Goal: Task Accomplishment & Management: Manage account settings

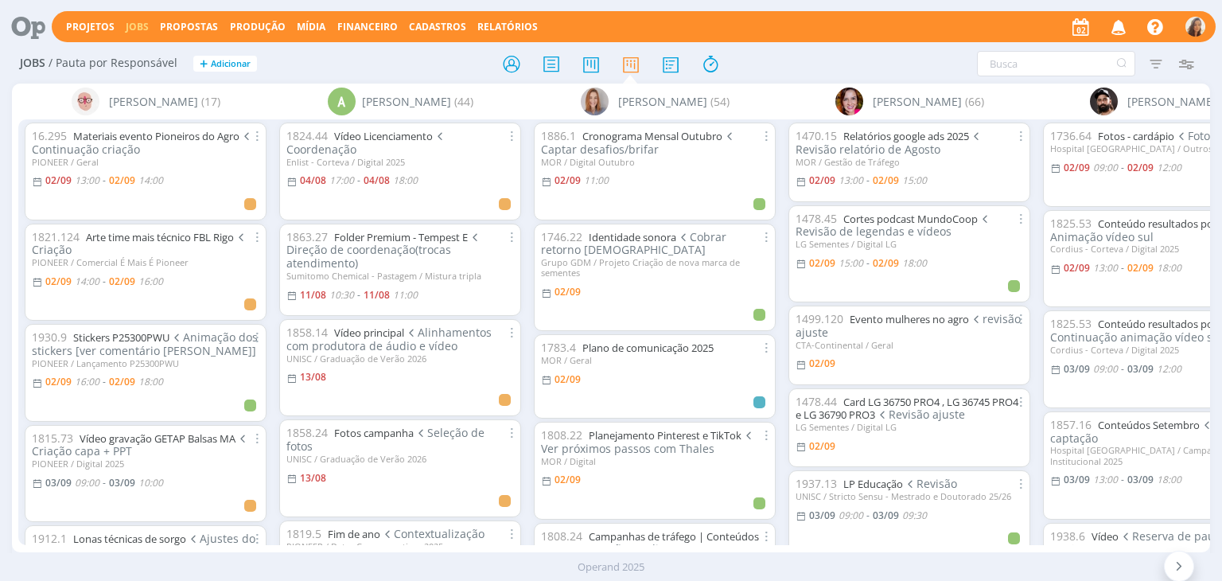
click at [816, 49] on div "Jobs / Pauta por Responsável + Adicionar Filtrar Filtrar Limpar Tipo Jobs e Tar…" at bounding box center [610, 65] width 1197 height 40
click at [1129, 28] on icon "button" at bounding box center [1119, 26] width 28 height 27
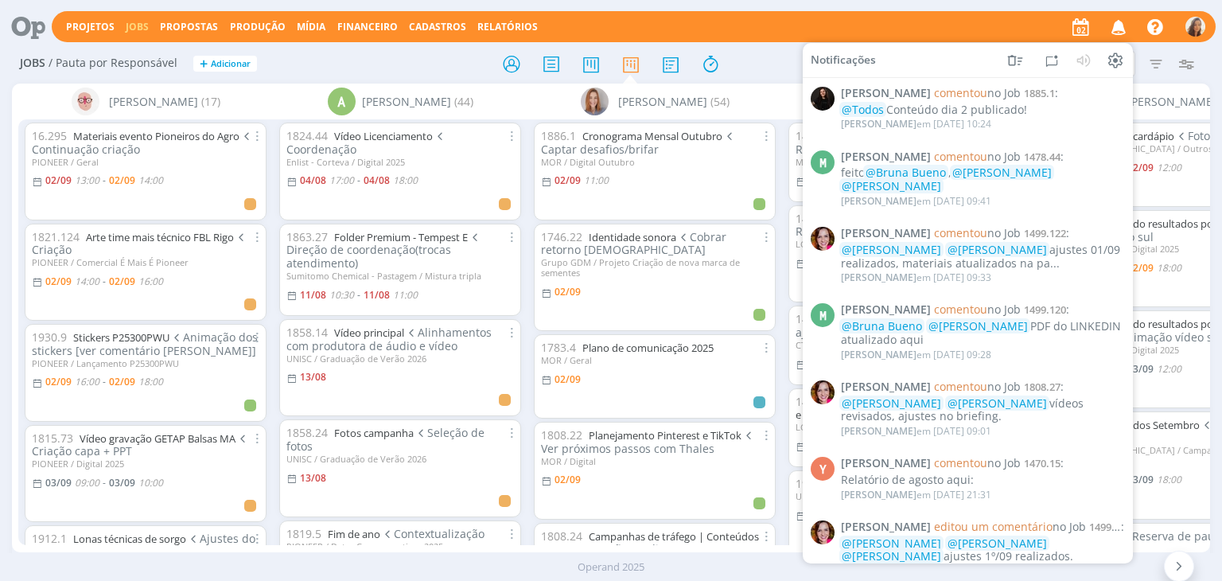
click at [764, 55] on div at bounding box center [610, 63] width 399 height 29
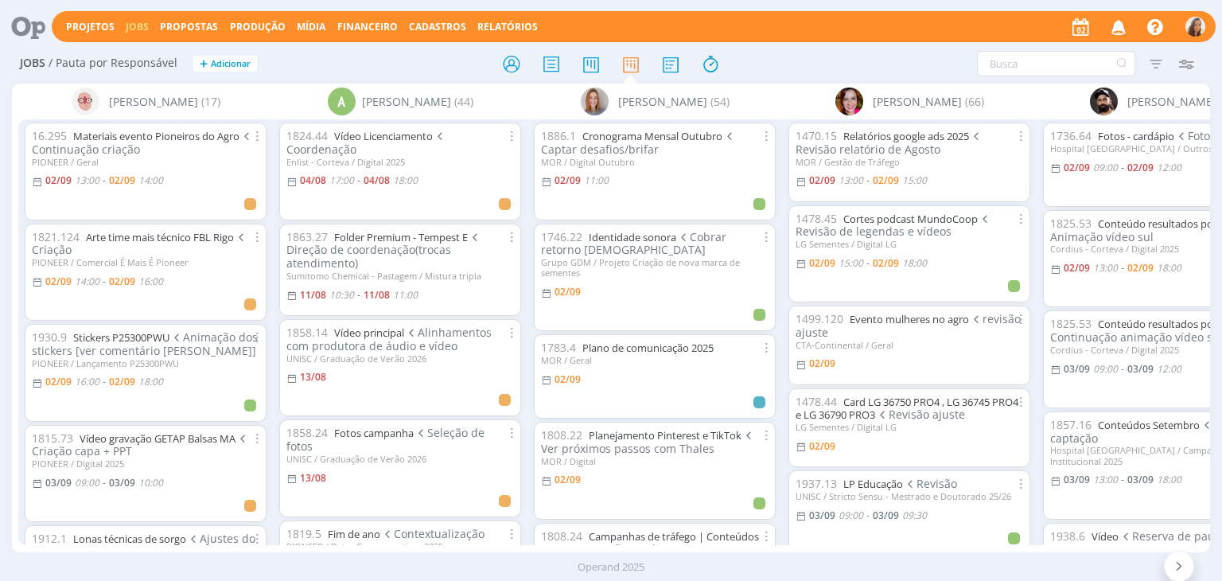
click at [764, 52] on div at bounding box center [610, 63] width 399 height 29
click at [710, 63] on icon at bounding box center [710, 64] width 29 height 31
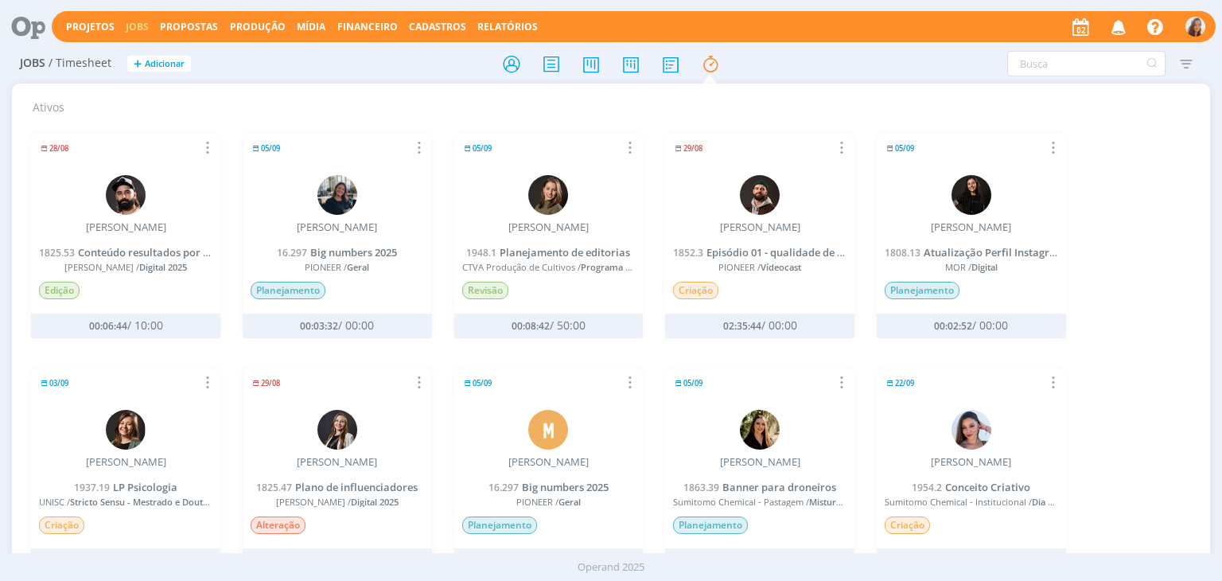
click at [140, 30] on link "Jobs" at bounding box center [137, 27] width 23 height 14
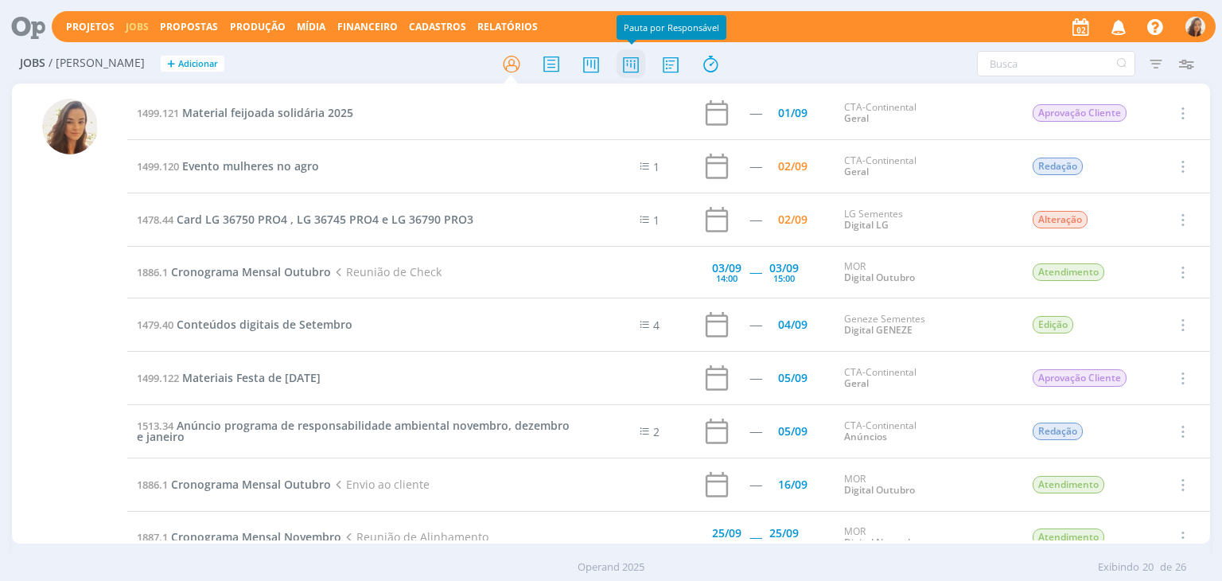
click at [626, 76] on icon at bounding box center [630, 64] width 29 height 31
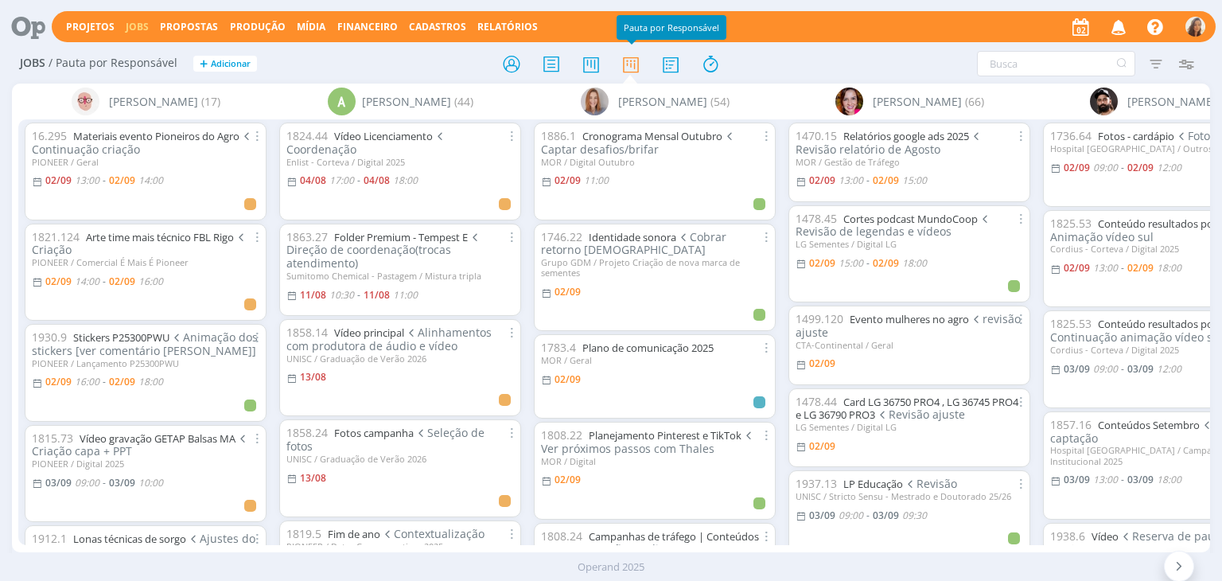
click at [1103, 34] on span "button" at bounding box center [1117, 31] width 31 height 14
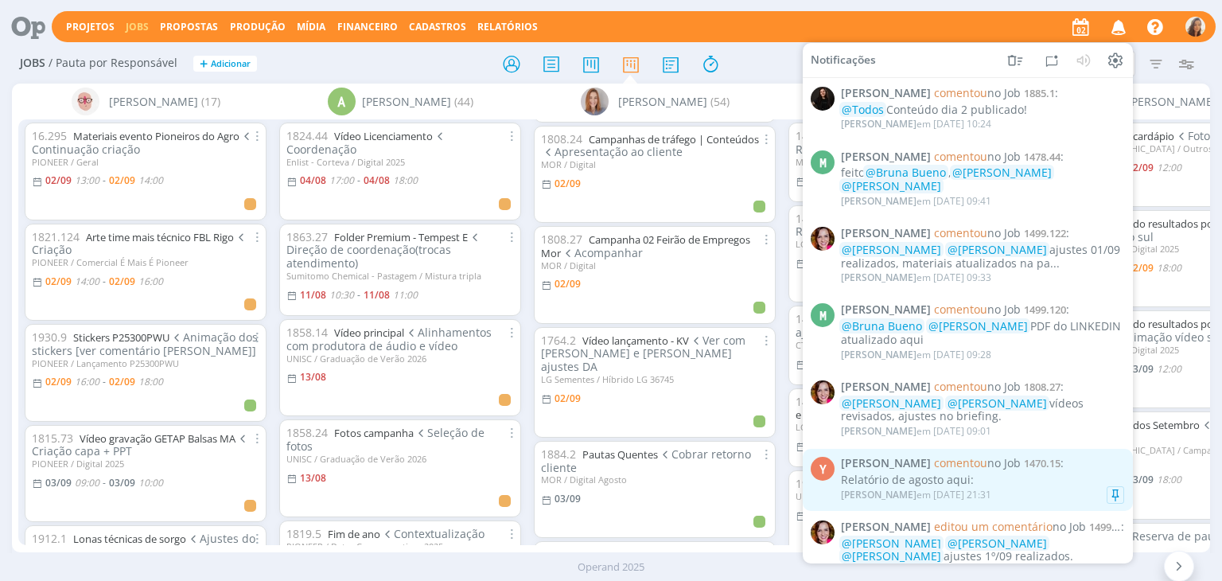
scroll to position [398, 0]
click at [959, 480] on div "Relatório de agosto aqui:" at bounding box center [982, 480] width 283 height 14
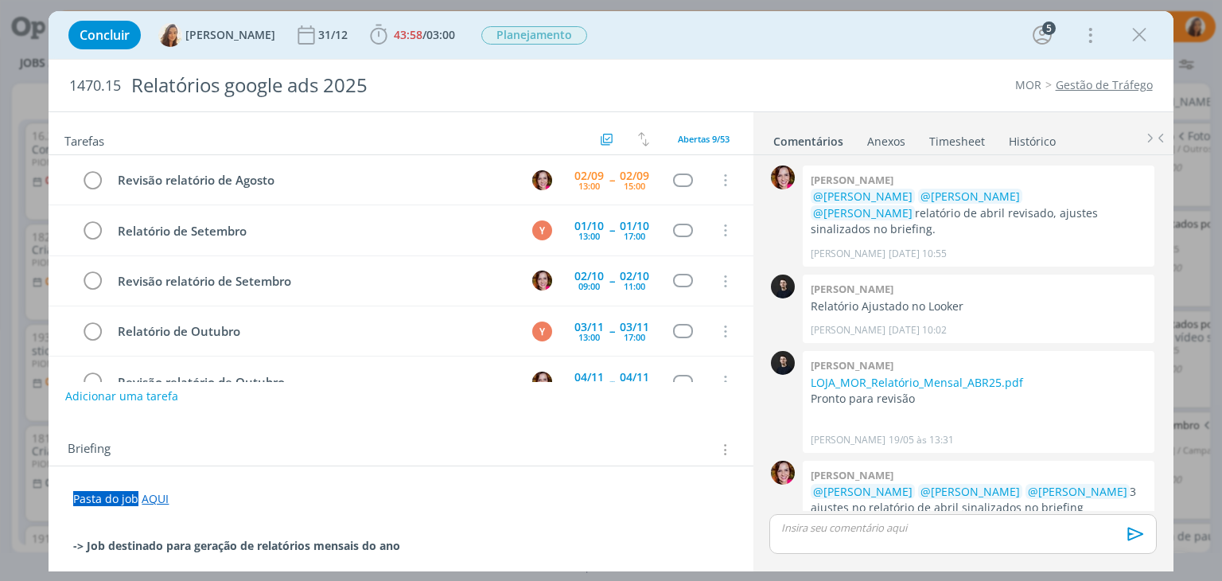
scroll to position [1521, 0]
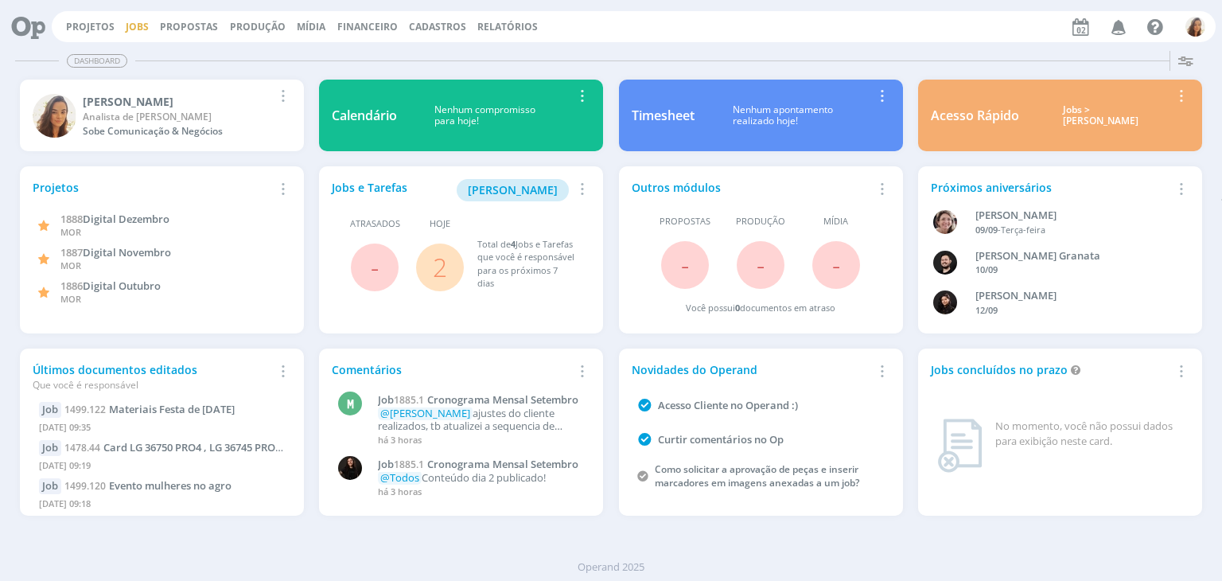
click at [127, 33] on link "Jobs" at bounding box center [137, 27] width 23 height 14
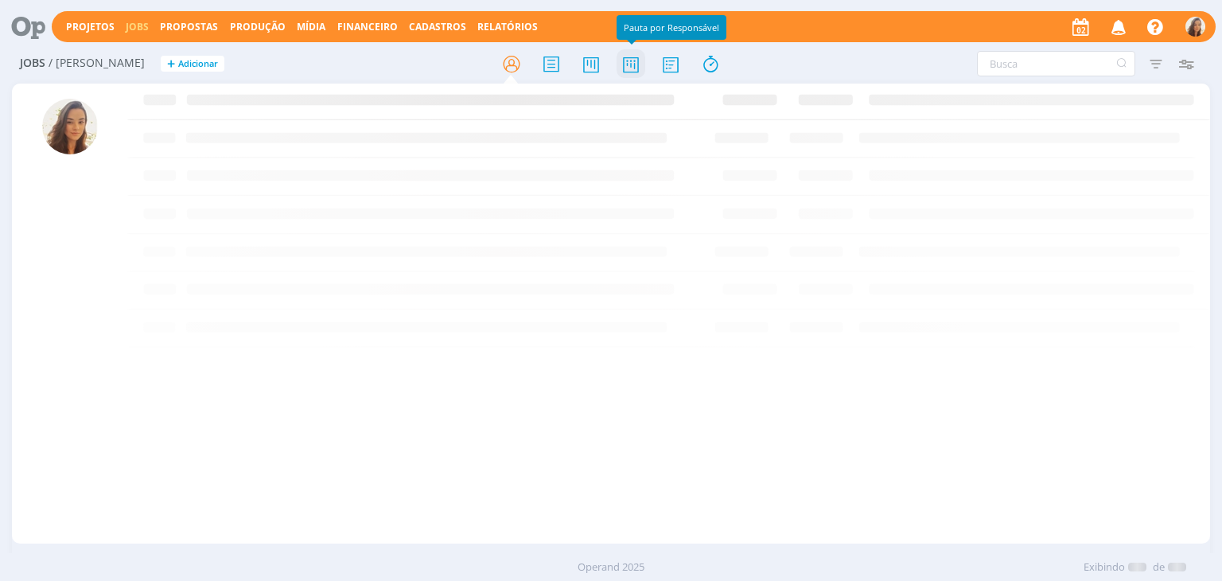
click at [641, 70] on icon at bounding box center [630, 64] width 29 height 31
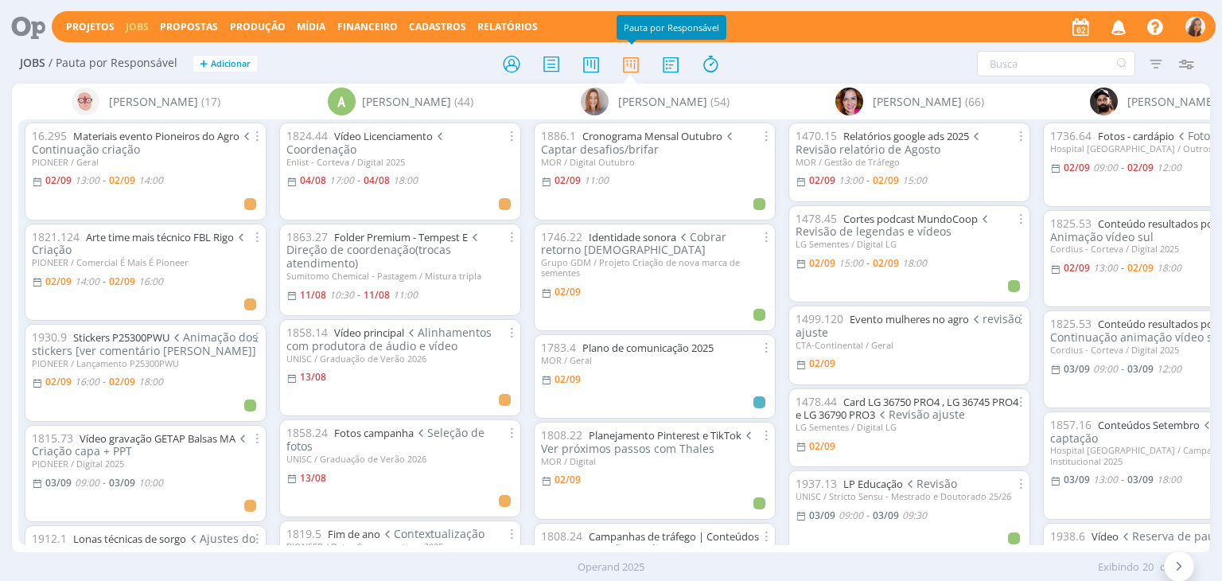
click at [25, 43] on div at bounding box center [22, 27] width 33 height 35
click at [28, 28] on icon at bounding box center [22, 26] width 33 height 31
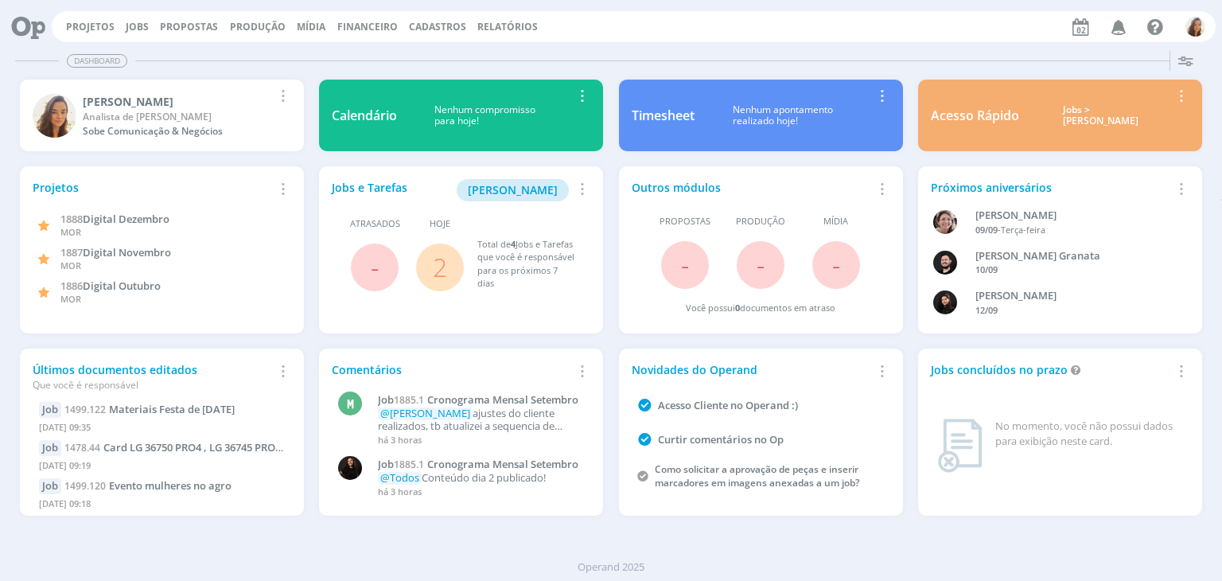
click at [120, 33] on div "Projetos Jobs Propostas Produção Mídia Financeiro Cadastros Relatórios Notifica…" at bounding box center [634, 26] width 1164 height 31
click at [121, 29] on button "Jobs" at bounding box center [137, 27] width 33 height 13
click at [128, 24] on link "Jobs" at bounding box center [137, 27] width 23 height 14
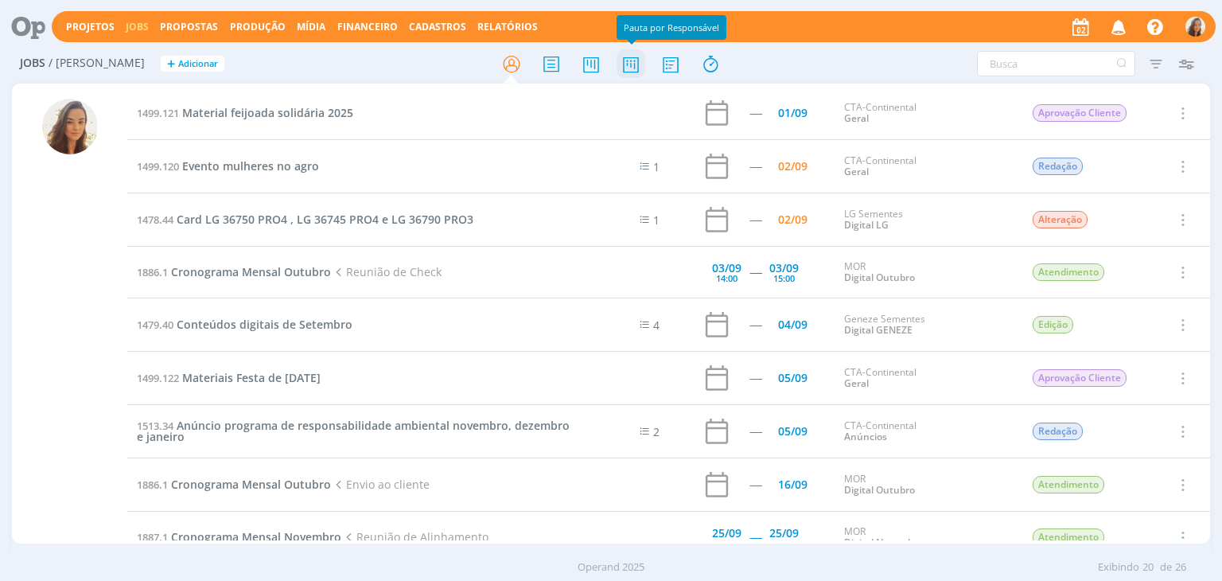
click at [631, 77] on icon at bounding box center [630, 64] width 29 height 31
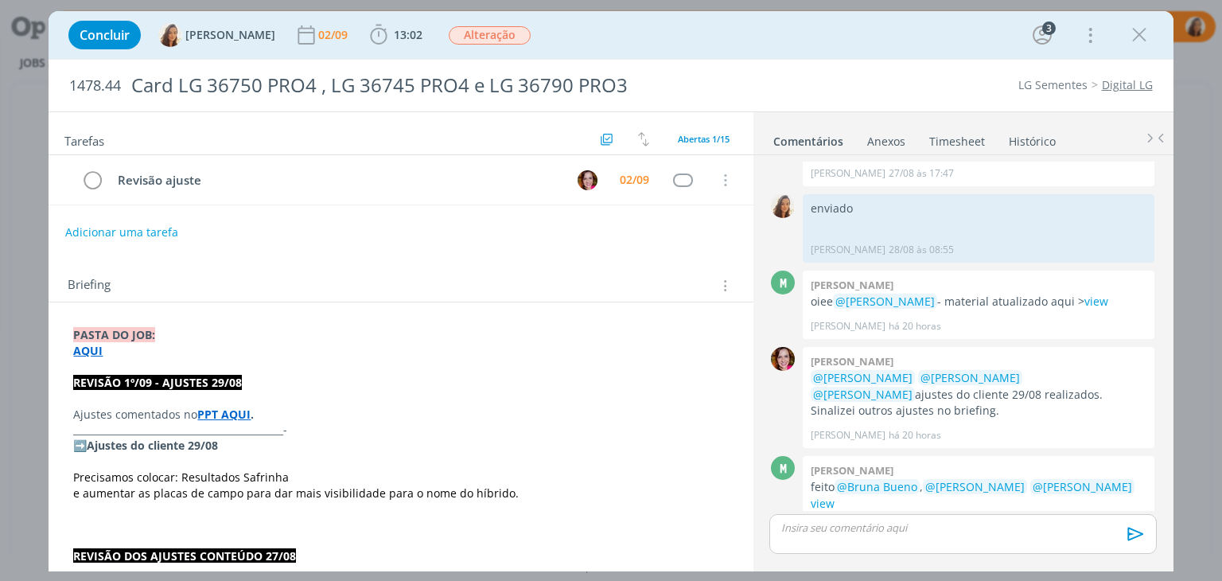
click at [293, 475] on p "Precisamos colocar: Resultados Safrinha" at bounding box center [400, 477] width 655 height 16
click at [512, 249] on div "Tarefas Usar Job de template Criar template a partir deste job Visualizar Templ…" at bounding box center [401, 337] width 704 height 450
click at [299, 247] on div "Tarefas Usar Job de template Criar template a partir deste job Visualizar Templ…" at bounding box center [401, 337] width 704 height 450
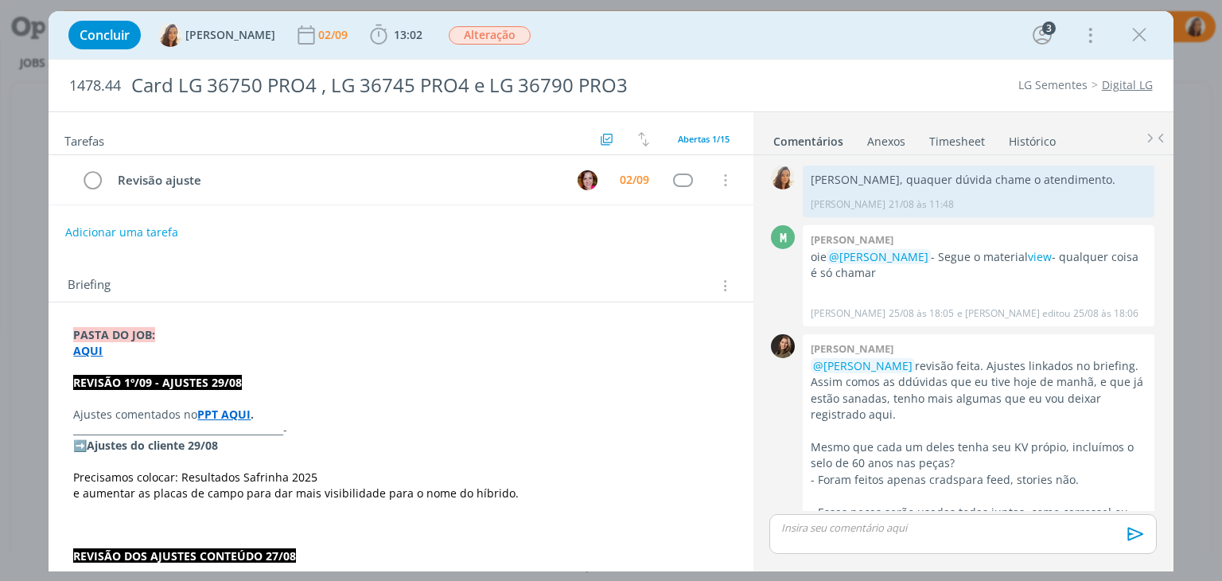
scroll to position [1147, 0]
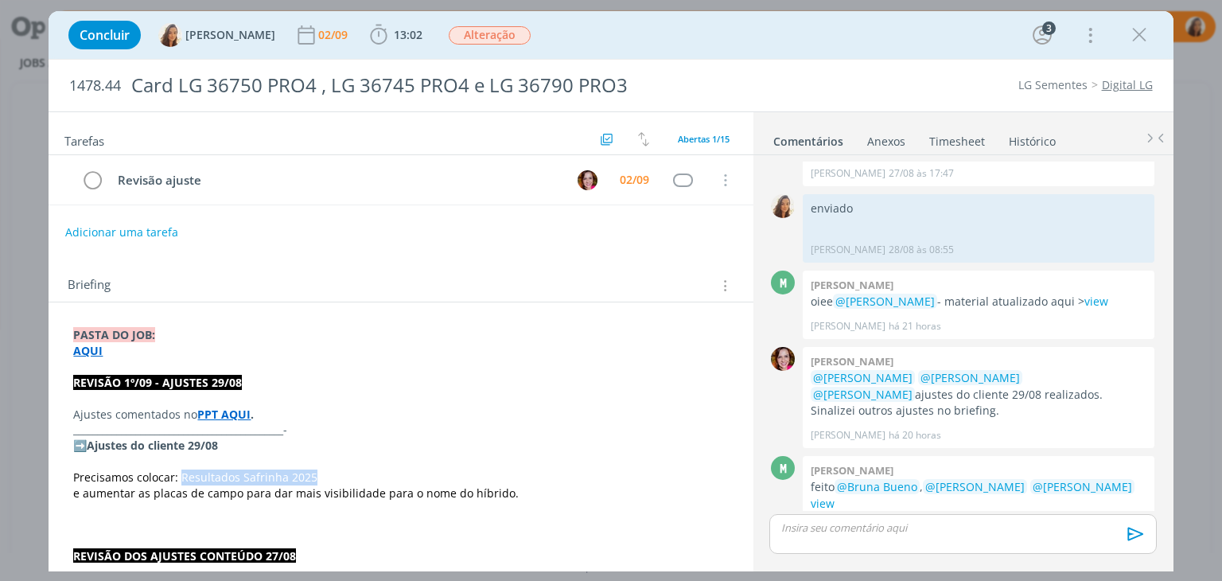
drag, startPoint x: 334, startPoint y: 478, endPoint x: 181, endPoint y: 480, distance: 152.7
click at [181, 480] on p "Precisamos colocar: Resultados Safrinha 2025" at bounding box center [400, 477] width 655 height 16
copy span "Resultados Safrinha 2025"
click at [144, 220] on button "Adicionar uma tarefa" at bounding box center [120, 231] width 113 height 27
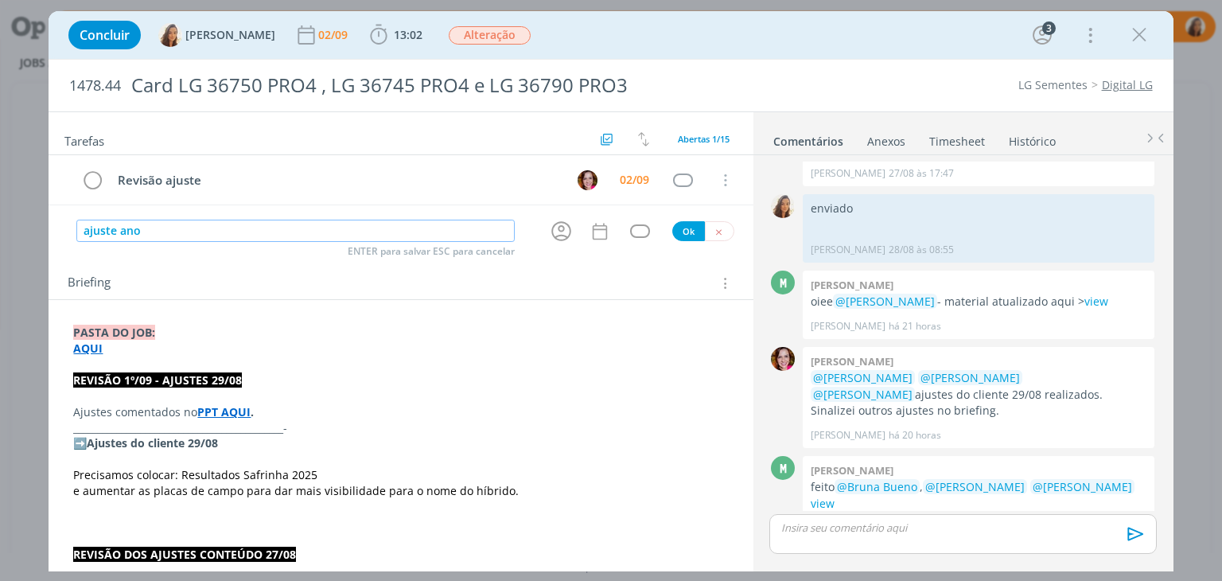
click at [120, 233] on input "ajuste ano" at bounding box center [295, 231] width 438 height 22
click at [559, 231] on icon "dialog" at bounding box center [561, 231] width 25 height 25
type input "ajuste do ano"
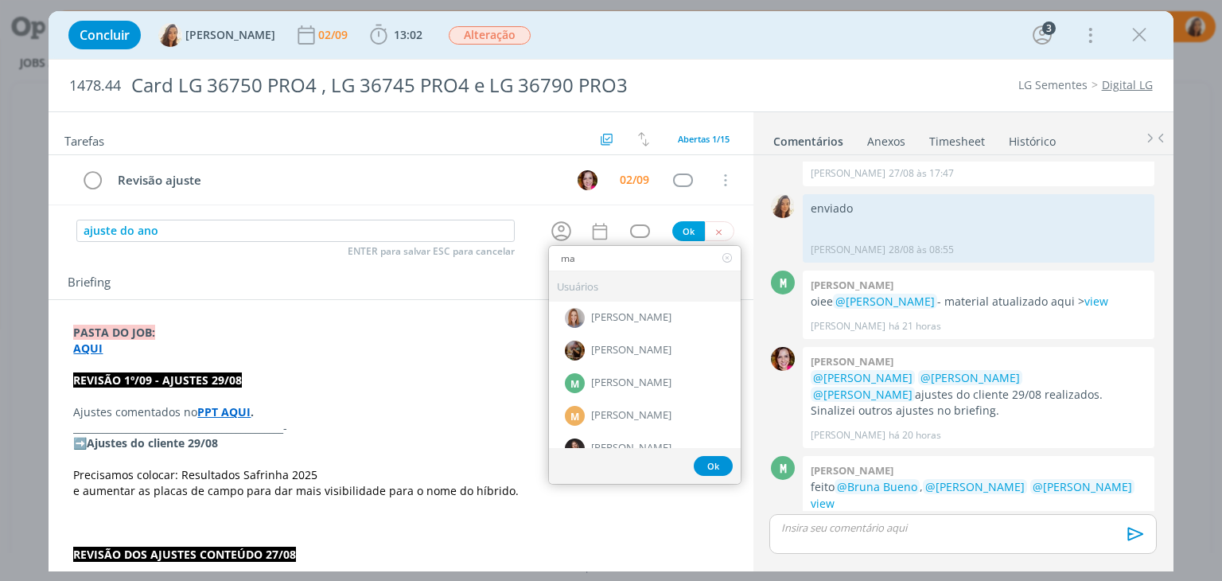
type input "ma"
click at [621, 377] on span "[PERSON_NAME]" at bounding box center [631, 383] width 80 height 13
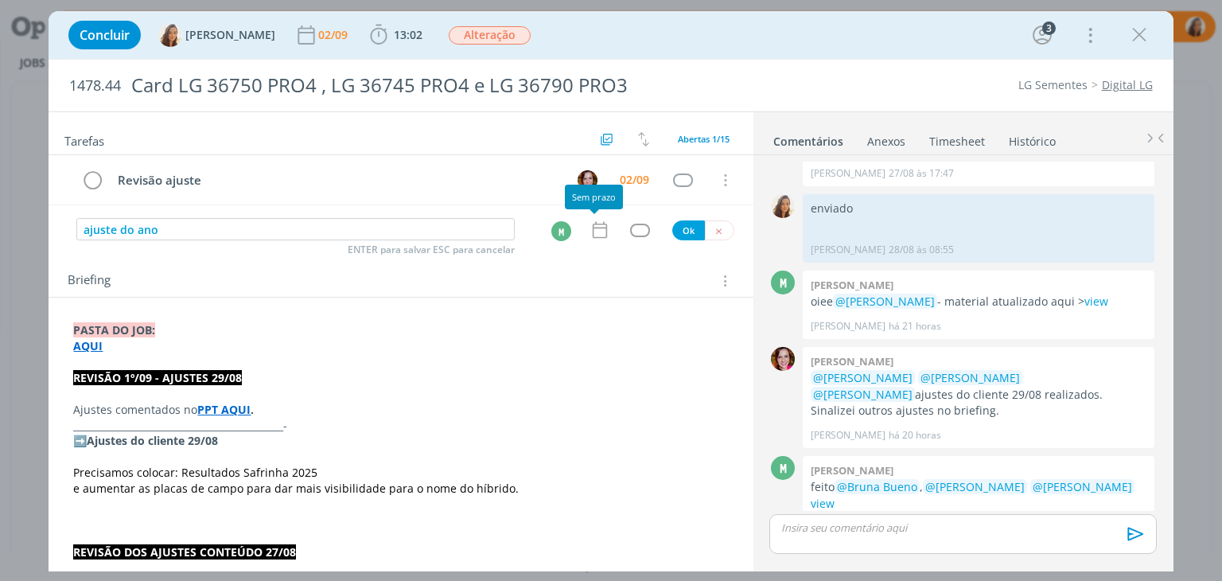
click at [592, 236] on icon "dialog" at bounding box center [599, 230] width 14 height 17
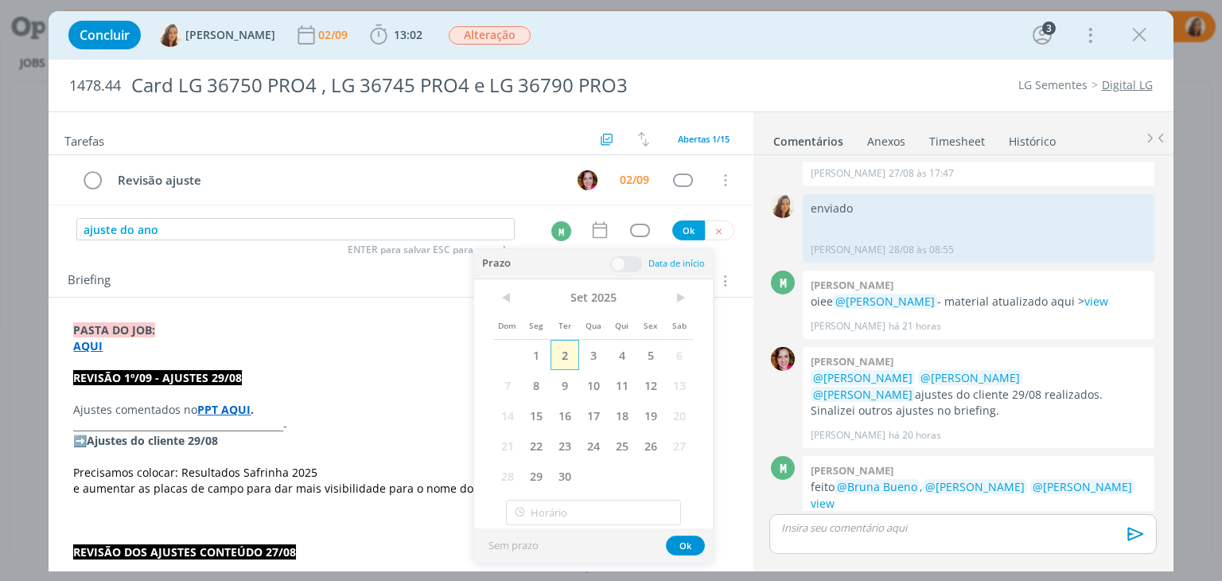
click at [567, 354] on span "2" at bounding box center [564, 355] width 29 height 30
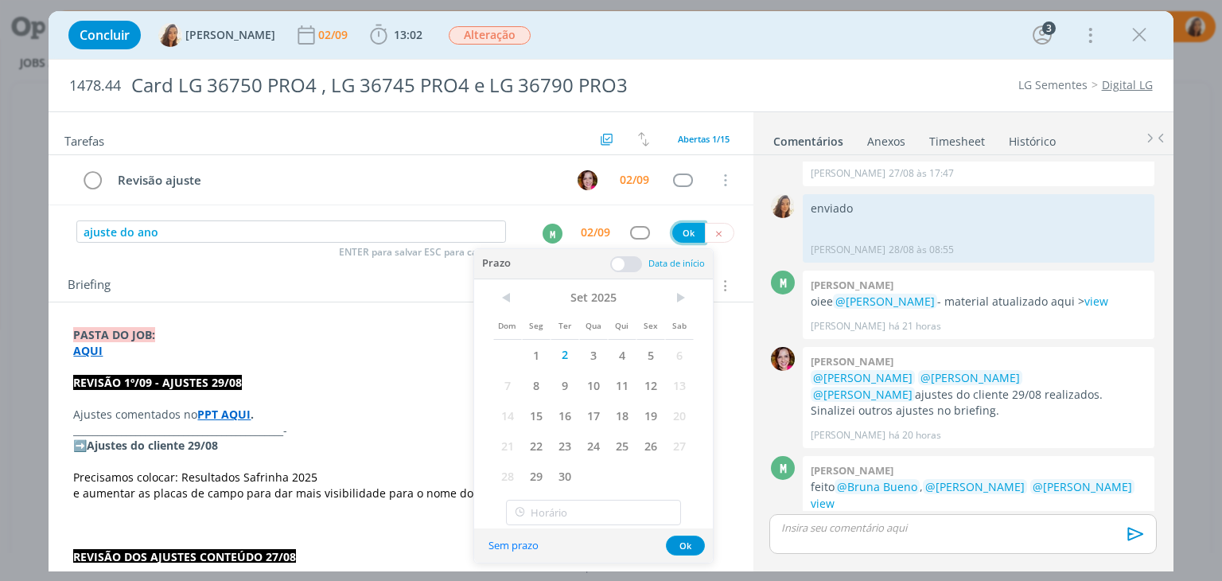
click at [672, 228] on button "Ok" at bounding box center [688, 233] width 33 height 20
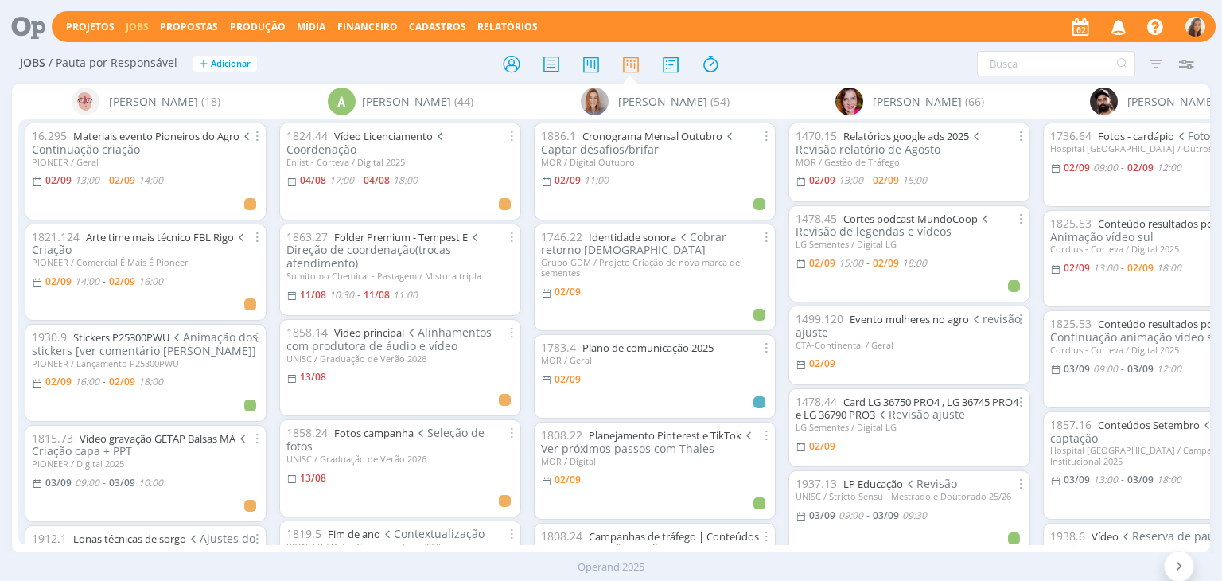
click at [884, 52] on div "Filtrar Filtrar [GEOGRAPHIC_DATA] Tipo Jobs e Tarefas Data Personalizado a Situ…" at bounding box center [1009, 63] width 383 height 25
click at [1126, 25] on icon "button" at bounding box center [1119, 26] width 28 height 27
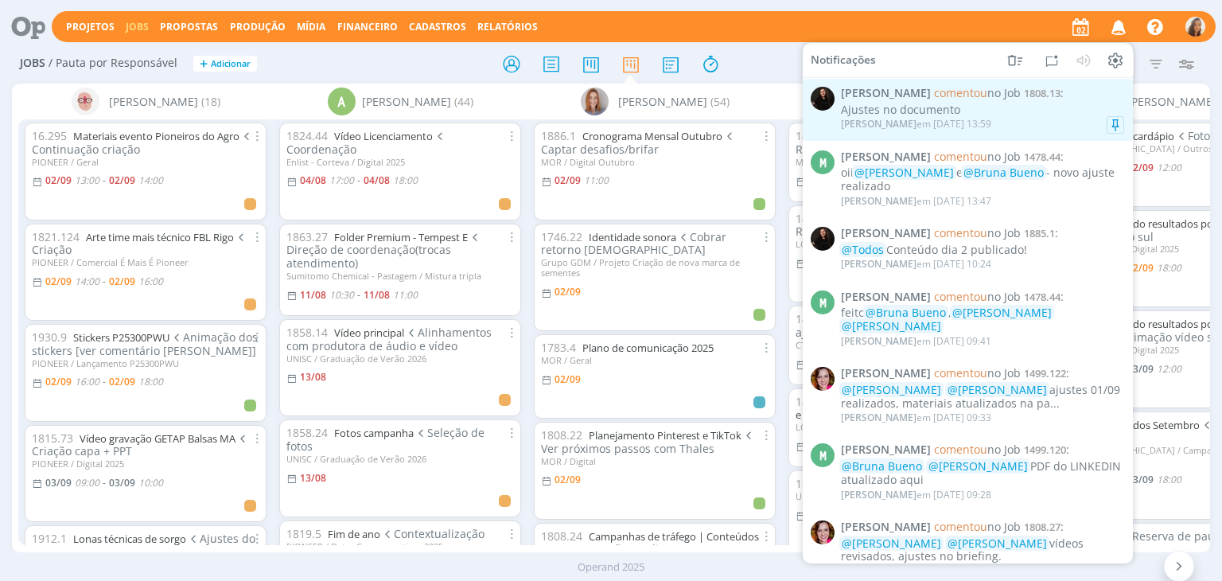
click at [1034, 93] on span "1808.13" at bounding box center [1042, 93] width 37 height 14
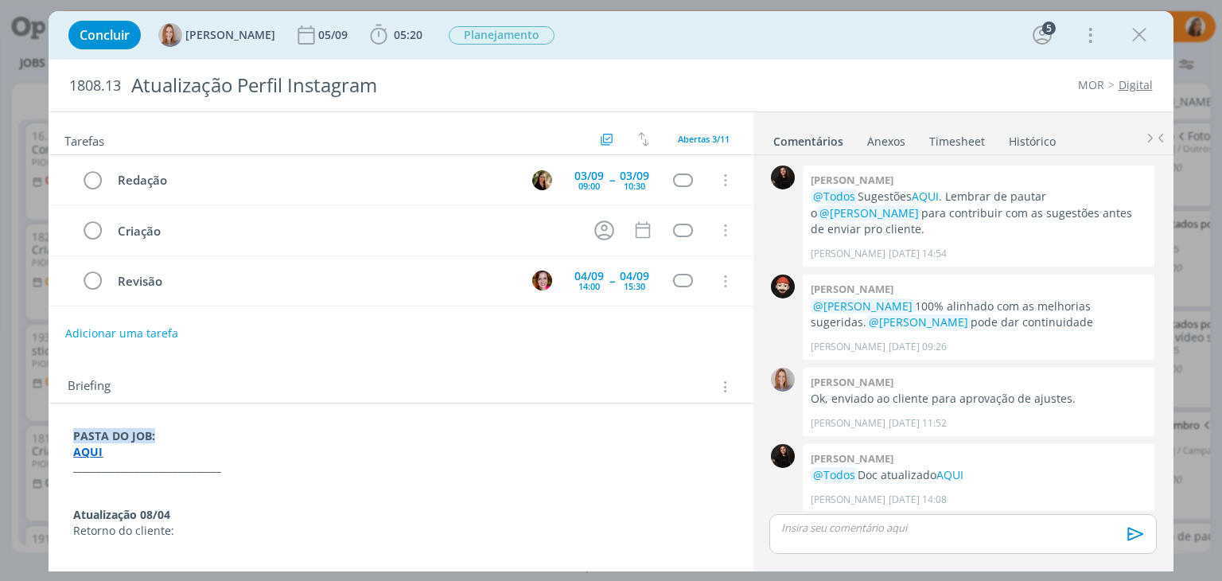
scroll to position [585, 0]
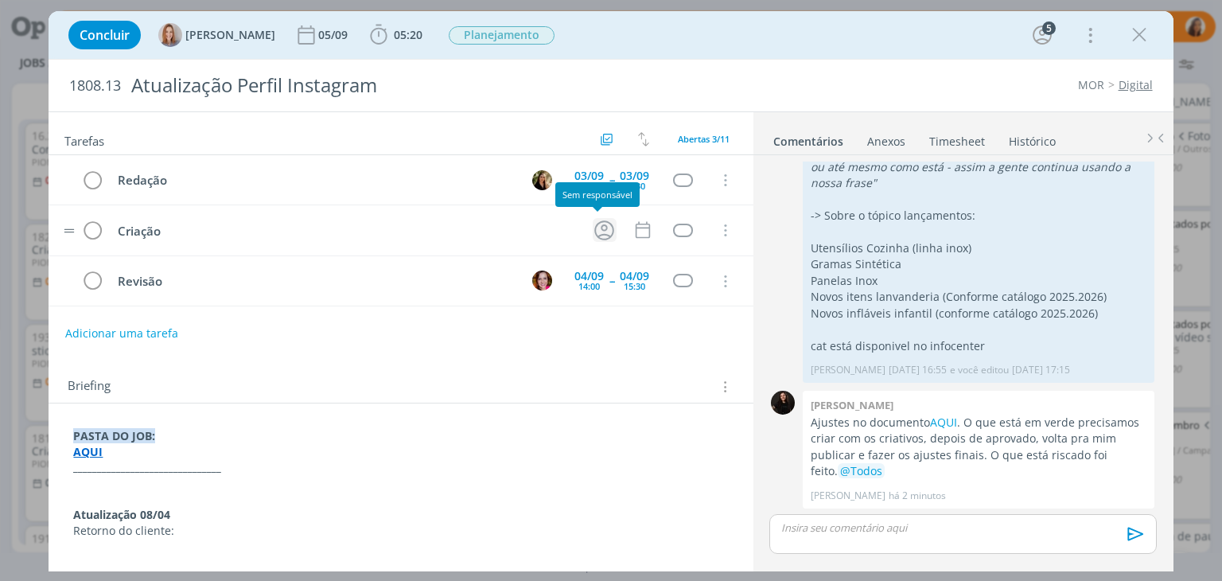
click at [595, 232] on icon "dialog" at bounding box center [604, 230] width 20 height 20
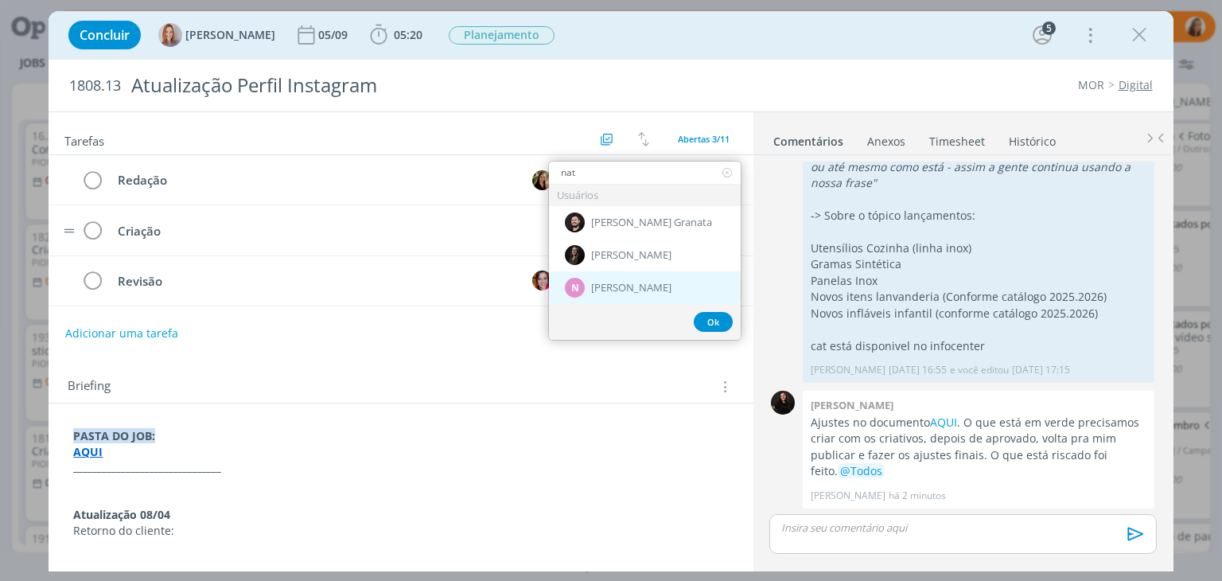
type input "nat"
click at [646, 288] on span "[PERSON_NAME]" at bounding box center [631, 288] width 80 height 13
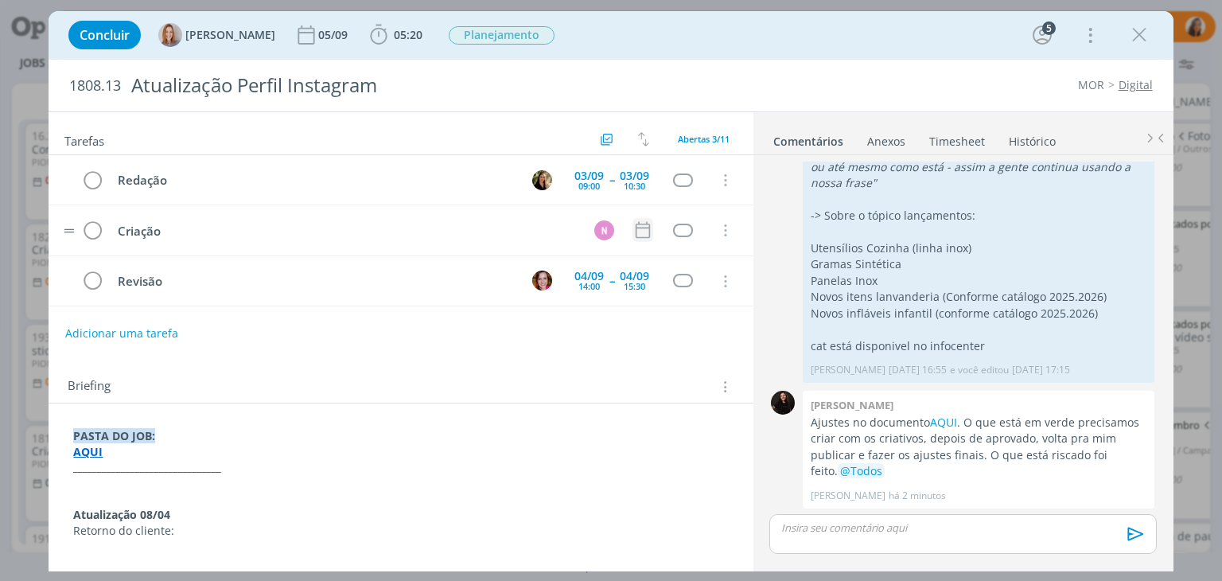
click at [639, 237] on icon "dialog" at bounding box center [642, 230] width 21 height 21
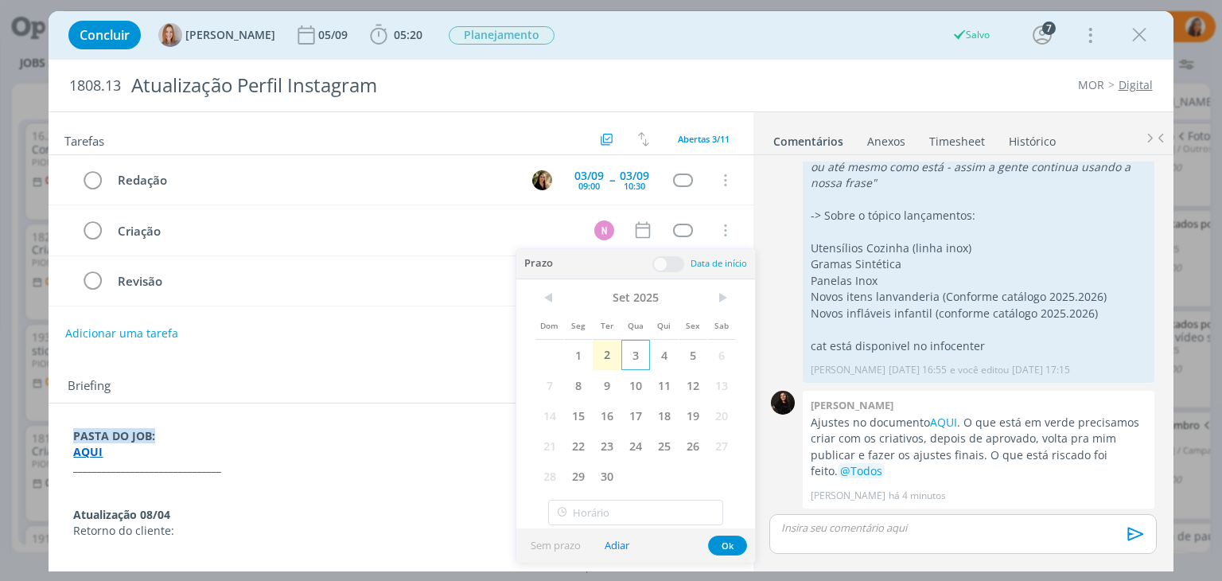
click at [644, 360] on span "3" at bounding box center [635, 355] width 29 height 30
click at [666, 268] on span at bounding box center [668, 264] width 32 height 16
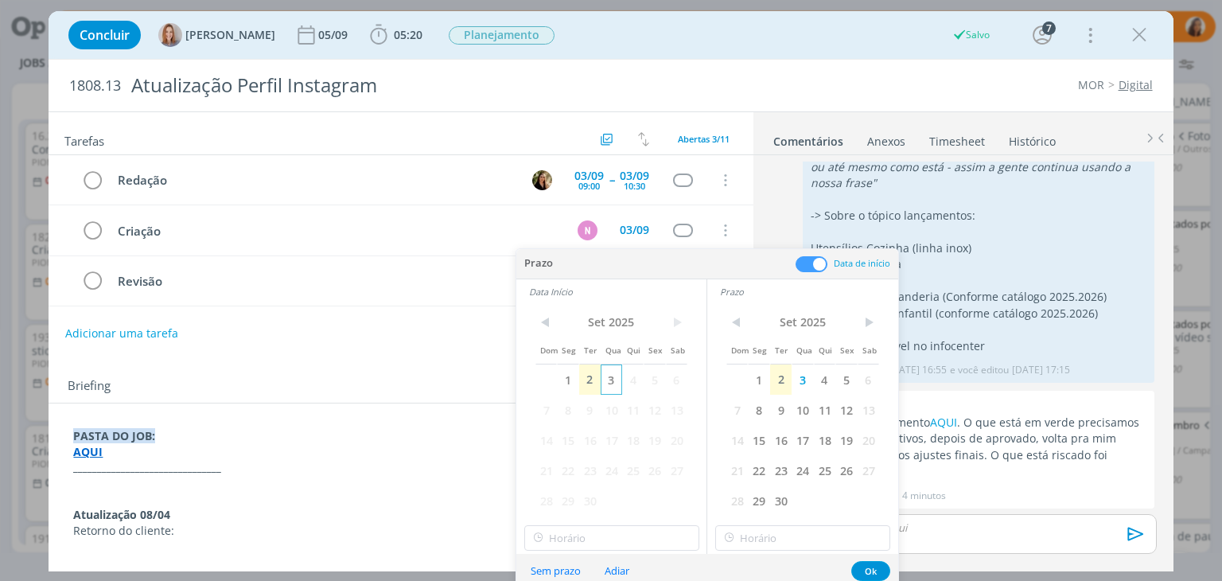
click at [617, 388] on span "3" at bounding box center [610, 379] width 21 height 30
type input "15:00"
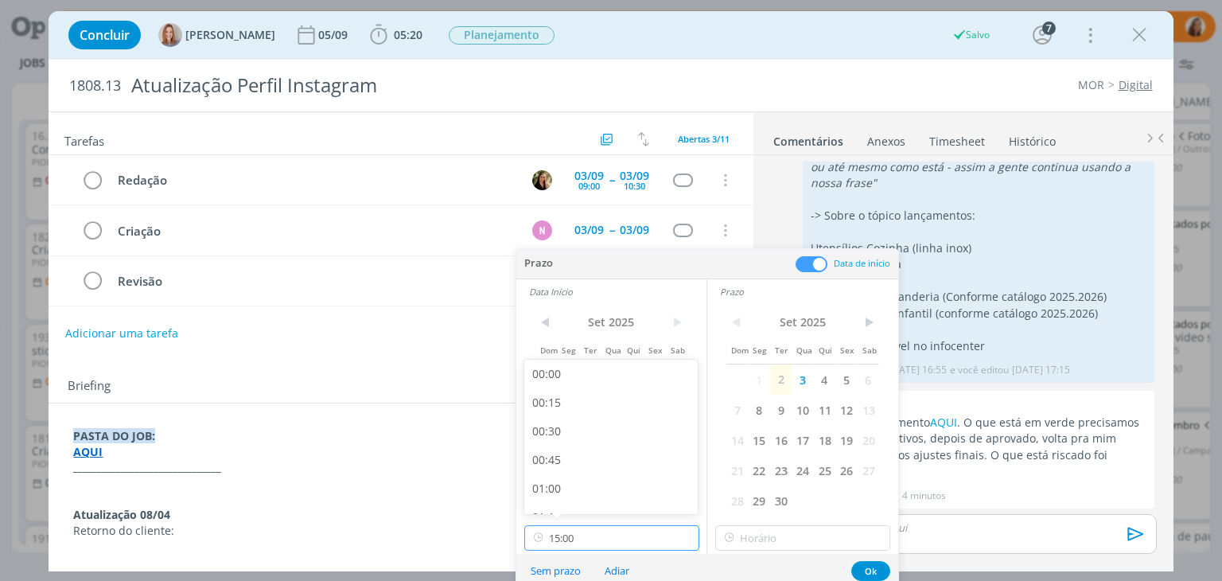
click at [643, 542] on input "15:00" at bounding box center [611, 537] width 175 height 25
click at [799, 532] on input "15:00" at bounding box center [802, 537] width 175 height 25
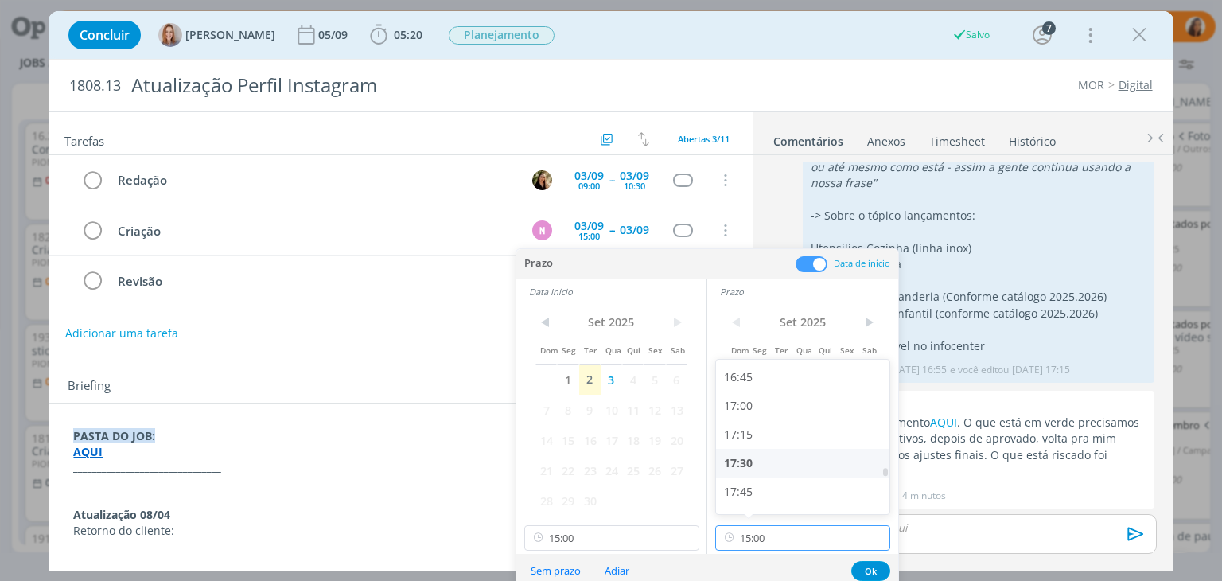
scroll to position [1995, 0]
click at [798, 438] on div "18:00" at bounding box center [805, 440] width 178 height 29
type input "18:00"
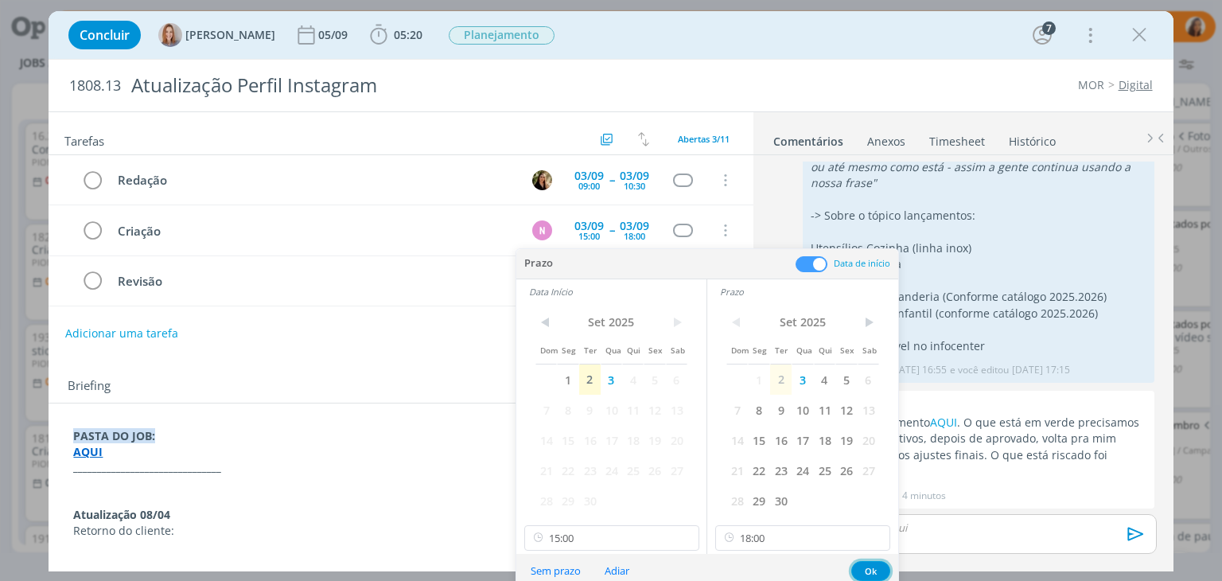
click at [871, 562] on button "Ok" at bounding box center [870, 571] width 39 height 20
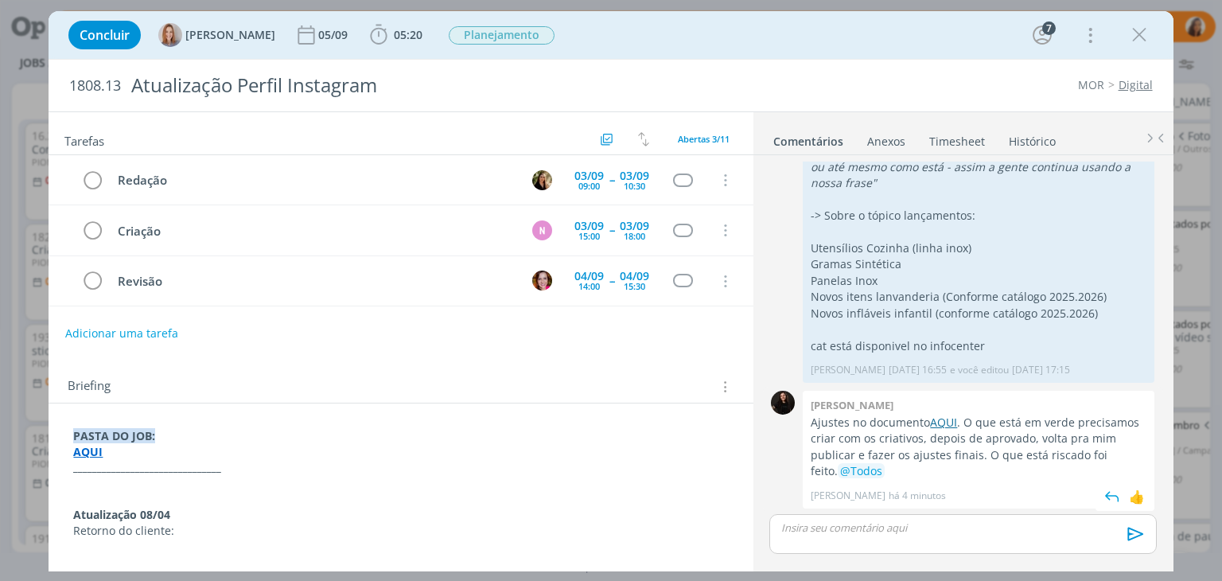
click at [950, 424] on link "AQUI" at bounding box center [943, 421] width 27 height 15
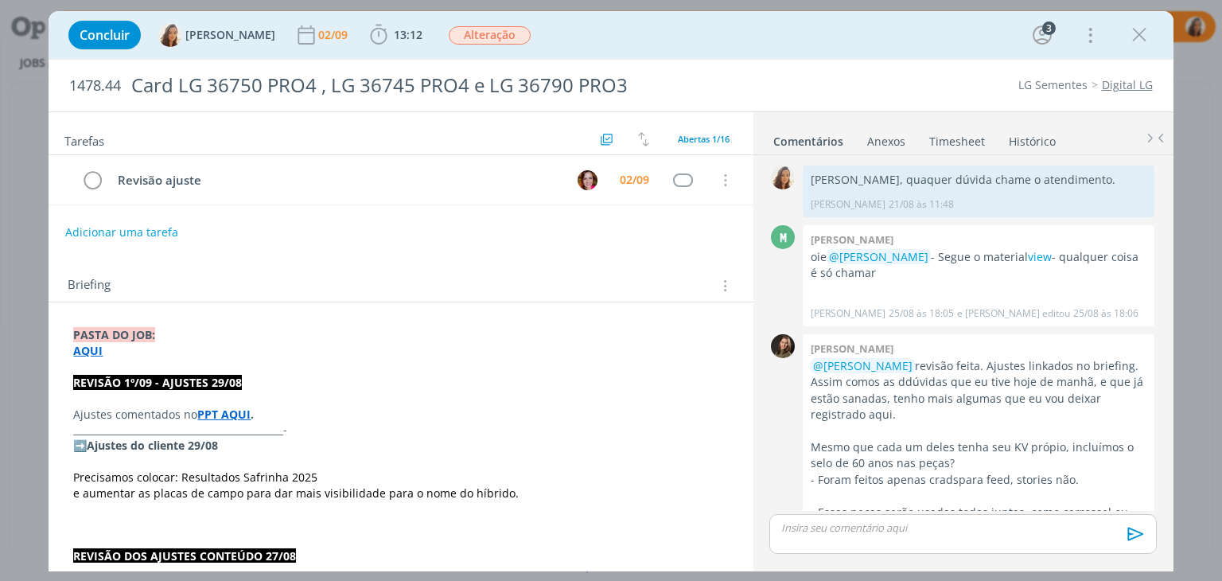
scroll to position [1240, 0]
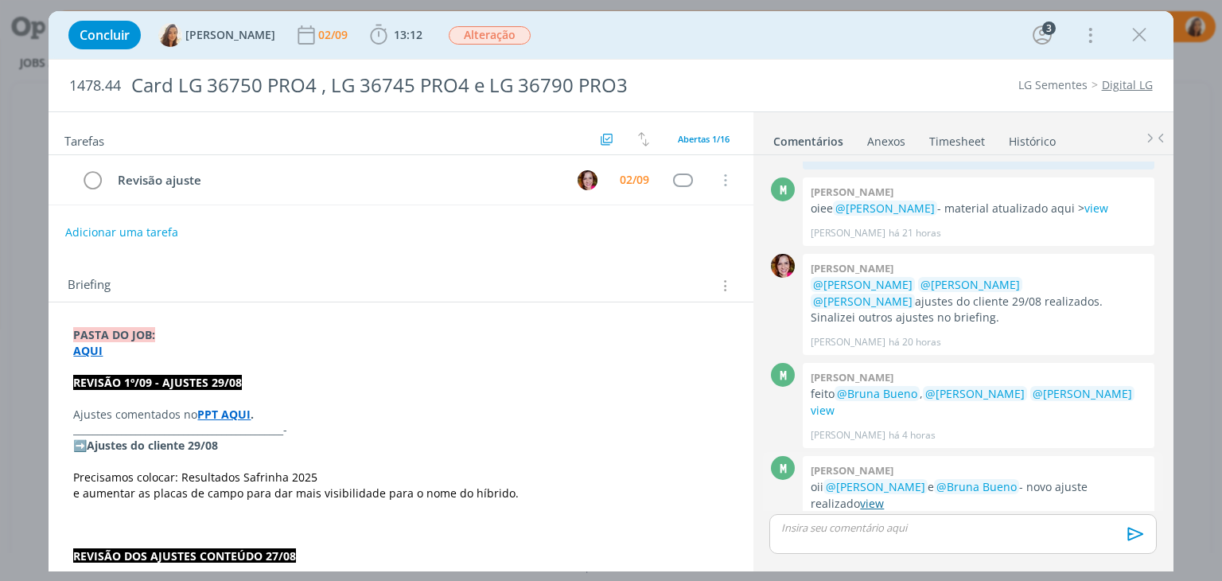
click at [860, 495] on link "view" at bounding box center [872, 502] width 24 height 15
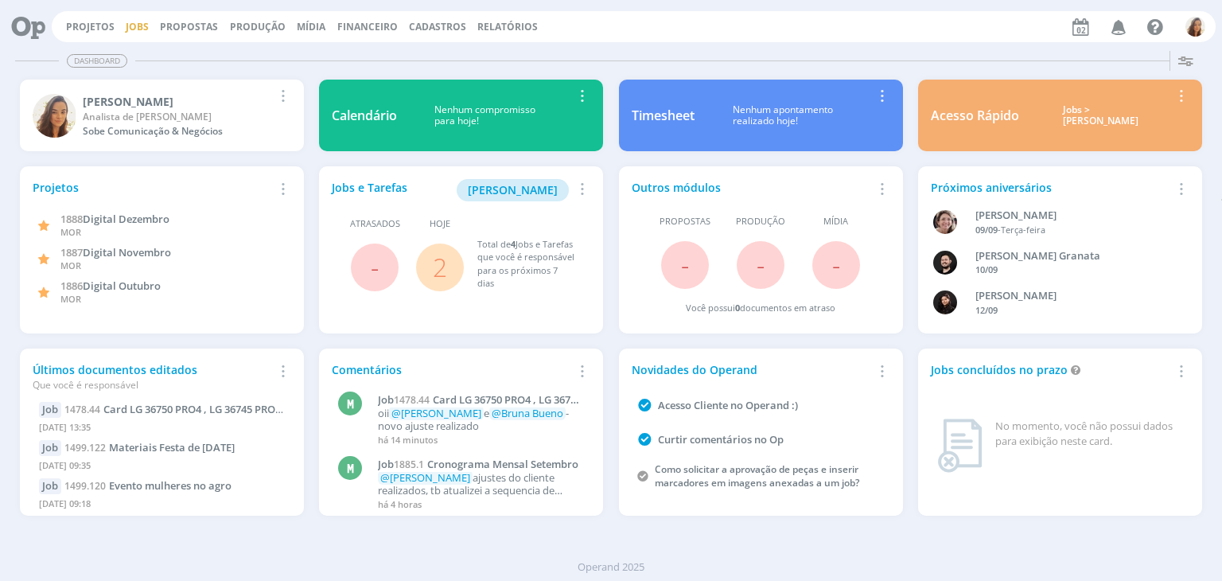
click at [141, 33] on link "Jobs" at bounding box center [137, 27] width 23 height 14
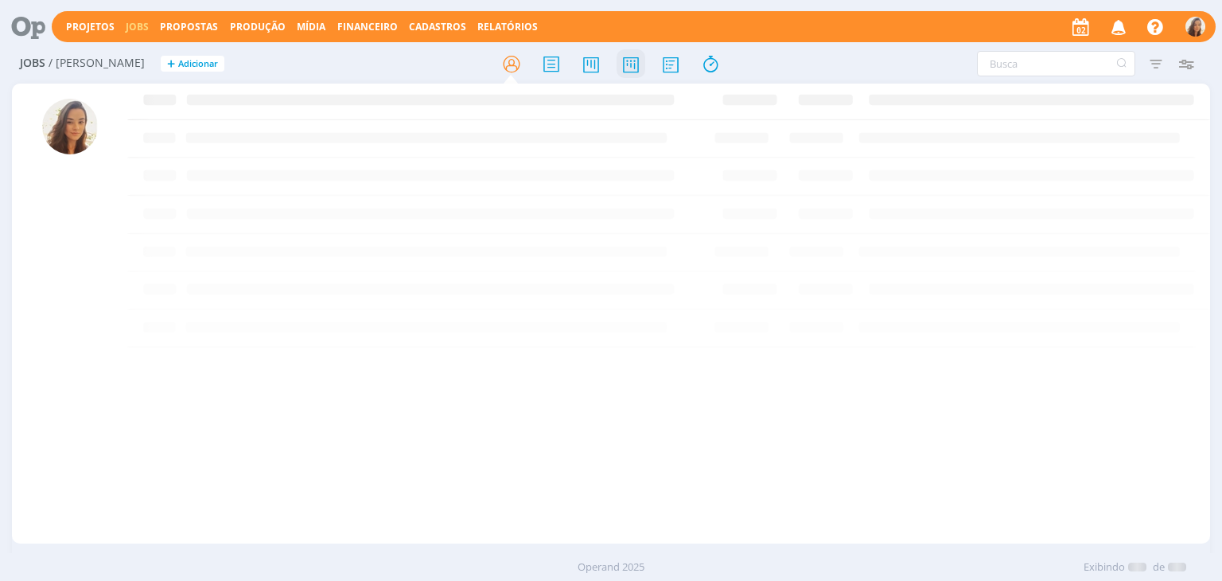
click at [639, 64] on icon at bounding box center [630, 64] width 29 height 31
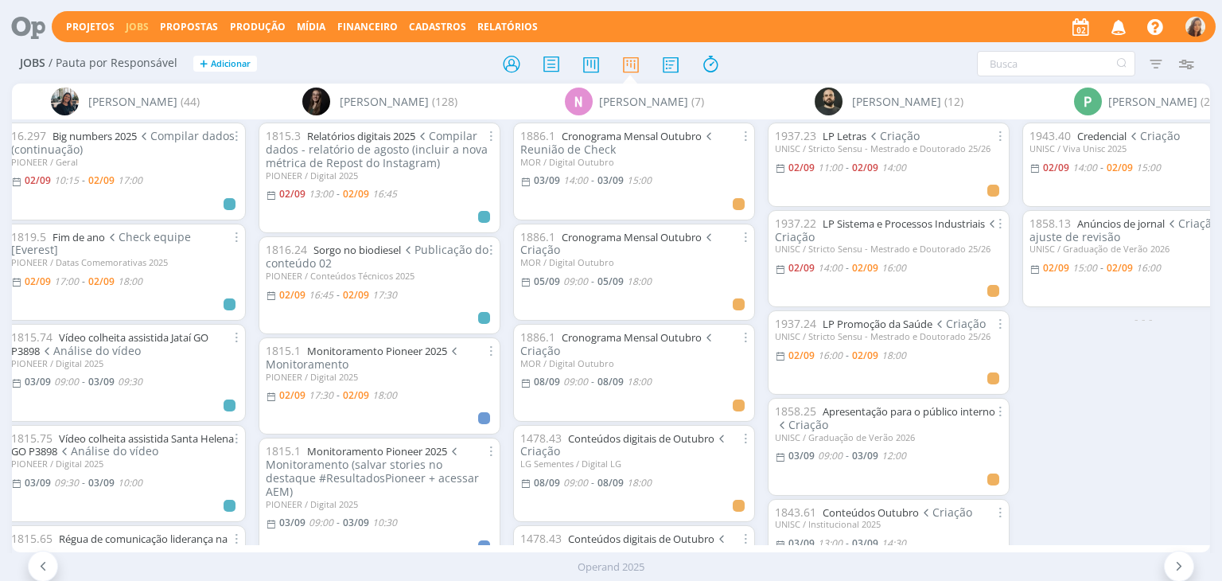
scroll to position [0, 5028]
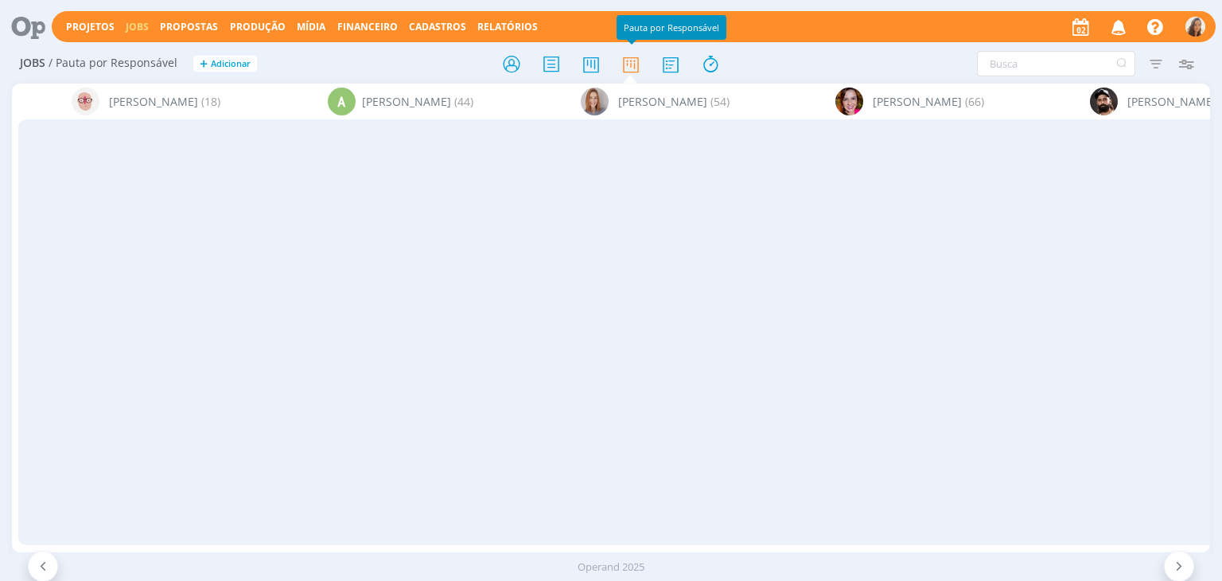
scroll to position [0, 5028]
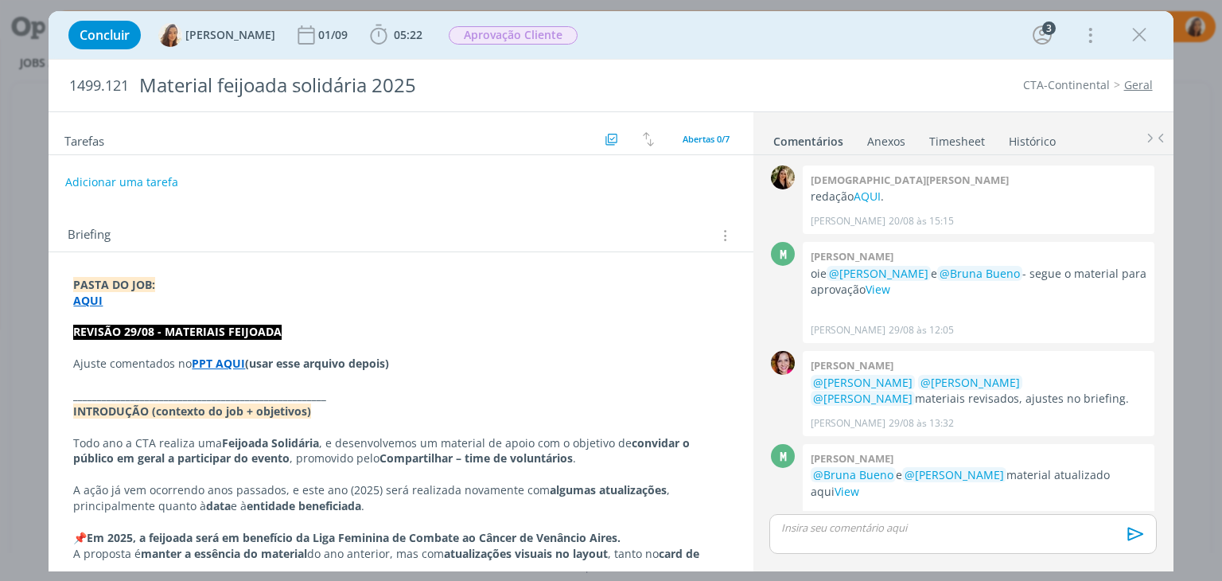
scroll to position [173, 0]
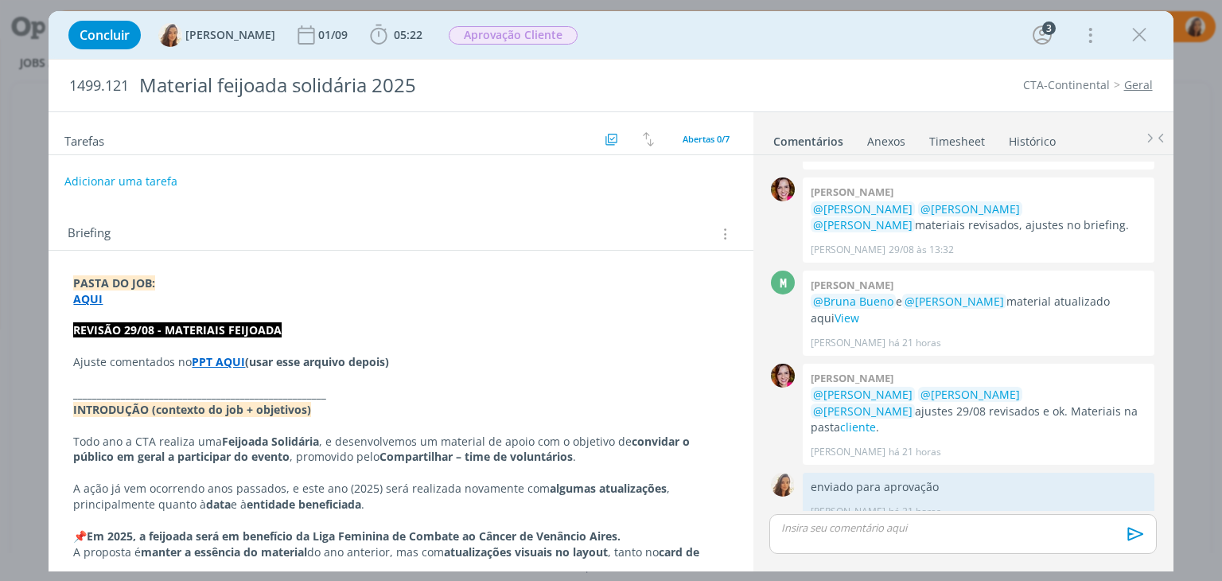
click at [141, 172] on button "Adicionar uma tarefa" at bounding box center [120, 181] width 113 height 27
click at [201, 179] on input "Finalizar" at bounding box center [295, 180] width 438 height 22
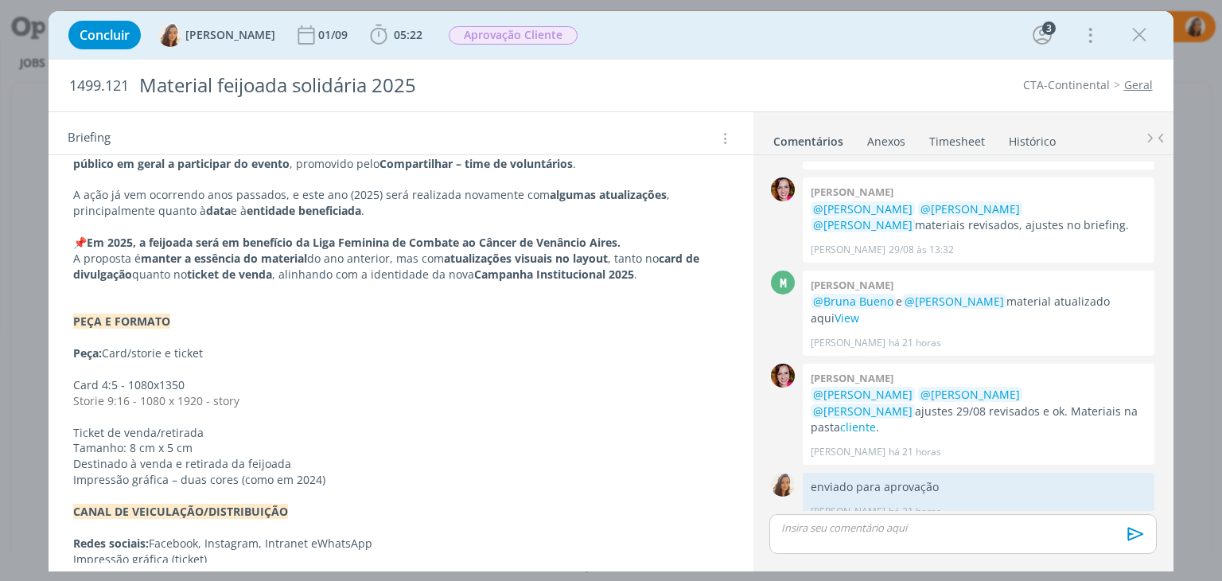
scroll to position [318, 0]
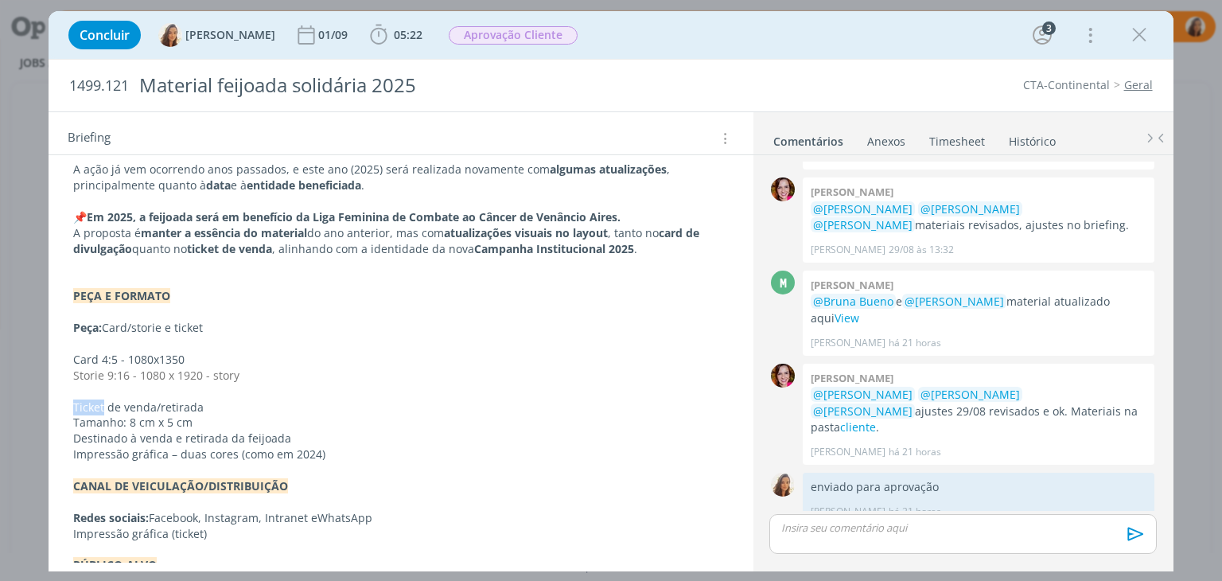
drag, startPoint x: 102, startPoint y: 404, endPoint x: 58, endPoint y: 408, distance: 43.9
click at [58, 408] on div "PASTA DO JOB: AQUI REVISÃO 29/08 - MATERIAIS FEIJOADA Ajuste comentados no PPT …" at bounding box center [401, 456] width 704 height 1048
copy p "Ticket"
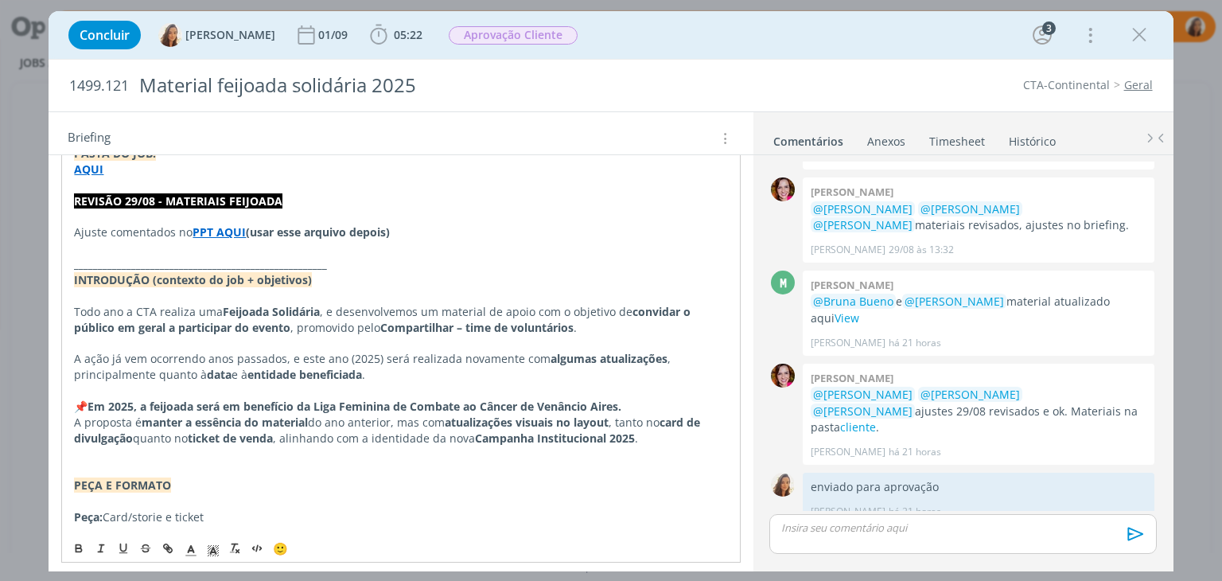
scroll to position [0, 0]
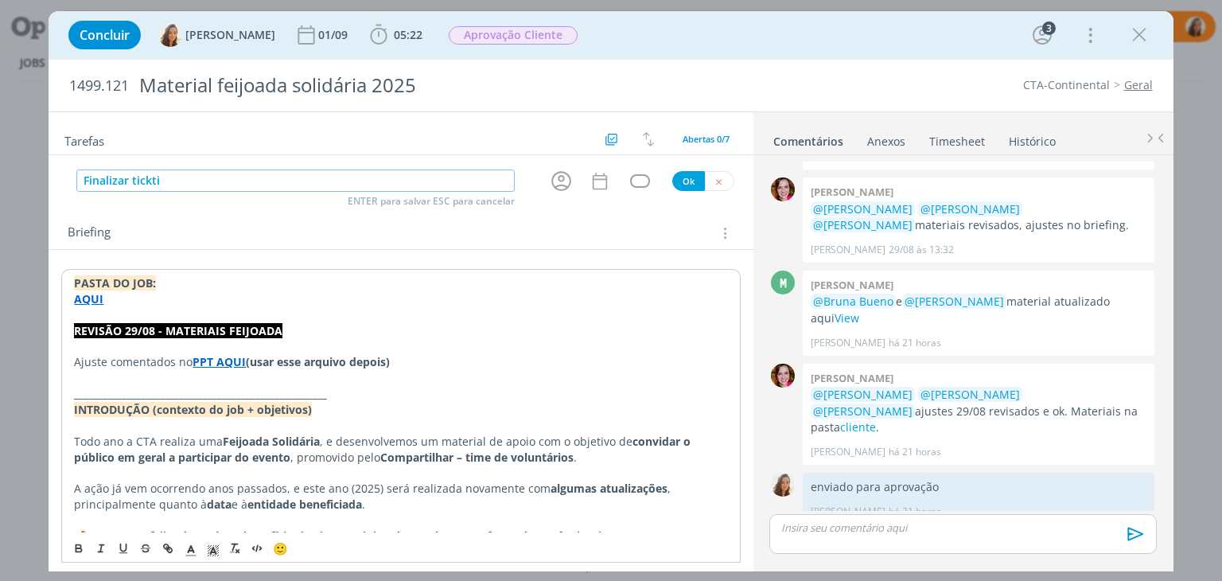
drag, startPoint x: 188, startPoint y: 179, endPoint x: 130, endPoint y: 183, distance: 57.4
click at [130, 183] on input "Finalizar tickti" at bounding box center [295, 180] width 438 height 22
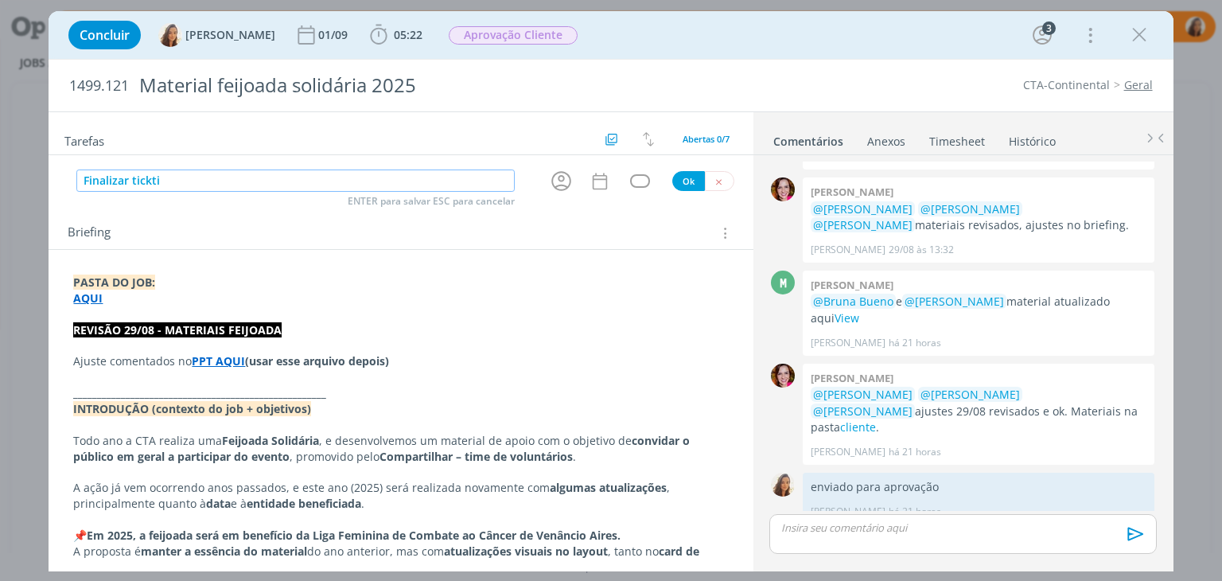
paste input "Ticket"
click at [560, 174] on icon "dialog" at bounding box center [561, 181] width 25 height 25
type input "Finalizar Ticket"
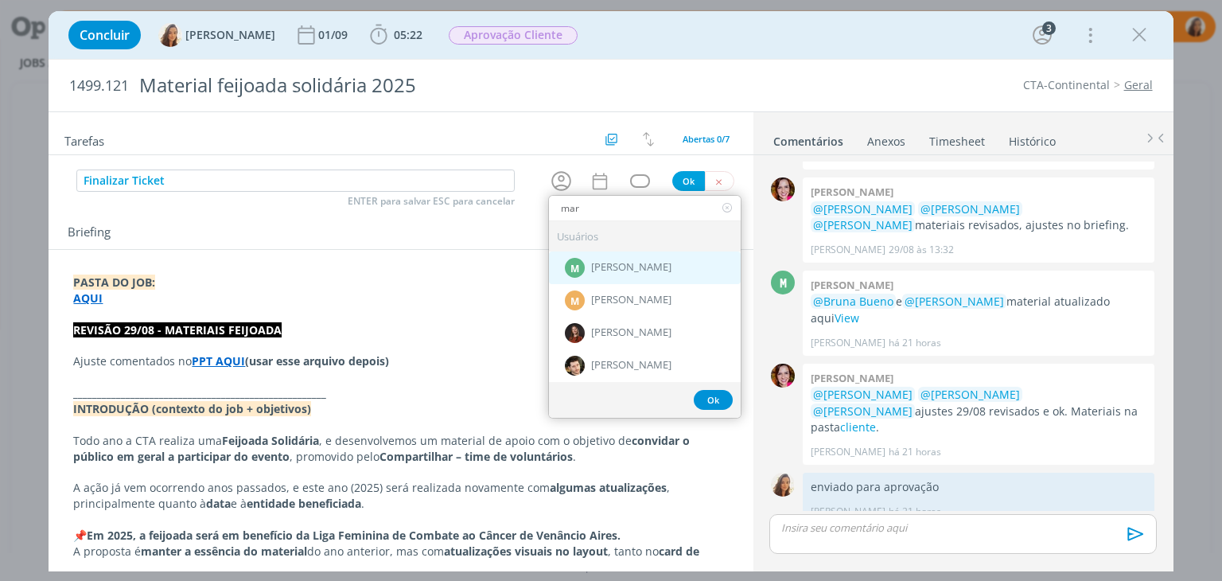
type input "mar"
click at [625, 271] on span "[PERSON_NAME]" at bounding box center [631, 268] width 80 height 13
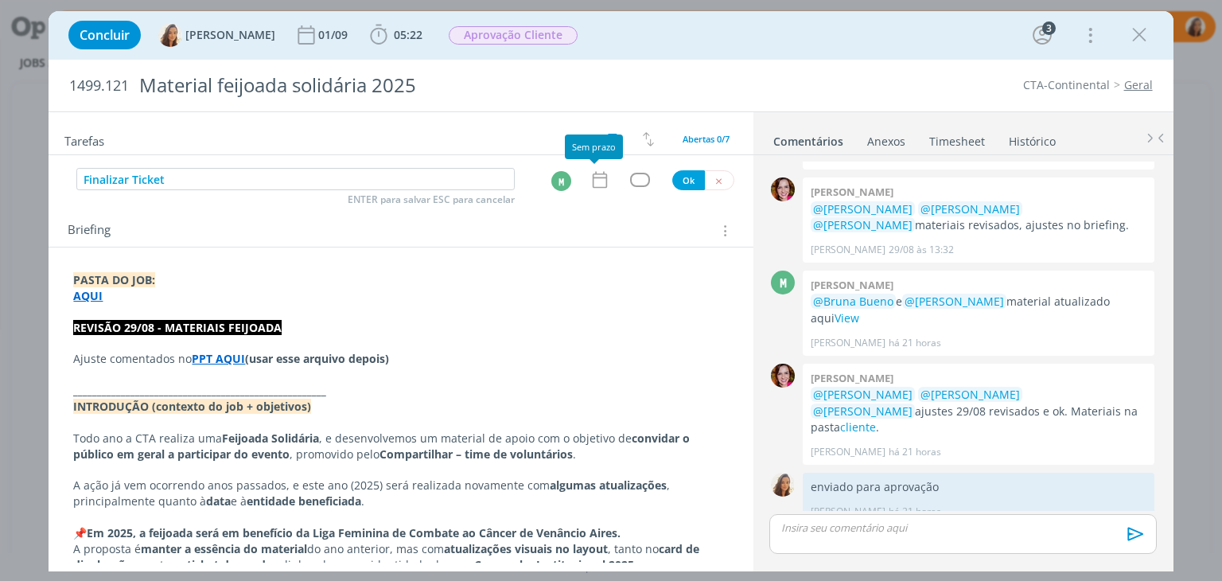
click at [598, 184] on icon "dialog" at bounding box center [599, 179] width 21 height 21
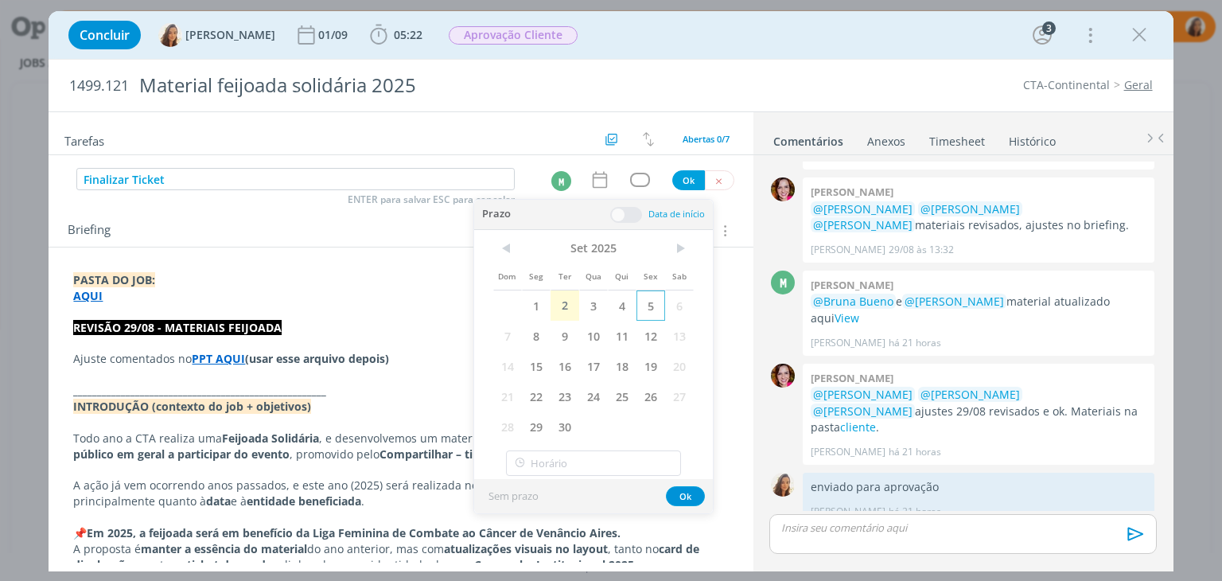
click at [646, 299] on span "5" at bounding box center [650, 305] width 29 height 30
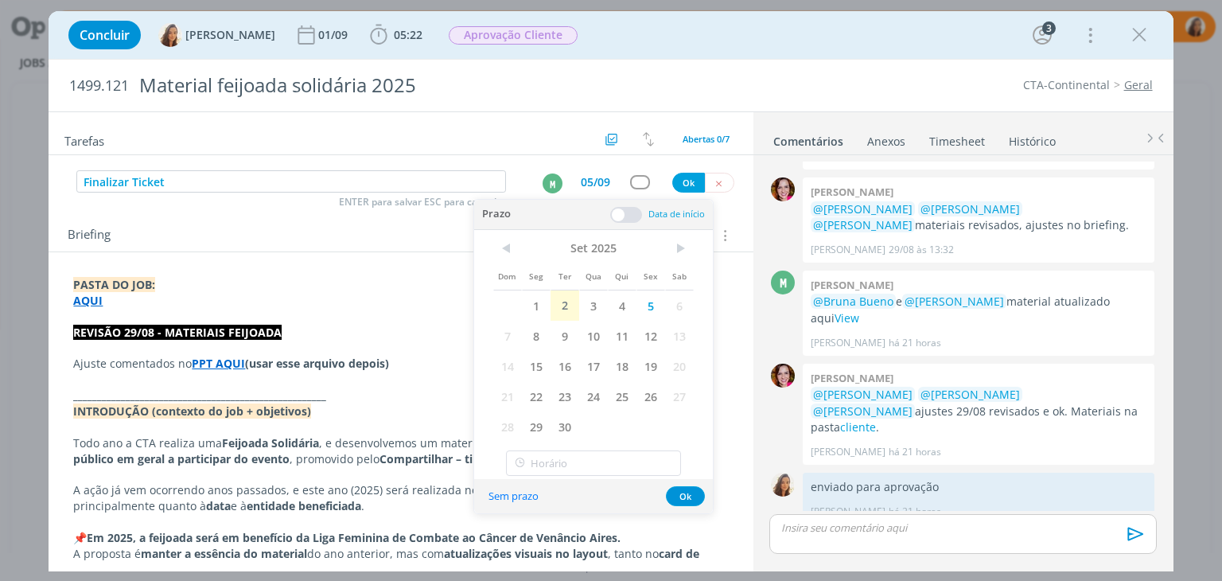
click at [630, 215] on span at bounding box center [626, 215] width 32 height 16
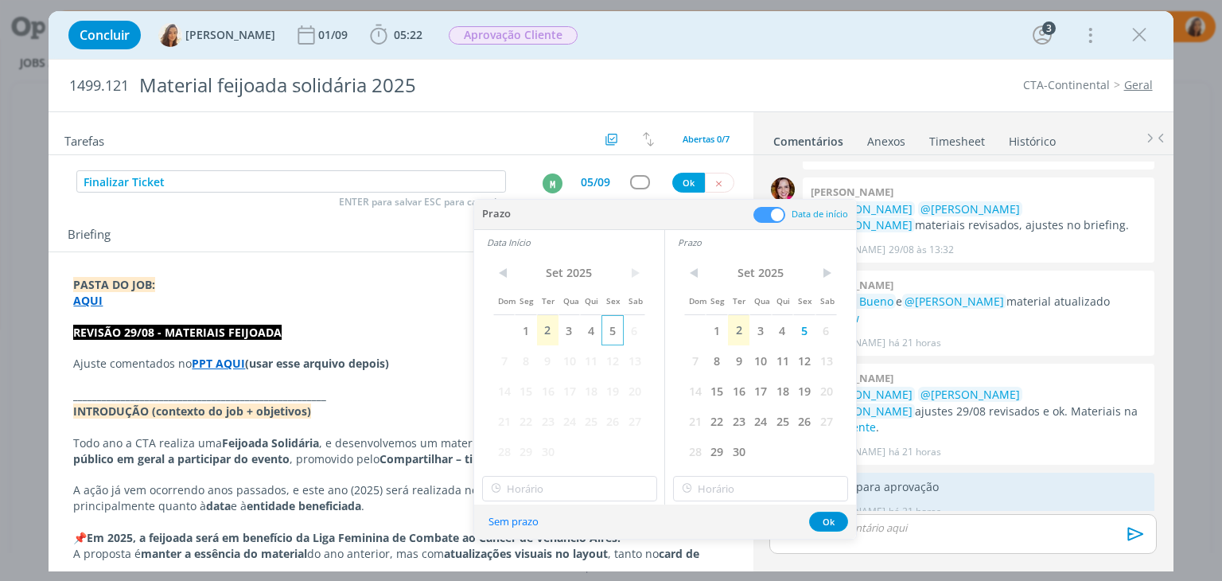
click at [617, 328] on span "5" at bounding box center [611, 330] width 21 height 30
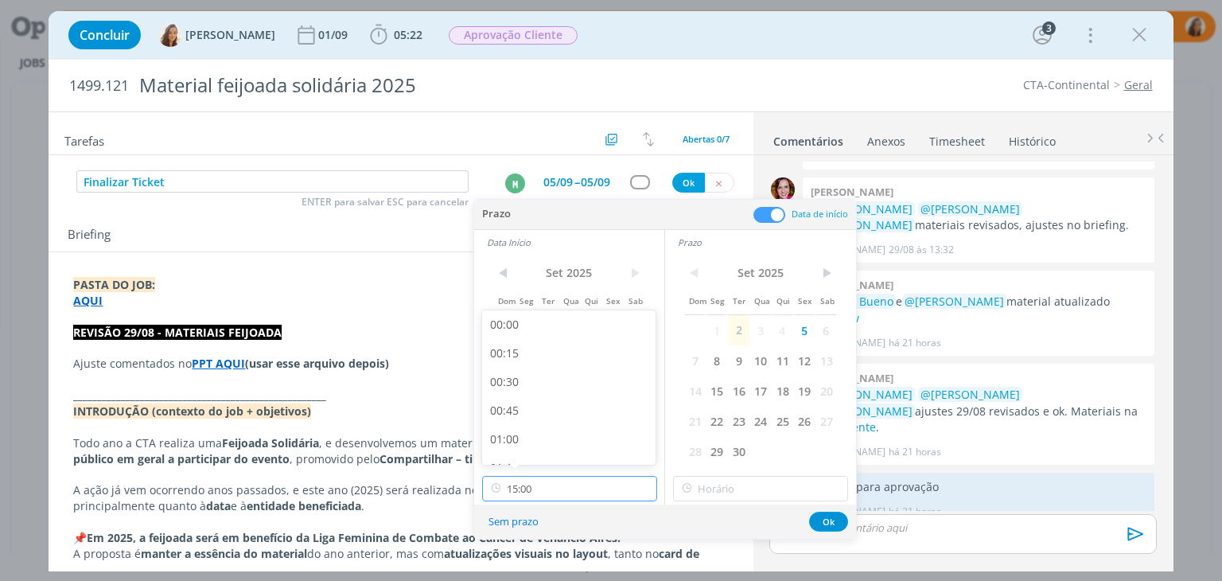
click at [588, 484] on input "15:00" at bounding box center [569, 488] width 175 height 25
click at [604, 437] on div "17:00" at bounding box center [571, 436] width 178 height 29
type input "17:00"
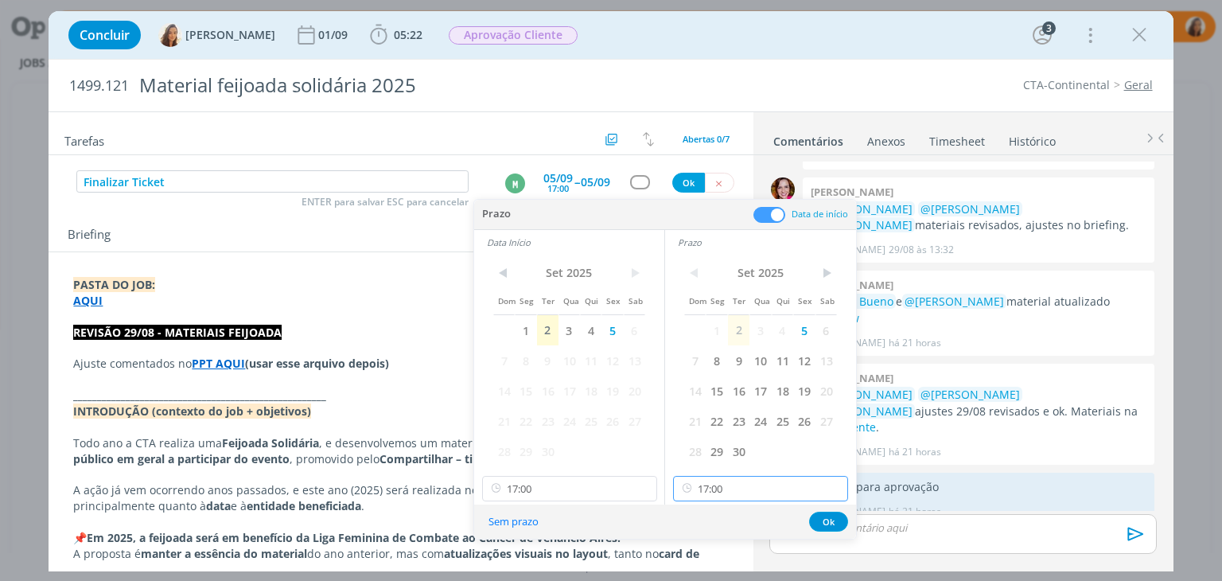
click at [776, 494] on input "17:00" at bounding box center [760, 488] width 175 height 25
click at [748, 422] on div "17:30" at bounding box center [763, 423] width 178 height 29
type input "17:30"
click at [825, 524] on button "Ok" at bounding box center [828, 521] width 39 height 20
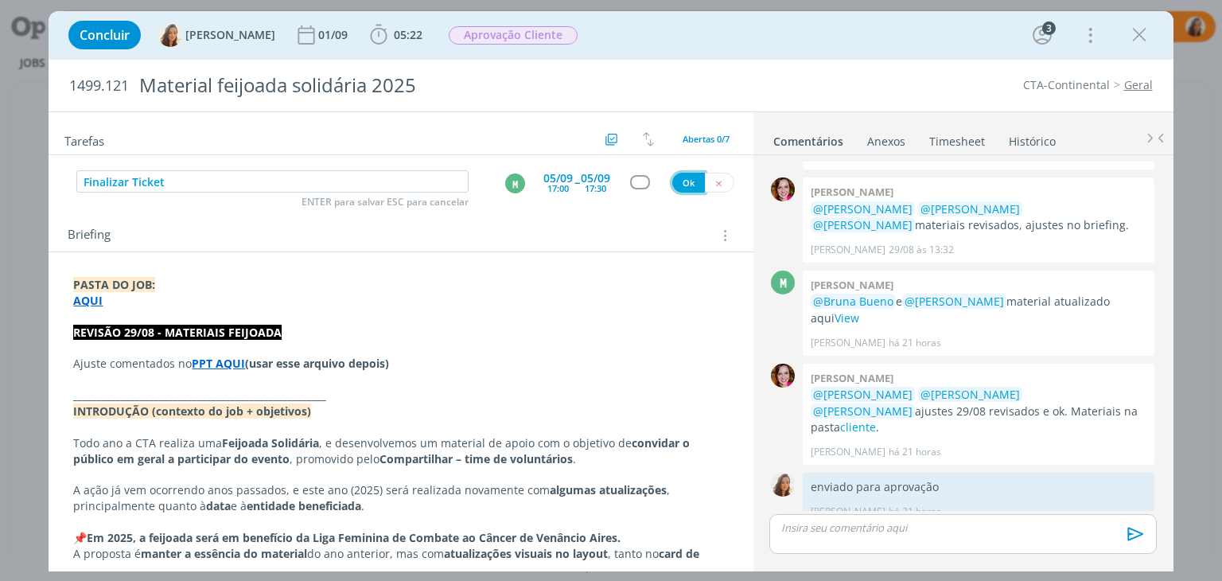
click at [678, 188] on button "Ok" at bounding box center [688, 183] width 33 height 20
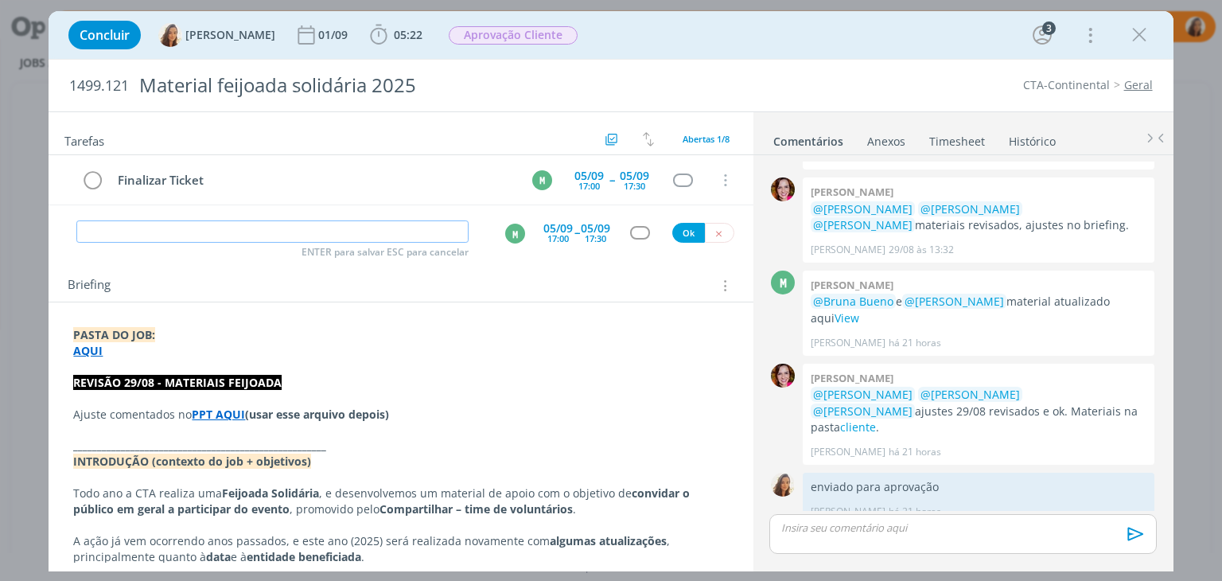
click at [337, 225] on input "dialog" at bounding box center [272, 231] width 392 height 22
click at [511, 236] on div "M" at bounding box center [515, 233] width 20 height 20
type input "Revisão af"
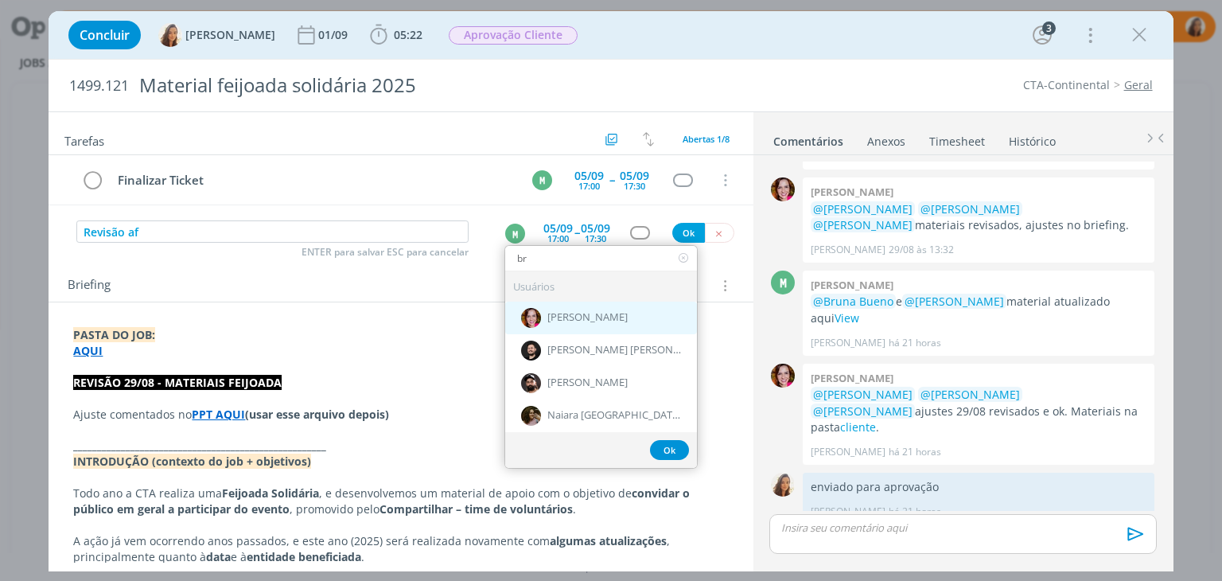
type input "br"
click at [550, 312] on span "[PERSON_NAME]" at bounding box center [587, 318] width 80 height 13
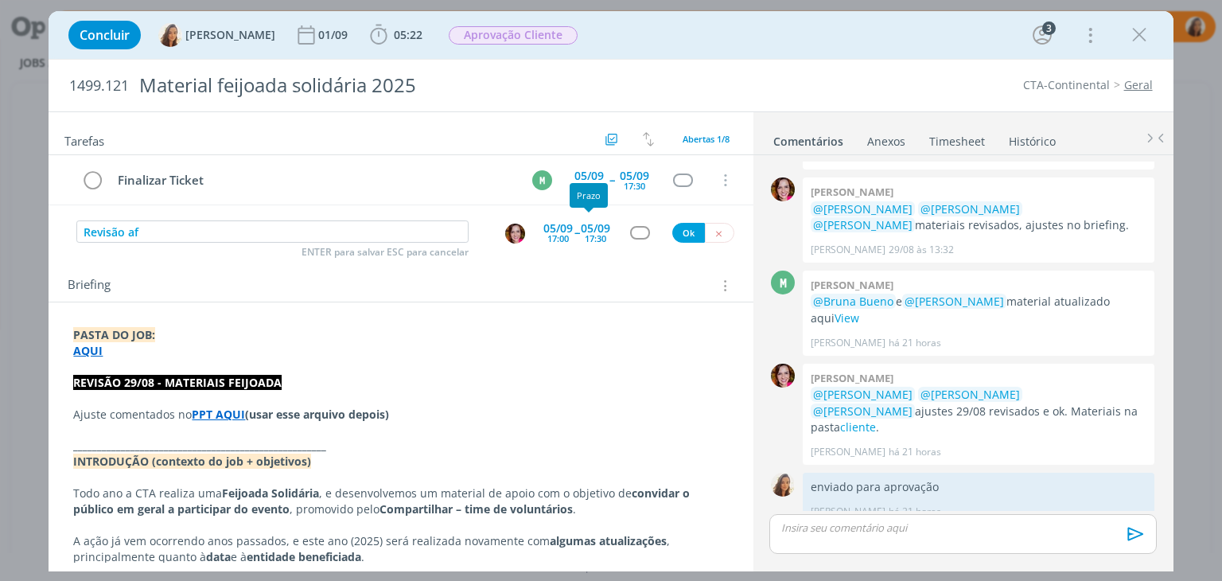
click at [585, 234] on div "17:30" at bounding box center [595, 238] width 21 height 9
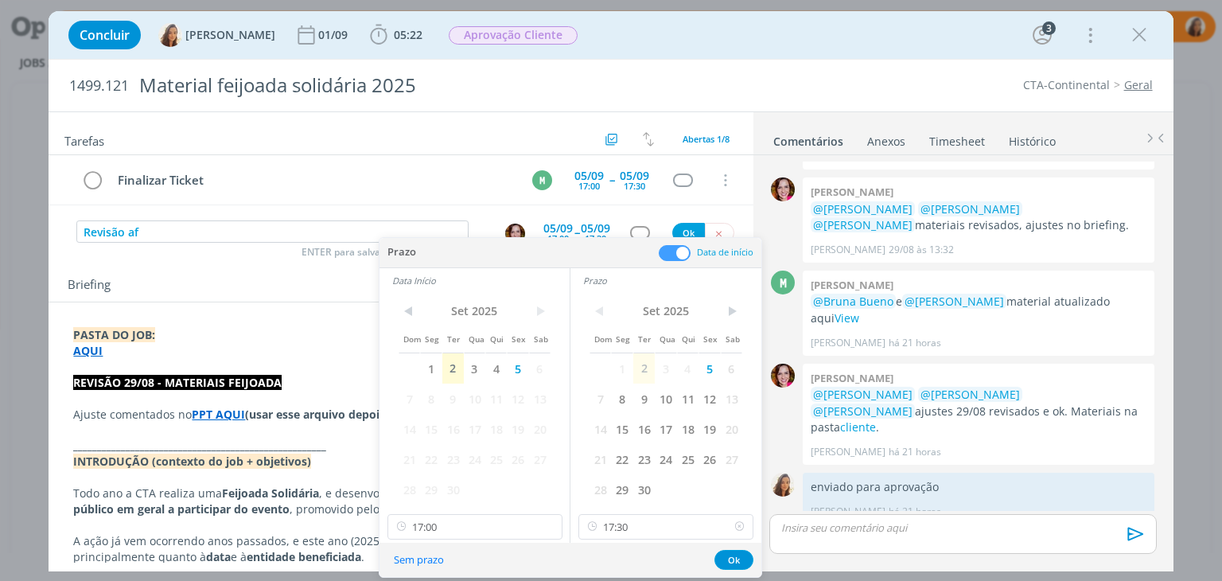
click at [738, 531] on icon at bounding box center [739, 526] width 20 height 25
click at [477, 527] on input "17:00" at bounding box center [474, 526] width 175 height 25
click at [449, 453] on div "17:30" at bounding box center [476, 461] width 178 height 29
type input "17:30"
click at [691, 525] on input "17:30" at bounding box center [665, 526] width 175 height 25
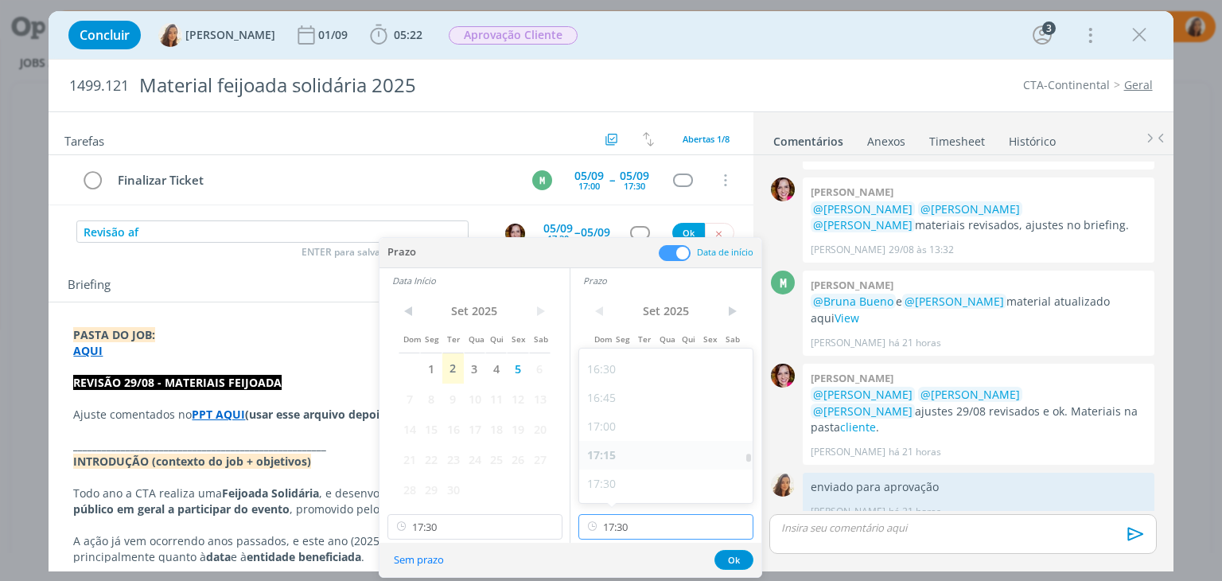
scroll to position [1963, 0]
click at [677, 453] on div "18:00" at bounding box center [668, 461] width 178 height 29
type input "18:00"
click at [725, 546] on div "Sem prazo Ok" at bounding box center [570, 559] width 382 height 34
click at [722, 556] on button "Ok" at bounding box center [733, 560] width 39 height 20
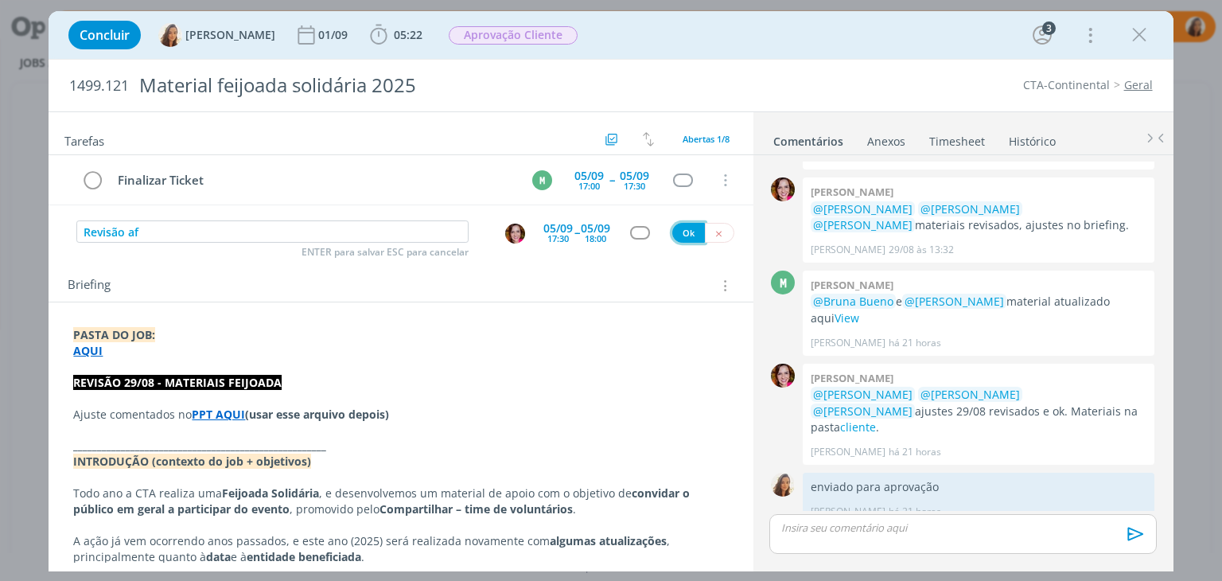
click at [690, 236] on button "Ok" at bounding box center [688, 233] width 33 height 20
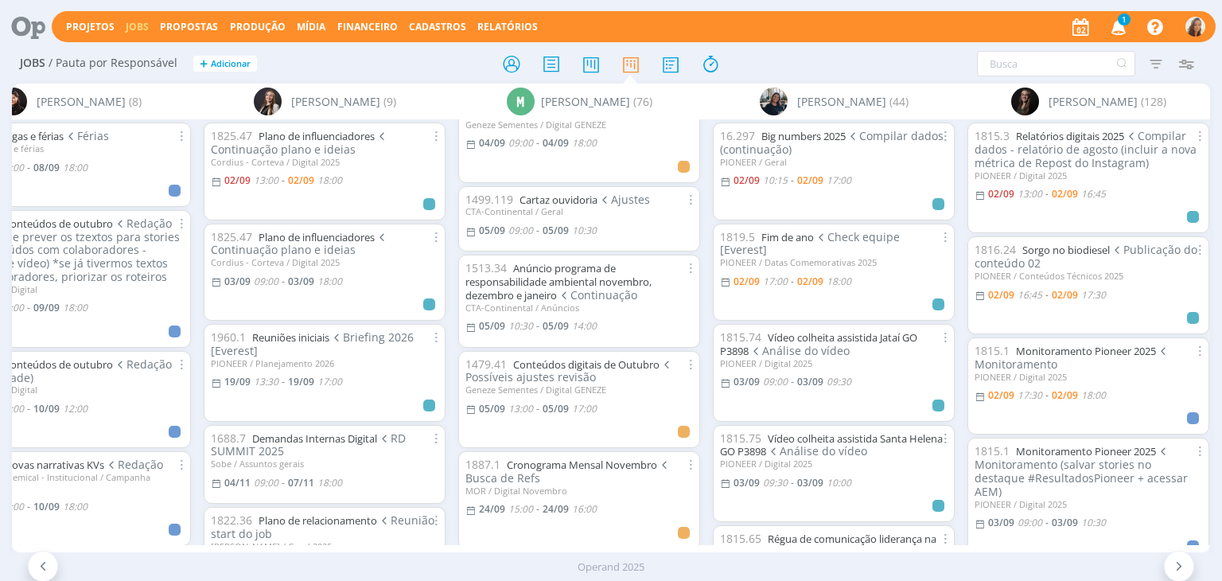
scroll to position [318, 0]
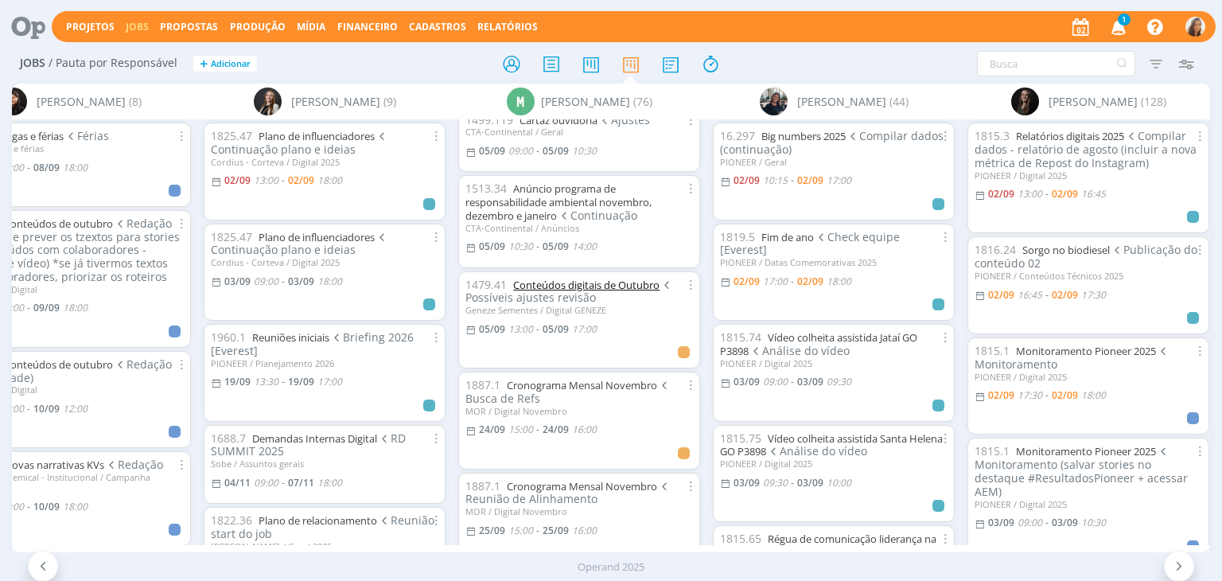
click at [556, 283] on link "Conteúdos digitais de Outubro" at bounding box center [586, 285] width 146 height 14
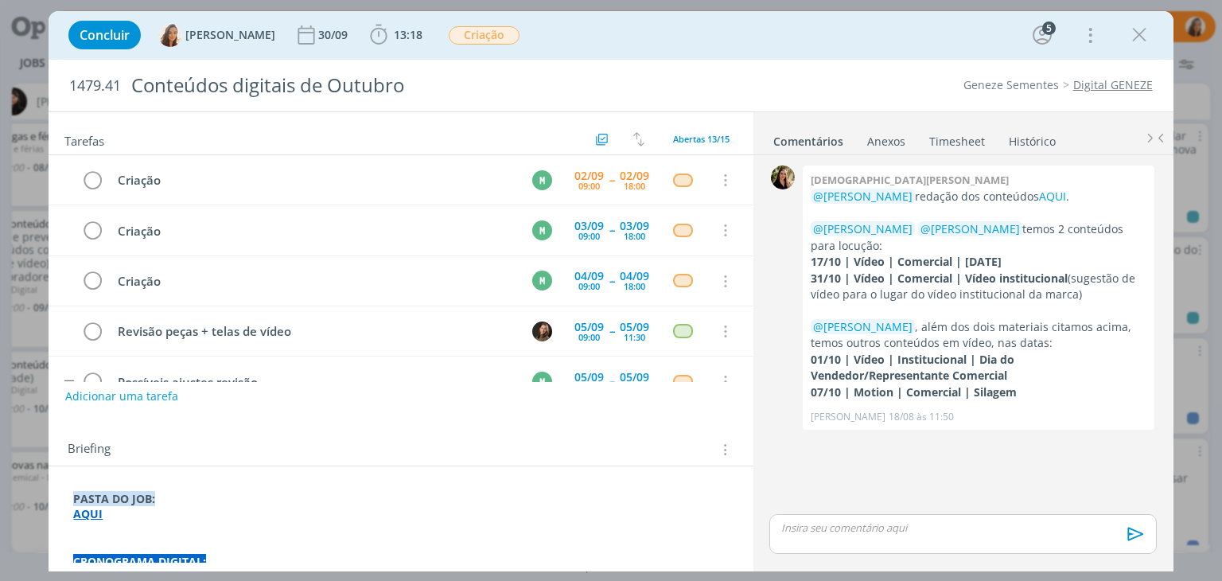
scroll to position [149, 0]
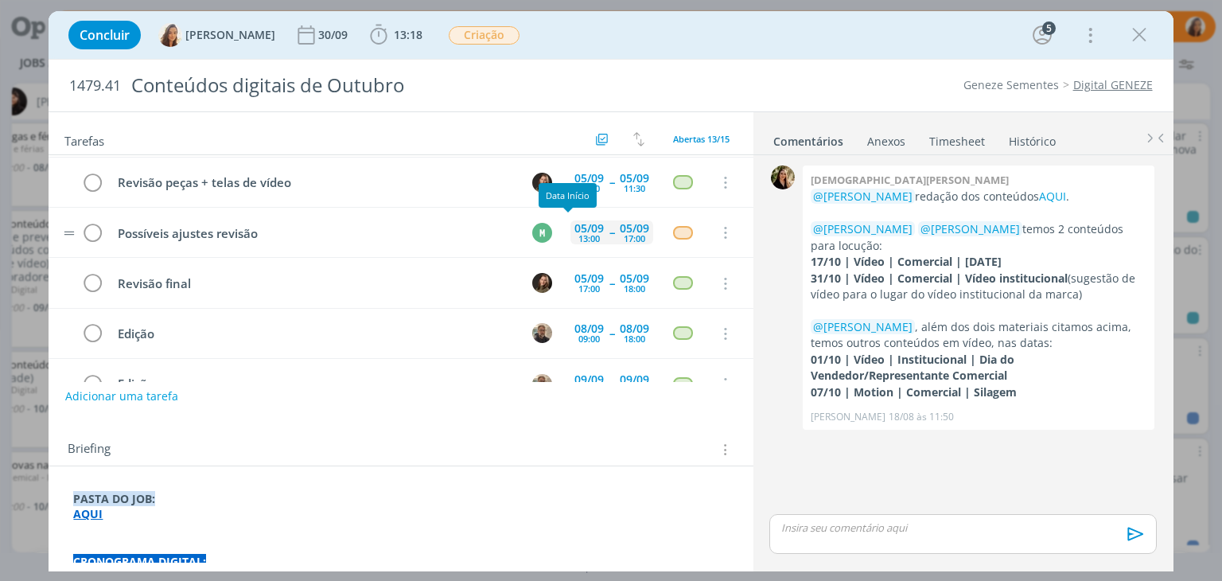
click at [585, 234] on div "13:00" at bounding box center [588, 238] width 21 height 9
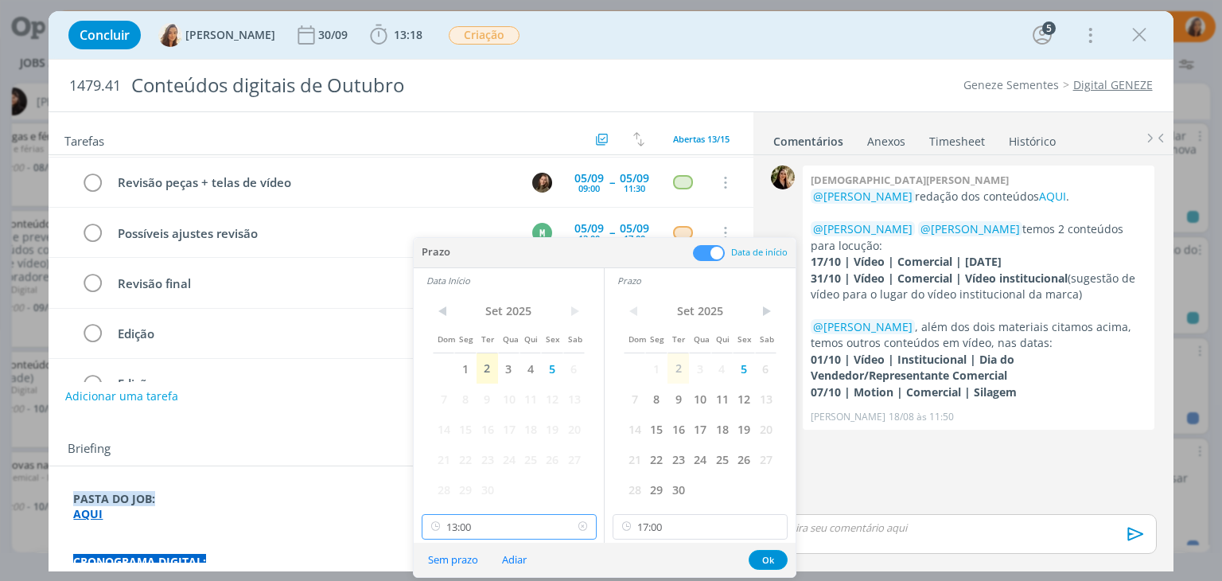
click at [504, 529] on input "13:00" at bounding box center [509, 526] width 175 height 25
click at [500, 355] on div "14:00" at bounding box center [511, 359] width 178 height 29
type input "14:00"
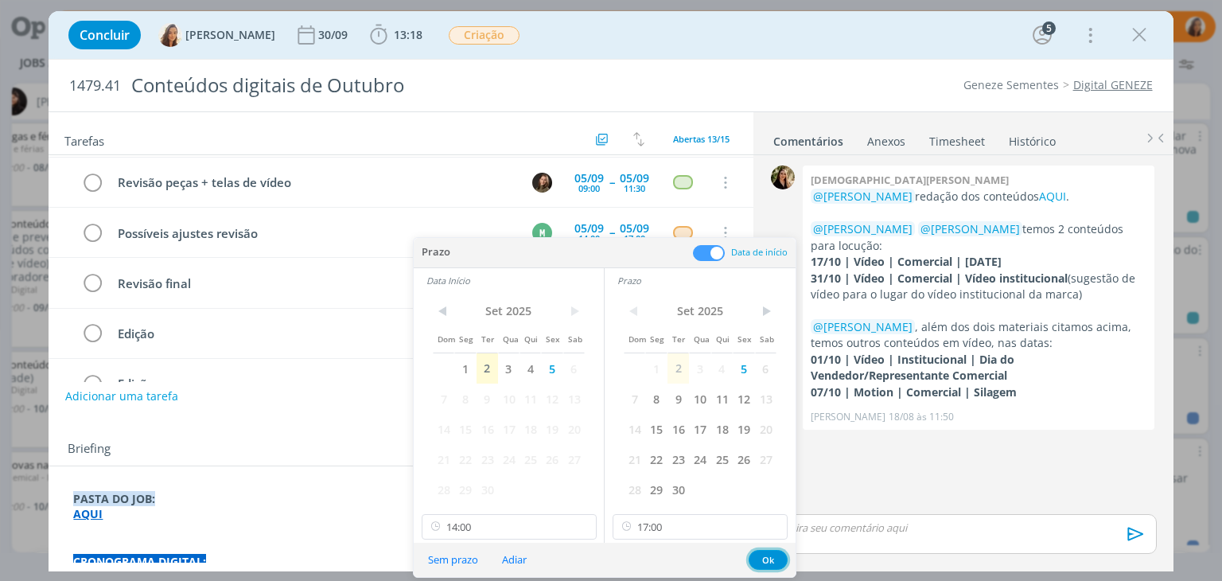
click at [756, 555] on button "Ok" at bounding box center [767, 560] width 39 height 20
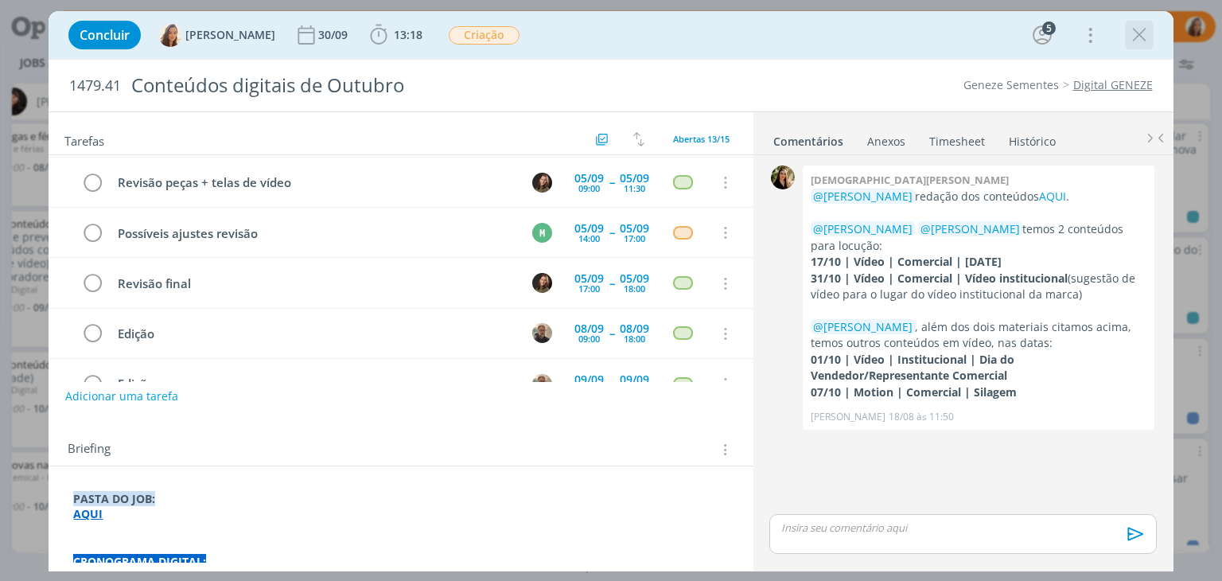
click at [1133, 37] on icon "dialog" at bounding box center [1139, 35] width 24 height 24
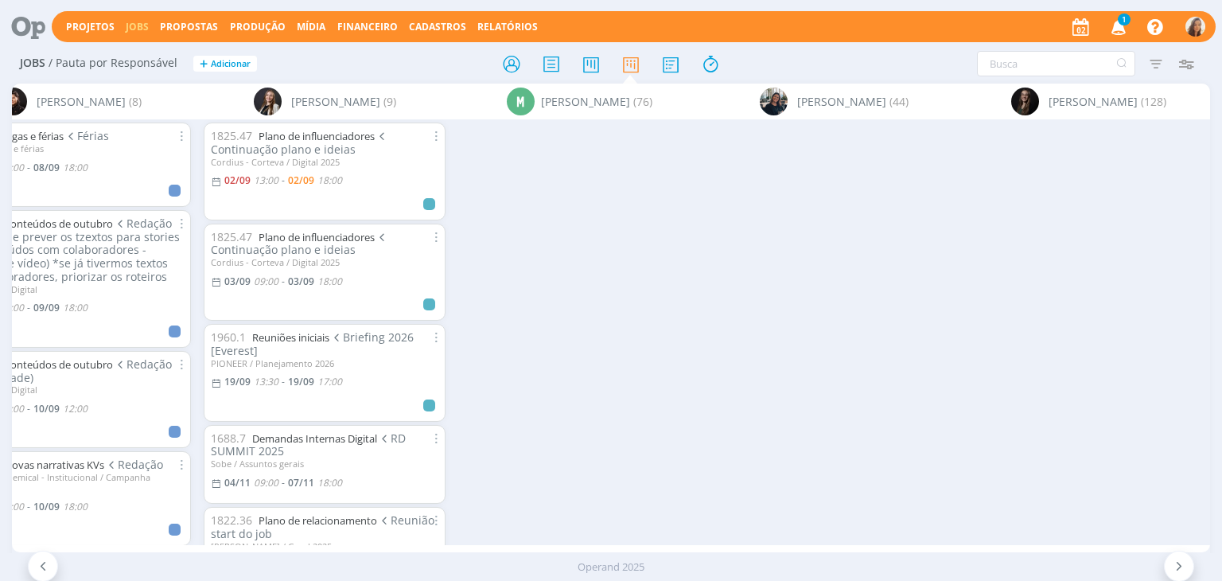
scroll to position [0, 2933]
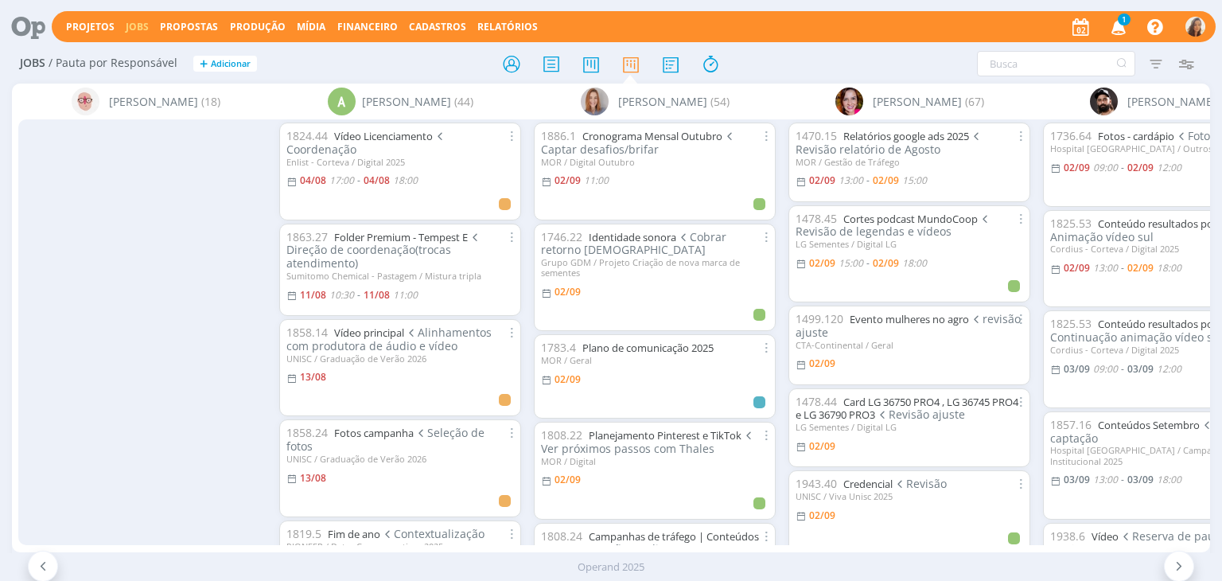
scroll to position [2372, 0]
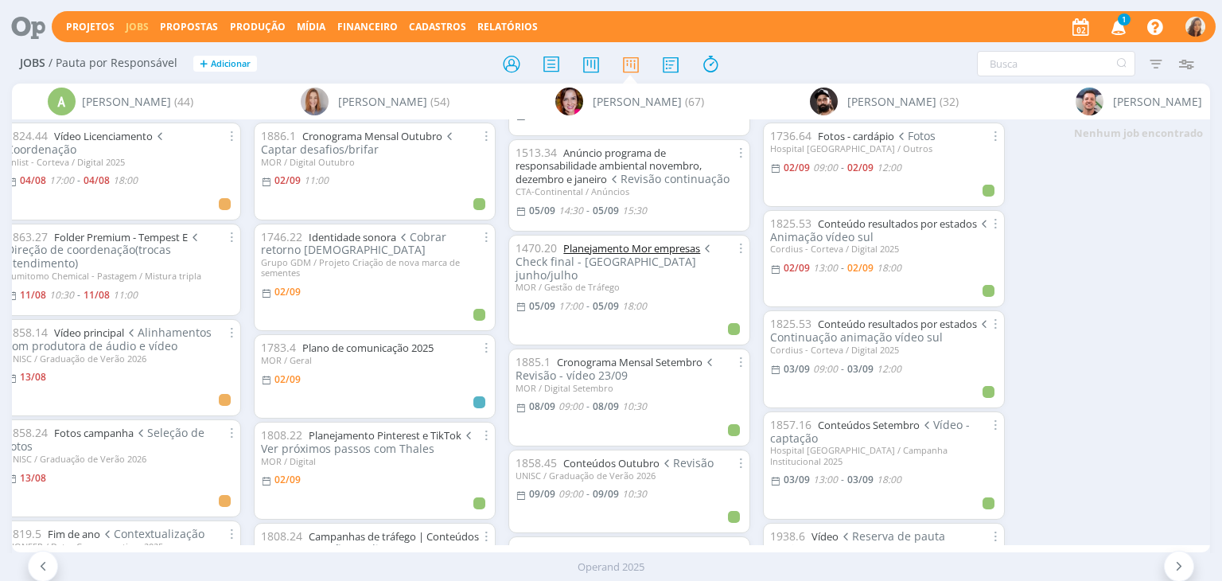
click at [661, 255] on link "Planejamento Mor empresas" at bounding box center [631, 248] width 137 height 14
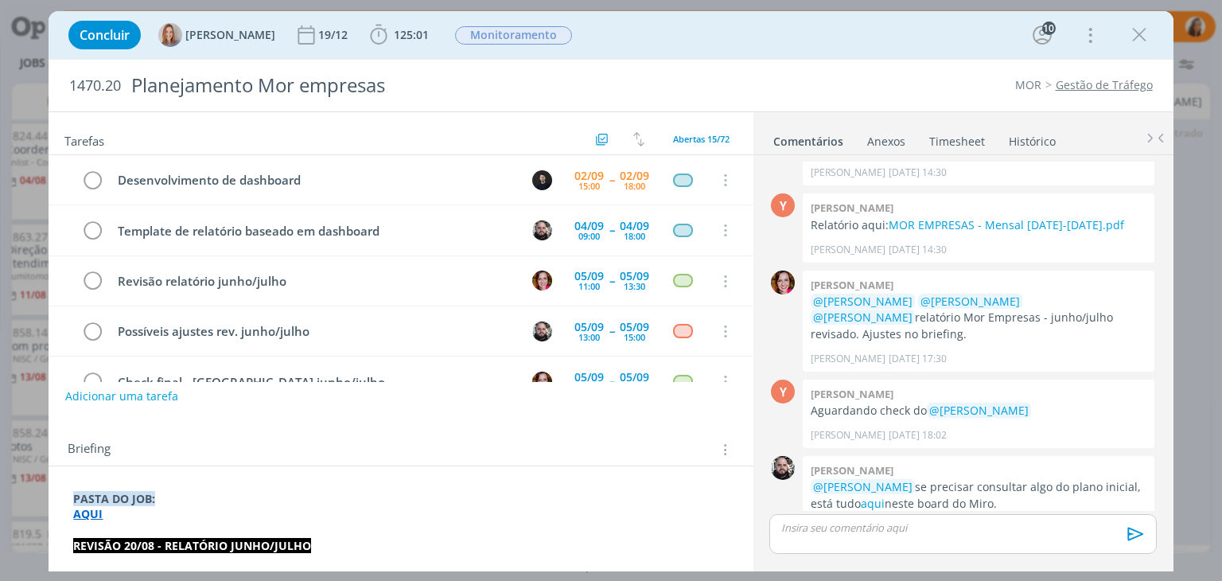
scroll to position [149, 0]
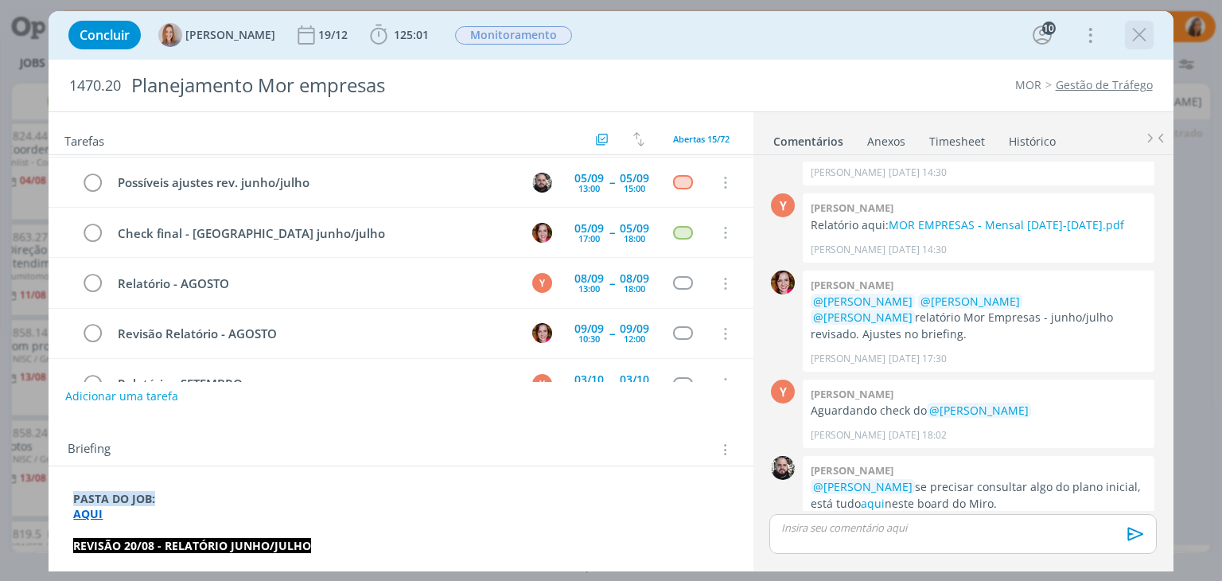
click at [1137, 32] on icon "dialog" at bounding box center [1139, 35] width 24 height 24
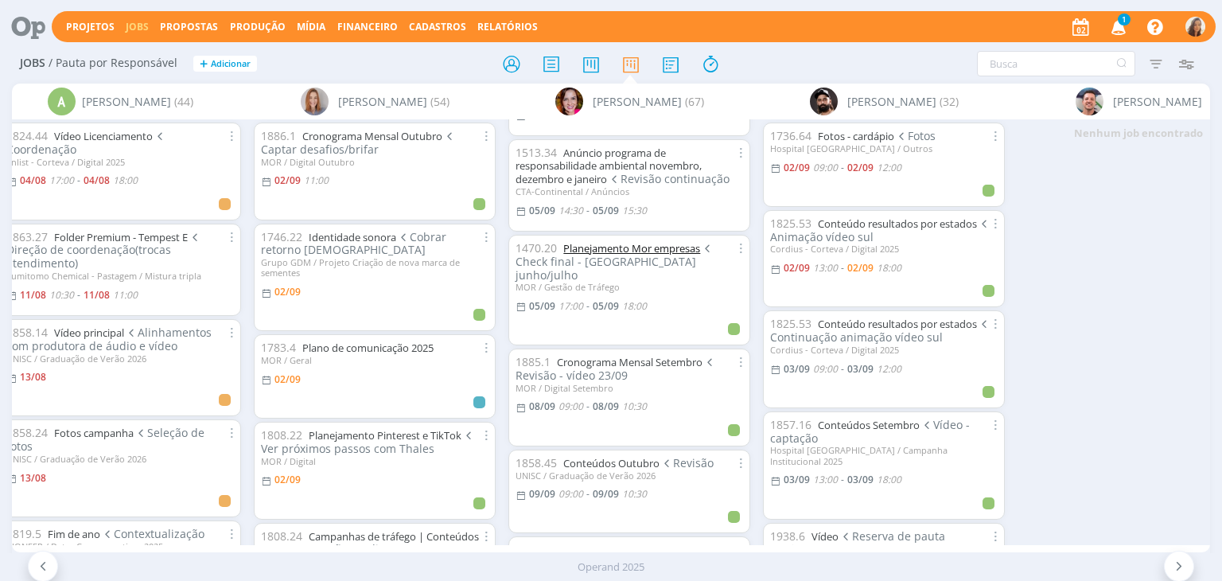
click at [669, 255] on link "Planejamento Mor empresas" at bounding box center [631, 248] width 137 height 14
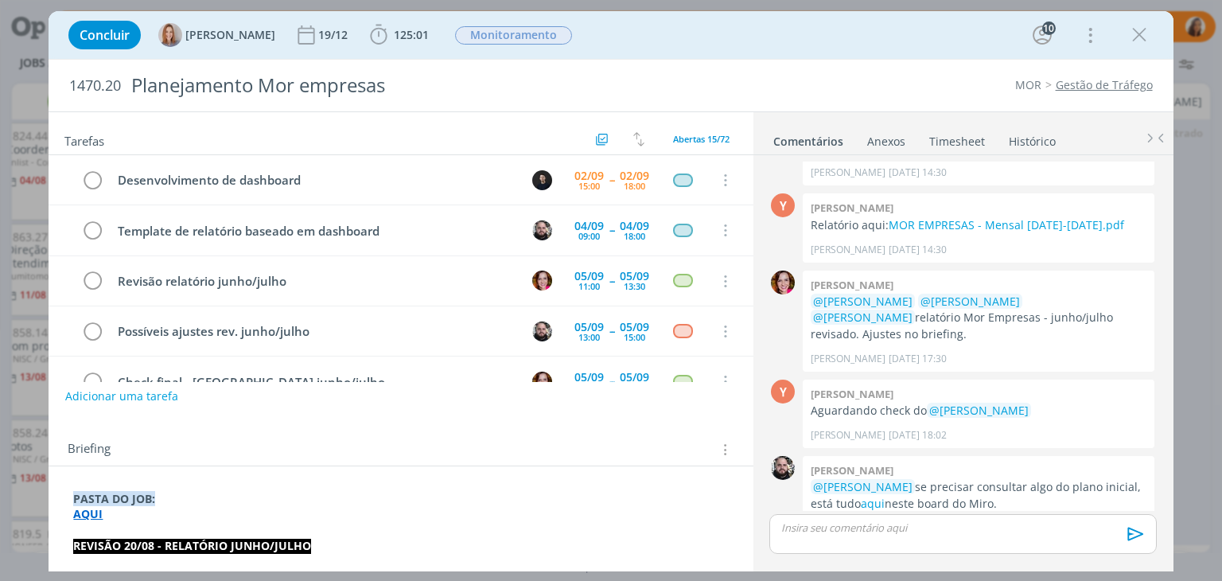
scroll to position [149, 0]
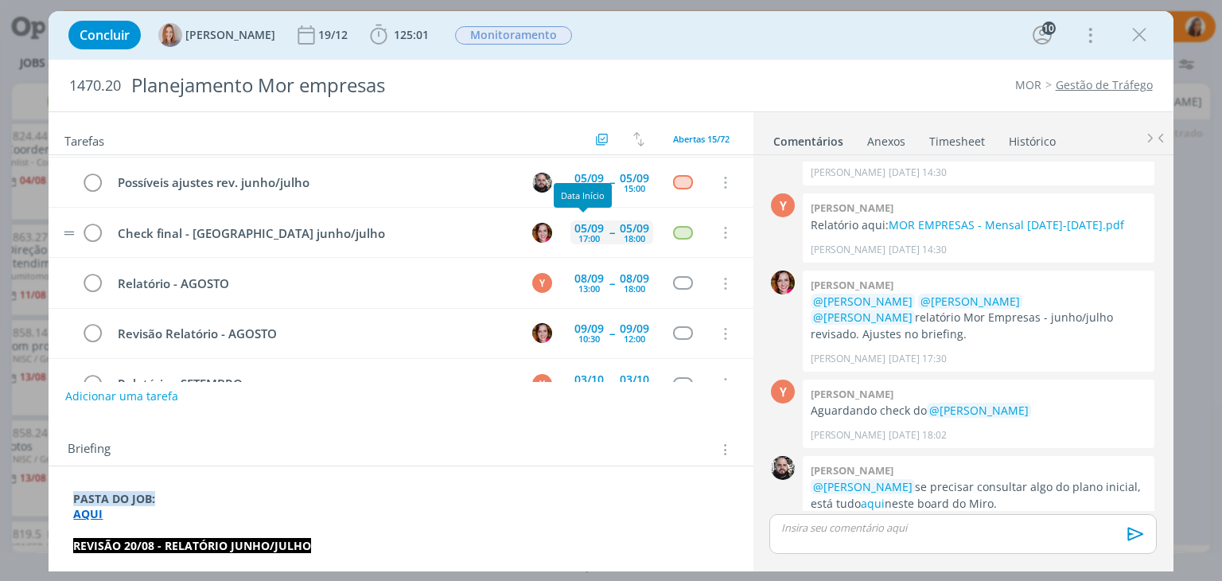
click at [590, 227] on div "05/09" at bounding box center [588, 228] width 29 height 11
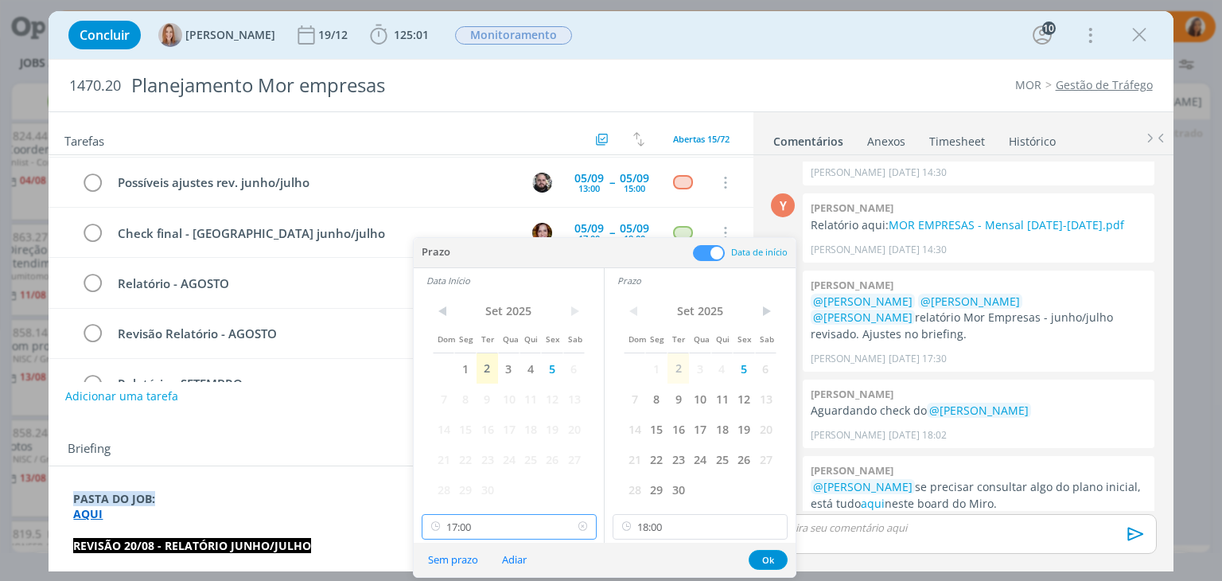
click at [542, 519] on input "17:00" at bounding box center [509, 526] width 175 height 25
click at [506, 440] on div "16:00" at bounding box center [511, 448] width 178 height 29
type input "16:00"
click at [684, 531] on input "18:00" at bounding box center [699, 526] width 175 height 25
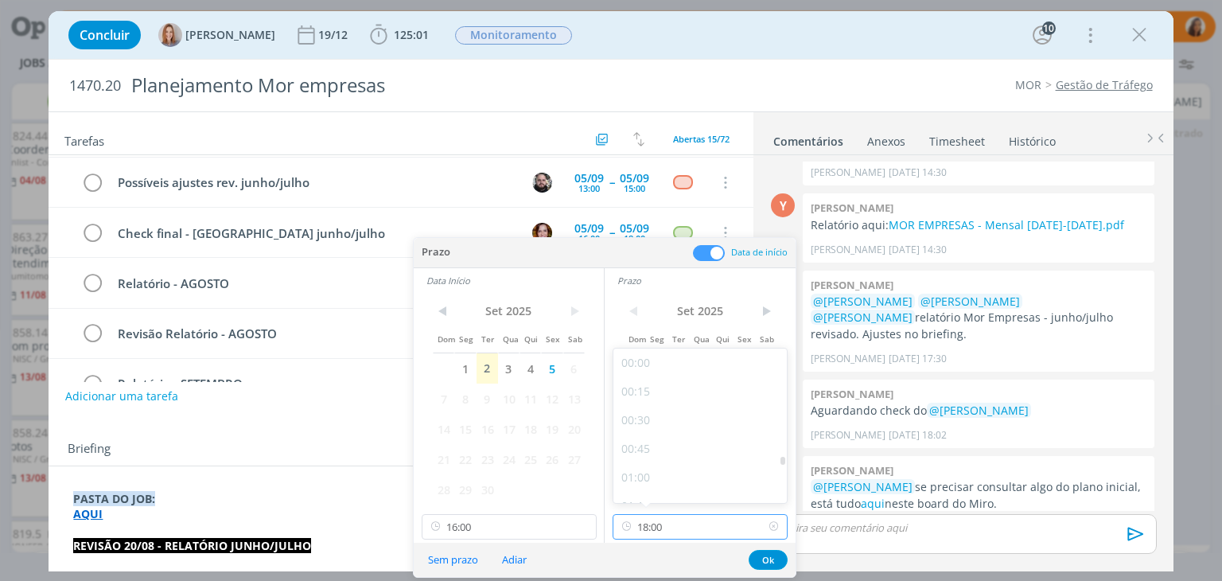
scroll to position [1941, 0]
click at [728, 370] on div "17:00" at bounding box center [702, 369] width 178 height 29
type input "17:00"
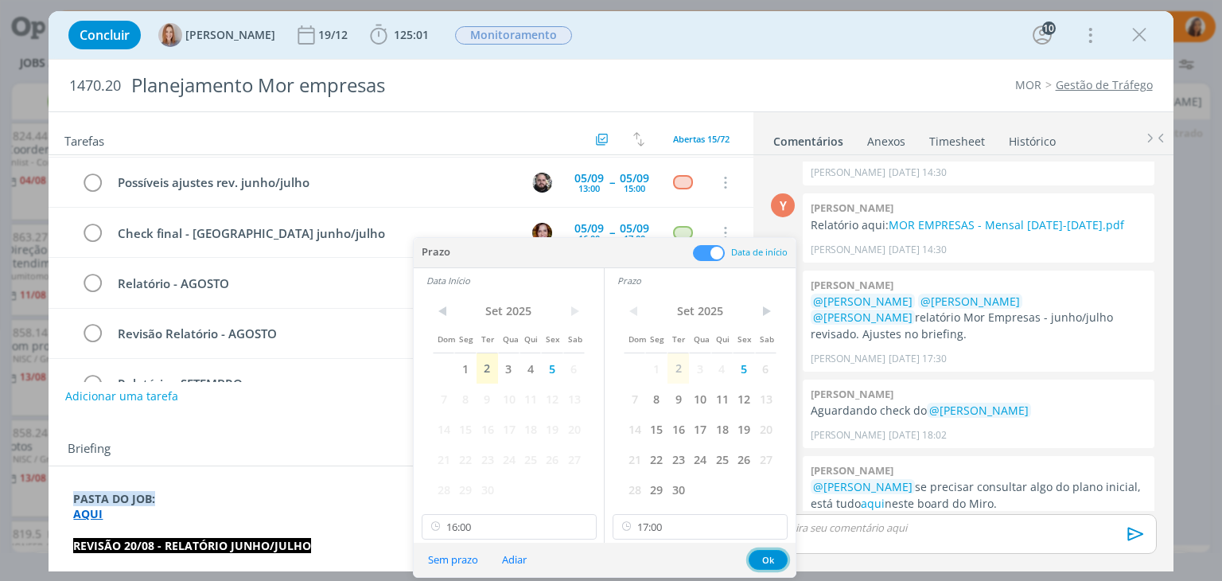
click at [772, 562] on button "Ok" at bounding box center [767, 560] width 39 height 20
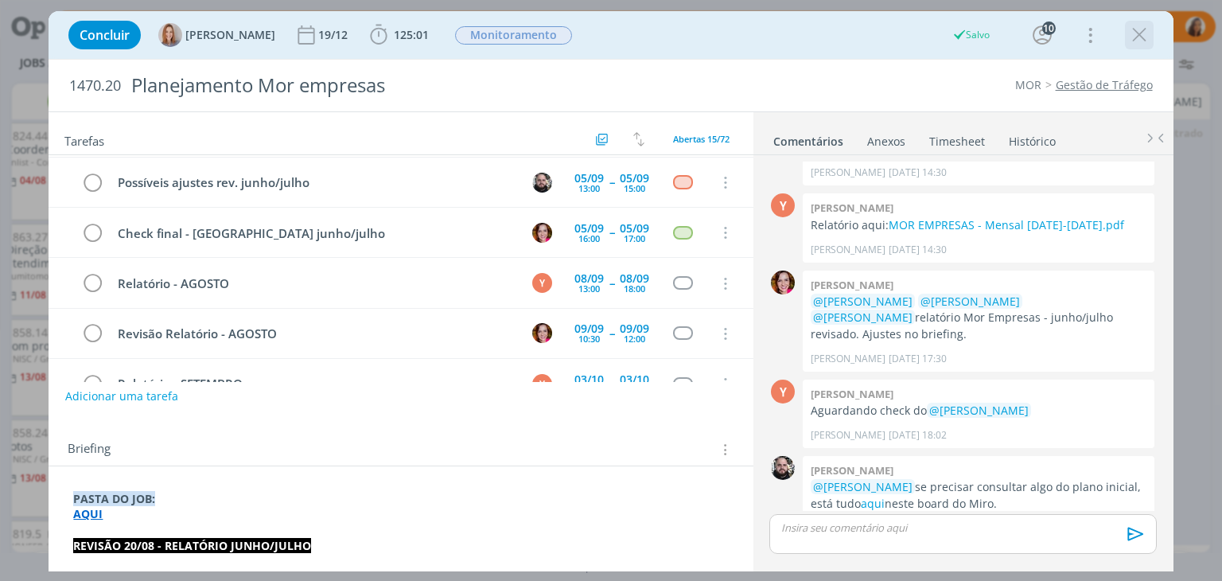
click at [1136, 40] on icon "dialog" at bounding box center [1139, 35] width 24 height 24
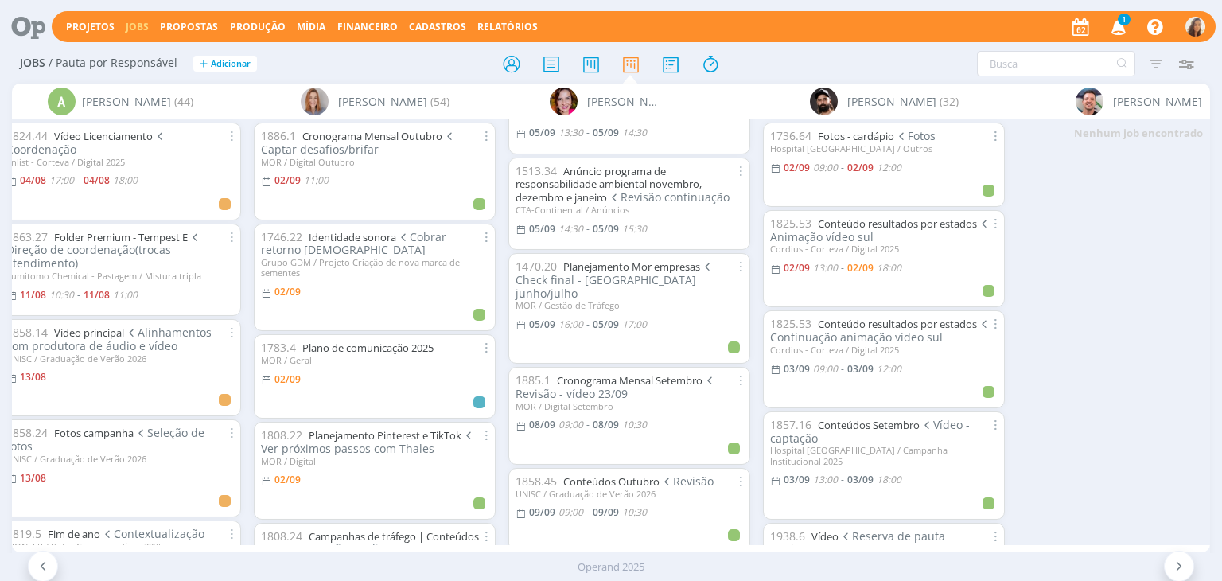
scroll to position [2399, 0]
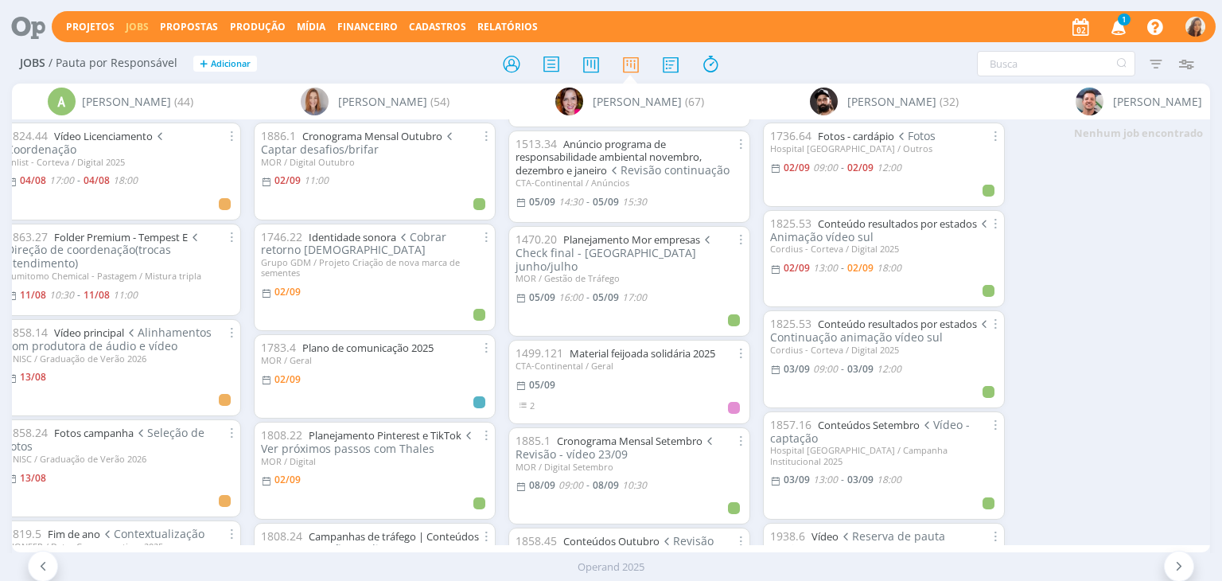
click at [1100, 22] on div "1 Notificações Central de Ajuda Área de Membros Implantação orientada Consultor…" at bounding box center [1137, 27] width 138 height 29
click at [1113, 20] on icon "button" at bounding box center [1119, 26] width 28 height 27
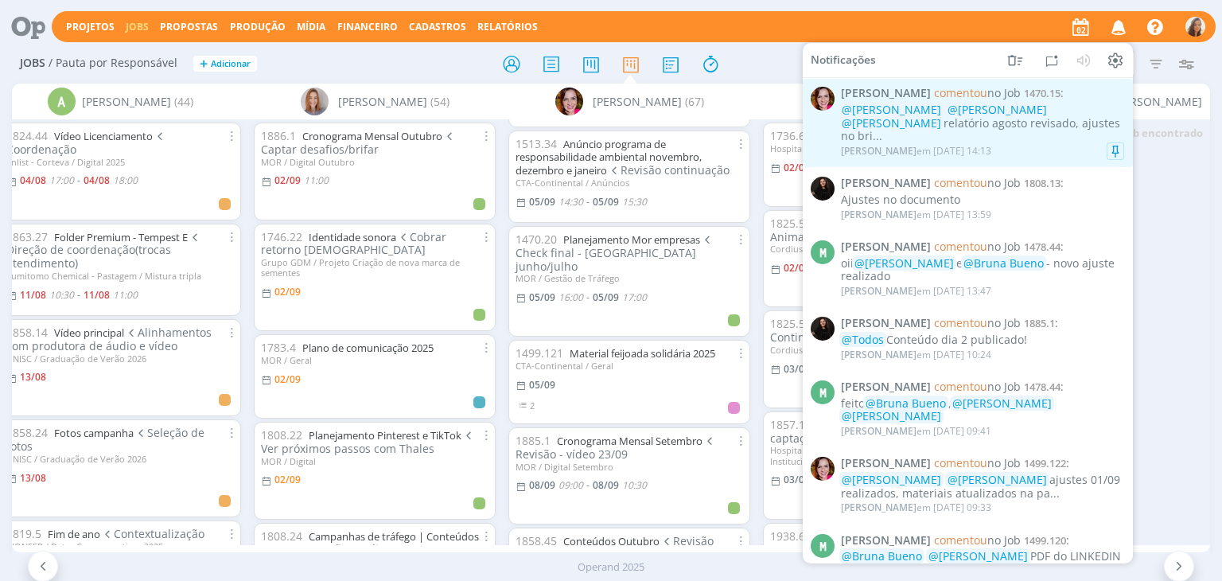
click at [1035, 130] on div "@Yuri Lopardo @Amanda Oliveira @Vanessa Feron relatório agosto revisado, ajuste…" at bounding box center [982, 123] width 283 height 40
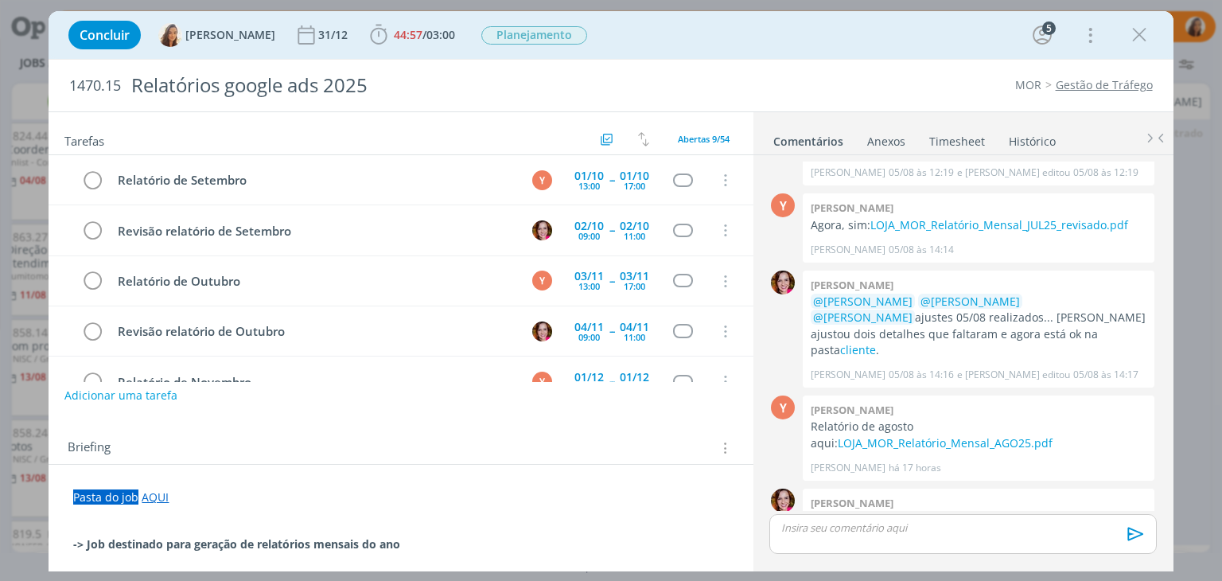
click at [154, 394] on button "Adicionar uma tarefa" at bounding box center [120, 395] width 113 height 27
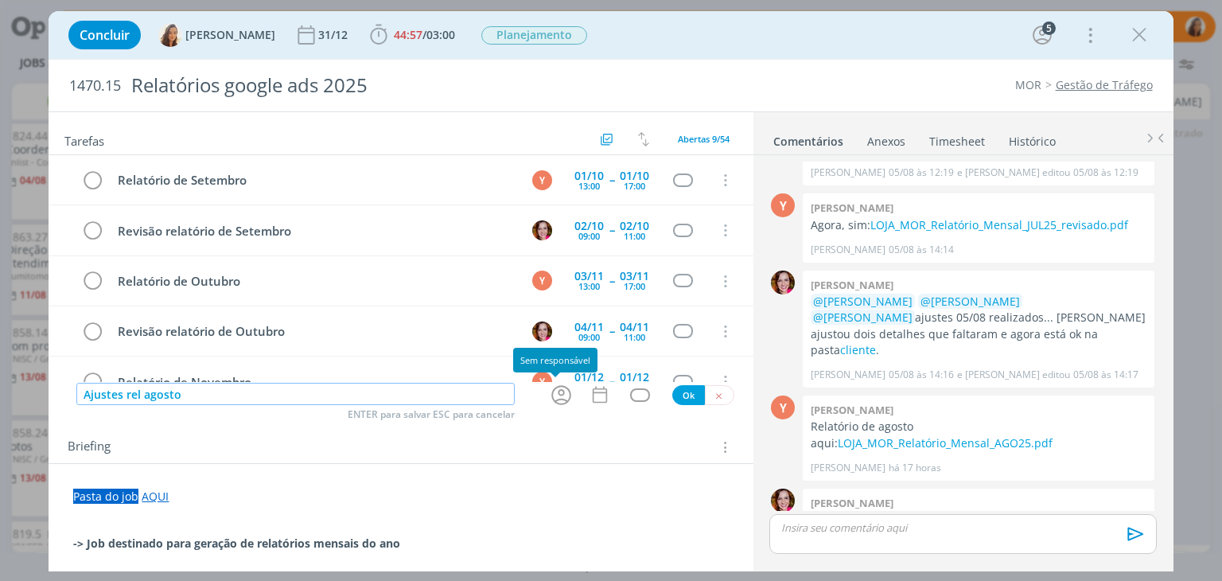
click at [550, 390] on icon "dialog" at bounding box center [561, 395] width 25 height 25
type input "Ajustes rel agosto"
drag, startPoint x: 550, startPoint y: 376, endPoint x: 453, endPoint y: 394, distance: 98.7
click at [453, 394] on input "Ajustes rel agosto" at bounding box center [295, 394] width 438 height 22
click at [559, 390] on icon "dialog" at bounding box center [561, 395] width 25 height 25
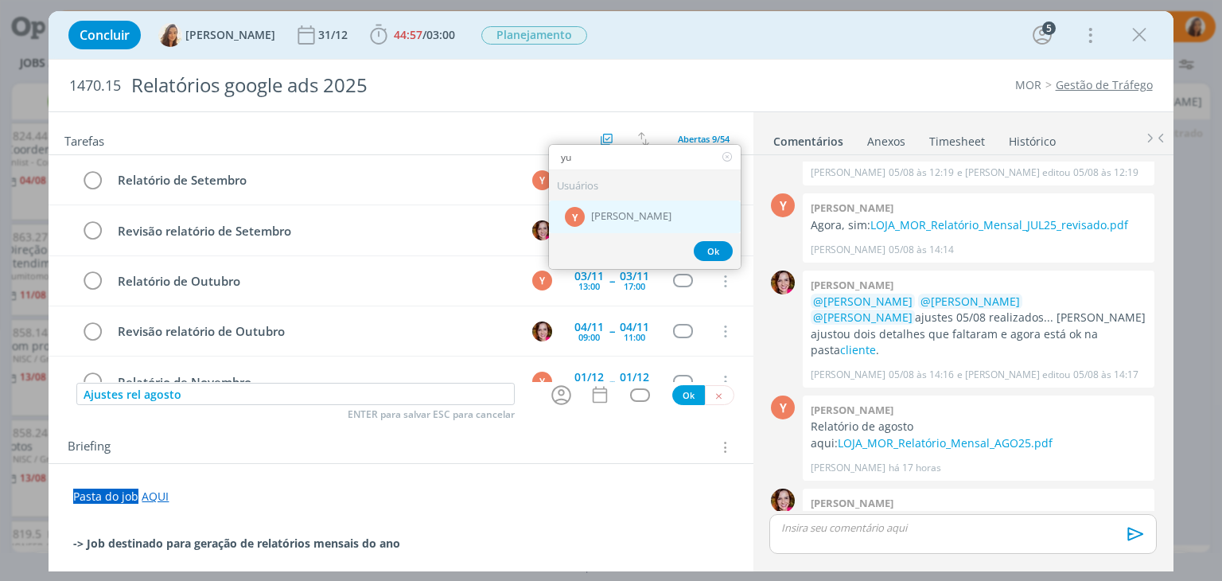
type input "yu"
click at [695, 200] on div "Y Yuri Lopardo" at bounding box center [645, 216] width 192 height 33
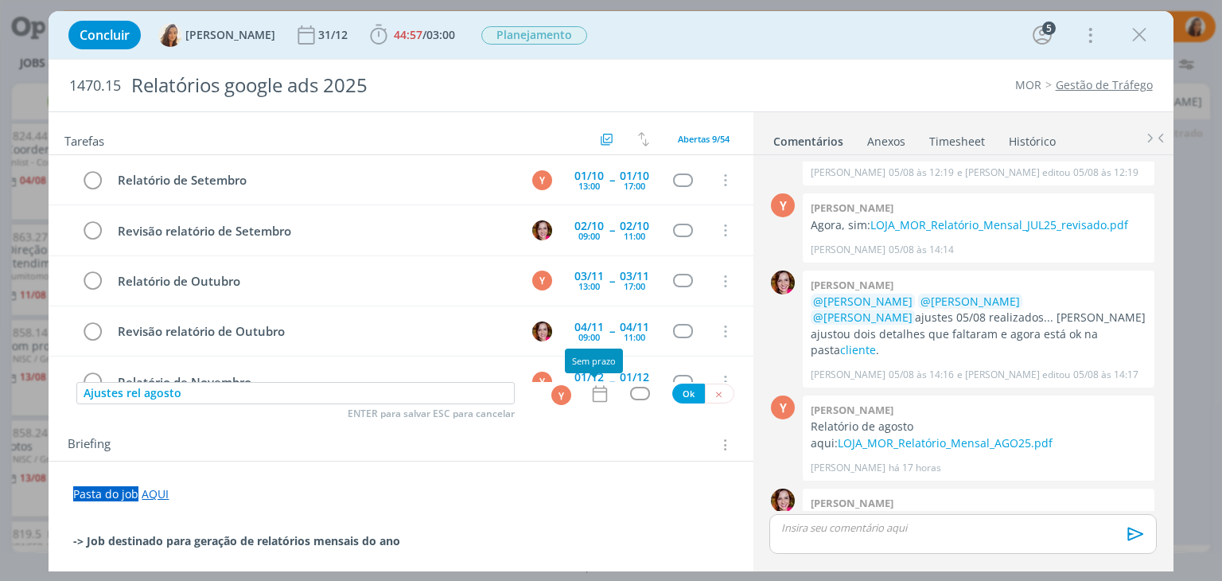
click at [595, 396] on icon "dialog" at bounding box center [599, 393] width 21 height 21
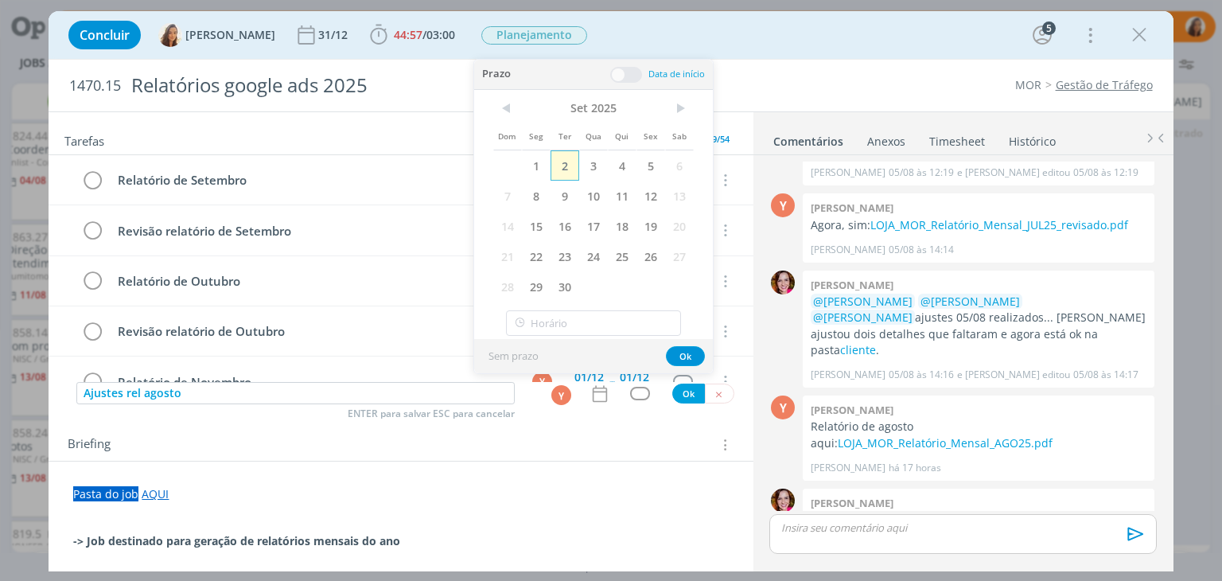
click at [570, 169] on span "2" at bounding box center [564, 165] width 29 height 30
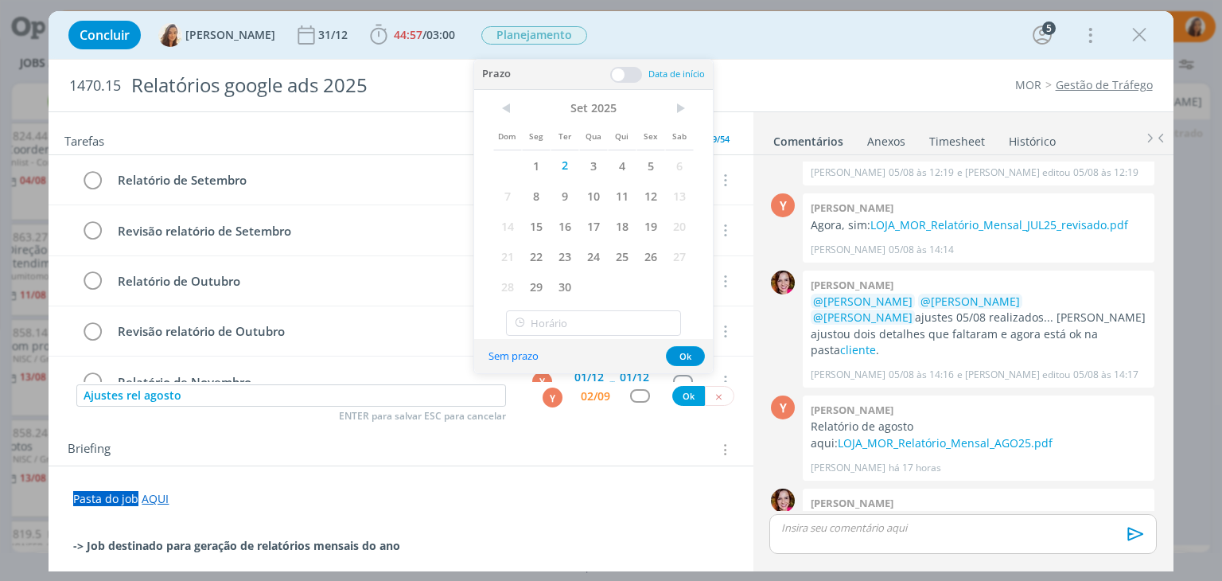
click at [627, 80] on span at bounding box center [626, 75] width 32 height 16
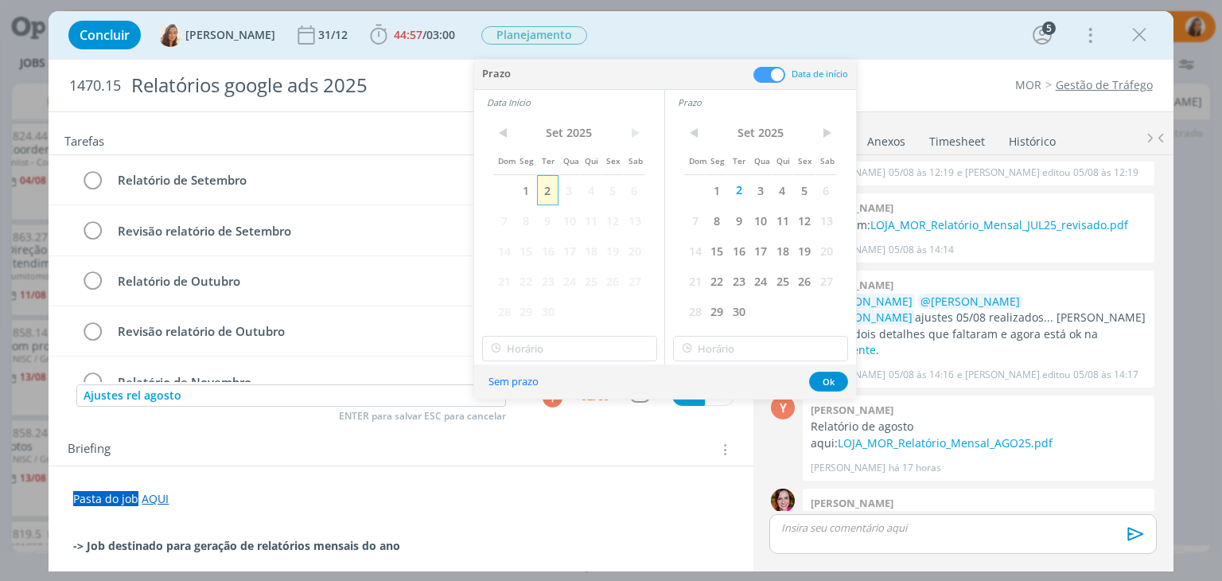
click at [543, 199] on span "2" at bounding box center [547, 190] width 21 height 30
click at [564, 343] on input "15:00" at bounding box center [569, 348] width 175 height 25
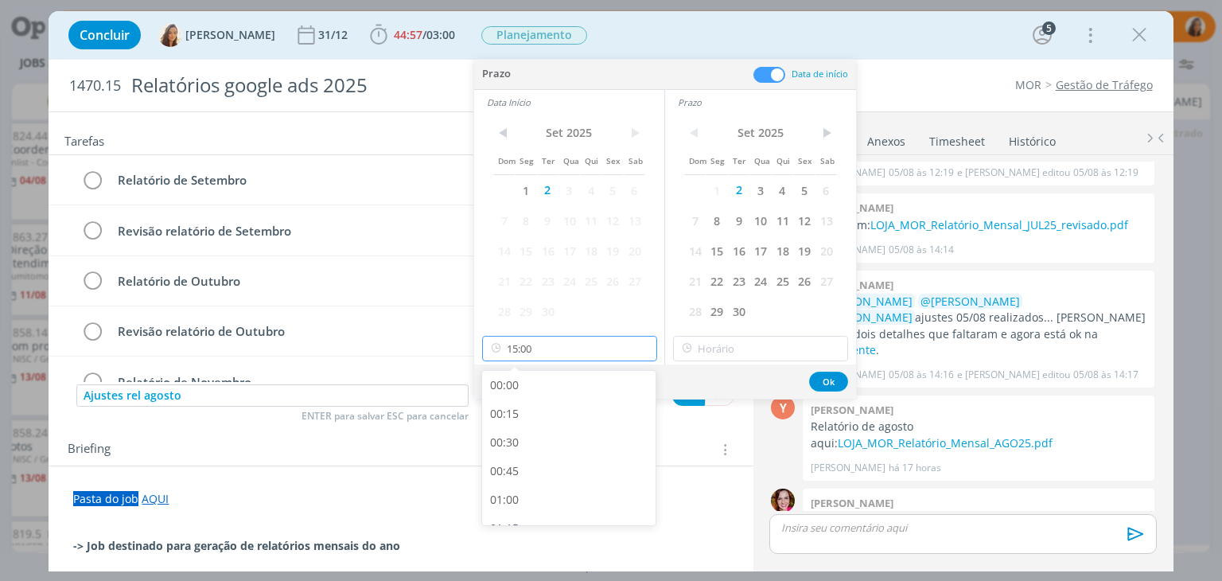
scroll to position [1597, 0]
click at [548, 460] on div "14:30" at bounding box center [571, 448] width 178 height 29
type input "14:30"
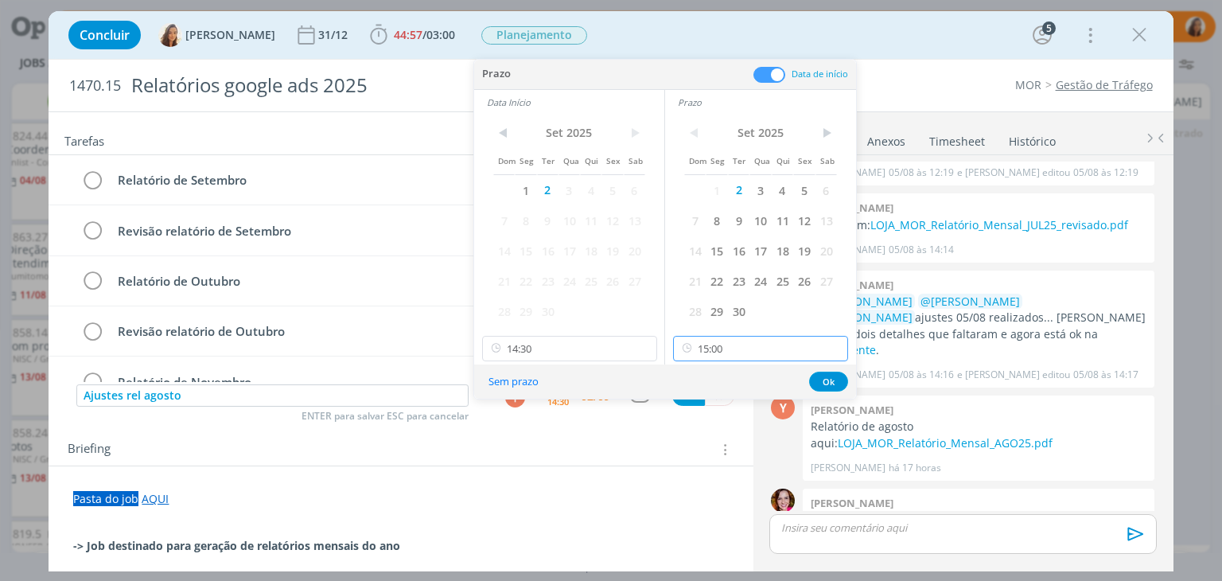
click at [771, 343] on input "15:00" at bounding box center [760, 348] width 175 height 25
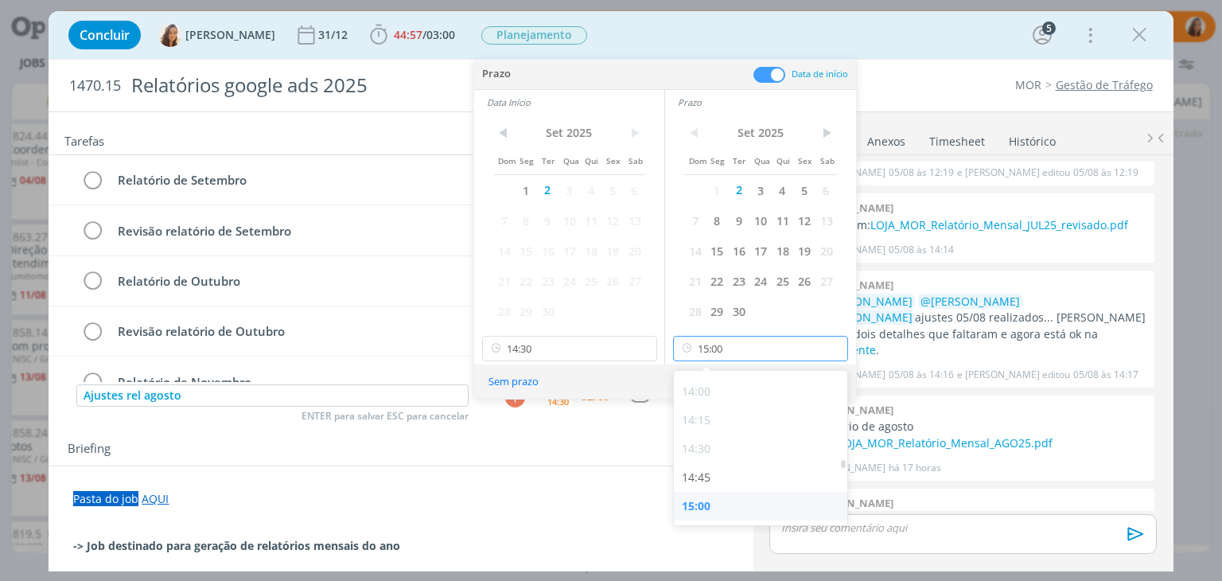
scroll to position [1677, 0]
click at [779, 478] on div "15:30" at bounding box center [763, 483] width 178 height 29
type input "15:30"
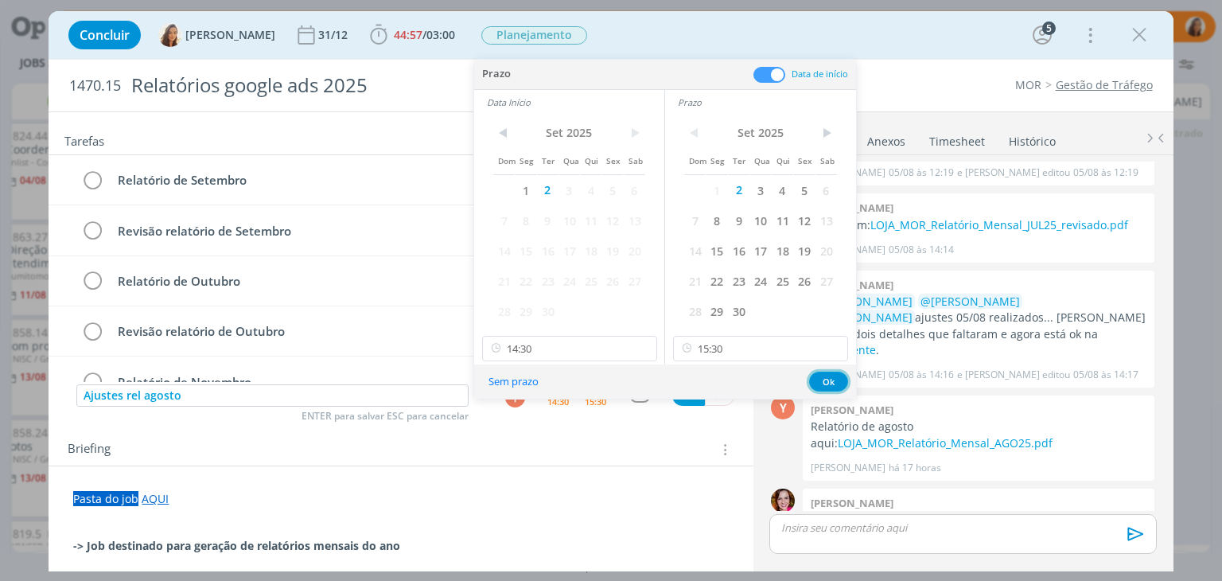
click at [827, 373] on button "Ok" at bounding box center [828, 381] width 39 height 20
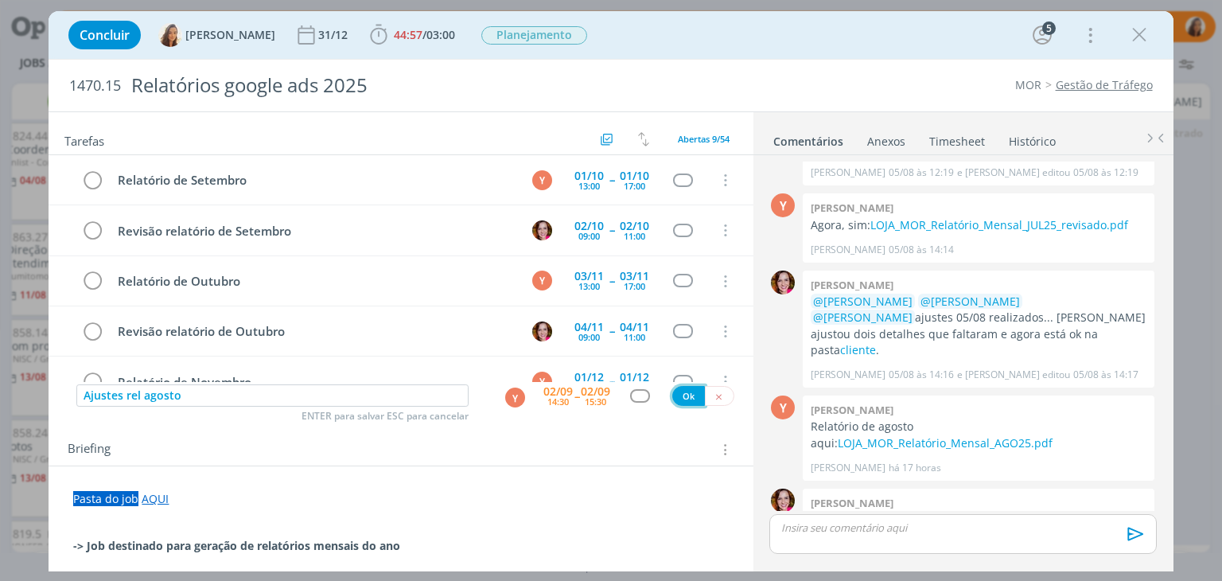
click at [690, 394] on button "Ok" at bounding box center [688, 396] width 33 height 20
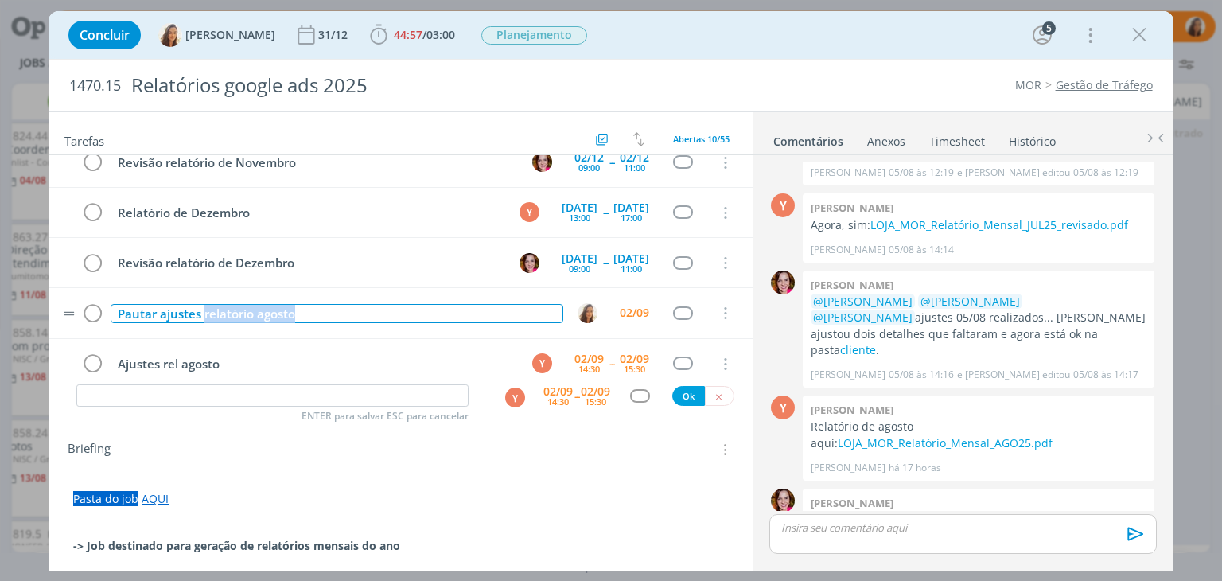
drag, startPoint x: 304, startPoint y: 311, endPoint x: 202, endPoint y: 312, distance: 101.8
click at [202, 312] on div "Pautar ajustes relatório agosto" at bounding box center [337, 314] width 452 height 20
copy div "relatório agosto"
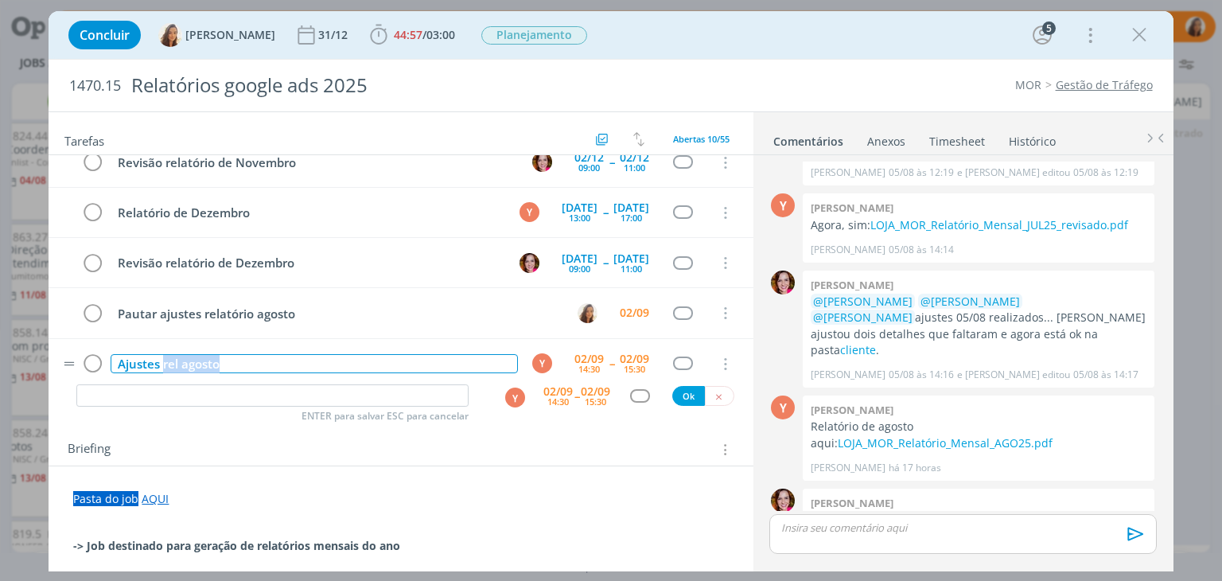
drag, startPoint x: 221, startPoint y: 351, endPoint x: 164, endPoint y: 358, distance: 57.7
click at [164, 358] on div "Ajustes rel agosto" at bounding box center [314, 364] width 406 height 20
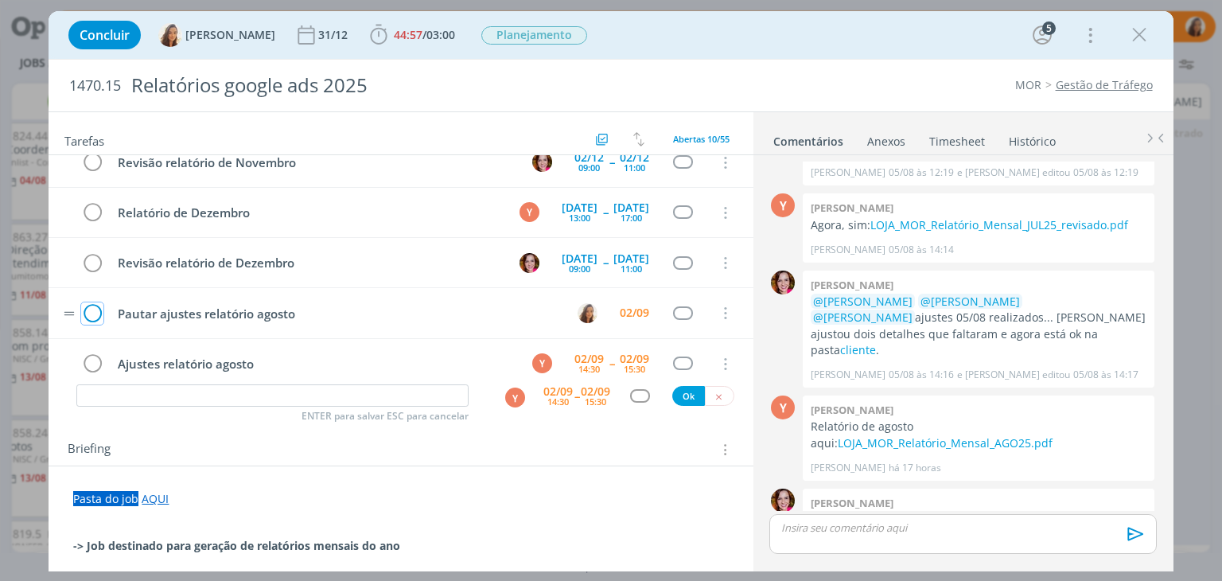
click at [84, 305] on icon "dialog" at bounding box center [92, 313] width 22 height 24
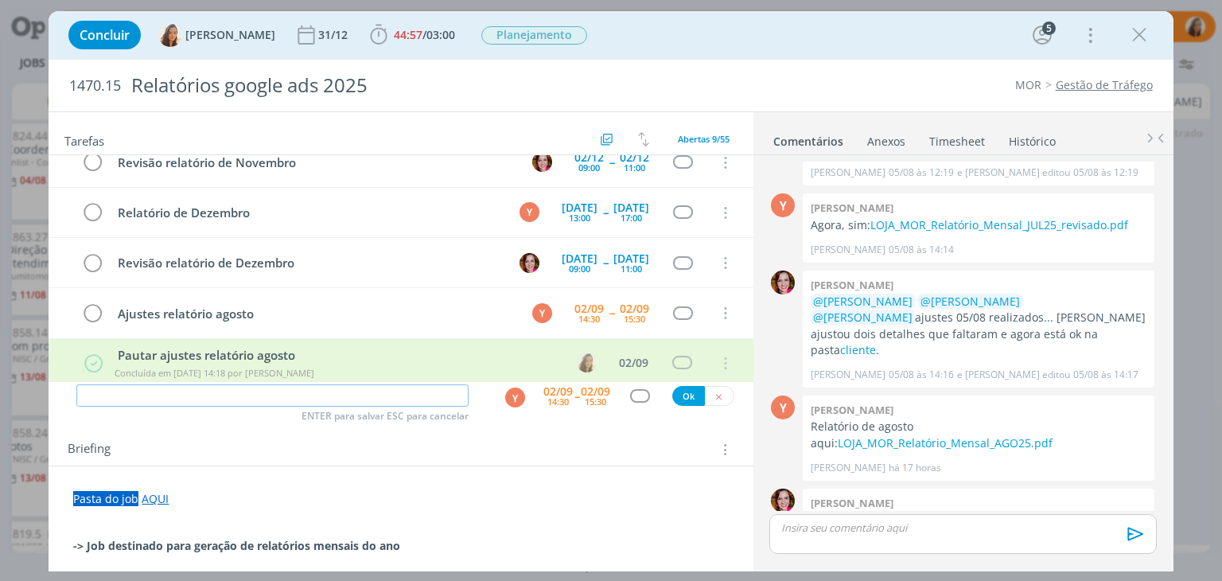
click at [121, 391] on input "dialog" at bounding box center [272, 395] width 392 height 22
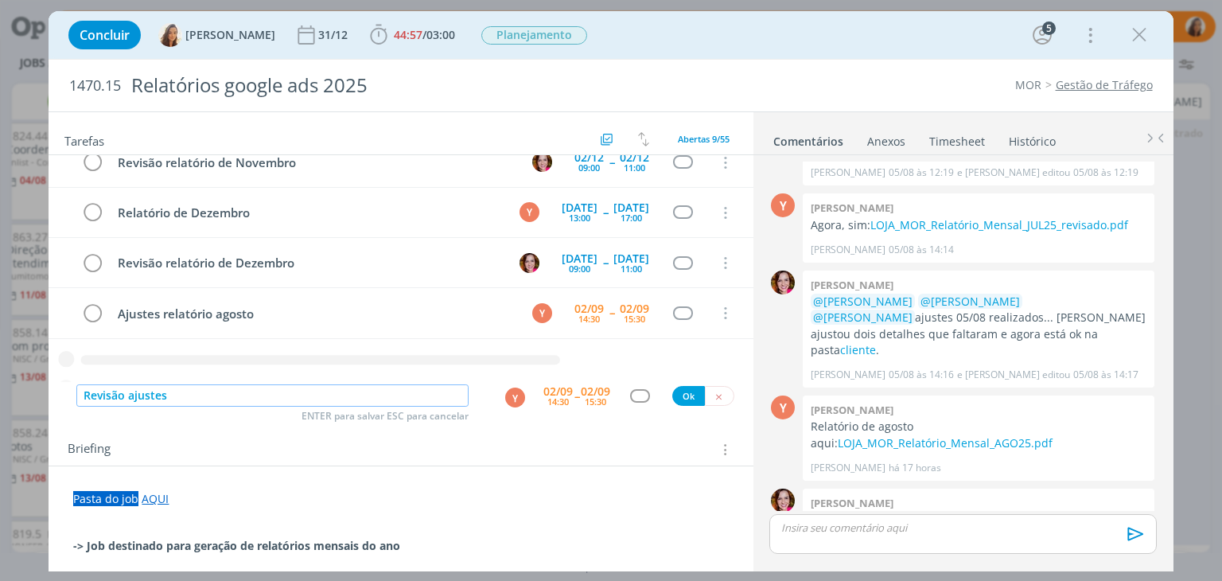
click at [513, 390] on div "Y" at bounding box center [515, 397] width 20 height 20
type input "Revisão ajustes"
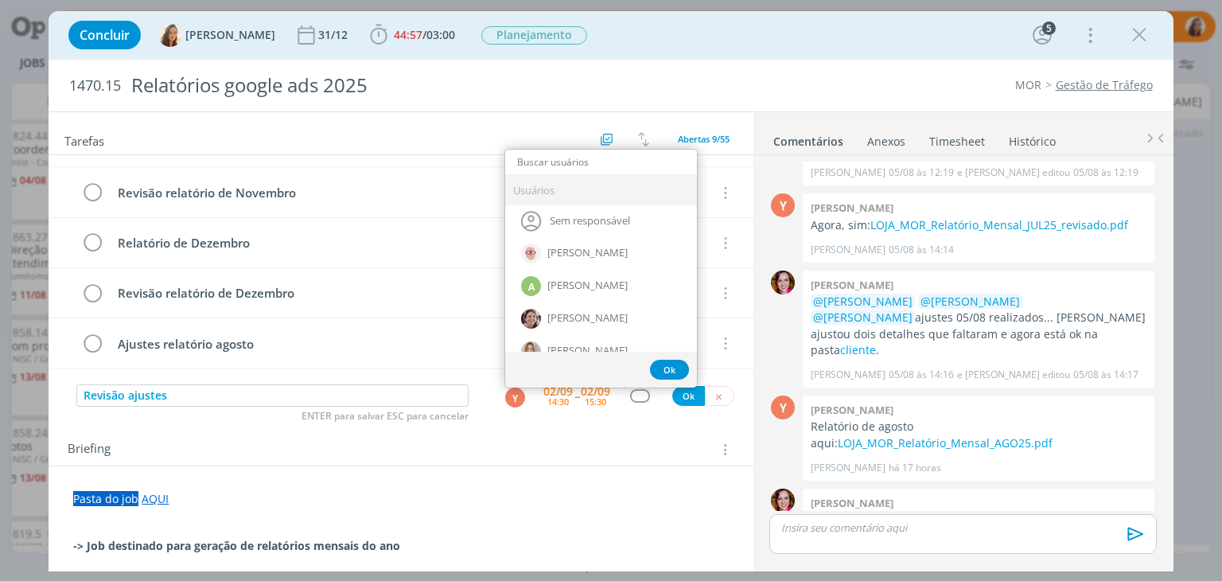
scroll to position [233, 0]
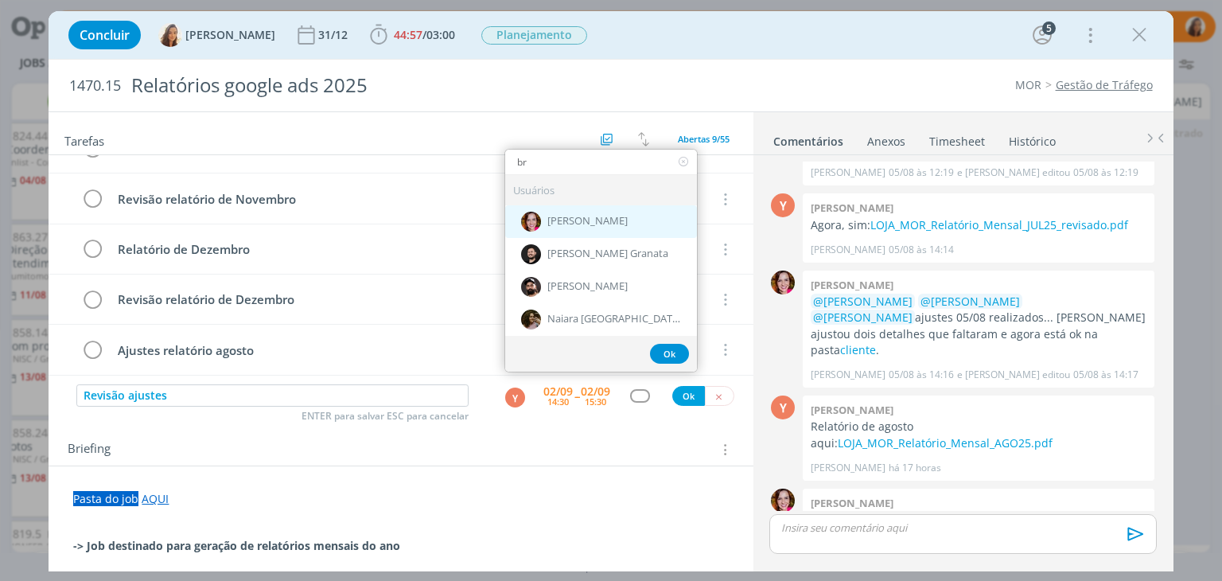
type input "br"
click at [559, 231] on div "[PERSON_NAME]" at bounding box center [601, 220] width 192 height 33
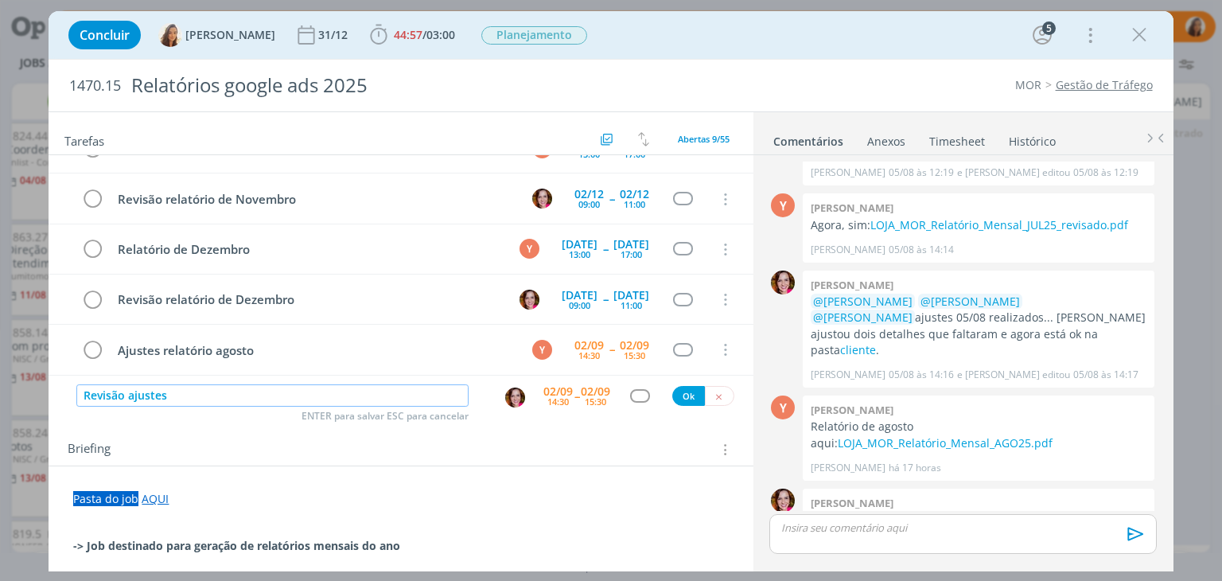
click at [196, 396] on input "Revisão ajustes" at bounding box center [272, 395] width 392 height 22
paste input "relatório agosto"
type input "Revisão ajustes relatório agosto"
click at [562, 393] on div "02/09" at bounding box center [557, 391] width 29 height 11
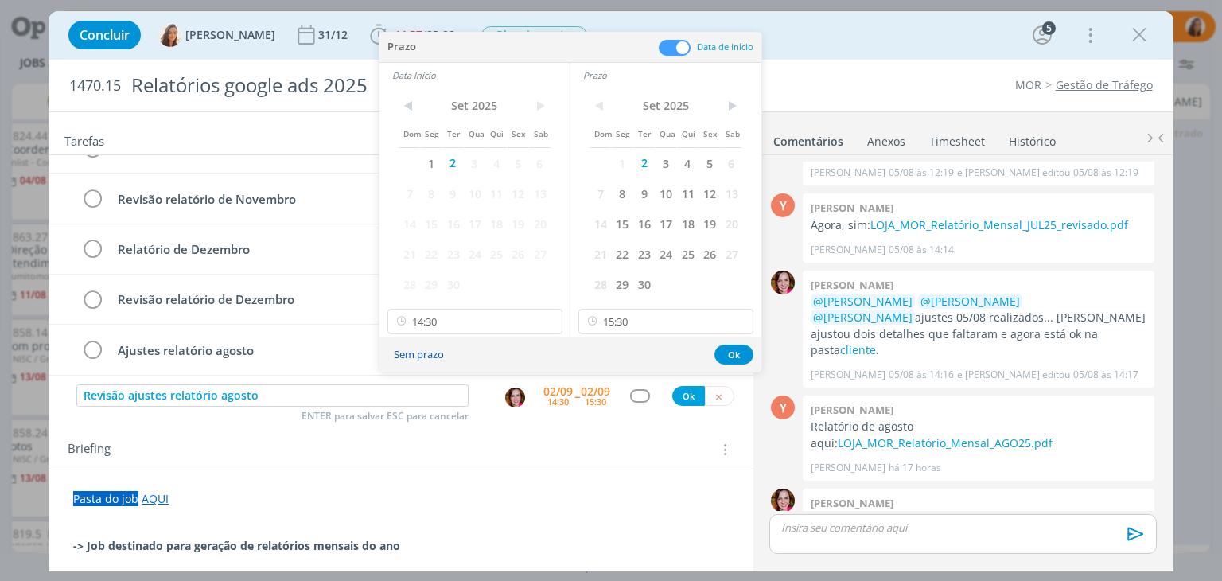
click at [440, 355] on button "Sem prazo" at bounding box center [418, 354] width 71 height 21
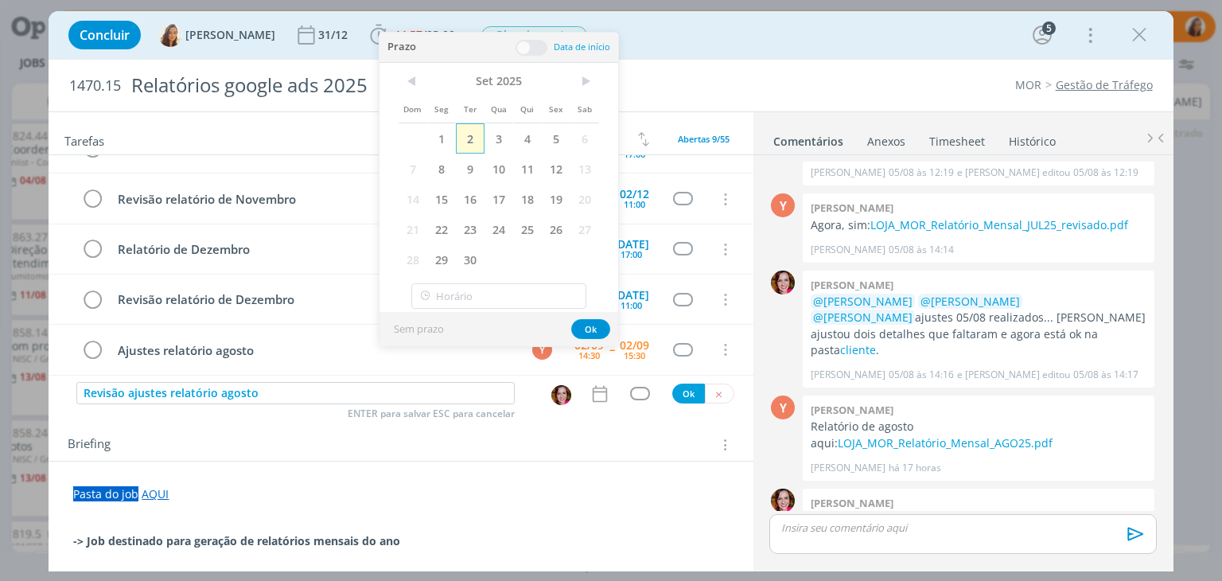
click at [477, 150] on span "2" at bounding box center [470, 138] width 29 height 30
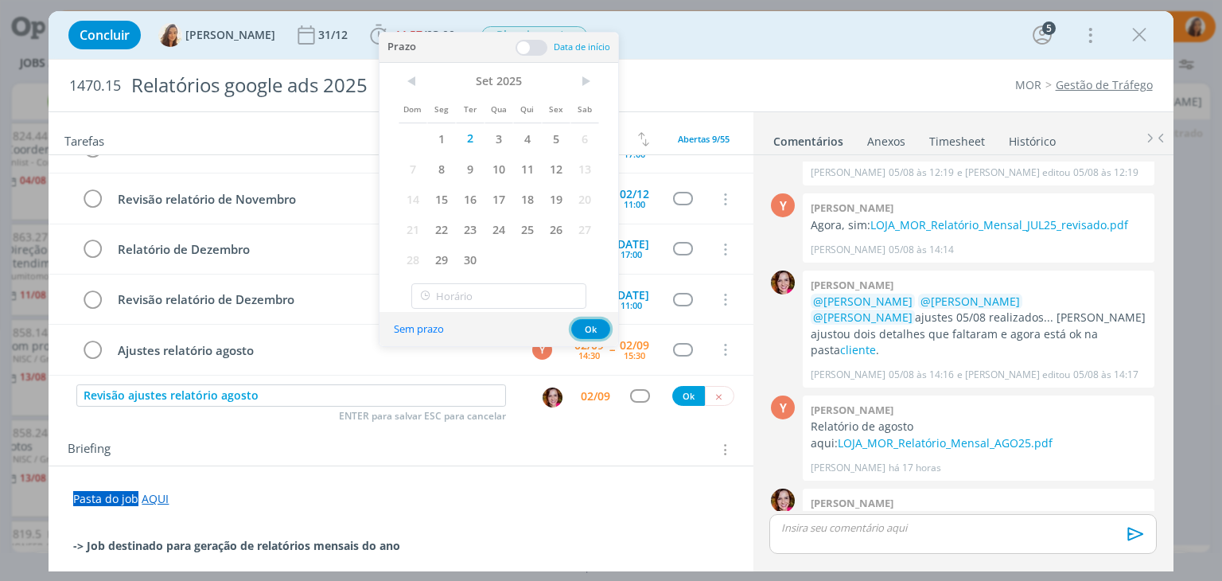
click at [598, 329] on button "Ok" at bounding box center [590, 329] width 39 height 20
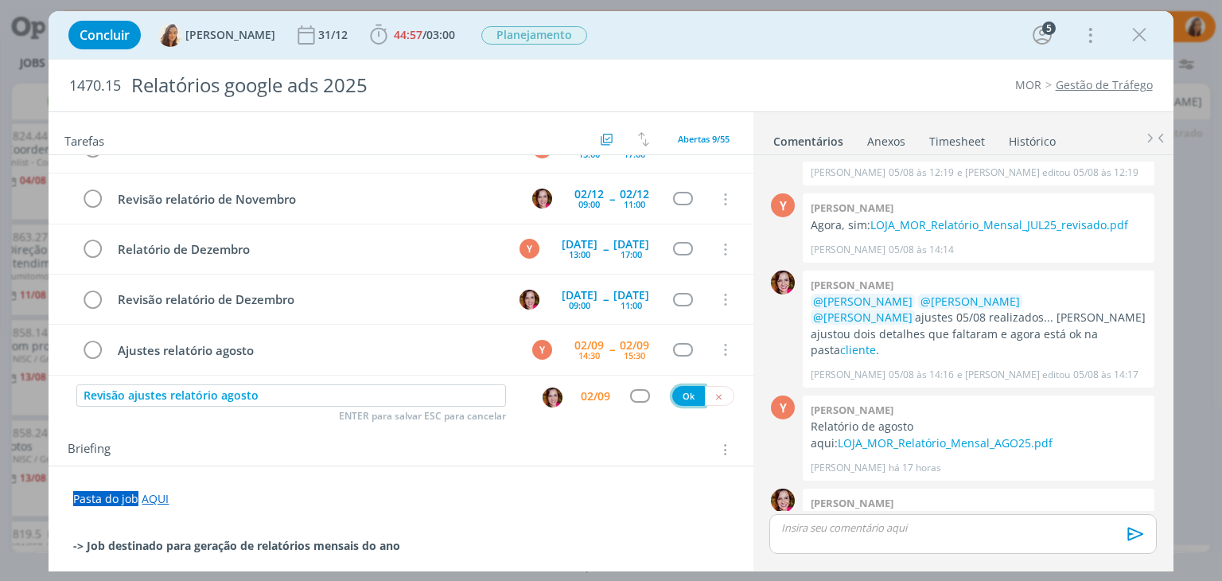
click at [682, 387] on button "Ok" at bounding box center [688, 396] width 33 height 20
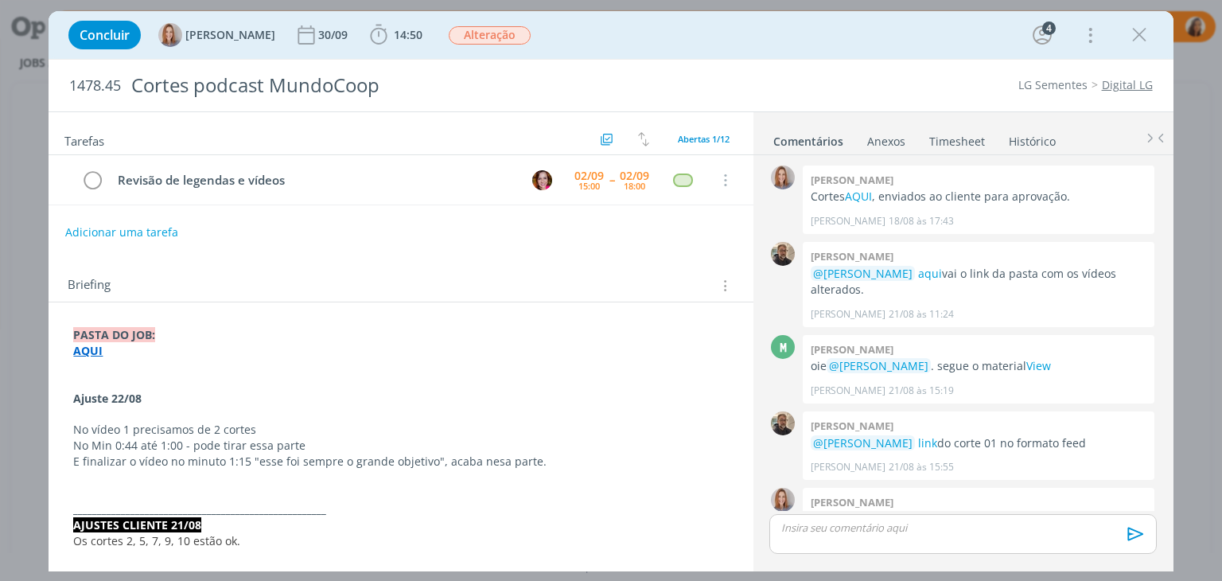
scroll to position [125, 0]
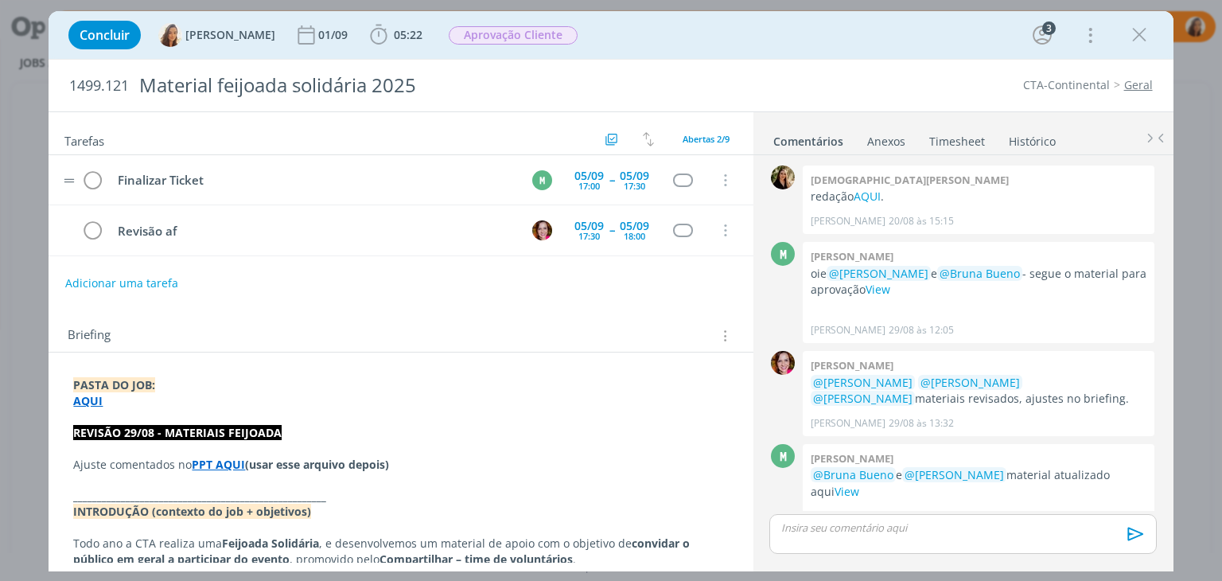
scroll to position [173, 0]
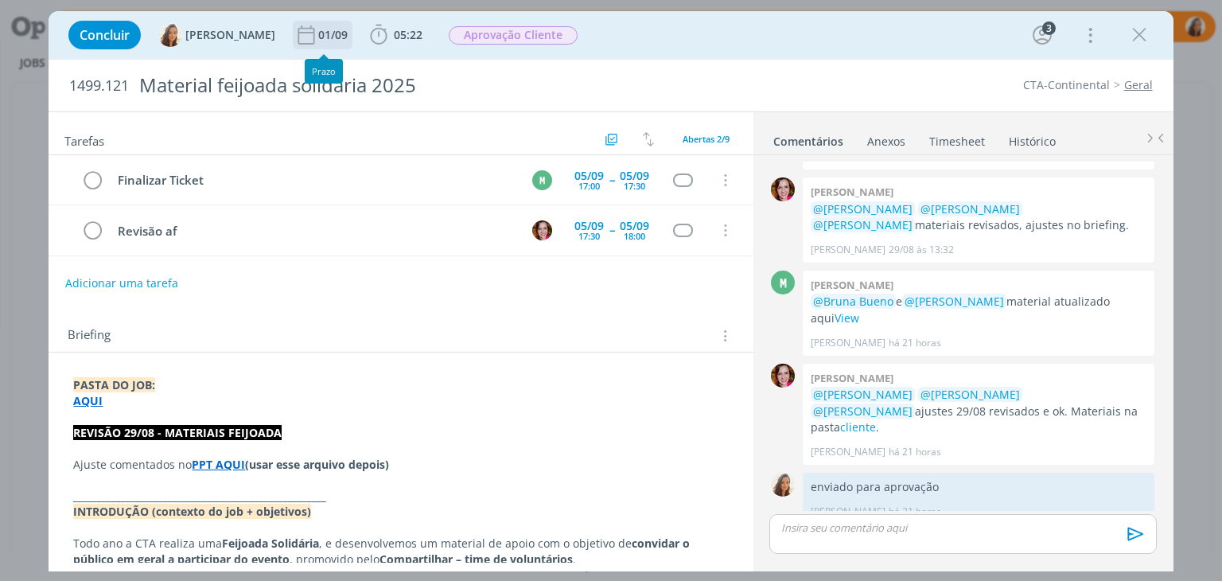
click at [318, 30] on div "01/09" at bounding box center [334, 34] width 33 height 11
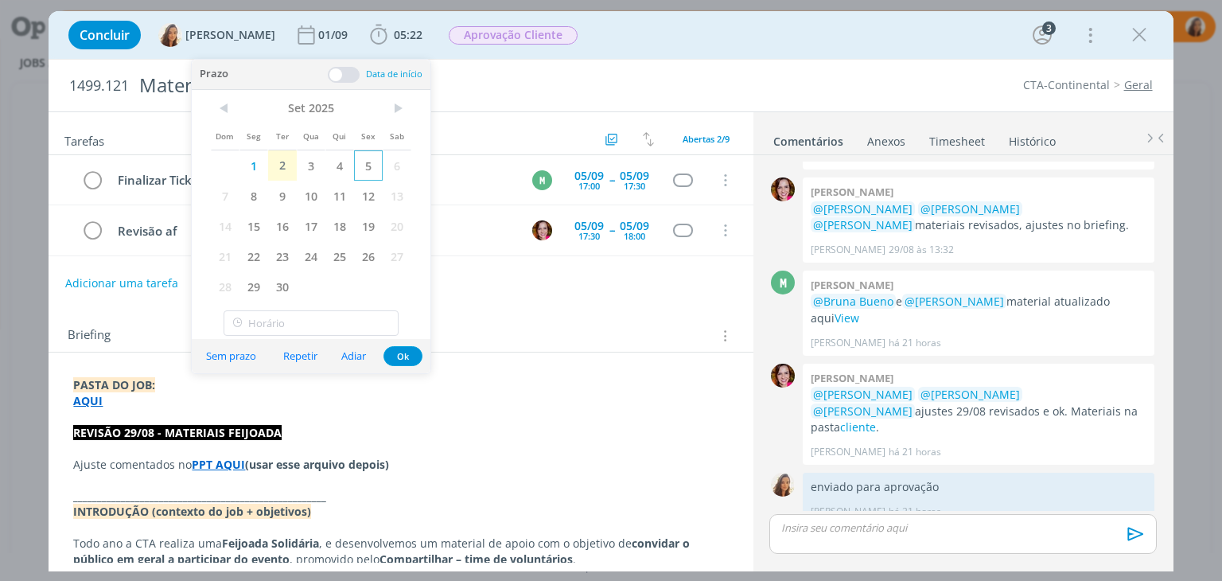
click at [378, 165] on span "5" at bounding box center [368, 165] width 29 height 30
click at [536, 36] on span "Aprovação Cliente" at bounding box center [513, 35] width 129 height 18
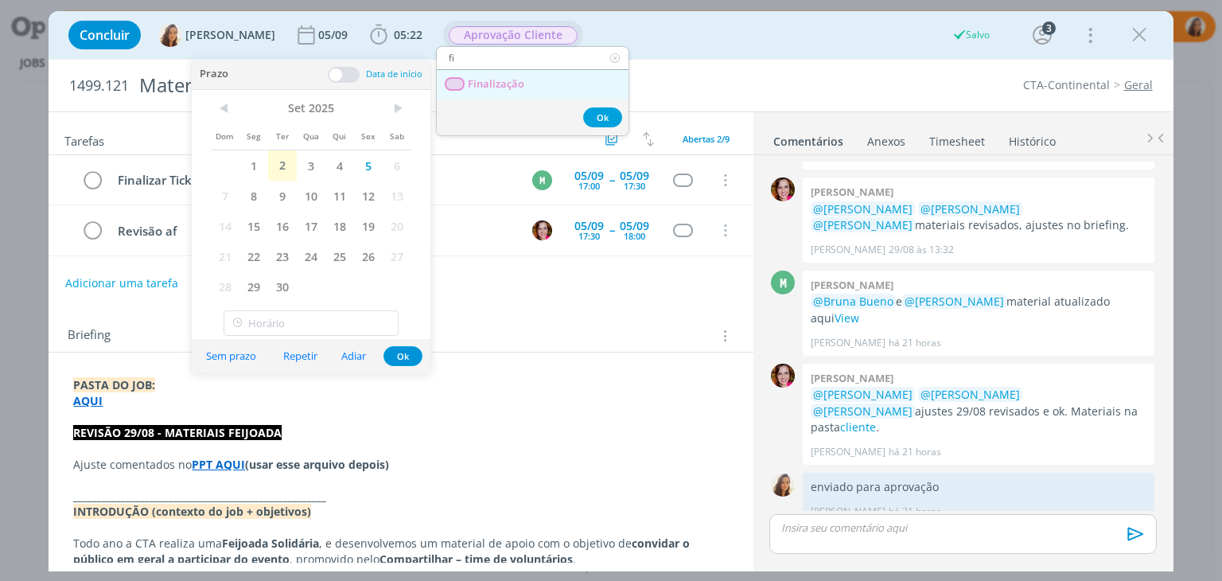
type input "fi"
click at [499, 87] on span "Finalização" at bounding box center [496, 84] width 56 height 13
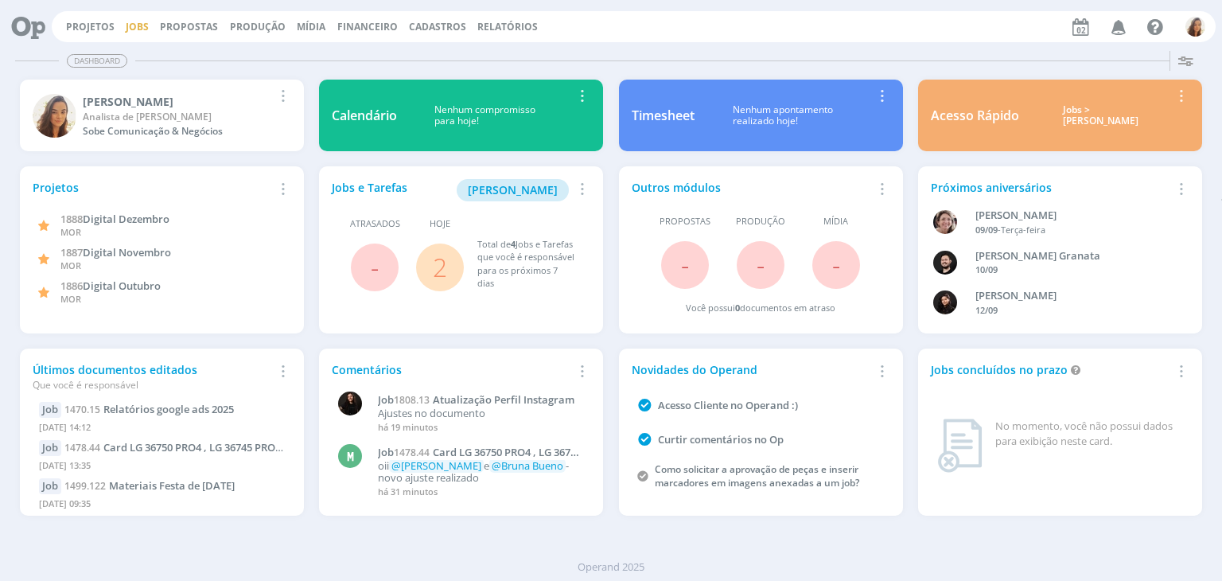
click at [138, 26] on link "Jobs" at bounding box center [137, 27] width 23 height 14
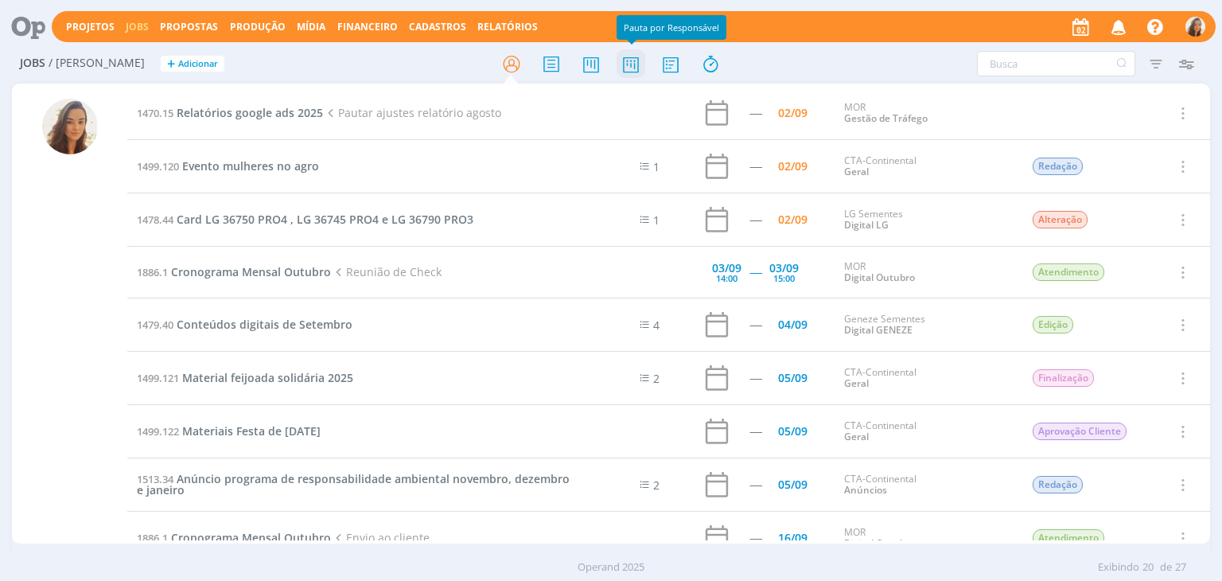
click at [636, 61] on icon at bounding box center [630, 64] width 29 height 31
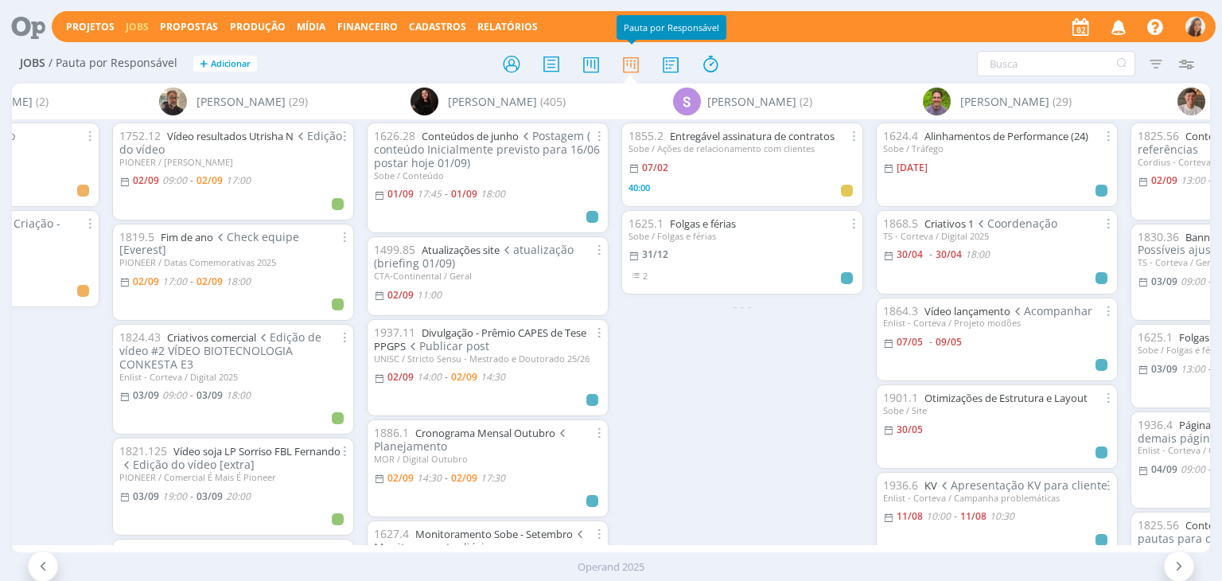
scroll to position [0, 5686]
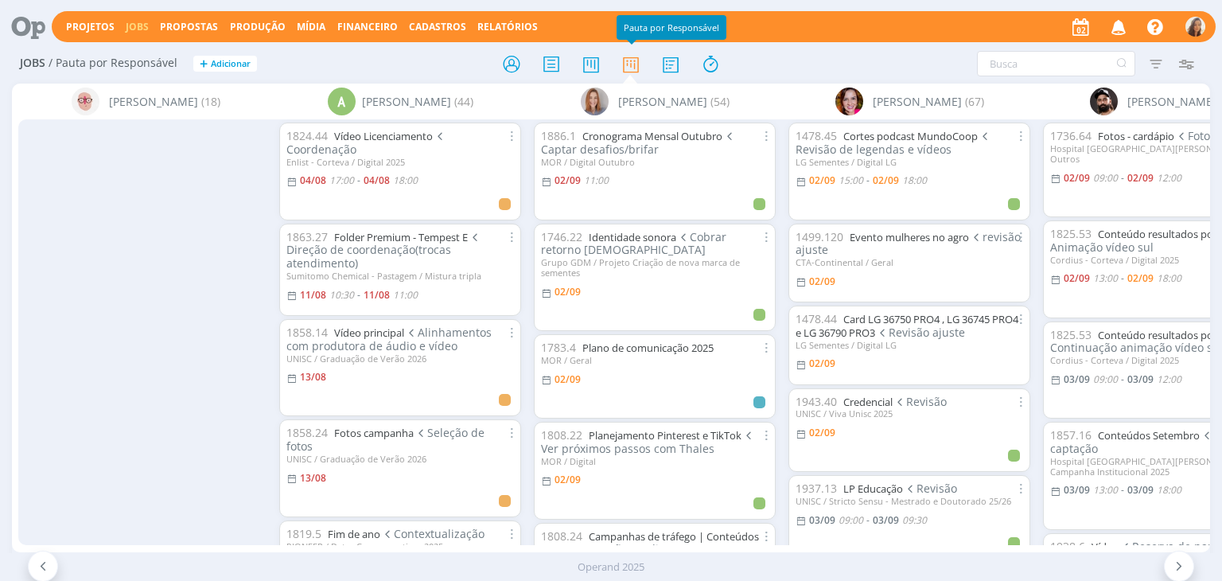
scroll to position [0, 488]
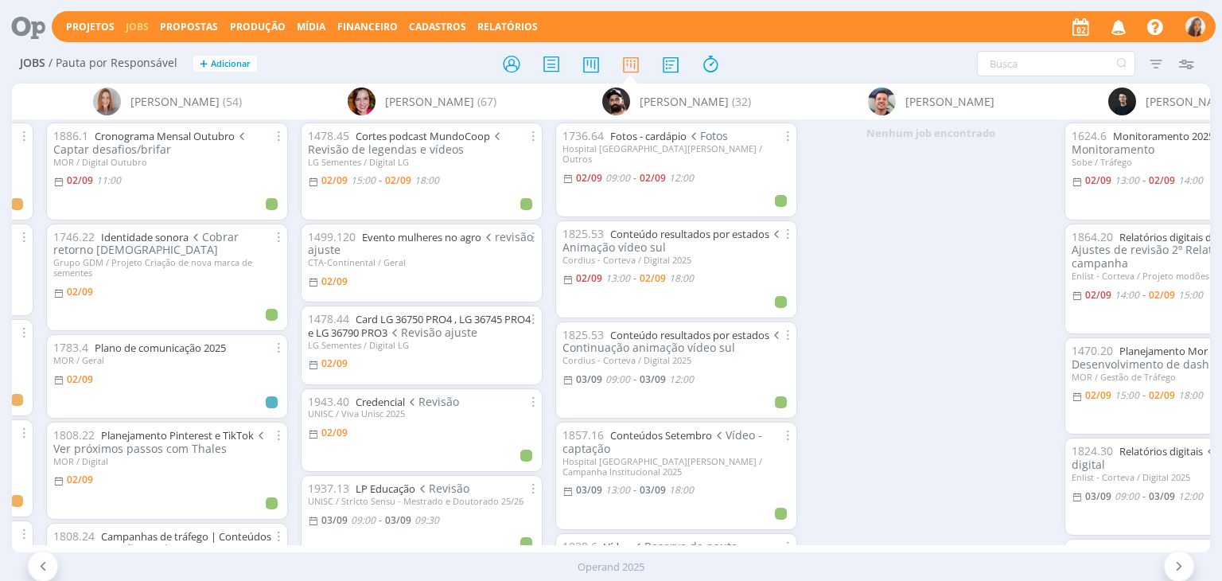
click at [818, 64] on div "Filtrar Filtrar Limpar Tipo Jobs e Tarefas Data Personalizado a Situação dos jo…" at bounding box center [1009, 63] width 399 height 25
click at [705, 68] on icon at bounding box center [710, 64] width 29 height 31
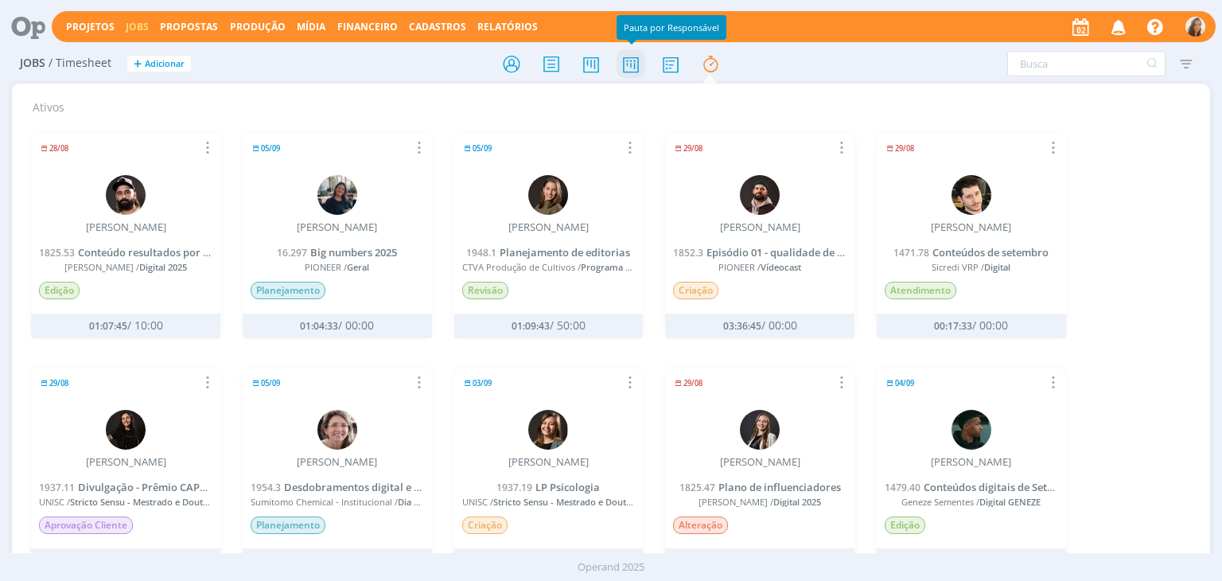
click at [628, 62] on icon at bounding box center [630, 64] width 29 height 31
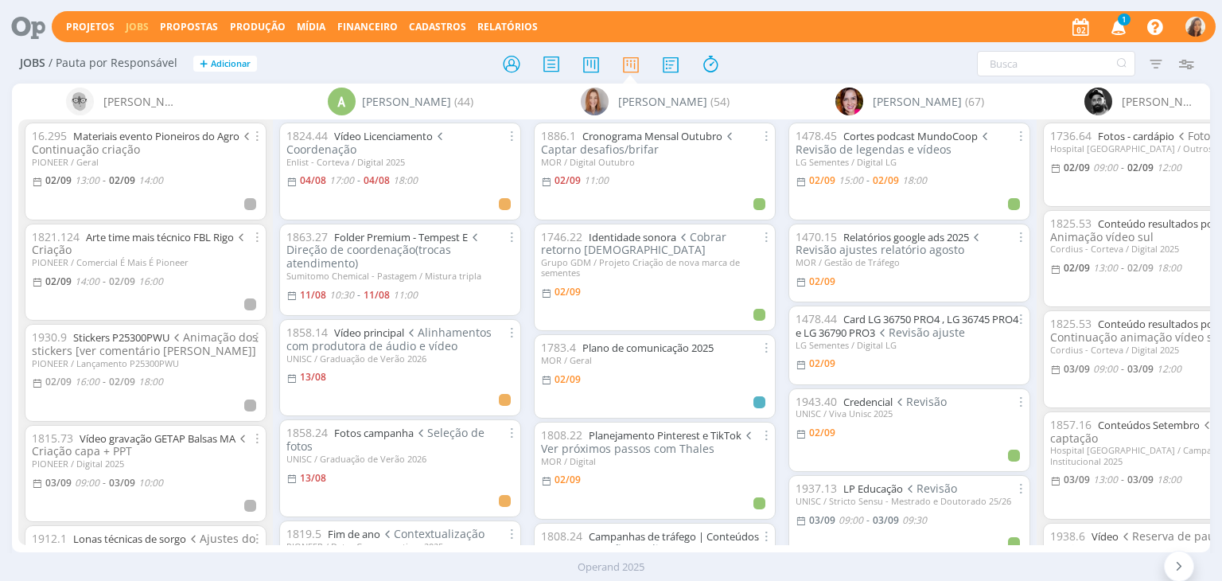
click at [1126, 23] on span "1" at bounding box center [1123, 20] width 13 height 12
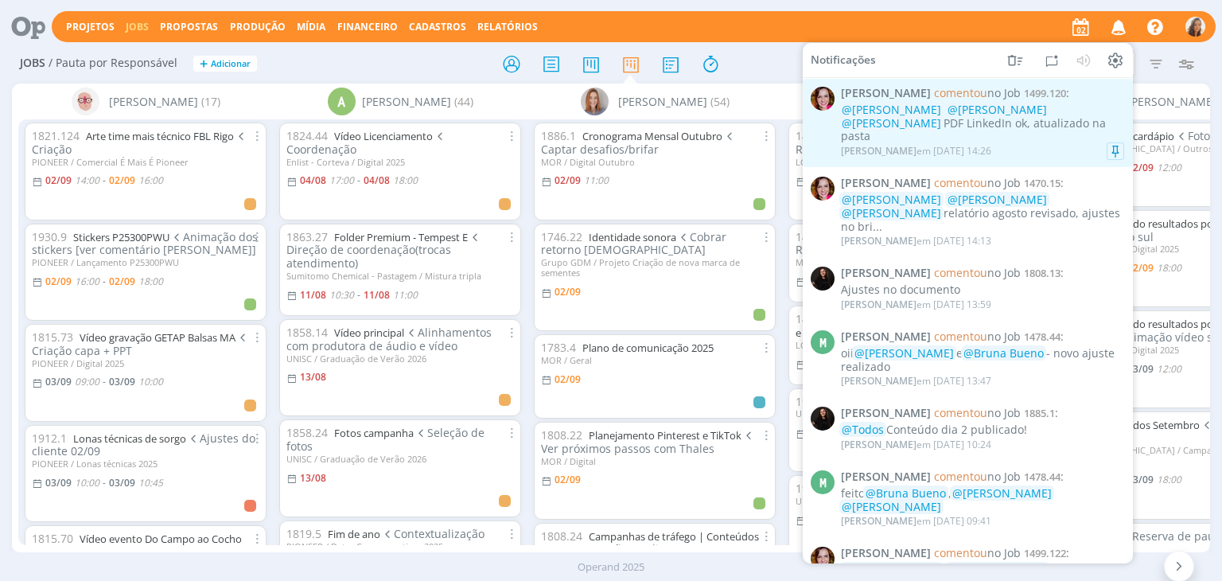
click at [1080, 119] on div "@Marcel Ali @Vanessa Feron @Amanda Oliveira PDF LinkedIn ok, atualizado na pasta" at bounding box center [982, 123] width 283 height 40
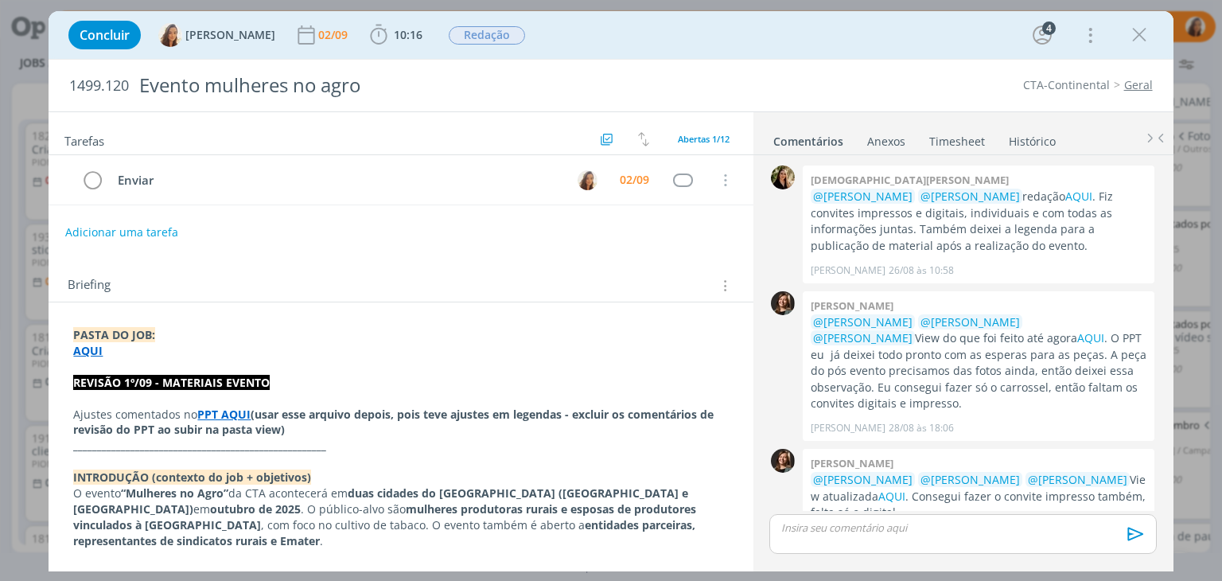
scroll to position [582, 0]
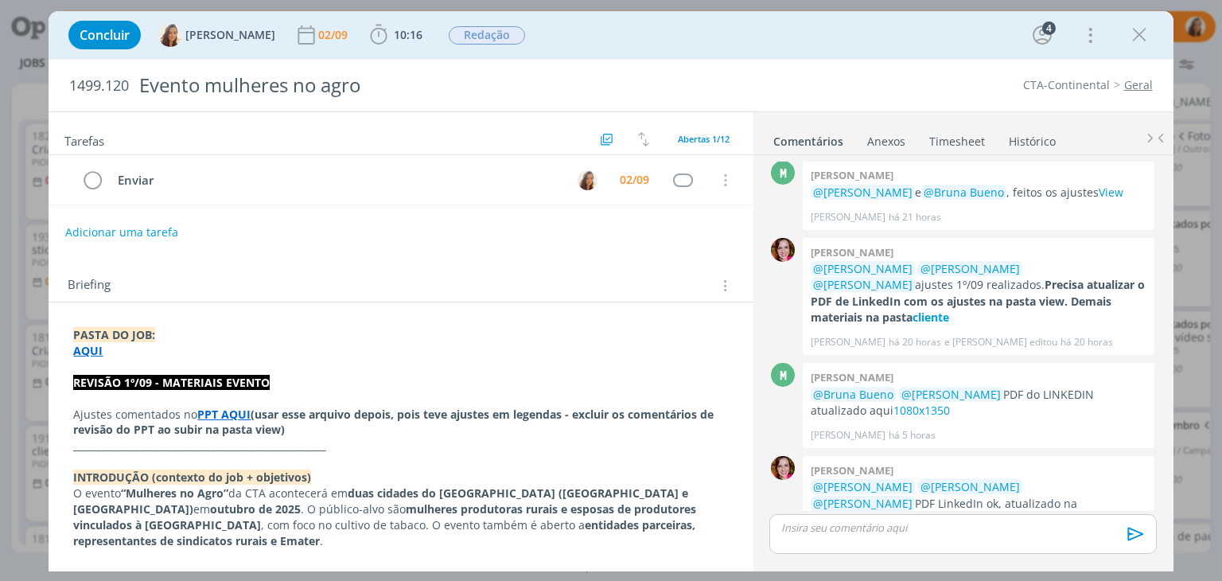
click at [971, 525] on p "dialog" at bounding box center [962, 527] width 361 height 14
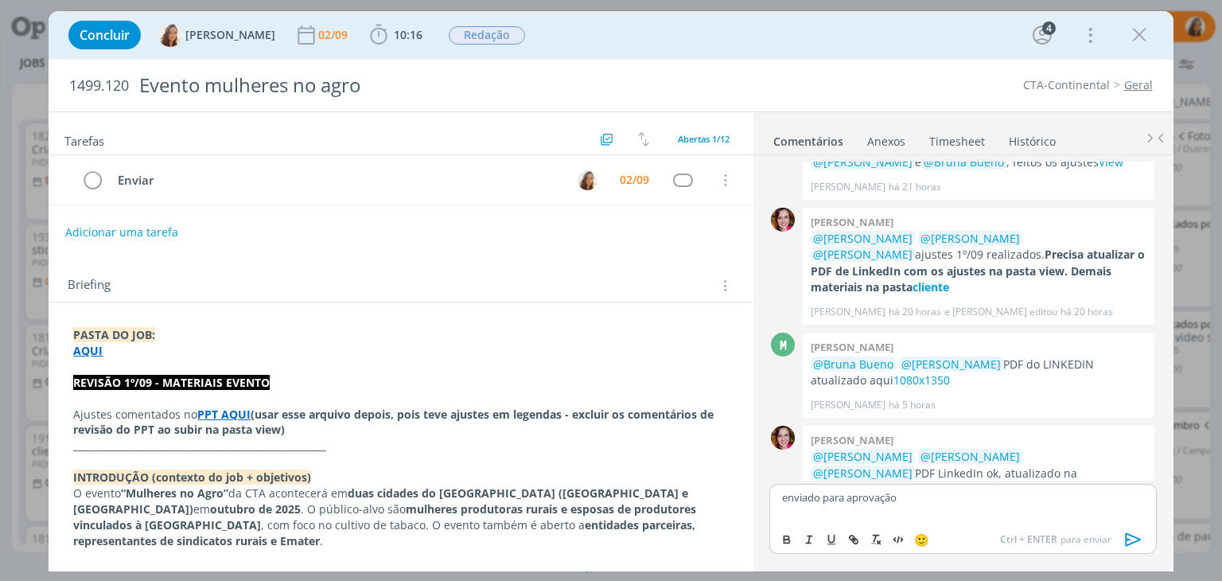
click at [1142, 545] on icon "dialog" at bounding box center [1133, 539] width 24 height 24
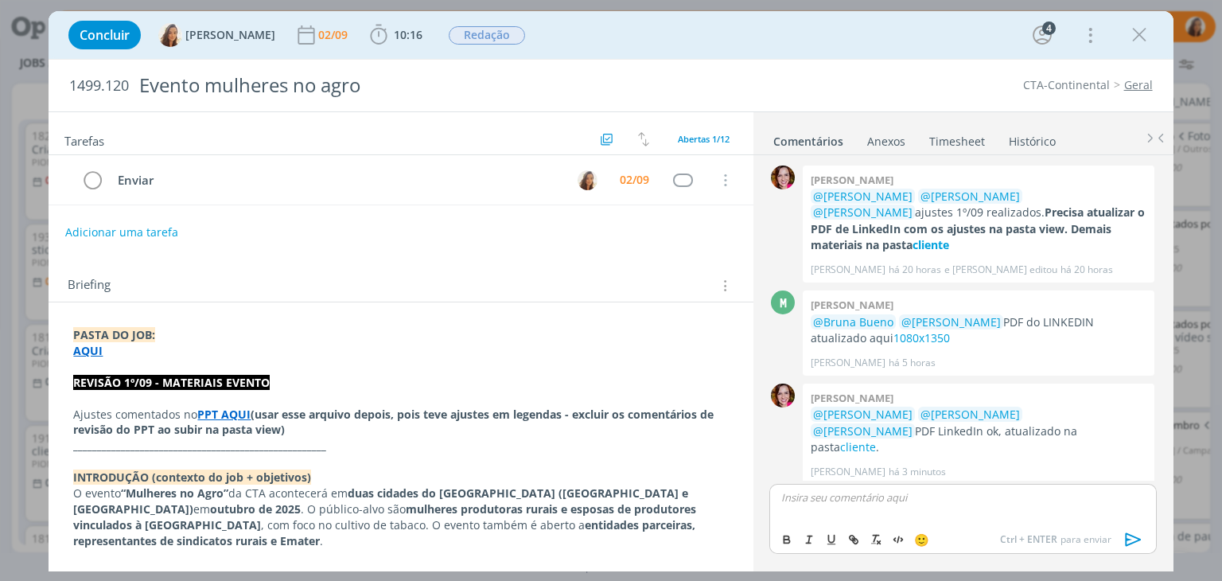
scroll to position [672, 0]
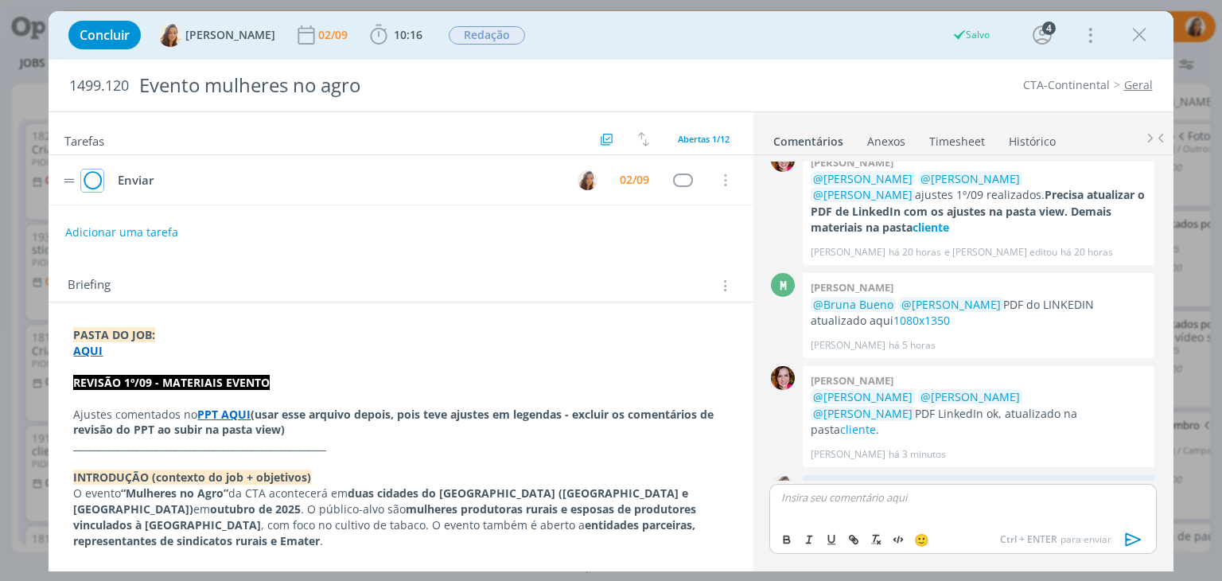
click at [83, 178] on icon "dialog" at bounding box center [92, 181] width 22 height 24
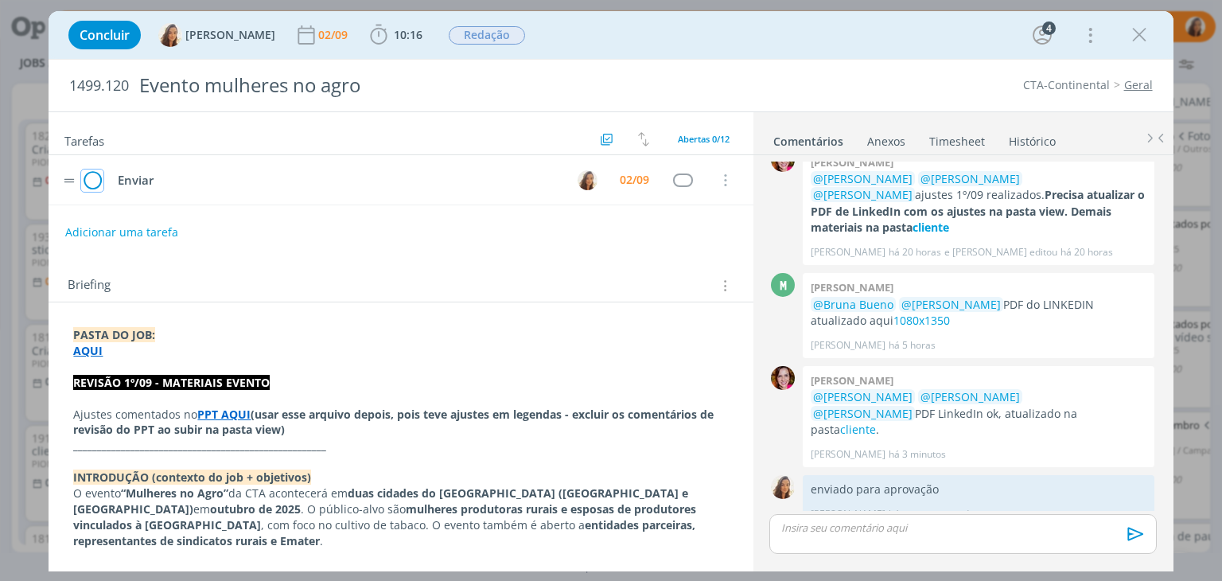
scroll to position [643, 0]
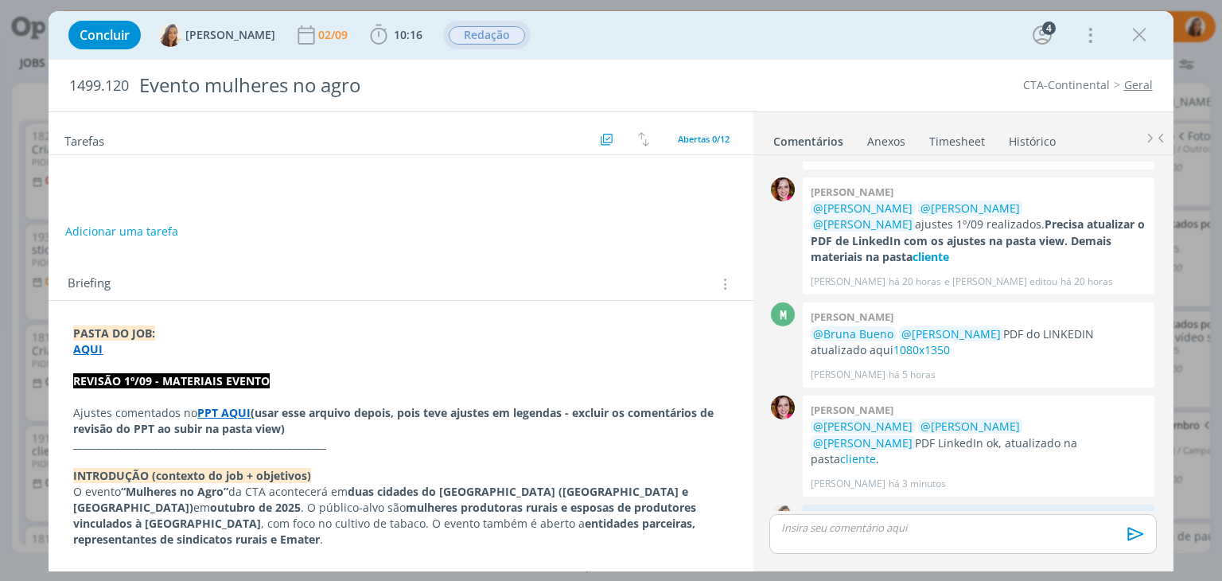
click at [460, 33] on span "Redação" at bounding box center [487, 35] width 76 height 18
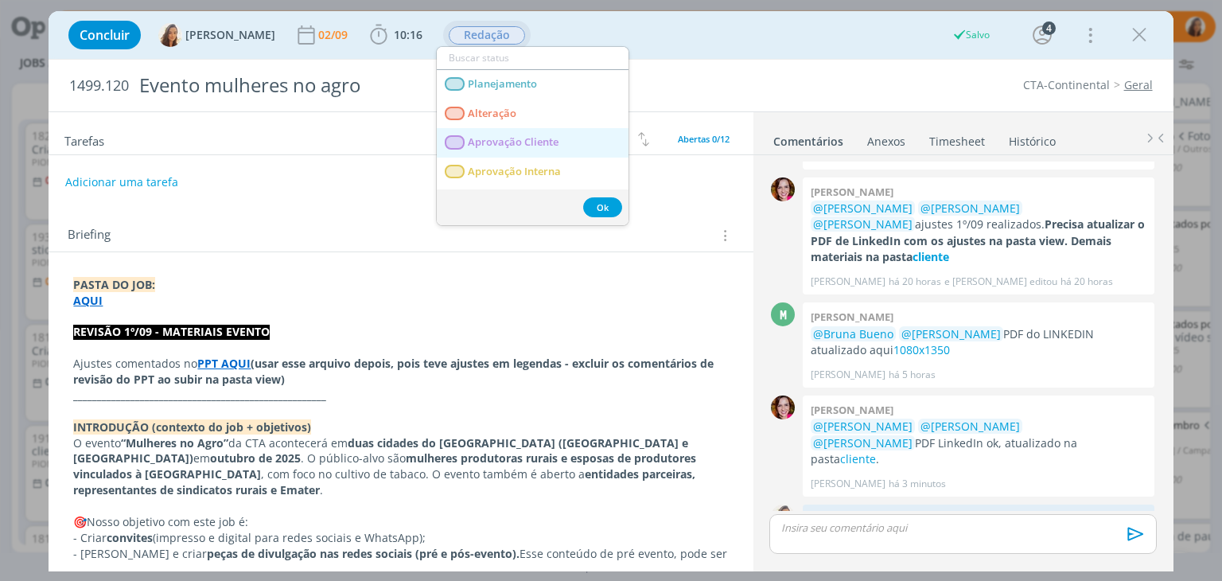
click at [499, 133] on Cliente "Aprovação Cliente" at bounding box center [533, 142] width 192 height 29
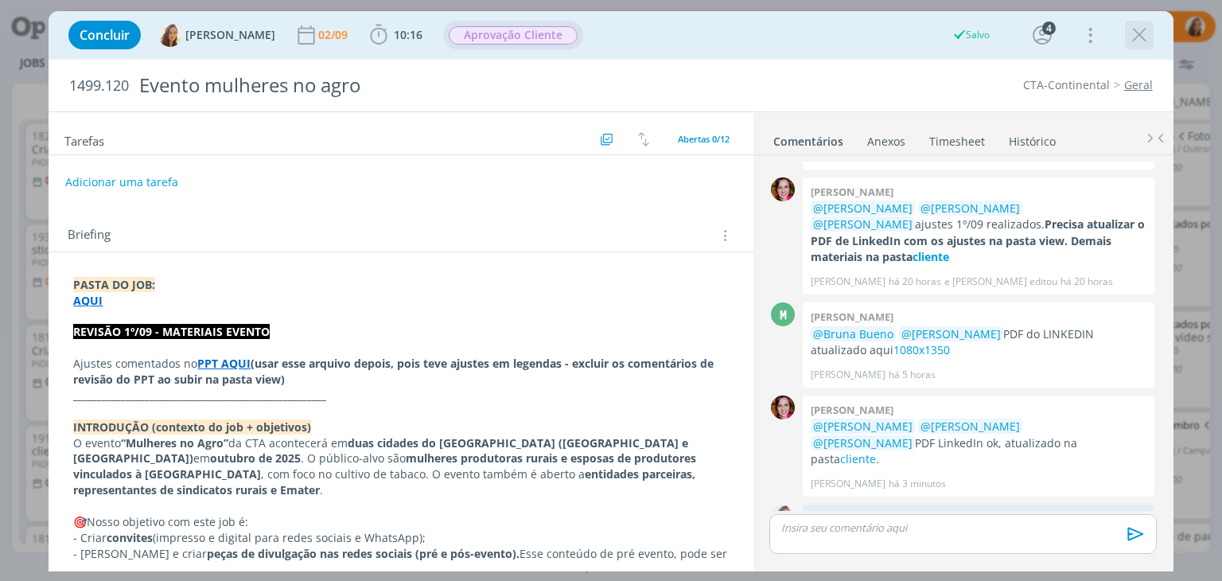
click at [1142, 39] on icon "dialog" at bounding box center [1139, 35] width 24 height 24
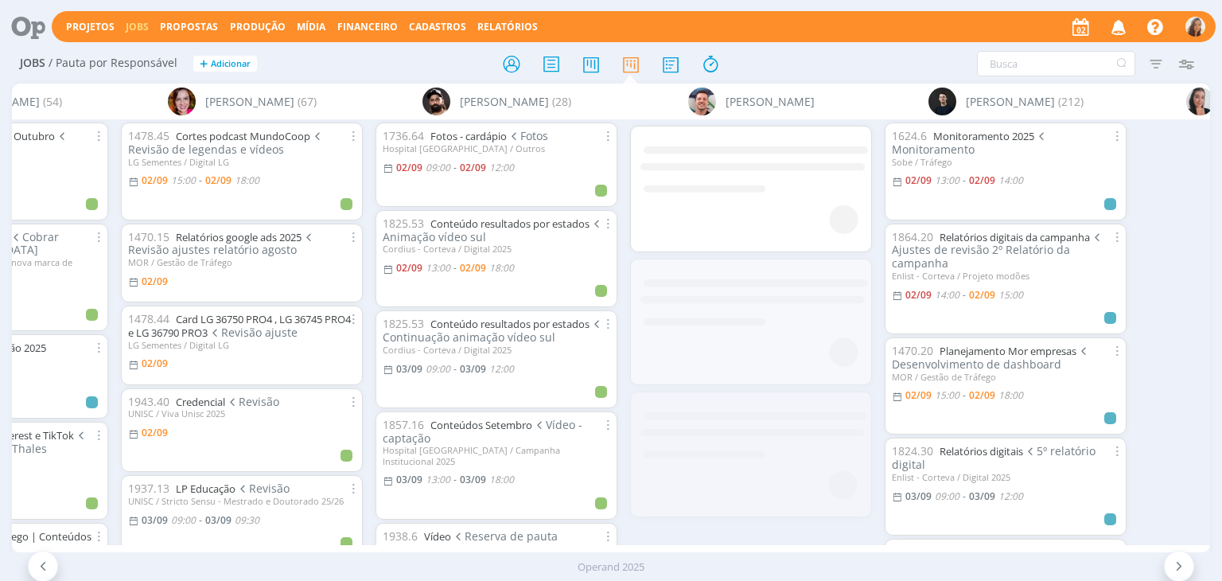
scroll to position [0, 382]
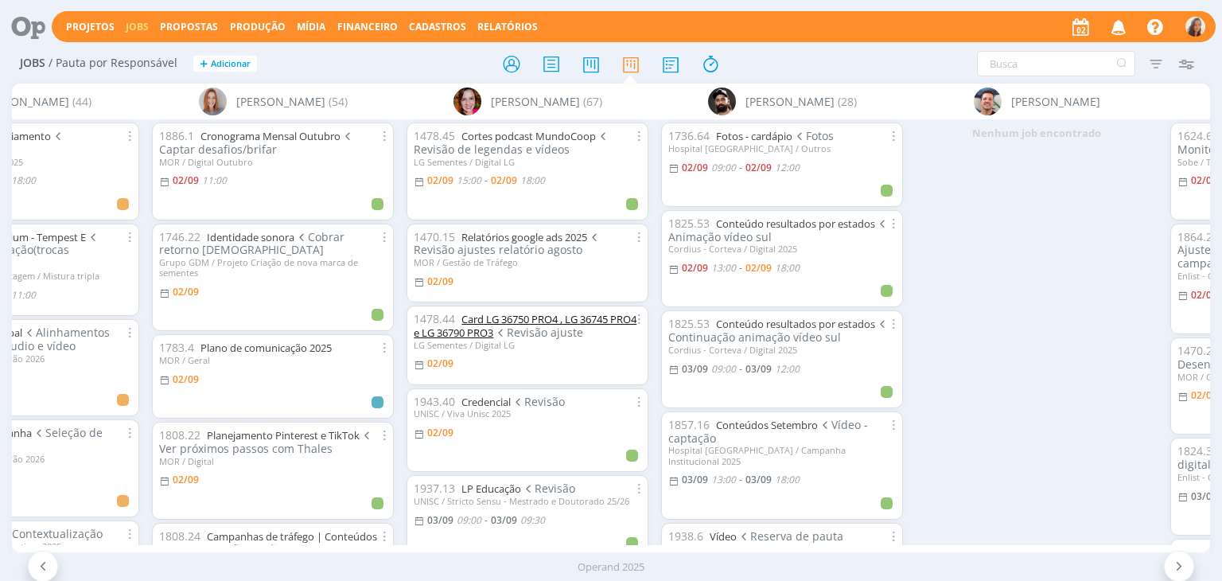
click at [557, 315] on link "Card LG 36750 PRO4 , LG 36745 PRO4 e LG 36790 PRO3" at bounding box center [525, 326] width 223 height 28
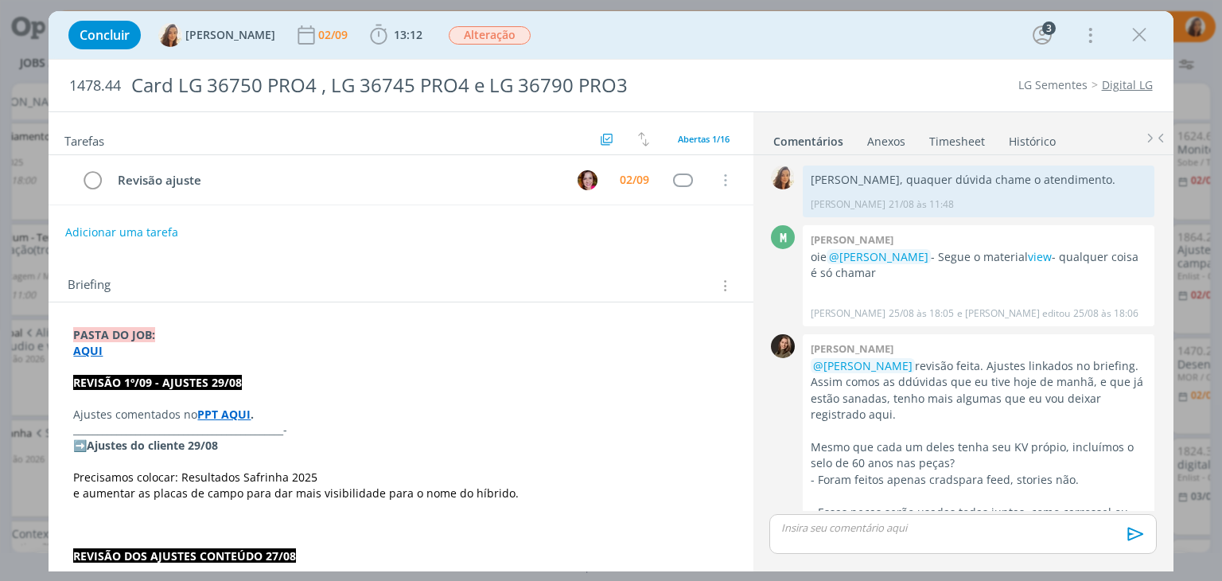
scroll to position [1240, 0]
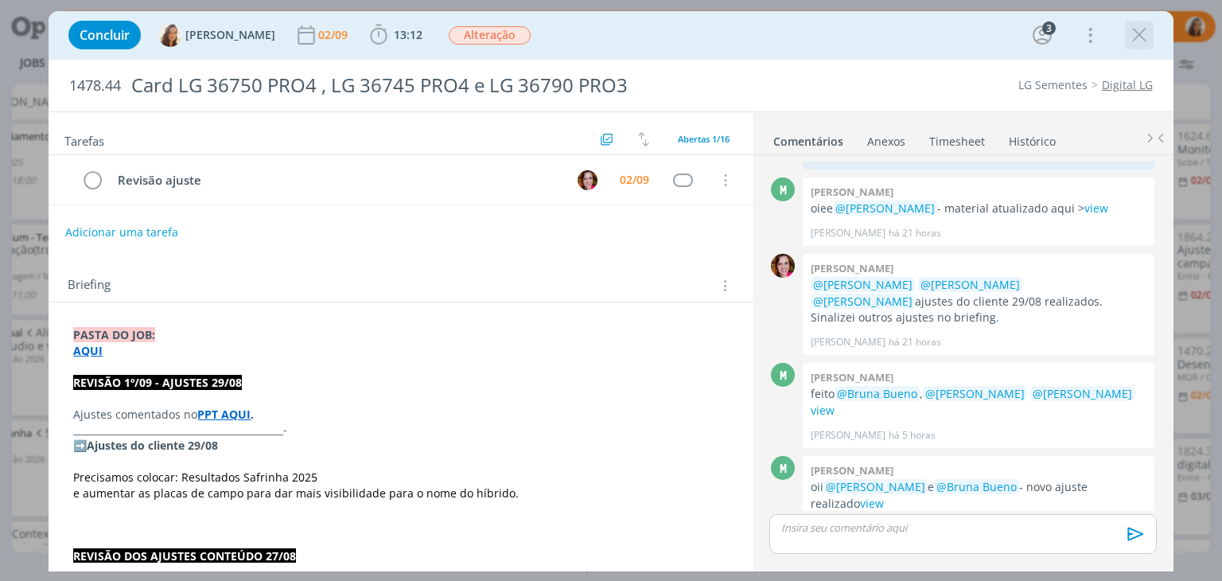
click at [1135, 38] on icon "dialog" at bounding box center [1139, 35] width 24 height 24
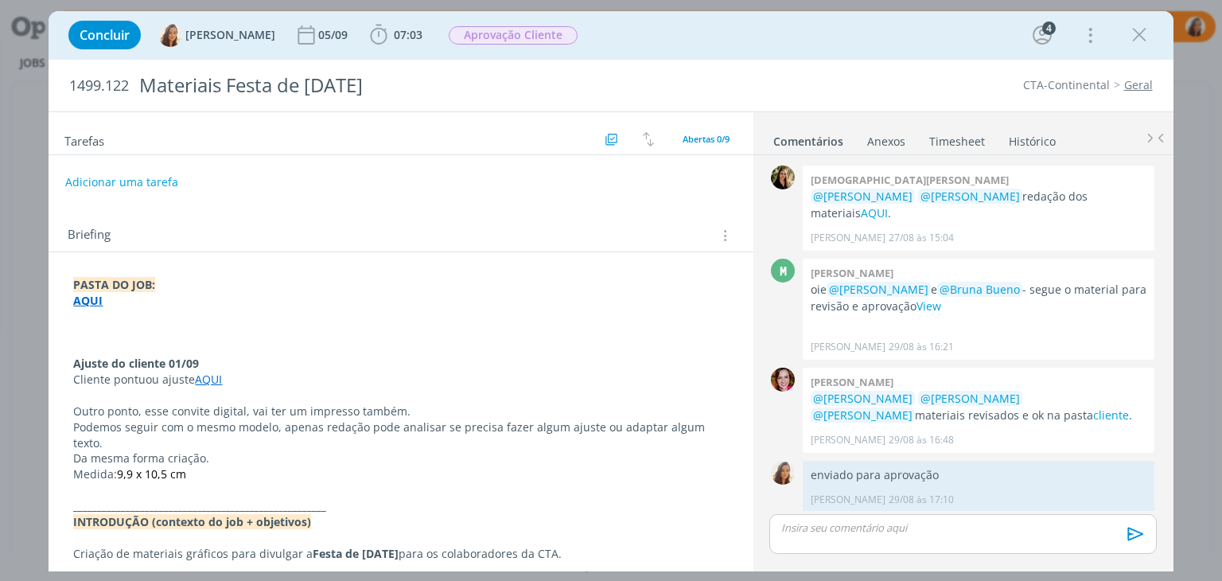
scroll to position [342, 0]
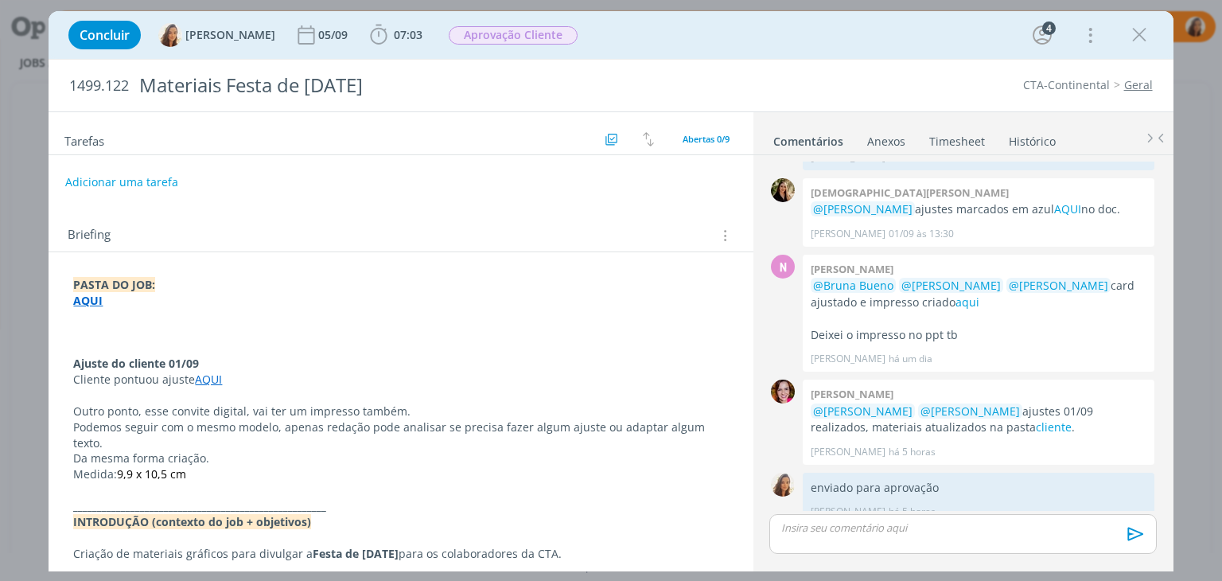
click at [1136, 82] on link "Geral" at bounding box center [1138, 84] width 29 height 15
click at [86, 297] on strong "AQUI" at bounding box center [87, 300] width 29 height 15
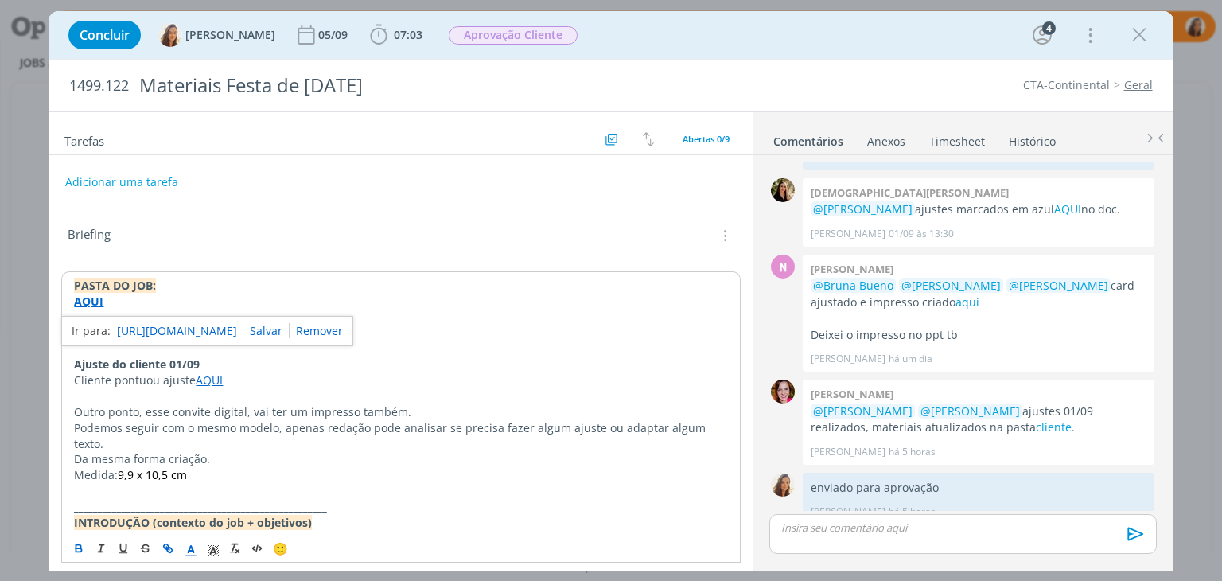
click at [153, 332] on link "[URL][DOMAIN_NAME]" at bounding box center [177, 331] width 120 height 21
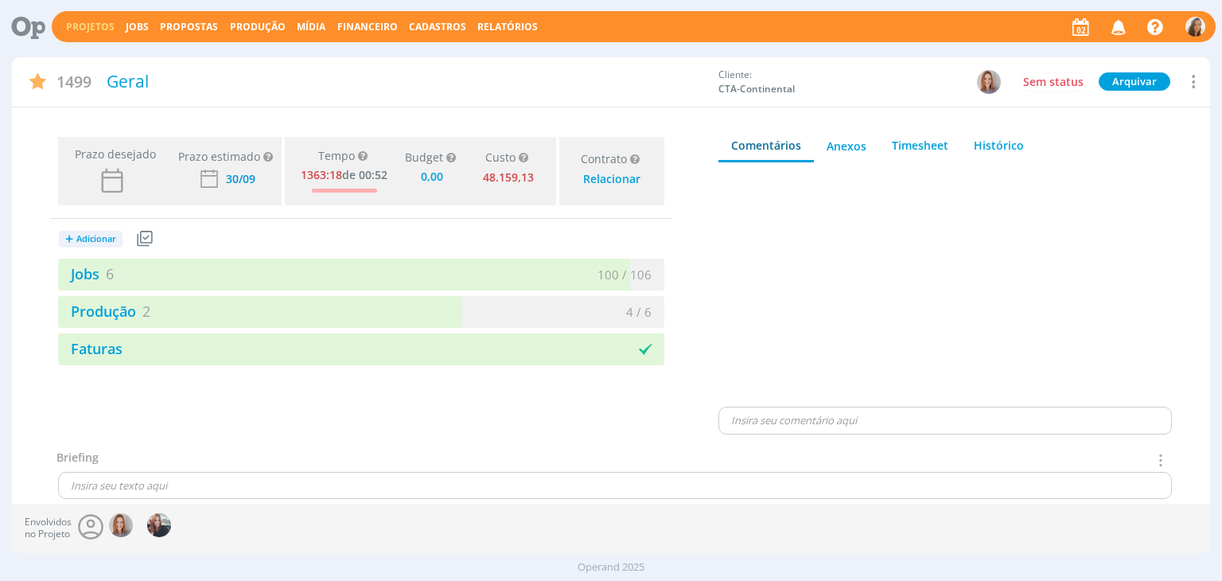
drag, startPoint x: 99, startPoint y: 274, endPoint x: 409, endPoint y: 1, distance: 413.6
click at [99, 274] on link "Jobs 6" at bounding box center [86, 273] width 56 height 19
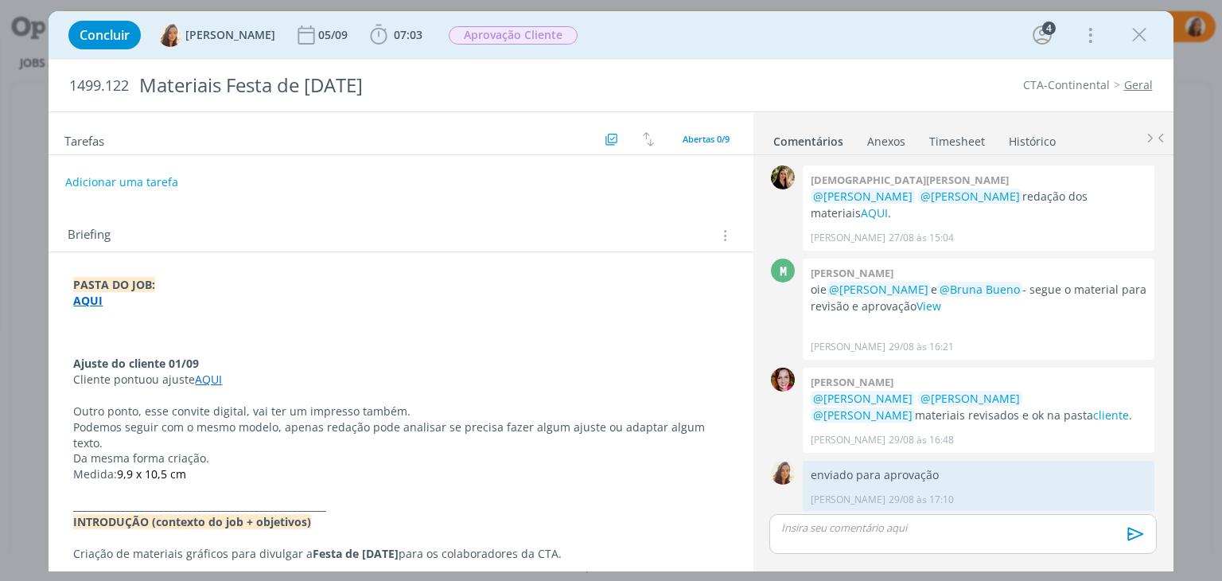
scroll to position [342, 0]
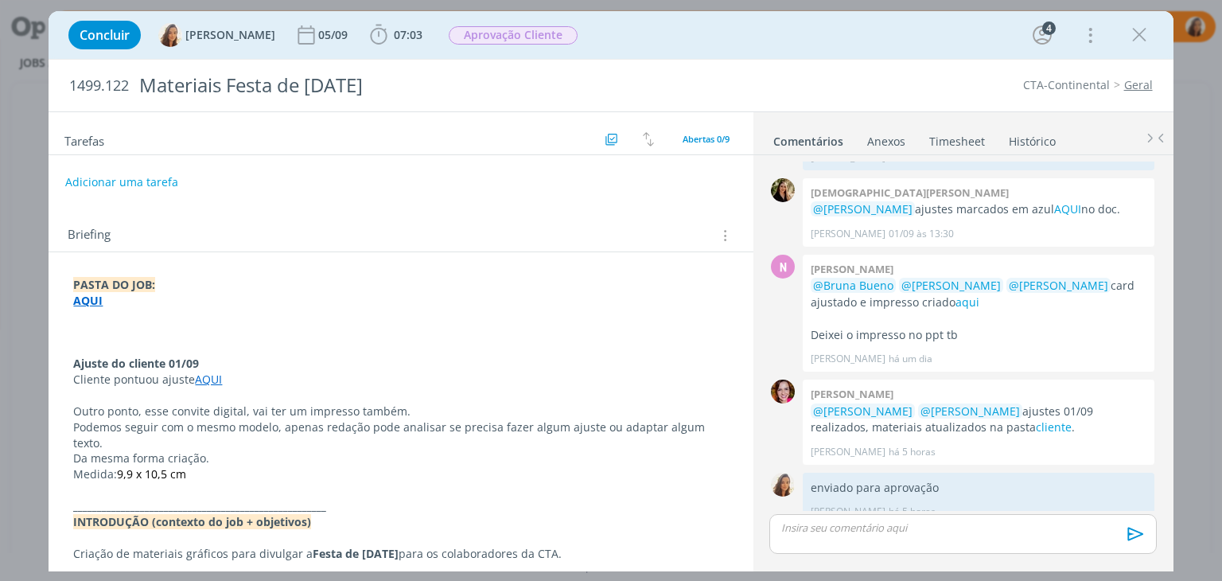
click at [94, 300] on strong "AQUI" at bounding box center [87, 300] width 29 height 15
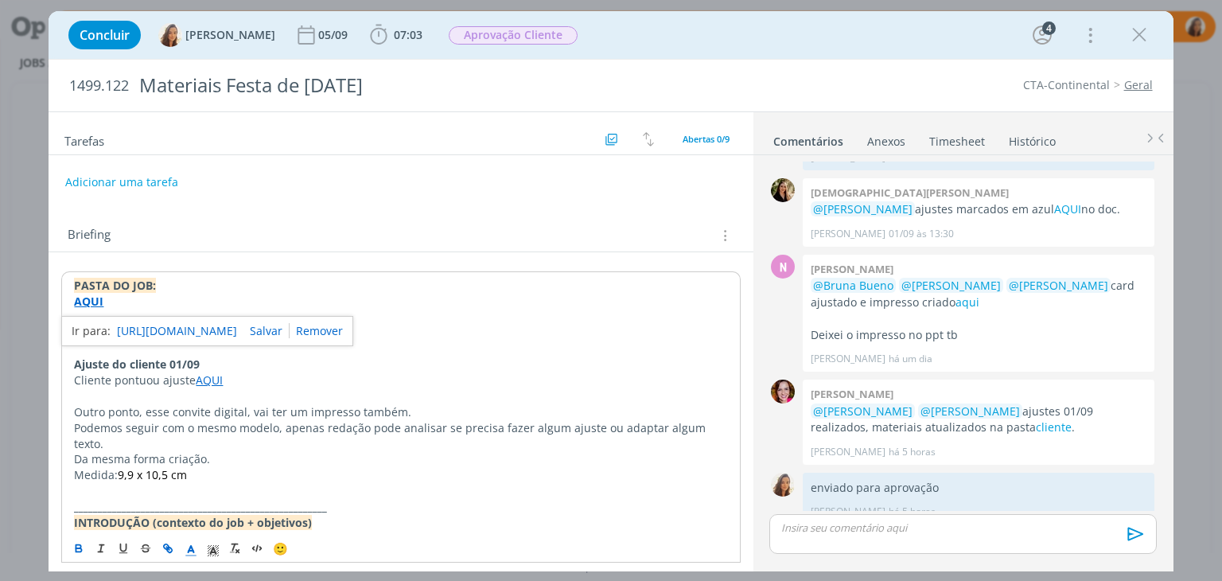
click at [134, 330] on link "[URL][DOMAIN_NAME]" at bounding box center [177, 331] width 120 height 21
click at [192, 324] on link "https://sobeae.sharepoint.com/:f:/s/SOBEAE/Ei_JKA_RtO5Ppp5yfN1PL30BUaJbnBD2igNU…" at bounding box center [177, 331] width 120 height 21
click at [166, 318] on div "https://sobeae.sharepoint.com/:f:/s/SOBEAE/Ei_JKA_RtO5Ppp5yfN1PL30BUaJbnBD2igNU…" at bounding box center [207, 331] width 292 height 30
click at [162, 328] on link "https://sobeae.sharepoint.com/:f:/s/SOBEAE/Ei_JKA_RtO5Ppp5yfN1PL30BUaJbnBD2igNU…" at bounding box center [177, 331] width 120 height 21
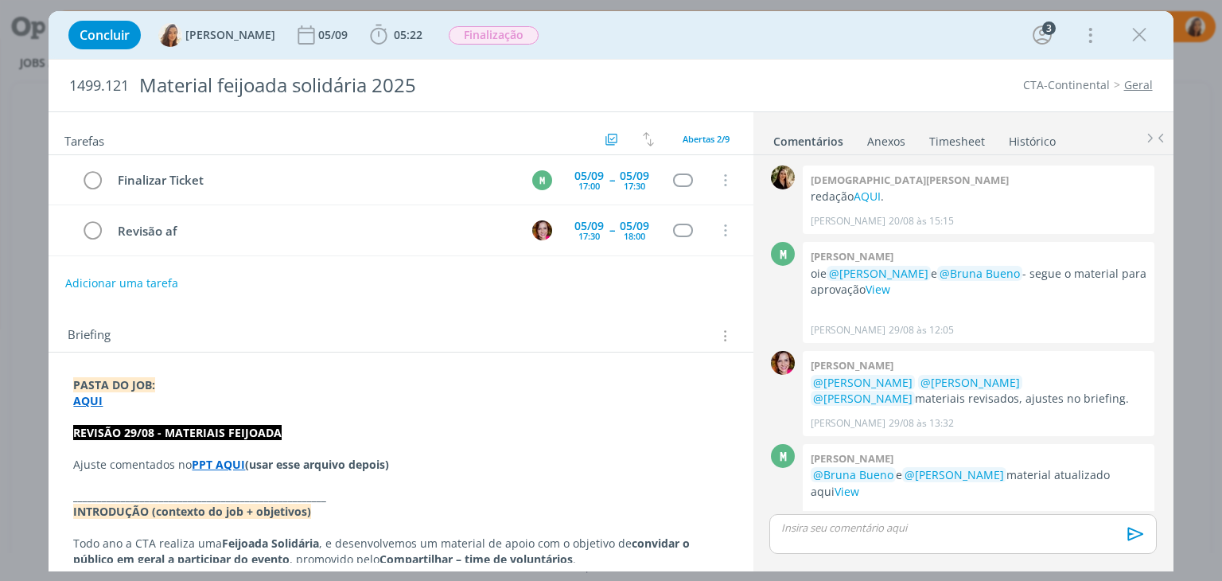
scroll to position [173, 0]
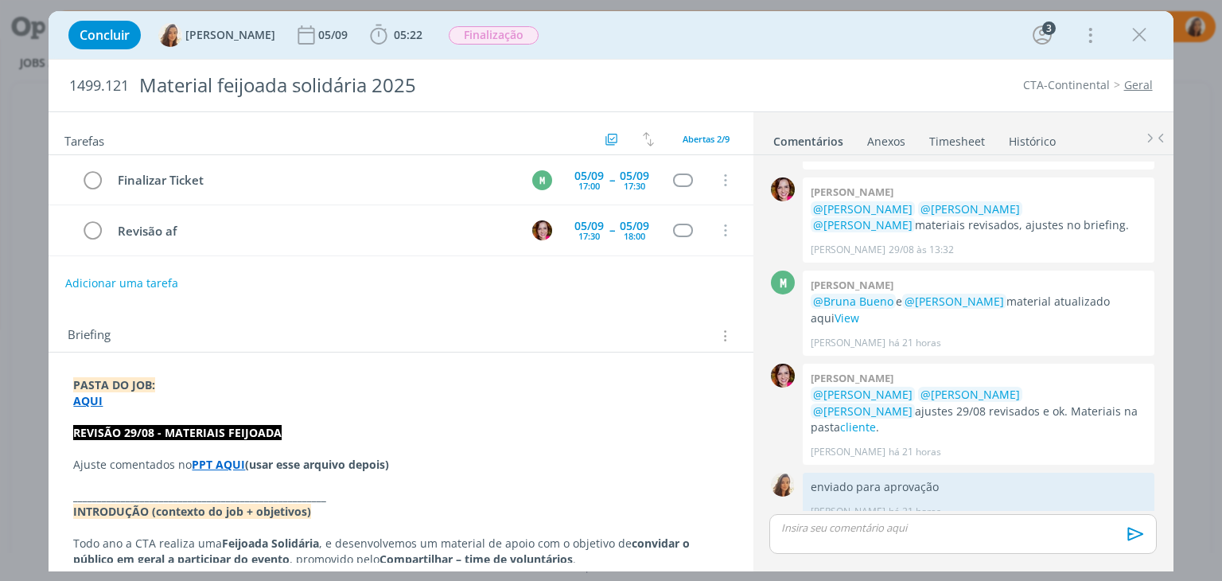
click at [88, 401] on strong "AQUI" at bounding box center [87, 400] width 29 height 15
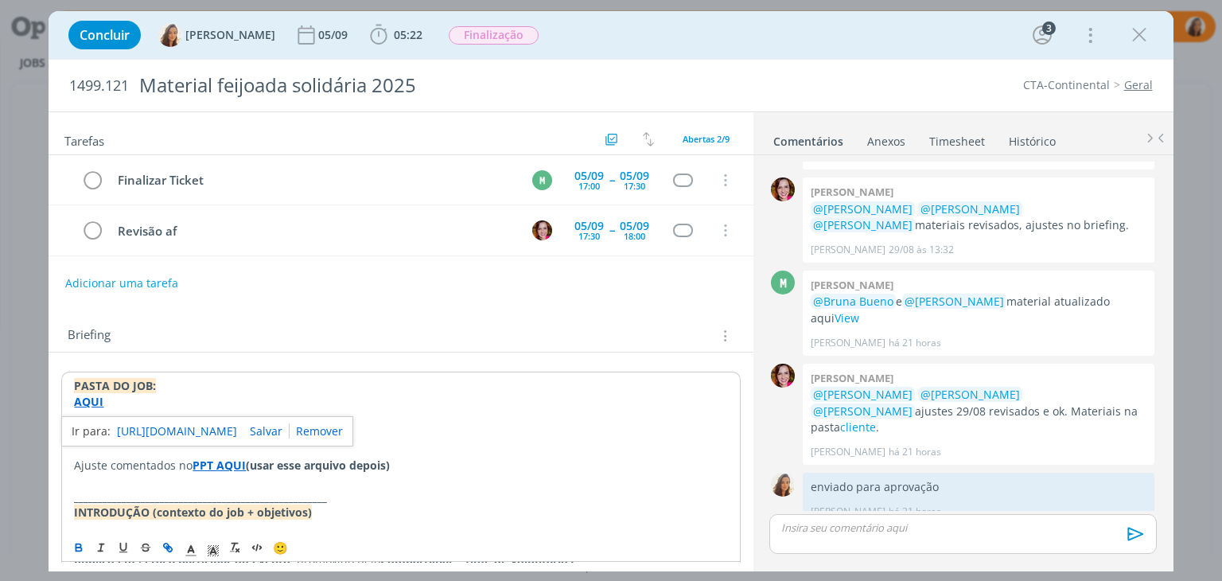
click at [145, 424] on link "https://sobeae.sharepoint.com/:f:/s/SOBEAE/EkOXRlBQX9tNpgTYEBU11bYB_qJCKYxnRb0c…" at bounding box center [177, 431] width 120 height 21
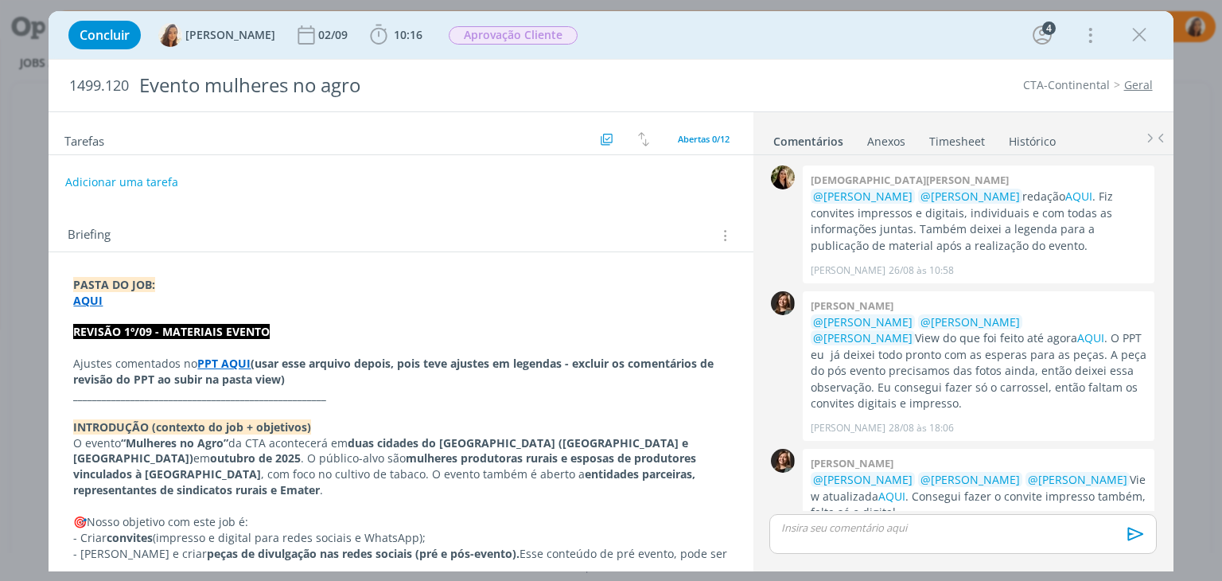
scroll to position [643, 0]
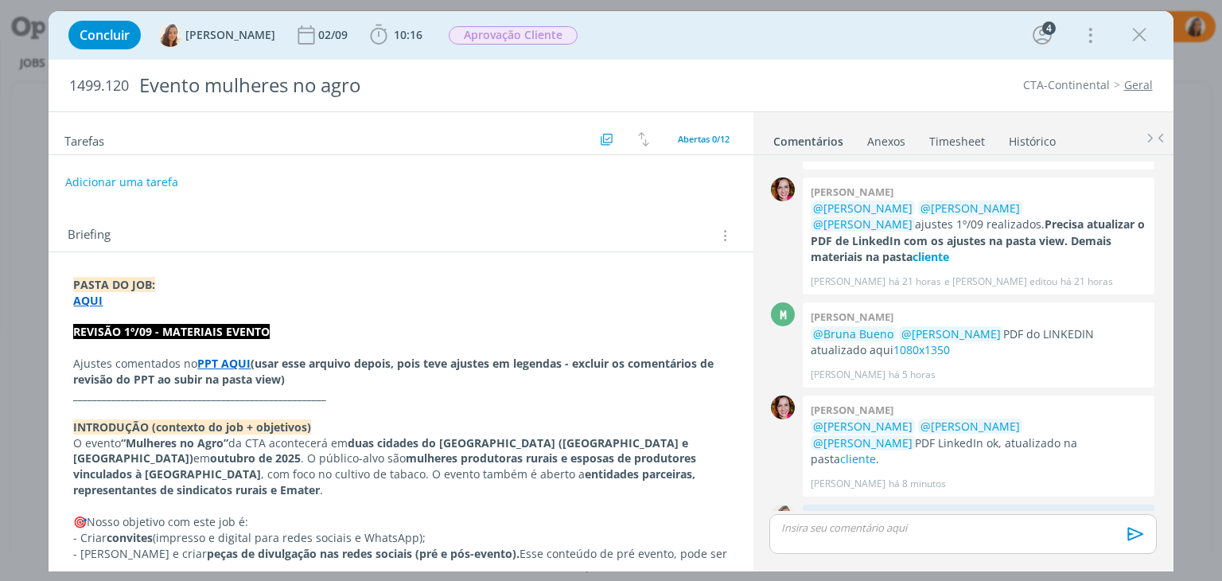
click at [95, 298] on strong "AQUI" at bounding box center [87, 300] width 29 height 15
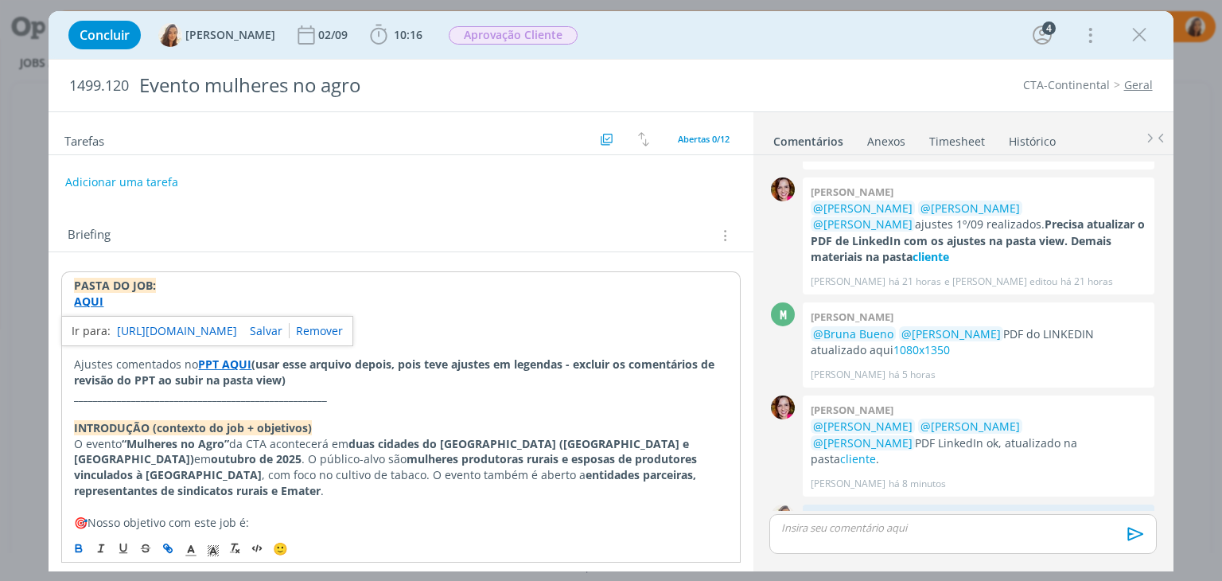
click at [141, 326] on link "[URL][DOMAIN_NAME]" at bounding box center [177, 331] width 120 height 21
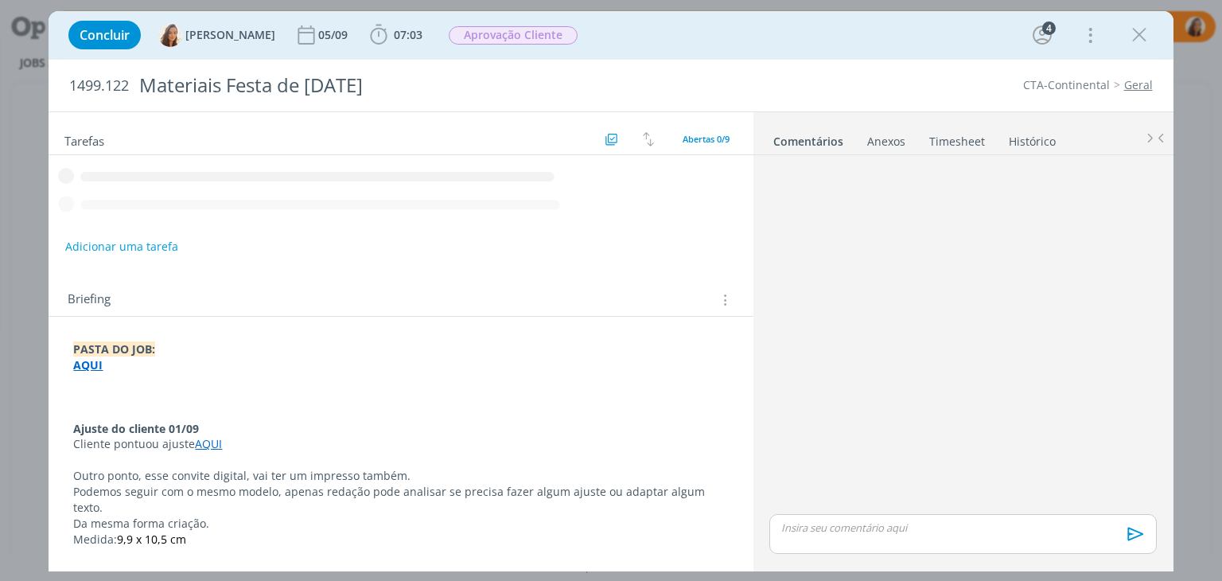
scroll to position [342, 0]
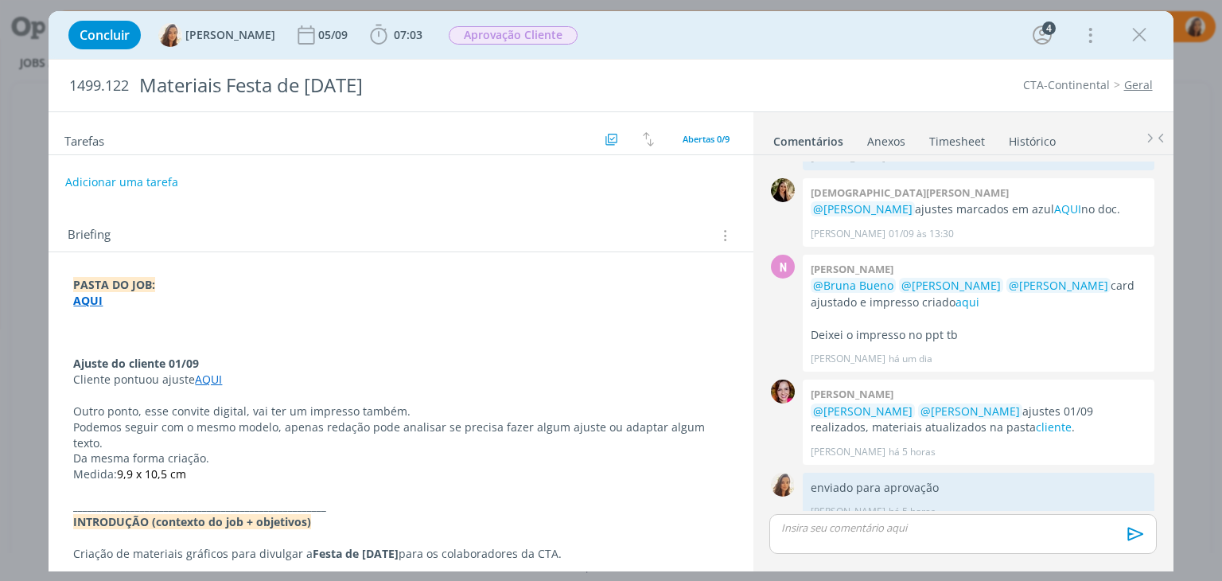
click at [75, 293] on strong "AQUI" at bounding box center [87, 300] width 29 height 15
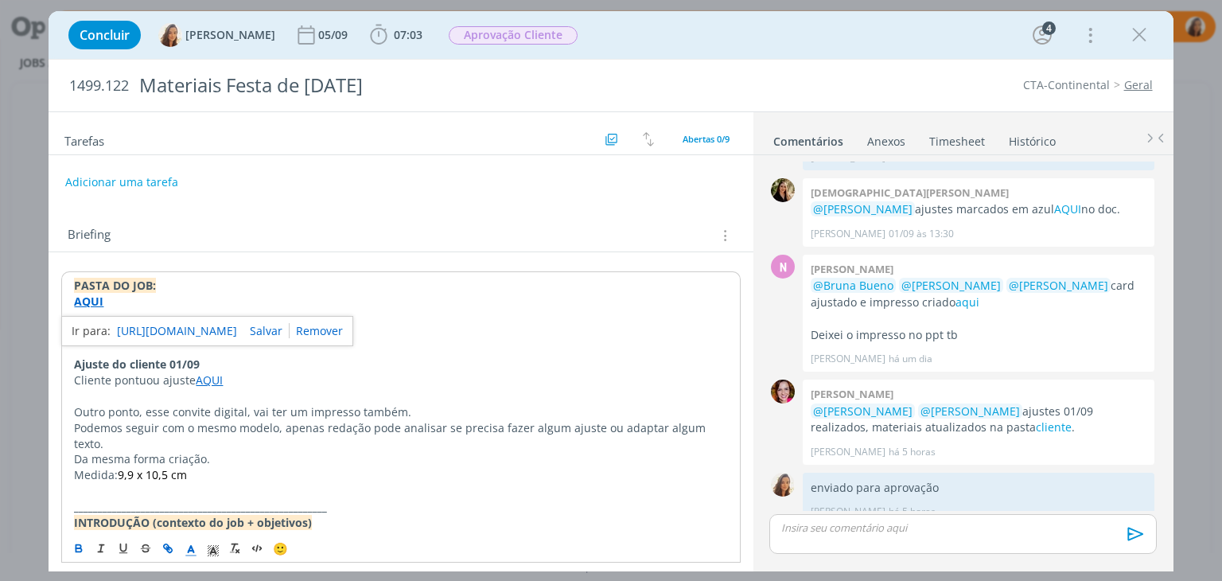
click at [146, 327] on link "https://sobeae.sharepoint.com/:f:/s/SOBEAE/Ei_JKA_RtO5Ppp5yfN1PL30BUaJbnBD2igNU…" at bounding box center [177, 331] width 120 height 21
click at [1145, 91] on link "Geral" at bounding box center [1138, 84] width 29 height 15
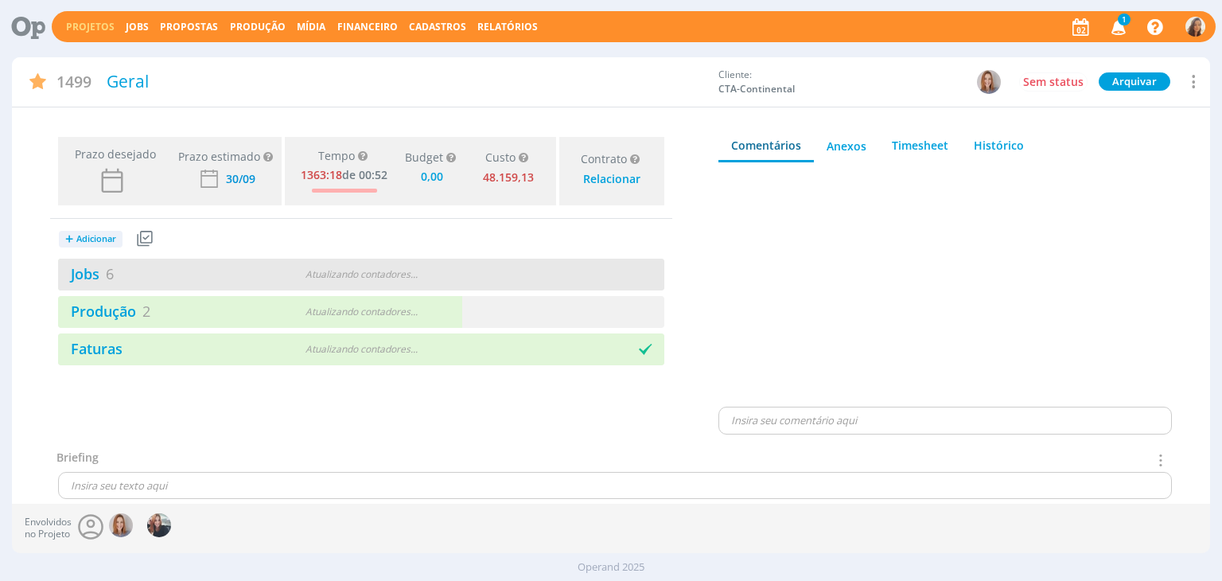
type input "0,00"
click at [143, 278] on div "Jobs 6" at bounding box center [209, 273] width 303 height 21
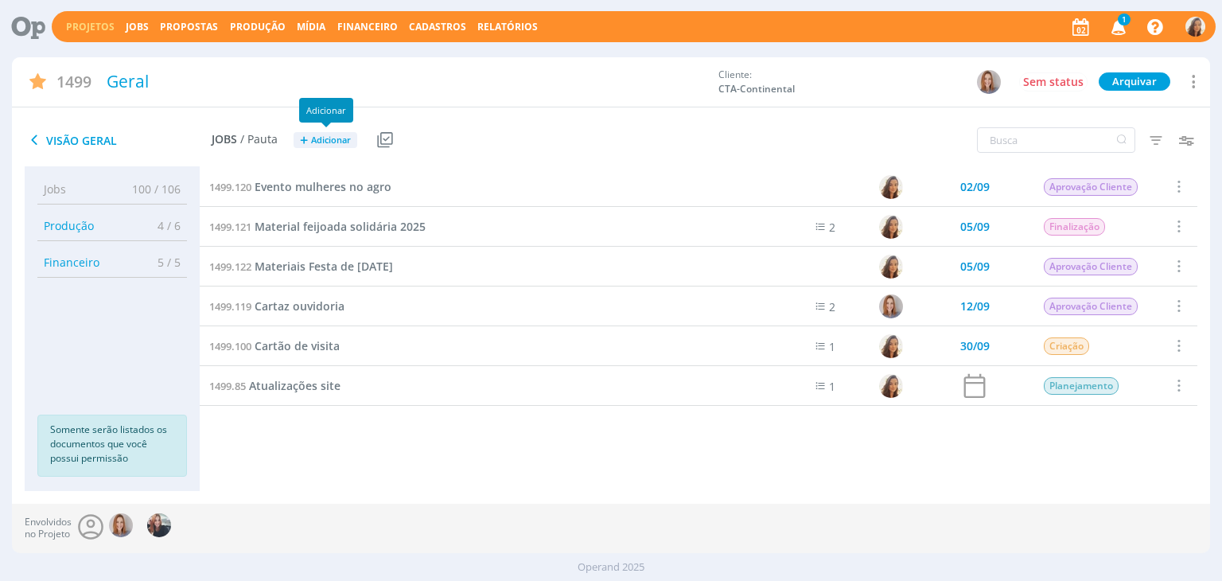
click at [332, 138] on span "Adicionar" at bounding box center [331, 140] width 40 height 10
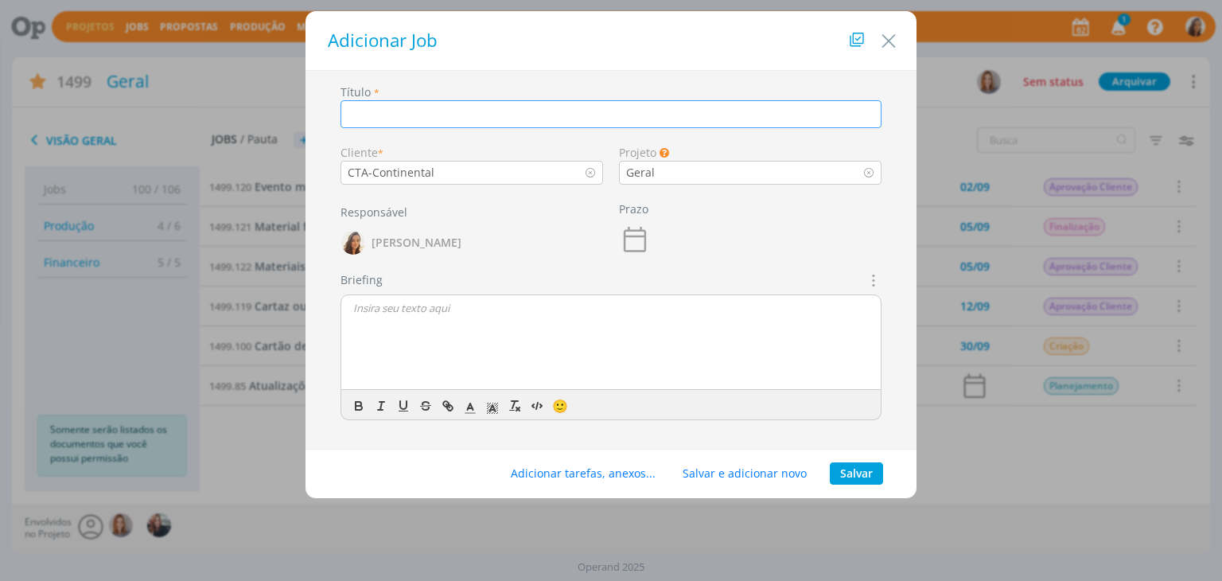
paste input "Em aprovação"
type input "Em aprovação"
drag, startPoint x: 448, startPoint y: 125, endPoint x: 192, endPoint y: 100, distance: 257.3
click at [192, 100] on div "Adicionar Job Título * Em aprovação Cliente * CTA-Continental Projeto Os Jobs s…" at bounding box center [611, 290] width 1222 height 581
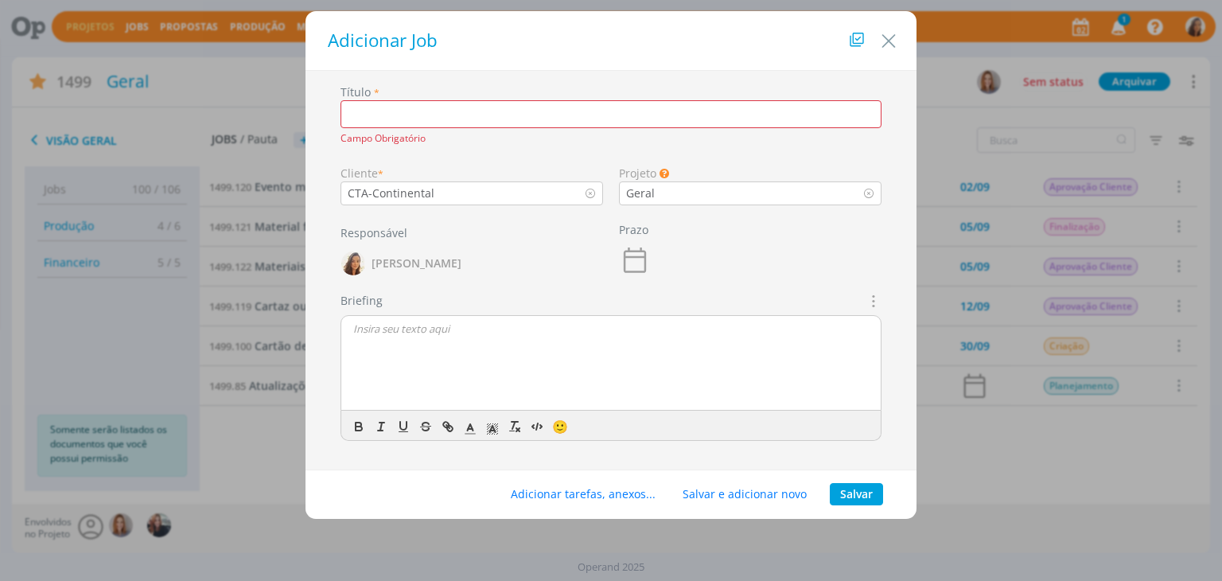
paste input "Template de aniversário (1499.79)"
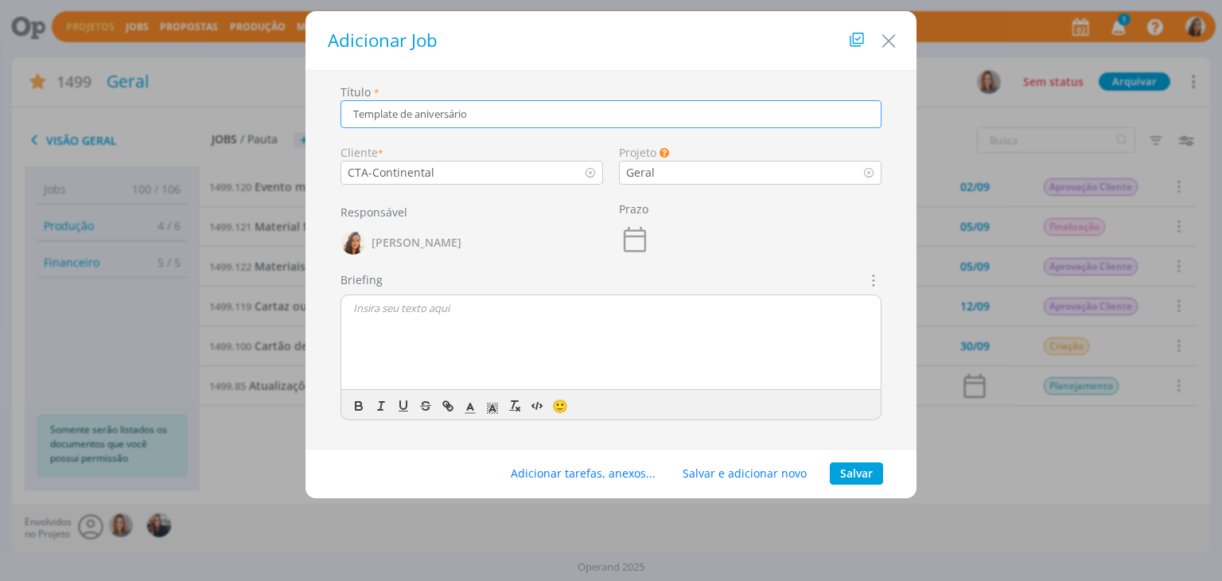
type input "Template de aniversário"
click at [850, 481] on button "Salvar" at bounding box center [856, 473] width 53 height 22
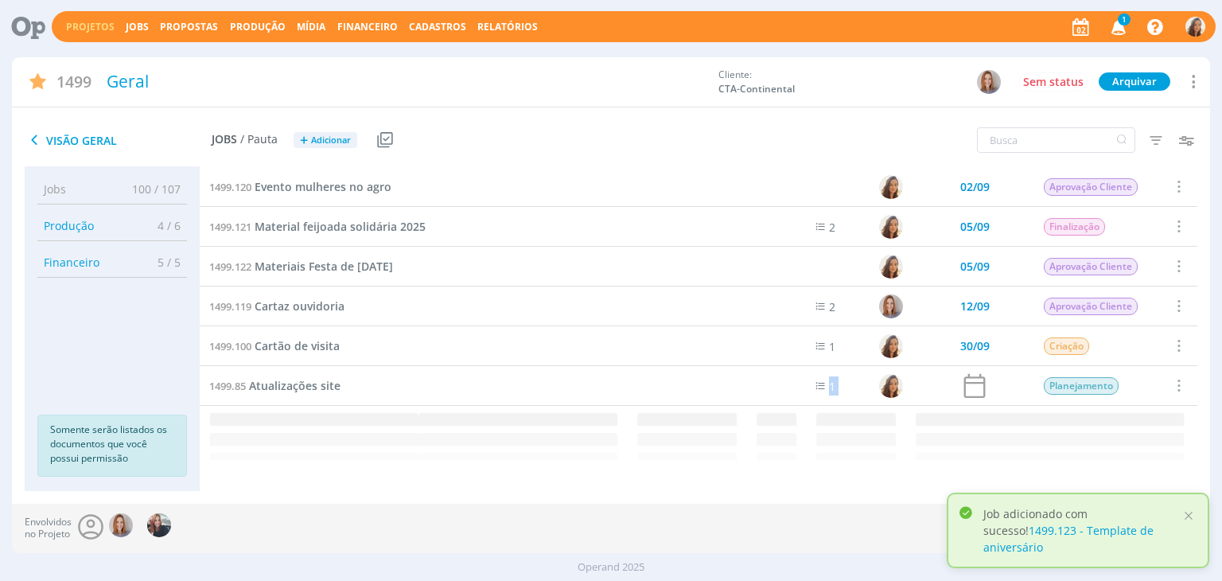
drag, startPoint x: 391, startPoint y: 402, endPoint x: 402, endPoint y: 409, distance: 13.2
click at [398, 405] on div "1499.120 Evento mulheres no agro 02/09 Aprovação Cliente Selecionar Concluir Ca…" at bounding box center [698, 313] width 997 height 292
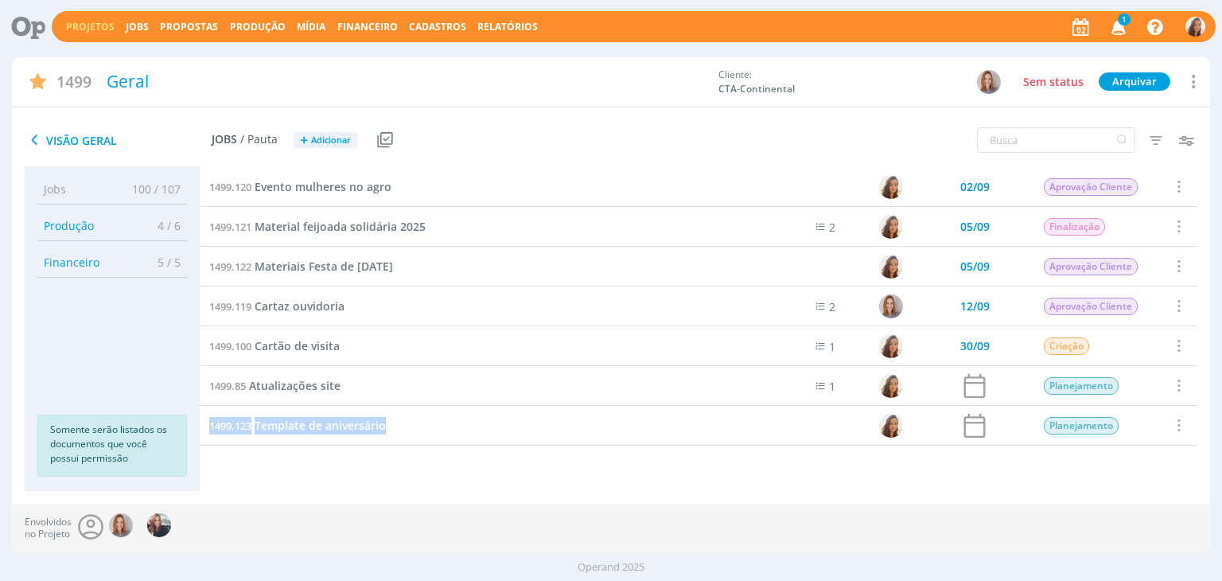
drag, startPoint x: 394, startPoint y: 427, endPoint x: 207, endPoint y: 430, distance: 187.7
click at [207, 430] on div "1499.123 Template de aniversário" at bounding box center [472, 425] width 544 height 39
copy link "1499.123 Template de aniversário"
click at [254, 425] on link "1499.123 Template de aniversário" at bounding box center [297, 425] width 177 height 17
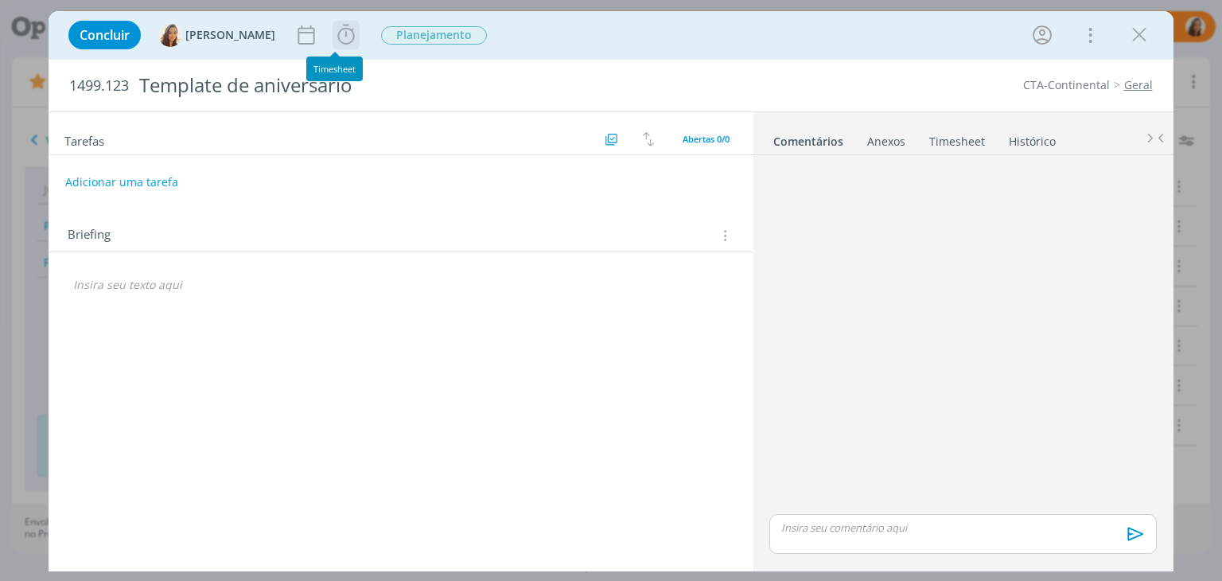
click at [334, 42] on icon "dialog" at bounding box center [346, 35] width 24 height 24
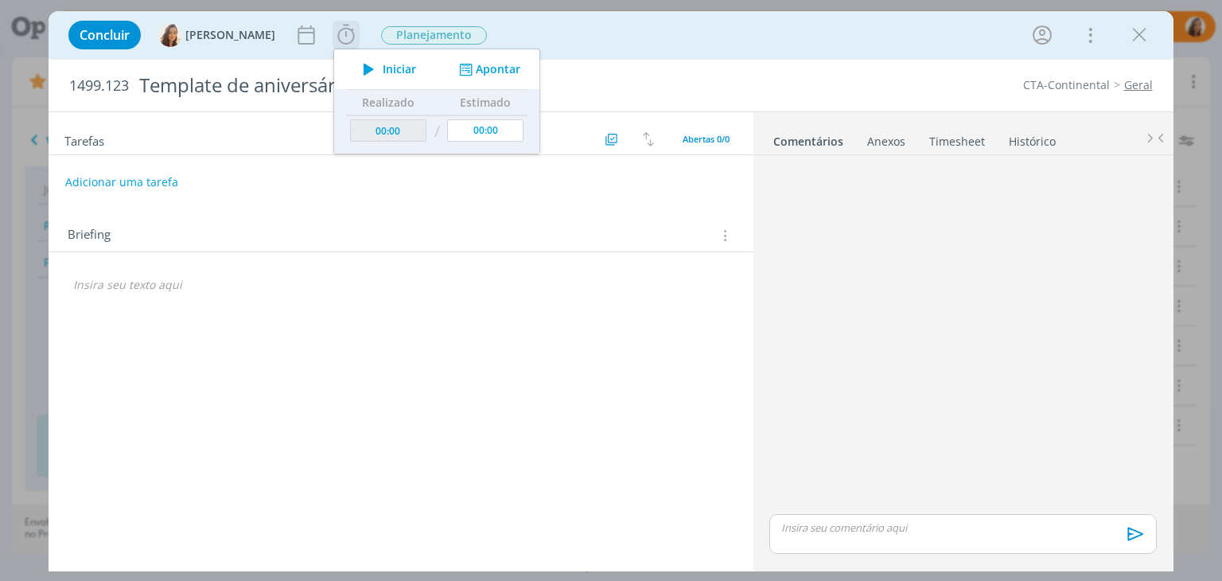
click at [383, 75] on span "Iniciar" at bounding box center [399, 69] width 33 height 11
click at [725, 240] on icon "dialog" at bounding box center [723, 235] width 15 height 17
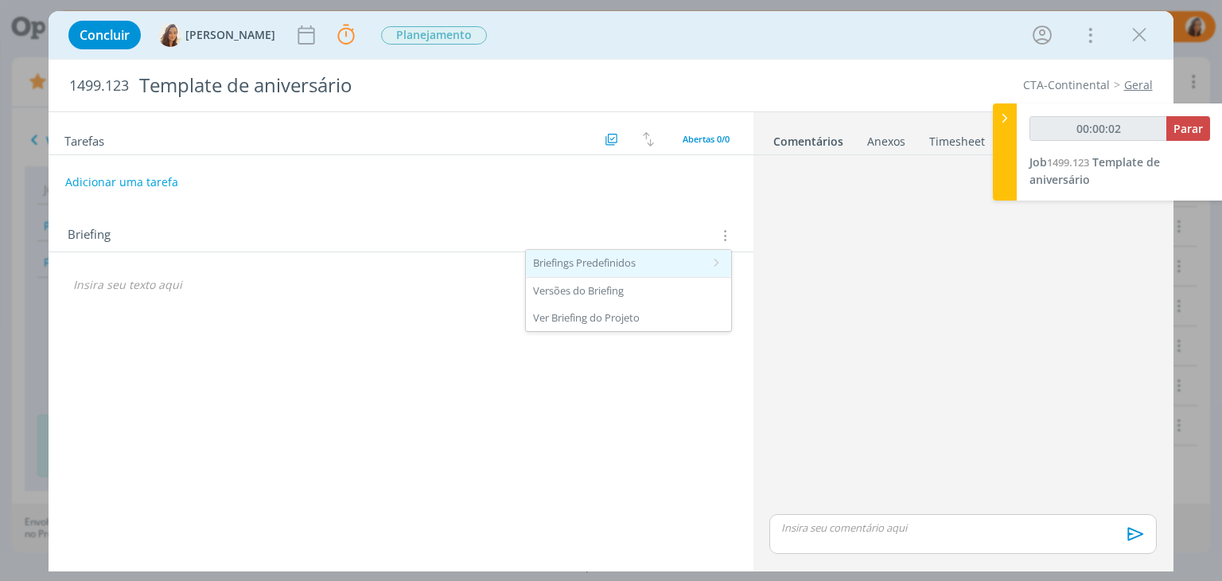
click at [646, 257] on div "Briefings Predefinidos" at bounding box center [628, 263] width 205 height 27
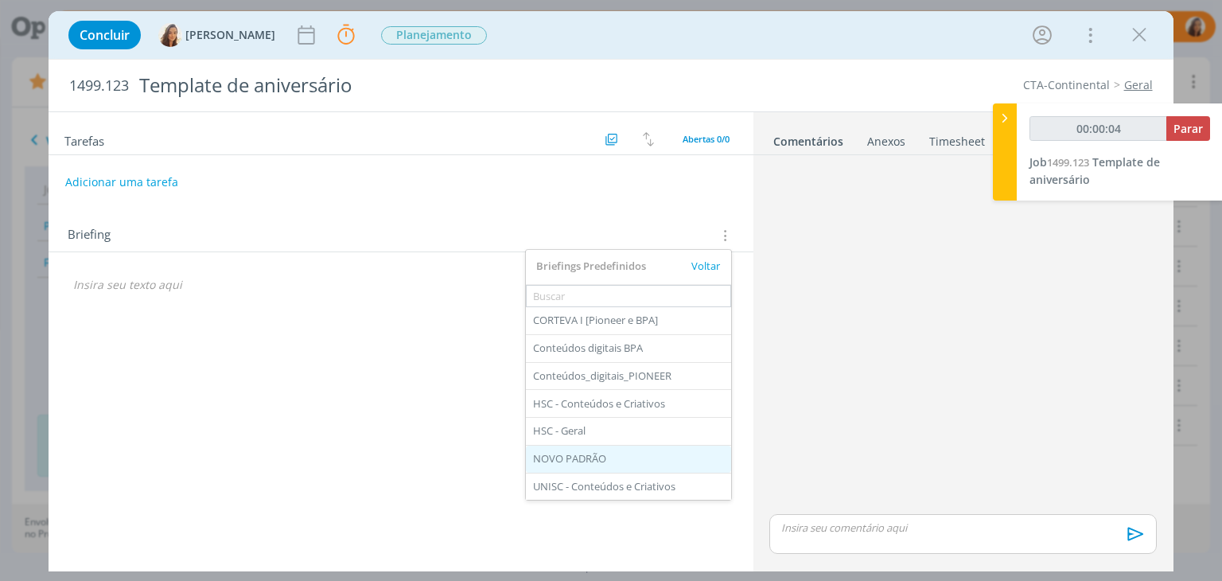
scroll to position [159, 0]
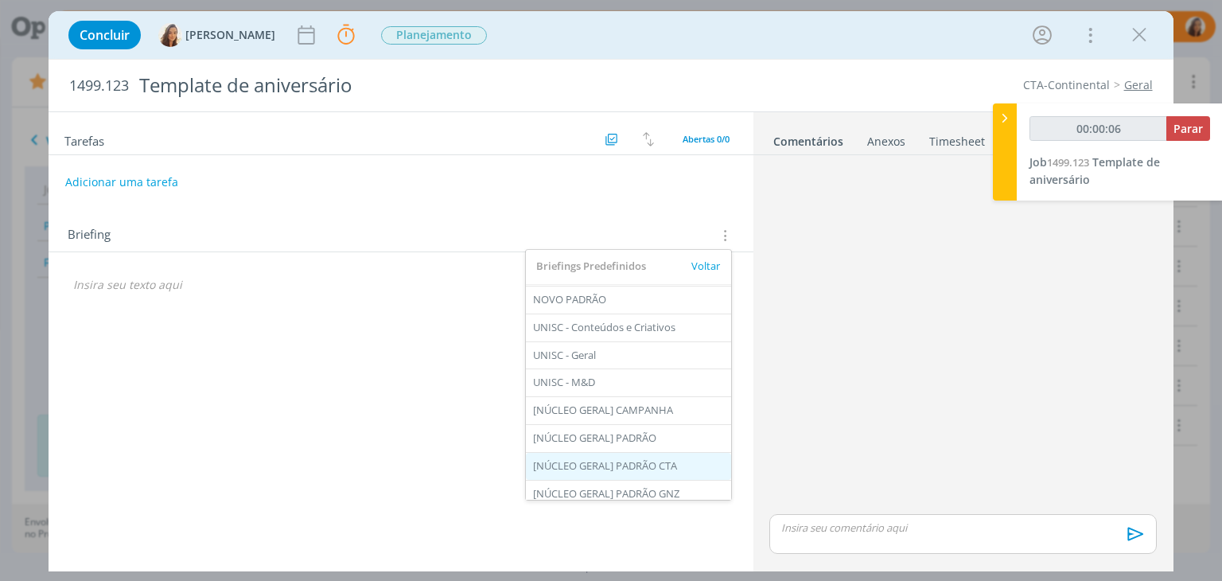
click at [650, 468] on div "[NÚCLEO GERAL] PADRÃO CTA" at bounding box center [628, 466] width 205 height 27
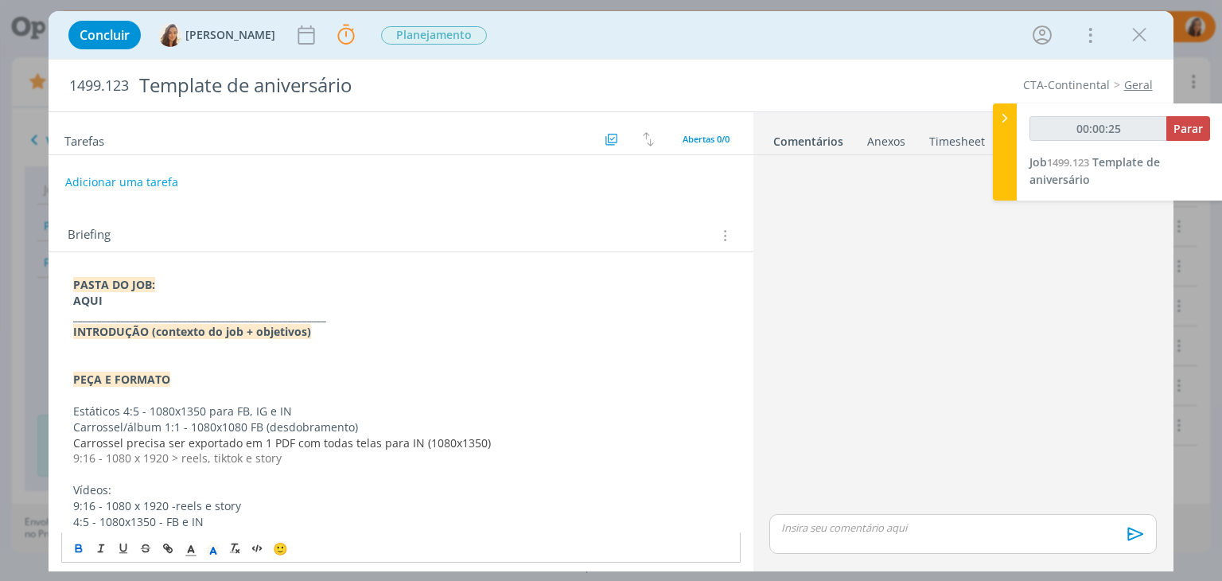
click at [91, 296] on strong "AQUI" at bounding box center [87, 300] width 29 height 15
type input "00:00:27"
click at [168, 547] on icon "dialog" at bounding box center [170, 549] width 5 height 5
paste input "https://sobeae.sharepoint.com/:f:/s/SOBEAE/Ek4F6hGj__hKnms1NX5M9noB6wstZ9NC056W…"
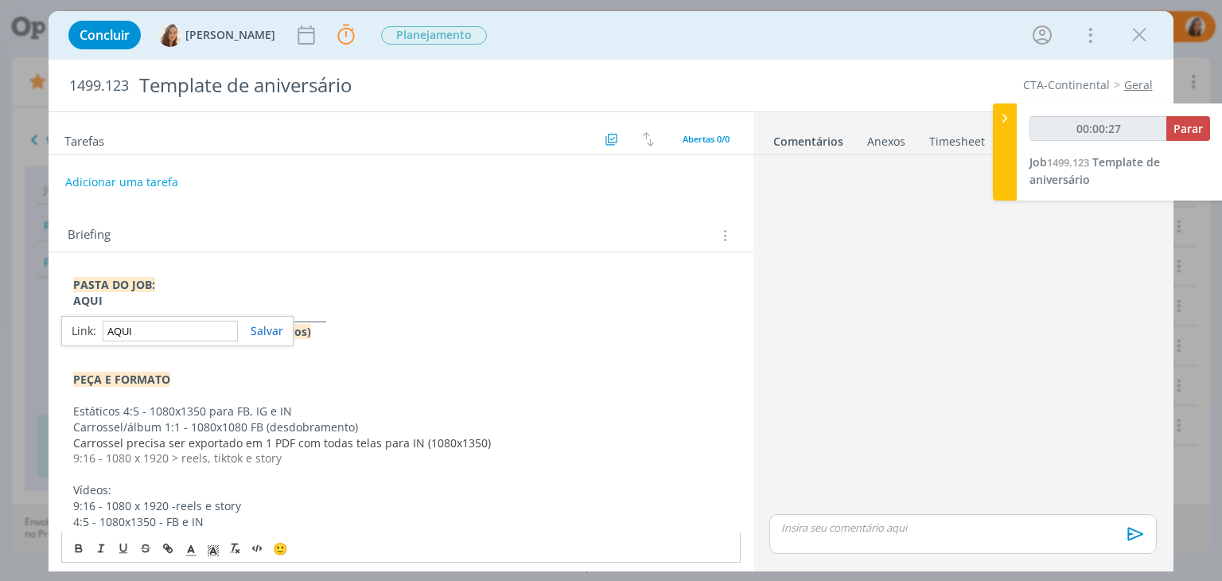
type input "https://sobeae.sharepoint.com/:f:/s/SOBEAE/Ek4F6hGj__hKnms1NX5M9noB6wstZ9NC056W…"
type input "00:00:28"
type input "https://sobeae.sharepoint.com/:f:/s/SOBEAE/Ek4F6hGj__hKnms1NX5M9noB6wstZ9NC056W…"
click at [273, 328] on link "dialog" at bounding box center [260, 330] width 45 height 15
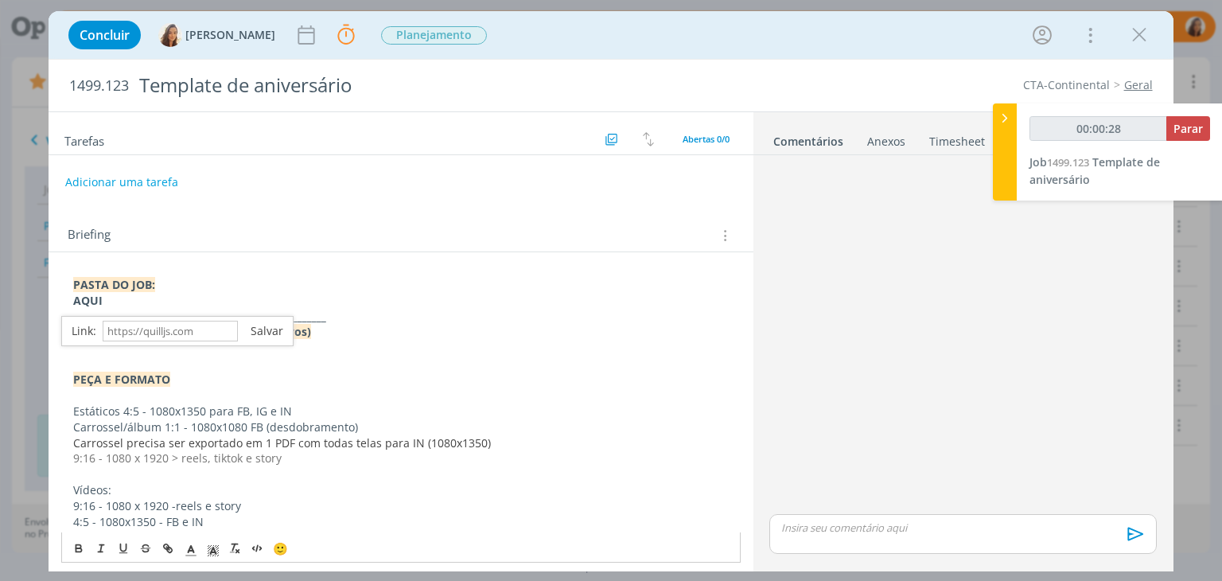
scroll to position [0, 0]
click at [426, 289] on p "PASTA DO JOB:" at bounding box center [400, 285] width 655 height 16
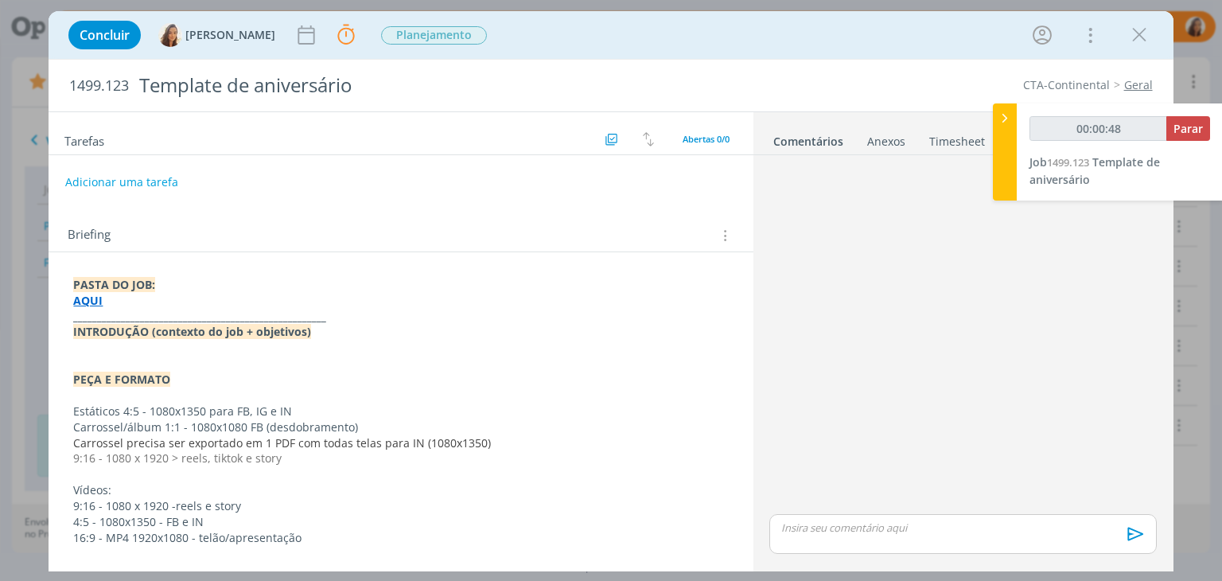
click at [1134, 88] on link "Geral" at bounding box center [1138, 84] width 29 height 15
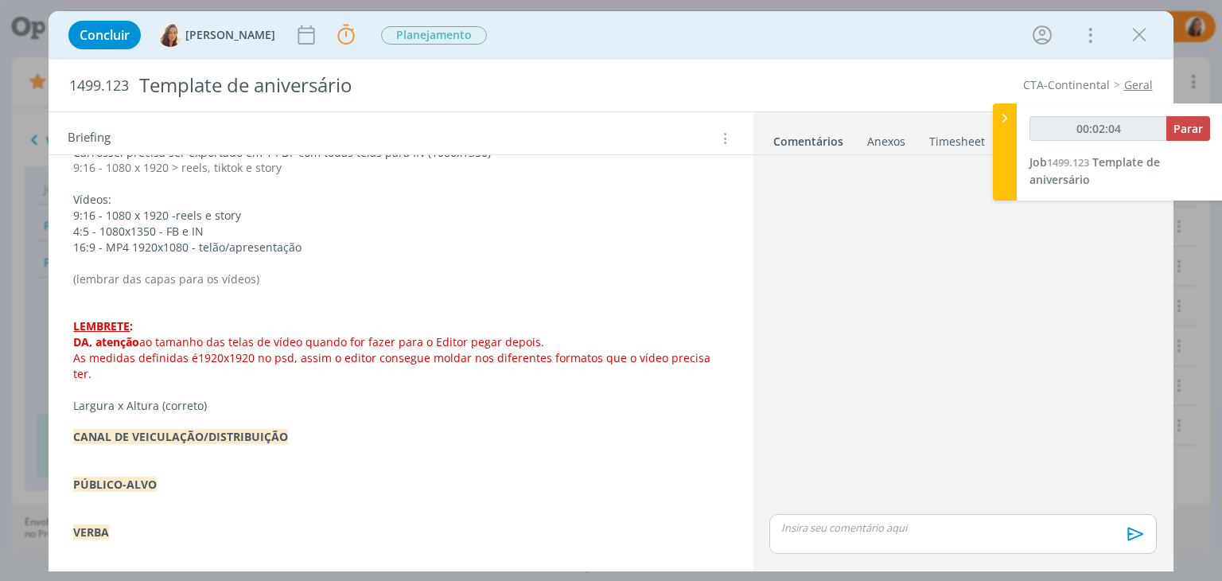
scroll to position [547, 0]
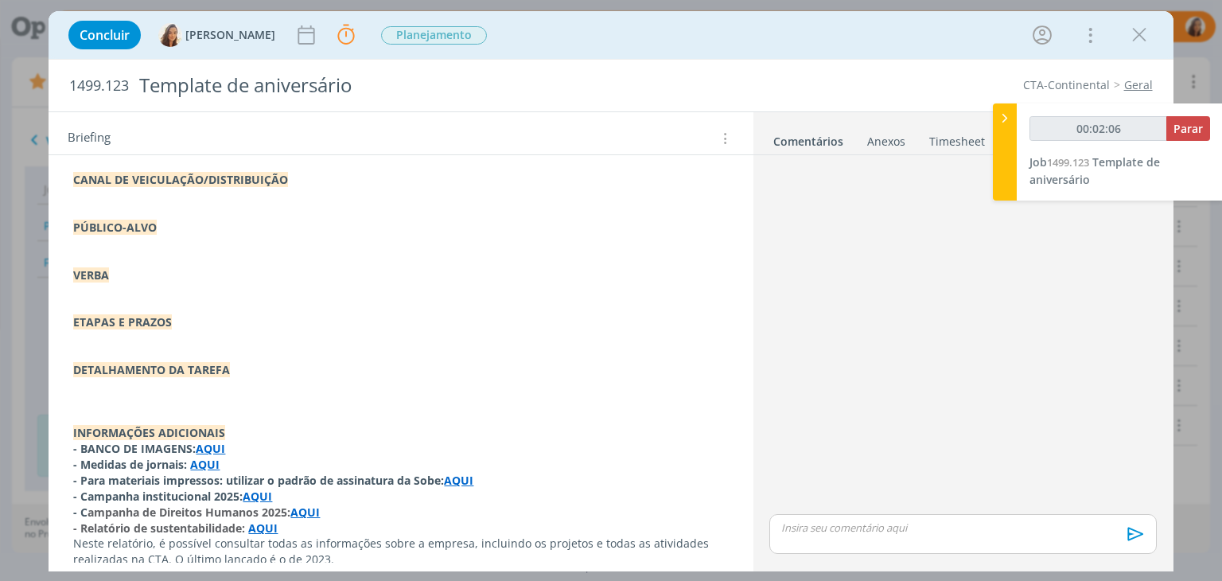
click at [373, 545] on p "Neste relatório, é possível consultar todas as informações sobre a empresa, inc…" at bounding box center [400, 551] width 655 height 32
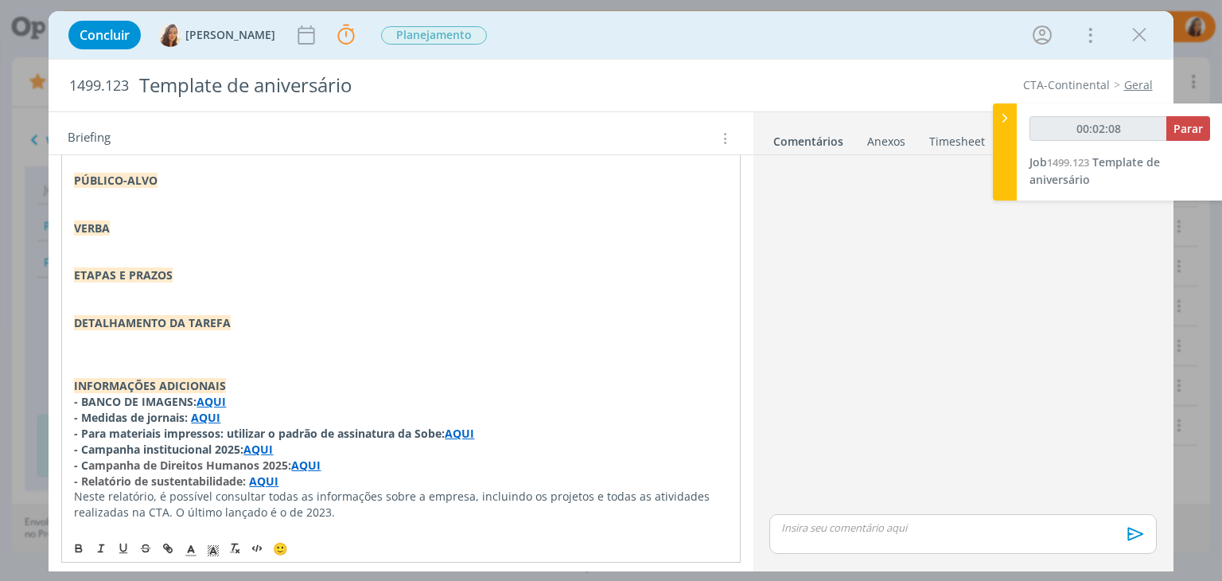
scroll to position [610, 0]
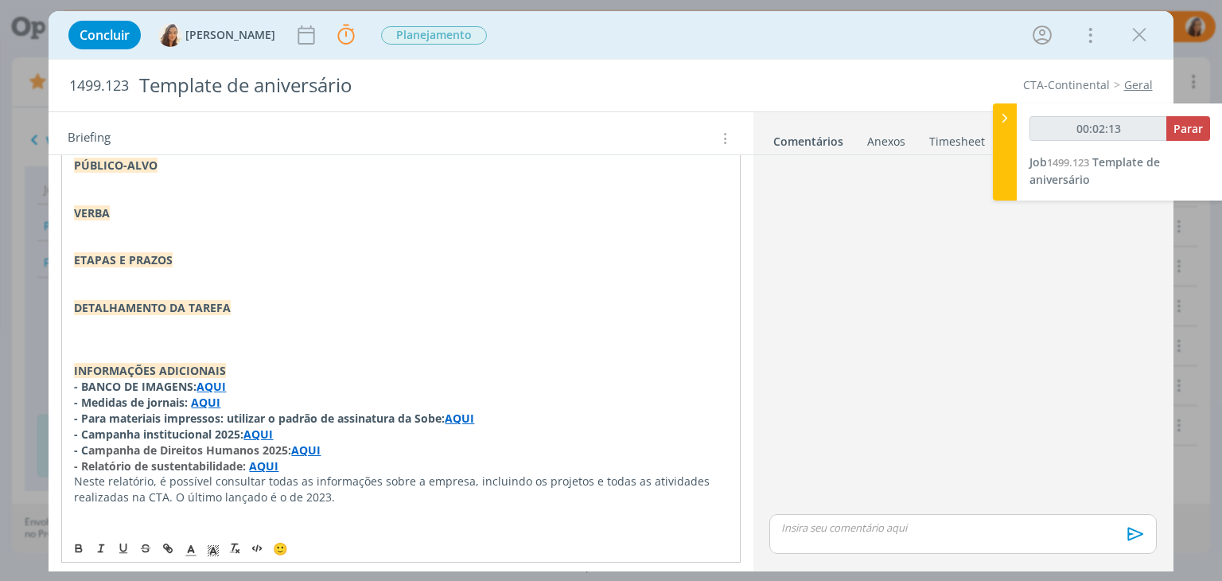
type input "00:02:14"
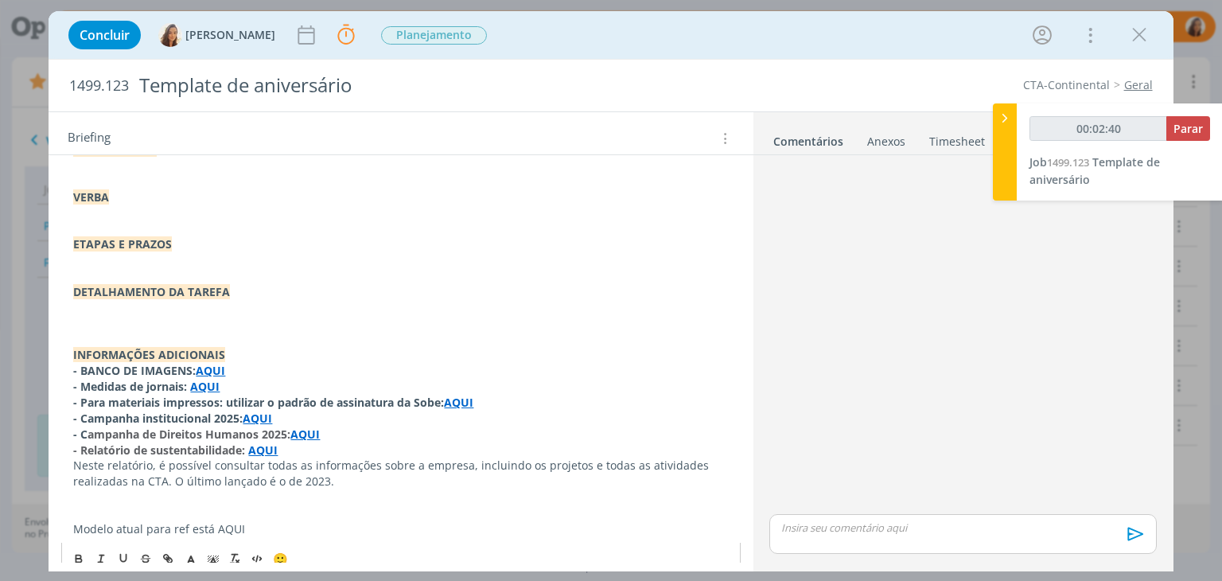
scroll to position [624, 0]
click at [225, 522] on p "Modelo atual para ref está AQUI" at bounding box center [400, 530] width 655 height 16
type input "00:02:42"
click at [225, 522] on p "Modelo atual para ref está AQUI" at bounding box center [400, 530] width 655 height 16
click at [158, 543] on button "dialog" at bounding box center [168, 547] width 22 height 19
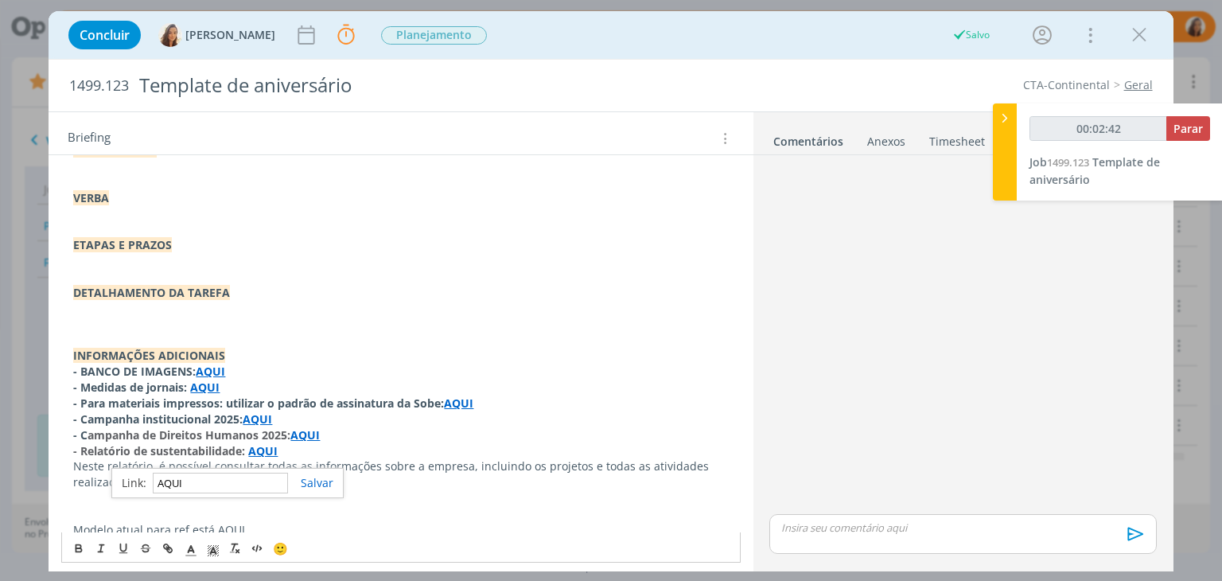
paste input "https://sobeae.sharepoint.com/:f:/s/SOBEAE/EotvvALCsTJNsSlCNK0Mu28BKifZj54HJLnn…"
type input "https://sobeae.sharepoint.com/:f:/s/SOBEAE/EotvvALCsTJNsSlCNK0Mu28BKifZj54HJLnn…"
click at [283, 484] on input "https://sobeae.sharepoint.com/:f:/s/SOBEAE/EotvvALCsTJNsSlCNK0Mu28BKifZj54HJLnn…" at bounding box center [220, 482] width 135 height 21
type input "00:02:44"
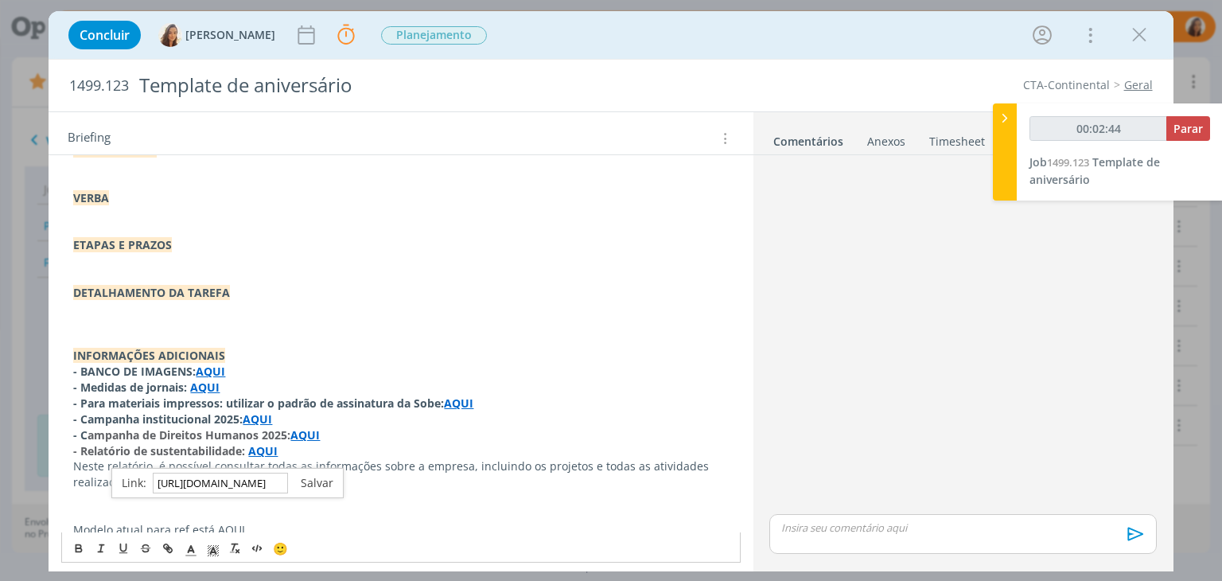
type input "https://sobeae.sharepoint.com/:f:/s/SOBEAE/EotvvALCsTJNsSlCNK0Mu28BKifZj54HJLnn…"
click at [319, 482] on link "dialog" at bounding box center [310, 482] width 45 height 15
click at [76, 522] on p "Modelo atual para ref está AQUI" at bounding box center [400, 530] width 655 height 16
click at [282, 551] on span "🙂" at bounding box center [280, 559] width 15 height 16
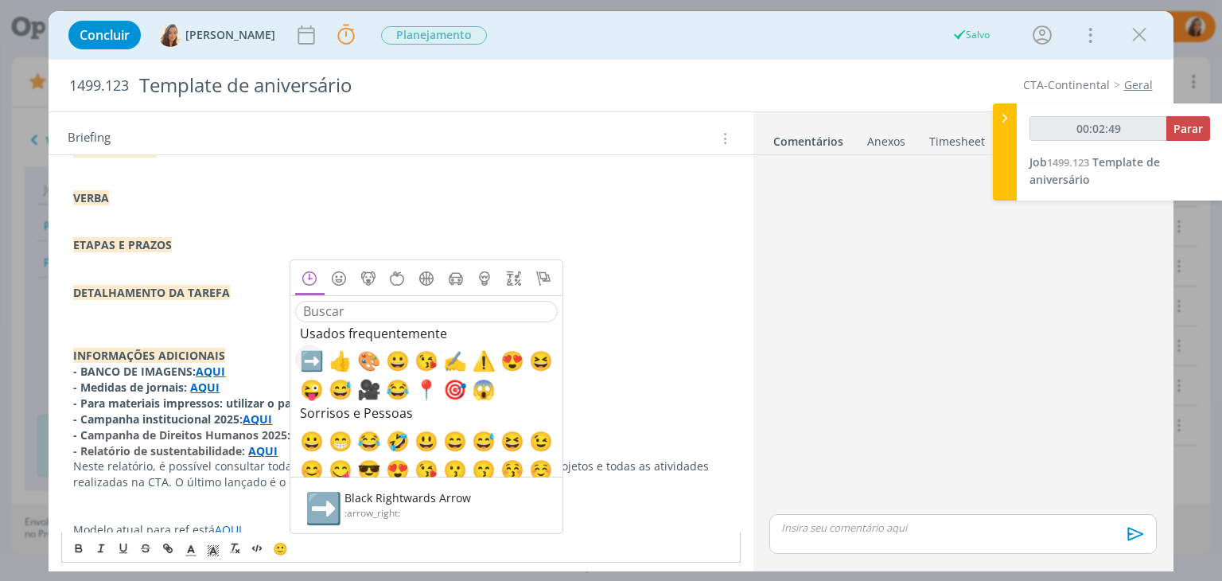
click at [316, 358] on span "➡️" at bounding box center [309, 358] width 19 height 19
click at [261, 522] on p "﻿ ➡️ ﻿ Modelo atual para ref está AQUI" at bounding box center [400, 530] width 655 height 16
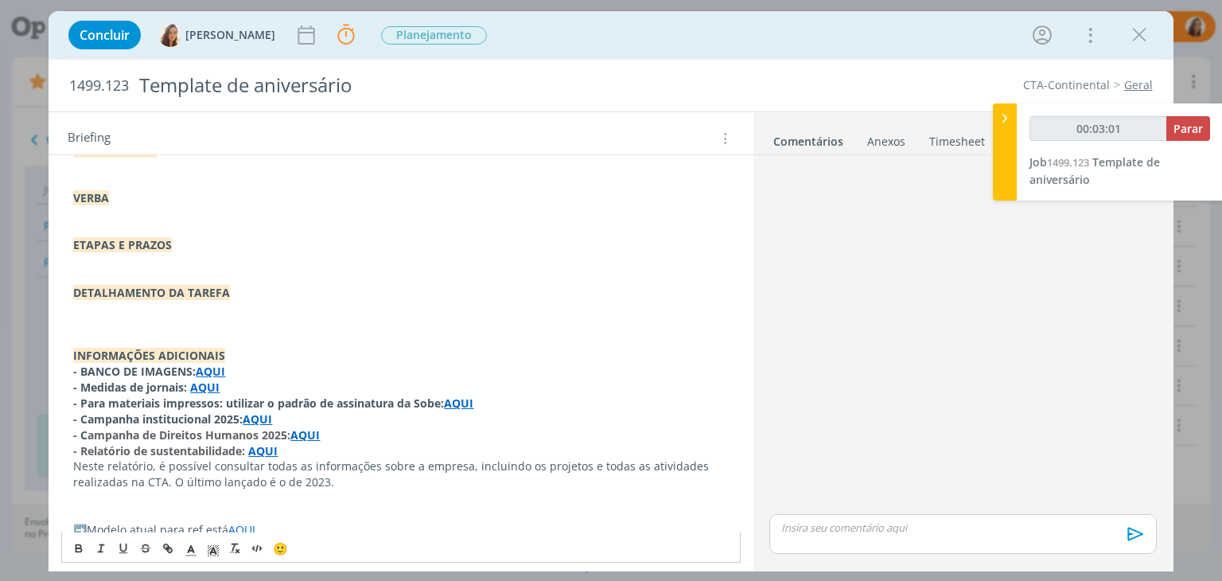
click at [87, 522] on span "➡️" at bounding box center [80, 529] width 14 height 15
click at [193, 506] on p "dialog" at bounding box center [400, 514] width 655 height 16
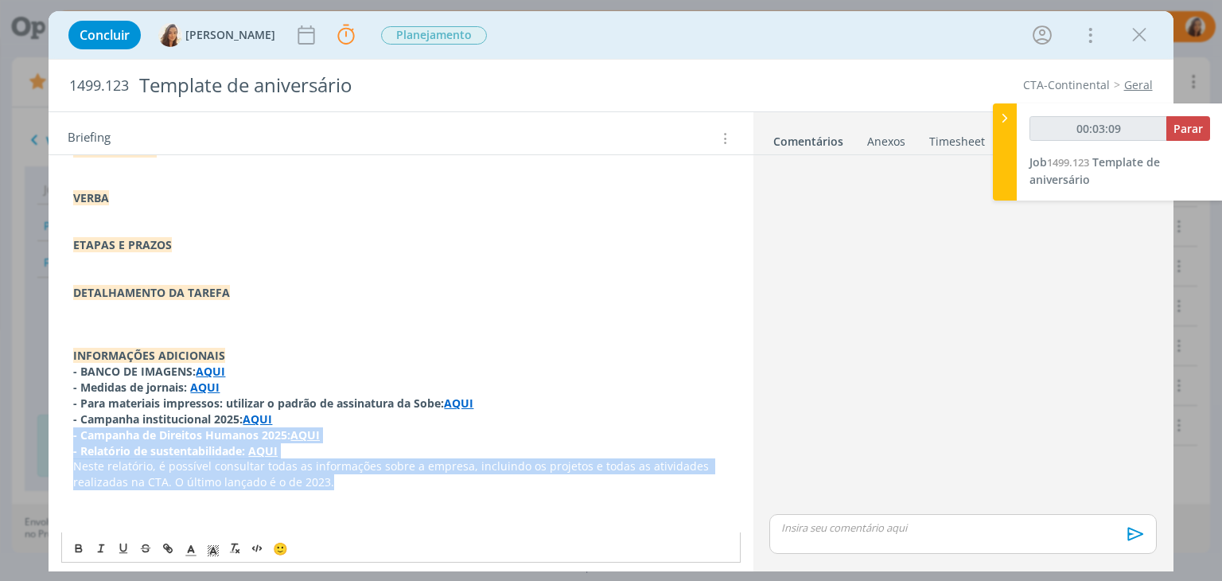
drag, startPoint x: 305, startPoint y: 466, endPoint x: 68, endPoint y: 413, distance: 242.9
click at [68, 413] on div "PASTA DO JOB: AQUI _____________________________________________________ INTROD…" at bounding box center [400, 103] width 678 height 912
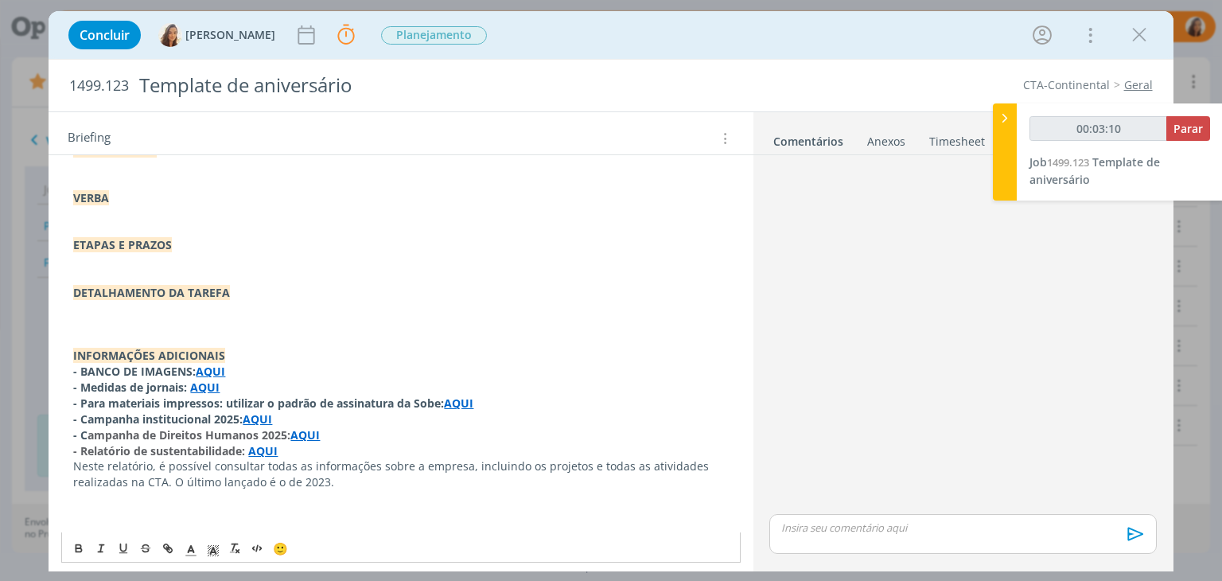
scroll to position [593, 0]
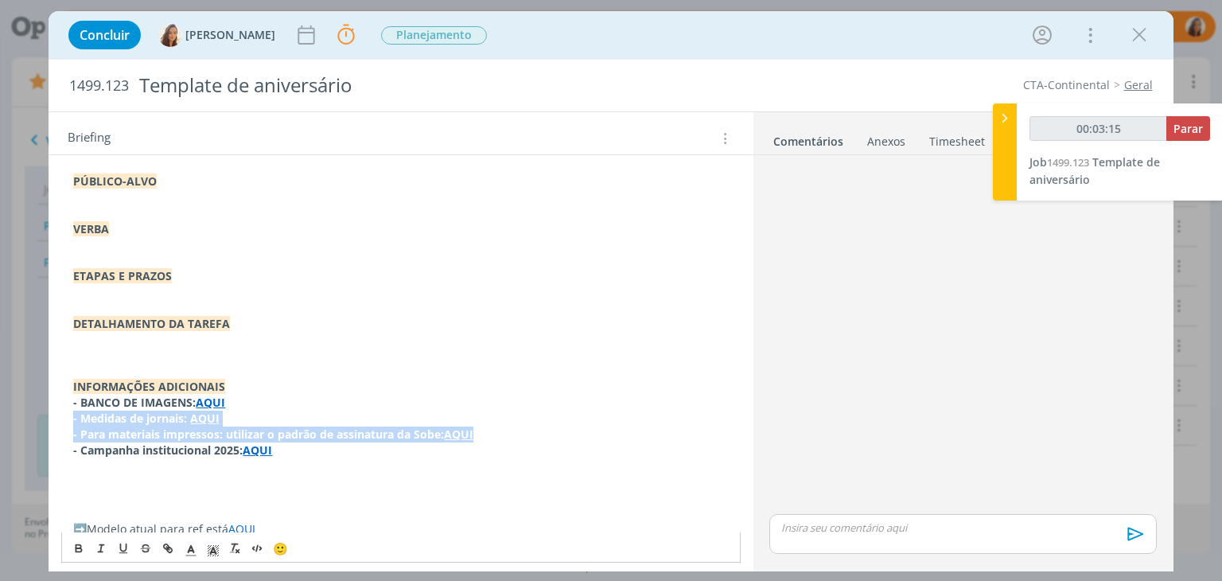
drag, startPoint x: 488, startPoint y: 414, endPoint x: 45, endPoint y: 394, distance: 444.2
click at [45, 394] on div "Concluir Vanessa Feron Parar Apontar Data * 02/09/2025 Horas * 00:00 Tarefa Sel…" at bounding box center [611, 290] width 1222 height 581
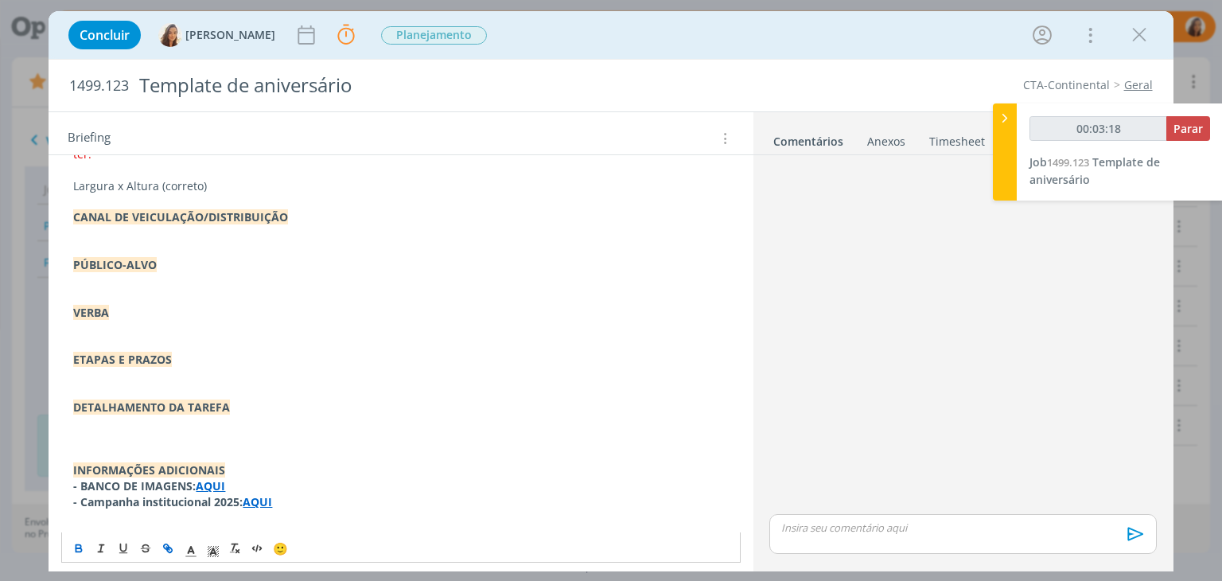
scroll to position [482, 0]
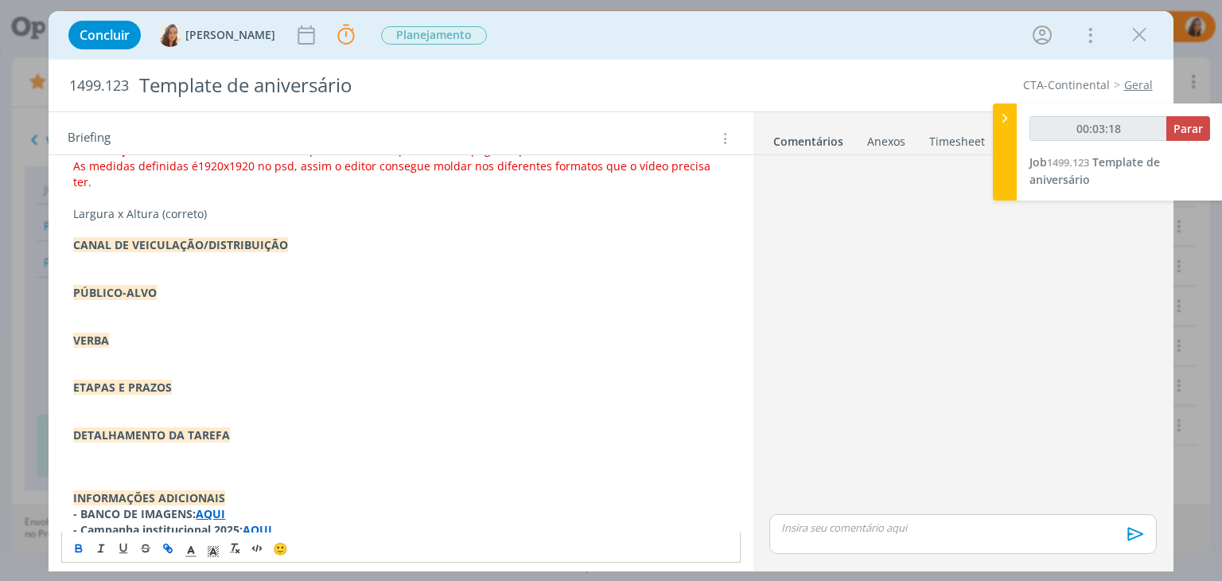
click at [163, 459] on p "dialog" at bounding box center [400, 467] width 655 height 16
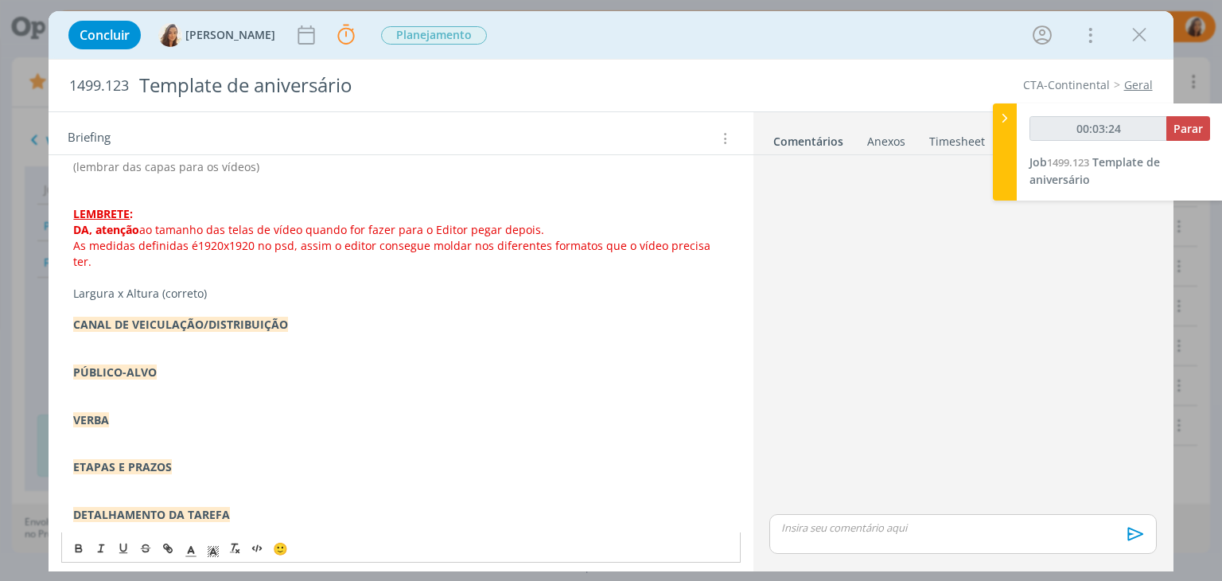
click at [133, 538] on p "Criação:" at bounding box center [400, 546] width 655 height 16
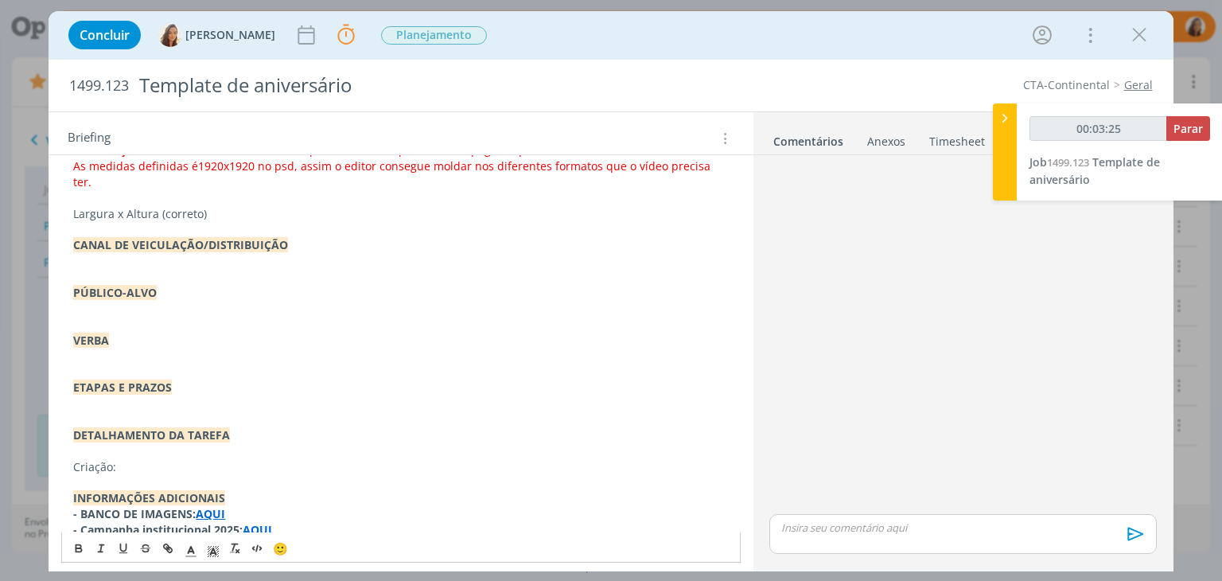
click at [123, 459] on p "Criação:" at bounding box center [400, 467] width 655 height 16
click at [100, 443] on p "dialog" at bounding box center [400, 451] width 655 height 16
click at [73, 459] on p "Redação:" at bounding box center [400, 467] width 655 height 16
click at [286, 546] on span "🙂" at bounding box center [280, 548] width 15 height 16
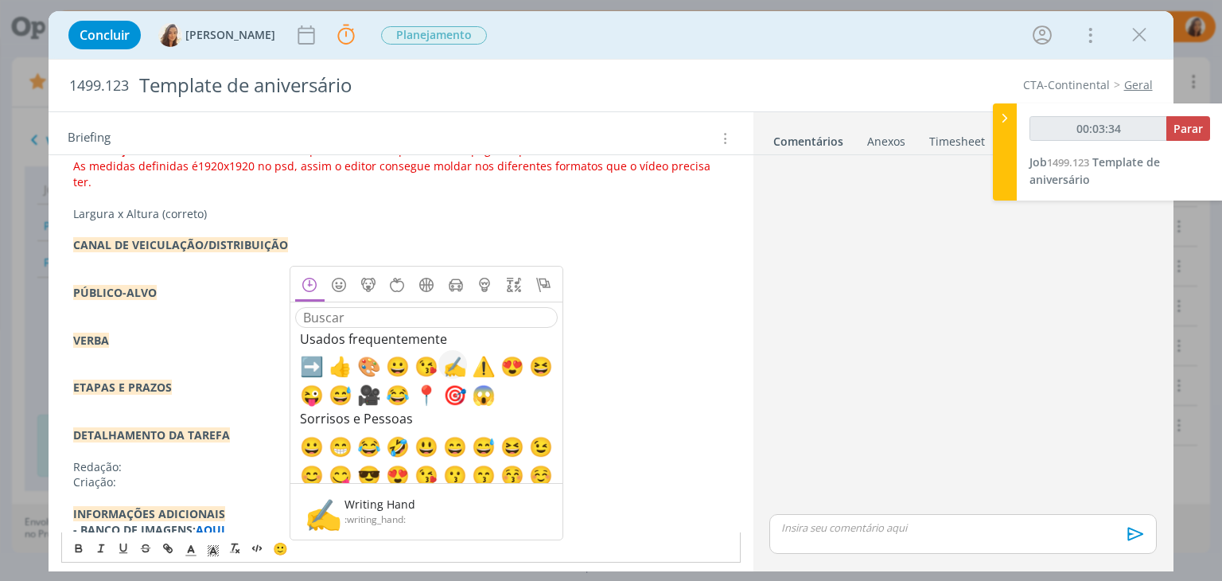
click at [458, 362] on span "✍️" at bounding box center [452, 365] width 19 height 19
click at [72, 459] on div "PASTA DO JOB: AQUI _____________________________________________________ INTROD…" at bounding box center [400, 213] width 678 height 849
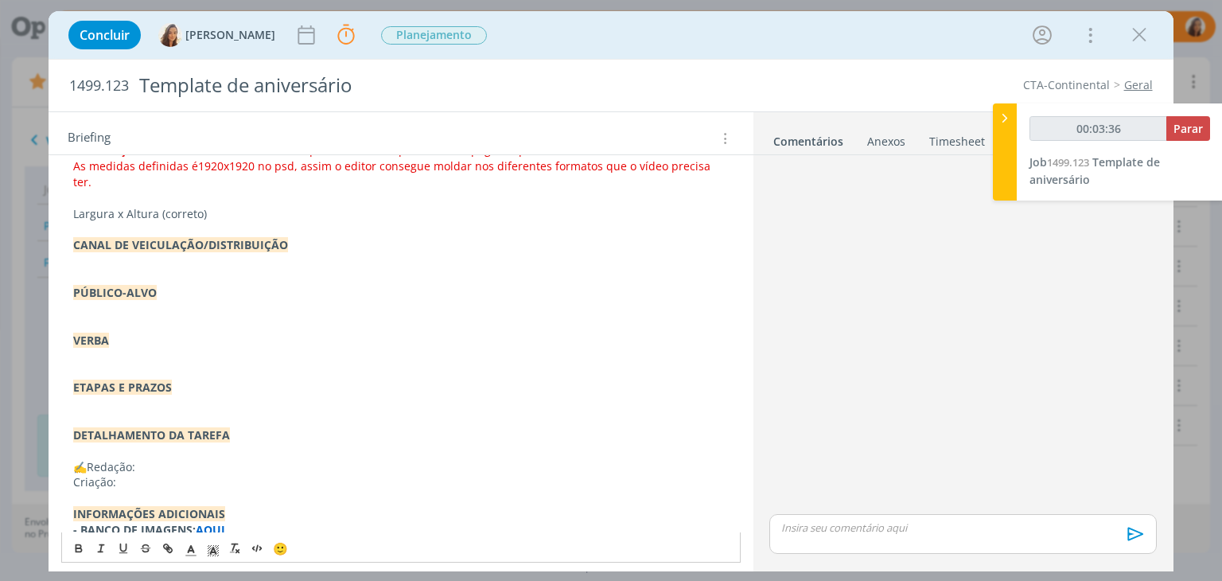
click at [273, 548] on span "🙂" at bounding box center [280, 548] width 15 height 16
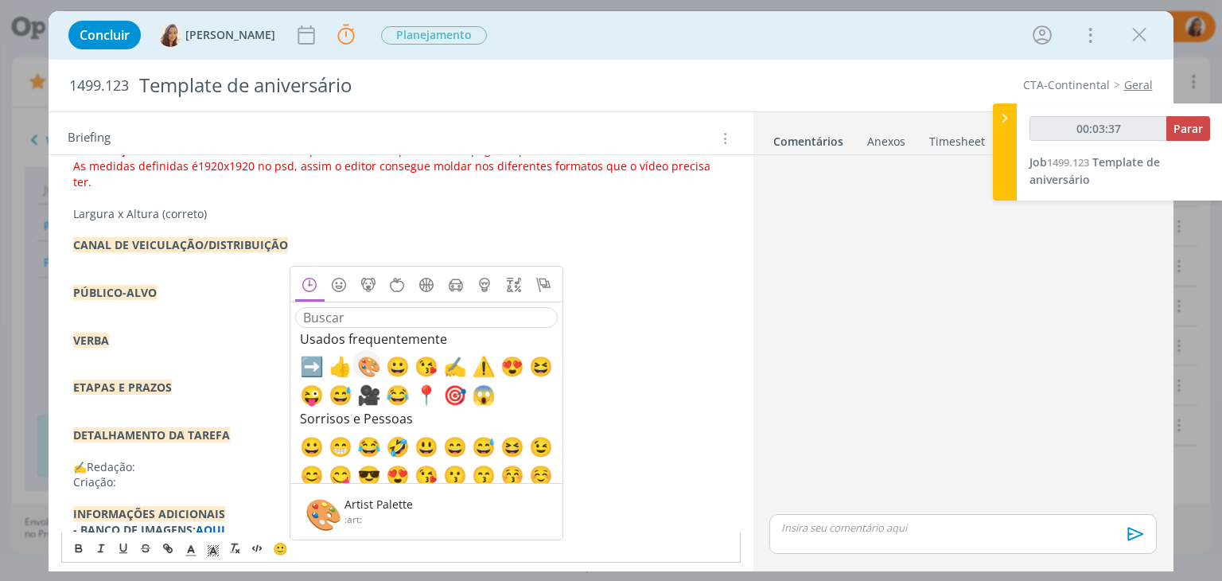
click at [376, 370] on span "🎨" at bounding box center [366, 365] width 19 height 19
drag, startPoint x: 181, startPoint y: 363, endPoint x: 60, endPoint y: 372, distance: 121.2
click at [60, 372] on div "PASTA DO JOB: AQUI _____________________________________________________ INTROD…" at bounding box center [401, 222] width 704 height 904
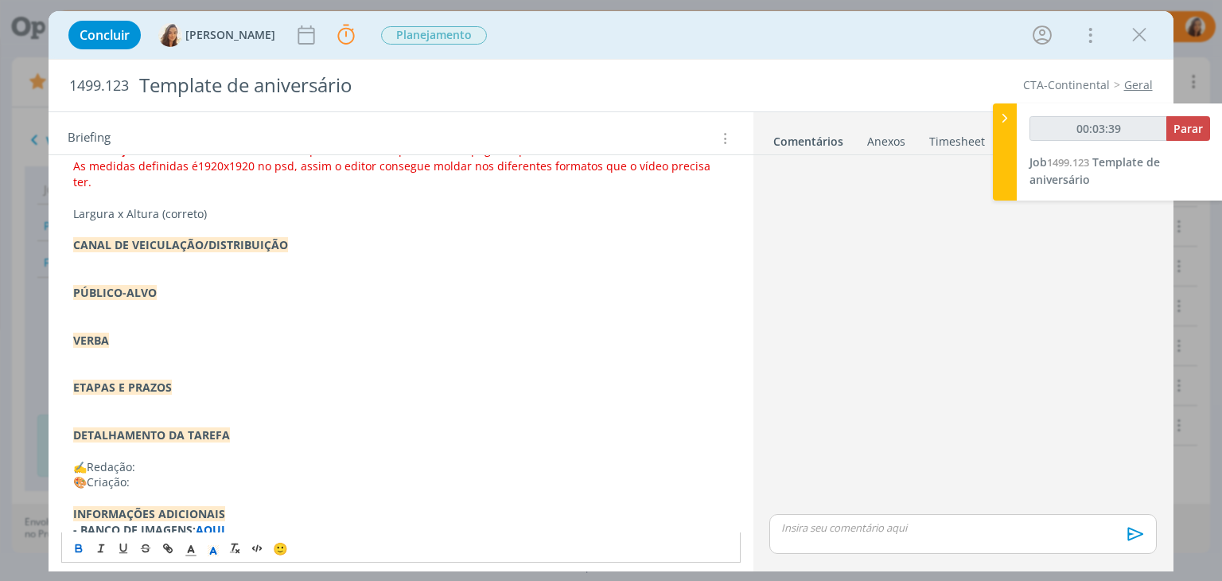
click at [142, 348] on p "dialog" at bounding box center [400, 356] width 655 height 16
drag, startPoint x: 142, startPoint y: 332, endPoint x: 68, endPoint y: 328, distance: 74.8
click at [68, 328] on div "PASTA DO JOB: AQUI _____________________________________________________ INTROD…" at bounding box center [400, 213] width 678 height 849
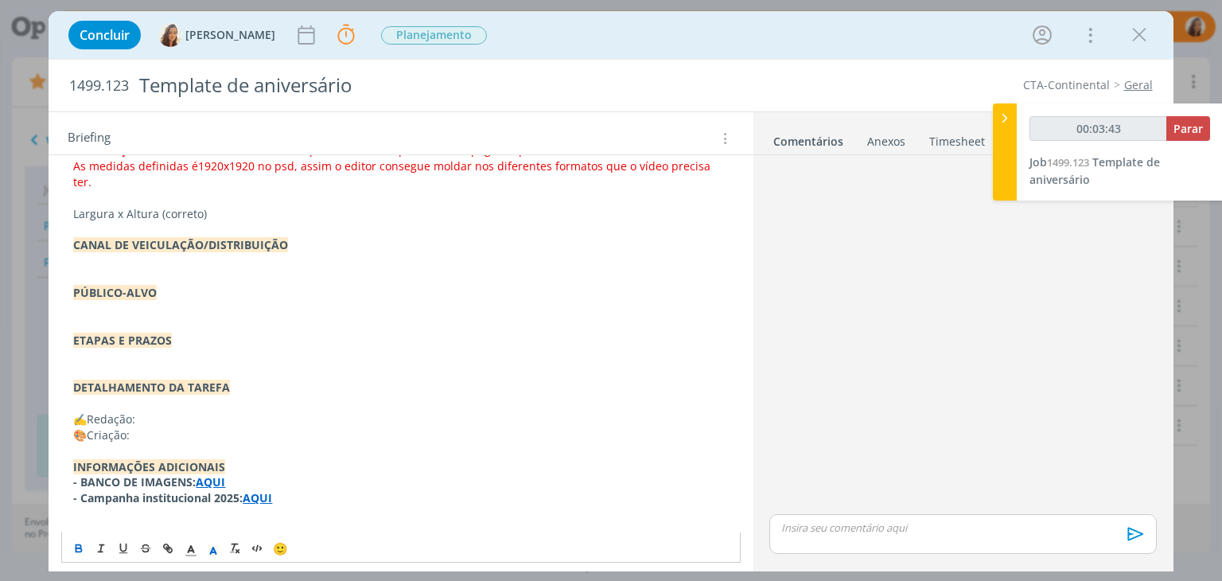
click at [90, 348] on p "dialog" at bounding box center [400, 356] width 655 height 16
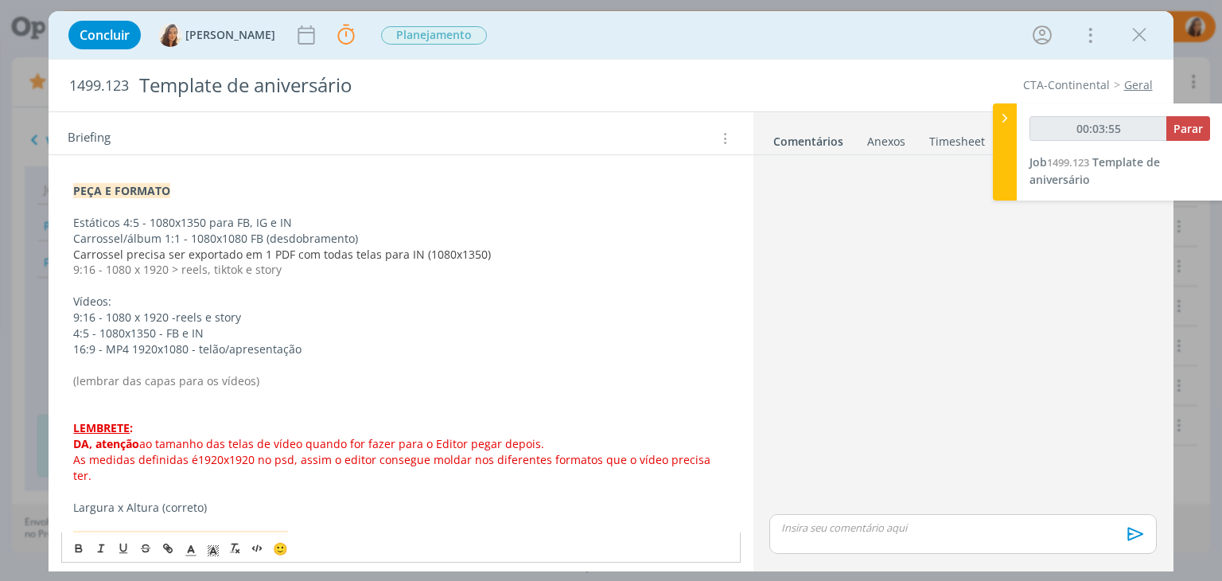
scroll to position [164, 0]
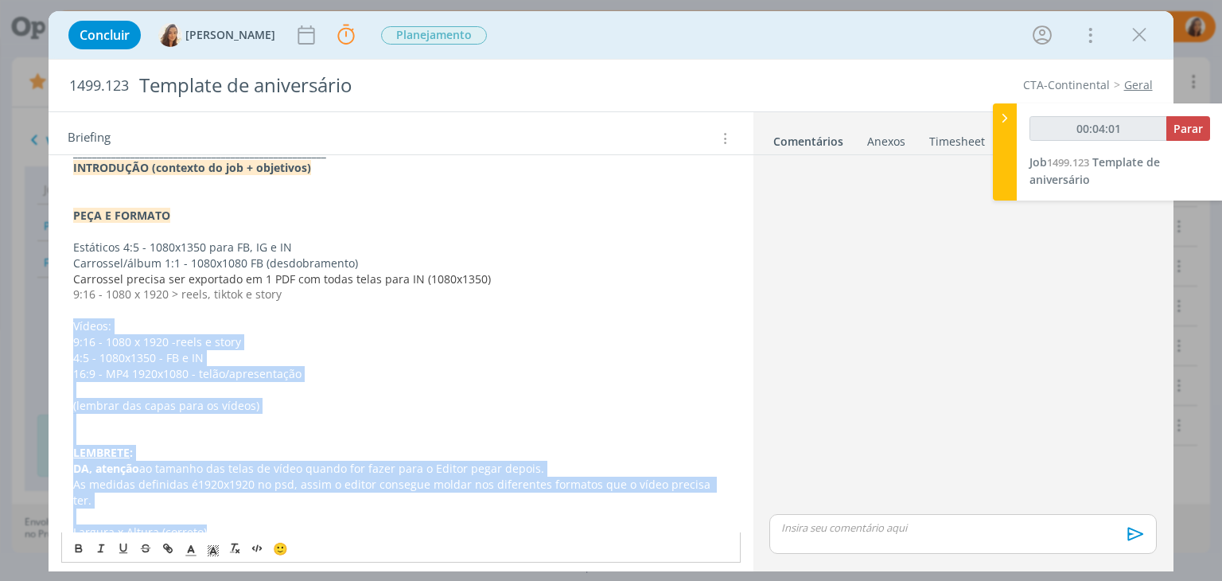
drag, startPoint x: 231, startPoint y: 521, endPoint x: 59, endPoint y: 325, distance: 260.9
click at [59, 325] on div "PASTA DO JOB: AQUI _____________________________________________________ INTROD…" at bounding box center [401, 516] width 704 height 857
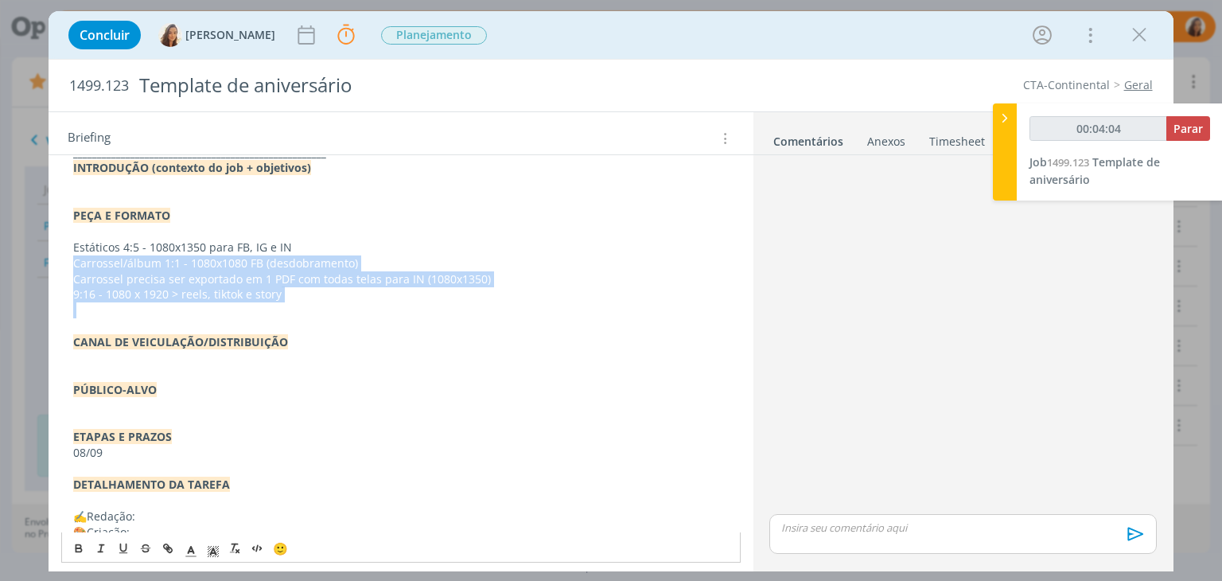
drag, startPoint x: 289, startPoint y: 305, endPoint x: 42, endPoint y: 267, distance: 249.5
click at [42, 267] on div "Concluir Vanessa Feron Parar Apontar Data * 02/09/2025 Horas * 00:00 Tarefa Sel…" at bounding box center [611, 290] width 1222 height 581
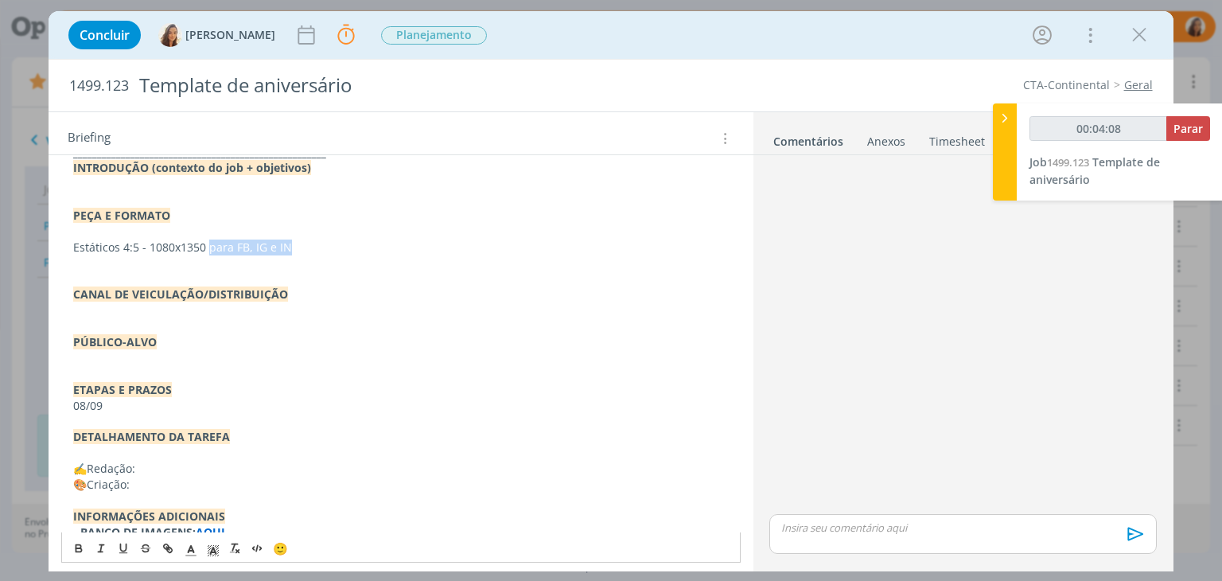
drag, startPoint x: 294, startPoint y: 243, endPoint x: 207, endPoint y: 252, distance: 88.0
click at [207, 252] on p "Estáticos 4:5 - 1080x1350 para FB, IG e IN" at bounding box center [400, 247] width 655 height 16
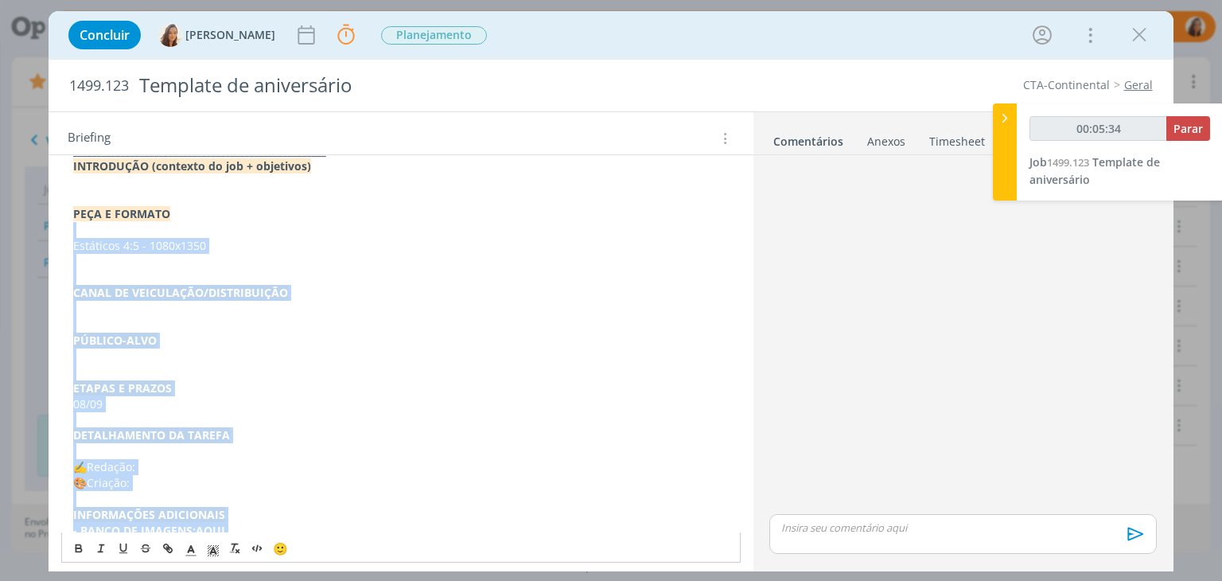
scroll to position [0, 0]
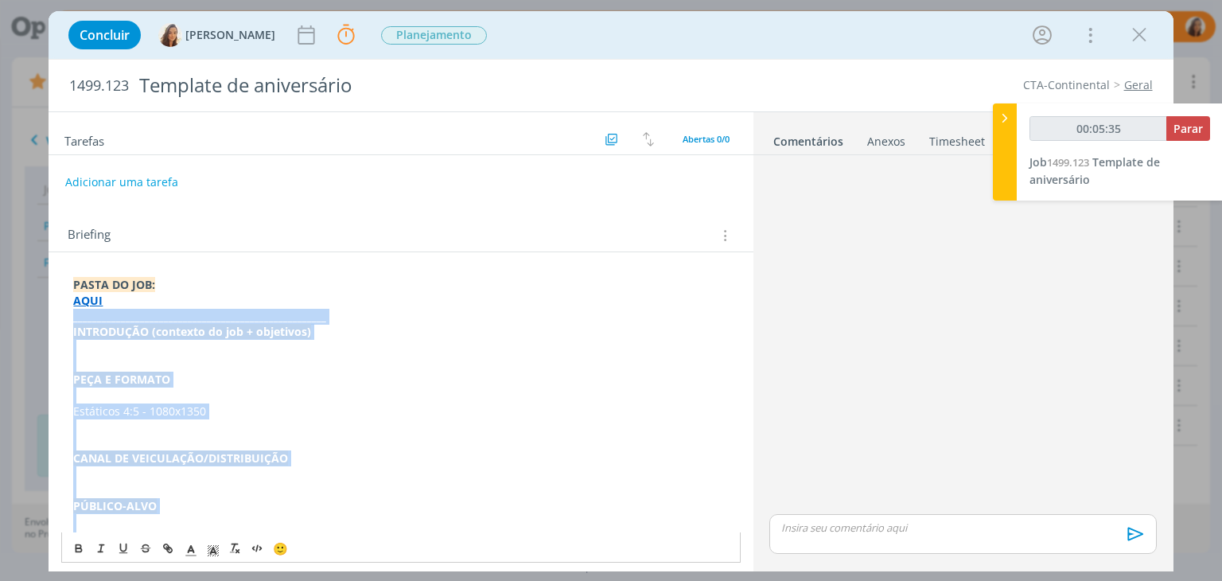
drag, startPoint x: 319, startPoint y: 519, endPoint x: 48, endPoint y: 316, distance: 338.7
click at [48, 316] on div "Concluir Vanessa Feron Parar Apontar Data * 02/09/2025 Horas * 00:00 Tarefa Sel…" at bounding box center [611, 290] width 1222 height 581
copy div "_____________________________________________________ INTRODUÇÃO (contexto do j…"
click at [455, 334] on p "INTRODUÇÃO (contexto do job + objetivos)" at bounding box center [400, 332] width 655 height 16
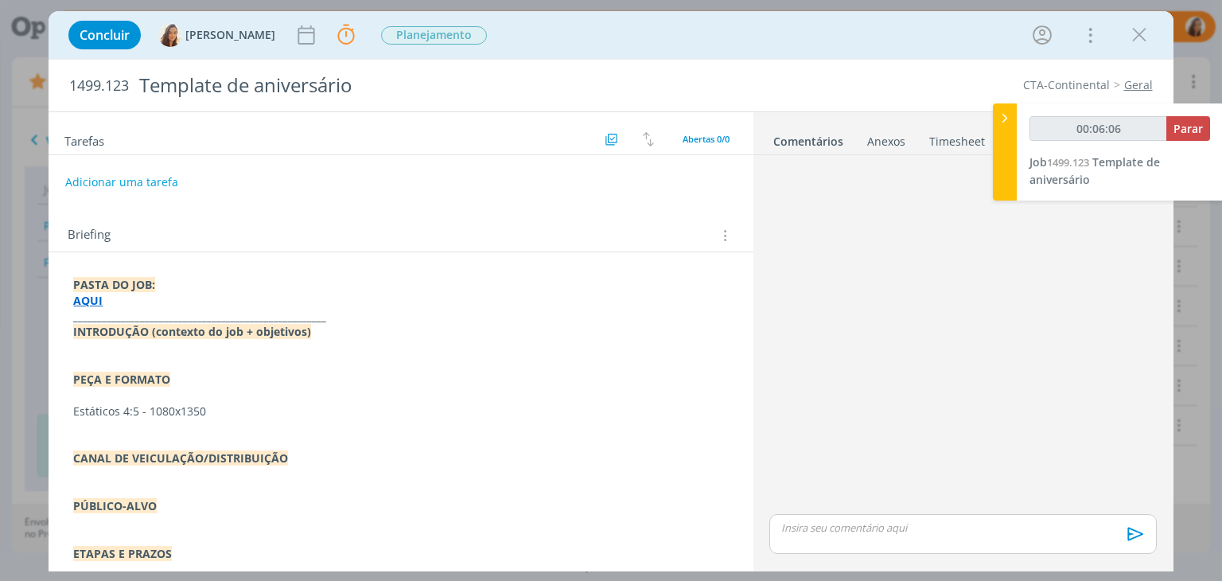
scroll to position [277, 0]
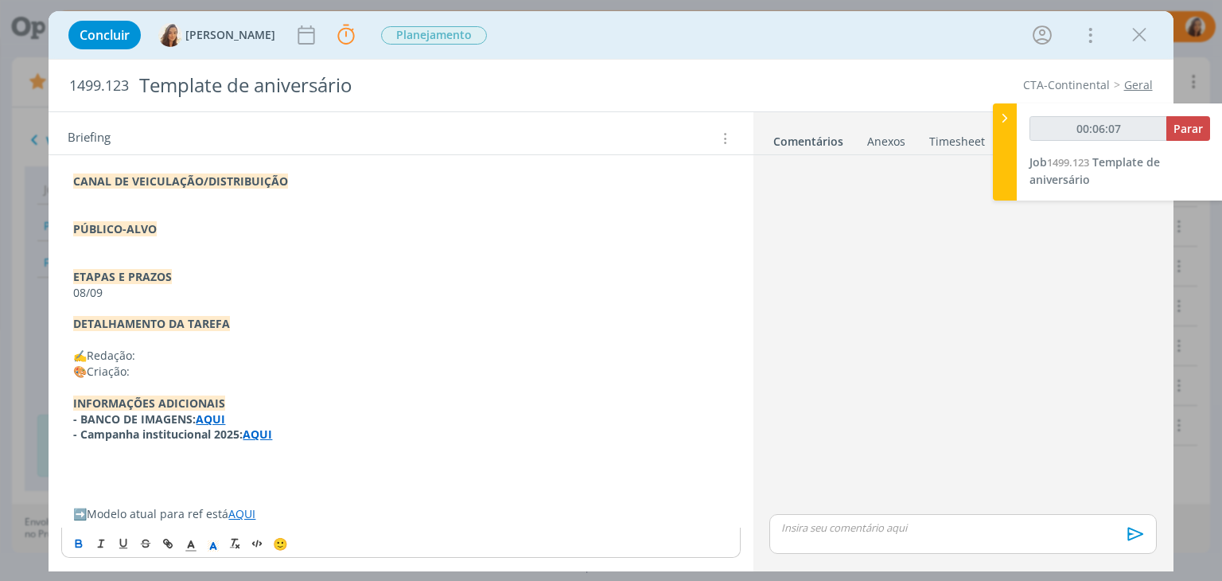
click at [255, 510] on link "AQUI" at bounding box center [241, 513] width 27 height 15
click at [257, 485] on link "https://sobeae.sharepoint.com/:f:/s/SOBEAE/EotvvALCsTJNsSlCNK0Mu28BKifZj54HJLnn…" at bounding box center [197, 482] width 120 height 21
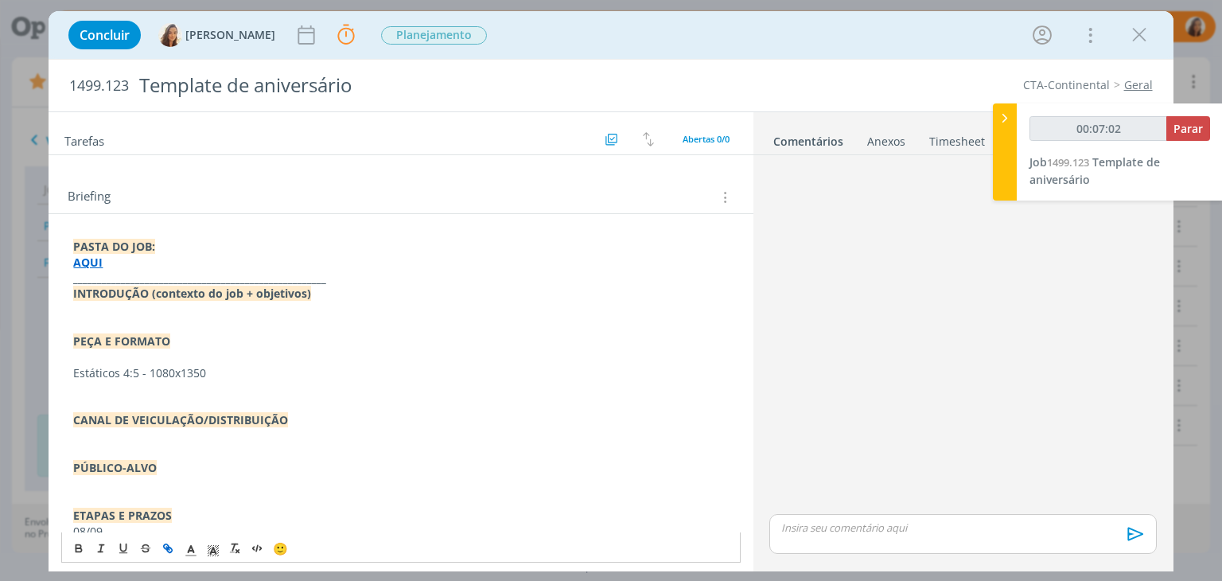
scroll to position [0, 0]
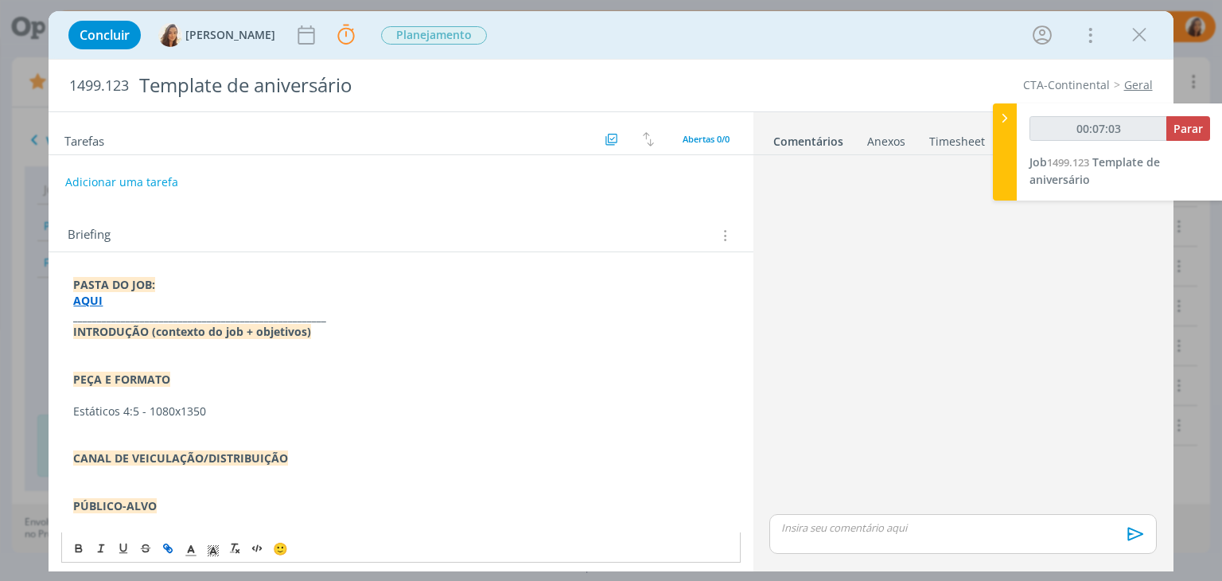
click at [203, 359] on p "dialog" at bounding box center [400, 364] width 655 height 16
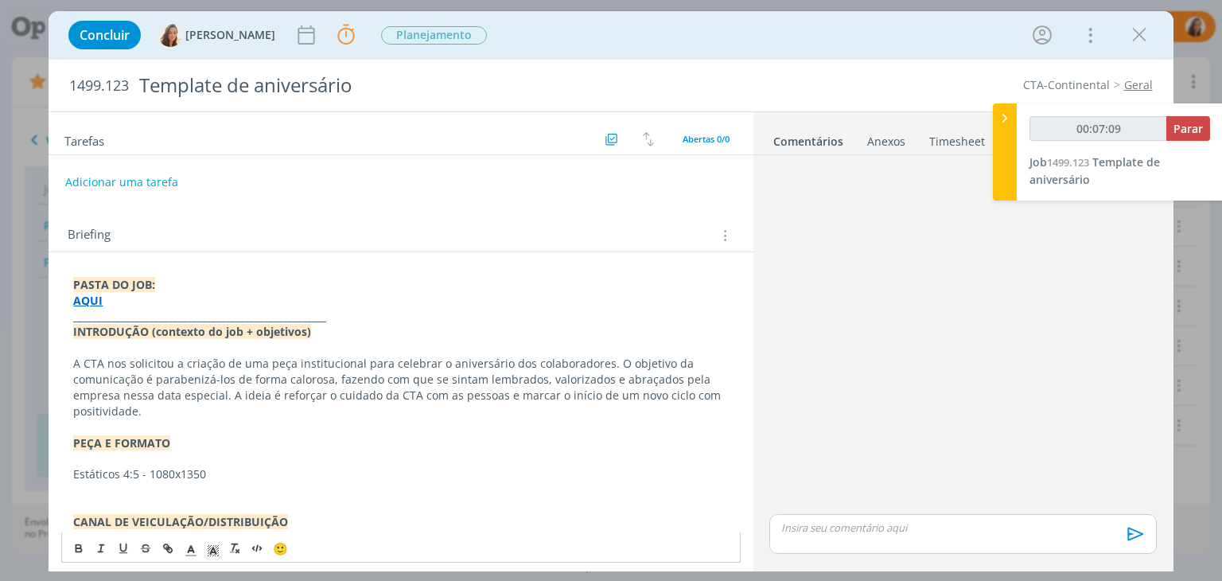
click at [602, 363] on p "A CTA nos solicitou a criação de uma peça institucional para celebrar o anivers…" at bounding box center [400, 388] width 655 height 64
click at [654, 360] on p "A CTA nos solicitou a criação de uma peça institucional para celebrar o anivers…" at bounding box center [400, 364] width 655 height 16
drag, startPoint x: 218, startPoint y: 361, endPoint x: 179, endPoint y: 363, distance: 39.0
click at [179, 363] on p "A CTA nos solicitou a criação de uma peça institucional para celebrar o anivers…" at bounding box center [400, 364] width 655 height 16
click at [639, 361] on p "A CTA nos solicitou a atualização de uma peça institucional para celebrar o ani…" at bounding box center [400, 364] width 655 height 16
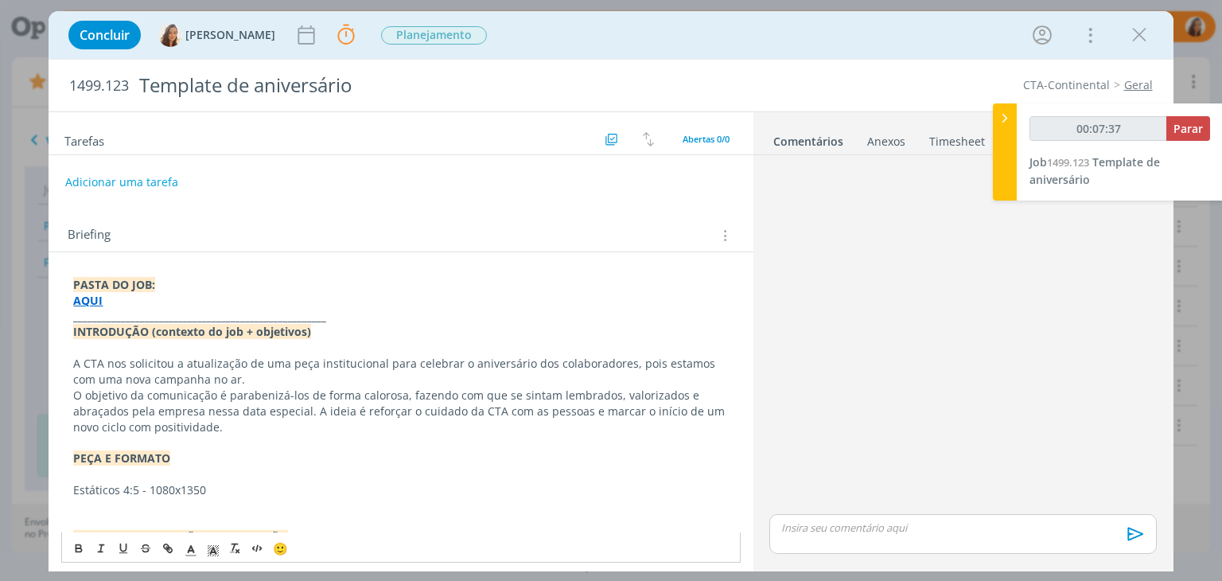
click at [80, 392] on p "O objetivo da comunicação é parabenizá-los de forma calorosa, fazendo com que s…" at bounding box center [400, 411] width 655 height 48
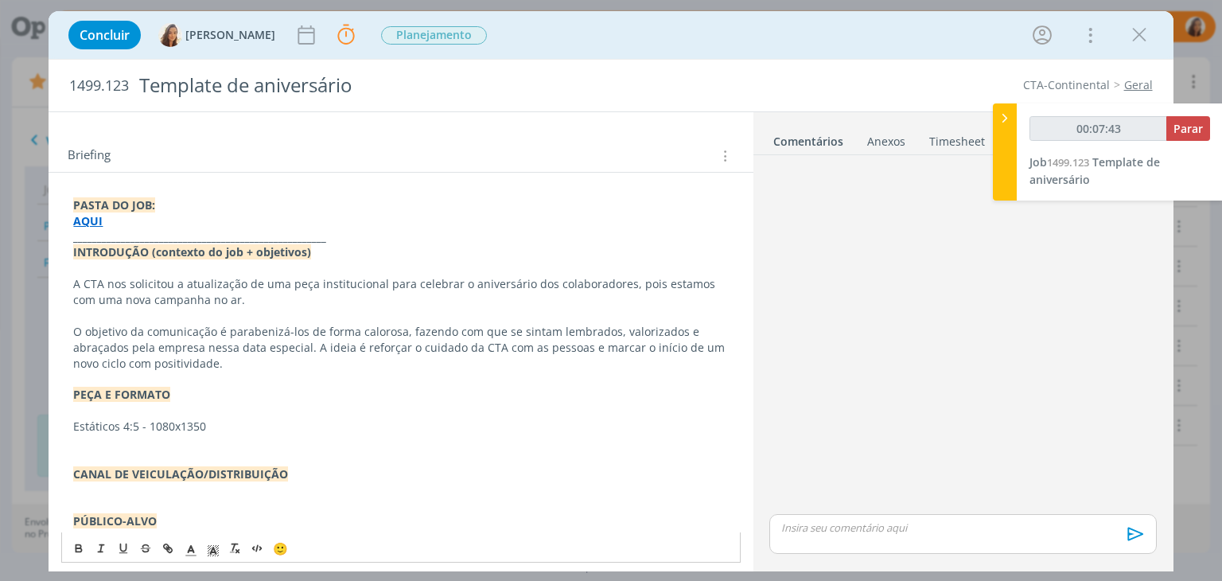
scroll to position [159, 0]
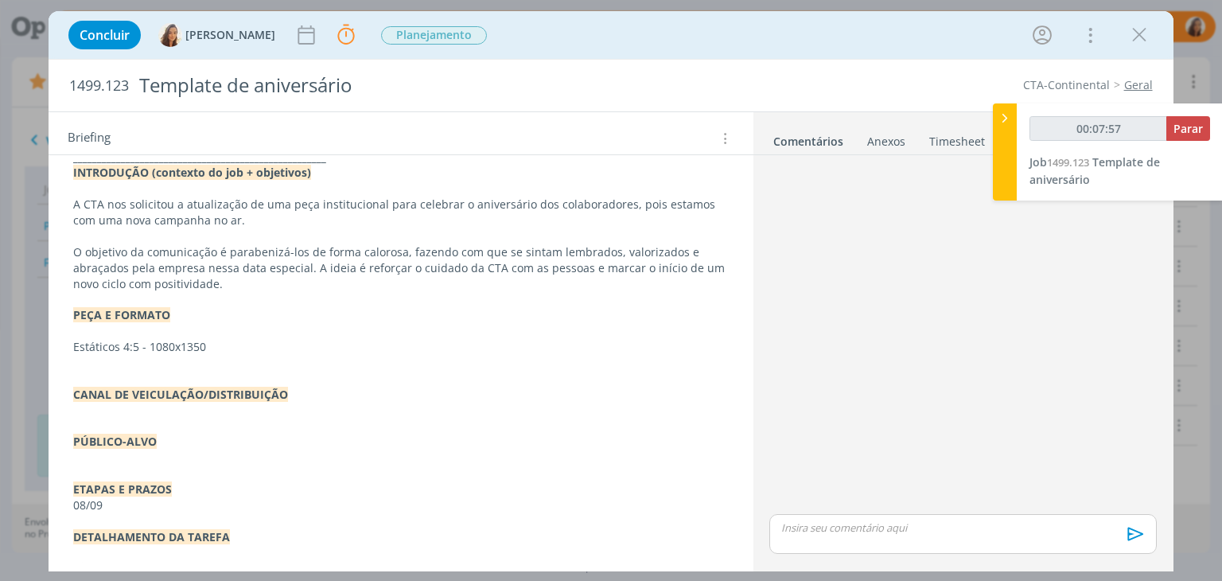
click at [198, 360] on p "dialog" at bounding box center [400, 363] width 655 height 16
click at [156, 411] on p "dialog" at bounding box center [400, 410] width 655 height 16
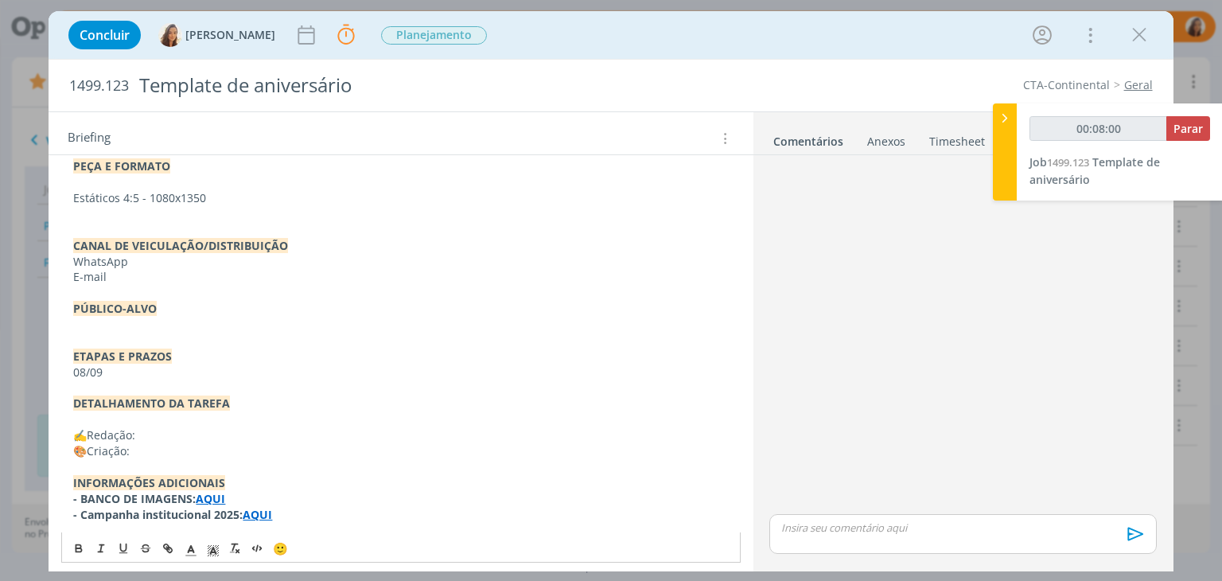
scroll to position [318, 0]
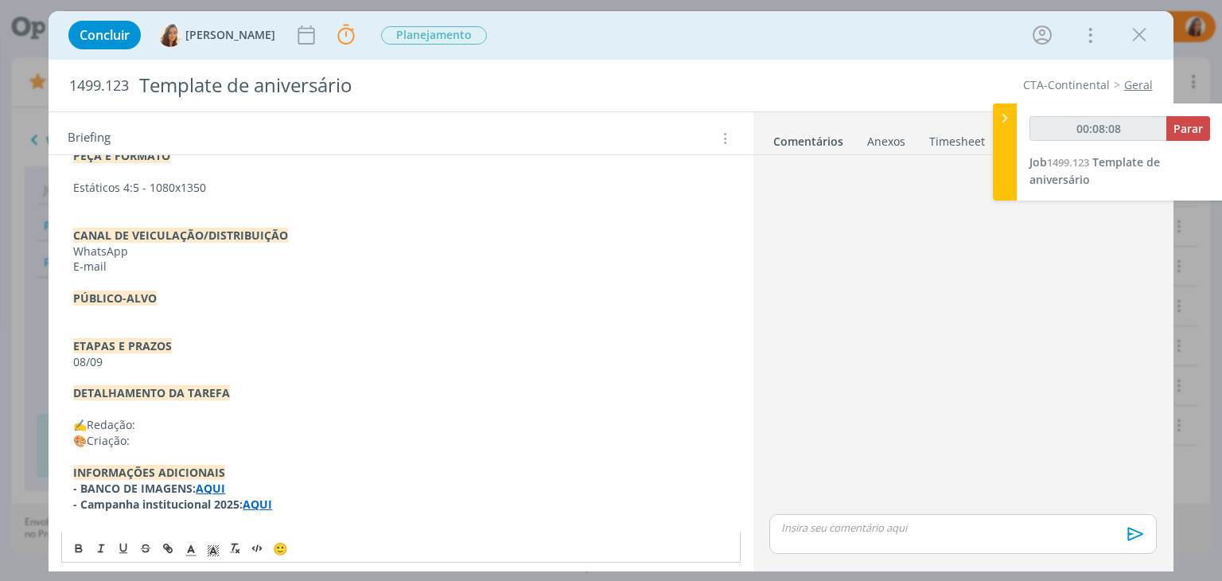
click at [120, 319] on p "dialog" at bounding box center [400, 314] width 655 height 16
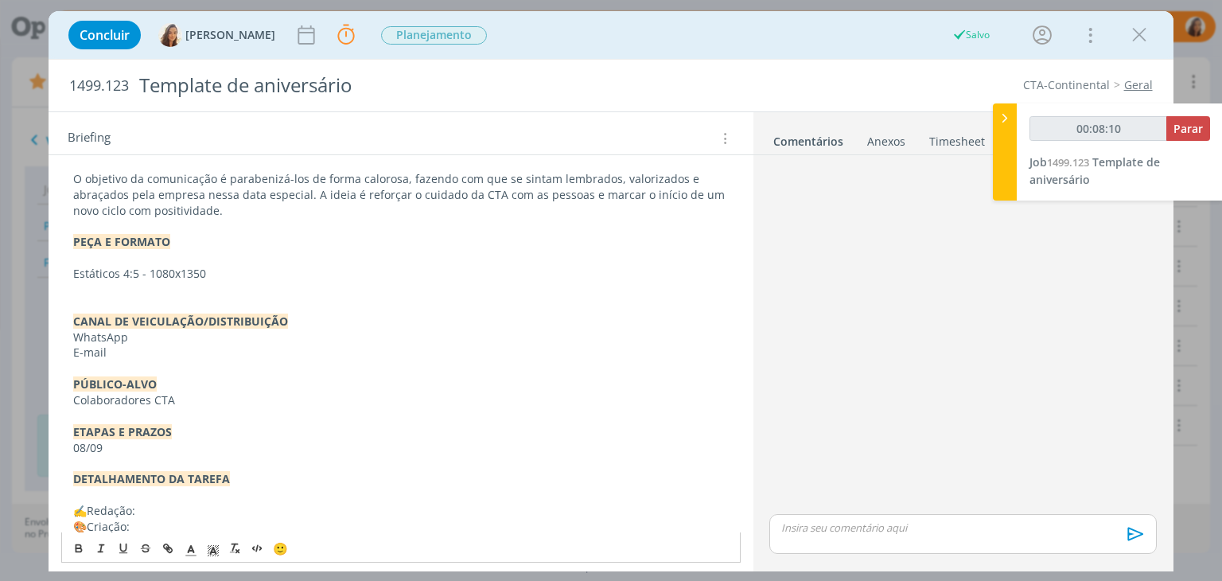
scroll to position [229, 0]
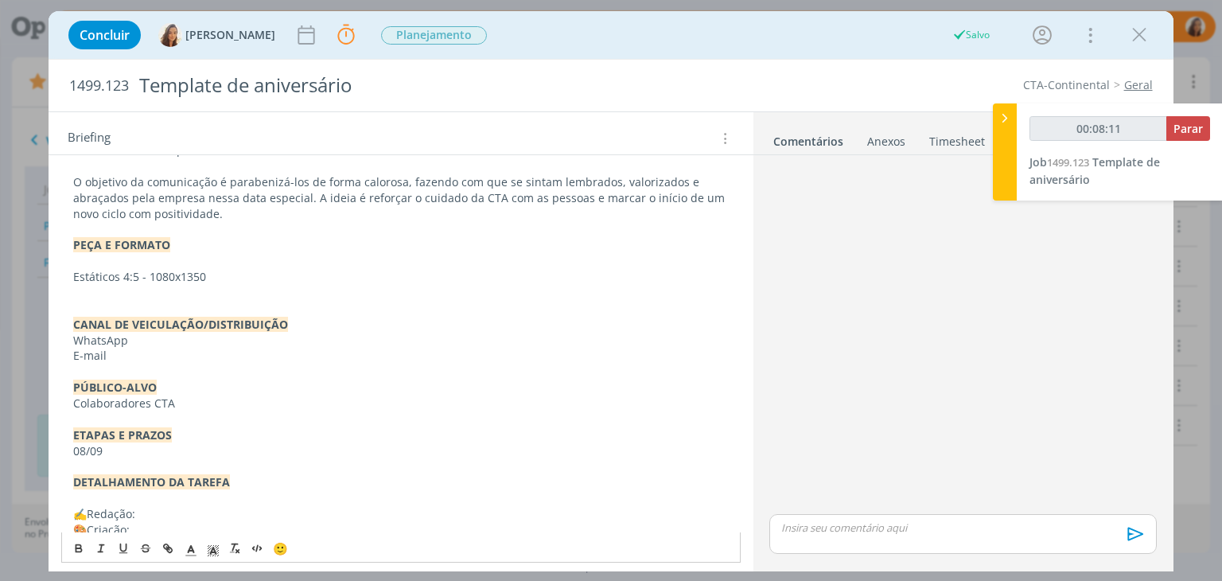
click at [220, 287] on p "dialog" at bounding box center [400, 293] width 655 height 16
click at [60, 290] on div "PASTA DO JOB: AQUI _____________________________________________________ INTROD…" at bounding box center [401, 372] width 704 height 699
click at [73, 290] on p "Editável em ppt" at bounding box center [400, 293] width 655 height 16
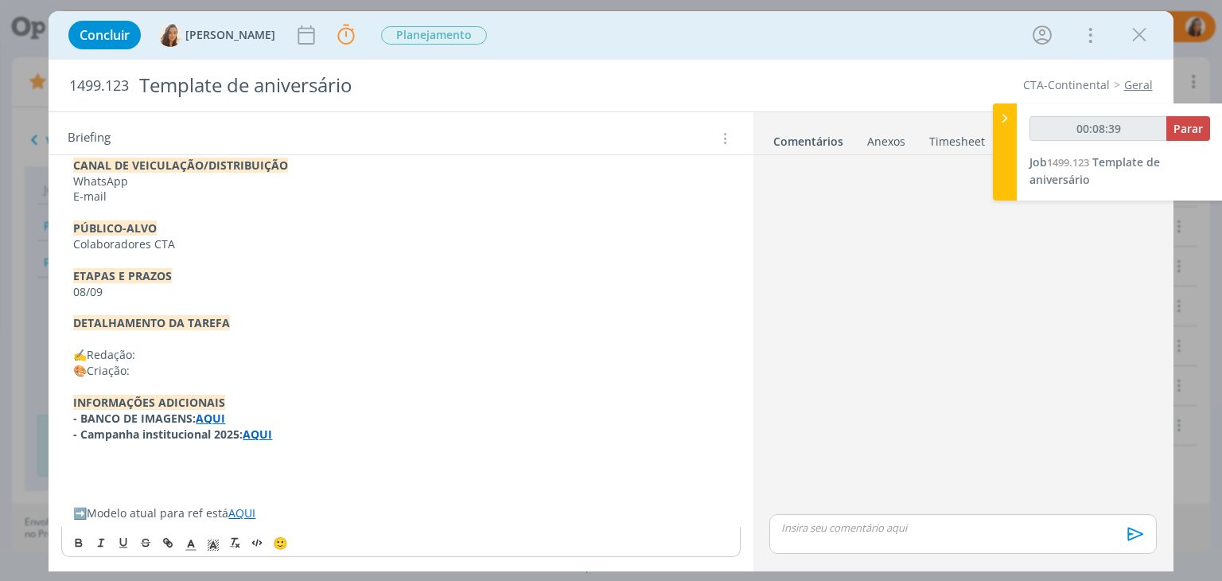
click at [206, 357] on p "﻿ ✍️ ﻿ Redação:" at bounding box center [400, 355] width 655 height 16
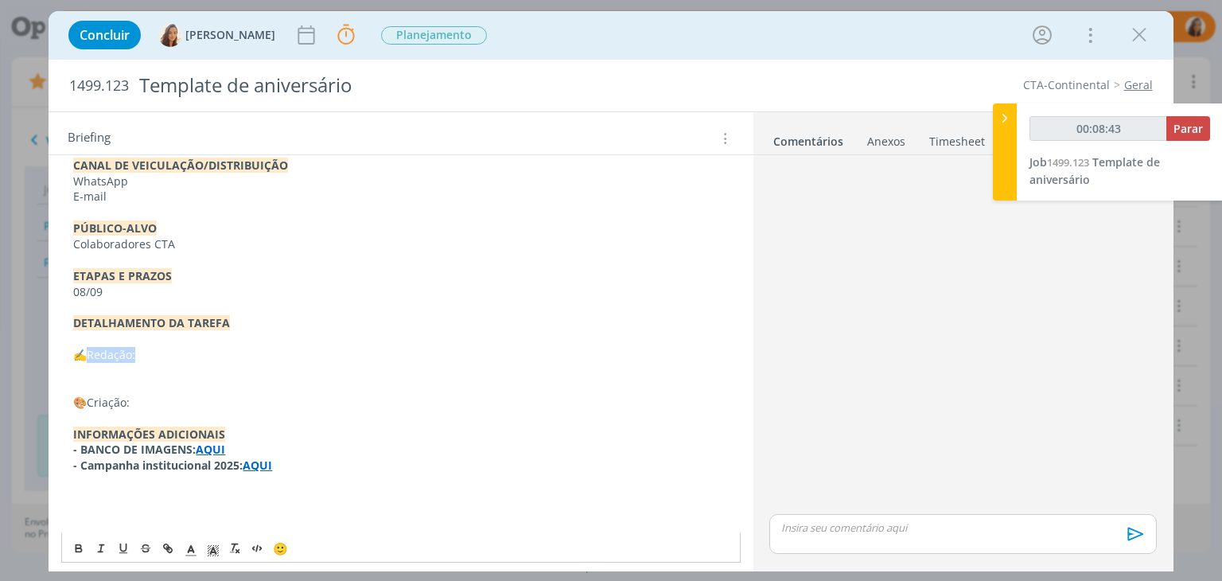
drag, startPoint x: 137, startPoint y: 352, endPoint x: 89, endPoint y: 352, distance: 47.7
click at [89, 352] on p "﻿ ✍️ ﻿ Redação:" at bounding box center [400, 355] width 655 height 16
click at [70, 546] on button "dialog" at bounding box center [79, 547] width 22 height 19
drag, startPoint x: 134, startPoint y: 407, endPoint x: 91, endPoint y: 404, distance: 43.1
click at [91, 404] on p "﻿ 🎨 ﻿ Criação:" at bounding box center [400, 402] width 655 height 16
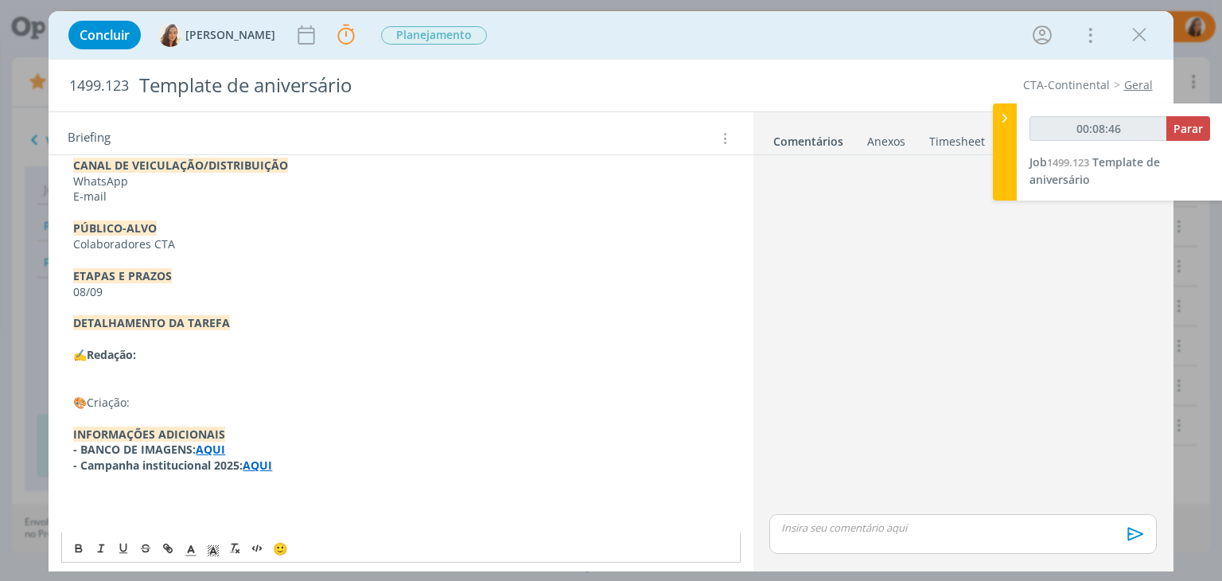
click at [91, 404] on p "﻿ 🎨 ﻿ Criação:" at bounding box center [400, 402] width 655 height 16
click at [77, 544] on icon "dialog" at bounding box center [78, 545] width 5 height 3
click at [111, 374] on p "dialog" at bounding box center [400, 371] width 655 height 16
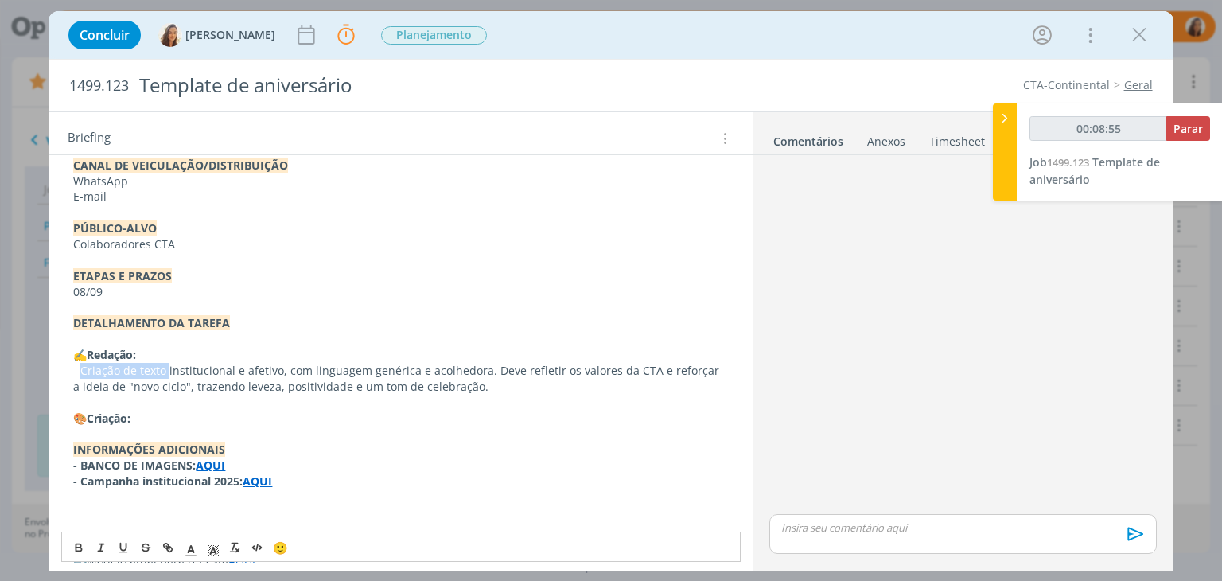
drag, startPoint x: 165, startPoint y: 370, endPoint x: 83, endPoint y: 374, distance: 82.8
click at [81, 374] on p "- Criação de texto institucional e afetivo, com linguagem genérica e acolhedora…" at bounding box center [400, 379] width 655 height 32
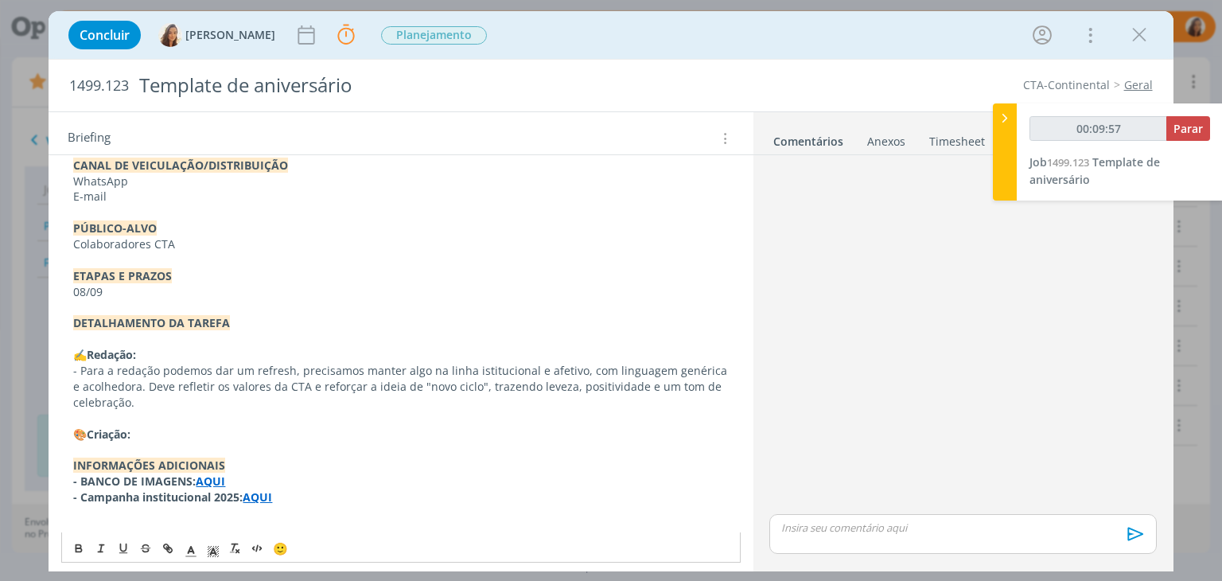
click at [139, 391] on p "- Para a redação podemos dar um refresh, precisamos manter algo na linha istitu…" at bounding box center [400, 387] width 655 height 48
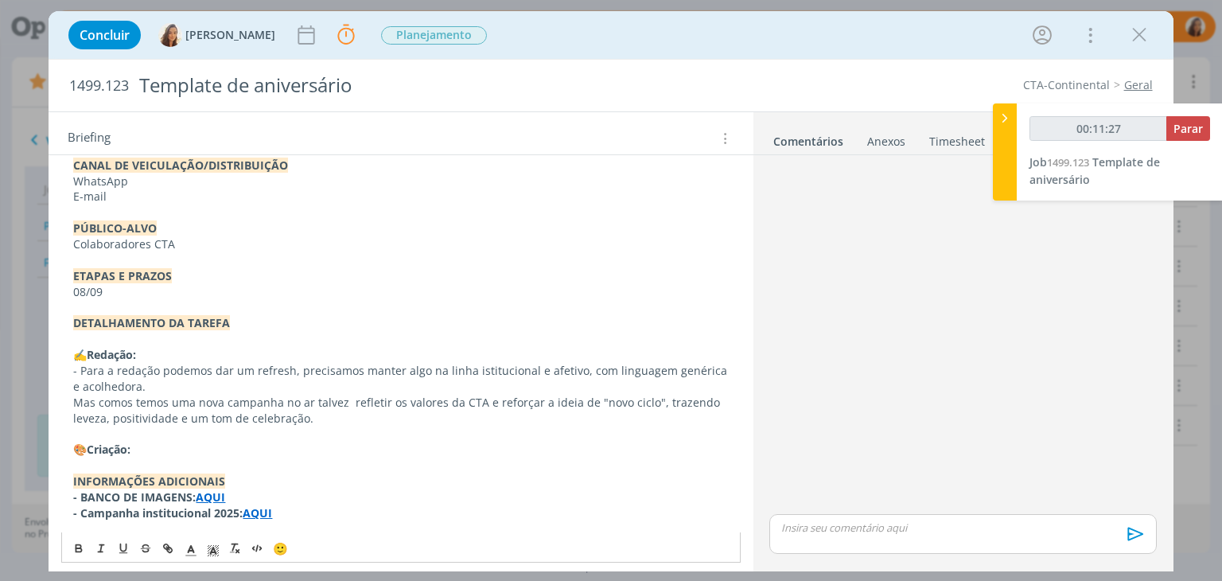
click at [385, 398] on p "Mas comos temos uma nova campanha no ar talvez refletir os valores da CTA e ref…" at bounding box center [400, 410] width 655 height 32
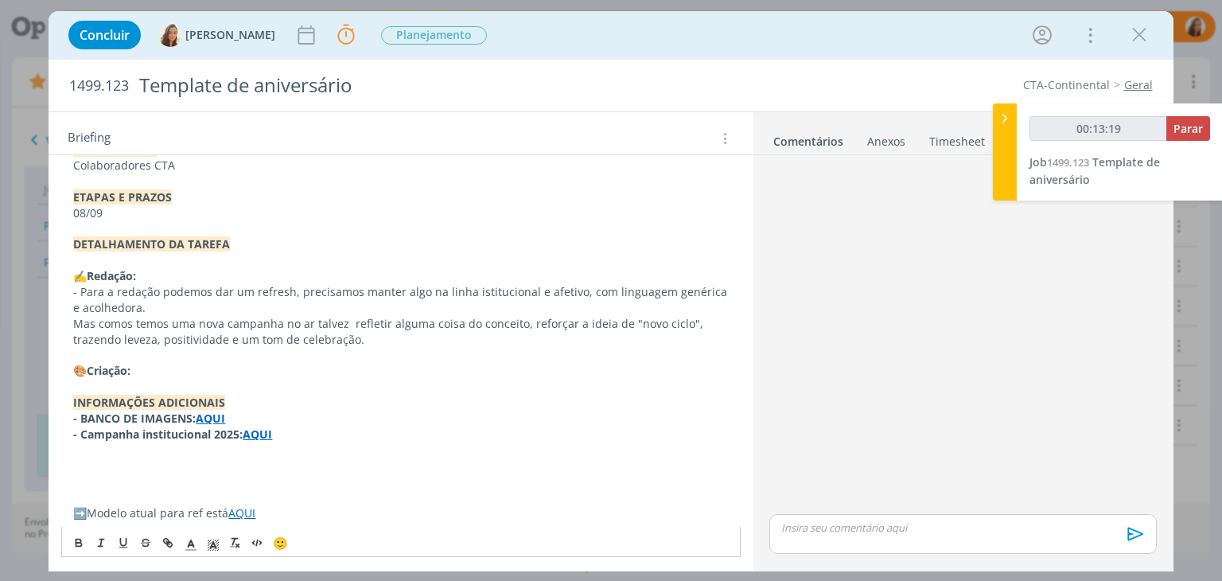
click at [243, 505] on link "AQUI" at bounding box center [241, 512] width 27 height 15
click at [257, 484] on link "https://sobeae.sharepoint.com/:f:/s/SOBEAE/EotvvALCsTJNsSlCNK0Mu28BKifZj54HJLnn…" at bounding box center [197, 482] width 120 height 21
click at [374, 376] on p "﻿ 🎨 ﻿ Criação:" at bounding box center [400, 371] width 655 height 16
click at [312, 474] on p "dialog" at bounding box center [400, 482] width 655 height 16
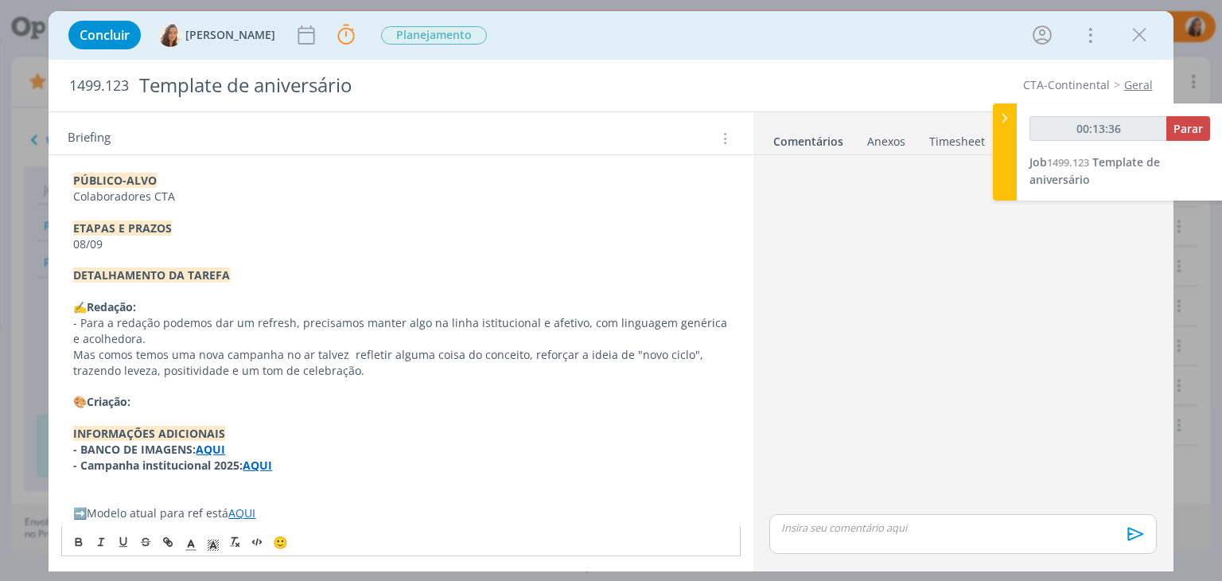
scroll to position [435, 0]
click at [258, 398] on p "﻿ 🎨 ﻿ Criação:" at bounding box center [400, 402] width 655 height 16
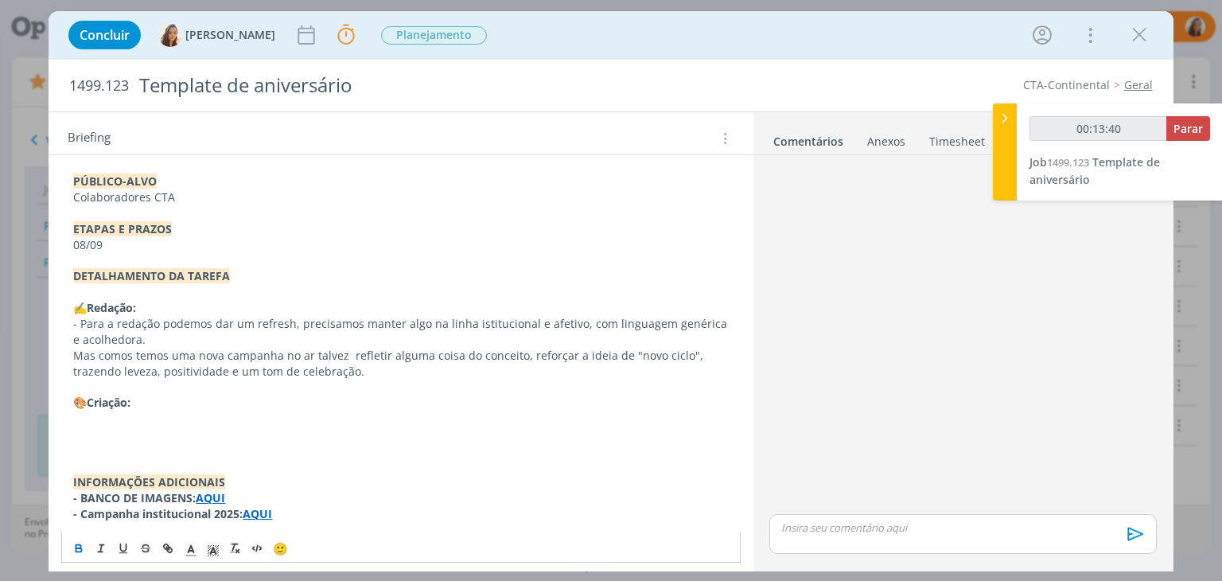
click at [165, 427] on p "dialog" at bounding box center [400, 434] width 655 height 16
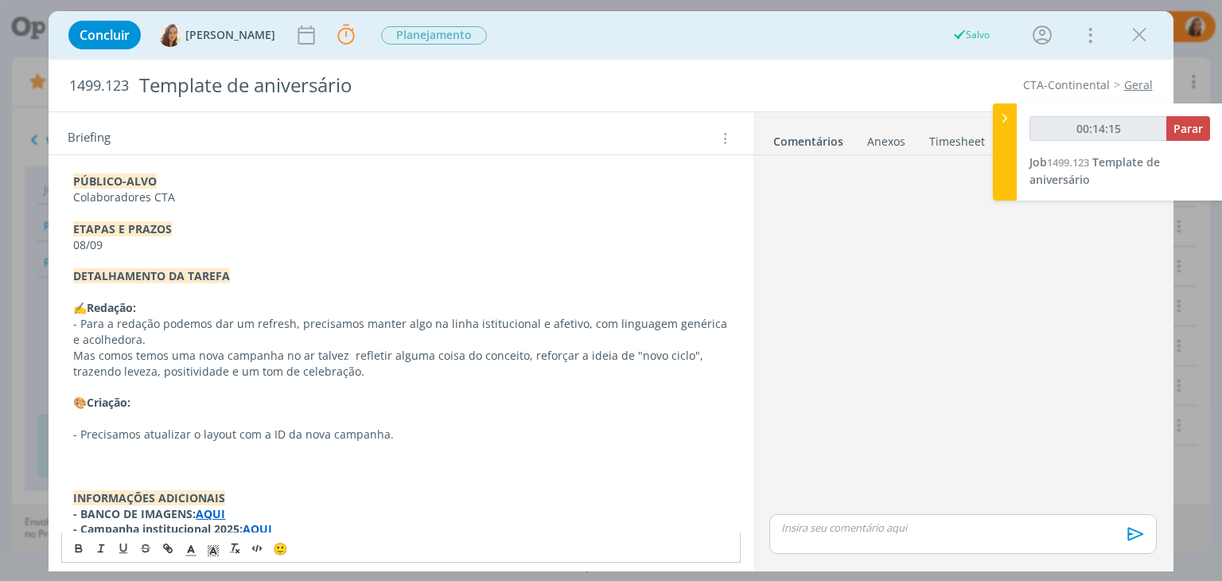
click at [207, 453] on p "dialog" at bounding box center [400, 450] width 655 height 16
click at [122, 449] on p "-" at bounding box center [400, 450] width 655 height 16
click at [353, 449] on p "- A estética deve transmitir carinho, profissionalismo e acolhimento" at bounding box center [400, 450] width 655 height 16
click at [460, 449] on p "- A estética deve transmitir carinho, profissionalismo, acolhimento" at bounding box center [400, 450] width 655 height 16
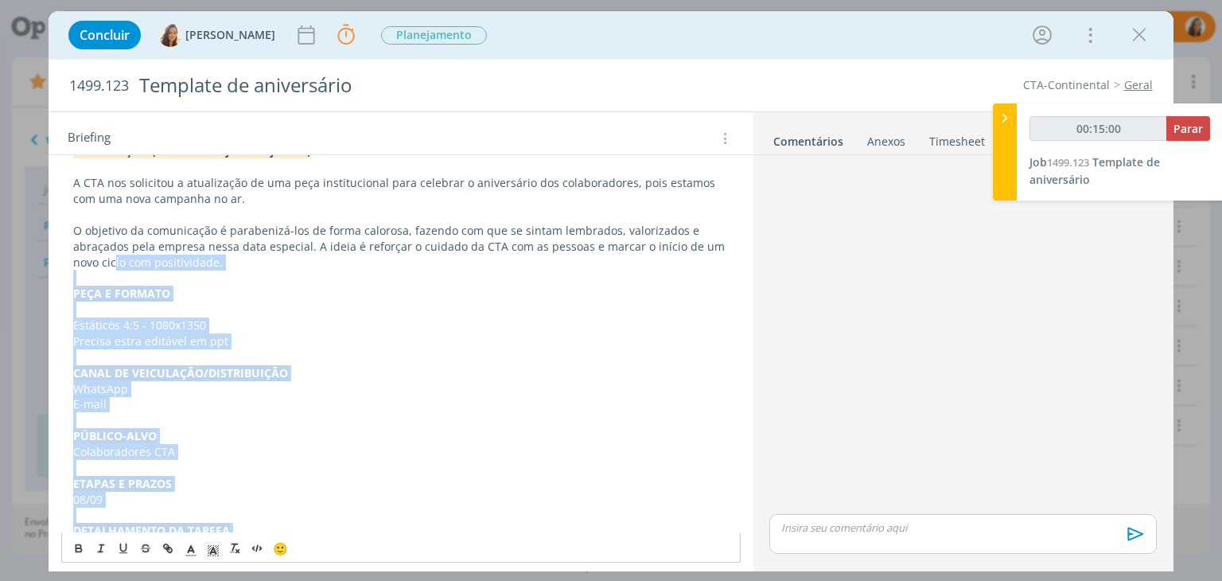
scroll to position [0, 0]
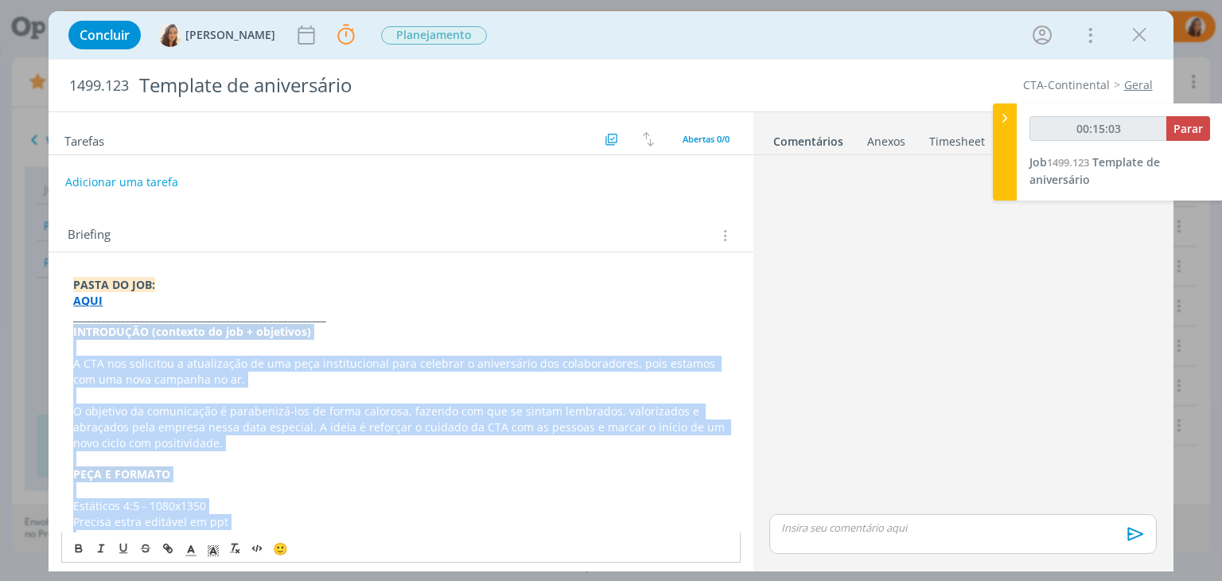
drag, startPoint x: 307, startPoint y: 508, endPoint x: 67, endPoint y: 328, distance: 300.0
copy div "INTRODUÇÃO (contexto do job + objetivos) A CTA nos solicitou a atualização de u…"
click at [429, 466] on p "PEÇA E FORMATO" at bounding box center [400, 474] width 655 height 16
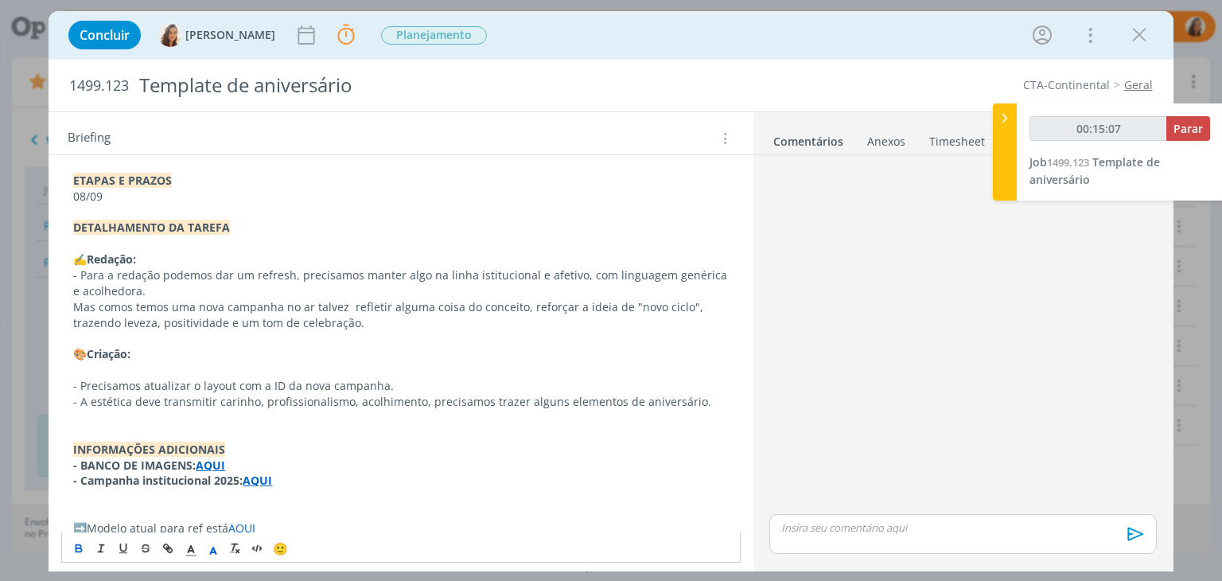
scroll to position [499, 0]
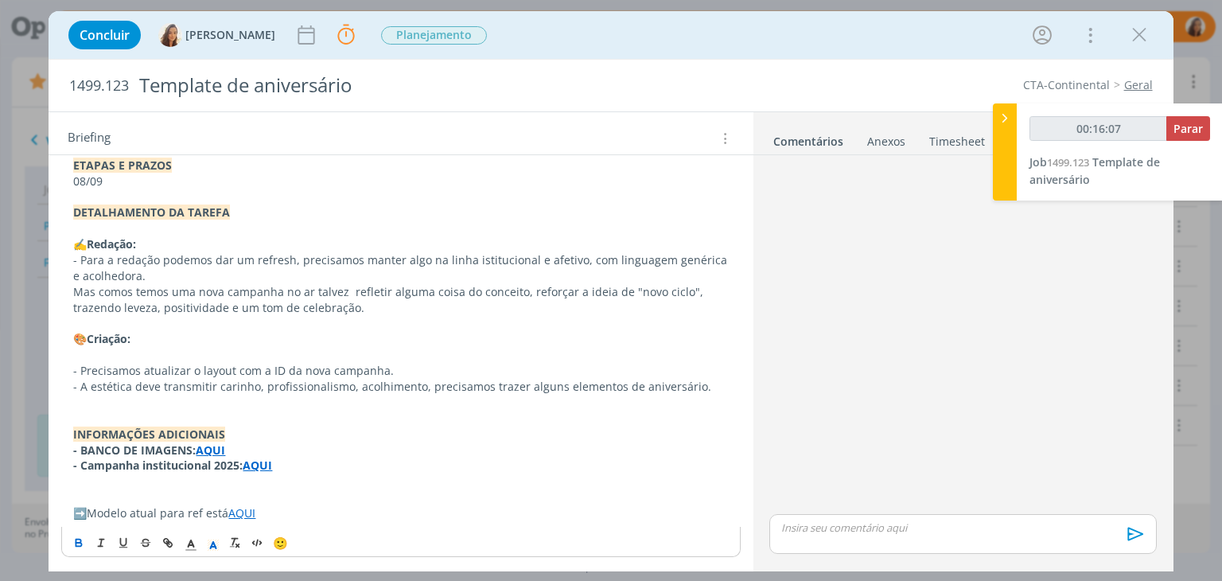
click at [994, 375] on div "dialog" at bounding box center [962, 335] width 399 height 349
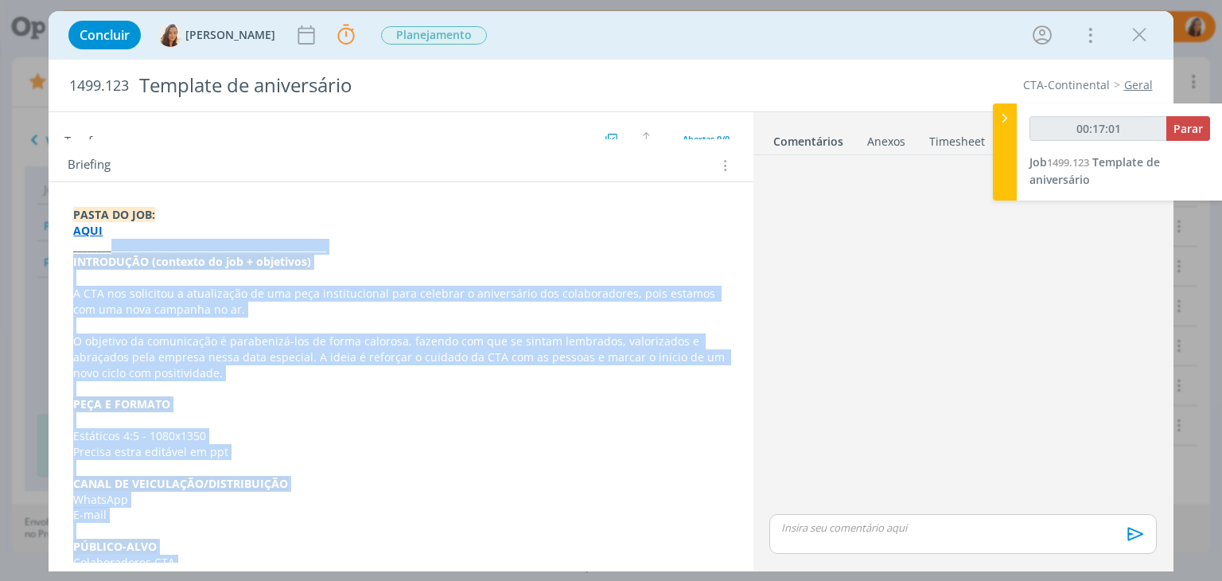
scroll to position [0, 0]
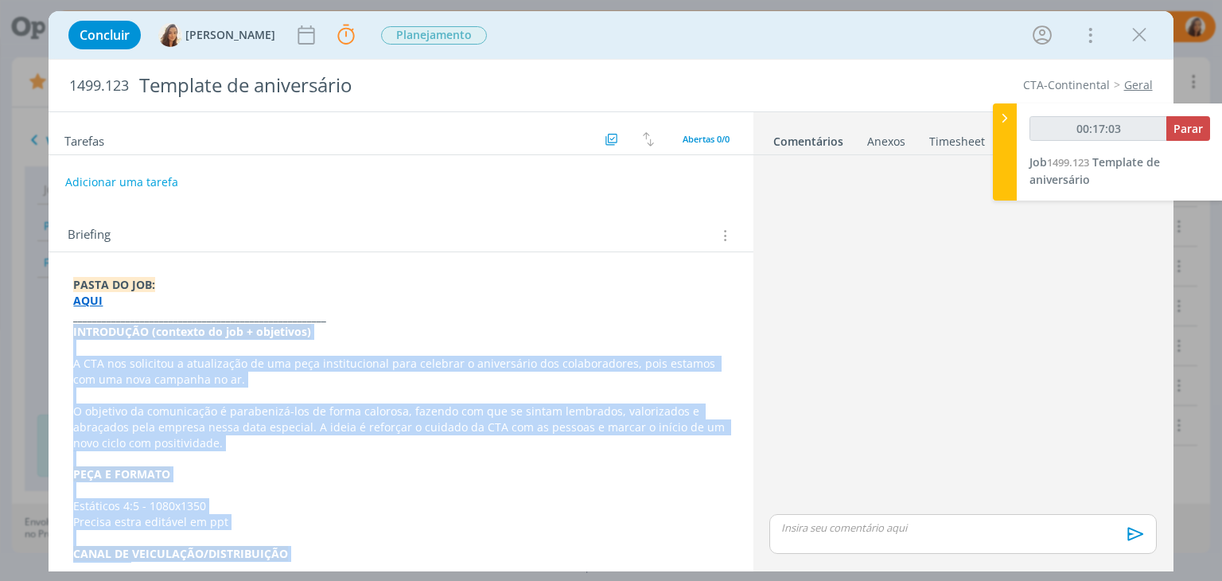
drag, startPoint x: 291, startPoint y: 545, endPoint x: 64, endPoint y: 336, distance: 309.0
copy div "INTRODUÇÃO (contexto do job + objetivos) A CTA nos solicitou a atualização de u…"
click at [431, 324] on p "INTRODUÇÃO (contexto do job + objetivos)" at bounding box center [400, 332] width 653 height 16
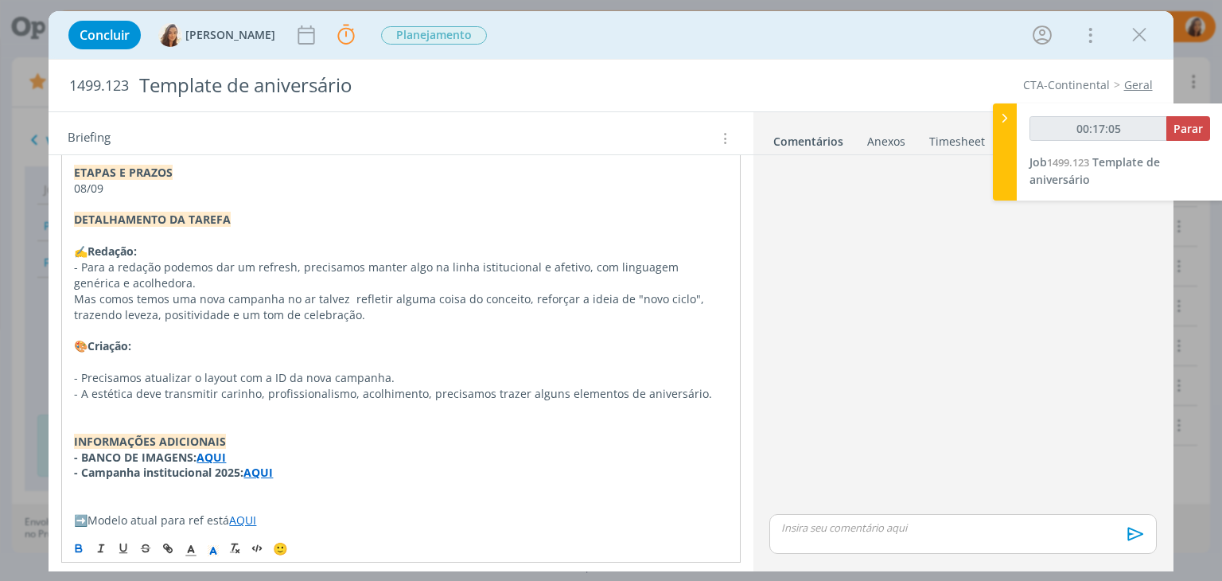
scroll to position [499, 0]
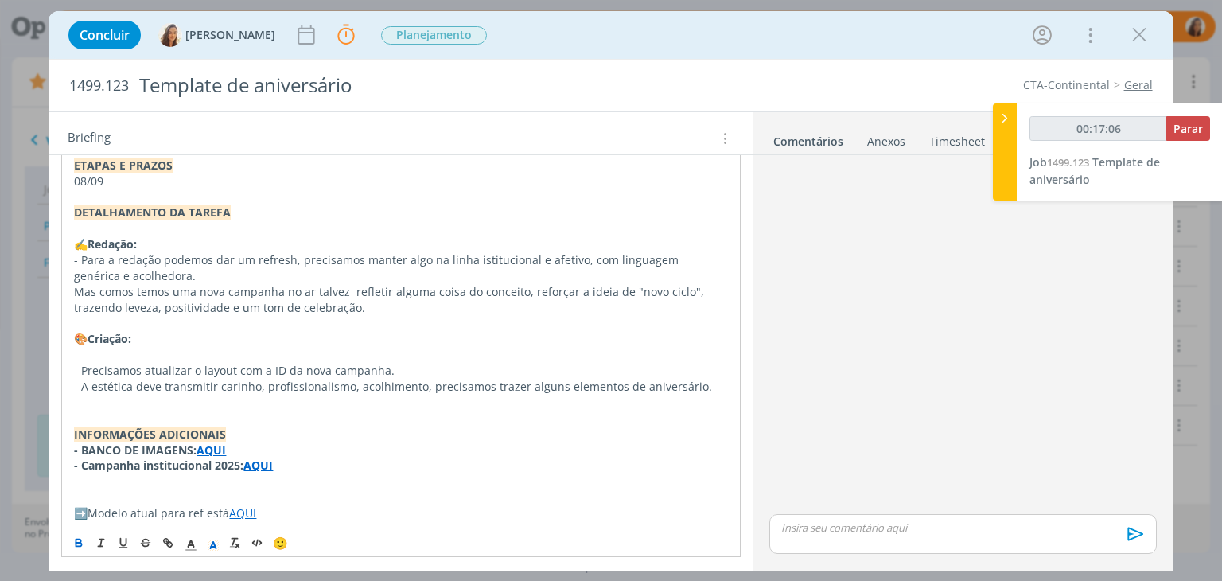
click at [448, 502] on p "dialog" at bounding box center [400, 497] width 653 height 16
click at [448, 38] on span "Planejamento" at bounding box center [434, 35] width 106 height 18
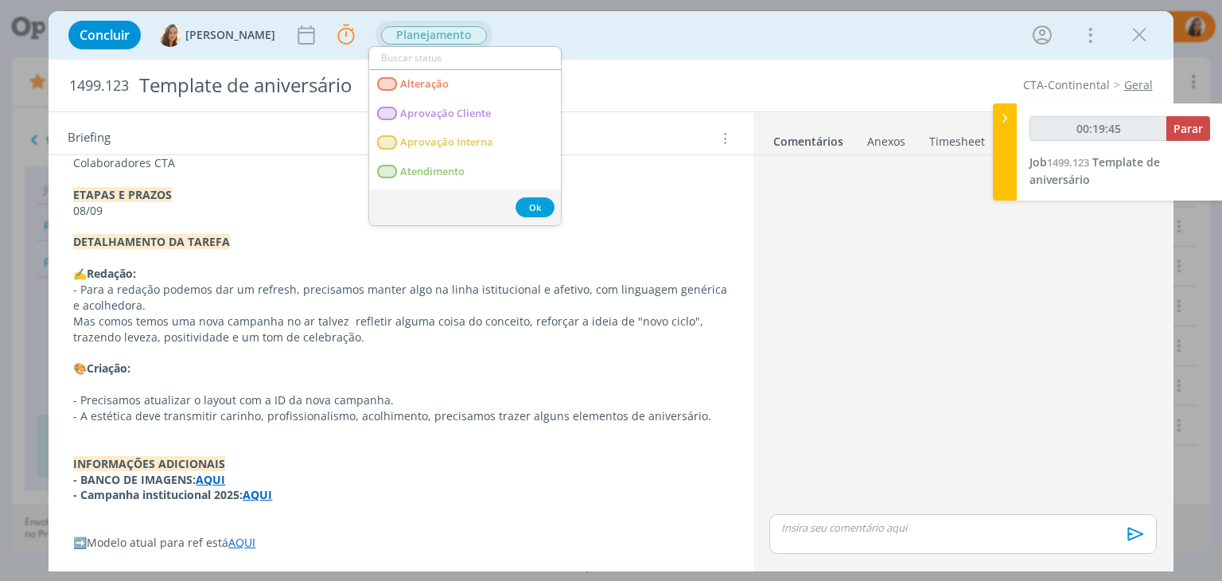
scroll to position [468, 0]
type input "00:19:46"
type input "r"
type input "00:19:47"
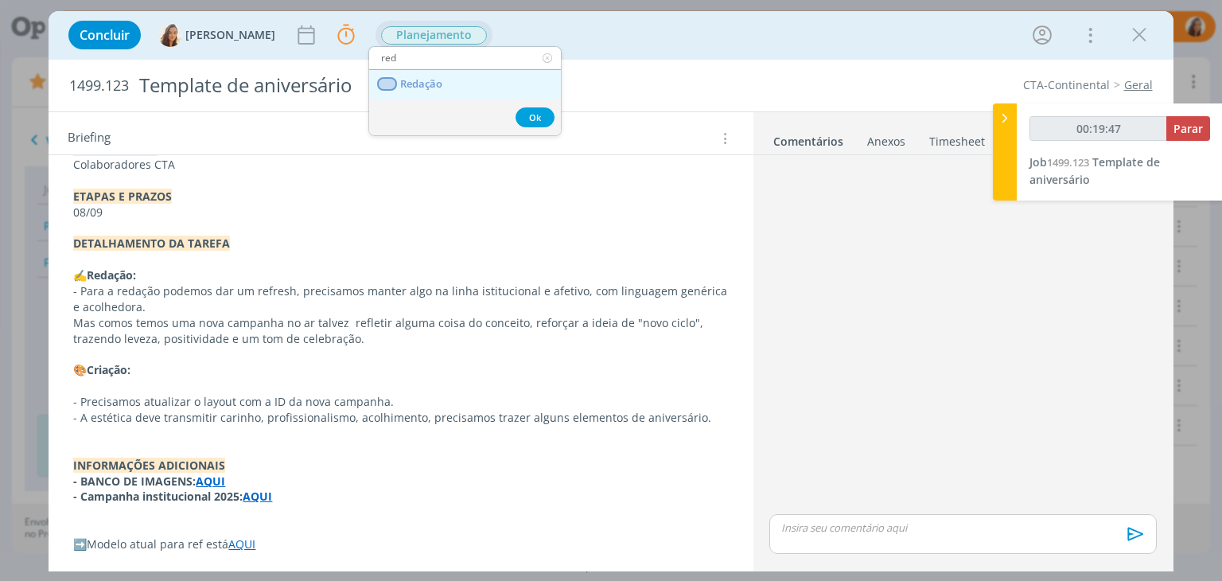
type input "red"
click at [443, 87] on link "Redação" at bounding box center [465, 84] width 192 height 29
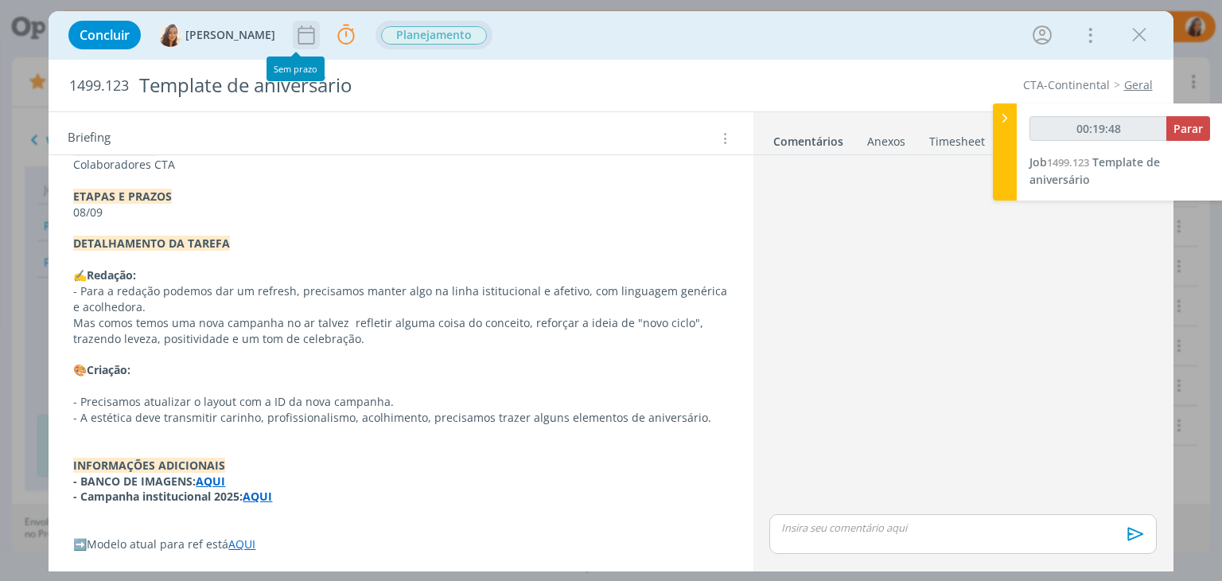
click at [294, 34] on icon "dialog" at bounding box center [306, 35] width 24 height 24
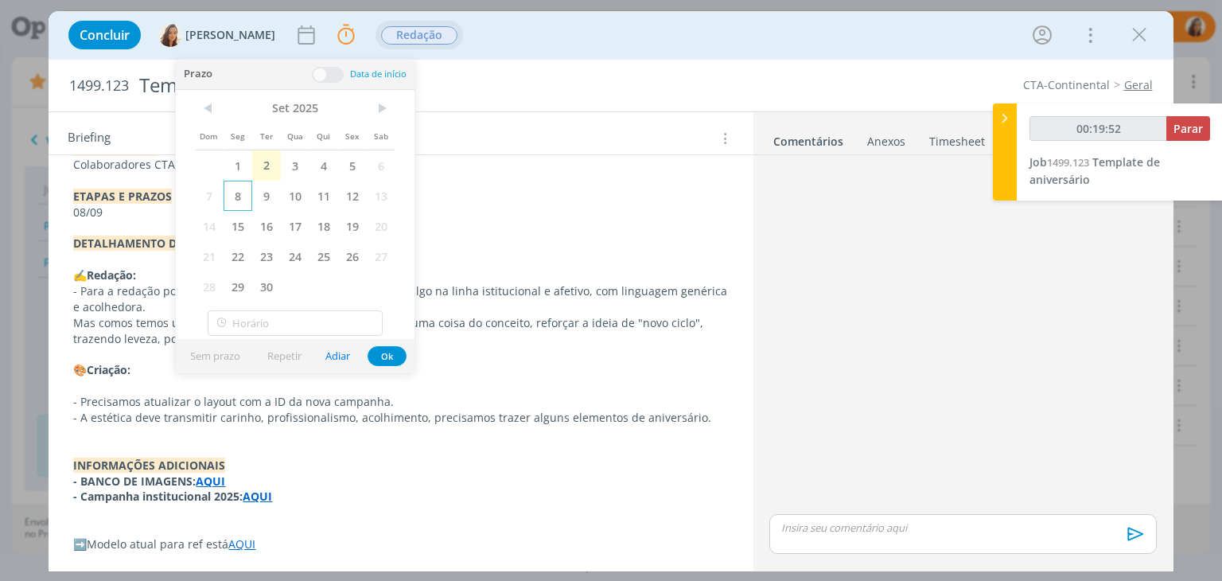
click at [235, 189] on span "8" at bounding box center [237, 196] width 29 height 30
click at [548, 193] on p "ETAPAS E PRAZOS" at bounding box center [400, 196] width 655 height 16
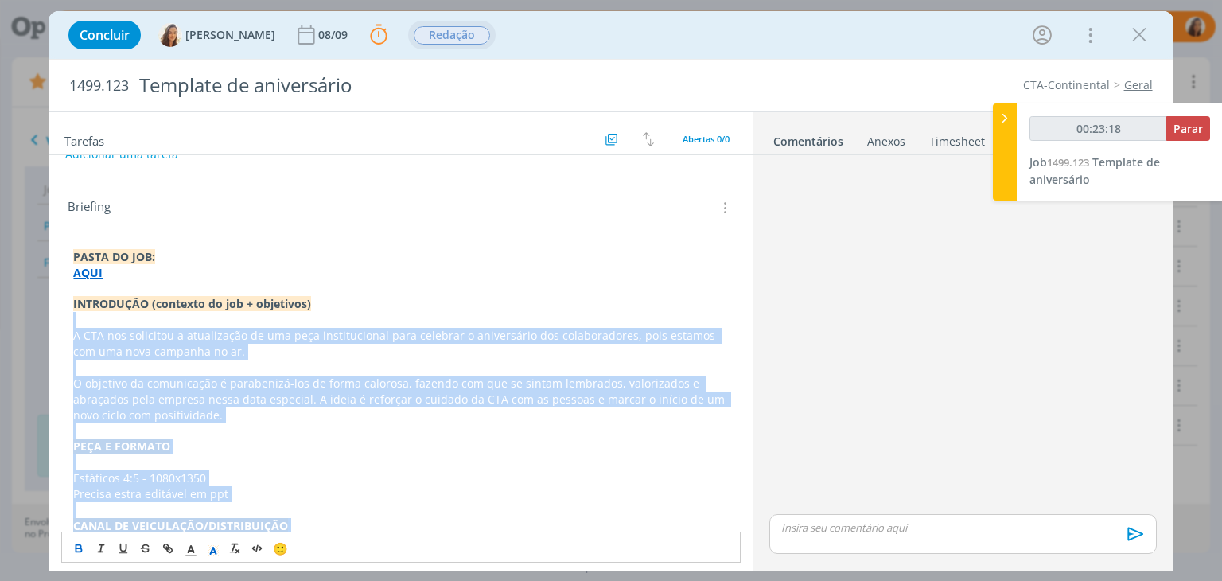
scroll to position [0, 0]
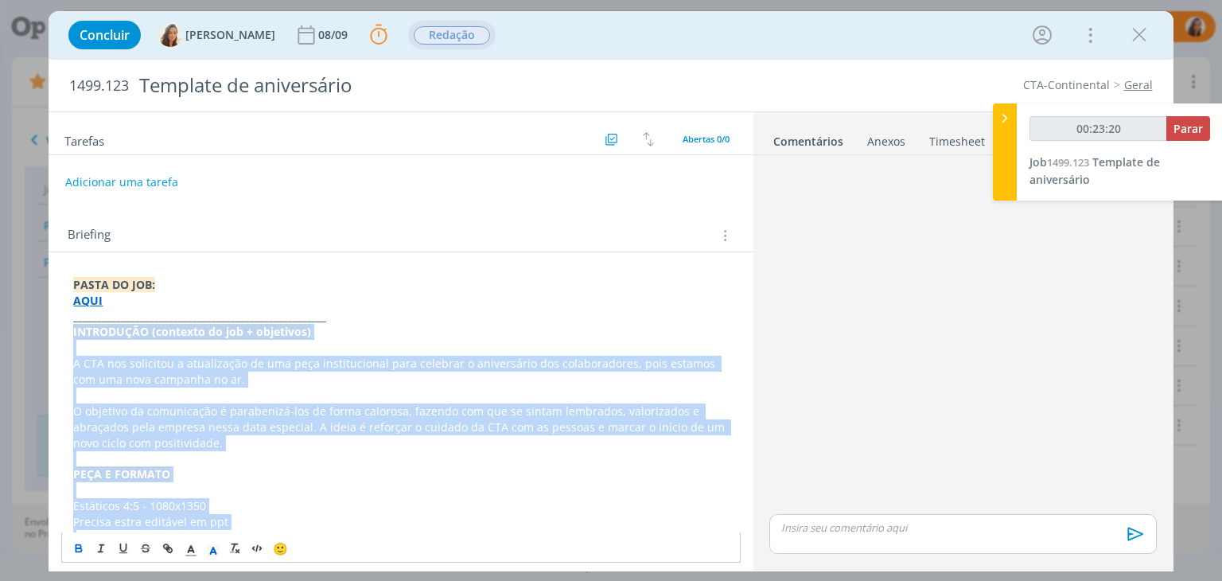
drag, startPoint x: 368, startPoint y: 540, endPoint x: 35, endPoint y: 328, distance: 394.7
click at [35, 328] on div "Concluir Vanessa Feron 08/09 Parar Apontar Data * 02/09/2025 Horas * 00:00 Tare…" at bounding box center [611, 290] width 1222 height 581
copy div "INTRODUÇÃO (contexto do job + objetivos) A CTA nos solicitou a atualização de u…"
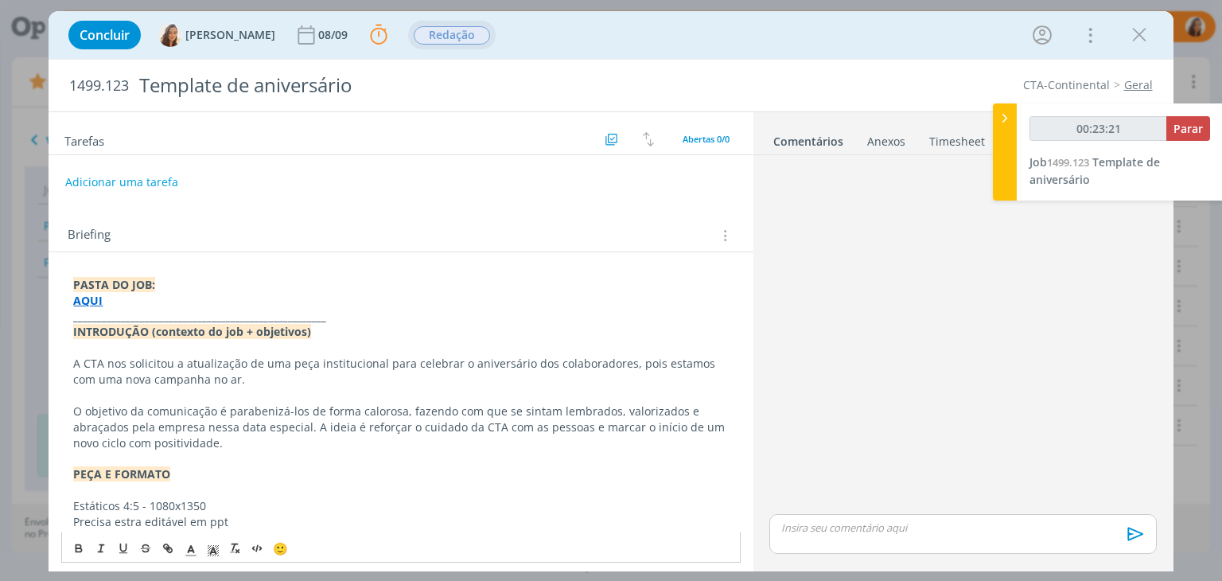
click at [628, 279] on p "PASTA DO JOB:" at bounding box center [400, 285] width 655 height 16
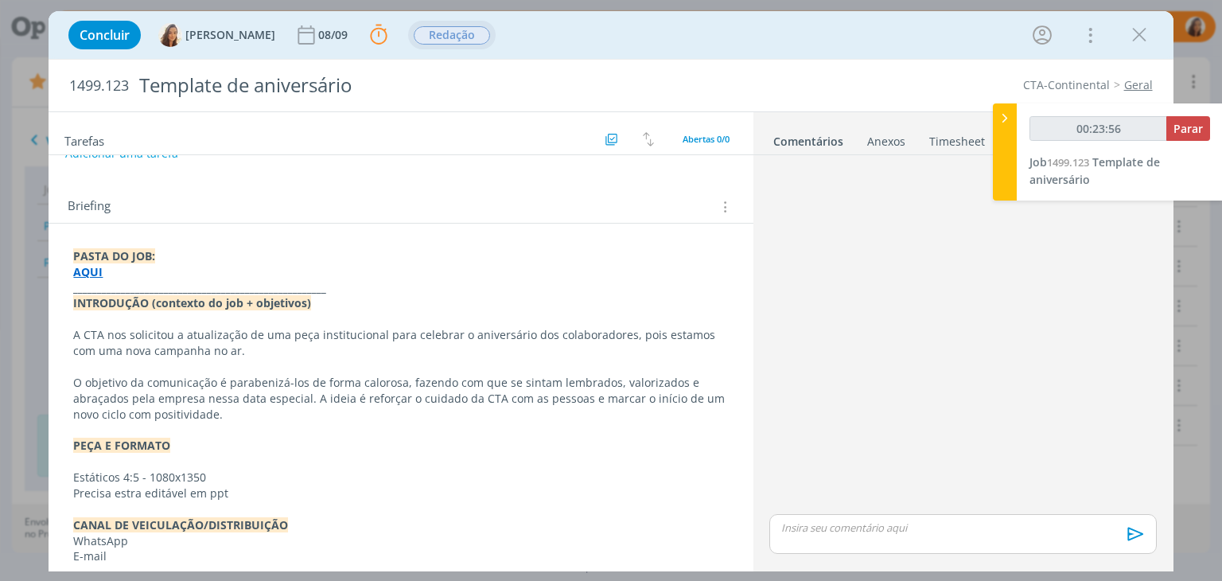
scroll to position [80, 0]
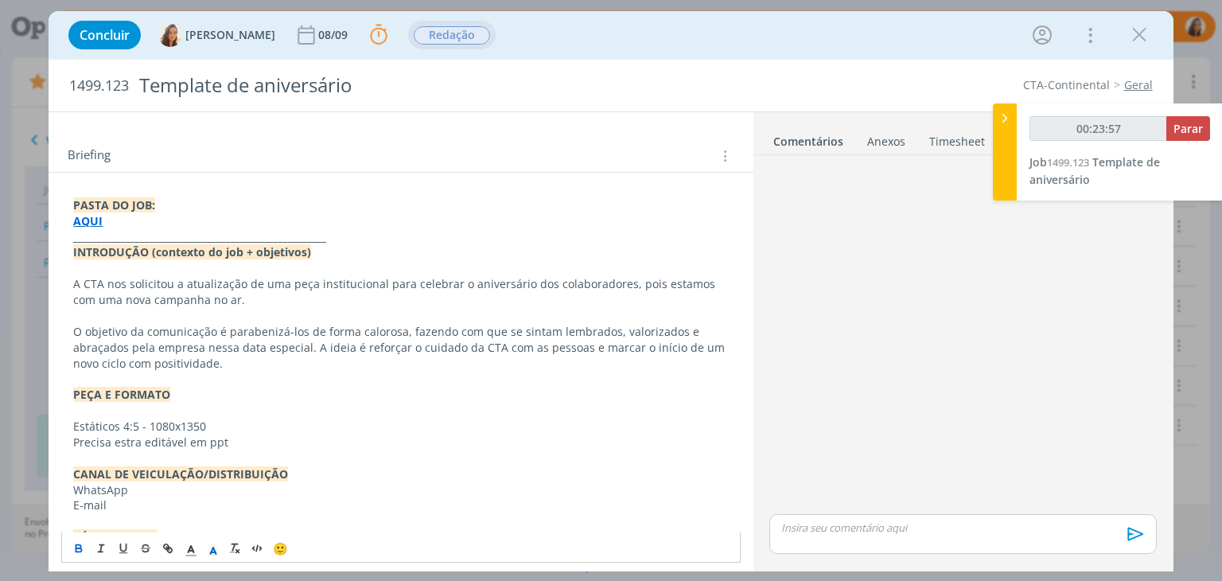
click at [204, 367] on p "O objetivo da comunicação é parabenizá-los de forma calorosa, fazendo com que s…" at bounding box center [400, 348] width 655 height 48
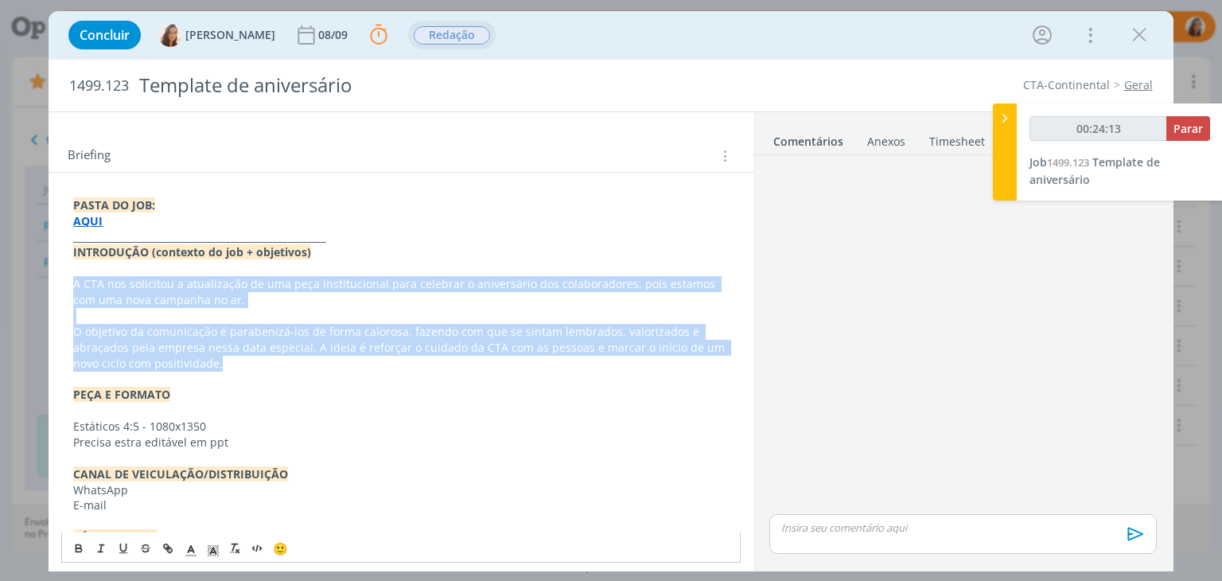
drag, startPoint x: 130, startPoint y: 331, endPoint x: 36, endPoint y: 278, distance: 107.9
click at [36, 278] on div "Concluir Vanessa Feron 08/09 Parar Apontar Data * 02/09/2025 Horas * 00:00 Tare…" at bounding box center [611, 290] width 1222 height 581
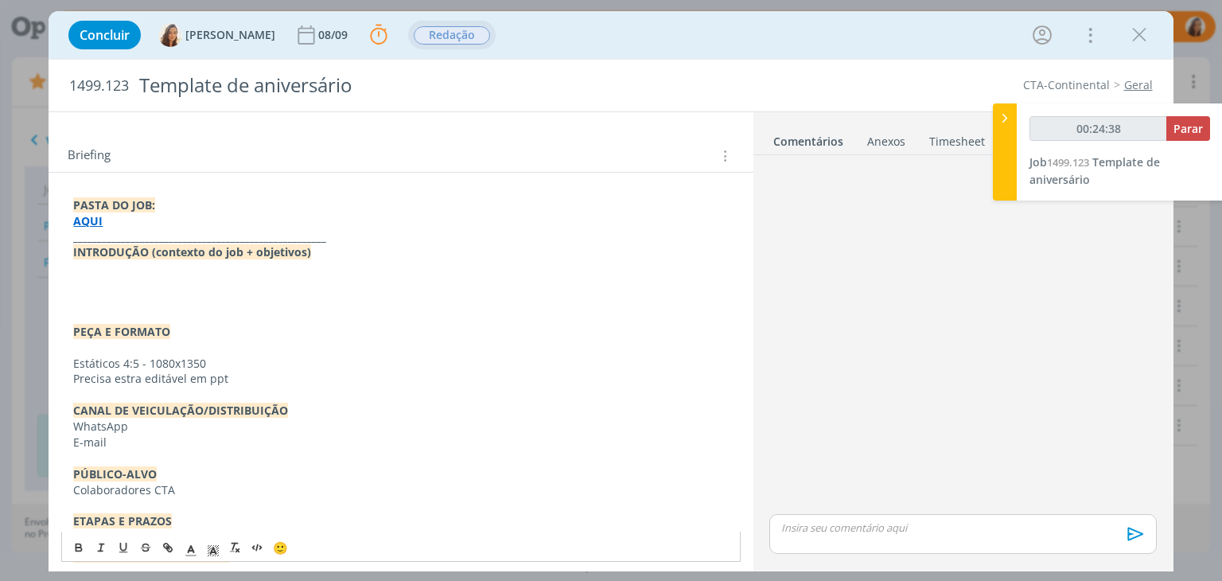
click at [91, 278] on p "dialog" at bounding box center [400, 284] width 655 height 16
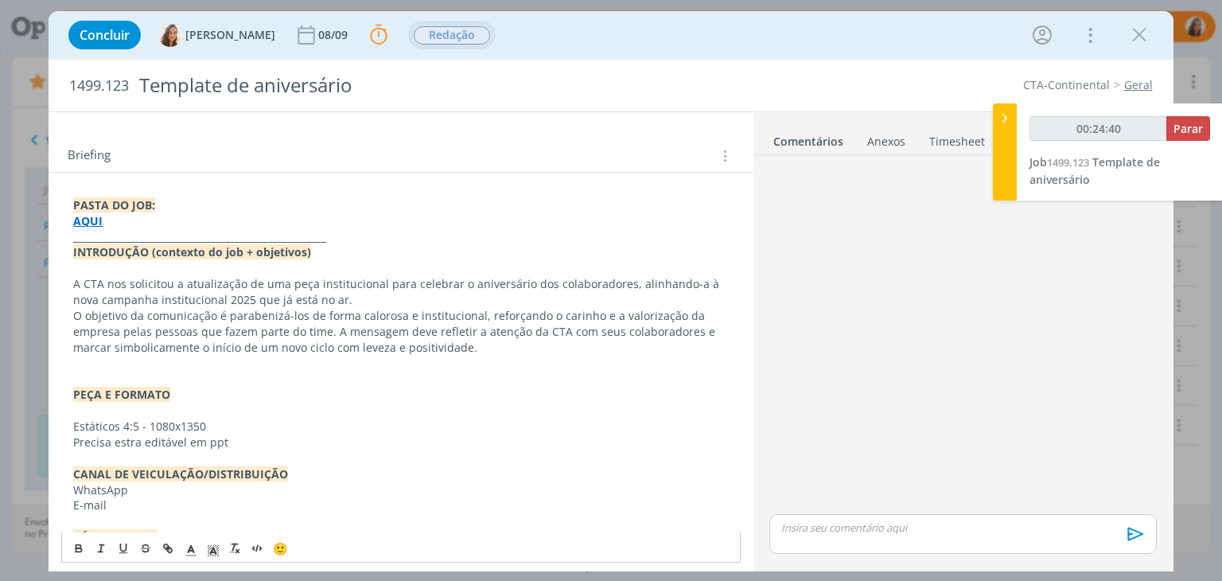
click at [69, 317] on div "PASTA DO JOB: AQUI _____________________________________________________ INTROD…" at bounding box center [400, 569] width 678 height 754
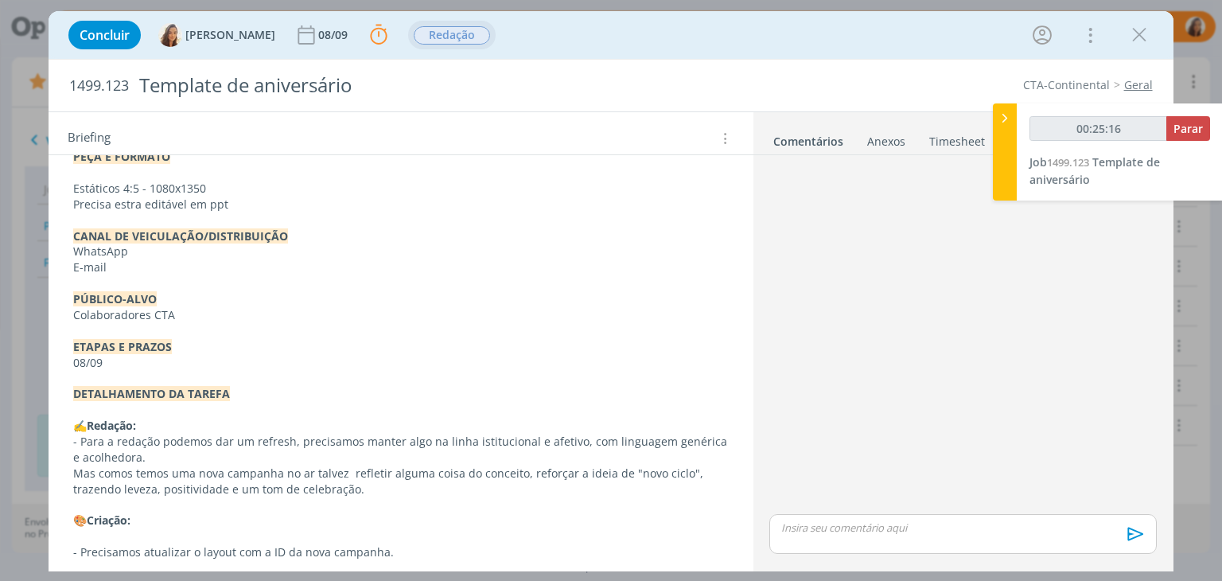
scroll to position [514, 0]
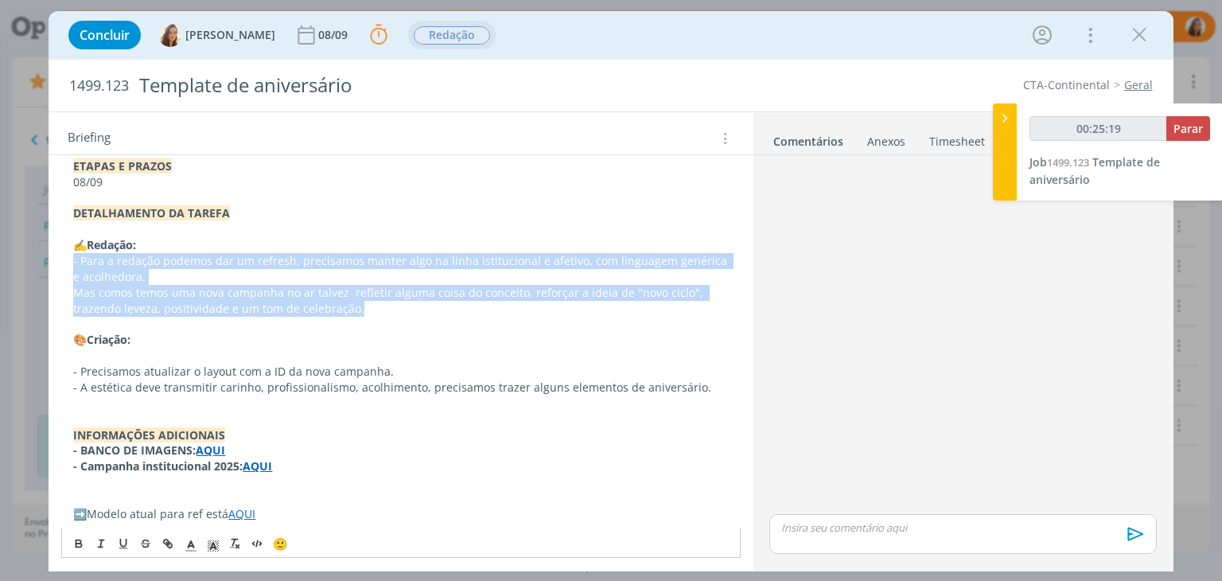
drag, startPoint x: 358, startPoint y: 304, endPoint x: 68, endPoint y: 262, distance: 293.3
click at [68, 262] on div "PASTA DO JOB: AQUI _____________________________________________________ INTROD…" at bounding box center [400, 142] width 678 height 770
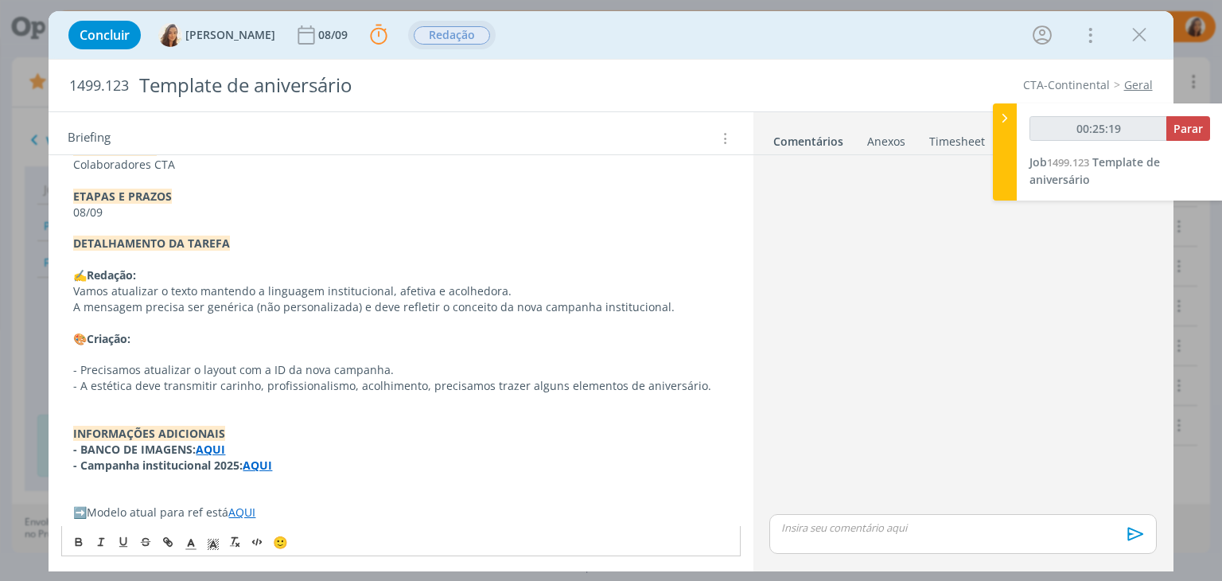
scroll to position [483, 0]
click at [65, 294] on div "PASTA DO JOB: AQUI _____________________________________________________ INTROD…" at bounding box center [400, 157] width 678 height 738
click at [73, 316] on p "dialog" at bounding box center [400, 324] width 655 height 16
click at [72, 310] on div "PASTA DO JOB: AQUI _____________________________________________________ INTROD…" at bounding box center [400, 157] width 678 height 738
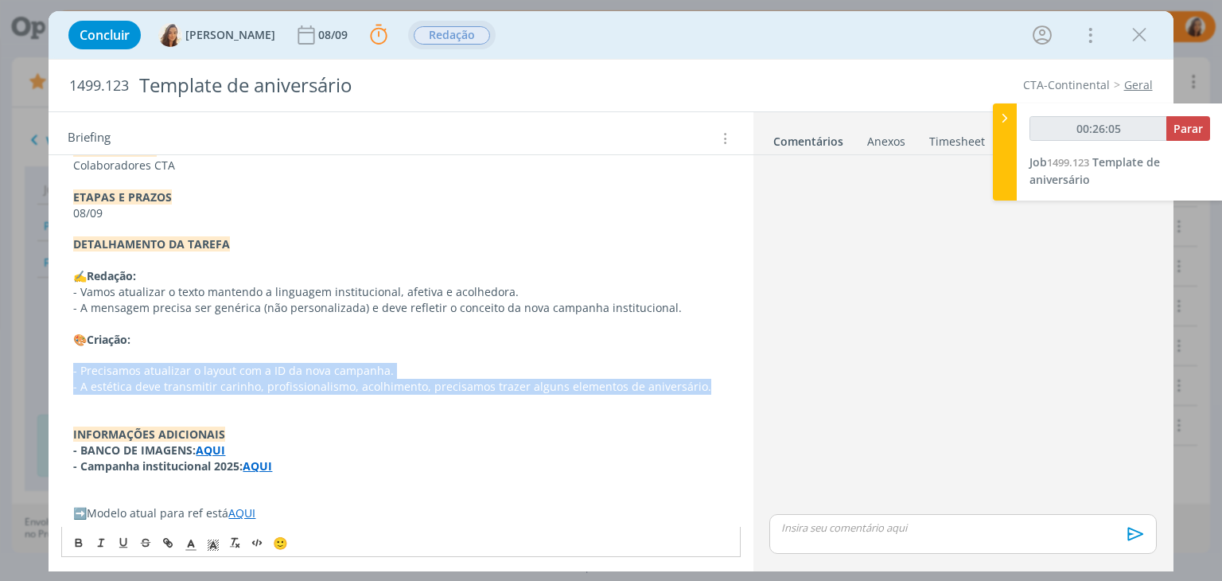
drag, startPoint x: 697, startPoint y: 380, endPoint x: 66, endPoint y: 373, distance: 630.7
click at [66, 373] on div "PASTA DO JOB: AQUI _____________________________________________________ INTROD…" at bounding box center [400, 157] width 678 height 738
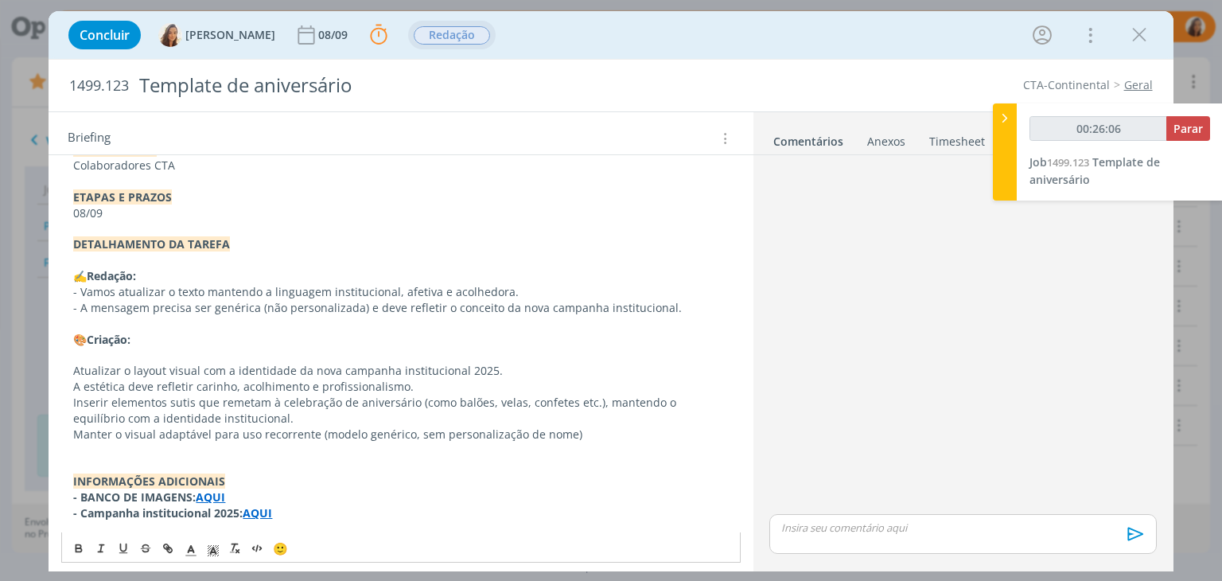
click at [68, 371] on div "PASTA DO JOB: AQUI _____________________________________________________ INTROD…" at bounding box center [400, 181] width 678 height 786
click at [68, 380] on div "PASTA DO JOB: AQUI _____________________________________________________ INTROD…" at bounding box center [400, 181] width 678 height 786
click at [70, 402] on div "PASTA DO JOB: AQUI _____________________________________________________ INTROD…" at bounding box center [400, 181] width 678 height 786
click at [73, 437] on p "Manter o visual adaptável para uso recorrente (modelo genérico, sem personaliza…" at bounding box center [400, 434] width 655 height 16
click at [164, 290] on p "- Vamos atualizar o texto mantendo a linguagem institucional, afetiva e acolhed…" at bounding box center [400, 292] width 655 height 16
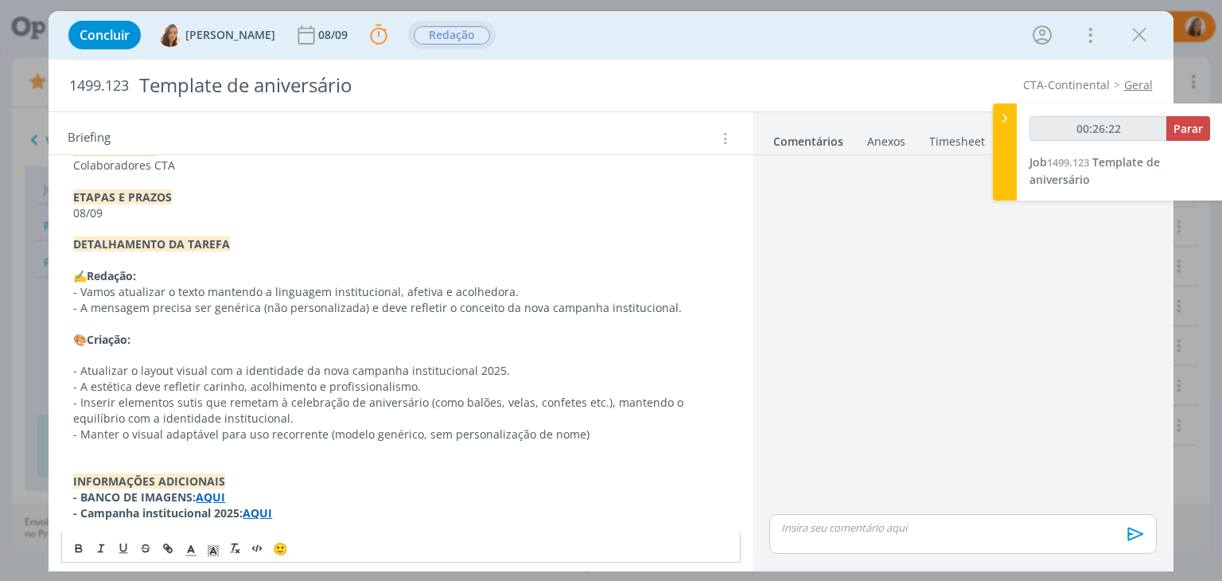
click at [119, 288] on p "- Vamos atualizar o texto mantendo a linguagem institucional, afetiva e acolhed…" at bounding box center [400, 292] width 655 height 16
click at [150, 360] on p "dialog" at bounding box center [400, 355] width 655 height 16
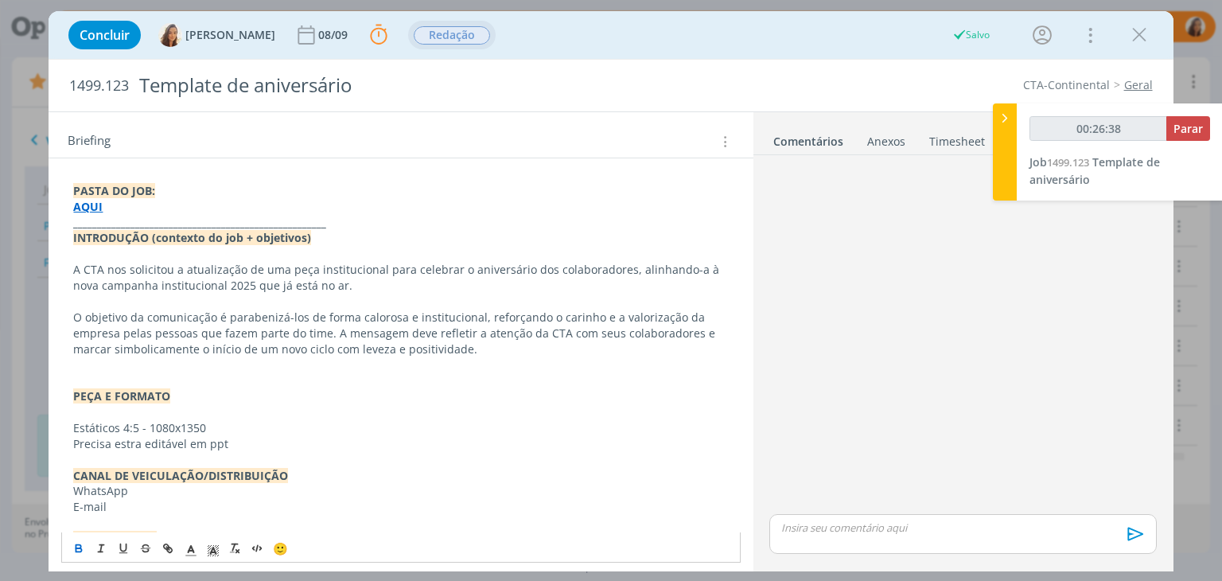
scroll to position [0, 0]
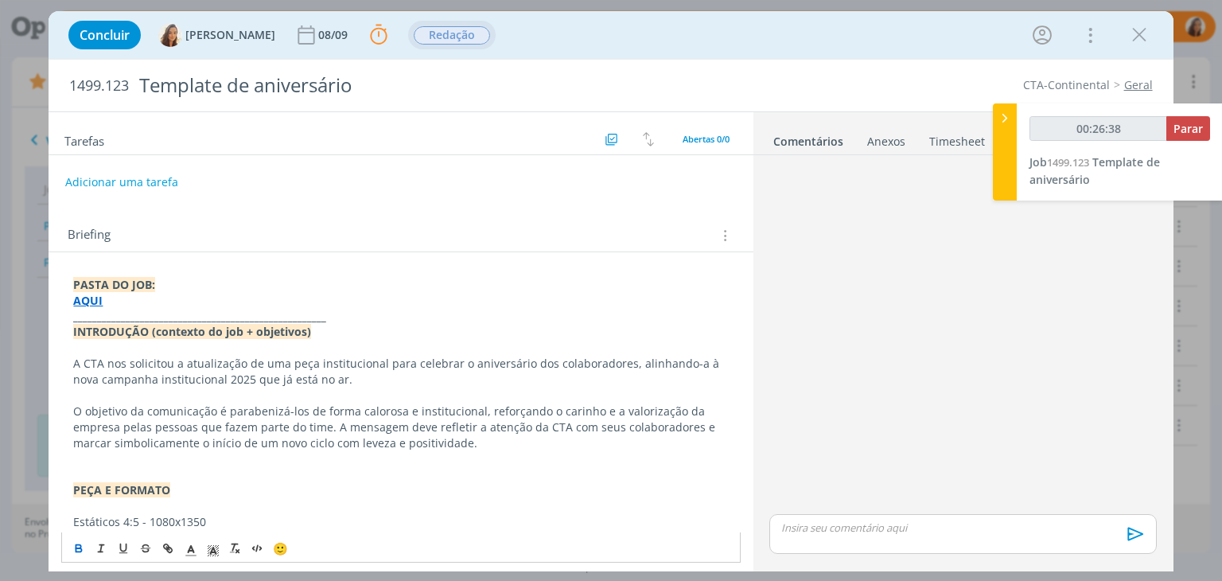
type input "00:26:40"
click at [127, 184] on button "Adicionar uma tarefa" at bounding box center [120, 181] width 113 height 27
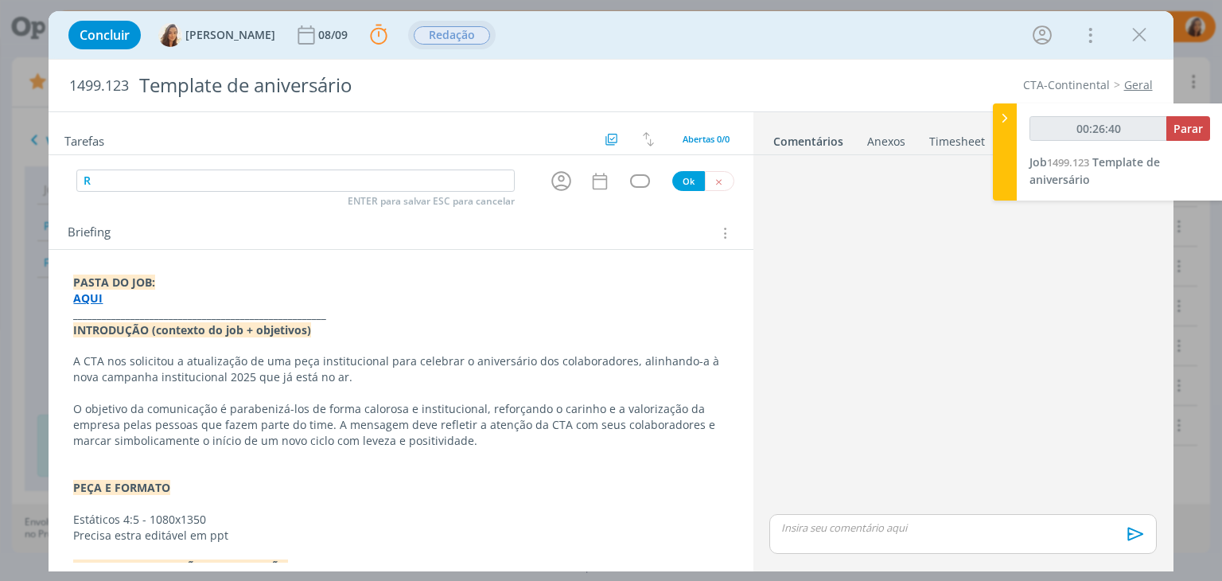
type input "Re"
type input "00:26:41"
type input "Redação"
type input "00:26:43"
click at [563, 178] on icon "dialog" at bounding box center [561, 181] width 20 height 20
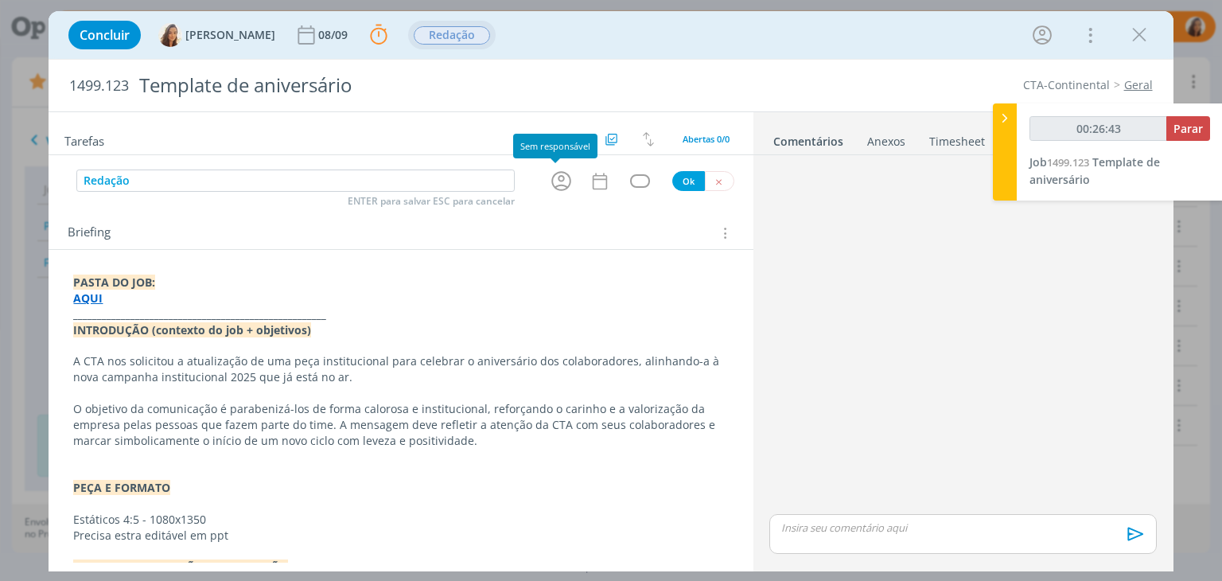
type input "Redação"
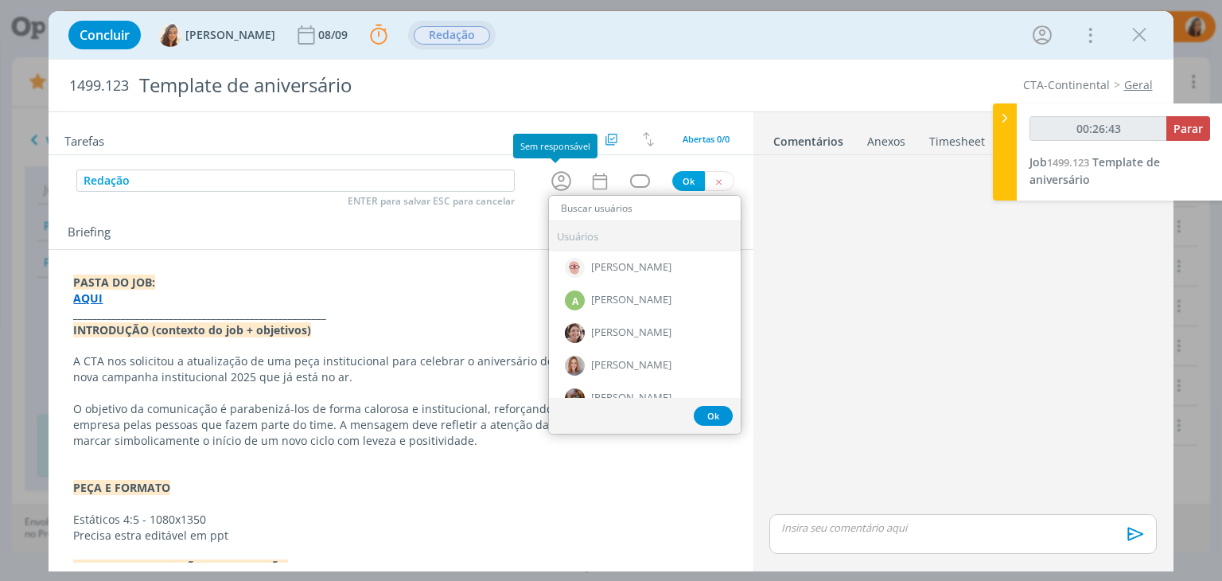
type input "c"
type input "00:26:44"
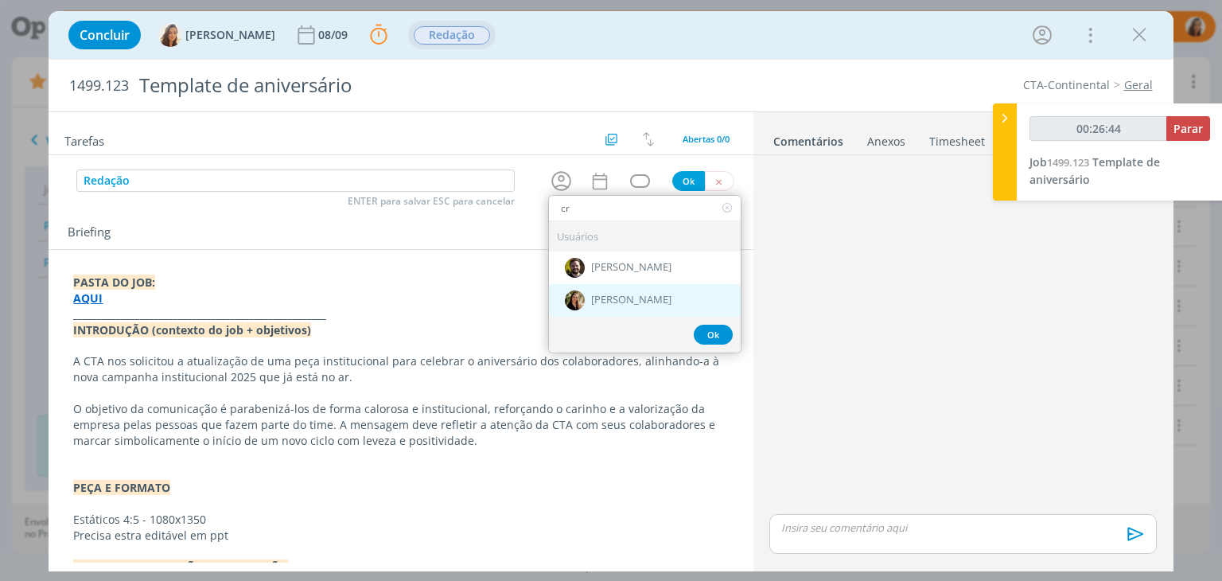
type input "cr"
click at [585, 290] on div "[PERSON_NAME]" at bounding box center [645, 300] width 192 height 33
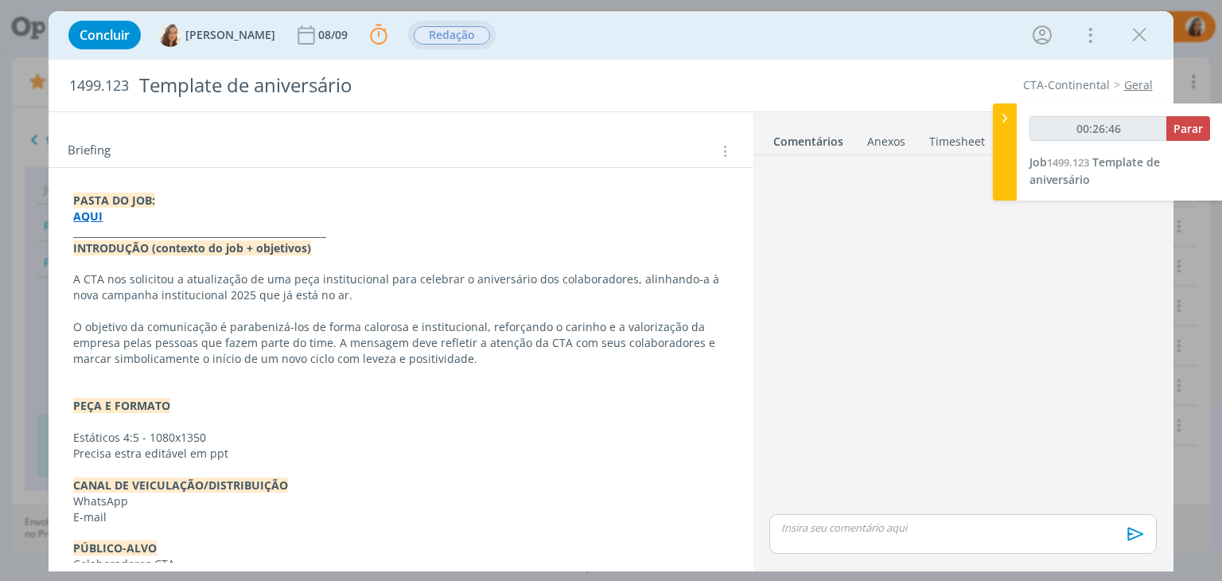
scroll to position [318, 0]
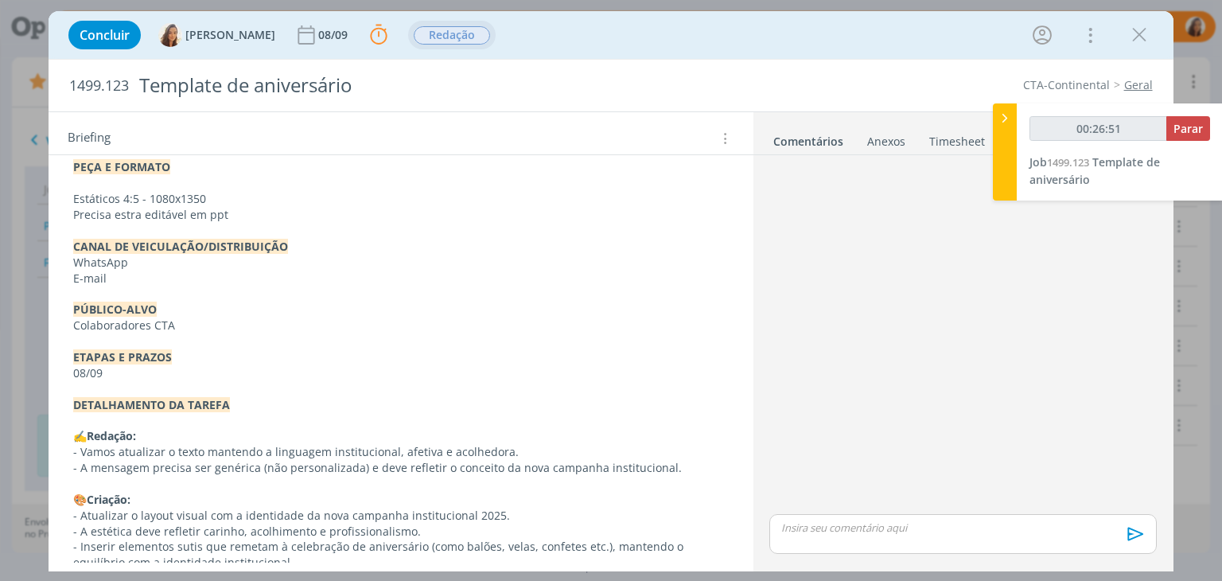
click at [396, 471] on p "- A mensagem precisa ser genérica (não personalizada) e deve refletir o conceit…" at bounding box center [400, 468] width 655 height 16
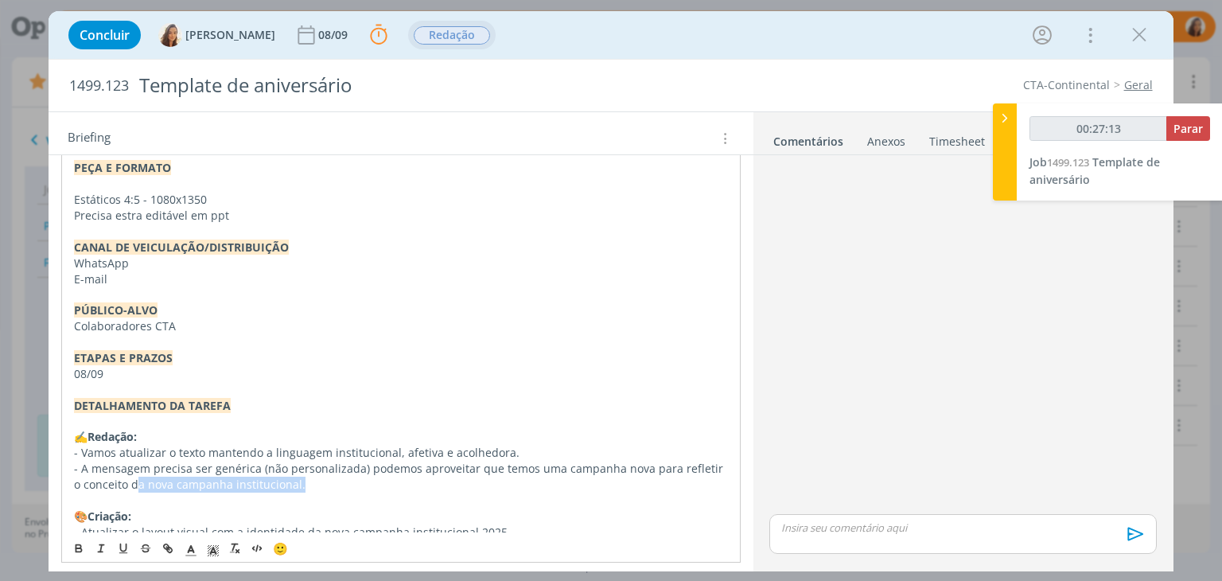
drag, startPoint x: 293, startPoint y: 487, endPoint x: 124, endPoint y: 482, distance: 168.7
click at [124, 482] on p "- A mensagem precisa ser genérica (não personalizada) podemos aproveitar que te…" at bounding box center [400, 476] width 653 height 32
click at [712, 476] on p "- A mensagem precisa ser genérica (não personalizada) podemos aproveitar que te…" at bounding box center [400, 476] width 653 height 32
click at [724, 465] on div "PASTA DO JOB: AQUI _____________________________________________________ INTROD…" at bounding box center [400, 341] width 678 height 787
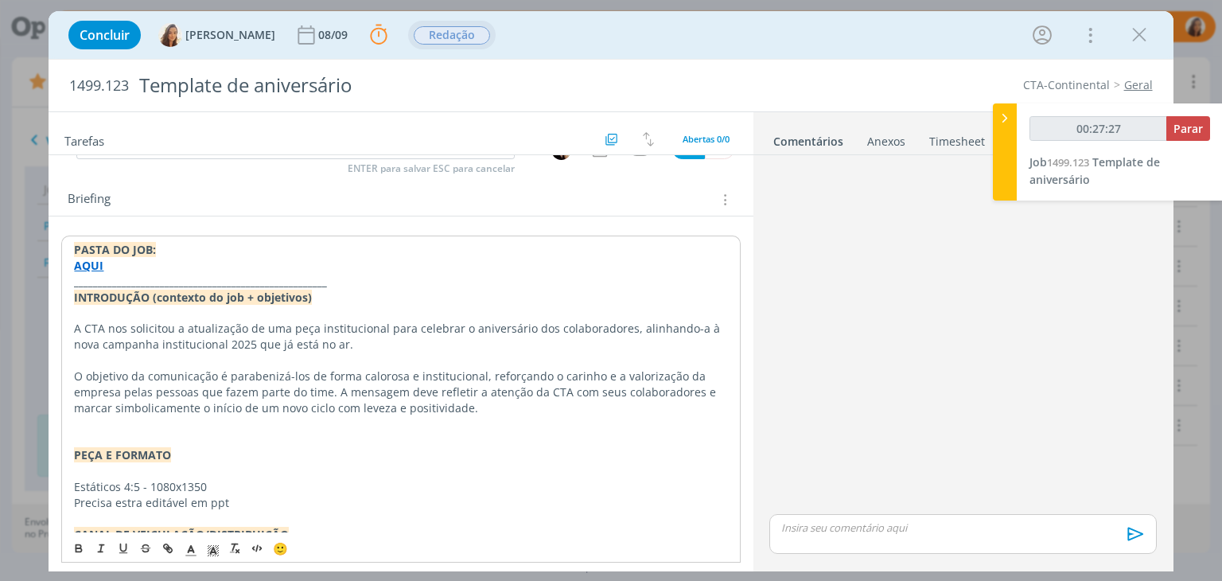
scroll to position [0, 0]
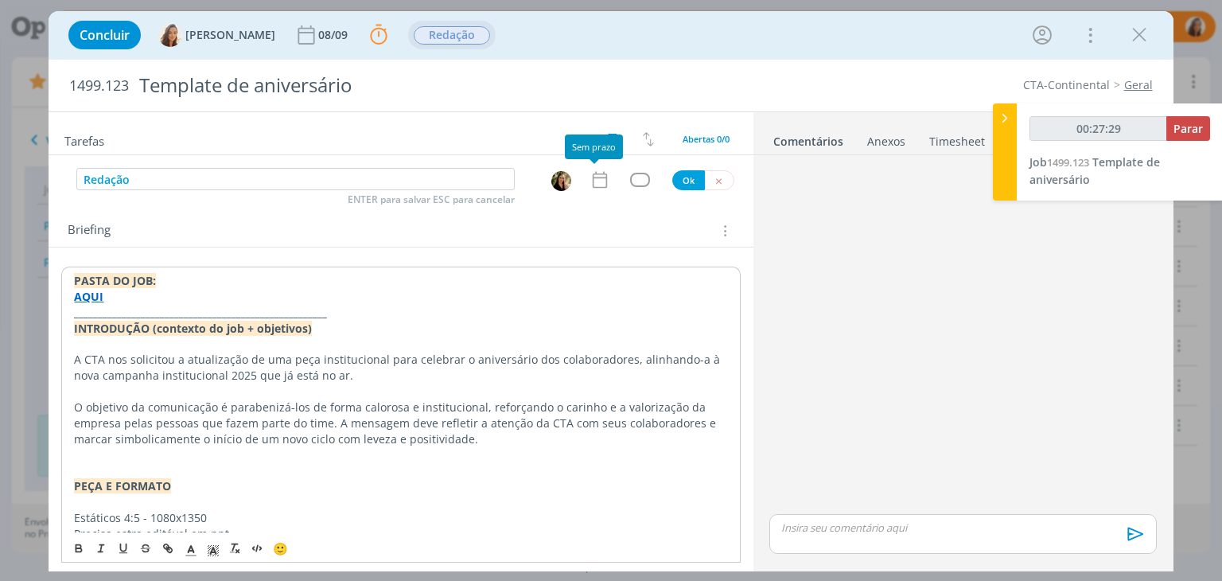
click at [596, 178] on icon "dialog" at bounding box center [599, 179] width 21 height 21
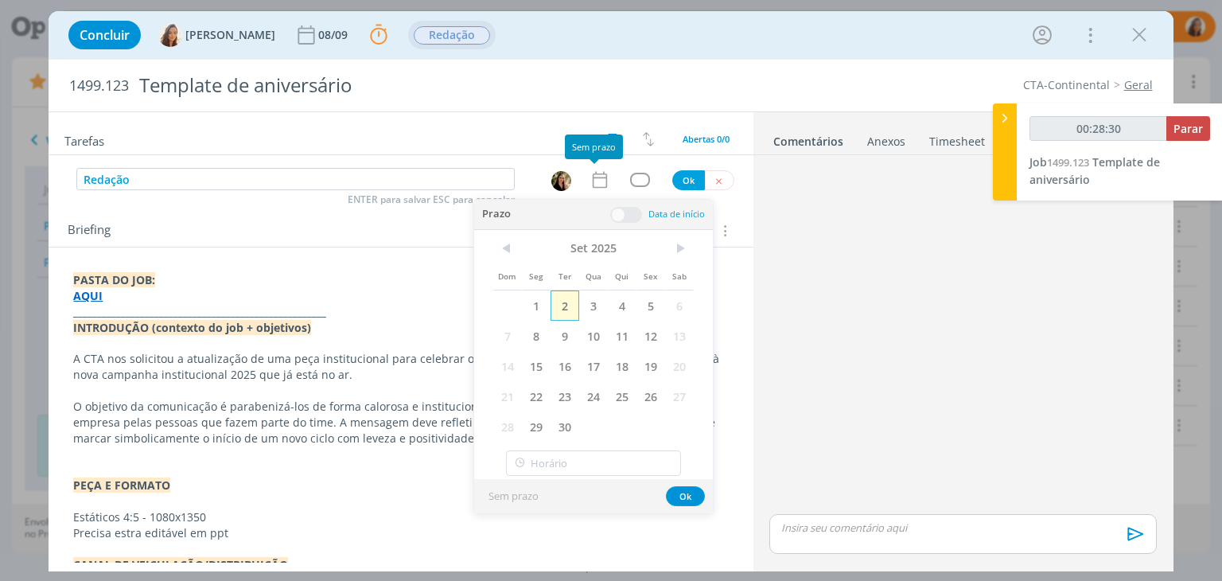
click at [574, 306] on span "2" at bounding box center [564, 305] width 29 height 30
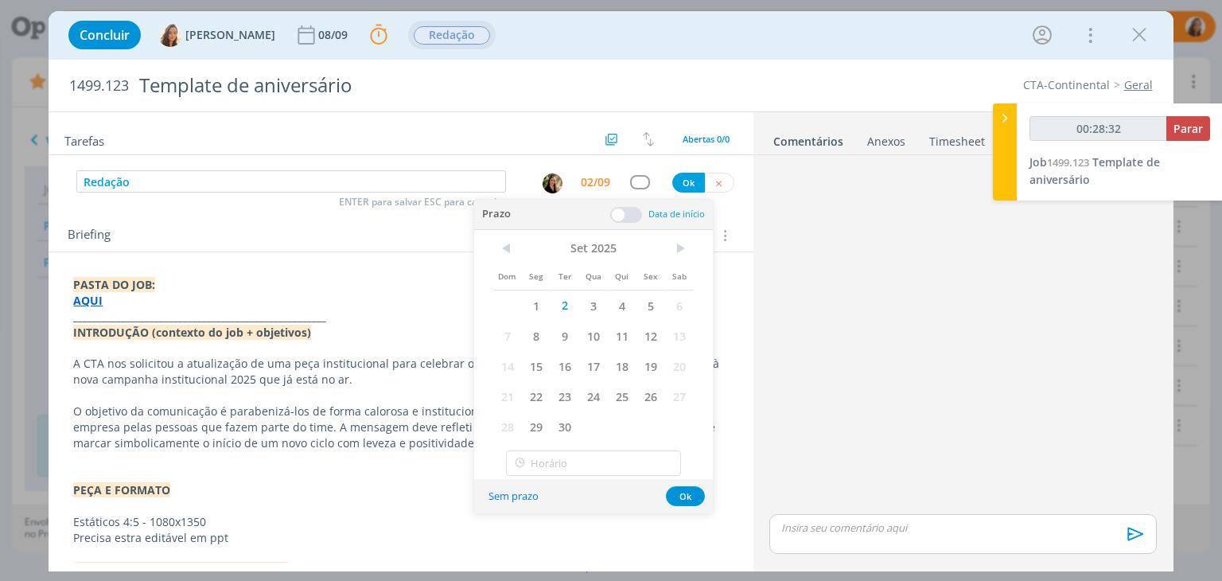
click at [635, 212] on span at bounding box center [626, 215] width 32 height 16
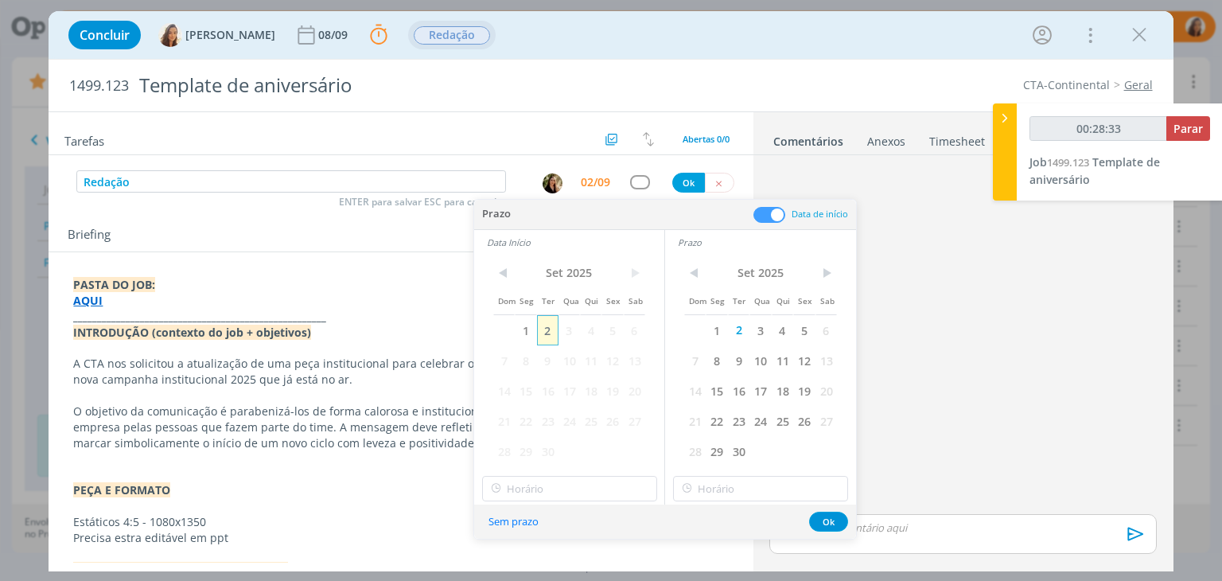
click at [550, 324] on span "2" at bounding box center [547, 330] width 21 height 30
type input "00:28:36"
type input "16:00"
click at [577, 485] on input "16:00" at bounding box center [569, 488] width 175 height 25
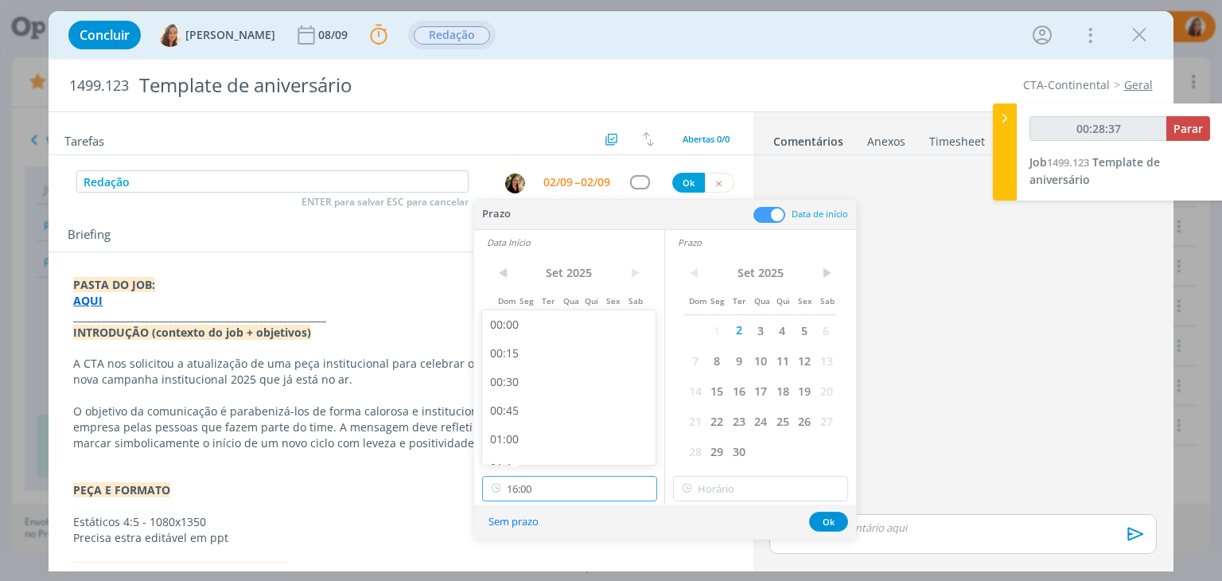
scroll to position [1712, 0]
type input "00:28:38"
click at [537, 439] on div "16:00" at bounding box center [571, 445] width 178 height 29
type input "16:00"
click at [699, 479] on input "16:00" at bounding box center [760, 488] width 175 height 25
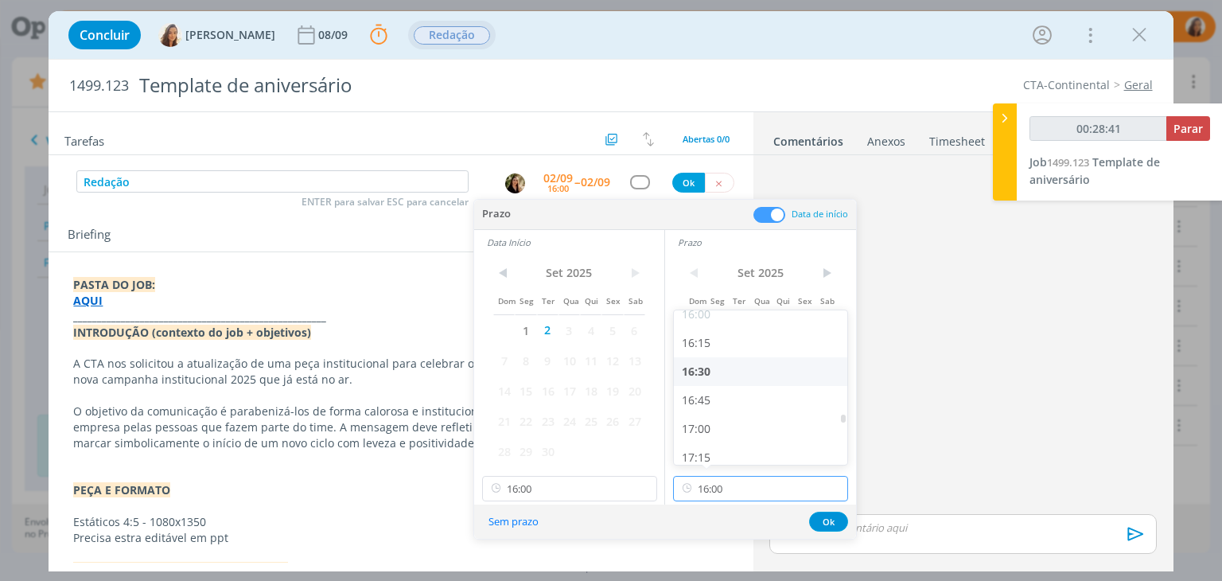
scroll to position [1871, 0]
type input "00:28:42"
click at [756, 408] on div "17:00" at bounding box center [763, 401] width 178 height 29
type input "17:00"
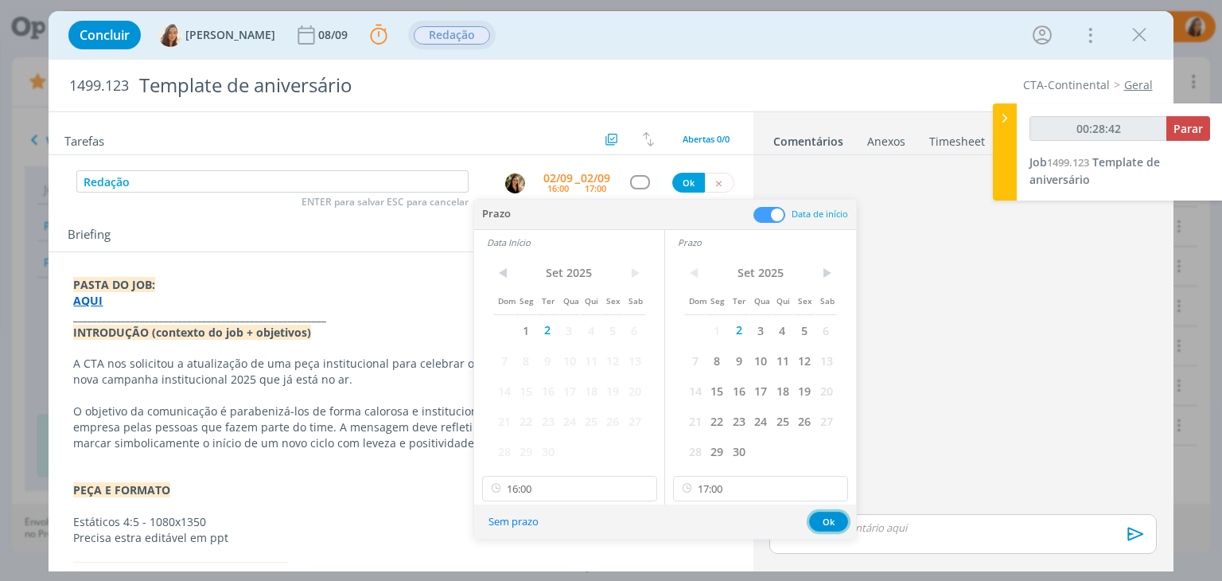
click at [822, 516] on button "Ok" at bounding box center [828, 521] width 39 height 20
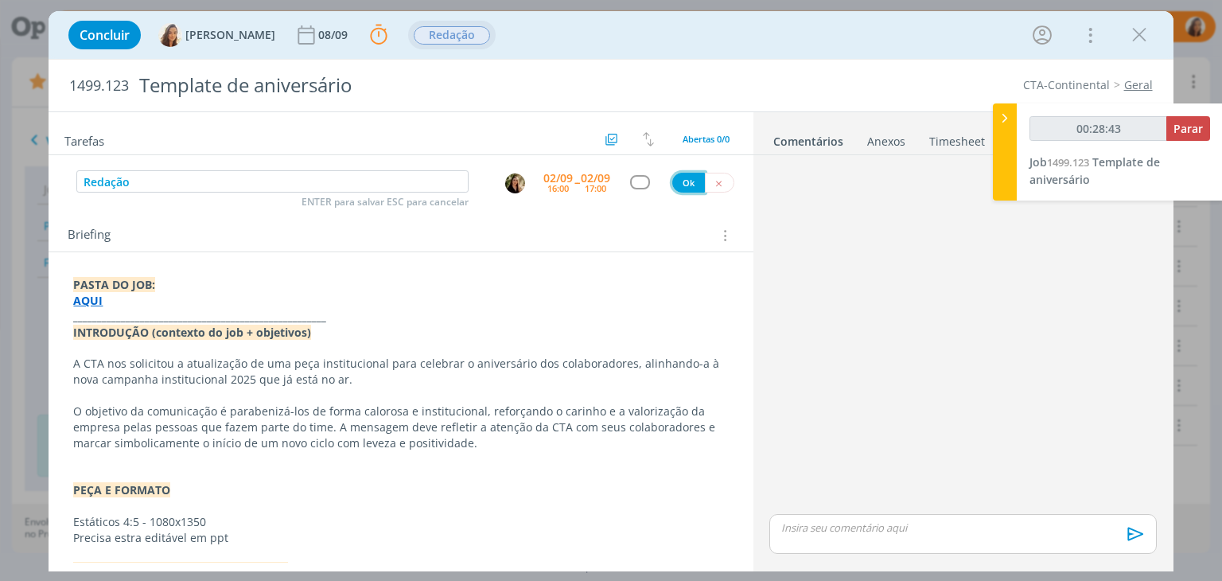
type input "00:28:44"
click at [676, 182] on button "Ok" at bounding box center [688, 183] width 33 height 20
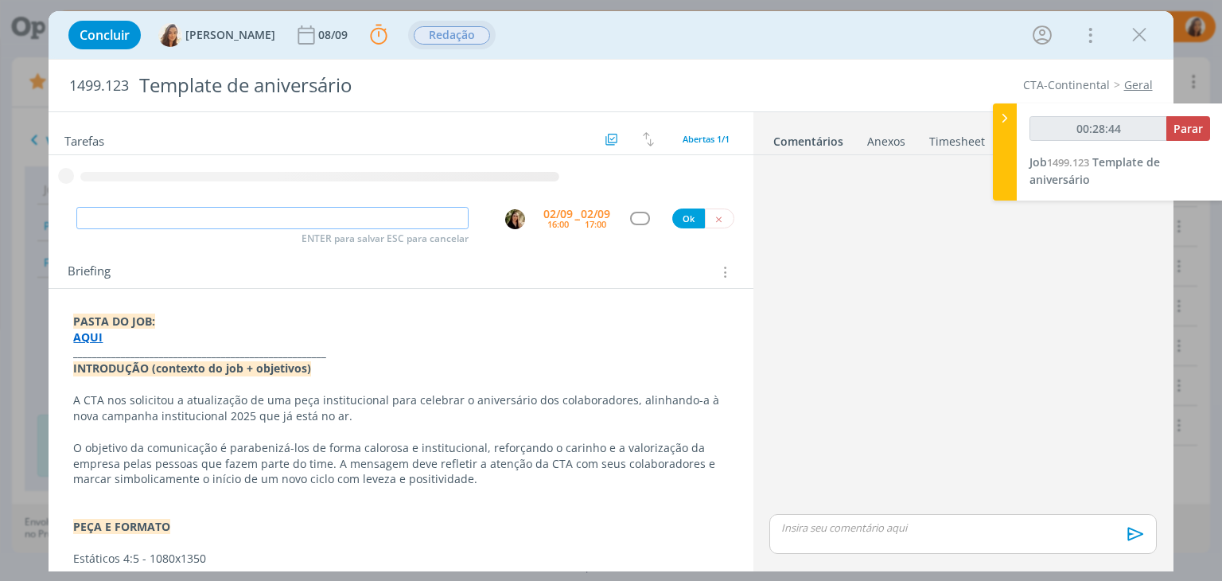
type input "C"
type input "00:28:45"
type input "Criaçã"
type input "00:28:46"
type input "Criação"
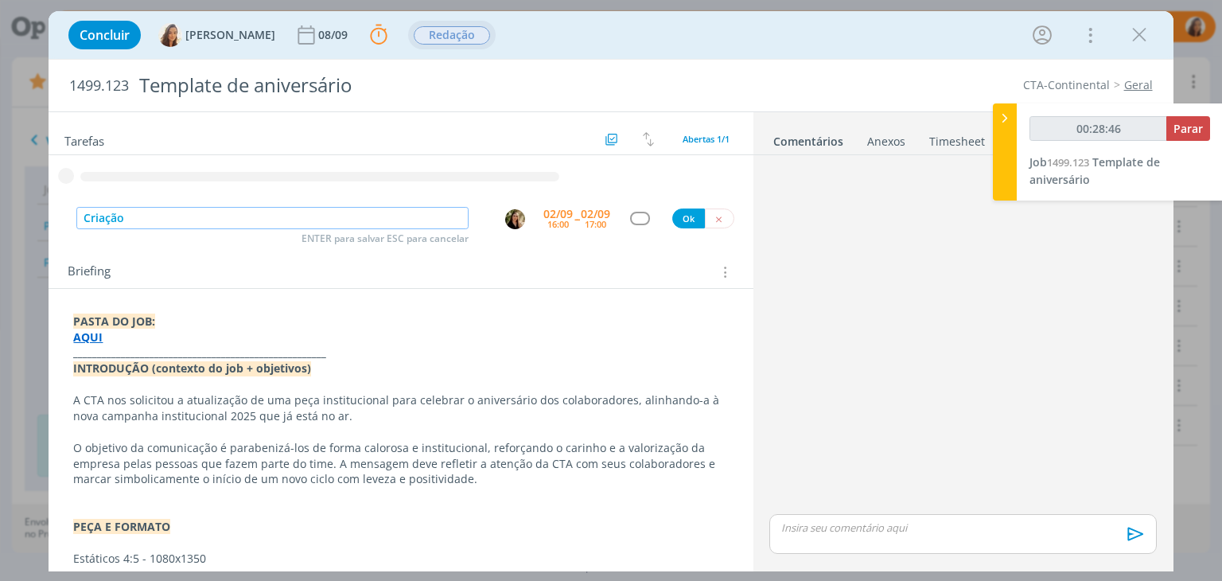
type input "00:28:47"
type input "Criação"
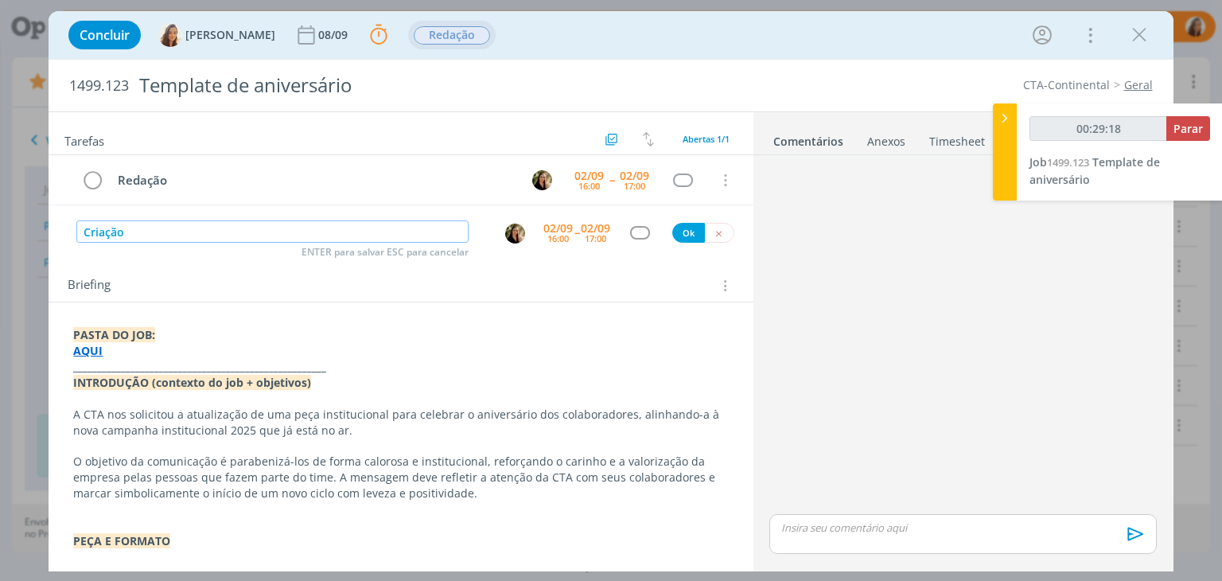
type input "00:29:19"
click at [511, 233] on img "dialog" at bounding box center [515, 233] width 20 height 20
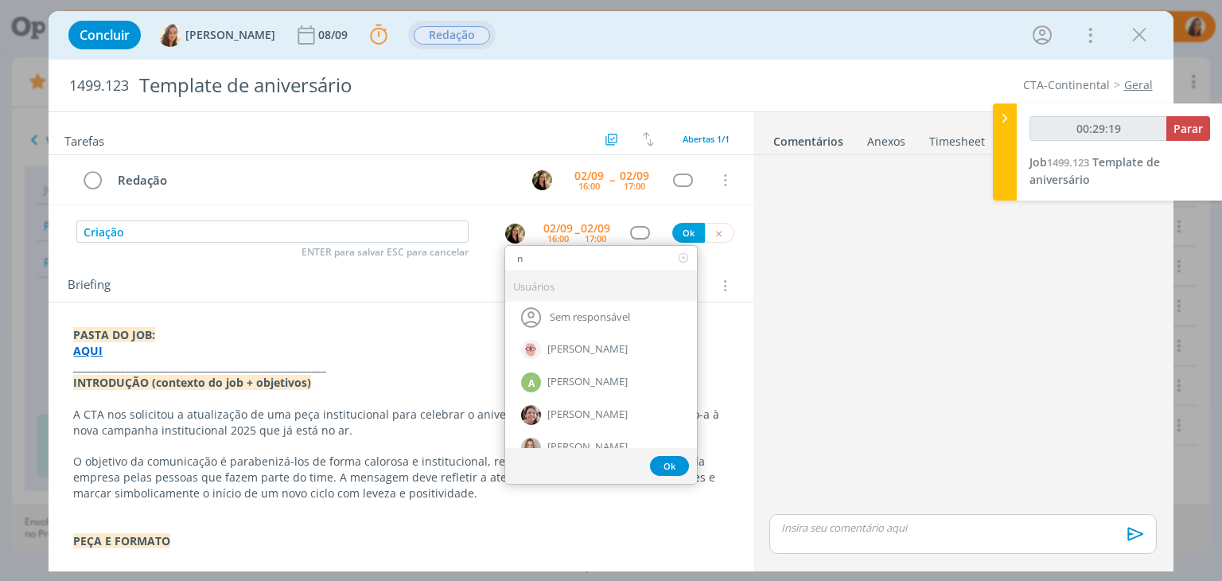
type input "na"
type input "00:29:21"
type input "nat"
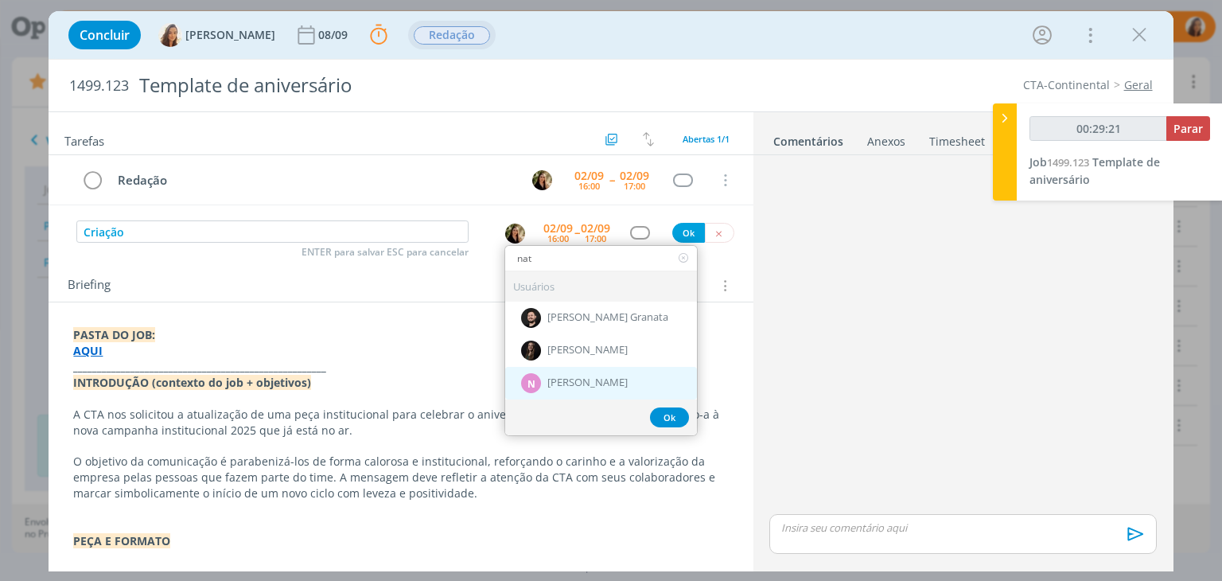
type input "00:29:22"
type input "nat"
click at [582, 385] on span "[PERSON_NAME]" at bounding box center [587, 383] width 80 height 13
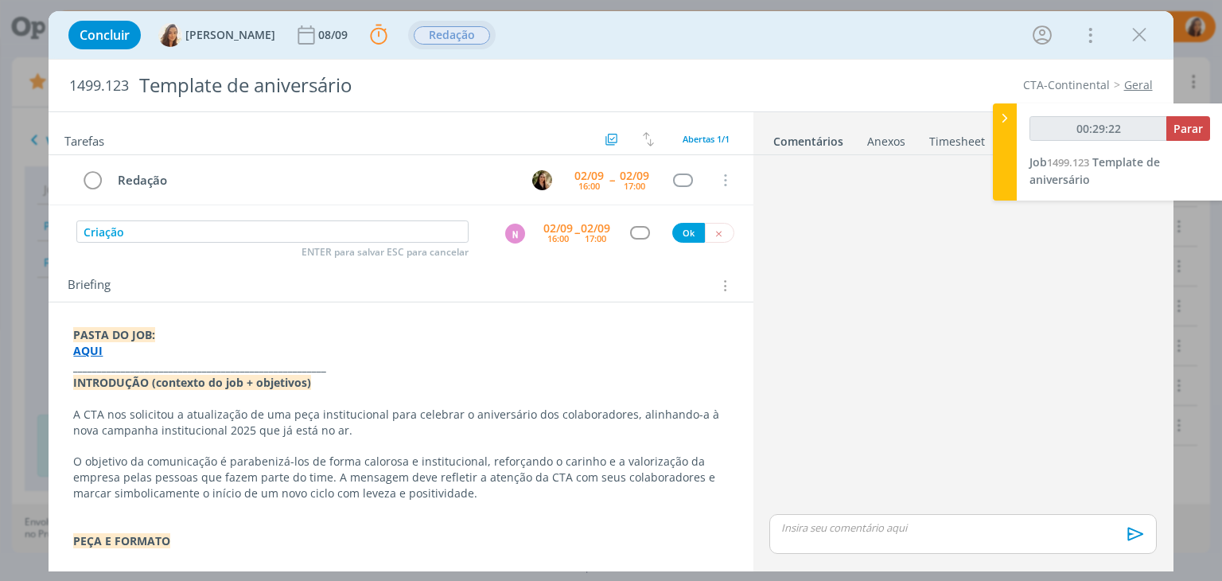
click at [550, 227] on div "02/09" at bounding box center [557, 228] width 29 height 11
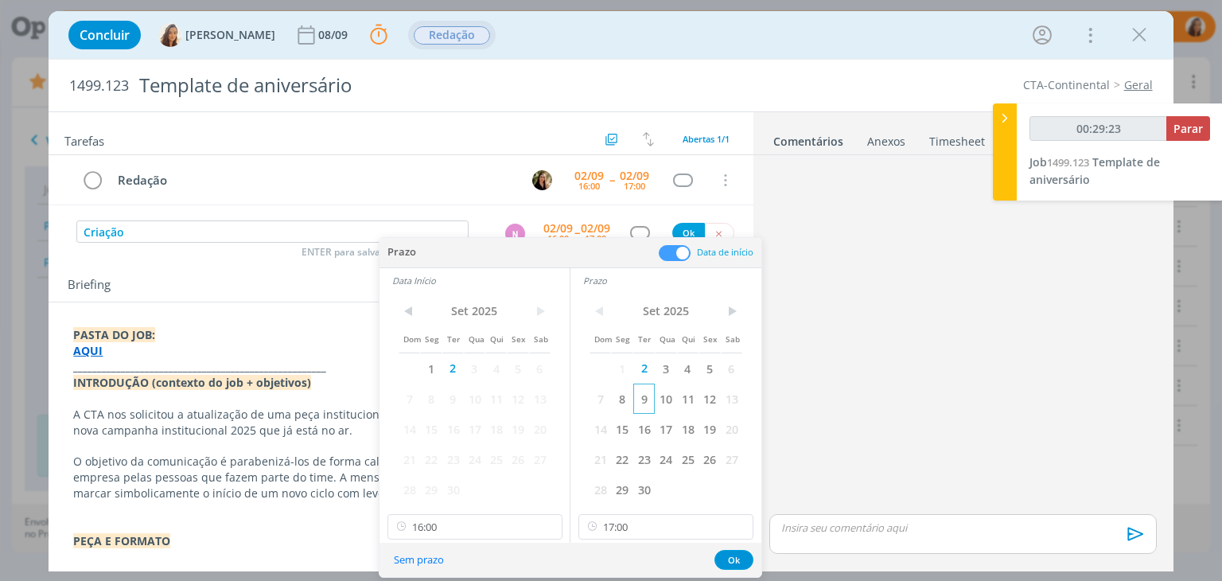
click at [636, 395] on span "9" at bounding box center [643, 398] width 21 height 30
click at [453, 401] on span "9" at bounding box center [452, 398] width 21 height 30
type input "00:29:25"
click at [736, 527] on icon at bounding box center [739, 526] width 20 height 25
click at [523, 536] on input "16:00" at bounding box center [474, 526] width 175 height 25
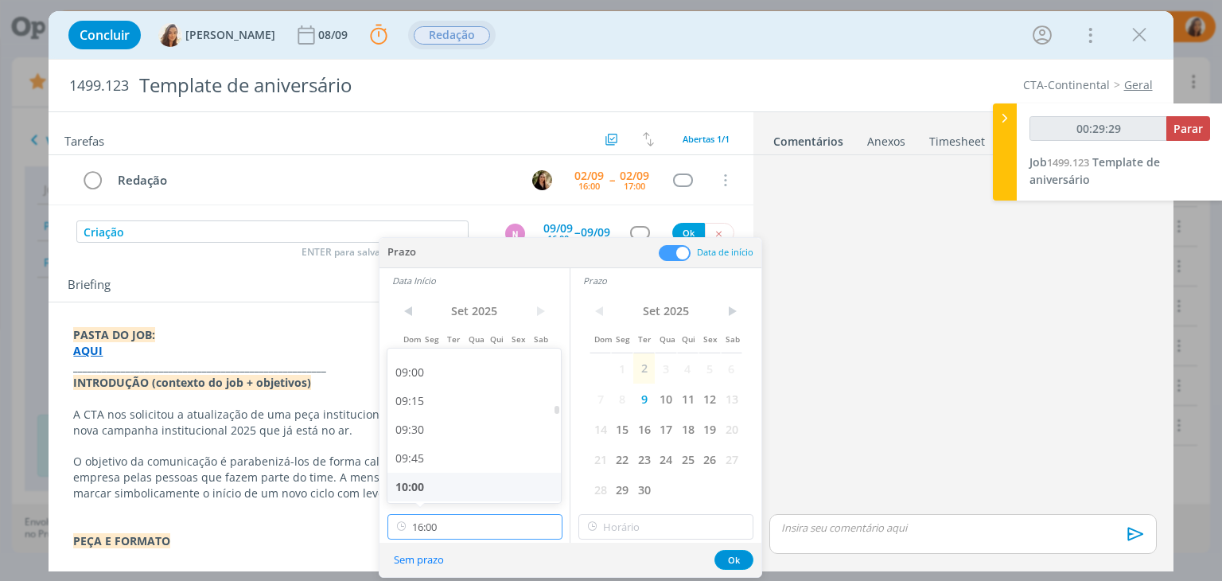
scroll to position [996, 0]
type input "00:29:30"
click at [474, 398] on div "09:00" at bounding box center [476, 397] width 178 height 29
type input "09:00"
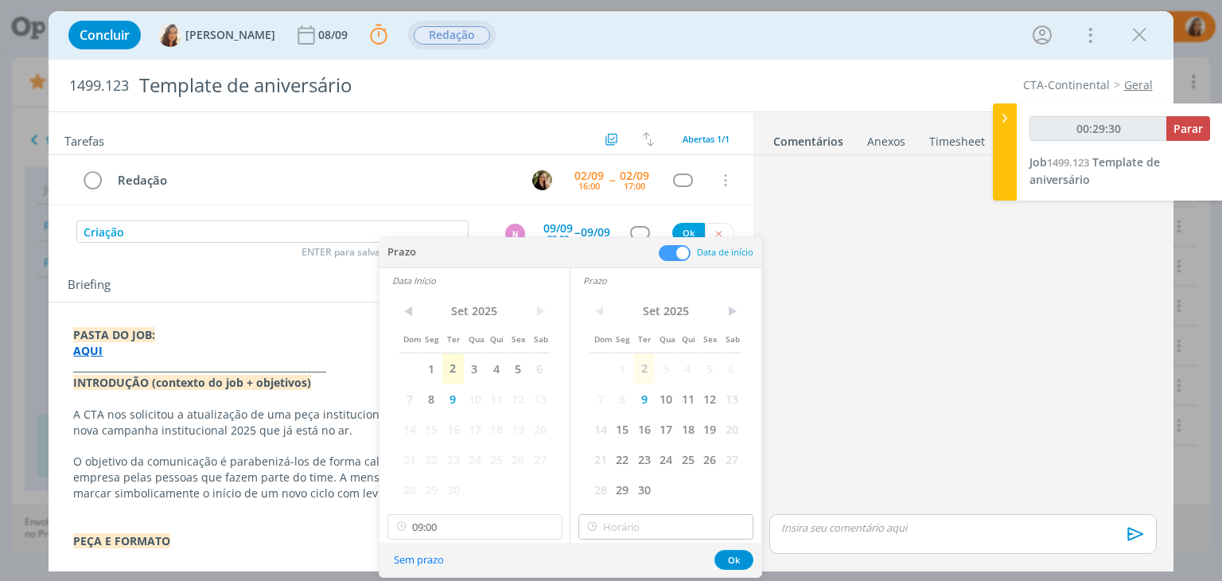
type input "00:29:31"
type input "16:00"
click at [665, 528] on input "16:00" at bounding box center [665, 526] width 175 height 25
type input "00:29:35"
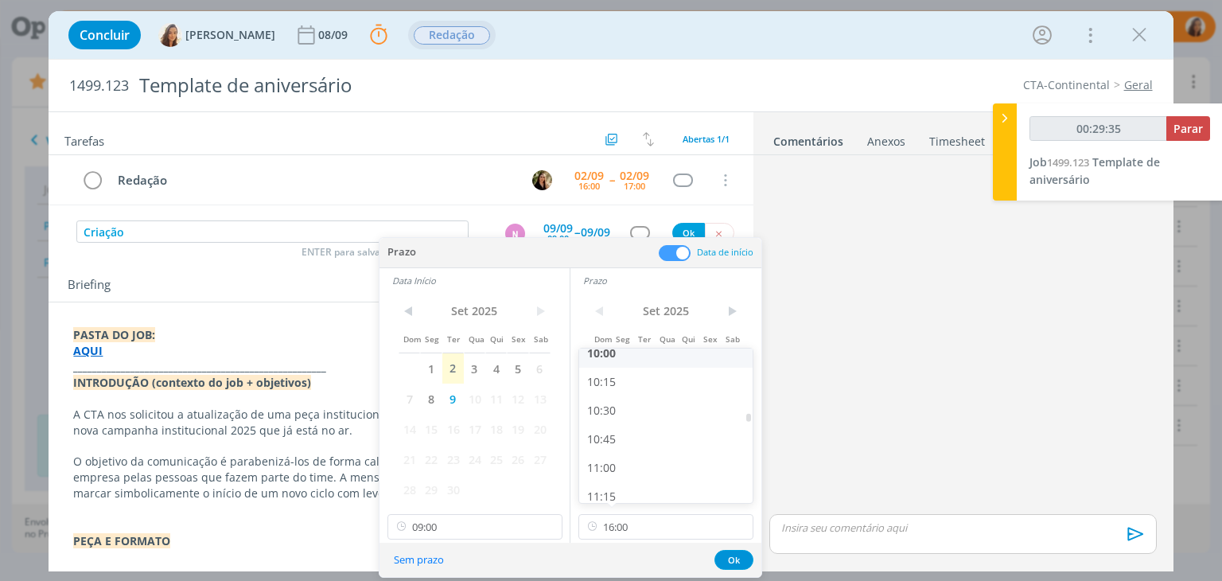
click at [604, 358] on div "10:00" at bounding box center [668, 353] width 178 height 29
type input "10:00"
click at [731, 554] on button "Ok" at bounding box center [733, 560] width 39 height 20
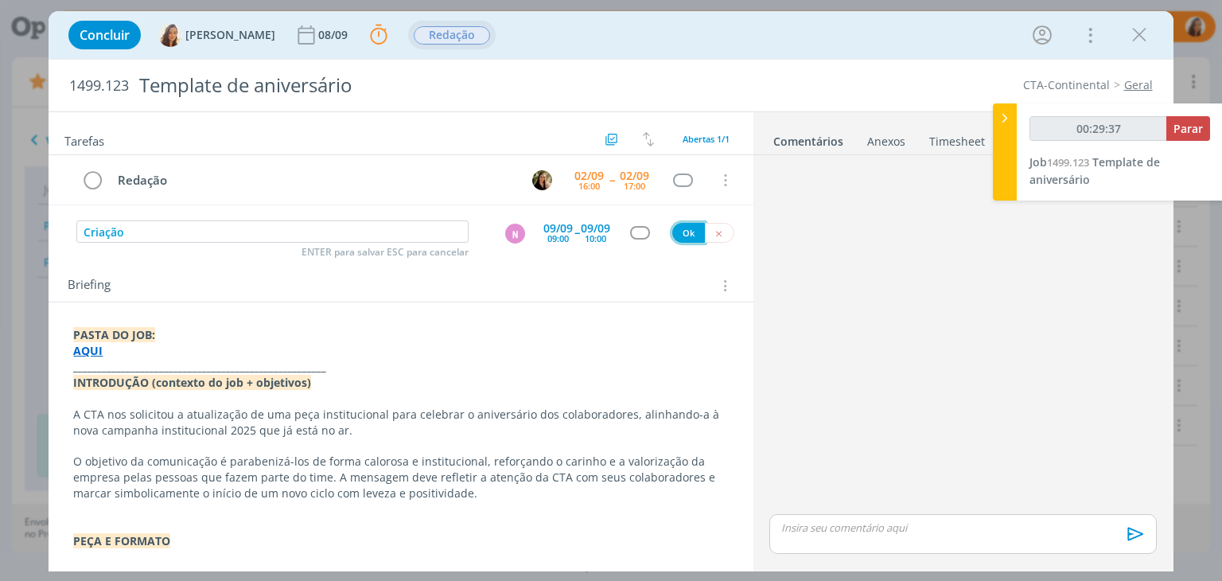
click at [680, 240] on button "Ok" at bounding box center [688, 233] width 33 height 20
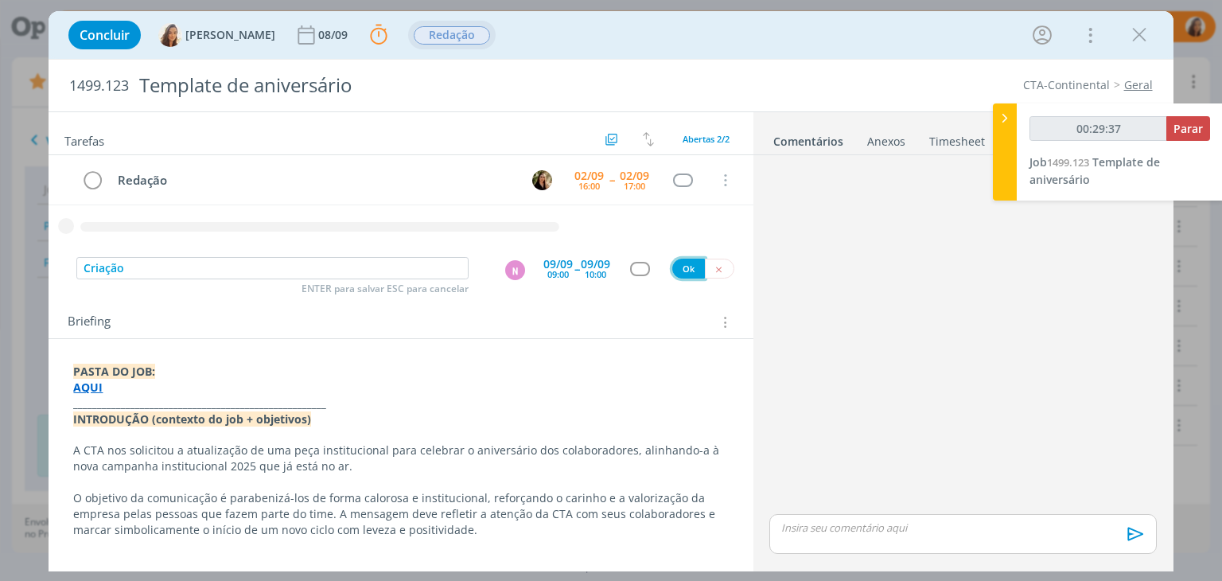
type input "00:29:38"
type input "R"
type input "00:29:39"
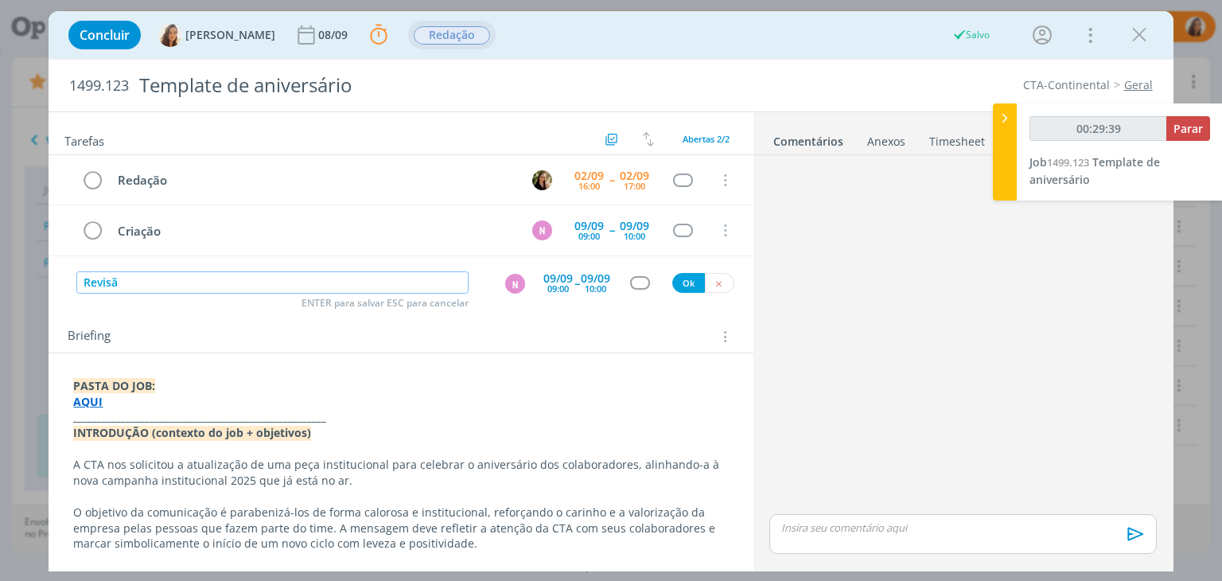
type input "Revisão"
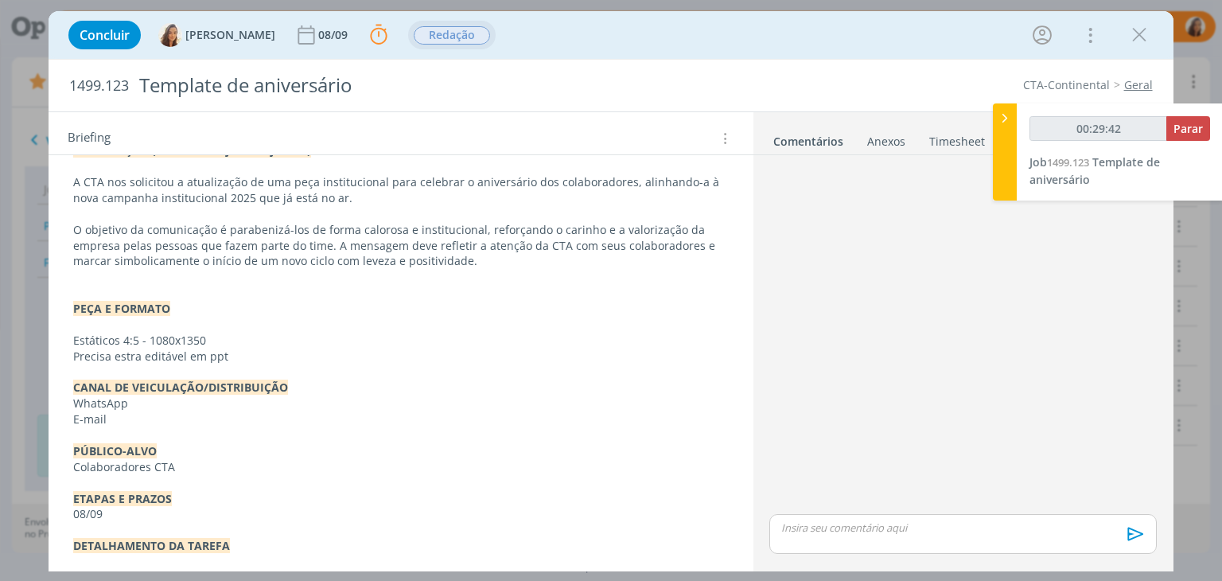
scroll to position [318, 0]
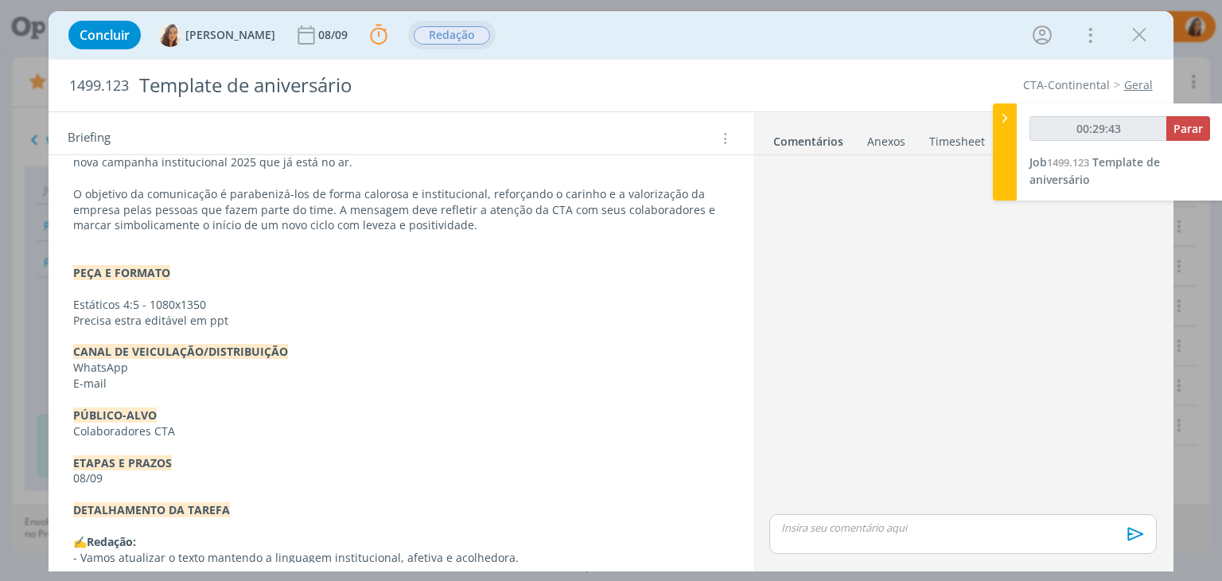
type input "00:29:44"
type input "Revisão"
click at [139, 317] on p "Precisa estra editável em ppt" at bounding box center [400, 321] width 655 height 16
click at [229, 321] on p "Precisa estar editável em ppt" at bounding box center [400, 321] width 653 height 16
click at [67, 317] on div "PASTA DO JOB: AQUI _____________________________________________________ INTROD…" at bounding box center [400, 447] width 678 height 787
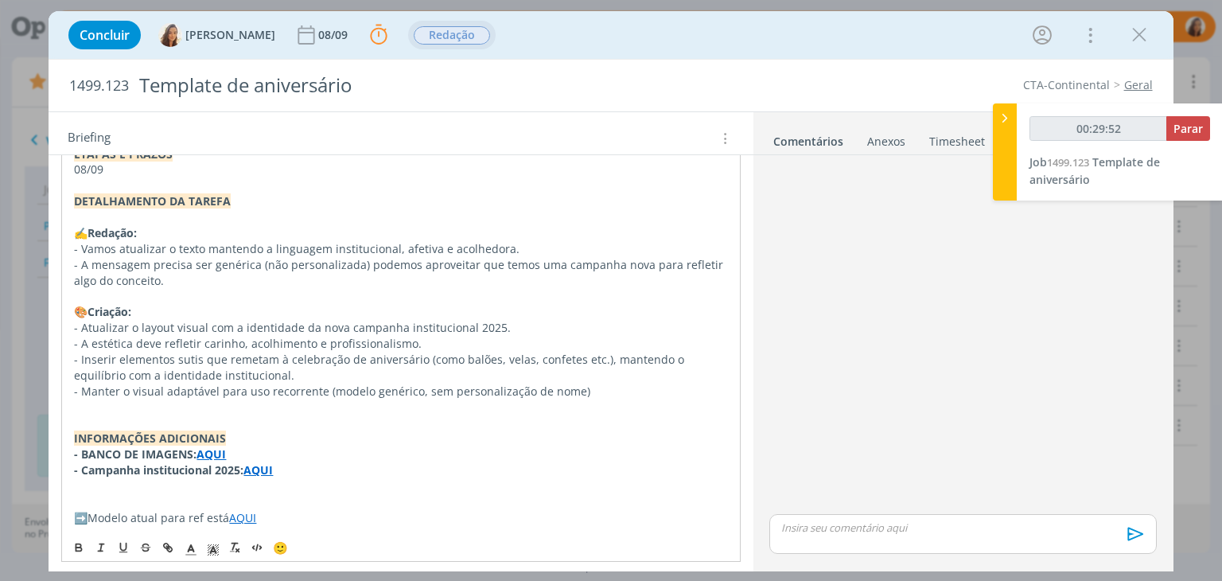
scroll to position [630, 0]
click at [88, 397] on p "dialog" at bounding box center [400, 405] width 653 height 16
click at [327, 387] on p "- Manter o visual adaptável para uso recorrente (modelo genérico, sem personali…" at bounding box center [400, 389] width 653 height 16
click at [241, 508] on link "AQUI" at bounding box center [242, 514] width 27 height 15
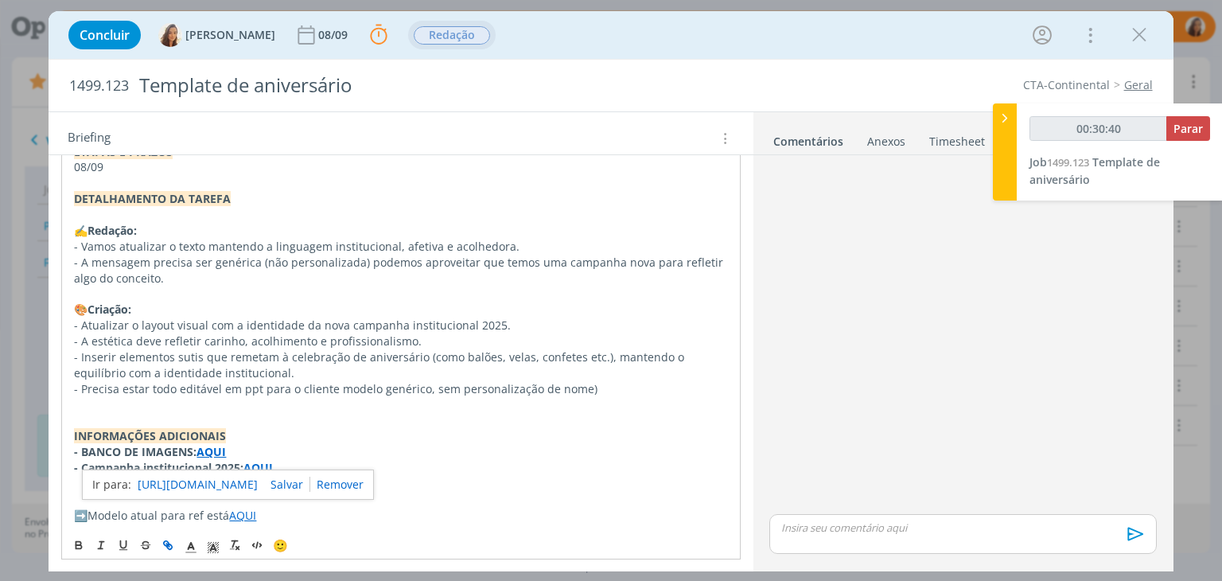
click at [258, 478] on link "https://sobeae.sharepoint.com/:f:/s/SOBEAE/EotvvALCsTJNsSlCNK0Mu28BKifZj54HJLnn…" at bounding box center [198, 484] width 120 height 21
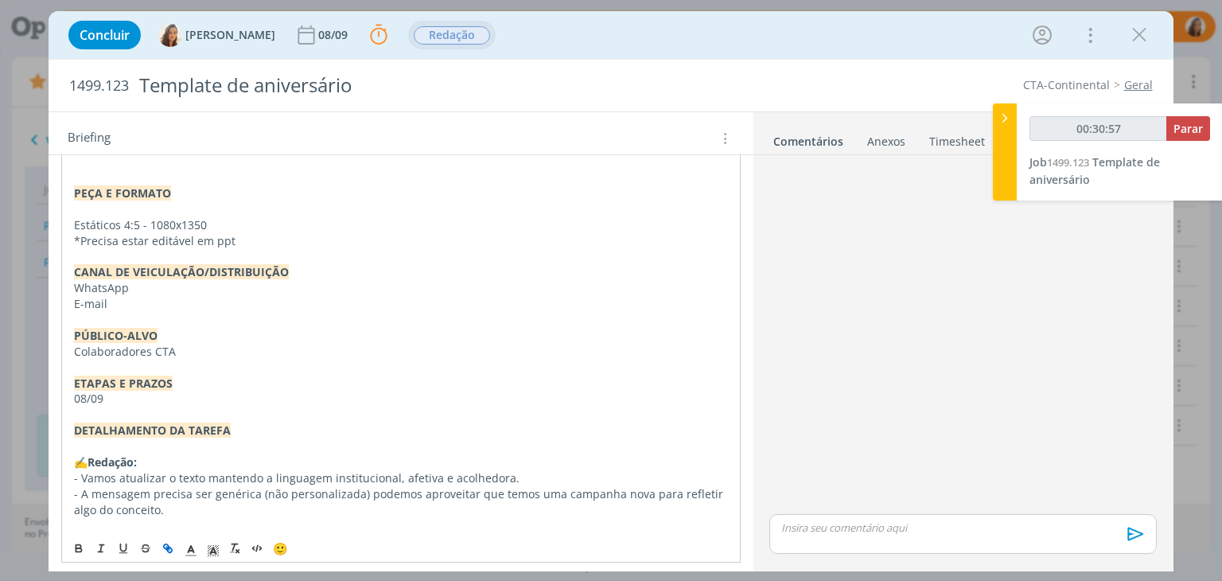
scroll to position [391, 0]
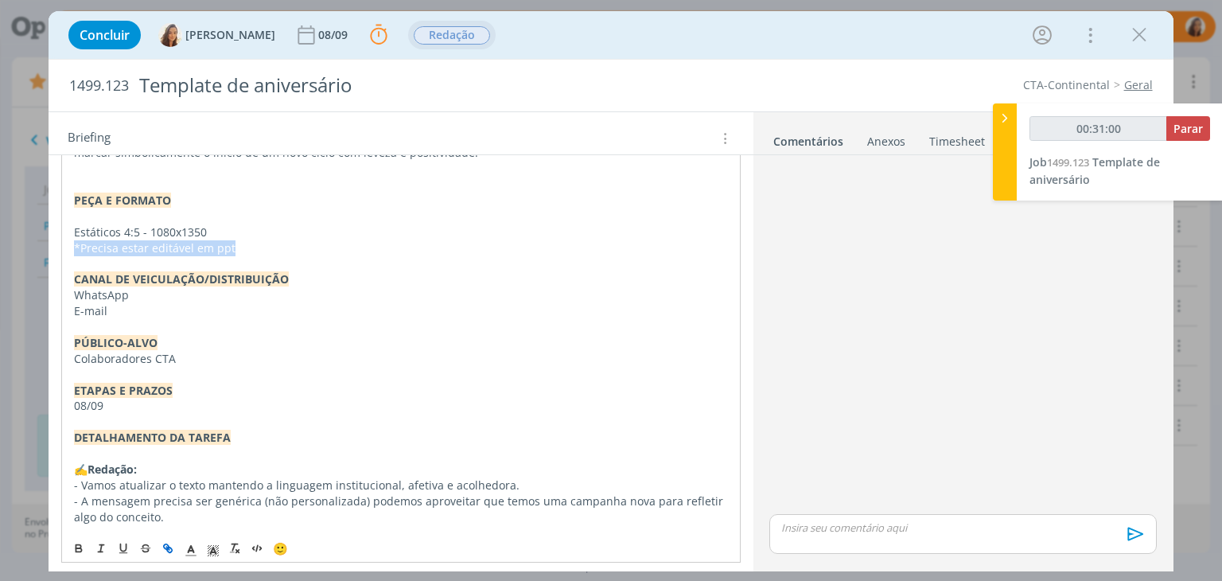
drag, startPoint x: 240, startPoint y: 251, endPoint x: 61, endPoint y: 245, distance: 179.1
click at [61, 245] on div "PASTA DO JOB: AQUI _____________________________________________________ INTROD…" at bounding box center [400, 374] width 678 height 787
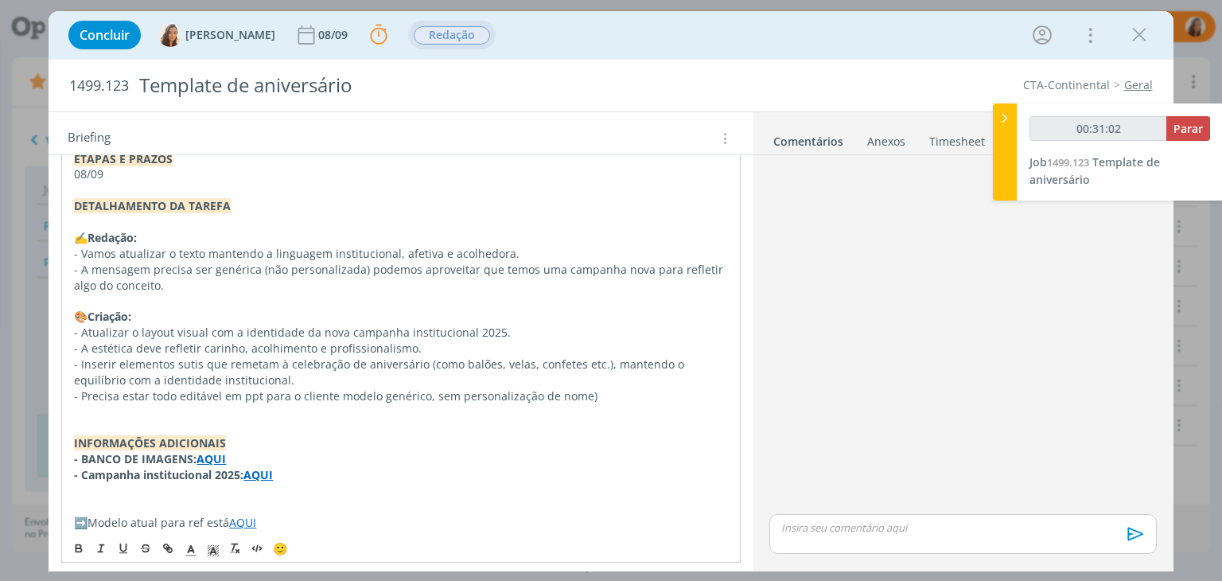
scroll to position [630, 0]
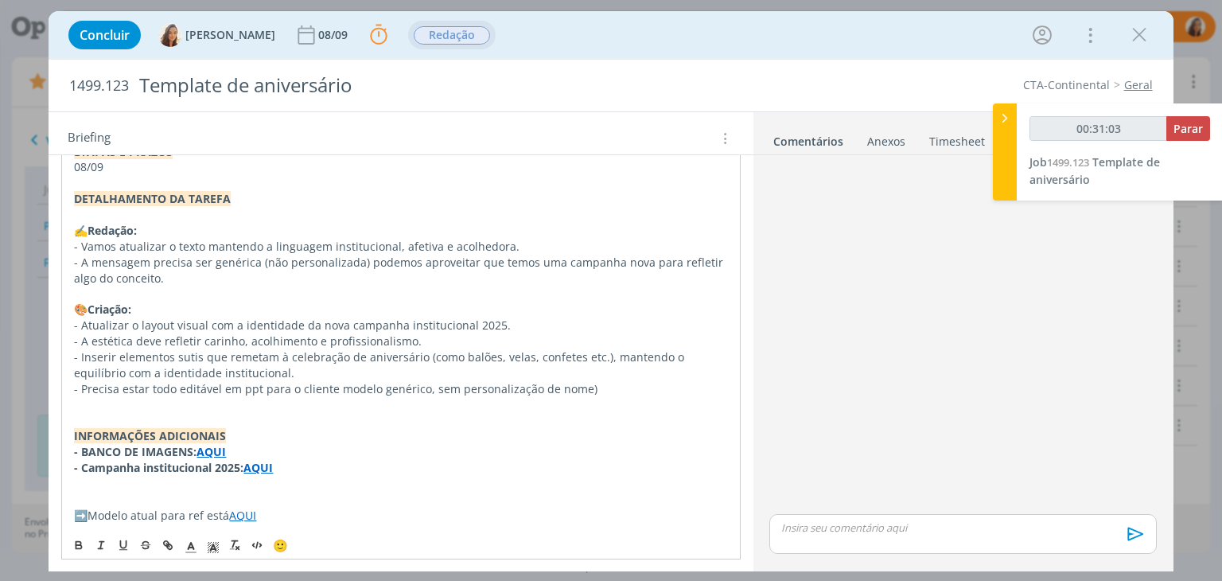
click at [105, 385] on p "- Precisa estar todo editável em ppt para o cliente modelo genérico, sem person…" at bounding box center [400, 389] width 653 height 16
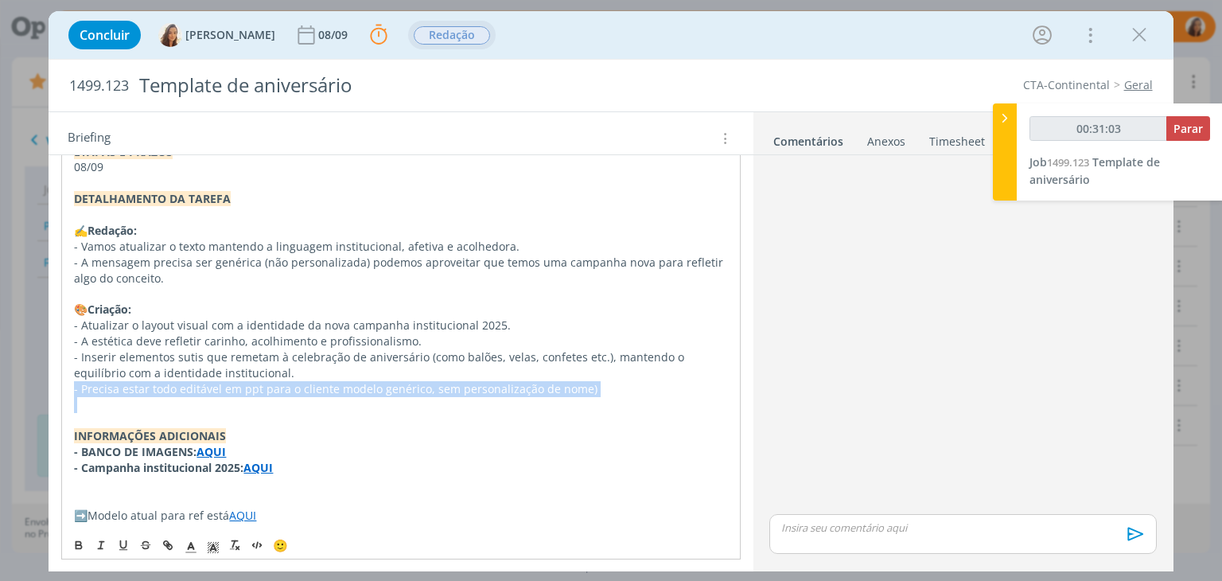
click at [105, 385] on p "- Precisa estar todo editável em ppt para o cliente modelo genérico, sem person…" at bounding box center [400, 389] width 653 height 16
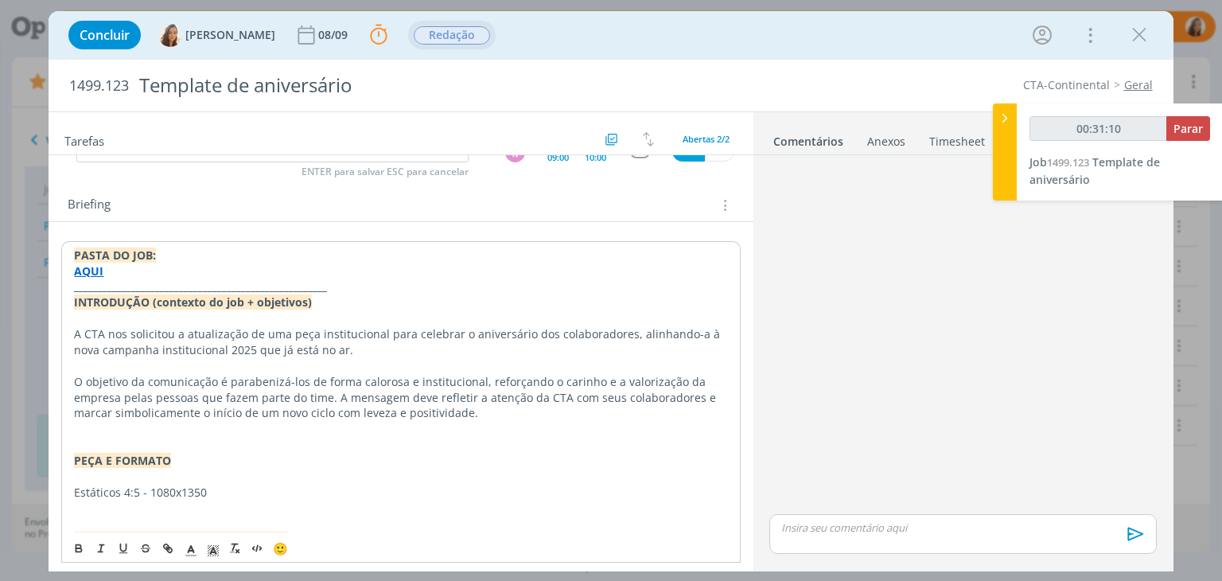
scroll to position [0, 0]
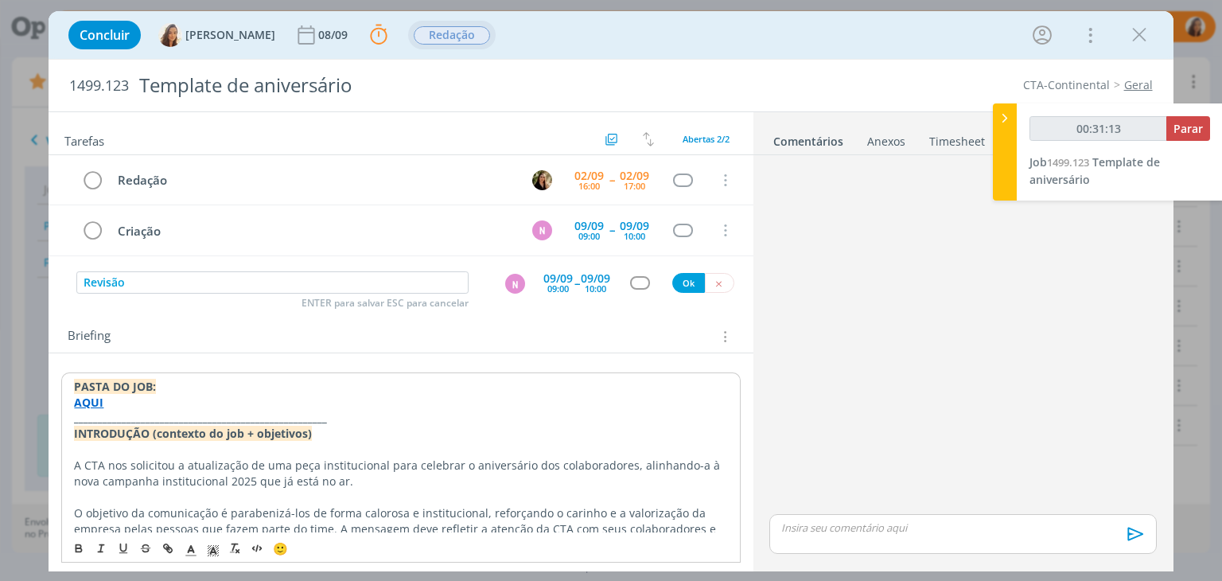
type input "00:31:14"
click at [505, 286] on div "N" at bounding box center [515, 284] width 20 height 20
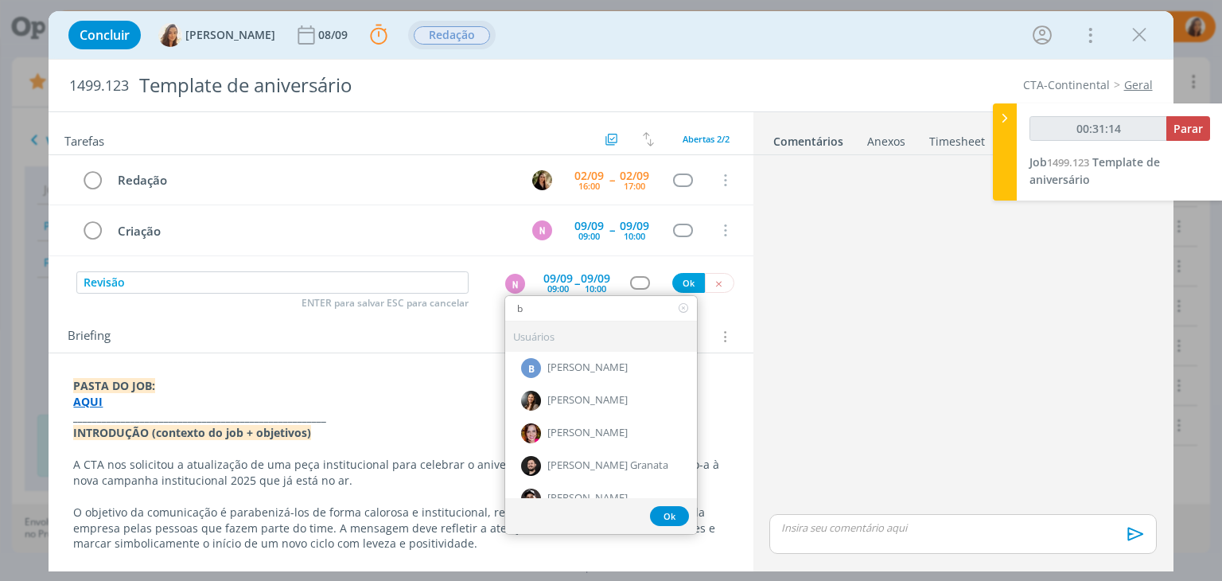
type input "br"
type input "00:31:15"
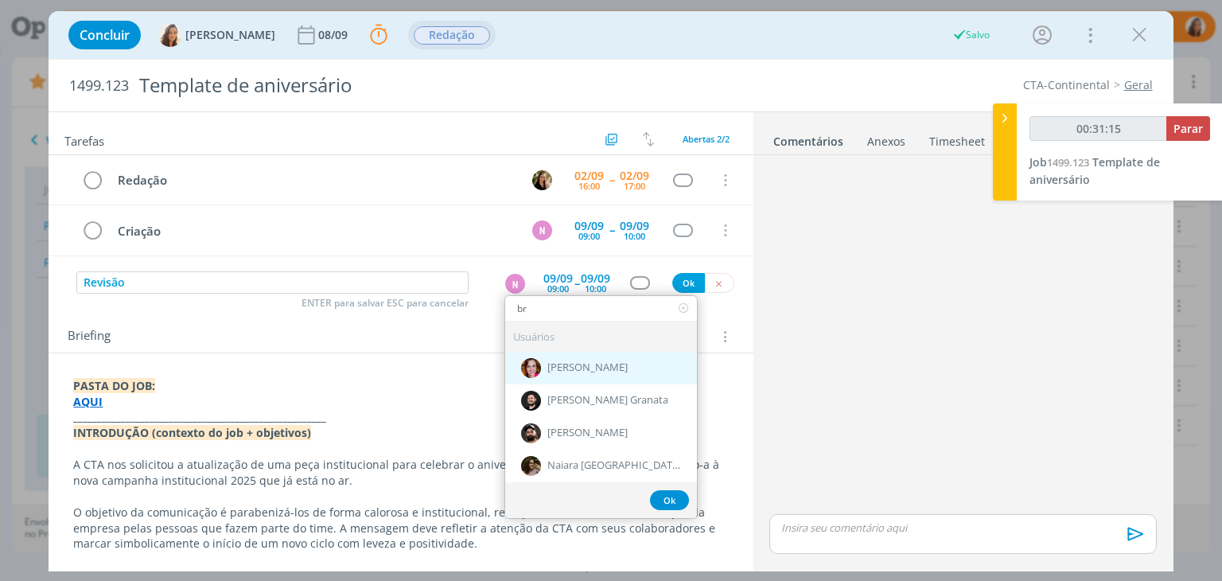
type input "br"
click at [547, 370] on span "[PERSON_NAME]" at bounding box center [587, 368] width 80 height 13
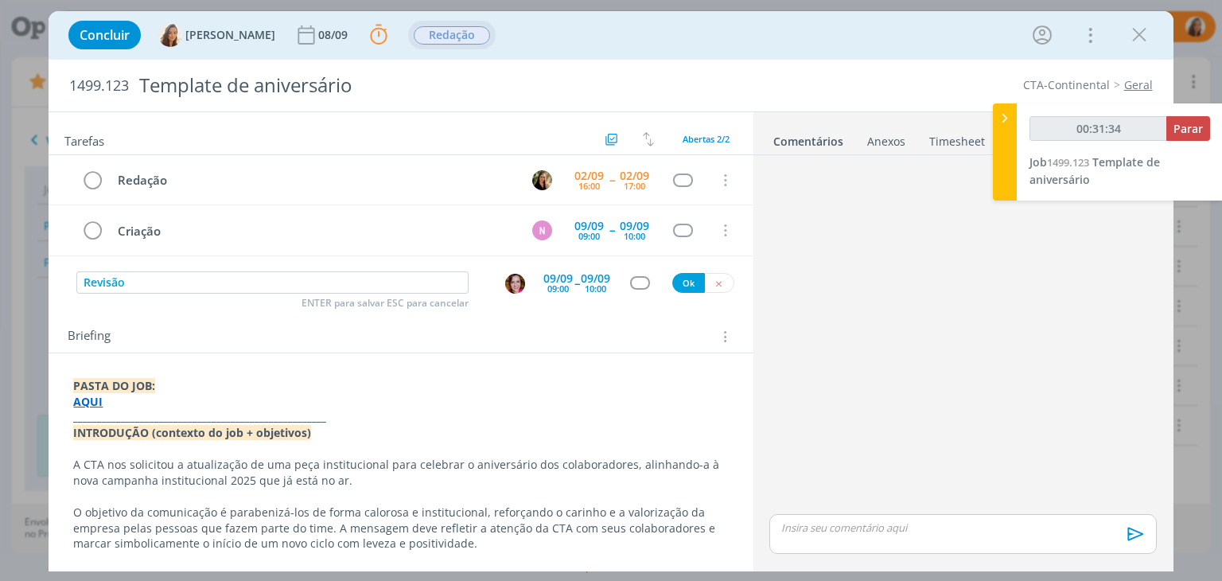
click at [550, 284] on div "09:00" at bounding box center [557, 288] width 21 height 9
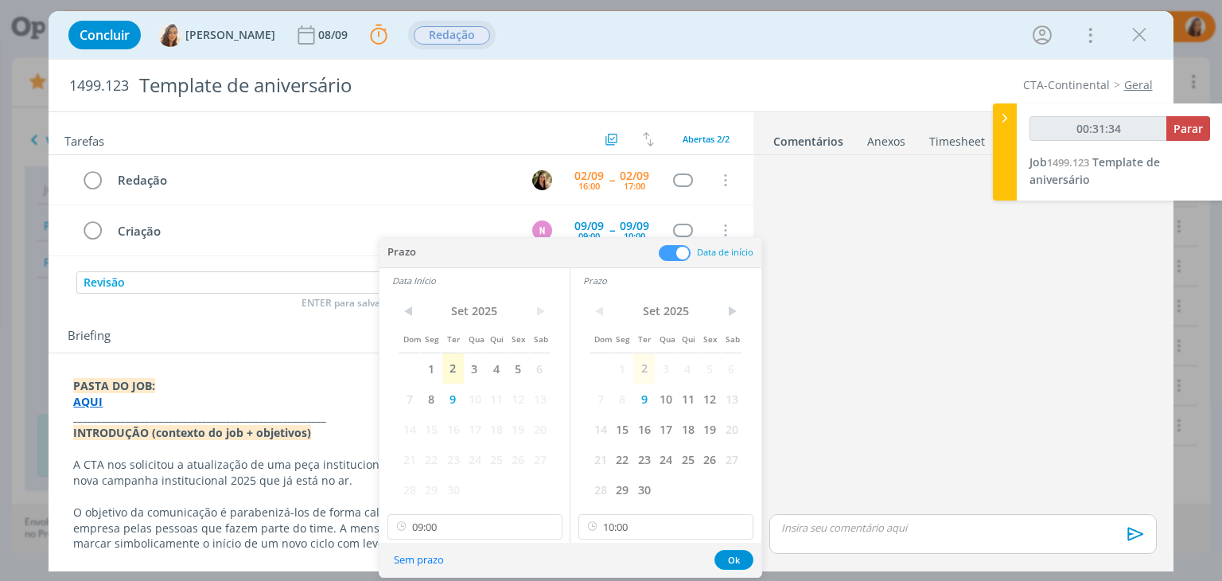
type input "00:31:35"
click at [735, 527] on icon at bounding box center [739, 526] width 20 height 25
click at [444, 526] on input "09:00" at bounding box center [474, 526] width 175 height 25
type input "00:31:39"
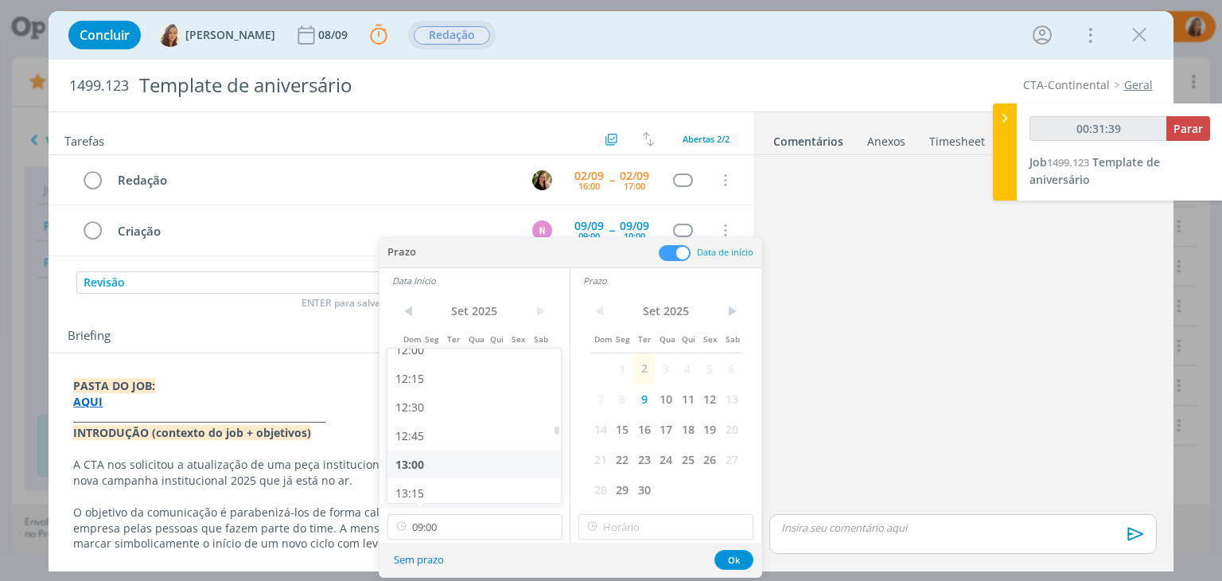
click at [433, 470] on div "13:00" at bounding box center [476, 464] width 178 height 29
type input "13:00"
type input "00:31:40"
type input "16:00"
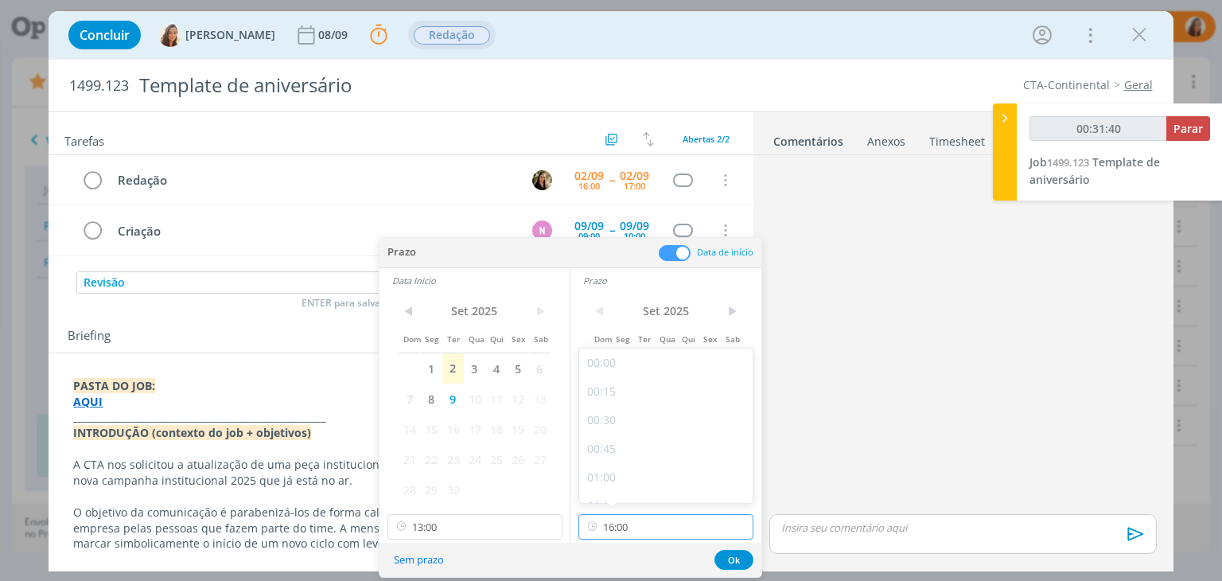
click at [623, 524] on input "16:00" at bounding box center [665, 526] width 175 height 25
type input "00:31:42"
click at [655, 426] on div "13:30" at bounding box center [668, 436] width 178 height 29
type input "13:30"
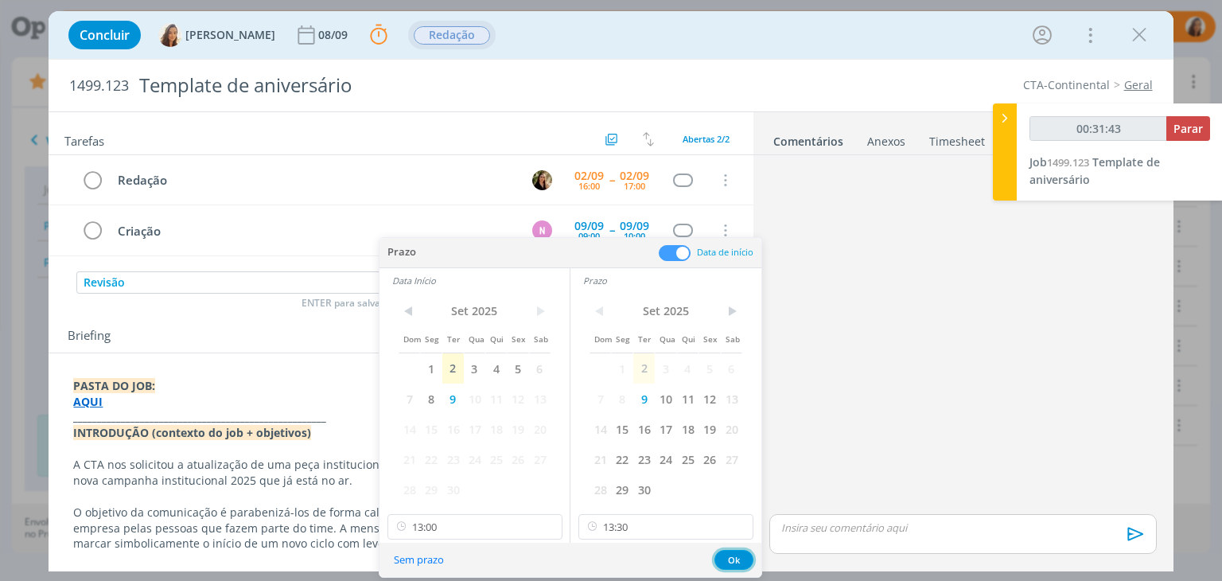
click at [739, 563] on button "Ok" at bounding box center [733, 560] width 39 height 20
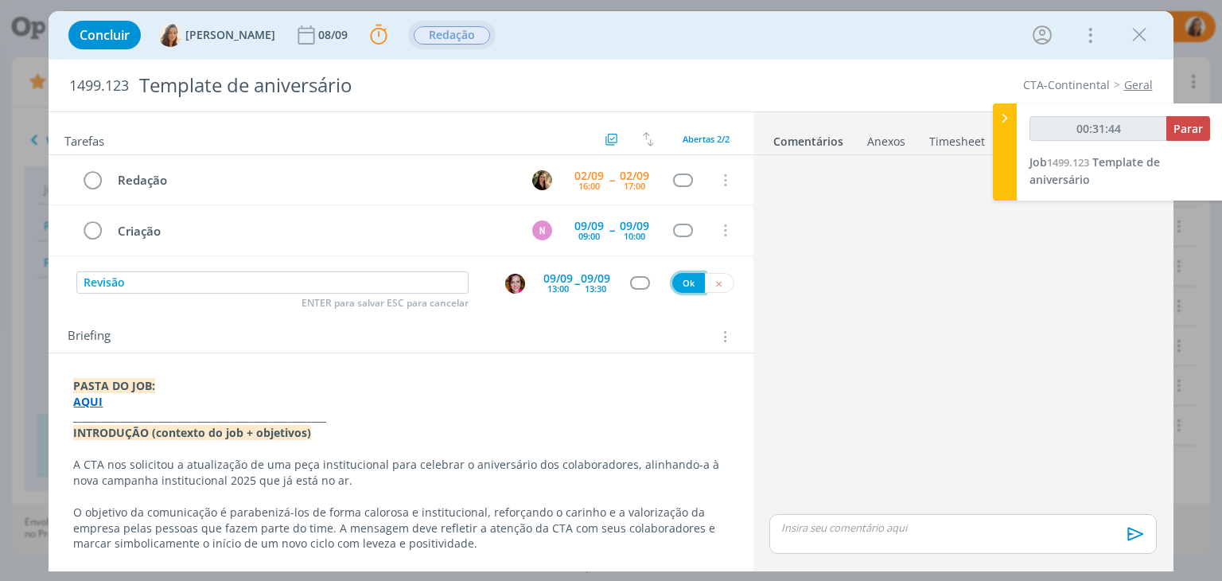
click at [687, 281] on button "Ok" at bounding box center [688, 283] width 33 height 20
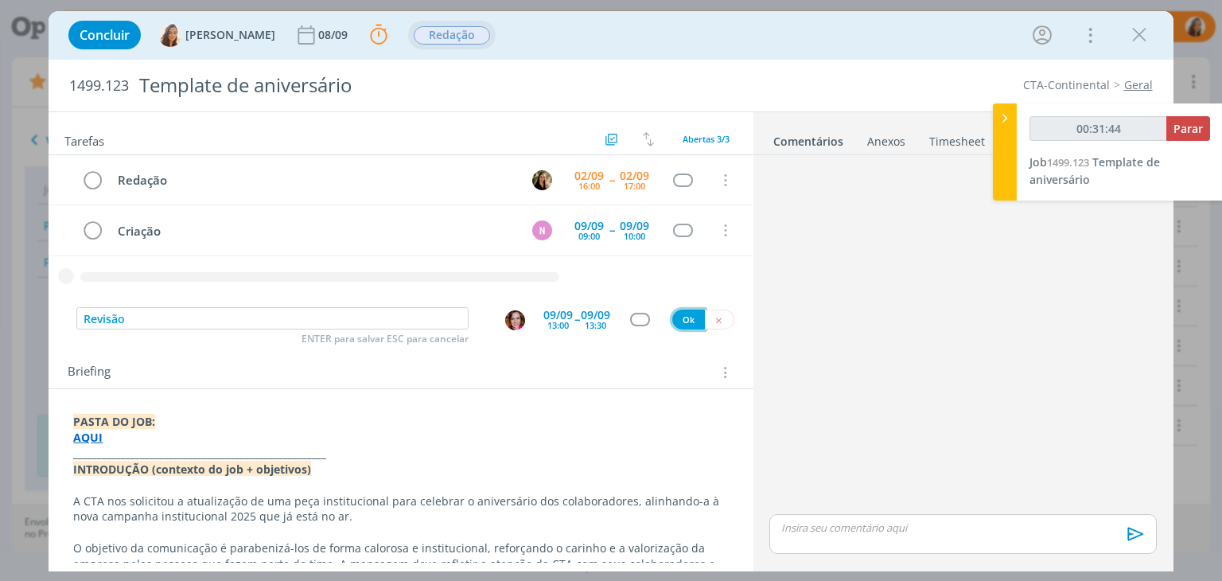
type input "00:31:45"
click at [300, 25] on icon "dialog" at bounding box center [306, 35] width 24 height 24
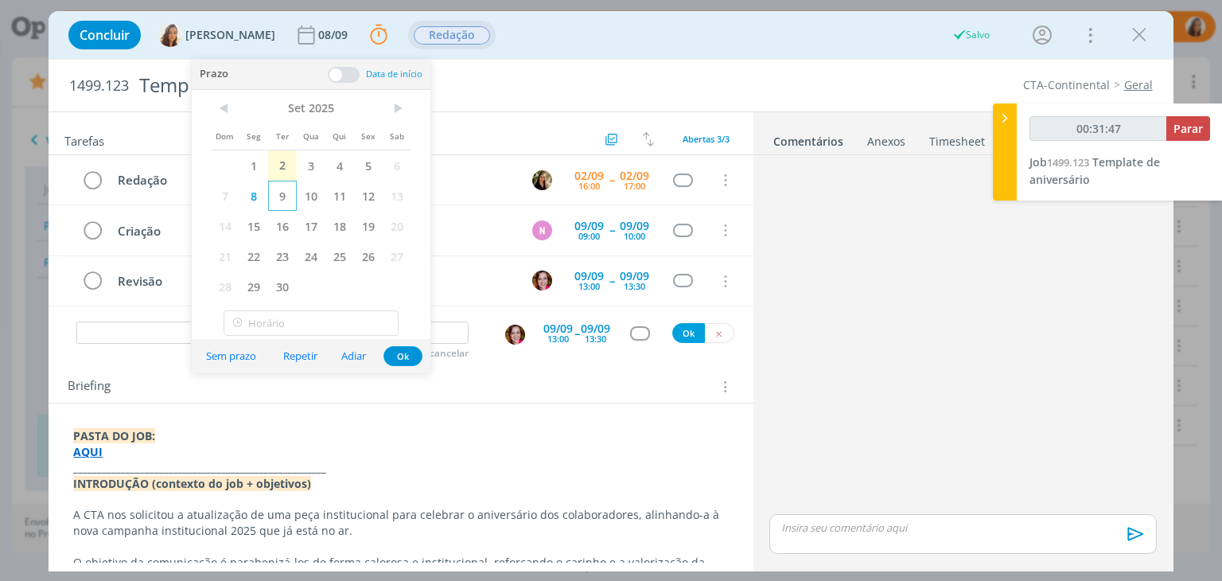
click at [283, 199] on span "9" at bounding box center [282, 196] width 29 height 30
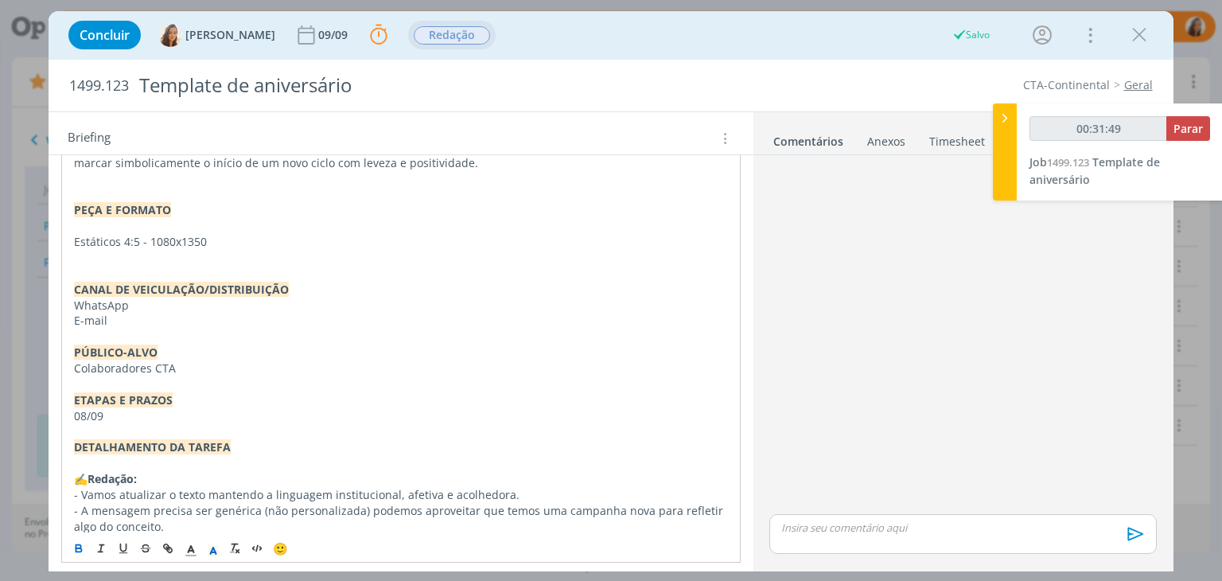
scroll to position [477, 0]
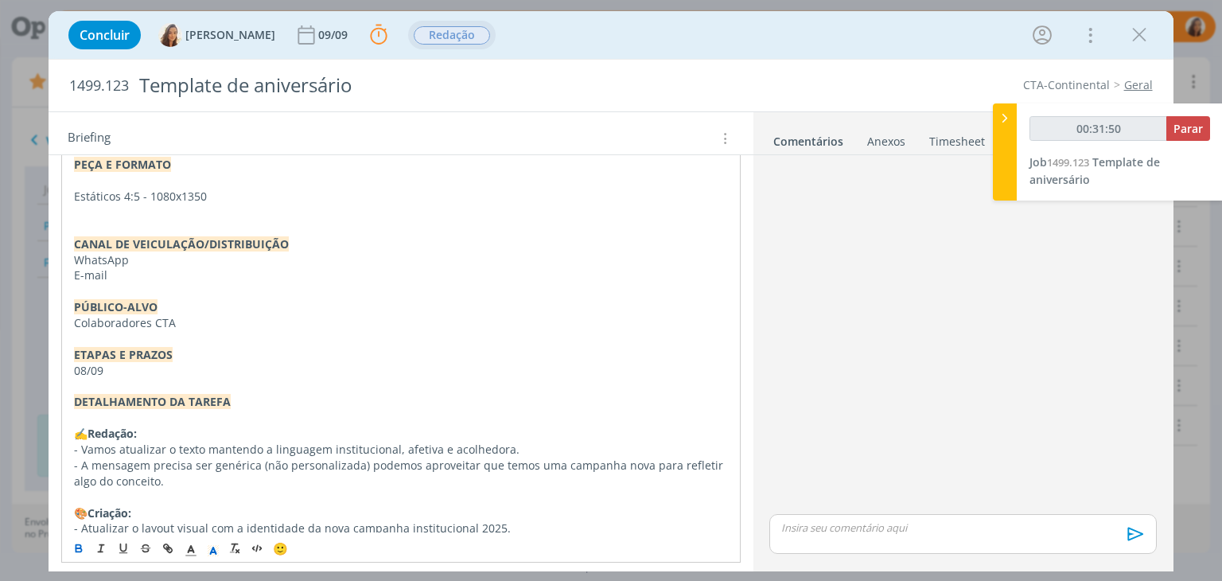
click at [88, 363] on p "08/09" at bounding box center [400, 371] width 653 height 16
click at [137, 386] on p "dialog" at bounding box center [400, 387] width 653 height 16
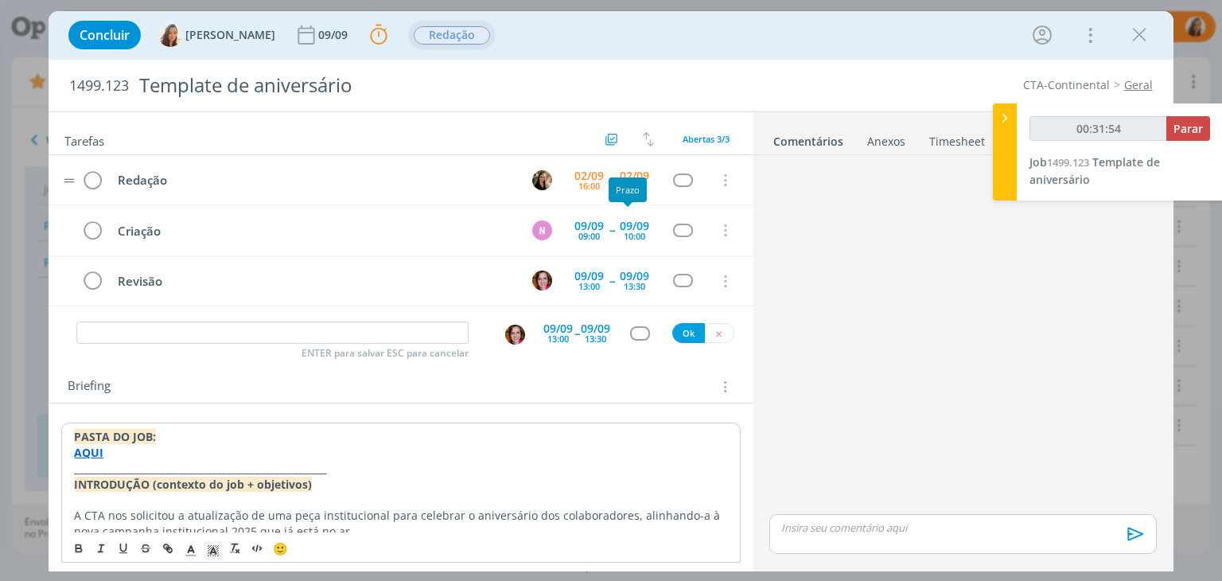
type input "00:31:55"
click at [1188, 122] on span "Parar" at bounding box center [1187, 128] width 29 height 15
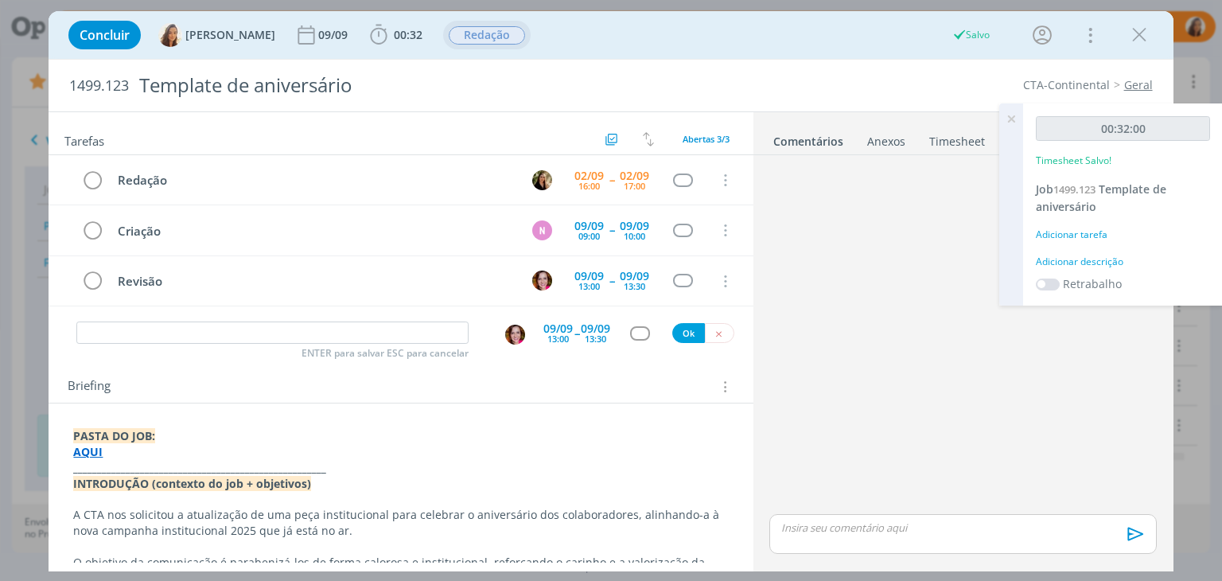
click at [1084, 258] on div "Adicionar descrição" at bounding box center [1123, 262] width 174 height 14
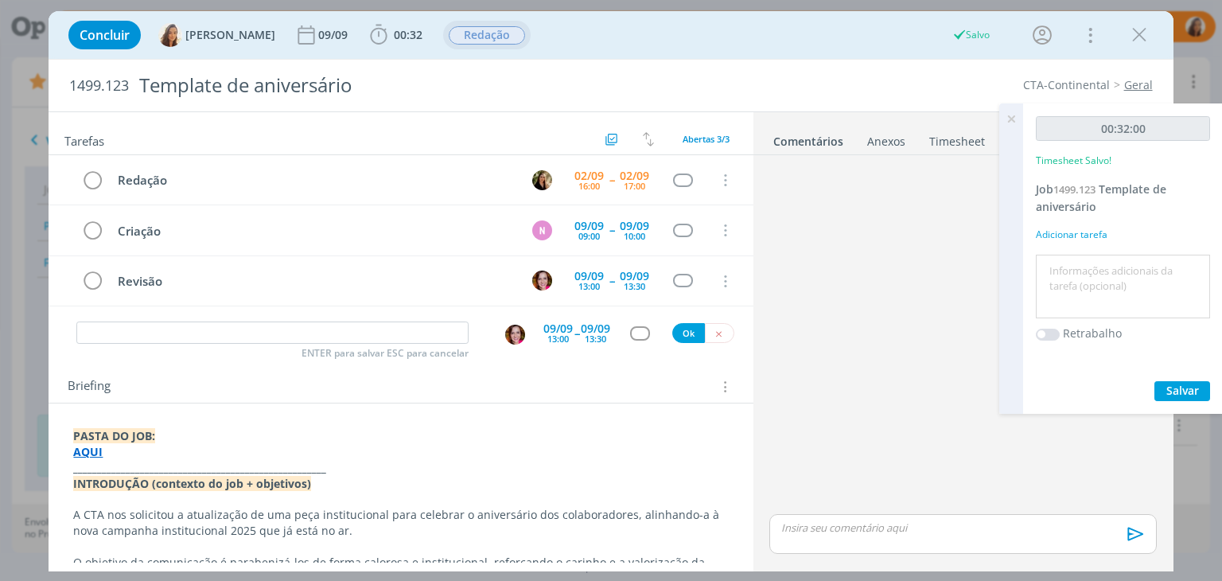
click at [1090, 283] on textarea at bounding box center [1123, 286] width 166 height 56
type textarea "Briefing"
click at [1174, 383] on span "Salvar" at bounding box center [1182, 390] width 33 height 15
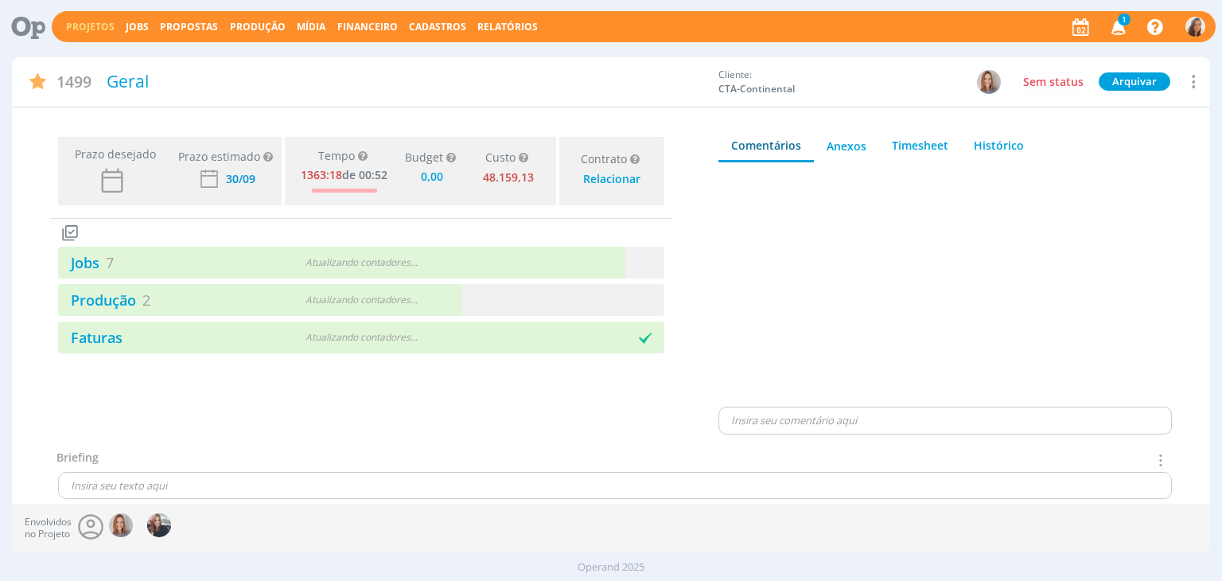
type input "0,00"
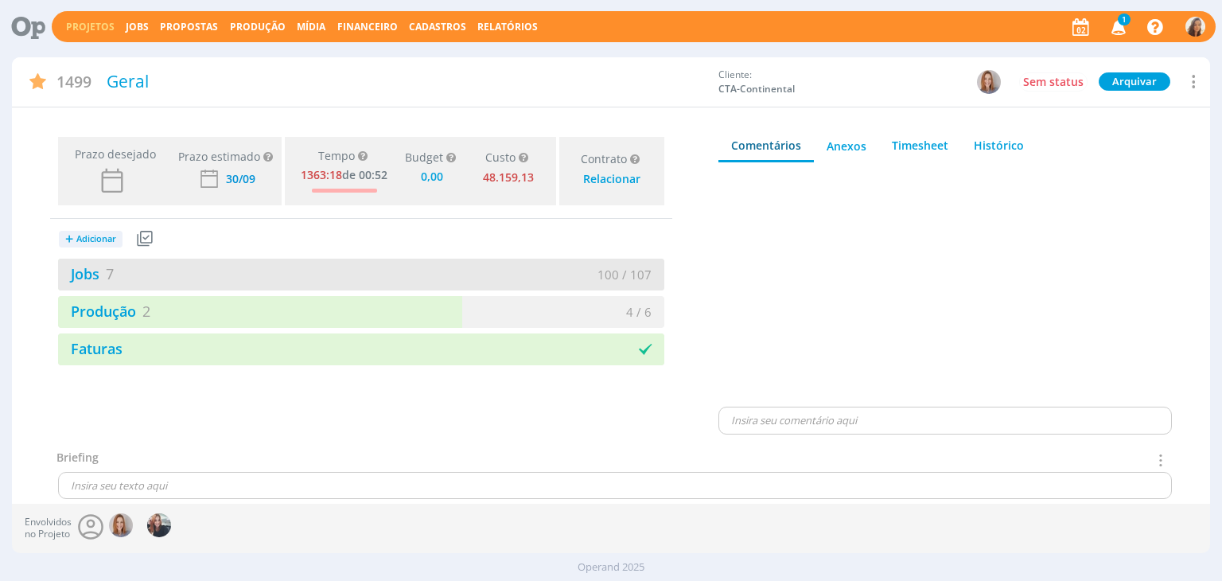
click at [324, 265] on div "Jobs 7" at bounding box center [209, 273] width 303 height 21
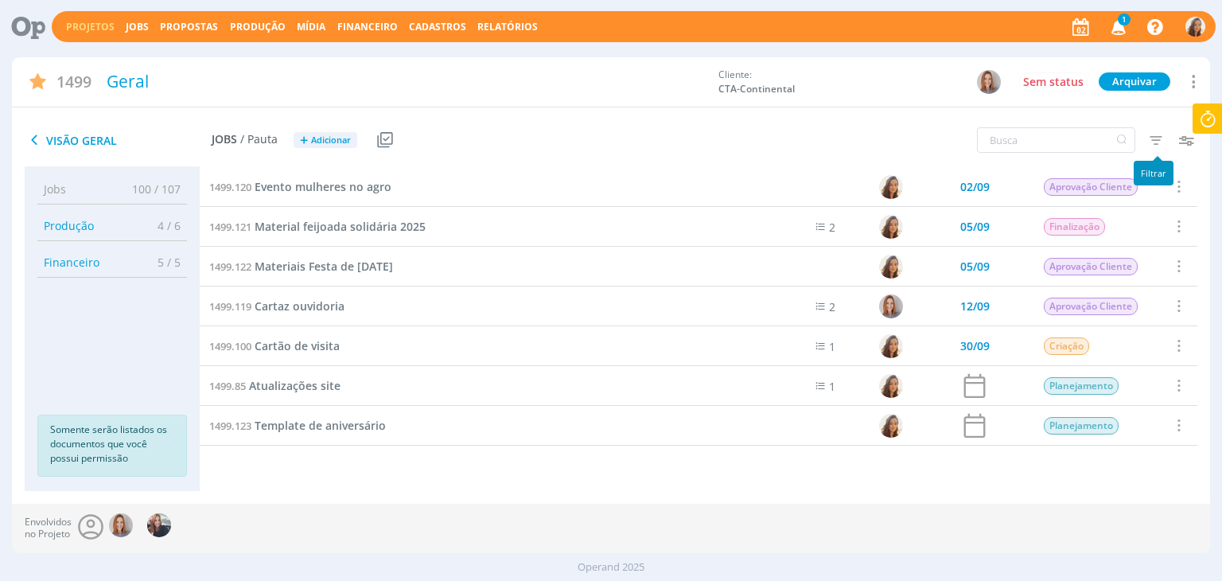
click at [1159, 138] on icon "button" at bounding box center [1155, 140] width 29 height 29
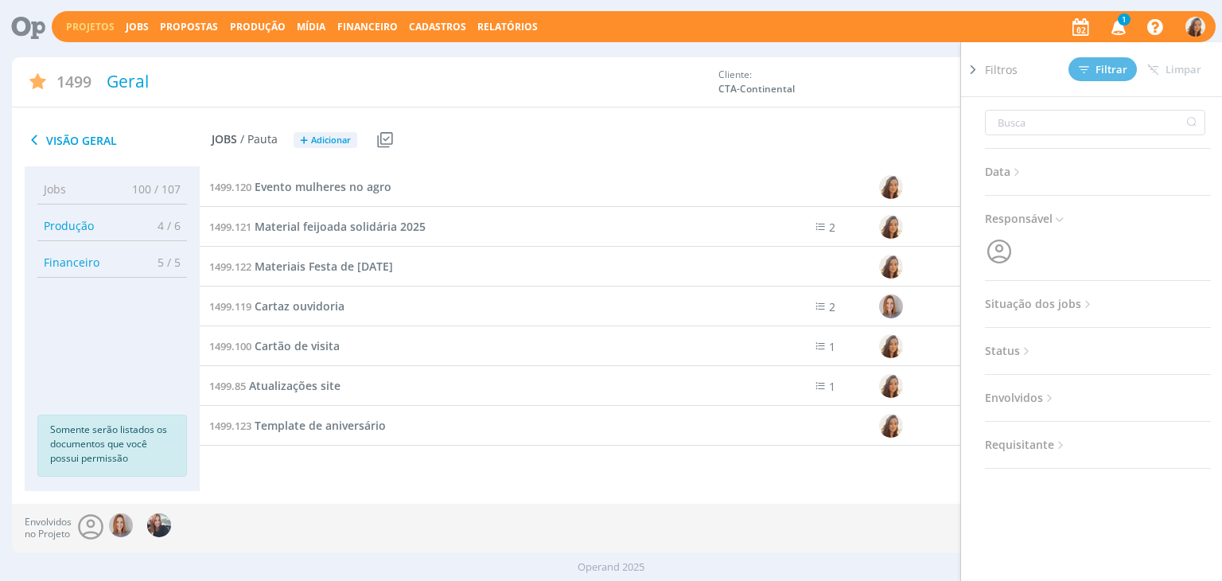
click at [1059, 309] on span "Situação dos jobs" at bounding box center [1040, 303] width 110 height 21
click at [1090, 344] on span at bounding box center [1088, 347] width 32 height 16
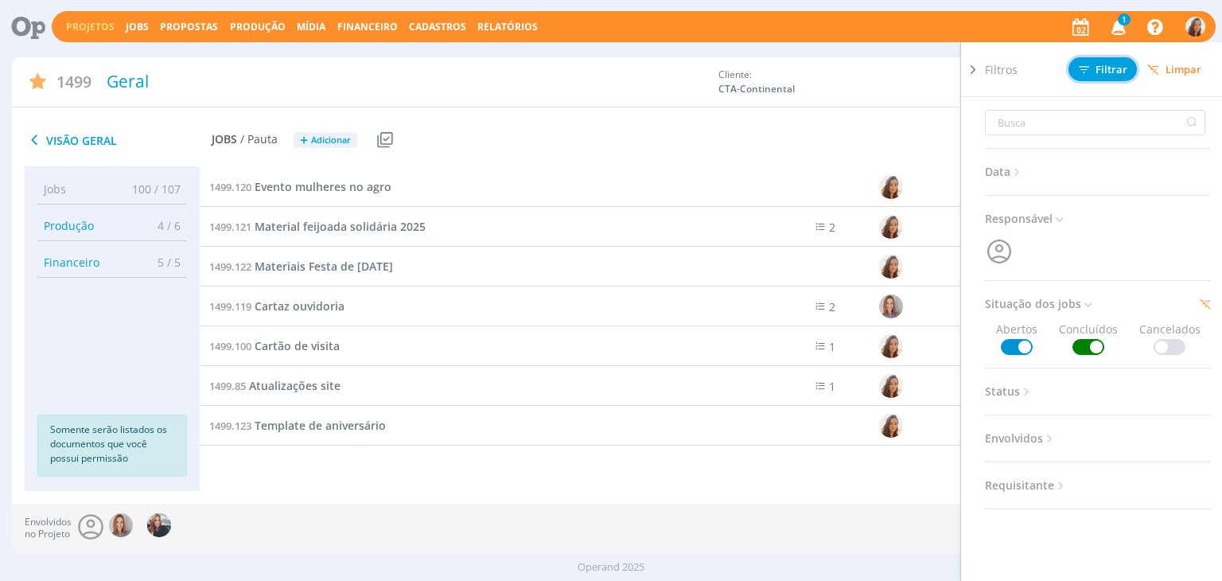
click at [1117, 64] on span "Filtrar" at bounding box center [1102, 69] width 49 height 10
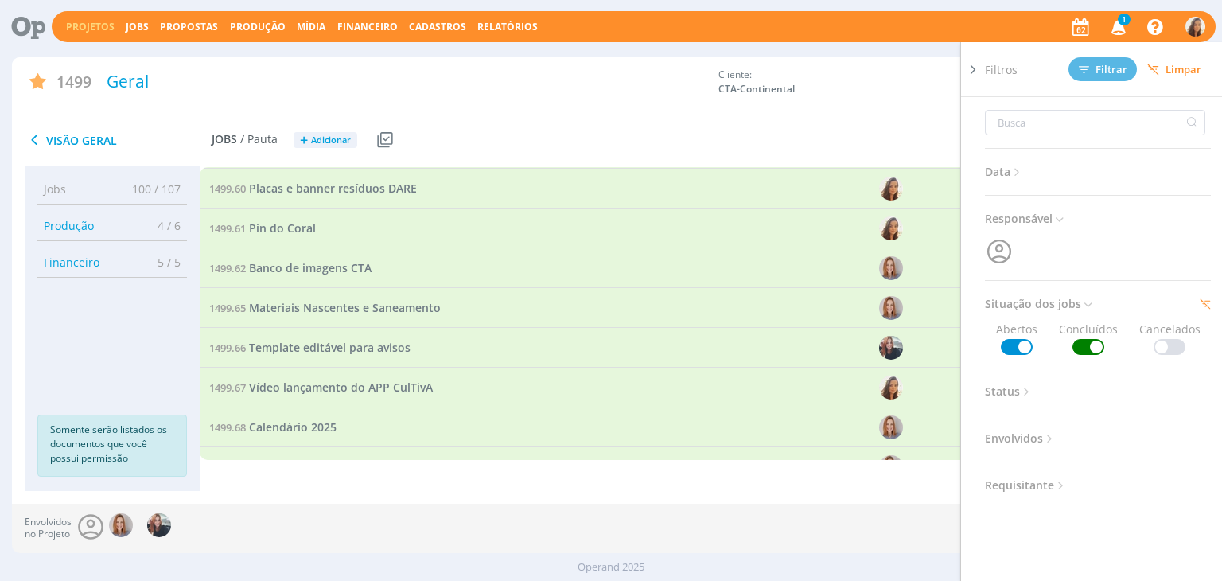
scroll to position [2981, 0]
click at [371, 421] on span "Card aniversário colaboradores" at bounding box center [334, 426] width 171 height 15
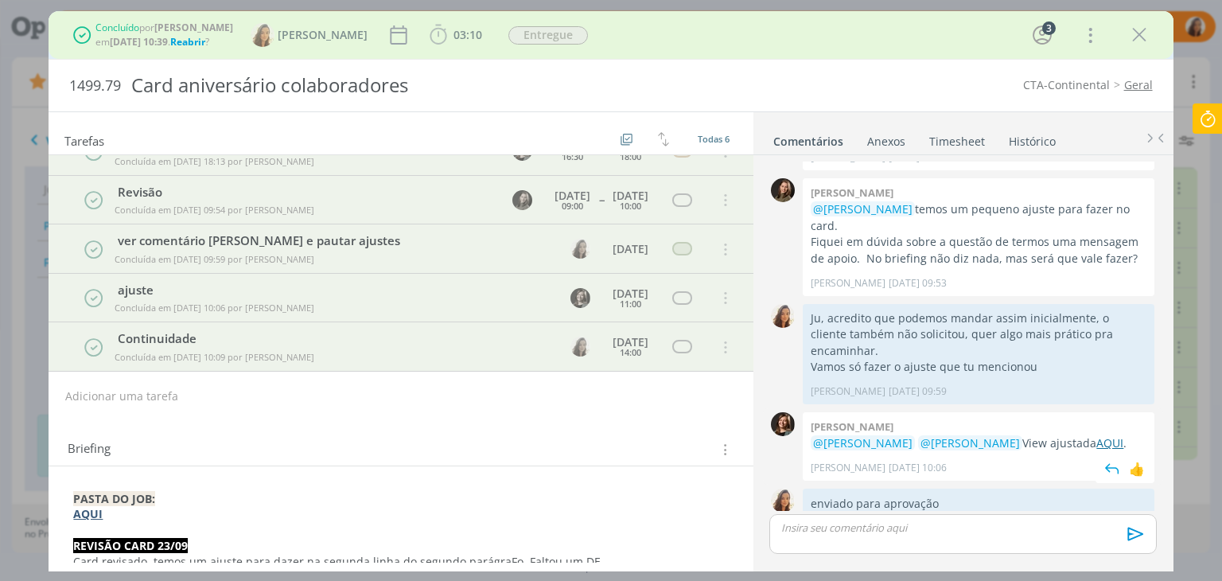
click at [1101, 435] on link "AQUI" at bounding box center [1109, 442] width 27 height 15
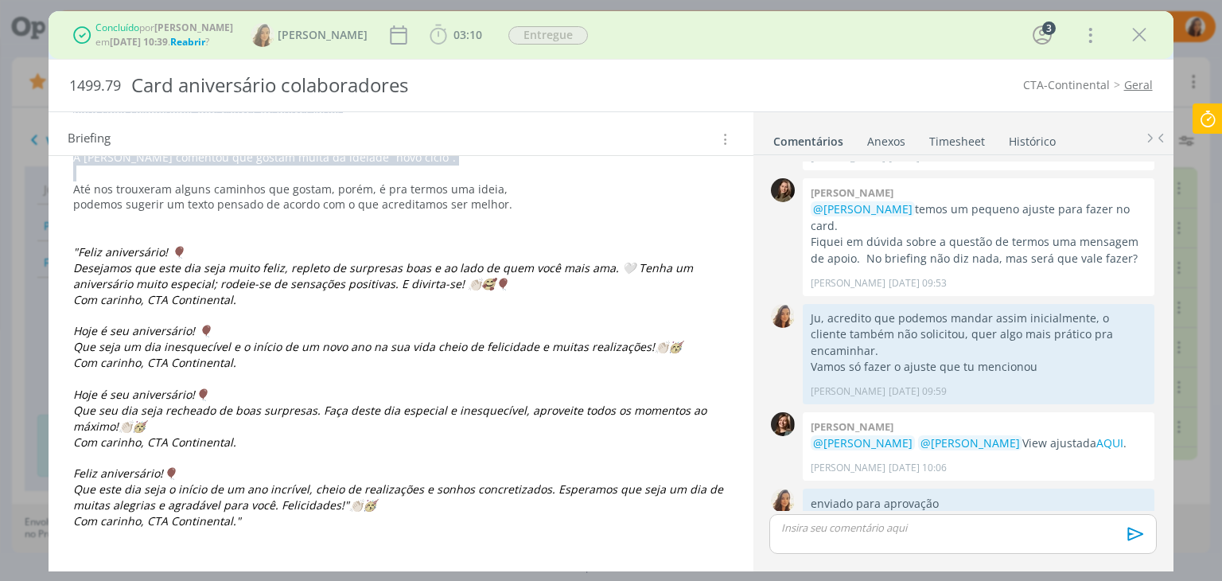
scroll to position [1029, 0]
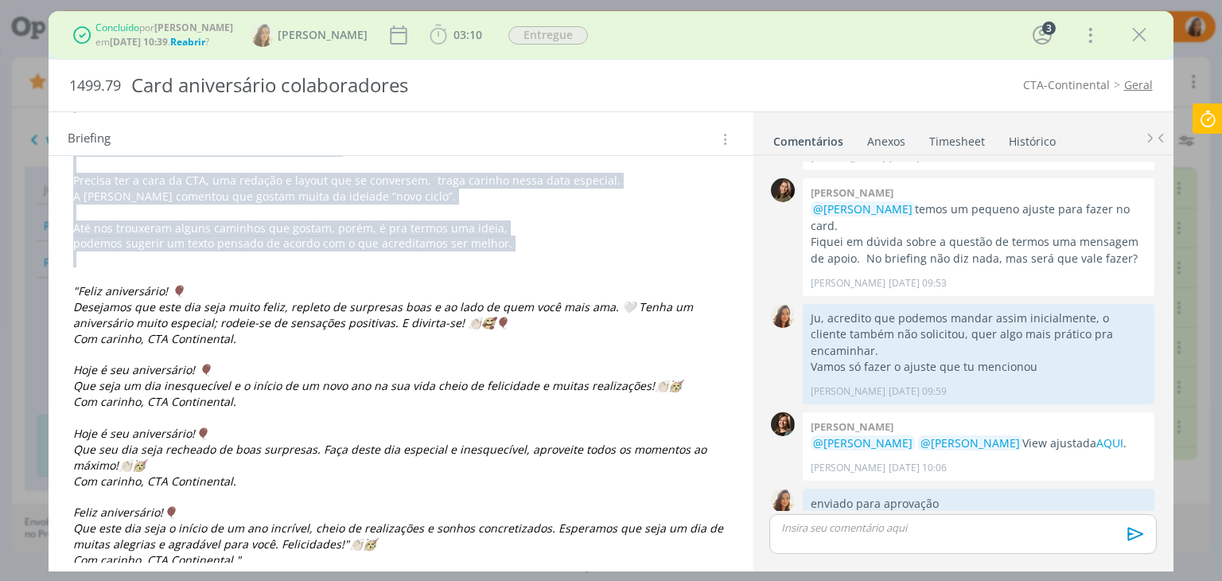
drag, startPoint x: 71, startPoint y: 227, endPoint x: 646, endPoint y: 262, distance: 576.1
click at [646, 262] on div "PASTA DO JOB: AQUI REVISÃO CARD 23/09 Card revisado, temos um ajuste para dazer…" at bounding box center [400, 54] width 678 height 1197
copy div "O QUE É? Card FORMATO 4:5 - 1080 x 1350 > WhatsApp e e-mail ONDE VAI VEICULAR? …"
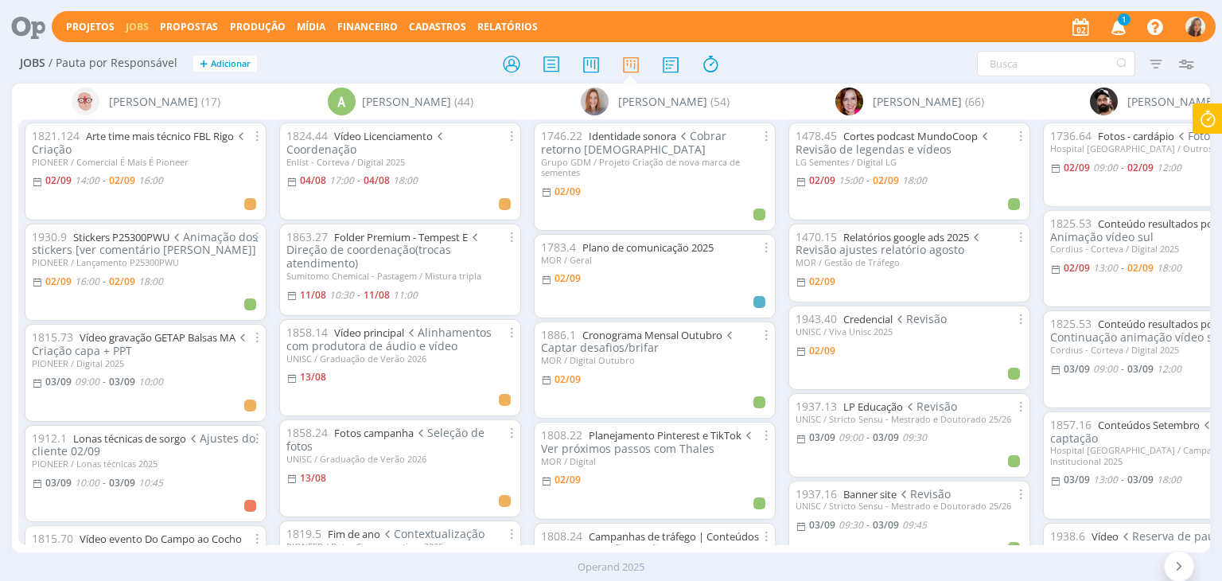
click at [1124, 26] on icon "button" at bounding box center [1119, 26] width 28 height 27
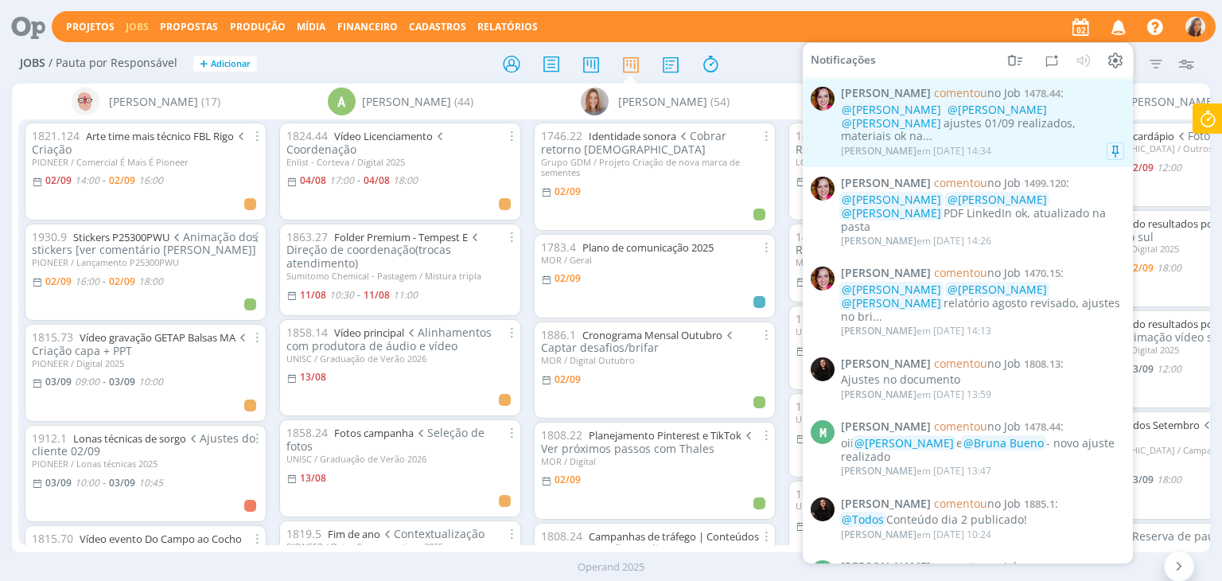
click at [1030, 143] on div "[PERSON_NAME] em [DATE] 14:34" at bounding box center [982, 151] width 283 height 16
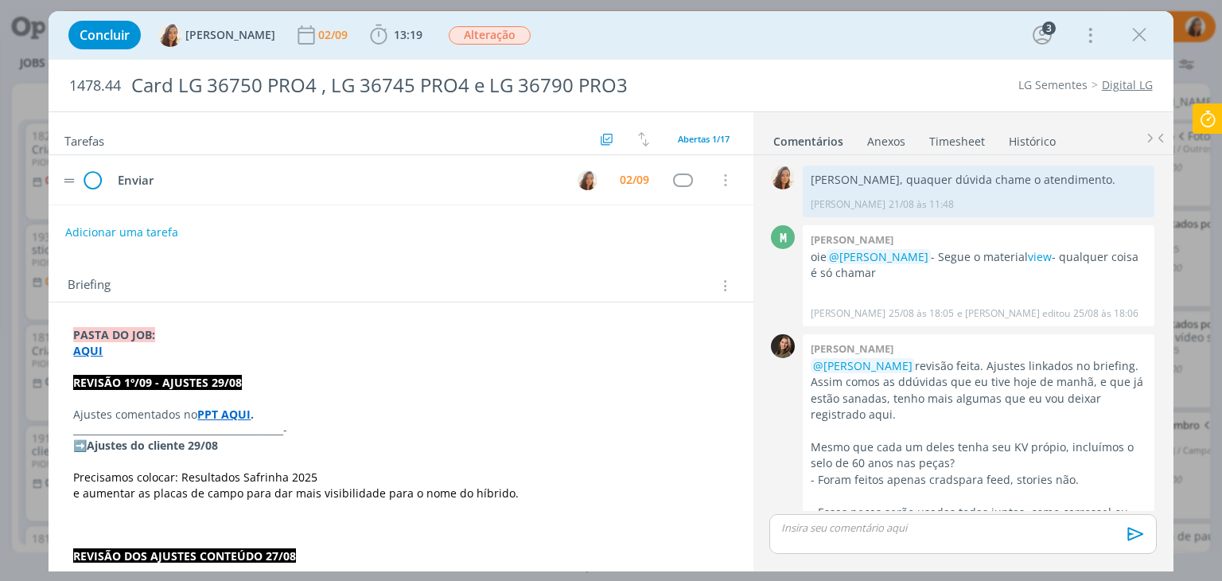
scroll to position [1333, 0]
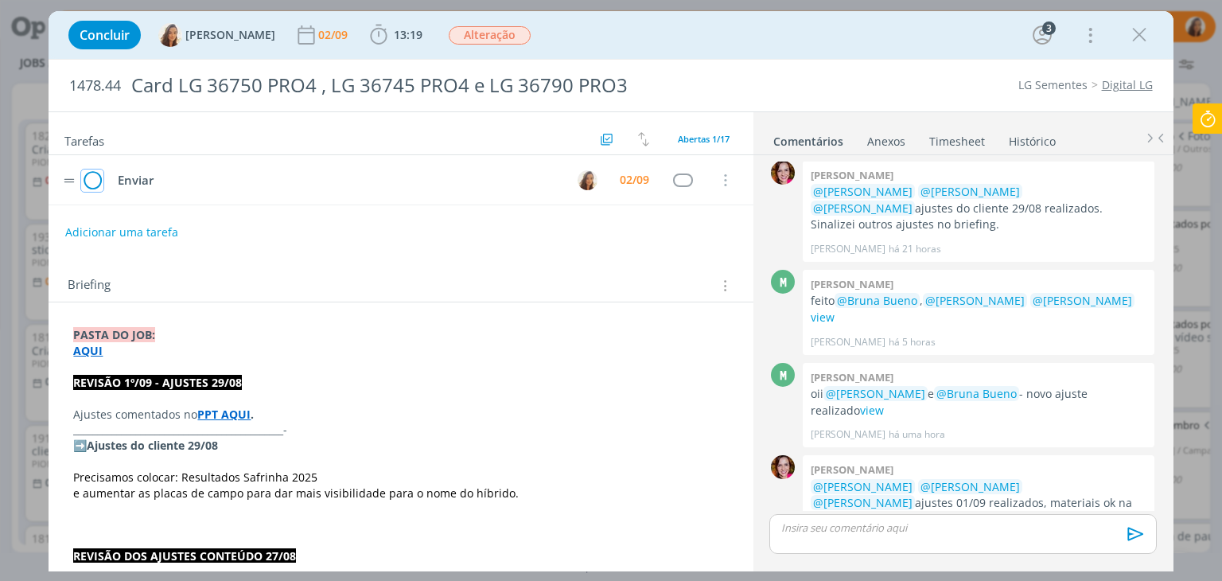
click at [88, 182] on icon "dialog" at bounding box center [92, 181] width 22 height 24
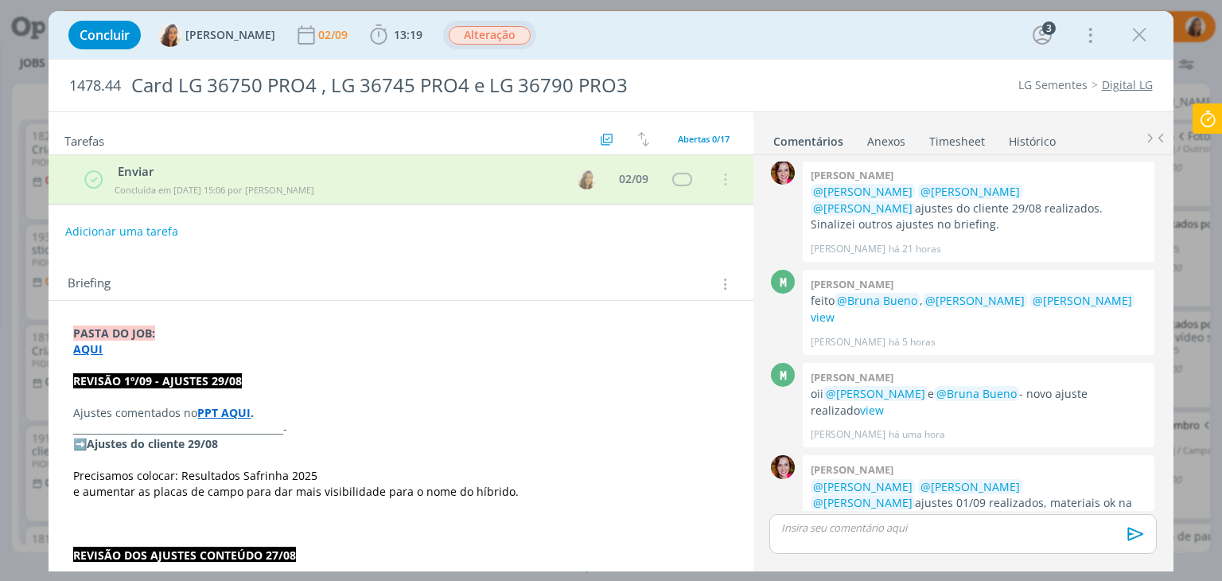
click at [499, 39] on span "Alteração" at bounding box center [490, 35] width 82 height 18
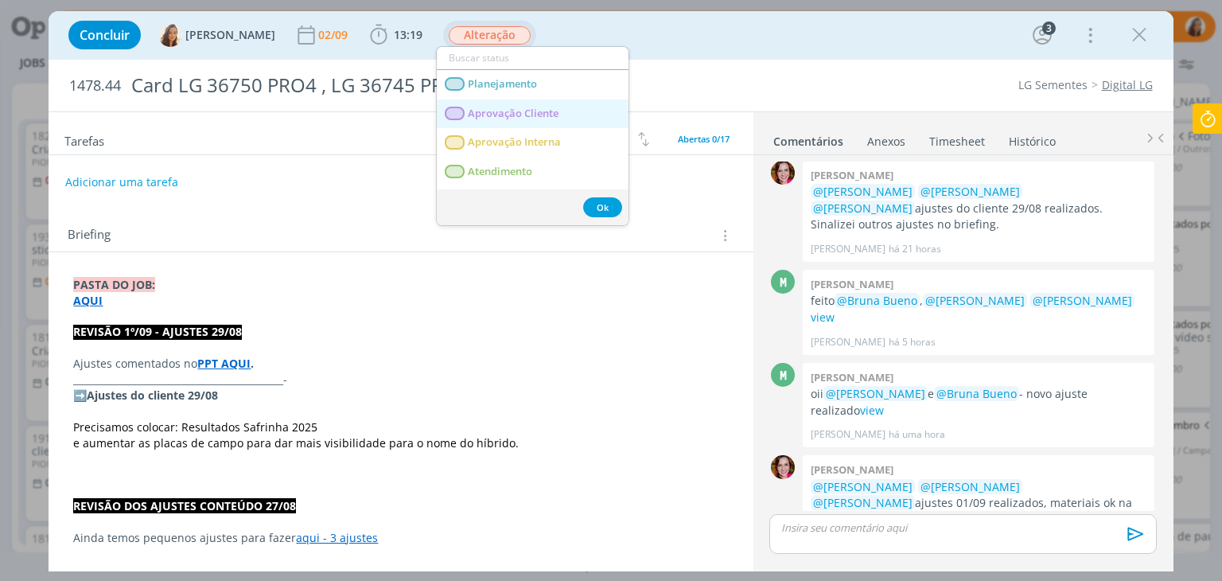
click at [557, 112] on span "Aprovação Cliente" at bounding box center [513, 113] width 91 height 13
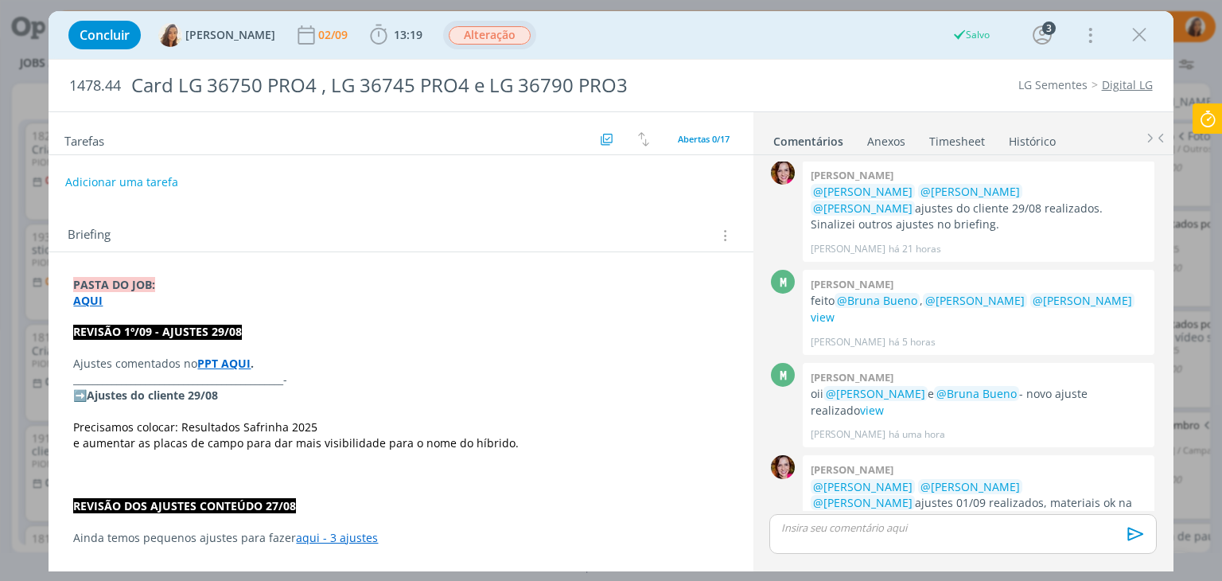
click at [923, 534] on p "dialog" at bounding box center [962, 527] width 361 height 14
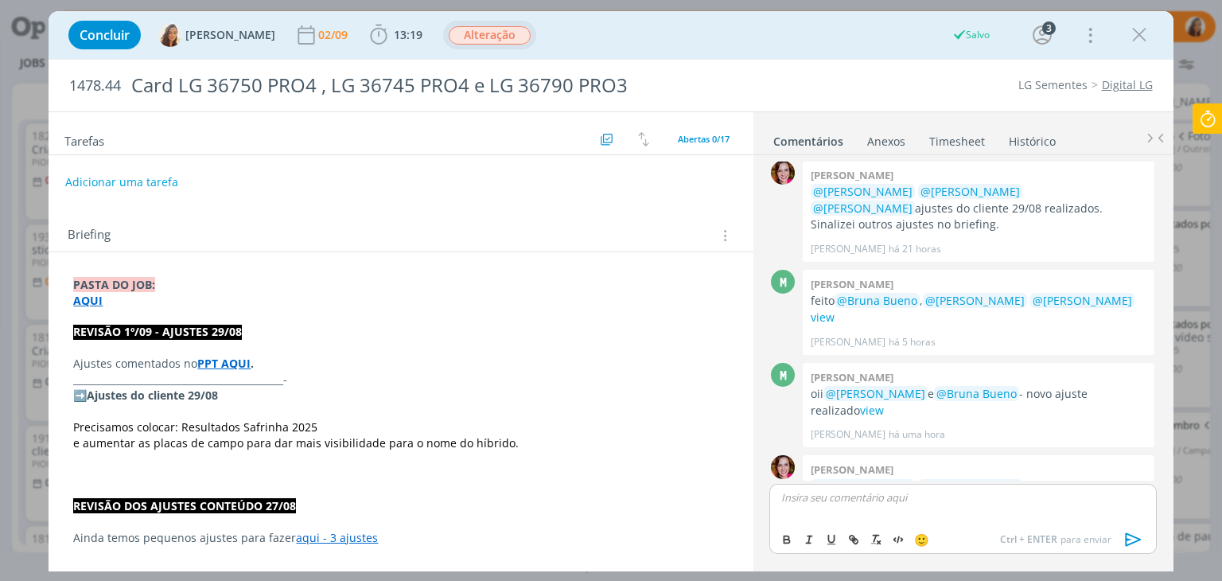
scroll to position [1362, 0]
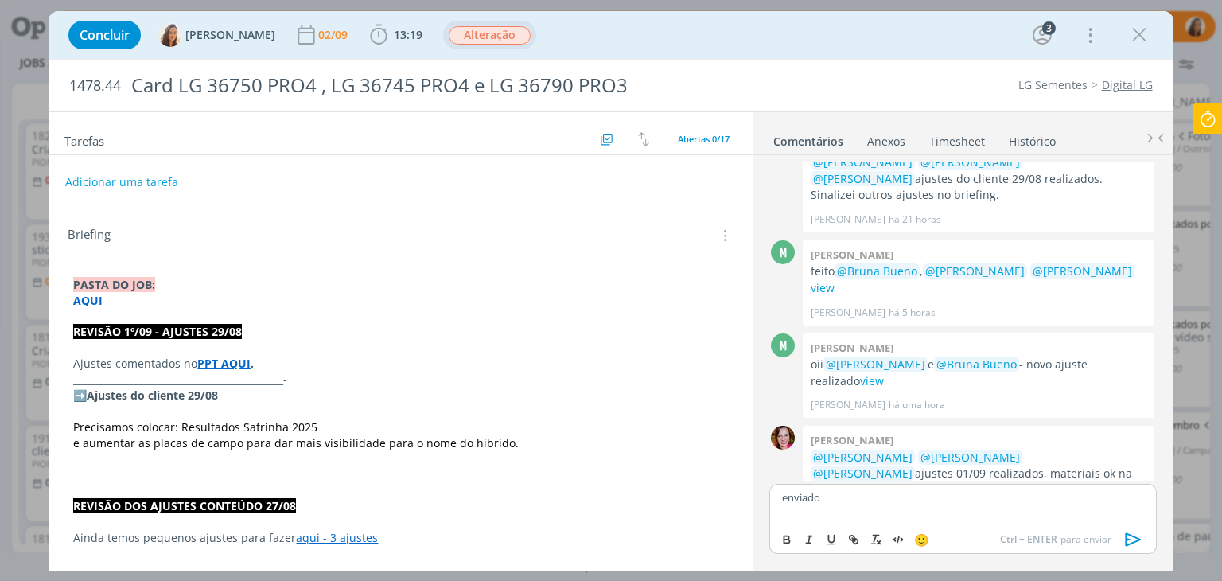
click at [1118, 535] on button "dialog" at bounding box center [1133, 539] width 32 height 19
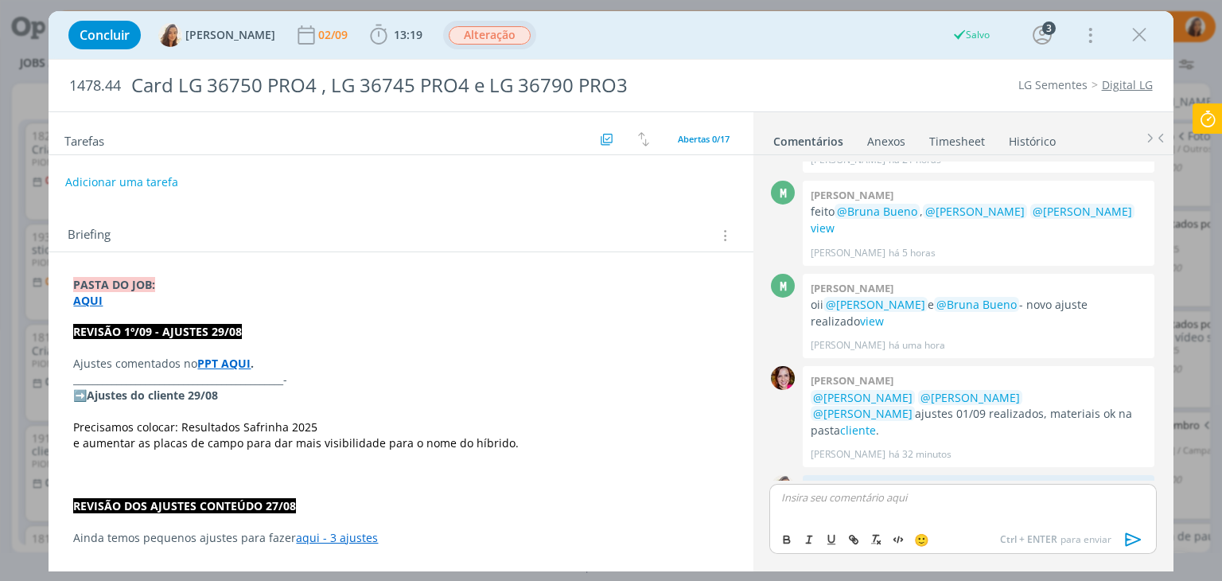
click at [505, 46] on span "Alteração" at bounding box center [489, 35] width 93 height 29
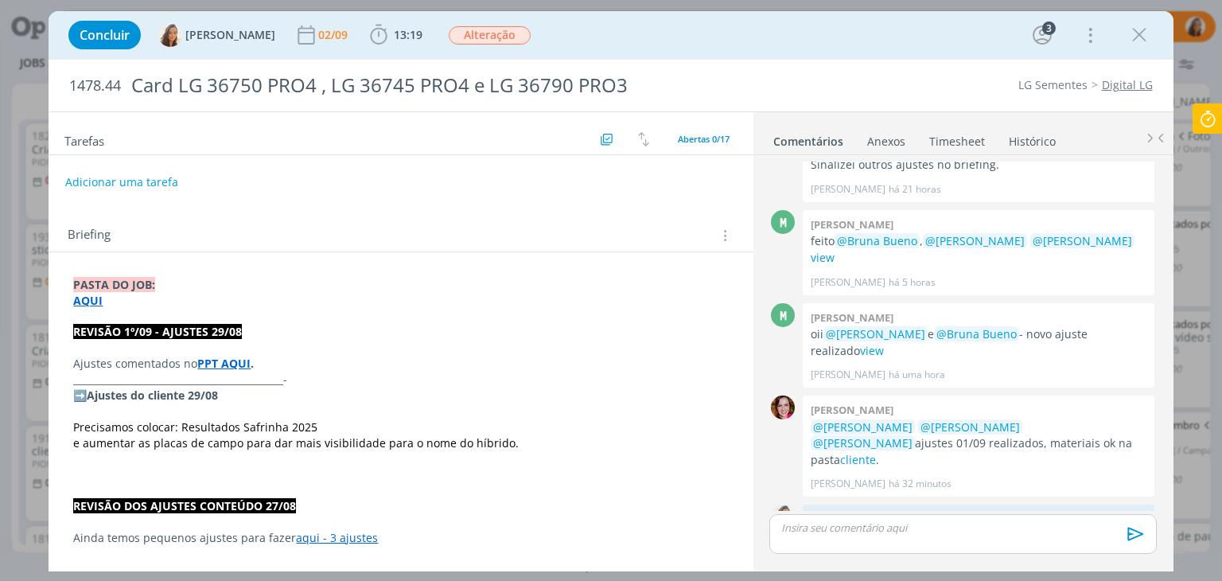
click at [497, 33] on span "Alteração" at bounding box center [490, 35] width 82 height 18
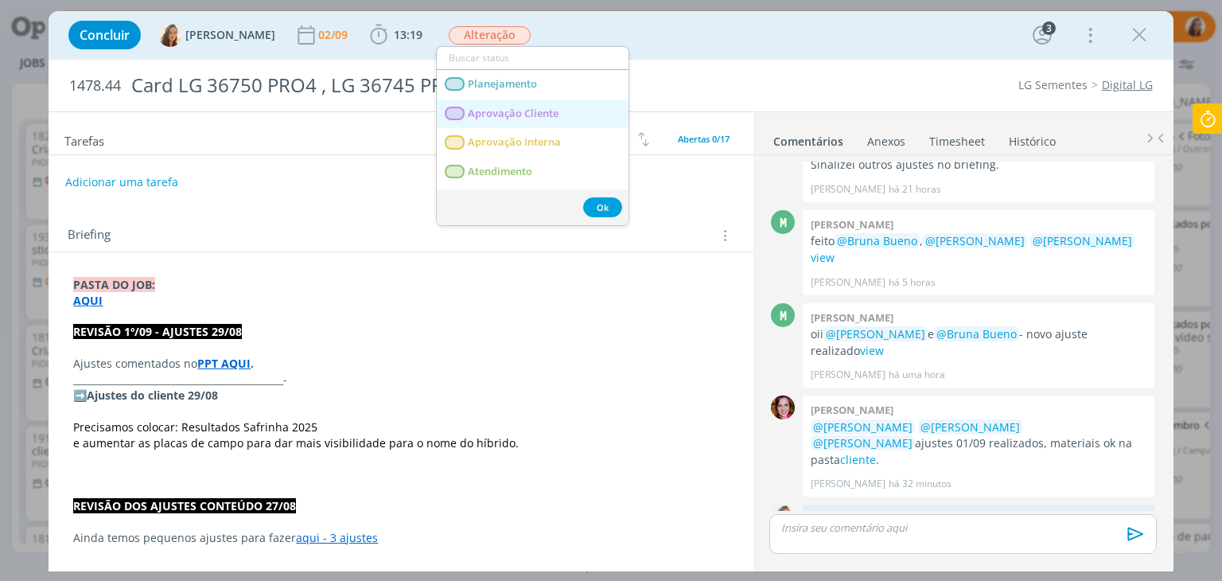
click at [499, 99] on Cliente "Aprovação Cliente" at bounding box center [533, 113] width 192 height 29
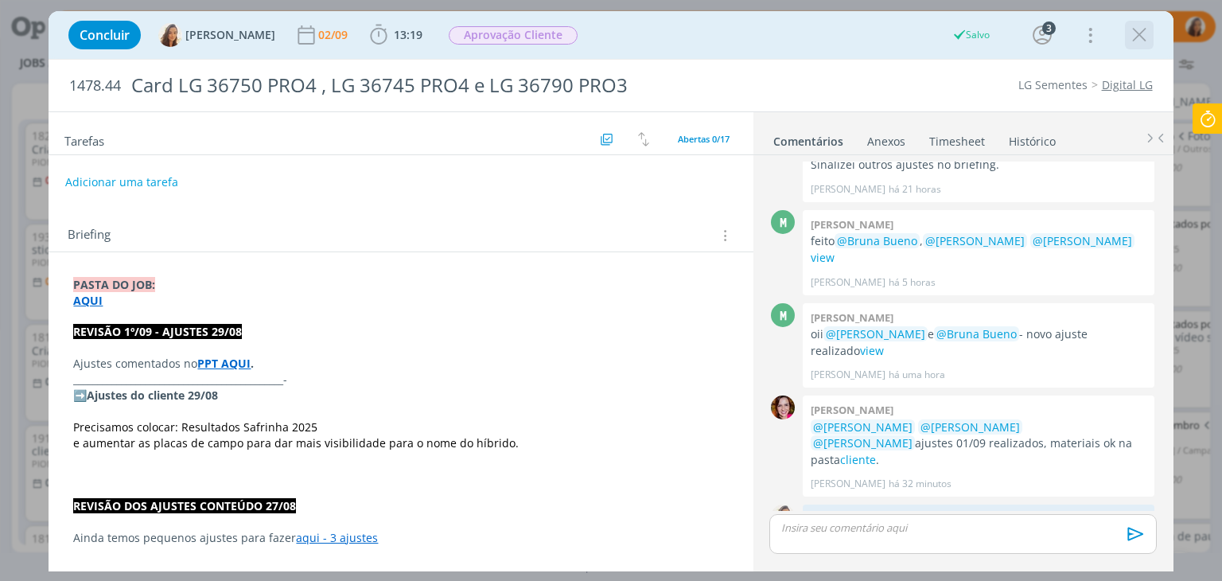
click at [1142, 33] on icon "dialog" at bounding box center [1139, 35] width 24 height 24
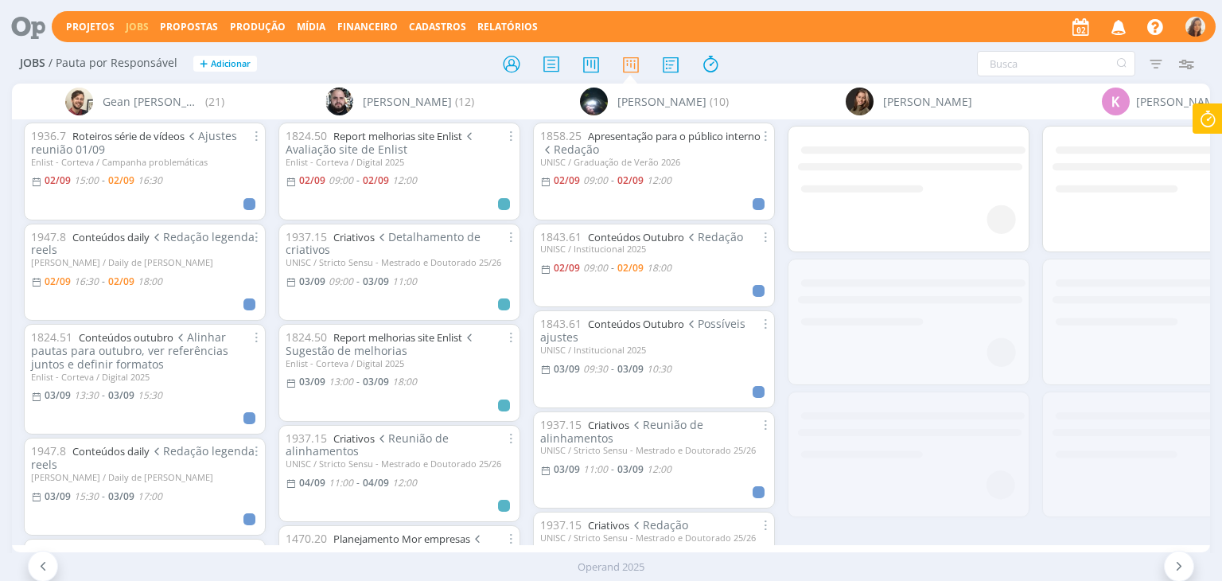
scroll to position [0, 2693]
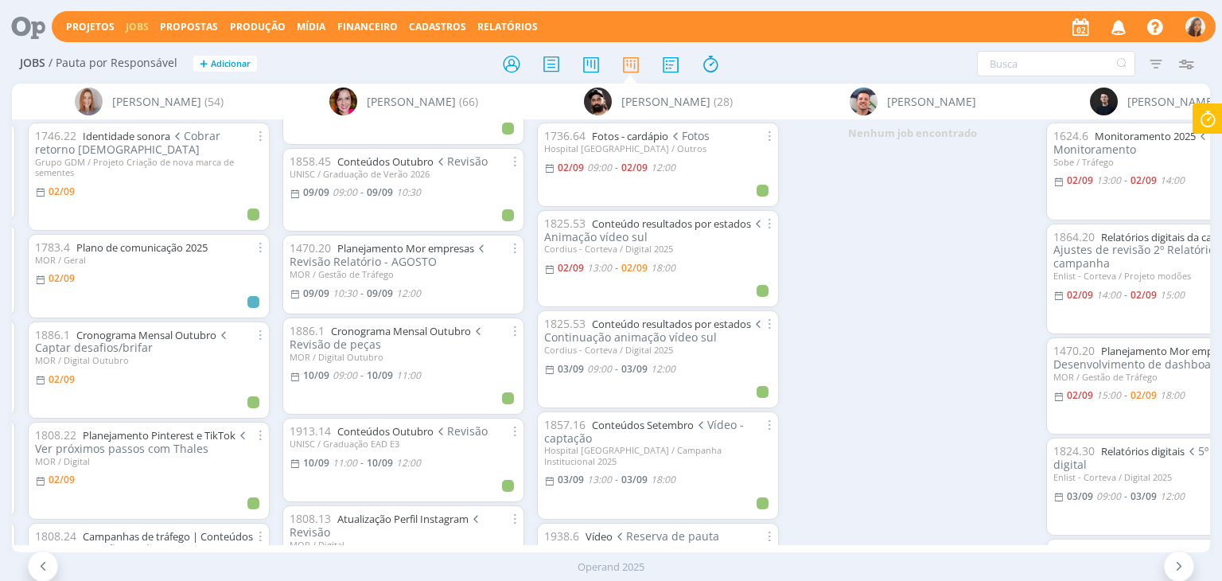
scroll to position [2713, 0]
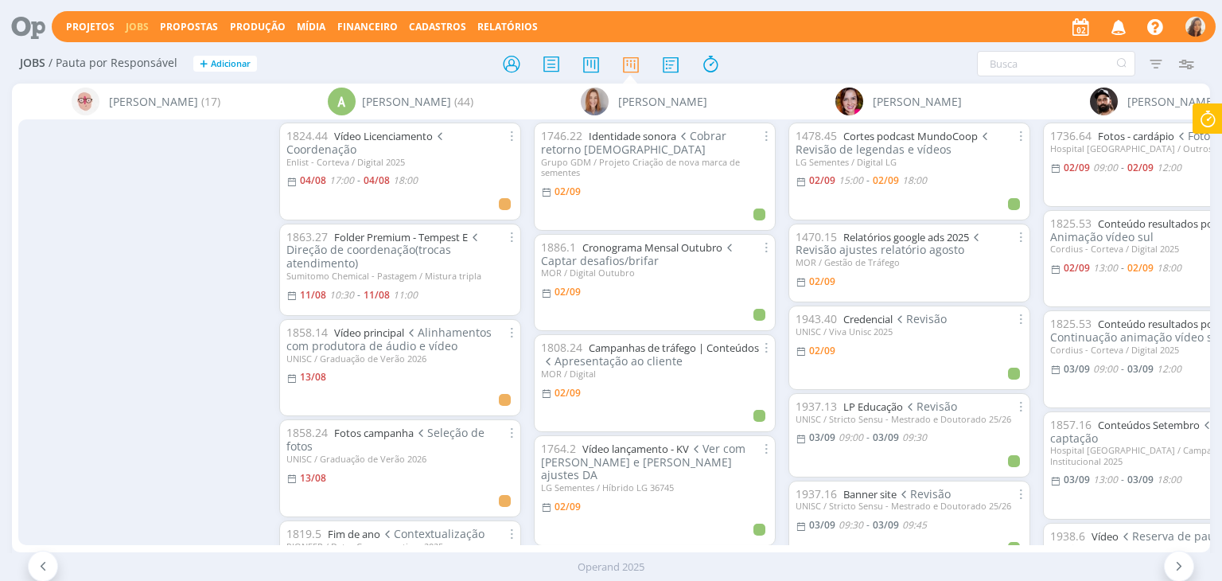
scroll to position [0, 506]
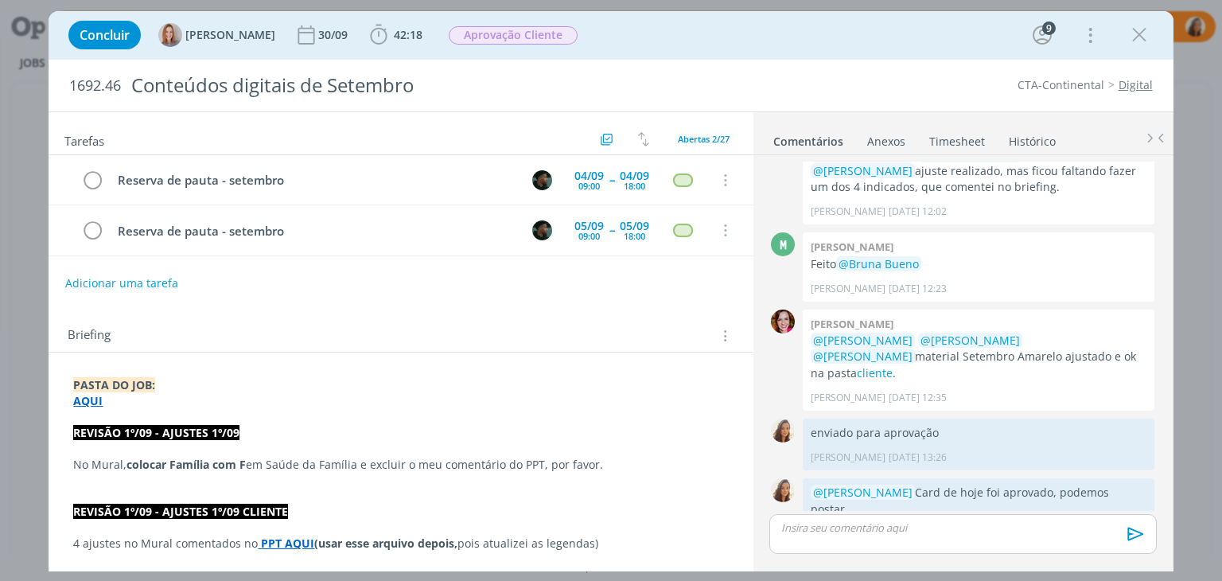
scroll to position [80, 0]
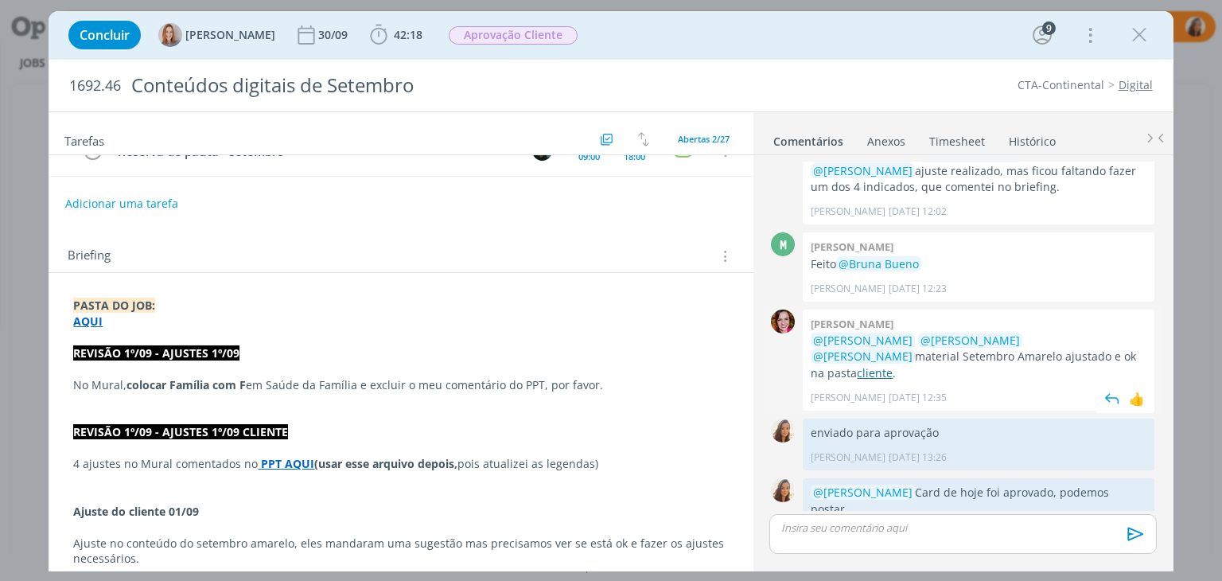
click at [892, 365] on link "cliente" at bounding box center [875, 372] width 36 height 15
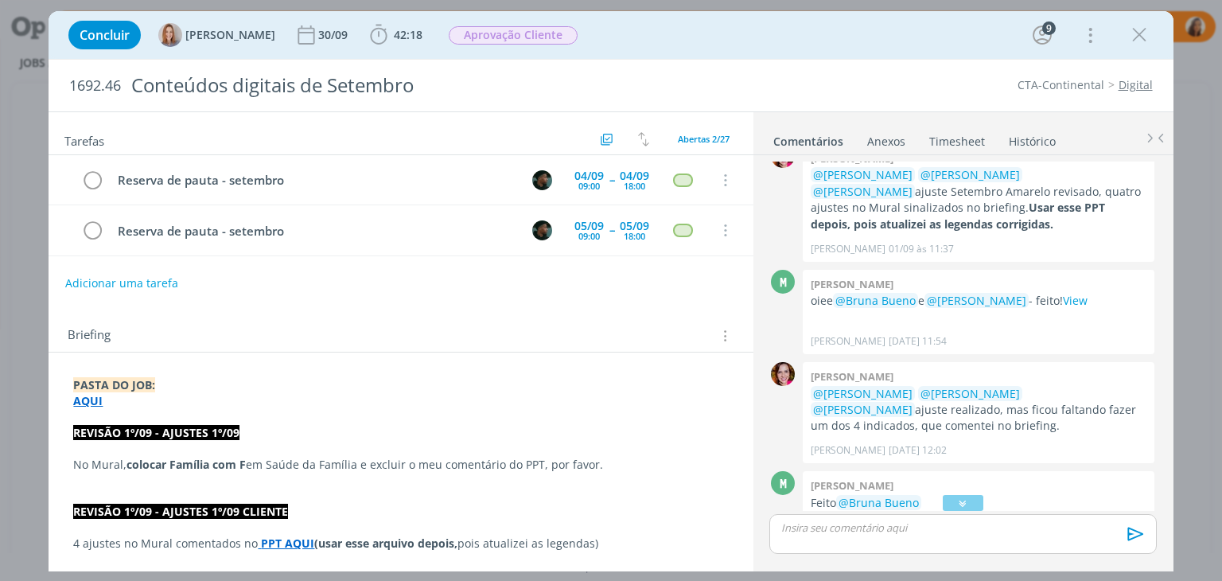
scroll to position [2542, 0]
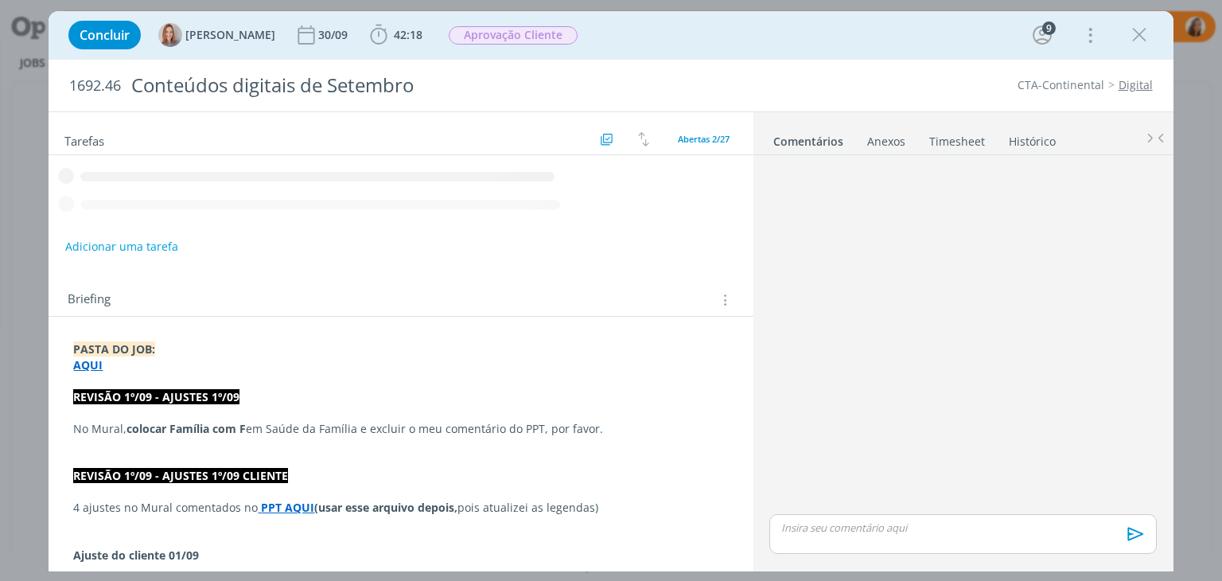
click at [1144, 72] on div "1692.46 Conteúdos digitais de Setembro CTA-Continental Digital" at bounding box center [611, 86] width 1124 height 52
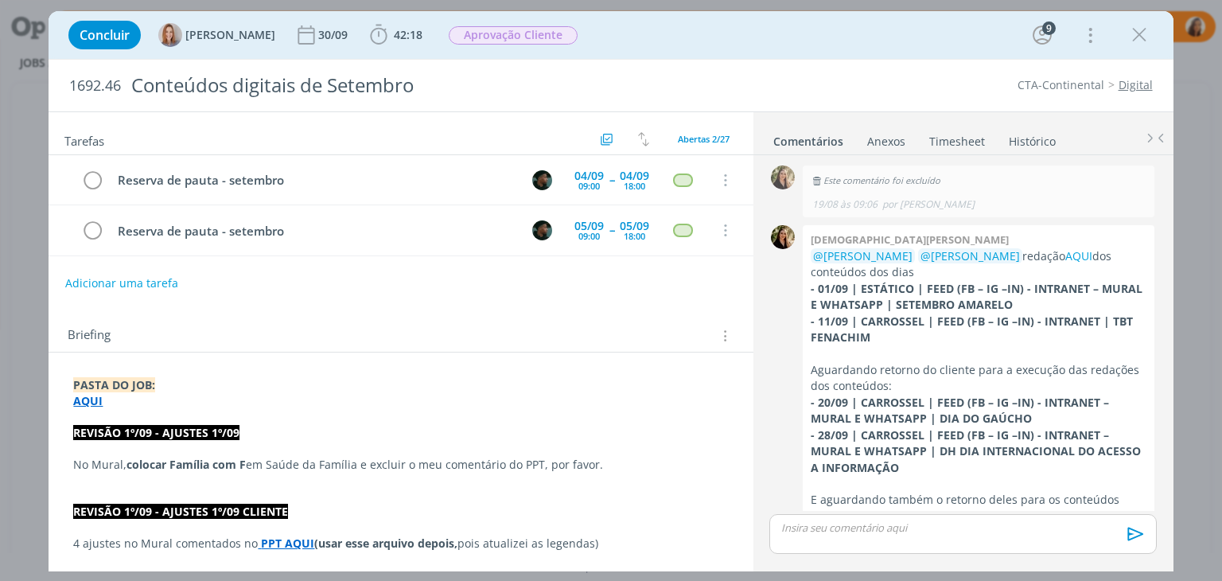
scroll to position [2542, 0]
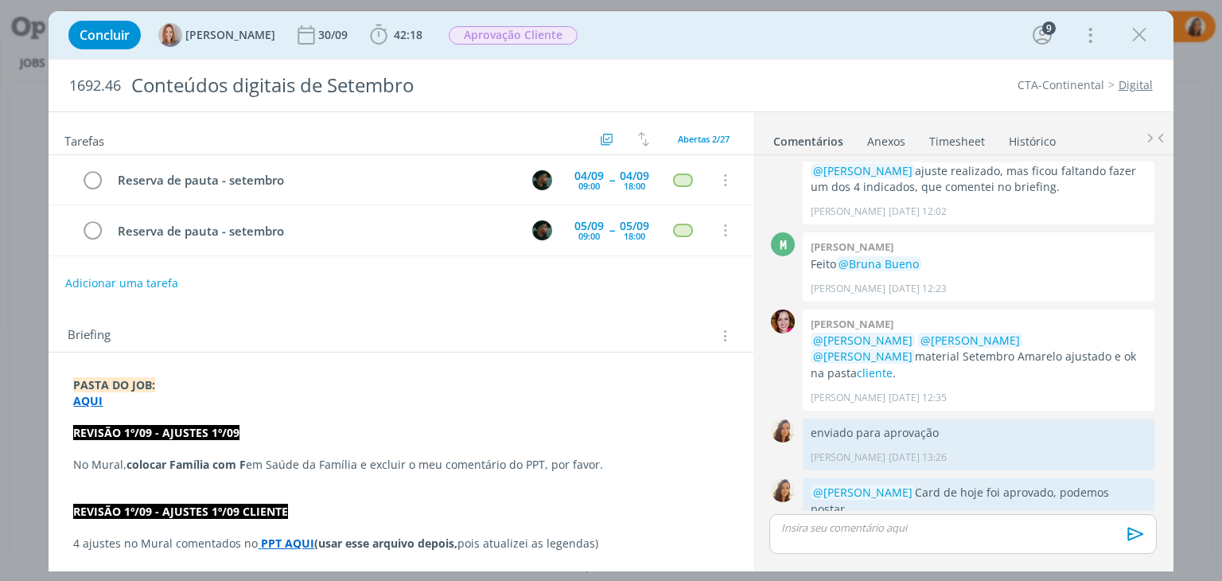
click at [1142, 80] on link "Digital" at bounding box center [1135, 84] width 34 height 15
click at [102, 396] on p "AQUI" at bounding box center [400, 401] width 655 height 16
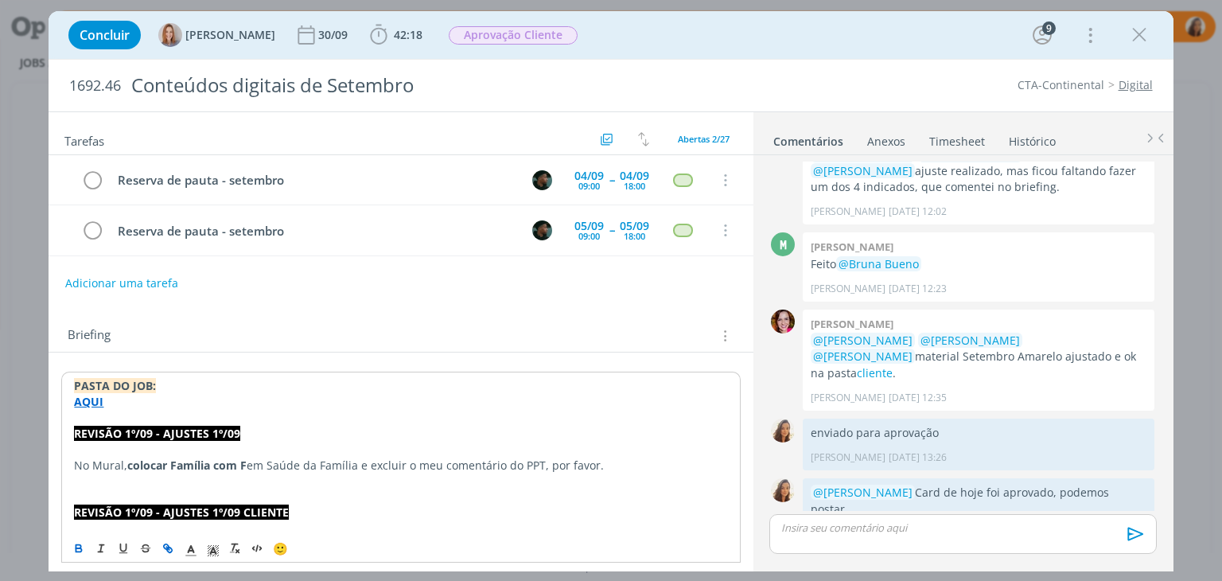
click at [97, 403] on strong "AQUI" at bounding box center [88, 401] width 29 height 15
click at [130, 427] on link "https://sobeae.sharepoint.com/:f:/s/SOBEAE/Ei8LqqvzzbpFkt3St2bX-CgBwQ_mkJfEGjJl…" at bounding box center [177, 432] width 120 height 21
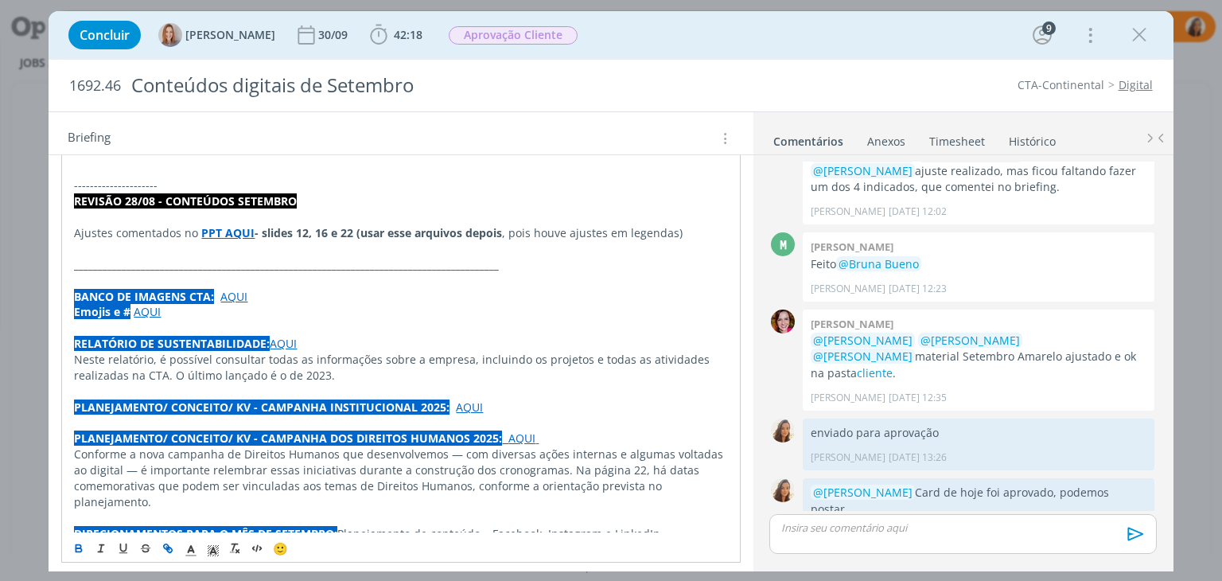
scroll to position [705, 0]
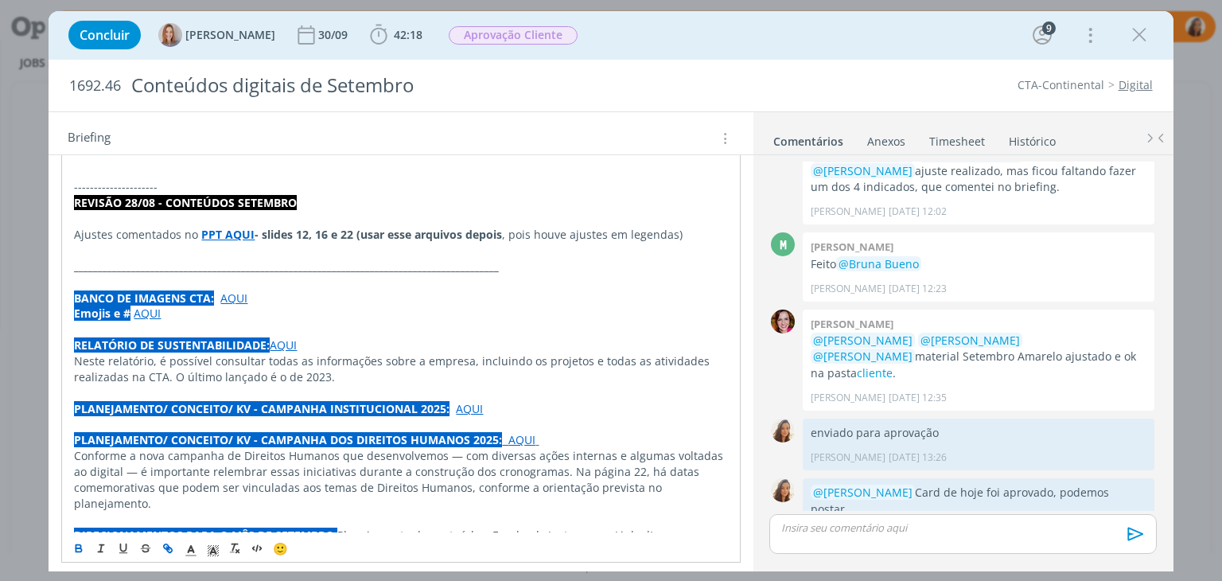
drag, startPoint x: 643, startPoint y: 515, endPoint x: 42, endPoint y: 290, distance: 642.3
click at [42, 290] on div "Concluir Amanda Oliveira 30/09 42:18 Iniciar Apontar Data * 02/09/2025 Horas * …" at bounding box center [611, 290] width 1222 height 581
copy div "BANCO DE IMAGENS CTA: AQUI ﻿ Emojis e # AQUI RELATÓRIO DE SUSTENTABILIDADE: AQU…"
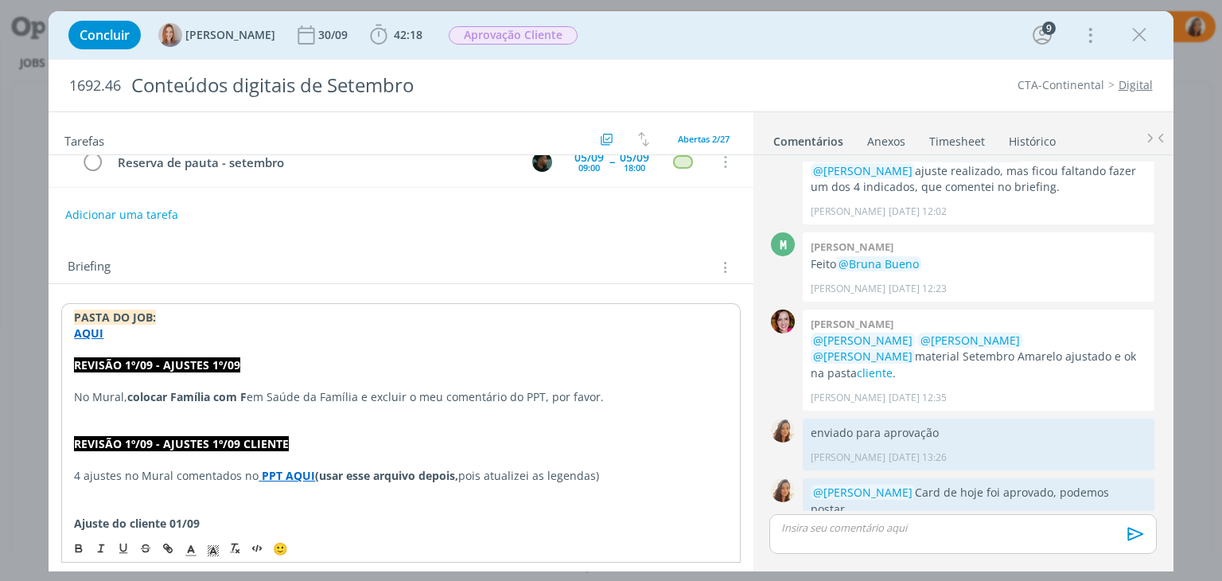
scroll to position [0, 0]
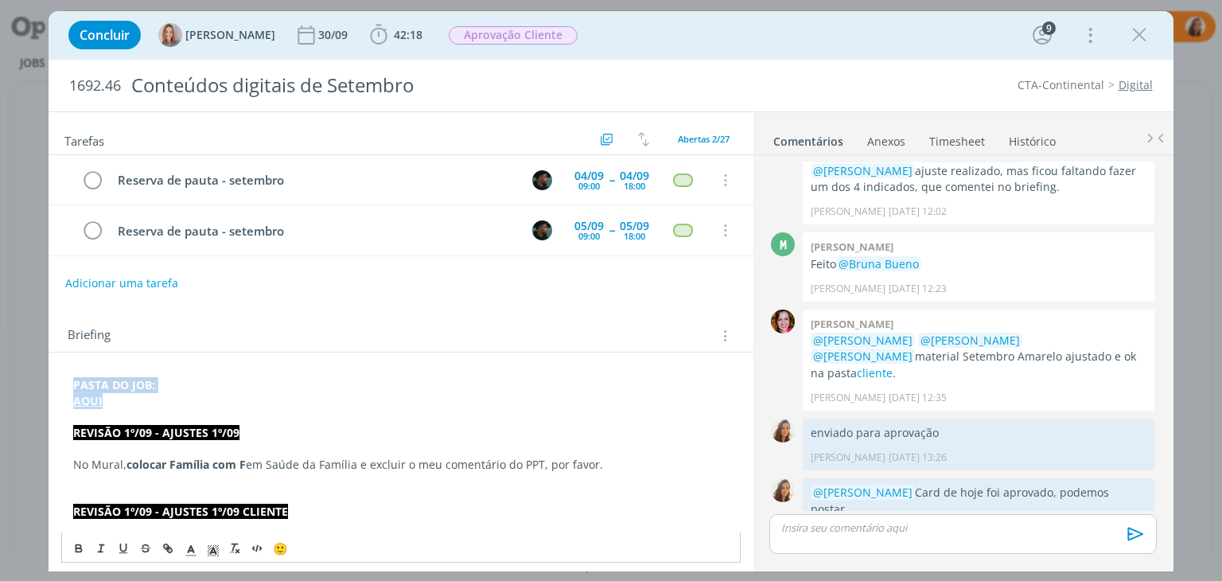
drag, startPoint x: 111, startPoint y: 399, endPoint x: 13, endPoint y: 360, distance: 106.0
click at [13, 360] on div "Concluir Amanda Oliveira 30/09 42:18 Iniciar Apontar Data * 02/09/2025 Horas * …" at bounding box center [611, 290] width 1222 height 581
copy div "PASTA DO JOB: AQUI"
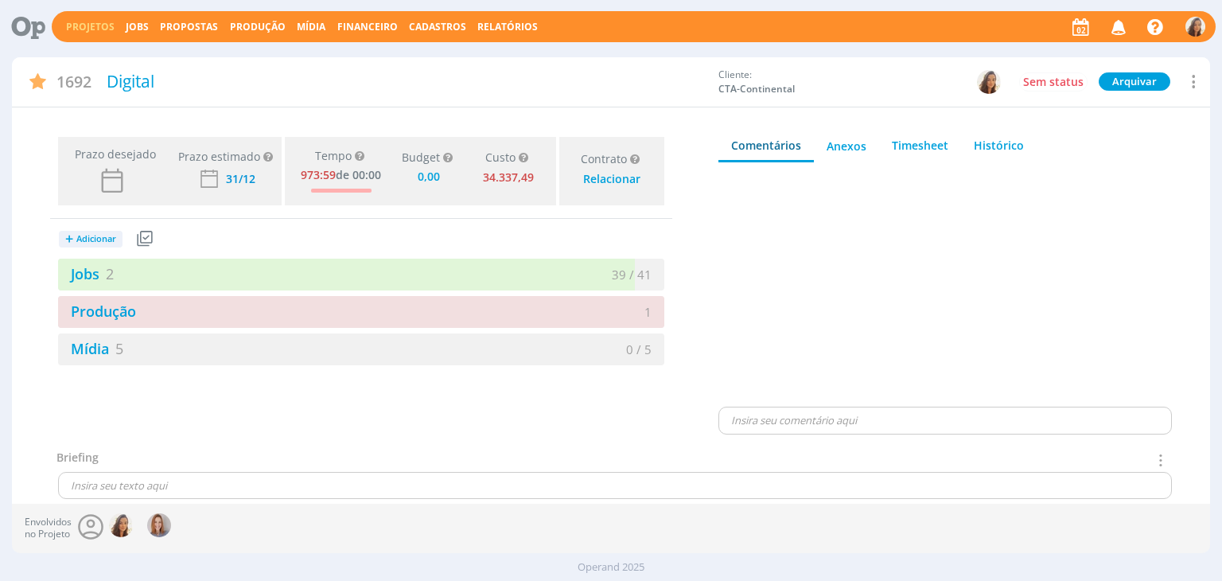
drag, startPoint x: 101, startPoint y: 278, endPoint x: 378, endPoint y: 7, distance: 387.5
click at [101, 278] on link "Jobs 2" at bounding box center [86, 273] width 56 height 19
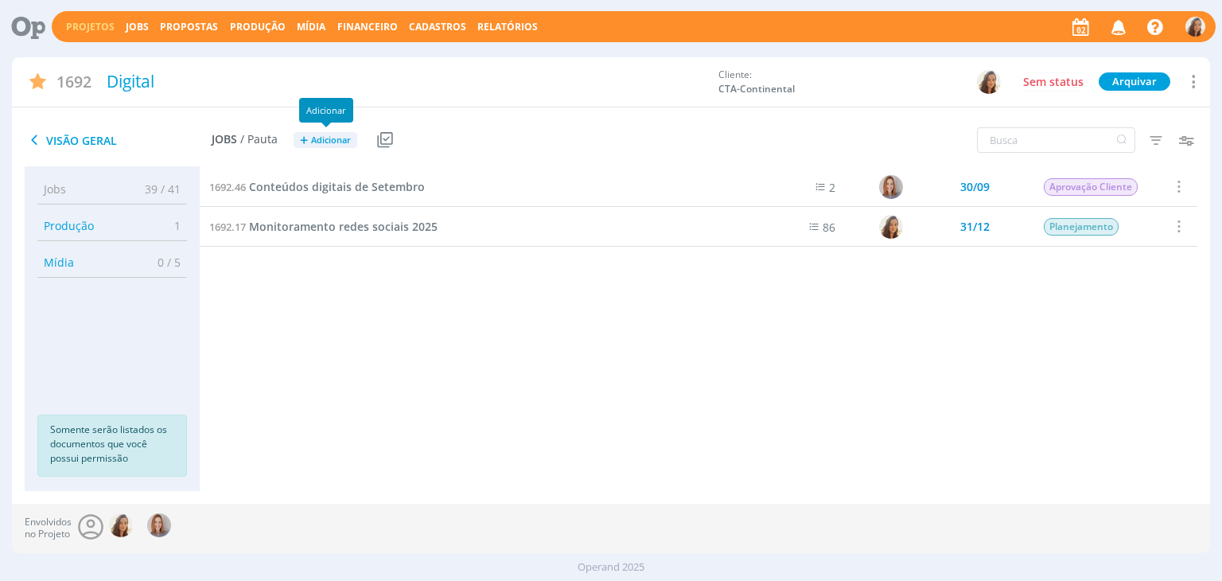
click at [338, 136] on span "Adicionar" at bounding box center [331, 140] width 40 height 10
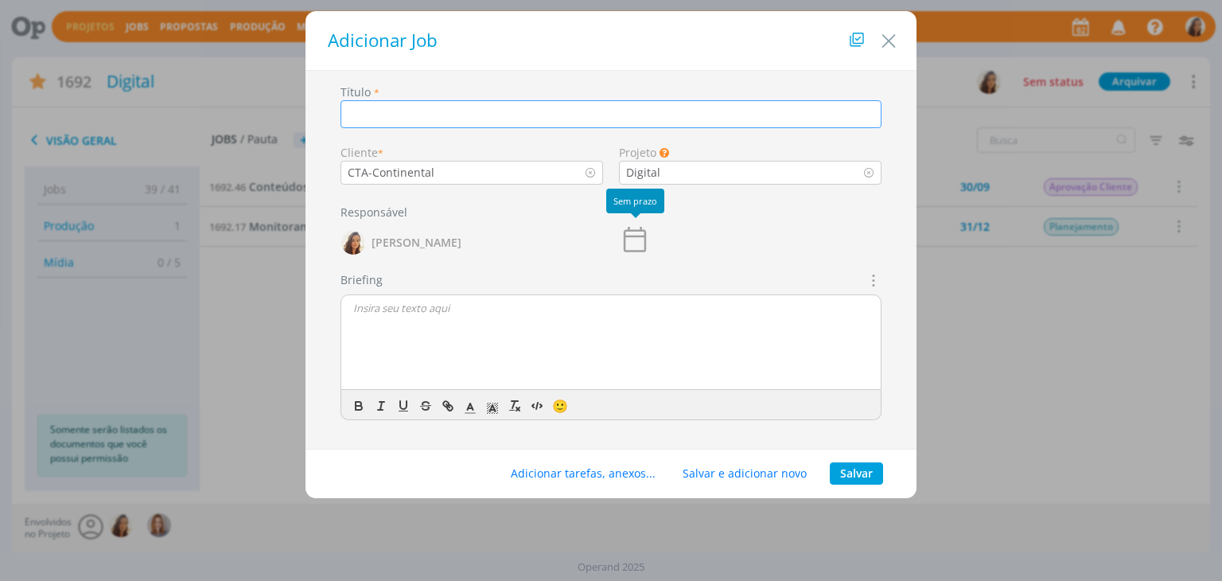
paste input "Conteúdos digitais de Outubro"
type input "Conteúdos digitais de Outubro"
click at [855, 484] on button "Salvar" at bounding box center [856, 473] width 53 height 22
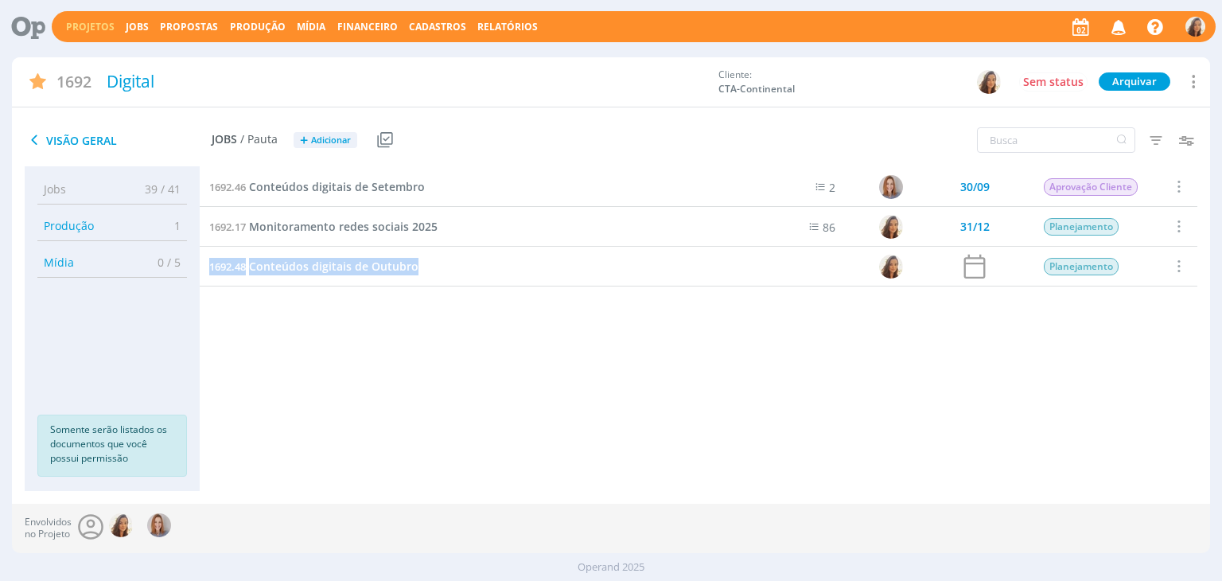
drag, startPoint x: 440, startPoint y: 262, endPoint x: 201, endPoint y: 265, distance: 238.6
click at [201, 265] on div "1692.48 Conteúdos digitais de Outubro" at bounding box center [472, 266] width 544 height 39
copy link "1692.48 Conteúdos digitais de Outubro"
click at [391, 265] on span "Conteúdos digitais de Outubro" at bounding box center [333, 265] width 169 height 15
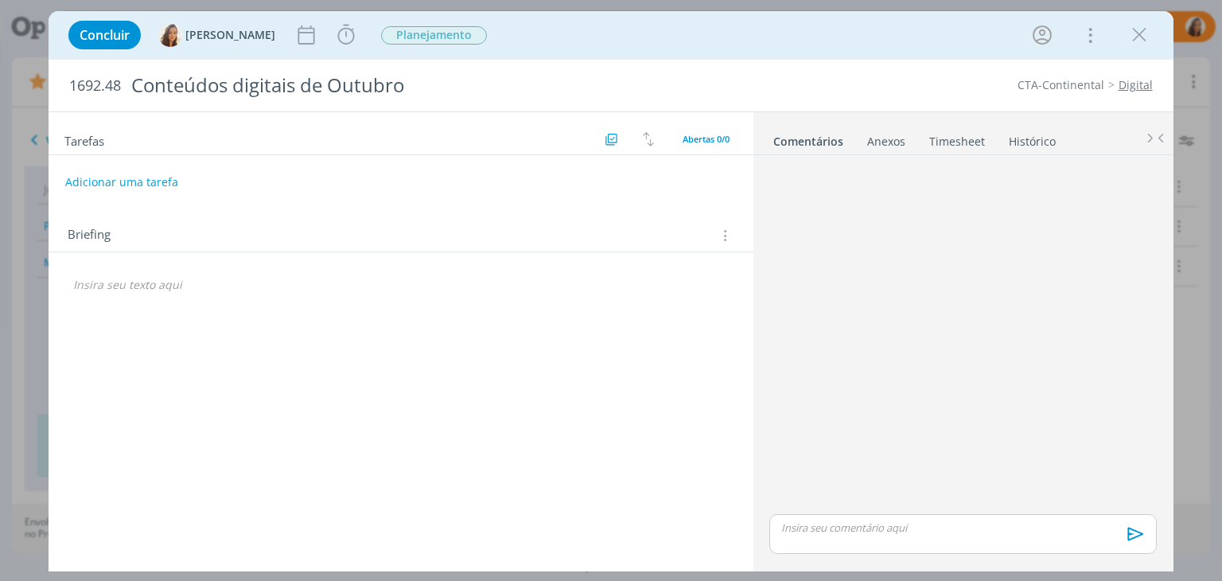
click at [153, 297] on div "🙂" at bounding box center [400, 287] width 678 height 33
click at [161, 278] on p "dialog" at bounding box center [400, 285] width 655 height 16
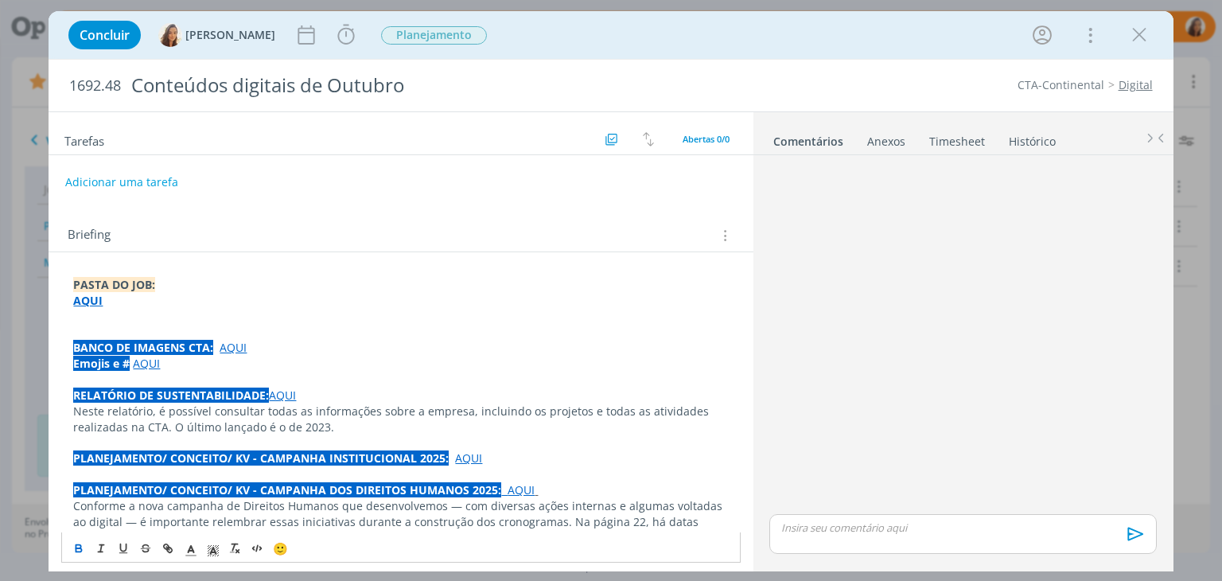
click at [98, 301] on strong "AQUI" at bounding box center [87, 300] width 29 height 15
click at [172, 554] on button "dialog" at bounding box center [168, 547] width 22 height 19
paste input "https://sobeae.sharepoint.com/:f:/s/SOBEAE/Epq_6xyqfQhFnAISORrcfyYBo37S929Z-gJH…"
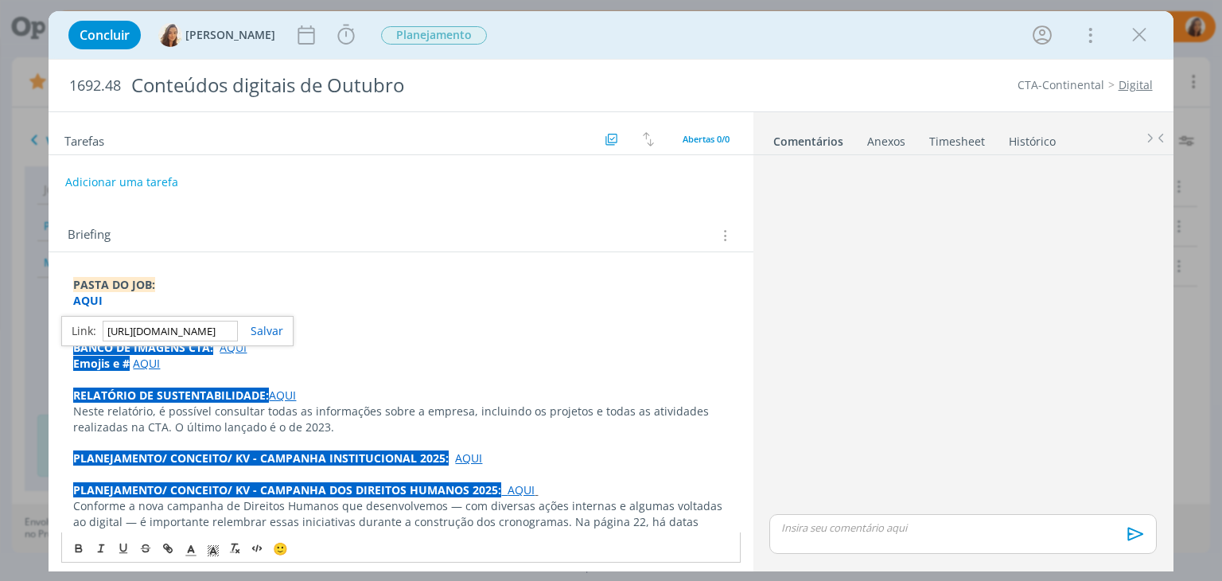
scroll to position [0, 400]
type input "https://sobeae.sharepoint.com/:f:/s/SOBEAE/Epq_6xyqfQhFnAISORrcfyYBo37S929Z-gJH…"
click at [282, 326] on div "https://sobeae.sharepoint.com/:f:/s/SOBEAE/Ei8LqqvzzbpFkt3St2bX-CgBwQ_mkJfEGjJl…" at bounding box center [177, 331] width 232 height 30
click at [270, 339] on div "https://sobeae.sharepoint.com/:f:/s/SOBEAE/Ei8LqqvzzbpFkt3St2bX-CgBwQ_mkJfEGjJl…" at bounding box center [177, 331] width 232 height 30
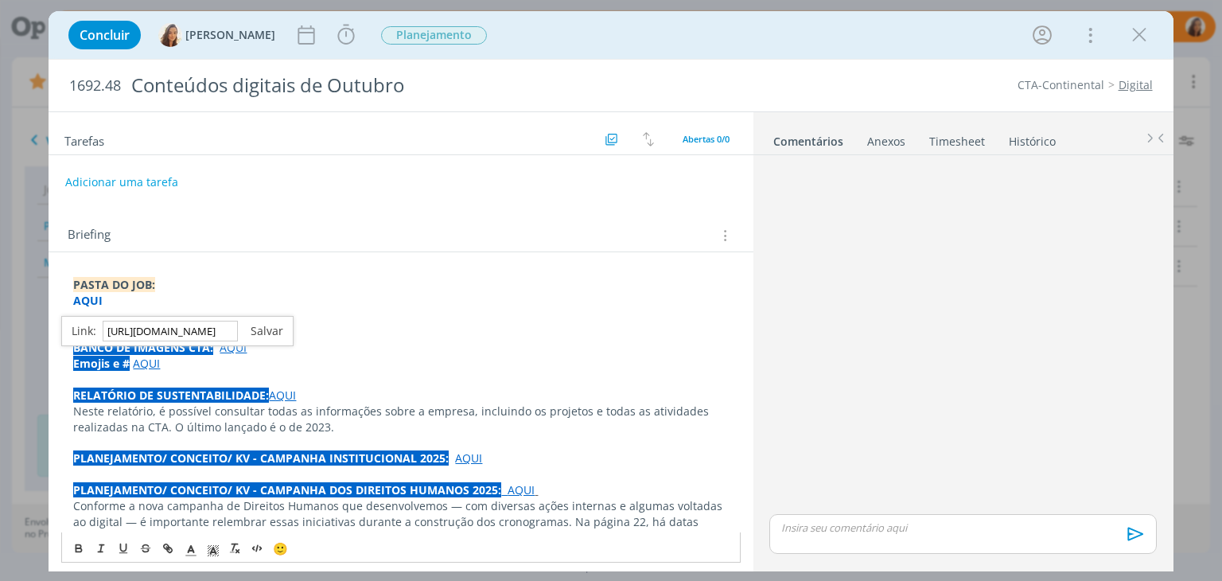
click at [274, 329] on link "dialog" at bounding box center [260, 330] width 45 height 15
click at [215, 309] on p "dialog" at bounding box center [400, 317] width 655 height 16
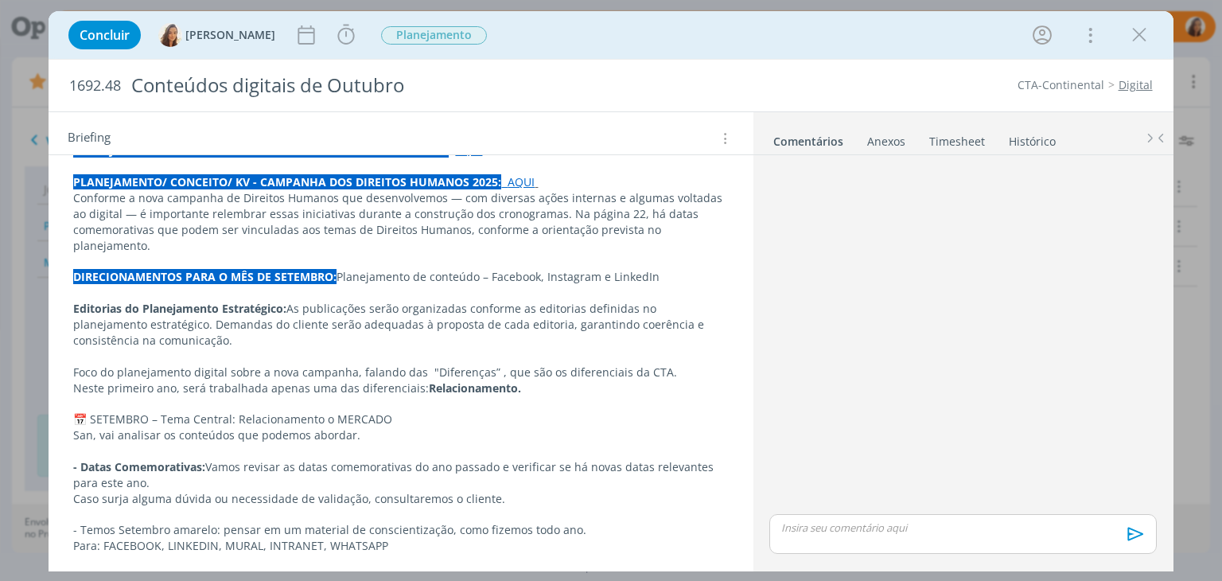
scroll to position [318, 0]
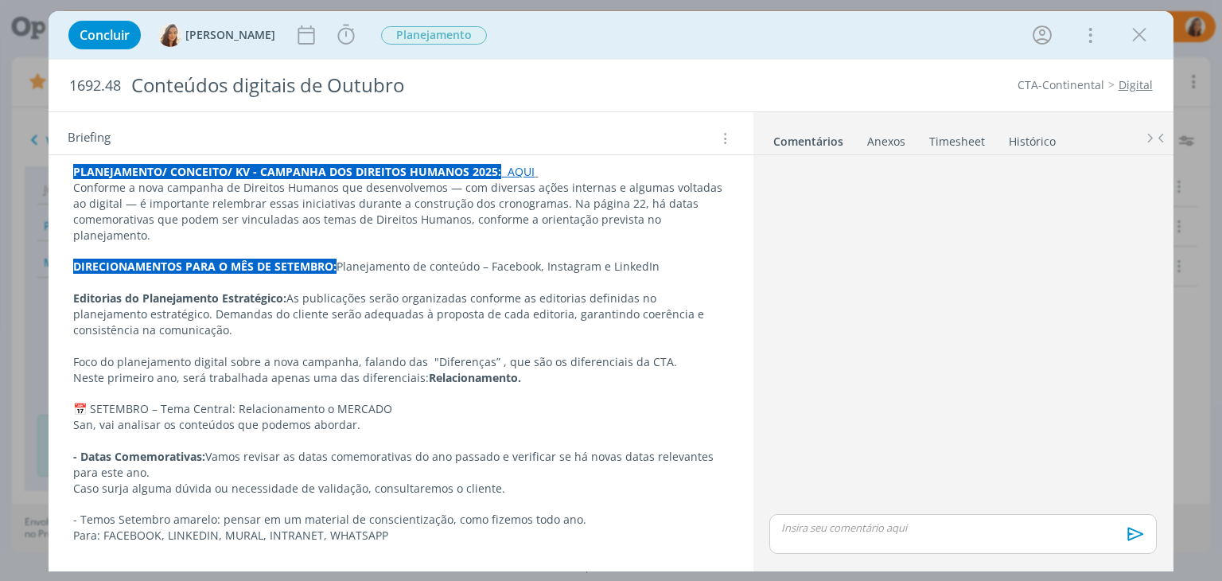
click at [932, 293] on div "dialog" at bounding box center [962, 335] width 399 height 349
drag, startPoint x: 398, startPoint y: 392, endPoint x: 336, endPoint y: 394, distance: 62.1
click at [336, 401] on p "📅 SETEMBRO – Tema Central: Relacionamento o MERCADO" at bounding box center [400, 409] width 655 height 16
click at [716, 370] on p "Neste primeiro ano, será trabalhada apenas uma das diferenciais: Relacionamento." at bounding box center [400, 378] width 655 height 16
click at [239, 401] on p "📅 SETEMBRO – Tema Central: CONHECIMENTO" at bounding box center [400, 409] width 655 height 16
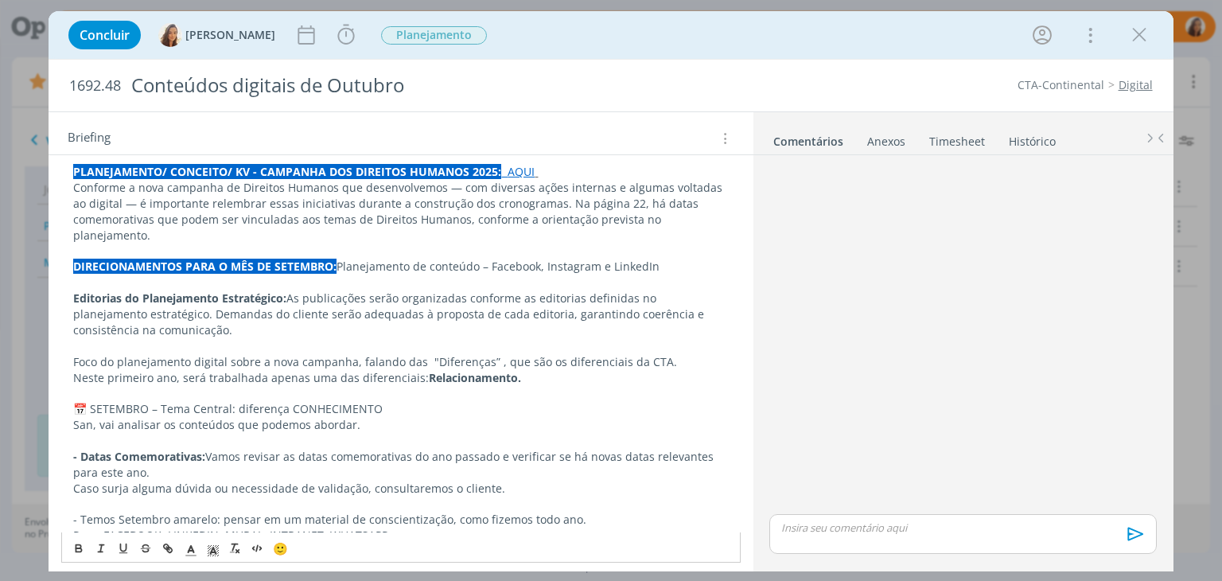
click at [239, 401] on p "📅 SETEMBRO – Tema Central: diferença CONHECIMENTO" at bounding box center [400, 409] width 655 height 16
drag, startPoint x: 309, startPoint y: 394, endPoint x: 236, endPoint y: 391, distance: 72.5
click at [236, 401] on p "📅 SETEMBRO – Tema Central da prdiferença CONHECIMENTO" at bounding box center [400, 409] width 655 height 16
click at [126, 401] on p "📅 SETEMBRO – Tema Central: CONHECIMENTO" at bounding box center [400, 409] width 655 height 16
click at [462, 401] on p "📅 OUTUBRO – Tema Central: CONHECIMENTO" at bounding box center [400, 409] width 655 height 16
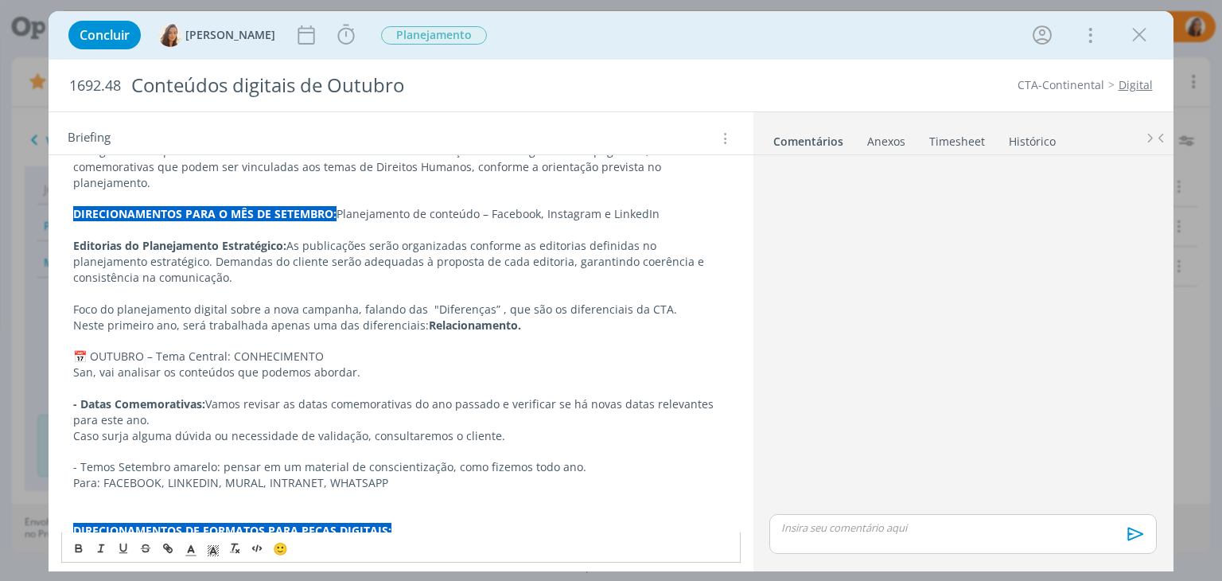
scroll to position [398, 0]
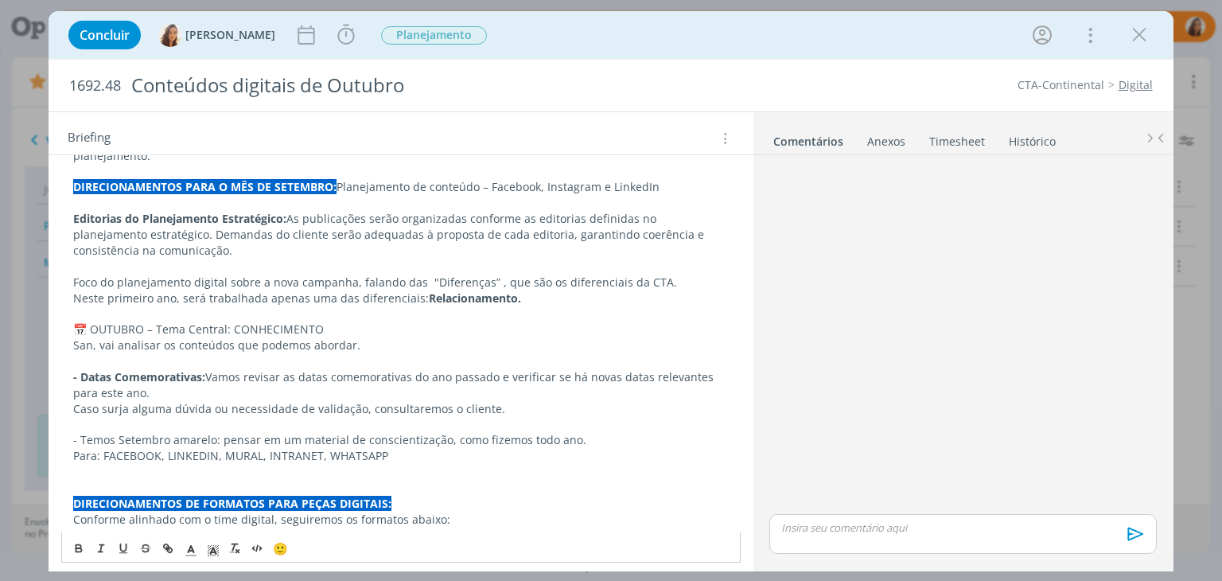
click at [337, 337] on p "San, vai analisar os conteúdos que podemos abordar." at bounding box center [400, 345] width 655 height 16
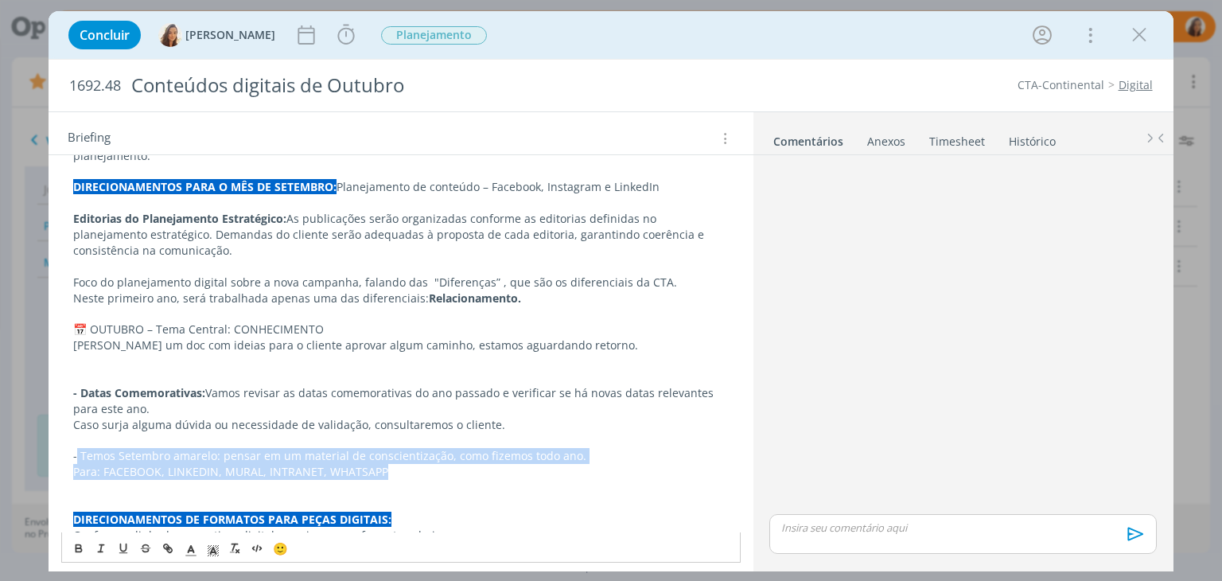
drag, startPoint x: 407, startPoint y: 459, endPoint x: 76, endPoint y: 441, distance: 331.4
click at [76, 441] on div "PASTA DO JOB: AQUI BANCO DE IMAGENS CTA: AQUI ﻿ Emojis e # AQUI RELATÓRIO DE SU…" at bounding box center [400, 401] width 678 height 1055
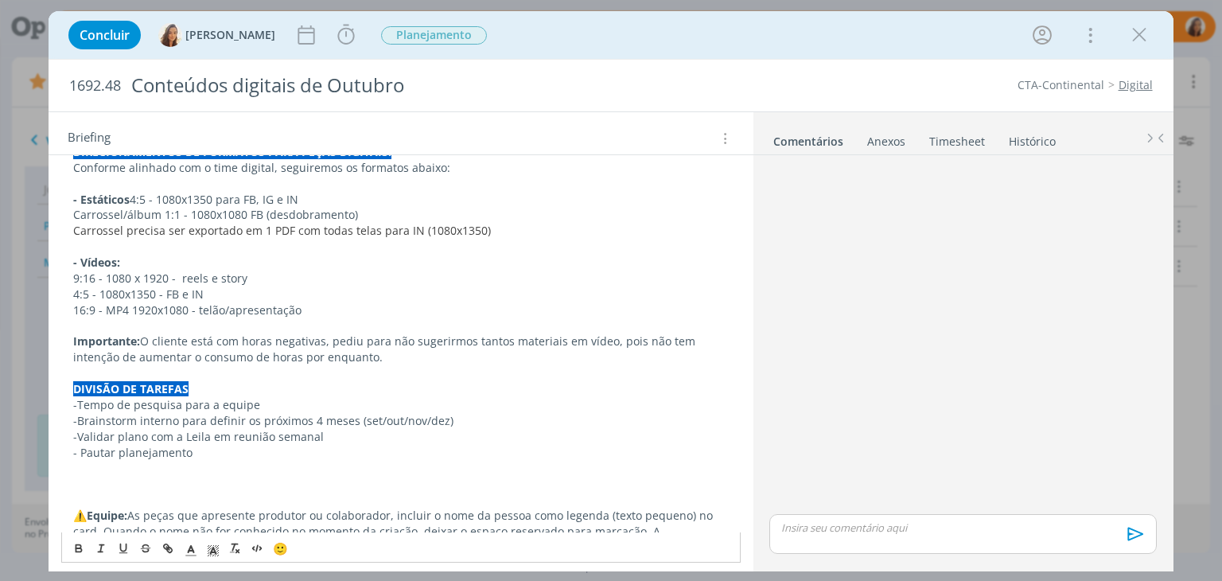
scroll to position [767, 0]
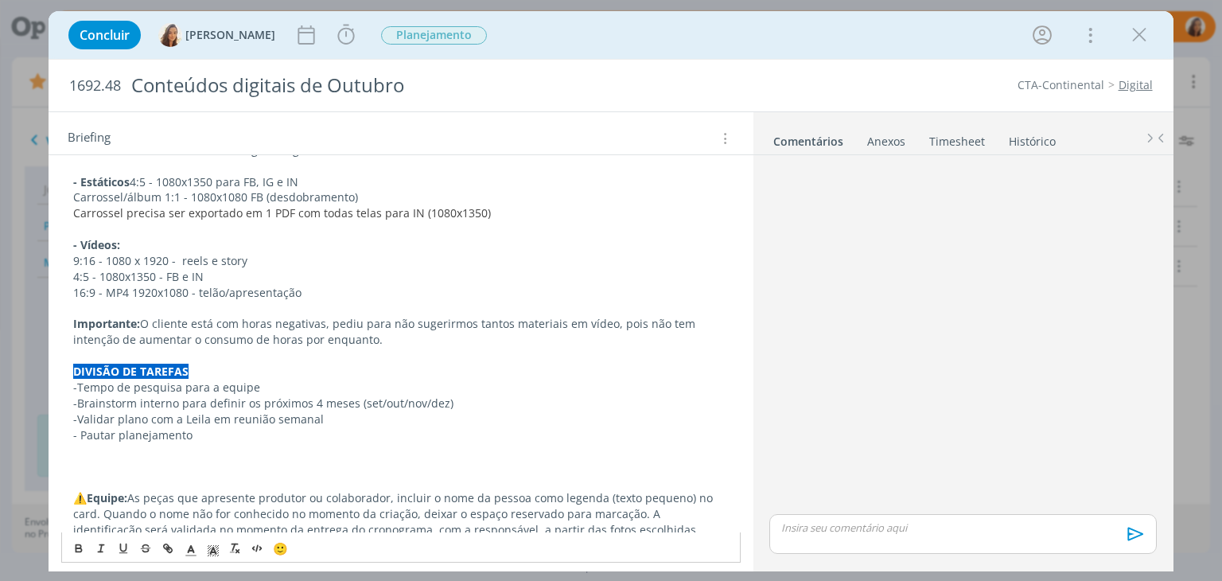
click at [76, 395] on p "-Brainstorm interno para definir os próximos 4 meses (set/out/nov/dez)" at bounding box center [400, 403] width 655 height 16
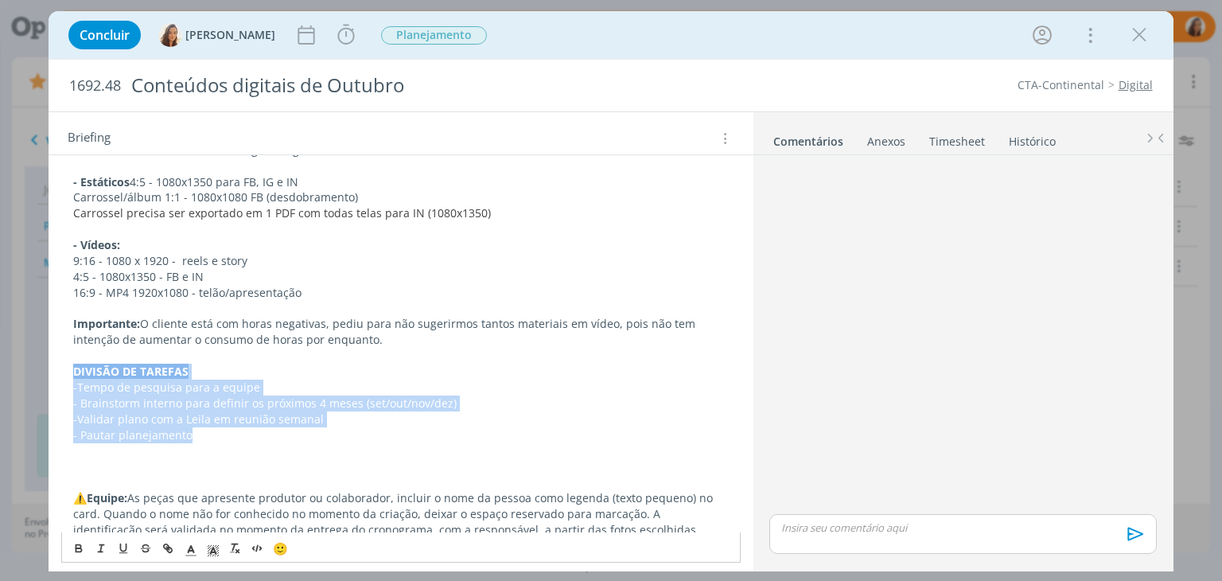
drag, startPoint x: 207, startPoint y: 416, endPoint x: 67, endPoint y: 348, distance: 155.8
click at [67, 348] on div "PASTA DO JOB: AQUI BANCO DE IMAGENS CTA: AQUI ﻿ Emojis e # AQUI RELATÓRIO DE SU…" at bounding box center [400, 24] width 678 height 1039
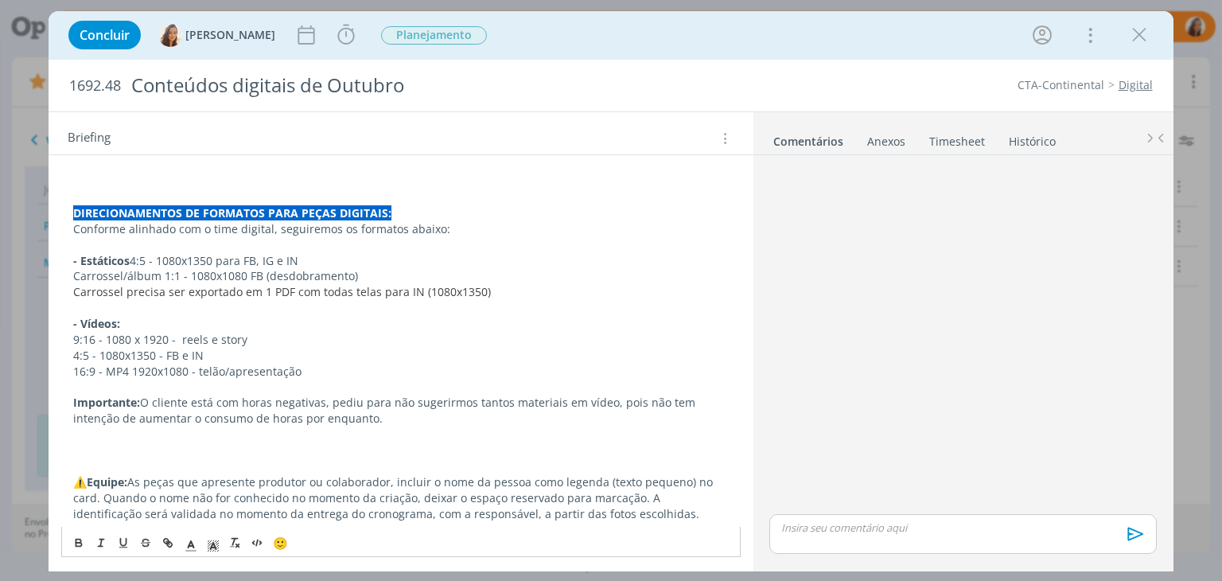
scroll to position [672, 0]
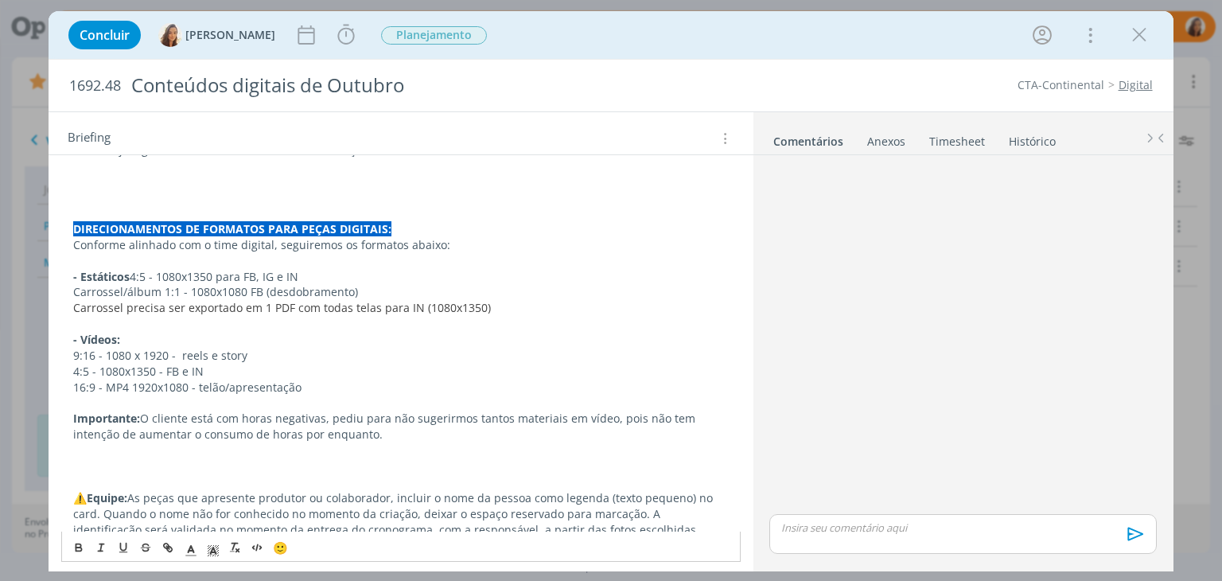
click at [111, 458] on p "dialog" at bounding box center [400, 466] width 655 height 16
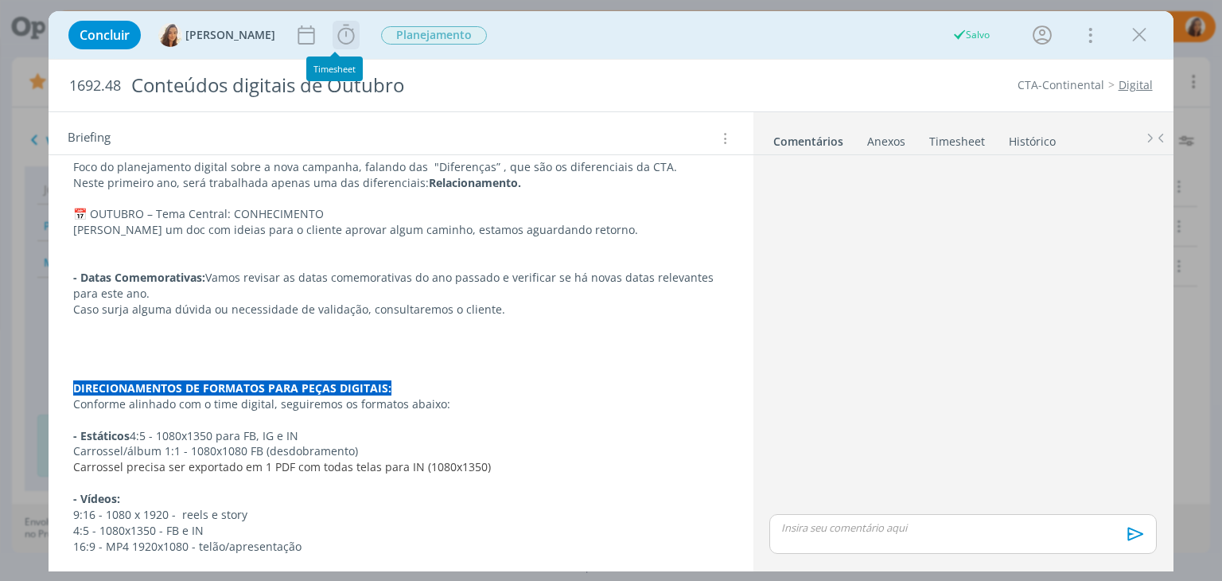
click at [332, 21] on span "Iniciar Apontar Data * 02/09/2025 Horas * 00:00 Tarefa Selecione a tarefa Descr…" at bounding box center [345, 35] width 27 height 29
click at [334, 41] on icon "dialog" at bounding box center [346, 35] width 24 height 24
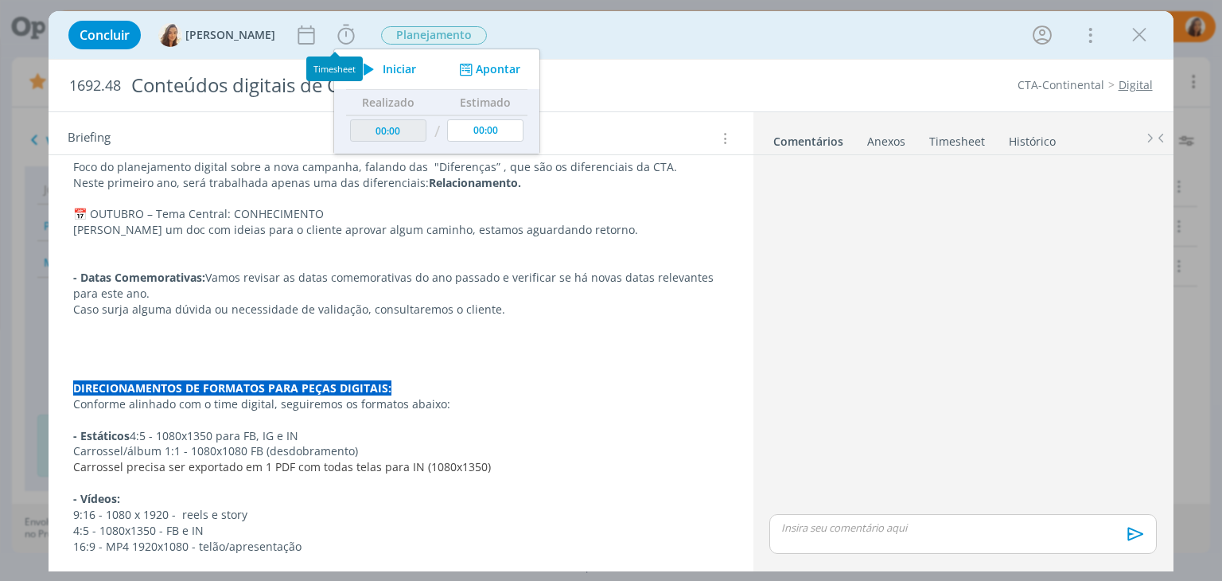
click at [359, 66] on div "Timesheet" at bounding box center [334, 68] width 56 height 25
click at [396, 75] on span "Iniciar" at bounding box center [399, 69] width 33 height 11
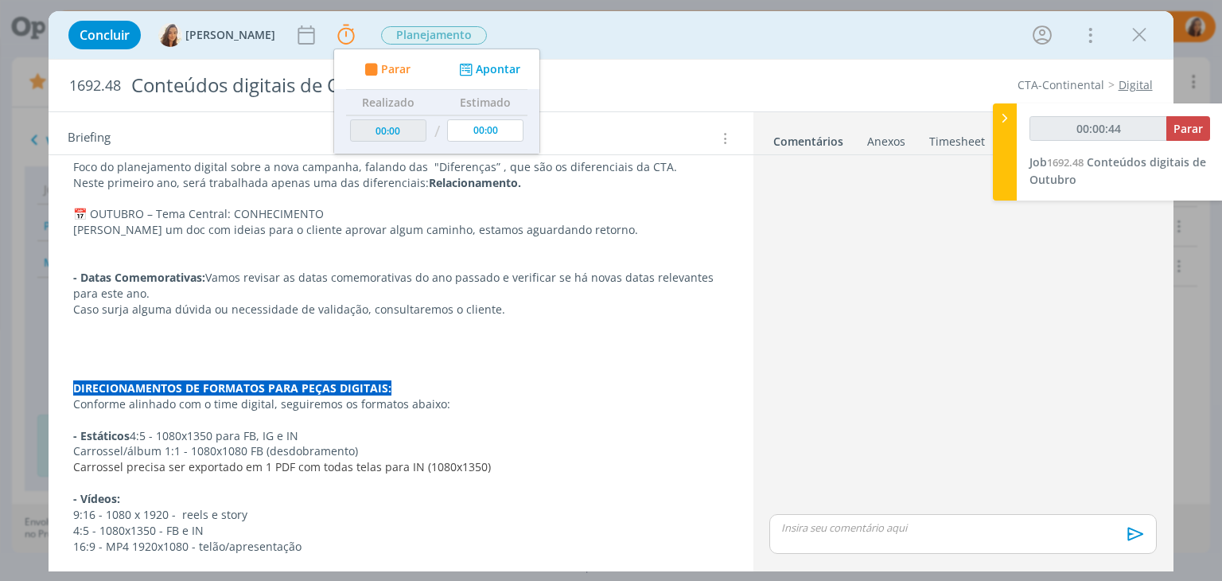
click at [189, 332] on p "dialog" at bounding box center [400, 340] width 655 height 16
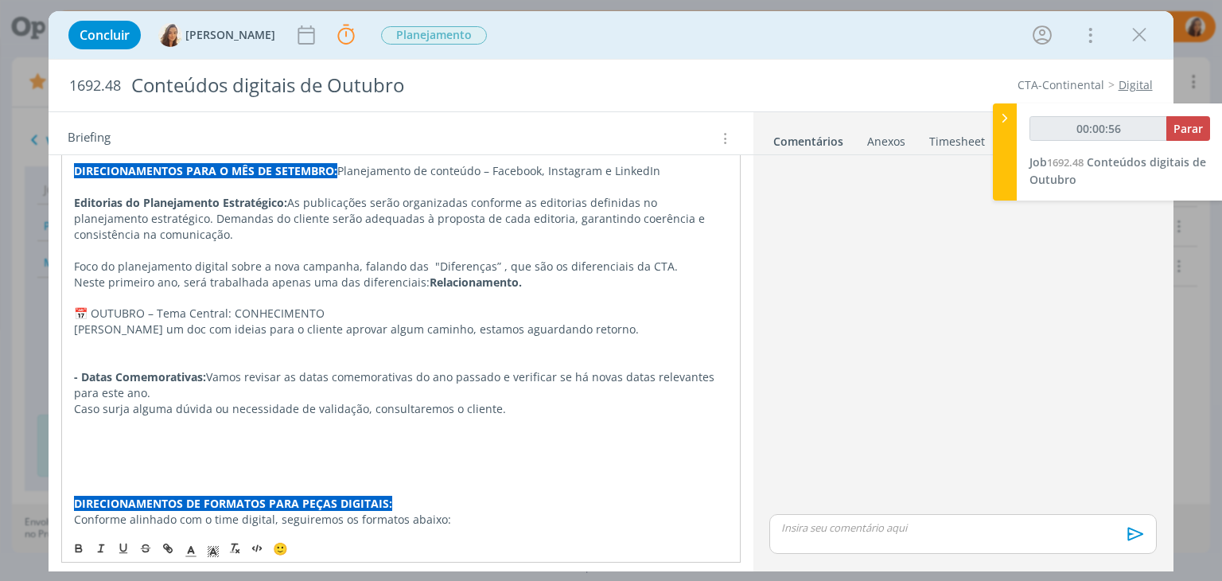
scroll to position [450, 0]
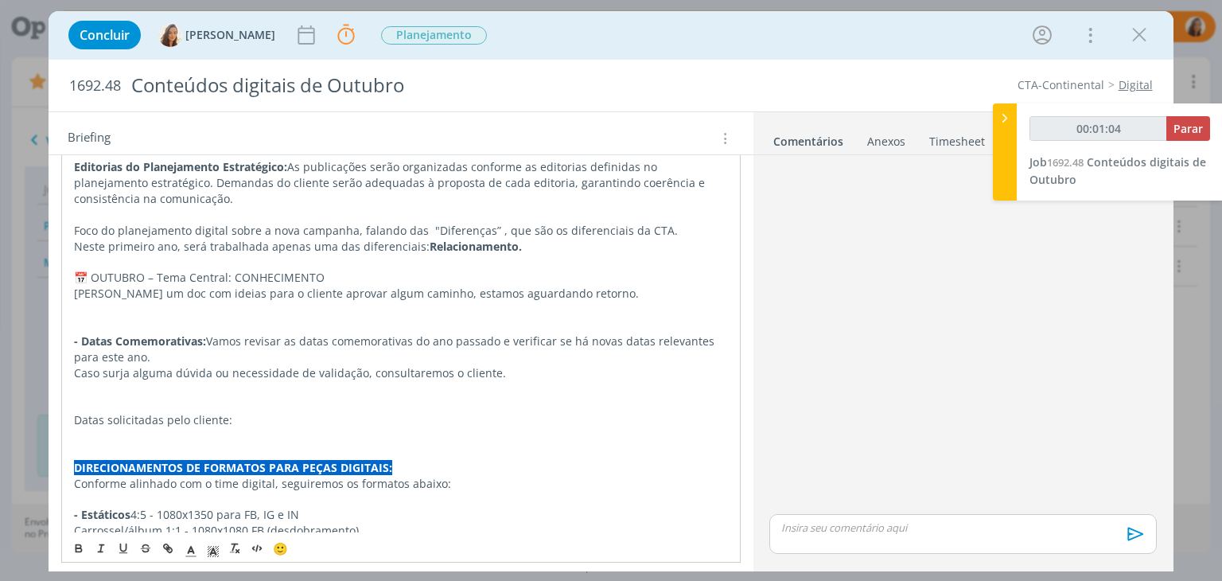
click at [146, 412] on p "Datas solicitadas pelo cliente:" at bounding box center [400, 420] width 653 height 16
click at [80, 548] on icon "dialog" at bounding box center [79, 549] width 6 height 3
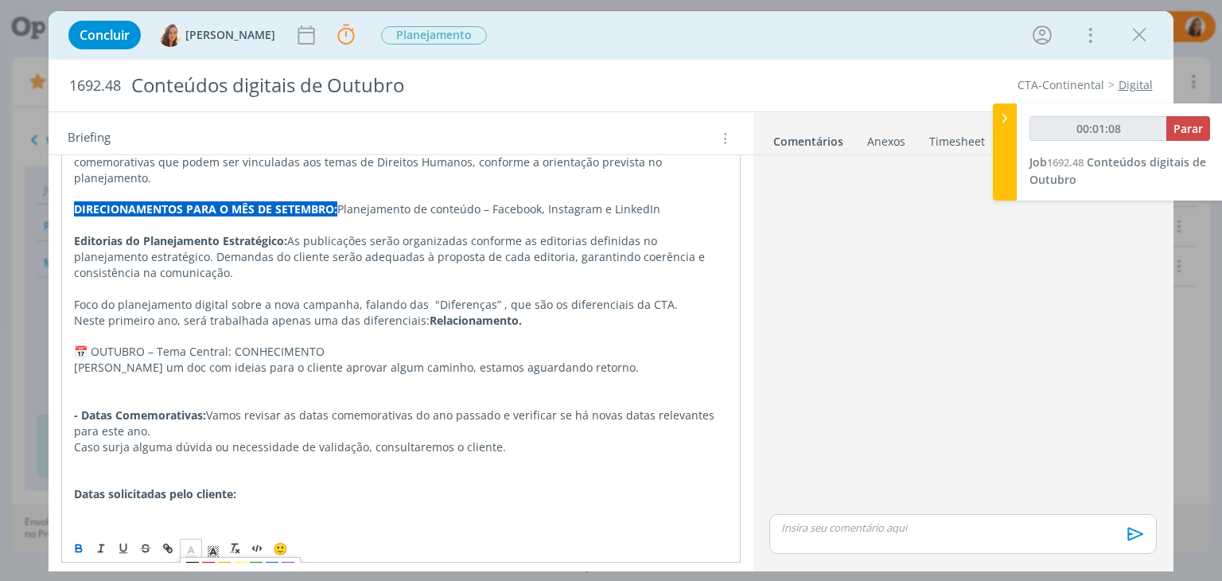
click at [189, 543] on icon "dialog" at bounding box center [191, 550] width 14 height 14
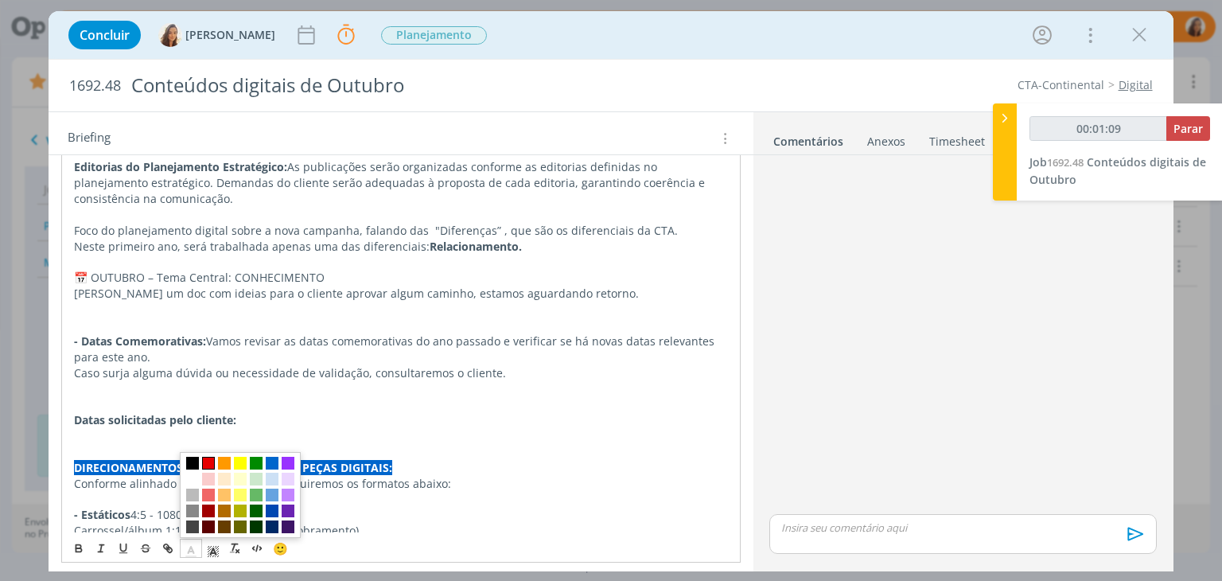
click at [207, 464] on span "dialog" at bounding box center [208, 463] width 13 height 13
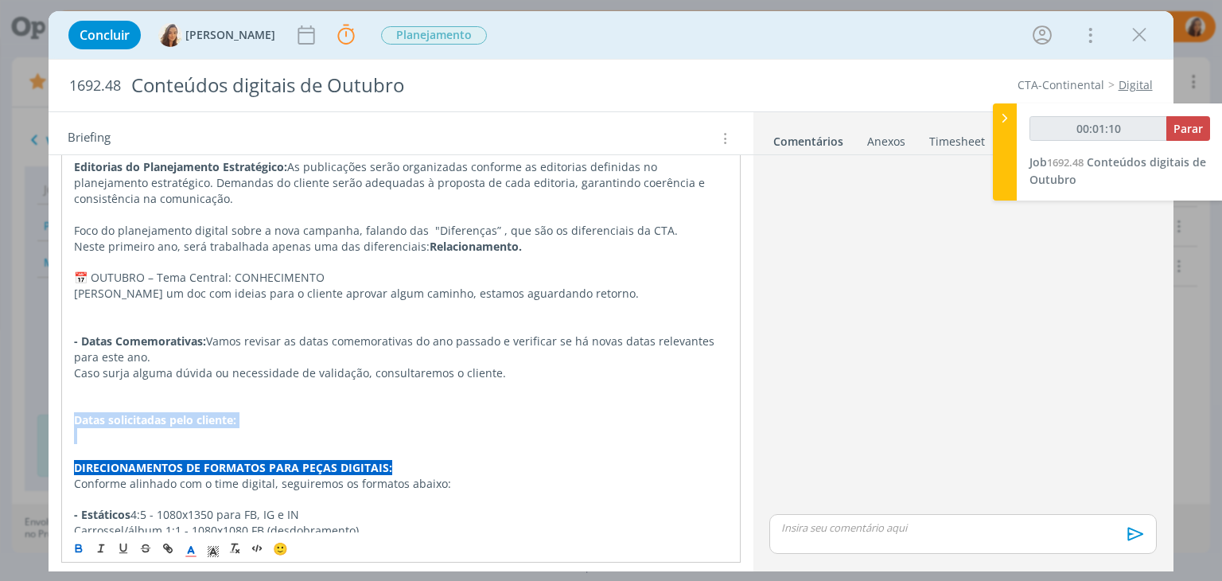
click at [83, 547] on icon "dialog" at bounding box center [78, 548] width 13 height 13
click at [242, 412] on p "Datas solicitadas pelo cliente:" at bounding box center [400, 420] width 653 height 16
click at [226, 412] on span "Datas solicitadas pelo cliente:" at bounding box center [153, 419] width 158 height 15
click at [224, 428] on p "dialog" at bounding box center [400, 436] width 653 height 16
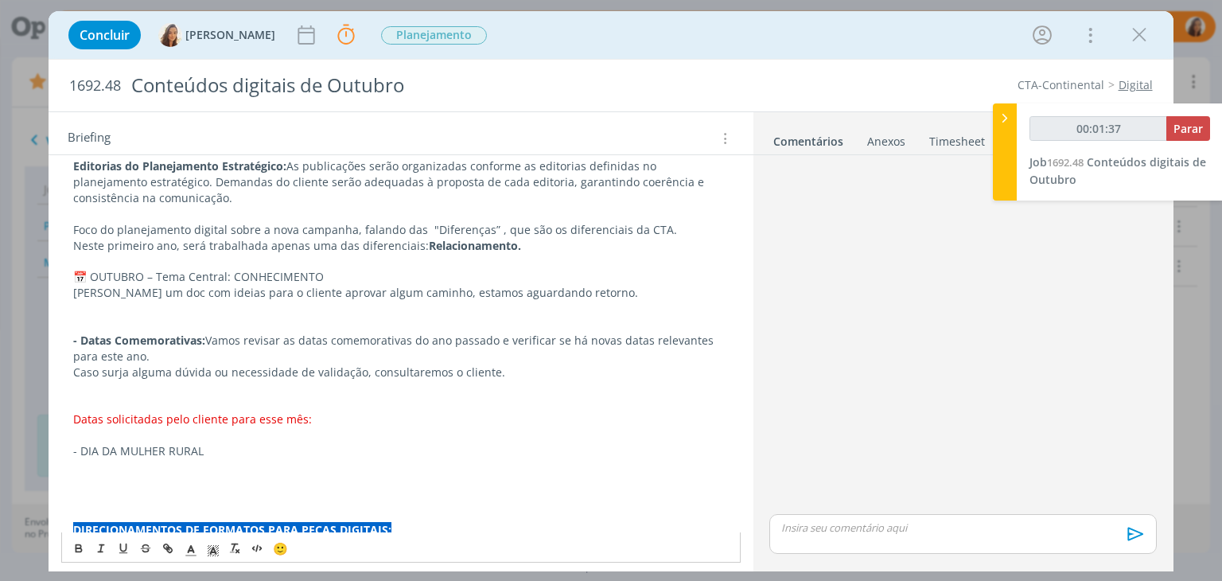
click at [169, 459] on p "dialog" at bounding box center [400, 467] width 655 height 16
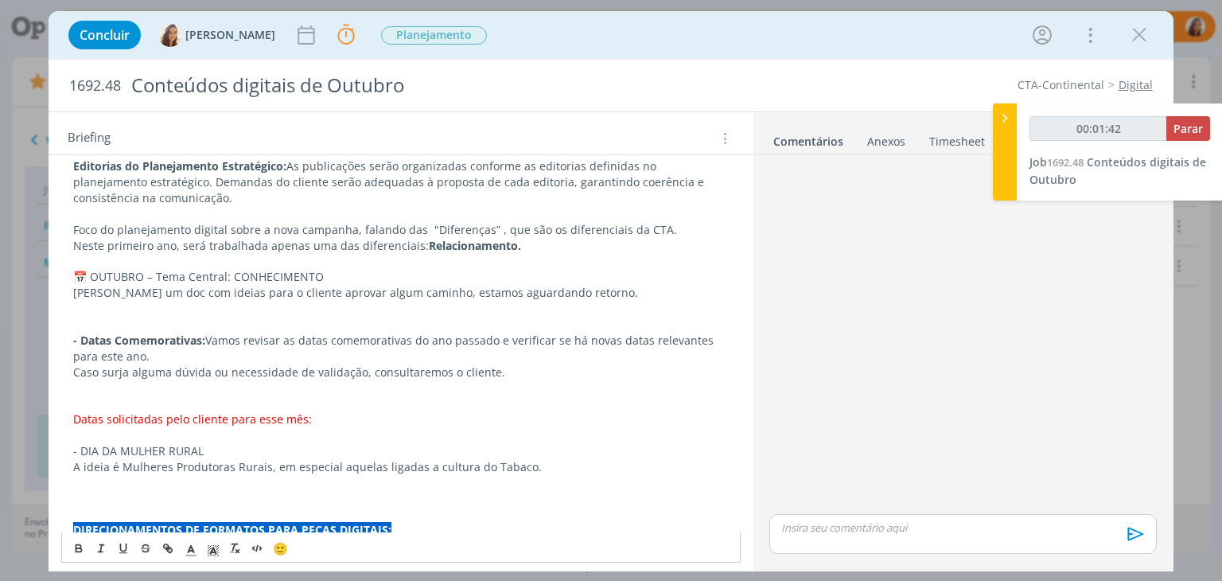
click at [124, 459] on p "A ideia é Mulheres Produtoras Rurais, em especial aquelas ligadas a cultura do …" at bounding box center [400, 467] width 655 height 16
click at [352, 475] on p "dialog" at bounding box center [400, 483] width 655 height 16
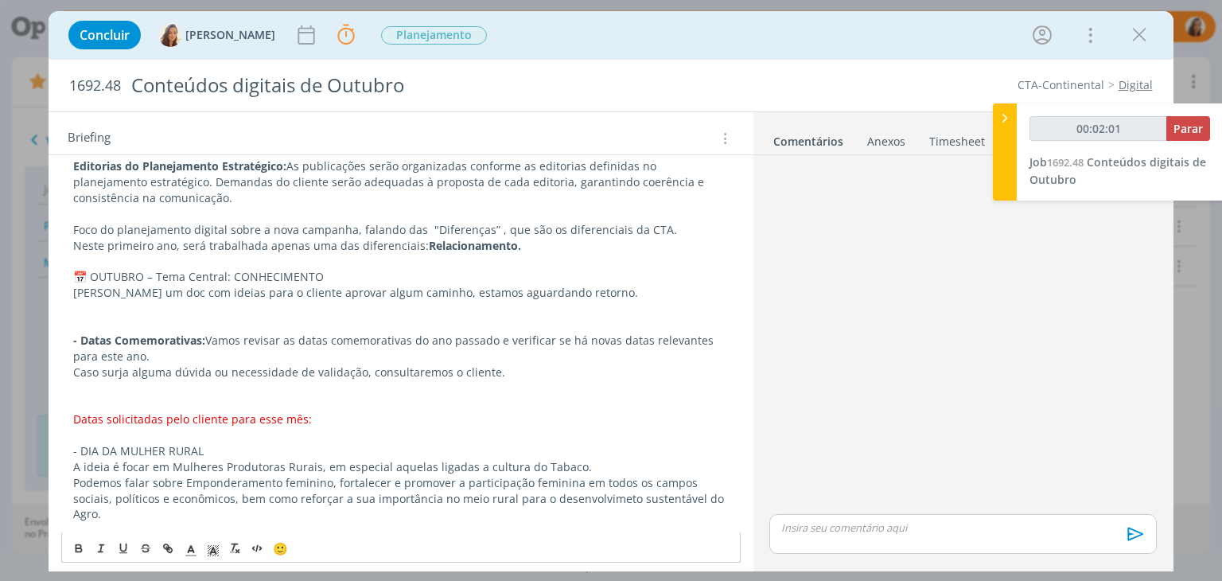
click at [187, 475] on p "Podemos falar sobre Emponderamento feminino, fortalecer e promover a participaç…" at bounding box center [400, 499] width 655 height 48
click at [80, 522] on p "dialog" at bounding box center [400, 530] width 655 height 16
click at [196, 538] on p "Veiculação: FACEBOOK, LINKEDIN, MURAL, INTRANET, WHATSAPP." at bounding box center [400, 546] width 655 height 16
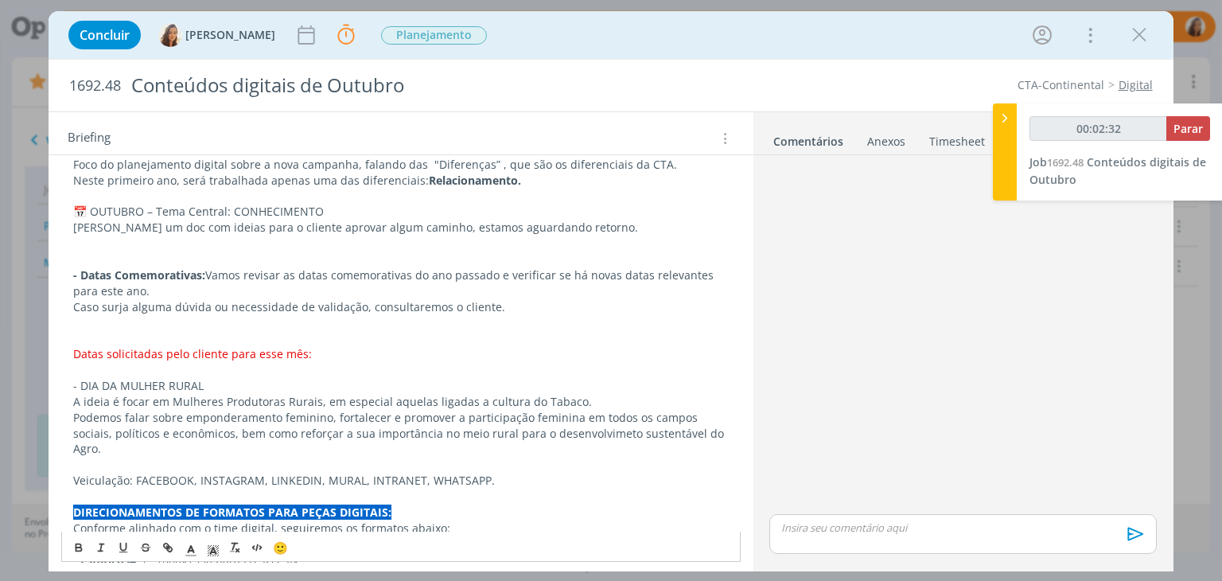
scroll to position [609, 0]
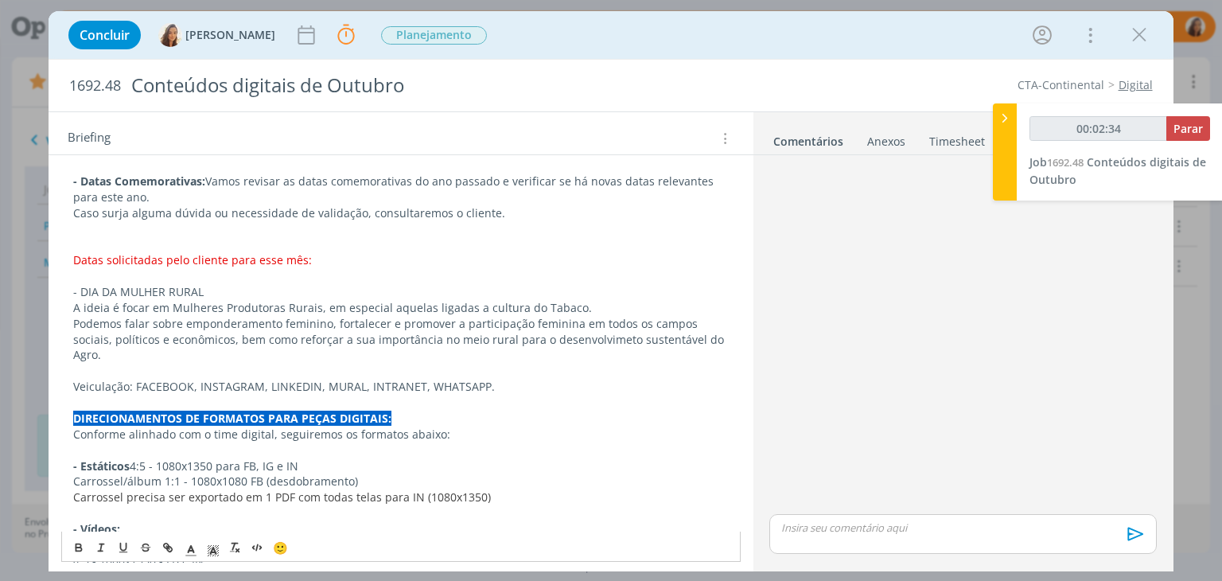
click at [549, 394] on p "dialog" at bounding box center [400, 402] width 655 height 16
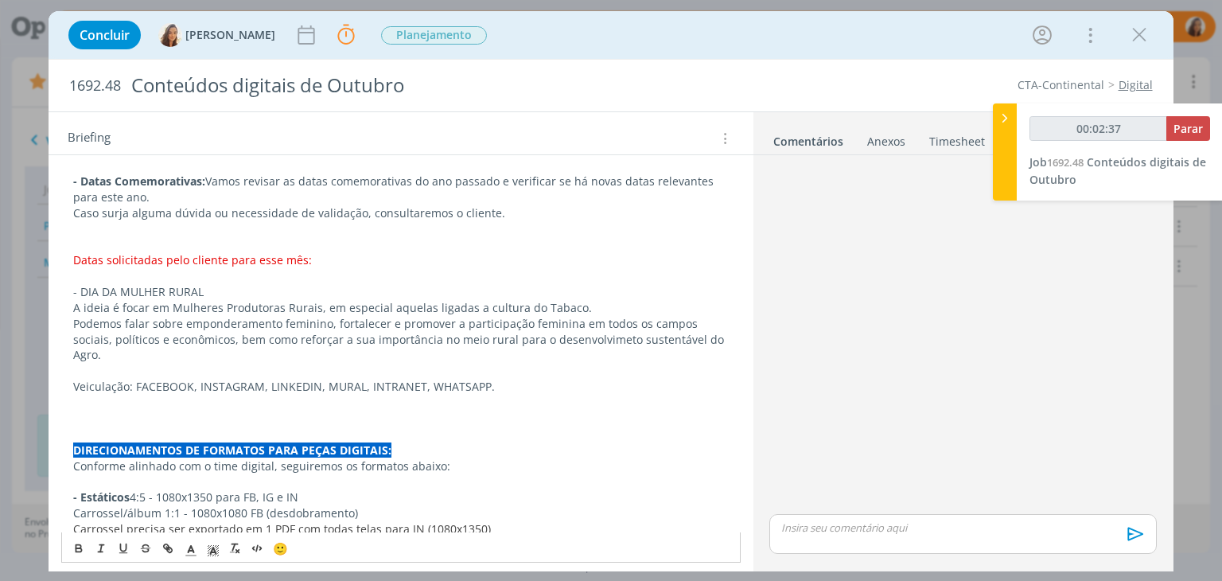
click at [67, 237] on div "PASTA DO JOB: AQUI BANCO DE IMAGENS CTA: AQUI ﻿ Emojis e # AQUI RELATÓRIO DE SU…" at bounding box center [400, 213] width 678 height 1102
click at [277, 548] on span "🙂" at bounding box center [280, 548] width 15 height 16
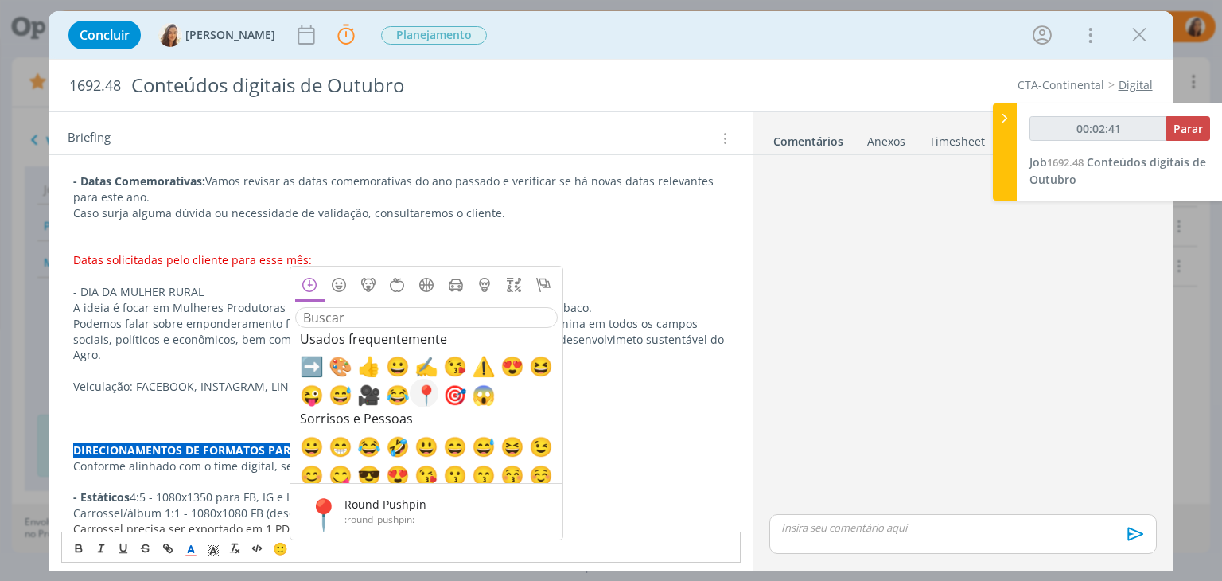
click at [429, 390] on span "📍" at bounding box center [423, 393] width 19 height 19
click at [93, 394] on p "dialog" at bounding box center [400, 402] width 655 height 16
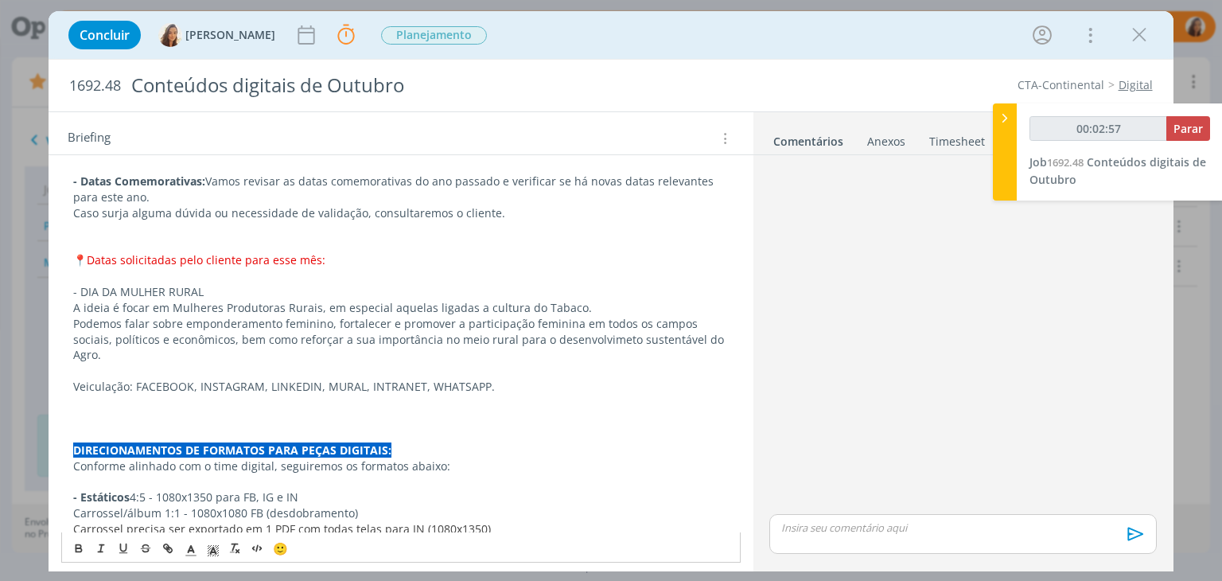
click at [130, 410] on p "dialog" at bounding box center [400, 418] width 655 height 16
click at [212, 284] on p "- DIA DA MULHER RURAL" at bounding box center [400, 292] width 655 height 16
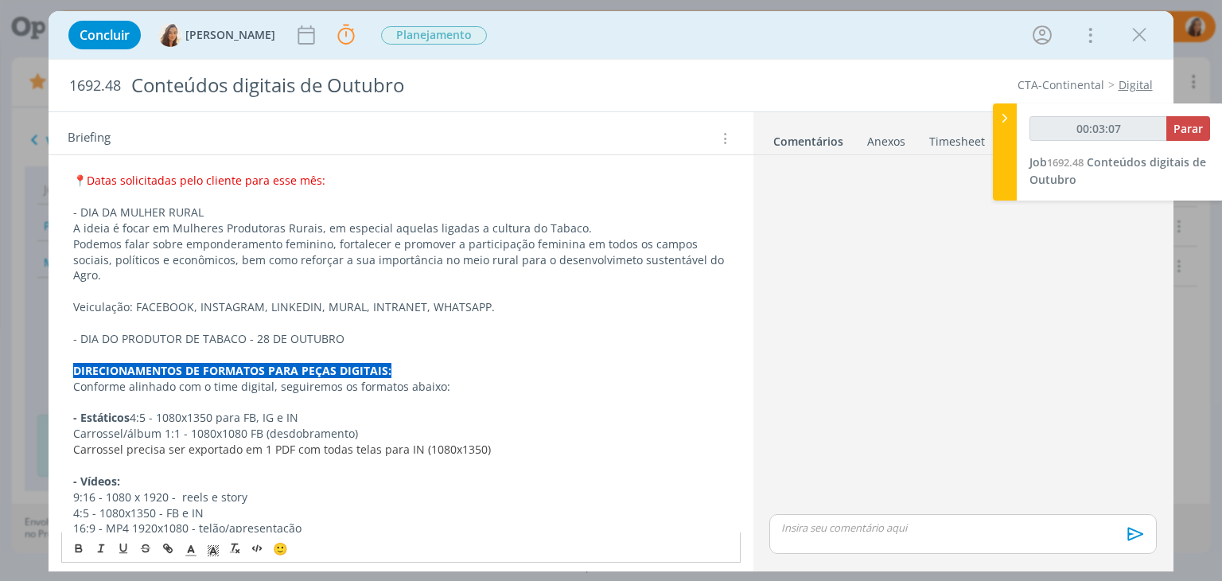
click at [74, 220] on p "A ideia é focar em Mulheres Produtoras Rurais, em especial aquelas ligadas a cu…" at bounding box center [400, 228] width 655 height 16
click at [266, 204] on p "- DIA DA MULHER RURAL" at bounding box center [400, 212] width 655 height 16
click at [359, 331] on p "- DIA DO PRODUTOR DE TABACO - 28 DE OUTUBRO" at bounding box center [400, 339] width 655 height 16
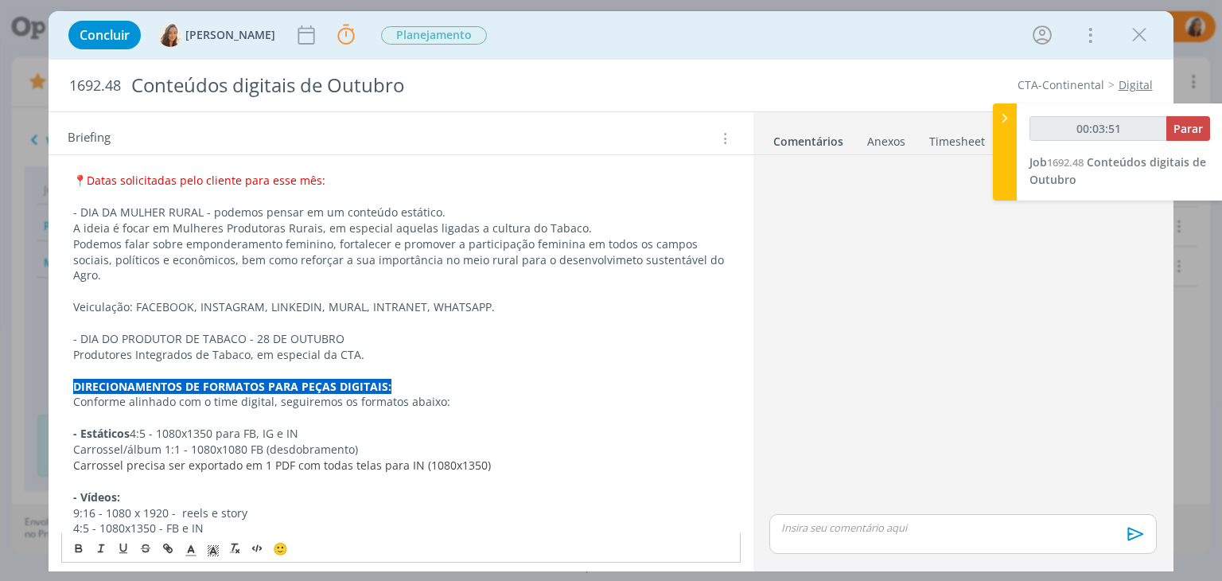
click at [72, 324] on div "PASTA DO JOB: AQUI BANCO DE IMAGENS CTA: AQUI ﻿ Emojis e # AQUI RELATÓRIO DE SU…" at bounding box center [400, 140] width 678 height 1117
click at [447, 347] on p "Foco nos Produtores Integrados de Tabaco, em especial da CTA." at bounding box center [400, 355] width 655 height 16
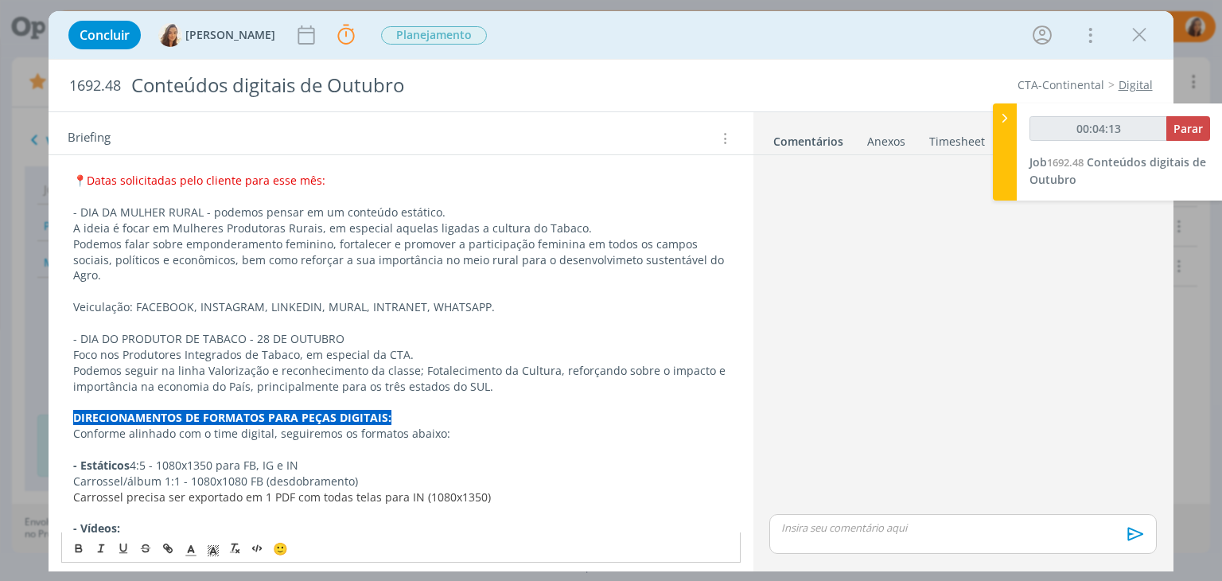
click at [207, 363] on p "Podemos seguir na linha Valorização e reconhecimento da classe; Fotalecimento d…" at bounding box center [400, 379] width 655 height 32
click at [426, 394] on p "dialog" at bounding box center [400, 402] width 655 height 16
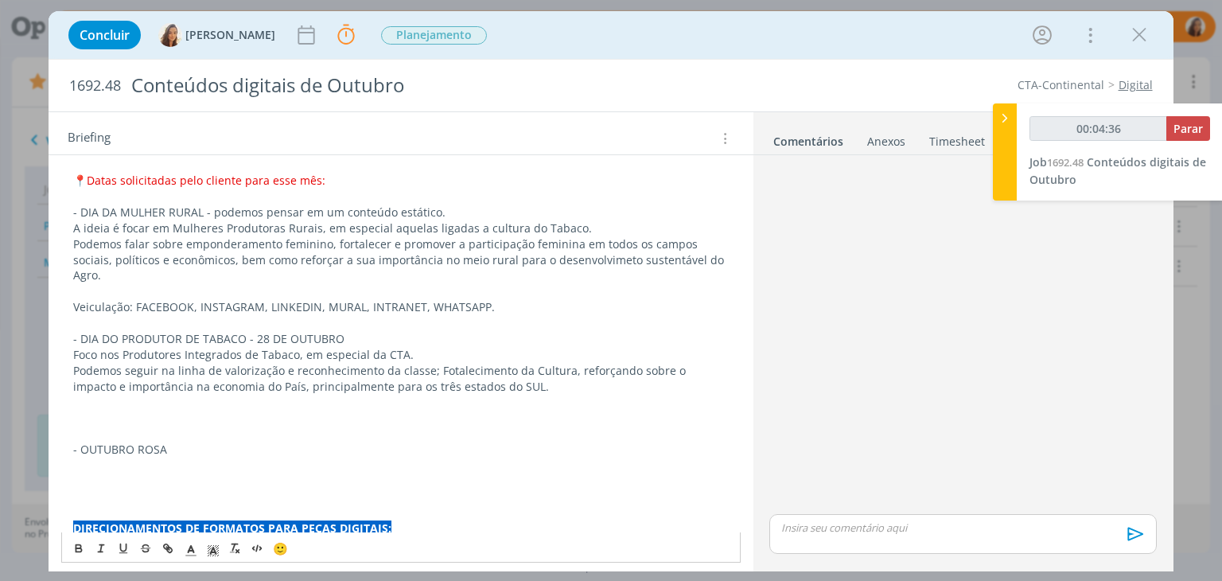
click at [150, 299] on p "Veiculação: FACEBOOK, INSTAGRAM, LINKEDIN, MURAL, INTRANET, WHATSAPP." at bounding box center [400, 307] width 655 height 16
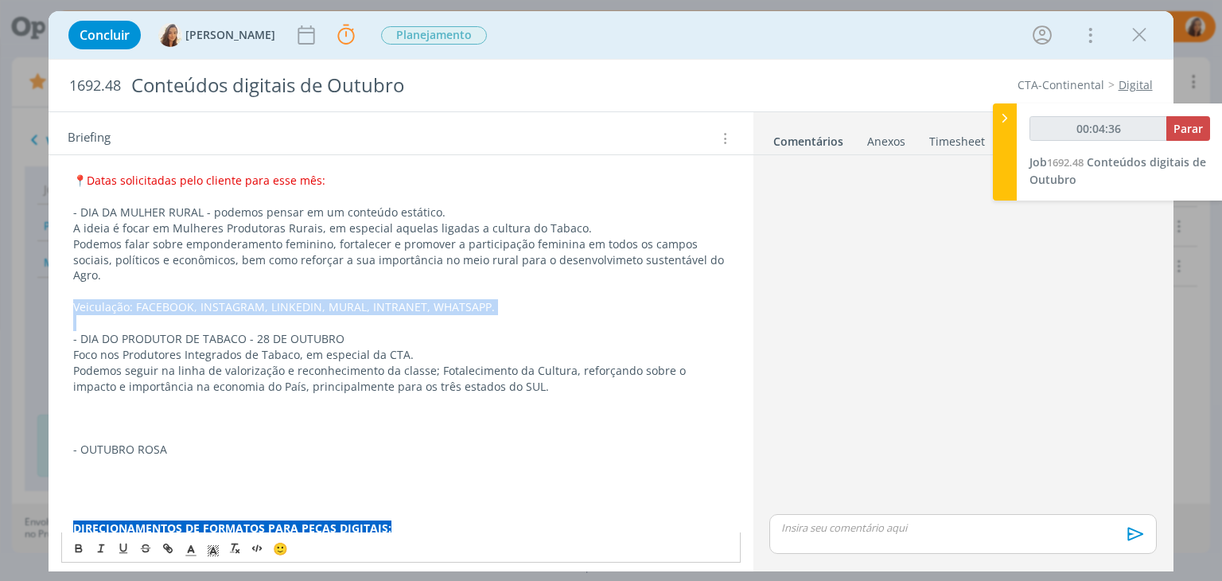
click at [150, 299] on p "Veiculação: FACEBOOK, INSTAGRAM, LINKEDIN, MURAL, INTRANET, WHATSAPP." at bounding box center [400, 307] width 655 height 16
copy p "Veiculação: FACEBOOK, INSTAGRAM, LINKEDIN, MURAL, INTRANET, WHATSAPP."
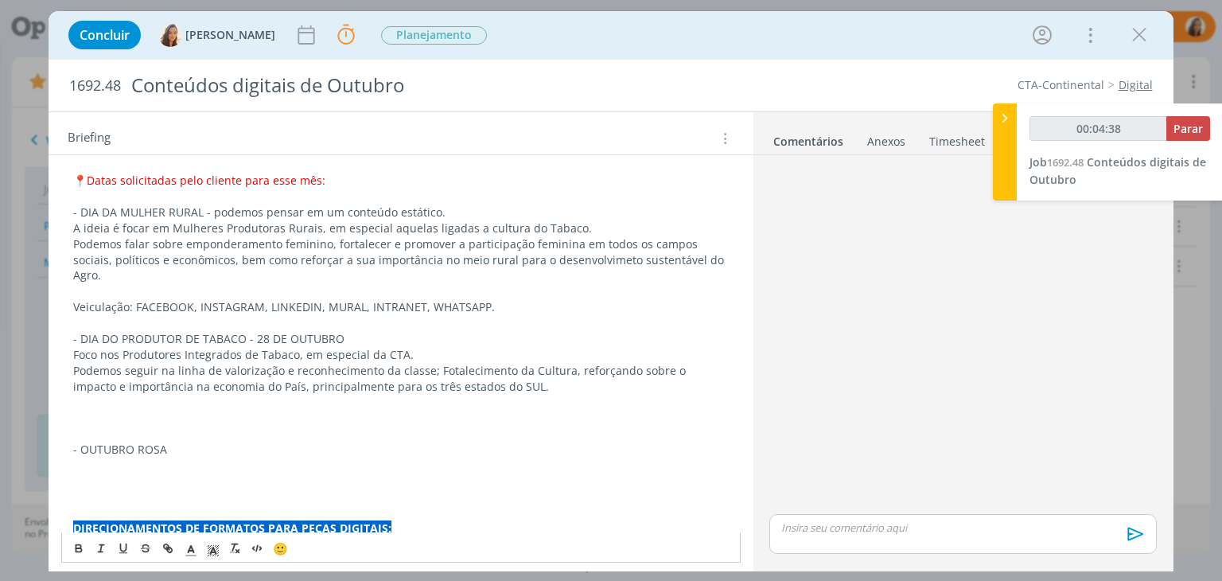
click at [140, 394] on p "dialog" at bounding box center [400, 402] width 655 height 16
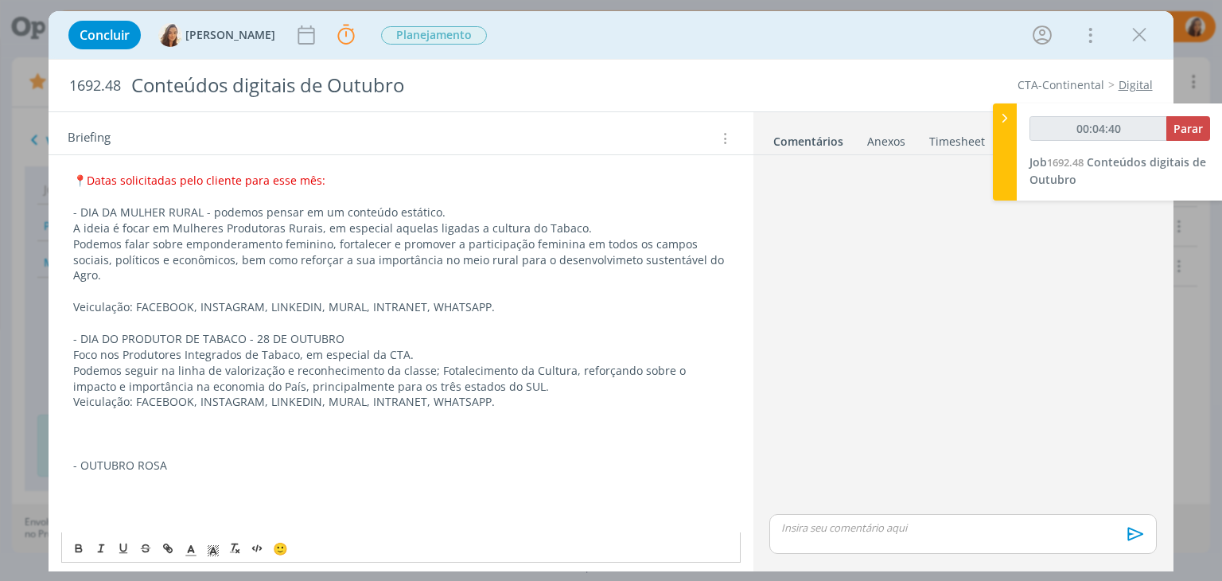
click at [71, 371] on div "PASTA DO JOB: AQUI BANCO DE IMAGENS CTA: AQUI ﻿ Emojis e # AQUI RELATÓRIO DE SU…" at bounding box center [400, 220] width 678 height 1276
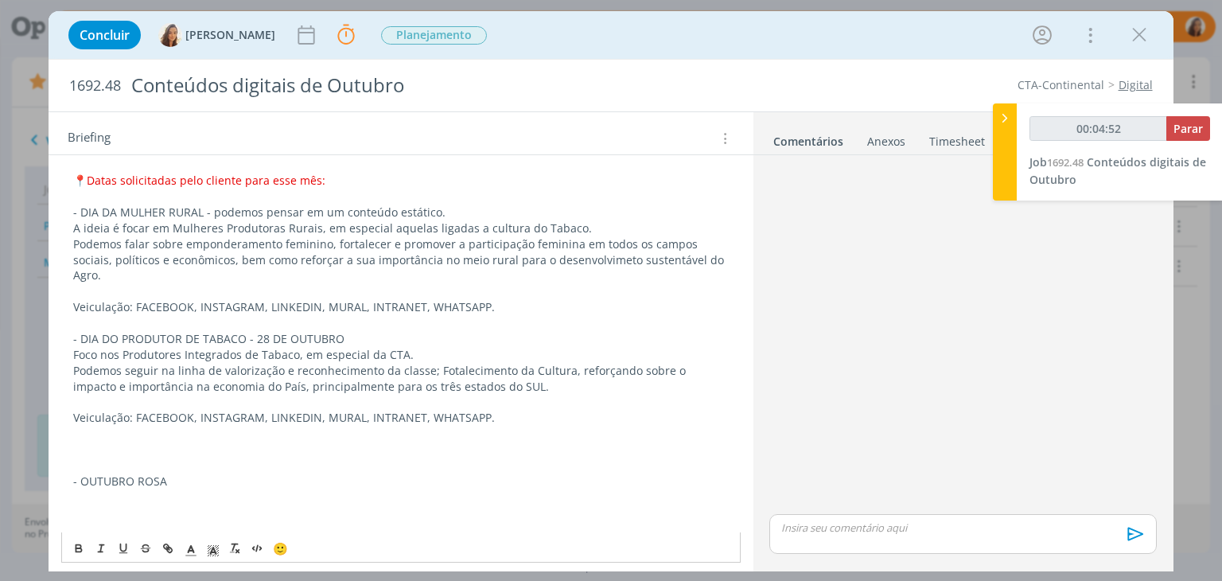
click at [201, 489] on p "dialog" at bounding box center [400, 497] width 655 height 16
click at [200, 505] on p "dialog" at bounding box center [400, 513] width 655 height 16
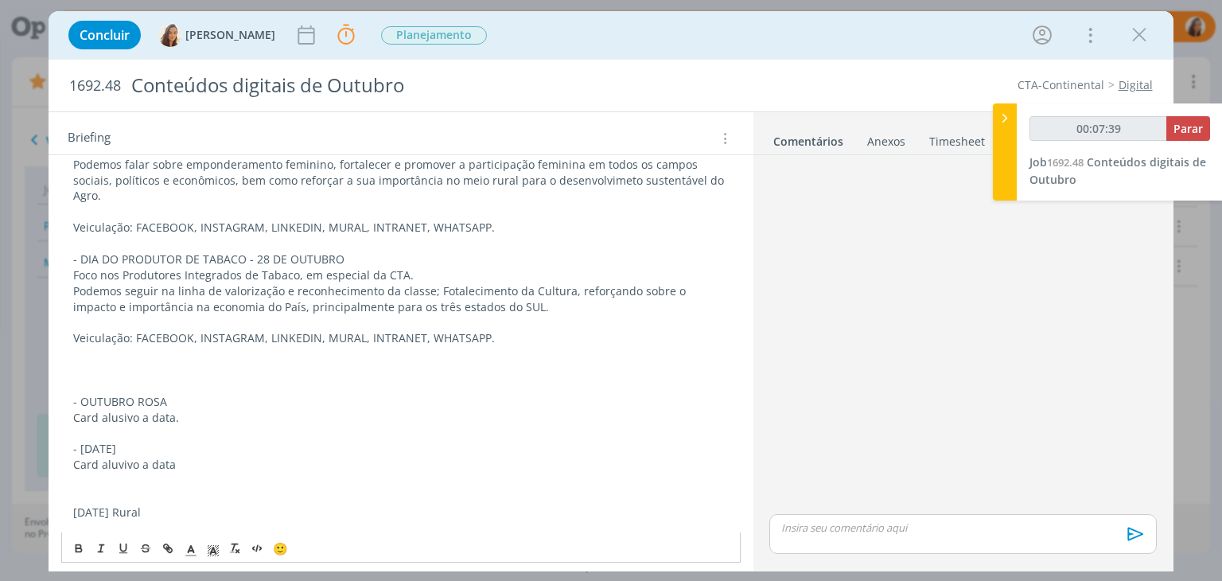
scroll to position [819, 0]
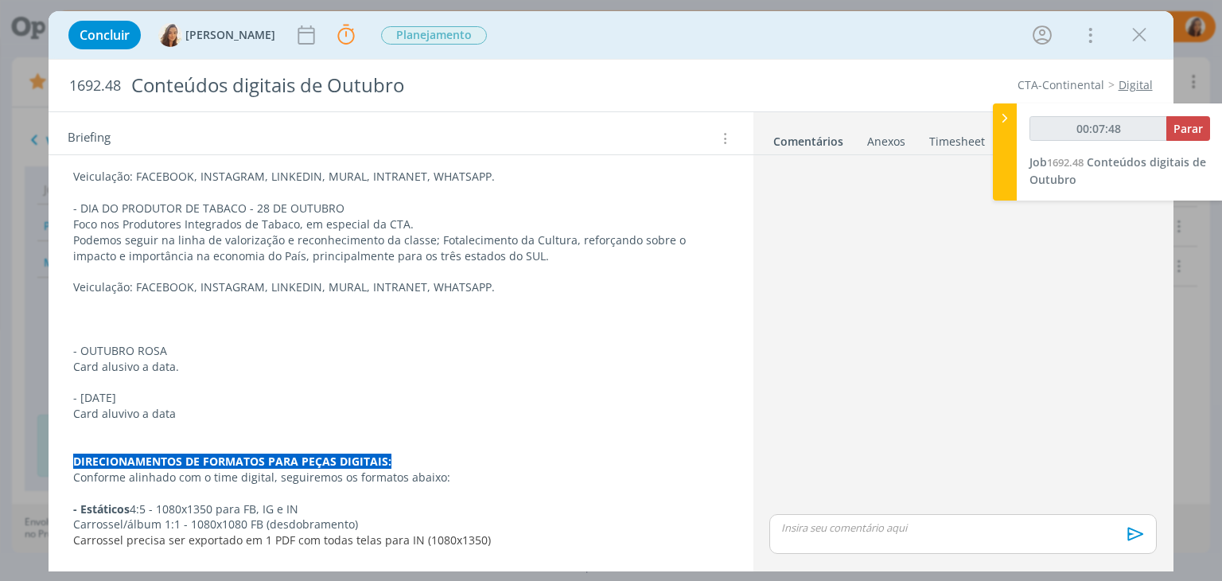
click at [139, 406] on p "Card aluvivo a data" at bounding box center [400, 414] width 655 height 16
click at [182, 406] on p "Card aluvivo a data" at bounding box center [400, 414] width 655 height 16
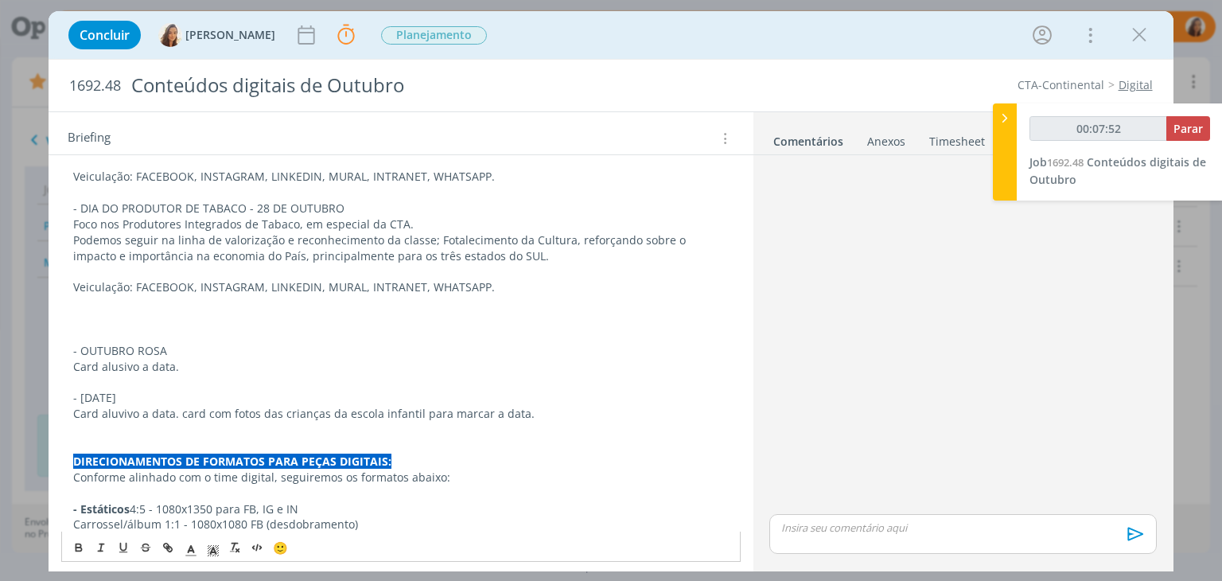
click at [200, 406] on p "Card aluvivo a data. card com fotos das crianças da escola infantil para marcar…" at bounding box center [400, 414] width 655 height 16
click at [185, 406] on p "Card aluvivo a data. card com fotos das crianças da escola infantil para marcar…" at bounding box center [400, 414] width 655 height 16
click at [684, 406] on p "Card aluvivo a data. Podemos pensar em um card com fotos das crianças da escola…" at bounding box center [400, 414] width 655 height 16
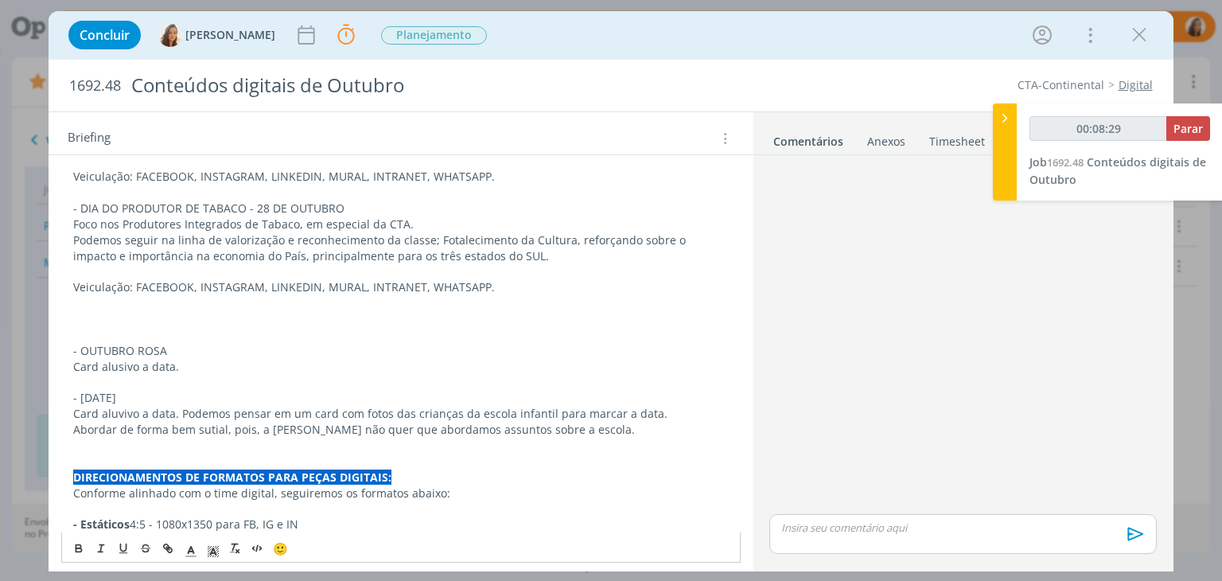
click at [353, 279] on p "Veiculação: FACEBOOK, INSTAGRAM, LINKEDIN, MURAL, INTRANET, WHATSAPP." at bounding box center [400, 287] width 655 height 16
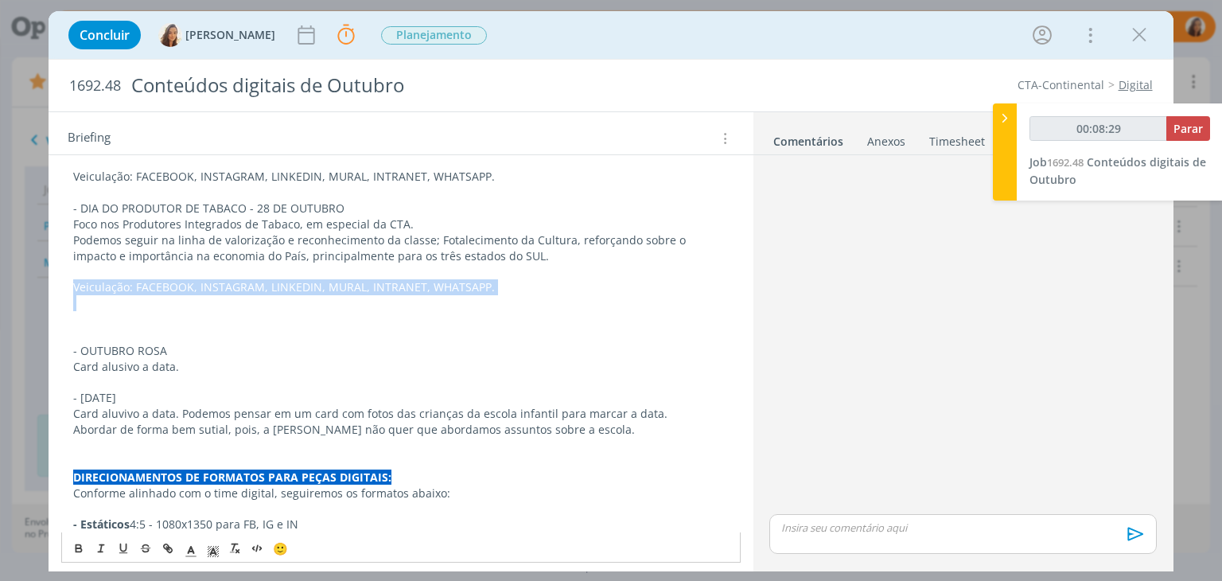
click at [353, 279] on p "Veiculação: FACEBOOK, INSTAGRAM, LINKEDIN, MURAL, INTRANET, WHATSAPP." at bounding box center [400, 287] width 655 height 16
copy p "Veiculação: FACEBOOK, INSTAGRAM, LINKEDIN, MURAL, INTRANET, WHATSAPP."
click at [426, 279] on p "Veiculação: FACEBOOK, INSTAGRAM, LINKEDIN, MURAL, INTRANET, WHATSAPP." at bounding box center [400, 287] width 655 height 16
drag, startPoint x: 481, startPoint y: 255, endPoint x: 423, endPoint y: 258, distance: 58.2
click at [423, 279] on p "Veiculação: FACEBOOK, INSTAGRAM, LINKEDIN, MURAL, INTRANET, WHATSAPP." at bounding box center [400, 287] width 655 height 16
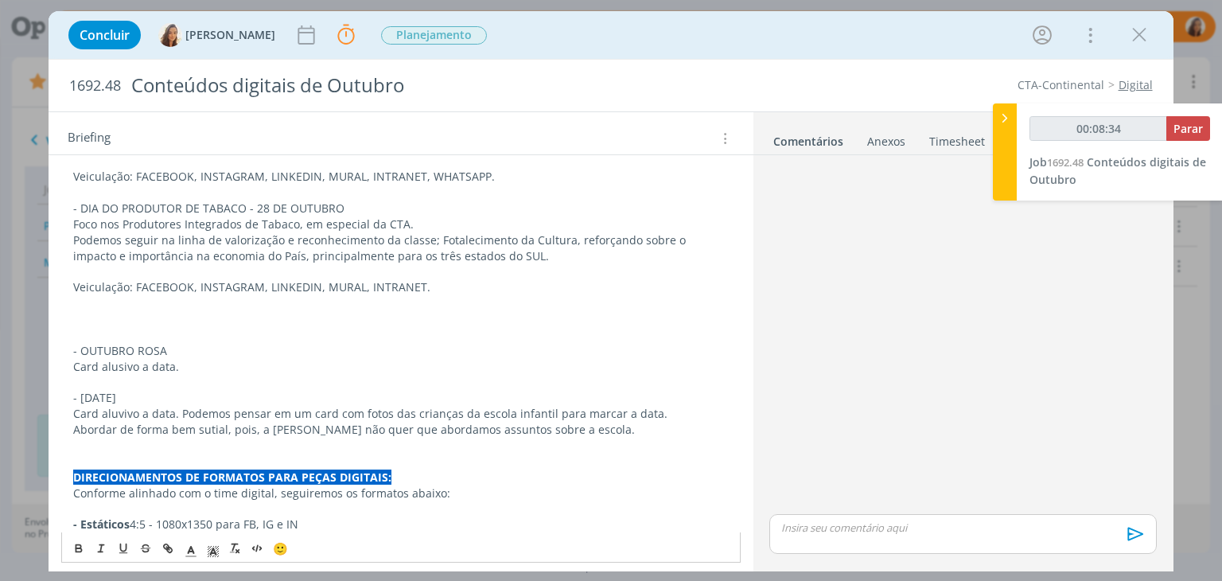
click at [399, 279] on p "Veiculação: FACEBOOK, INSTAGRAM, LINKEDIN, MURAL, INTRANET." at bounding box center [400, 287] width 655 height 16
copy p "Veiculação: FACEBOOK, INSTAGRAM, LINKEDIN, MURAL, INTRANET."
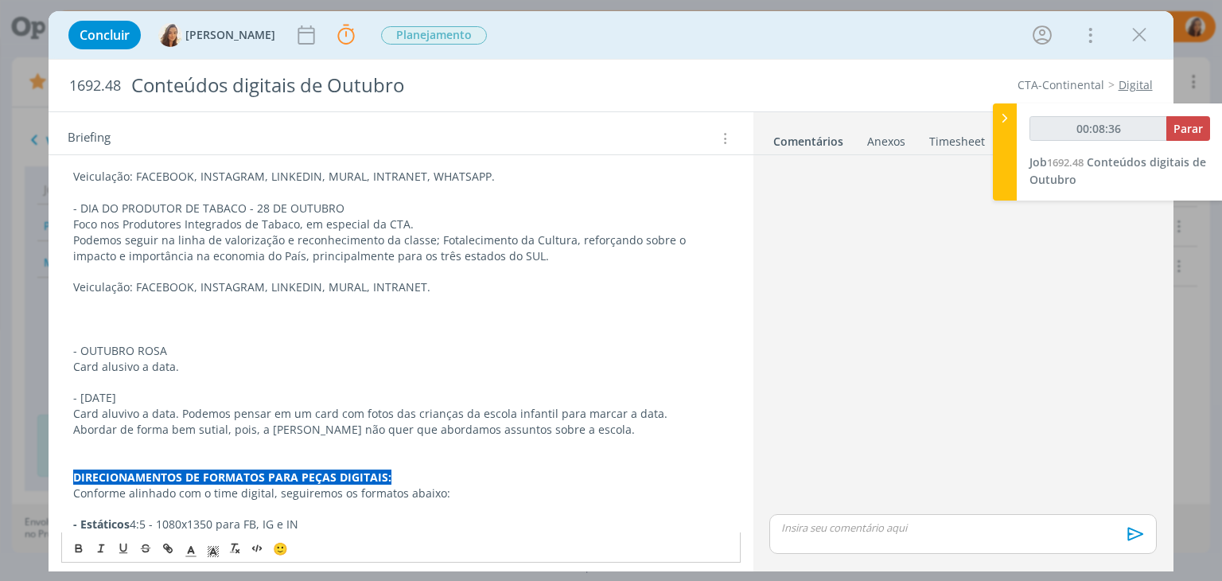
click at [212, 359] on p "Card alusivo a data." at bounding box center [400, 367] width 655 height 16
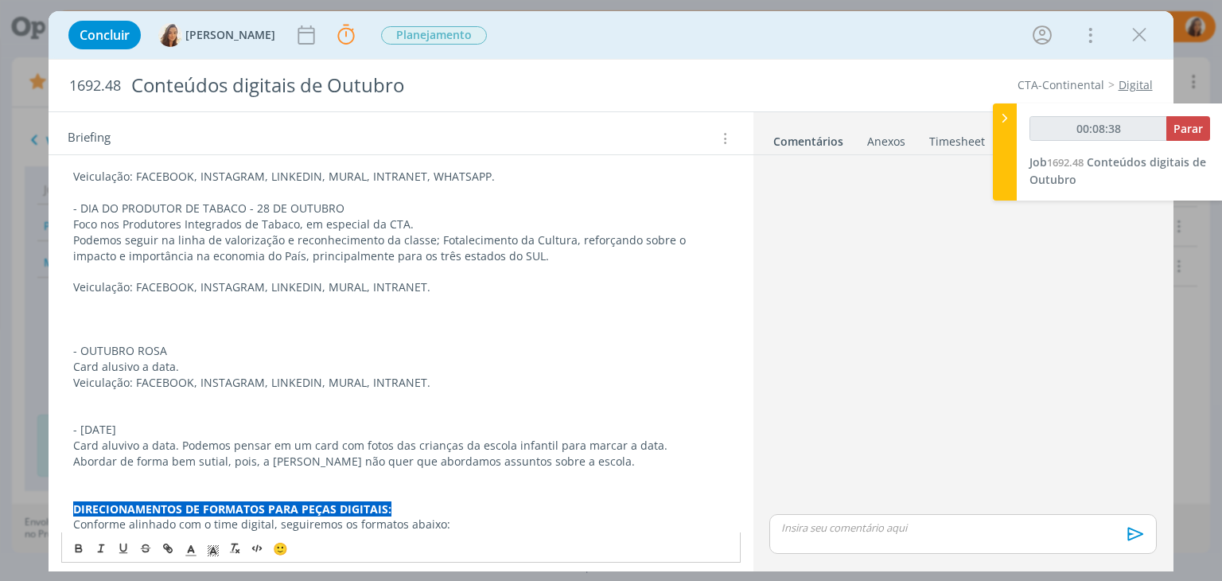
click at [114, 469] on p "dialog" at bounding box center [400, 477] width 655 height 16
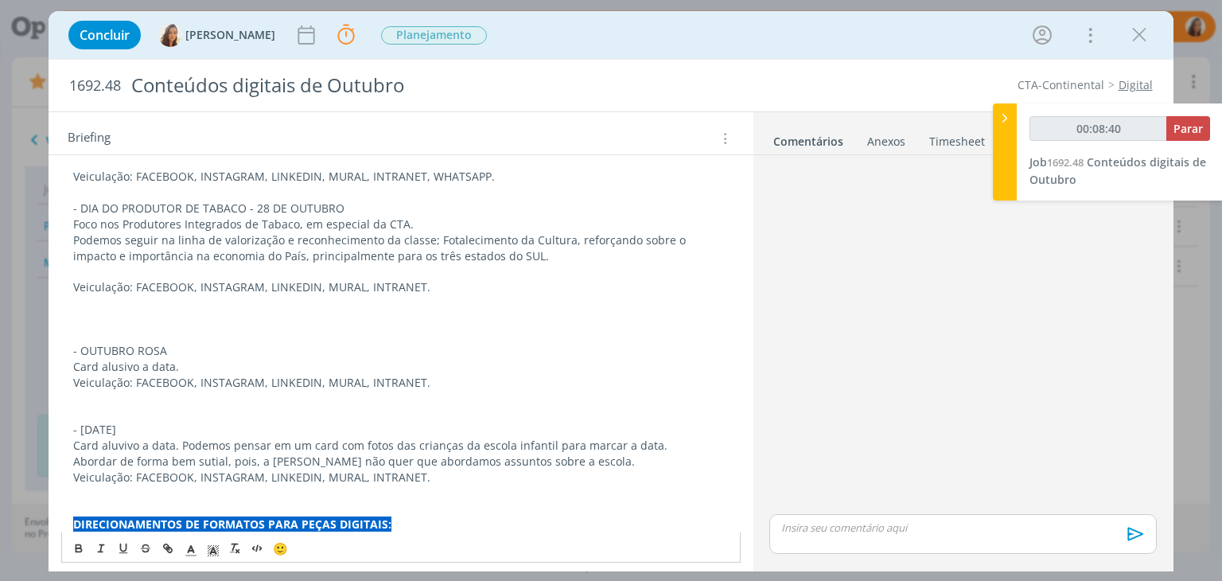
click at [134, 311] on p "dialog" at bounding box center [400, 319] width 655 height 16
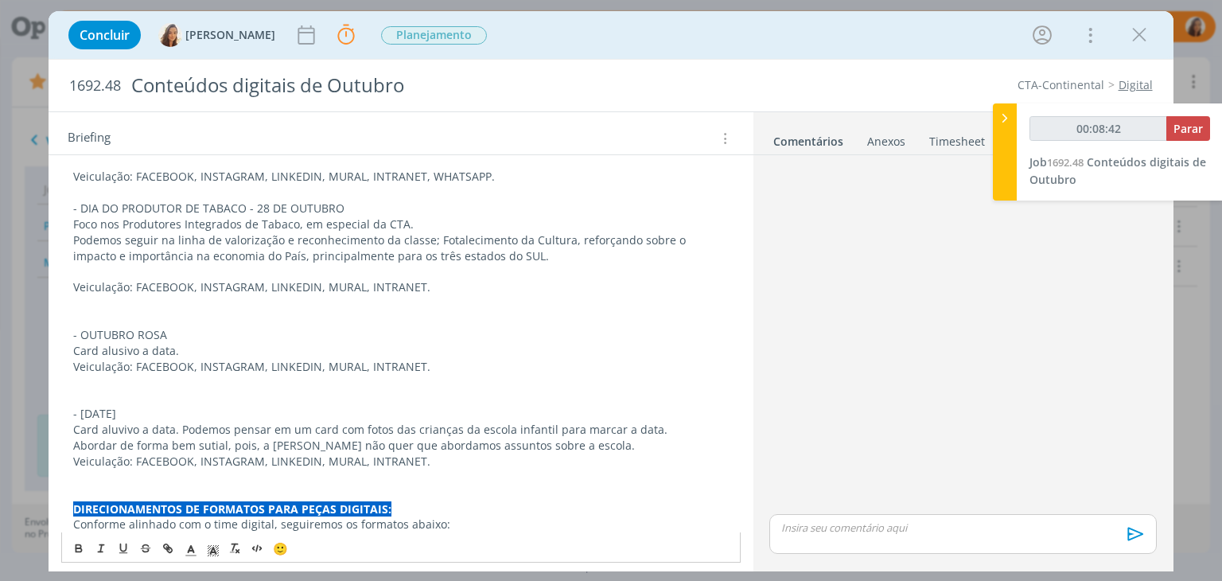
click at [74, 359] on p "Veiculação: FACEBOOK, INSTAGRAM, LINKEDIN, MURAL, INTRANET." at bounding box center [400, 367] width 655 height 16
click at [103, 263] on p "dialog" at bounding box center [400, 271] width 655 height 16
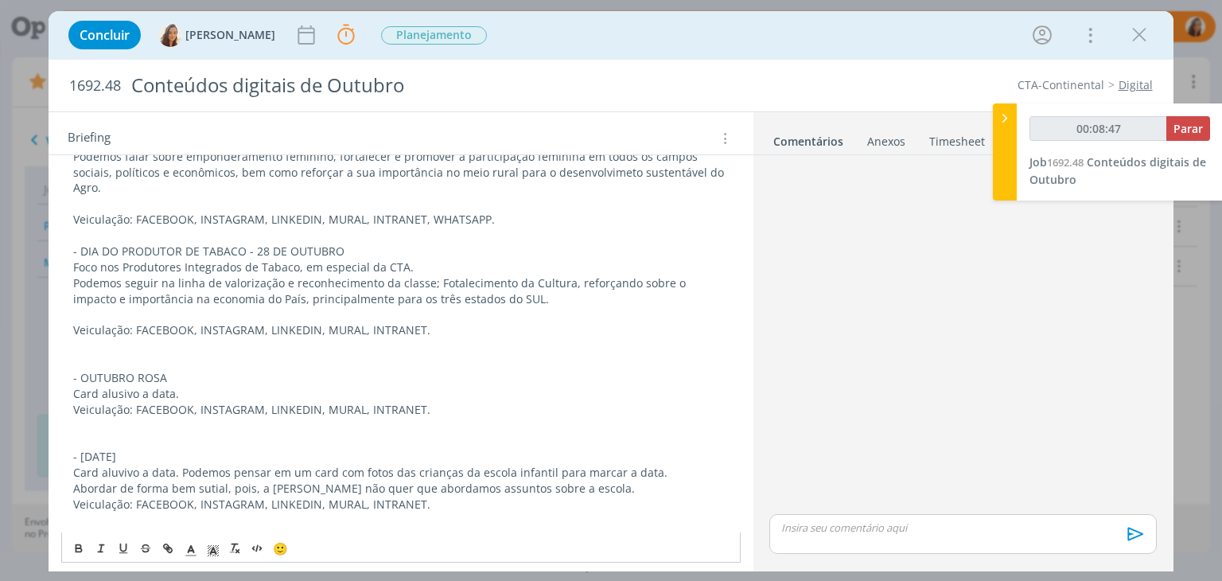
scroll to position [740, 0]
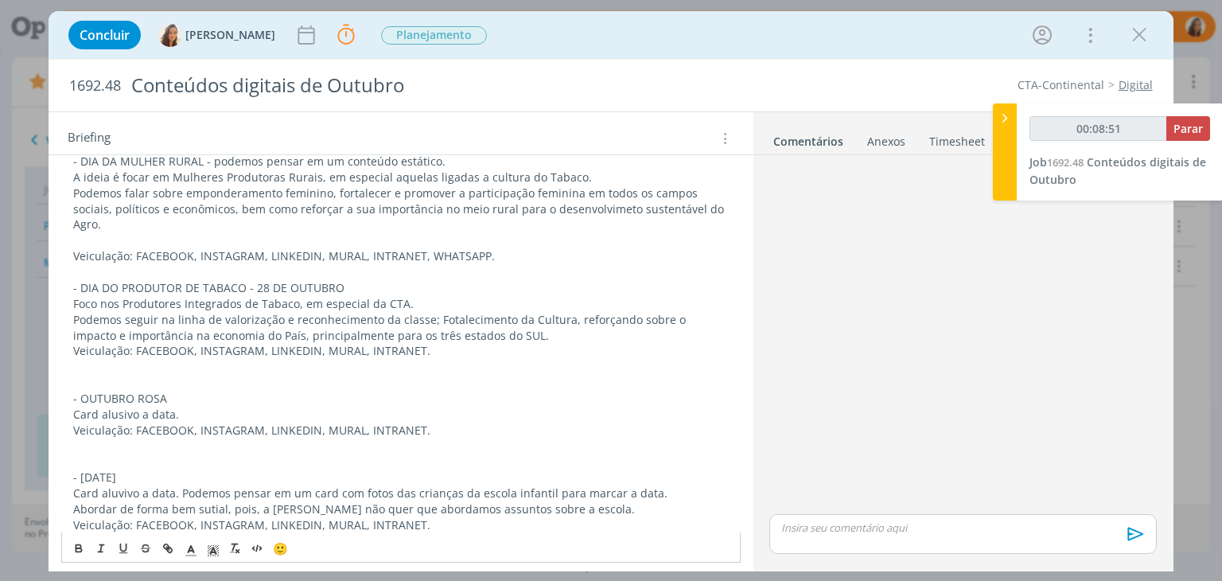
click at [73, 343] on p "Veiculação: FACEBOOK, INSTAGRAM, LINKEDIN, MURAL, INTRANET." at bounding box center [400, 351] width 655 height 16
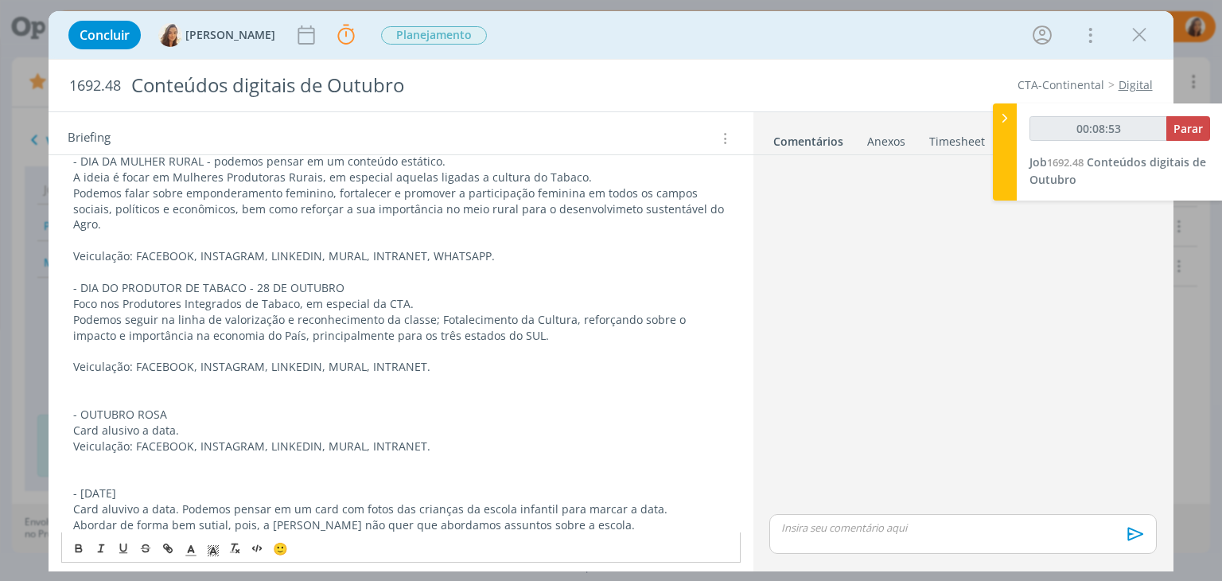
click at [125, 264] on p "dialog" at bounding box center [400, 272] width 655 height 16
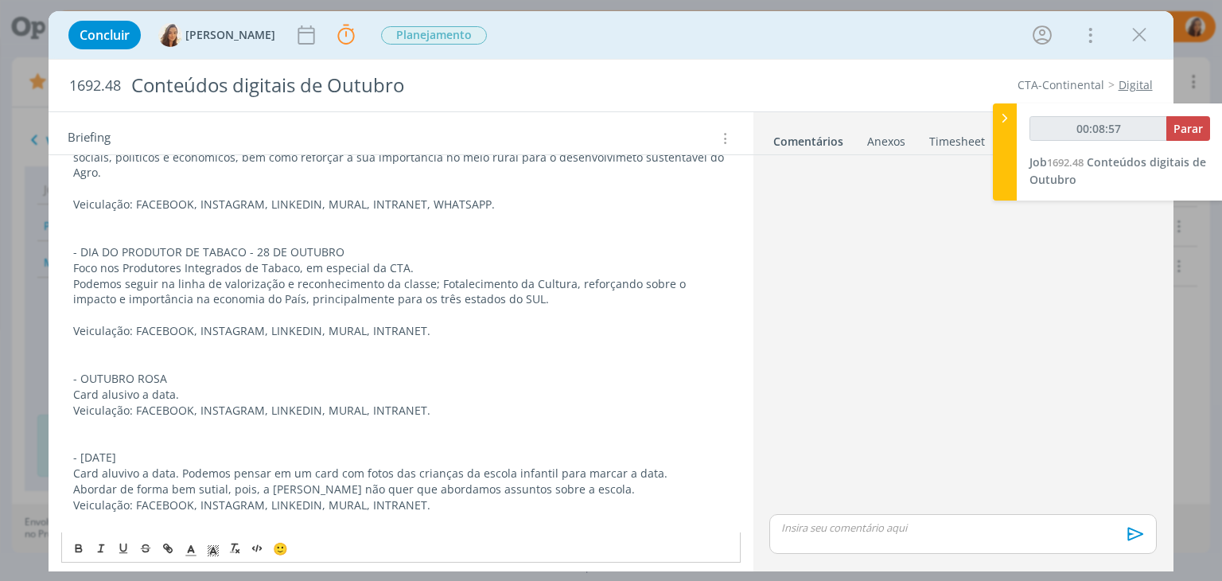
scroll to position [819, 0]
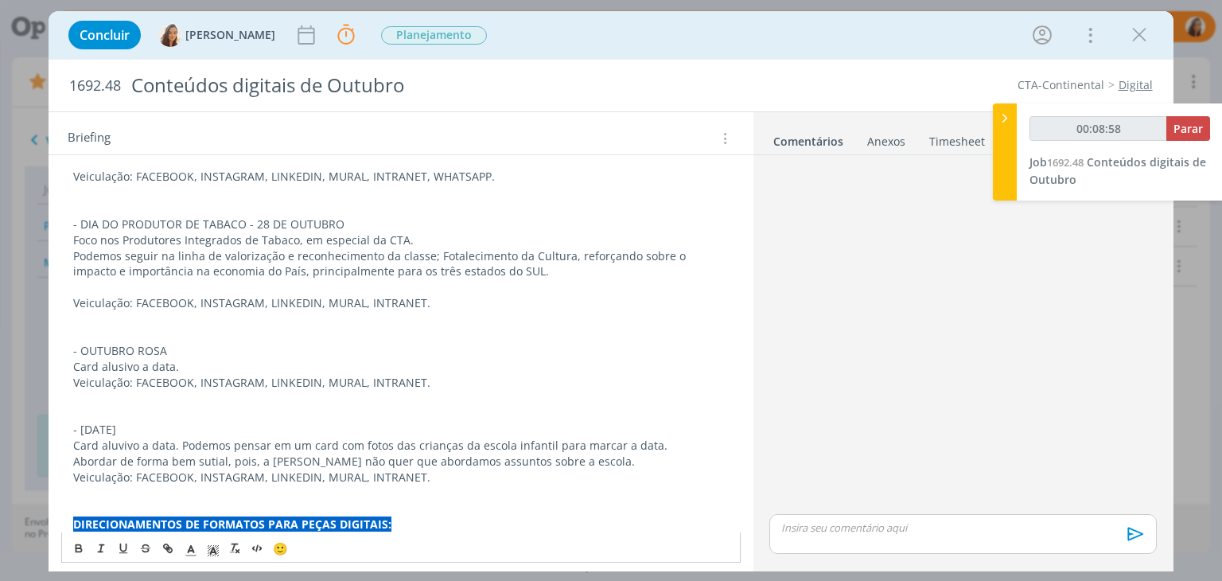
click at [66, 445] on div "PASTA DO JOB: AQUI BANCO DE IMAGENS CTA: AQUI ﻿ Emojis e # AQUI RELATÓRIO DE SU…" at bounding box center [400, 145] width 678 height 1386
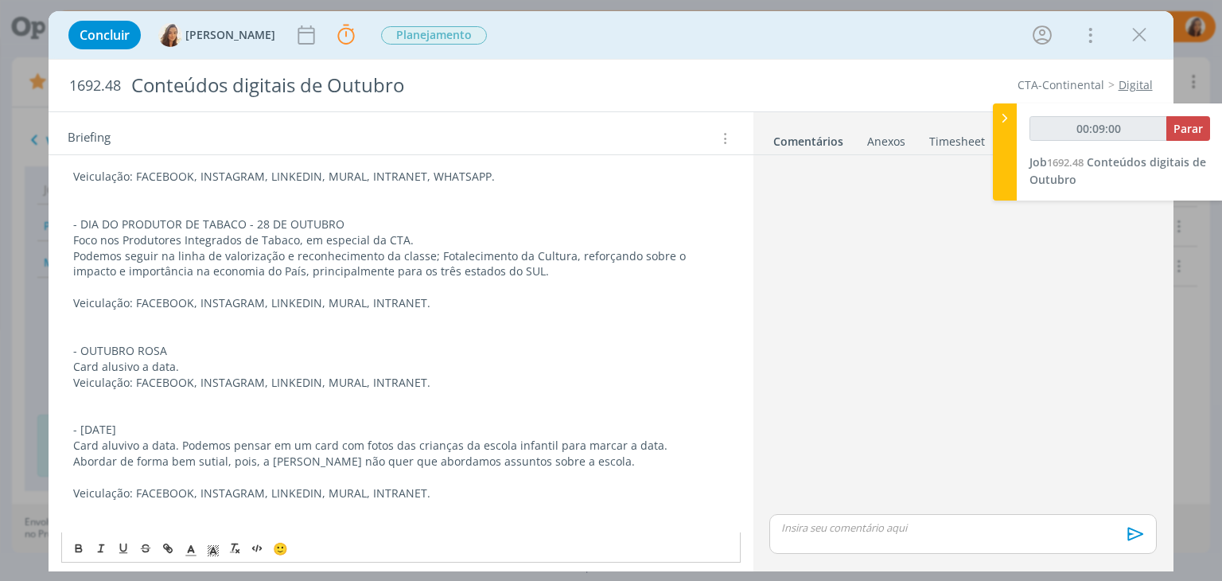
click at [77, 375] on p "Veiculação: FACEBOOK, INSTAGRAM, LINKEDIN, MURAL, INTRANET." at bounding box center [400, 383] width 655 height 16
click at [71, 352] on div "PASTA DO JOB: AQUI BANCO DE IMAGENS CTA: AQUI ﻿ Emojis e # AQUI RELATÓRIO DE SU…" at bounding box center [400, 153] width 678 height 1402
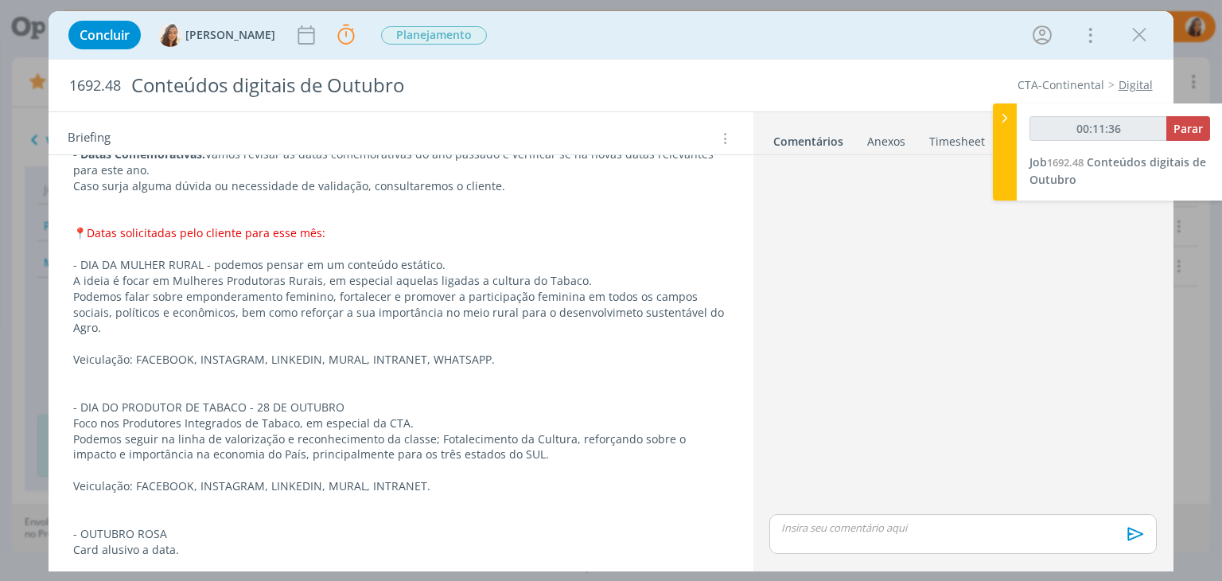
scroll to position [660, 0]
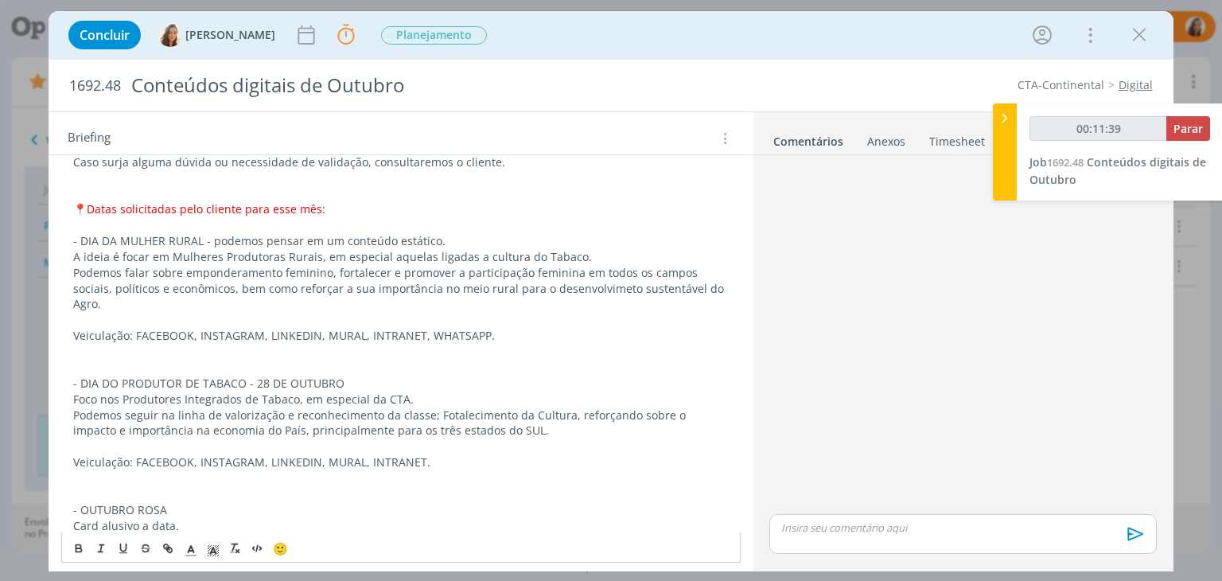
click at [153, 344] on p "dialog" at bounding box center [400, 352] width 655 height 16
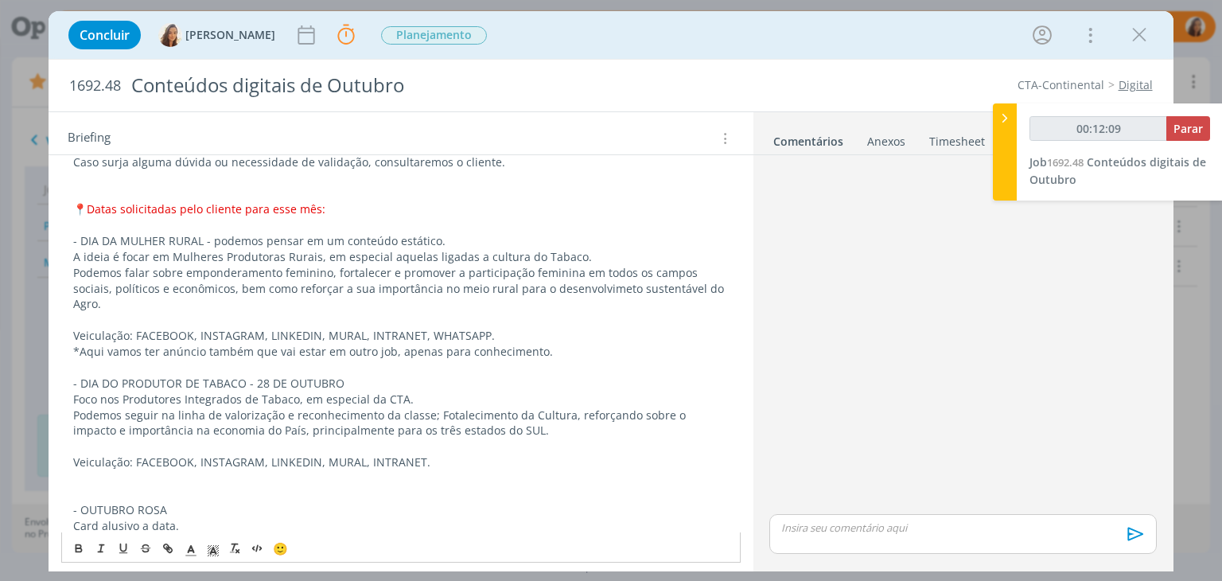
click at [153, 344] on p "*Aqui vamos ter anúncio também que vai estar em outro job, apenas para conhecim…" at bounding box center [400, 352] width 655 height 16
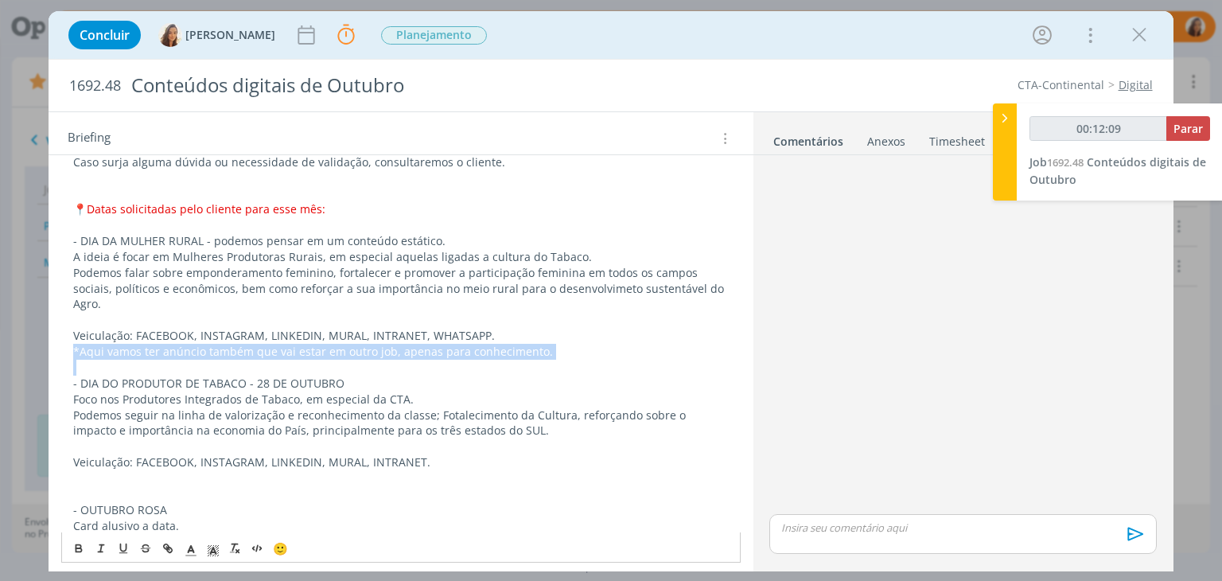
click at [153, 344] on p "*Aqui vamos ter anúncio também que vai estar em outro job, apenas para conhecim…" at bounding box center [400, 352] width 655 height 16
copy p "*Aqui vamos ter anúncio também que vai estar em outro job, apenas para conhecim…"
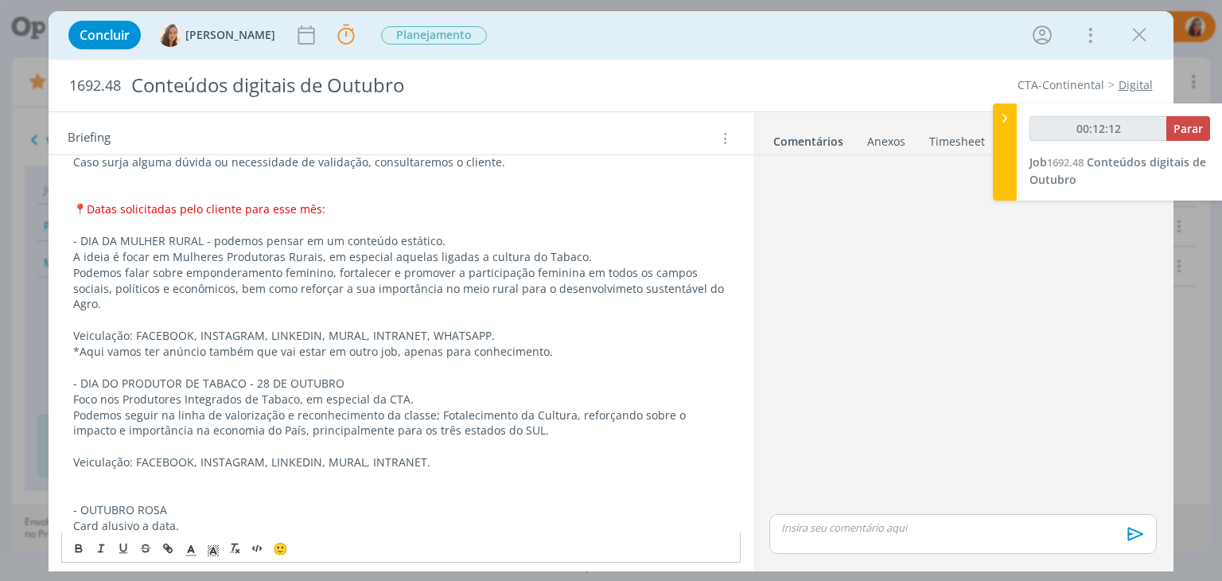
click at [130, 470] on p "dialog" at bounding box center [400, 478] width 655 height 16
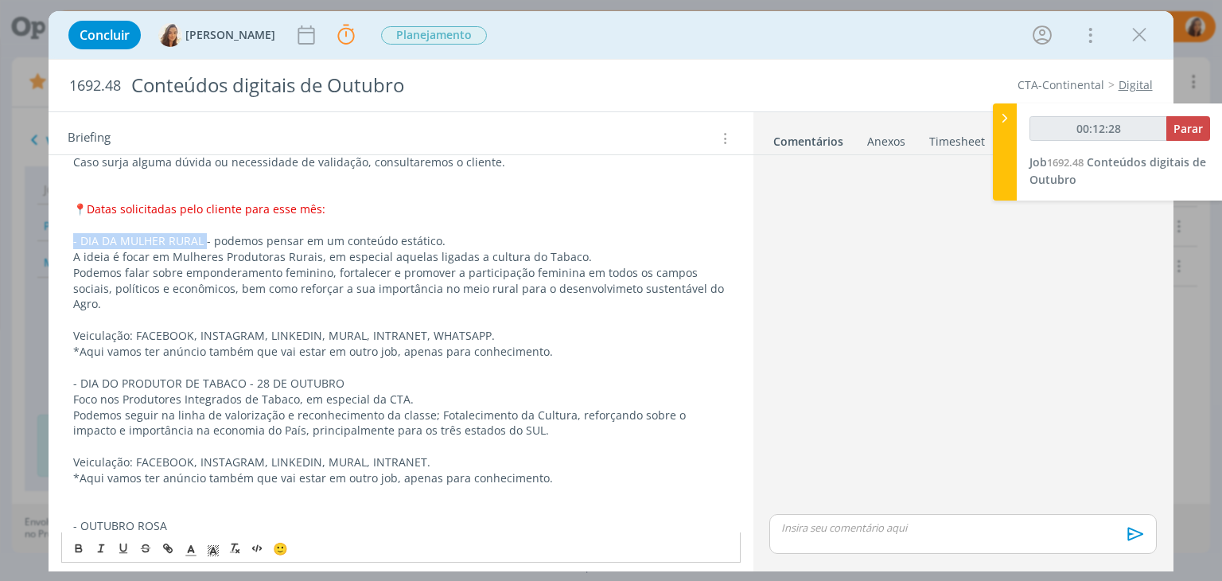
drag, startPoint x: 204, startPoint y: 222, endPoint x: 64, endPoint y: 223, distance: 139.2
click at [64, 223] on div "PASTA DO JOB: AQUI BANCO DE IMAGENS CTA: AQUI ﻿ Emojis e # AQUI RELATÓRIO DE SU…" at bounding box center [400, 328] width 678 height 1434
click at [83, 551] on icon "dialog" at bounding box center [78, 548] width 13 height 13
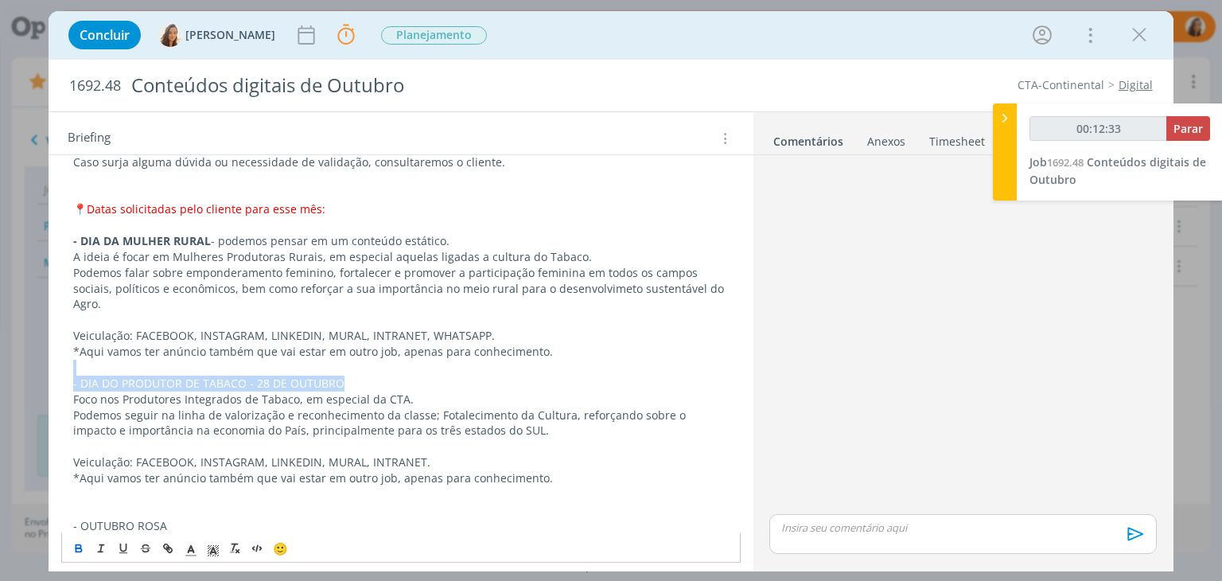
drag, startPoint x: 292, startPoint y: 352, endPoint x: 35, endPoint y: 337, distance: 257.3
click at [35, 337] on div "Concluir Vanessa Feron Parar Apontar Data * 02/09/2025 Horas * 00:00 Tarefa Sel…" at bounding box center [611, 290] width 1222 height 581
click at [86, 547] on button "dialog" at bounding box center [79, 547] width 22 height 19
drag, startPoint x: 194, startPoint y: 495, endPoint x: 3, endPoint y: 478, distance: 191.7
click at [3, 478] on div "Concluir Vanessa Feron Parar Apontar Data * 02/09/2025 Horas * 00:00 Tarefa Sel…" at bounding box center [611, 290] width 1222 height 581
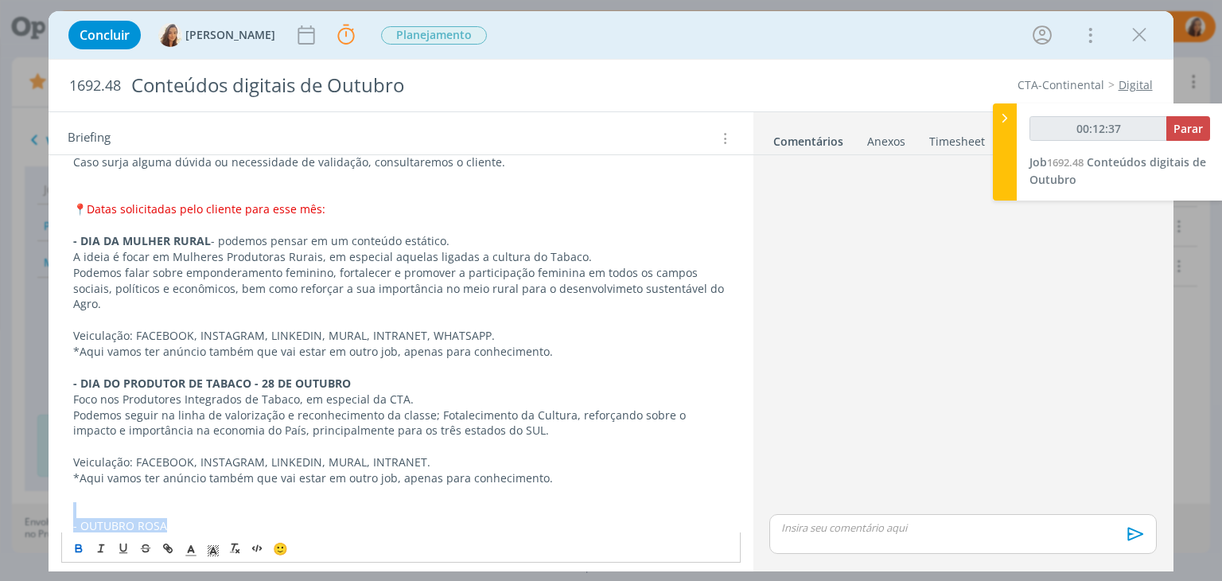
click at [80, 548] on icon "dialog" at bounding box center [79, 549] width 6 height 3
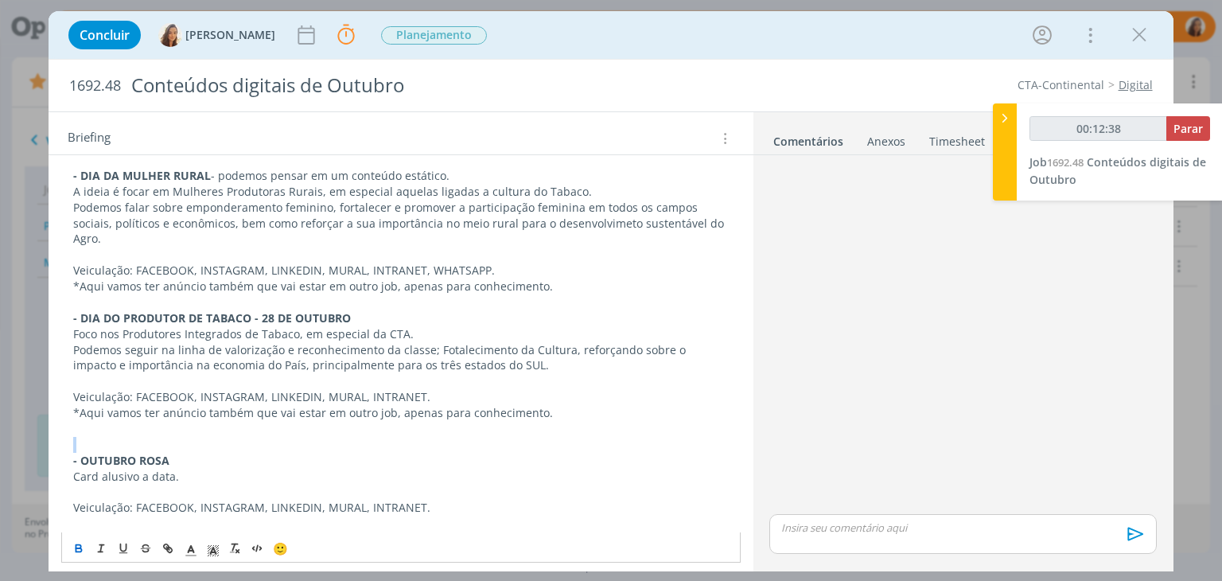
scroll to position [819, 0]
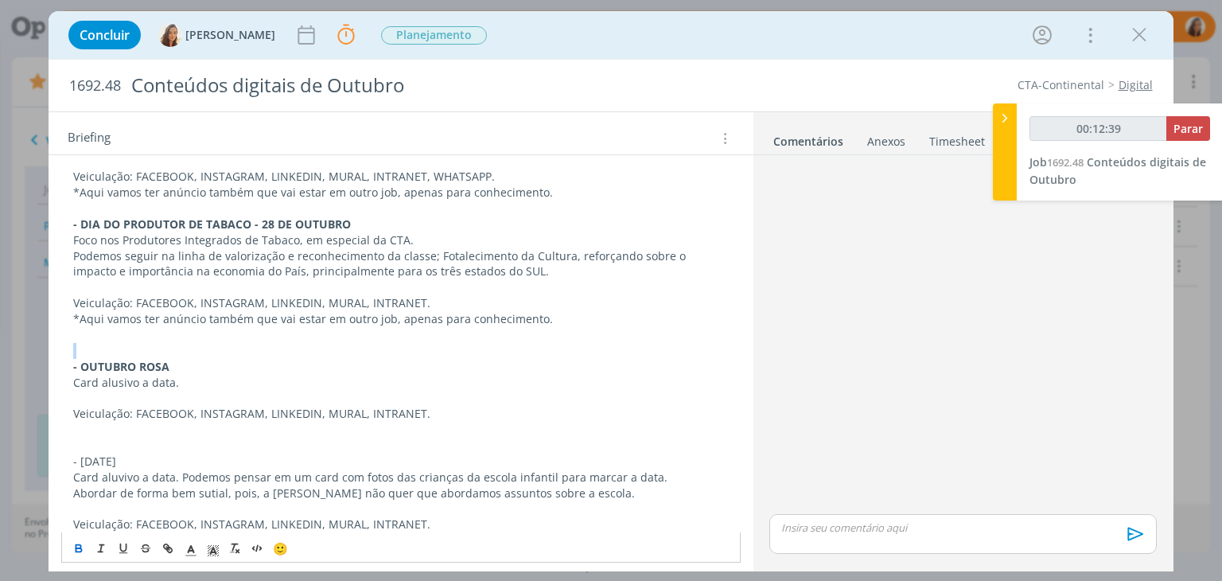
drag, startPoint x: 203, startPoint y: 430, endPoint x: 68, endPoint y: 433, distance: 134.4
click at [68, 433] on div "PASTA DO JOB: AQUI BANCO DE IMAGENS CTA: AQUI ﻿ Emojis e # AQUI RELATÓRIO DE SU…" at bounding box center [400, 169] width 678 height 1434
drag, startPoint x: 74, startPoint y: 531, endPoint x: 73, endPoint y: 542, distance: 10.4
click at [73, 542] on div "🙂" at bounding box center [400, 546] width 677 height 29
click at [73, 542] on icon "dialog" at bounding box center [78, 548] width 13 height 13
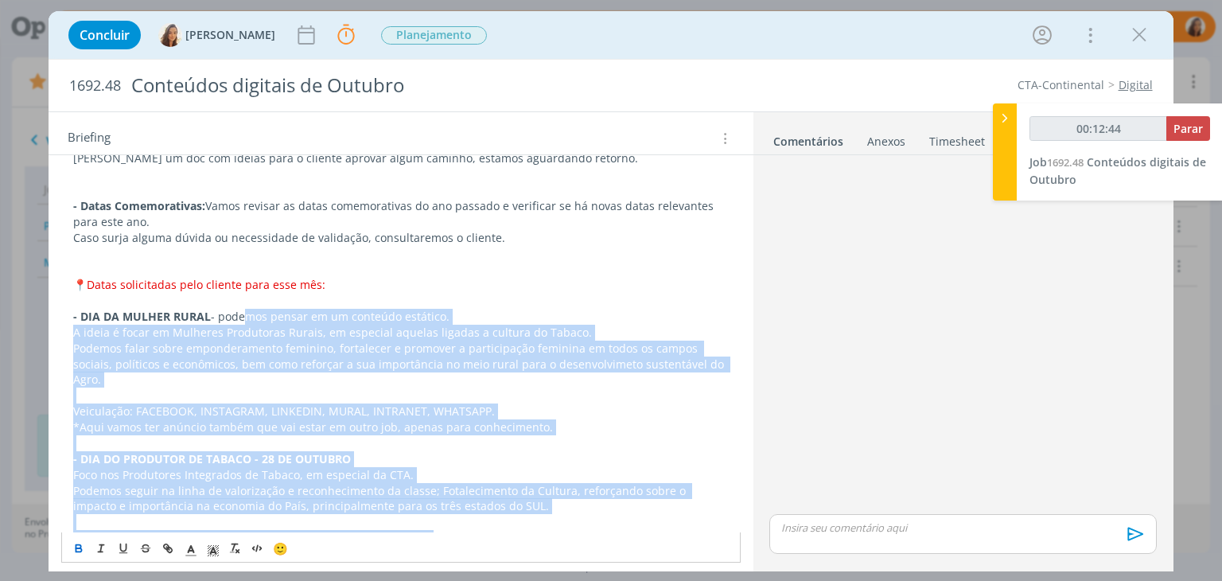
scroll to position [581, 0]
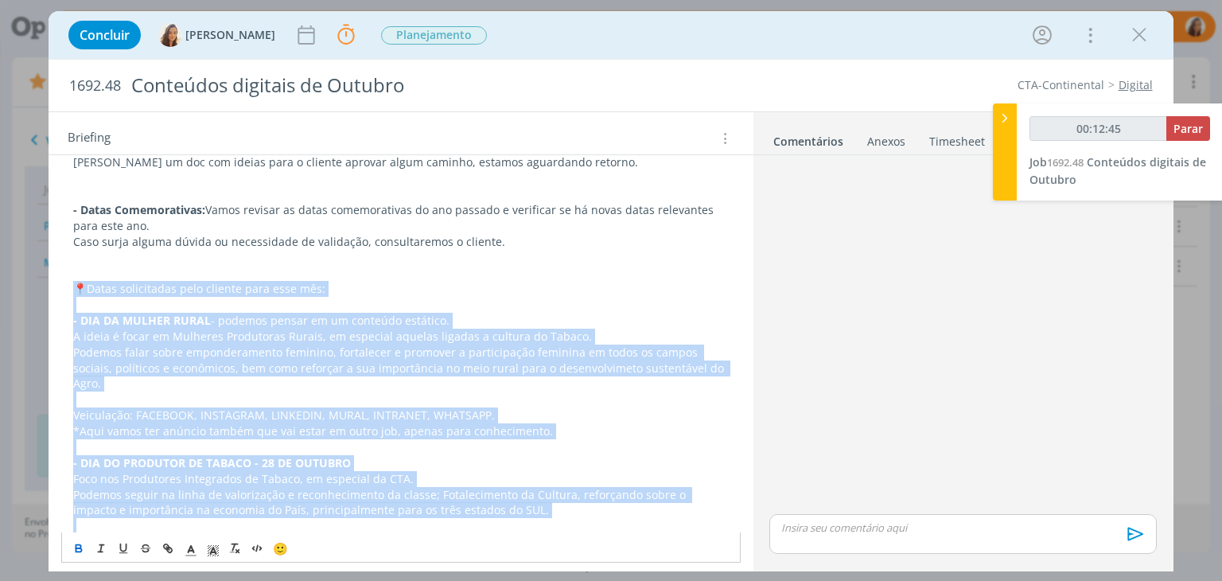
drag, startPoint x: 439, startPoint y: 424, endPoint x: 14, endPoint y: 266, distance: 453.7
click at [14, 266] on div "Concluir Vanessa Feron Parar Apontar Data * 02/09/2025 Horas * 00:00 Tarefa Sel…" at bounding box center [611, 290] width 1222 height 581
copy div "﻿ 📍 ﻿ Datas solicitadas pelo cliente para esse mês: - DIA DA MULHER RURAL - pod…"
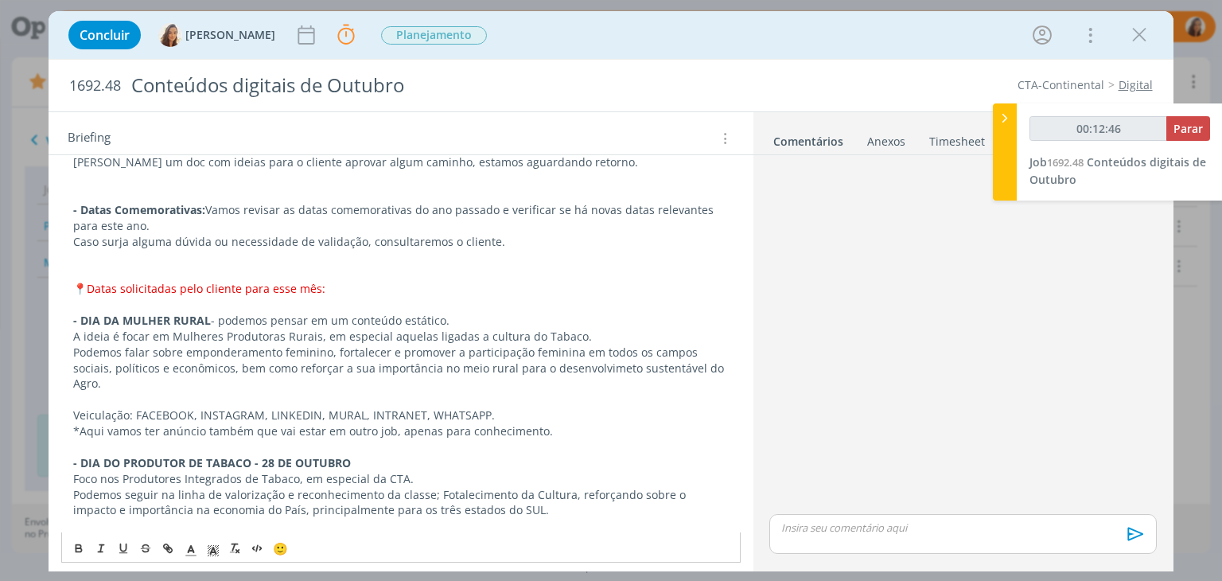
click at [386, 265] on p "dialog" at bounding box center [400, 273] width 655 height 16
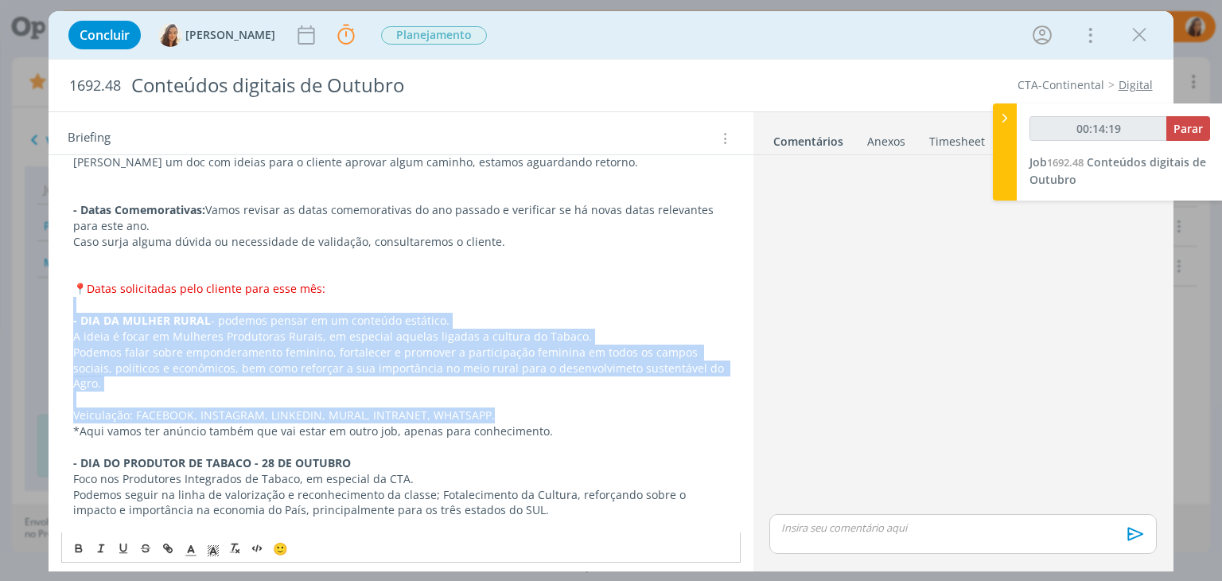
drag, startPoint x: 499, startPoint y: 376, endPoint x: 92, endPoint y: 293, distance: 415.5
click at [92, 293] on div "PASTA DO JOB: AQUI BANCO DE IMAGENS CTA: AQUI ﻿ Emojis e # AQUI RELATÓRIO DE SU…" at bounding box center [400, 408] width 678 height 1434
drag, startPoint x: 498, startPoint y: 381, endPoint x: 214, endPoint y: 303, distance: 294.4
click at [214, 303] on div "PASTA DO JOB: AQUI BANCO DE IMAGENS CTA: AQUI ﻿ Emojis e # AQUI RELATÓRIO DE SU…" at bounding box center [400, 408] width 678 height 1434
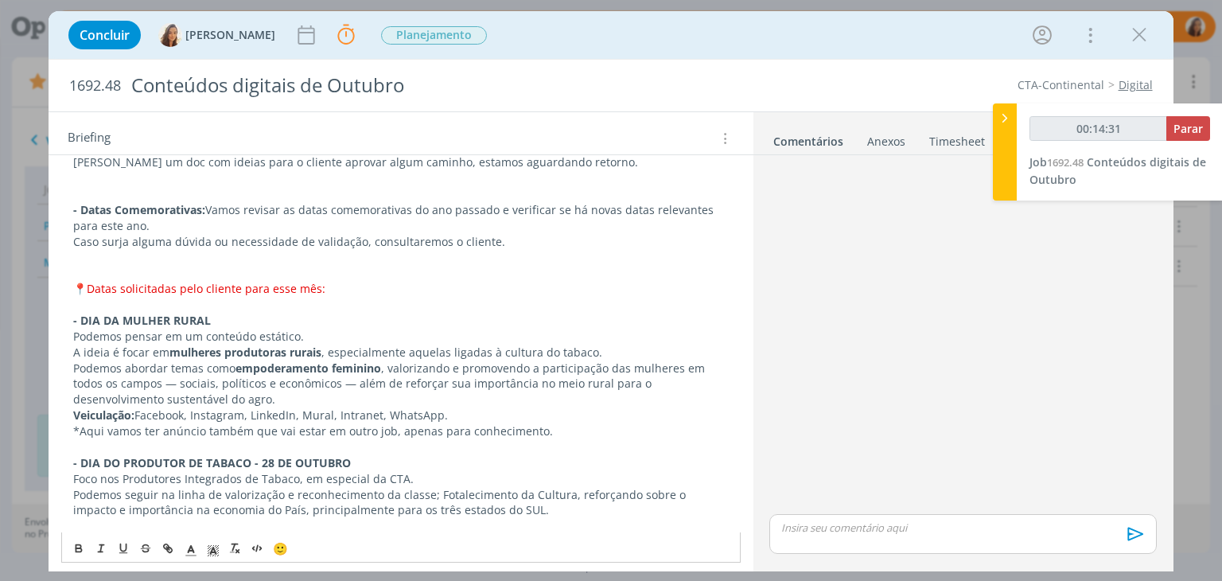
click at [76, 328] on p "Podemos pensar em um conteúdo estático." at bounding box center [400, 336] width 655 height 16
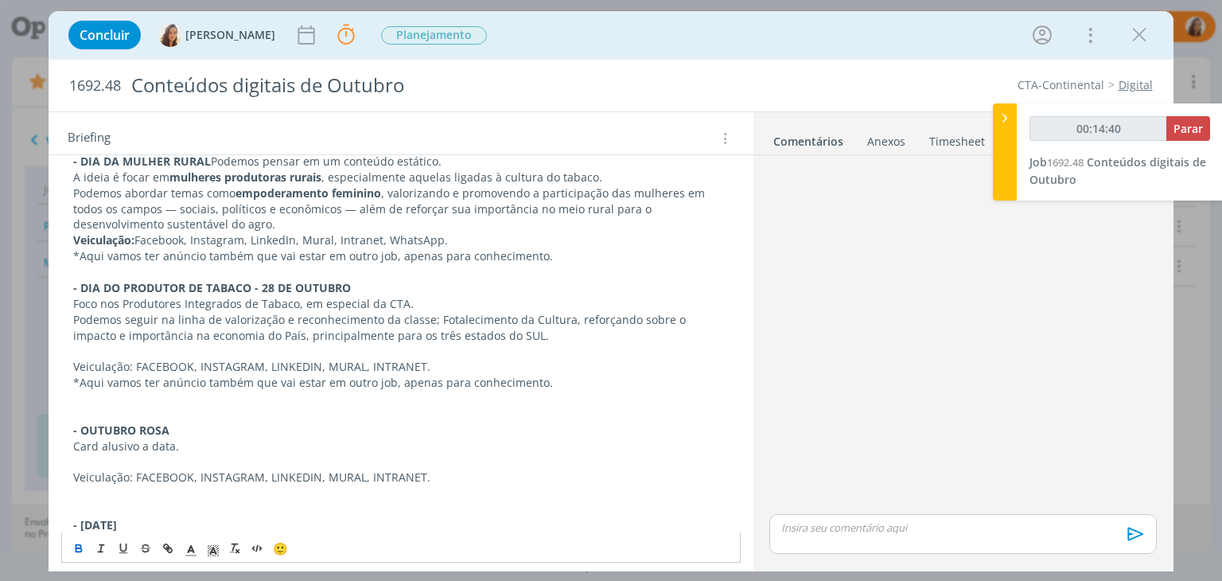
scroll to position [660, 0]
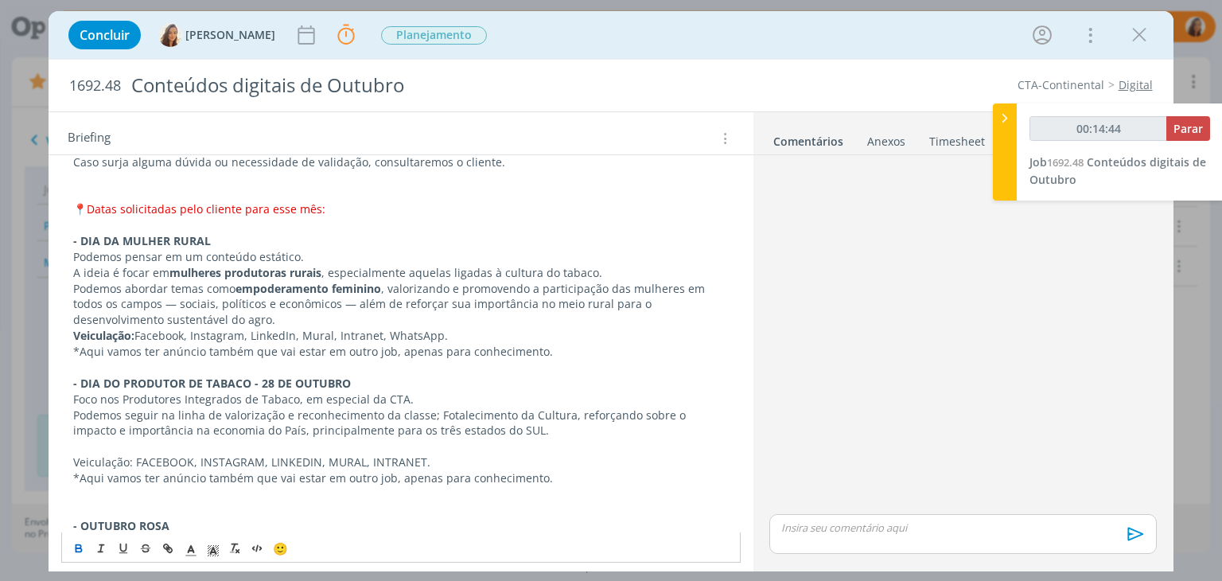
click at [326, 249] on p "﻿ Podemos pensar em um conteúdo estático." at bounding box center [400, 257] width 655 height 16
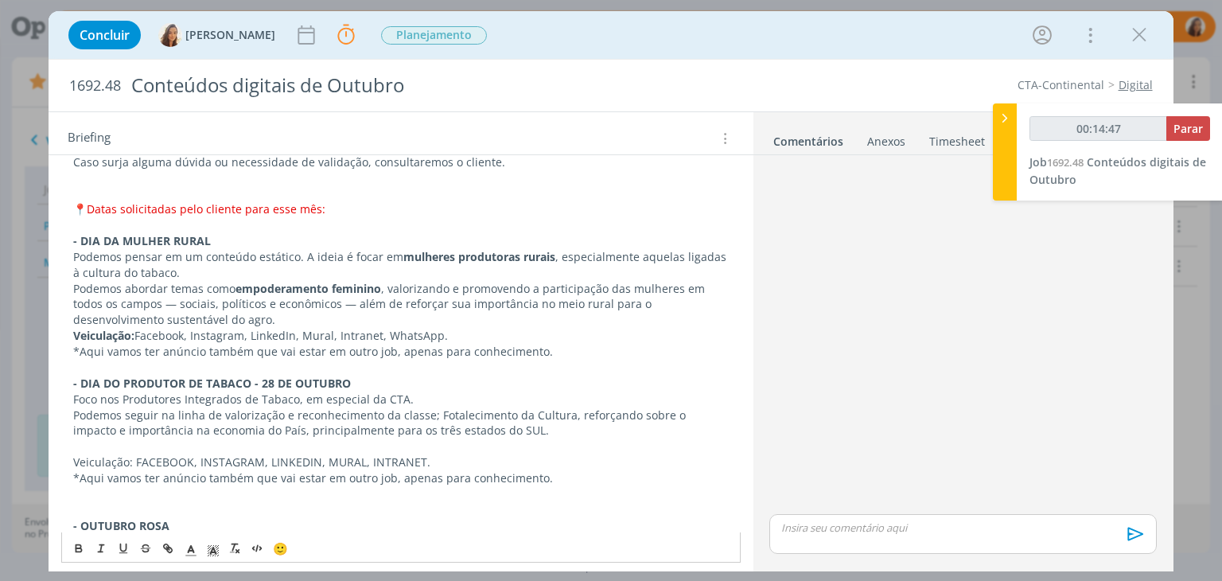
click at [77, 281] on p "Podemos abordar temas como empoderamento feminino , valorizando e promovendo a …" at bounding box center [400, 305] width 655 height 48
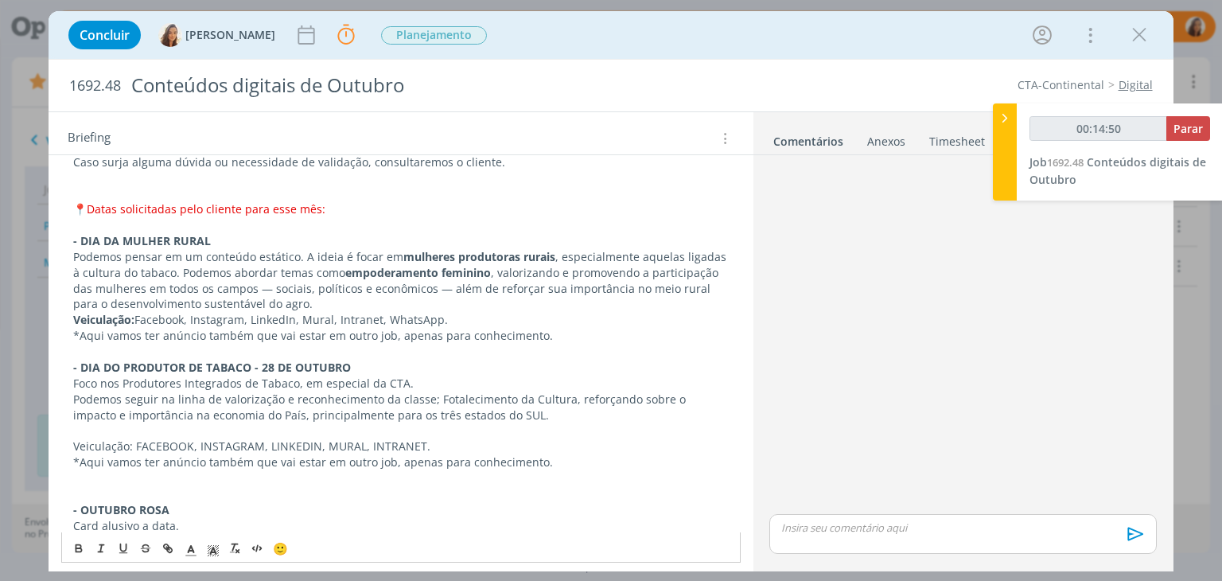
click at [72, 296] on div "PASTA DO JOB: AQUI BANCO DE IMAGENS CTA: AQUI ﻿ Emojis e # AQUI RELATÓRIO DE SU…" at bounding box center [400, 320] width 678 height 1418
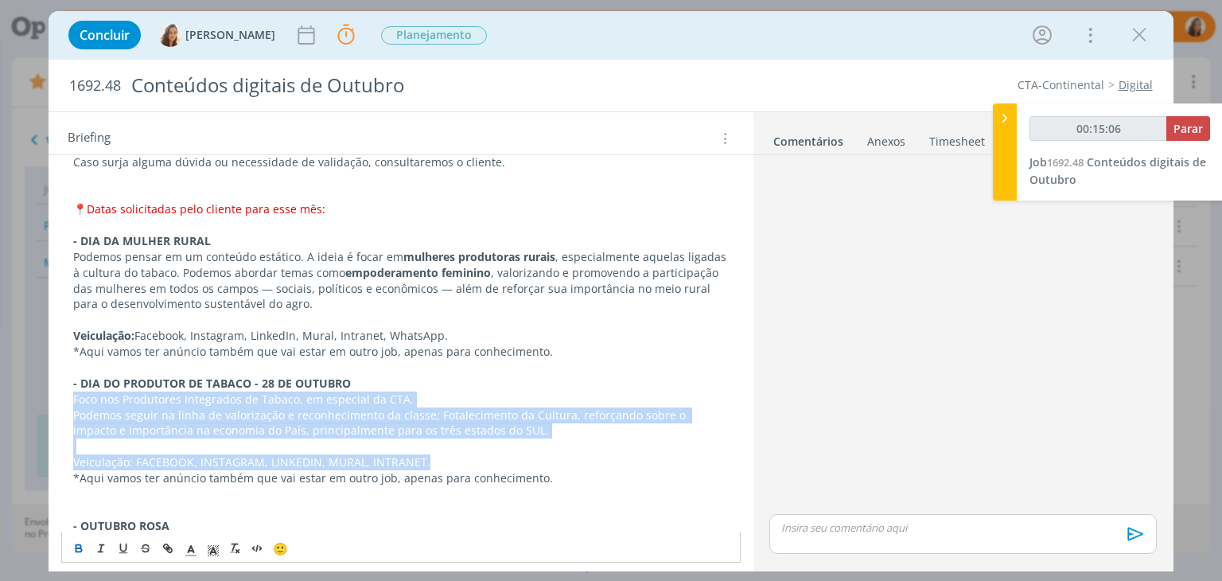
drag, startPoint x: 446, startPoint y: 437, endPoint x: 56, endPoint y: 389, distance: 392.7
click at [56, 389] on div "PASTA DO JOB: AQUI BANCO DE IMAGENS CTA: AQUI ﻿ Emojis e # AQUI RELATÓRIO DE SU…" at bounding box center [401, 337] width 704 height 1490
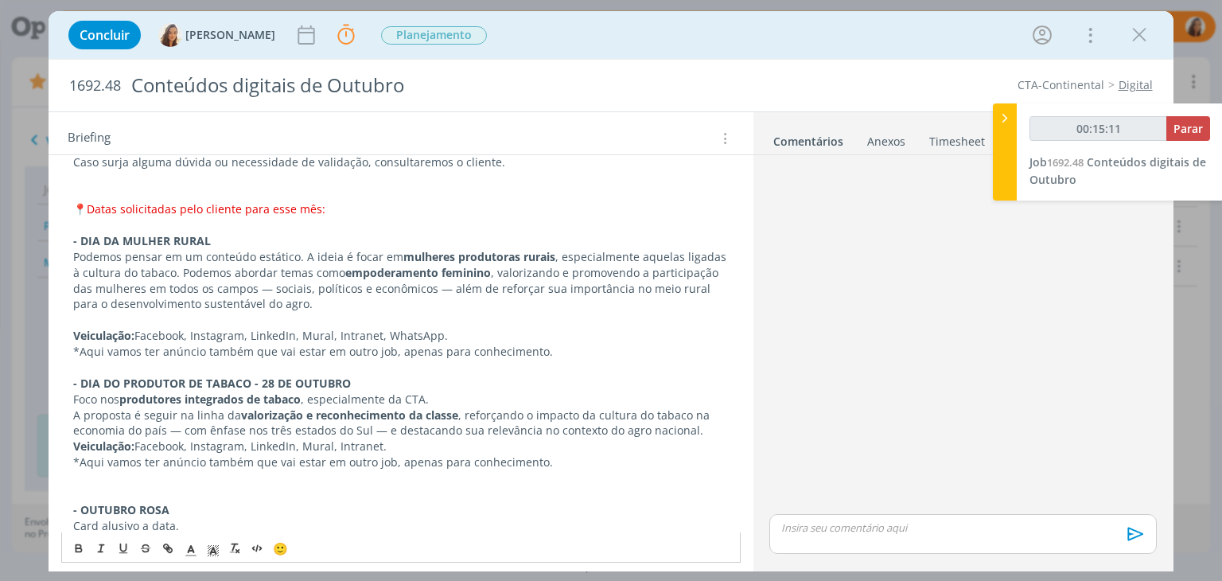
click at [76, 438] on strong "Veiculação:" at bounding box center [103, 445] width 61 height 15
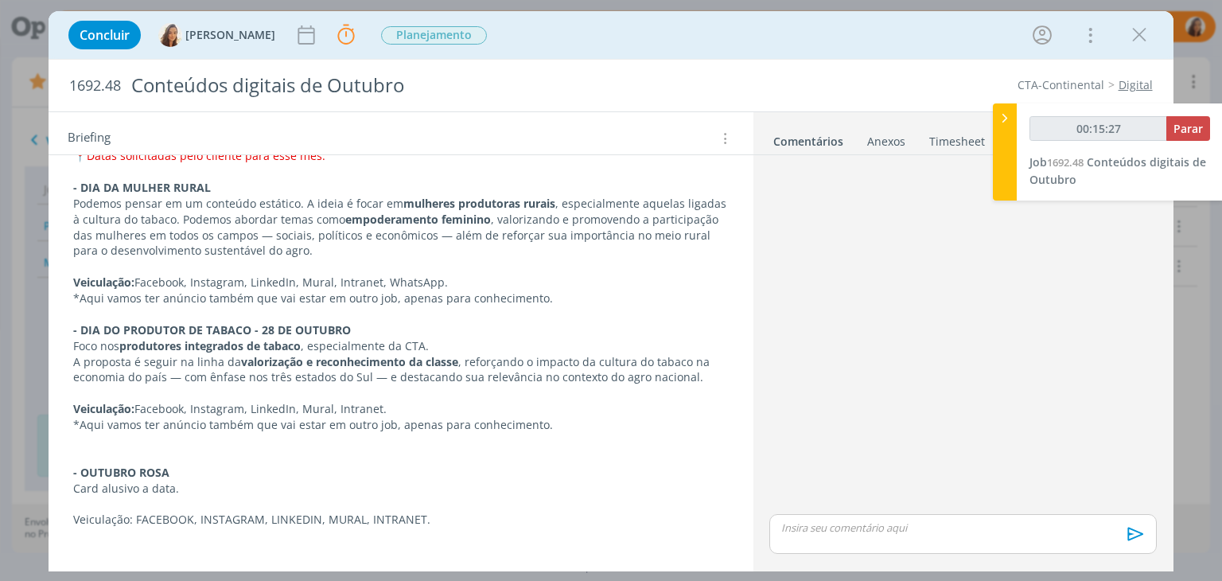
scroll to position [819, 0]
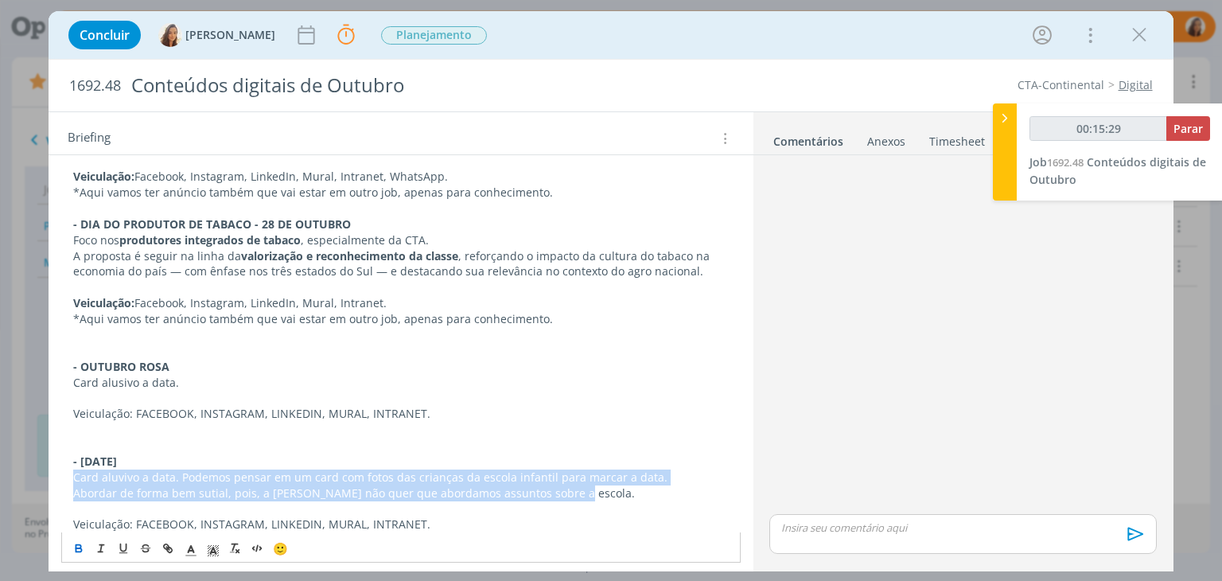
drag, startPoint x: 560, startPoint y: 475, endPoint x: 60, endPoint y: 467, distance: 499.5
click at [61, 467] on div "PASTA DO JOB: AQUI BANCO DE IMAGENS CTA: AQUI ﻿ Emojis e # AQUI RELATÓRIO DE SU…" at bounding box center [400, 169] width 678 height 1434
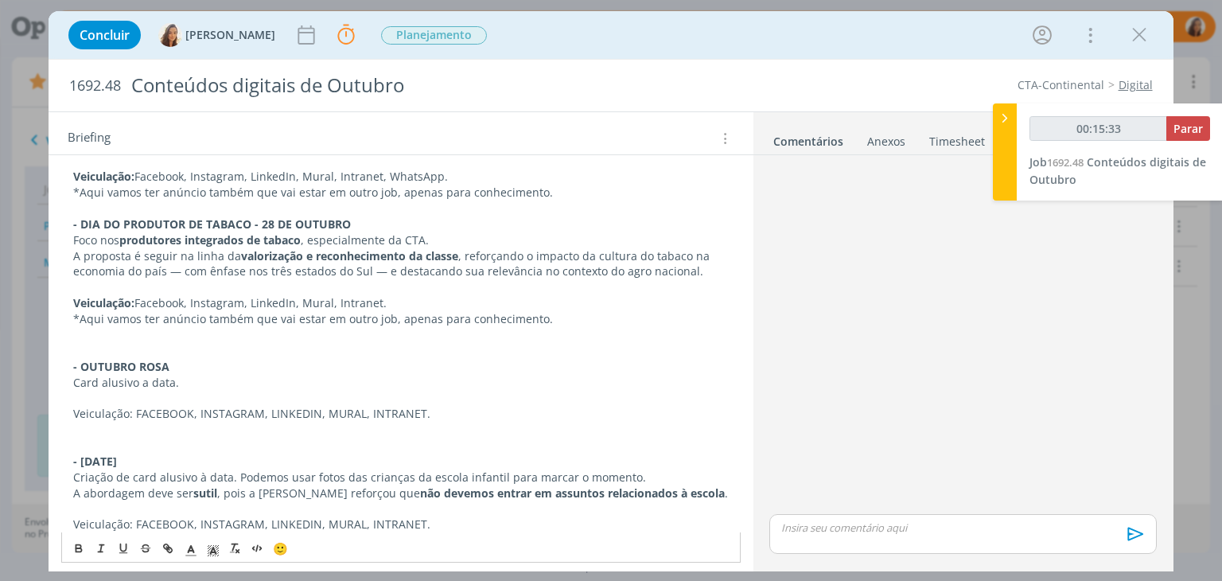
drag, startPoint x: 391, startPoint y: 284, endPoint x: 51, endPoint y: 286, distance: 340.4
click at [51, 286] on div "PASTA DO JOB: AQUI BANCO DE IMAGENS CTA: AQUI ﻿ Emojis e # AQUI RELATÓRIO DE SU…" at bounding box center [401, 178] width 704 height 1490
copy p "Veiculação: Facebook, Instagram, LinkedIn, Mural, Intranet."
click at [125, 406] on p "Veiculação: FACEBOOK, INSTAGRAM, LINKEDIN, MURAL, INTRANET." at bounding box center [400, 414] width 655 height 16
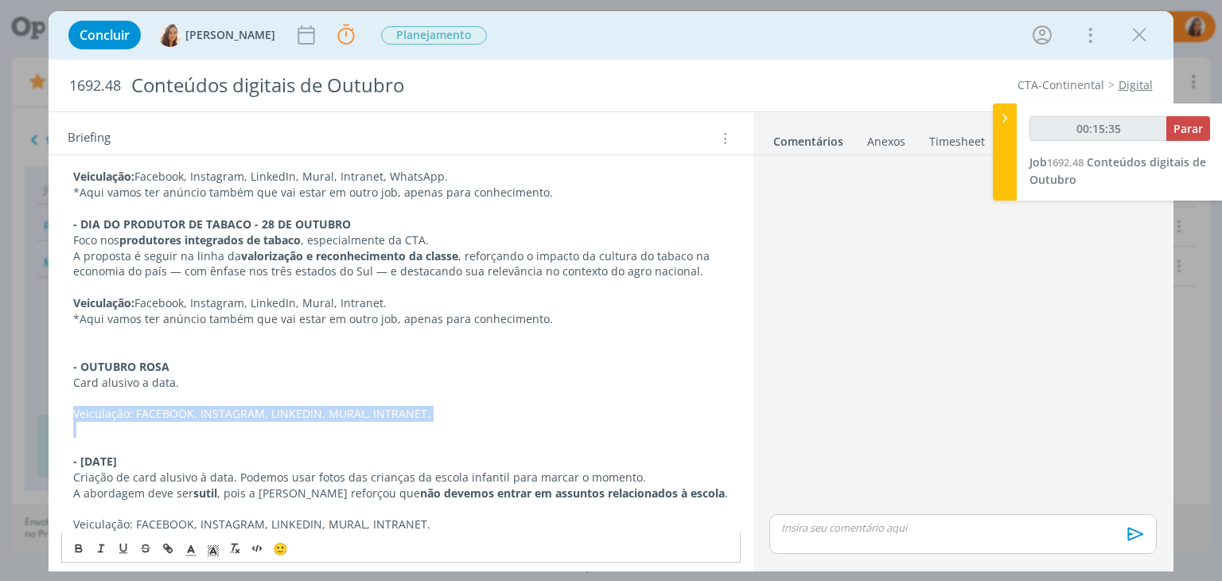
click at [125, 406] on p "Veiculação: FACEBOOK, INSTAGRAM, LINKEDIN, MURAL, INTRANET." at bounding box center [400, 414] width 655 height 16
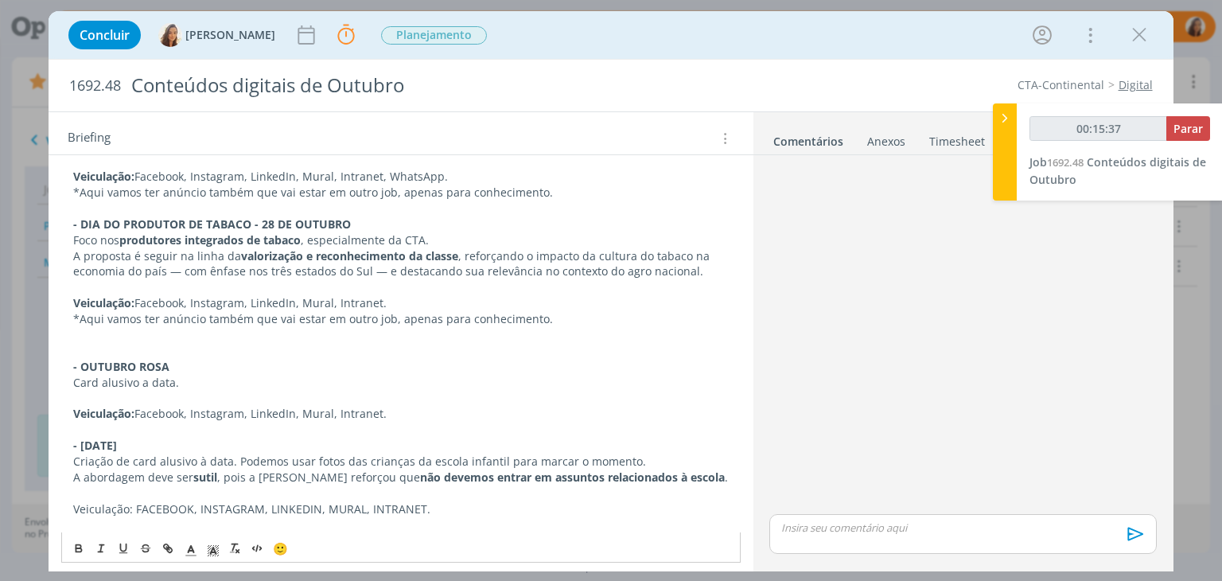
click at [110, 422] on p "dialog" at bounding box center [400, 430] width 655 height 16
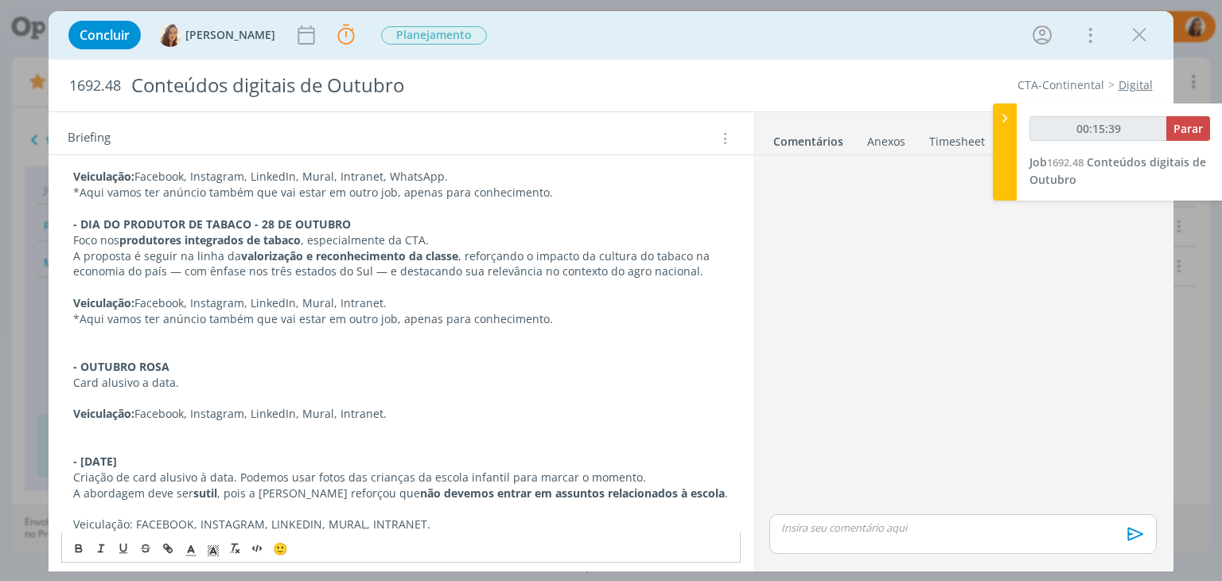
click at [100, 516] on p "Veiculação: FACEBOOK, INSTAGRAM, LINKEDIN, MURAL, INTRANET." at bounding box center [400, 524] width 655 height 16
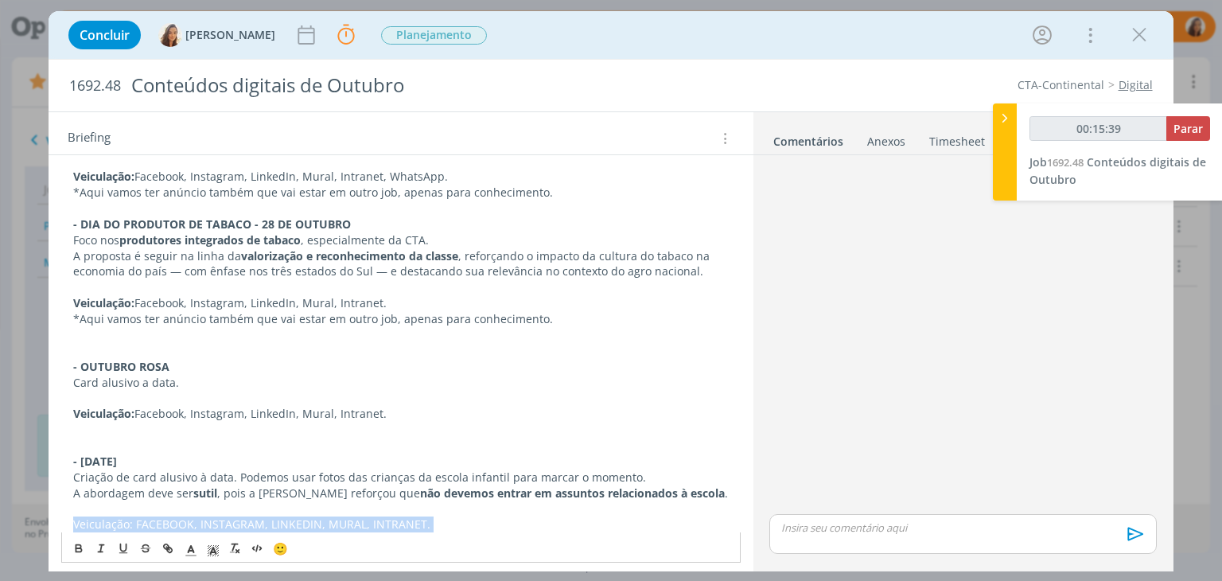
click at [100, 516] on p "Veiculação: FACEBOOK, INSTAGRAM, LINKEDIN, MURAL, INTRANET." at bounding box center [400, 524] width 655 height 16
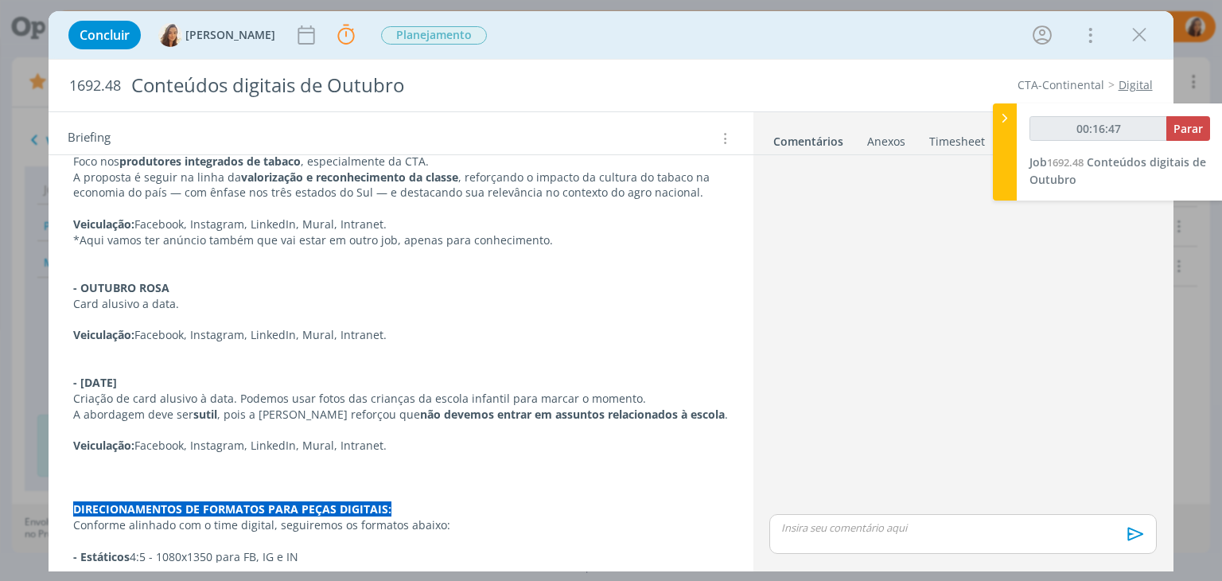
scroll to position [899, 0]
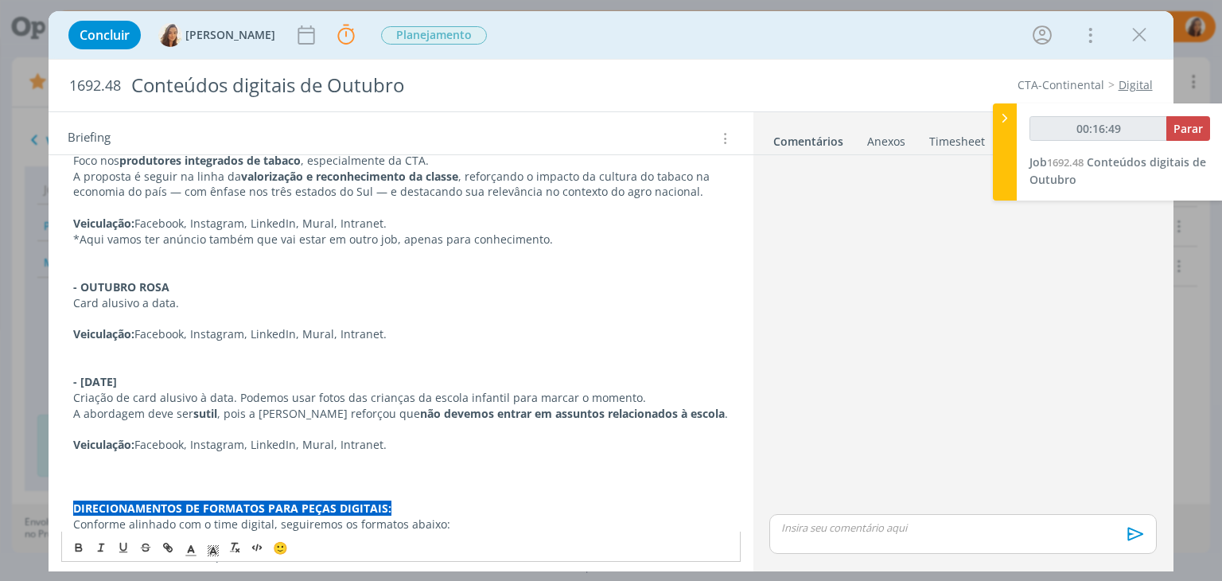
click at [347, 422] on p "dialog" at bounding box center [400, 430] width 655 height 16
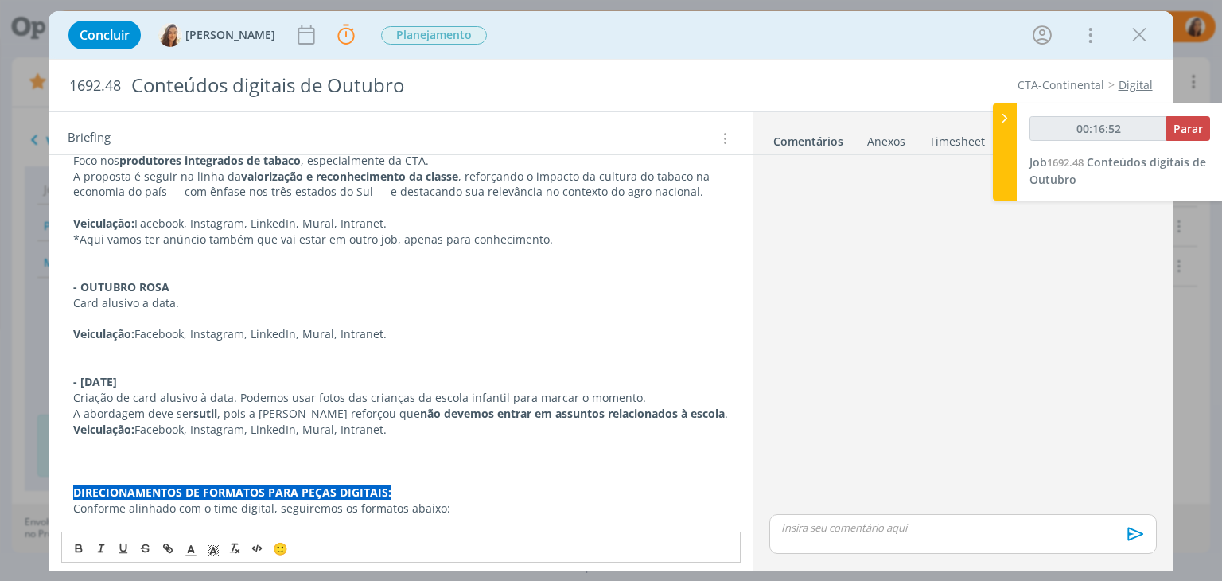
click at [267, 310] on p "dialog" at bounding box center [400, 318] width 655 height 16
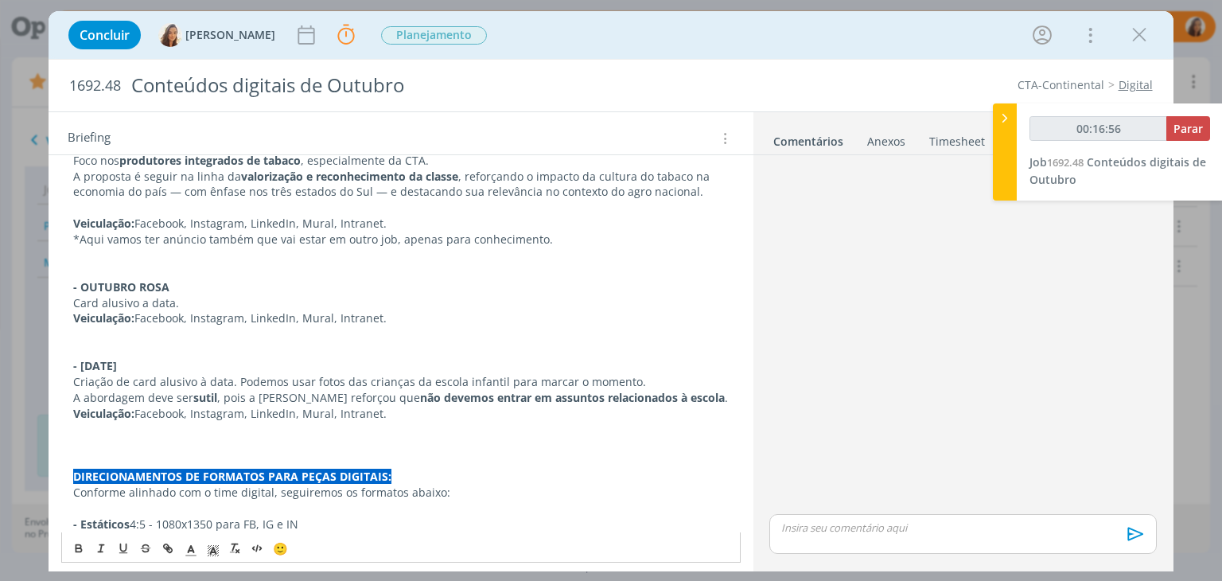
click at [153, 200] on p "dialog" at bounding box center [400, 208] width 655 height 16
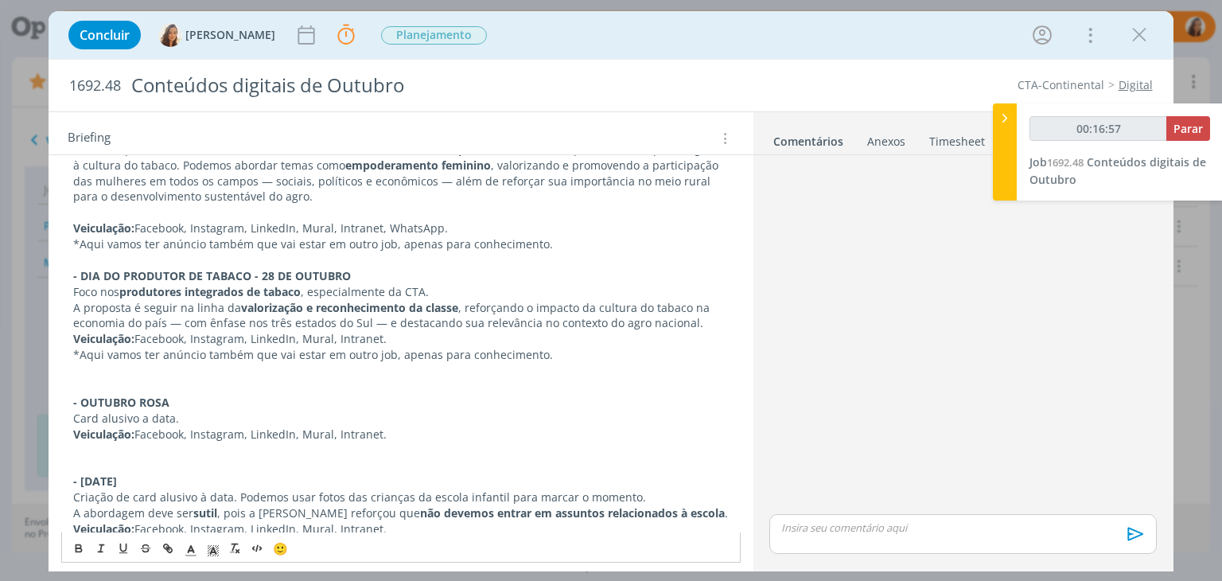
scroll to position [740, 0]
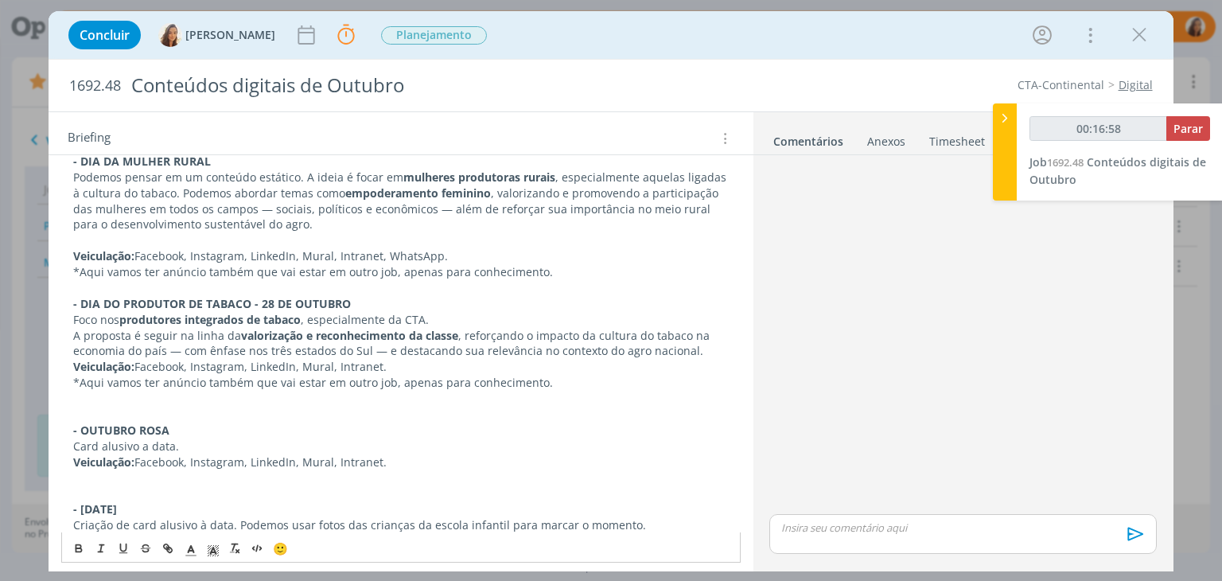
click at [165, 232] on p "dialog" at bounding box center [400, 240] width 655 height 16
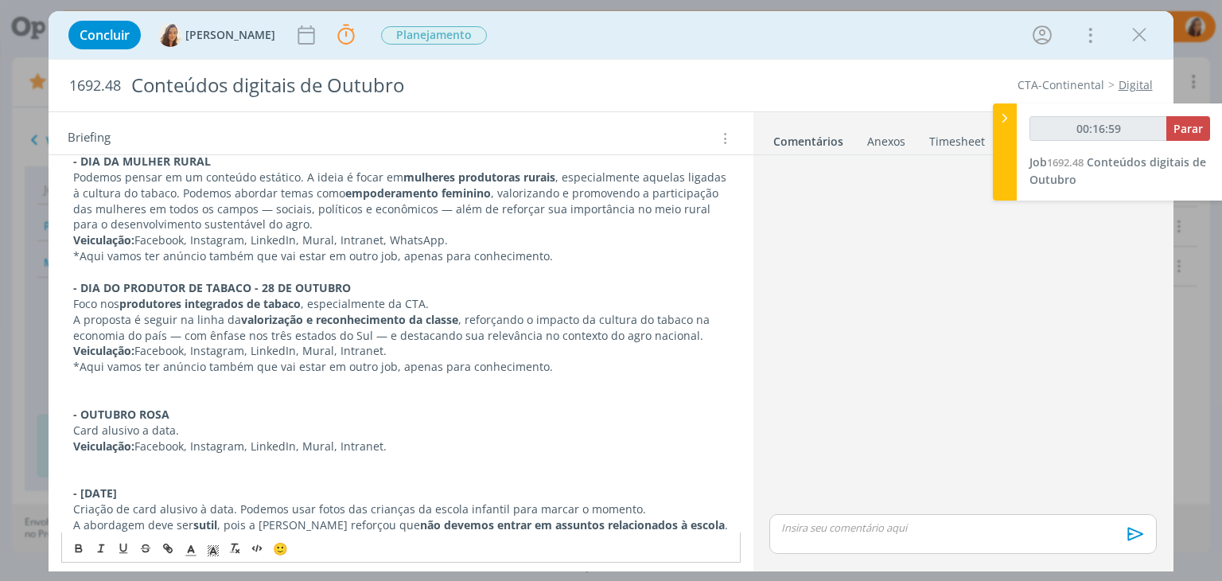
click at [158, 264] on p "dialog" at bounding box center [400, 272] width 655 height 16
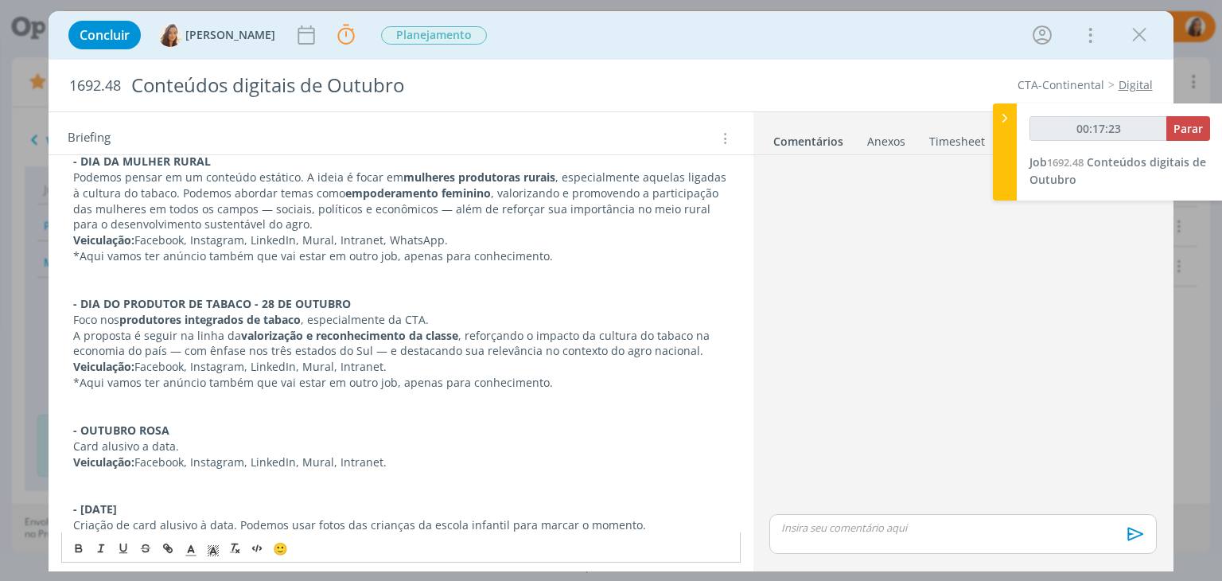
click at [534, 248] on p "*Aqui vamos ter anúncio também que vai estar em outro job, apenas para conhecim…" at bounding box center [400, 256] width 655 height 16
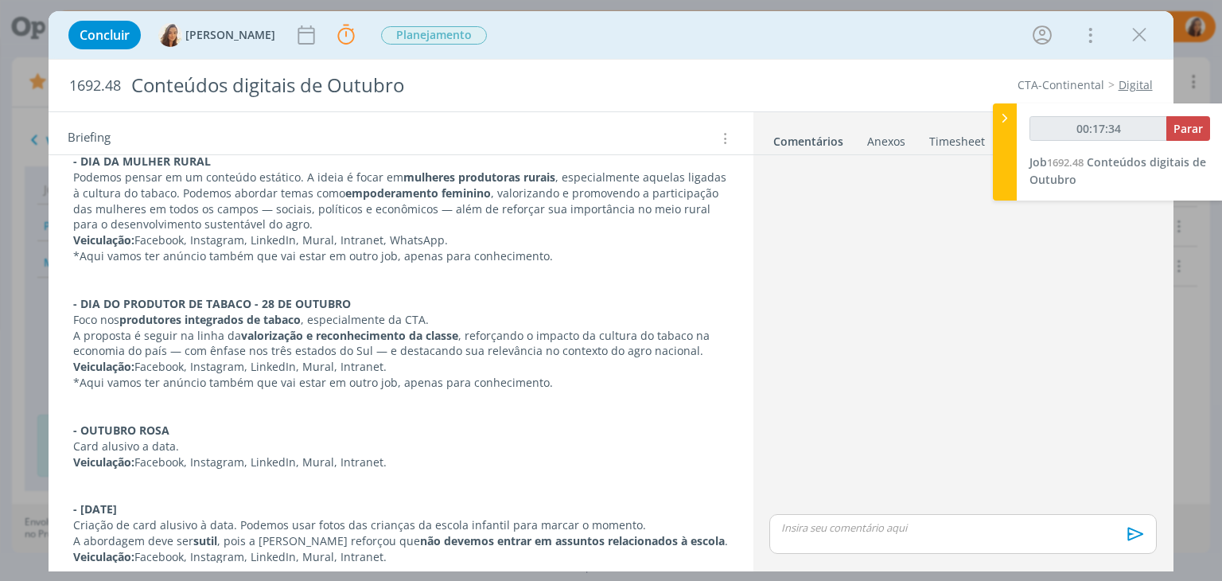
scroll to position [660, 0]
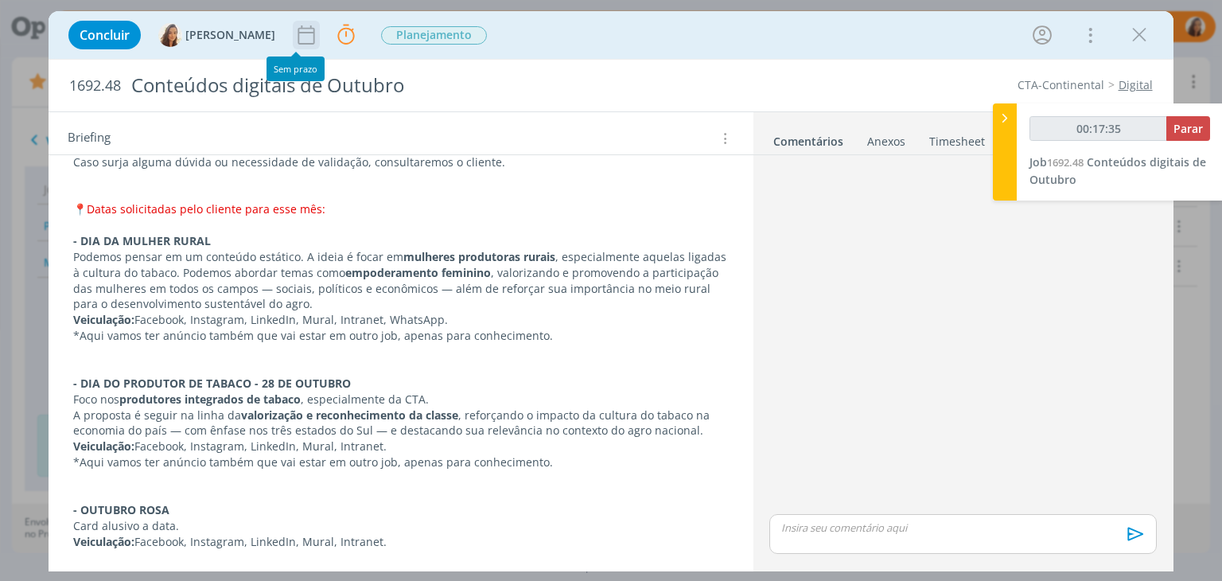
click at [303, 36] on icon "dialog" at bounding box center [306, 35] width 24 height 24
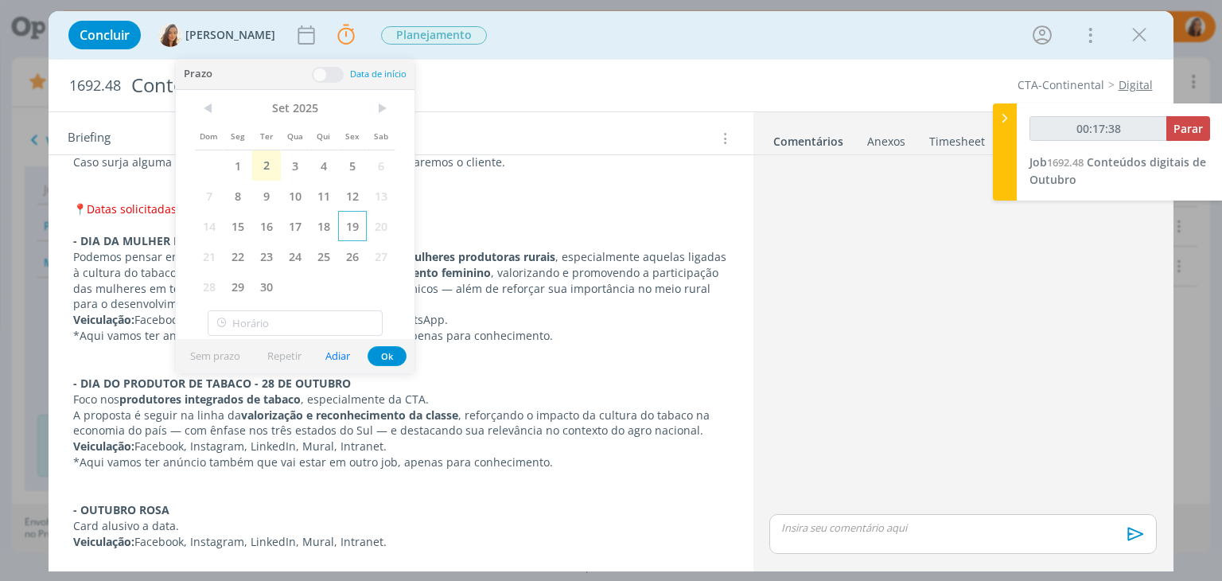
click at [363, 228] on span "19" at bounding box center [352, 226] width 29 height 30
click at [620, 79] on div "Conteúdos digitais de Outubro" at bounding box center [409, 85] width 570 height 39
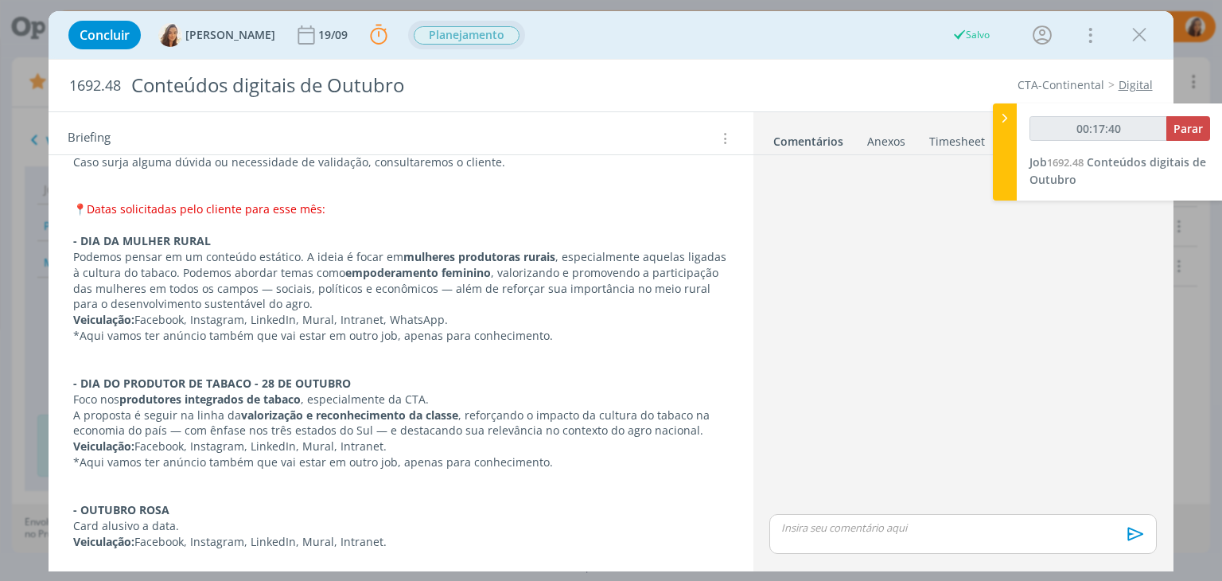
click at [496, 37] on span "Planejamento" at bounding box center [467, 35] width 106 height 18
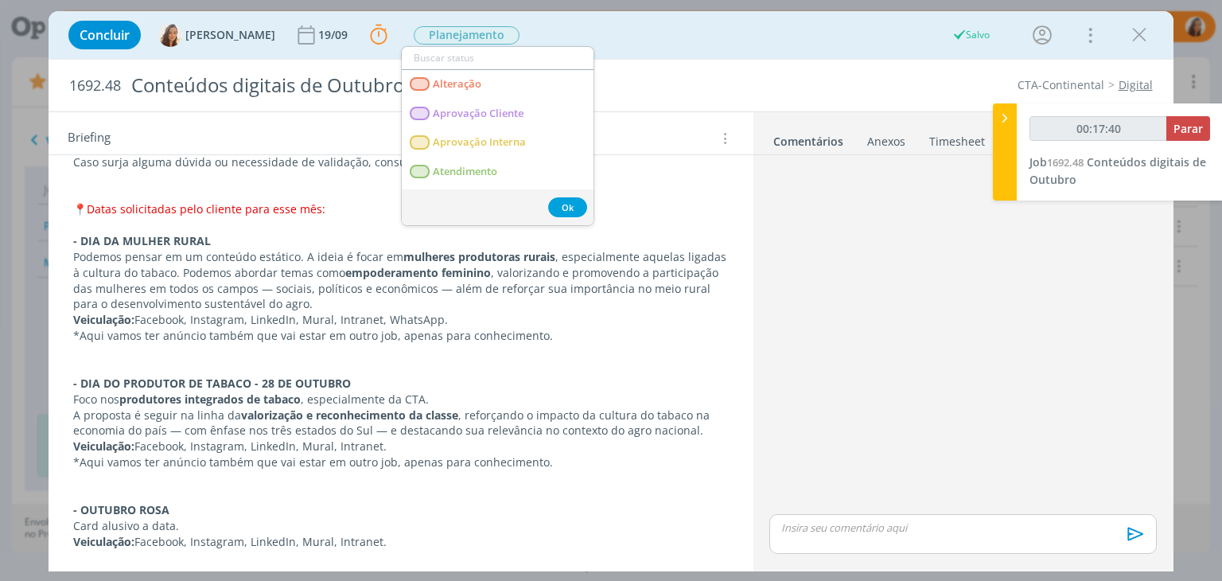
click at [580, 37] on div "Concluir Vanessa Feron 19/09 Parar Apontar Data * 02/09/2025 Horas * 00:00 Tare…" at bounding box center [610, 35] width 1100 height 38
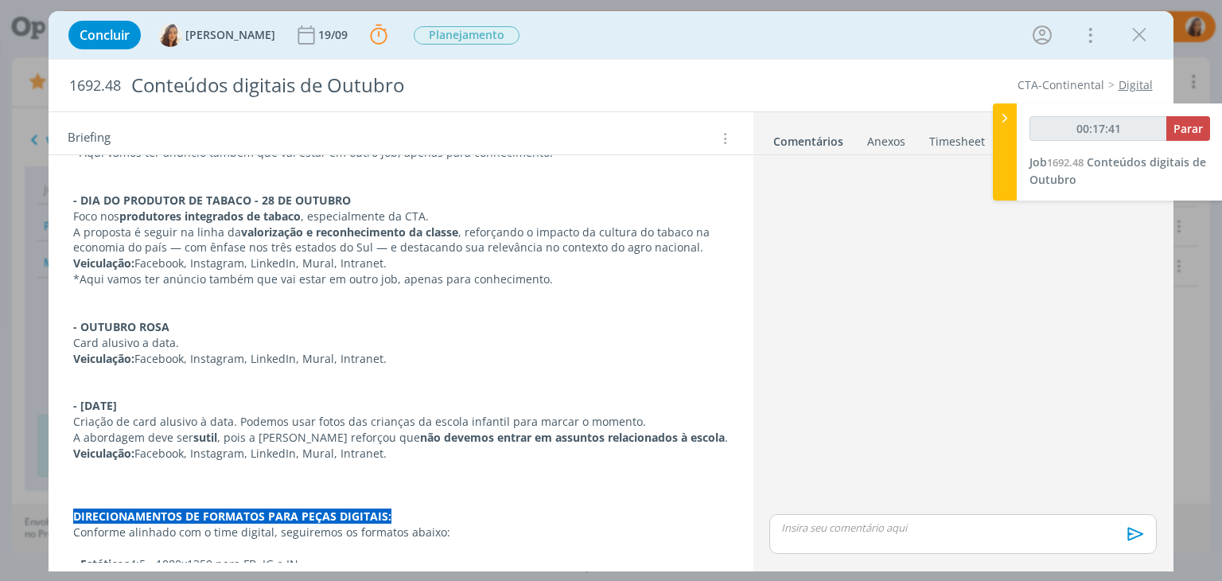
scroll to position [1101, 0]
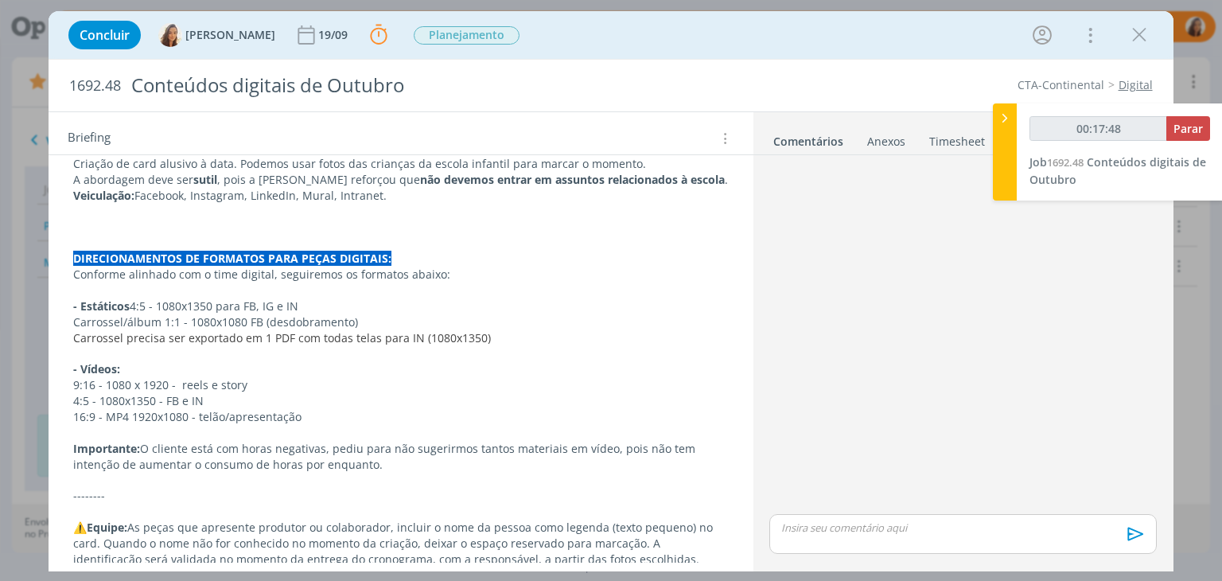
click at [73, 441] on strong "Importante:" at bounding box center [106, 448] width 67 height 15
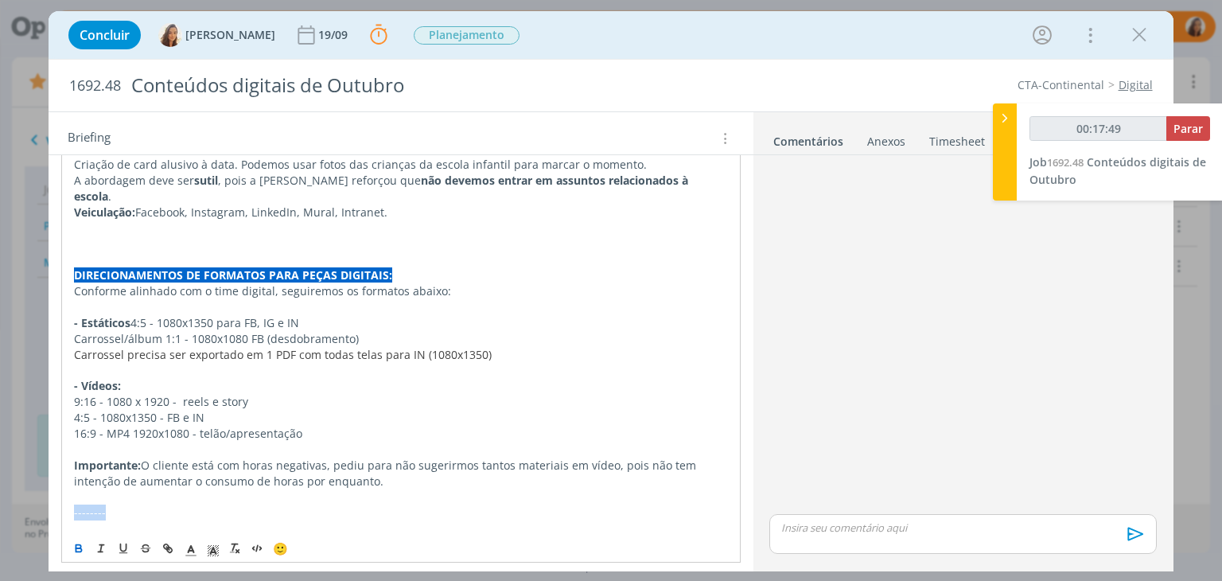
drag, startPoint x: 107, startPoint y: 484, endPoint x: 0, endPoint y: 480, distance: 106.6
click at [0, 480] on div "Concluir Vanessa Feron 19/09 Parar Apontar Data * 02/09/2025 Horas * 00:00 Tare…" at bounding box center [611, 290] width 1222 height 581
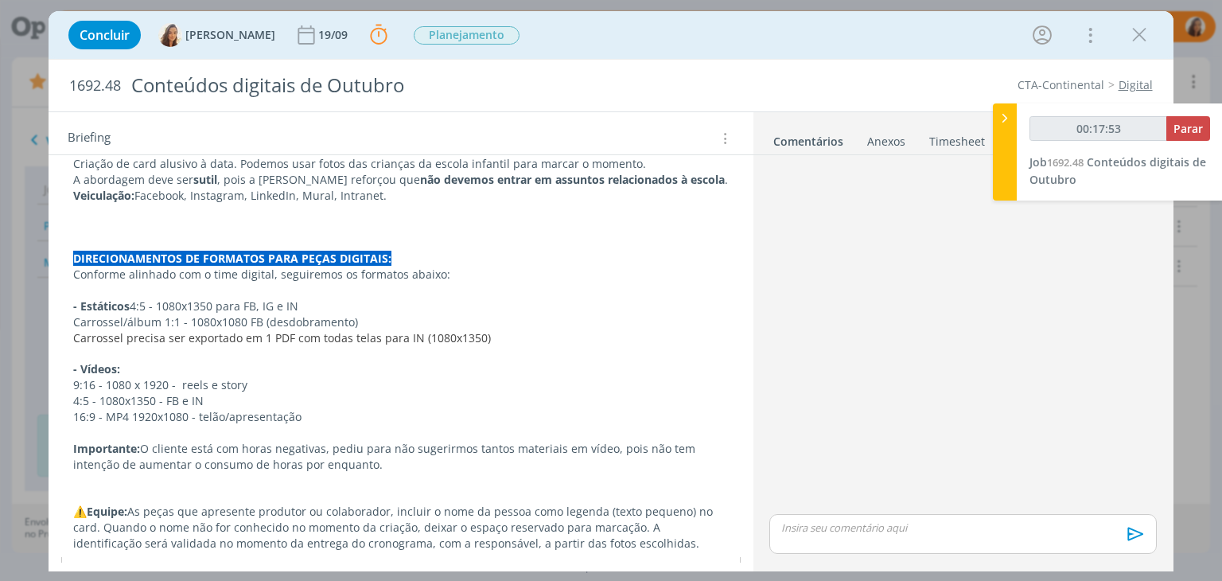
click at [282, 565] on span "🙂" at bounding box center [280, 573] width 15 height 16
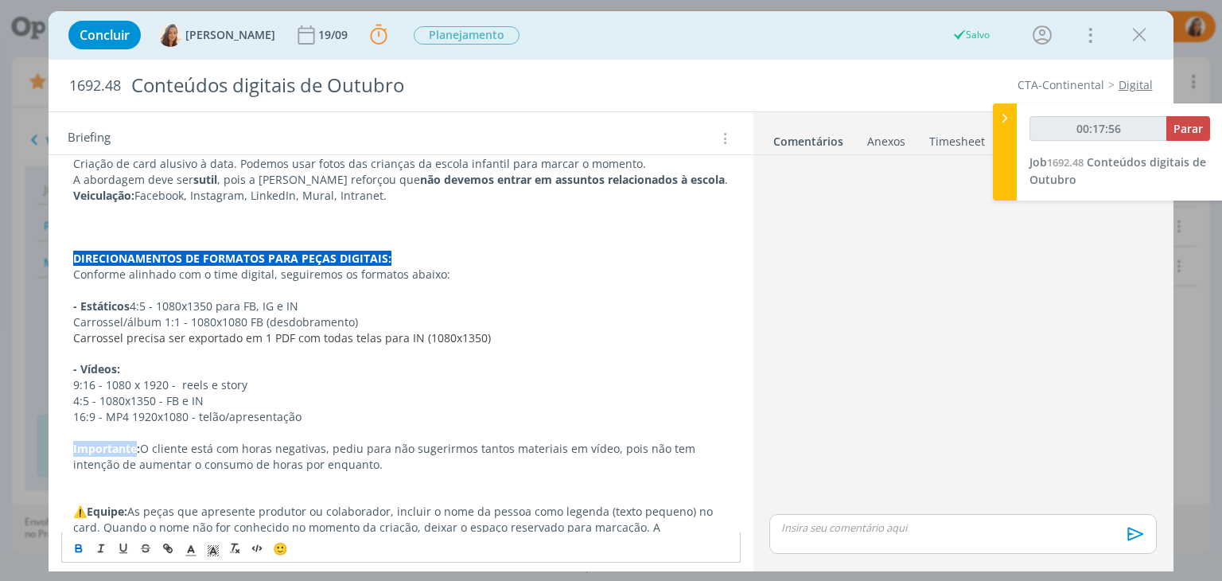
click at [277, 546] on span "🙂" at bounding box center [280, 548] width 15 height 16
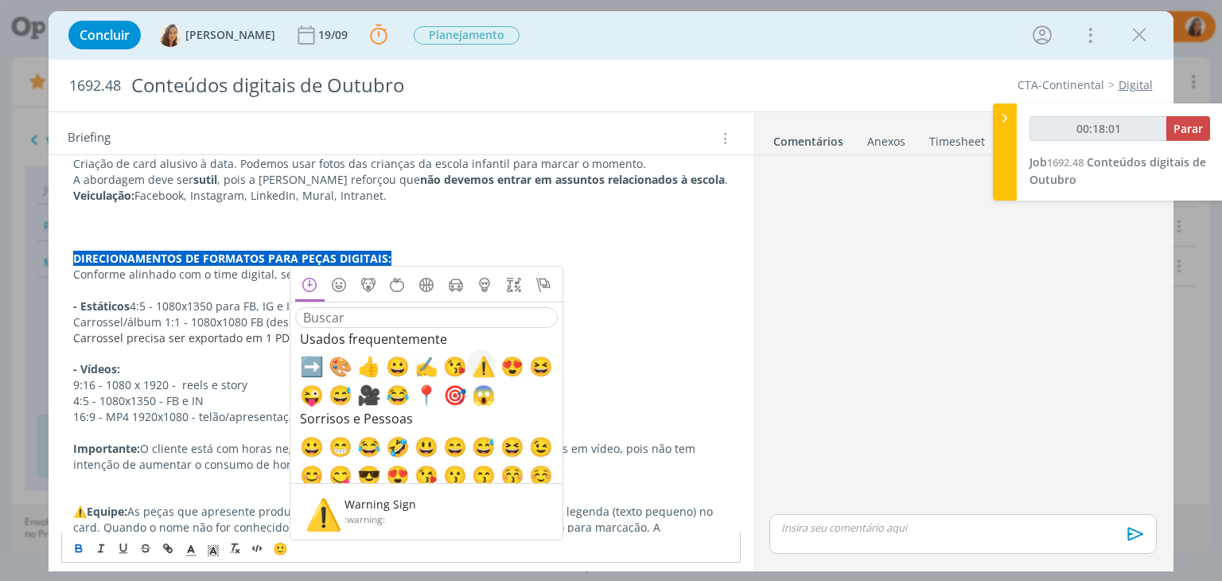
click at [484, 363] on span "⚠️" at bounding box center [481, 365] width 19 height 19
click at [115, 472] on p "dialog" at bounding box center [400, 480] width 655 height 16
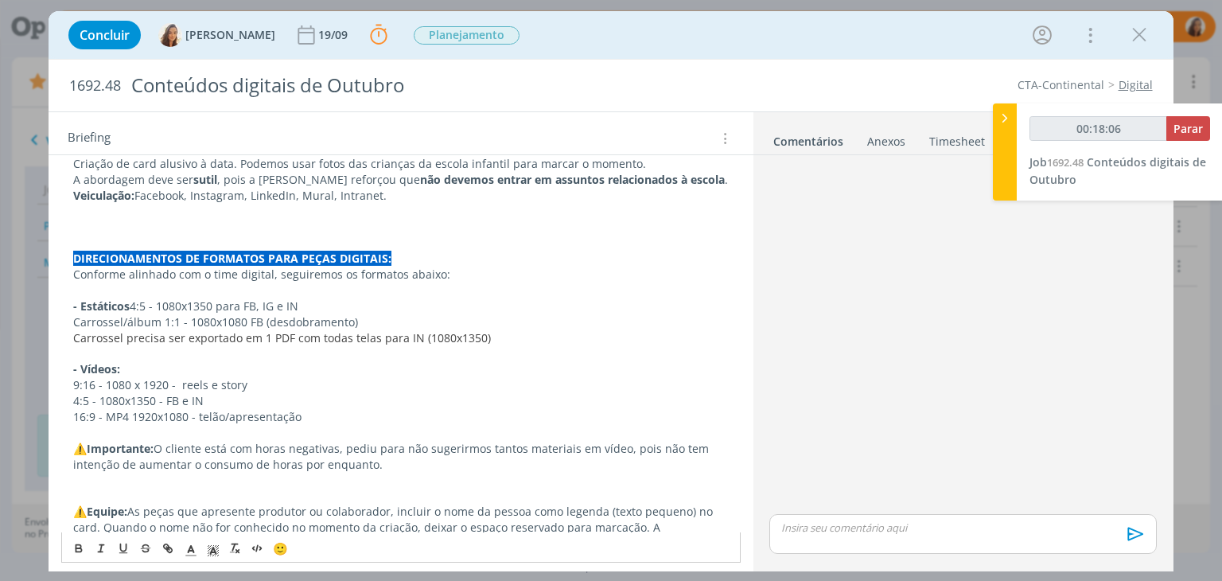
click at [121, 425] on p "dialog" at bounding box center [400, 433] width 655 height 16
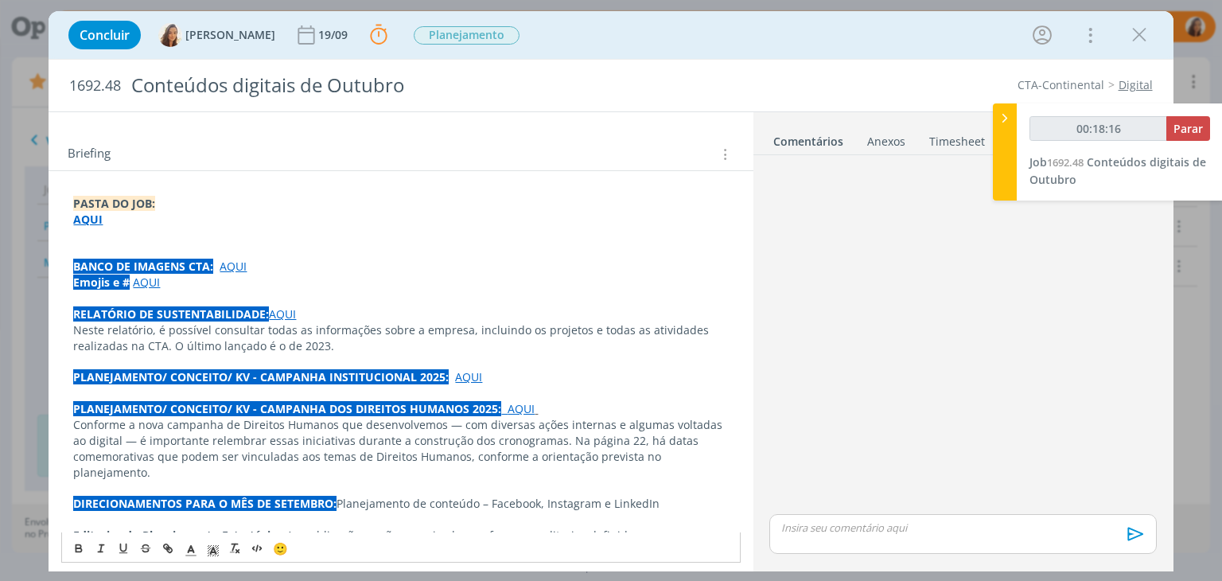
scroll to position [0, 0]
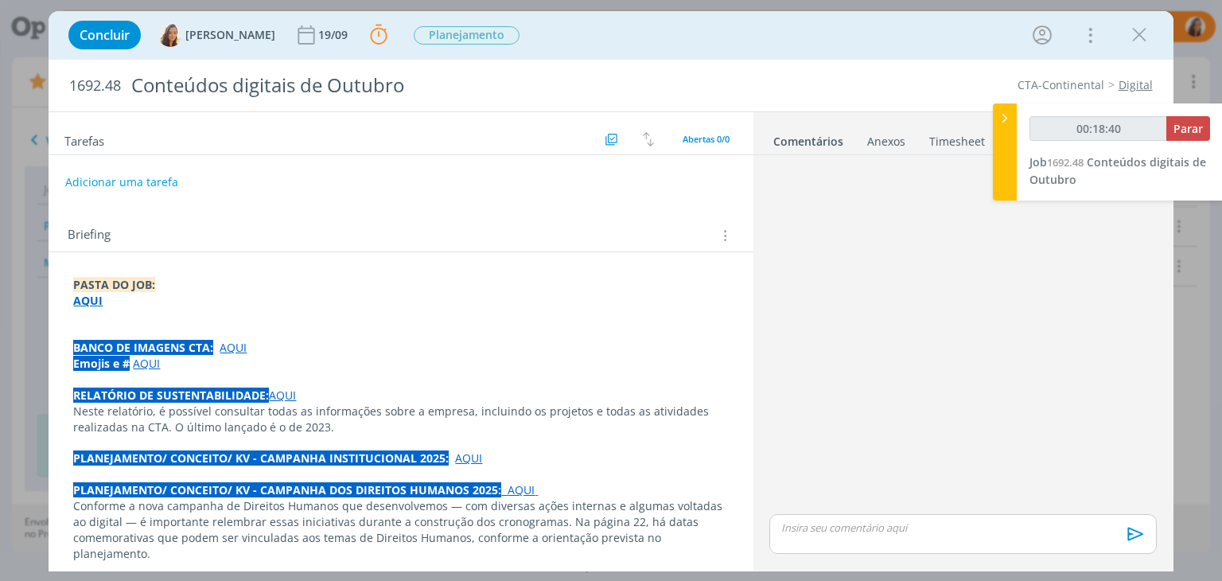
click at [453, 315] on p "dialog" at bounding box center [400, 317] width 655 height 16
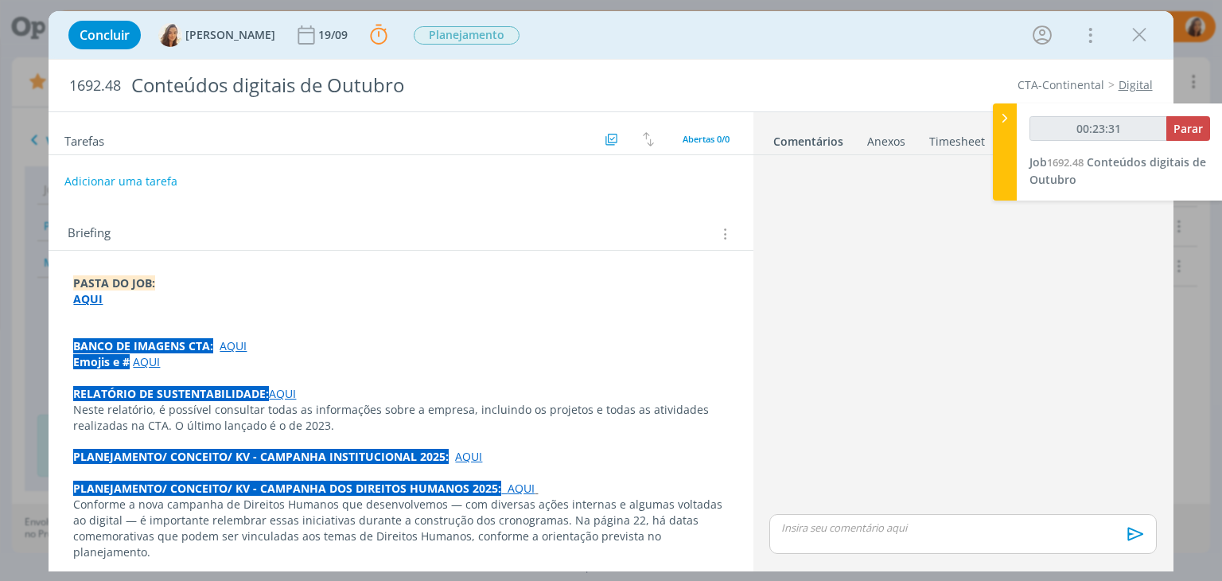
click at [108, 181] on button "Adicionar uma tarefa" at bounding box center [120, 181] width 113 height 27
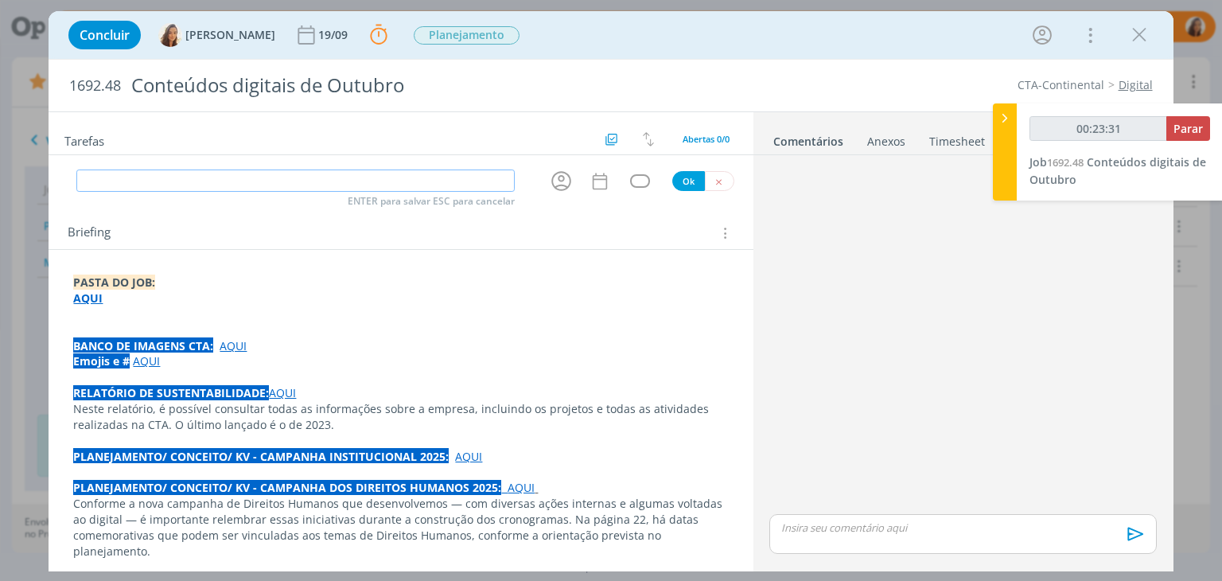
type input "00:23:32"
type input "Crono"
type input "00:23:33"
type input "Cronograma"
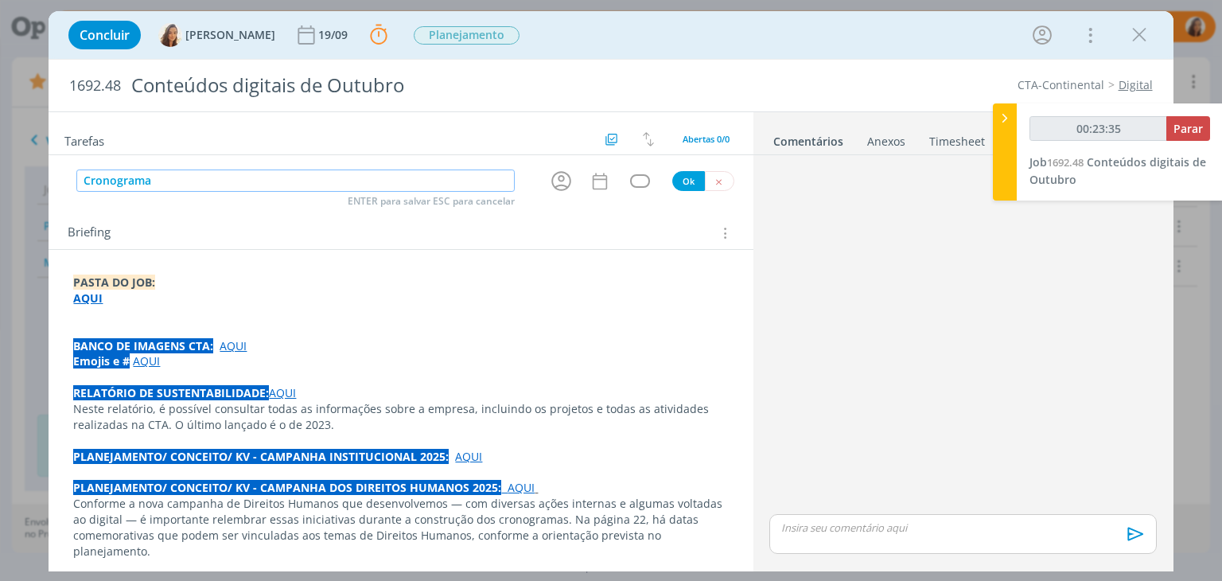
type input "00:23:36"
click at [565, 176] on icon "dialog" at bounding box center [561, 181] width 25 height 25
type input "Cronograma"
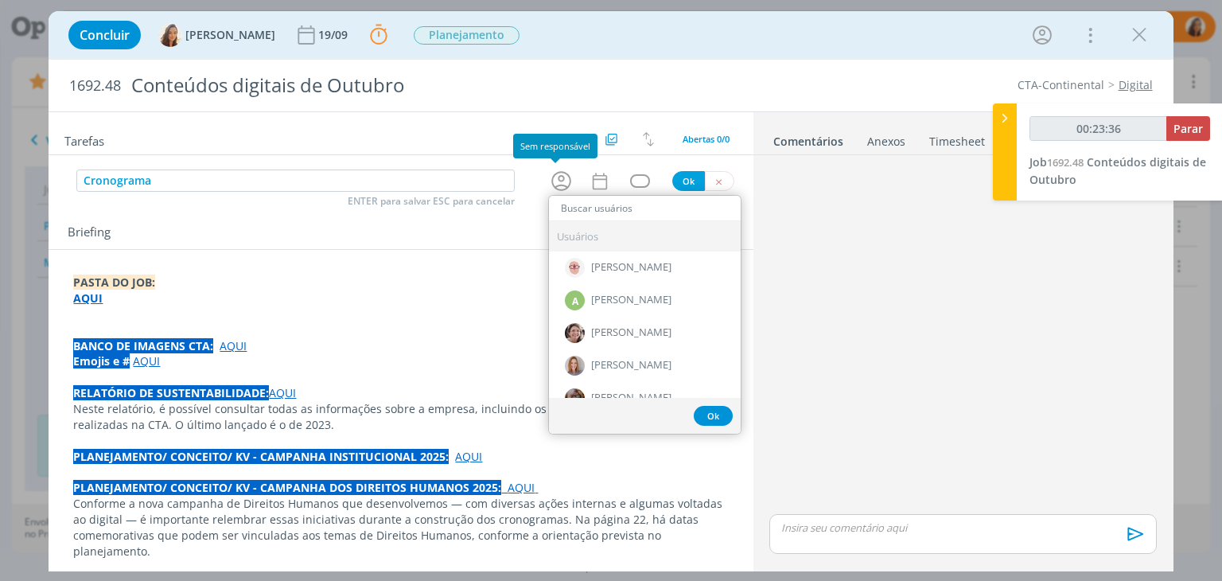
type input "00:23:37"
type input "s"
type input "00:23:38"
type input "san"
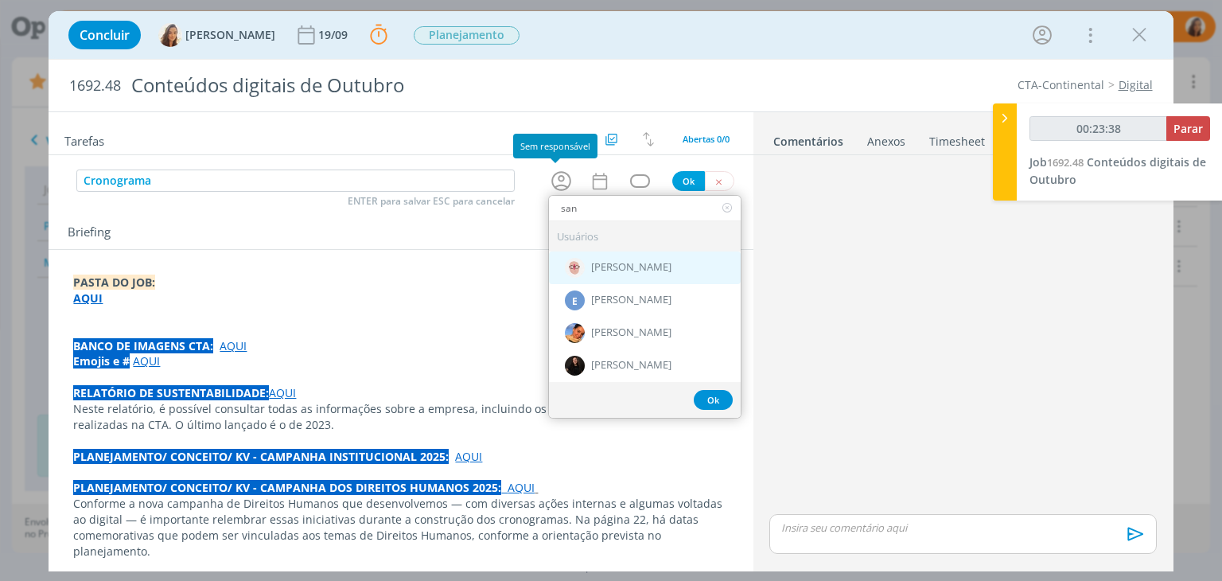
type input "00:23:39"
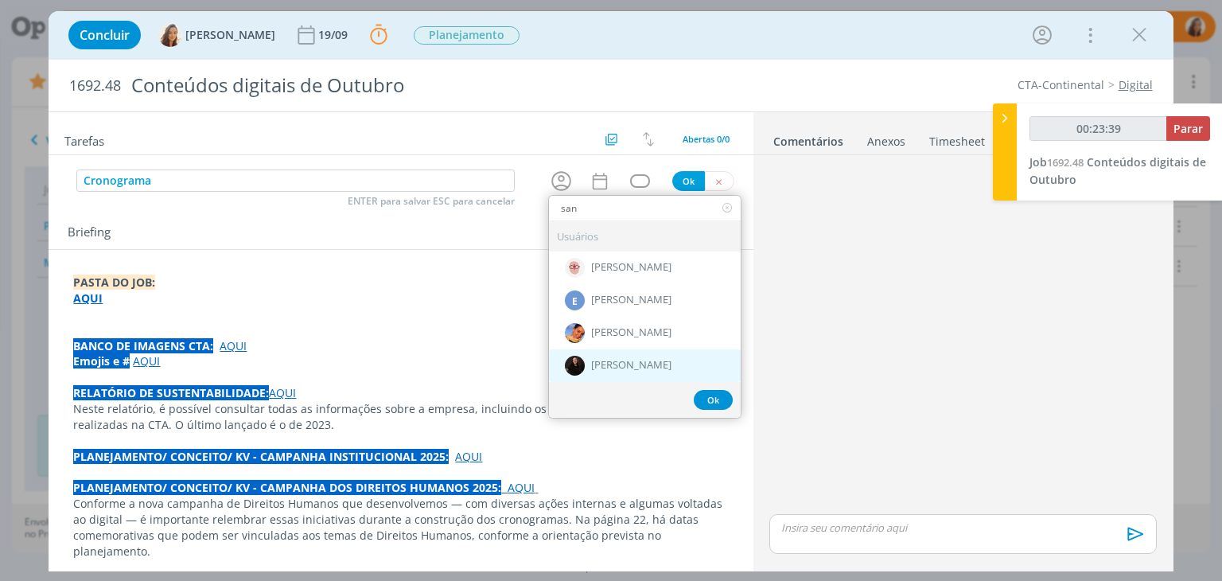
type input "san"
click at [643, 378] on div "[PERSON_NAME]" at bounding box center [645, 365] width 192 height 33
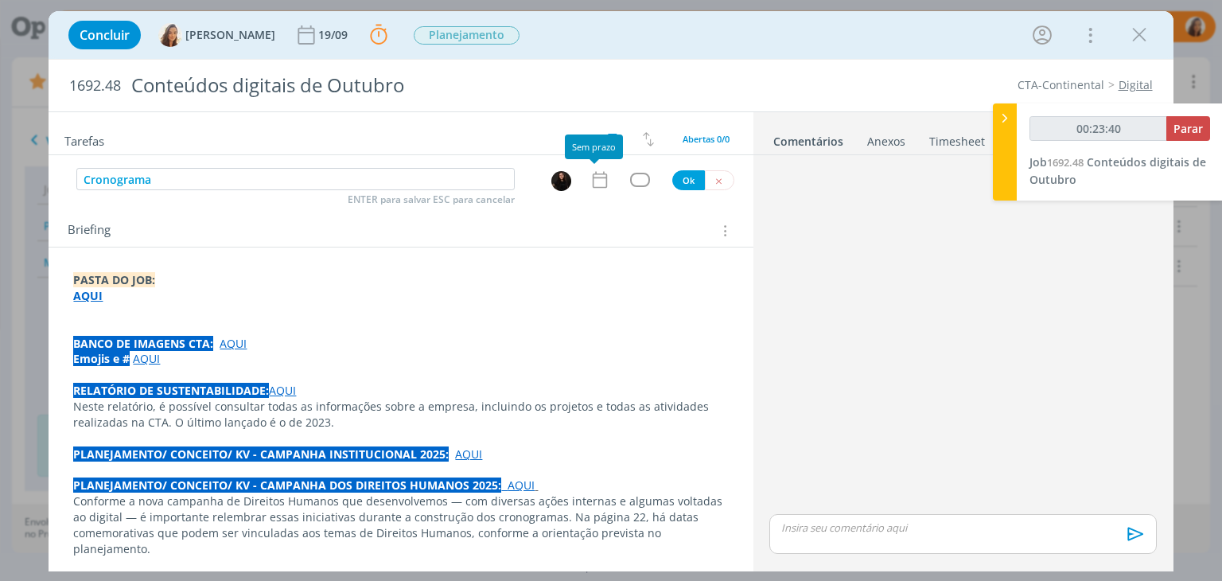
click at [616, 185] on div "dialog" at bounding box center [640, 180] width 48 height 14
click at [593, 179] on icon "dialog" at bounding box center [599, 179] width 21 height 21
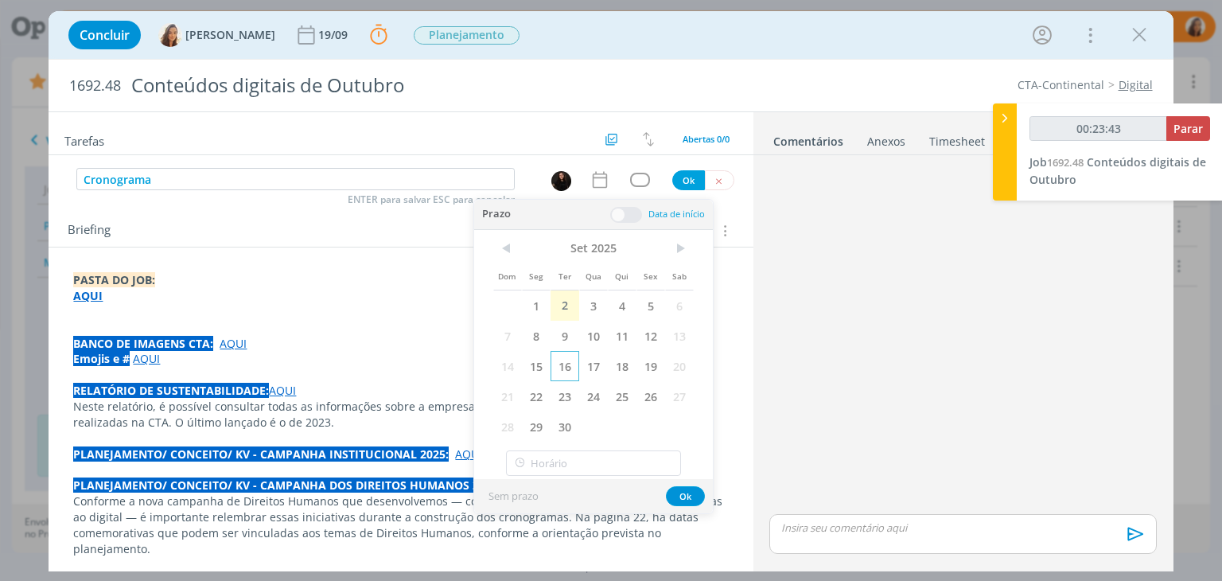
click at [572, 363] on span "16" at bounding box center [564, 366] width 29 height 30
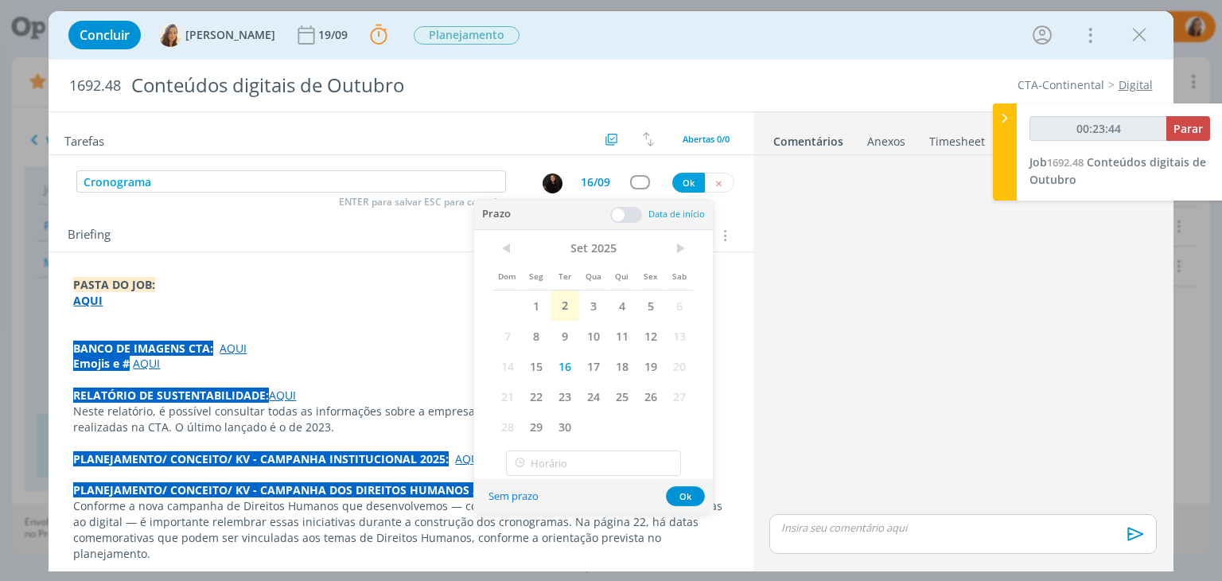
click at [631, 214] on span at bounding box center [626, 215] width 32 height 16
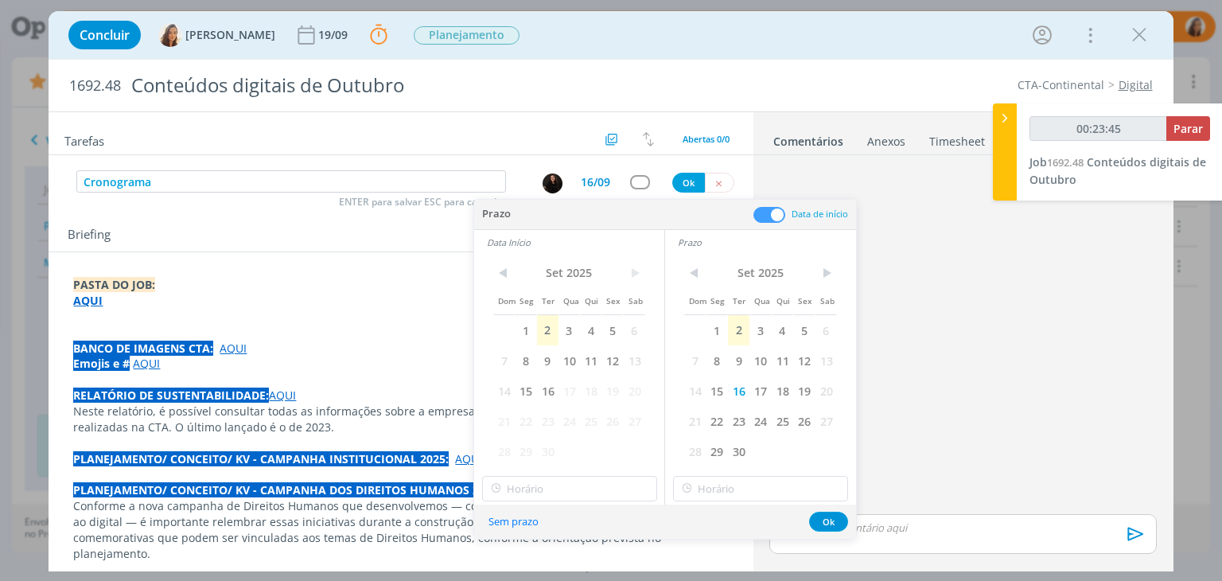
click at [560, 394] on span "17" at bounding box center [568, 390] width 21 height 30
type input "00:23:46"
click at [548, 389] on span "16" at bounding box center [547, 390] width 21 height 30
type input "16:00"
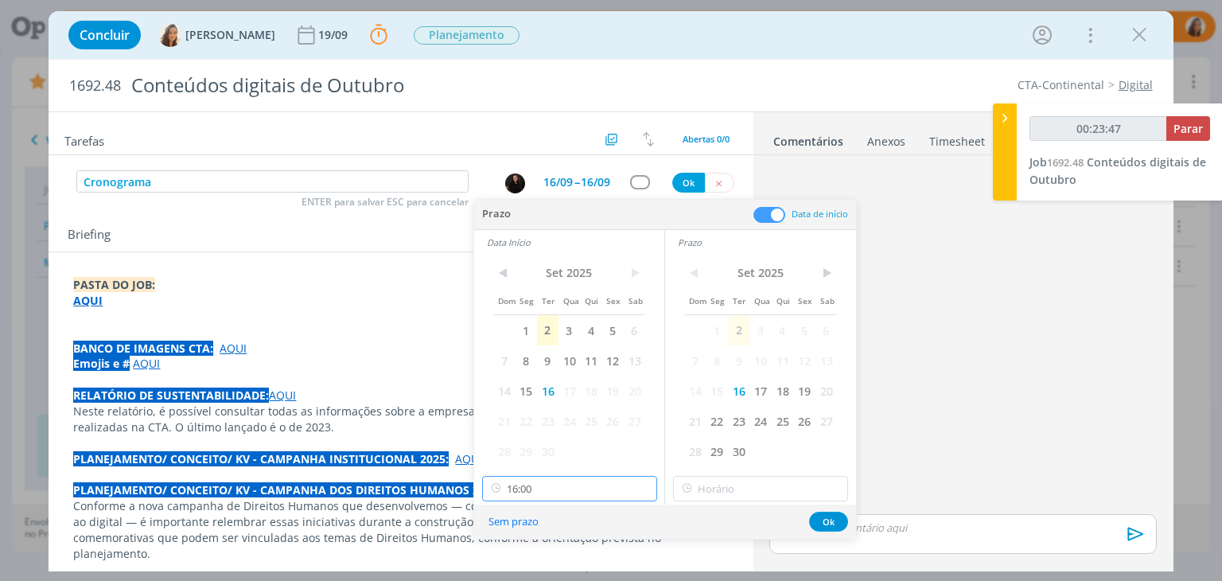
click at [588, 494] on input "16:00" at bounding box center [569, 488] width 175 height 25
type input "00:23:51"
click at [560, 335] on div "13:00" at bounding box center [571, 340] width 178 height 29
type input "13:00"
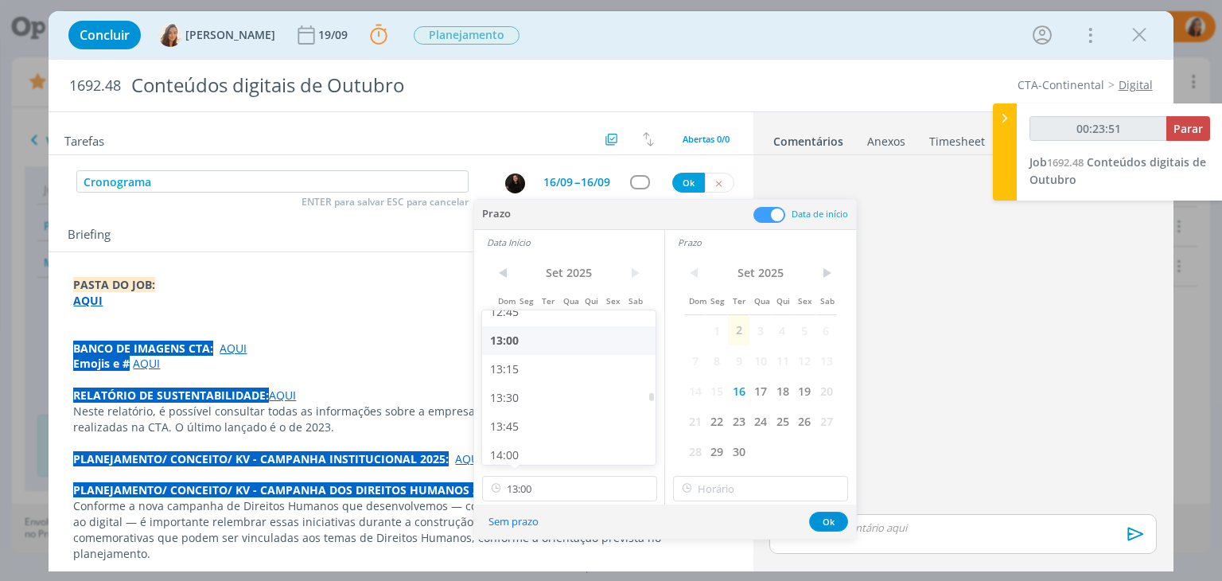
type input "00:23:52"
type input "16:00"
click at [752, 492] on input "16:00" at bounding box center [760, 488] width 175 height 25
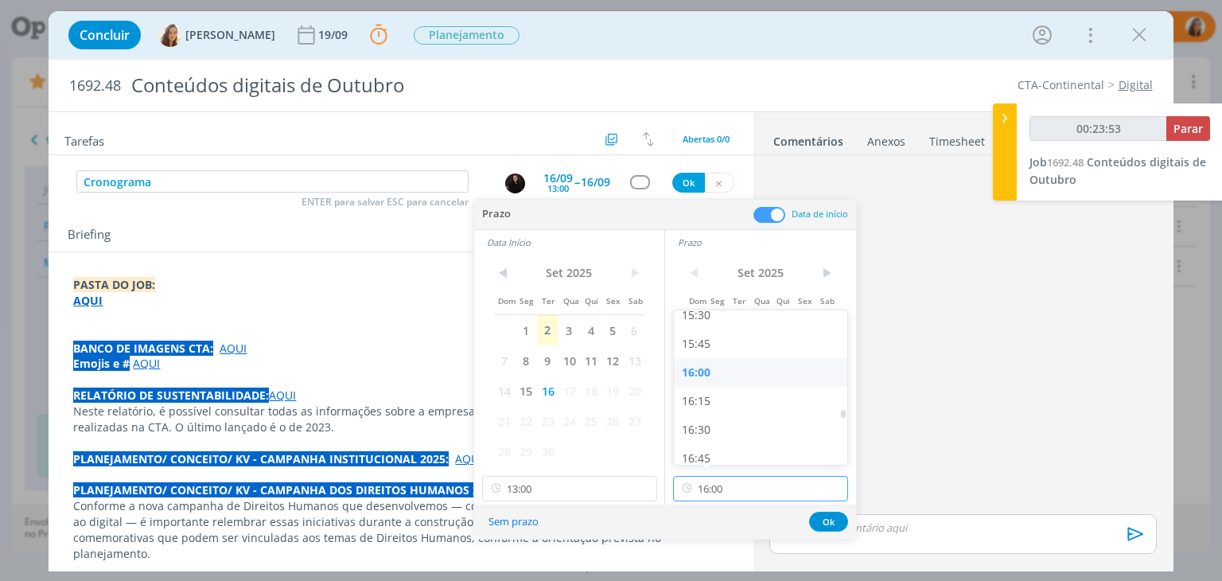
scroll to position [1871, 0]
type input "00:23:54"
click at [725, 397] on div "17:00" at bounding box center [763, 401] width 178 height 29
type input "17:00"
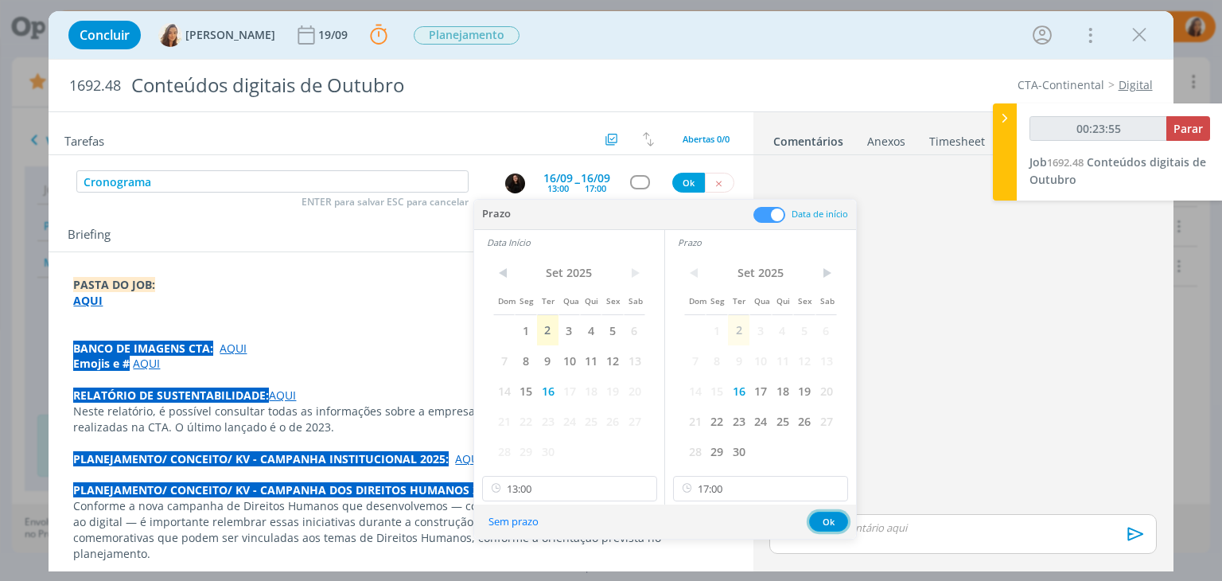
click at [820, 523] on button "Ok" at bounding box center [828, 521] width 39 height 20
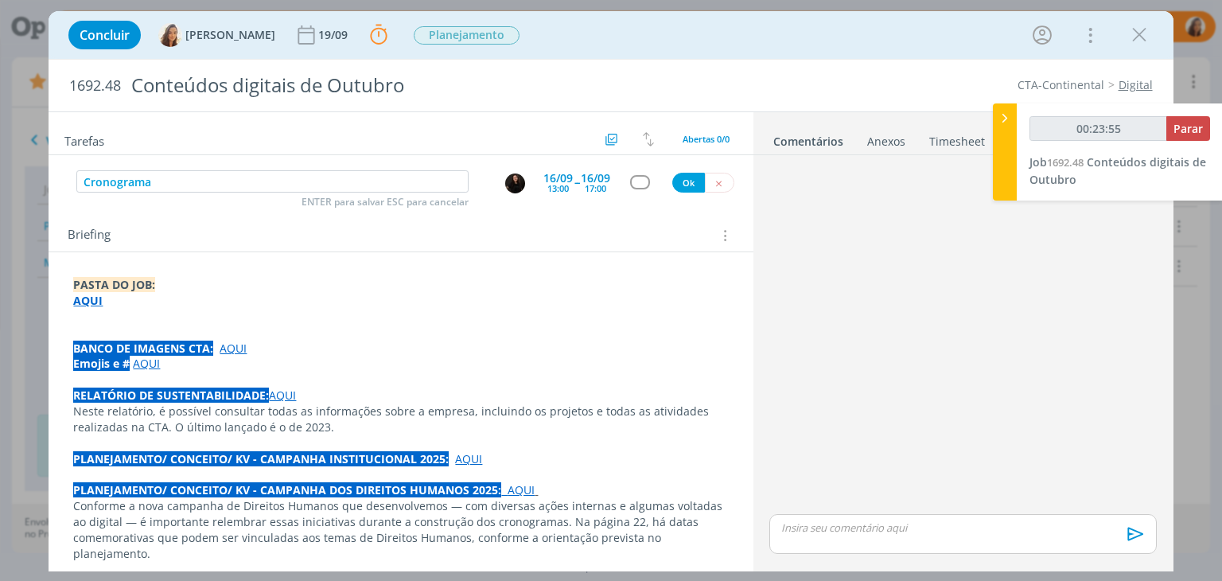
type input "00:23:56"
click at [672, 175] on button "Ok" at bounding box center [688, 183] width 33 height 20
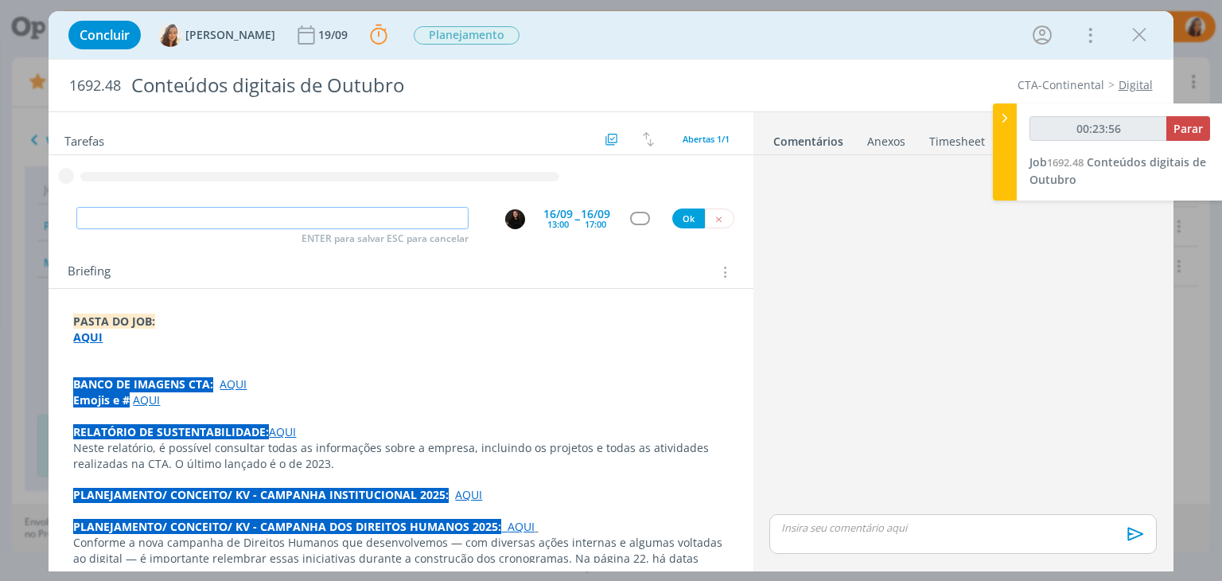
type input "00:23:57"
type input "C"
type input "00:23:58"
type input "Check c"
type input "00:23:59"
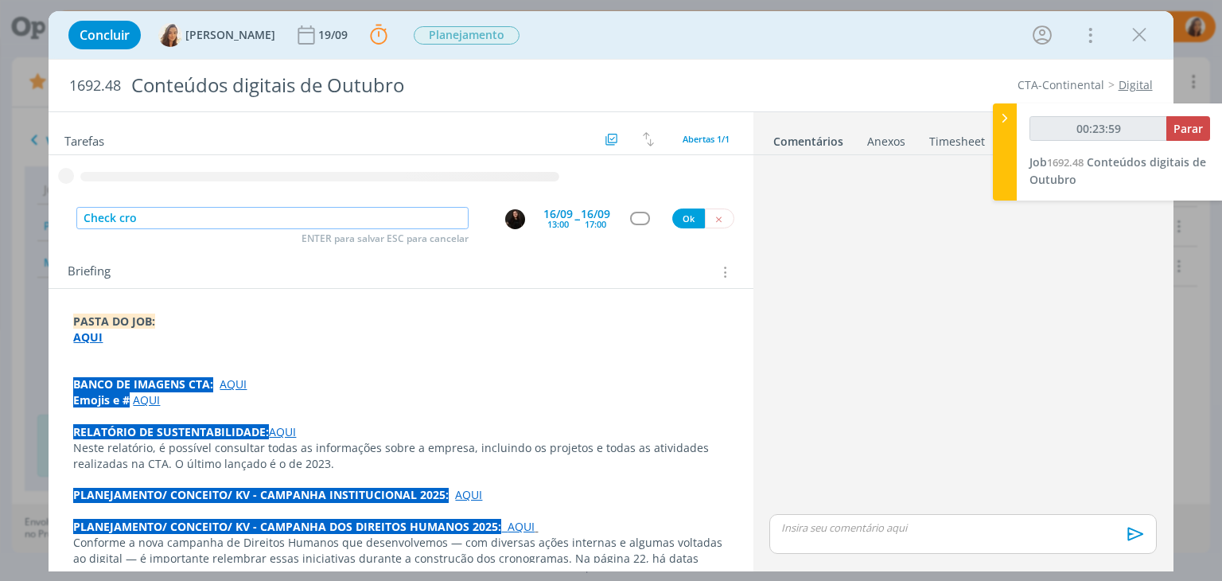
type input "Check cron"
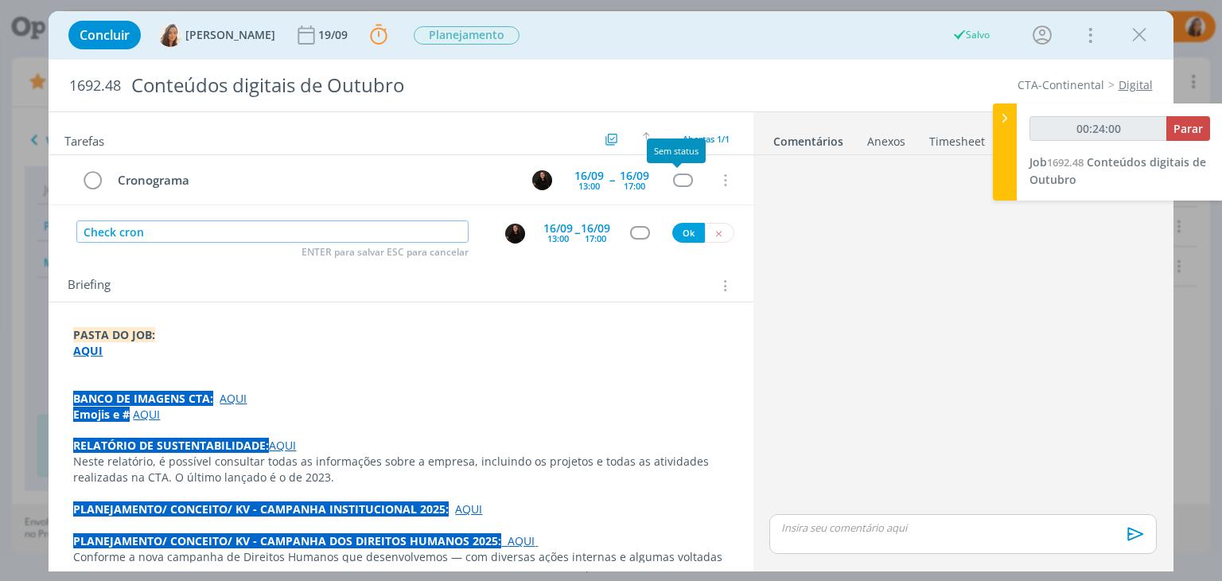
type input "00:24:01"
type input "Check crono"
type input "00:24:02"
type input "Check crono"
type input "00:24:05"
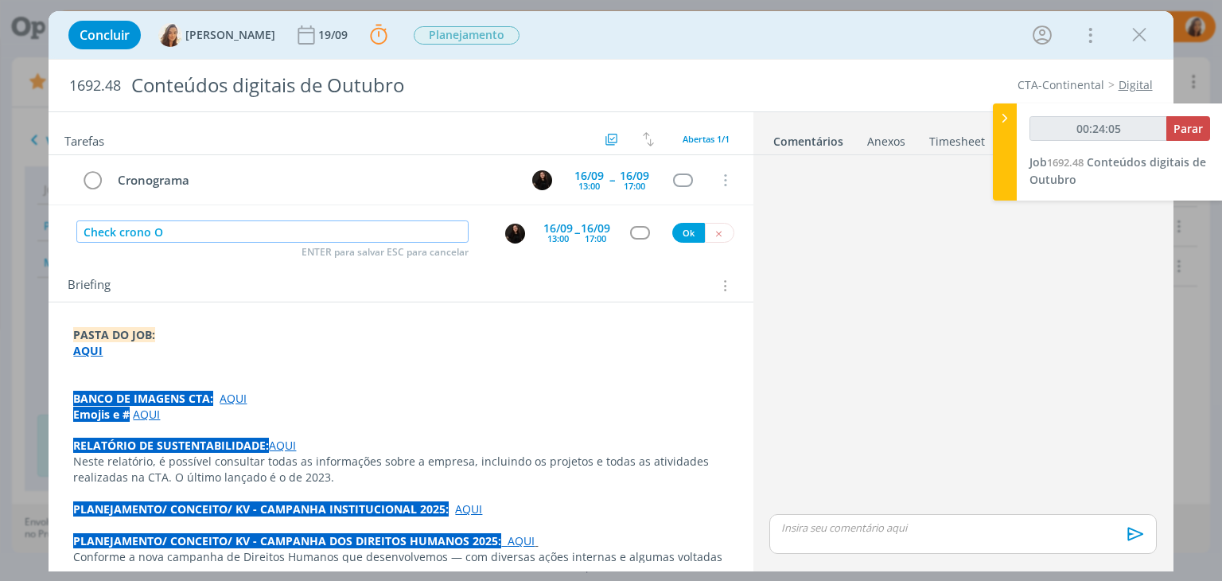
type input "Check crono Ou"
type input "00:24:06"
type input "Check crono Outubro"
type input "00:24:08"
type input "Check crono Outubro CTA"
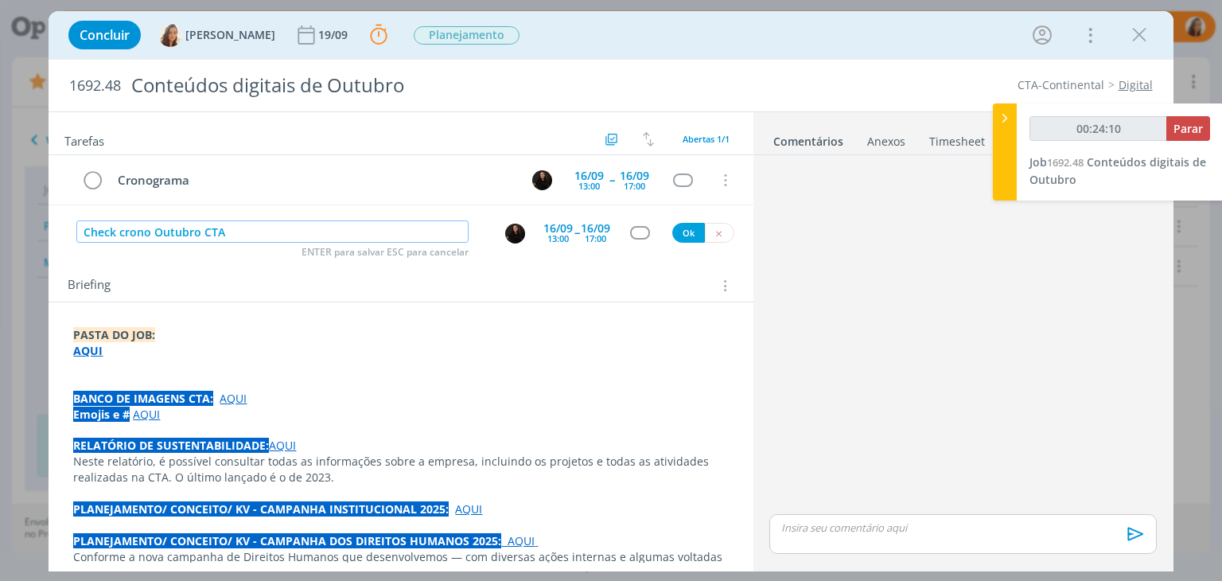
click at [100, 239] on input "Check crono Outubro CTA" at bounding box center [272, 231] width 392 height 22
type input "00:24:12"
type input "Check crono Outubro CTA"
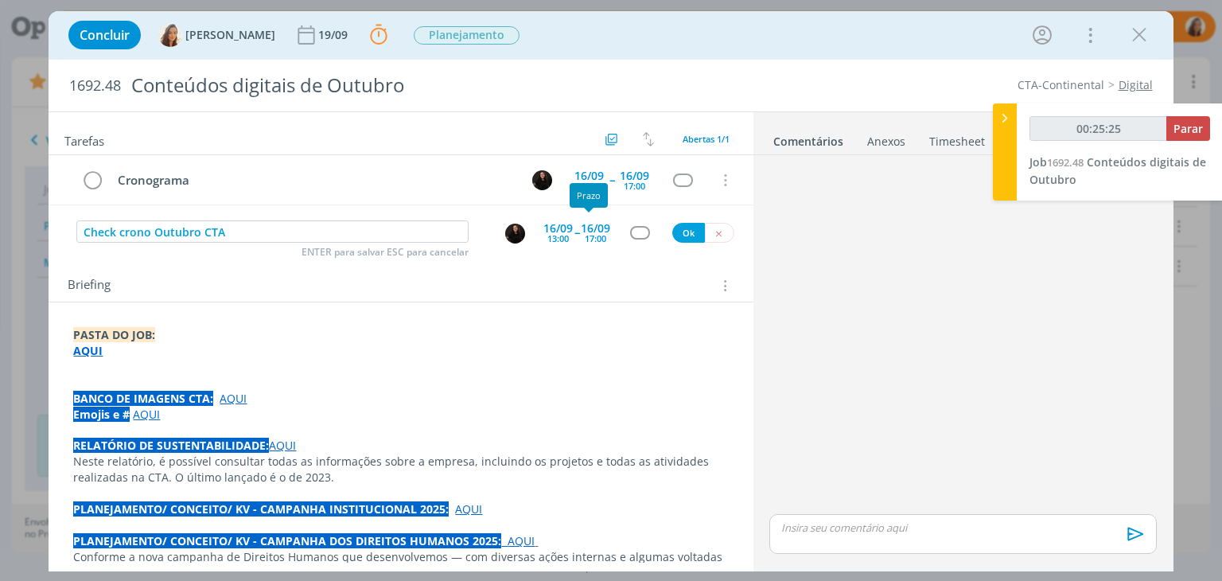
click at [616, 235] on div "dialog" at bounding box center [640, 233] width 48 height 14
click at [505, 235] on img "dialog" at bounding box center [515, 233] width 20 height 20
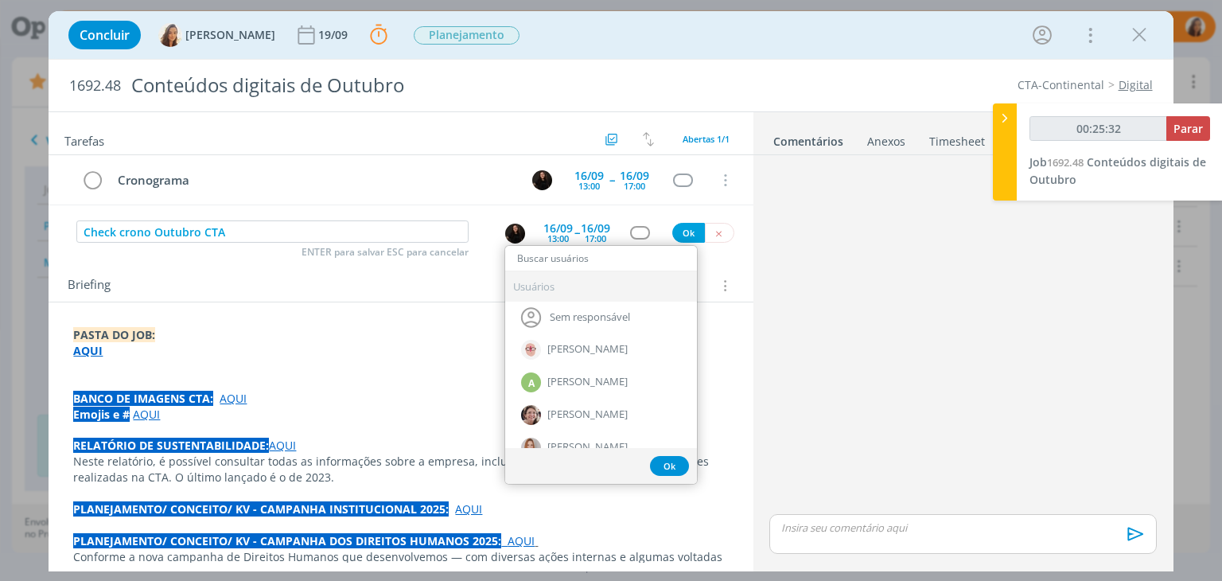
type input "00:25:33"
type input "ama"
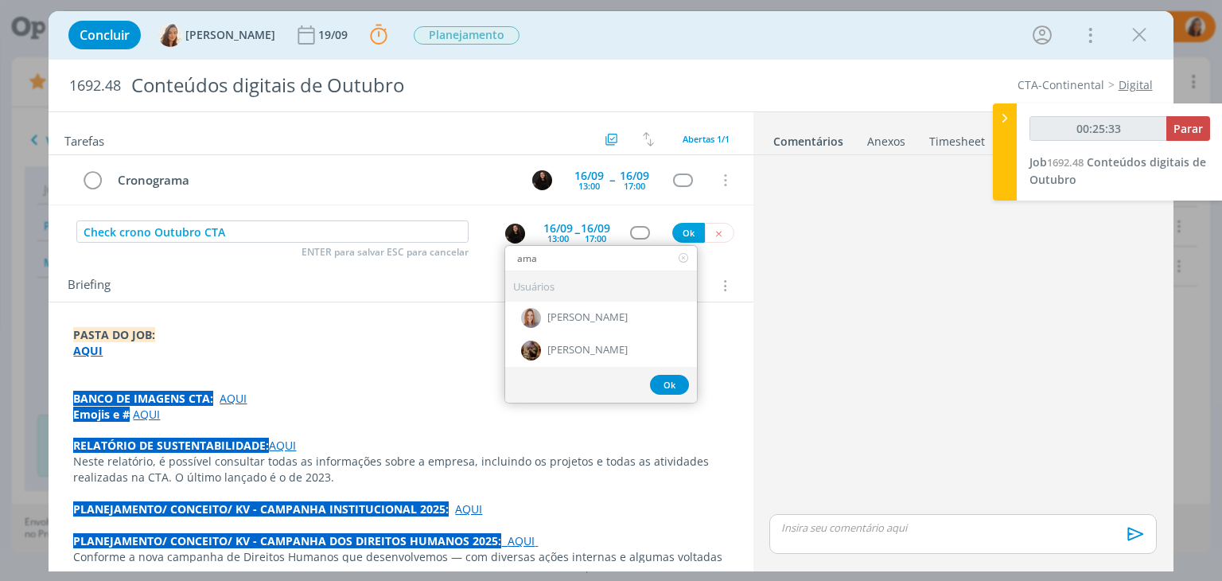
type input "00:25:34"
type input "ama"
click at [591, 308] on div "[PERSON_NAME]" at bounding box center [601, 317] width 192 height 33
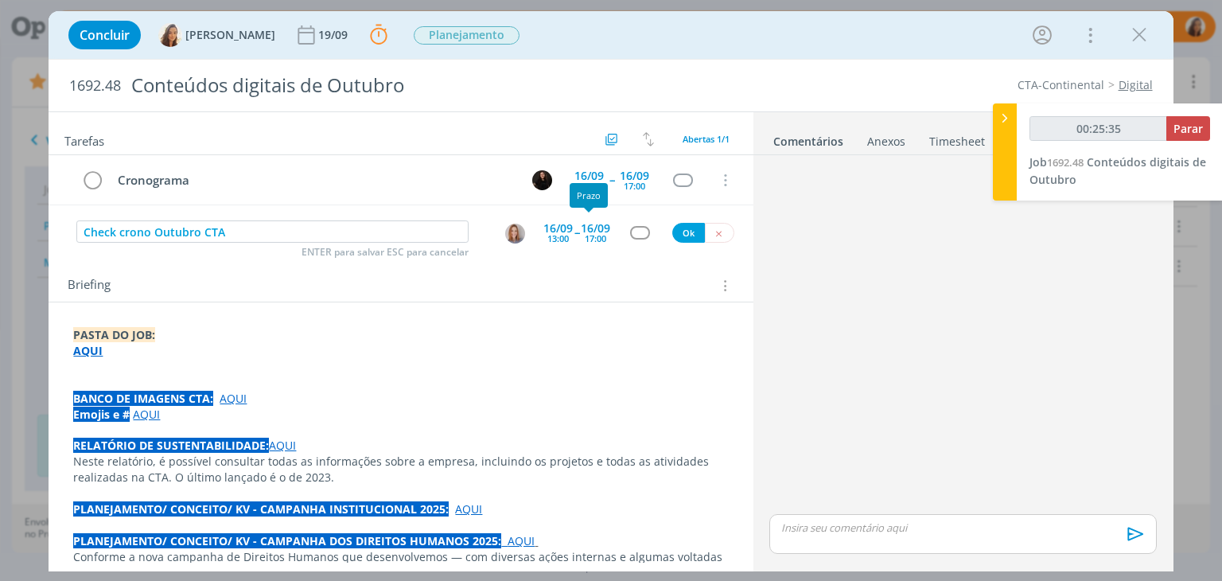
click at [588, 235] on div "17:00" at bounding box center [595, 238] width 21 height 9
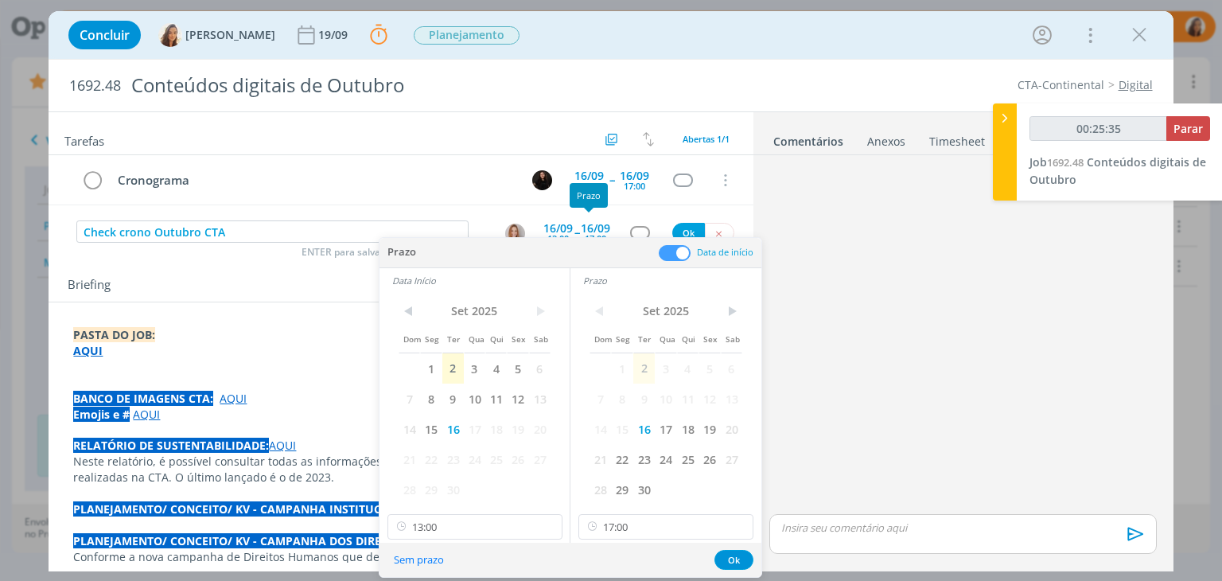
type input "00:25:36"
click at [740, 528] on icon at bounding box center [739, 526] width 20 height 25
click at [495, 535] on input "13:00" at bounding box center [474, 526] width 175 height 25
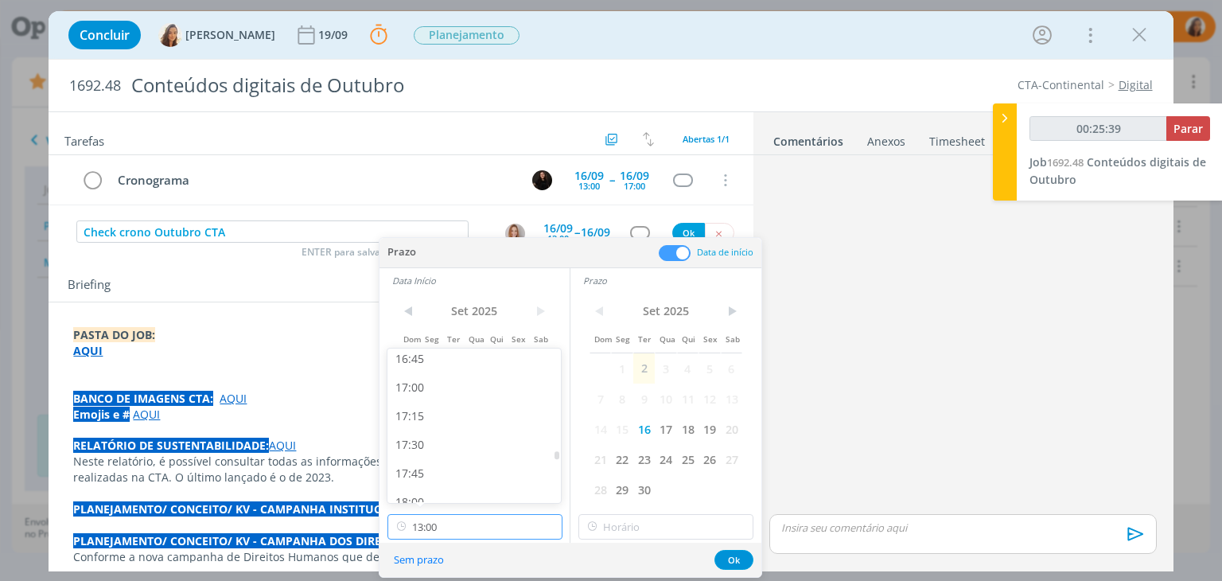
scroll to position [1925, 0]
type input "00:25:40"
click at [494, 380] on div "17:00" at bounding box center [476, 385] width 178 height 29
type input "17:00"
type input "00:25:41"
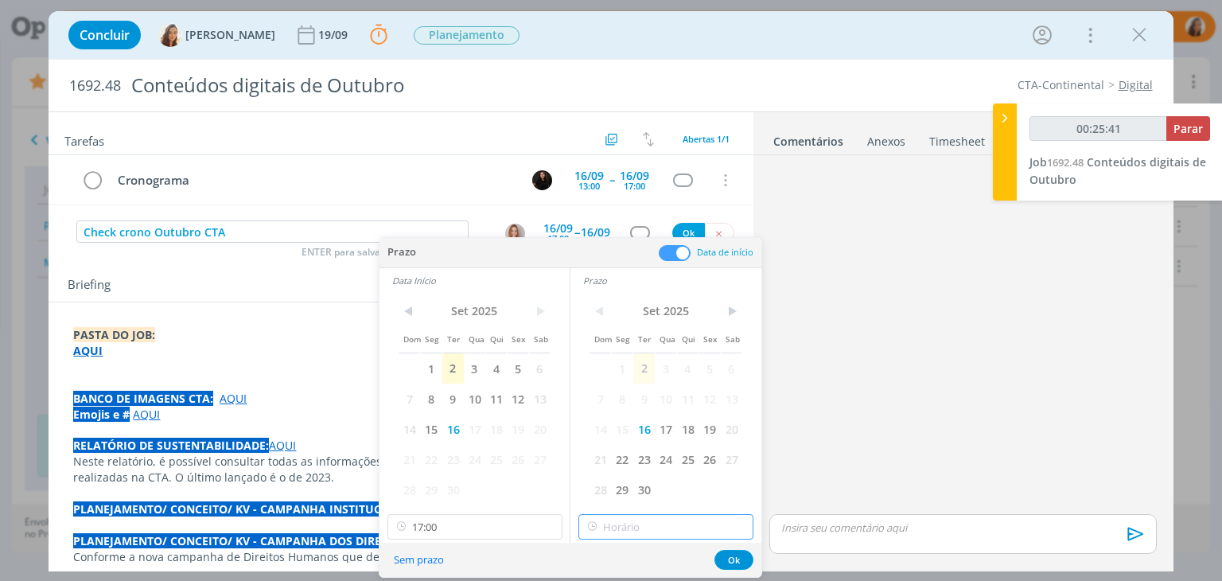
type input "17:00"
click at [639, 530] on input "17:00" at bounding box center [665, 526] width 175 height 25
type input "00:25:42"
click at [619, 457] on div "17:30" at bounding box center [668, 461] width 178 height 29
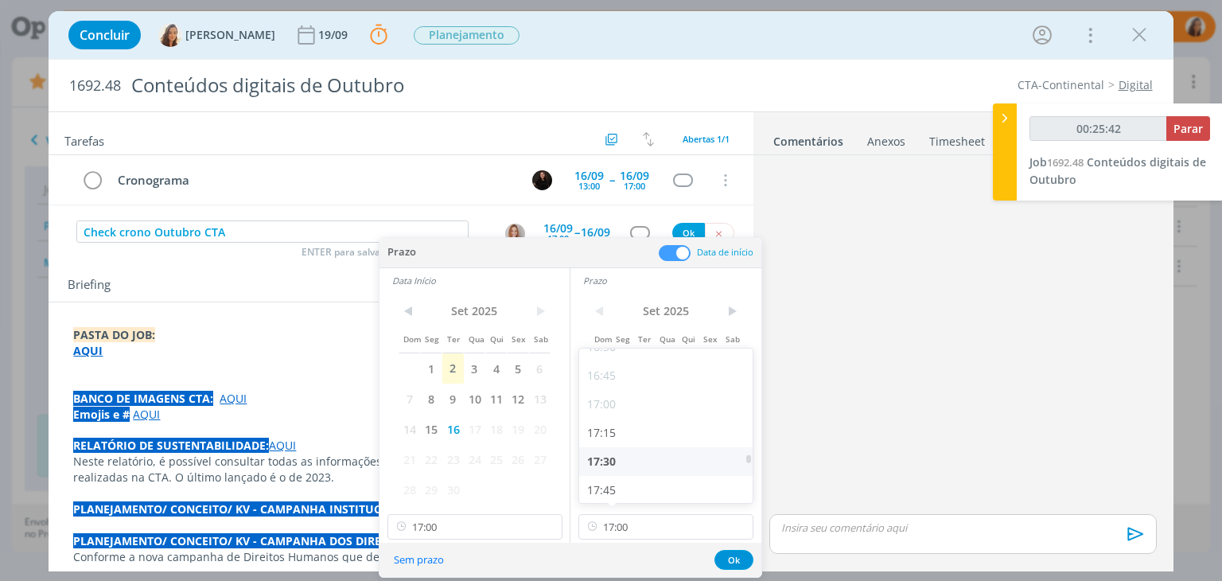
type input "17:30"
click at [748, 560] on button "Ok" at bounding box center [733, 560] width 39 height 20
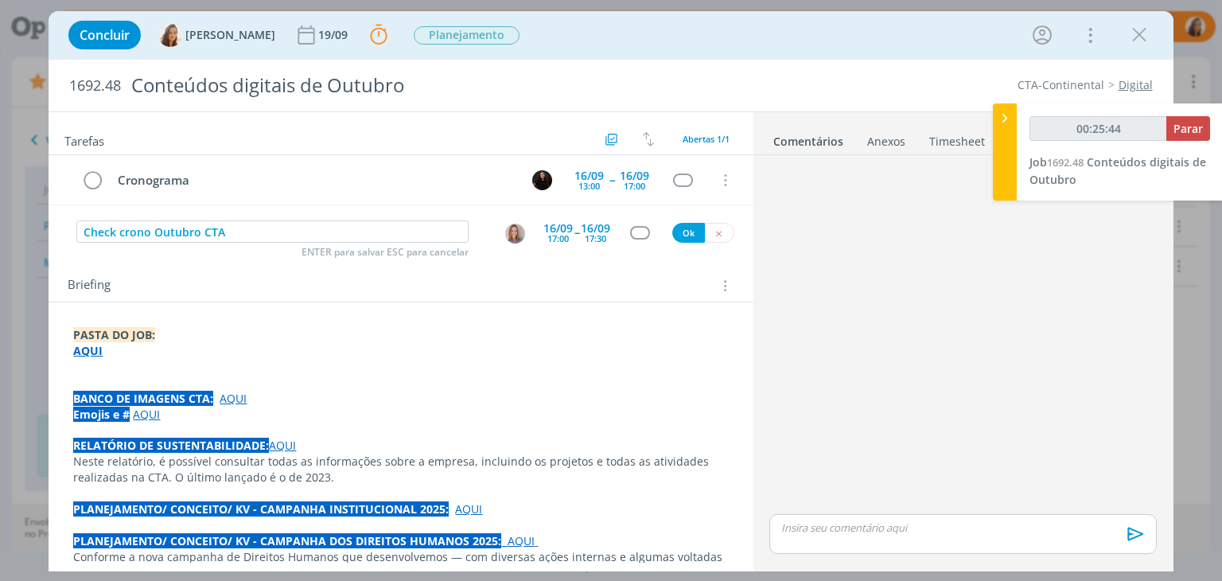
click at [512, 231] on img "dialog" at bounding box center [515, 233] width 20 height 20
type input "00:25:45"
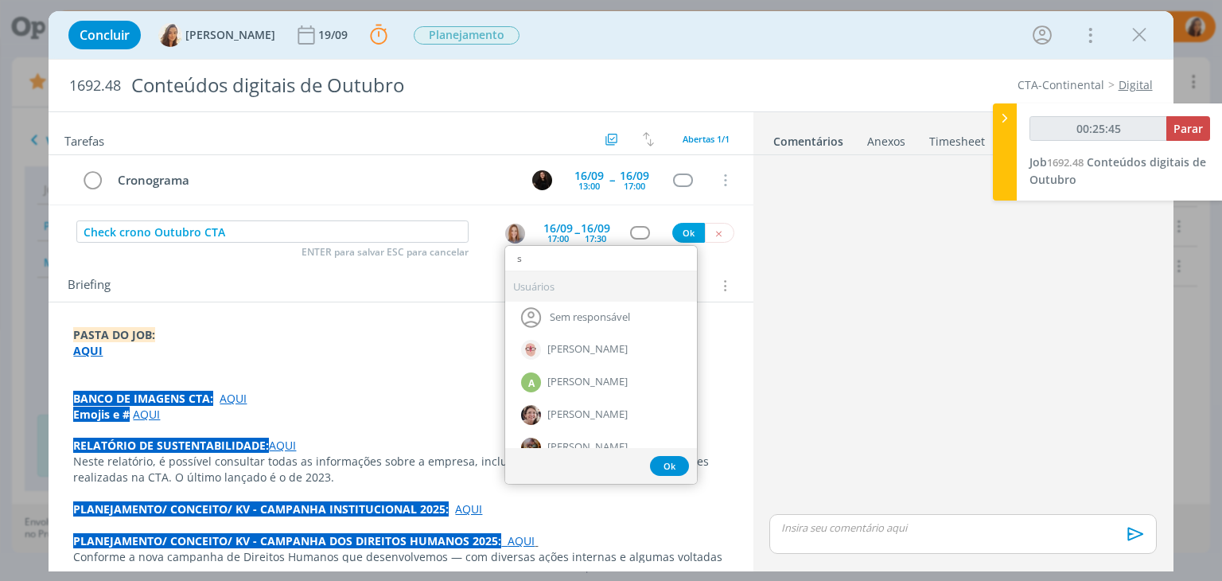
type input "sa"
type input "00:25:46"
type input "san"
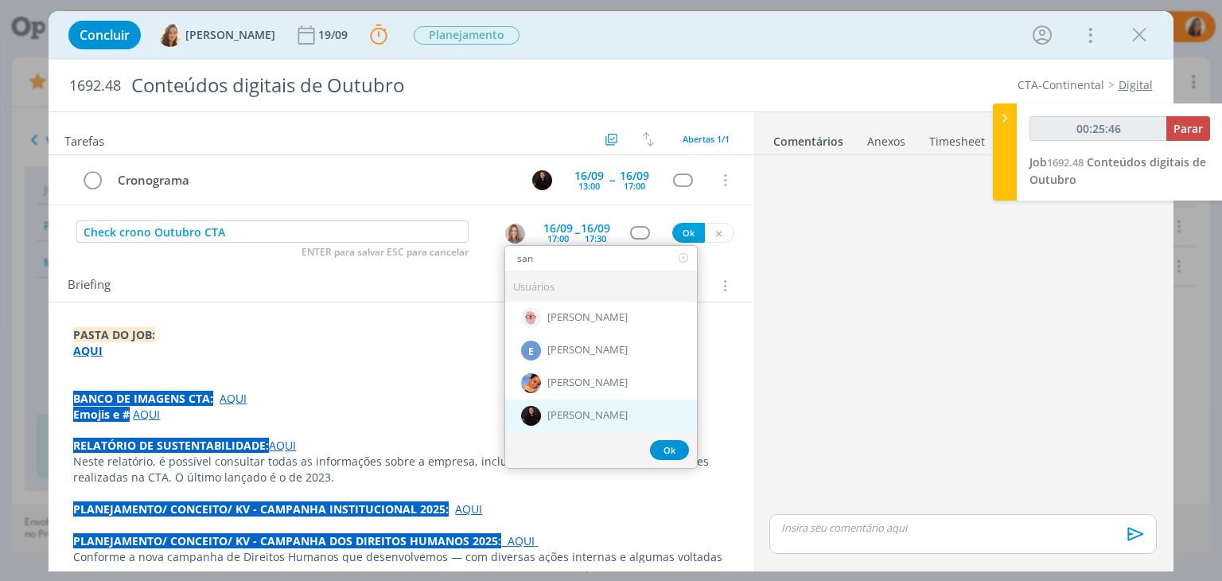
type input "00:25:47"
type input "san"
click at [589, 412] on span "[PERSON_NAME]" at bounding box center [587, 416] width 80 height 13
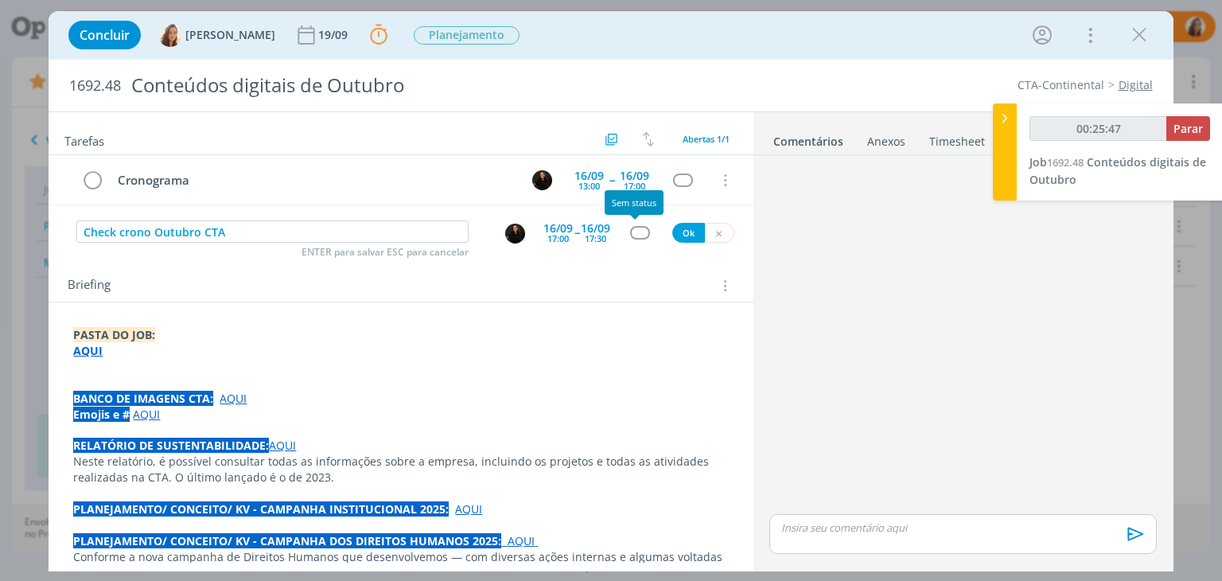
type input "00:25:48"
click at [672, 228] on button "Ok" at bounding box center [688, 233] width 33 height 20
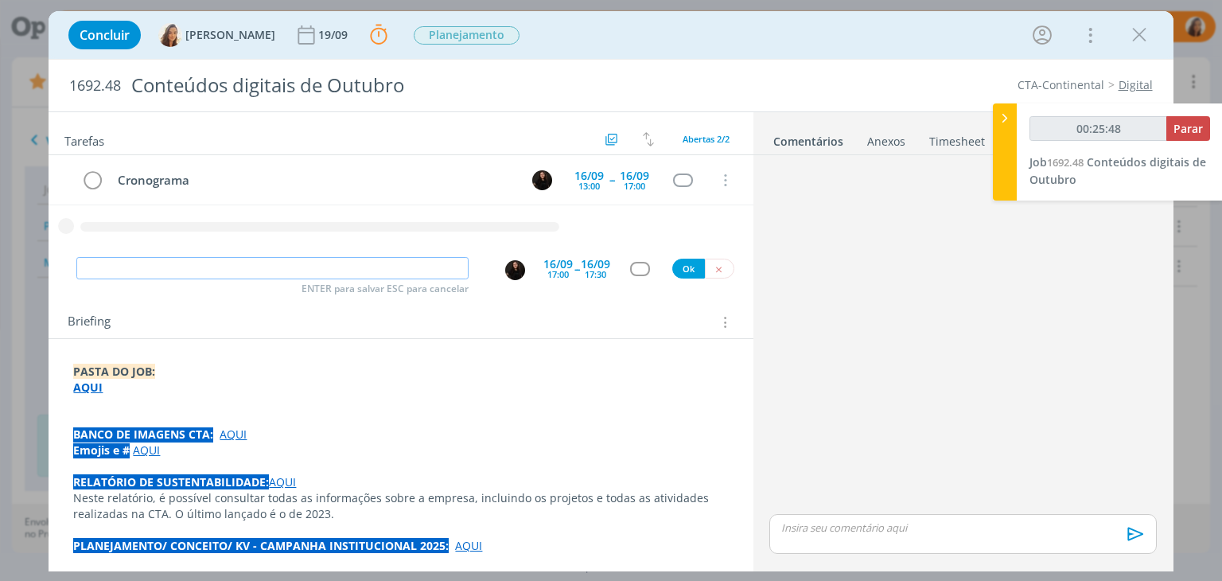
type input "00:25:49"
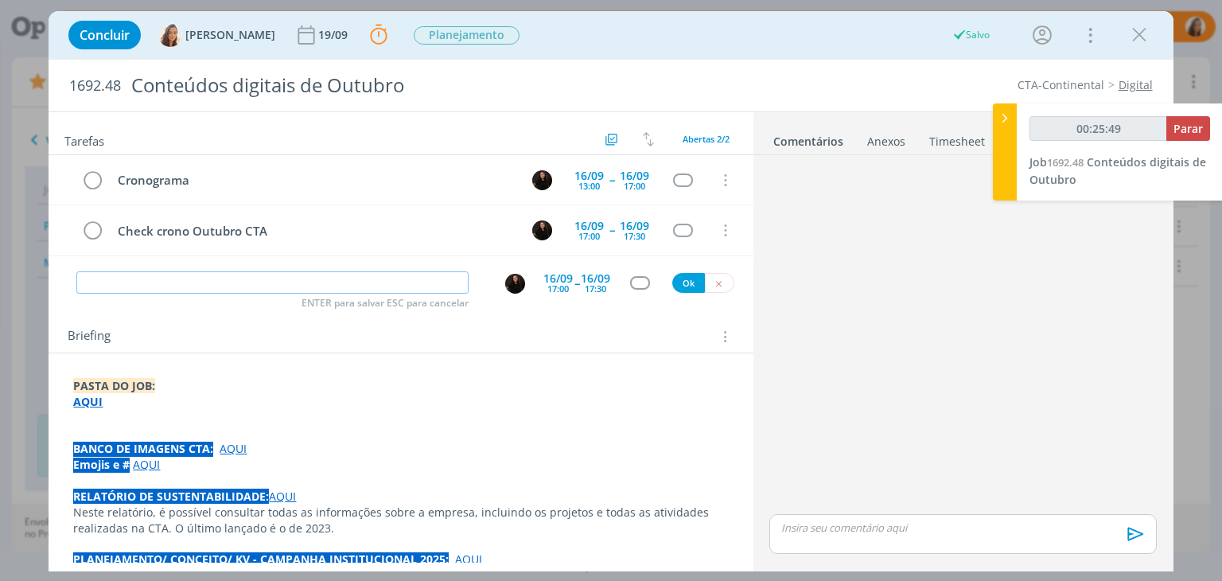
paste input "Check crono Outubro CTA"
type input "Check crono Outubro CTA"
type input "00:25:52"
click at [505, 278] on img "dialog" at bounding box center [515, 284] width 20 height 20
type input "Check crono Outubro CTA"
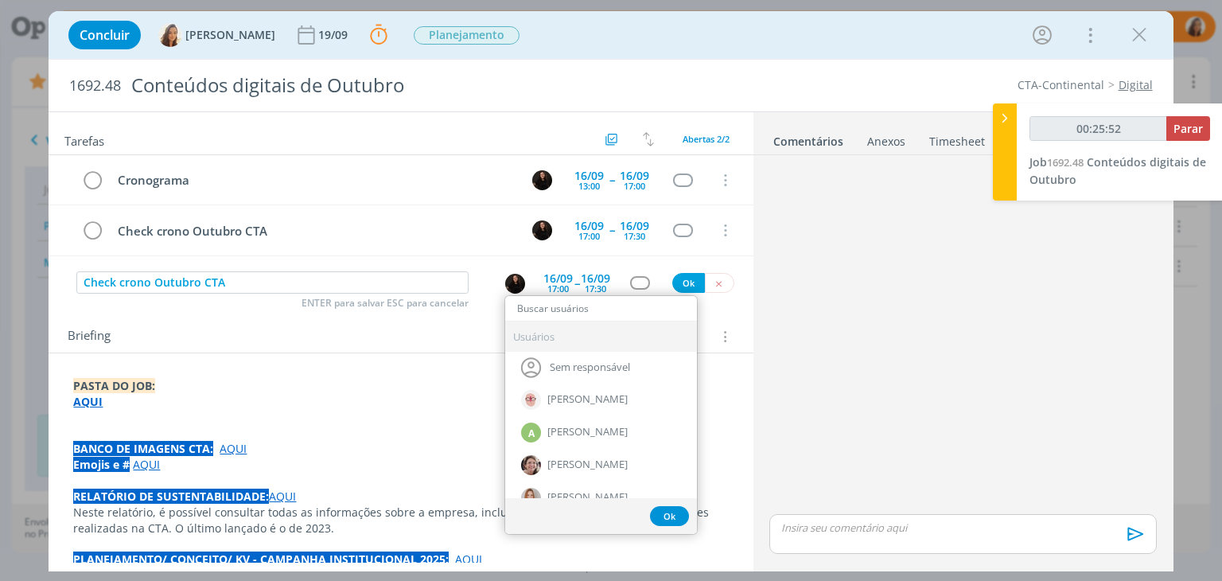
type input "a"
type input "00:25:53"
type input "am"
click at [536, 361] on div "[PERSON_NAME]" at bounding box center [601, 368] width 192 height 33
type input "00:25:54"
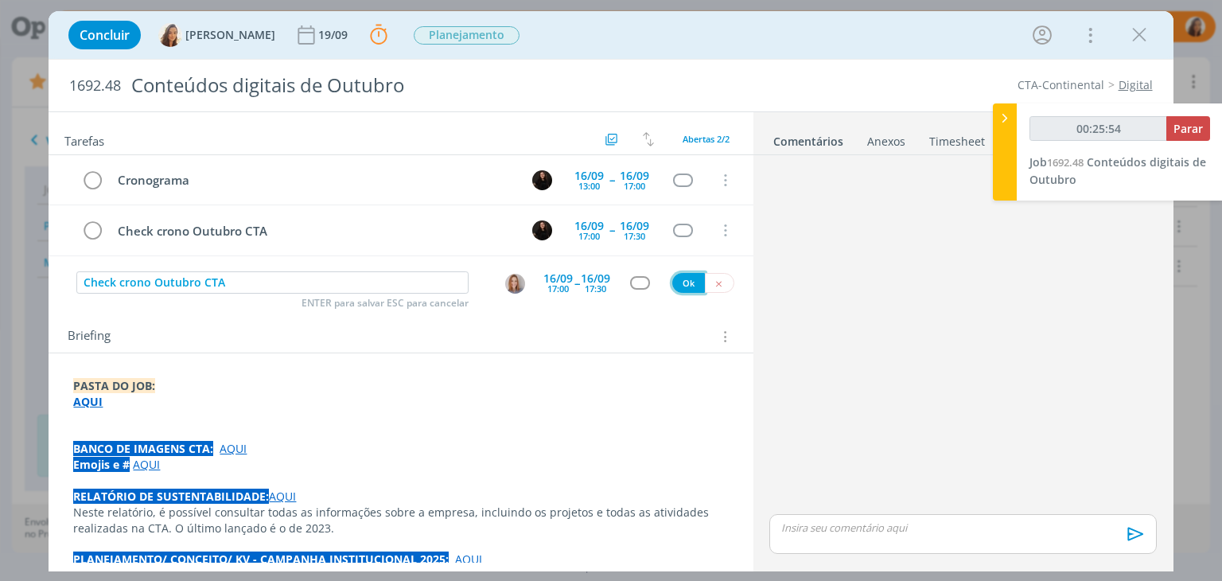
click at [672, 279] on button "Ok" at bounding box center [688, 283] width 33 height 20
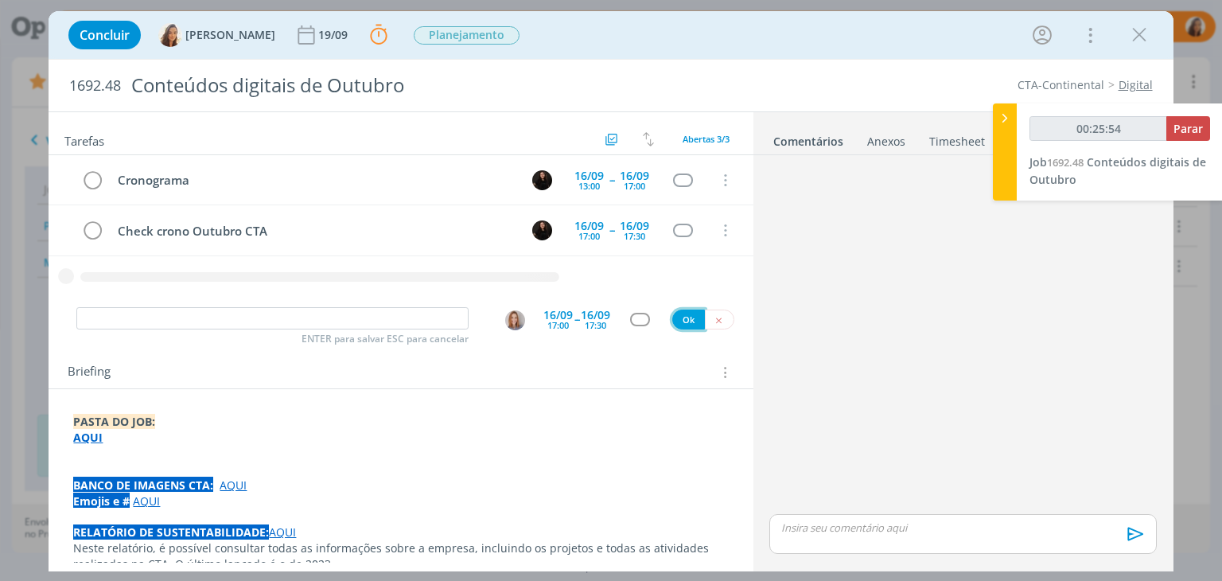
type input "00:25:55"
paste input "Check crono Outubro CTA"
type input "Check crono Outubro CTA"
type input "00:25:56"
click at [505, 318] on div "dialog" at bounding box center [515, 320] width 20 height 20
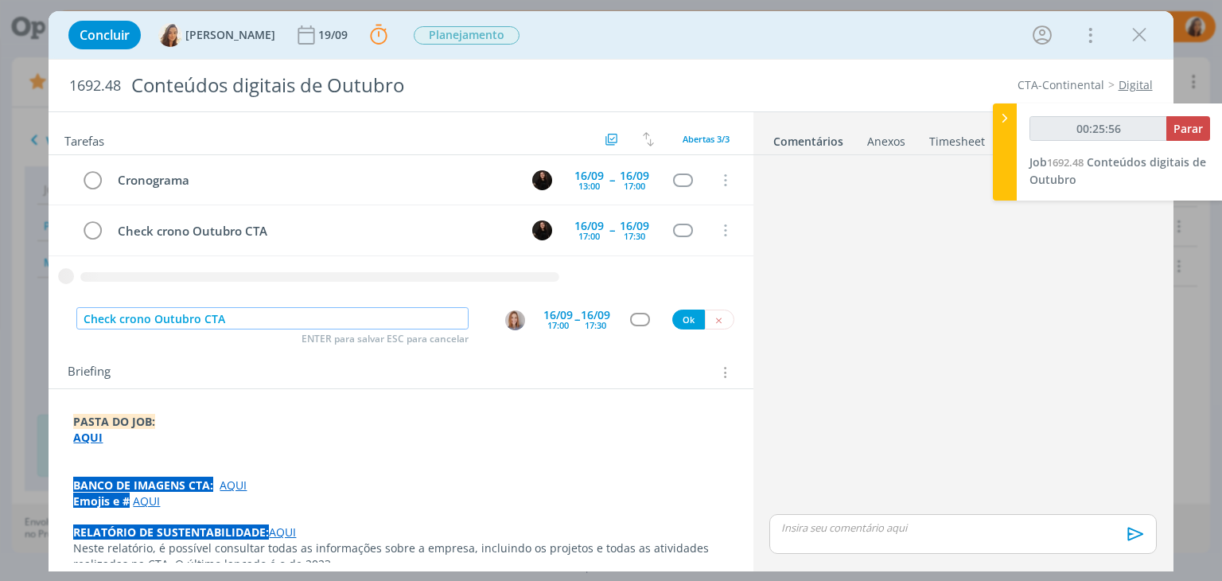
type input "Check crono Outubro CTA"
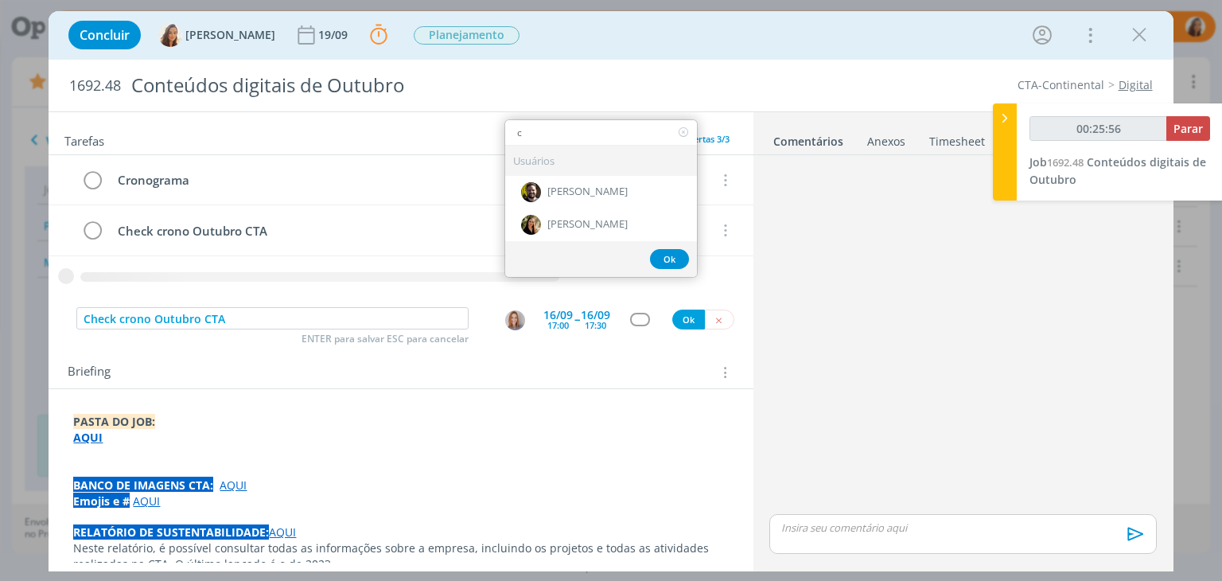
type input "cr"
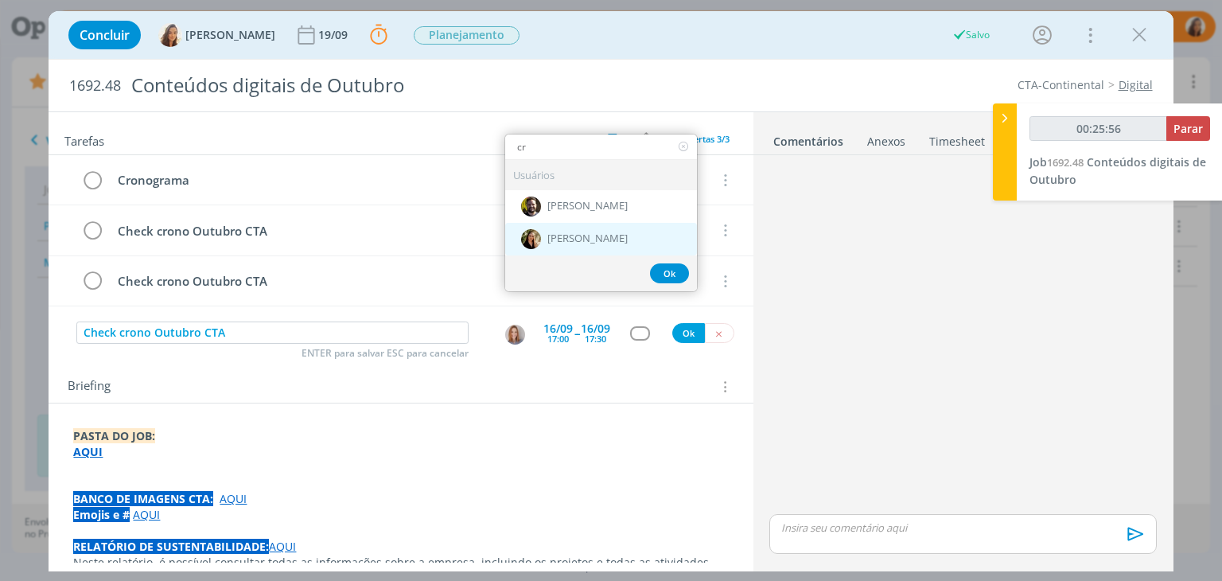
type input "00:25:57"
type input "cr"
click at [558, 243] on div "[PERSON_NAME]" at bounding box center [601, 238] width 192 height 33
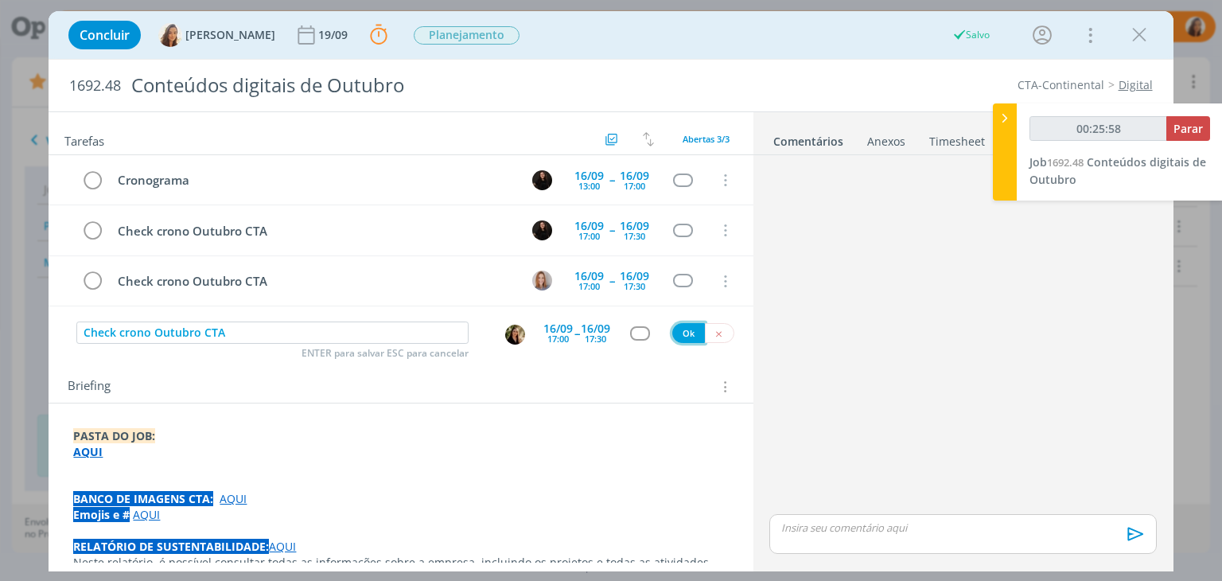
click at [674, 331] on button "Ok" at bounding box center [688, 333] width 33 height 20
type input "00:26:00"
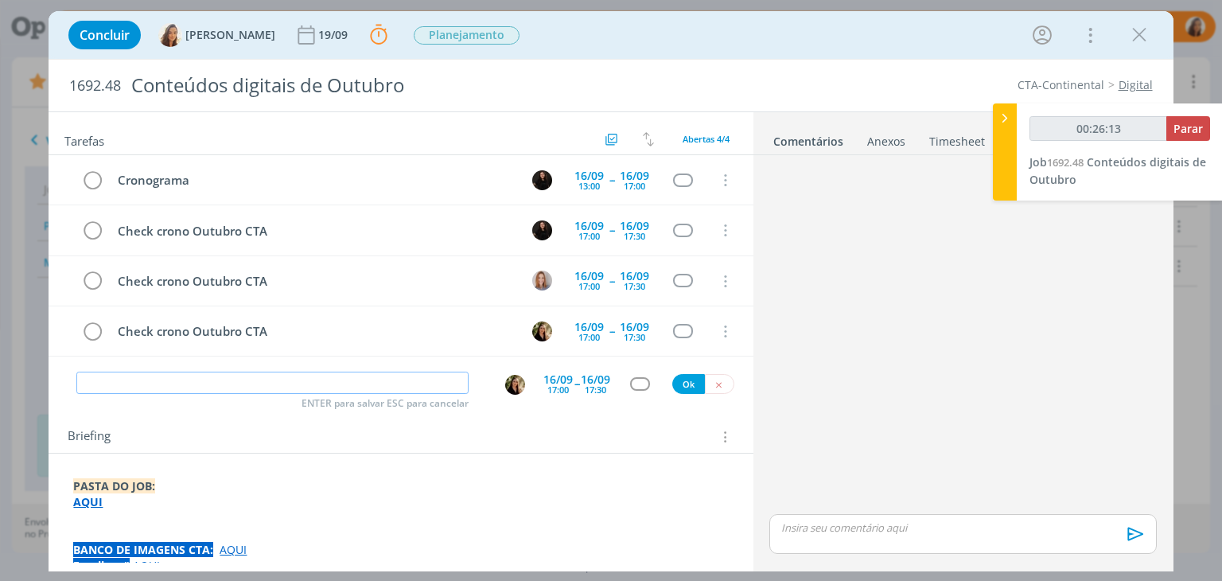
type input "00:26:14"
paste input "Check crono Outubro CTA"
type input "Check crono Outubro CTA"
type input "00:26:16"
click at [506, 379] on img "dialog" at bounding box center [515, 385] width 20 height 20
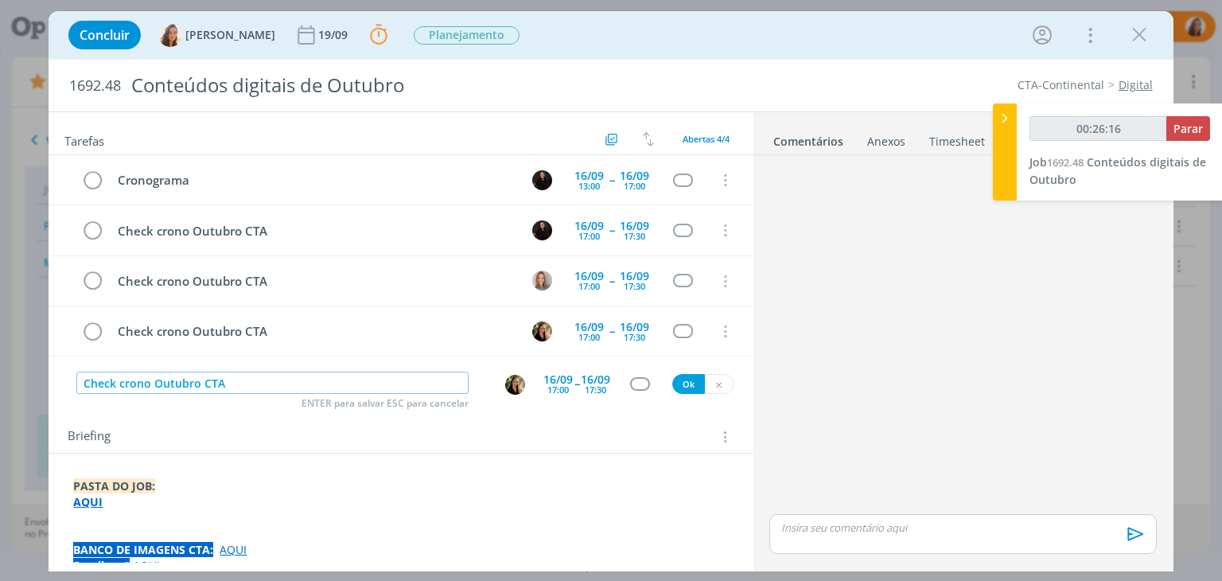
type input "Check crono Outubro CTA"
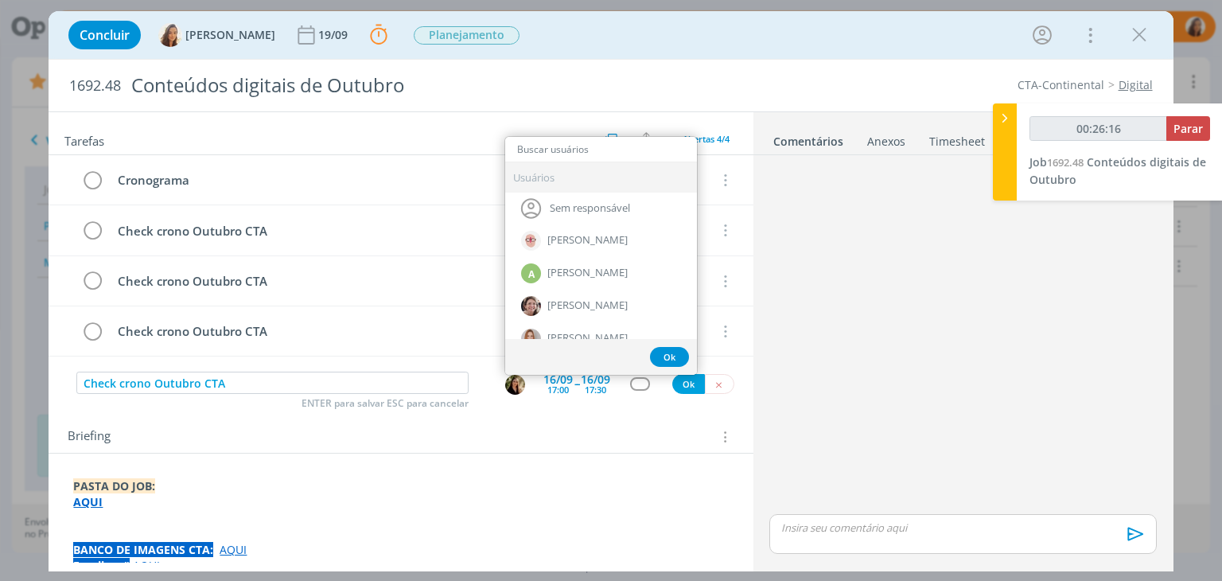
type input "00:26:17"
type input "ma"
type input "00:26:18"
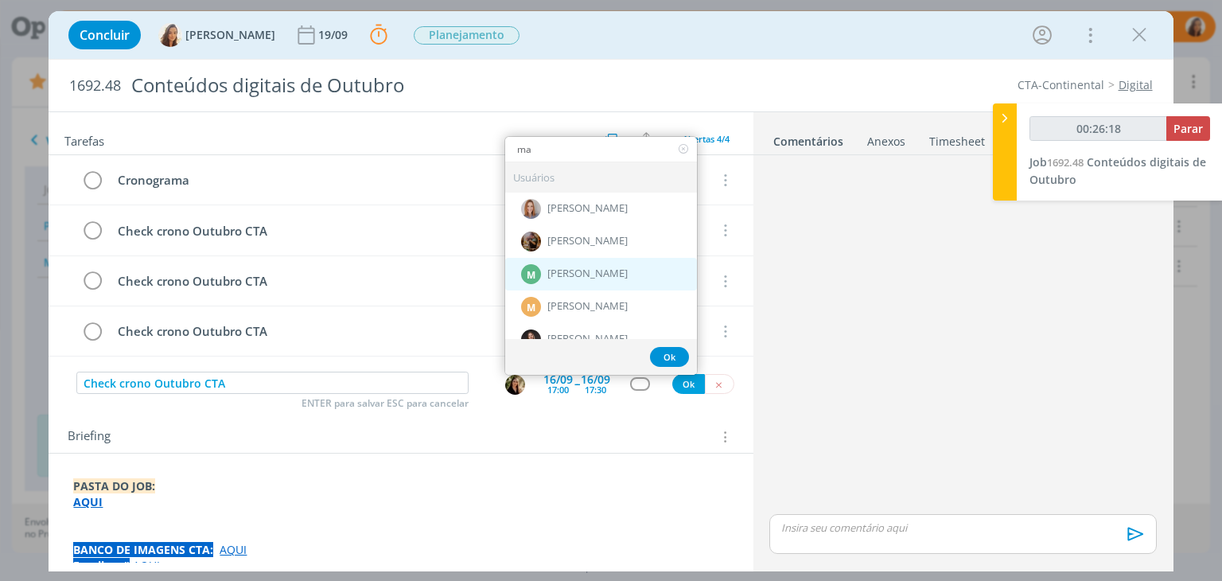
type input "ma"
click at [601, 274] on div "M Marcel Ali" at bounding box center [601, 274] width 192 height 33
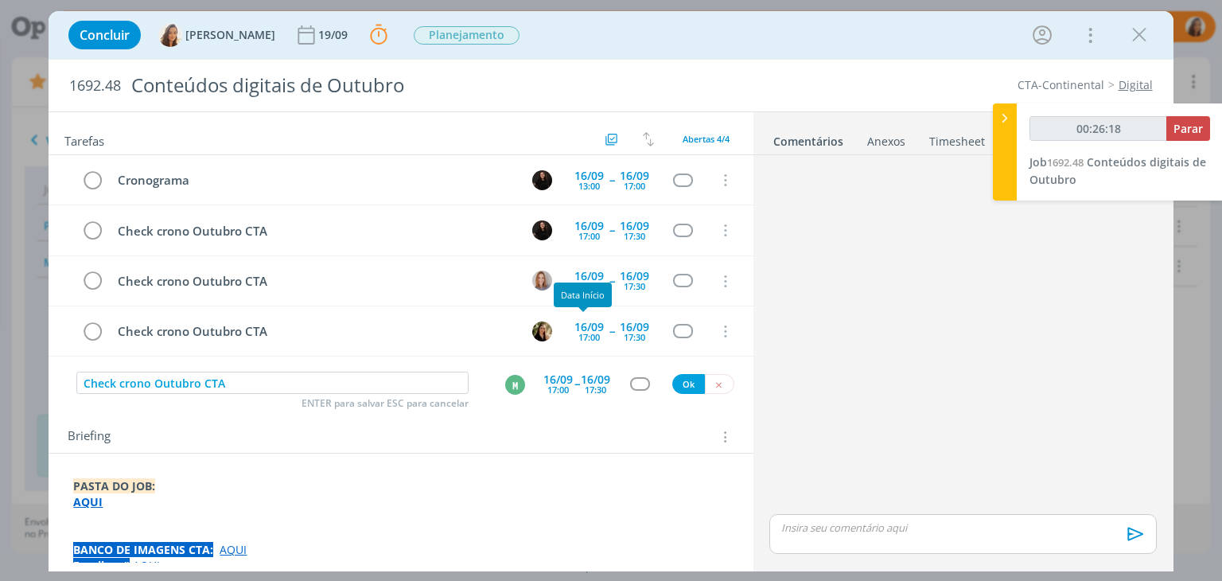
type input "00:26:19"
click at [674, 377] on button "Ok" at bounding box center [688, 384] width 33 height 20
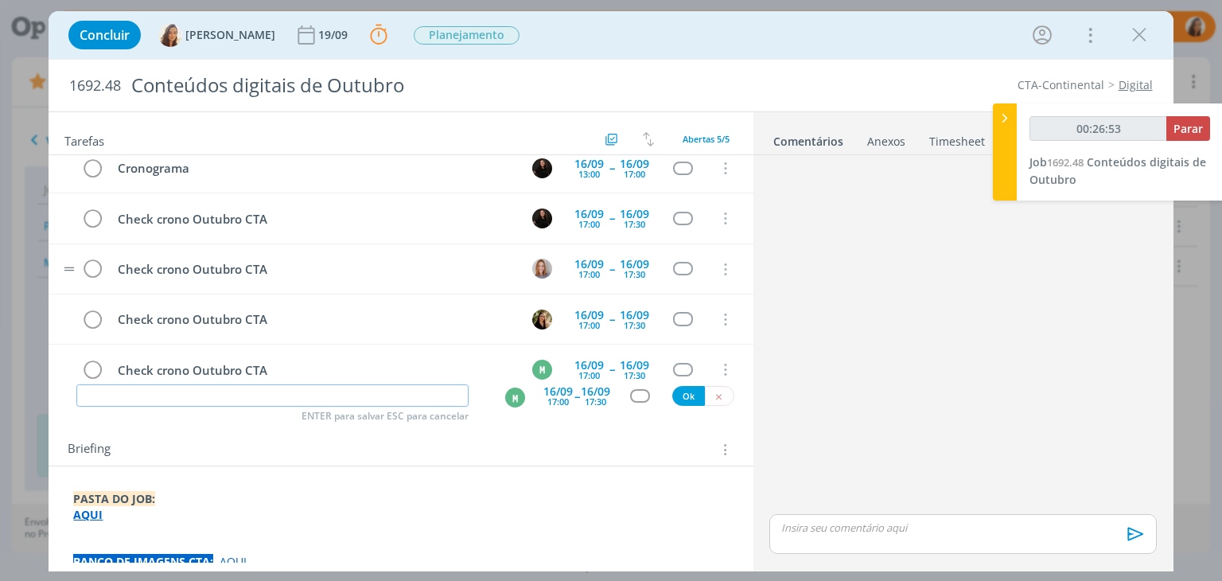
scroll to position [0, 0]
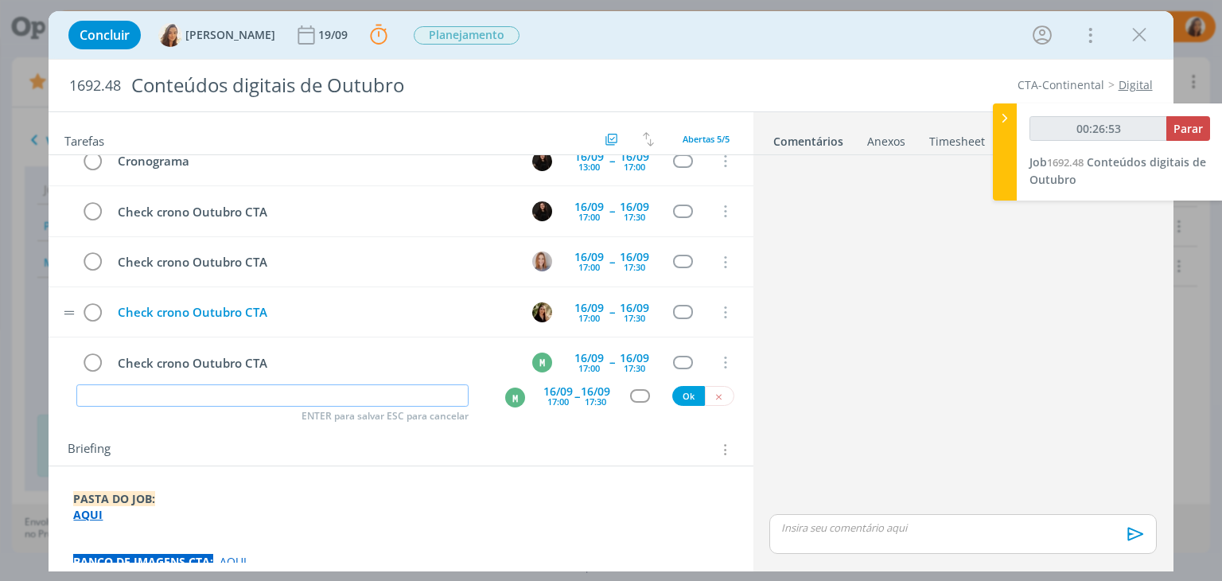
type input "00:26:54"
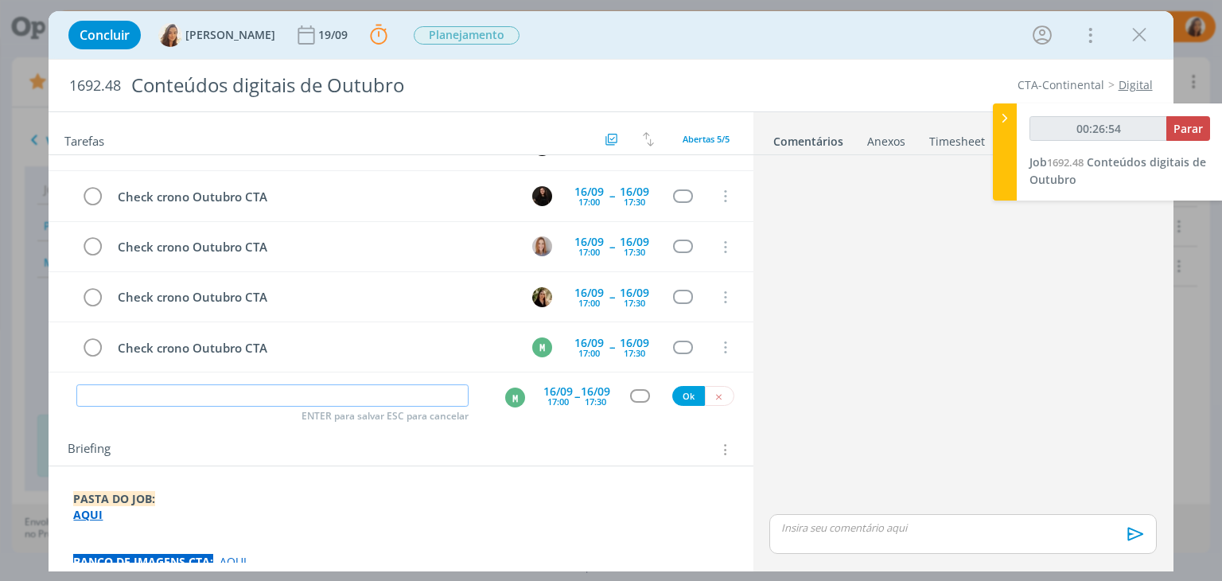
paste input "Check crono Outubro CTA"
type input "Check crono Outubro CTA"
type input "00:26:55"
click at [513, 389] on div "M" at bounding box center [515, 397] width 20 height 20
type input "Check crono Outubro CTA"
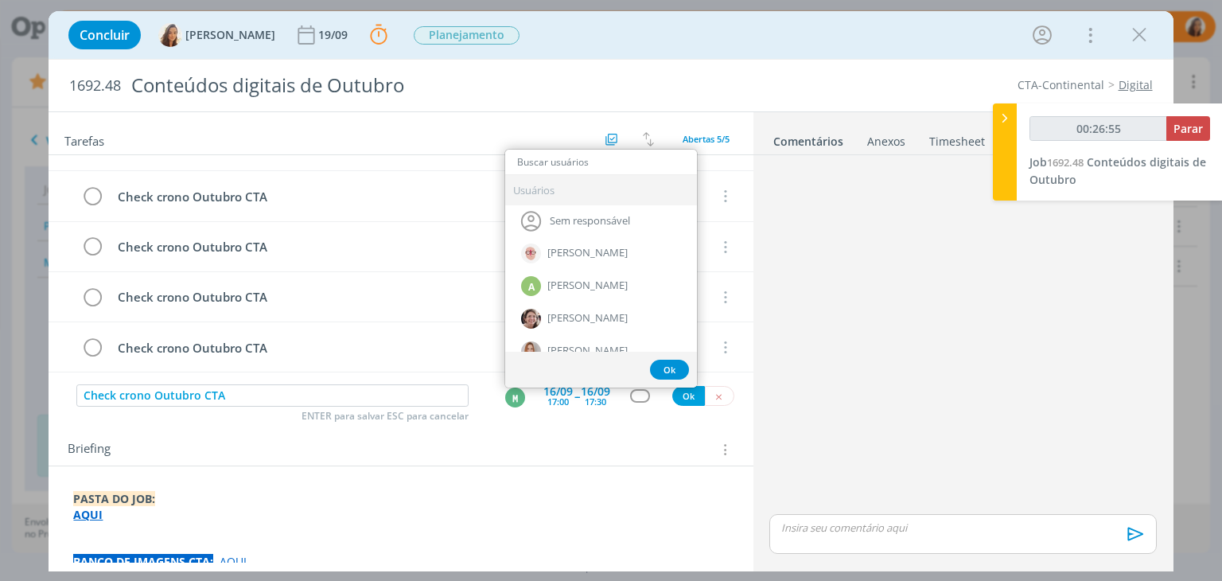
type input "v"
type input "00:26:56"
type input "va"
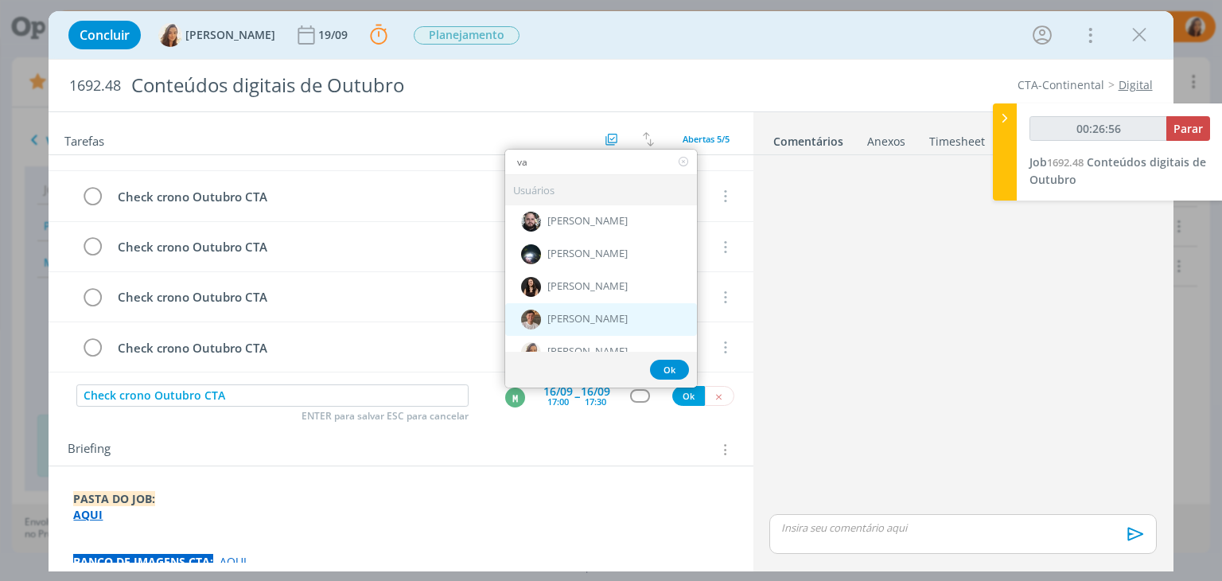
type input "00:26:57"
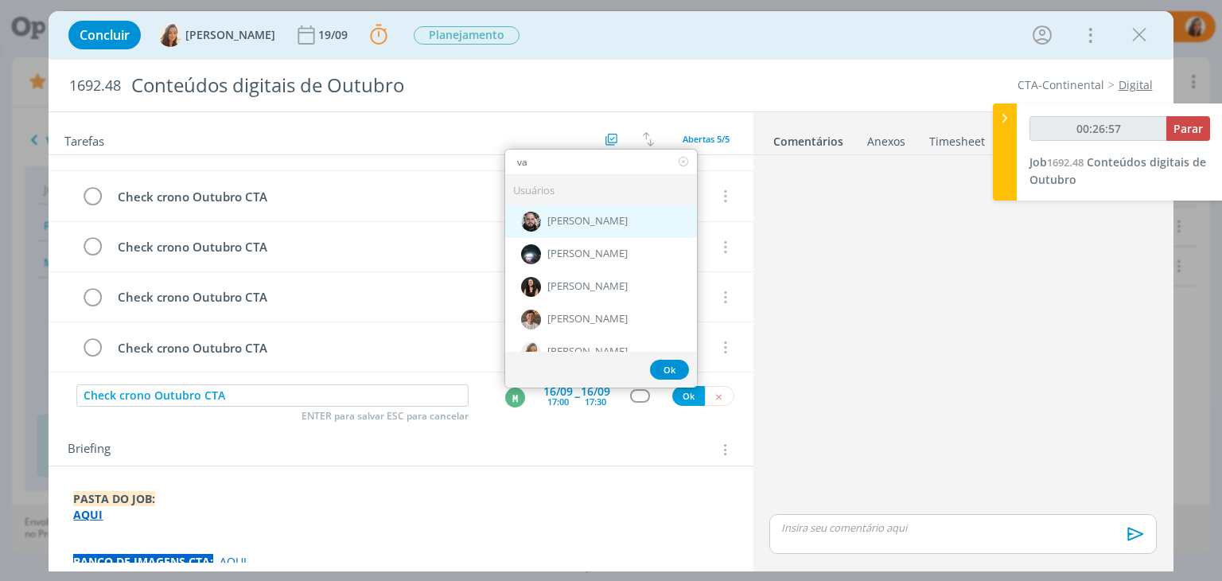
type input "van"
type input "00:26:58"
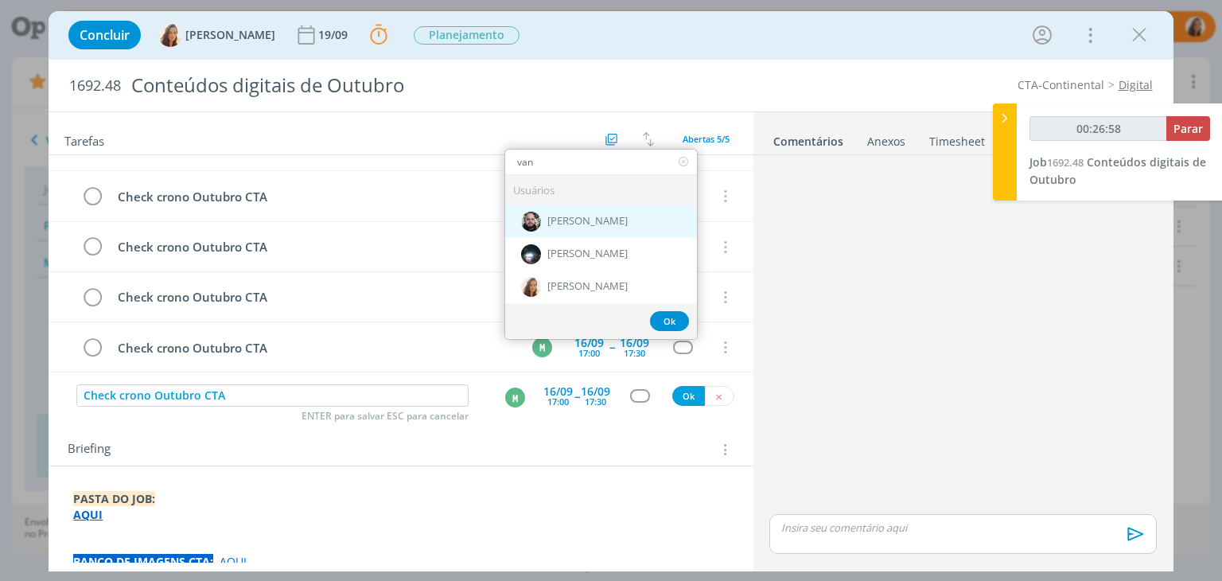
type input "vane"
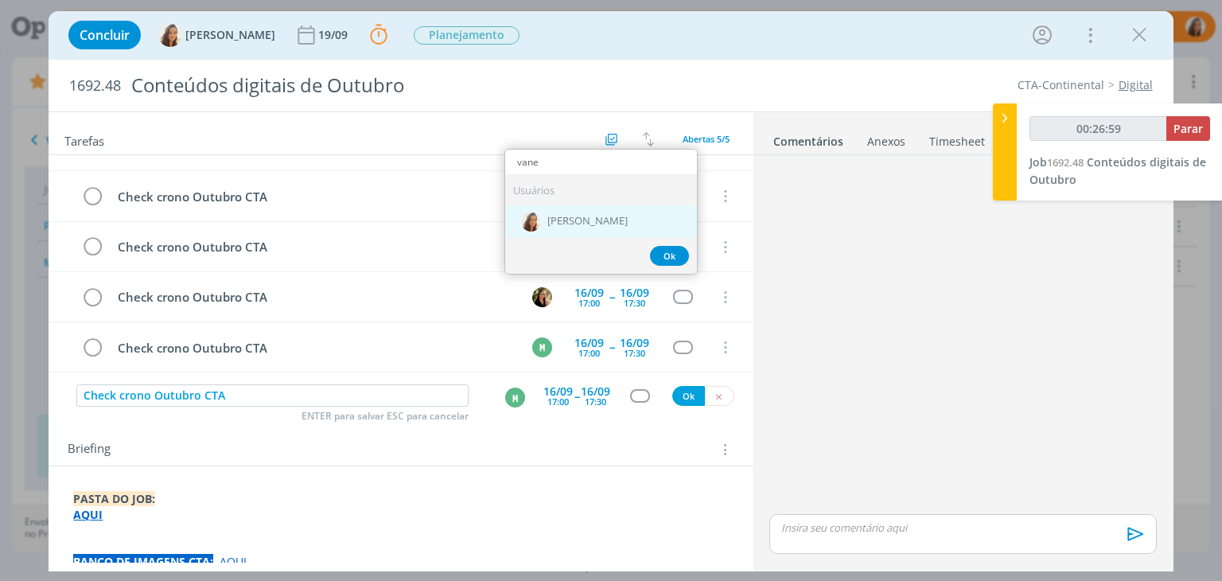
click at [595, 215] on span "[PERSON_NAME]" at bounding box center [587, 221] width 80 height 13
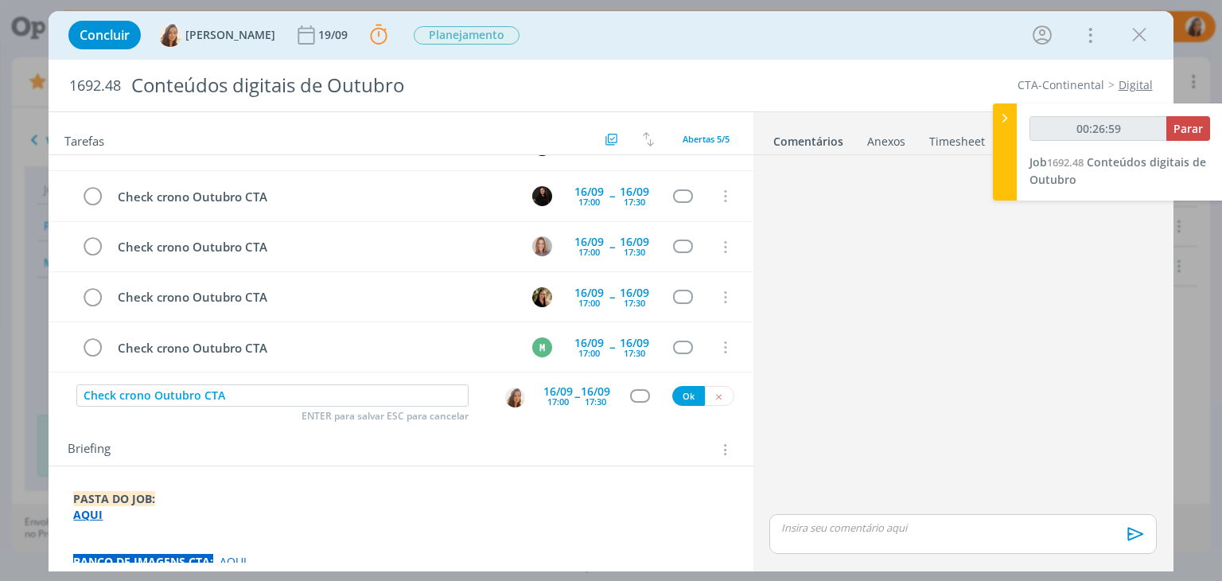
type input "00:27:00"
click at [677, 400] on button "Ok" at bounding box center [688, 396] width 33 height 20
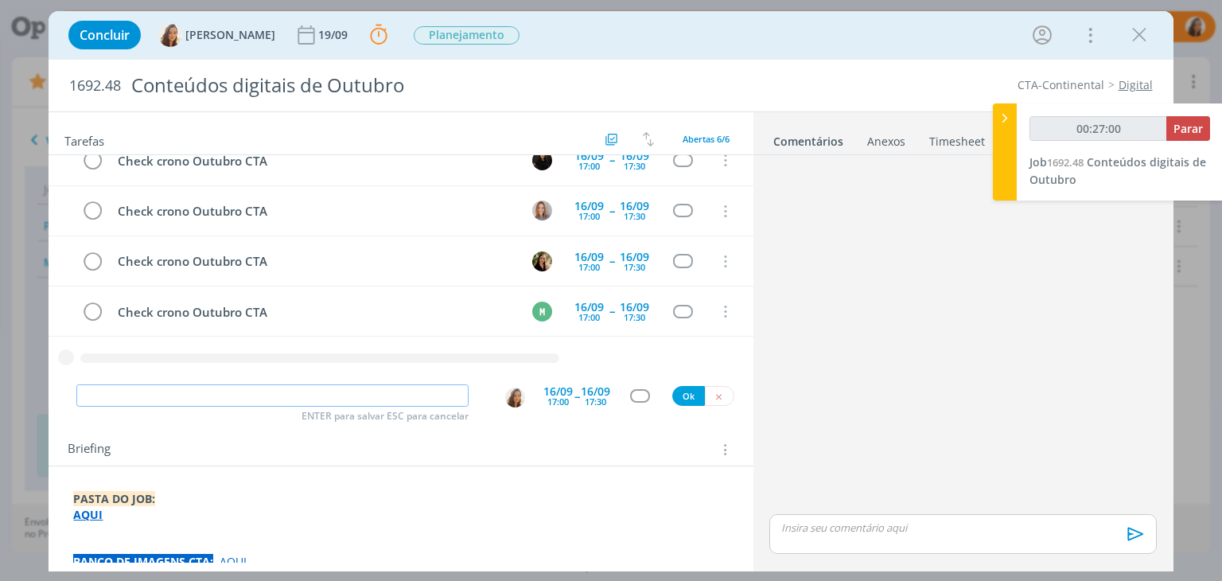
type input "00:27:01"
type input "R"
type input "00:27:02"
type input "Redaçã"
type input "00:27:03"
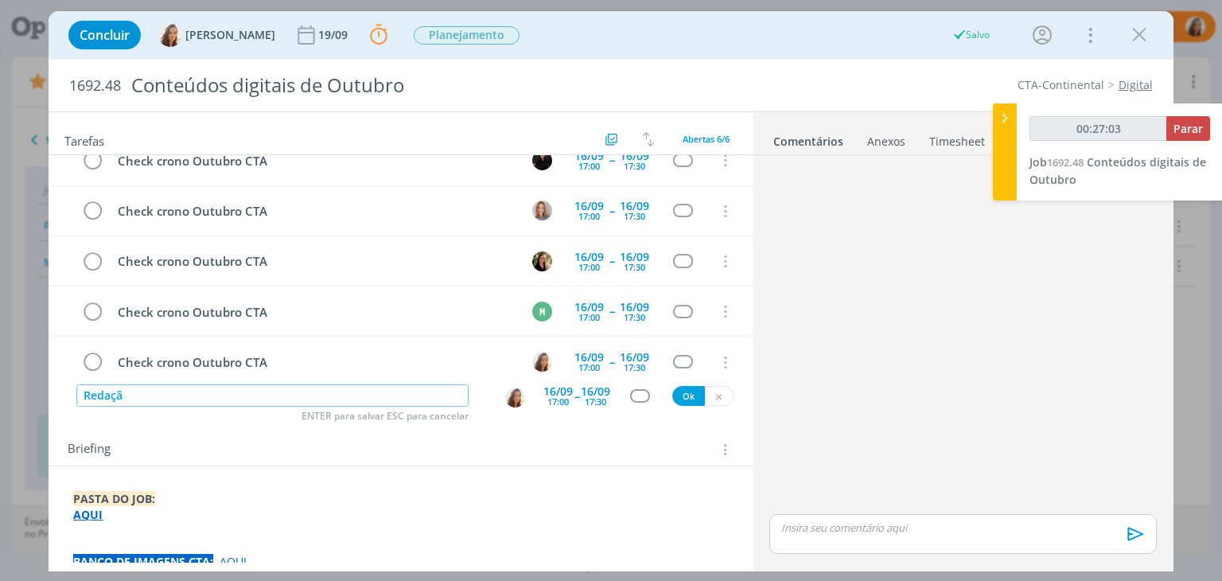
type input "Redação"
type input "00:27:04"
type input "Redação"
click at [520, 396] on div "dialog" at bounding box center [517, 397] width 26 height 21
type input "00:27:05"
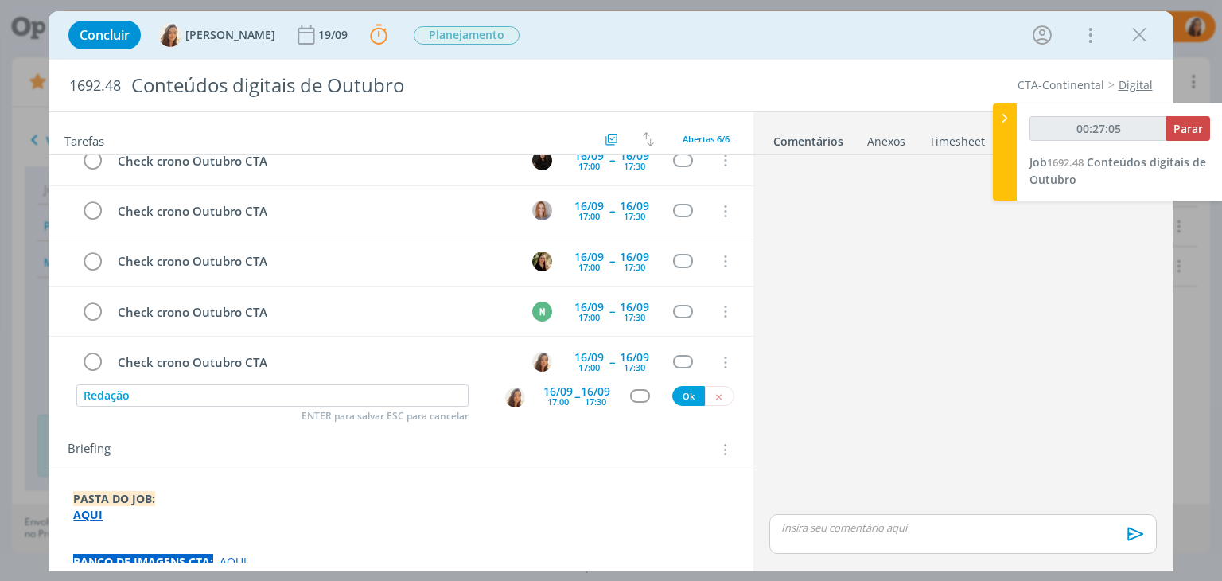
click at [516, 395] on img "dialog" at bounding box center [515, 397] width 20 height 20
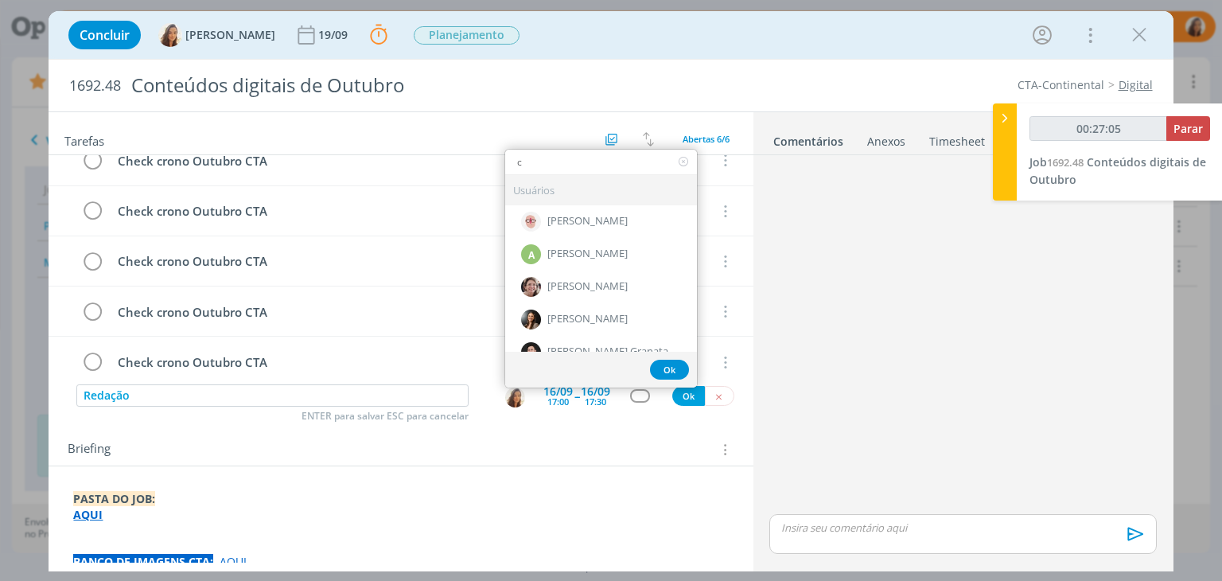
type input "cr"
type input "00:27:06"
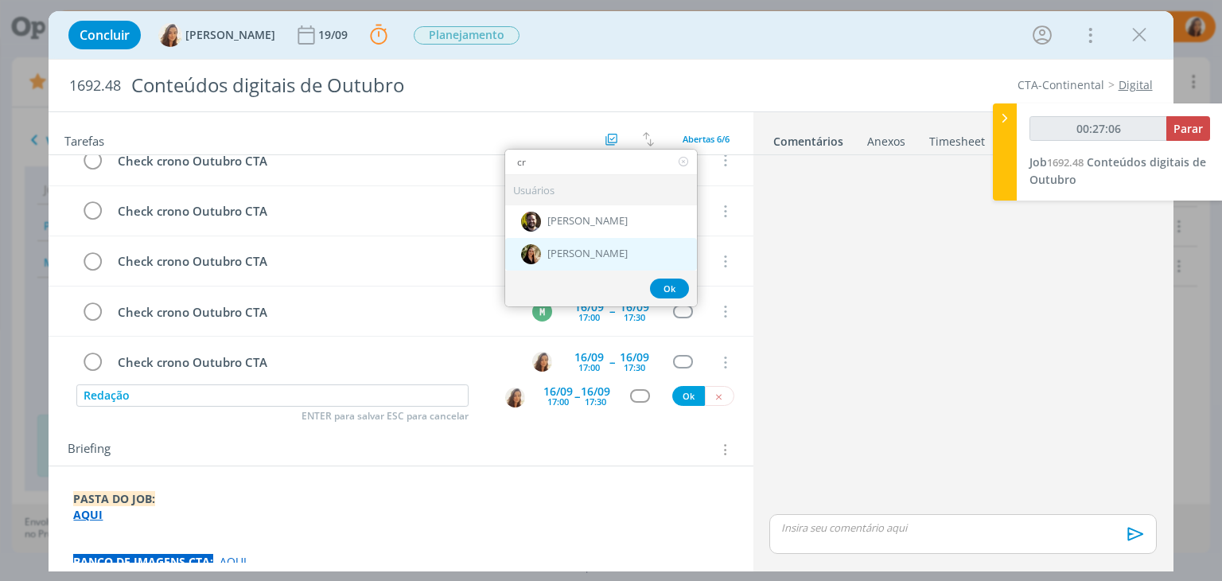
type input "cr"
click at [557, 242] on div "[PERSON_NAME]" at bounding box center [601, 253] width 192 height 33
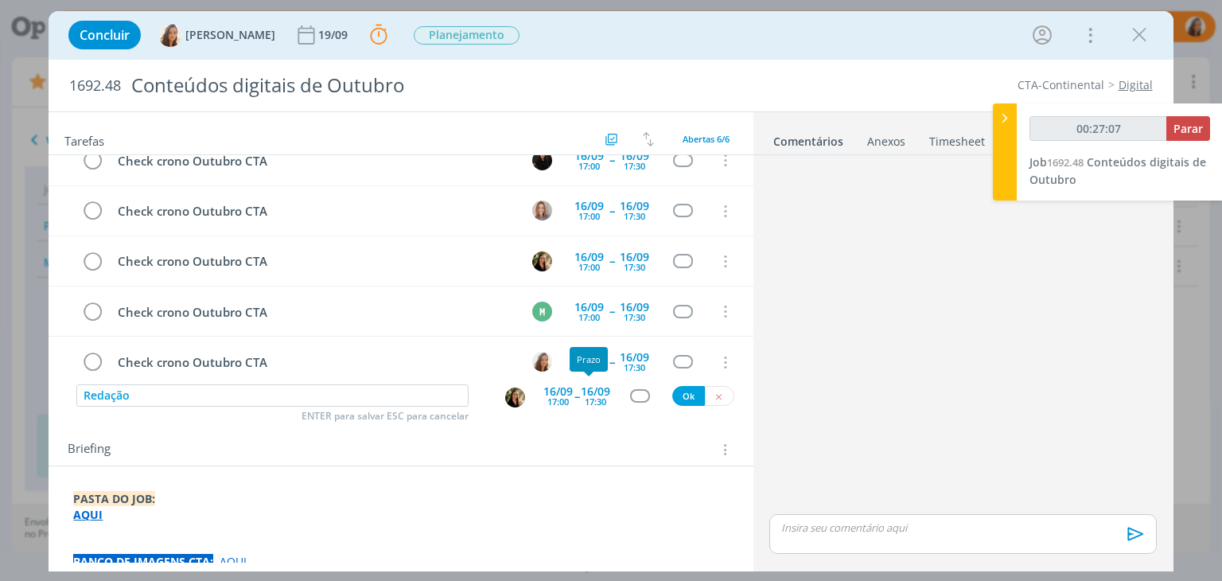
click at [587, 386] on div "16/09" at bounding box center [595, 391] width 29 height 11
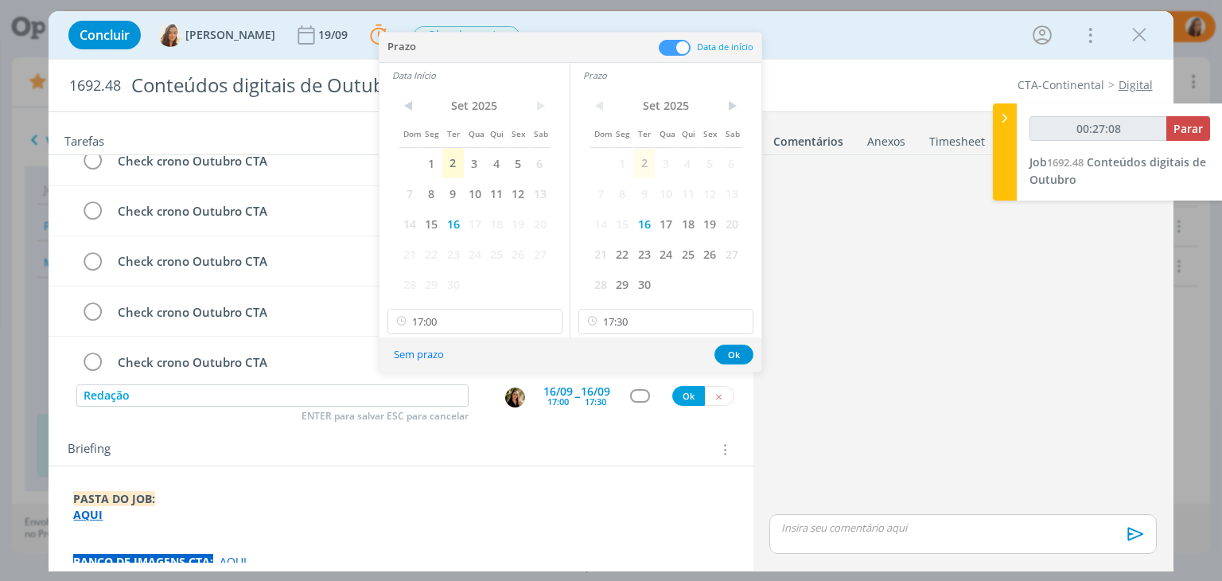
type input "00:27:09"
click at [410, 348] on button "Sem prazo" at bounding box center [418, 354] width 71 height 21
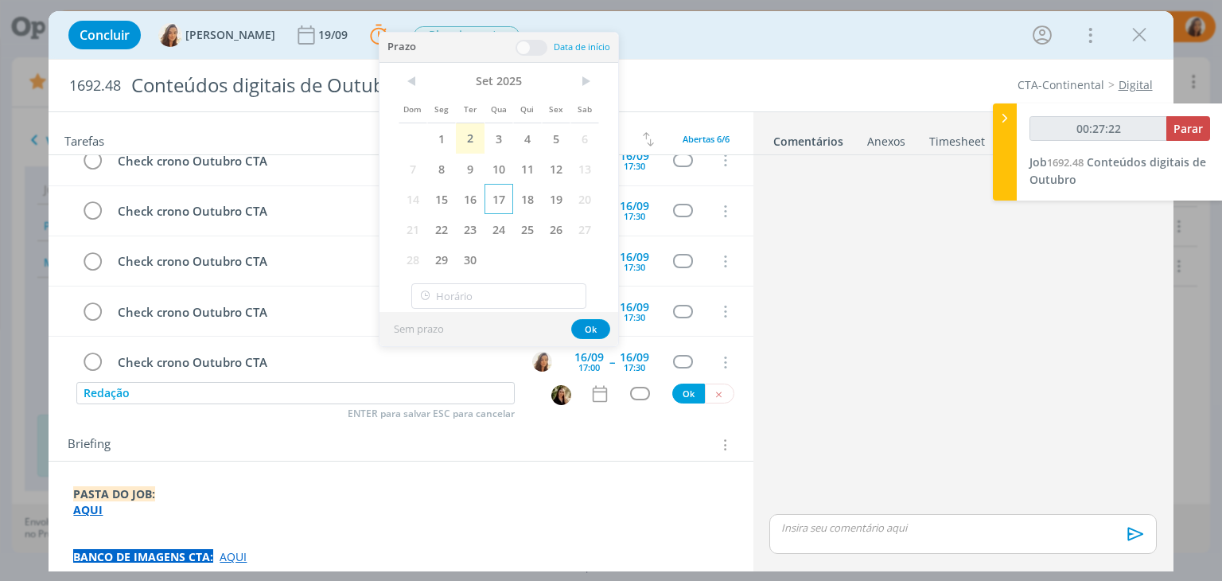
click at [486, 196] on span "17" at bounding box center [498, 199] width 29 height 30
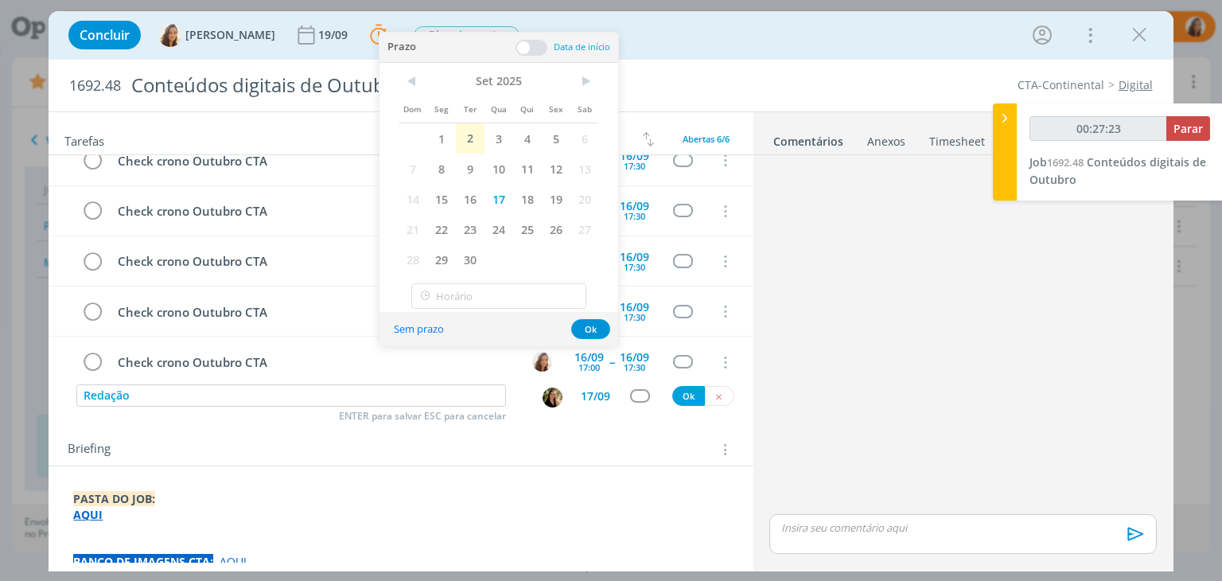
click at [528, 35] on div "Prazo Data de início" at bounding box center [498, 48] width 239 height 30
click at [544, 44] on span at bounding box center [531, 48] width 32 height 16
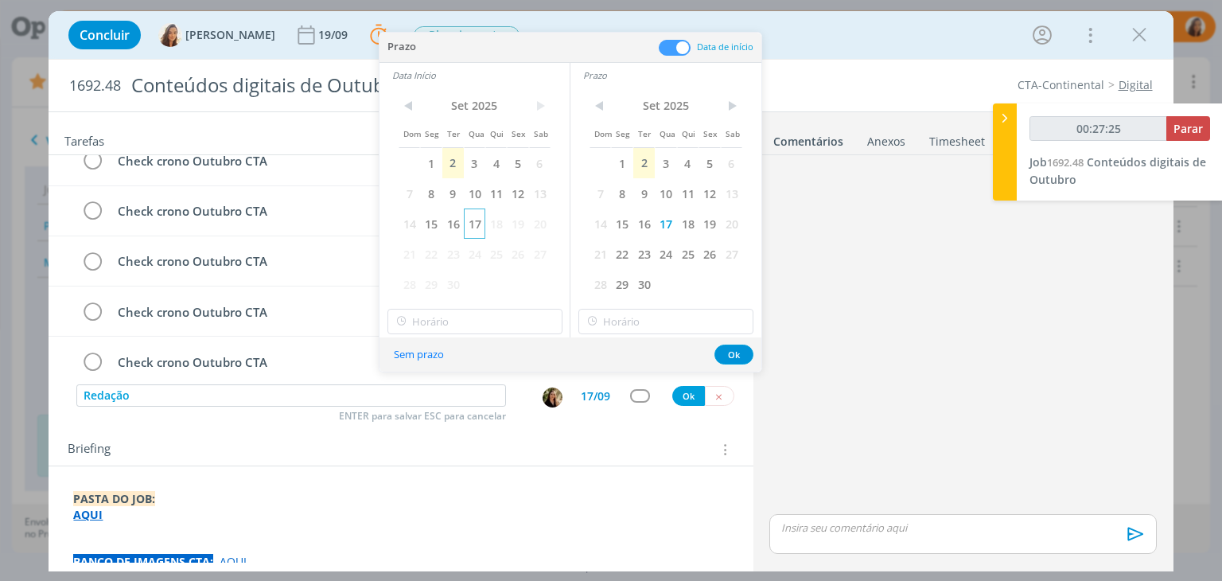
type input "00:27:26"
click at [483, 231] on span "17" at bounding box center [474, 223] width 21 height 30
type input "16:00"
click at [496, 322] on input "16:00" at bounding box center [474, 321] width 175 height 25
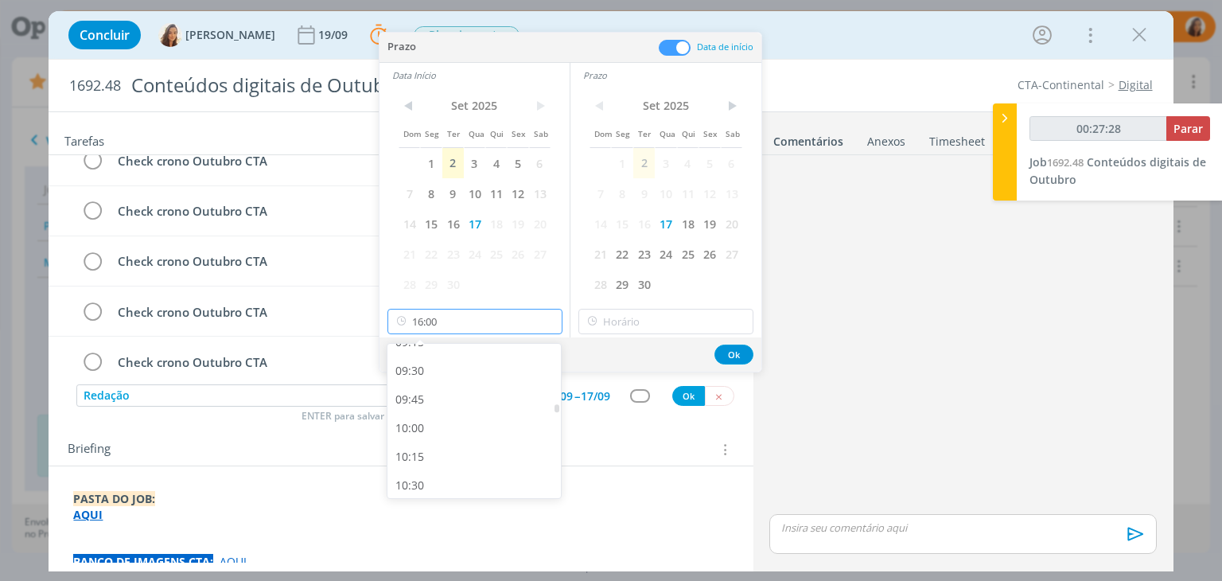
type input "00:27:29"
click at [432, 387] on div "09:00" at bounding box center [476, 393] width 178 height 29
type input "09:00"
type input "00:27:30"
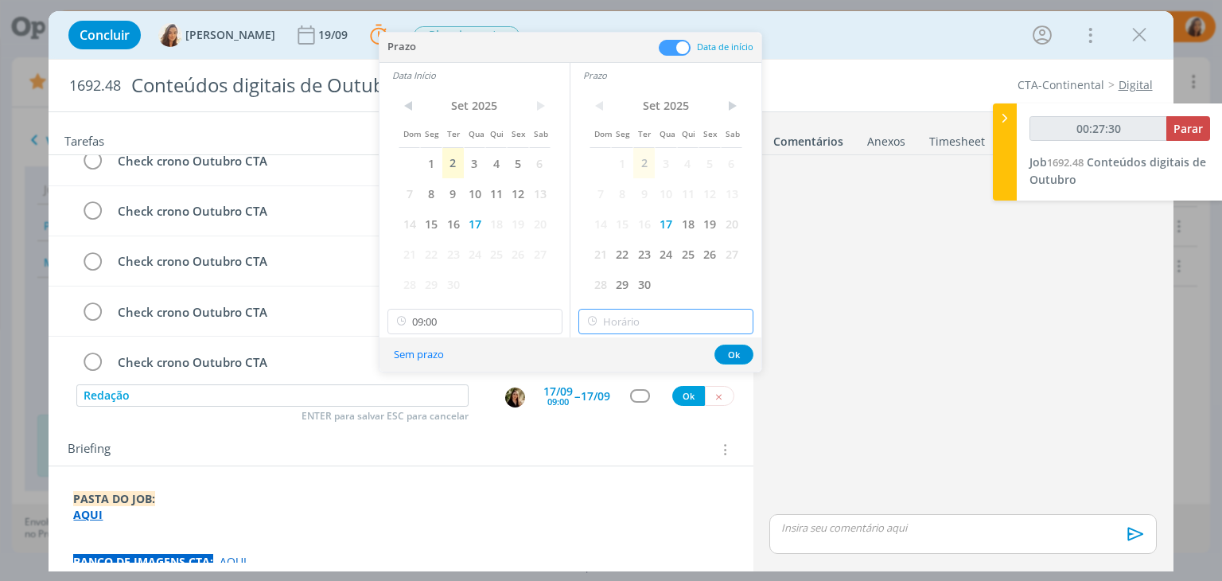
type input "16:00"
click at [620, 317] on input "16:00" at bounding box center [665, 321] width 175 height 25
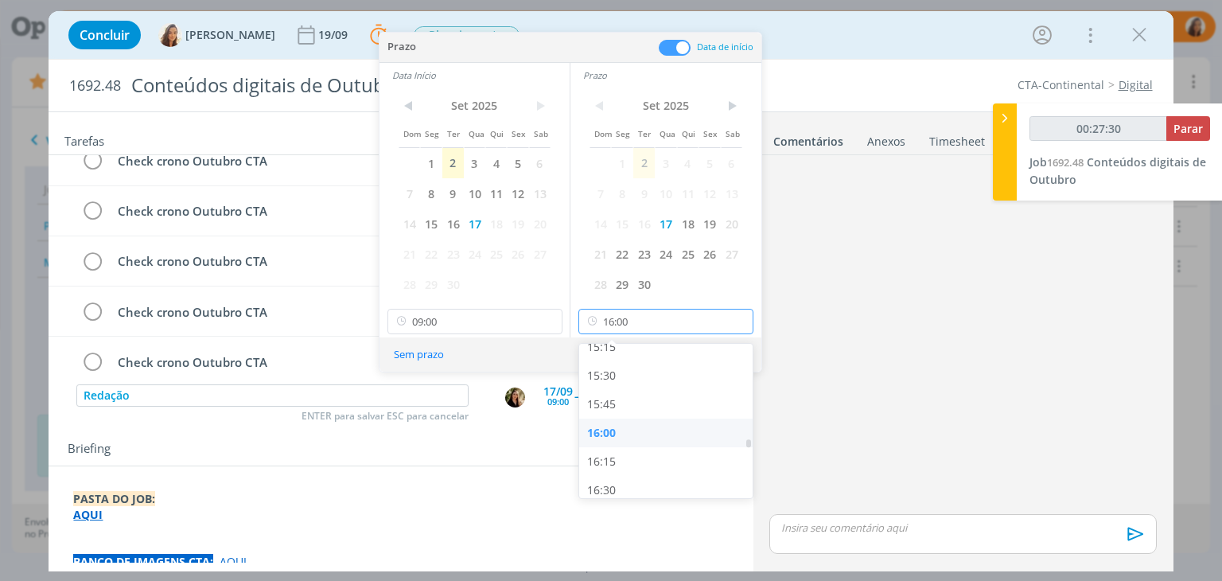
type input "00:27:31"
click at [669, 461] on div "18:00" at bounding box center [668, 469] width 178 height 29
type input "18:00"
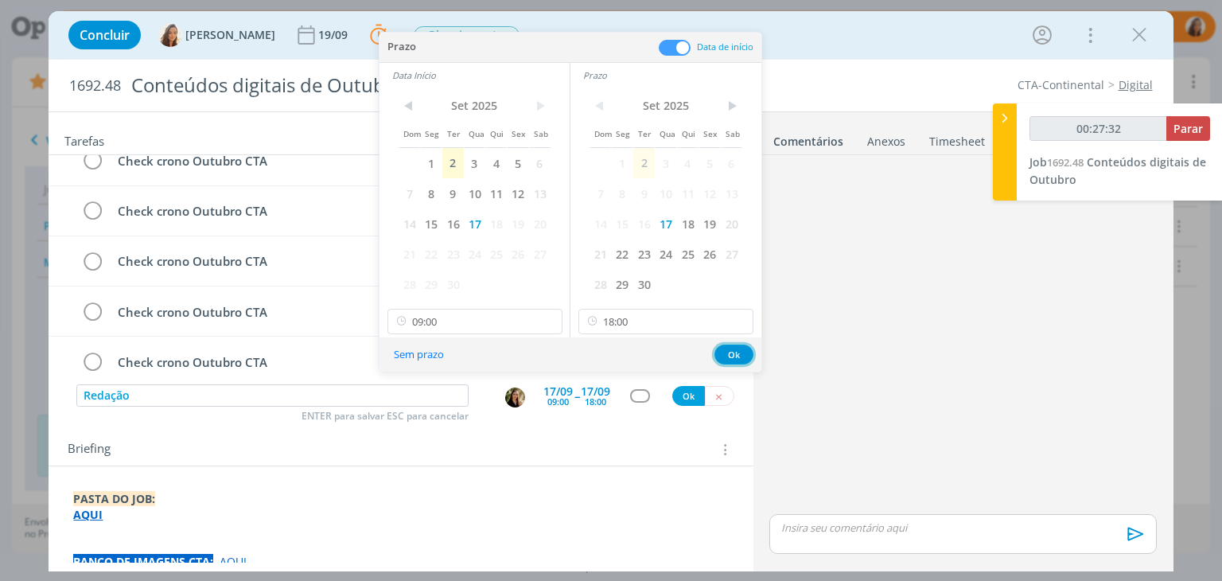
click at [722, 348] on button "Ok" at bounding box center [733, 354] width 39 height 20
type input "00:27:33"
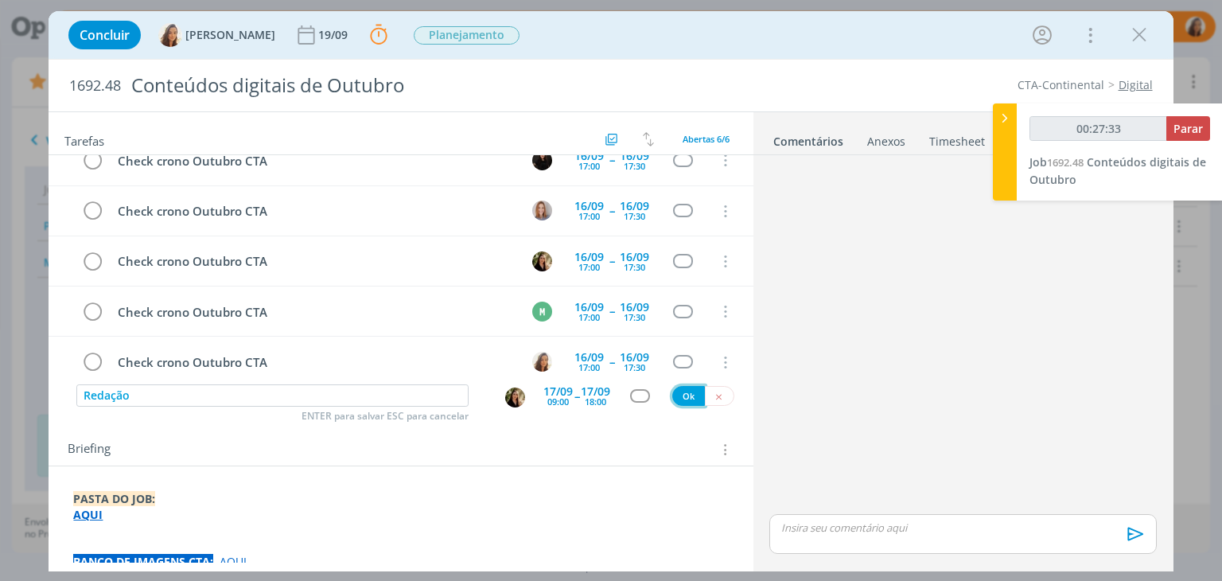
click at [683, 402] on button "Ok" at bounding box center [688, 396] width 33 height 20
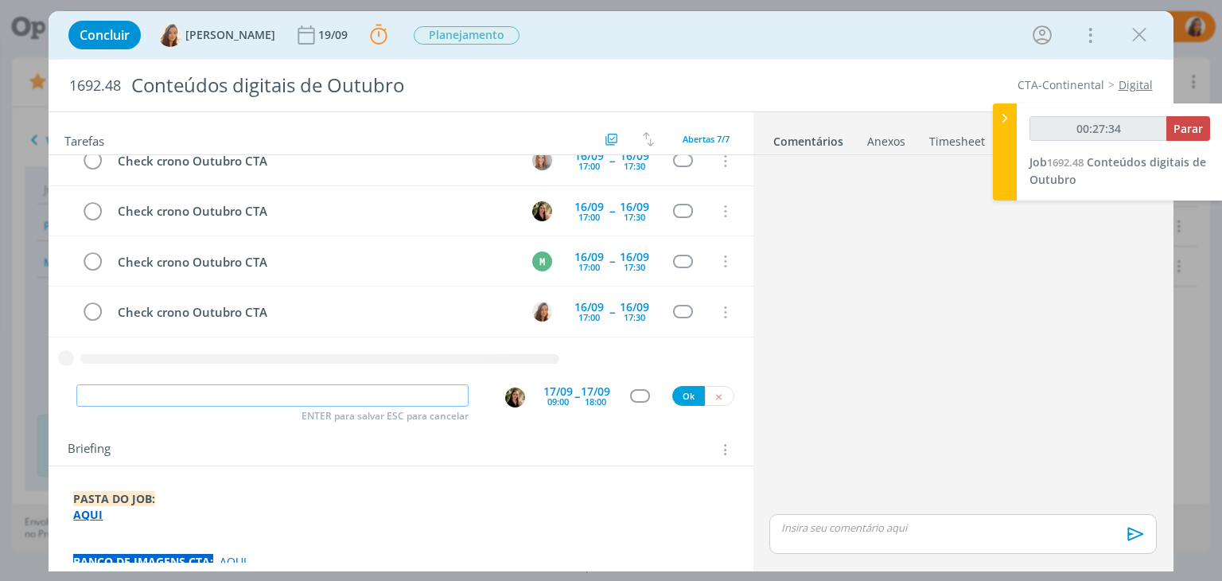
type input "00:27:35"
type input "Cria"
type input "00:27:36"
type input "Criaçao"
type input "00:27:38"
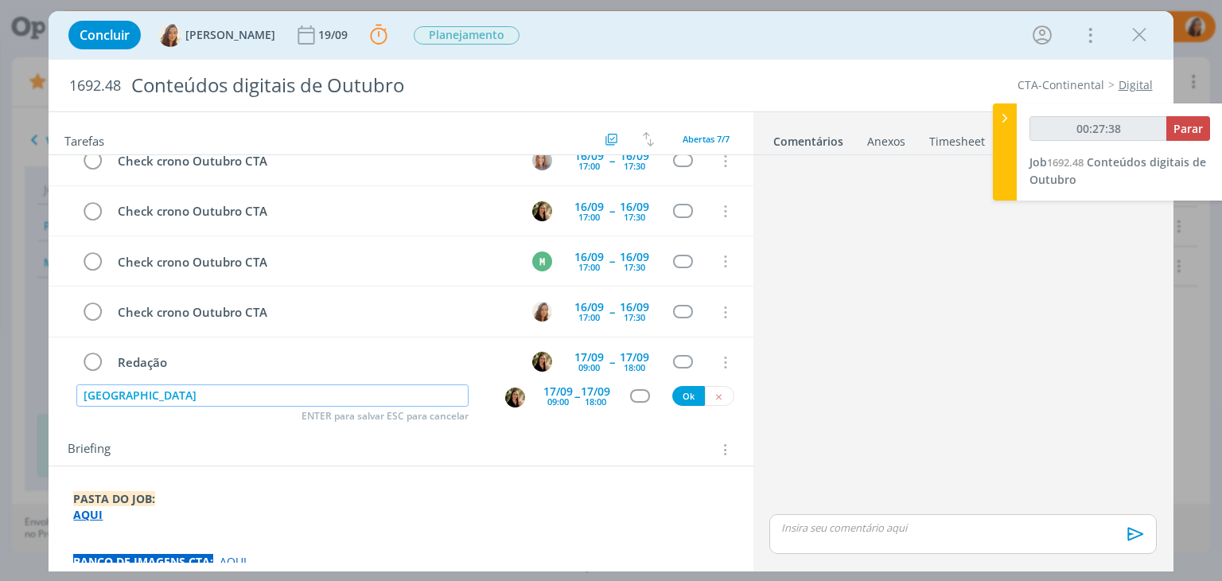
click at [505, 398] on img "dialog" at bounding box center [515, 397] width 20 height 20
type input "Criaçao"
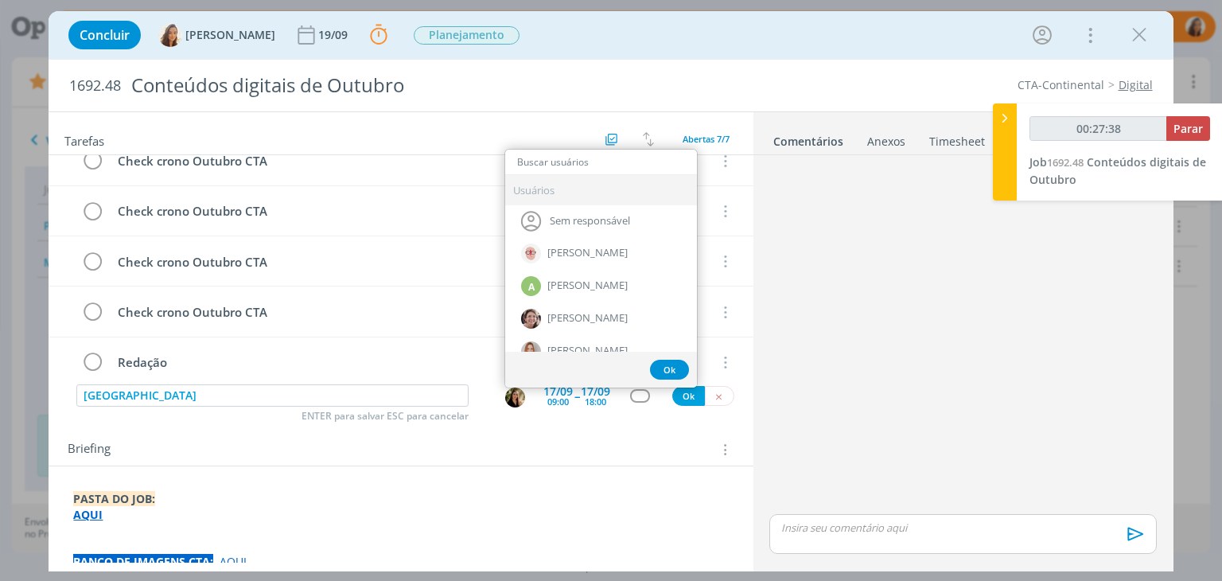
type input "m"
type input "00:27:39"
type input "mar"
type input "00:27:40"
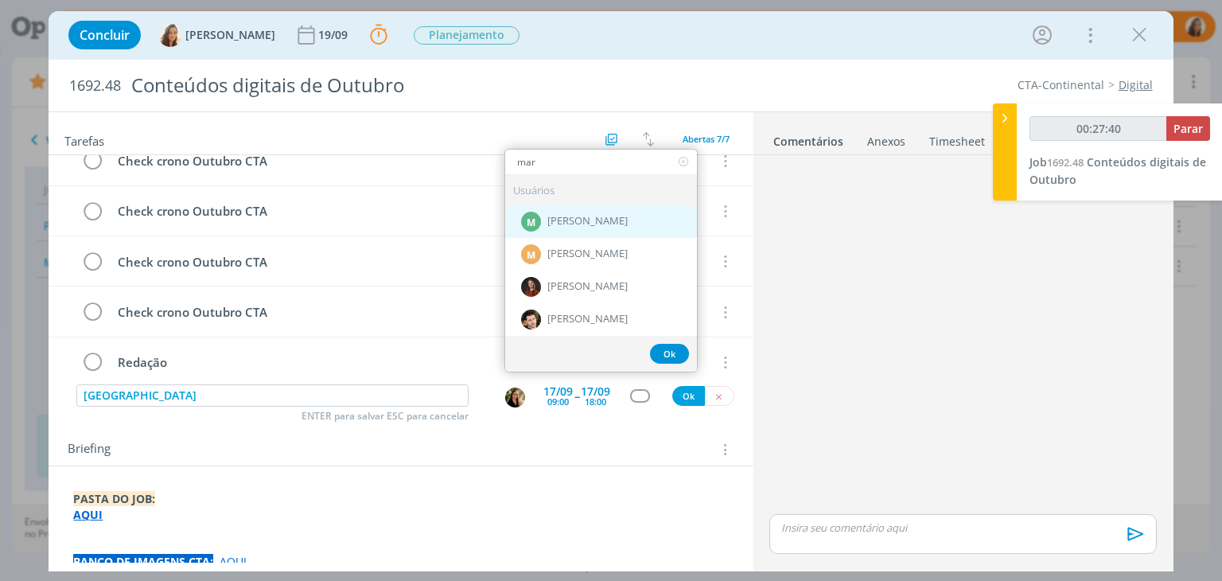
type input "mar"
click at [595, 216] on div "M Marcel Ali" at bounding box center [601, 220] width 192 height 33
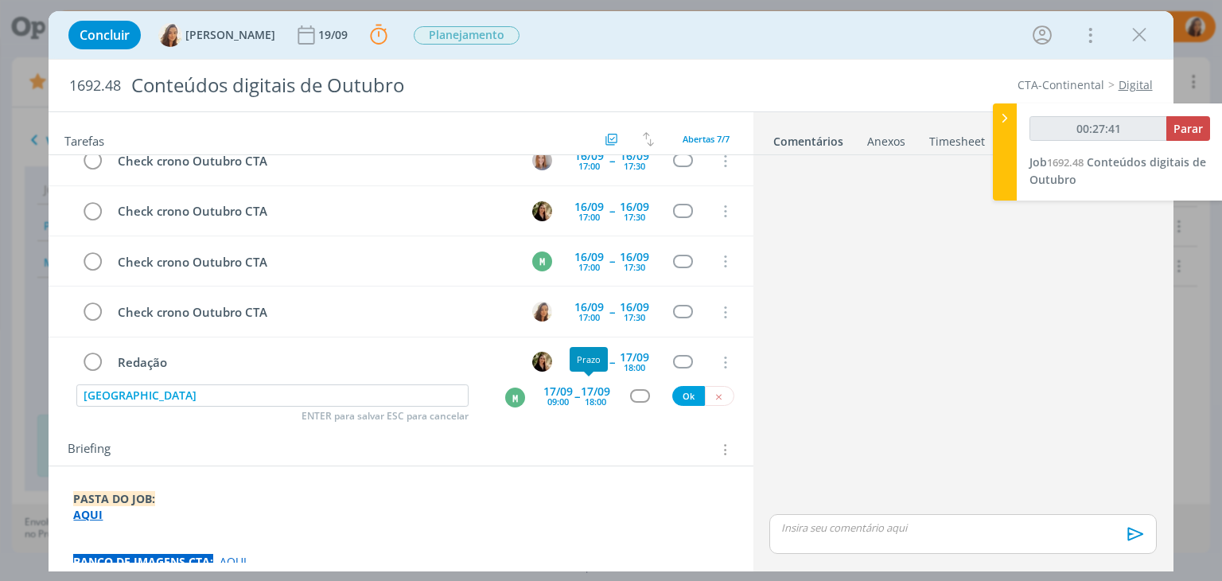
click at [551, 397] on div "09:00" at bounding box center [557, 401] width 21 height 9
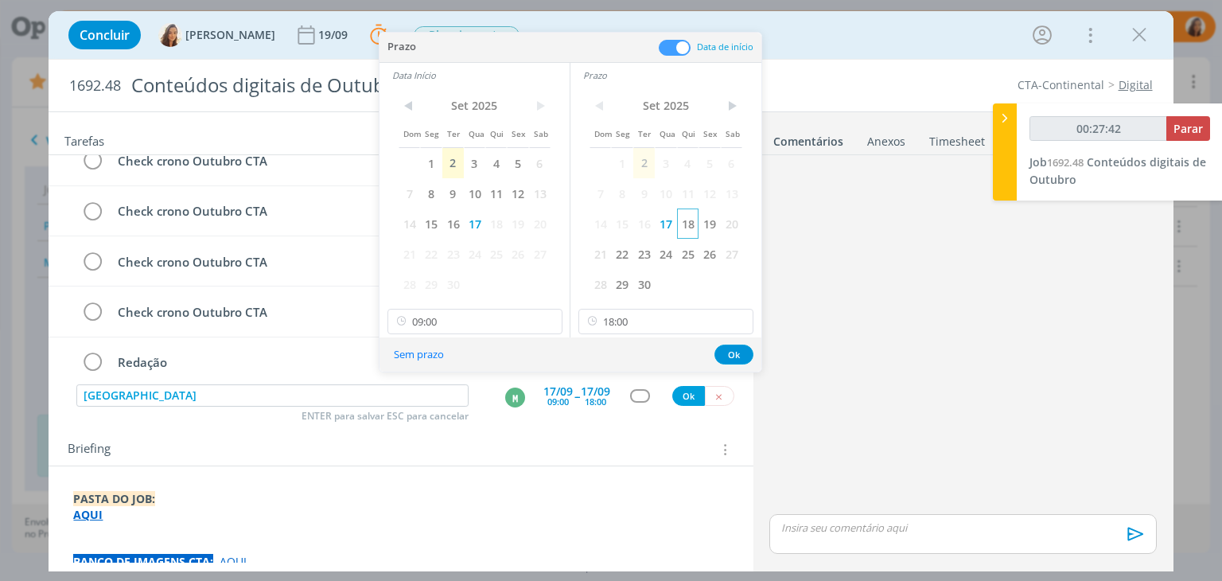
click at [683, 223] on span "18" at bounding box center [687, 223] width 21 height 30
click at [500, 233] on span "18" at bounding box center [495, 223] width 21 height 30
click at [740, 354] on button "Ok" at bounding box center [733, 354] width 39 height 20
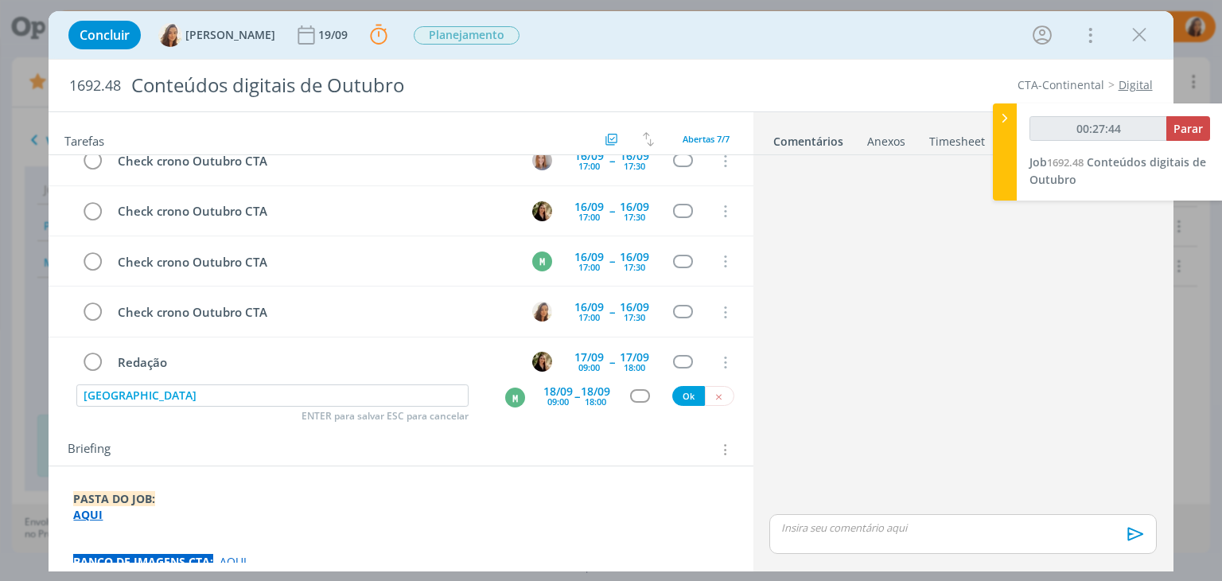
type input "00:27:45"
click at [684, 396] on button "Ok" at bounding box center [688, 396] width 33 height 20
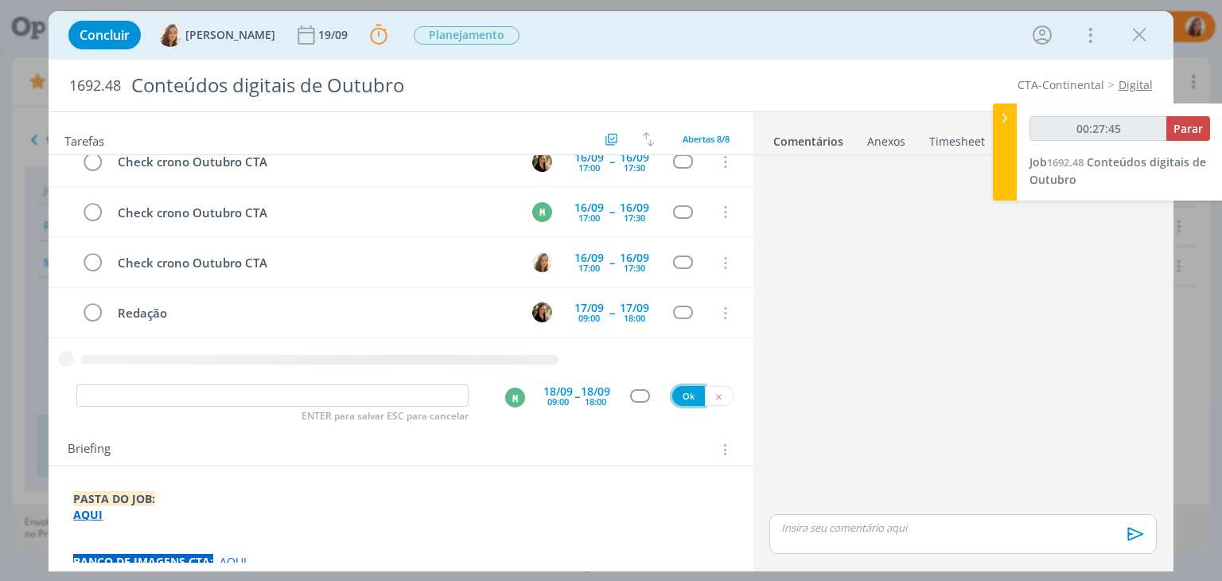
type input "00:27:46"
type input "Re"
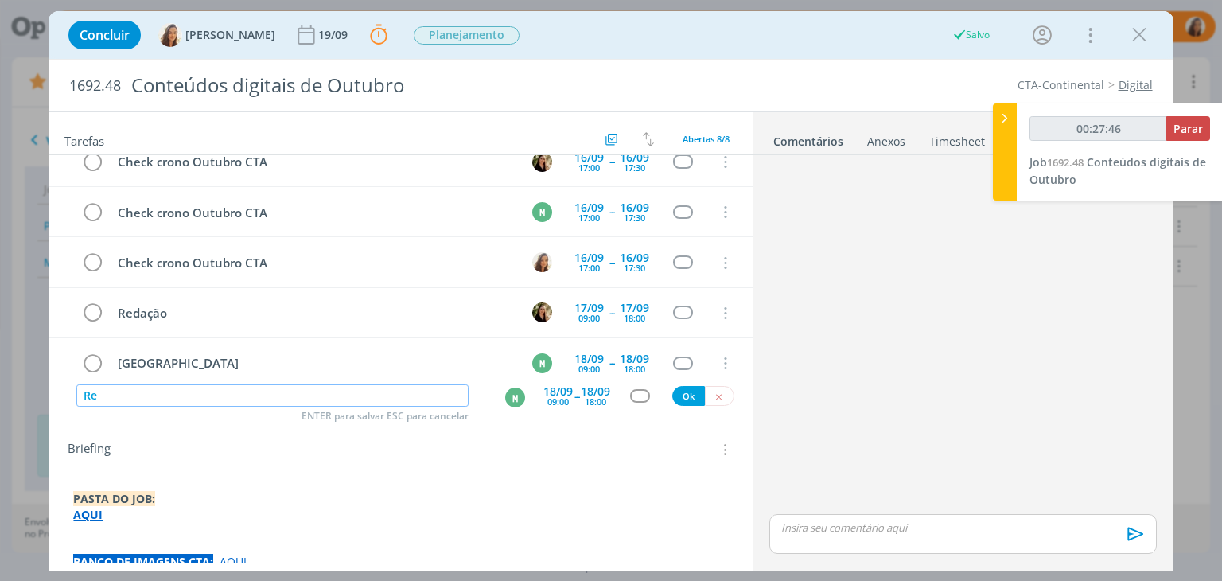
type input "00:27:47"
type input "Revisão"
type input "00:27:48"
type input "Revisão"
click at [507, 397] on div "M" at bounding box center [515, 397] width 20 height 20
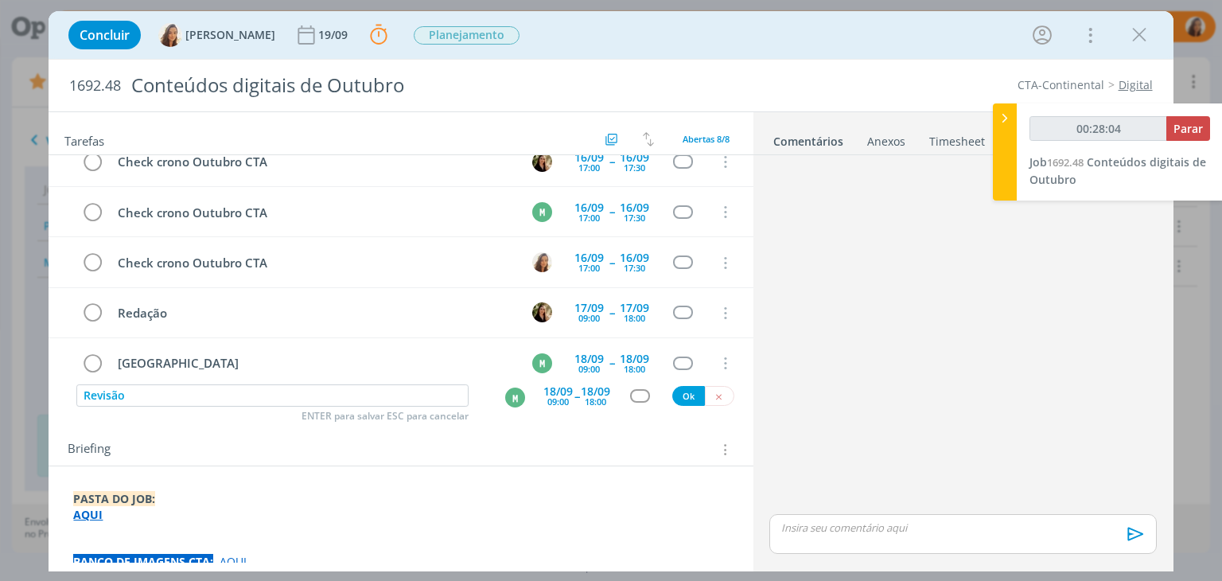
type input "00:28:05"
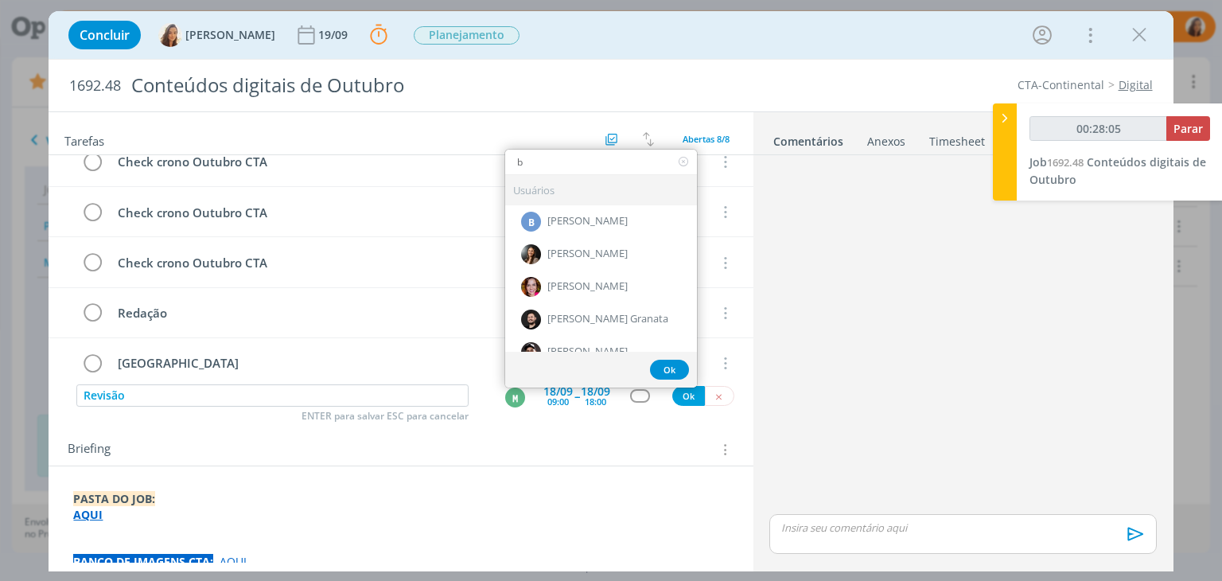
type input "br"
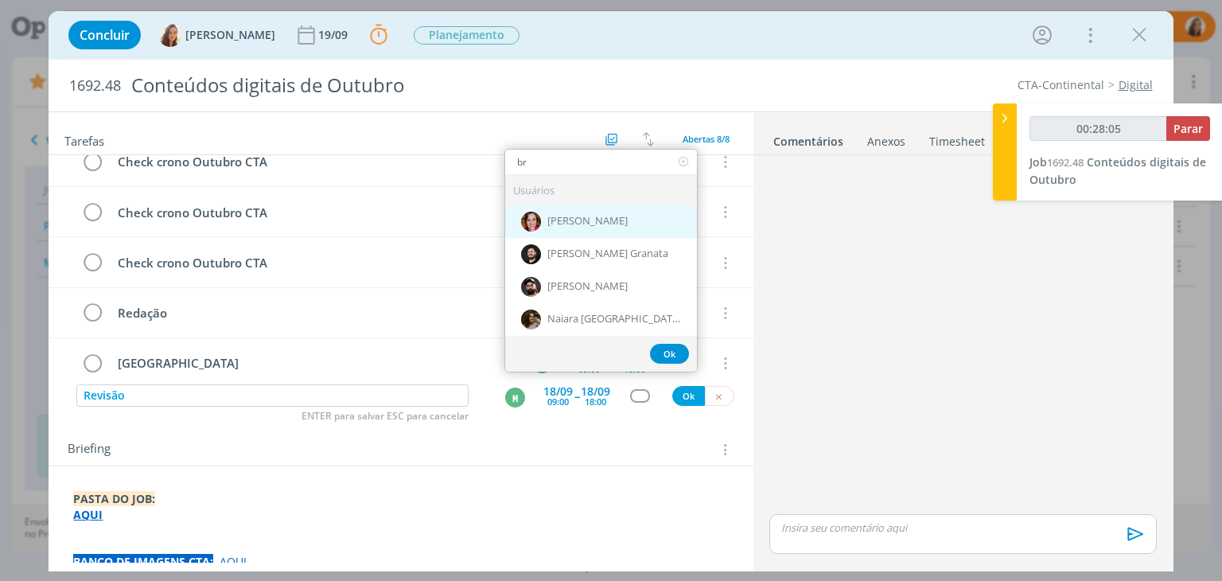
type input "00:28:06"
type input "br"
click at [587, 221] on span "[PERSON_NAME]" at bounding box center [587, 221] width 80 height 13
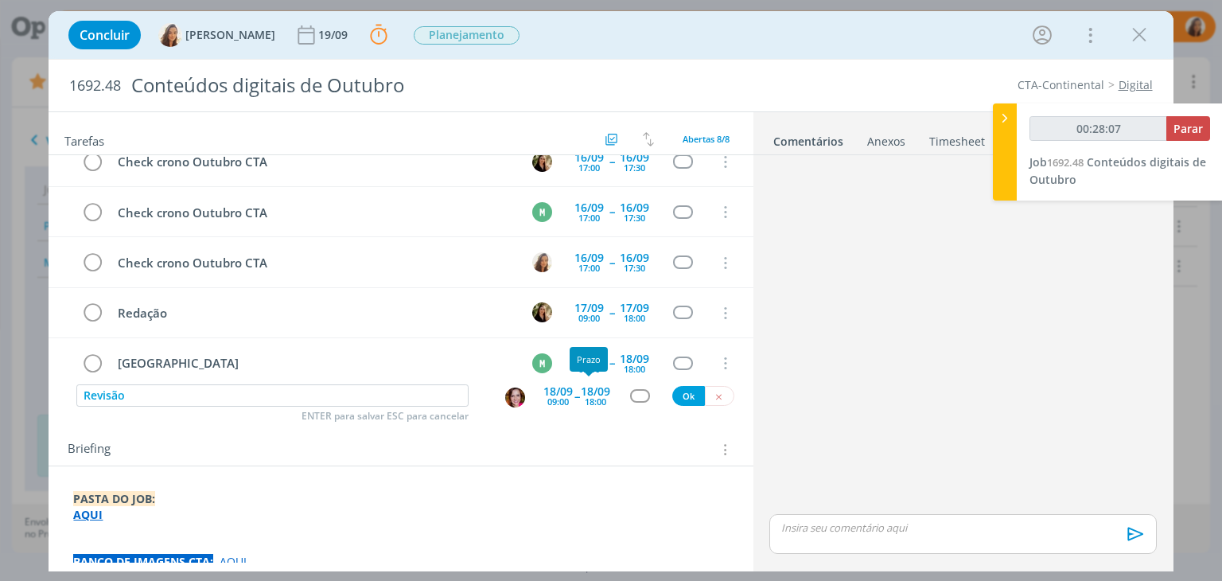
click at [597, 397] on div "18:00" at bounding box center [595, 401] width 21 height 9
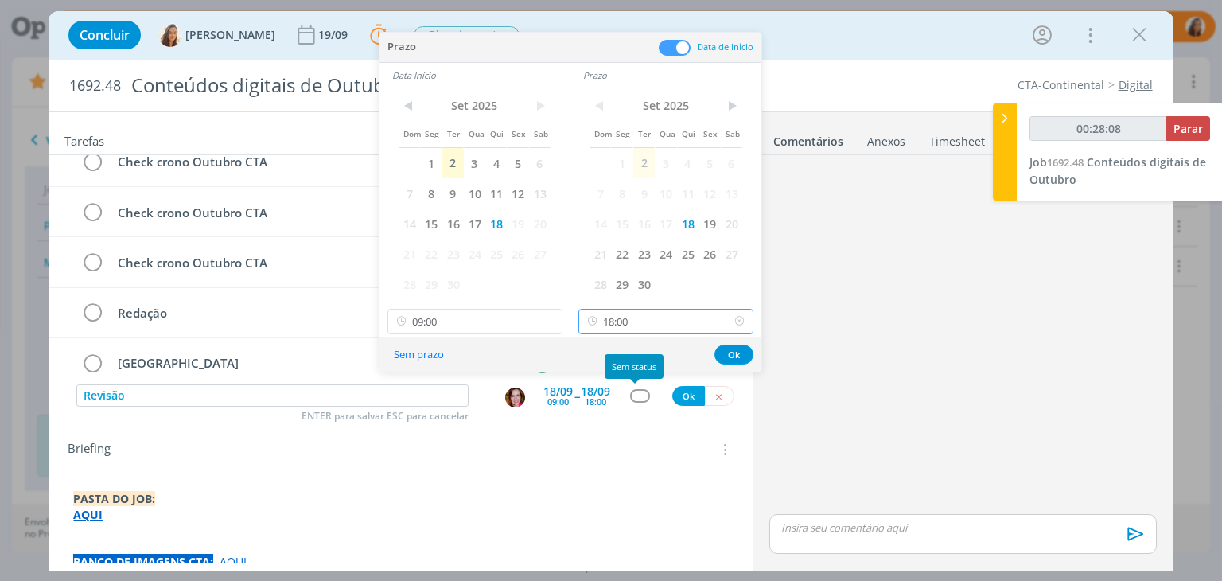
click at [655, 317] on input "18:00" at bounding box center [665, 321] width 175 height 25
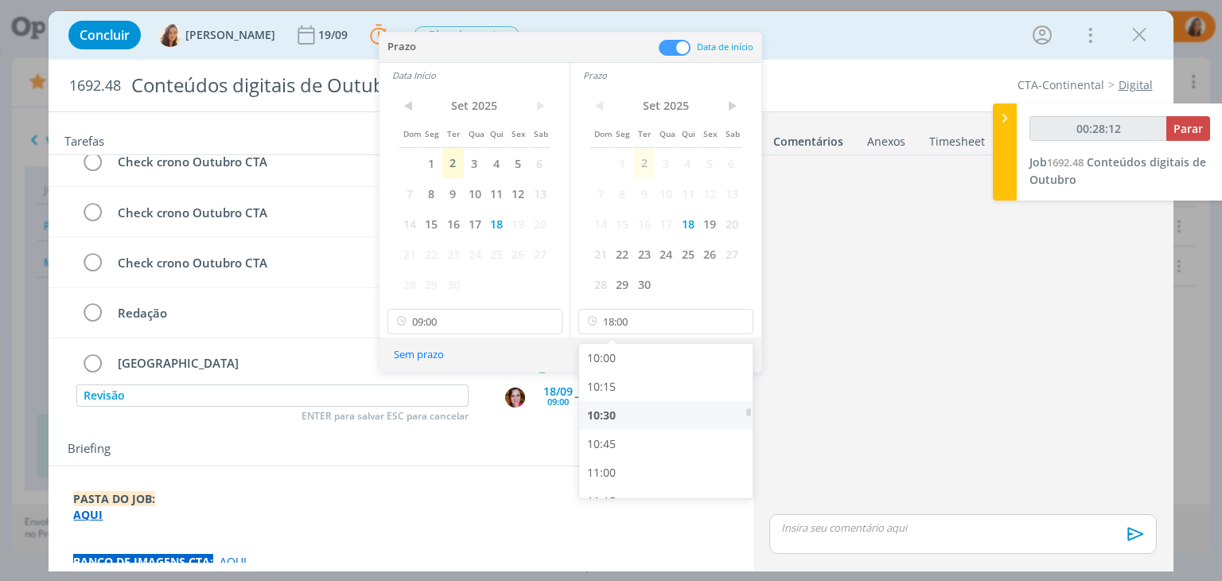
type input "00:28:13"
click at [636, 415] on div "10:30" at bounding box center [668, 415] width 178 height 29
type input "10:30"
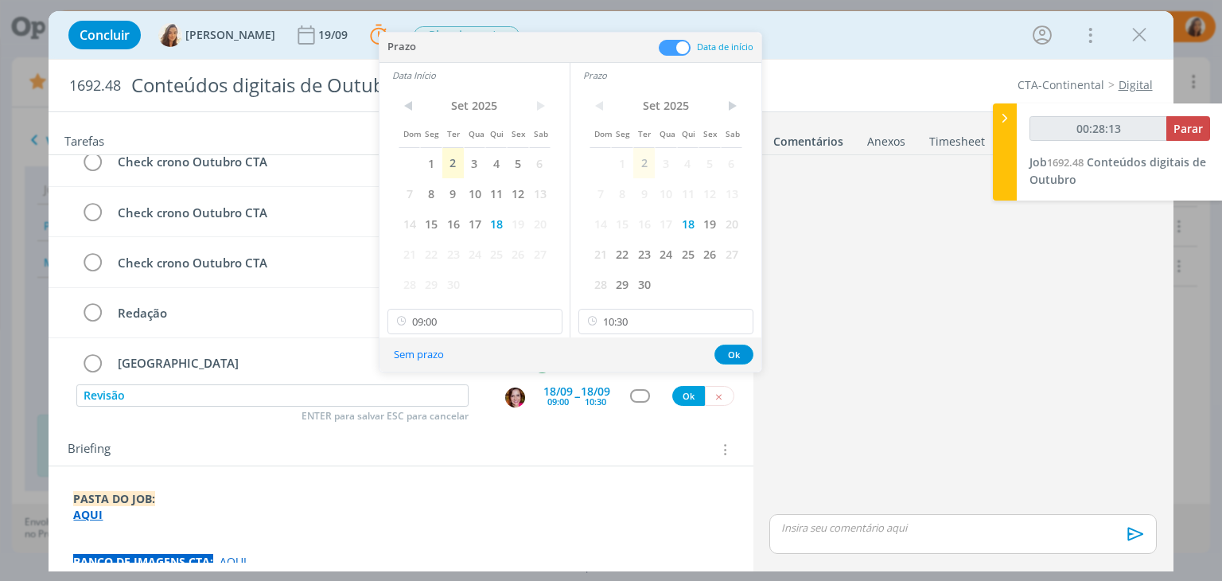
click at [729, 341] on div "Sem prazo Ok" at bounding box center [570, 354] width 382 height 34
click at [726, 351] on button "Ok" at bounding box center [733, 354] width 39 height 20
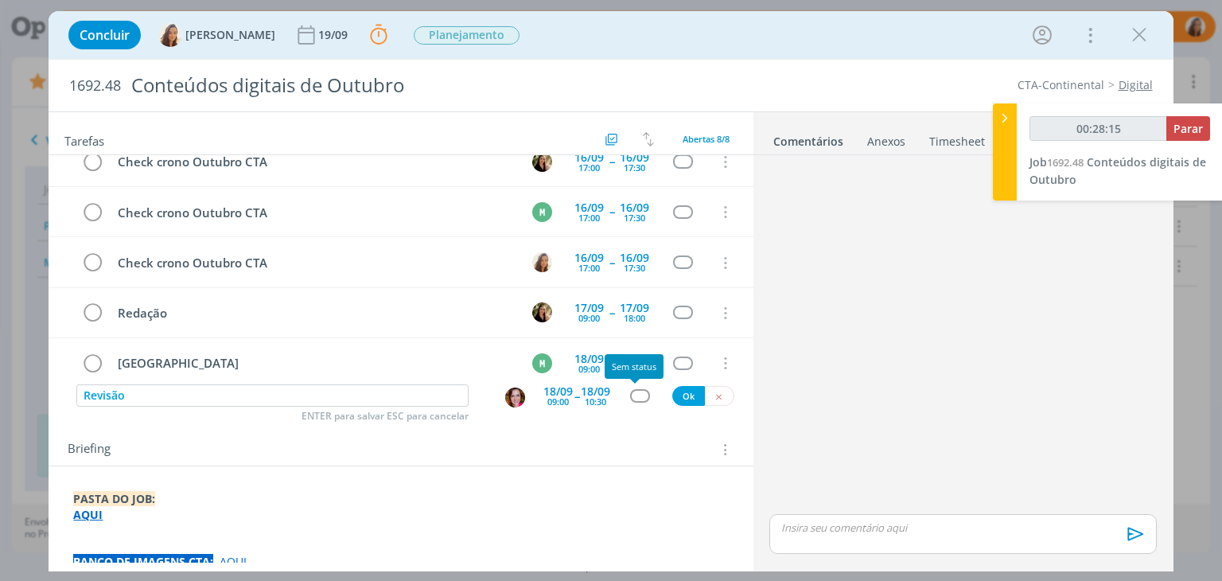
click at [589, 397] on div "10:30" at bounding box center [595, 401] width 21 height 9
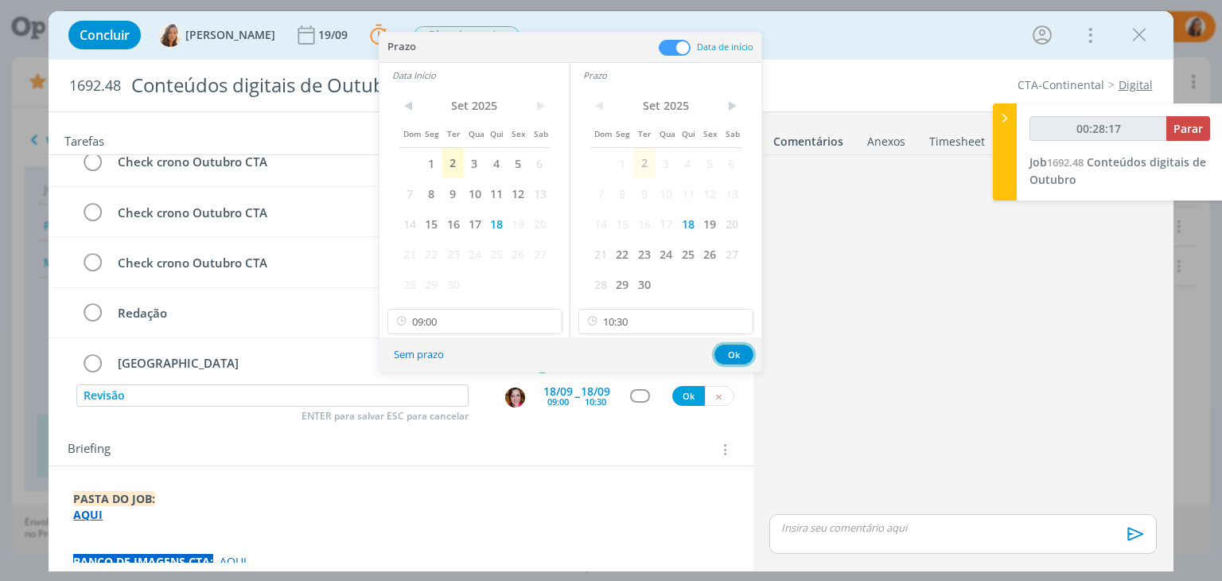
click at [729, 352] on button "Ok" at bounding box center [733, 354] width 39 height 20
type input "00:28:18"
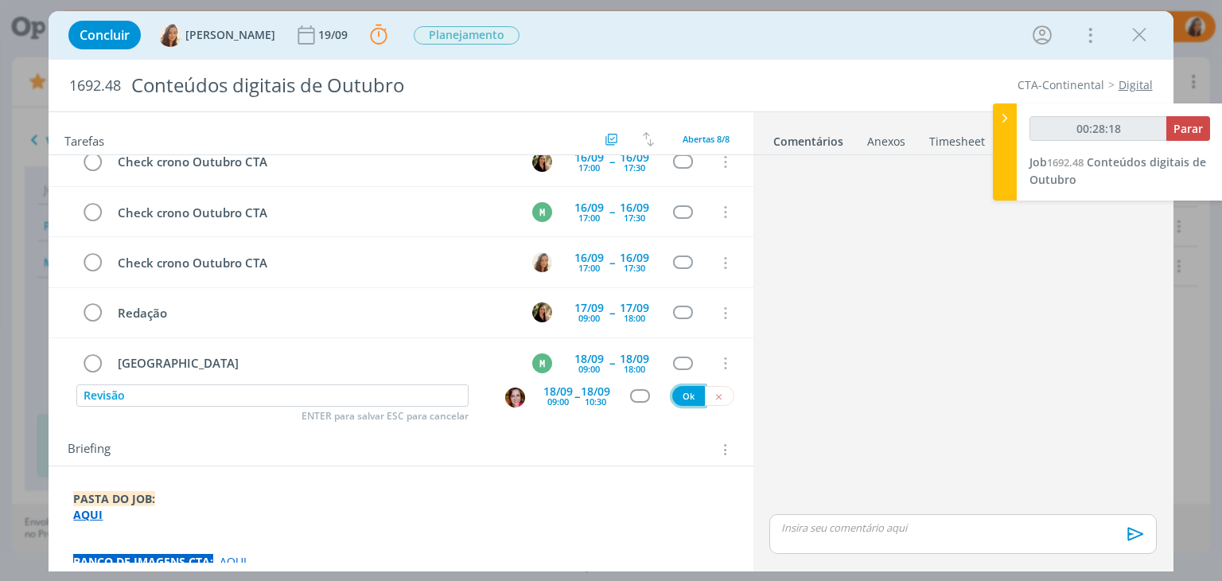
click at [685, 395] on button "Ok" at bounding box center [688, 396] width 33 height 20
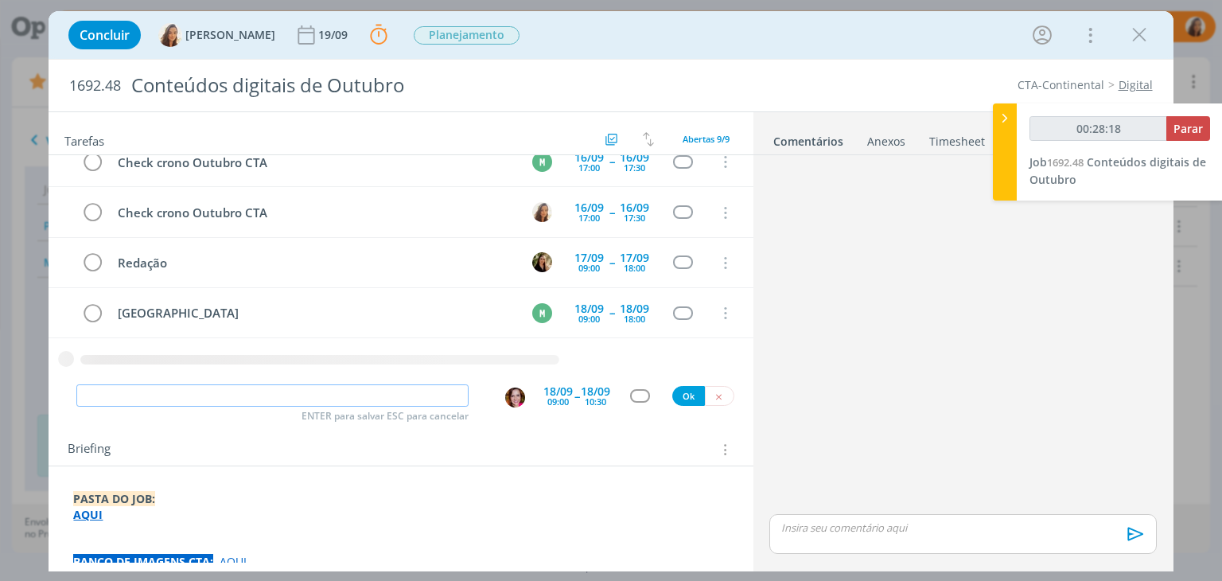
type input "00:28:19"
type input "Possív"
type input "00:28:21"
type input "Possíveis ajustes"
type input "00:28:22"
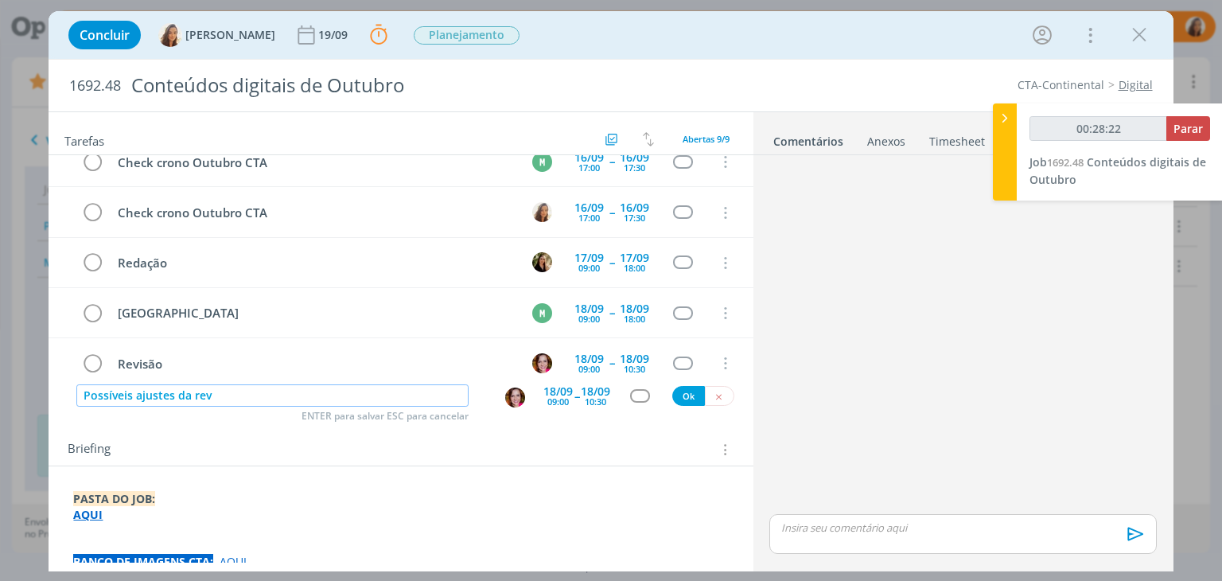
type input "Possíveis ajustes da revi"
type input "00:28:23"
type input "Possíveis ajustes da revisão"
type input "00:28:25"
click at [508, 393] on img "dialog" at bounding box center [515, 397] width 20 height 20
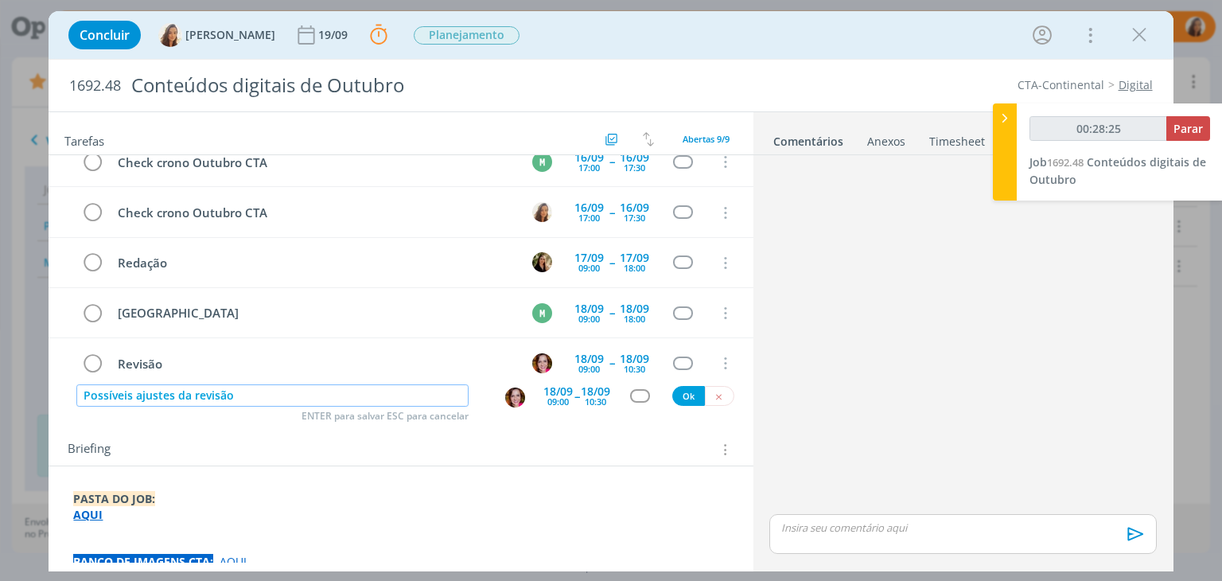
type input "Possíveis ajustes da revisão"
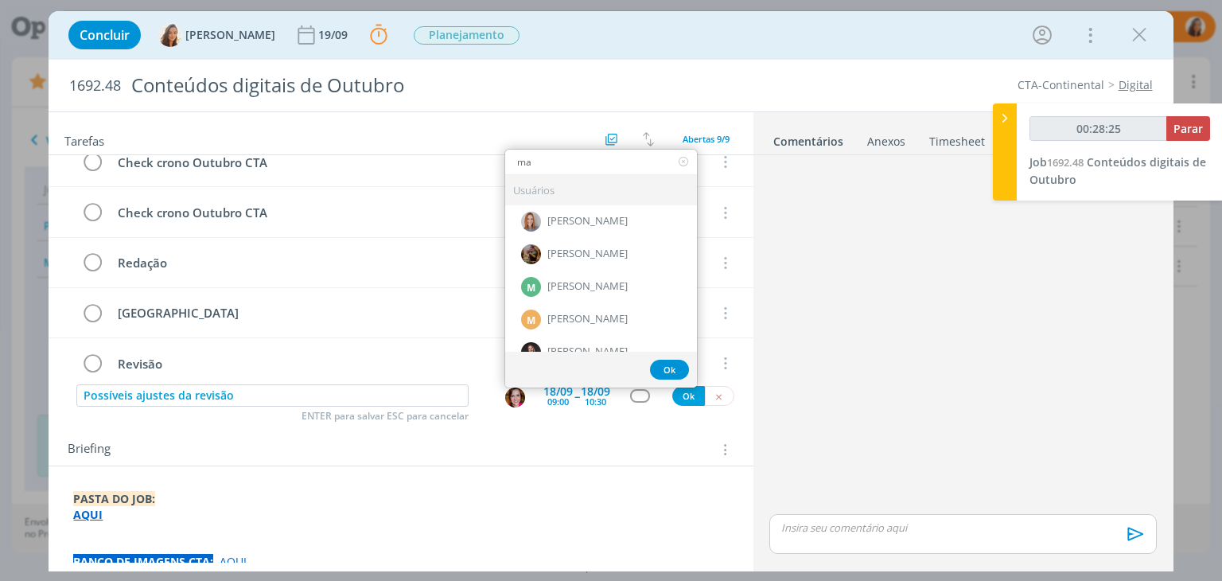
type input "mar"
type input "00:28:26"
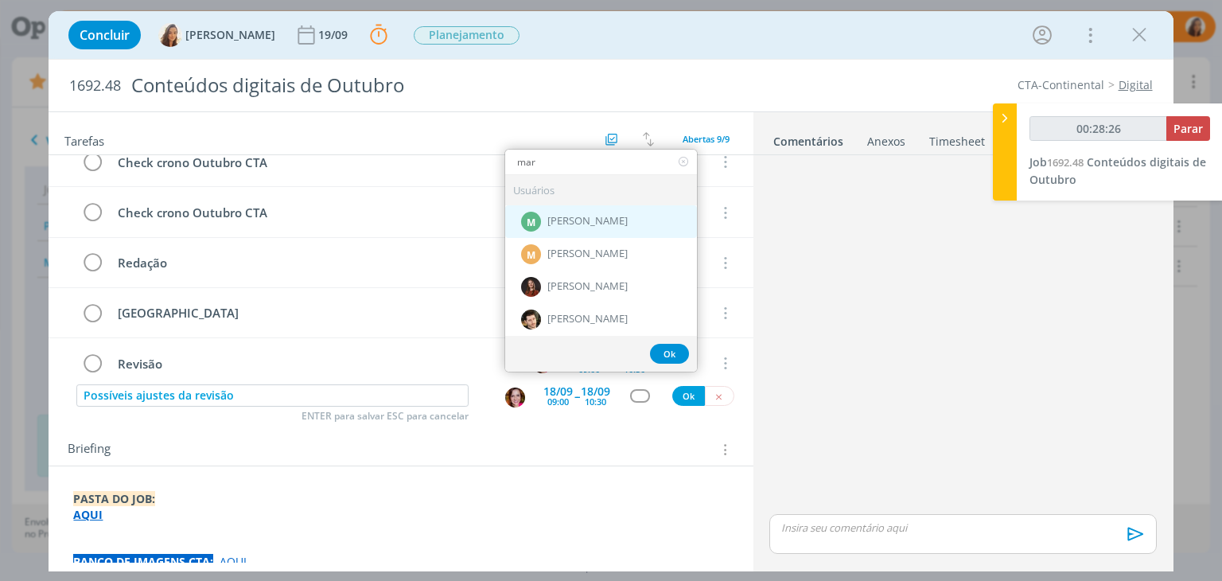
type input "mar"
click at [577, 215] on span "[PERSON_NAME]" at bounding box center [587, 221] width 80 height 13
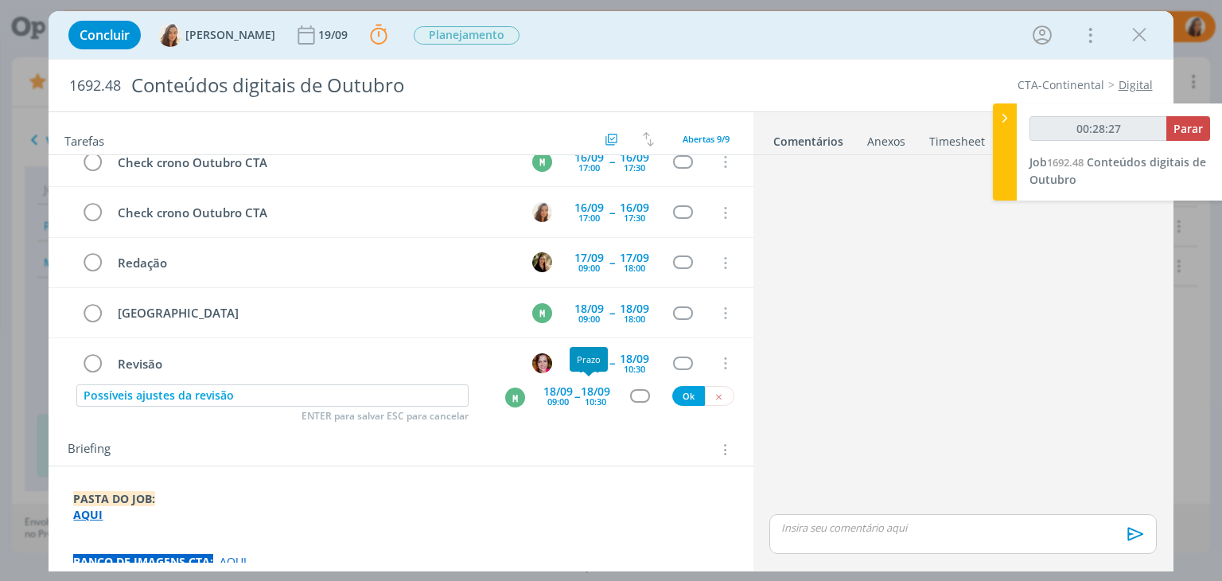
click at [589, 393] on div "18/09" at bounding box center [595, 391] width 29 height 11
type input "00:28:29"
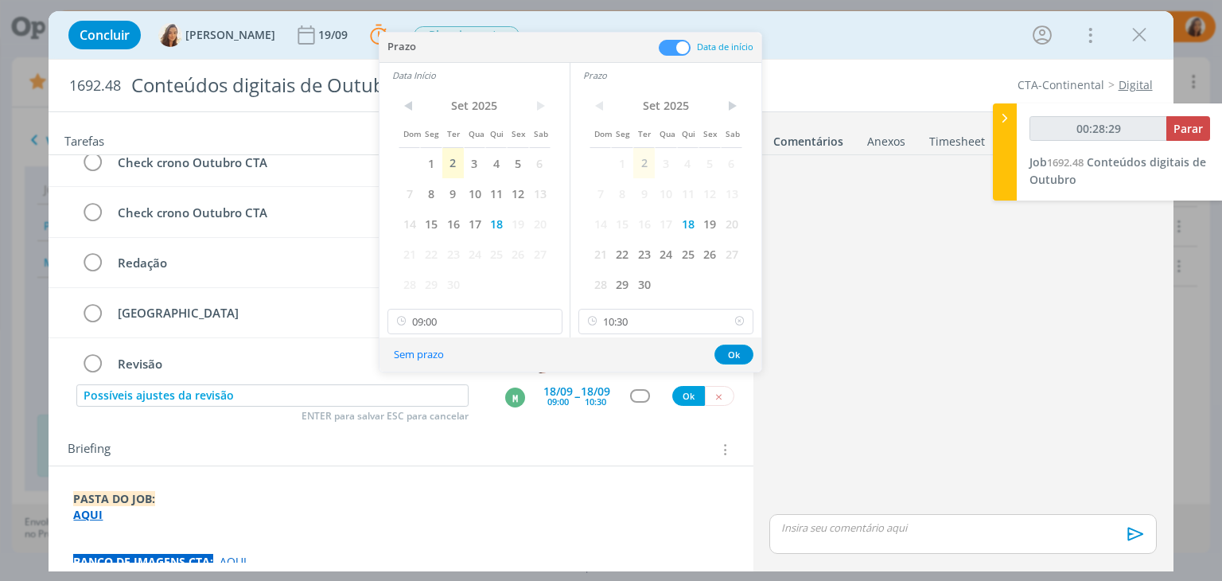
click at [735, 323] on icon at bounding box center [739, 321] width 20 height 25
click at [480, 316] on input "09:00" at bounding box center [474, 321] width 175 height 25
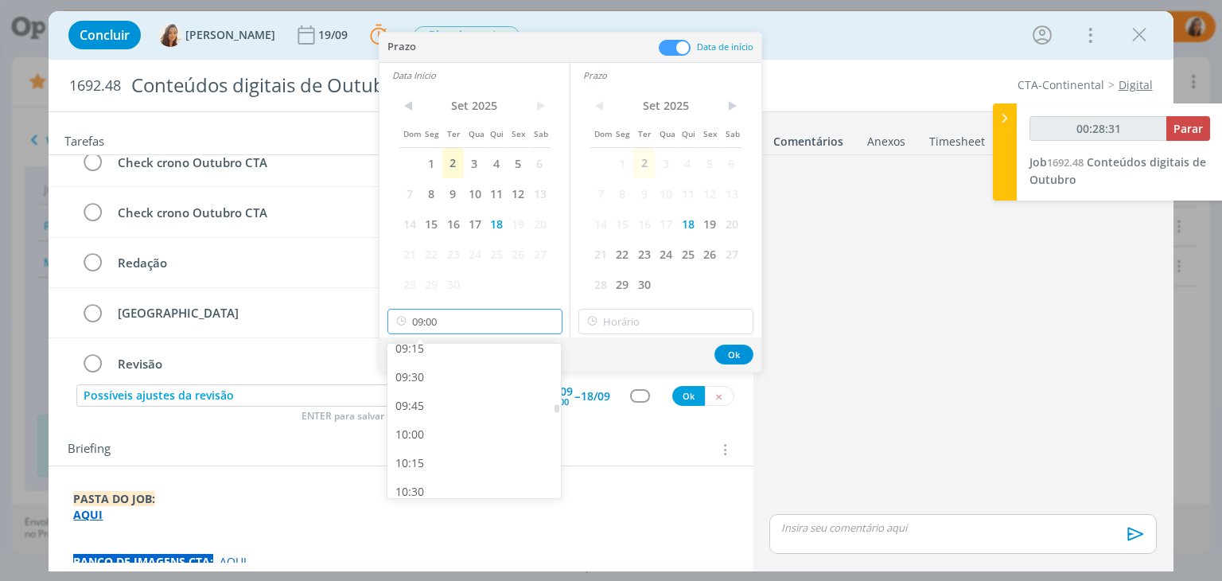
scroll to position [1148, 0]
type input "00:28:32"
click at [478, 408] on div "10:30" at bounding box center [476, 412] width 178 height 29
type input "10:30"
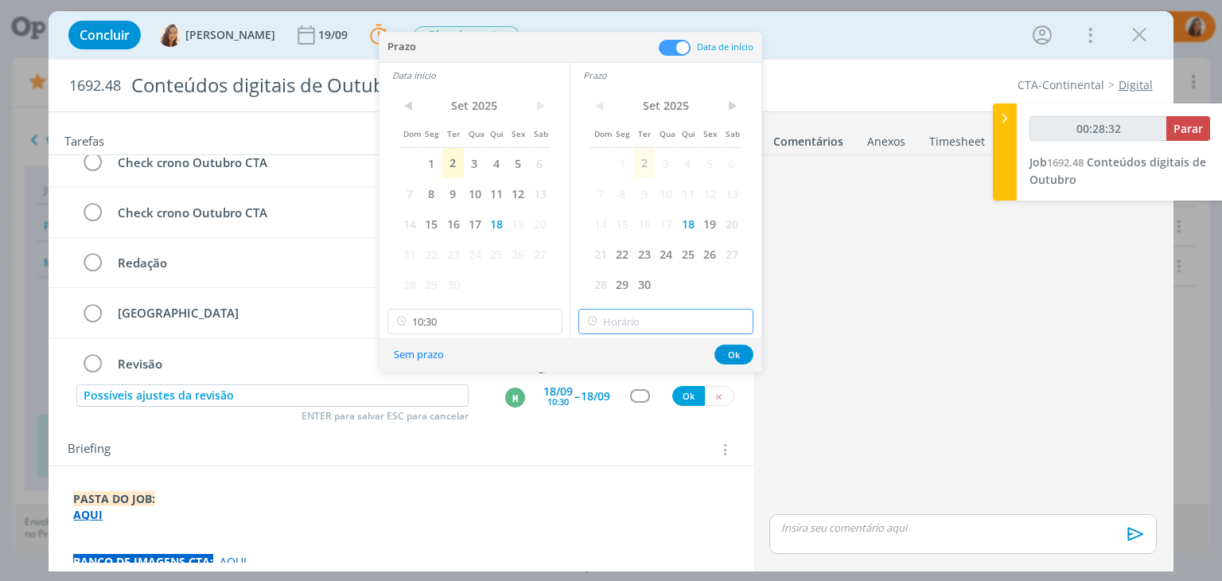
type input "16:00"
click at [647, 314] on input "16:00" at bounding box center [665, 321] width 175 height 25
type input "00:28:36"
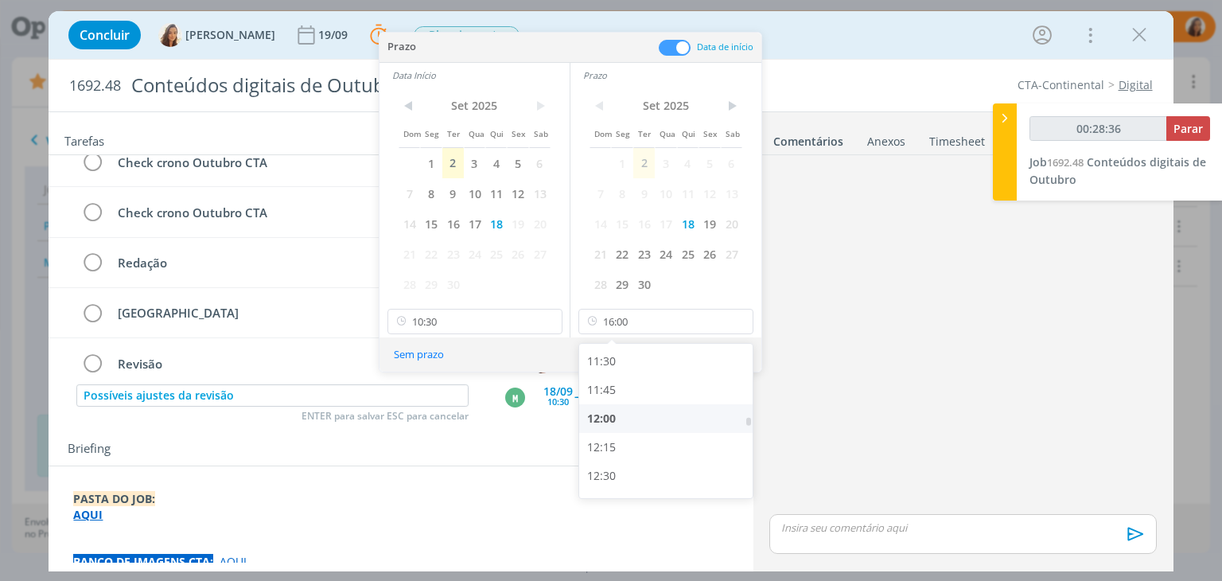
click at [620, 417] on div "12:00" at bounding box center [668, 418] width 178 height 29
type input "12:00"
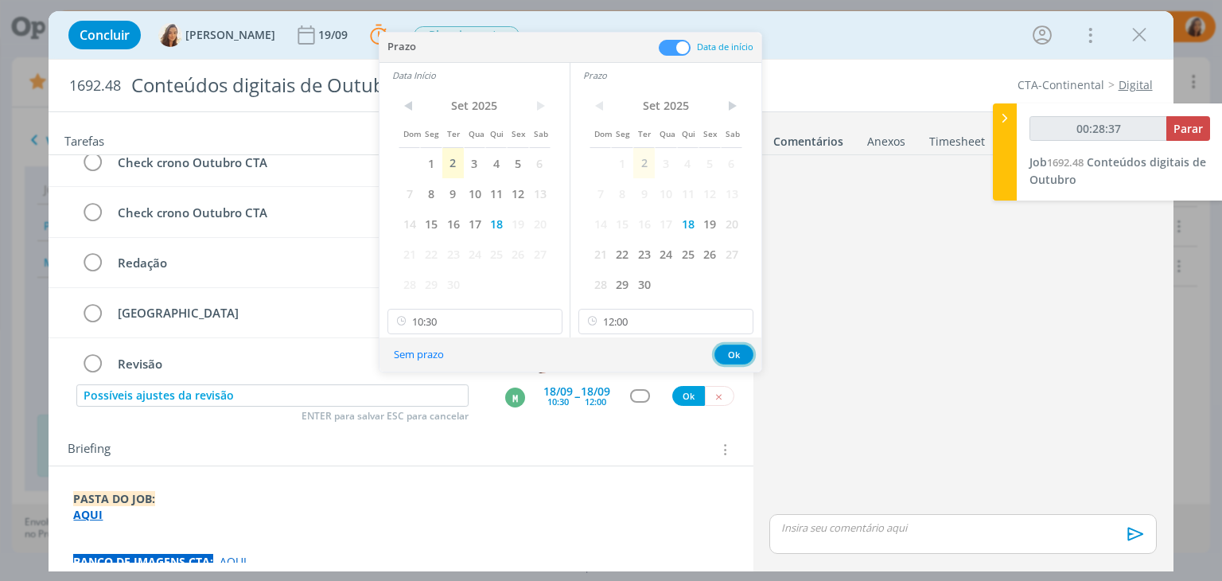
click at [720, 350] on button "Ok" at bounding box center [733, 354] width 39 height 20
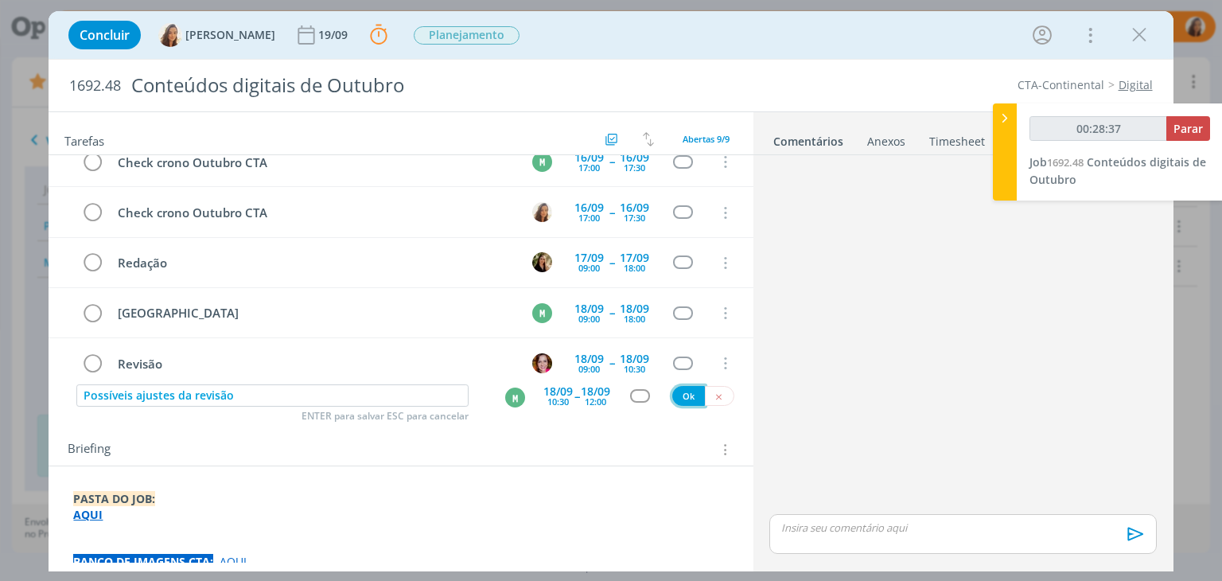
click at [679, 391] on button "Ok" at bounding box center [688, 396] width 33 height 20
type input "00:28:39"
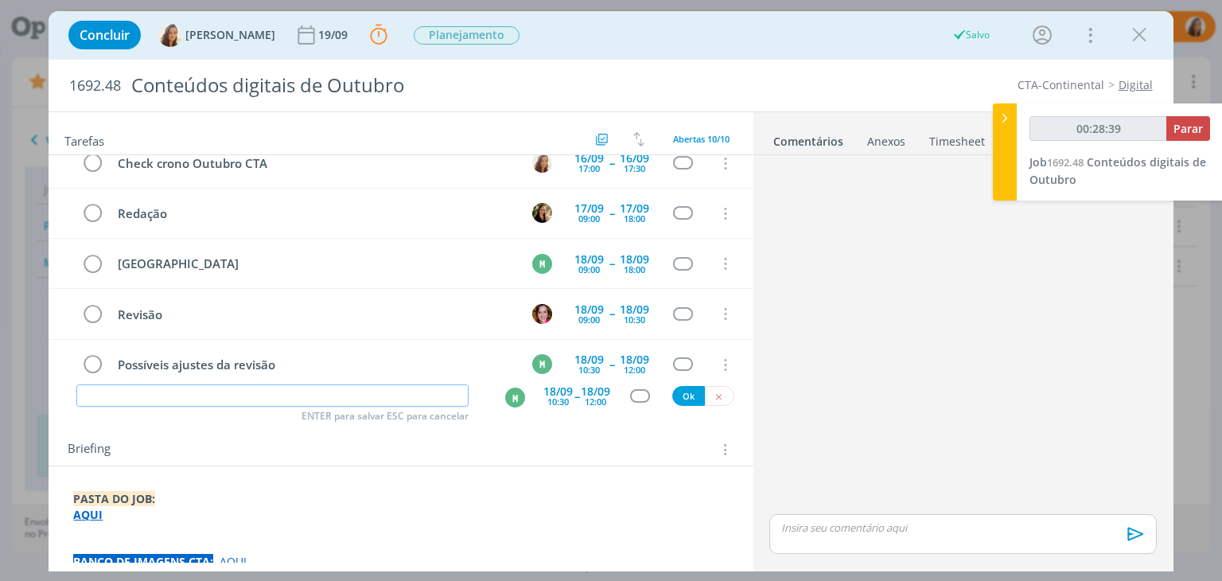
type input "00:28:40"
type input "Revisão poss"
type input "00:28:41"
type input "Revisão possíveis a"
type input "00:28:42"
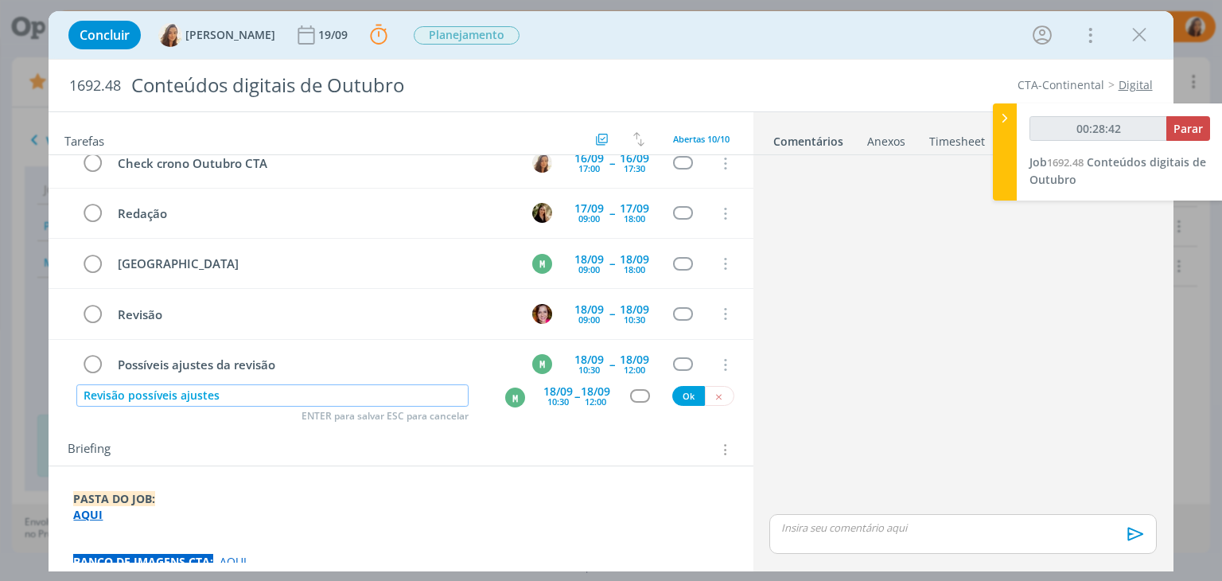
type input "Revisão possíveis ajustes"
type input "00:28:44"
click at [506, 387] on button "M" at bounding box center [514, 397] width 21 height 21
type input "Revisão possíveis ajustes"
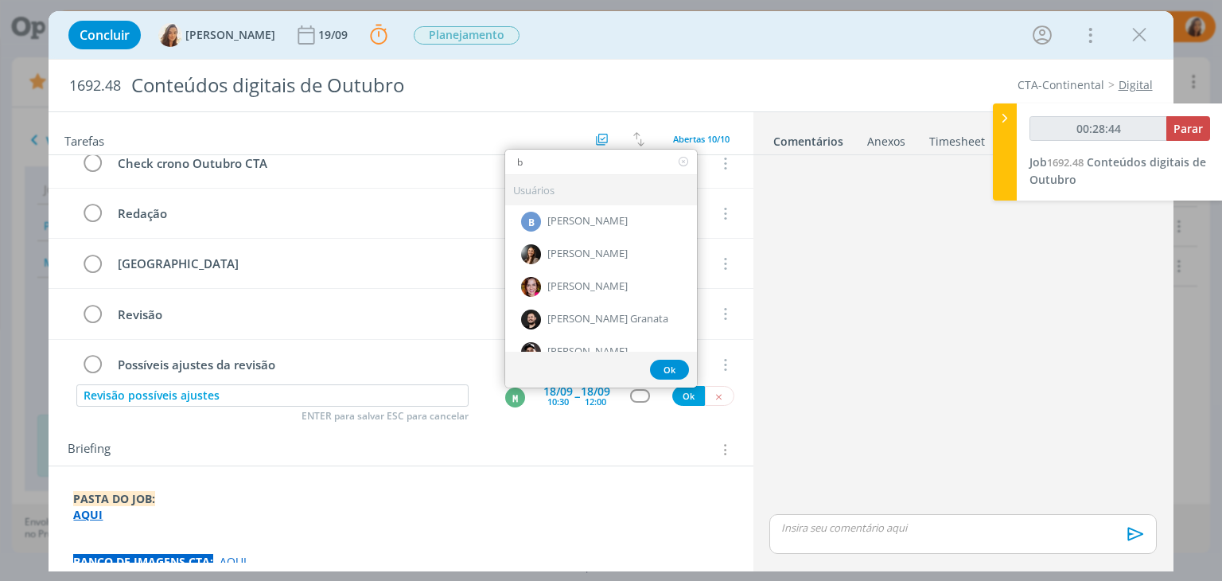
type input "br"
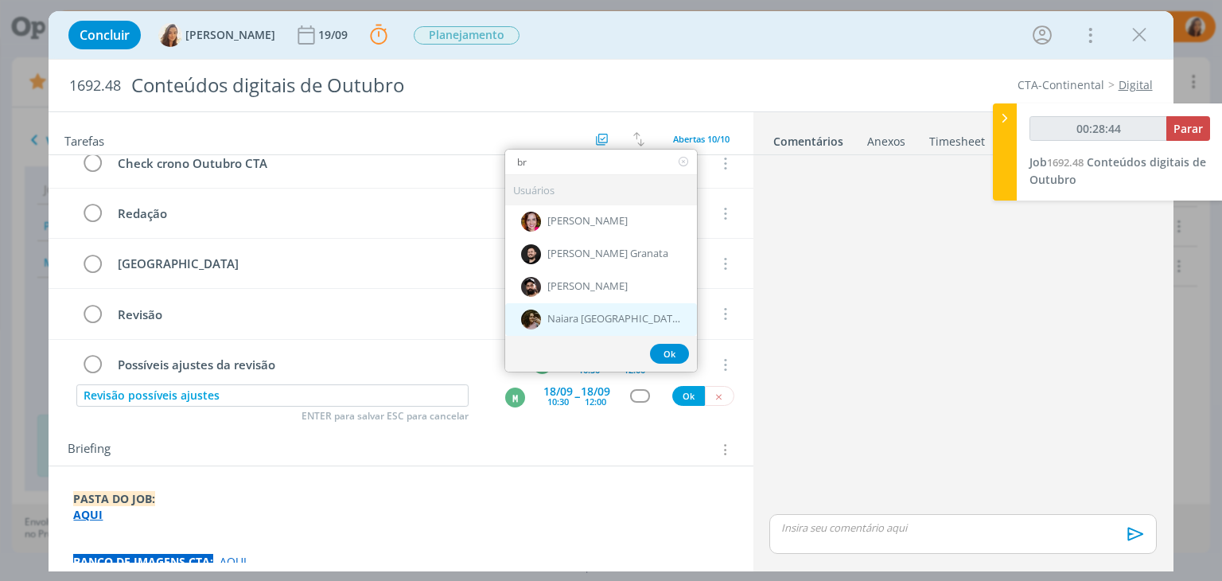
type input "00:28:45"
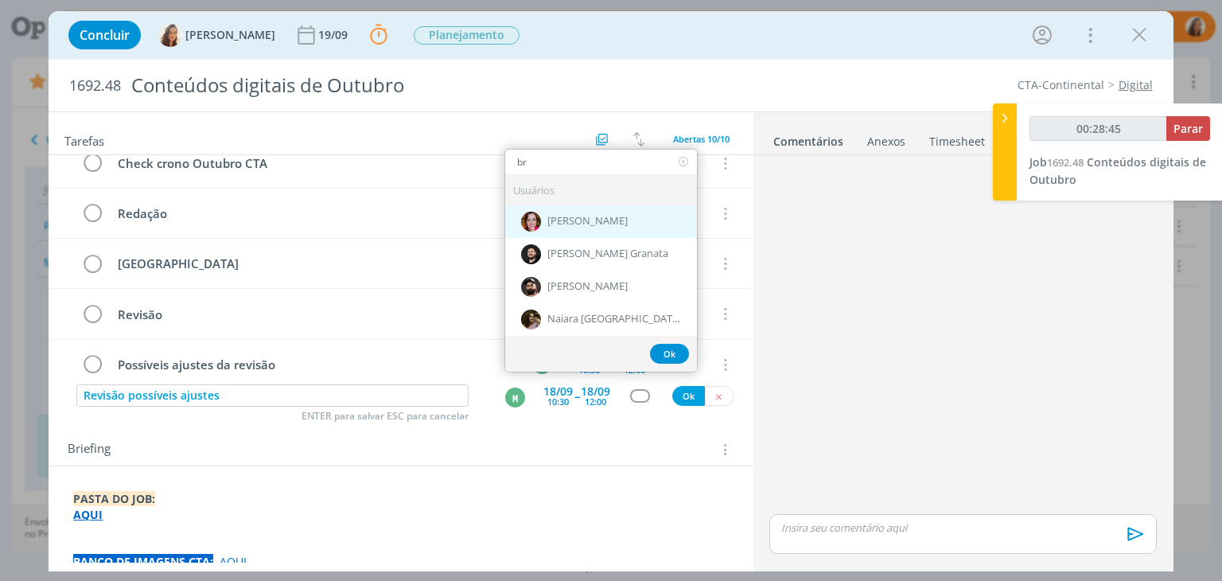
type input "br"
click at [601, 227] on div "[PERSON_NAME]" at bounding box center [601, 220] width 192 height 33
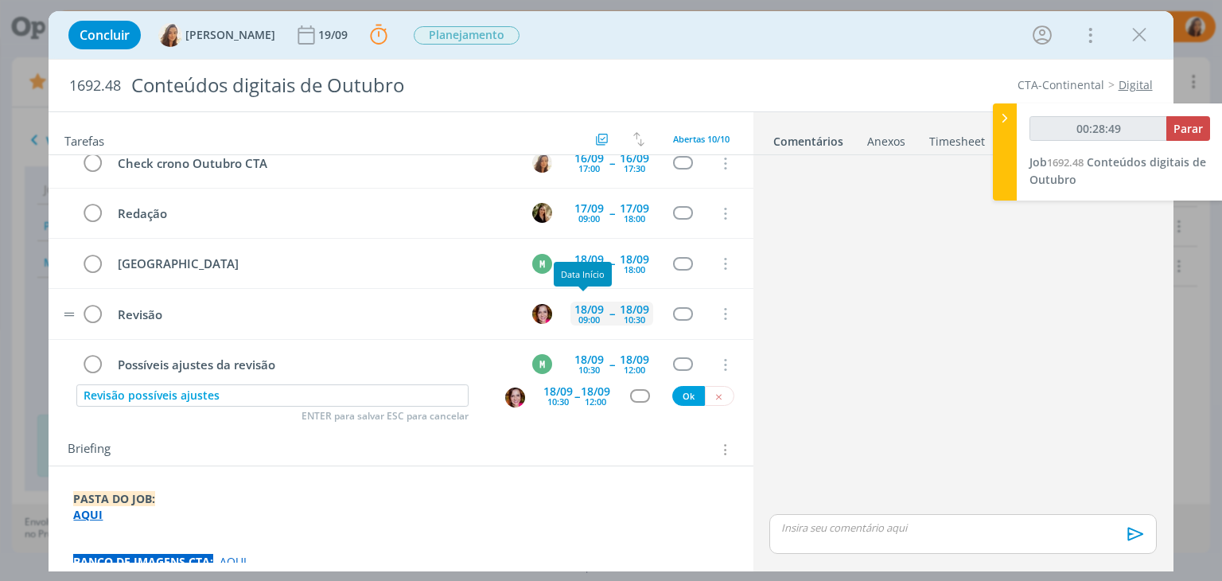
click at [589, 304] on div "18/09" at bounding box center [588, 309] width 29 height 11
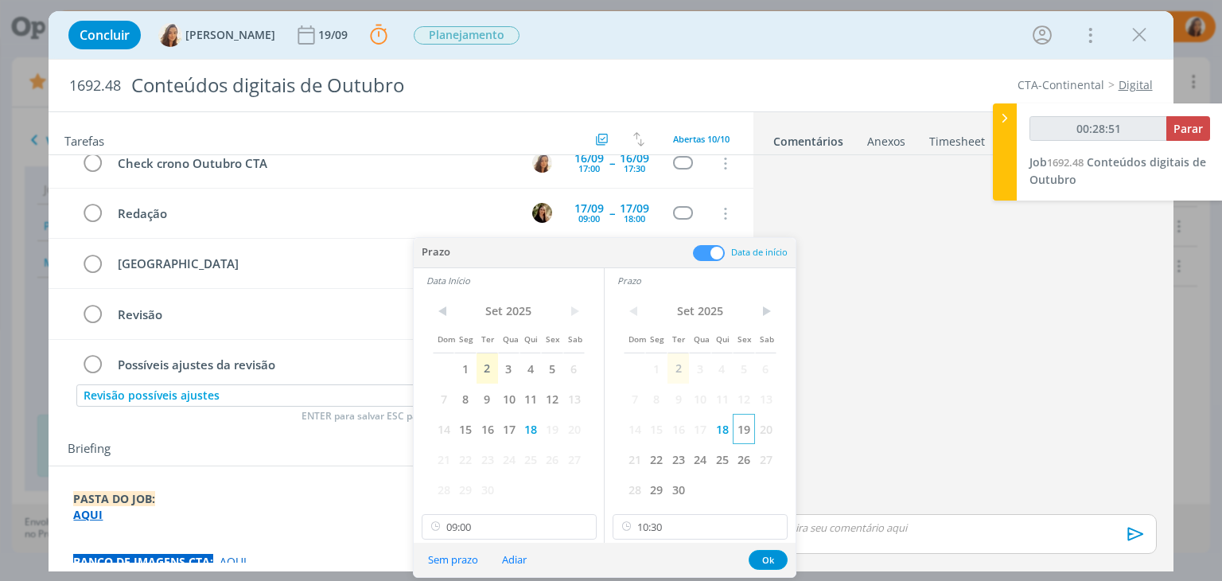
click at [737, 424] on span "19" at bounding box center [743, 429] width 21 height 30
click at [549, 427] on span "19" at bounding box center [551, 429] width 21 height 30
click at [765, 562] on button "Ok" at bounding box center [767, 560] width 39 height 20
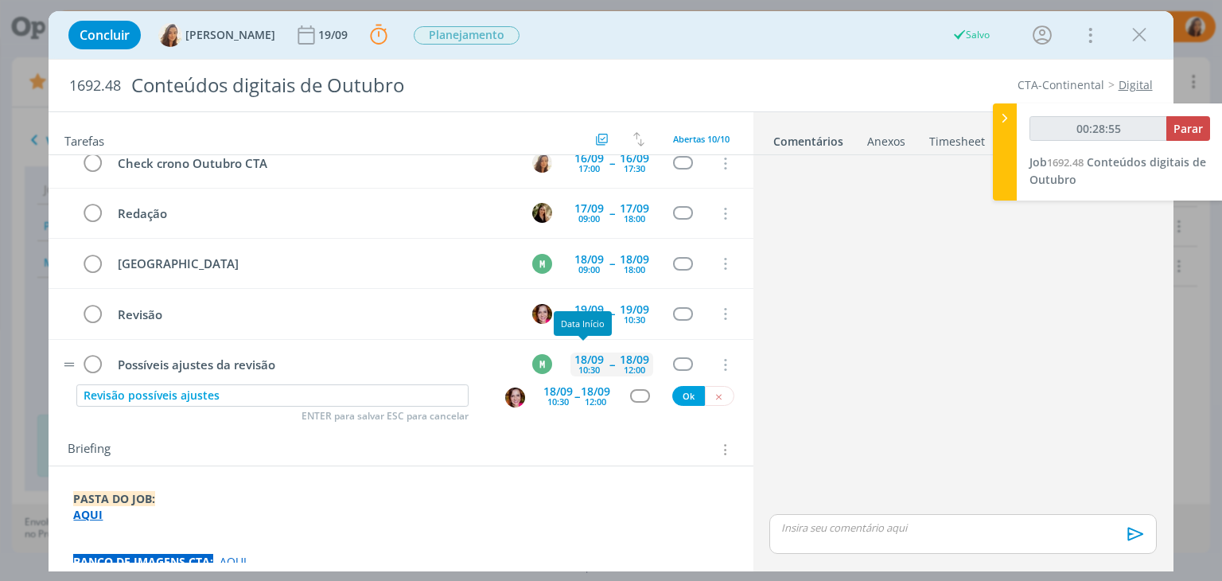
click at [578, 365] on div "10:30" at bounding box center [588, 369] width 21 height 9
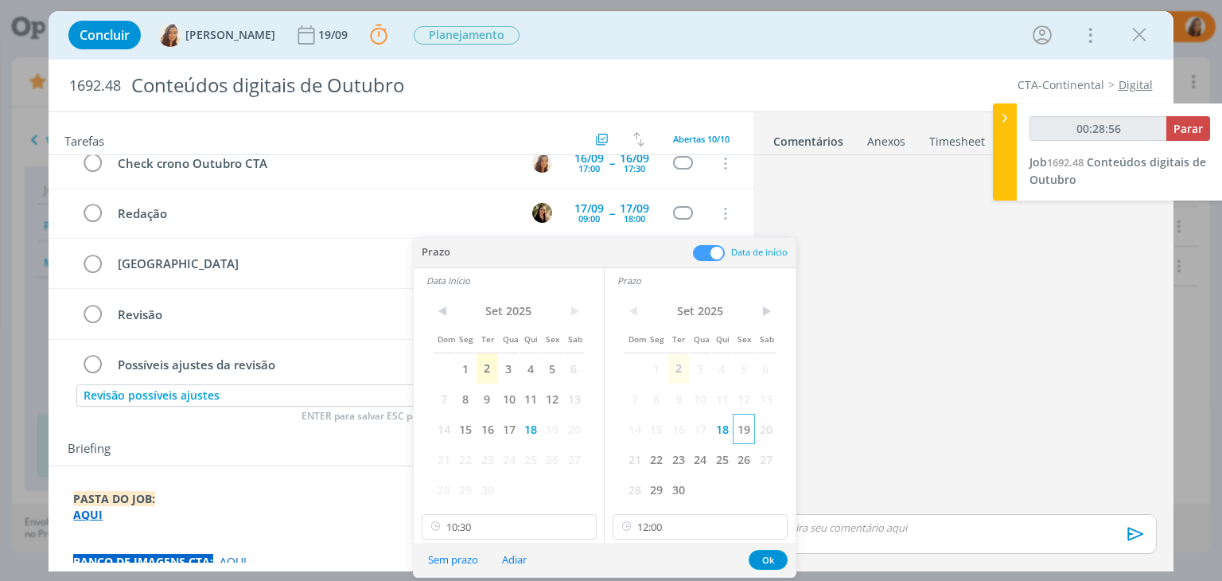
click at [736, 430] on span "19" at bounding box center [743, 429] width 21 height 30
click at [547, 420] on span "19" at bounding box center [551, 429] width 21 height 30
click at [778, 554] on button "Ok" at bounding box center [767, 560] width 39 height 20
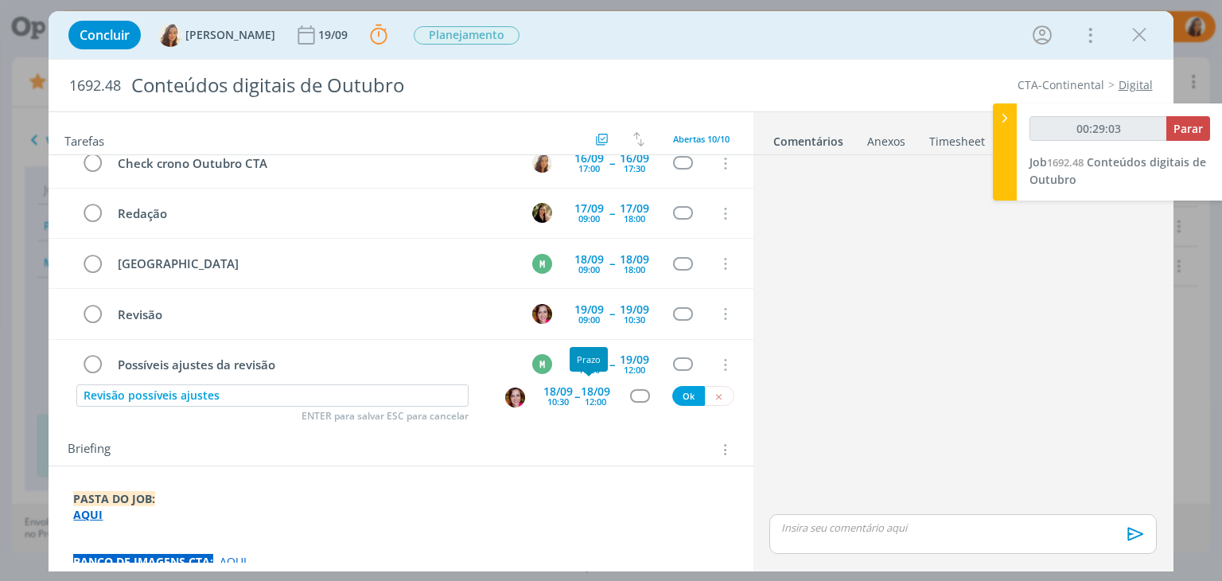
click at [574, 394] on span "--" at bounding box center [576, 395] width 5 height 15
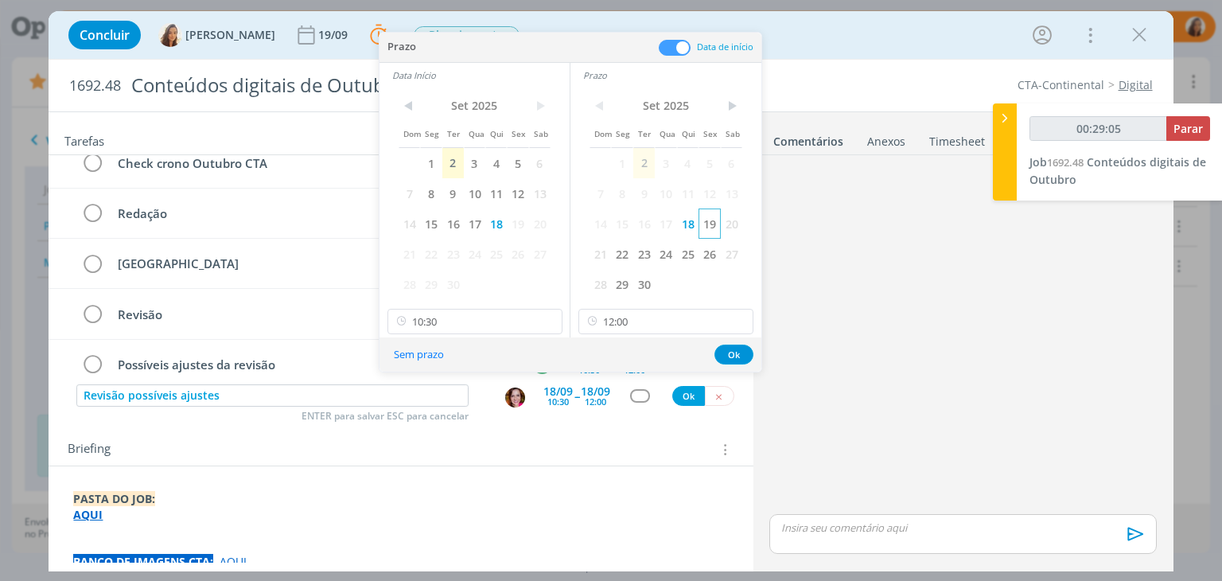
click at [719, 229] on span "19" at bounding box center [708, 223] width 21 height 30
click at [515, 224] on span "19" at bounding box center [517, 223] width 21 height 30
type input "00:29:06"
click at [741, 321] on icon at bounding box center [739, 321] width 20 height 25
click at [477, 325] on input "10:30" at bounding box center [474, 321] width 175 height 25
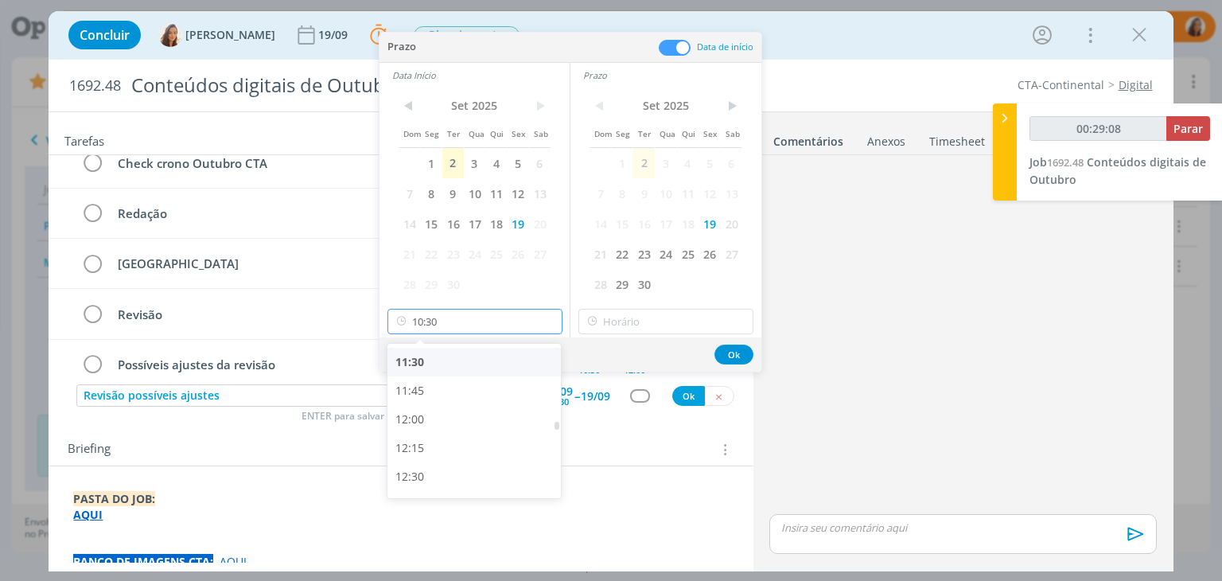
scroll to position [1400, 0]
type input "00:29:09"
click at [470, 457] on div "13:00" at bounding box center [476, 447] width 178 height 29
type input "13:00"
type input "00:29:10"
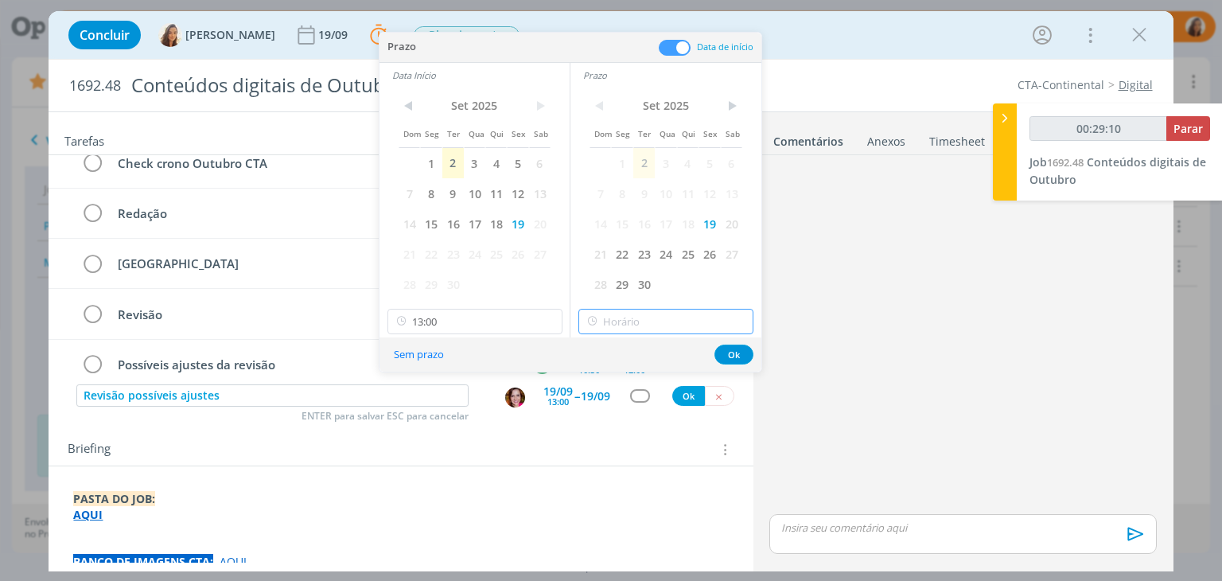
type input "16:00"
click at [667, 324] on input "16:00" at bounding box center [665, 321] width 175 height 25
type input "00:29:12"
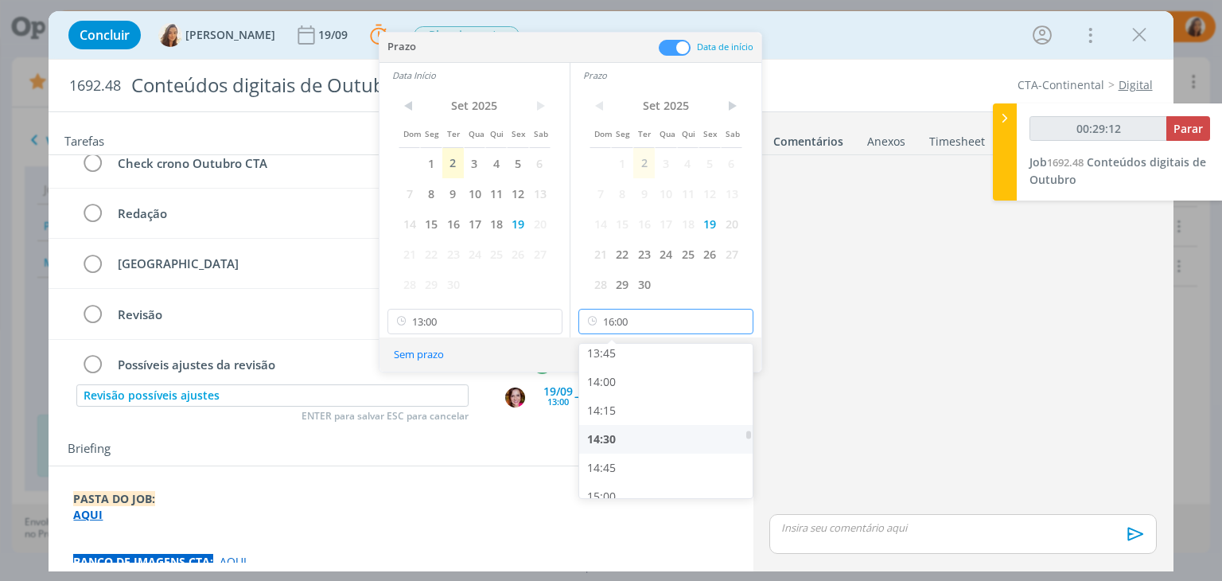
scroll to position [1552, 0]
click at [652, 396] on div "14:00" at bounding box center [668, 408] width 178 height 29
type input "14:00"
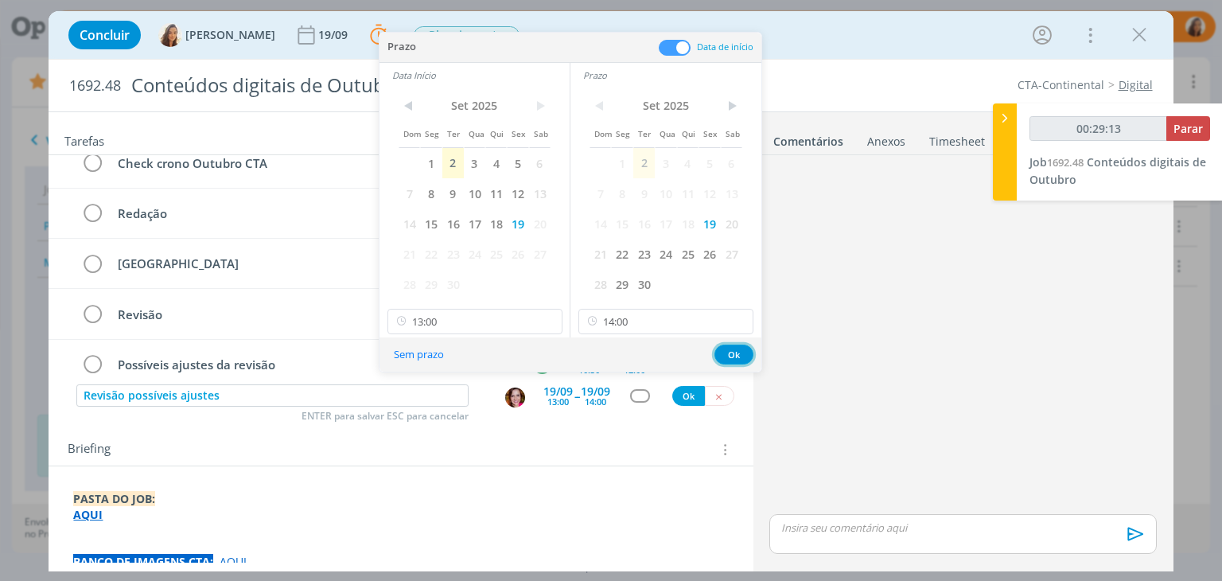
click at [745, 351] on button "Ok" at bounding box center [733, 354] width 39 height 20
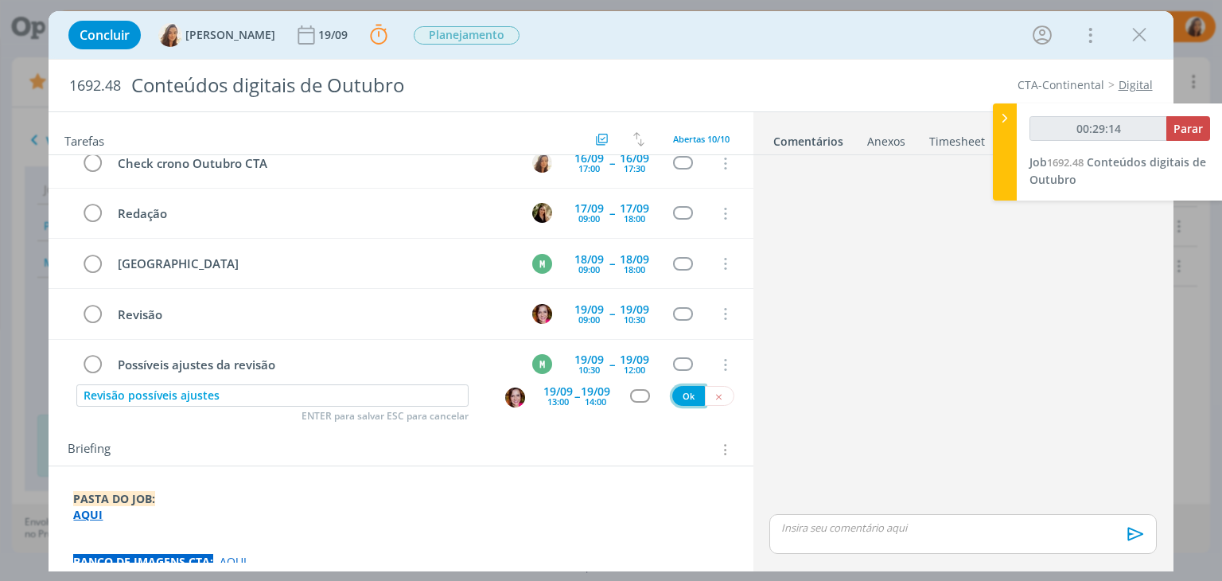
click at [678, 391] on button "Ok" at bounding box center [688, 396] width 33 height 20
type input "00:29:16"
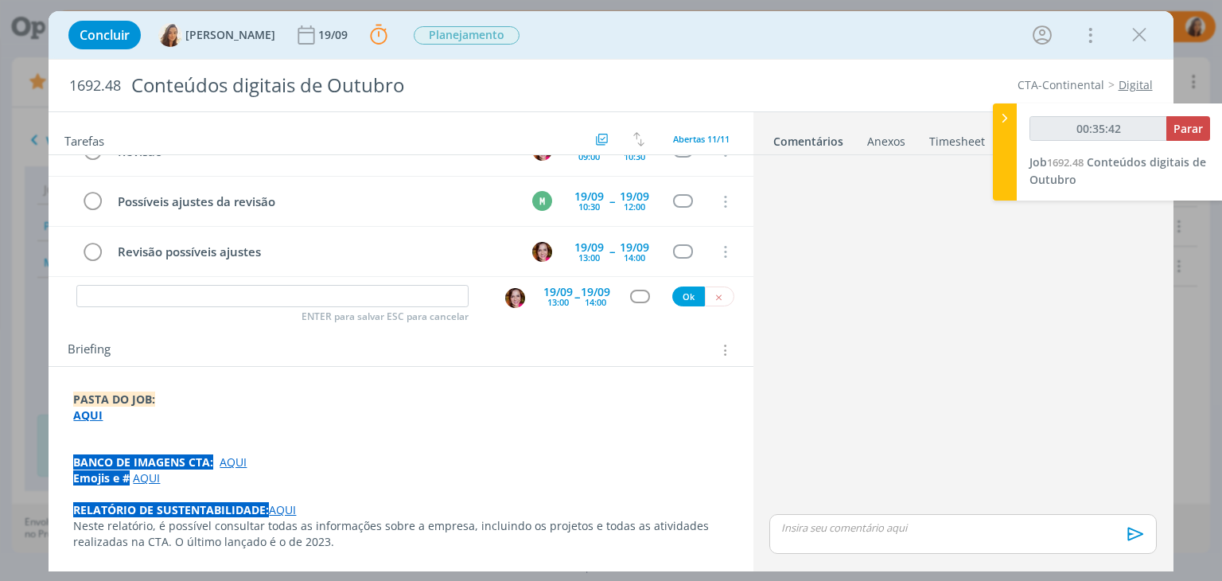
scroll to position [0, 0]
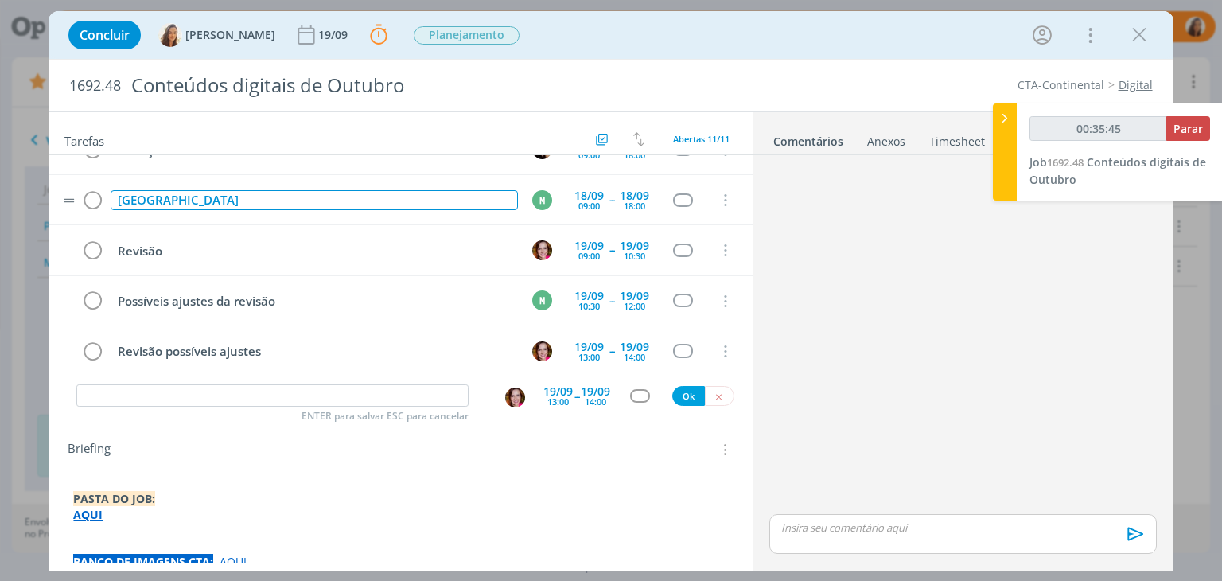
type input "00:35:46"
click at [178, 192] on div "Criaçao" at bounding box center [314, 200] width 406 height 20
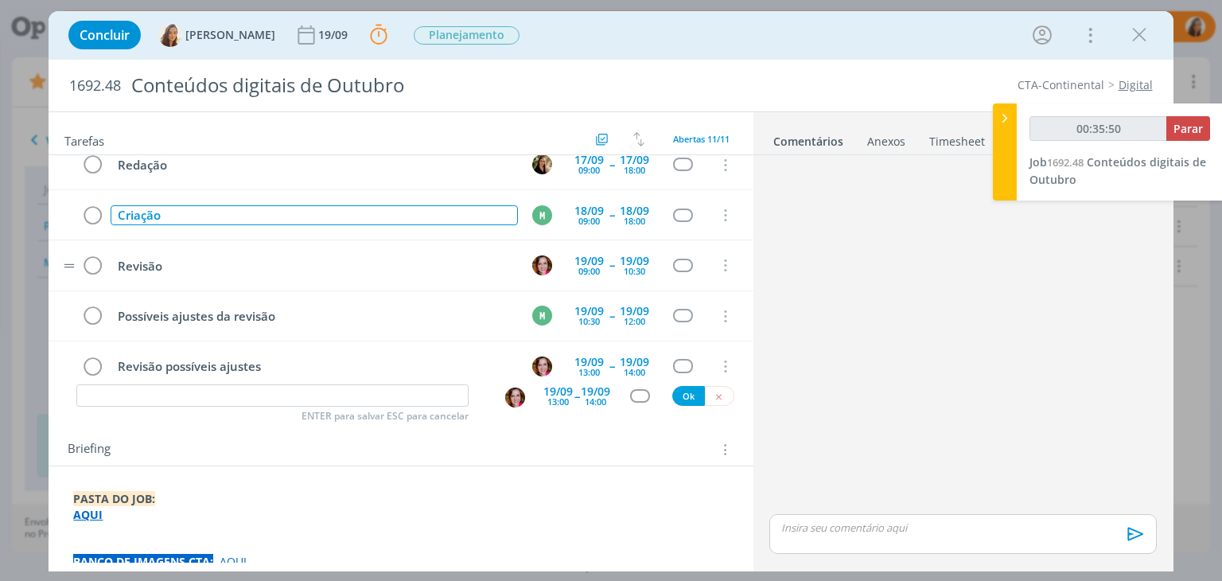
scroll to position [318, 0]
click at [305, 445] on div "Briefing Briefings Predefinidos Versões do Briefing Ver Briefing do Projeto" at bounding box center [403, 449] width 670 height 21
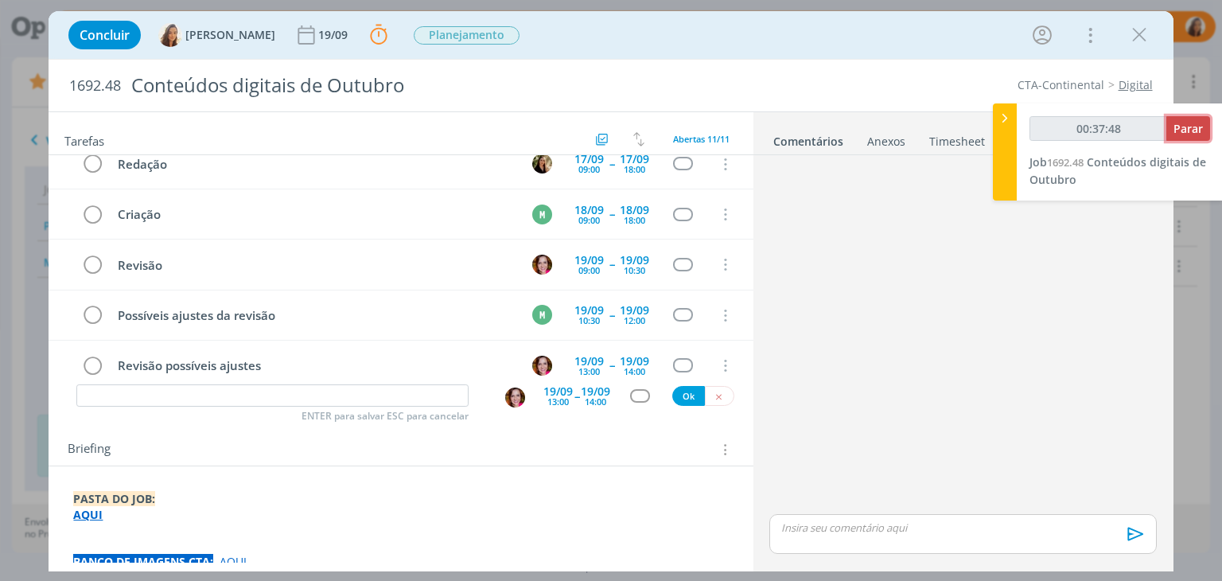
click at [1185, 124] on span "Parar" at bounding box center [1187, 128] width 29 height 15
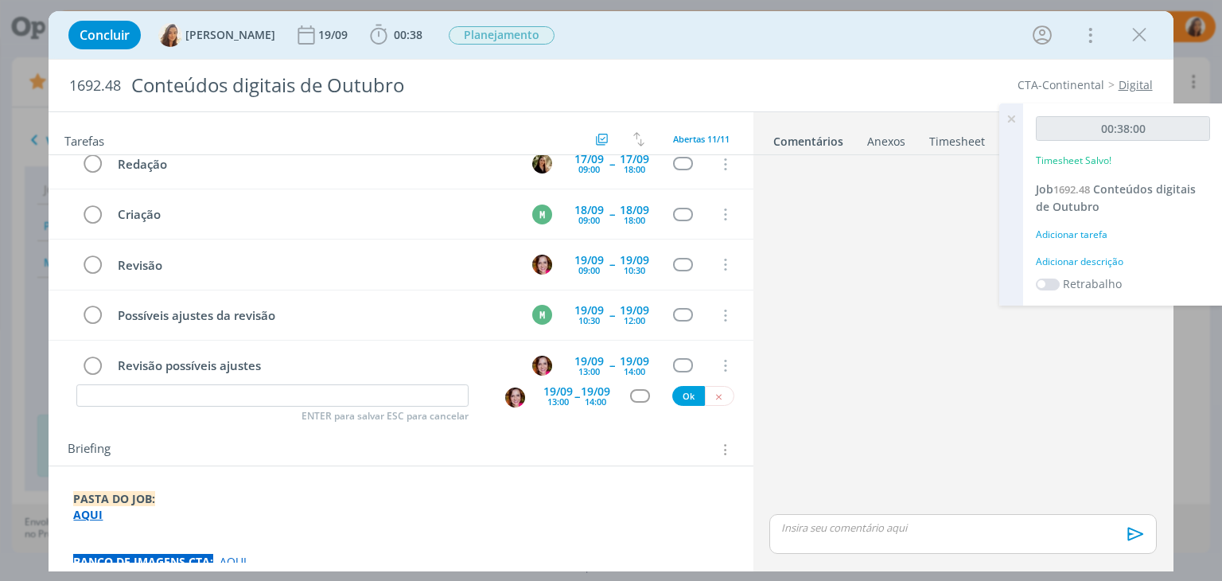
click at [1104, 260] on div "Adicionar descrição" at bounding box center [1123, 262] width 174 height 14
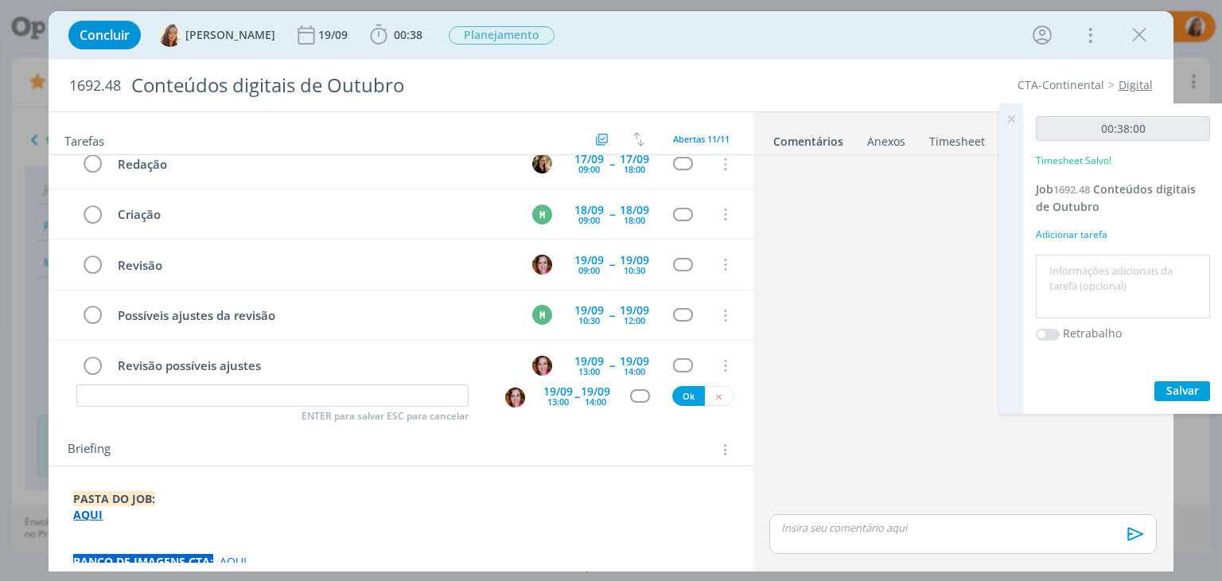
click at [1104, 260] on textarea at bounding box center [1123, 286] width 166 height 56
click at [1191, 379] on div "00:38:00 Timesheet Salvo! Job 1692.48 Conteúdos digitais de Outubro Adicionar t…" at bounding box center [1123, 258] width 200 height 310
click at [1180, 385] on span "Salvar" at bounding box center [1182, 390] width 33 height 15
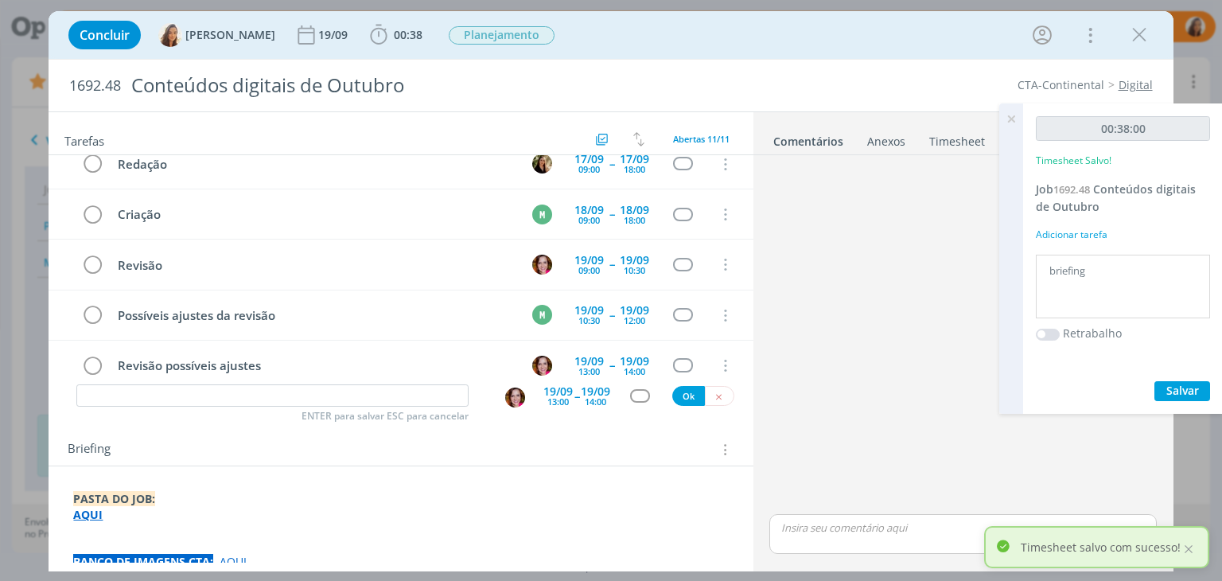
click at [1013, 115] on icon at bounding box center [1011, 118] width 29 height 31
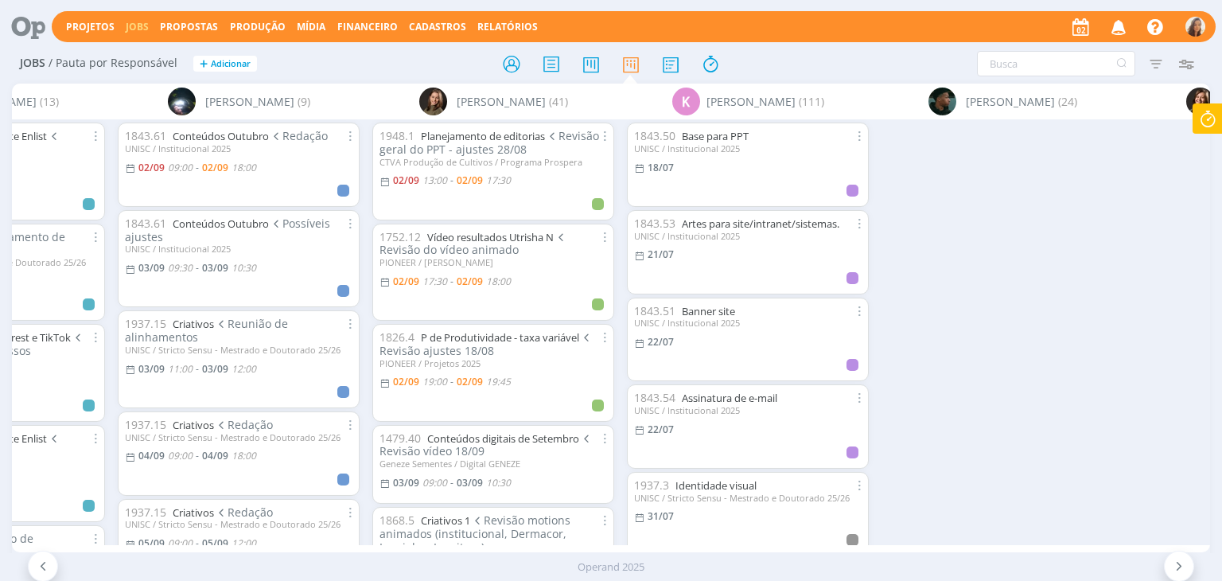
scroll to position [0, 2389]
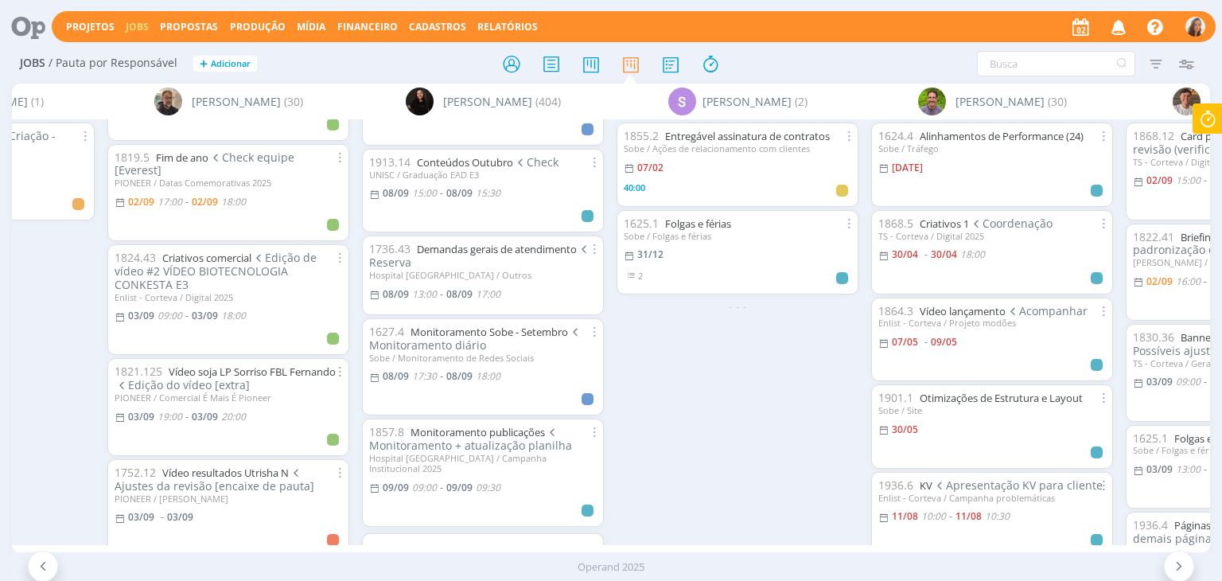
scroll to position [3659, 0]
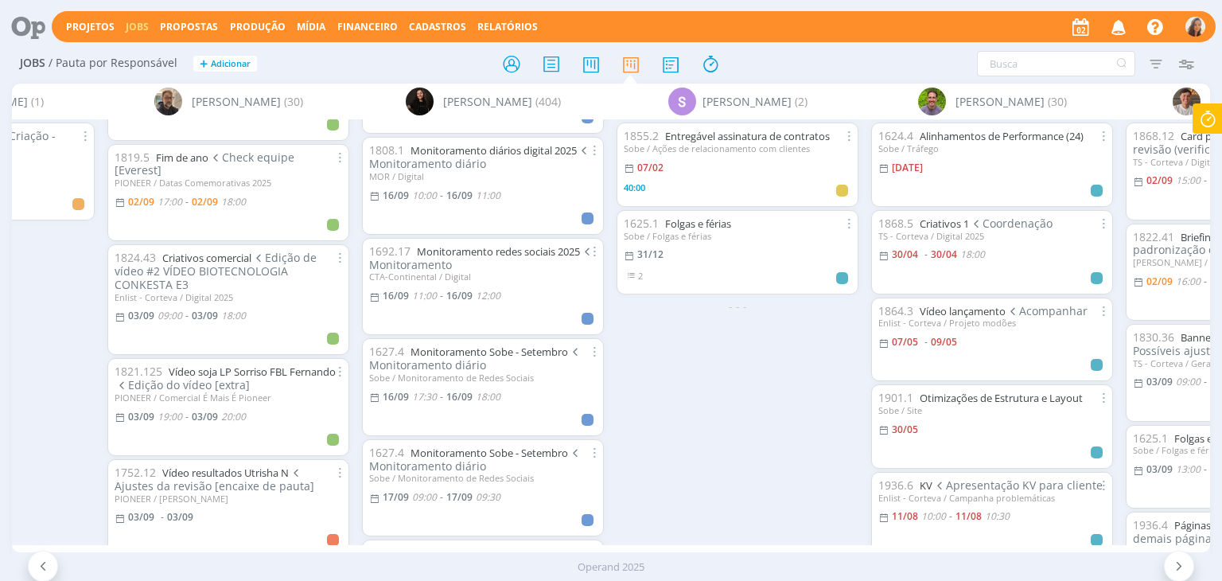
scroll to position [0, 5926]
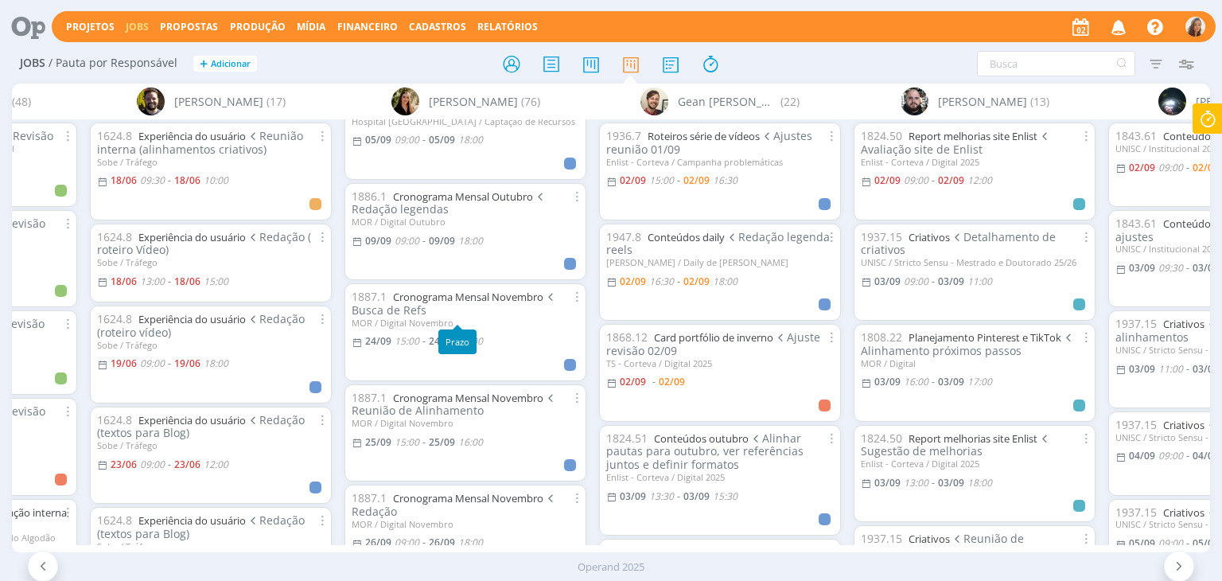
scroll to position [636, 0]
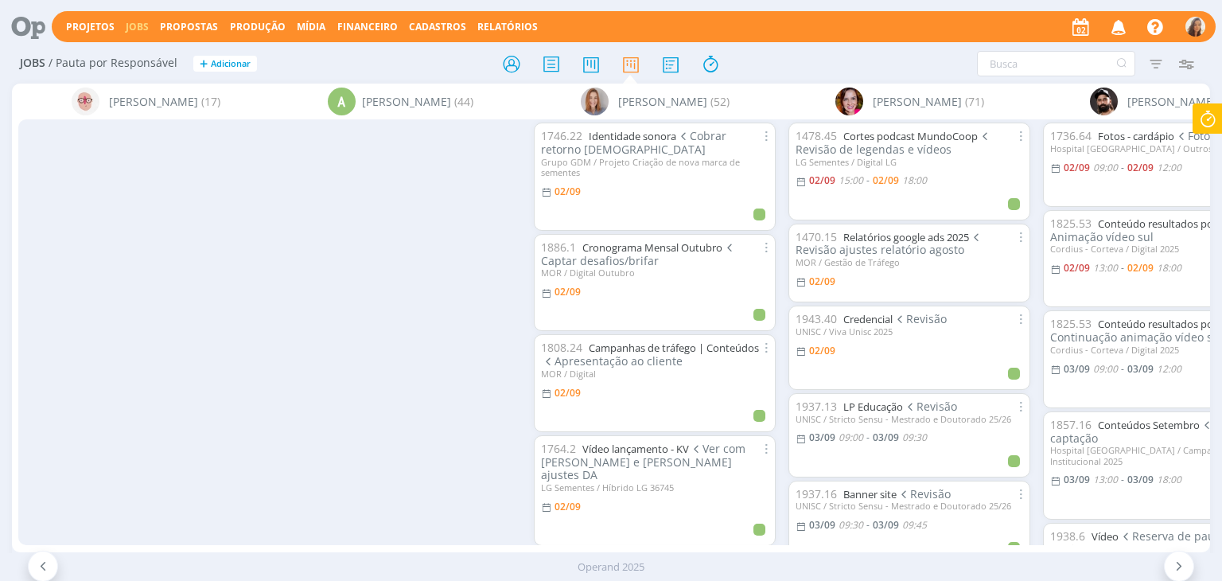
scroll to position [3552, 0]
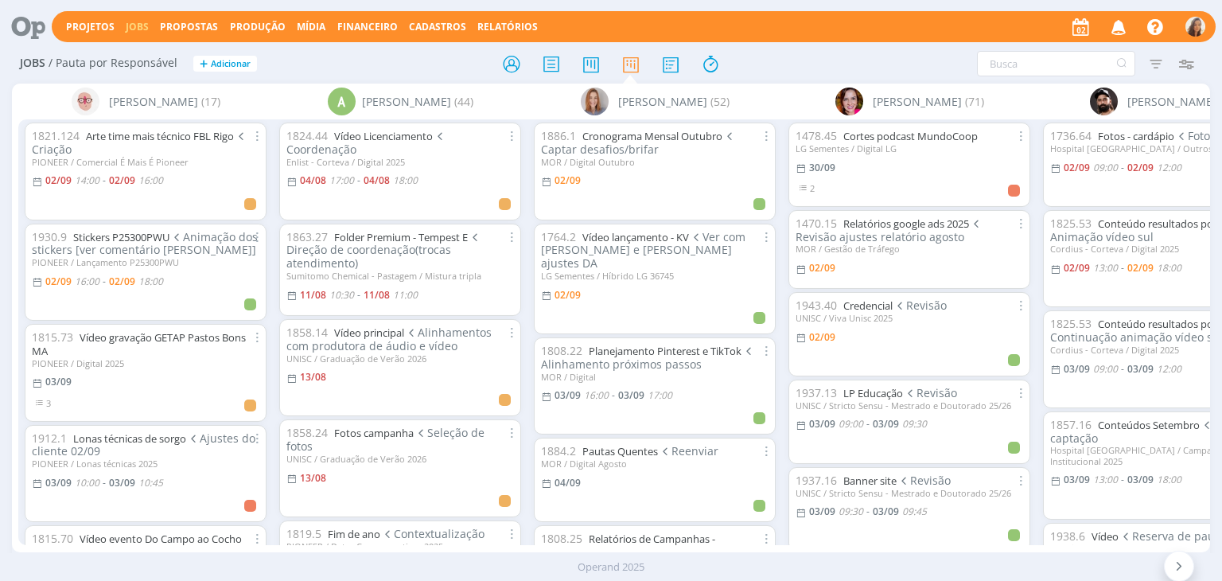
click at [29, 33] on icon at bounding box center [22, 26] width 33 height 31
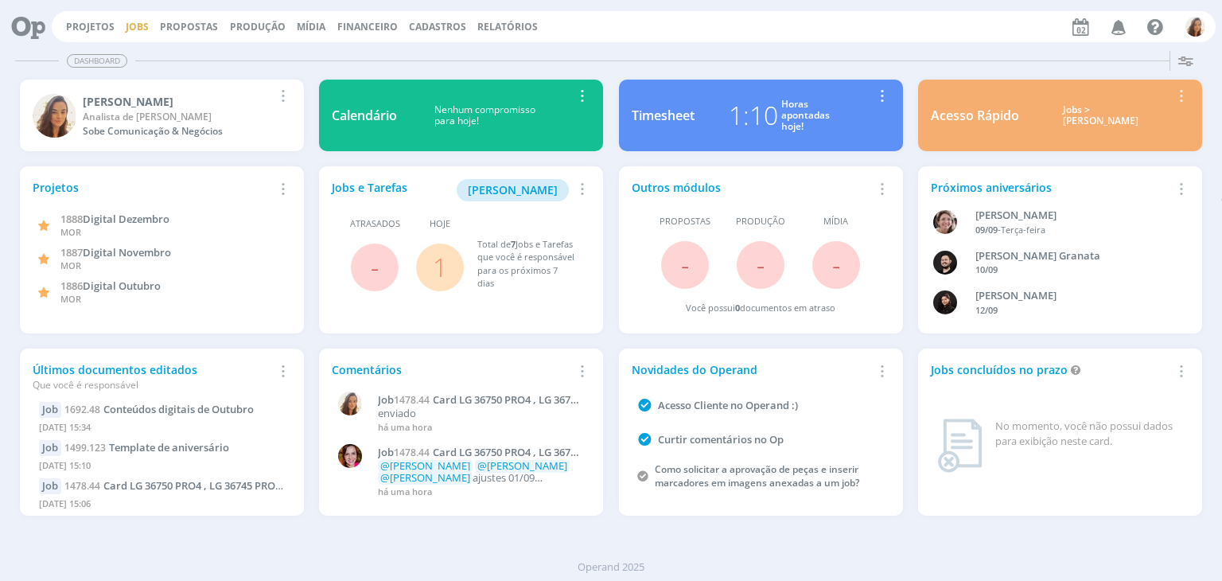
click at [140, 29] on link "Jobs" at bounding box center [137, 27] width 23 height 14
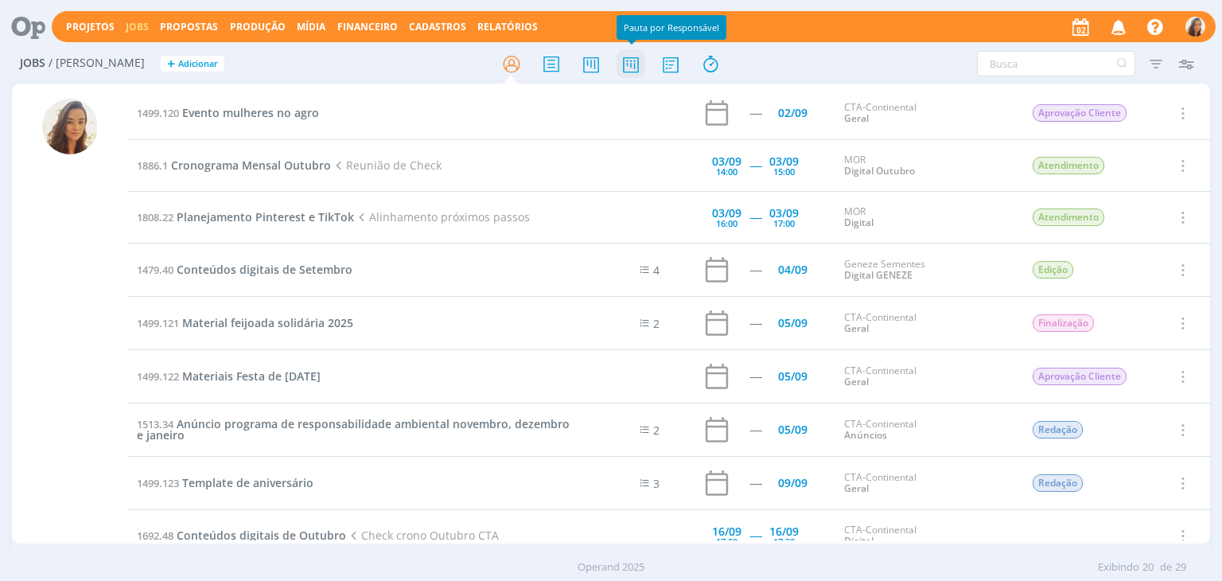
click at [639, 64] on icon at bounding box center [630, 64] width 29 height 31
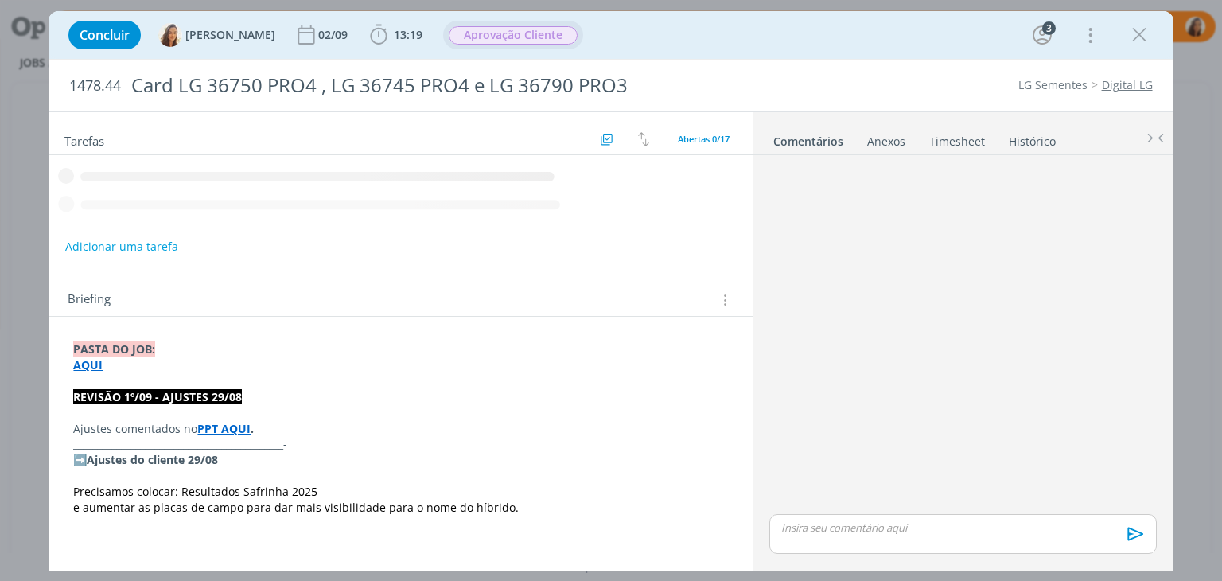
click at [472, 39] on span "Aprovação Cliente" at bounding box center [513, 35] width 129 height 18
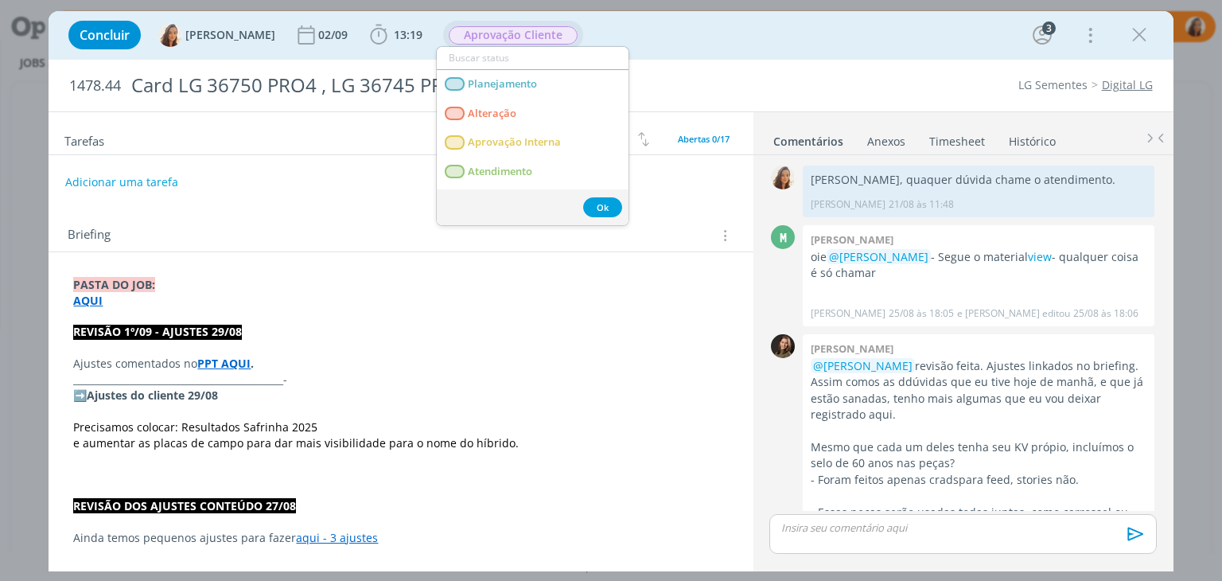
scroll to position [1393, 0]
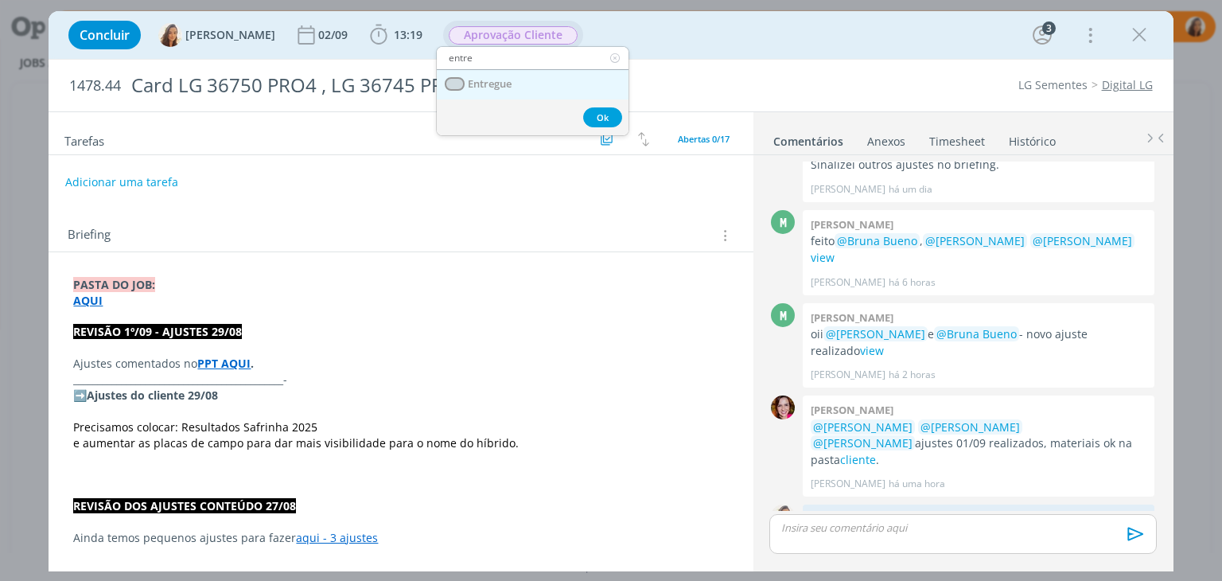
type input "entre"
click at [503, 81] on span "Entregue" at bounding box center [490, 84] width 44 height 13
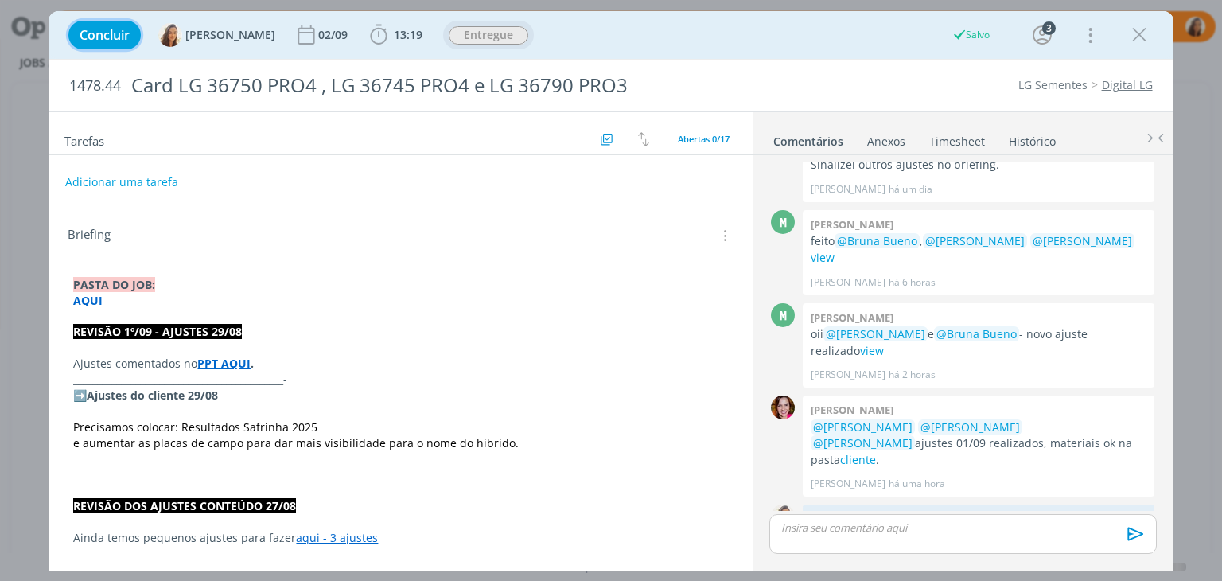
click at [86, 38] on span "Concluir" at bounding box center [105, 35] width 50 height 13
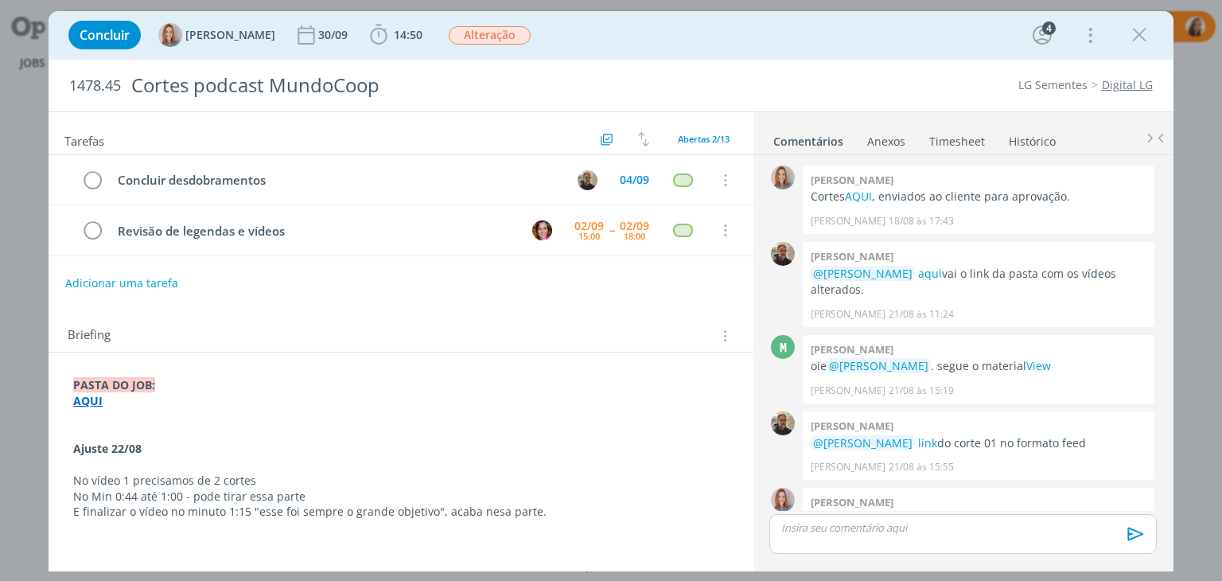
scroll to position [125, 0]
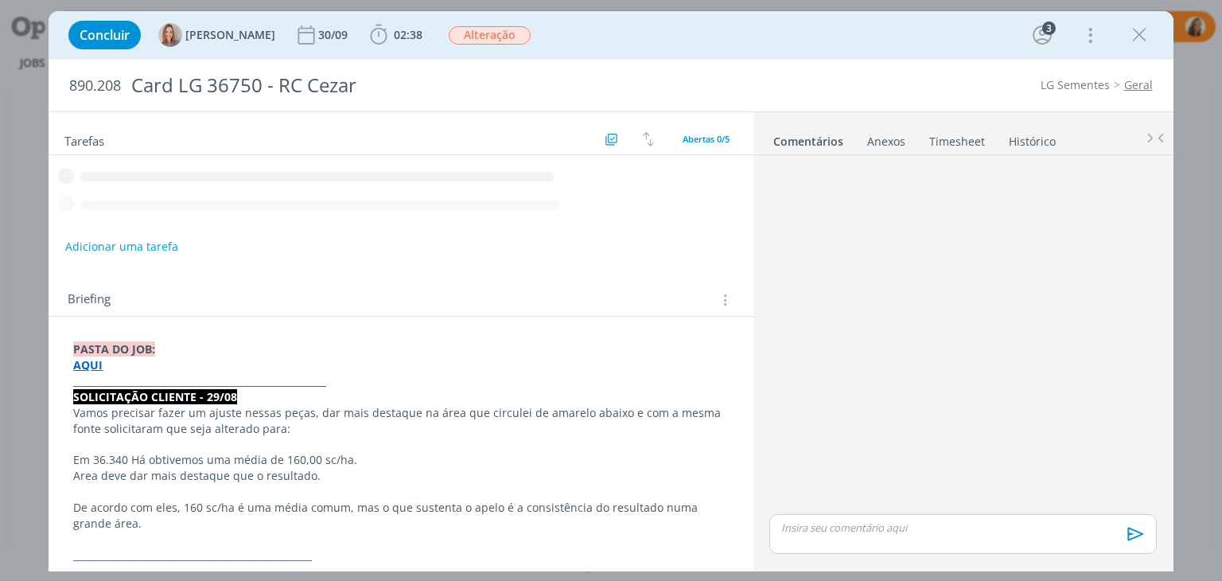
scroll to position [21, 0]
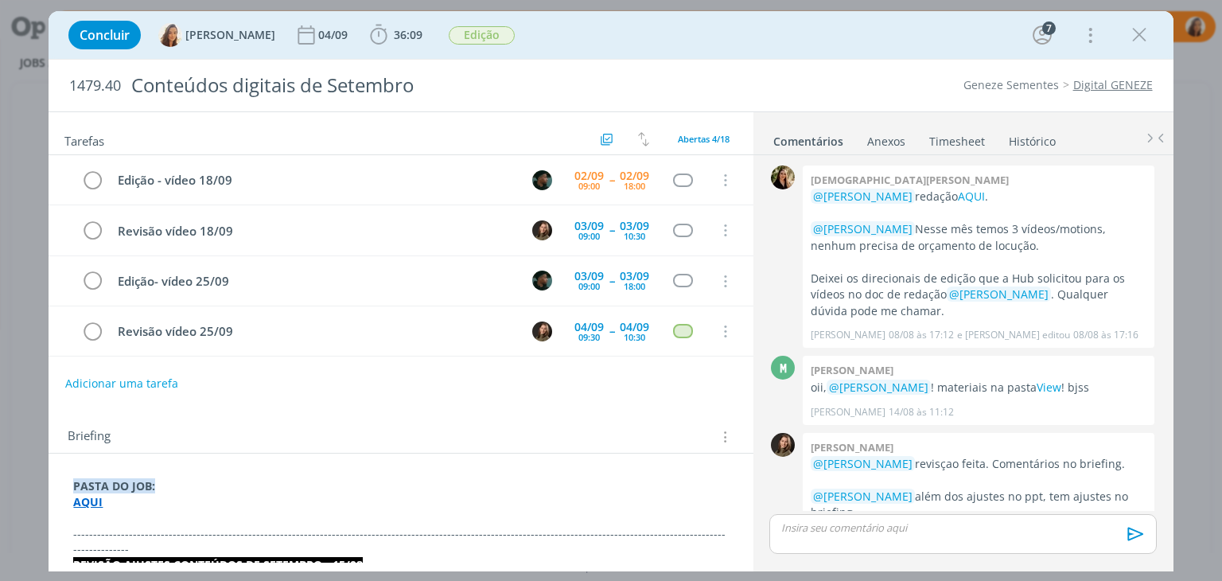
scroll to position [860, 0]
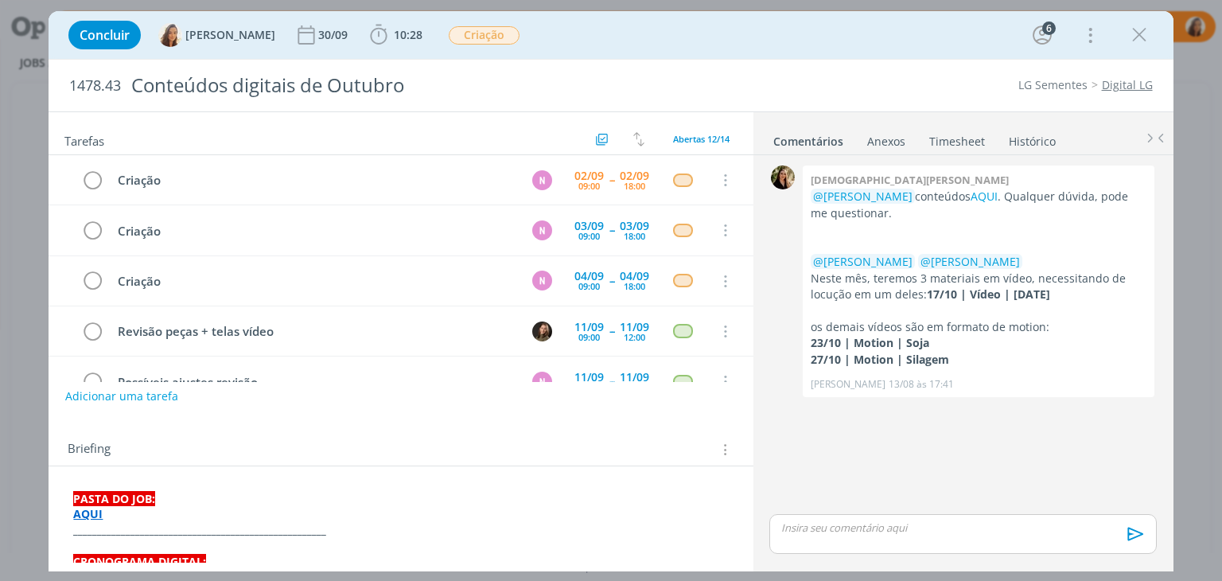
click at [927, 523] on p "dialog" at bounding box center [962, 527] width 361 height 14
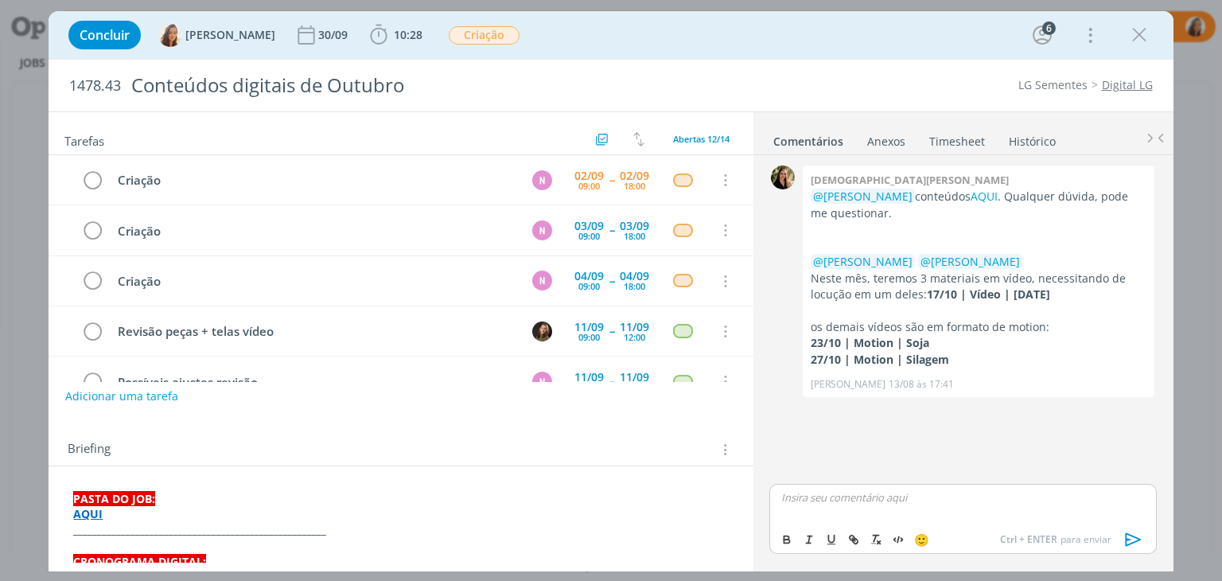
click at [846, 499] on p "dialog" at bounding box center [962, 497] width 361 height 14
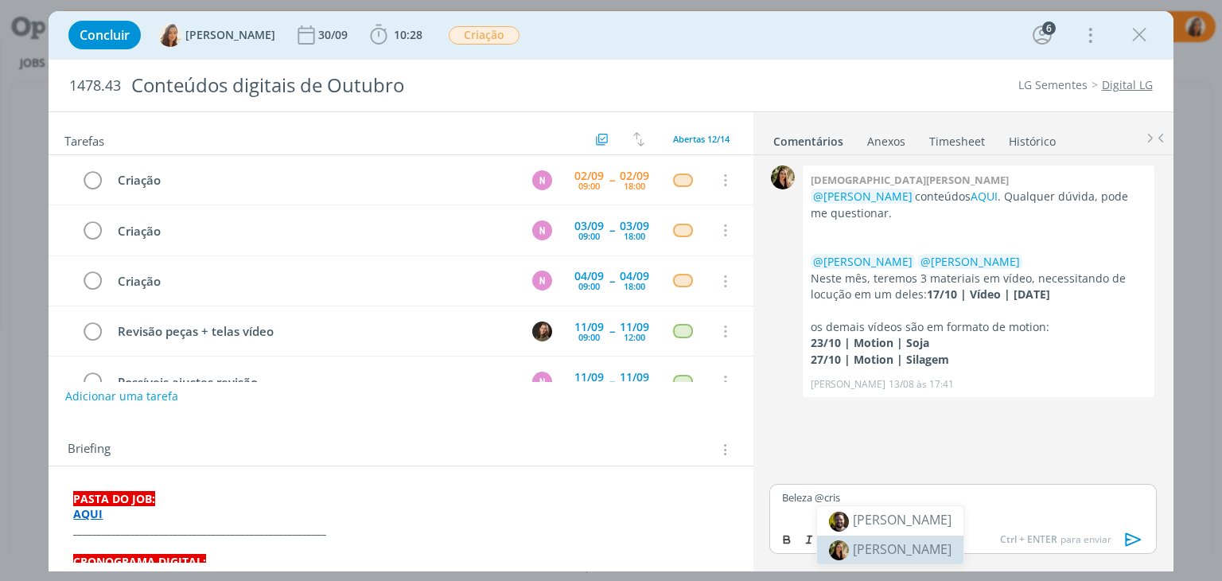
click at [900, 548] on span "[PERSON_NAME]" at bounding box center [902, 548] width 99 height 17
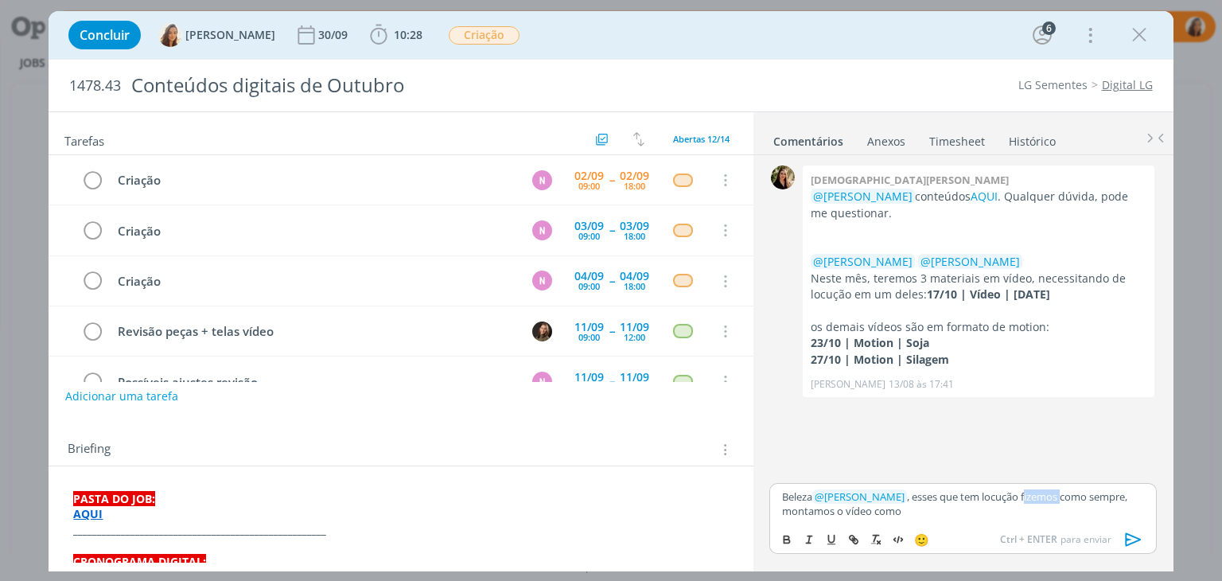
drag, startPoint x: 1051, startPoint y: 491, endPoint x: 1015, endPoint y: 494, distance: 36.7
click at [1015, 494] on p "Beleza ﻿ @ Cristieli Crizel ﻿ , esses que tem locução fizemos como sempre, mont…" at bounding box center [962, 503] width 361 height 29
click at [968, 514] on p "Beleza ﻿ @ Cristieli Crizel ﻿ , esses que tem locução seguimos como sempre, mon…" at bounding box center [962, 503] width 361 height 29
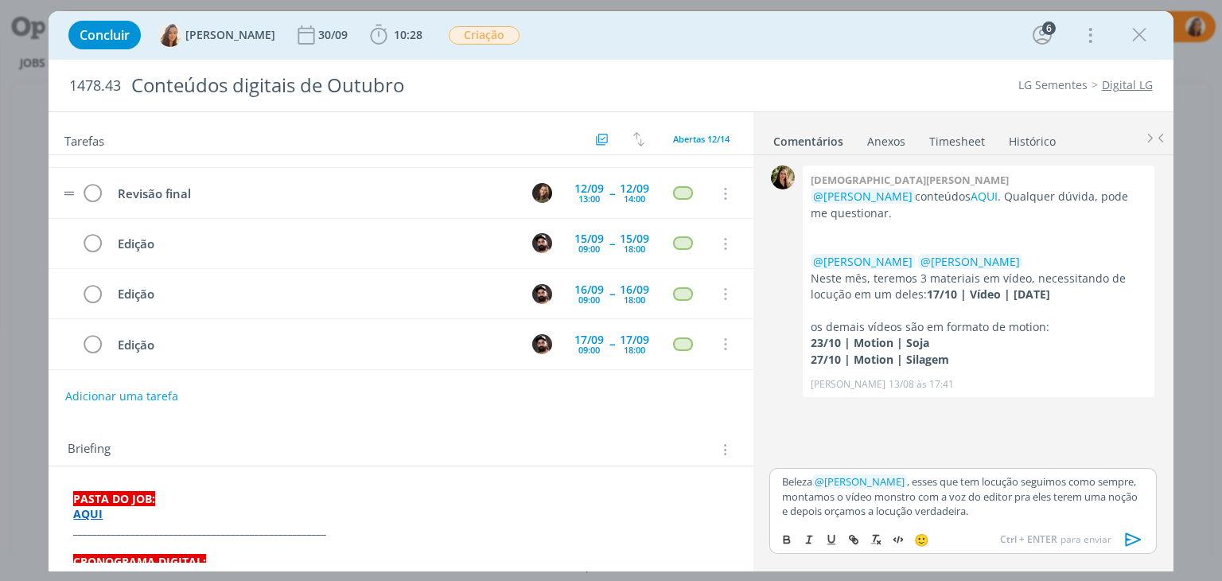
scroll to position [318, 0]
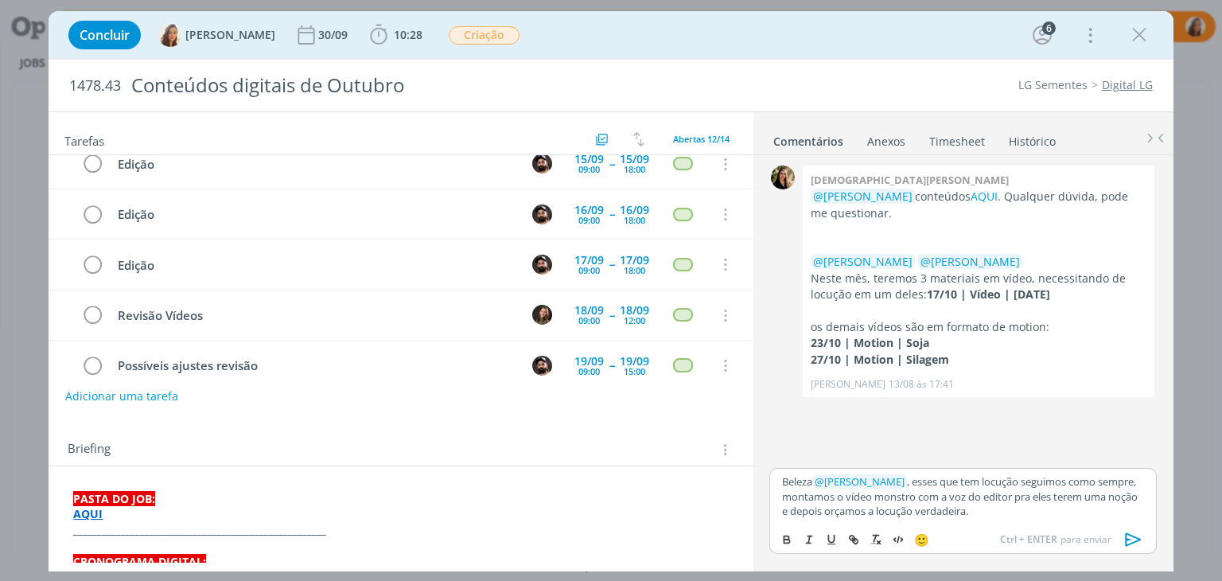
drag, startPoint x: 992, startPoint y: 513, endPoint x: 635, endPoint y: 462, distance: 359.9
click at [635, 462] on div "Tarefas Usar Job de template Criar template a partir deste job Visualizar Templ…" at bounding box center [611, 341] width 1124 height 460
copy p "Beleza ﻿ @ [PERSON_NAME] ﻿ , esses que tem locução seguimos como sempre, montam…"
click at [989, 509] on p "Beleza ﻿ @ [PERSON_NAME] ﻿ , esses que tem locução seguimos como sempre, montam…" at bounding box center [962, 496] width 361 height 44
click at [780, 480] on div "Beleza ﻿ @ [PERSON_NAME] ﻿ , esses que tem locução seguimos como sempre, montam…" at bounding box center [962, 496] width 387 height 56
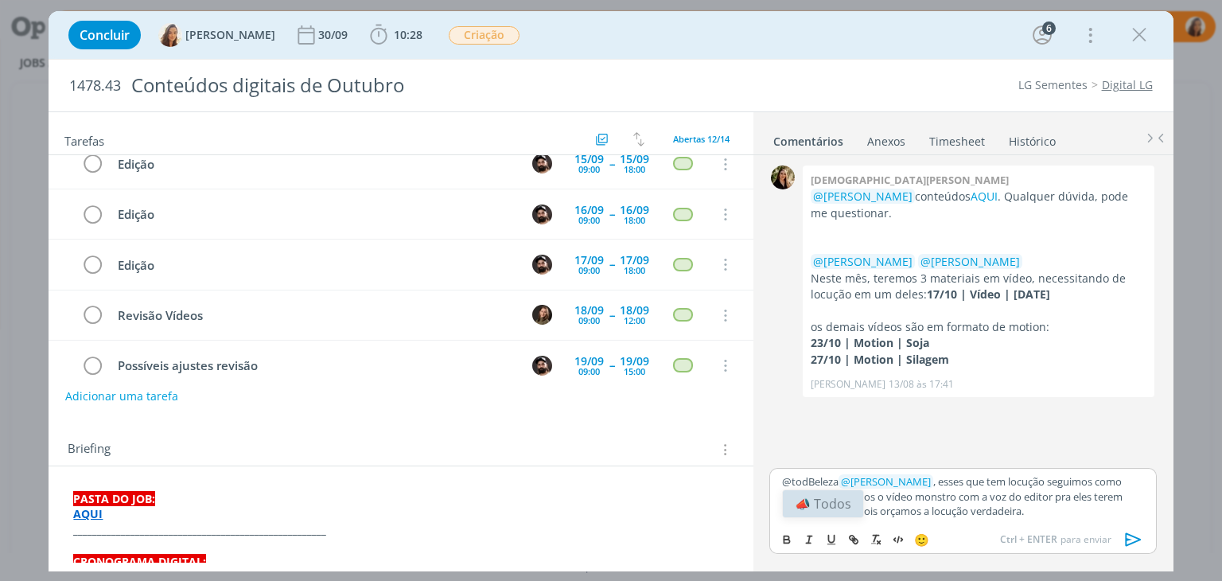
click at [824, 500] on li "📣 Todos" at bounding box center [823, 503] width 80 height 27
drag, startPoint x: 1040, startPoint y: 514, endPoint x: 757, endPoint y: 464, distance: 287.4
click at [757, 464] on div "0 Cristieli crizel @Marcel Ali conteúdos AQUI . Qualquer dúvida, pode me questi…" at bounding box center [963, 361] width 420 height 413
copy div "﻿ @ Todos ﻿ Beleza ﻿ @ [PERSON_NAME] ﻿ , esses que tem locução seguimos como se…"
click at [1120, 538] on button "dialog" at bounding box center [1133, 539] width 32 height 19
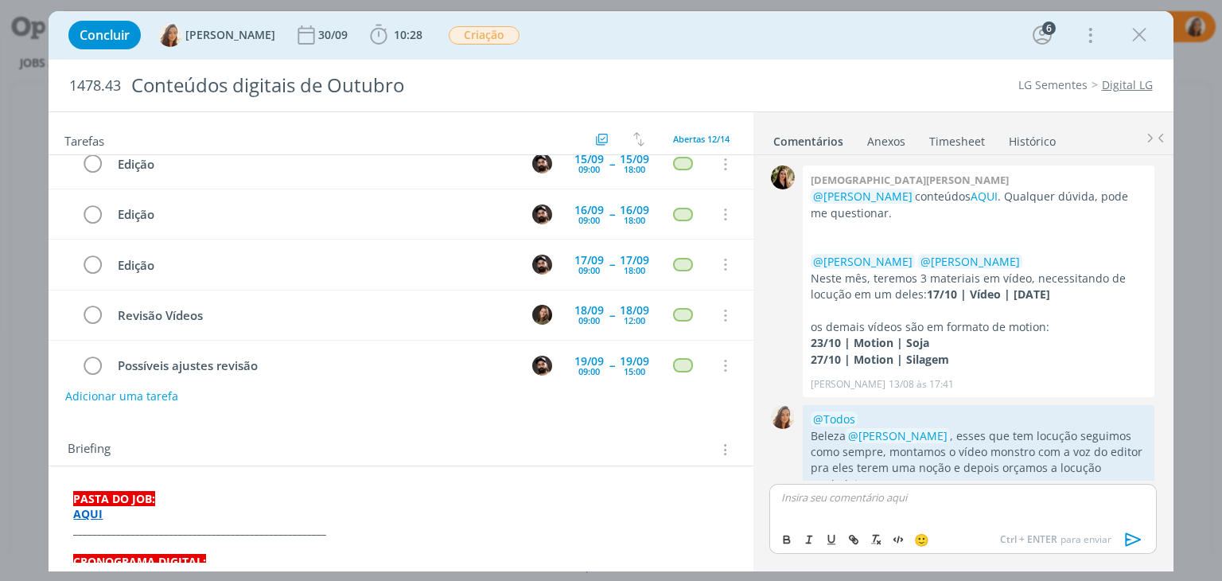
scroll to position [44, 0]
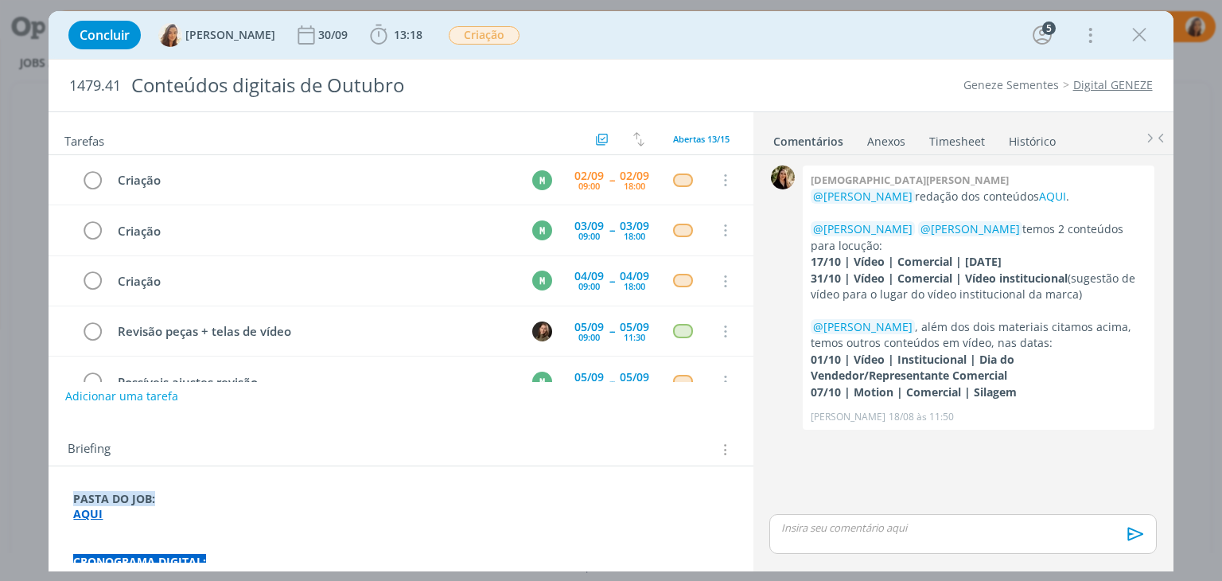
click at [843, 529] on p "dialog" at bounding box center [962, 527] width 361 height 14
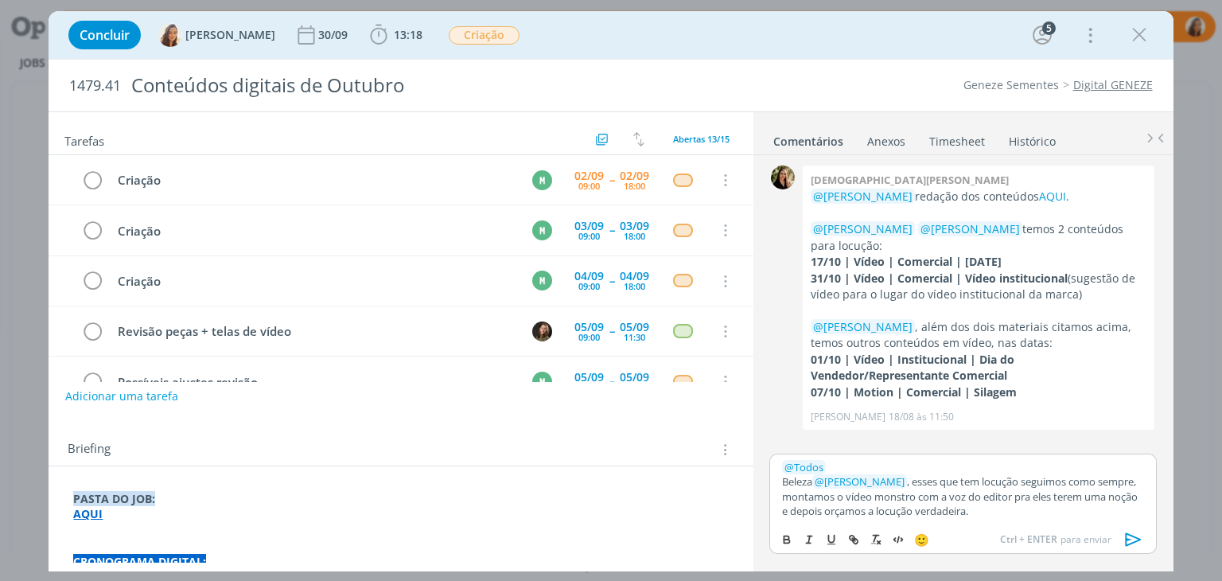
click at [1121, 545] on icon "dialog" at bounding box center [1133, 539] width 24 height 24
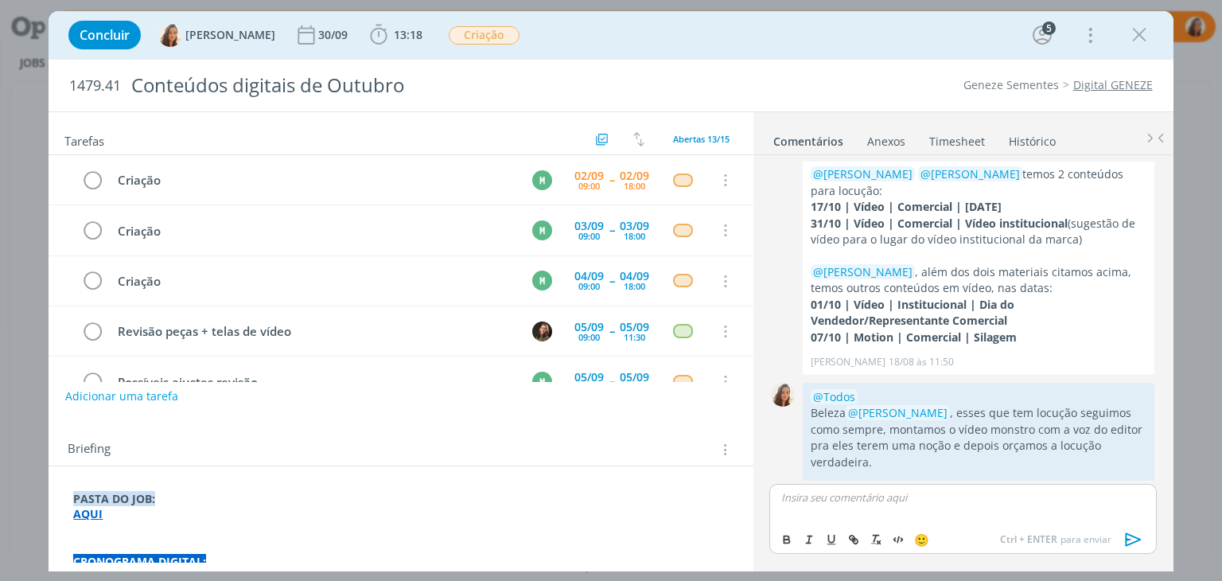
scroll to position [76, 0]
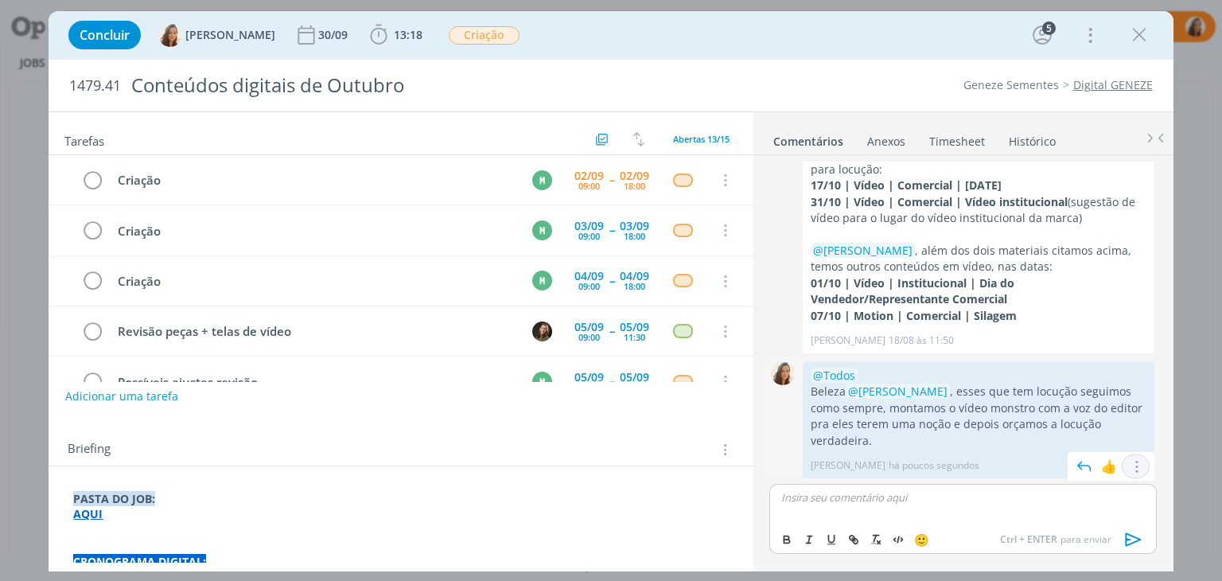
click at [1129, 462] on icon "dialog" at bounding box center [1135, 466] width 17 height 15
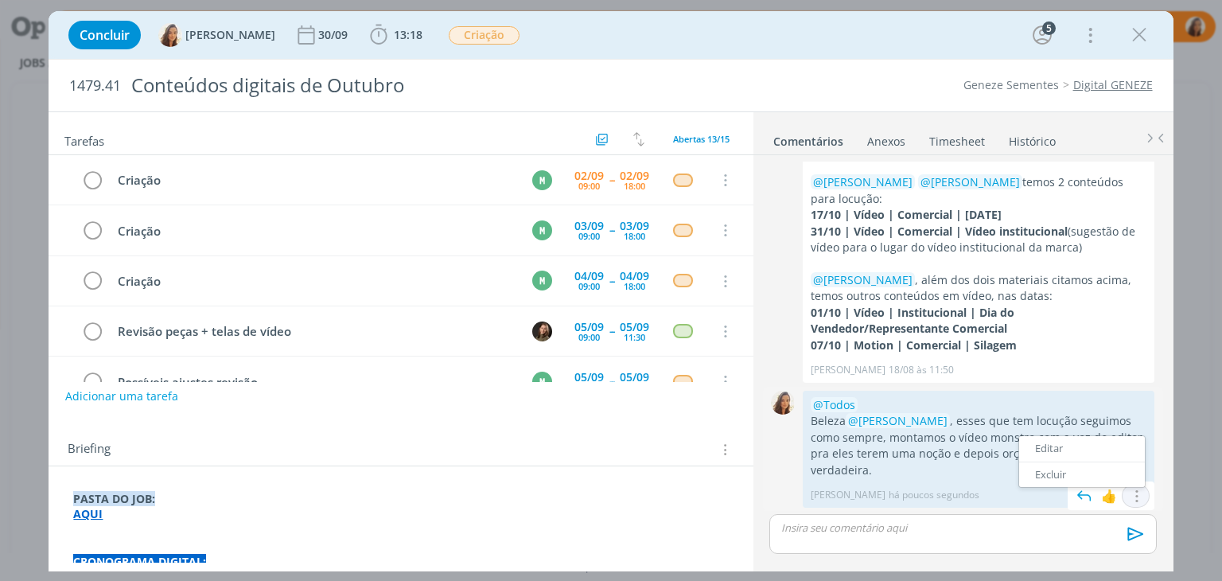
scroll to position [46, 0]
click at [1069, 451] on link "Editar" at bounding box center [1082, 449] width 126 height 25
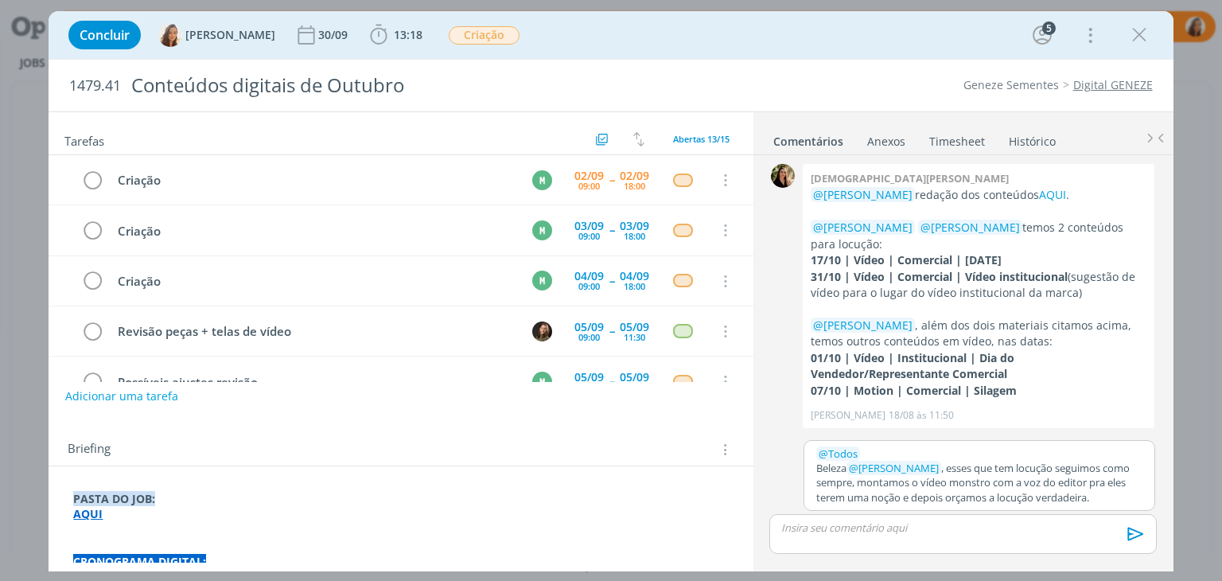
scroll to position [0, 0]
click at [1089, 481] on p "Beleza ﻿ @ [PERSON_NAME] ﻿ , esses que tem locução seguimos como sempre, montam…" at bounding box center [979, 484] width 326 height 44
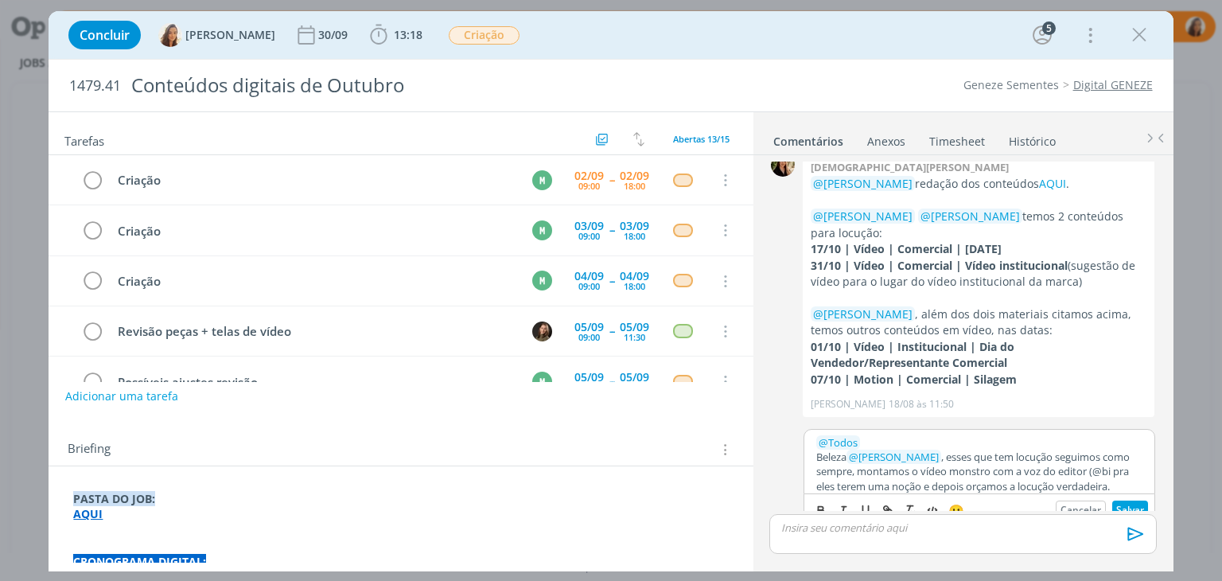
scroll to position [24, 0]
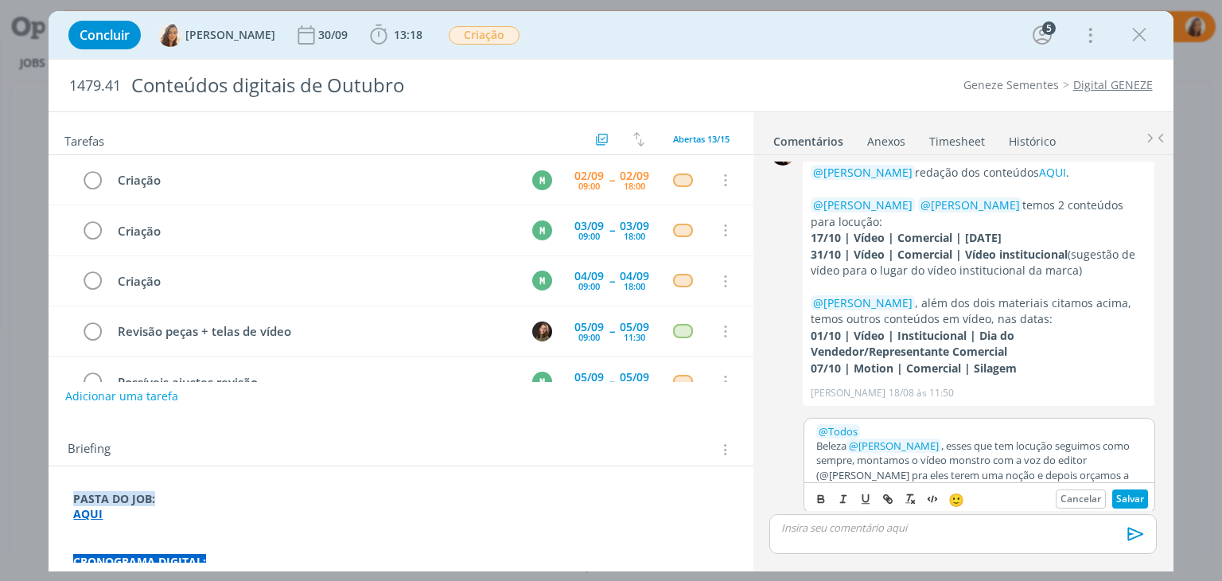
click at [819, 472] on p "Beleza ﻿ @ [PERSON_NAME] ﻿ , esses que tem locução seguimos como sempre, montam…" at bounding box center [979, 467] width 326 height 59
click at [860, 472] on p "Beleza ﻿ @ [PERSON_NAME] ﻿ , esses que tem locução seguimos como sempre, montam…" at bounding box center [979, 467] width 326 height 59
click at [864, 501] on span "[PERSON_NAME]" at bounding box center [901, 496] width 99 height 17
click at [1133, 494] on button "Salvar" at bounding box center [1130, 498] width 36 height 19
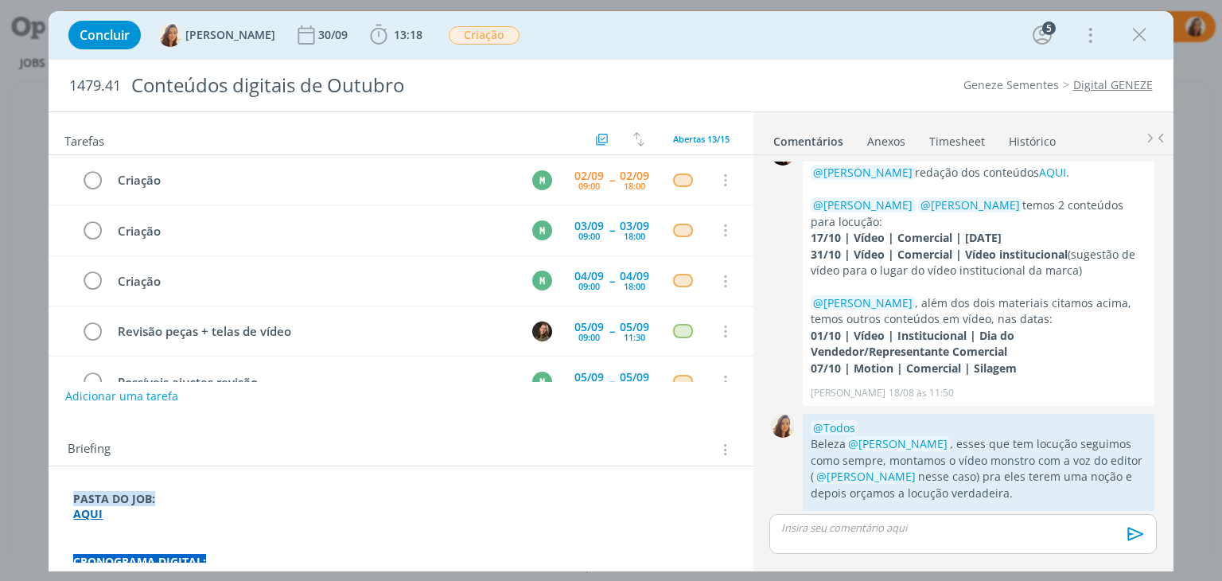
scroll to position [46, 0]
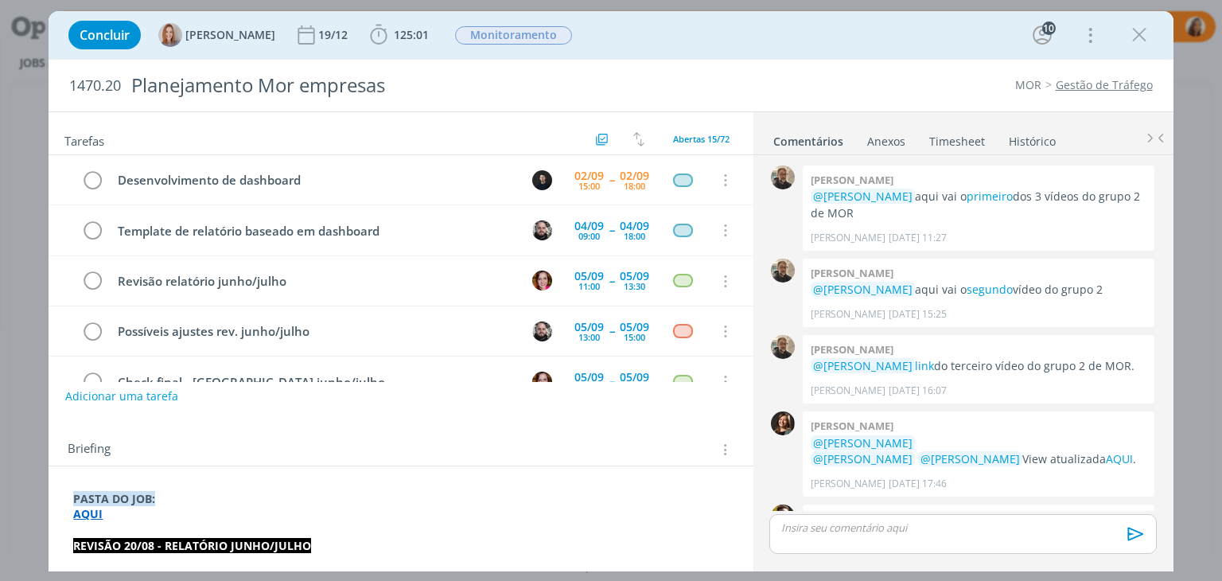
scroll to position [1521, 0]
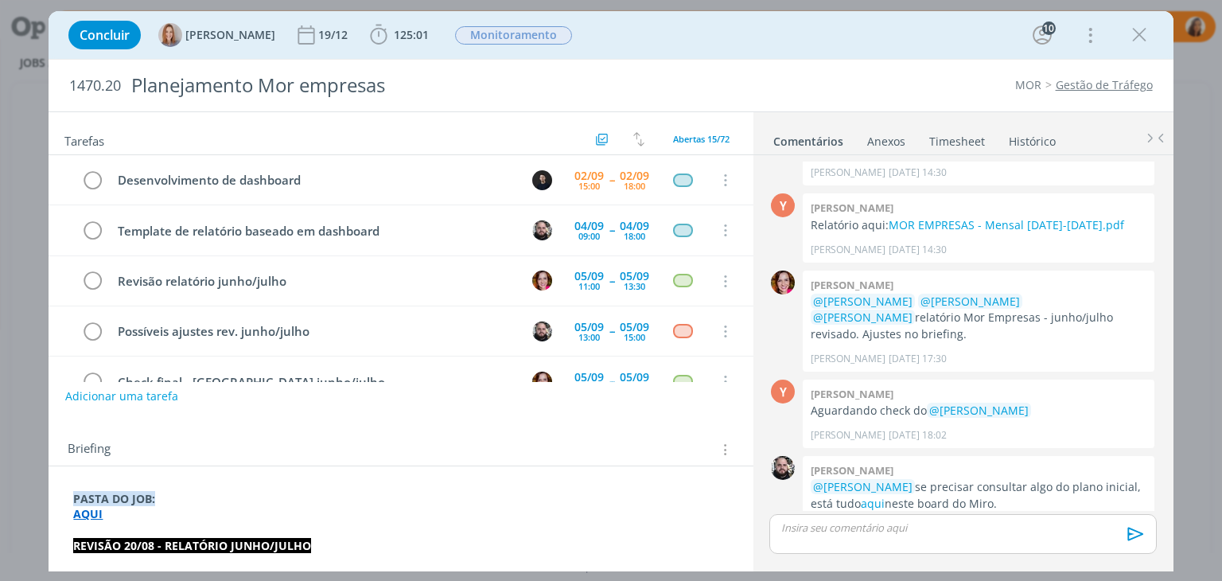
click at [1075, 84] on link "Gestão de Tráfego" at bounding box center [1103, 84] width 97 height 15
click at [100, 508] on strong "AQUI" at bounding box center [87, 513] width 29 height 15
click at [88, 514] on strong "AQUI" at bounding box center [88, 514] width 29 height 15
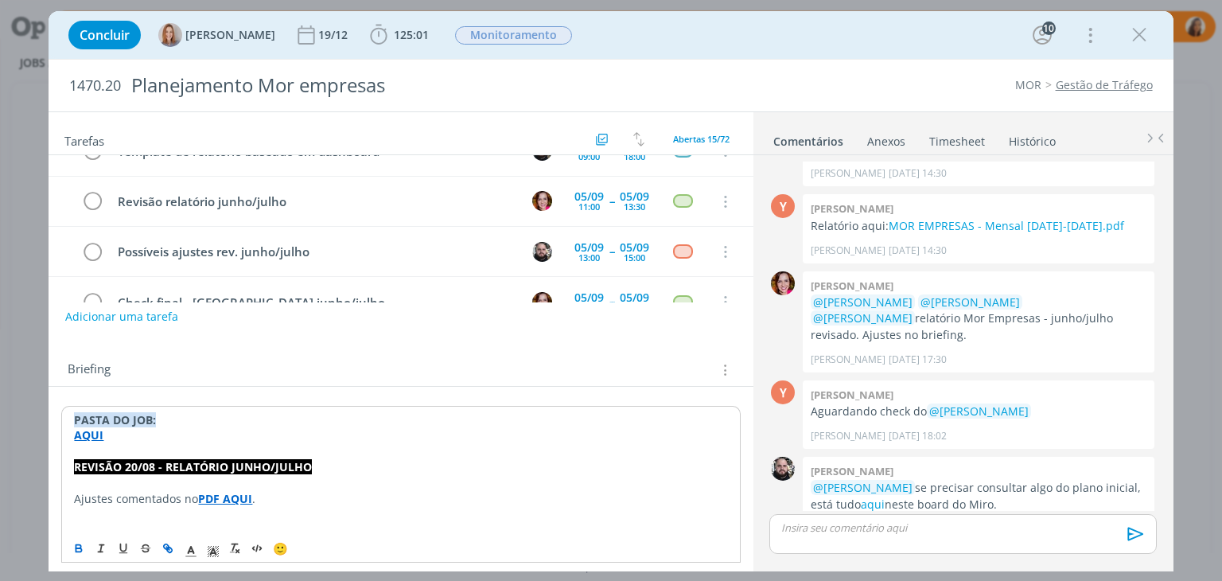
click at [81, 429] on strong "AQUI" at bounding box center [88, 434] width 29 height 15
click at [89, 437] on strong "AQUI" at bounding box center [88, 434] width 29 height 15
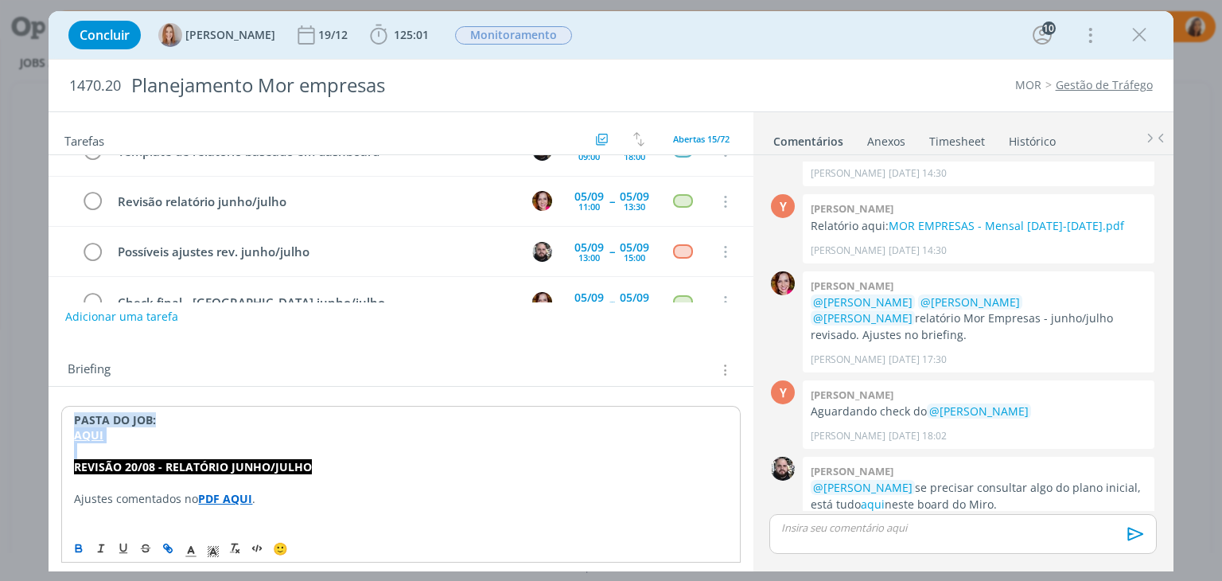
click at [97, 433] on strong "AQUI" at bounding box center [88, 434] width 29 height 15
click at [119, 456] on link "https://sobeae.sharepoint.com/:f:/s/SOBEAE/EkoMrXSGM2BHqnTZxplY9hUBayuvsmhOm1d8…" at bounding box center [177, 465] width 120 height 21
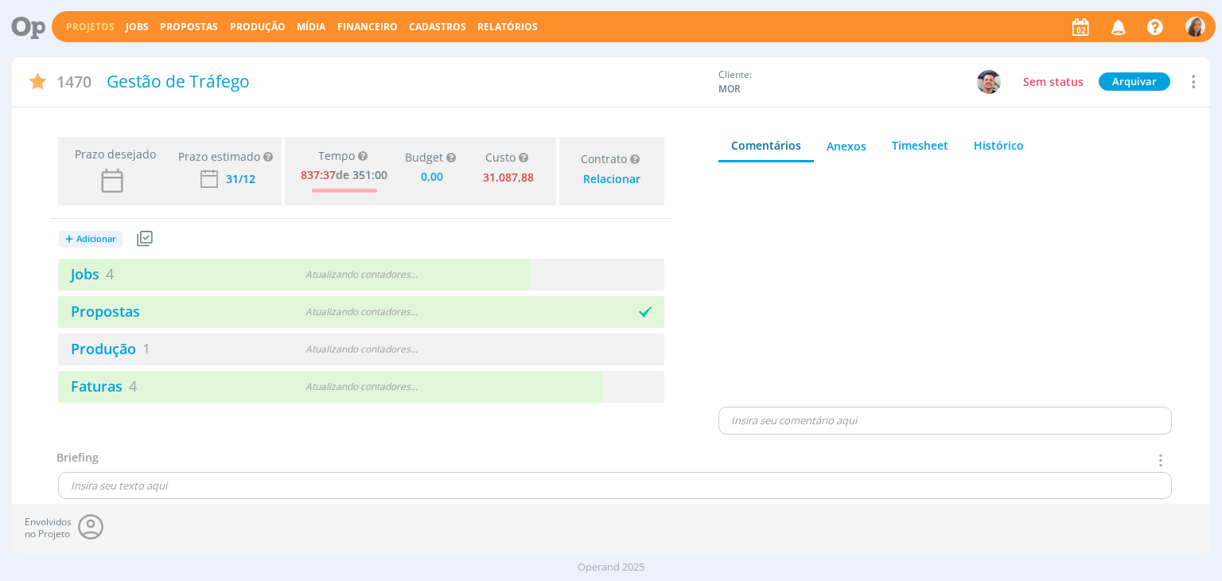
type input "0,00"
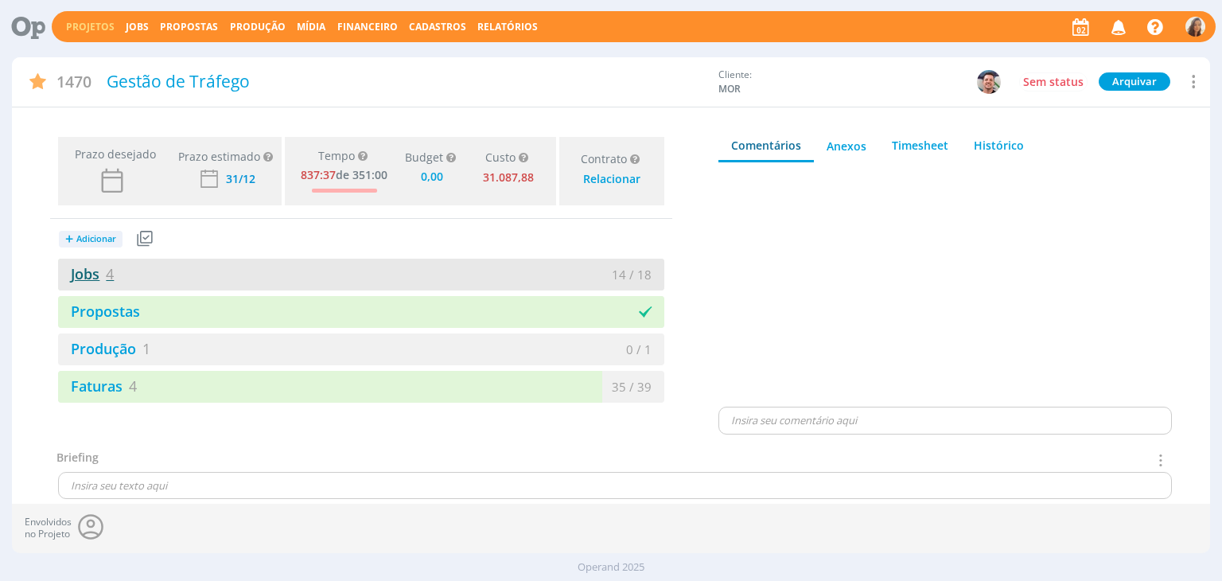
click at [95, 278] on link "Jobs 4" at bounding box center [86, 273] width 56 height 19
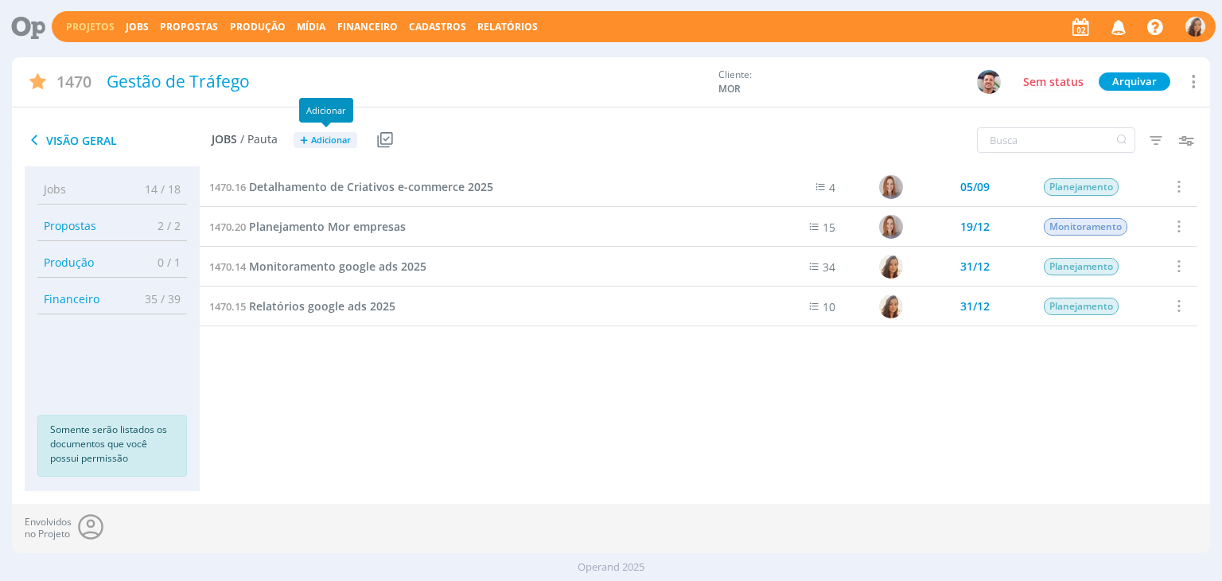
click at [318, 132] on button "+ Adicionar" at bounding box center [325, 140] width 64 height 17
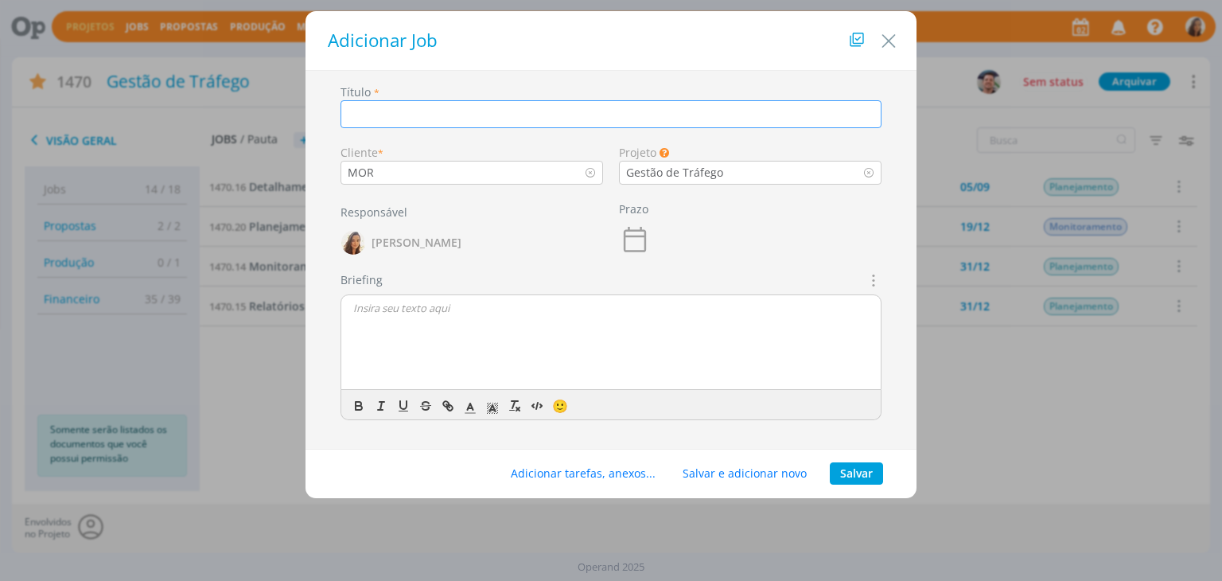
paste input "Monitoramento Mor empresas"
type input "Monitoramento Mor empresas"
click at [866, 462] on button "Salvar" at bounding box center [856, 473] width 53 height 22
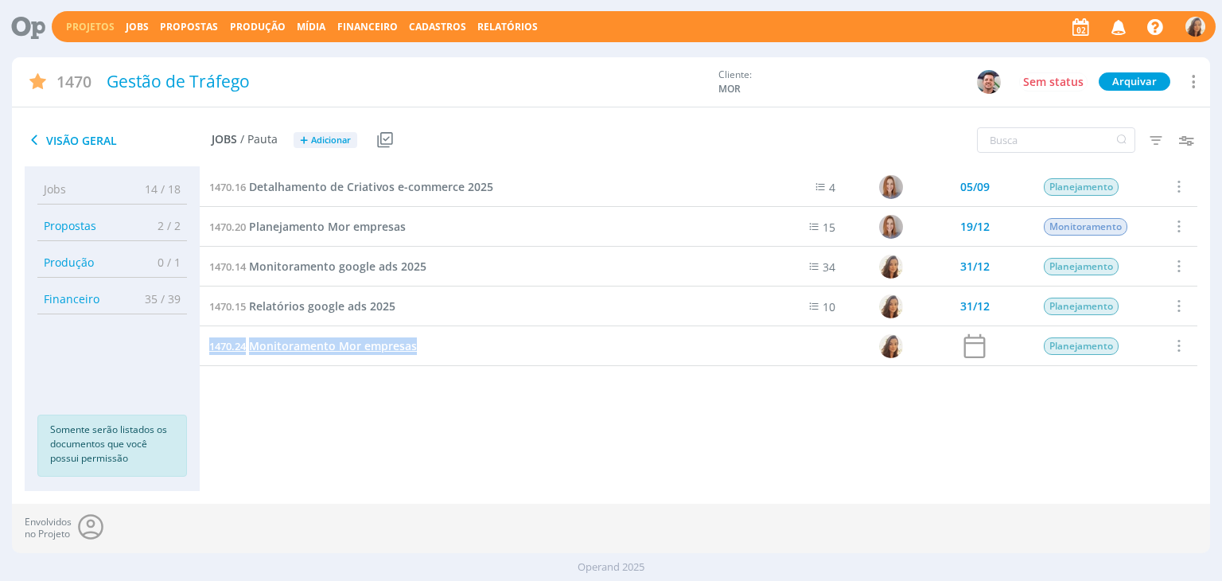
drag, startPoint x: 439, startPoint y: 340, endPoint x: 209, endPoint y: 349, distance: 230.0
click at [209, 349] on div "1470.24 Monitoramento Mor empresas" at bounding box center [472, 345] width 544 height 39
copy link "1470.24 Monitoramento Mor empresas"
click at [337, 344] on span "Monitoramento Mor empresas" at bounding box center [333, 345] width 168 height 15
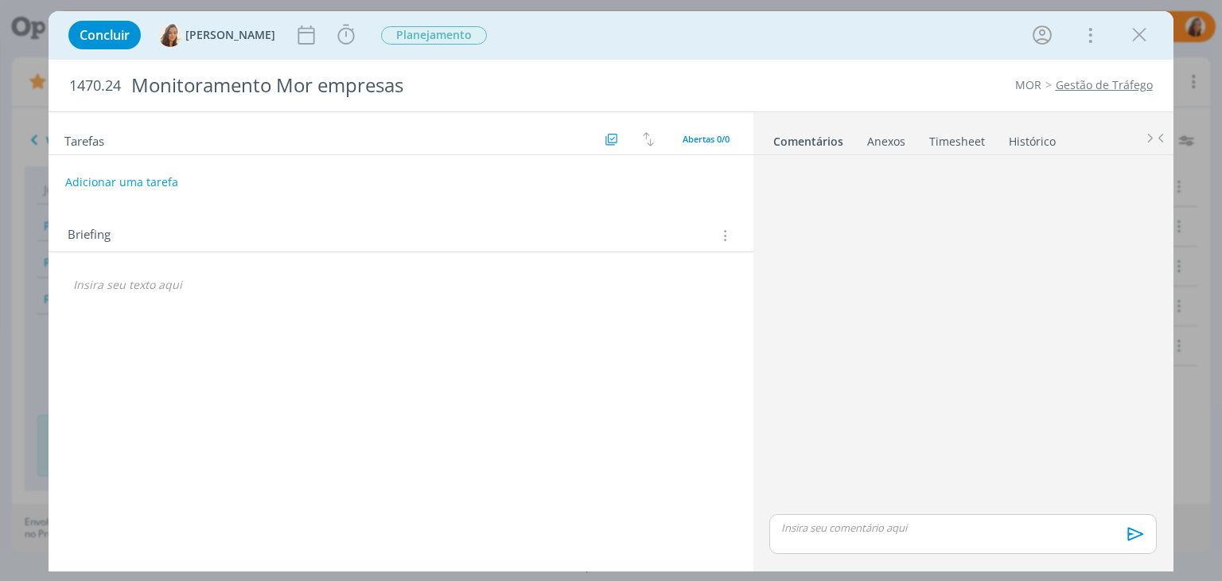
click at [728, 239] on icon "dialog" at bounding box center [723, 235] width 15 height 17
click at [684, 255] on div "Briefings Predefinidos" at bounding box center [628, 263] width 205 height 27
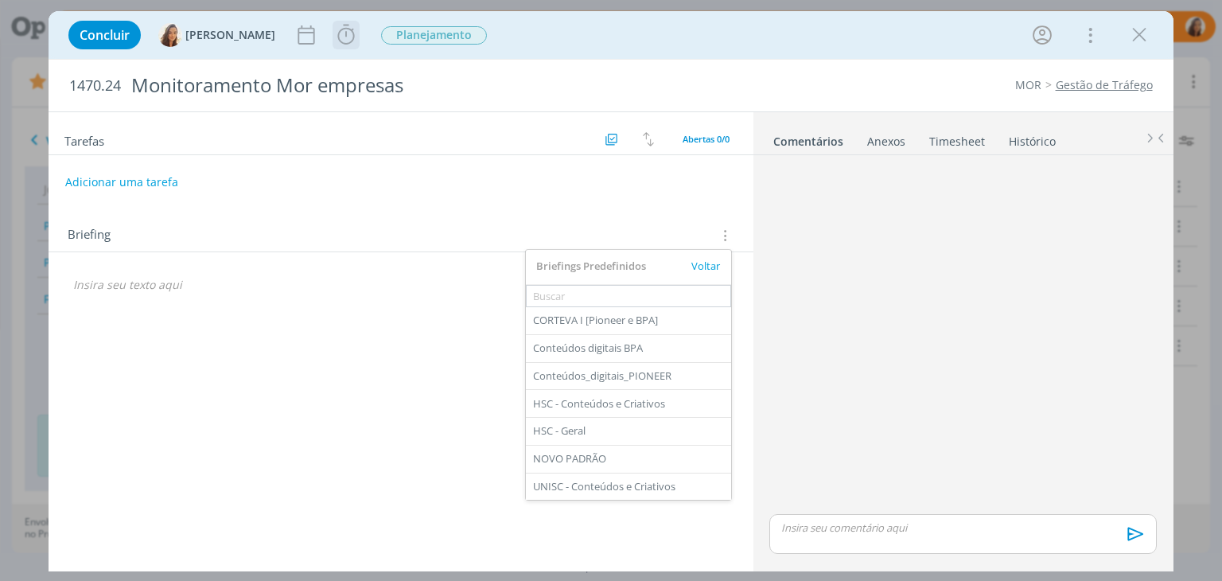
click at [339, 36] on icon "dialog" at bounding box center [346, 35] width 24 height 24
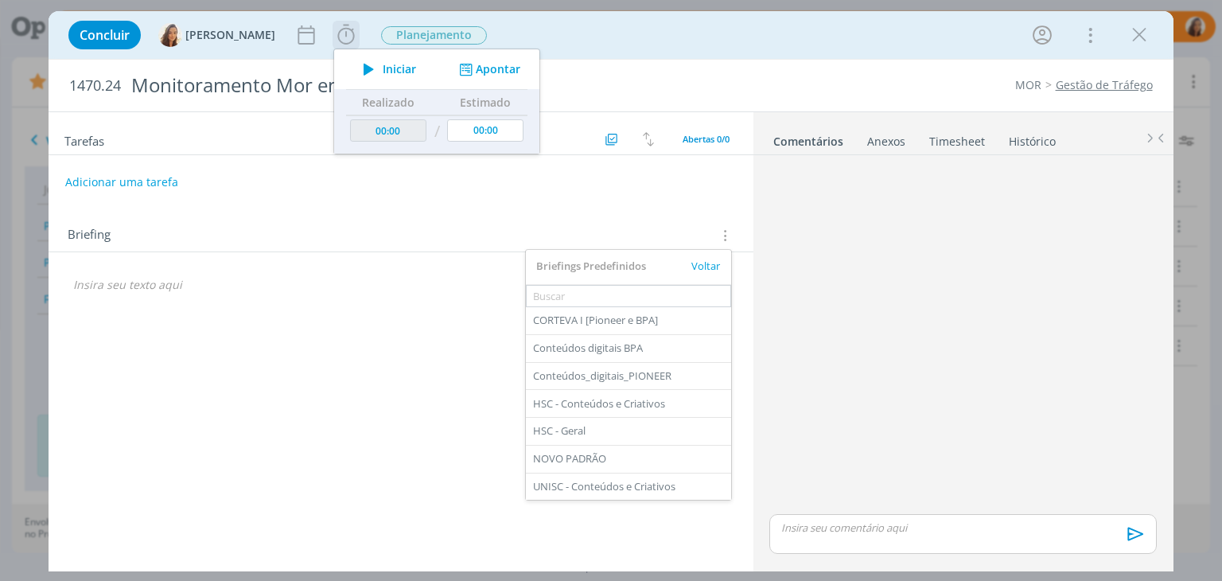
click at [394, 68] on span "Iniciar" at bounding box center [399, 69] width 33 height 11
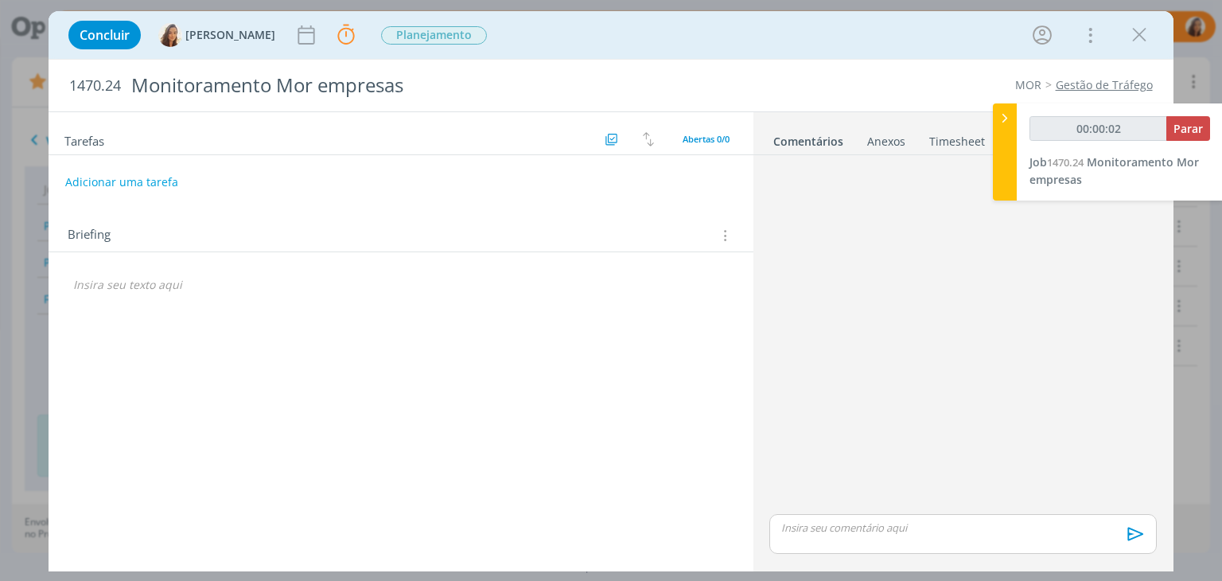
click at [723, 235] on icon "dialog" at bounding box center [723, 235] width 15 height 17
click at [673, 268] on div "Briefings Predefinidos" at bounding box center [628, 263] width 205 height 27
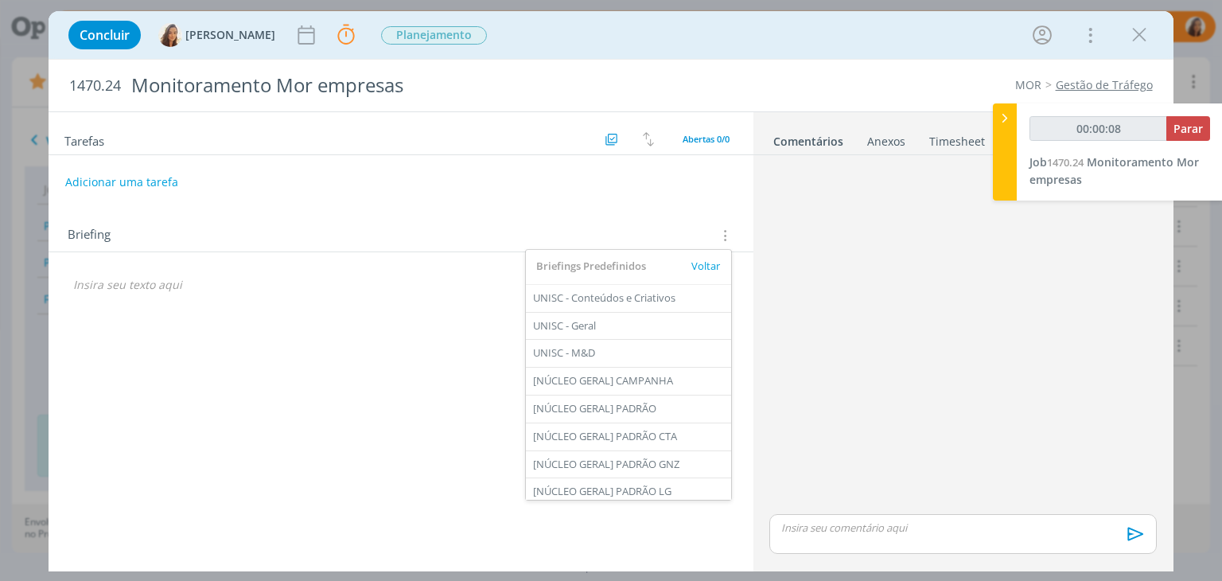
scroll to position [192, 0]
click at [689, 400] on div "[NÚCLEO GERAL] PADRÃO" at bounding box center [628, 404] width 205 height 27
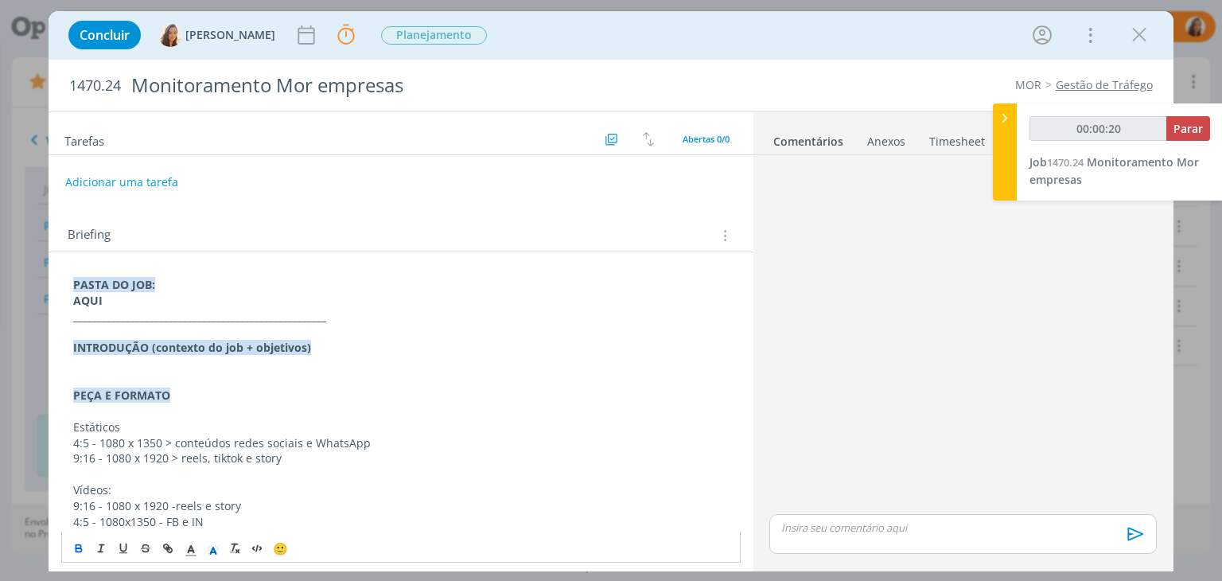
click at [90, 293] on strong "AQUI" at bounding box center [87, 300] width 29 height 15
type input "00:00:21"
click at [172, 552] on icon "dialog" at bounding box center [167, 548] width 13 height 13
type input "AQUI"
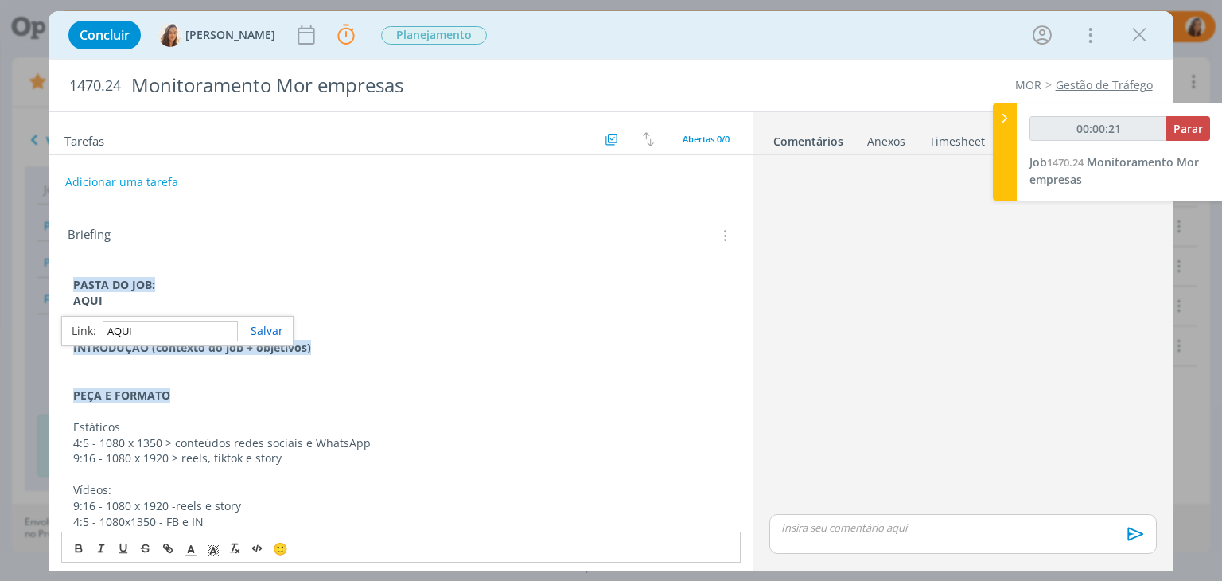
type input "00:00:22"
paste input "https://sobeae.sharepoint.com/:f:/s/SOBEAE/EgmotHcd9_ZCp1shwB5ANm8BZtFt_iwPLgcI…"
type input "https://sobeae.sharepoint.com/:f:/s/SOBEAE/EgmotHcd9_ZCp1shwB5ANm8BZtFt_iwPLgcI…"
click at [276, 332] on link "dialog" at bounding box center [260, 330] width 45 height 15
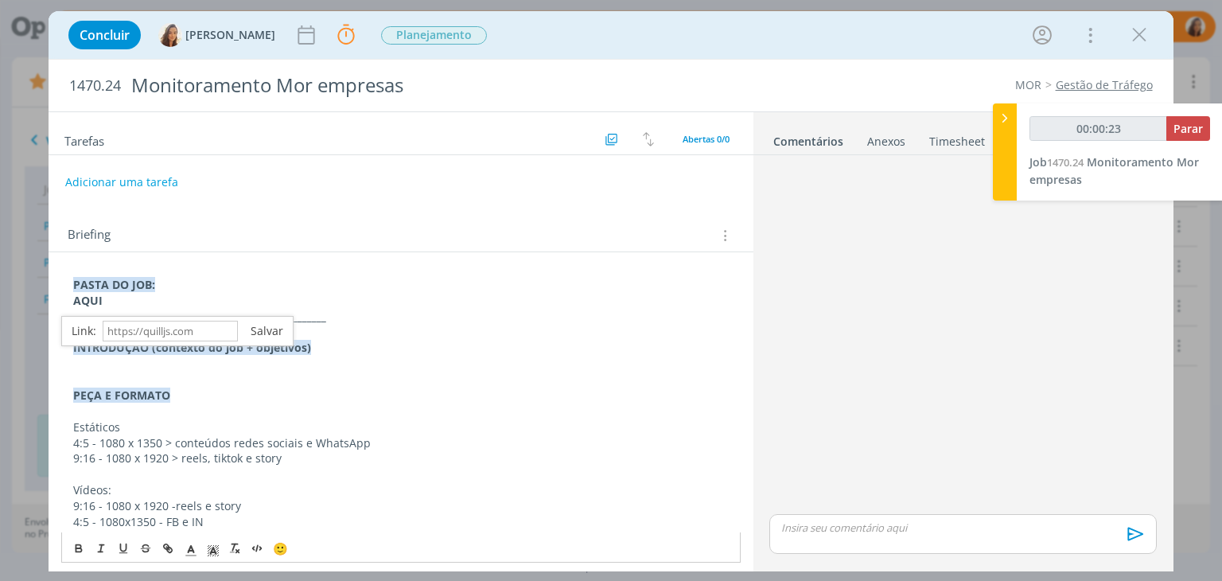
scroll to position [0, 0]
click at [301, 299] on p "AQUI" at bounding box center [400, 301] width 655 height 16
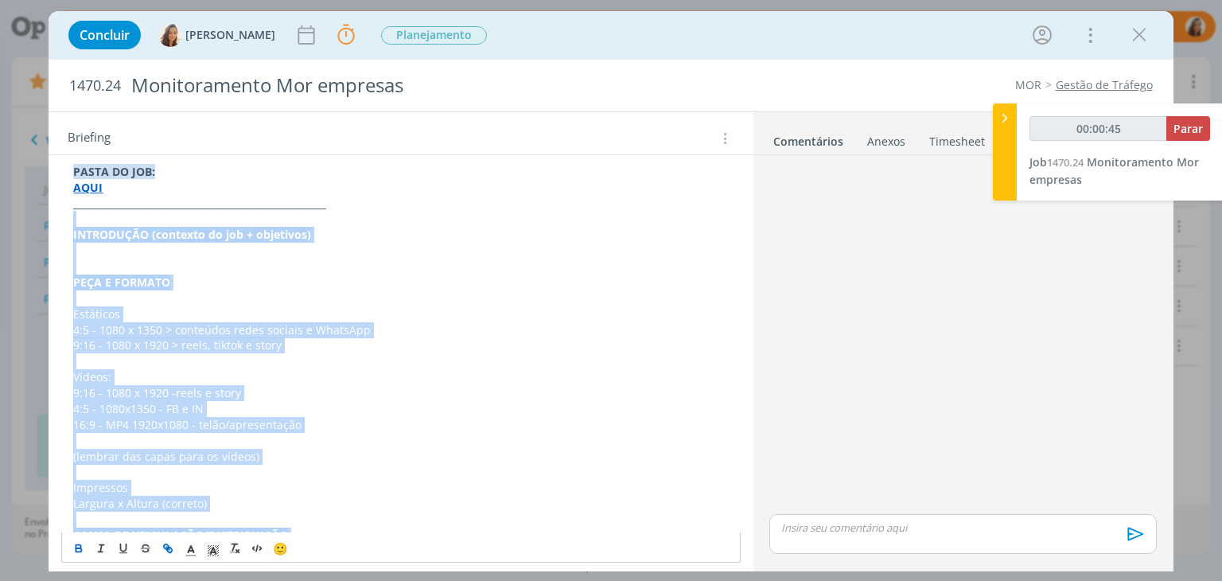
scroll to position [85, 0]
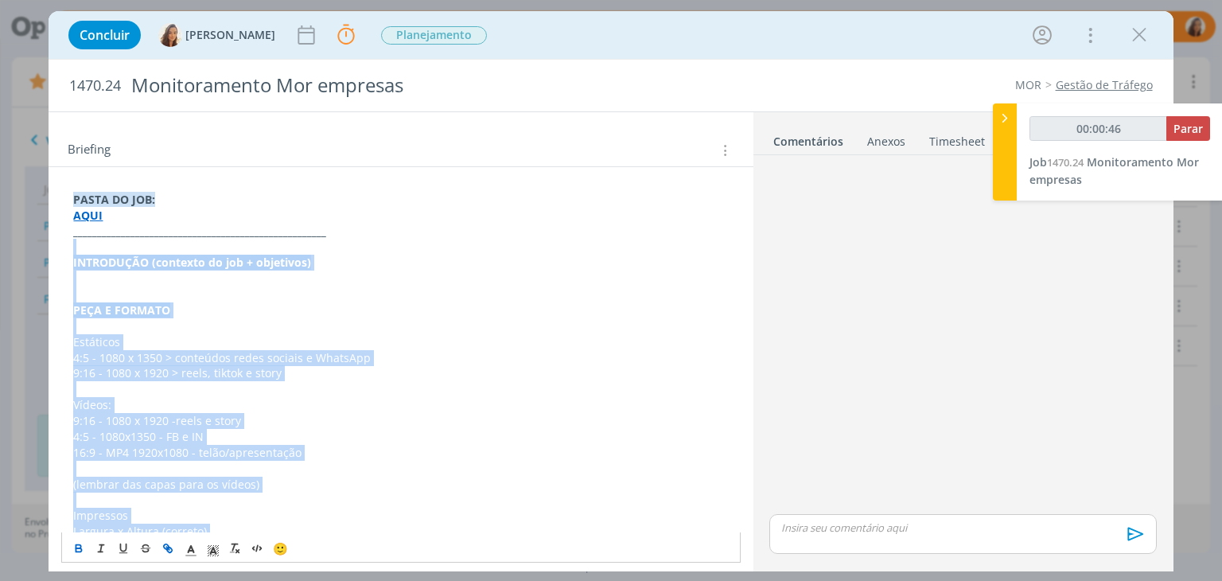
drag, startPoint x: 725, startPoint y: 515, endPoint x: 103, endPoint y: 248, distance: 676.2
click at [103, 248] on div "PASTA DO JOB: AQUI _____________________________________________________ INTROD…" at bounding box center [400, 563] width 678 height 754
click at [102, 274] on p "dialog" at bounding box center [400, 278] width 655 height 16
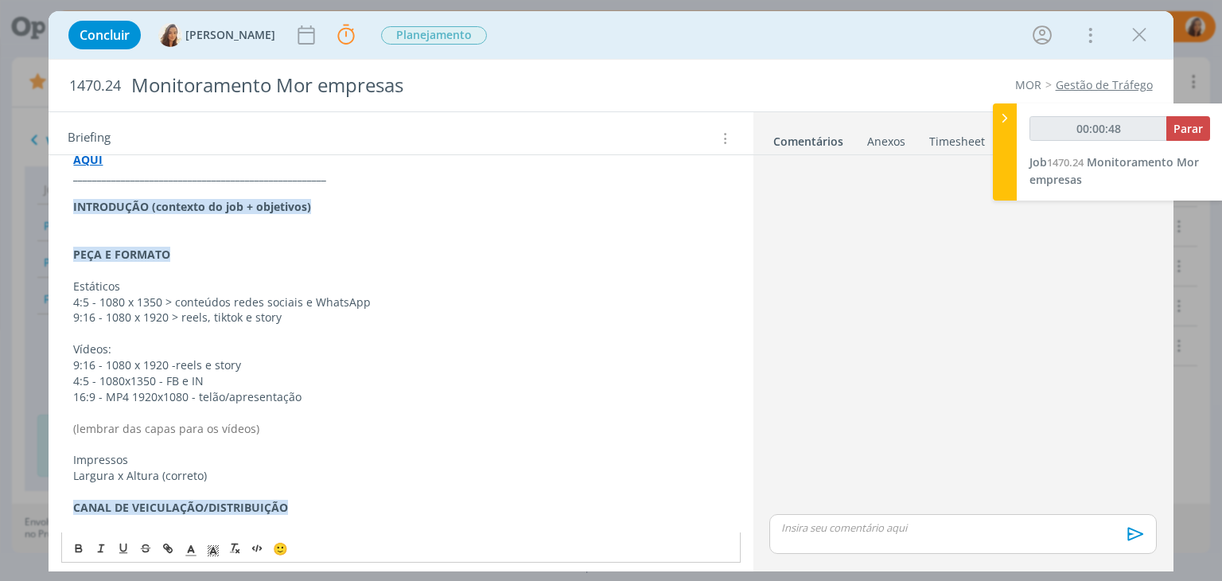
scroll to position [165, 0]
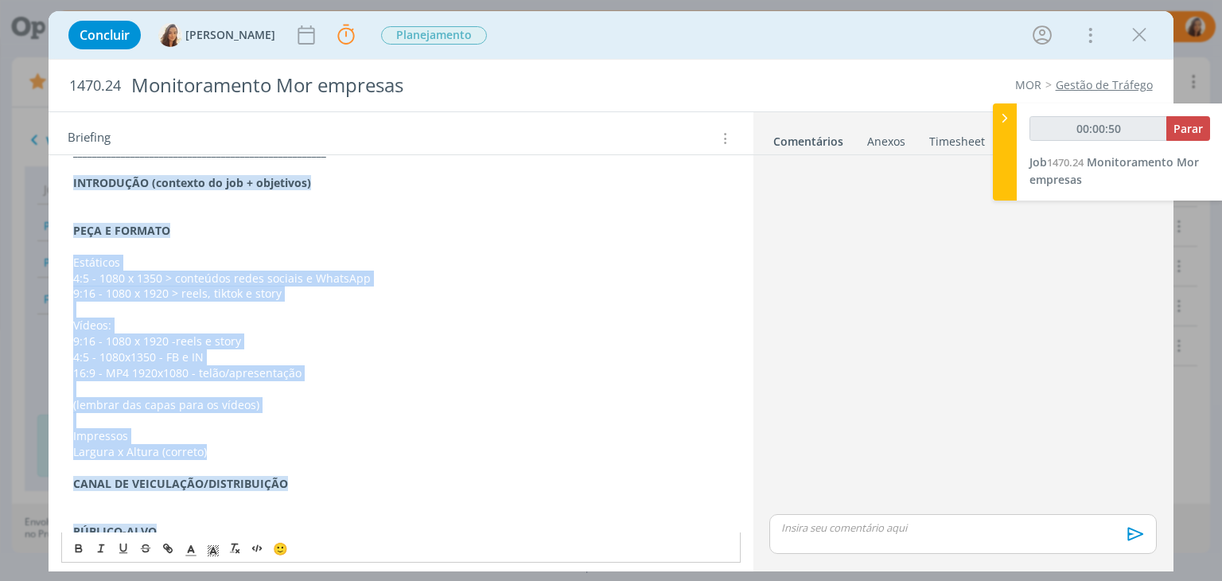
drag, startPoint x: 232, startPoint y: 455, endPoint x: 0, endPoint y: 262, distance: 302.1
click at [0, 262] on div "Concluir Vanessa Feron Parar Apontar Data * 02/09/2025 Horas * 00:00 Tarefa Sel…" at bounding box center [611, 290] width 1222 height 581
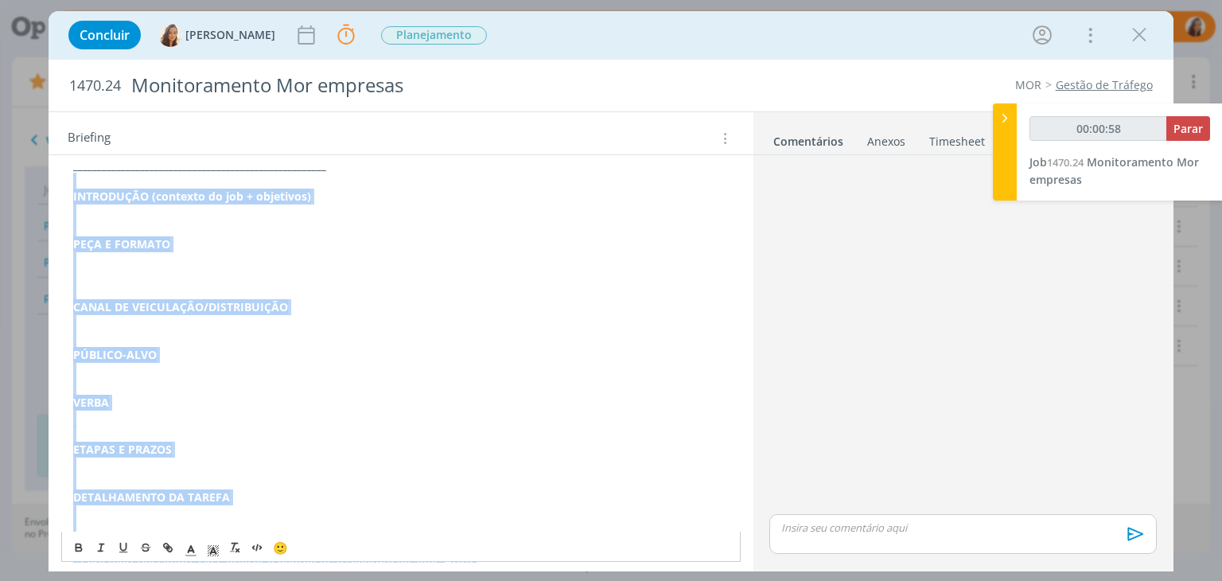
scroll to position [54, 0]
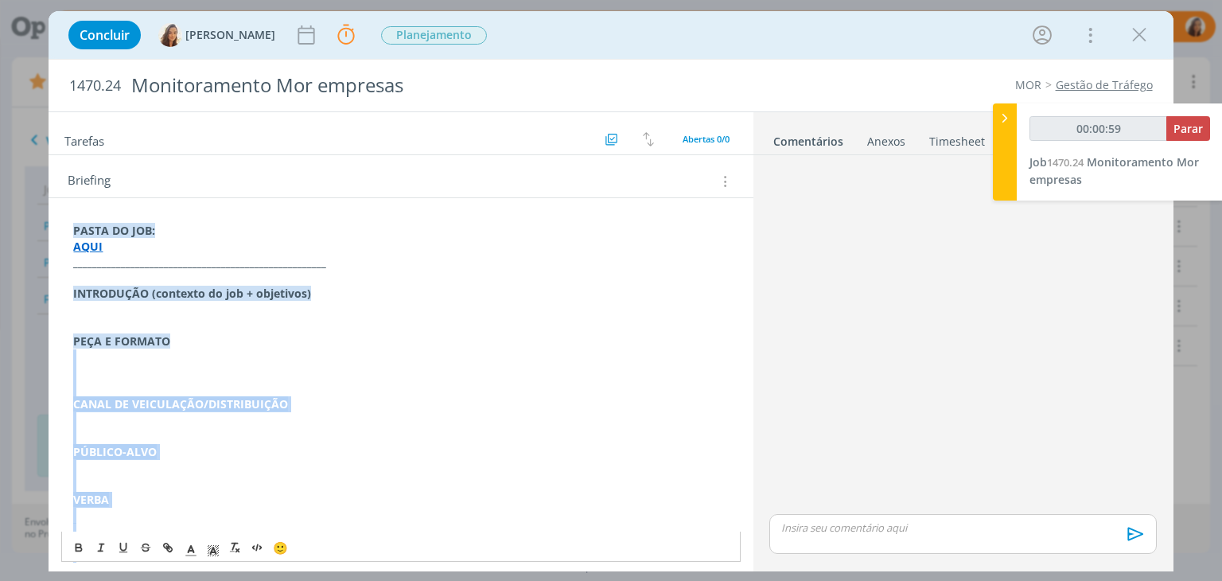
drag, startPoint x: 716, startPoint y: 511, endPoint x: 24, endPoint y: 357, distance: 708.9
click at [24, 357] on div "Concluir Vanessa Feron Parar Apontar Data * 02/09/2025 Horas * 00:00 Tarefa Sel…" at bounding box center [611, 290] width 1222 height 581
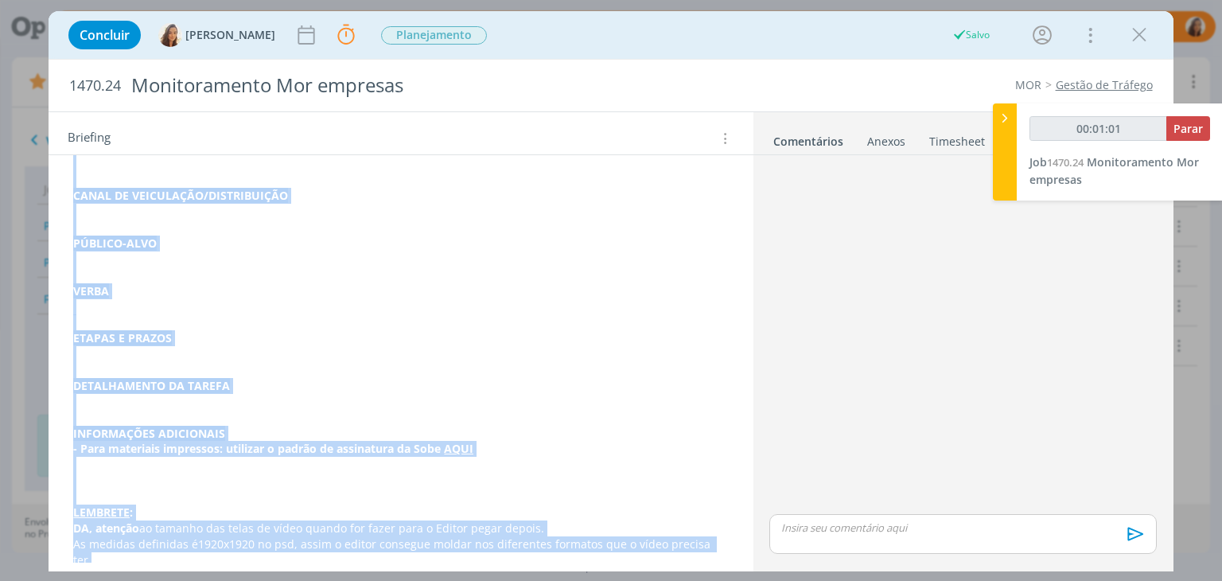
drag, startPoint x: 68, startPoint y: 341, endPoint x: 908, endPoint y: 567, distance: 870.5
click at [908, 567] on div "Tarefas Usar Job de template Criar template a partir deste job Visualizar Templ…" at bounding box center [611, 341] width 1124 height 460
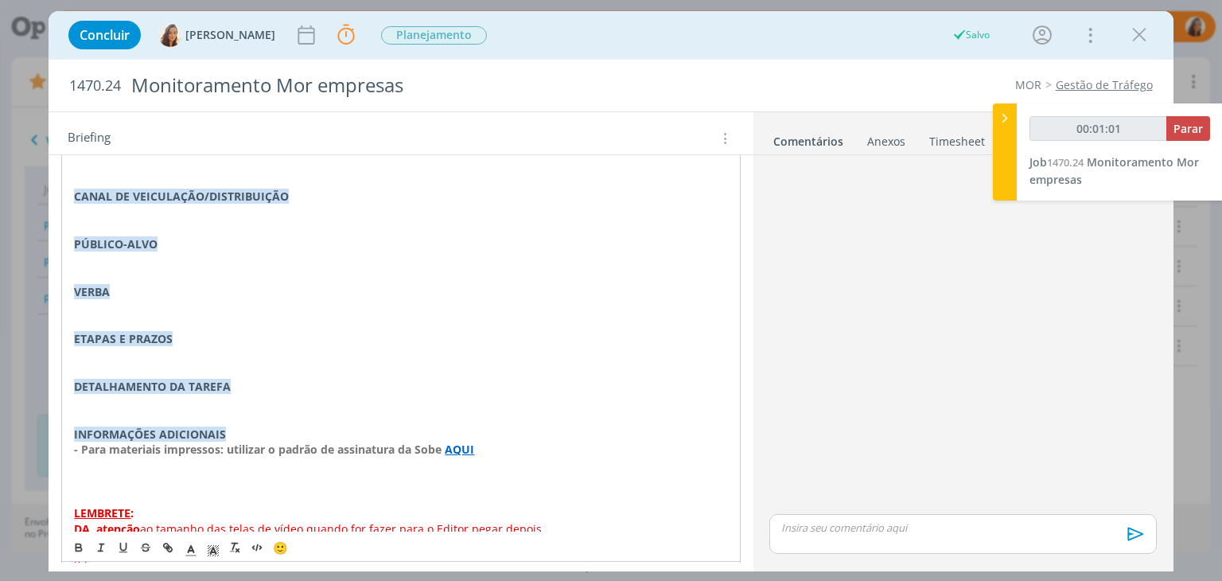
scroll to position [0, 0]
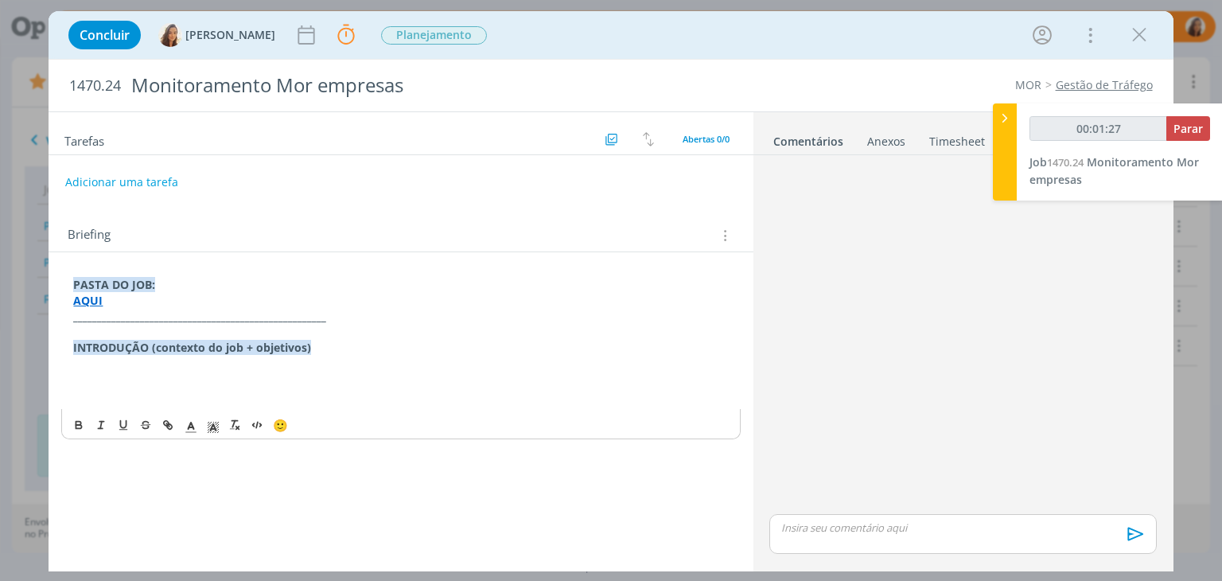
click at [280, 379] on p "dialog" at bounding box center [400, 379] width 655 height 16
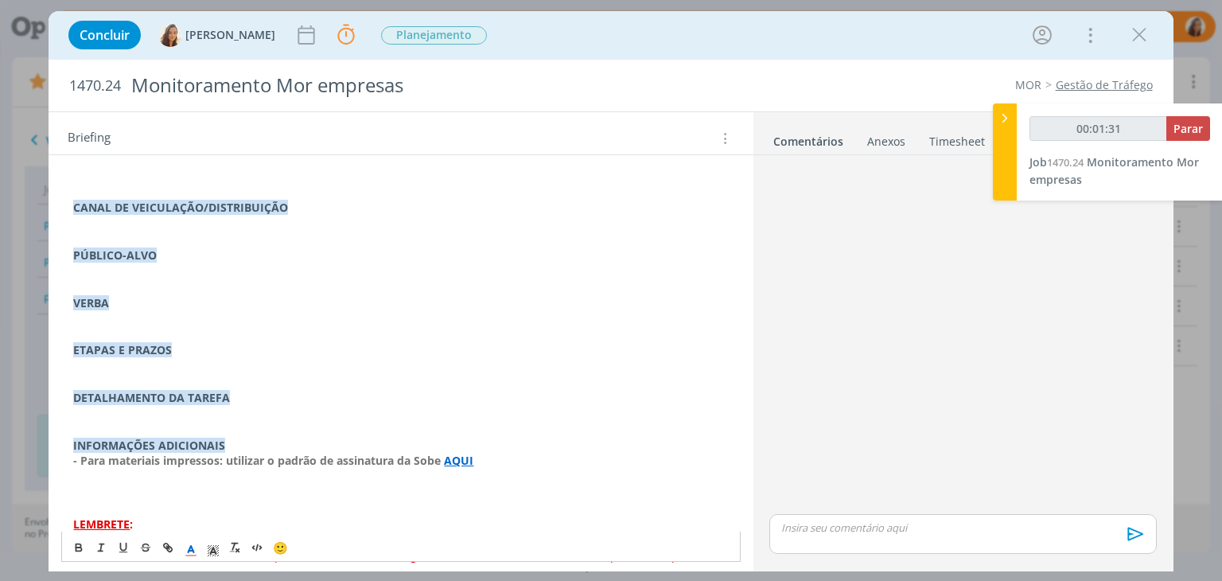
click at [145, 462] on strong "﻿- Para materiais impressos: utilizar o padrão de assinatura da Sobe" at bounding box center [258, 460] width 371 height 15
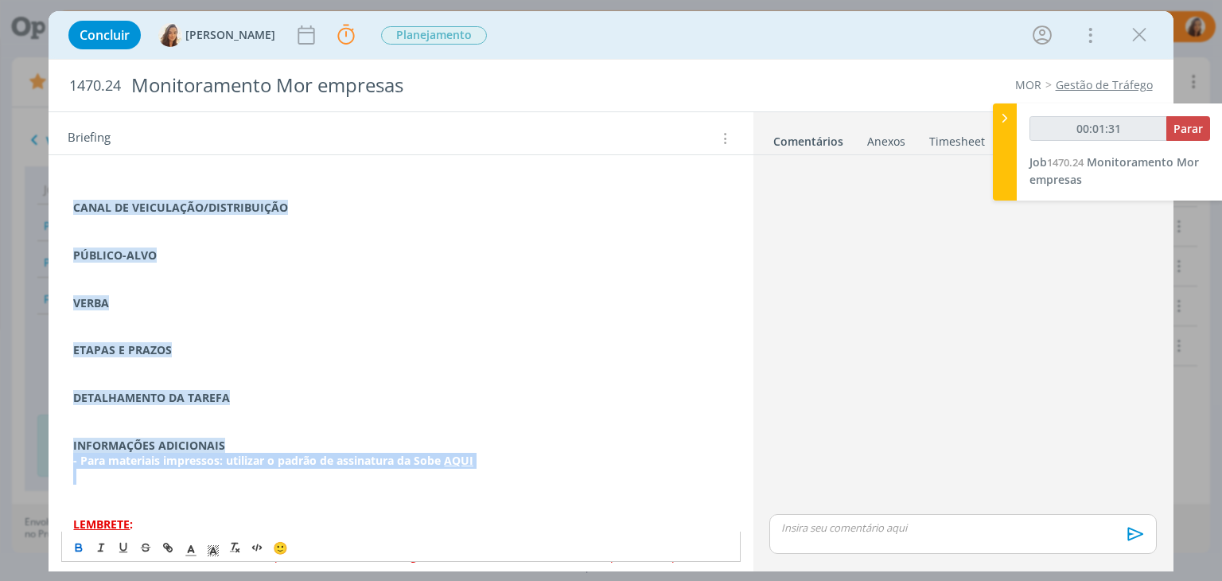
click at [145, 462] on strong "﻿- Para materiais impressos: utilizar o padrão de assinatura da Sobe" at bounding box center [258, 460] width 371 height 15
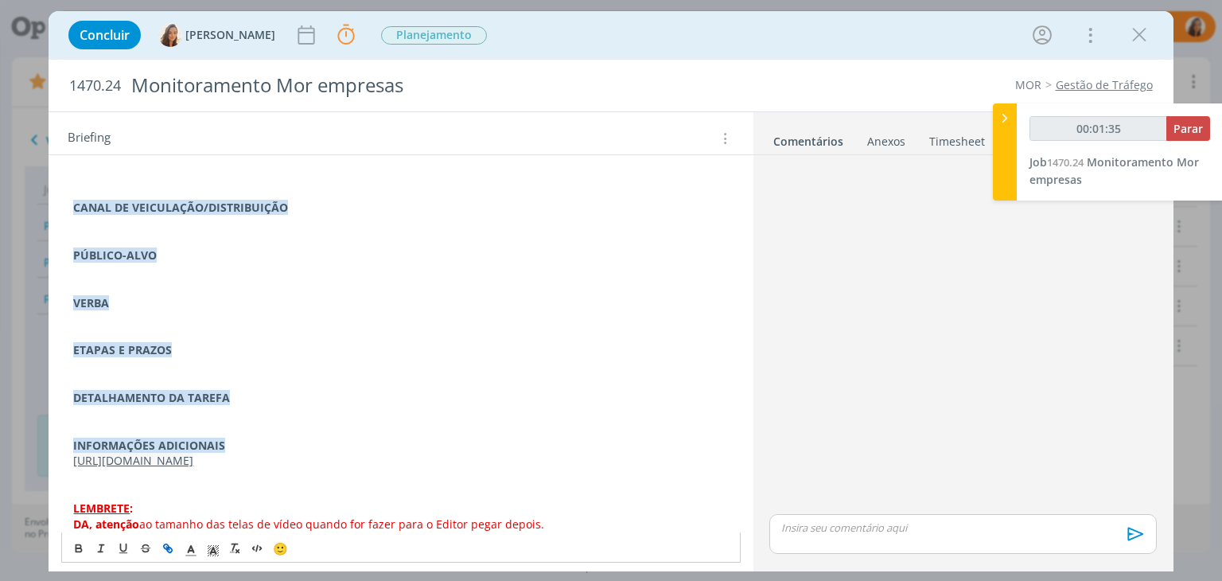
click at [251, 438] on p "INFORMAÇÕES ADICIONAIS" at bounding box center [400, 445] width 655 height 16
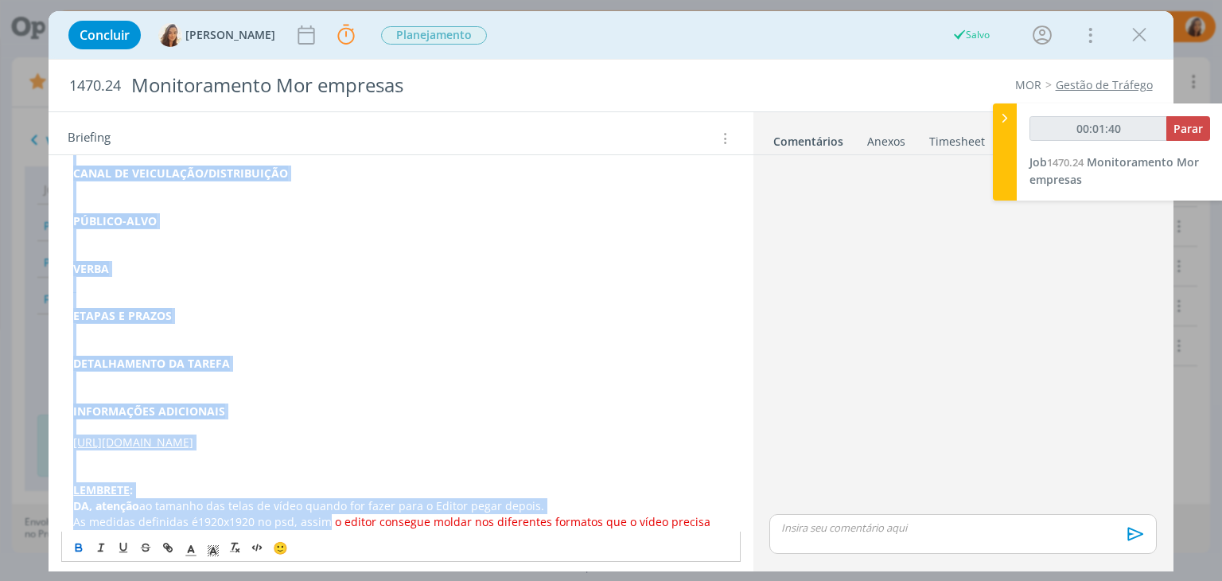
scroll to position [293, 0]
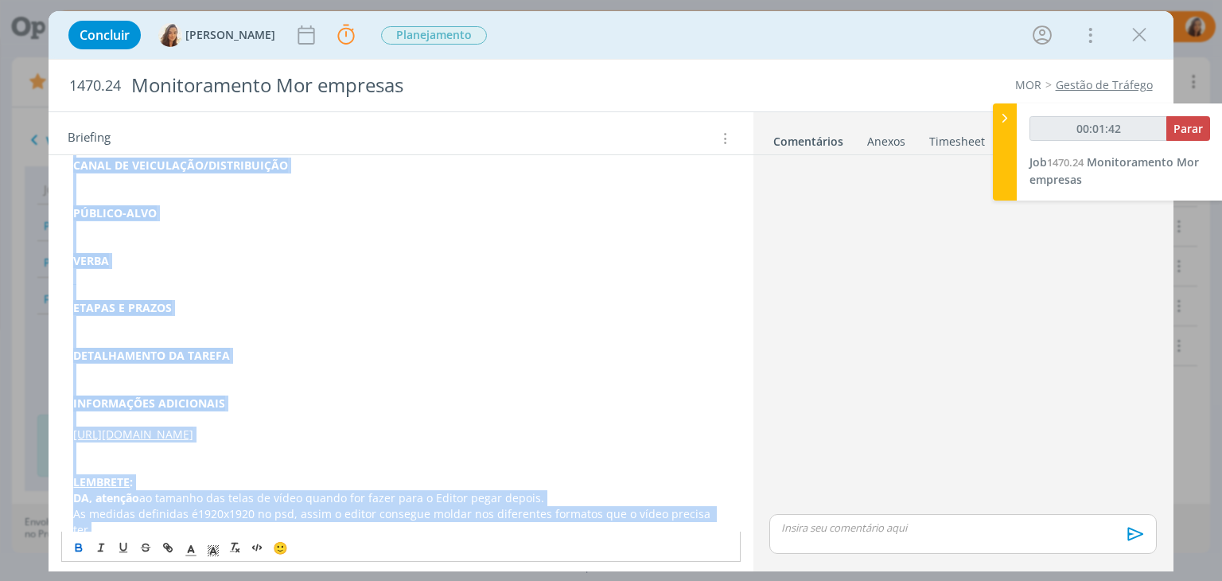
drag, startPoint x: 73, startPoint y: 390, endPoint x: 719, endPoint y: 515, distance: 657.9
click at [719, 515] on div "PASTA DO JOB: AQUI _____________________________________________________ INTROD…" at bounding box center [400, 261] width 678 height 565
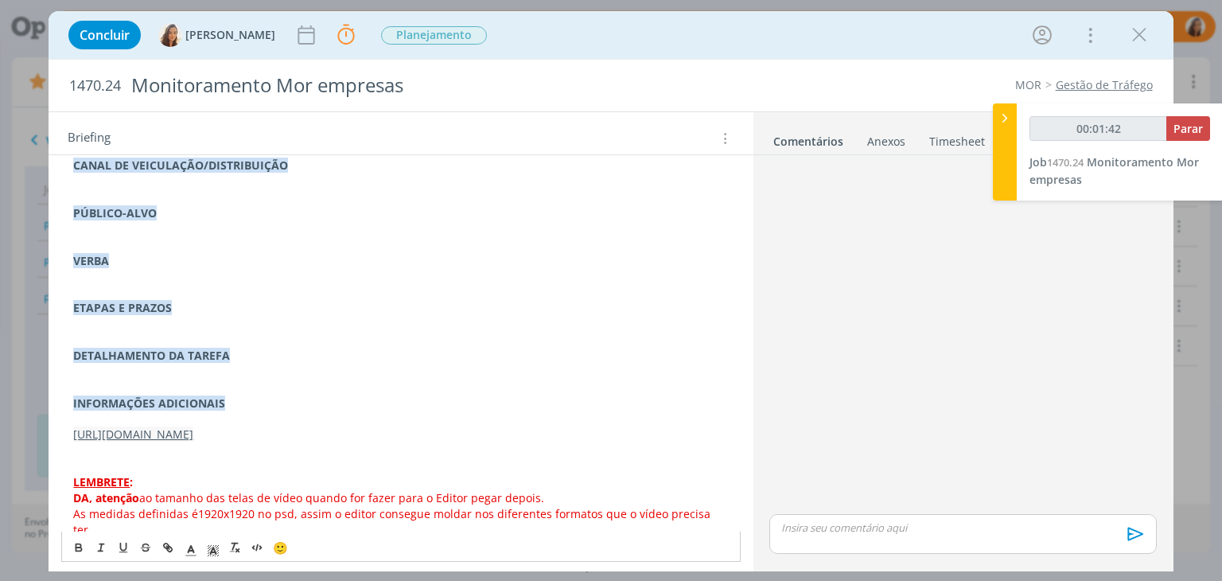
scroll to position [0, 0]
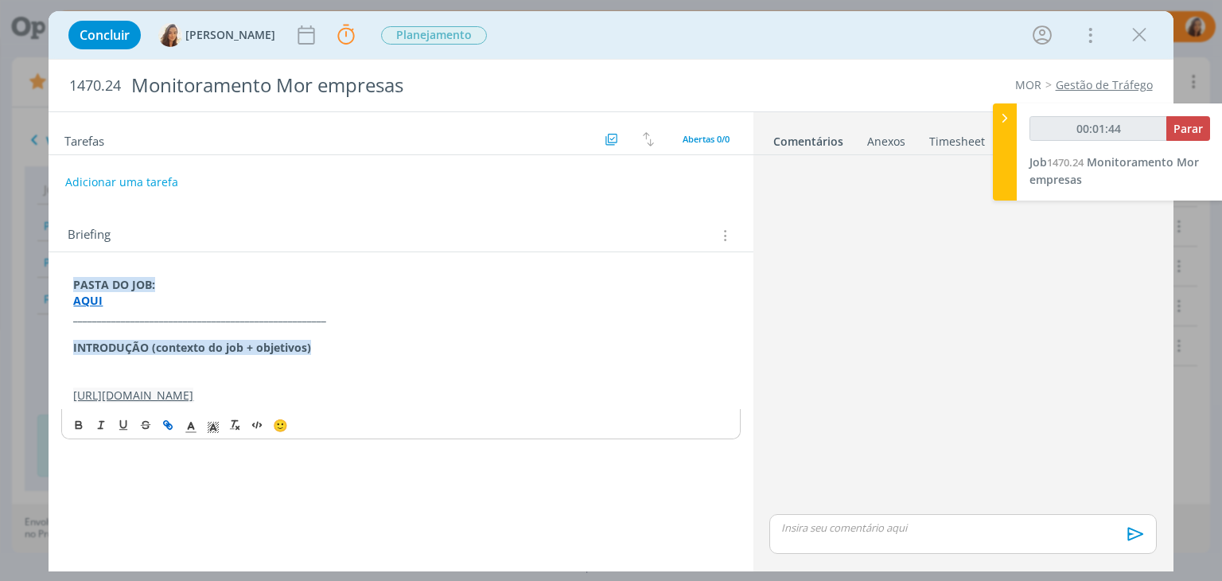
click at [121, 375] on p "dialog" at bounding box center [400, 379] width 655 height 16
type input "00:01:46"
click at [118, 377] on p "Site AQUI" at bounding box center [400, 379] width 655 height 16
type input "00:01:54"
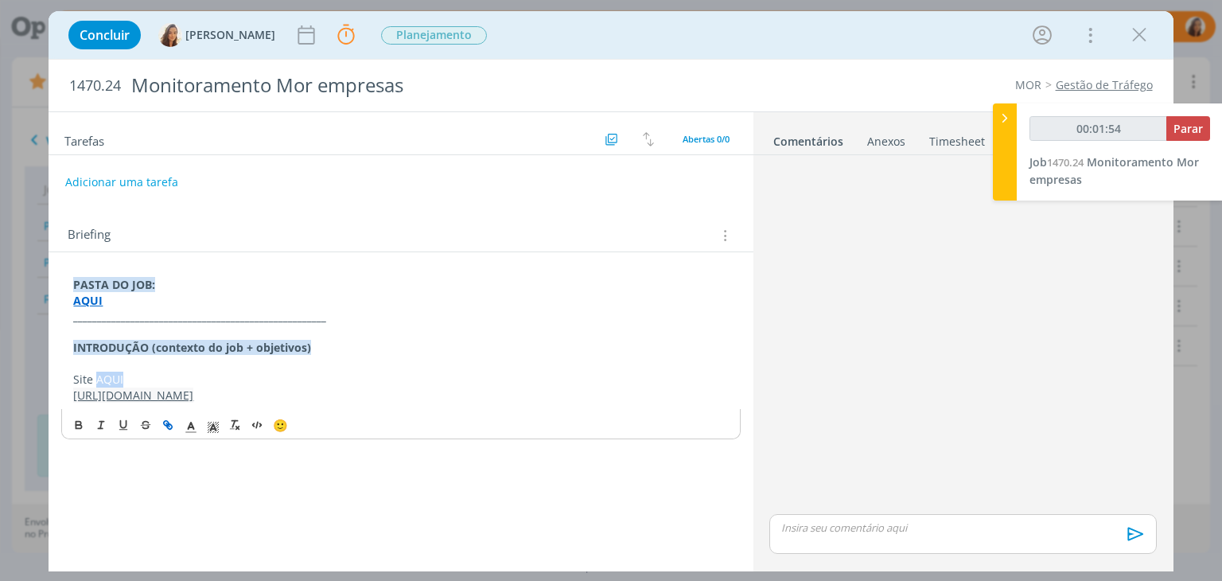
click at [172, 418] on icon "dialog" at bounding box center [167, 424] width 13 height 13
type input "AQUI"
type input "00:01:55"
paste input "https://empresas.mor.com.br/"
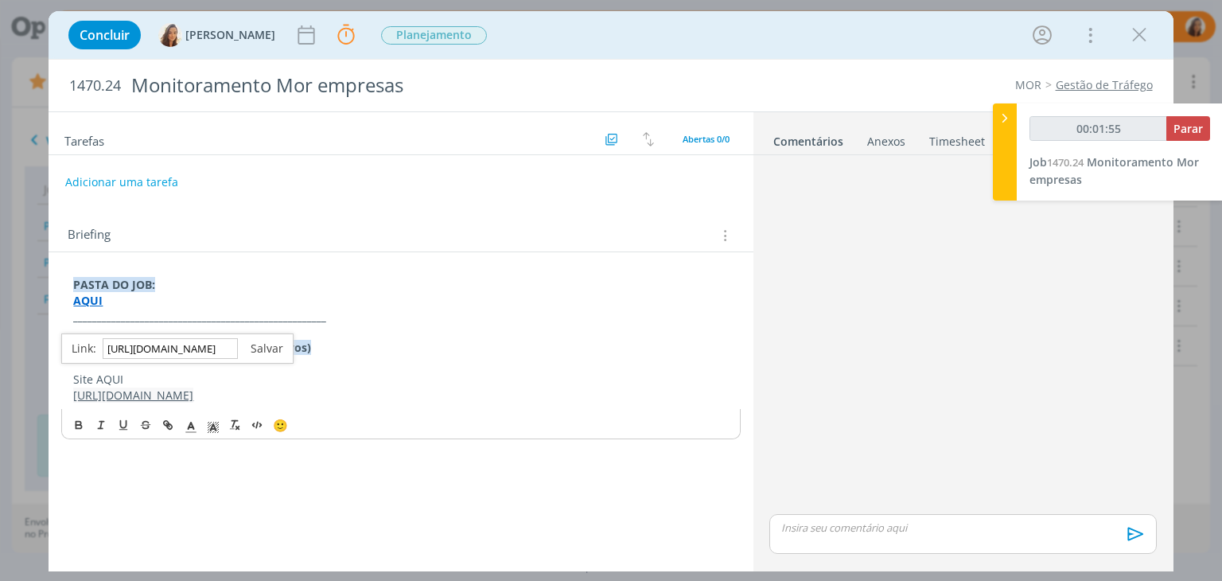
type input "https://empresas.mor.com.br/"
click at [266, 347] on link "dialog" at bounding box center [260, 347] width 45 height 15
click at [177, 394] on link "https://empresas.mor.com.br/" at bounding box center [133, 394] width 120 height 15
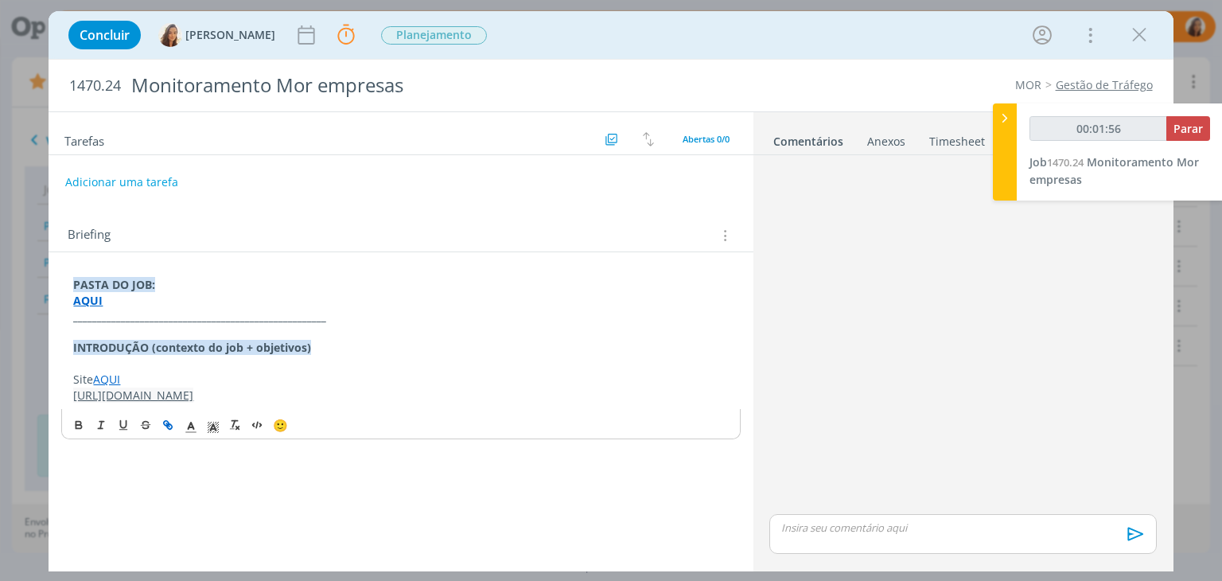
click at [177, 394] on link "https://empresas.mor.com.br/" at bounding box center [133, 394] width 120 height 15
click at [190, 363] on p "dialog" at bounding box center [400, 364] width 655 height 16
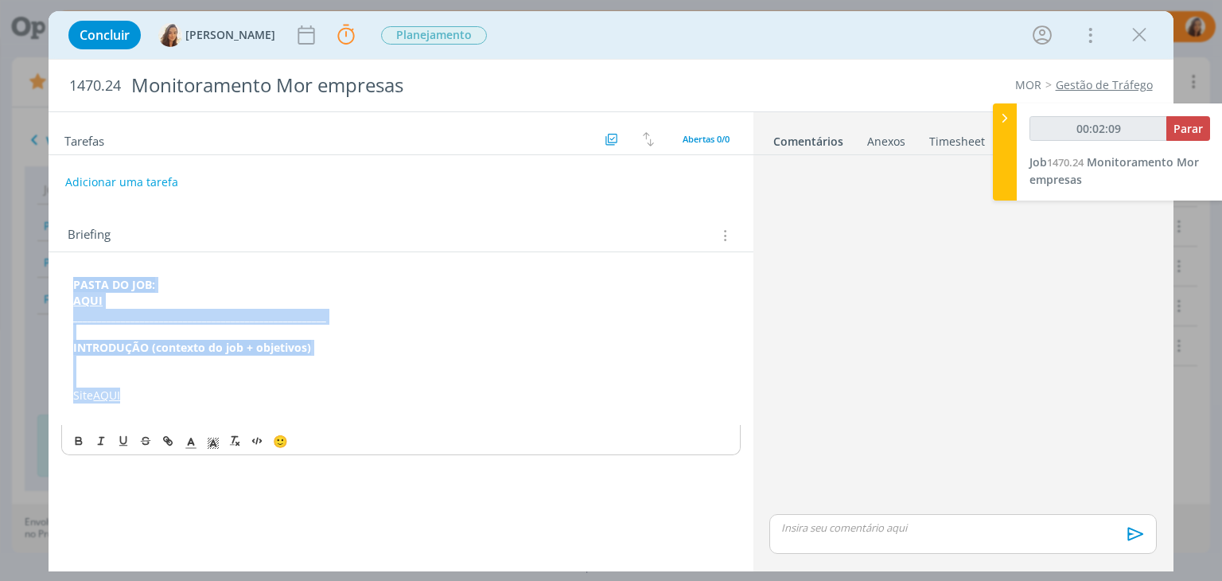
drag, startPoint x: 136, startPoint y: 393, endPoint x: 70, endPoint y: 245, distance: 162.0
click at [70, 245] on div "Briefing PASTA DO JOB: AQUI ___________________________________________________…" at bounding box center [401, 335] width 704 height 252
copy div "PASTA DO JOB: AQUI _____________________________________________________ INTROD…"
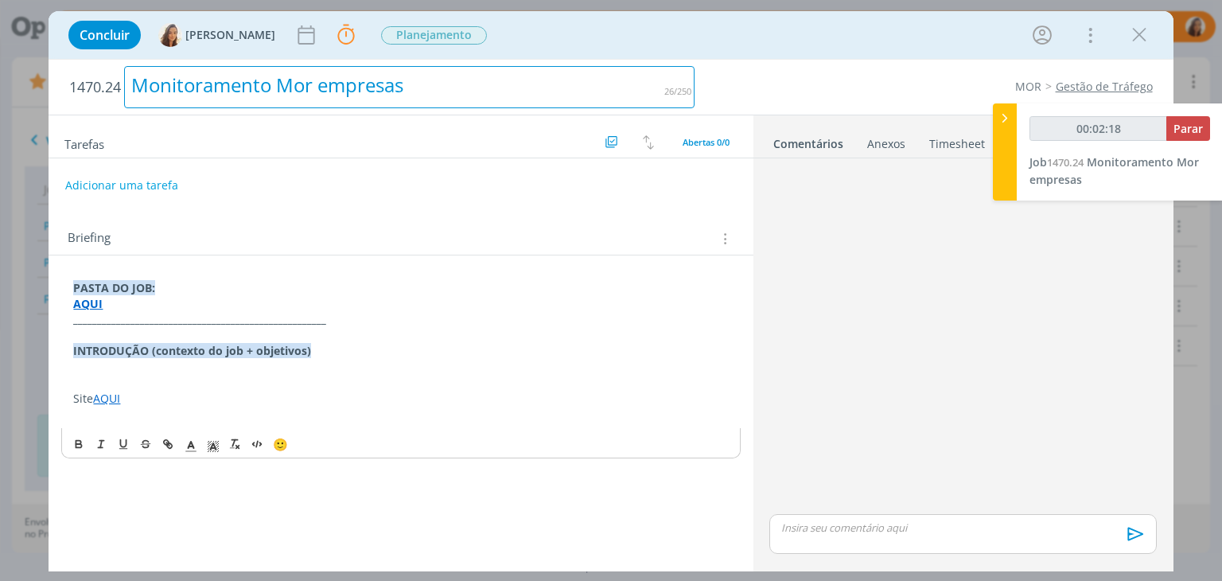
click at [297, 90] on div "Monitoramento Mor empresas" at bounding box center [409, 87] width 570 height 42
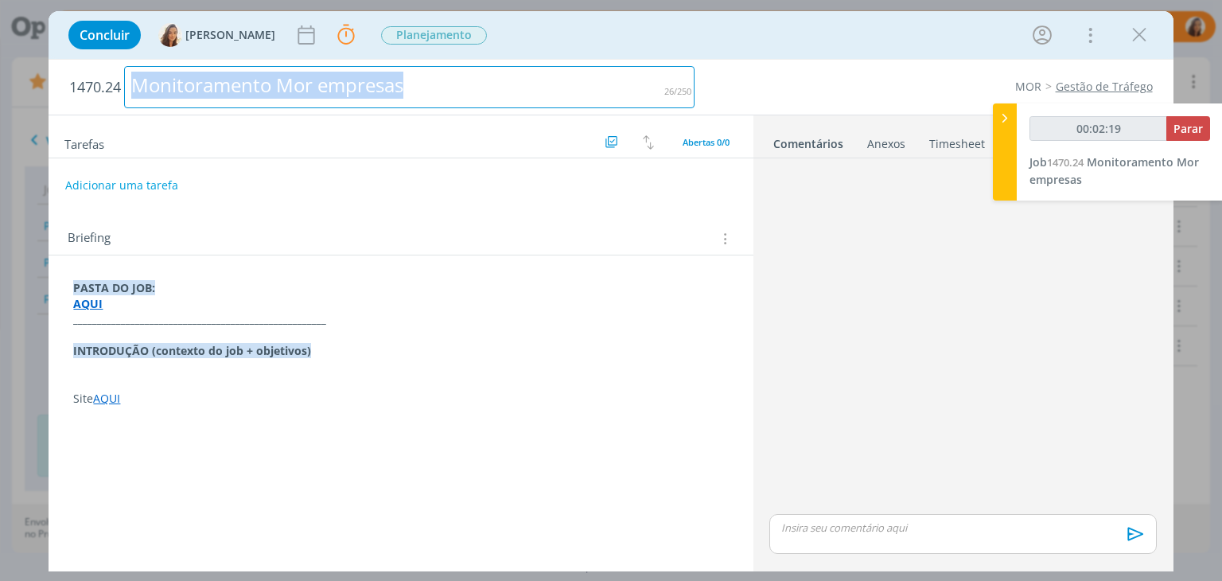
click at [297, 90] on div "Monitoramento Mor empresas" at bounding box center [409, 87] width 570 height 42
copy div "Monitoramento Mor empresas"
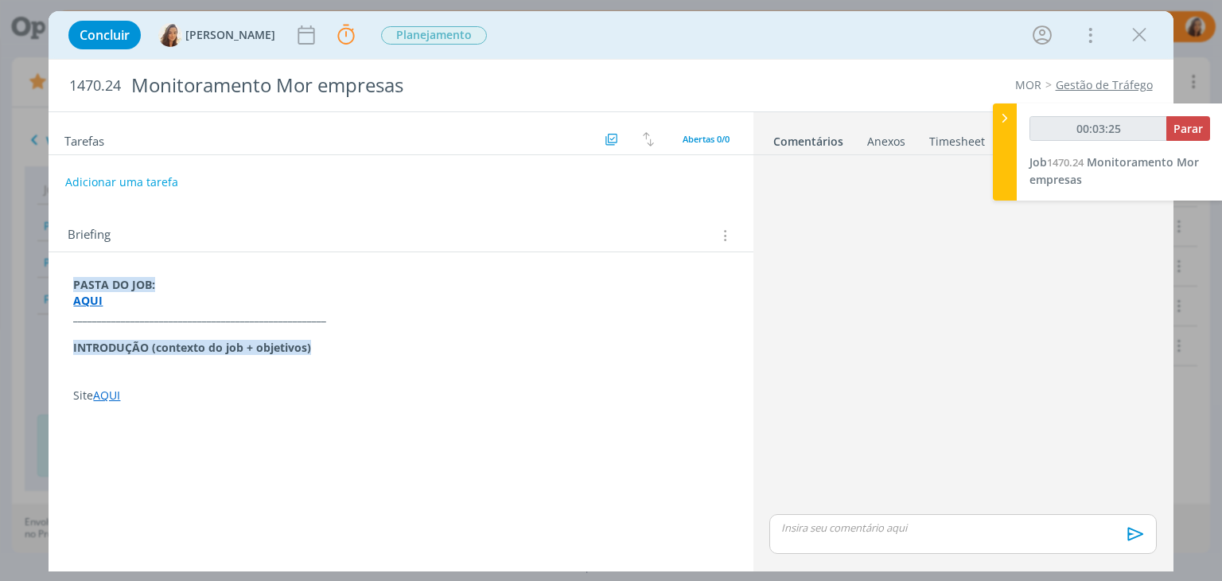
click at [212, 393] on p "Site AQUI" at bounding box center [400, 395] width 655 height 16
click at [126, 363] on p "dialog" at bounding box center [400, 364] width 653 height 16
click at [93, 374] on p "dialog" at bounding box center [400, 379] width 655 height 16
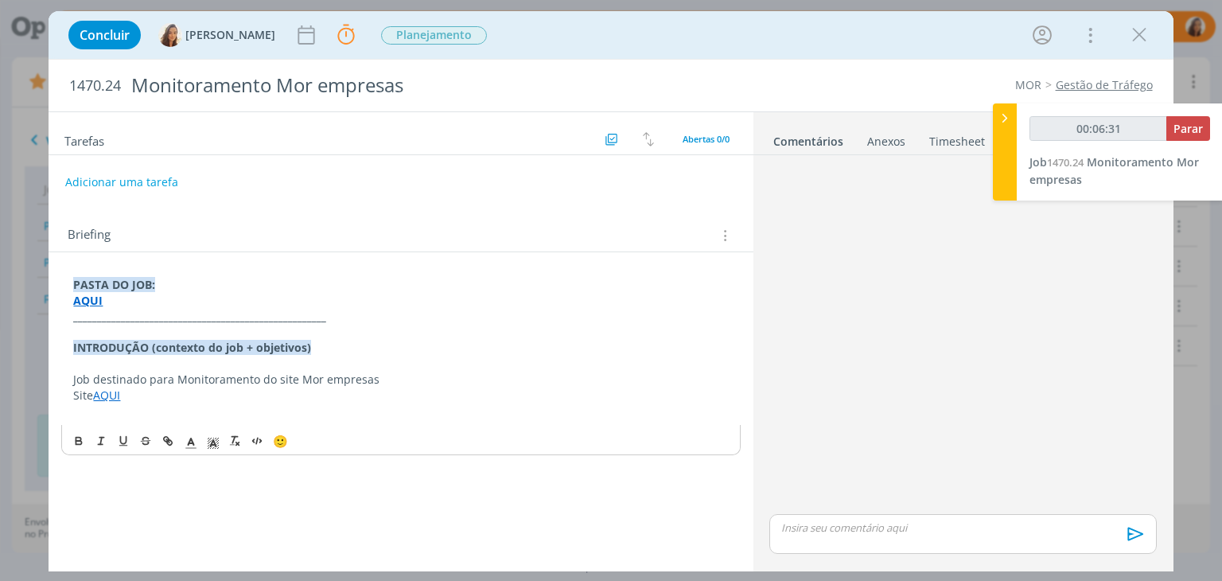
click at [216, 371] on p "Job destinado para Monitoramento do site Mor empresas" at bounding box center [400, 379] width 655 height 16
copy p "Job destinado para Monitoramento do site Mor empresas"
click at [418, 361] on p "dialog" at bounding box center [400, 364] width 655 height 16
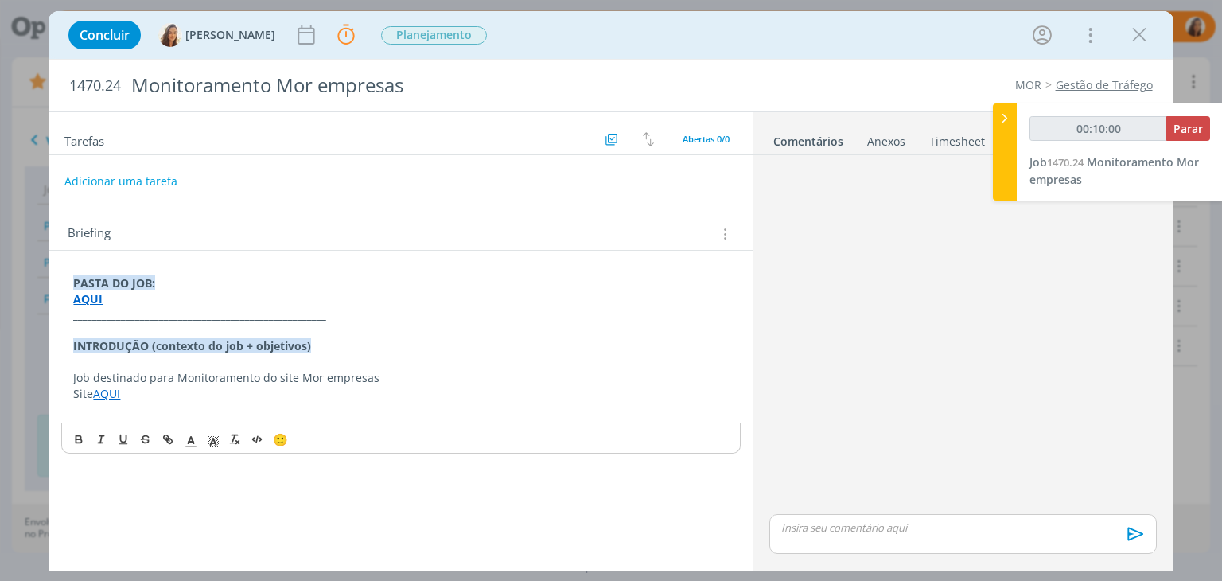
click at [140, 171] on button "Adicionar uma tarefa" at bounding box center [120, 181] width 113 height 27
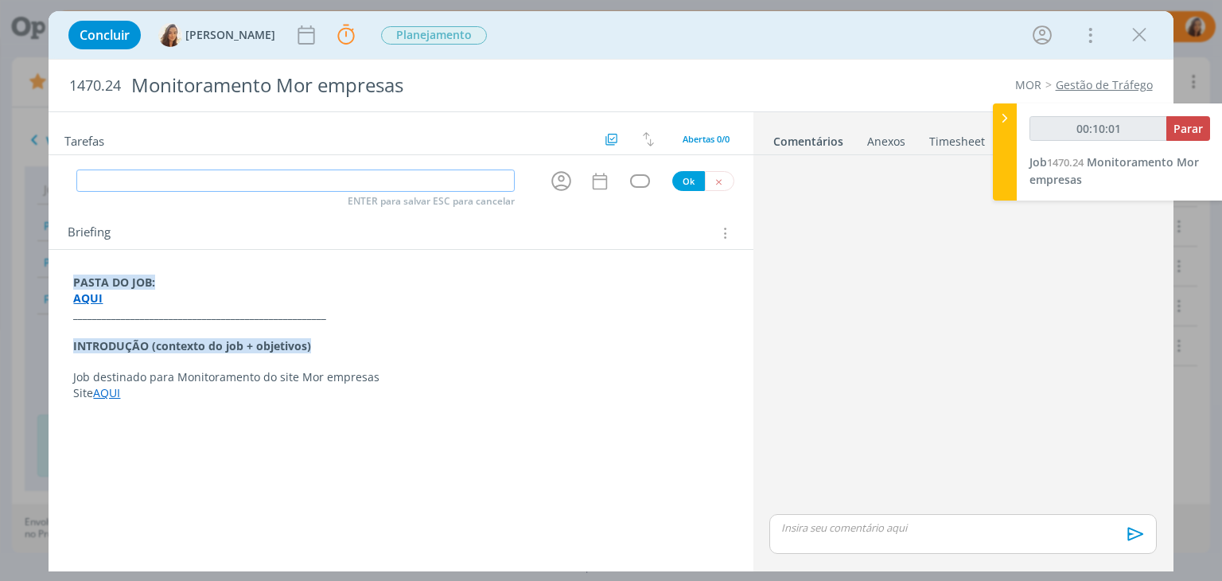
type input "00:10:02"
type input "Mon"
type input "00:10:03"
type input "Monitora"
type input "00:10:04"
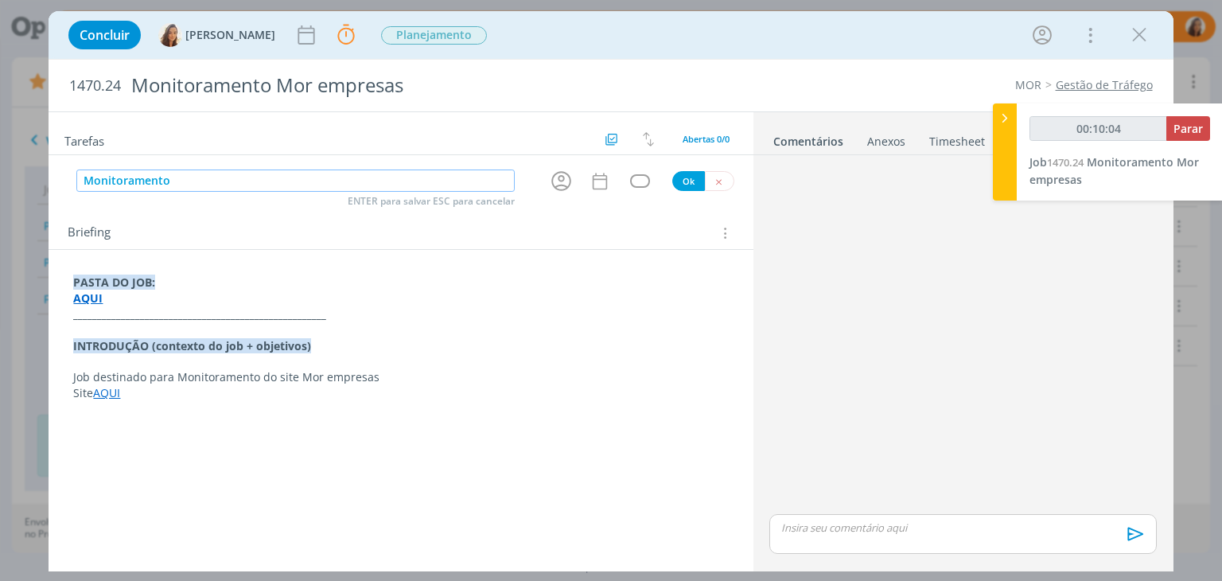
type input "Monitoramento"
type input "00:10:06"
type input "Monitoramento"
type input "00:10:41"
click at [566, 173] on icon "dialog" at bounding box center [561, 181] width 25 height 25
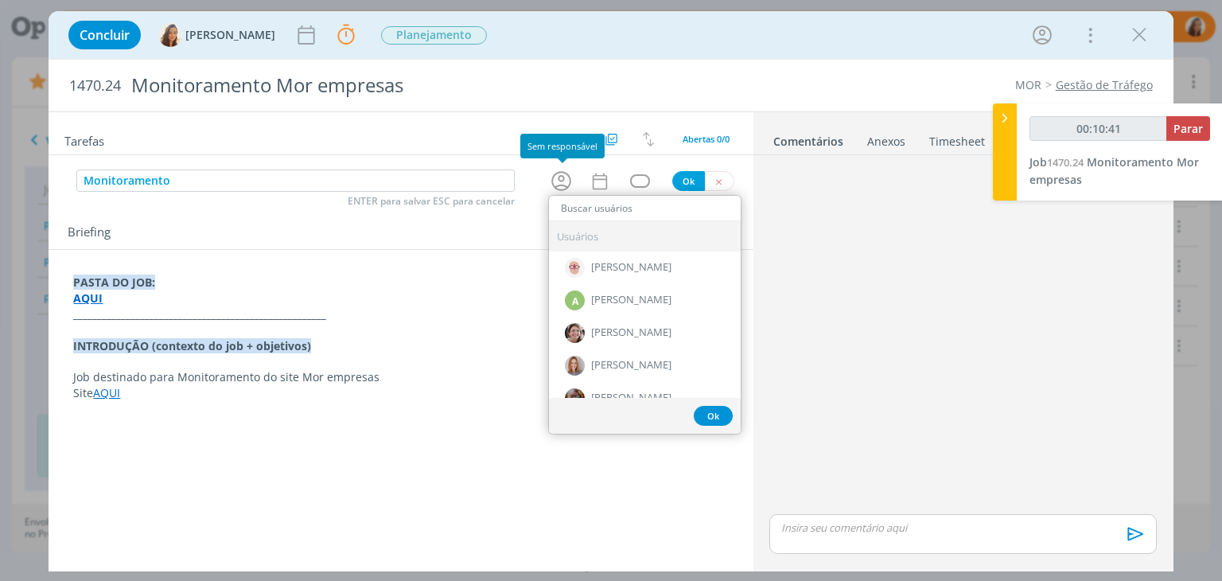
type input "y"
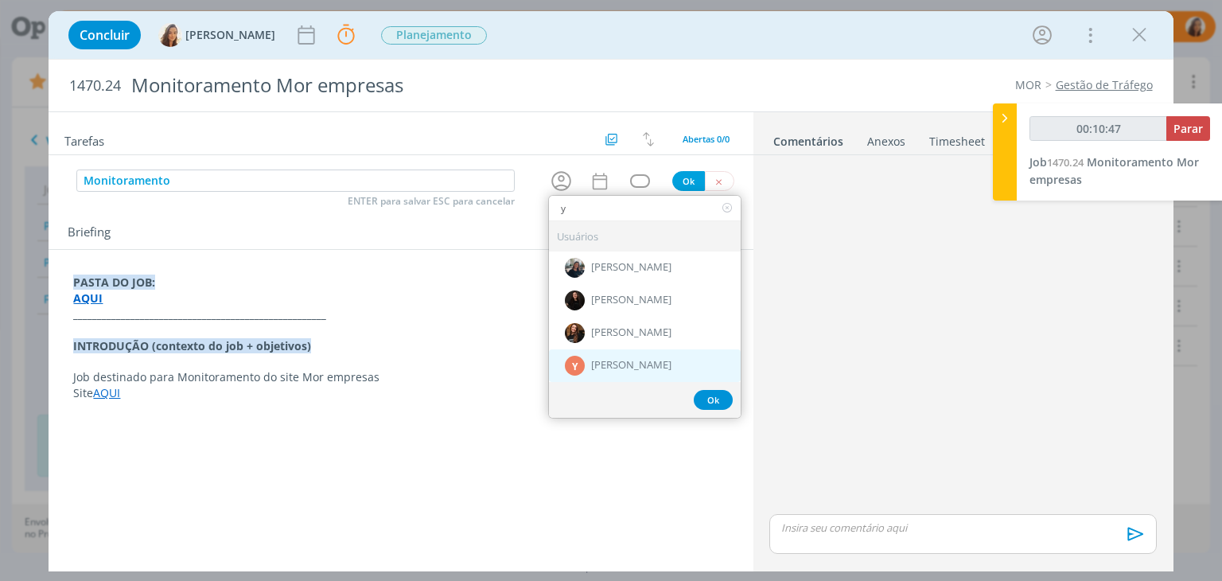
type input "00:10:48"
type input "y"
click at [661, 367] on div "Y Yuri Lopardo" at bounding box center [645, 365] width 192 height 33
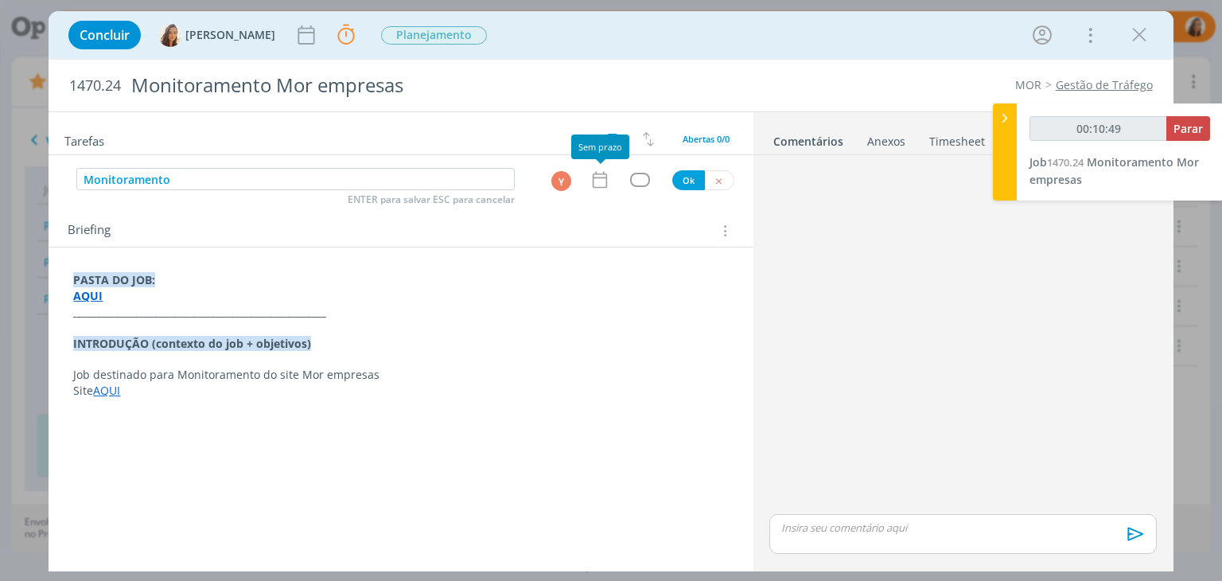
click at [605, 175] on icon "dialog" at bounding box center [599, 179] width 21 height 21
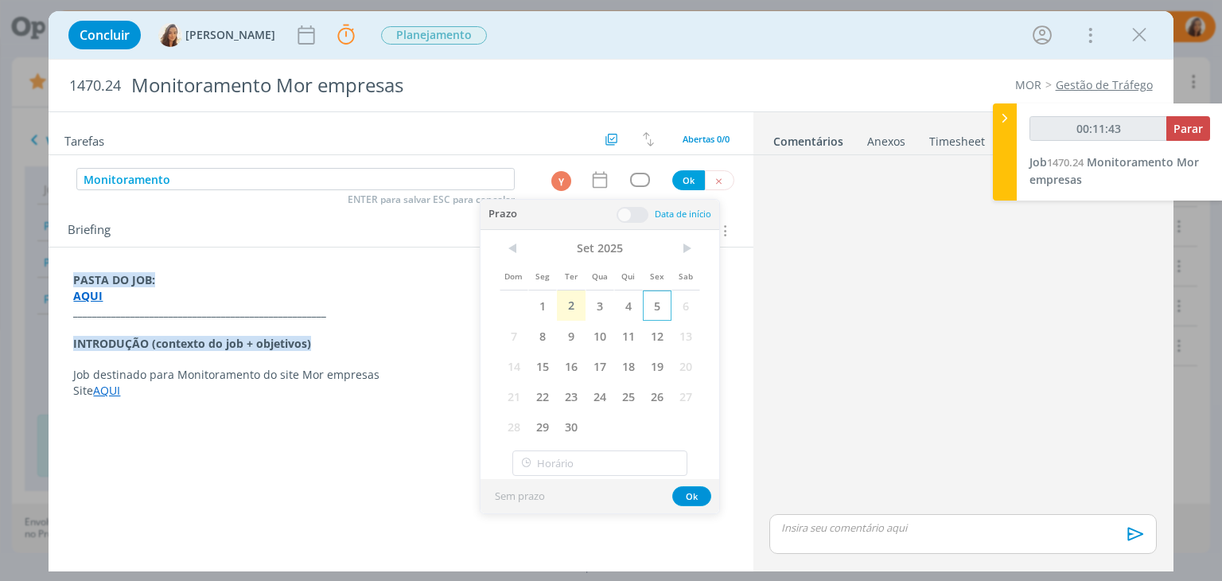
click at [663, 302] on span "5" at bounding box center [657, 305] width 29 height 30
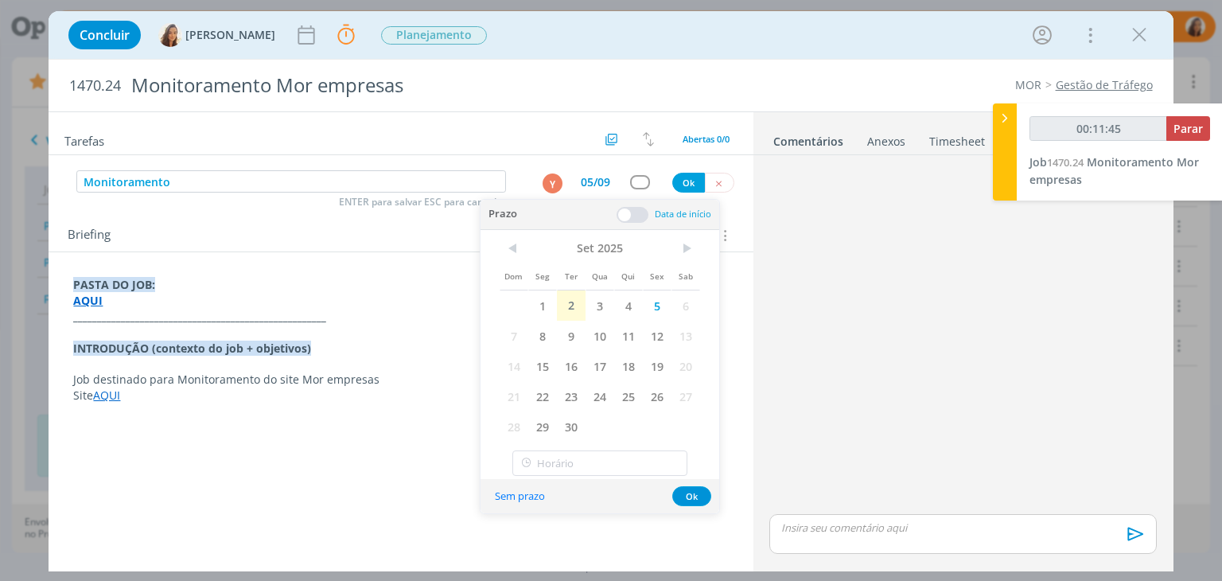
click at [624, 214] on span at bounding box center [632, 215] width 32 height 16
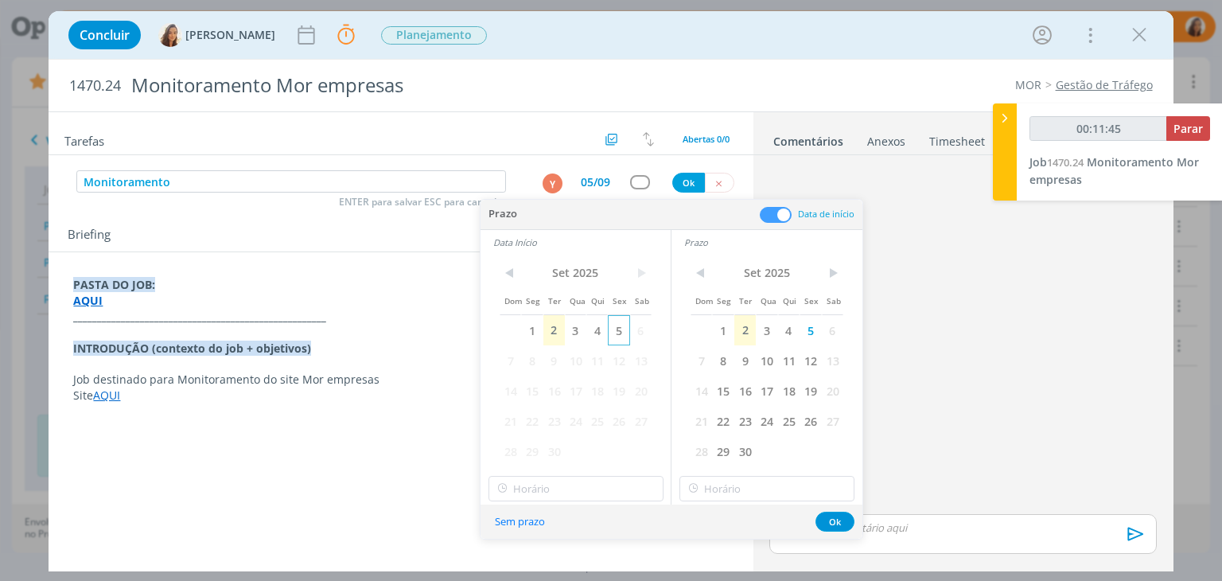
type input "00:11:46"
click at [620, 329] on span "5" at bounding box center [618, 330] width 21 height 30
type input "17:00"
click at [577, 482] on input "17:00" at bounding box center [575, 488] width 175 height 25
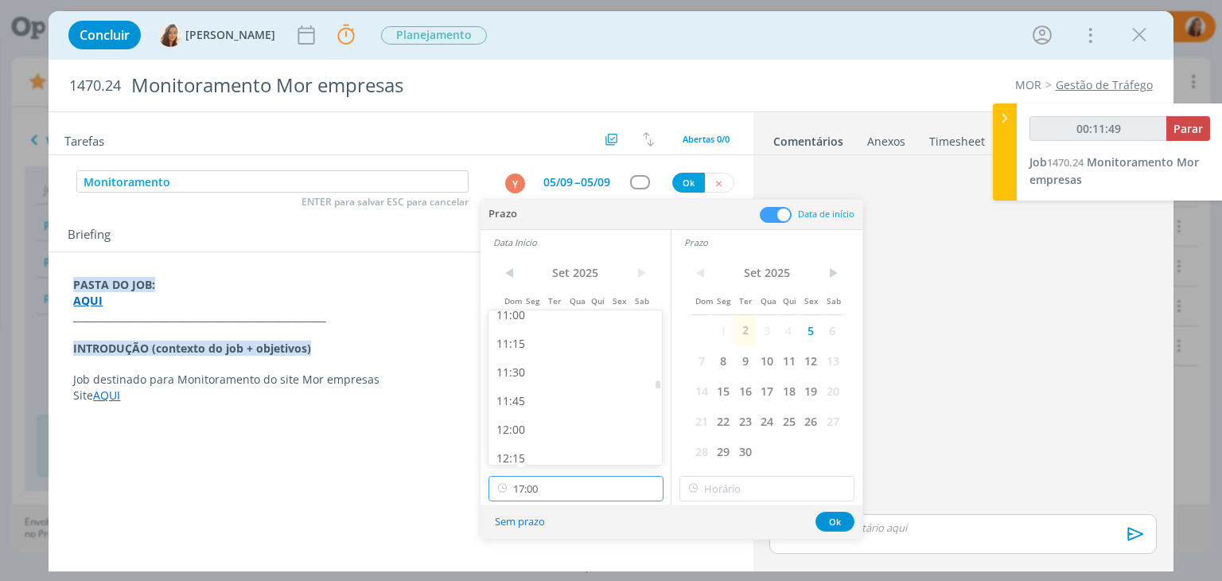
scroll to position [1190, 0]
type input "00:11:50"
click at [551, 451] on div "11:30" at bounding box center [577, 451] width 178 height 29
type input "11:30"
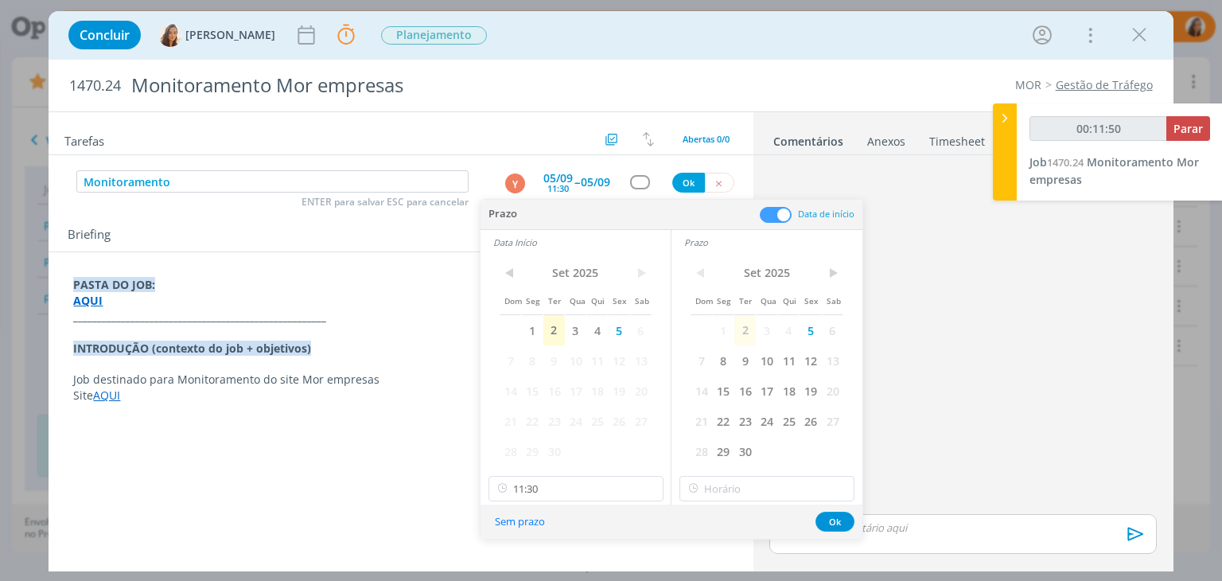
type input "00:11:51"
type input "17:00"
click at [759, 481] on input "17:00" at bounding box center [766, 488] width 175 height 25
type input "00:11:54"
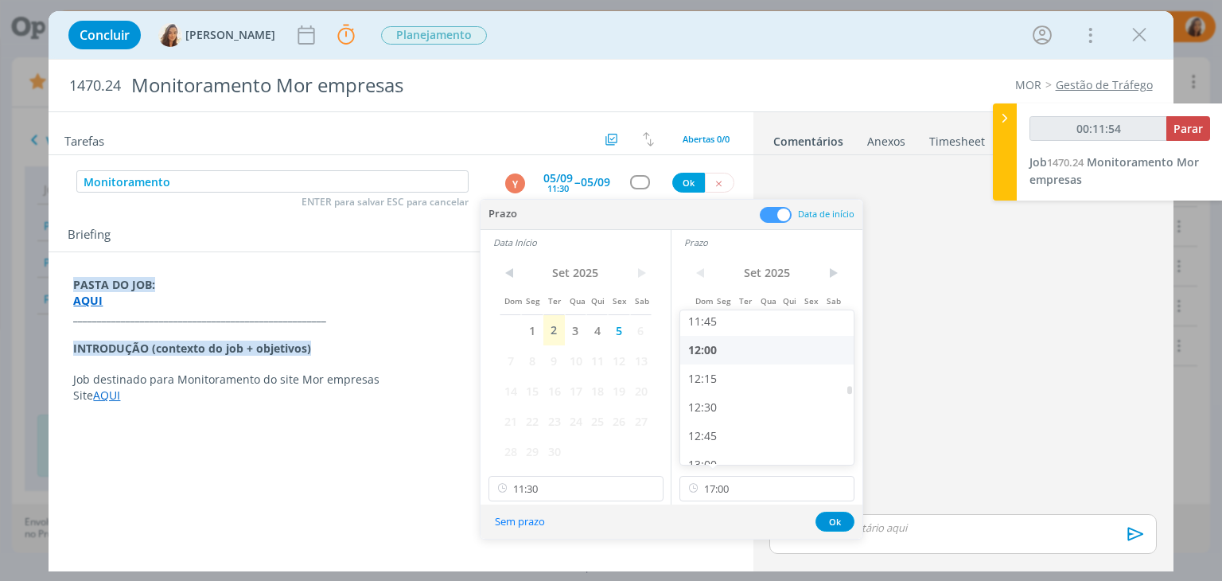
click at [735, 359] on div "12:00" at bounding box center [769, 350] width 178 height 29
type input "12:00"
click at [830, 522] on button "Ok" at bounding box center [834, 521] width 39 height 20
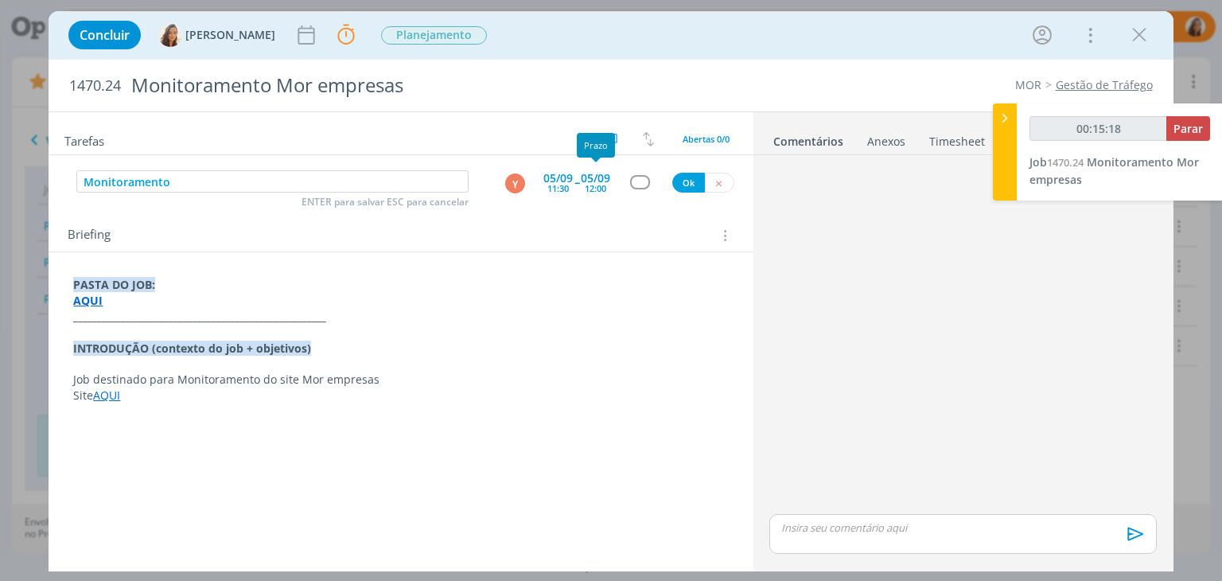
click at [600, 184] on div "12:00" at bounding box center [595, 188] width 21 height 9
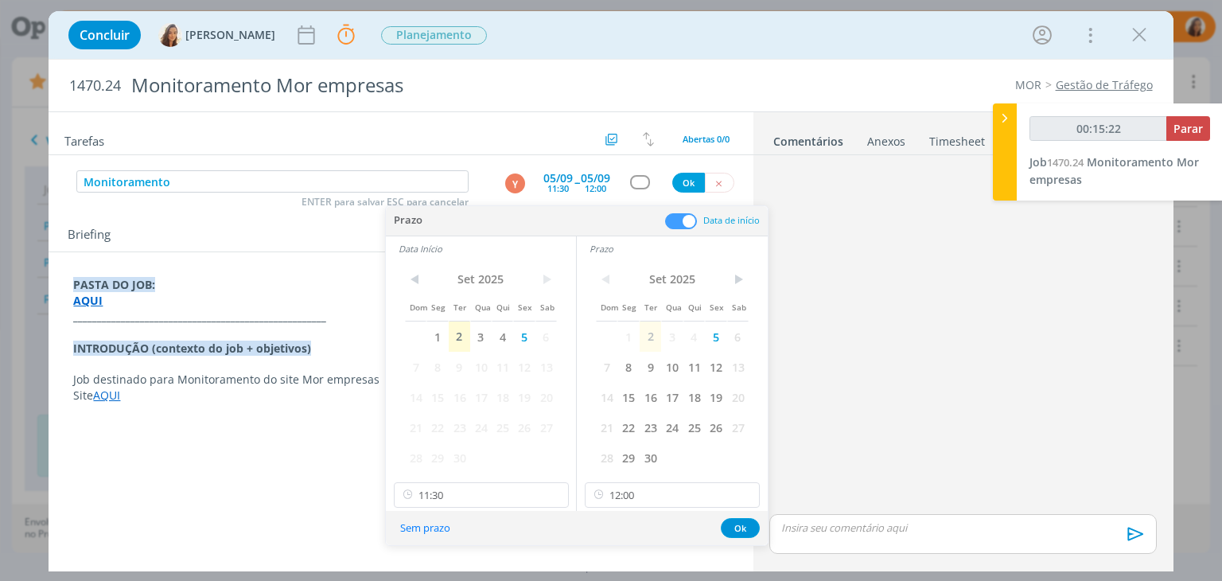
type input "00:15:23"
click at [695, 185] on button "Ok" at bounding box center [688, 183] width 33 height 20
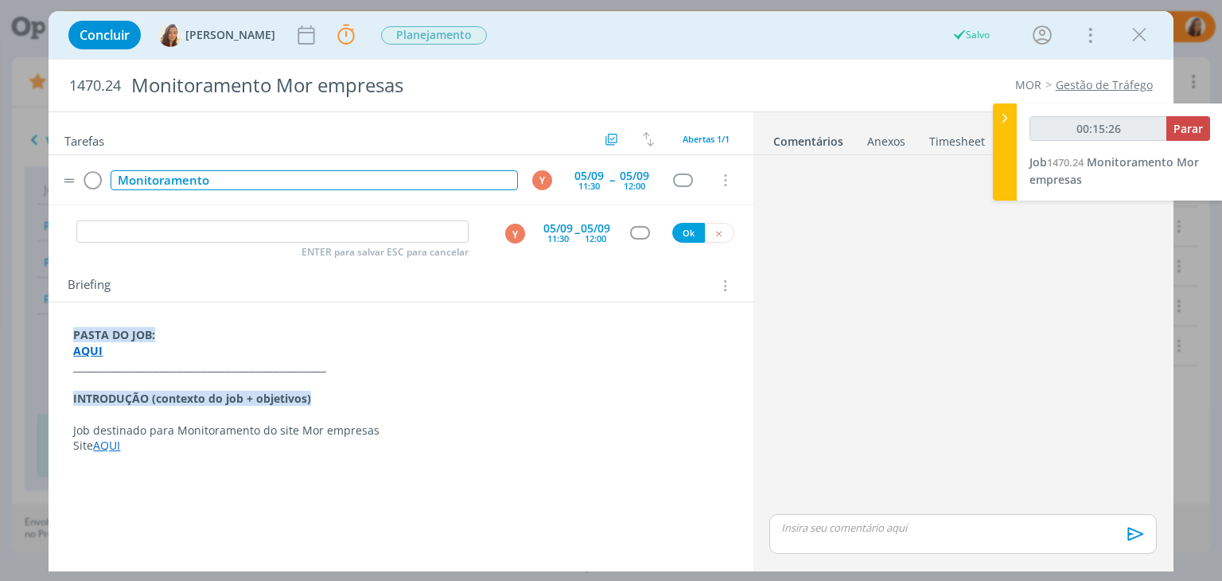
click at [201, 183] on div "Monitoramento" at bounding box center [314, 180] width 406 height 20
copy div "Monitoramento"
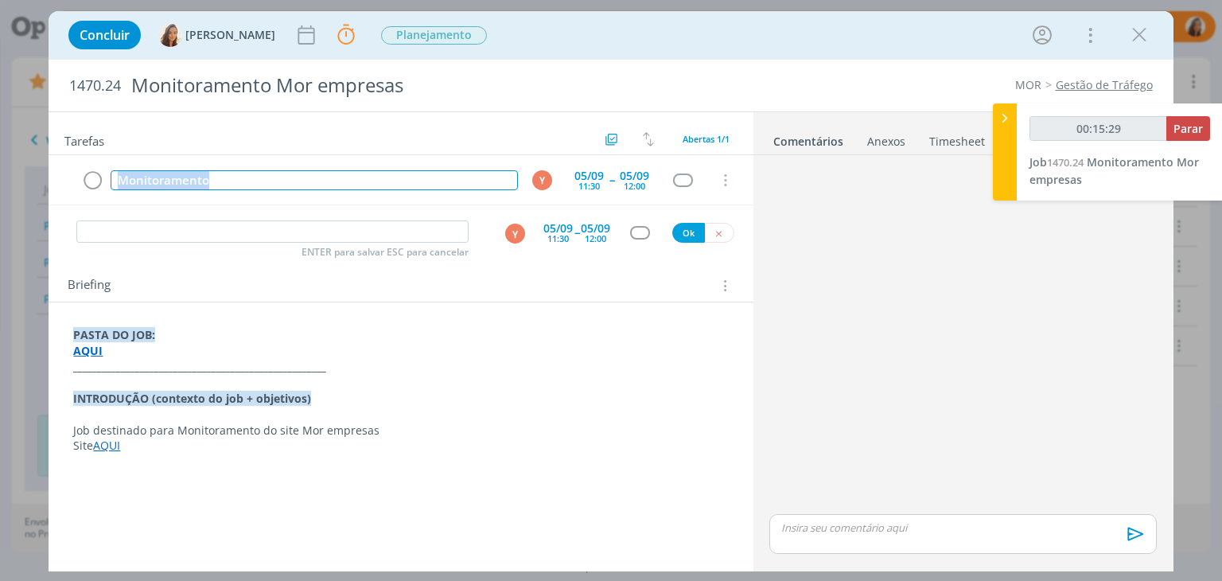
type input "00:15:30"
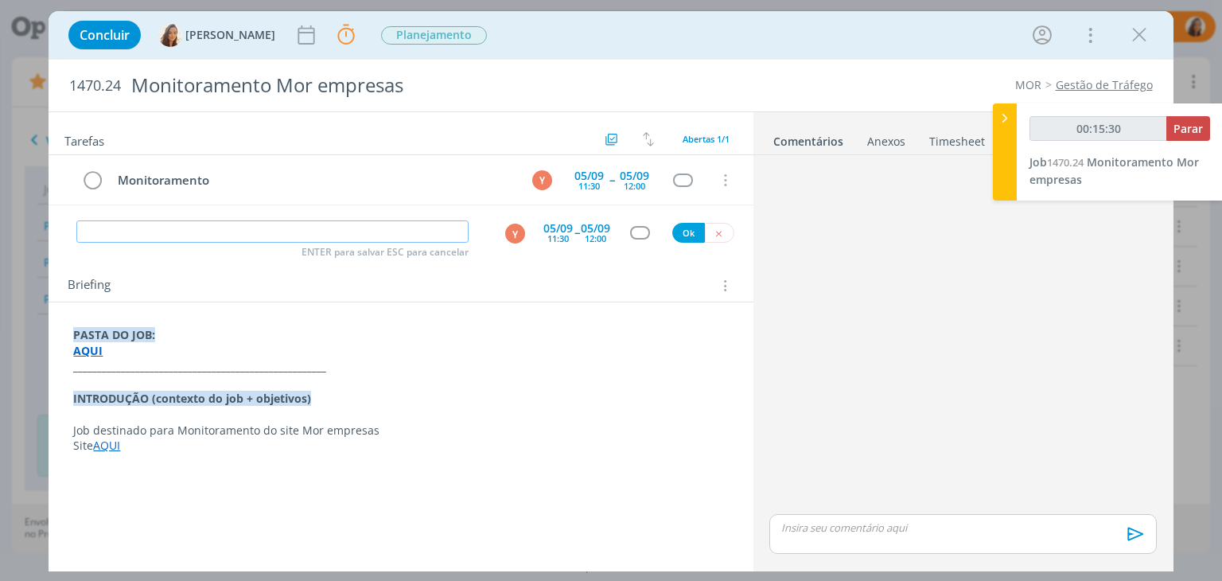
click at [219, 240] on input "dialog" at bounding box center [272, 231] width 392 height 22
paste input "Monitoramento"
type input "Monitoramento"
type input "00:15:33"
type input "Monitoramento"
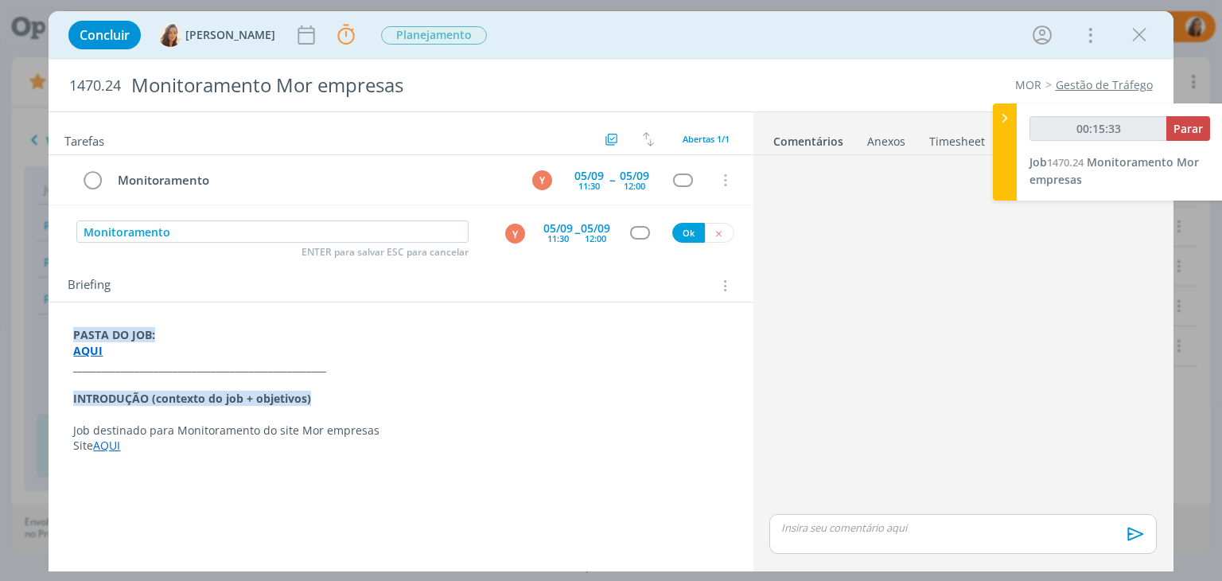
click at [568, 240] on div "11:30" at bounding box center [557, 238] width 21 height 9
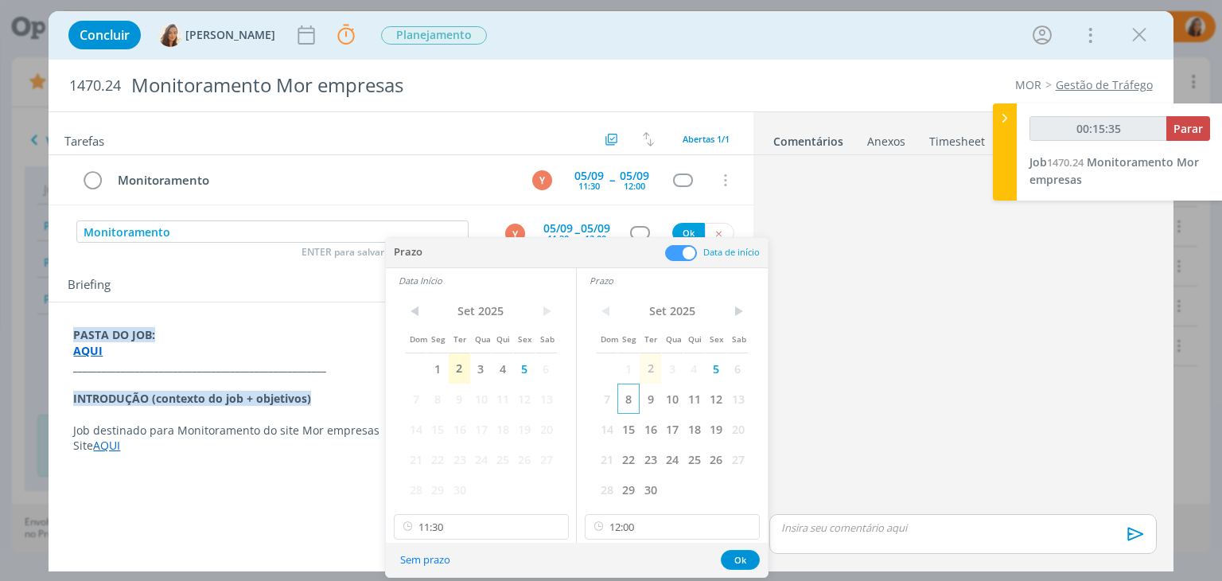
click at [631, 400] on span "8" at bounding box center [627, 398] width 21 height 30
click at [441, 401] on span "8" at bounding box center [436, 398] width 21 height 30
click at [739, 559] on button "Ok" at bounding box center [740, 560] width 39 height 20
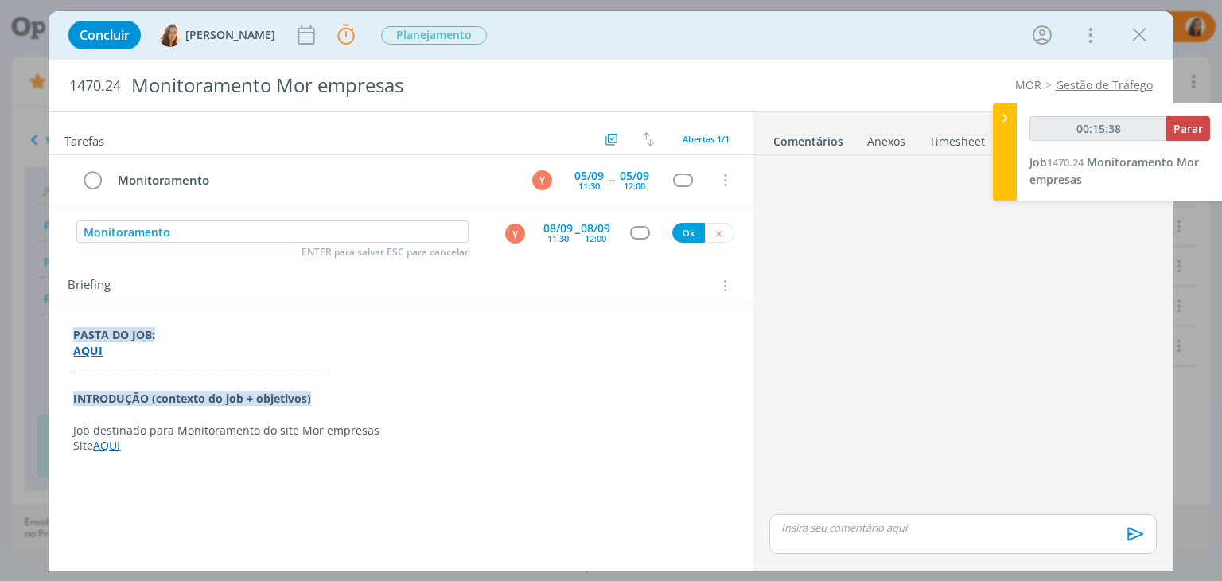
type input "00:15:39"
click at [695, 230] on button "Ok" at bounding box center [688, 233] width 33 height 20
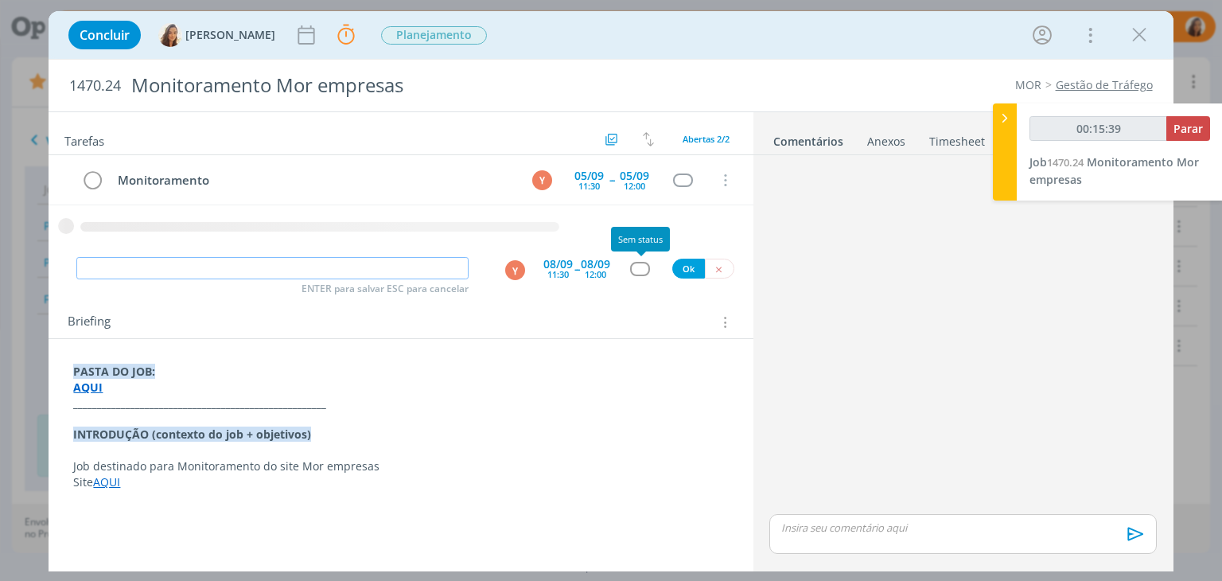
type input "00:15:40"
paste input "Monitoramento"
type input "Monitoramento"
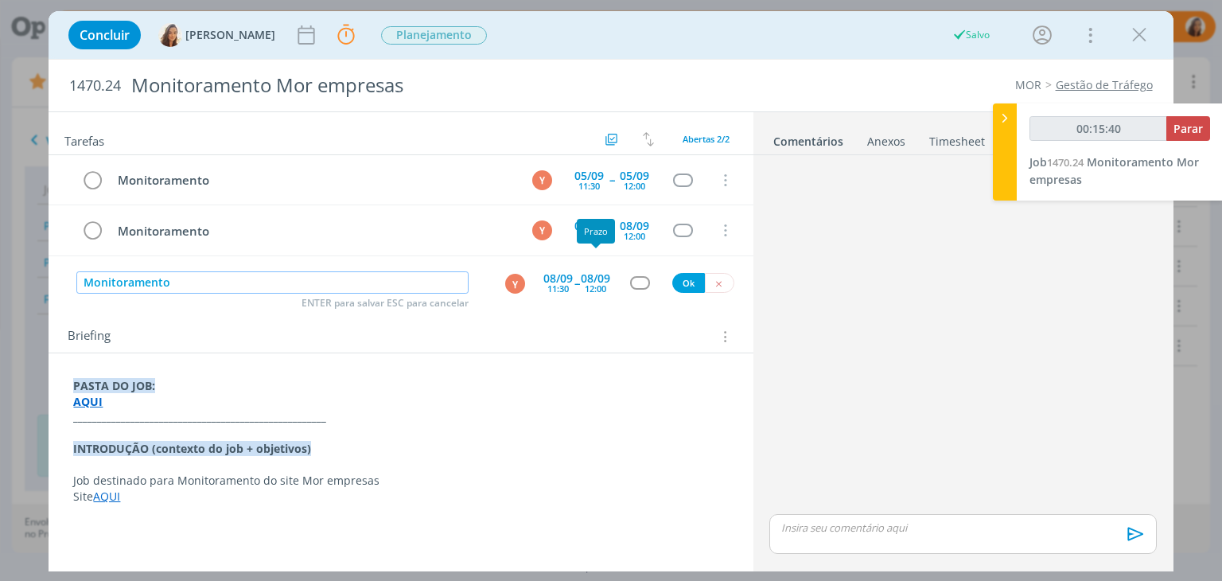
type input "00:15:41"
type input "Monitoramento"
click at [562, 278] on div "08/09" at bounding box center [557, 278] width 29 height 11
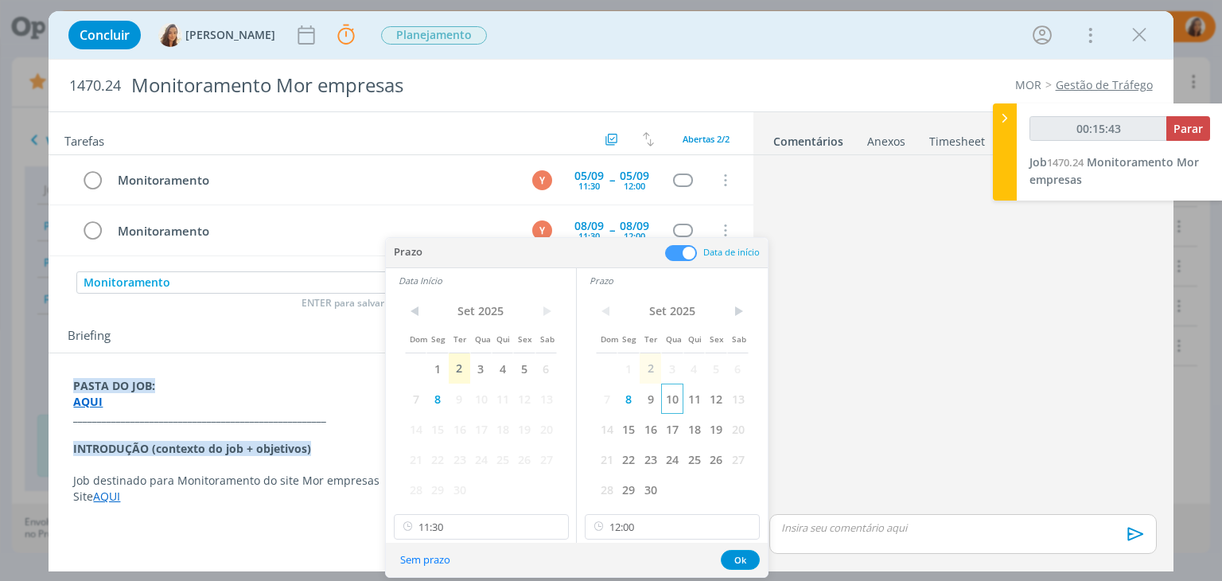
click at [674, 402] on span "10" at bounding box center [671, 398] width 21 height 30
click at [488, 398] on span "10" at bounding box center [480, 398] width 21 height 30
click at [740, 559] on button "Ok" at bounding box center [740, 560] width 39 height 20
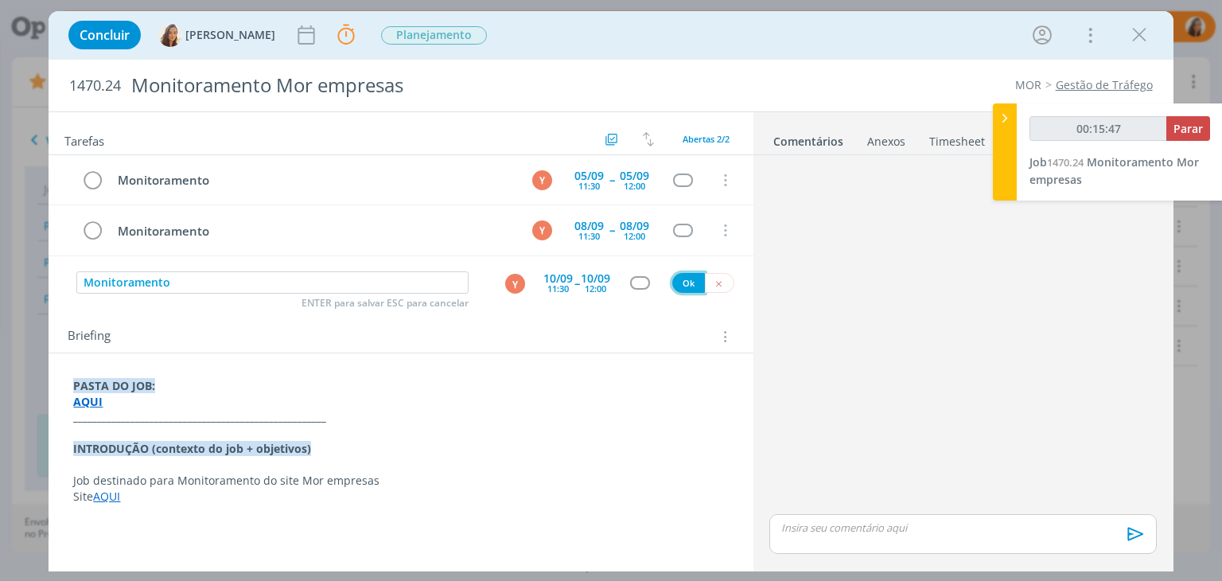
type input "00:15:48"
click at [688, 283] on button "Ok" at bounding box center [688, 283] width 33 height 20
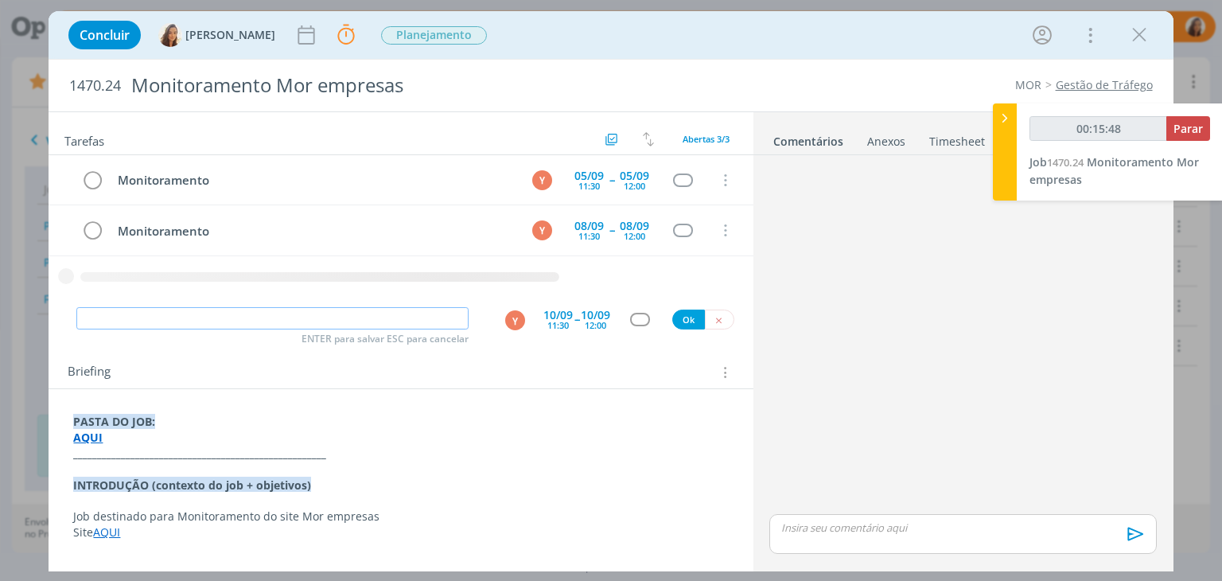
paste input "Monitoramento"
type input "Monitoramento"
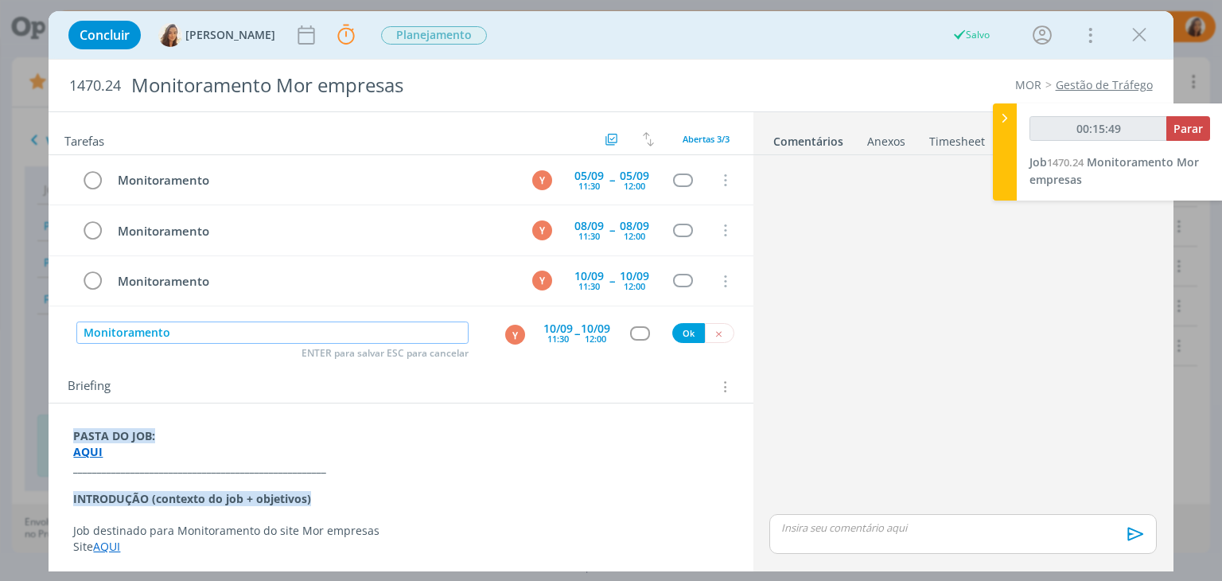
type input "00:15:50"
type input "Monitoramento"
click at [587, 323] on div "10/09" at bounding box center [595, 328] width 29 height 11
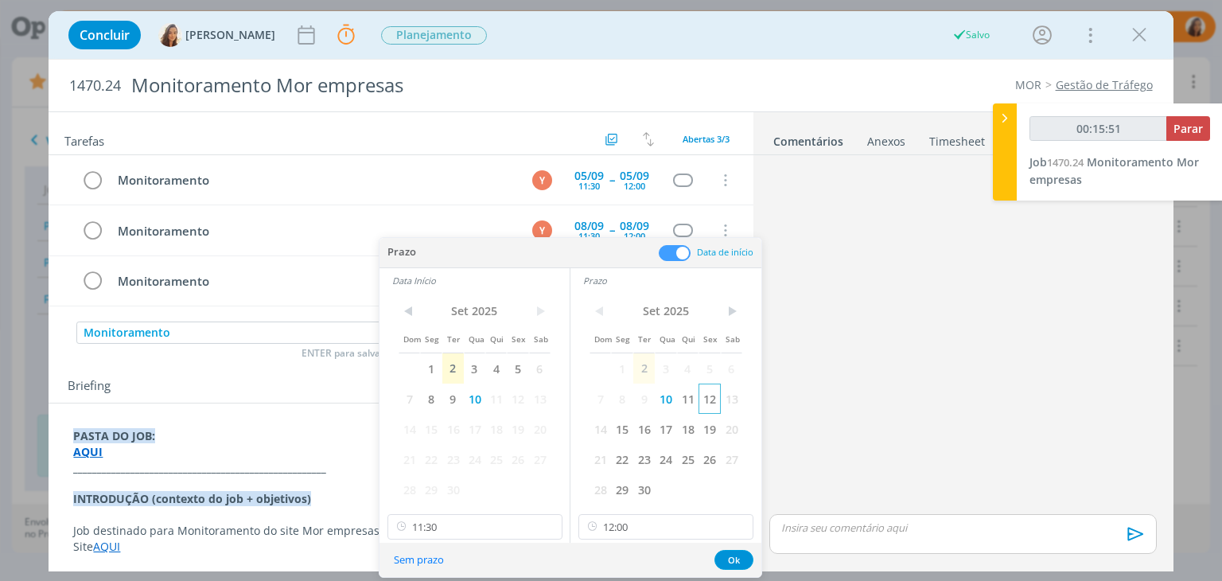
click at [705, 393] on span "12" at bounding box center [708, 398] width 21 height 30
click at [516, 394] on span "12" at bounding box center [517, 398] width 21 height 30
click at [736, 562] on button "Ok" at bounding box center [733, 560] width 39 height 20
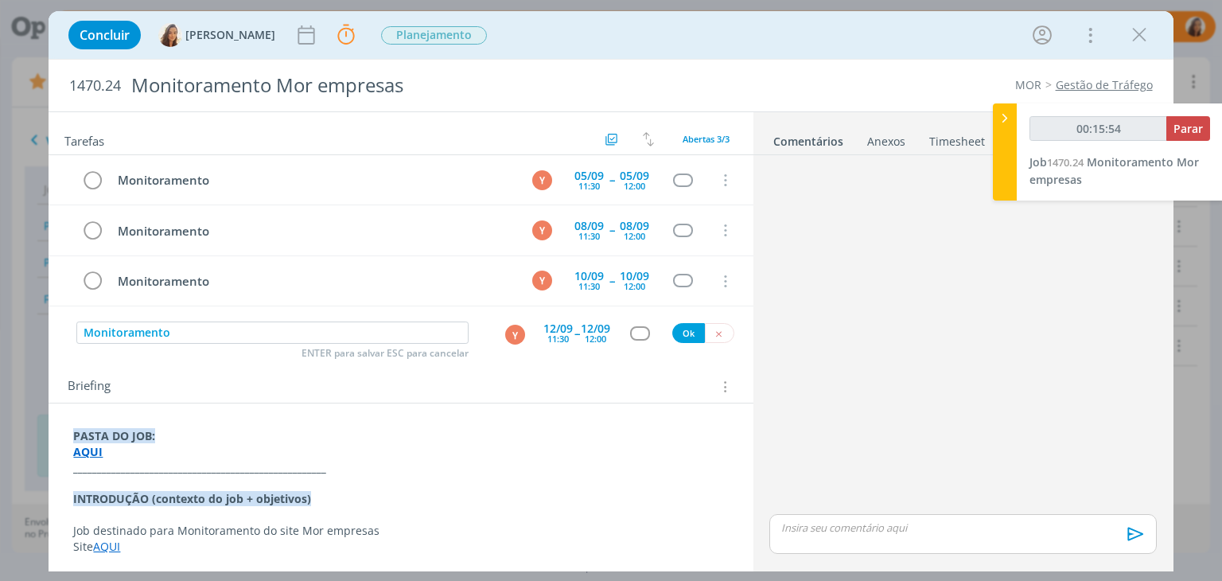
type input "00:15:55"
click at [682, 328] on button "Ok" at bounding box center [688, 333] width 33 height 20
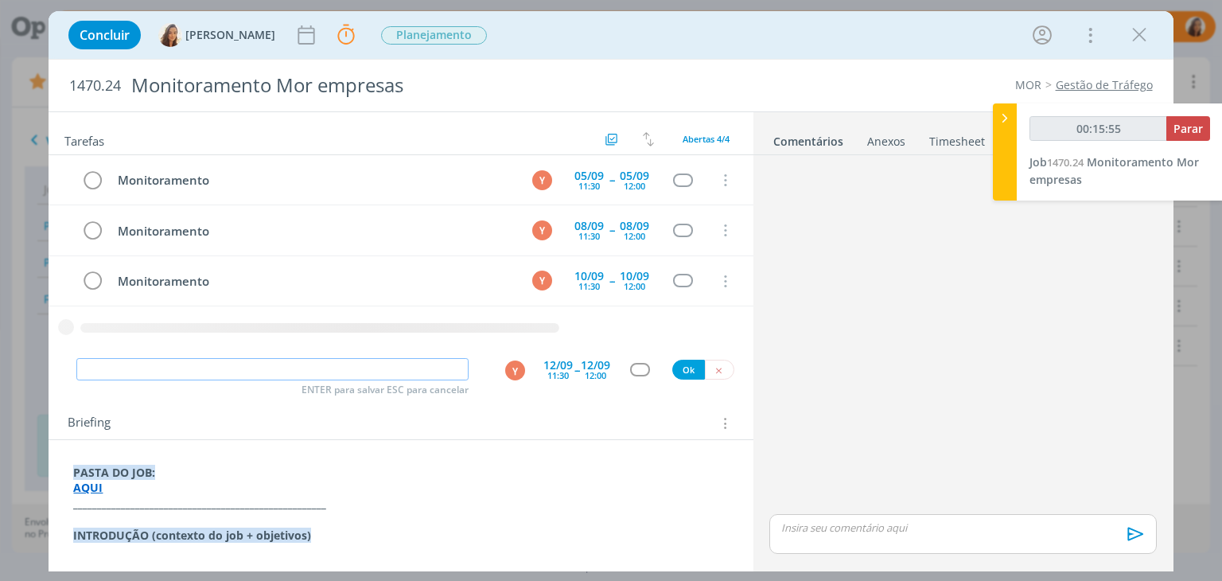
type input "00:15:56"
paste input "Monitoramento"
type input "Monitoramento"
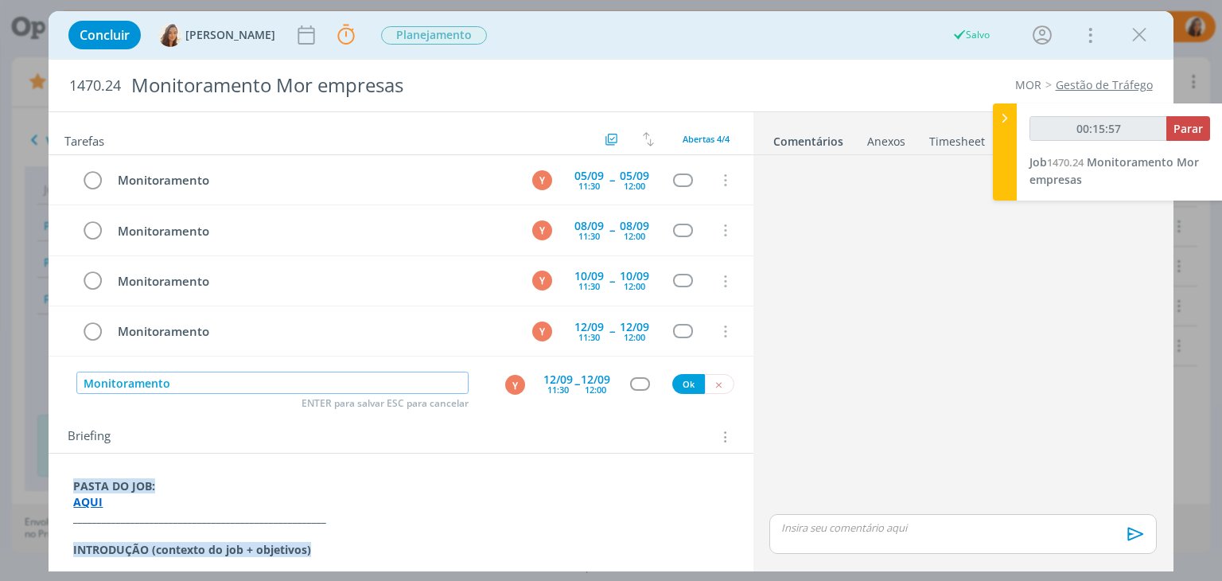
type input "00:15:58"
type input "Monitoramento"
click at [553, 385] on div "11:30" at bounding box center [557, 389] width 21 height 9
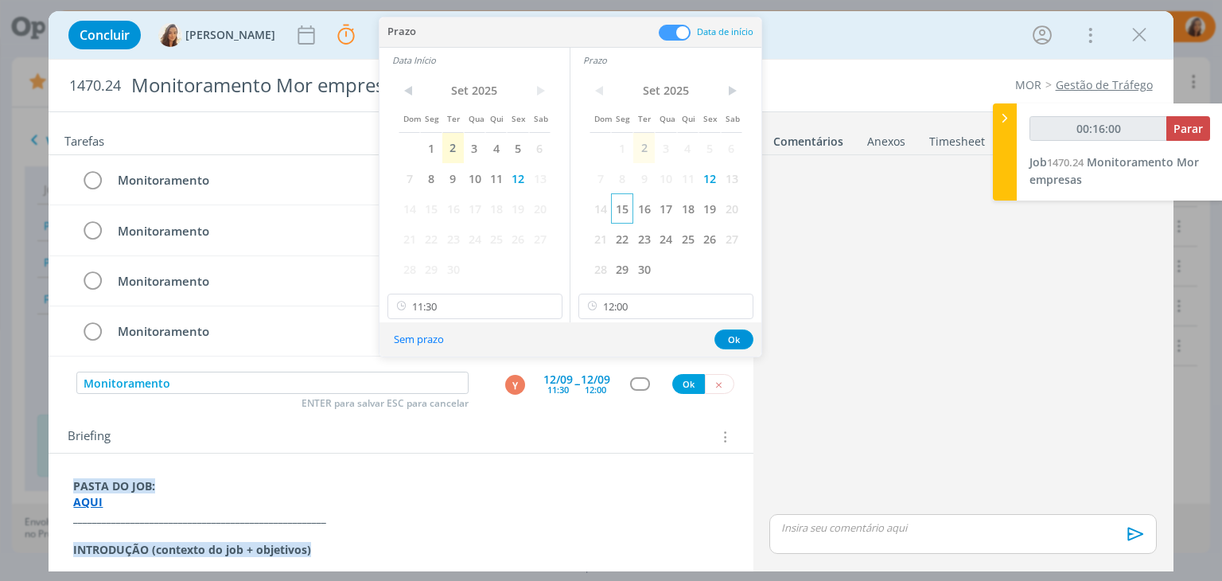
click at [616, 203] on span "15" at bounding box center [621, 208] width 21 height 30
click at [430, 203] on span "15" at bounding box center [430, 208] width 21 height 30
click at [741, 334] on button "Ok" at bounding box center [733, 339] width 39 height 20
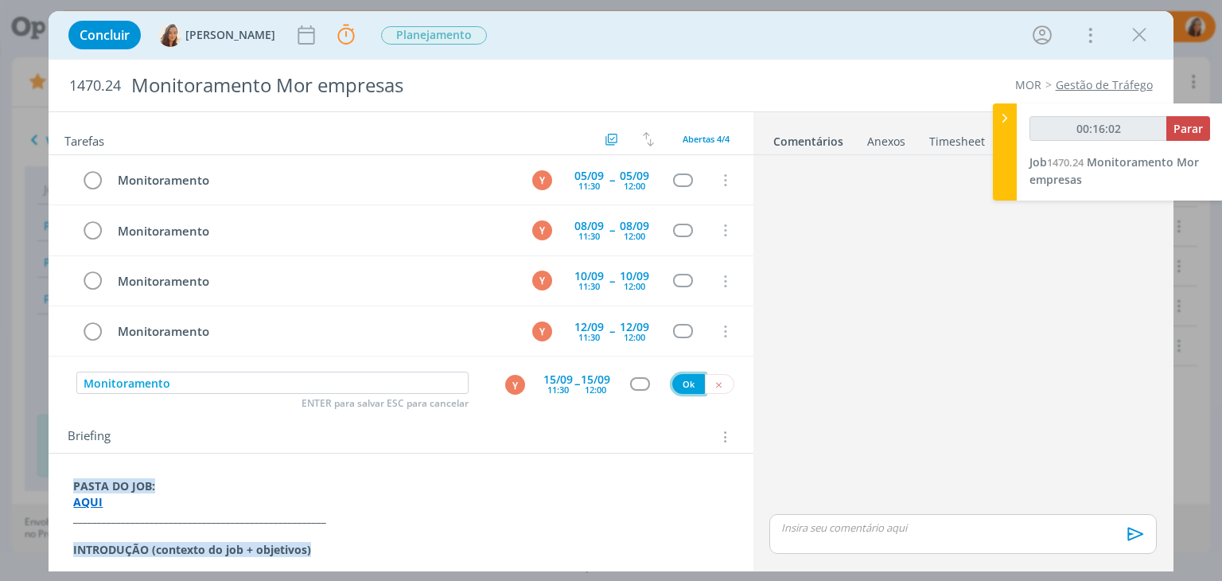
click at [681, 383] on button "Ok" at bounding box center [688, 384] width 33 height 20
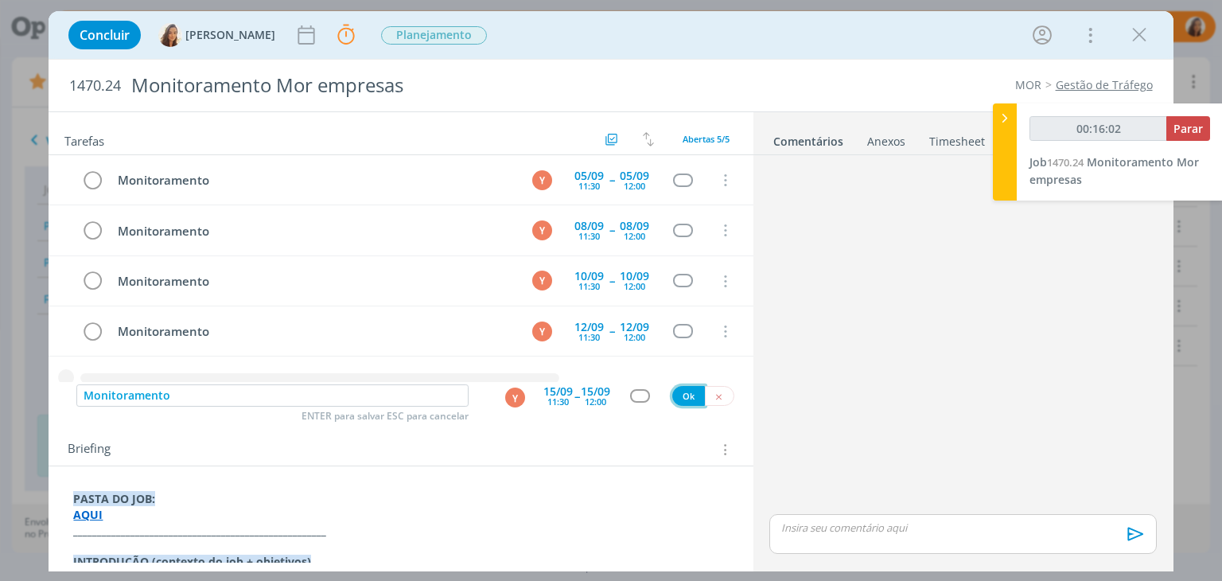
type input "00:16:03"
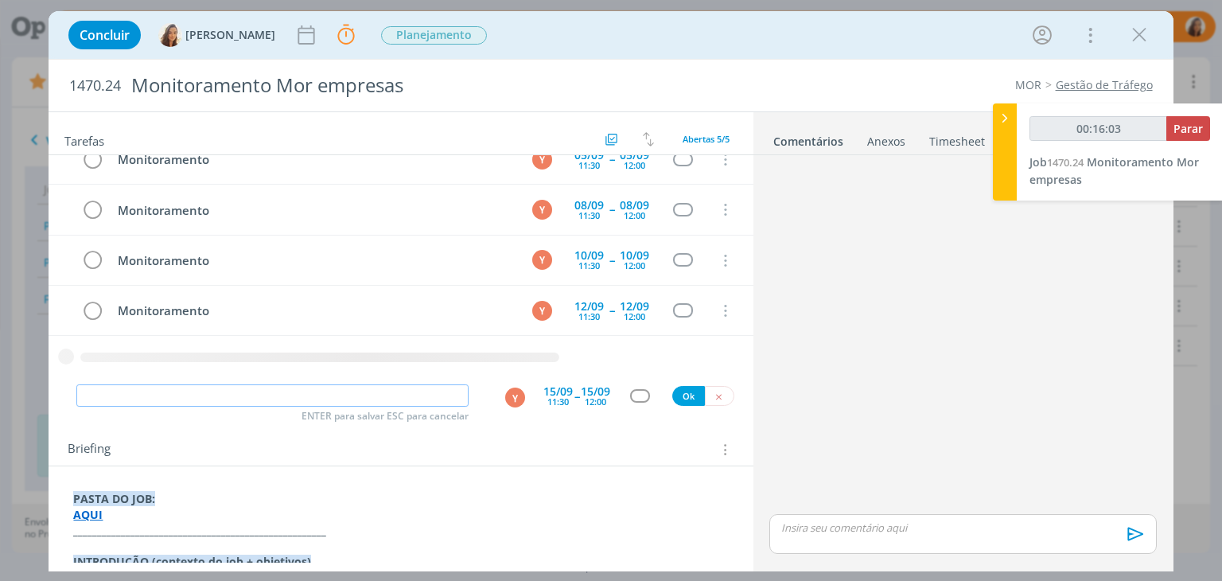
paste input "Monitoramento"
type input "Monitoramento"
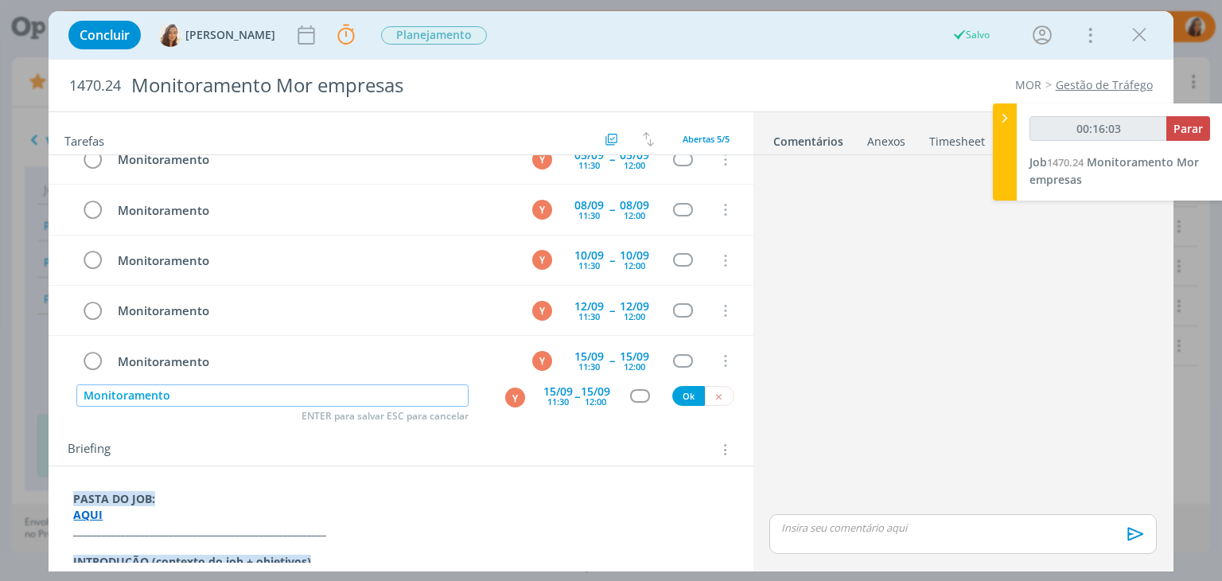
type input "00:16:04"
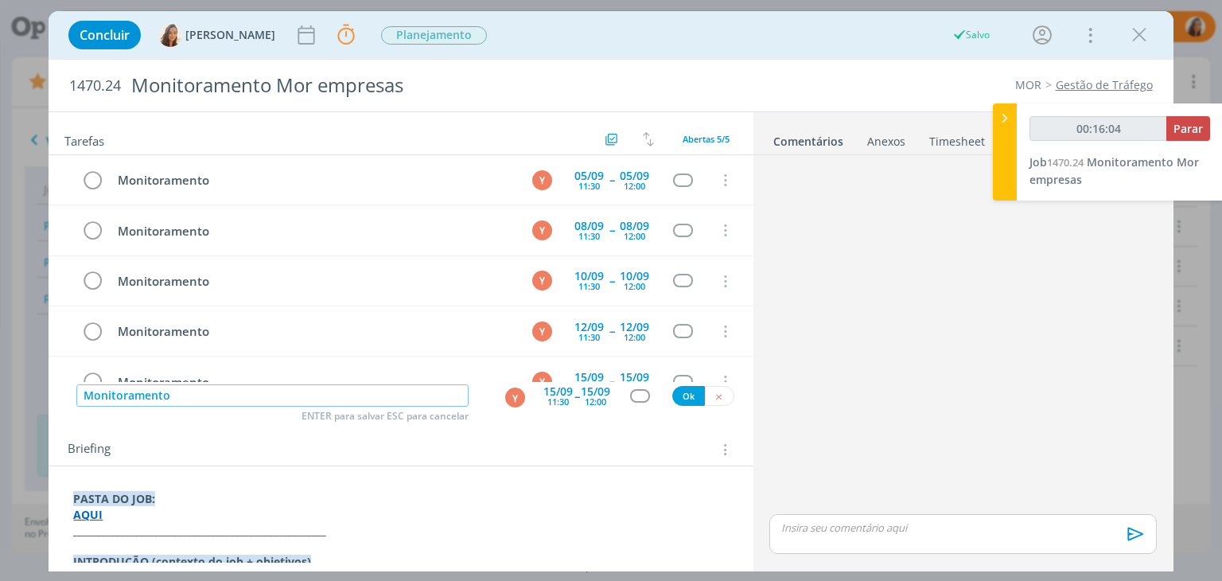
type input "Monitoramento"
click at [550, 397] on div "11:30" at bounding box center [557, 401] width 21 height 9
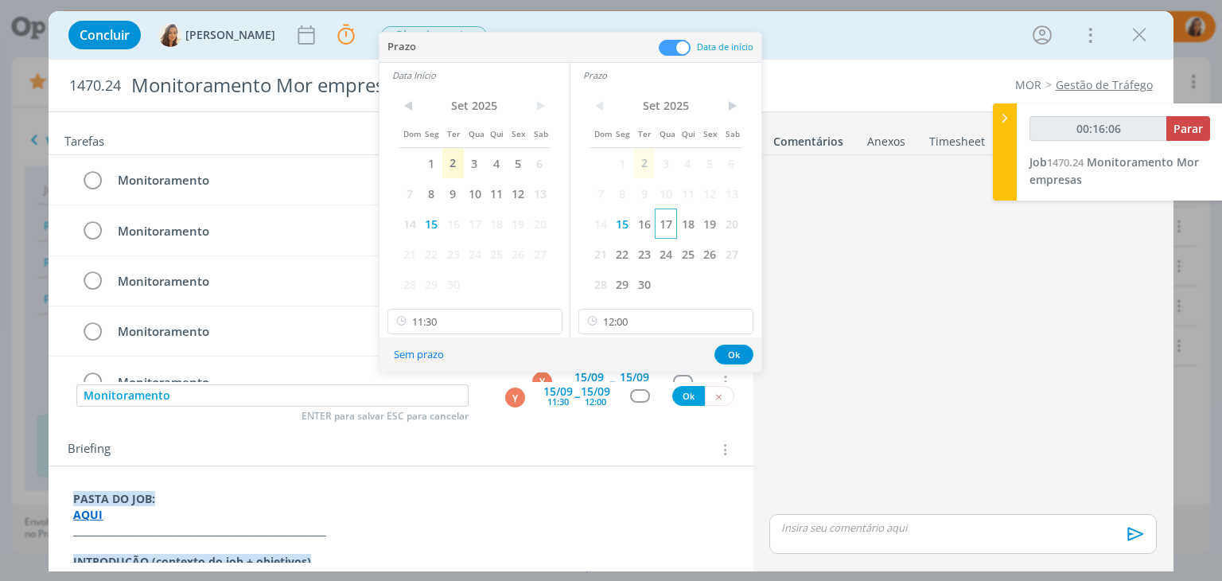
click at [668, 227] on span "17" at bounding box center [665, 223] width 21 height 30
click at [483, 218] on span "17" at bounding box center [474, 223] width 21 height 30
click at [722, 359] on button "Ok" at bounding box center [733, 354] width 39 height 20
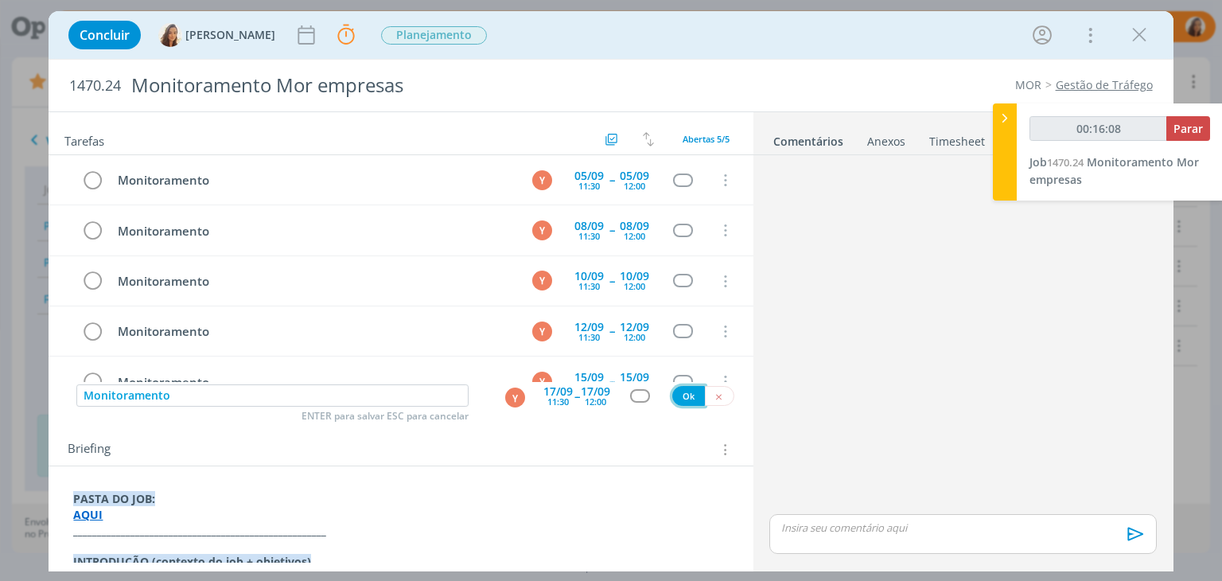
click at [683, 398] on button "Ok" at bounding box center [688, 396] width 33 height 20
type input "00:16:09"
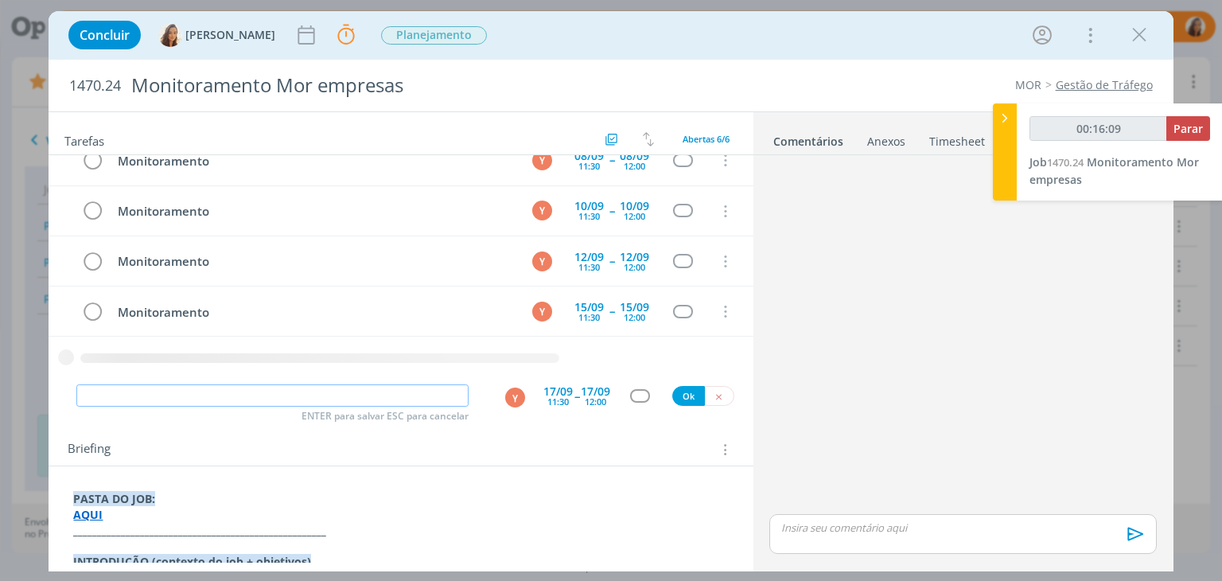
paste input "Monitoramento"
type input "00:16:10"
type input "Monitoramento"
click at [558, 404] on div "11:30" at bounding box center [557, 401] width 21 height 9
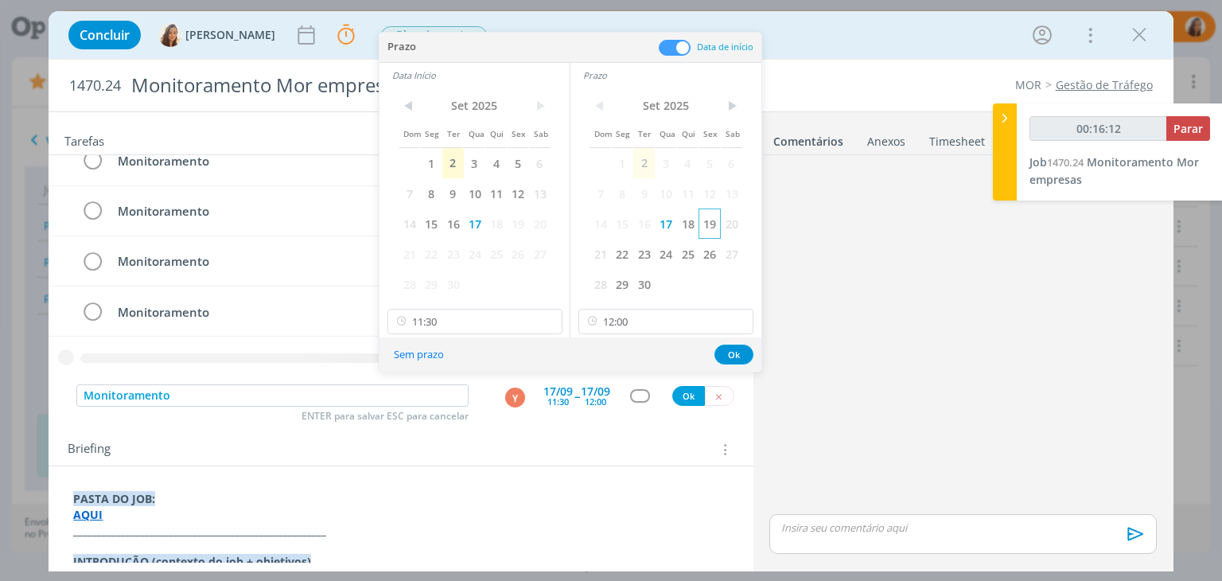
click at [716, 227] on span "19" at bounding box center [708, 223] width 21 height 30
click at [525, 227] on span "19" at bounding box center [517, 223] width 21 height 30
click at [729, 355] on button "Ok" at bounding box center [733, 354] width 39 height 20
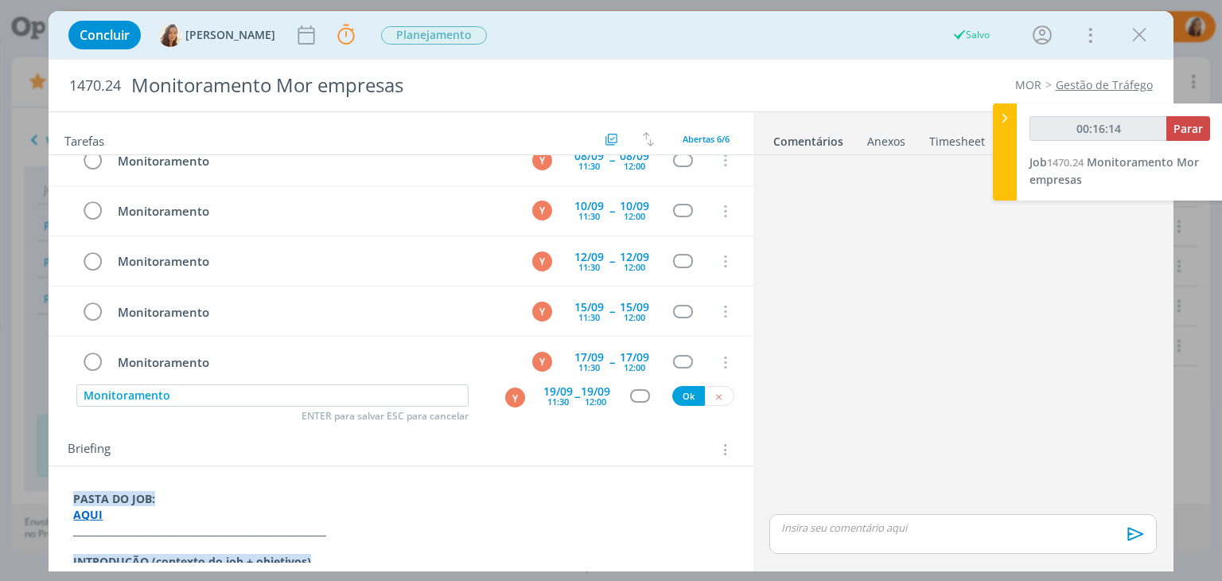
type input "00:16:15"
click at [677, 393] on button "Ok" at bounding box center [688, 396] width 33 height 20
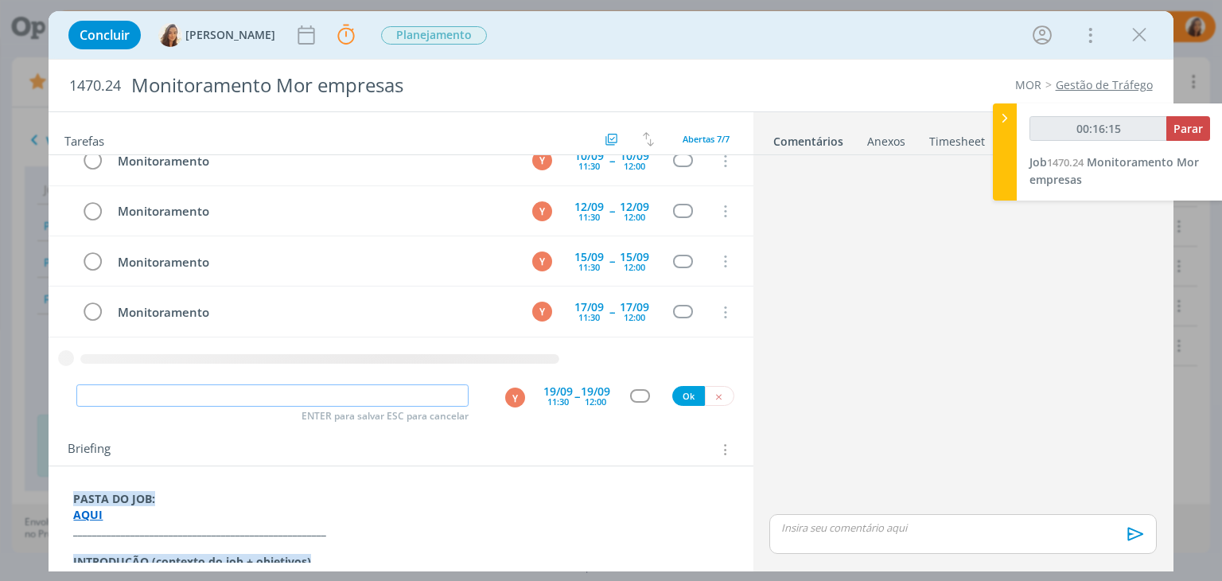
type input "00:16:16"
paste input "Monitoramento"
type input "Monitoramento"
type input "00:16:17"
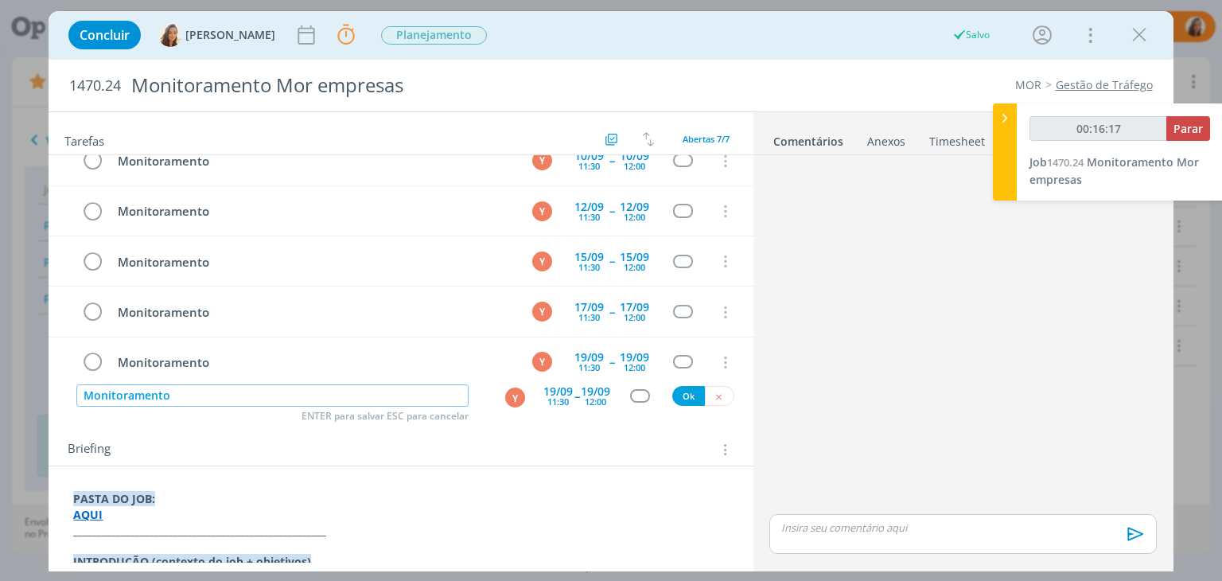
type input "Monitoramento"
click at [550, 398] on div "11:30" at bounding box center [557, 401] width 21 height 9
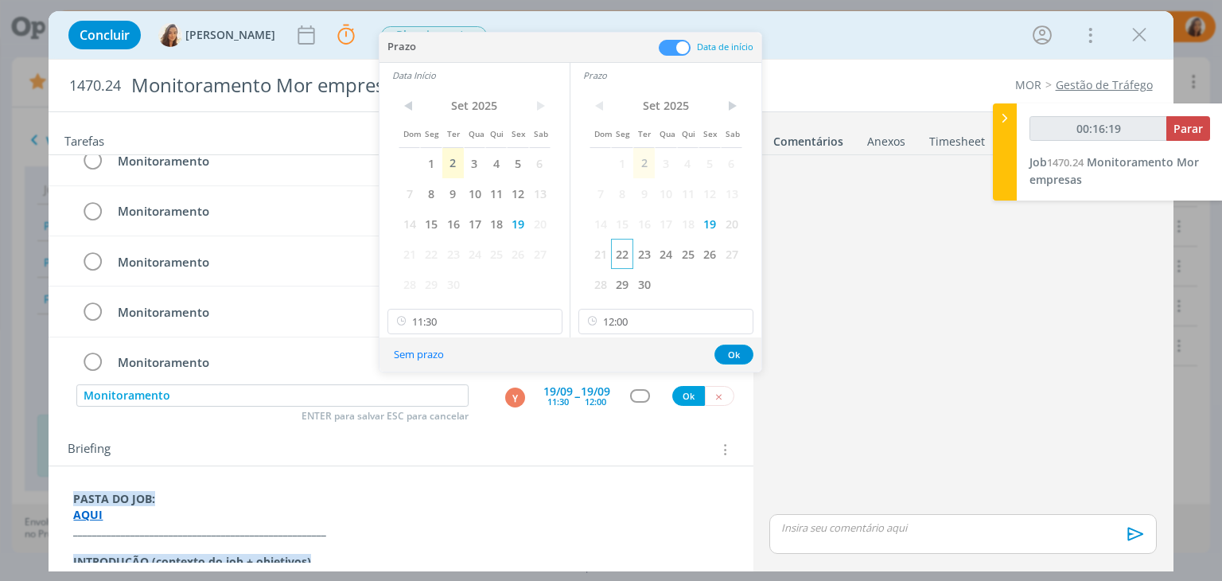
click at [618, 247] on span "22" at bounding box center [621, 254] width 21 height 30
click at [438, 251] on span "22" at bounding box center [430, 254] width 21 height 30
click at [733, 350] on button "Ok" at bounding box center [733, 354] width 39 height 20
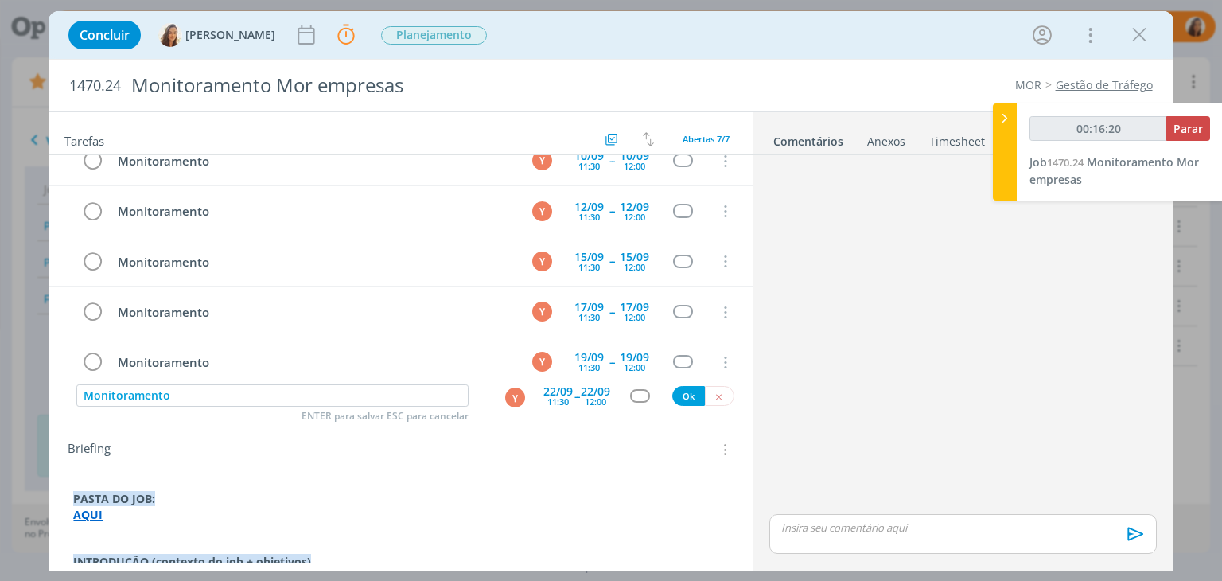
type input "00:16:21"
click at [681, 395] on button "Ok" at bounding box center [688, 396] width 33 height 20
type input "00:16:22"
paste input "Monitoramento"
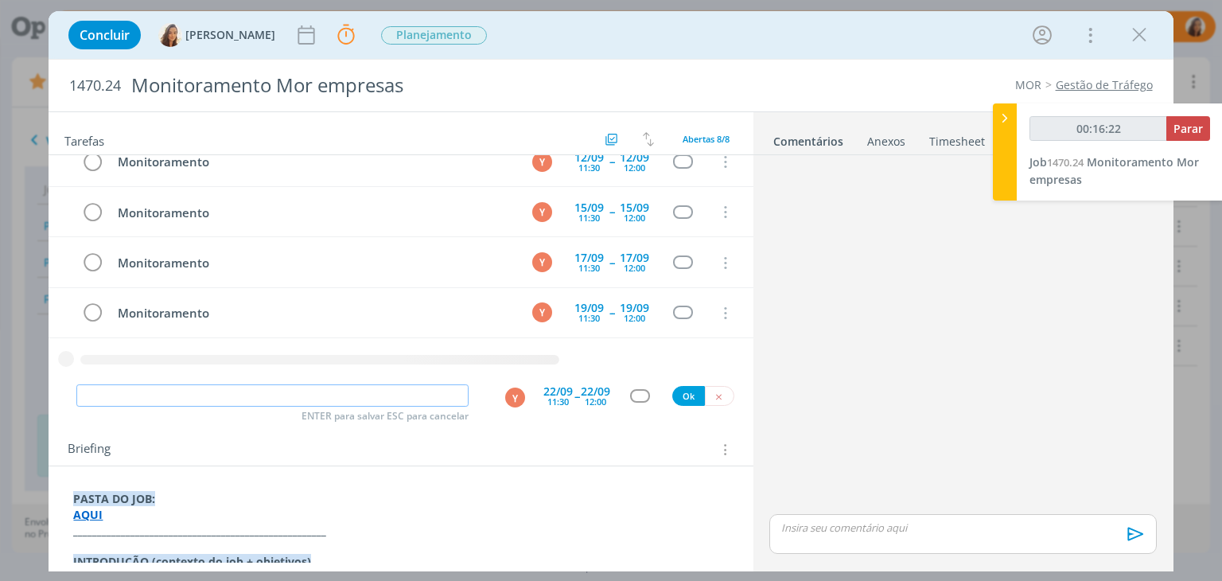
type input "Monitoramento"
type input "00:16:23"
type input "Monitoramento"
click at [557, 399] on div "11:30" at bounding box center [557, 401] width 21 height 9
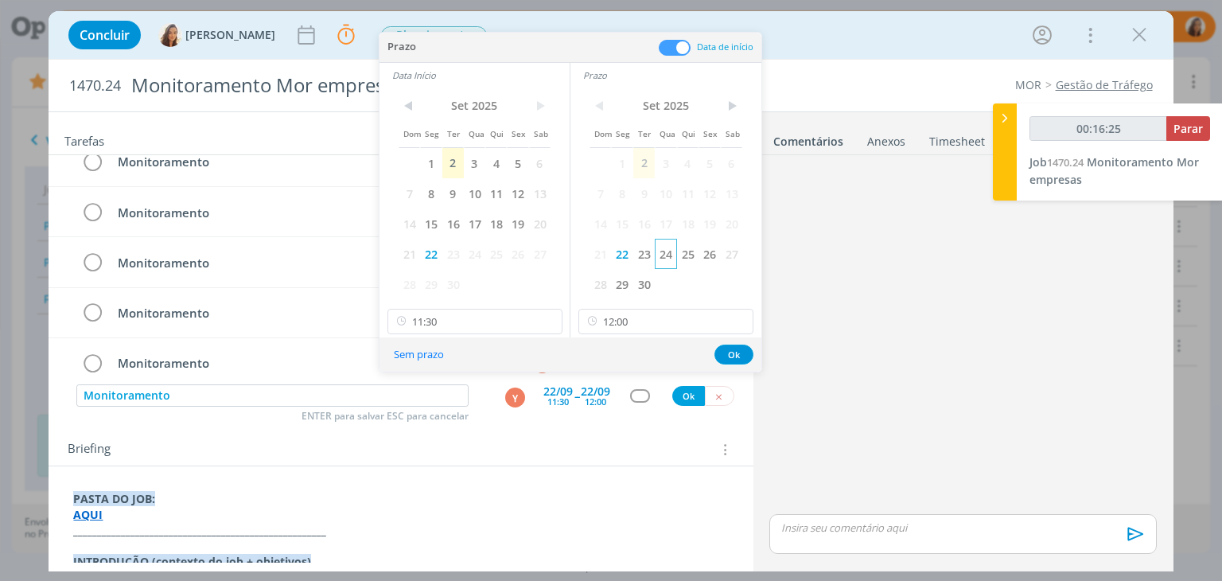
click at [670, 257] on span "24" at bounding box center [665, 254] width 21 height 30
click at [481, 257] on span "24" at bounding box center [474, 254] width 21 height 30
click at [736, 352] on button "Ok" at bounding box center [733, 354] width 39 height 20
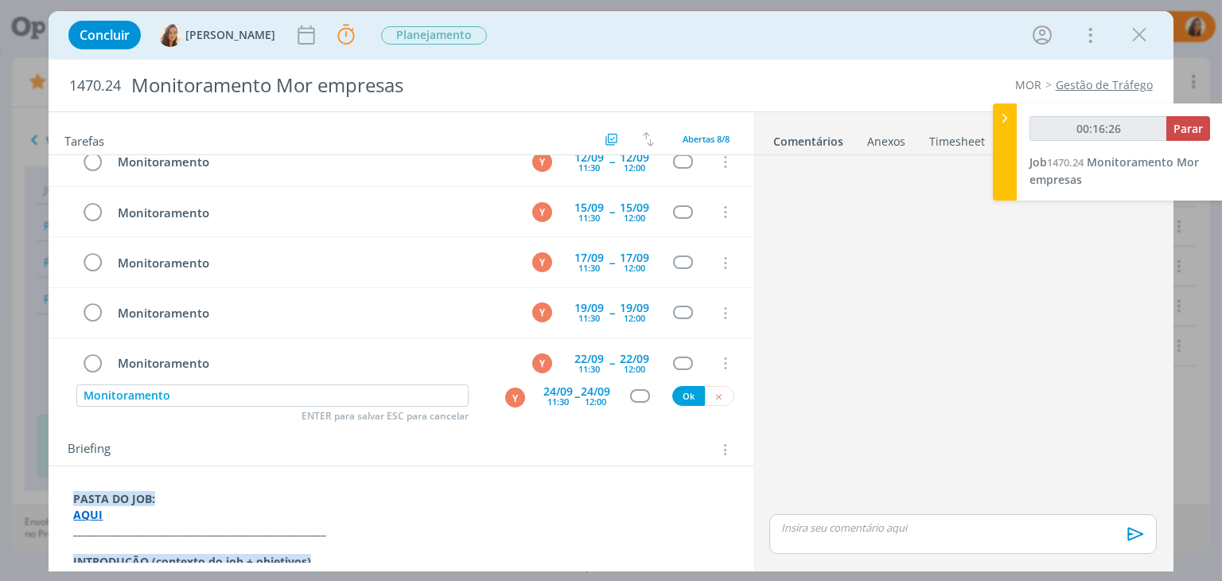
type input "00:16:27"
click at [684, 394] on button "Ok" at bounding box center [688, 396] width 33 height 20
type input "00:16:28"
paste input "Monitoramento"
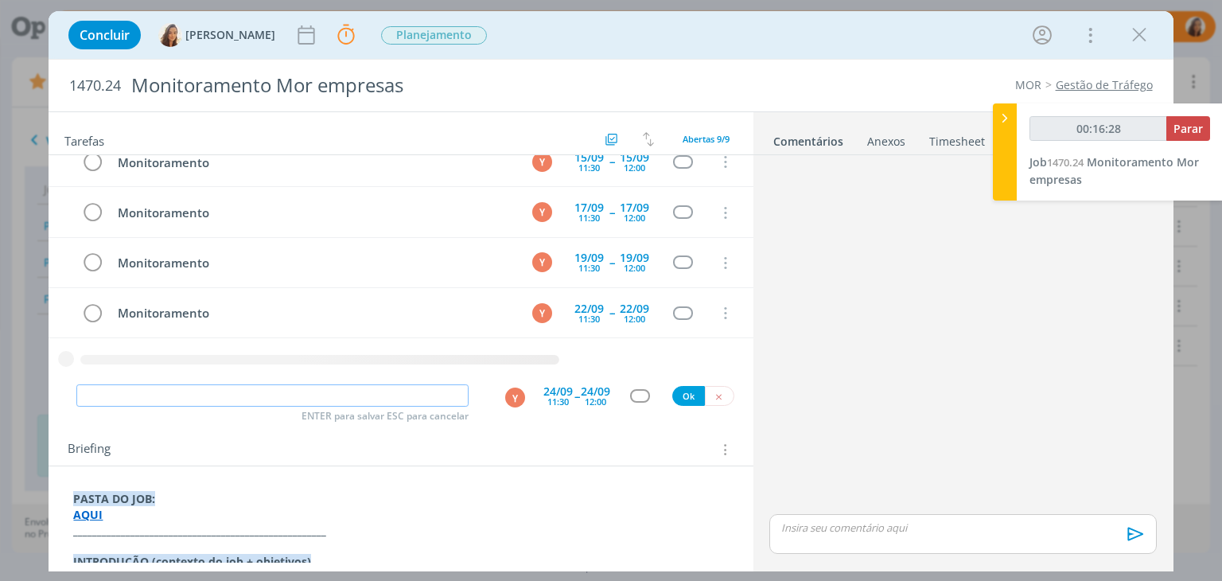
type input "Monitoramento"
type input "00:16:29"
type input "Monitoramento"
click at [554, 397] on div "11:30" at bounding box center [557, 401] width 21 height 9
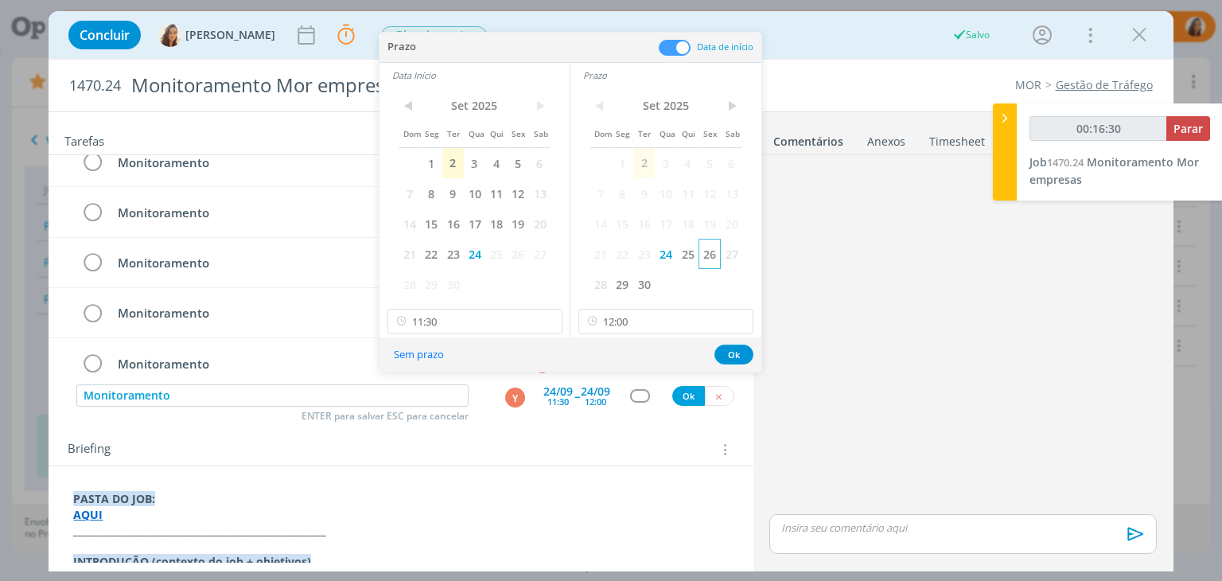
click at [713, 251] on span "26" at bounding box center [708, 254] width 21 height 30
click at [523, 256] on span "26" at bounding box center [517, 254] width 21 height 30
click at [740, 350] on button "Ok" at bounding box center [733, 354] width 39 height 20
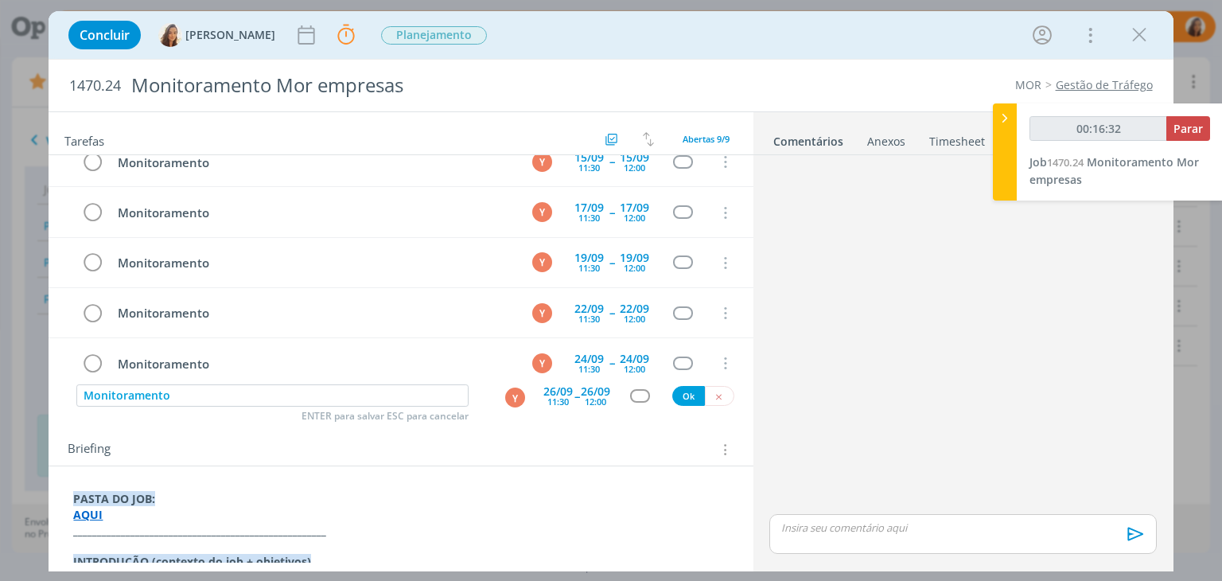
type input "00:16:33"
click at [679, 398] on button "Ok" at bounding box center [688, 396] width 33 height 20
type input "00:16:34"
paste input "Monitoramento"
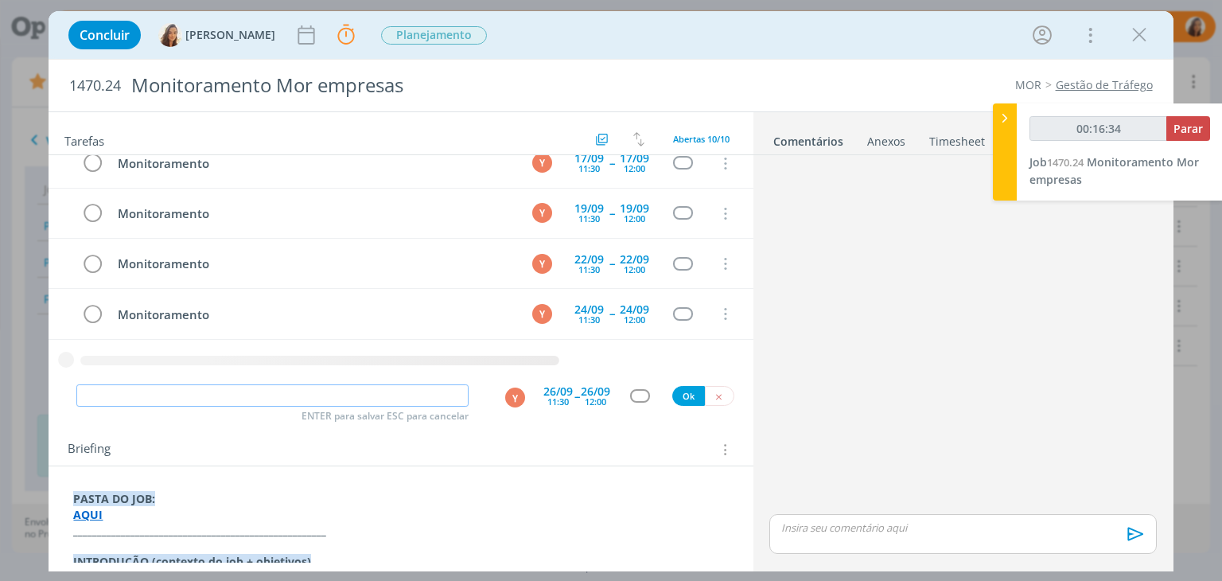
type input "Monitoramento"
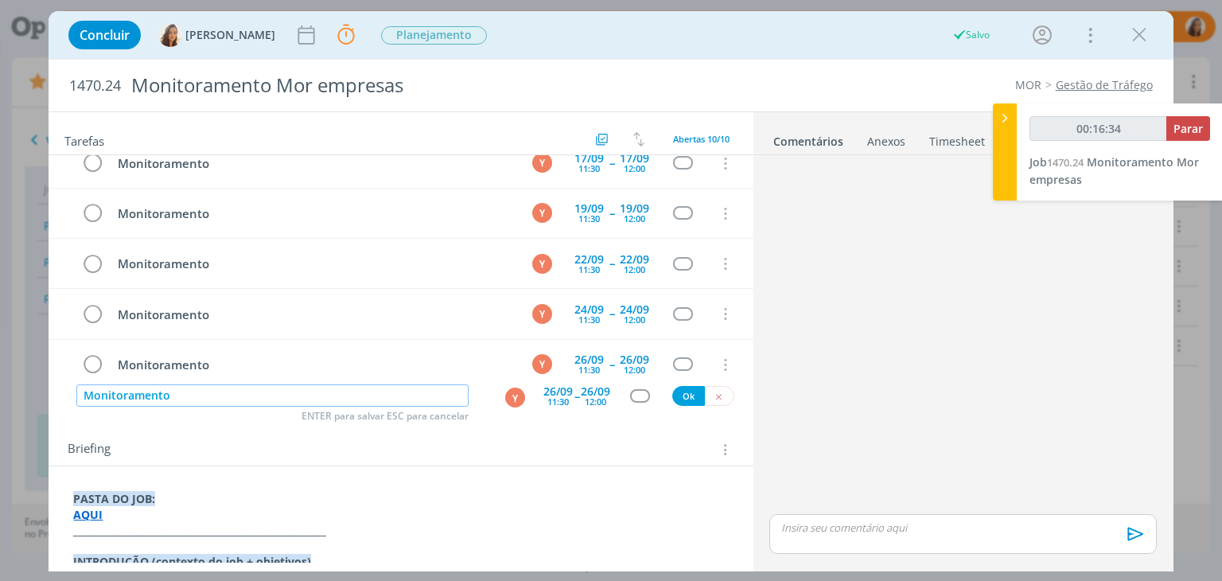
type input "00:16:35"
type input "Monitoramento"
click at [543, 389] on div "26/09" at bounding box center [557, 391] width 29 height 11
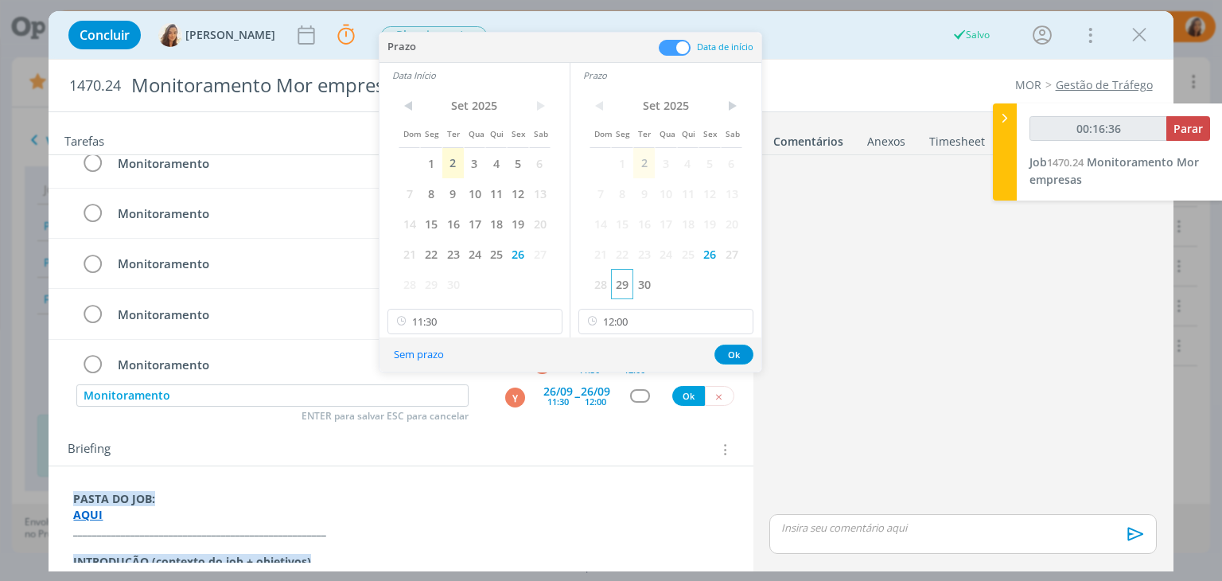
click at [623, 283] on span "29" at bounding box center [621, 284] width 21 height 30
click at [433, 287] on span "29" at bounding box center [430, 284] width 21 height 30
click at [729, 350] on button "Ok" at bounding box center [733, 354] width 39 height 20
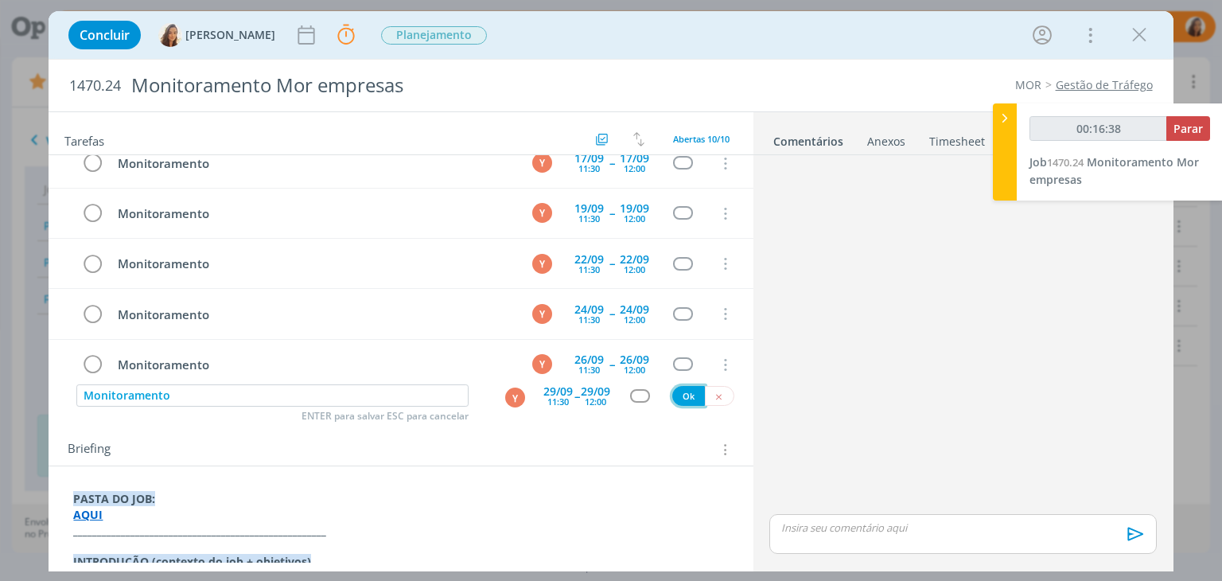
type input "00:16:39"
click at [682, 397] on button "Ok" at bounding box center [688, 396] width 33 height 20
type input "00:16:42"
paste input "Monitoramento"
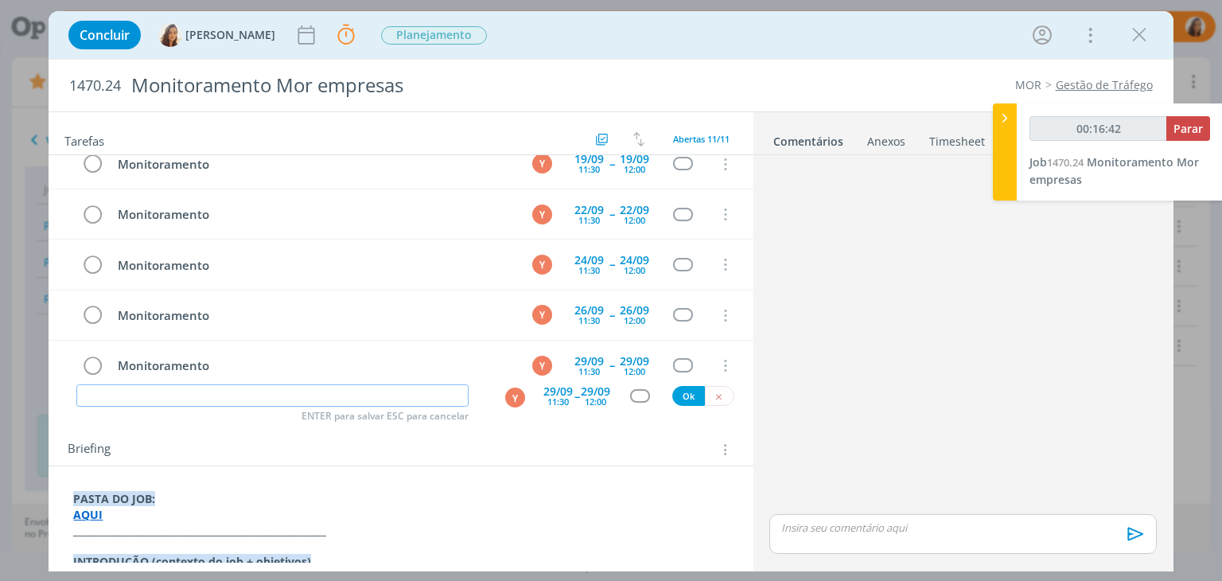
type input "Monitoramento"
type input "00:16:43"
type input "Monitoramento"
click at [587, 392] on div "29/09" at bounding box center [595, 391] width 29 height 11
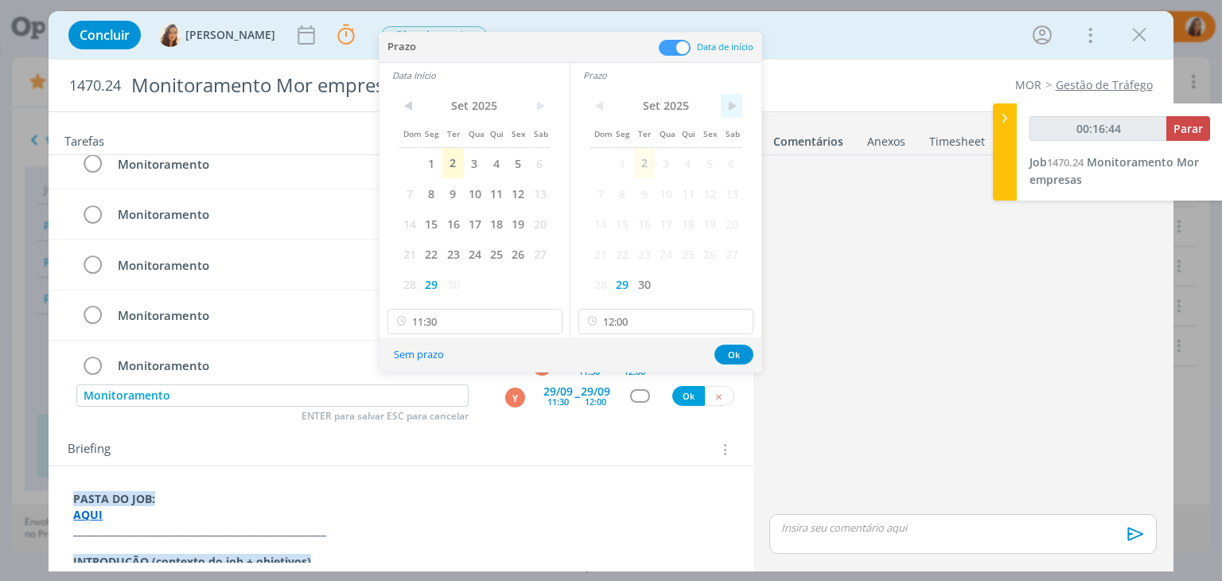
click at [732, 103] on span ">" at bounding box center [731, 106] width 21 height 24
click at [684, 165] on span "2" at bounding box center [687, 163] width 21 height 30
click at [541, 111] on span ">" at bounding box center [539, 106] width 21 height 24
click at [492, 160] on span "2" at bounding box center [495, 163] width 21 height 30
click at [741, 355] on button "Ok" at bounding box center [733, 354] width 39 height 20
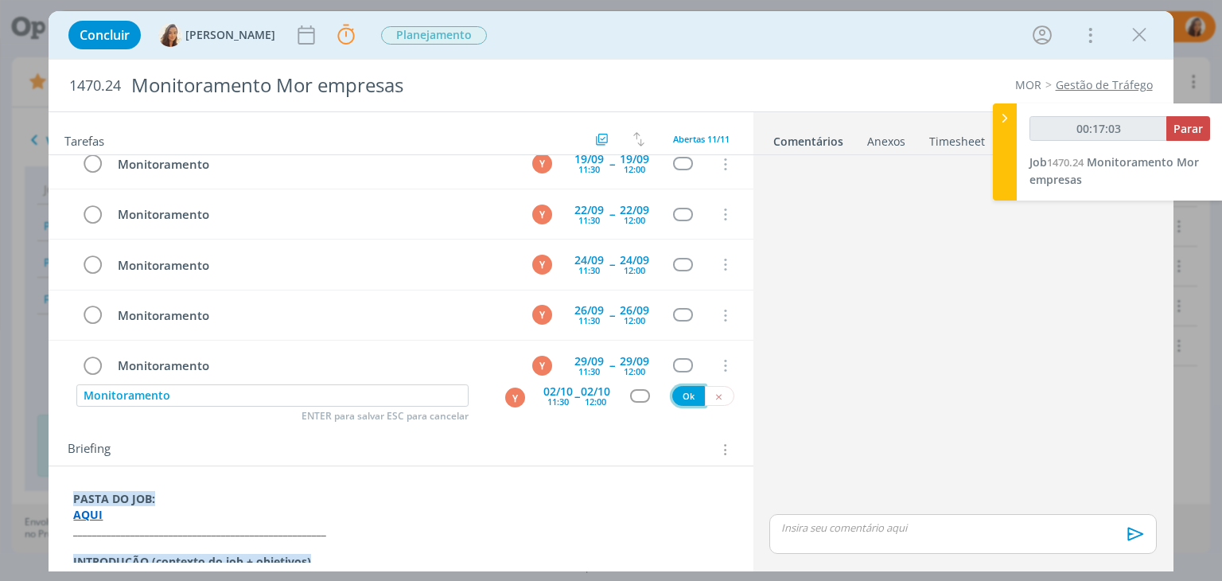
type input "00:17:04"
click at [675, 398] on button "Ok" at bounding box center [688, 396] width 33 height 20
paste input "Monitoramento"
type input "Monitoramento"
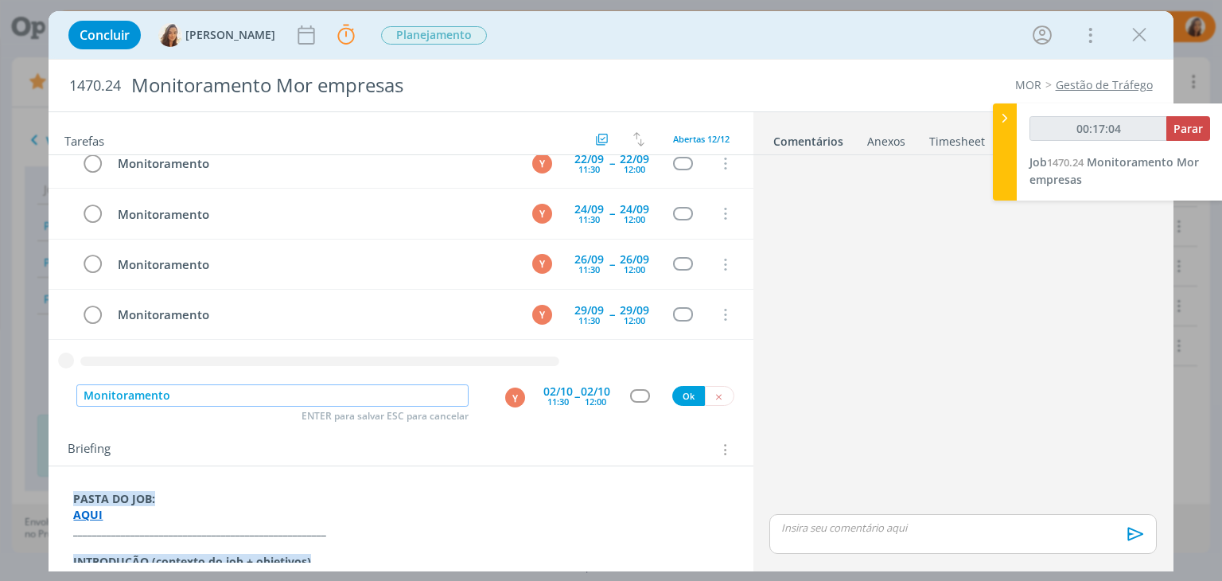
type input "00:17:05"
type input "Monitoramento"
click at [574, 398] on span "--" at bounding box center [576, 395] width 5 height 15
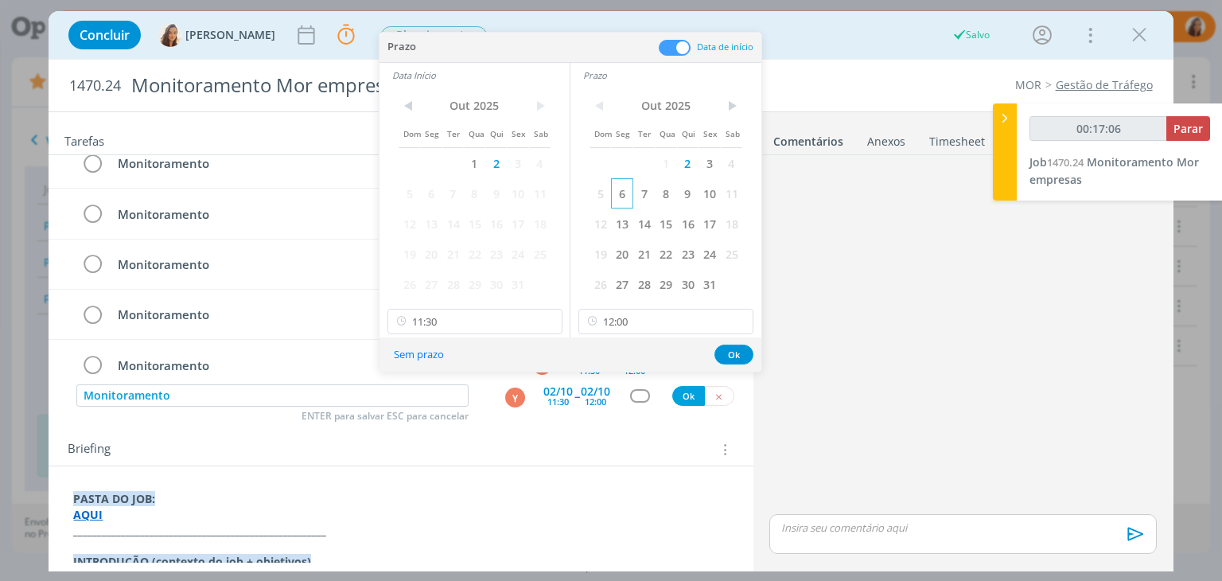
click at [620, 192] on span "6" at bounding box center [621, 193] width 21 height 30
click at [436, 192] on span "6" at bounding box center [430, 193] width 21 height 30
click at [721, 351] on button "Ok" at bounding box center [733, 354] width 39 height 20
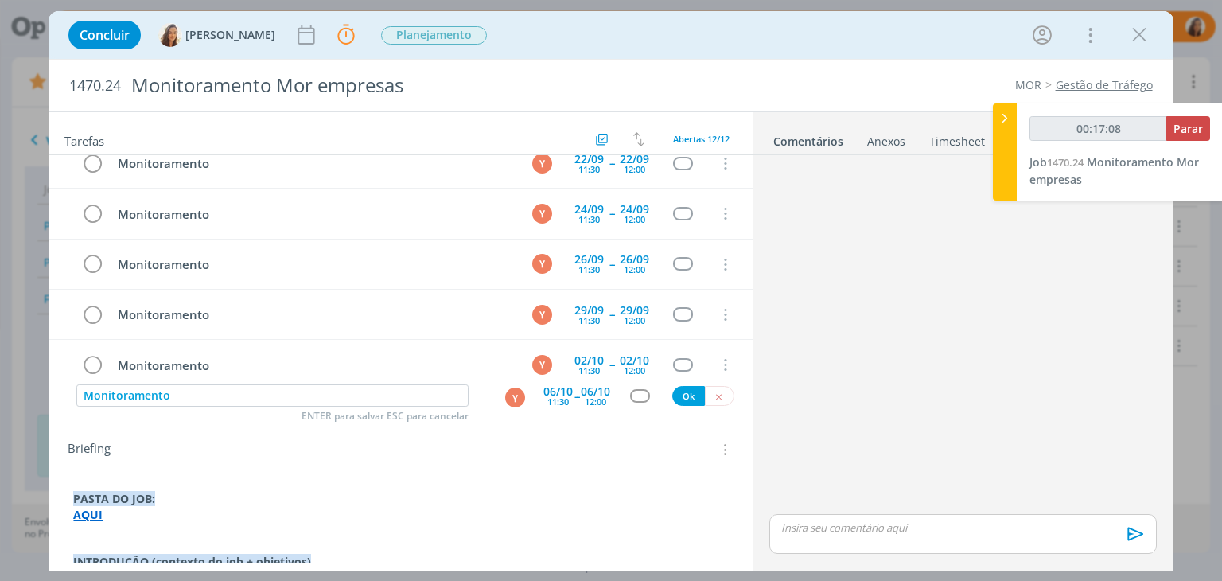
type input "00:17:09"
click at [674, 393] on button "Ok" at bounding box center [688, 396] width 33 height 20
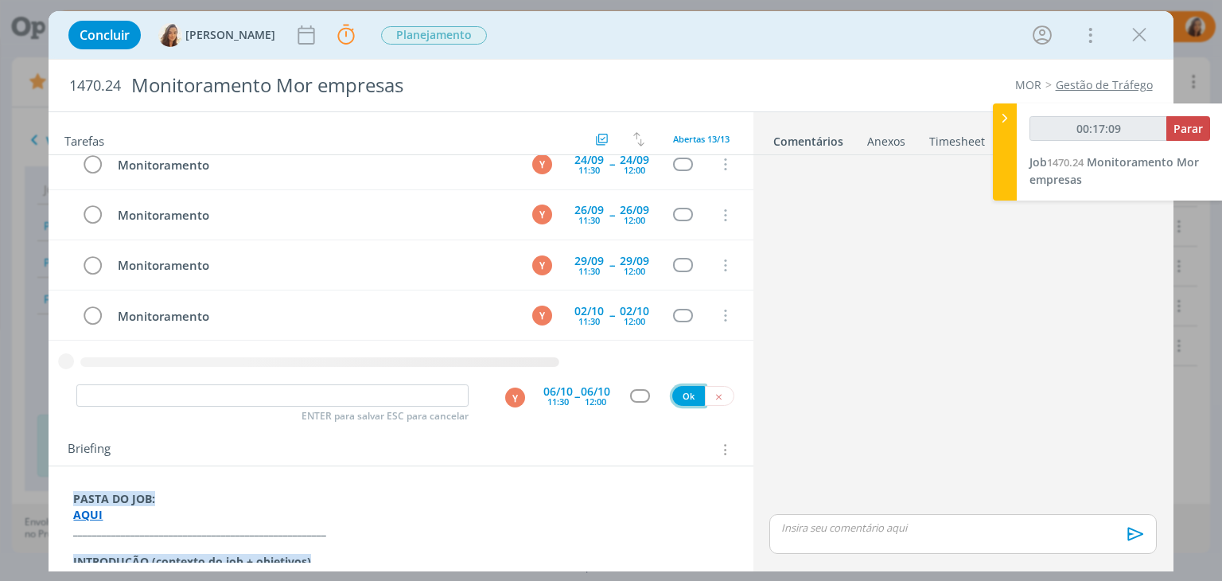
type input "00:17:10"
paste input "Monitoramento"
type input "Monitoramento"
click at [557, 397] on div "11:30" at bounding box center [557, 401] width 21 height 9
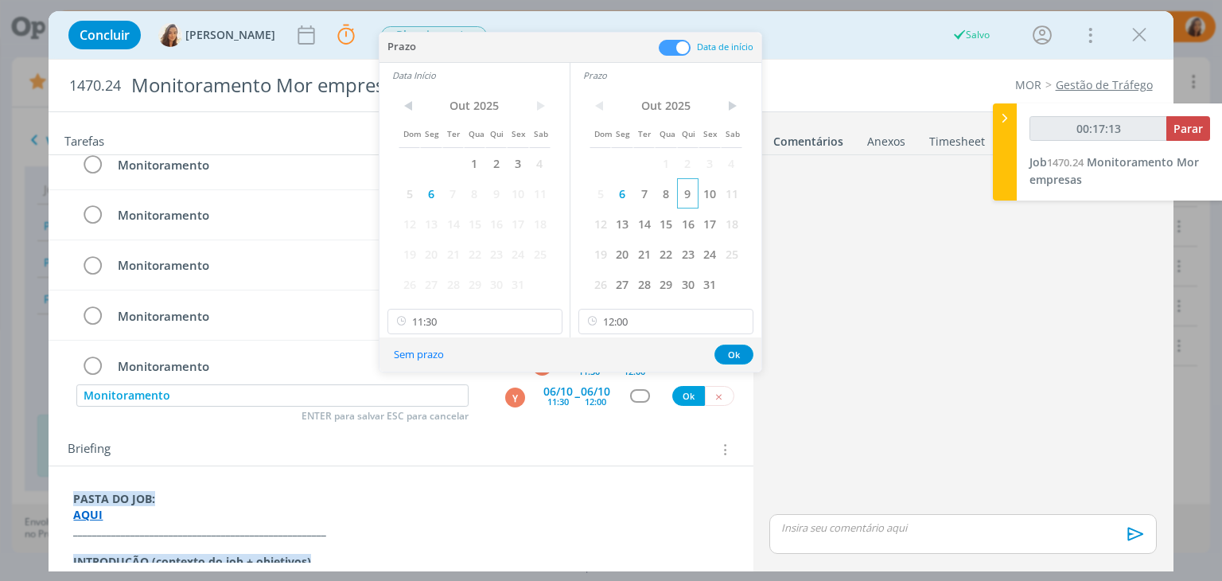
click at [687, 192] on span "9" at bounding box center [687, 193] width 21 height 30
click at [503, 196] on span "9" at bounding box center [495, 193] width 21 height 30
click at [733, 352] on button "Ok" at bounding box center [733, 354] width 39 height 20
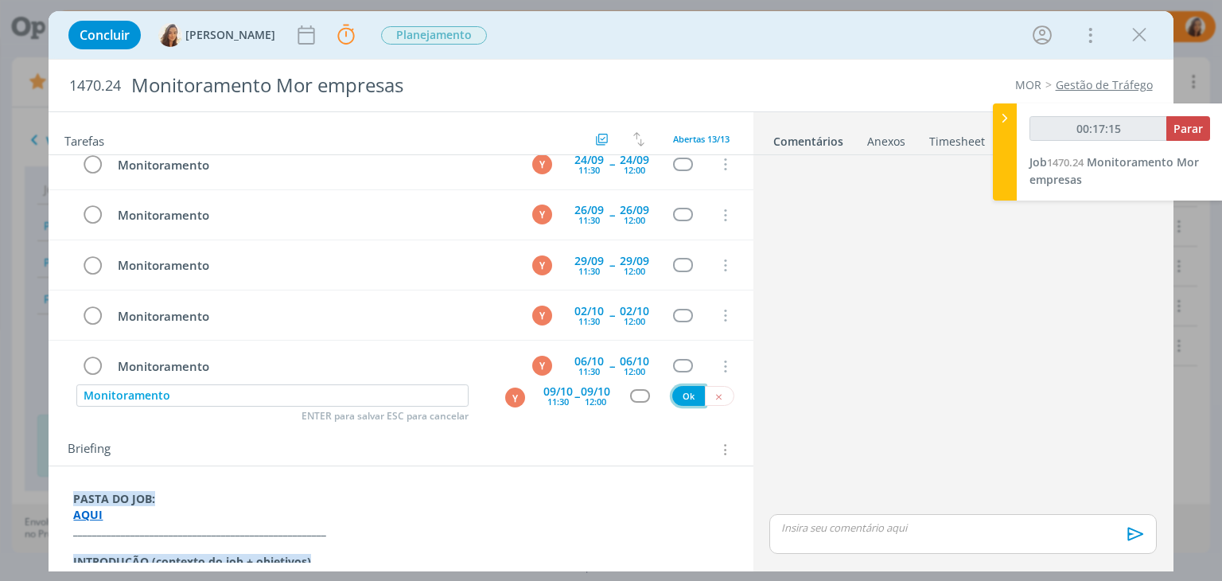
type input "00:17:16"
click at [681, 398] on button "Ok" at bounding box center [688, 396] width 33 height 20
paste input "Monitoramento"
type input "Monitoramento"
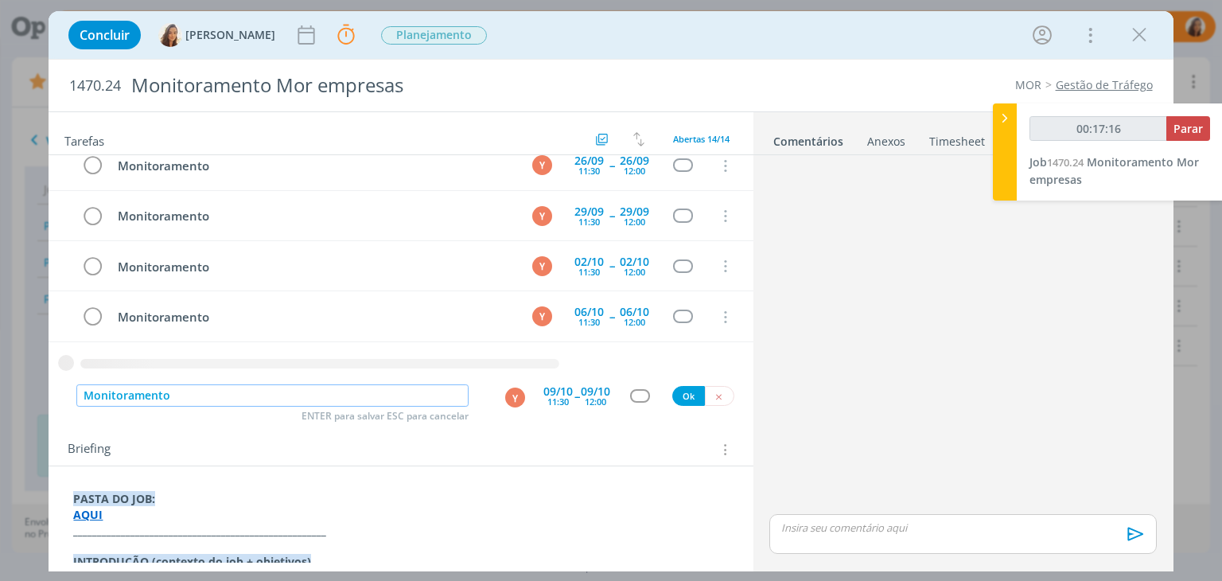
type input "00:17:17"
type input "Monitoramento"
click at [587, 393] on div "09/10" at bounding box center [595, 391] width 29 height 11
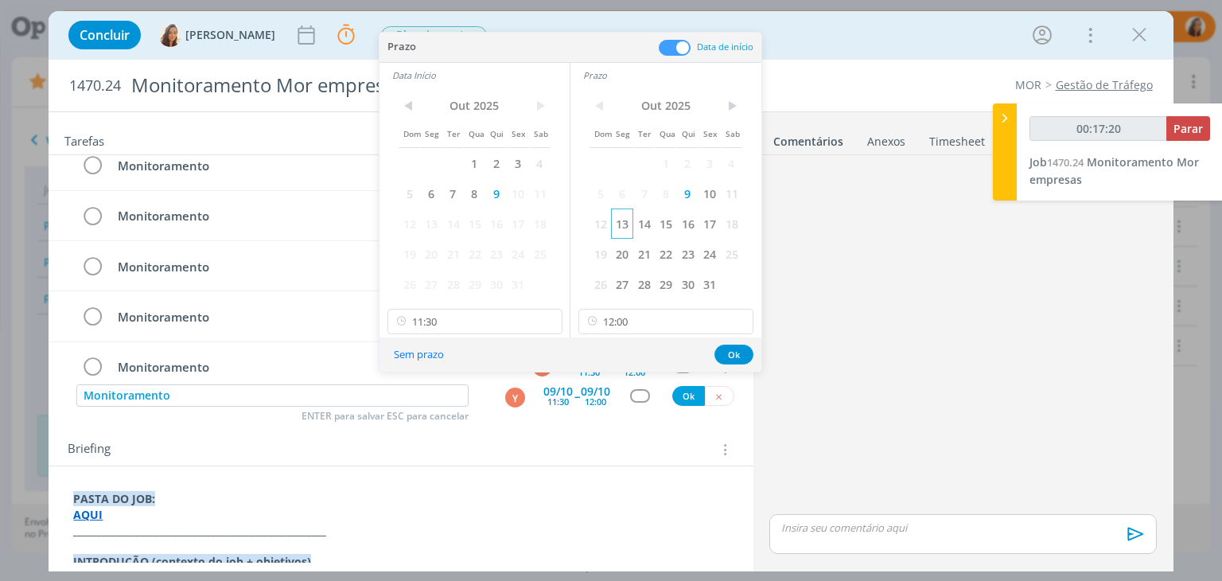
click at [624, 227] on span "13" at bounding box center [621, 223] width 21 height 30
click at [431, 218] on span "13" at bounding box center [430, 223] width 21 height 30
click at [735, 352] on button "Ok" at bounding box center [733, 354] width 39 height 20
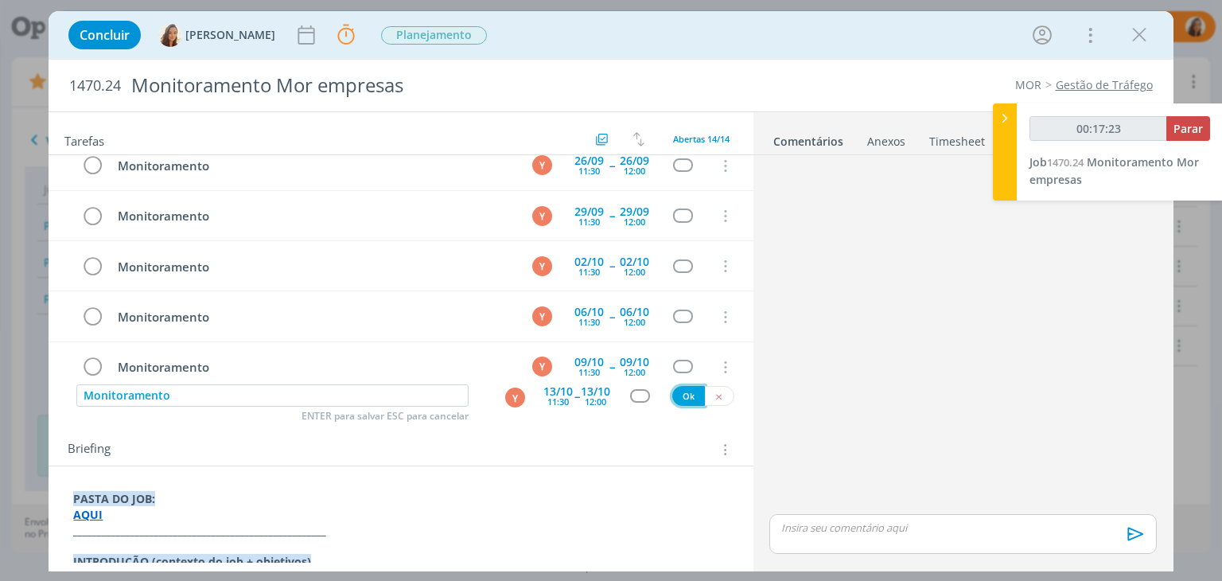
click at [674, 393] on button "Ok" at bounding box center [688, 396] width 33 height 20
type input "00:17:24"
paste input "Monitoramento"
type input "00:17:25"
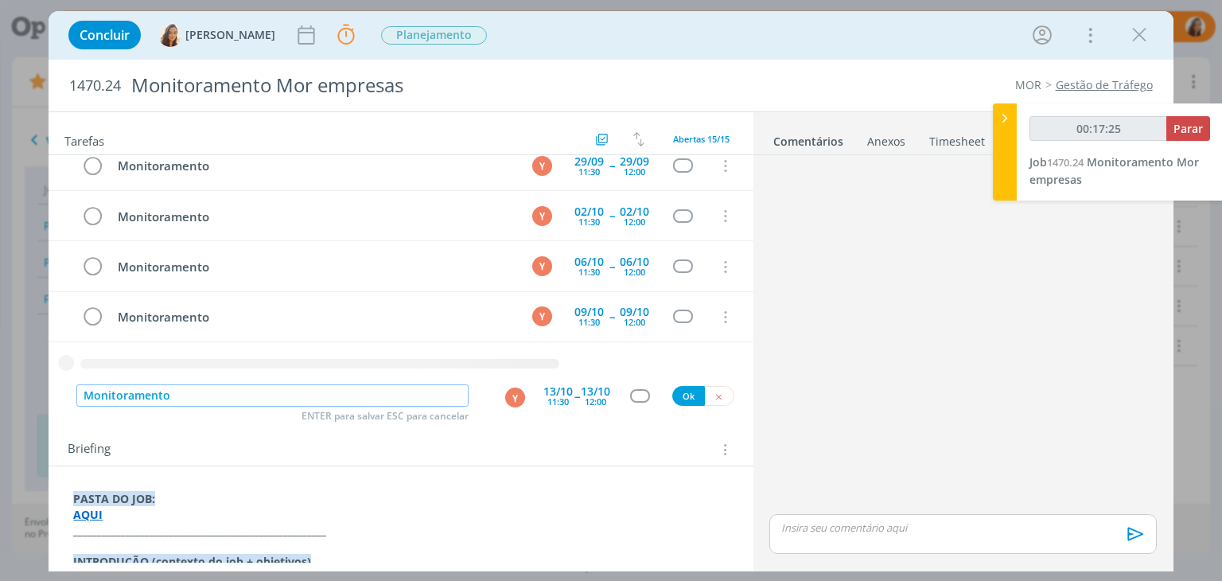
type input "Monitoramento"
click at [550, 397] on div "11:30" at bounding box center [557, 401] width 21 height 9
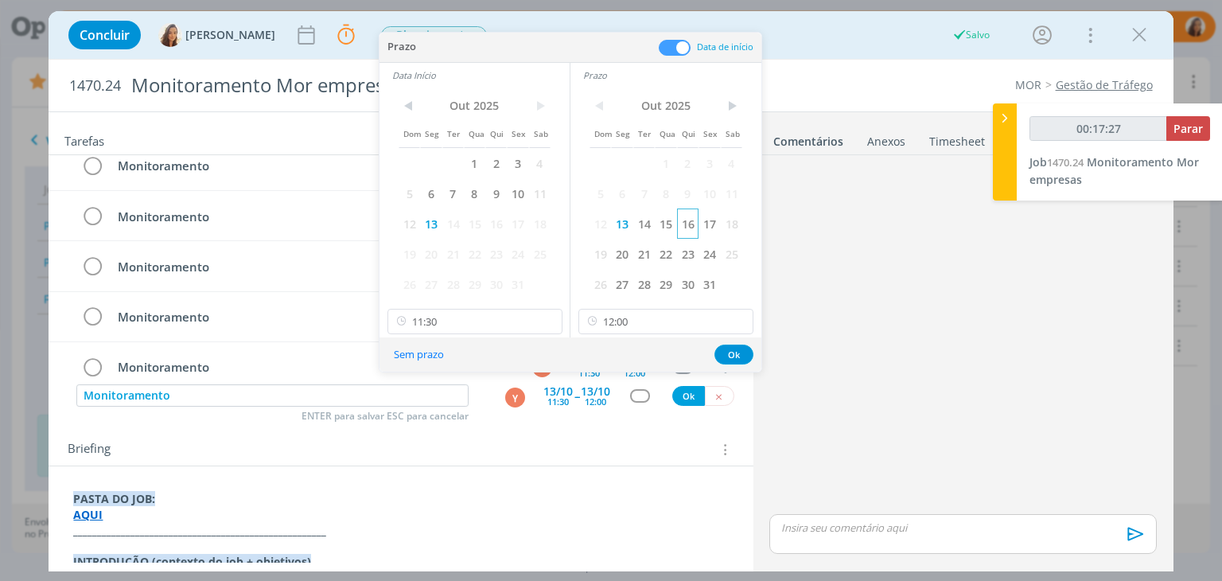
click at [687, 227] on span "16" at bounding box center [687, 223] width 21 height 30
click at [502, 215] on span "16" at bounding box center [495, 223] width 21 height 30
click at [733, 348] on button "Ok" at bounding box center [733, 354] width 39 height 20
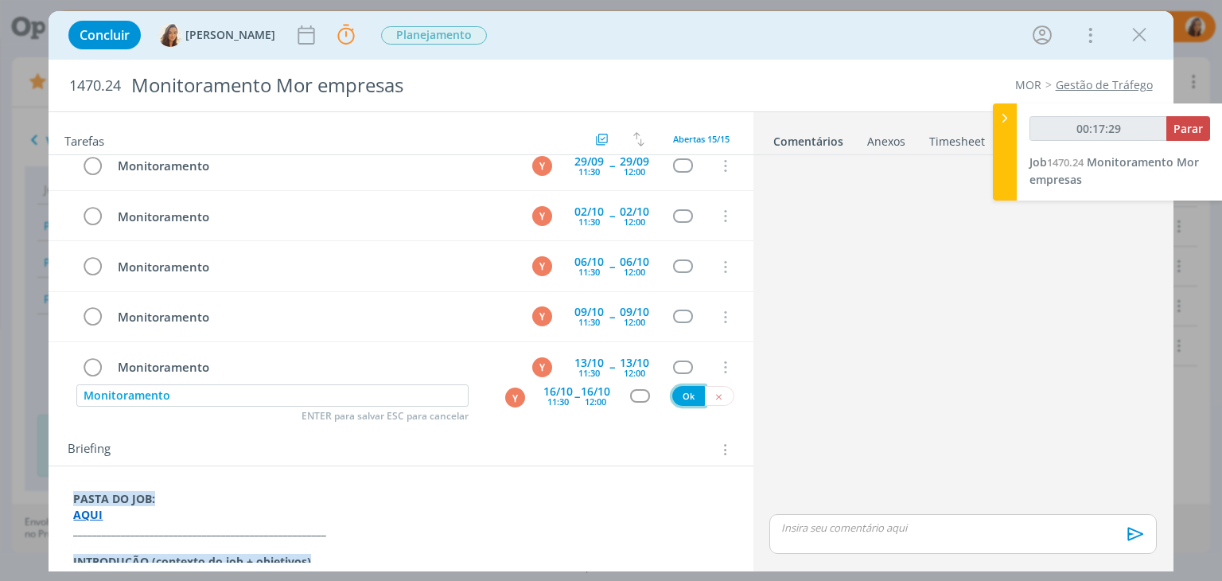
type input "00:17:30"
click at [678, 394] on button "Ok" at bounding box center [688, 396] width 33 height 20
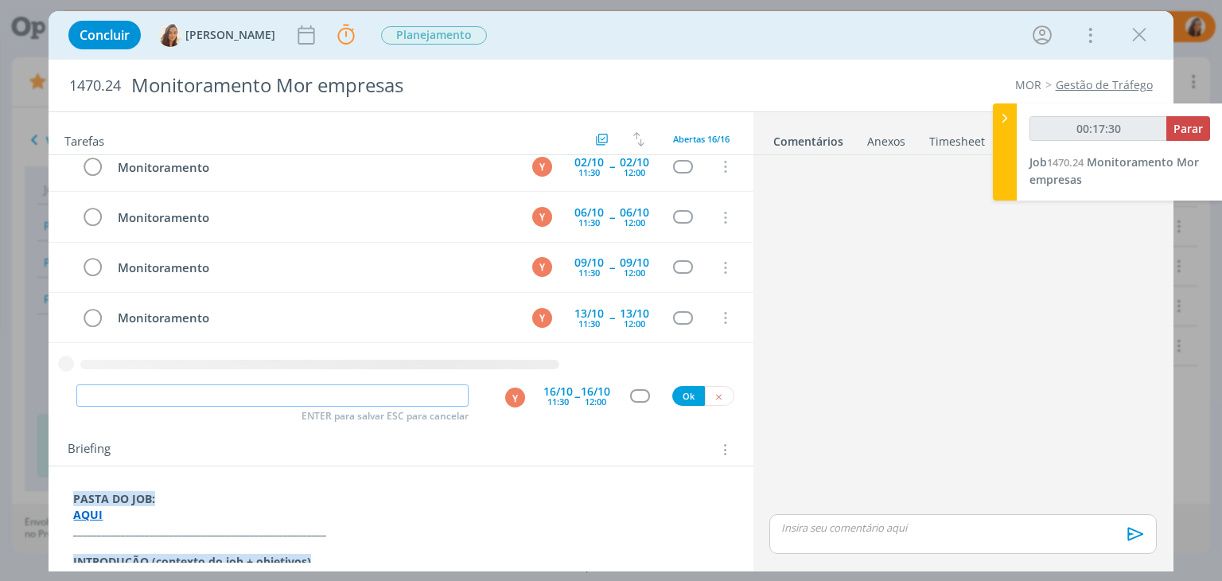
paste input "Monitoramento"
type input "Monitoramento"
type input "00:17:31"
type input "Monitoramento"
click at [566, 402] on div "16/10 11:30" at bounding box center [557, 396] width 29 height 29
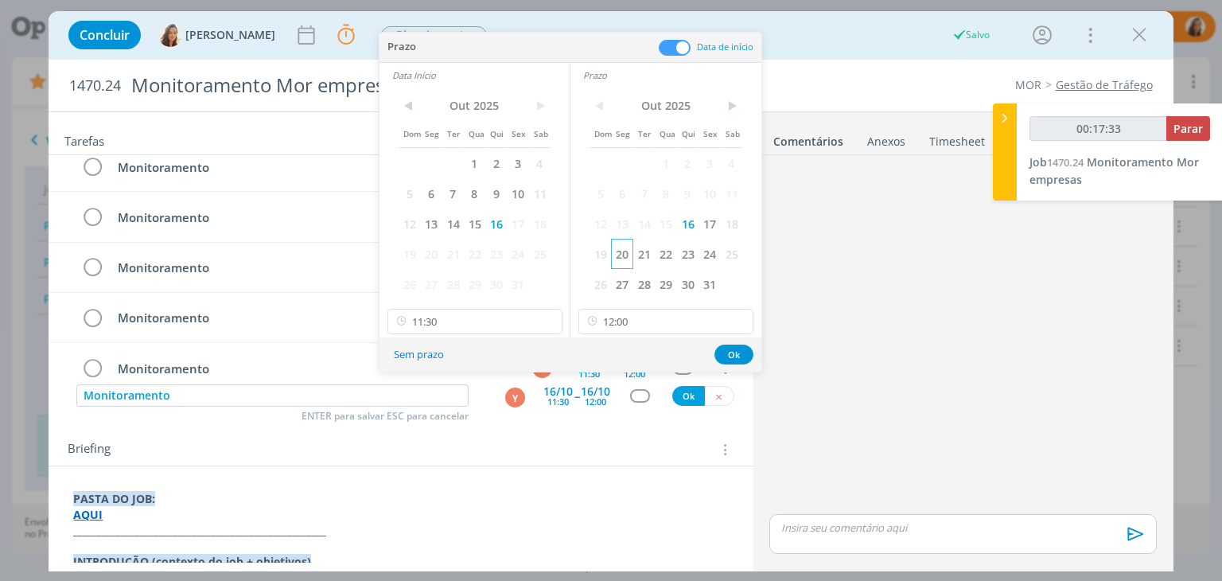
click at [620, 258] on span "20" at bounding box center [621, 254] width 21 height 30
click at [436, 251] on span "20" at bounding box center [430, 254] width 21 height 30
click at [728, 348] on button "Ok" at bounding box center [733, 354] width 39 height 20
type input "00:17:35"
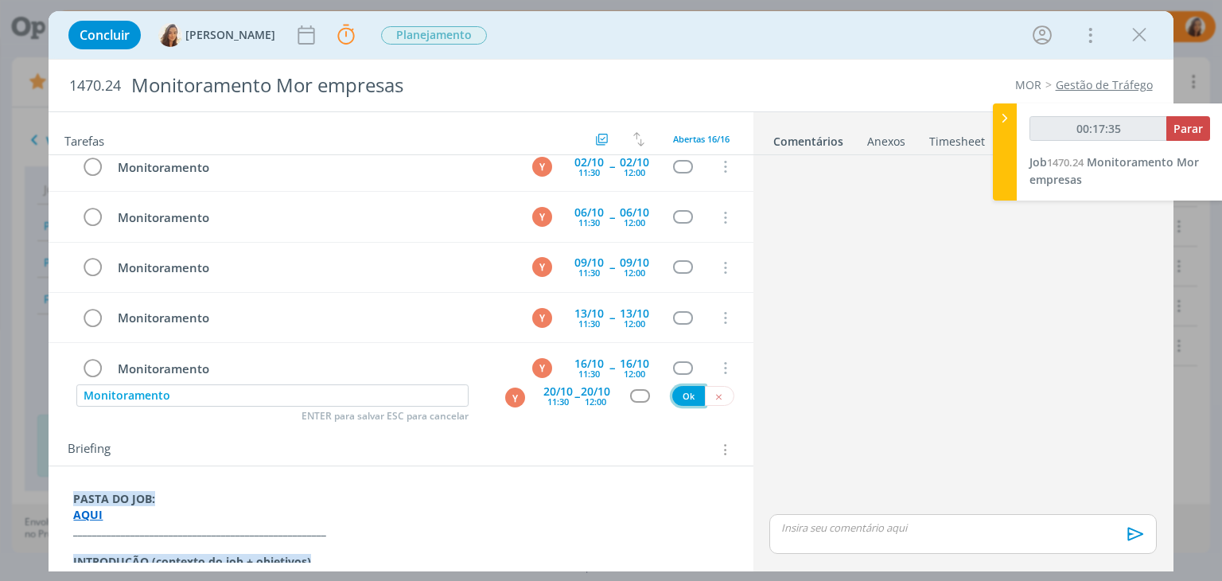
click at [678, 398] on button "Ok" at bounding box center [688, 396] width 33 height 20
type input "00:17:36"
paste input "Monitoramento"
type input "Monitoramento"
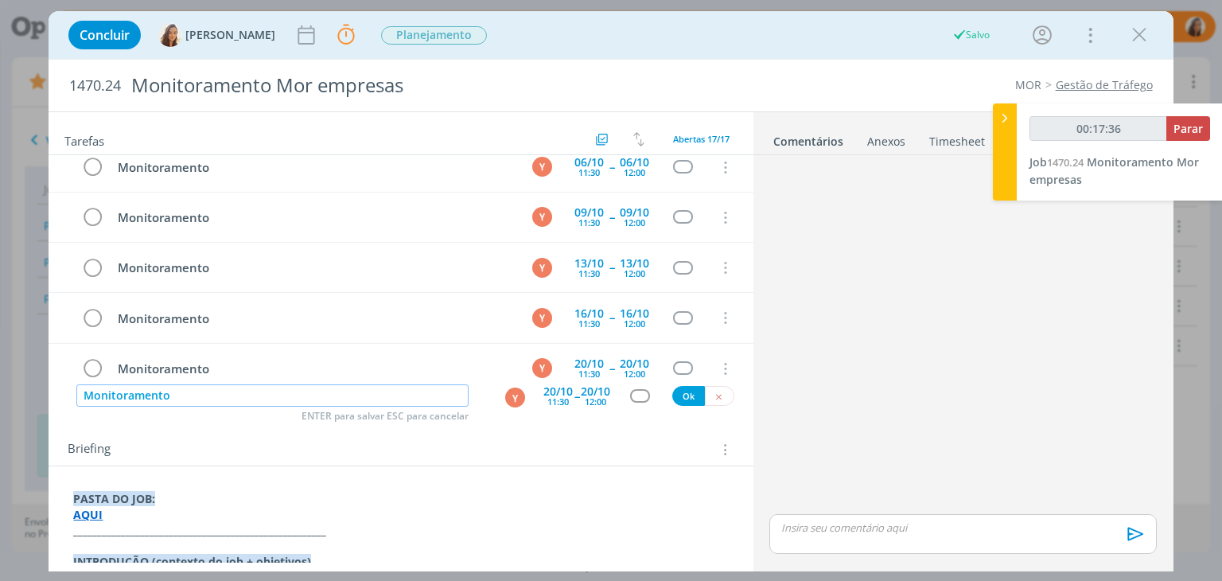
type input "00:17:37"
type input "Monitoramento"
click at [558, 391] on div "20/10" at bounding box center [557, 391] width 29 height 11
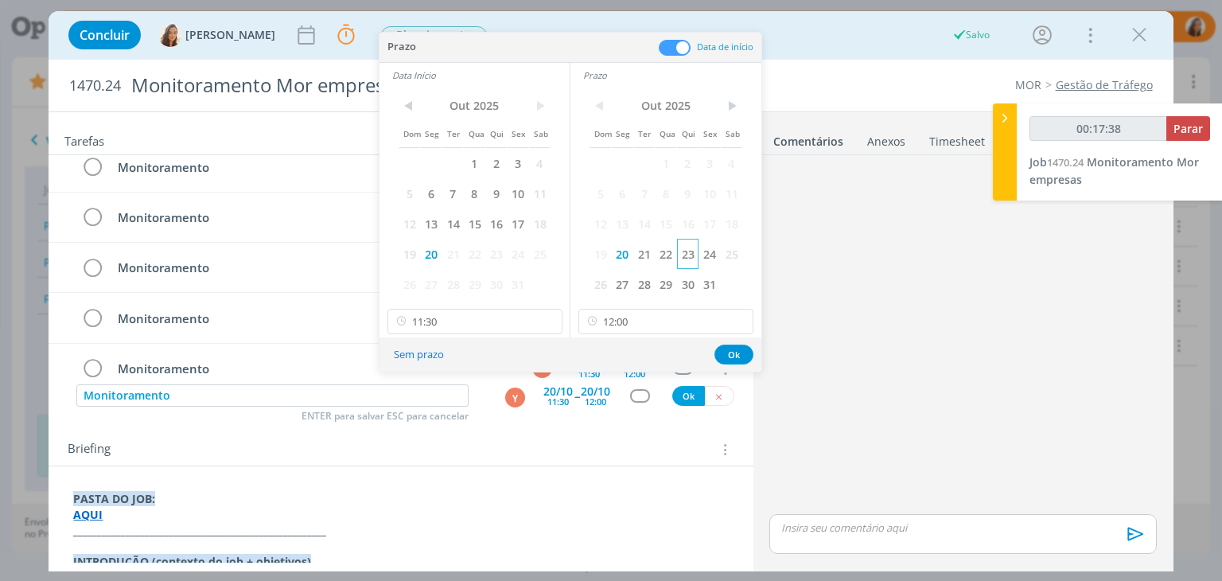
click at [684, 247] on span "23" at bounding box center [687, 254] width 21 height 30
click at [509, 252] on span "24" at bounding box center [517, 254] width 21 height 30
click at [506, 256] on span "23" at bounding box center [495, 254] width 21 height 30
click at [736, 352] on button "Ok" at bounding box center [733, 354] width 39 height 20
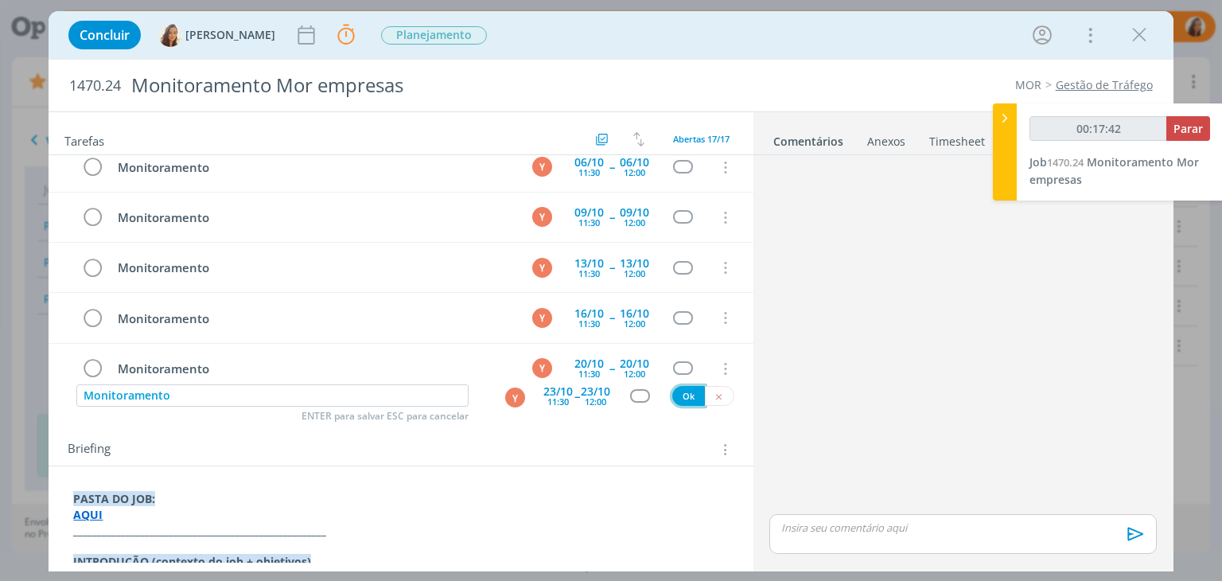
type input "00:17:43"
click at [682, 397] on button "Ok" at bounding box center [688, 396] width 33 height 20
paste input "Monitoramento"
type input "Monitoramento"
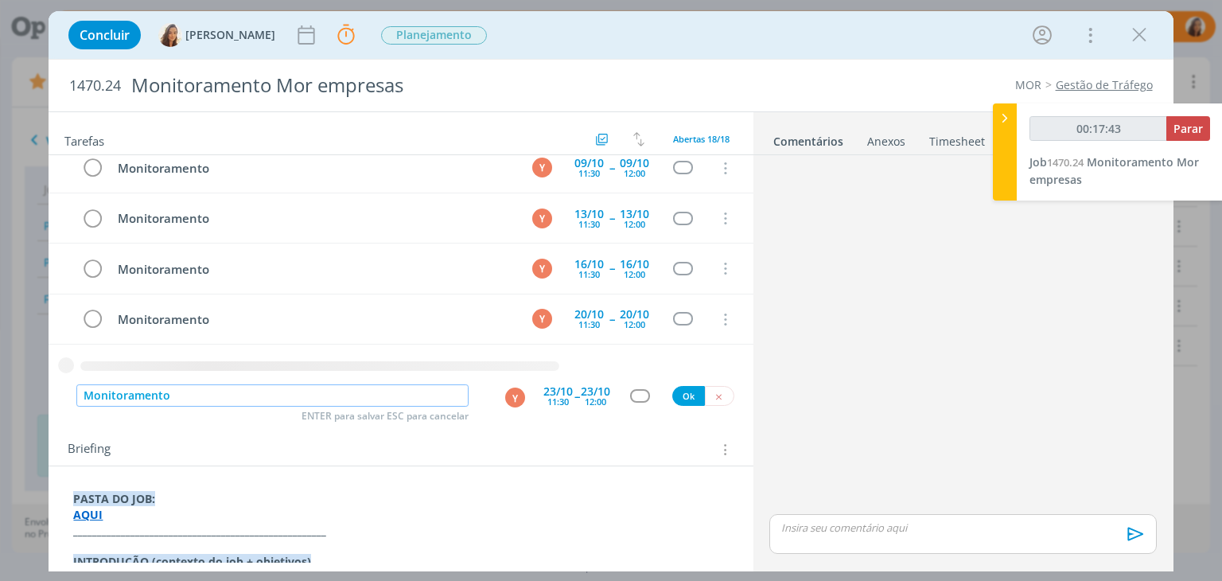
type input "00:17:44"
type input "Monitoramento"
click at [560, 397] on div "11:30" at bounding box center [557, 401] width 21 height 9
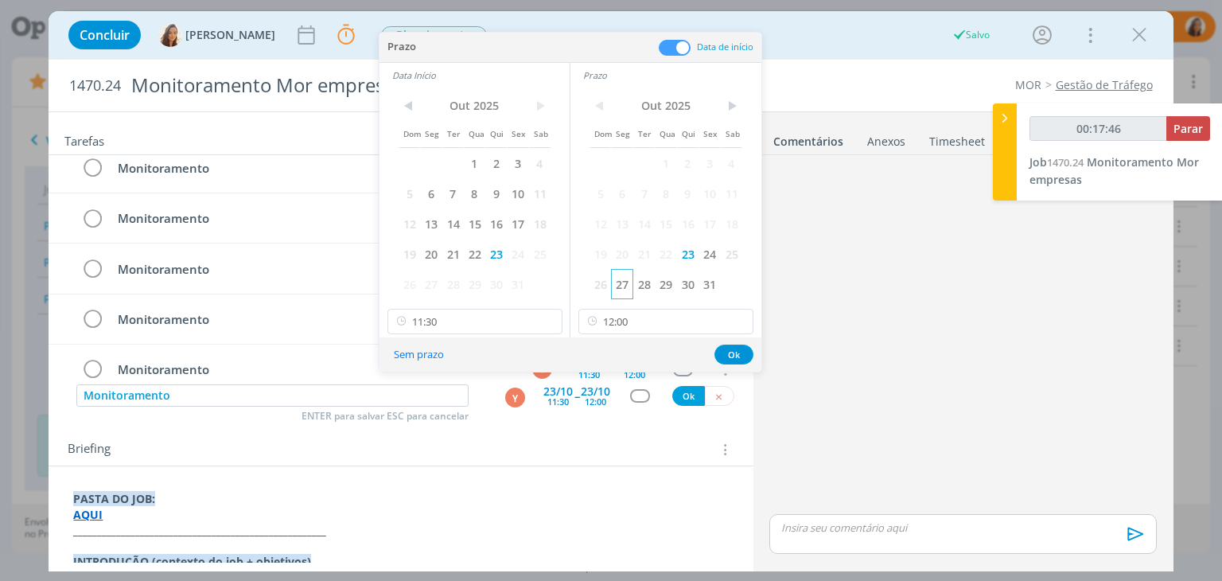
click at [624, 286] on span "27" at bounding box center [621, 284] width 21 height 30
click at [442, 282] on span "28" at bounding box center [452, 284] width 21 height 30
click at [430, 282] on span "27" at bounding box center [430, 284] width 21 height 30
click at [725, 355] on button "Ok" at bounding box center [733, 354] width 39 height 20
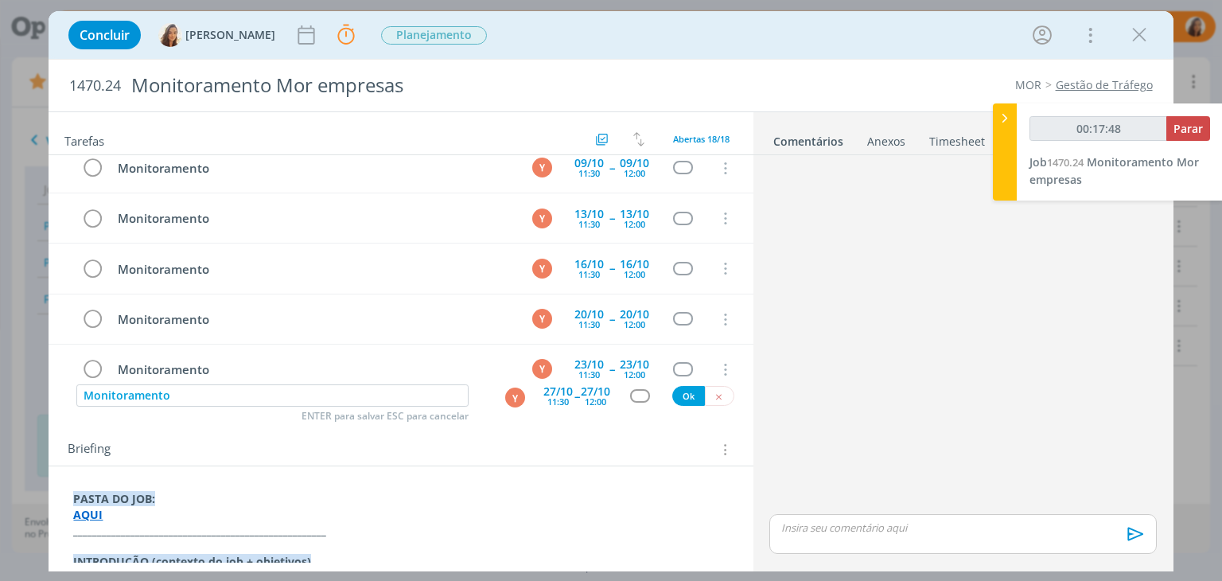
type input "00:17:49"
click at [684, 389] on button "Ok" at bounding box center [688, 396] width 33 height 20
type input "00:17:50"
paste input "Monitoramento"
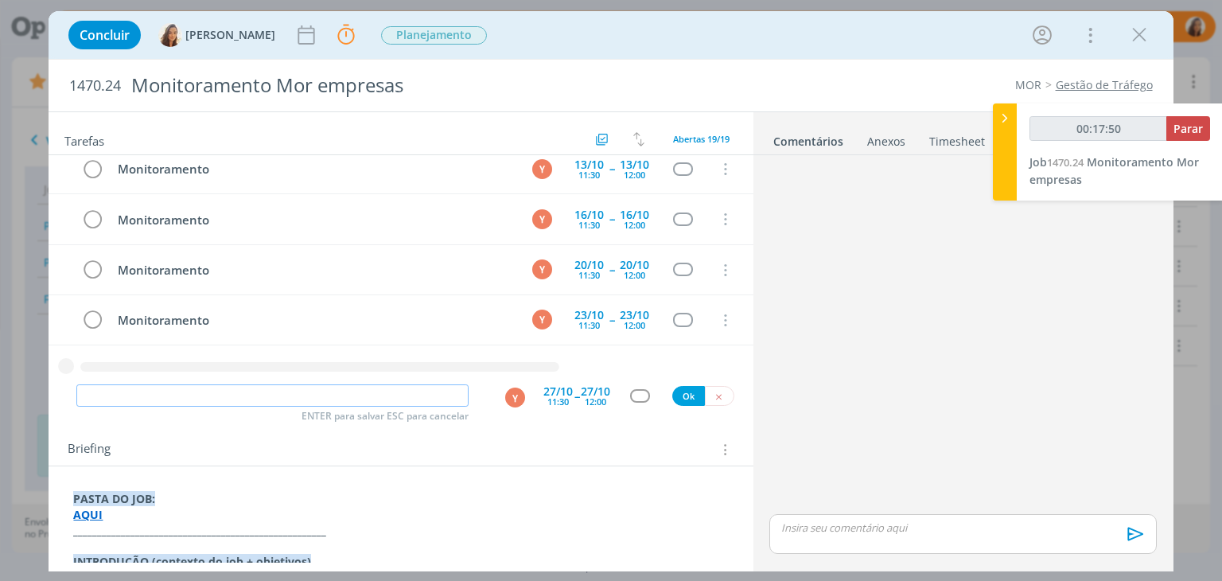
type input "Monitoramento"
type input "00:17:51"
type input "Monitoramento"
click at [592, 397] on div "12:00" at bounding box center [595, 401] width 21 height 9
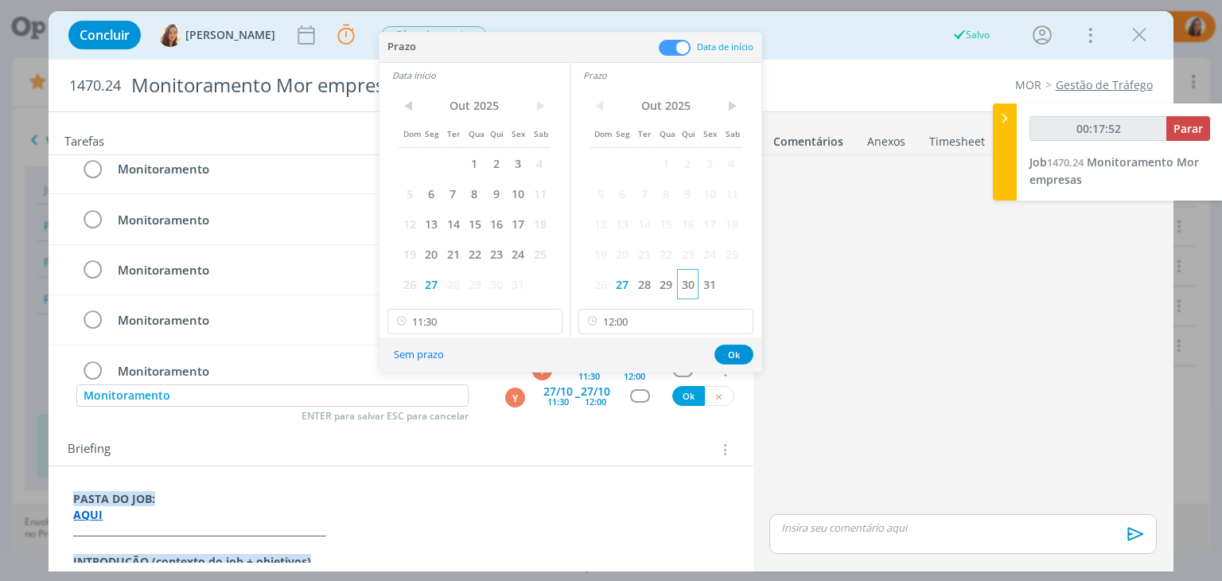
click at [687, 282] on span "30" at bounding box center [687, 284] width 21 height 30
click at [495, 280] on span "30" at bounding box center [495, 284] width 21 height 30
click at [740, 344] on button "Ok" at bounding box center [733, 354] width 39 height 20
type input "00:17:55"
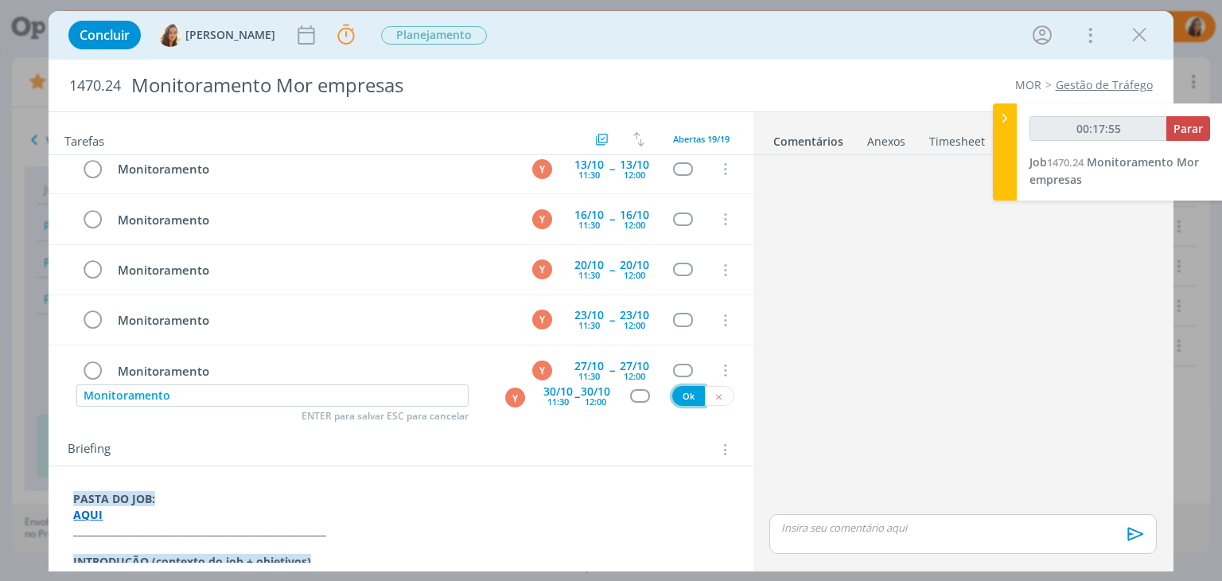
click at [684, 394] on button "Ok" at bounding box center [688, 396] width 33 height 20
type input "00:17:56"
paste input "Monitoramento"
type input "Monitoramento"
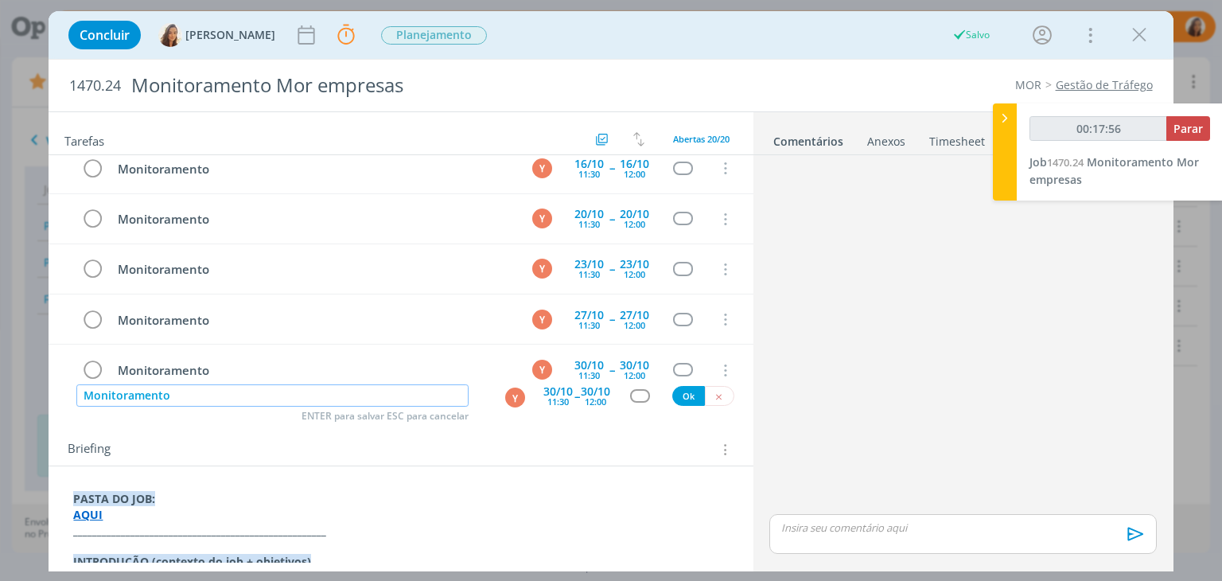
type input "00:17:57"
type input "Monitoramento"
click at [586, 397] on div "12:00" at bounding box center [595, 401] width 21 height 9
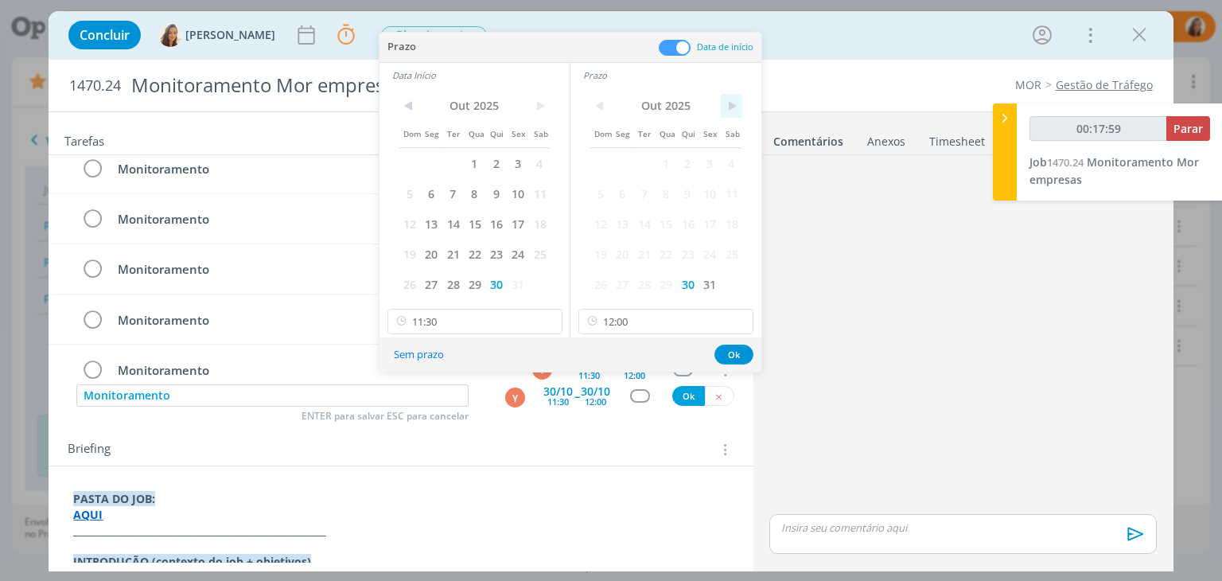
click at [731, 103] on span ">" at bounding box center [731, 106] width 21 height 24
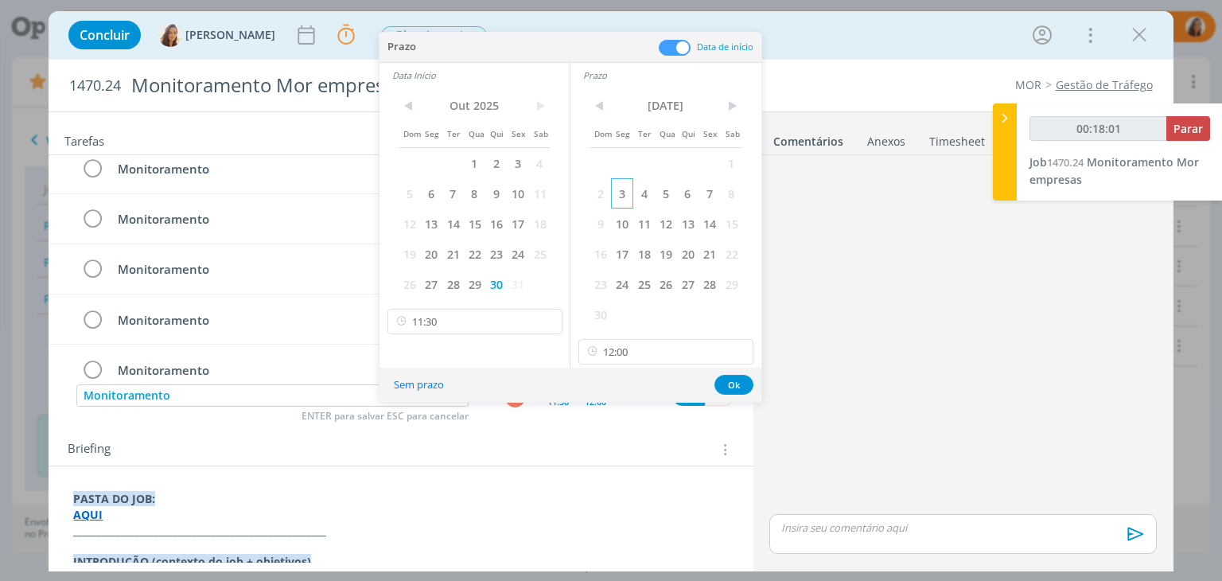
click at [627, 188] on span "3" at bounding box center [621, 193] width 21 height 30
click at [542, 109] on span ">" at bounding box center [539, 106] width 21 height 24
click at [429, 200] on span "3" at bounding box center [430, 193] width 21 height 30
click at [739, 386] on button "Ok" at bounding box center [733, 385] width 39 height 20
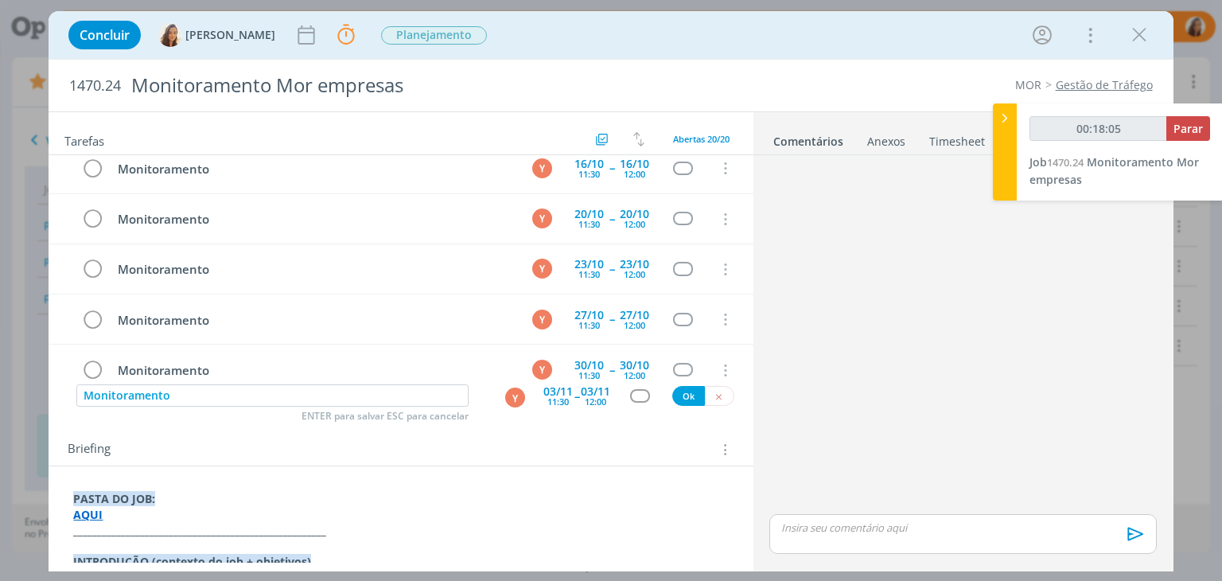
type input "00:18:06"
click at [682, 397] on button "Ok" at bounding box center [688, 396] width 33 height 20
type input "00:18:07"
paste input "Monitoramento"
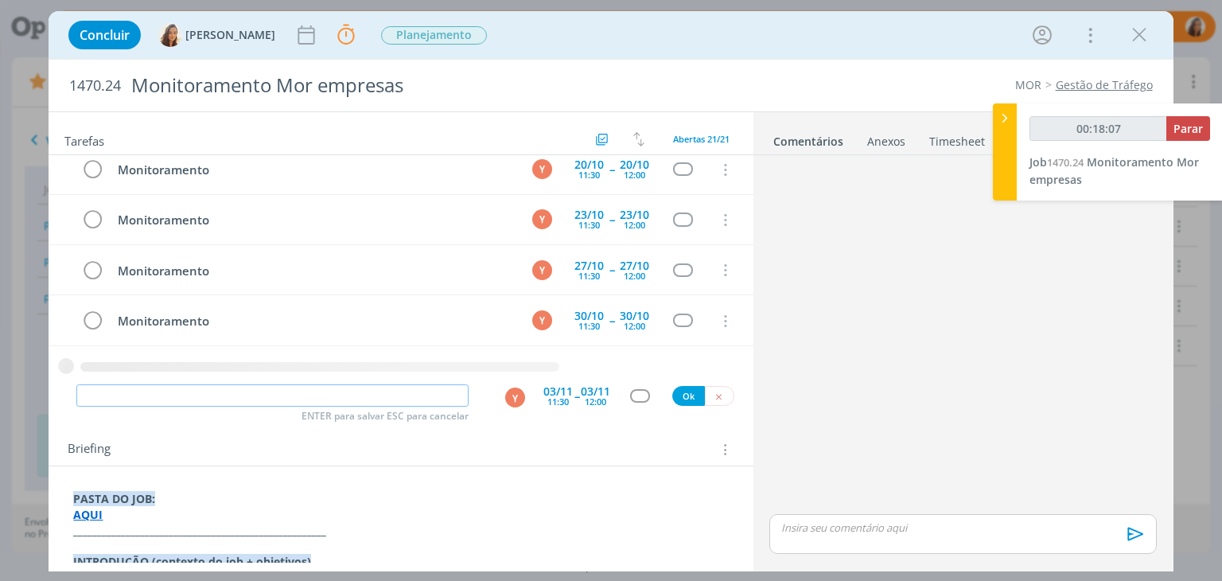
type input "Monitoramento"
type input "00:18:08"
type input "Monitoramento"
click at [588, 392] on div "03/11" at bounding box center [595, 391] width 29 height 11
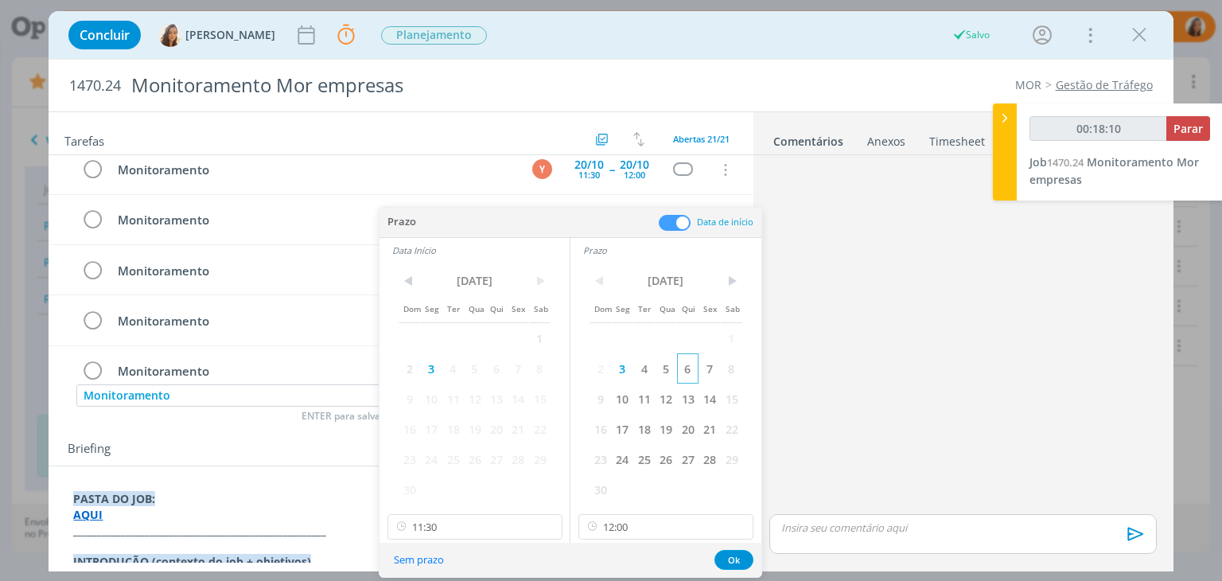
click at [690, 371] on span "6" at bounding box center [687, 368] width 21 height 30
click at [487, 367] on span "6" at bounding box center [495, 368] width 21 height 30
click at [729, 559] on button "Ok" at bounding box center [733, 560] width 39 height 20
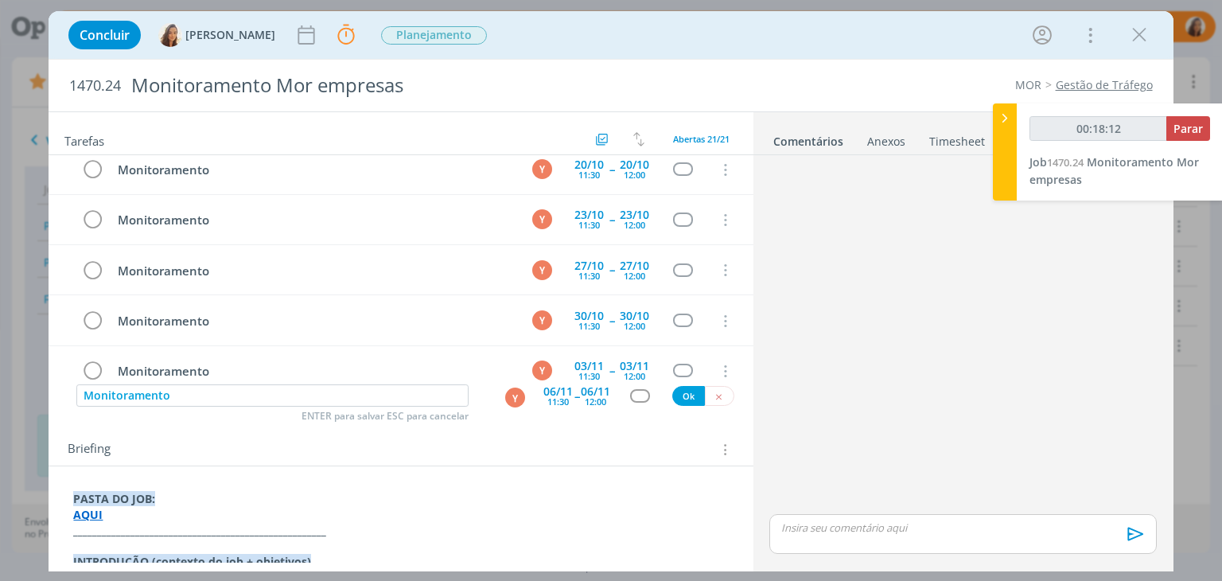
type input "00:18:13"
click at [678, 402] on button "Ok" at bounding box center [688, 396] width 33 height 20
type input "00:18:14"
paste input "Monitoramento"
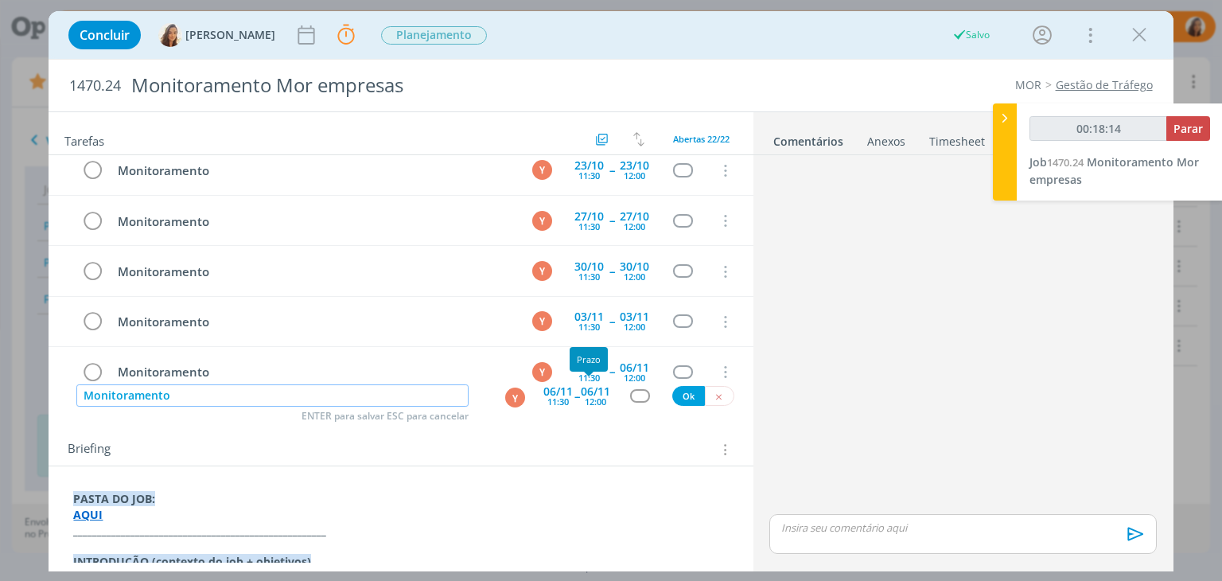
type input "Monitoramento"
click at [549, 397] on div "11:30" at bounding box center [557, 401] width 21 height 9
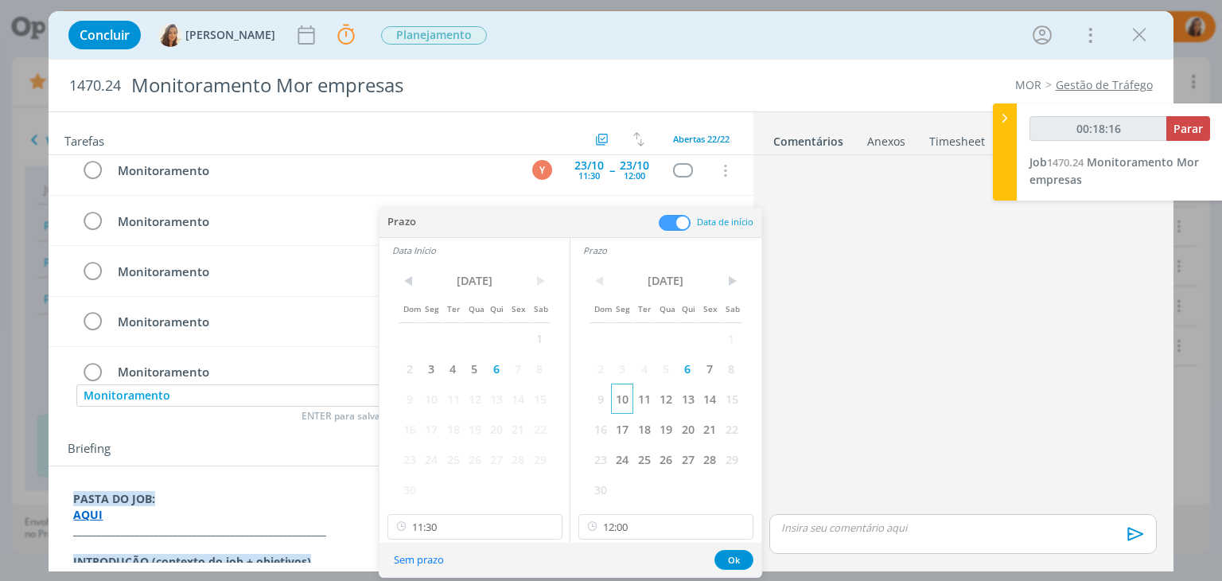
click at [622, 405] on span "10" at bounding box center [621, 398] width 21 height 30
click at [429, 402] on span "10" at bounding box center [430, 398] width 21 height 30
click at [725, 557] on button "Ok" at bounding box center [733, 560] width 39 height 20
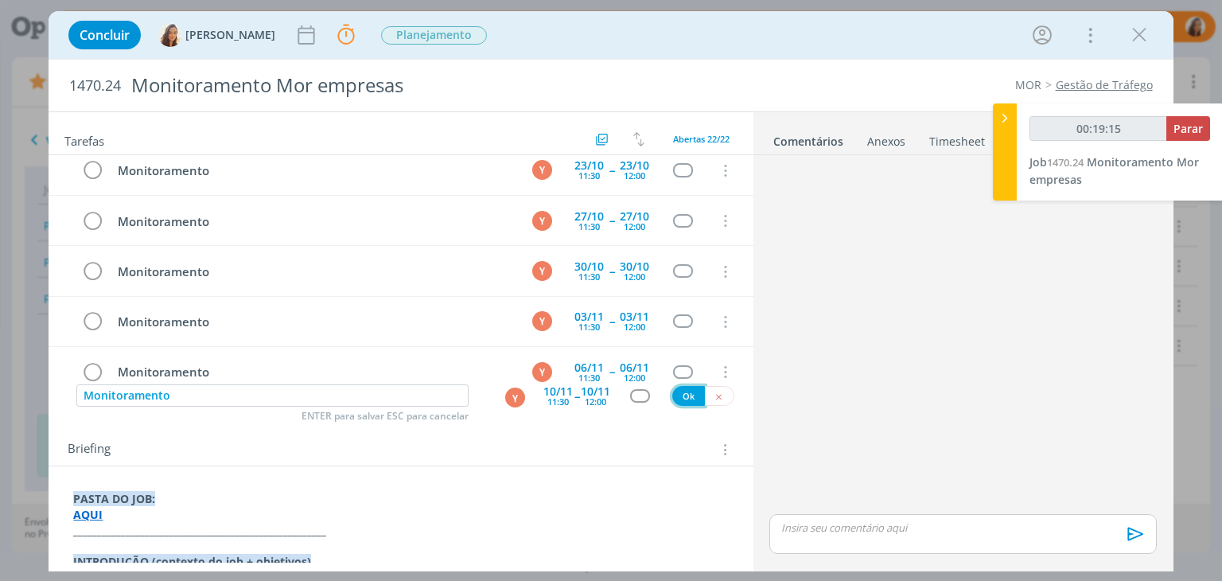
click at [681, 395] on button "Ok" at bounding box center [688, 396] width 33 height 20
type input "00:19:16"
type input "00:19:17"
paste input "Monitoramento"
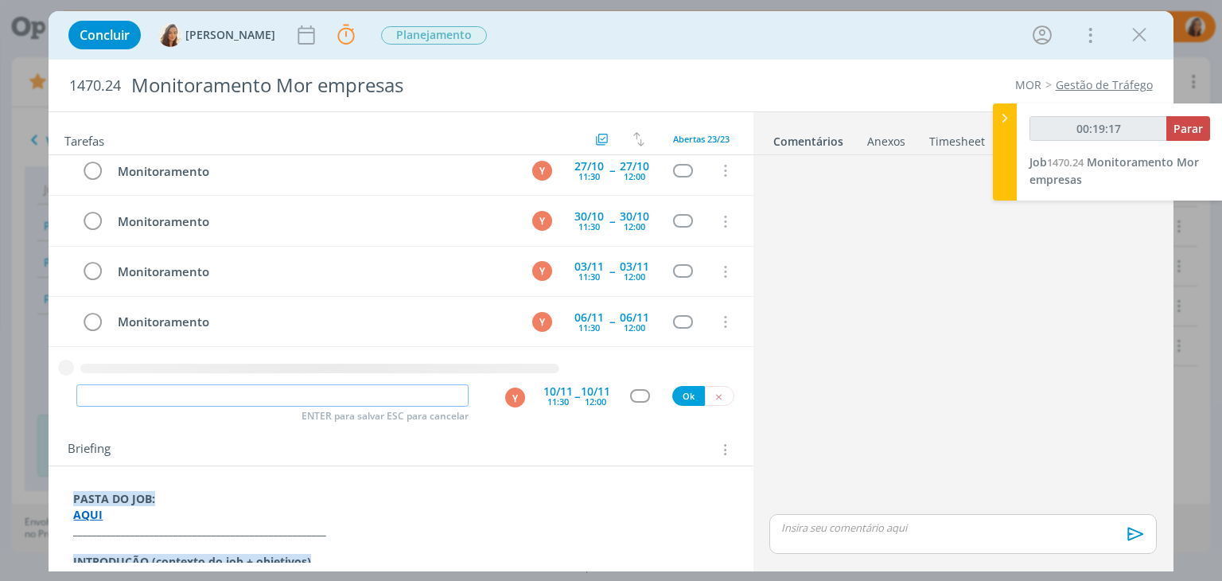
type input "Monitoramento"
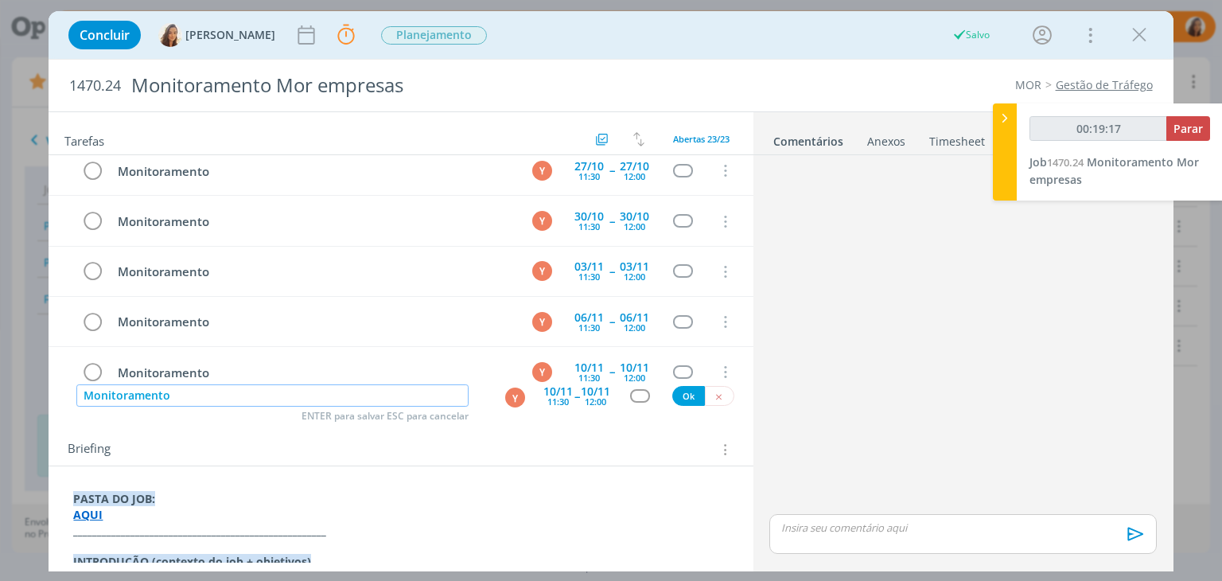
type input "00:19:18"
type input "Monitoramento"
click at [543, 397] on div "10/11" at bounding box center [557, 391] width 29 height 11
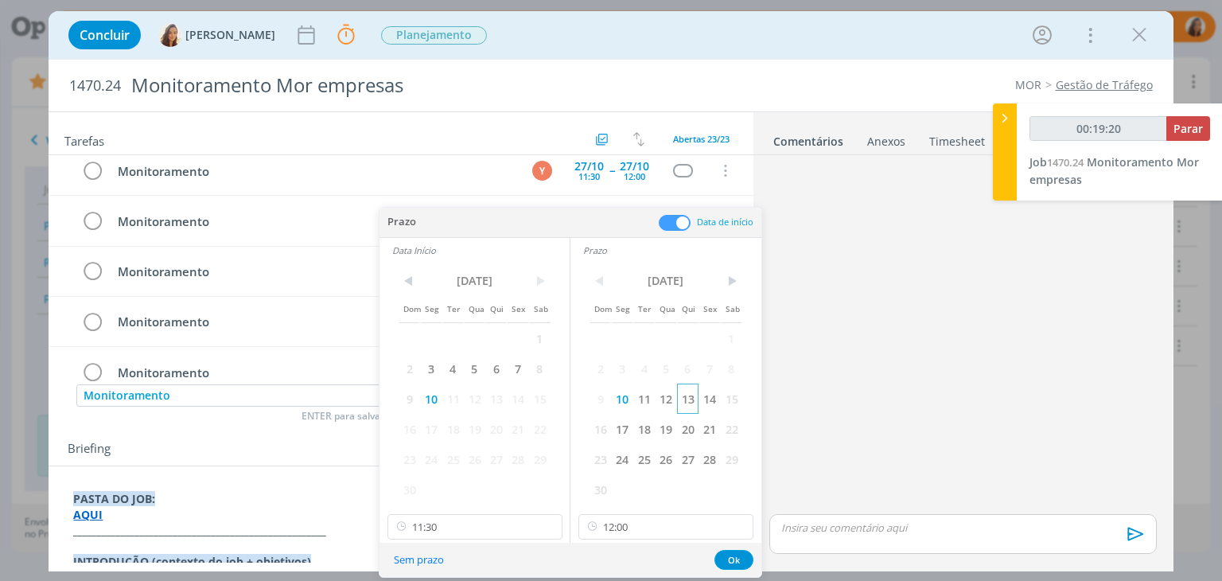
click at [694, 395] on span "13" at bounding box center [687, 398] width 21 height 30
click at [505, 395] on span "13" at bounding box center [495, 398] width 21 height 30
click at [733, 570] on div "Sem prazo Ok" at bounding box center [570, 559] width 382 height 34
drag, startPoint x: 754, startPoint y: 551, endPoint x: 740, endPoint y: 556, distance: 14.3
click at [748, 554] on div "Sem prazo Ok" at bounding box center [570, 559] width 382 height 34
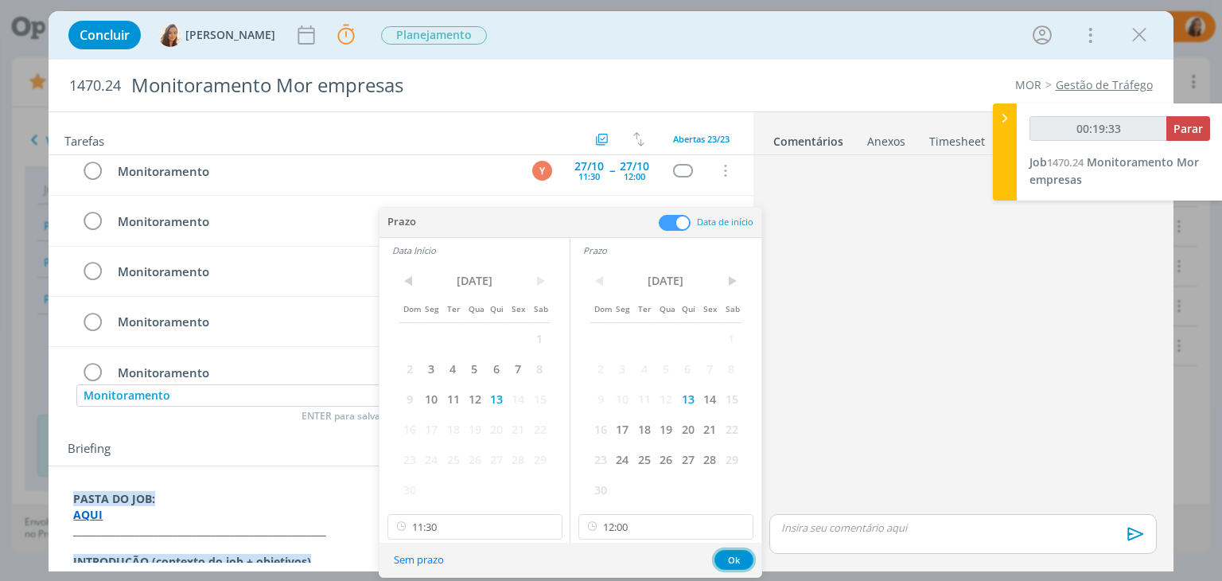
click at [737, 558] on button "Ok" at bounding box center [733, 560] width 39 height 20
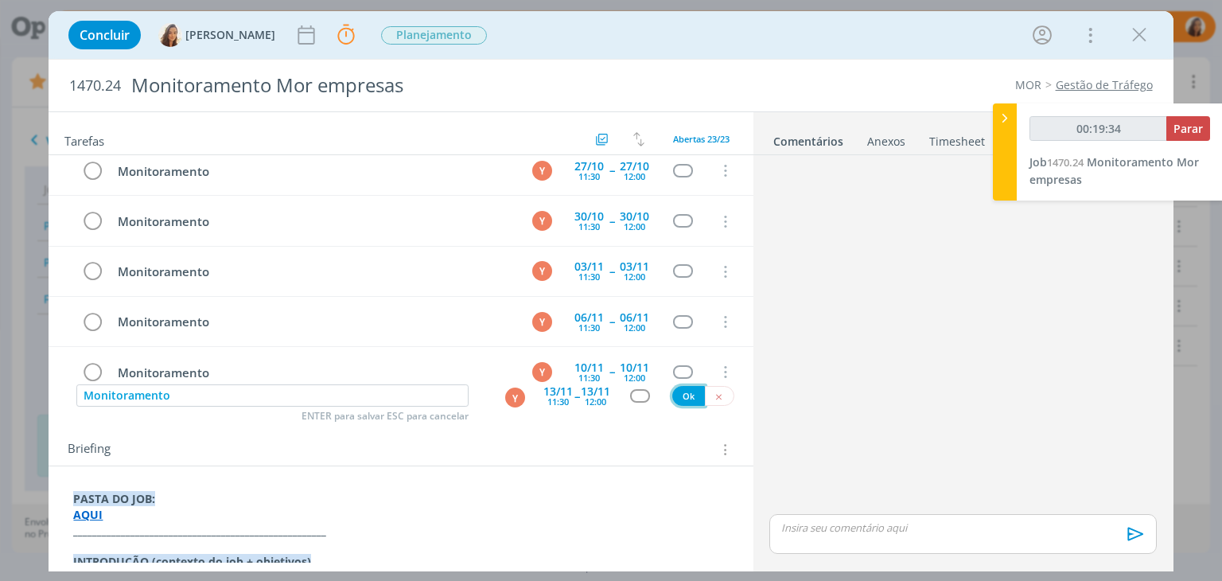
click at [674, 387] on button "Ok" at bounding box center [688, 396] width 33 height 20
type input "00:19:35"
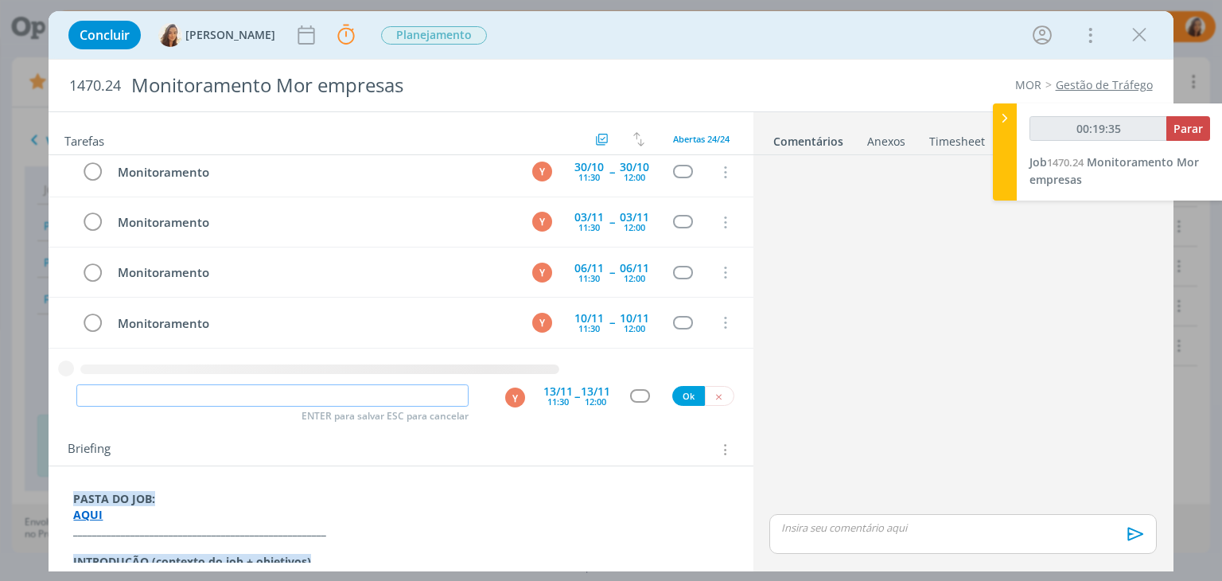
paste input "Monitoramento"
type input "Monitoramento"
type input "00:19:36"
type input "Monitoramento"
click at [547, 397] on div "11:30" at bounding box center [557, 401] width 21 height 9
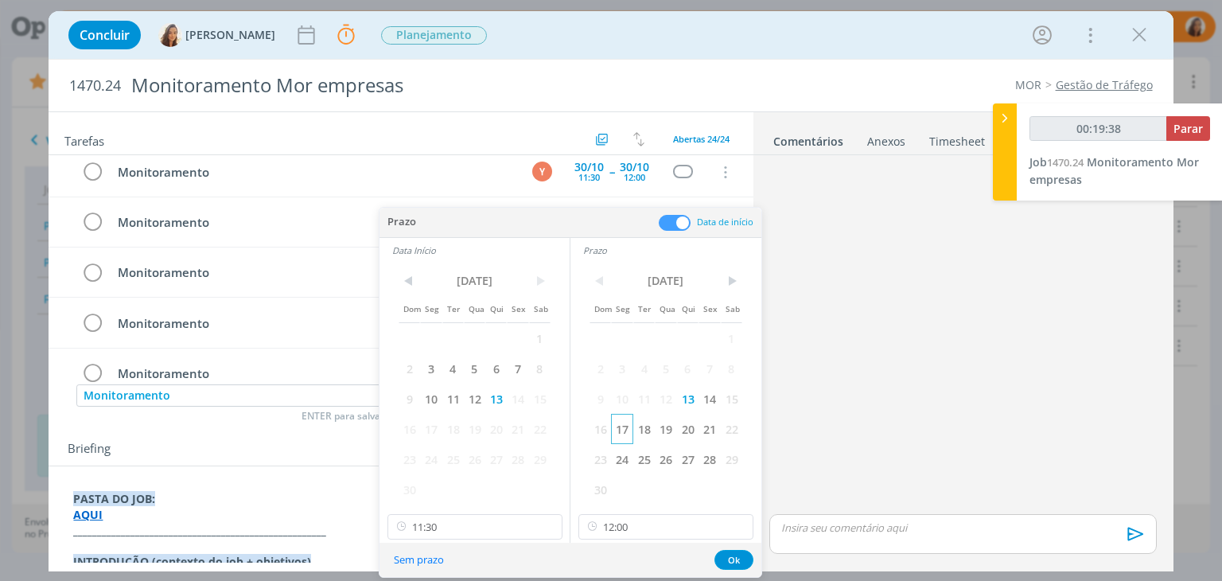
click at [622, 438] on span "17" at bounding box center [621, 429] width 21 height 30
click at [425, 428] on span "17" at bounding box center [430, 429] width 21 height 30
click at [740, 554] on button "Ok" at bounding box center [733, 560] width 39 height 20
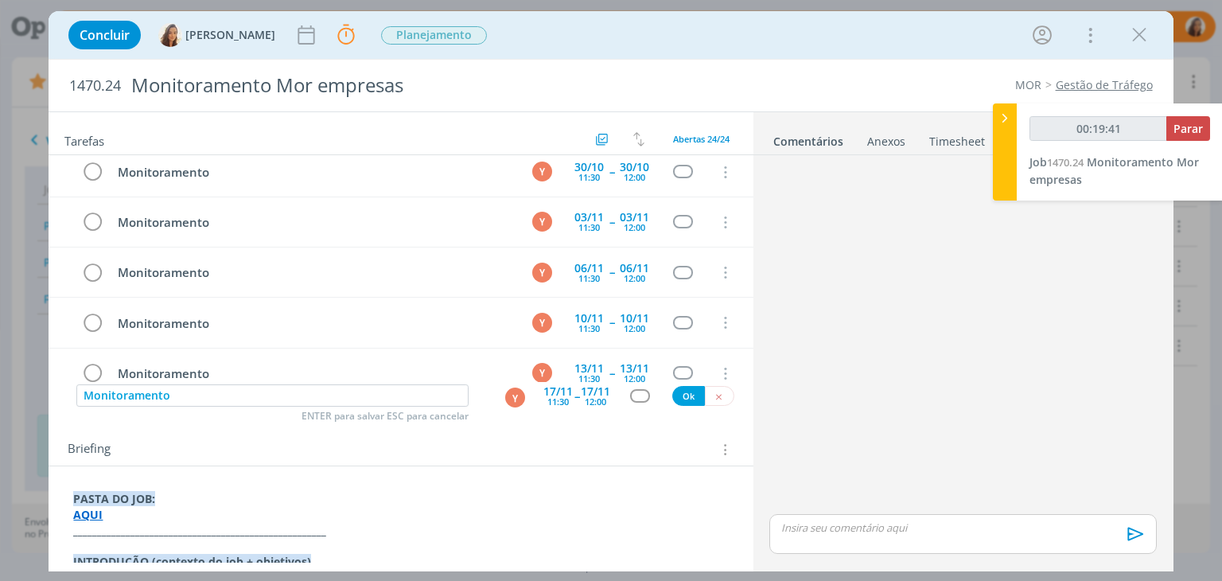
type input "00:19:42"
click at [674, 398] on button "Ok" at bounding box center [688, 396] width 33 height 20
type input "00:19:43"
paste input "Monitoramento"
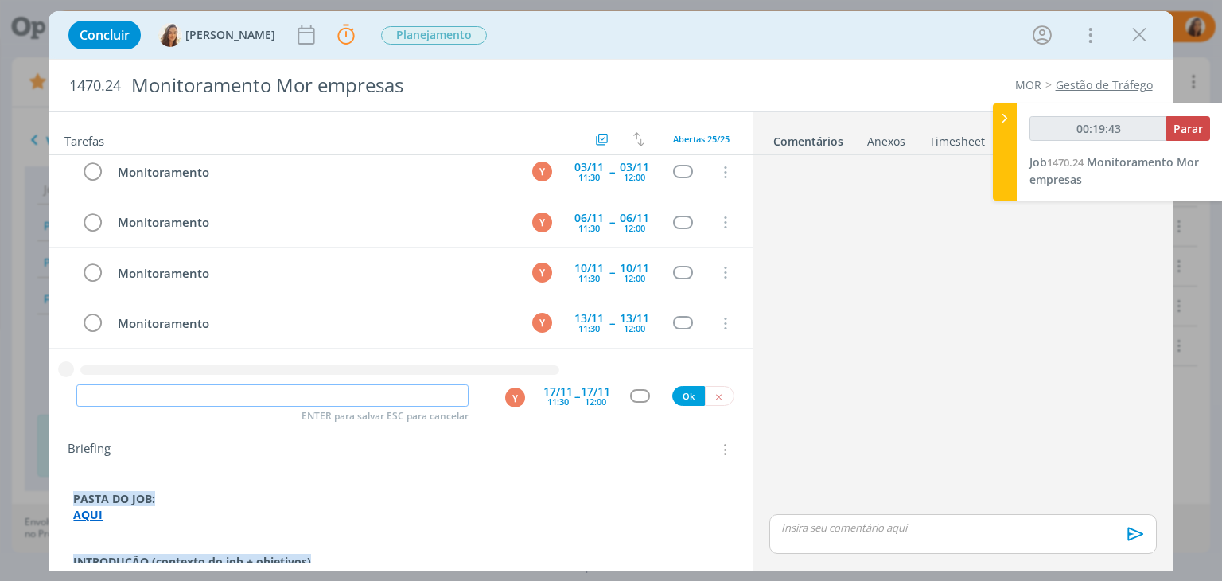
type input "Monitoramento"
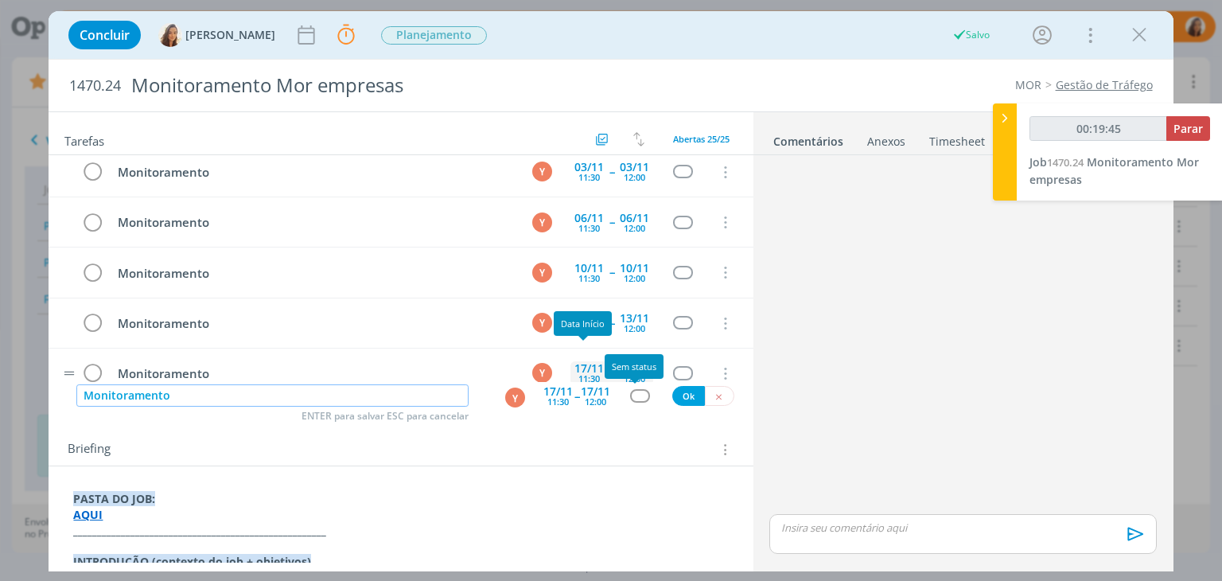
type input "00:19:46"
type input "Monitoramento"
click at [589, 397] on div "12:00" at bounding box center [595, 401] width 21 height 9
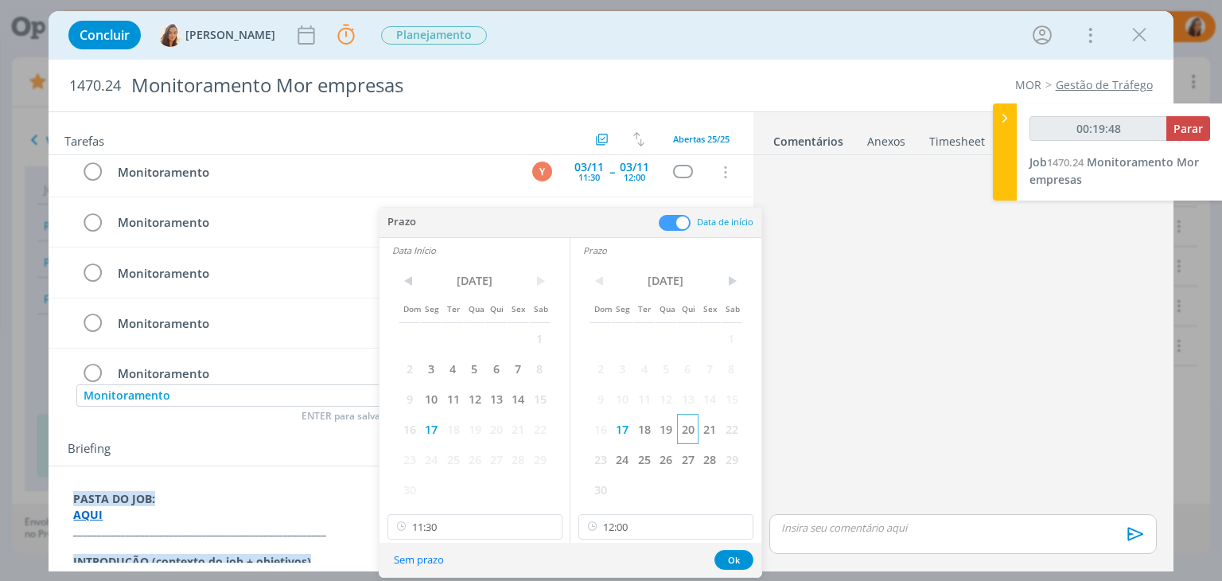
click at [690, 424] on span "20" at bounding box center [687, 429] width 21 height 30
click at [499, 433] on span "20" at bounding box center [495, 429] width 21 height 30
click at [738, 556] on button "Ok" at bounding box center [733, 560] width 39 height 20
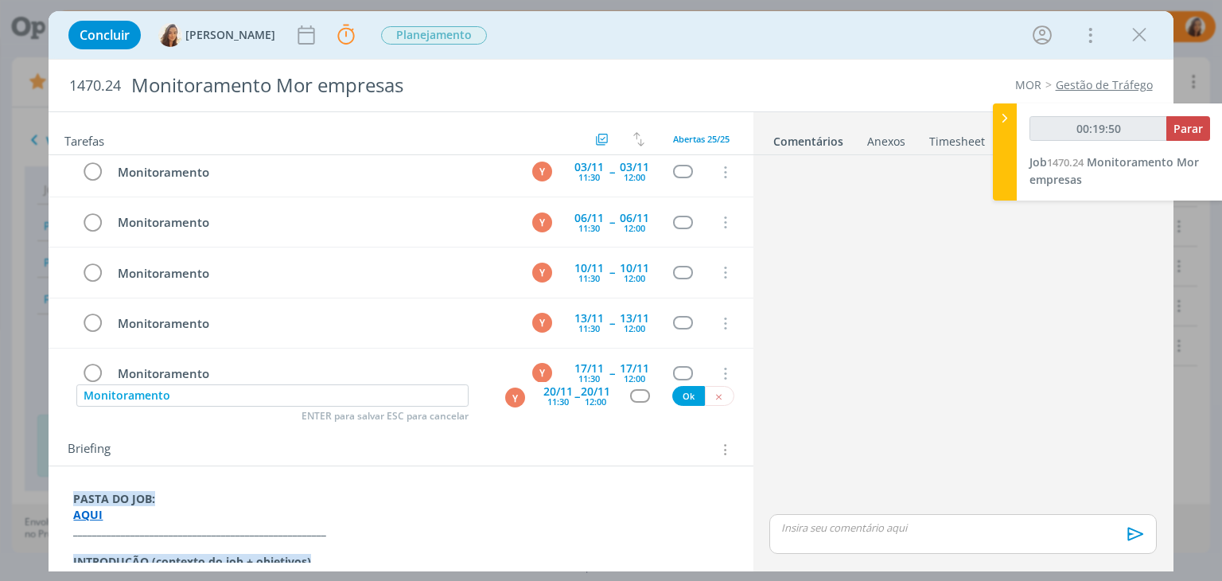
type input "00:19:51"
click at [685, 394] on button "Ok" at bounding box center [688, 396] width 33 height 20
type input "00:19:52"
paste input "Monitoramento"
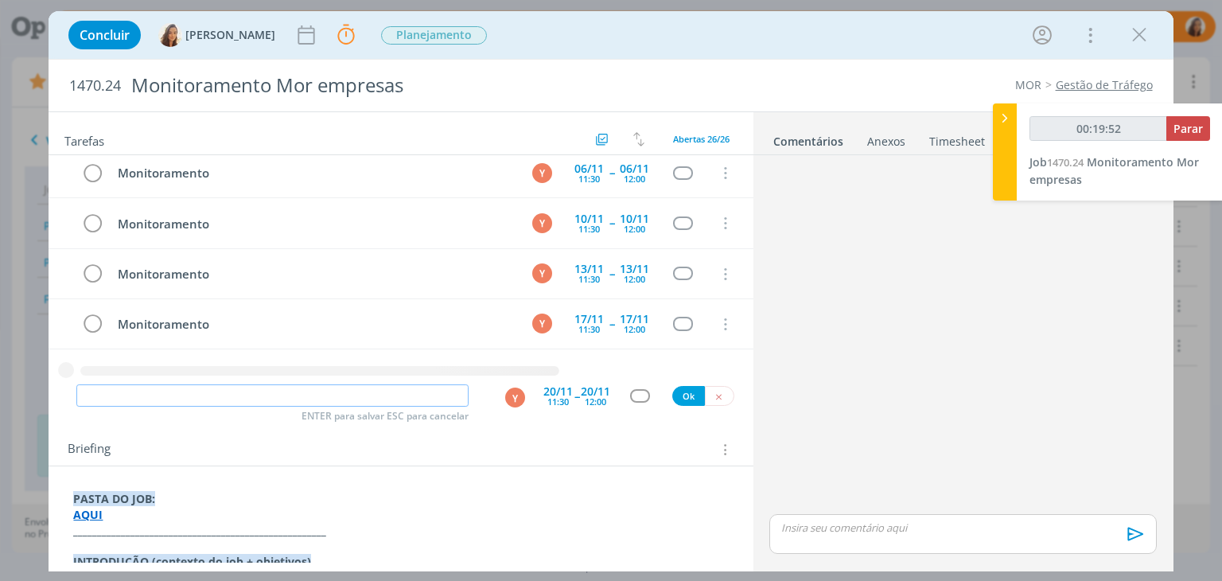
type input "Monitoramento"
type input "00:19:53"
type input "Monitoramento"
click at [547, 398] on div "11:30" at bounding box center [557, 401] width 21 height 9
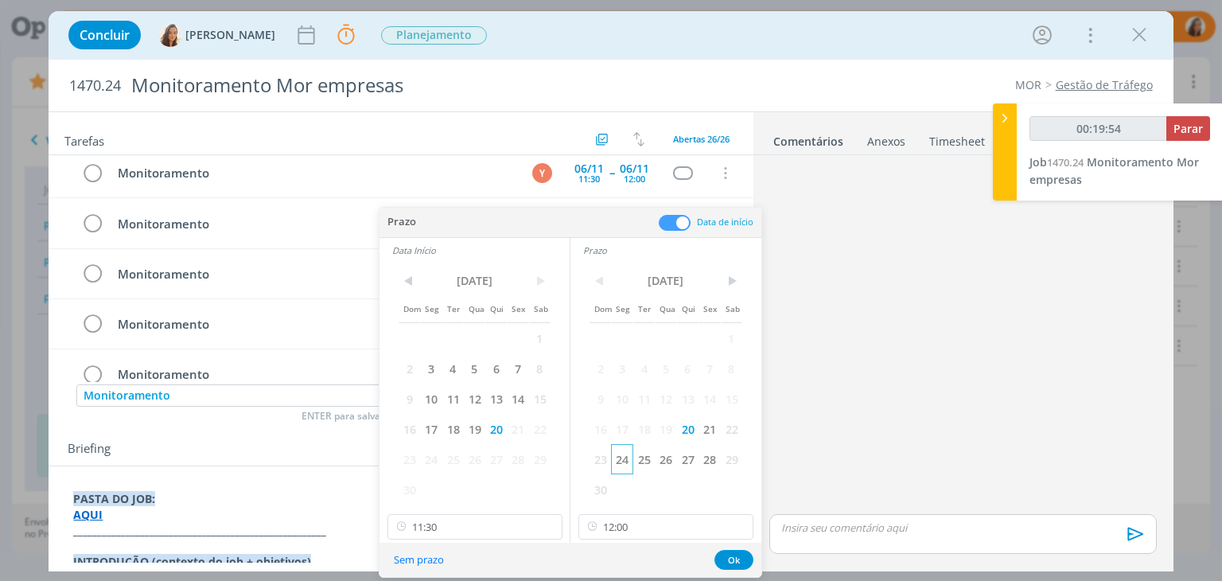
click at [619, 468] on span "24" at bounding box center [621, 459] width 21 height 30
click at [424, 459] on span "24" at bounding box center [430, 459] width 21 height 30
click at [736, 558] on button "Ok" at bounding box center [733, 560] width 39 height 20
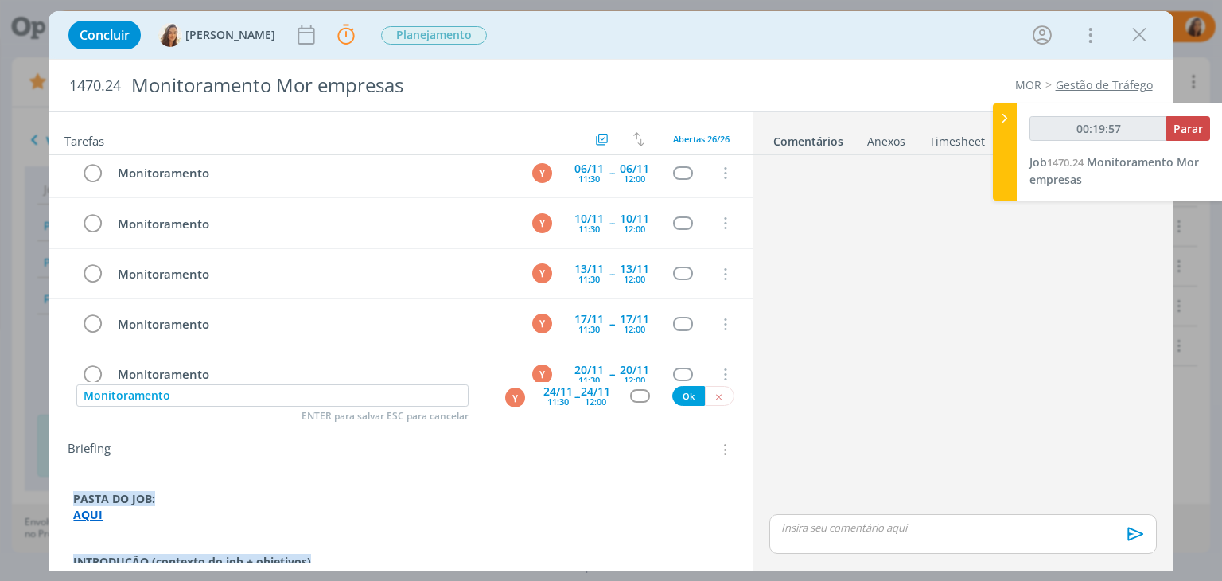
type input "00:19:58"
click at [679, 394] on button "Ok" at bounding box center [688, 396] width 33 height 20
paste input "Monitoramento"
type input "00:19:59"
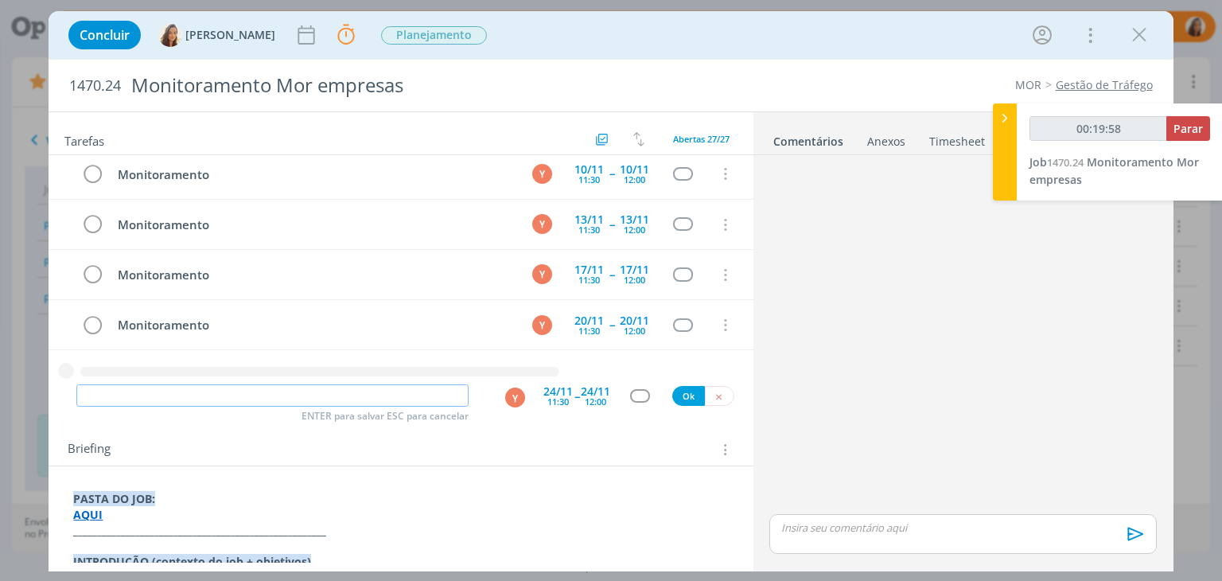
type input "Monitoramento"
type input "00:20:00"
type input "Monitoramento"
click at [554, 398] on div "11:30" at bounding box center [557, 401] width 21 height 9
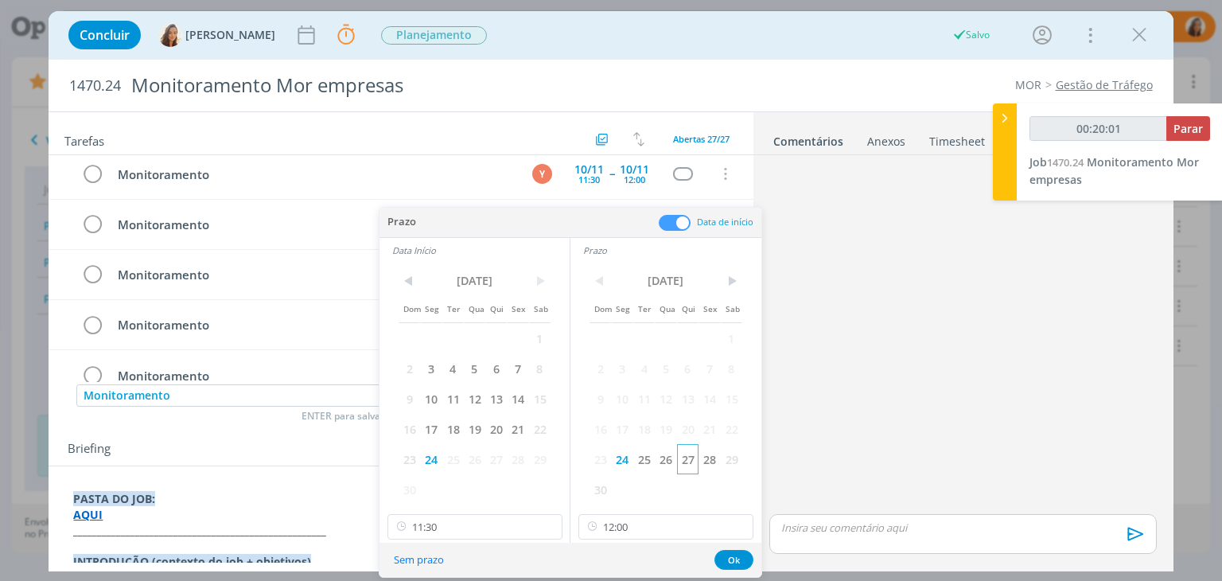
click at [689, 453] on span "27" at bounding box center [687, 459] width 21 height 30
click at [496, 463] on span "27" at bounding box center [495, 459] width 21 height 30
click at [731, 558] on button "Ok" at bounding box center [733, 560] width 39 height 20
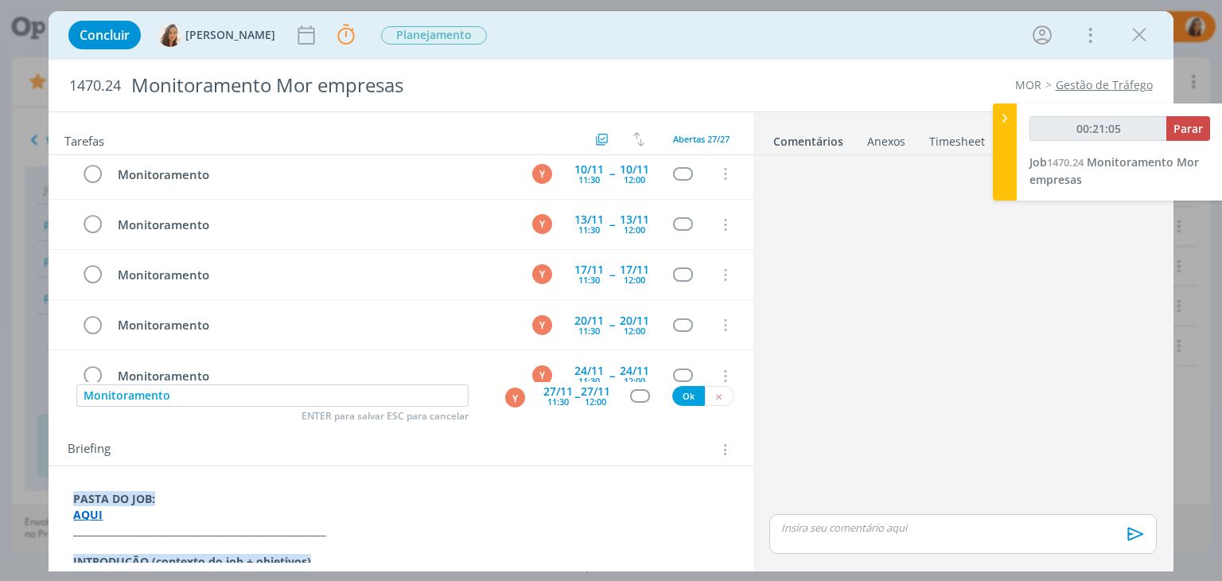
type input "00:21:06"
click at [673, 398] on button "Ok" at bounding box center [688, 396] width 33 height 20
paste input "Monitoramento"
type input "Monitoramento"
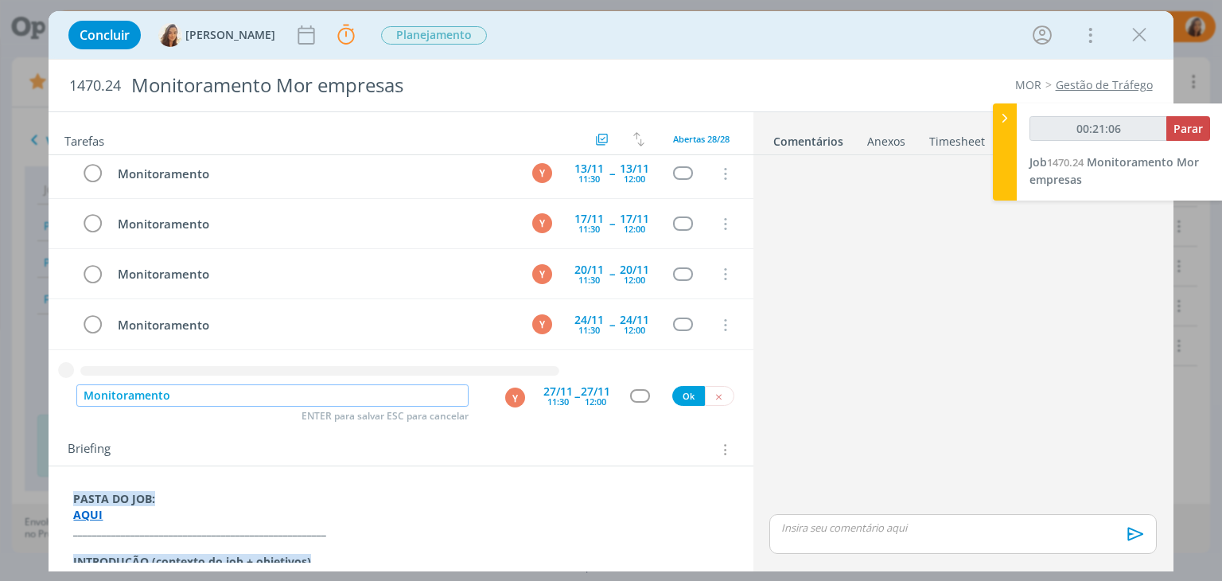
type input "00:21:07"
type input "Monitoramento"
click at [602, 405] on div "27/11 12:00" at bounding box center [595, 396] width 29 height 29
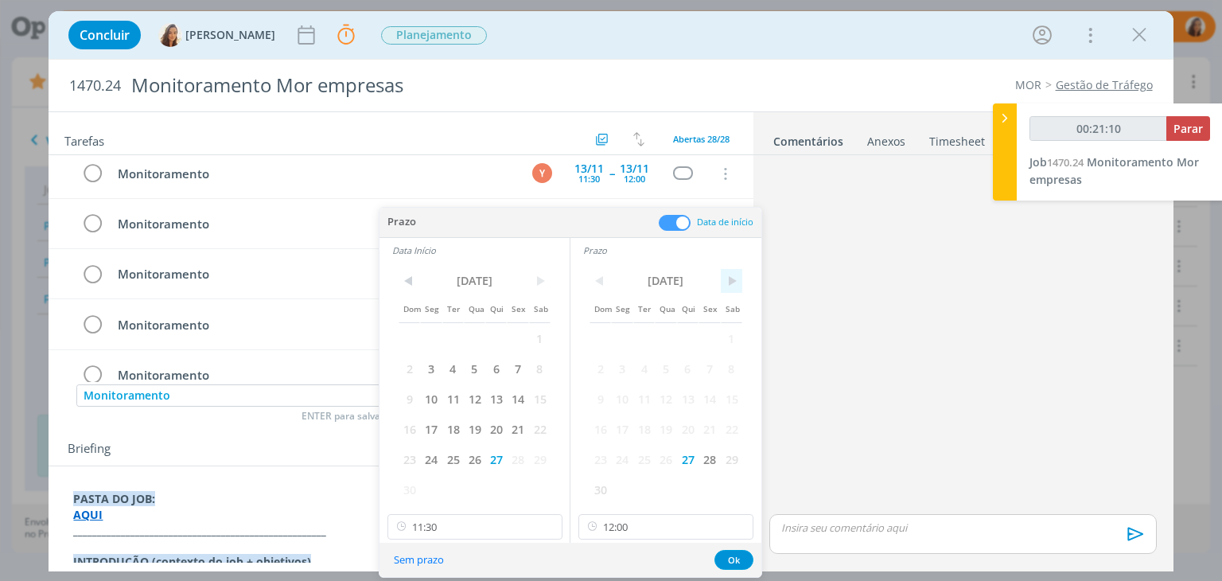
click at [729, 281] on span ">" at bounding box center [731, 281] width 21 height 24
click at [614, 337] on span "1" at bounding box center [621, 338] width 21 height 30
click at [547, 286] on span ">" at bounding box center [539, 281] width 21 height 24
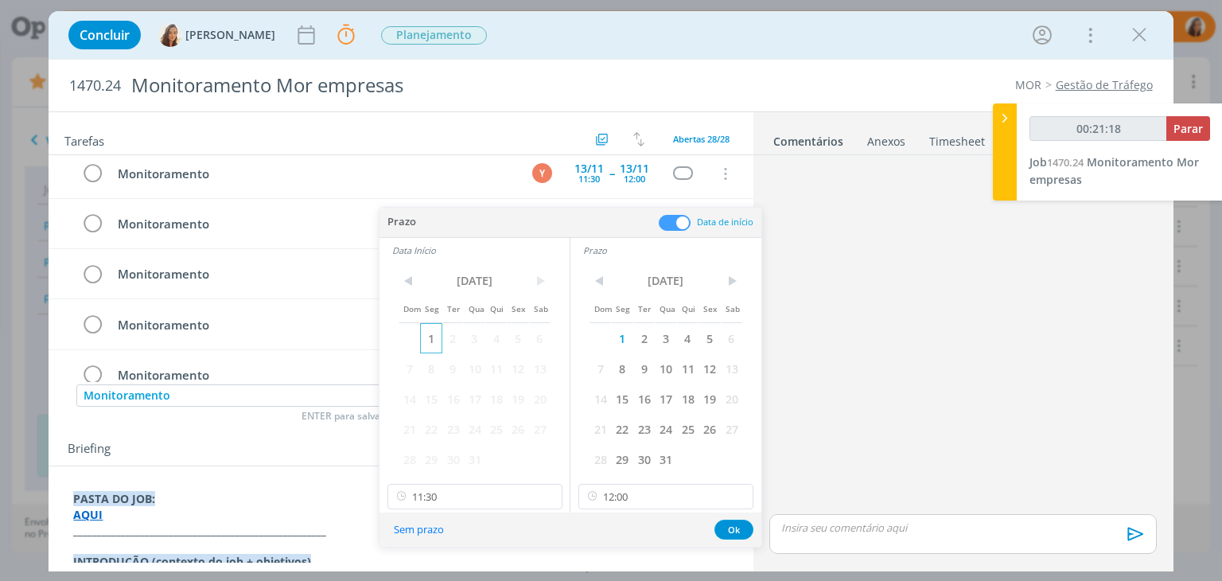
click at [433, 332] on span "1" at bounding box center [430, 338] width 21 height 30
click at [732, 528] on button "Ok" at bounding box center [733, 529] width 39 height 20
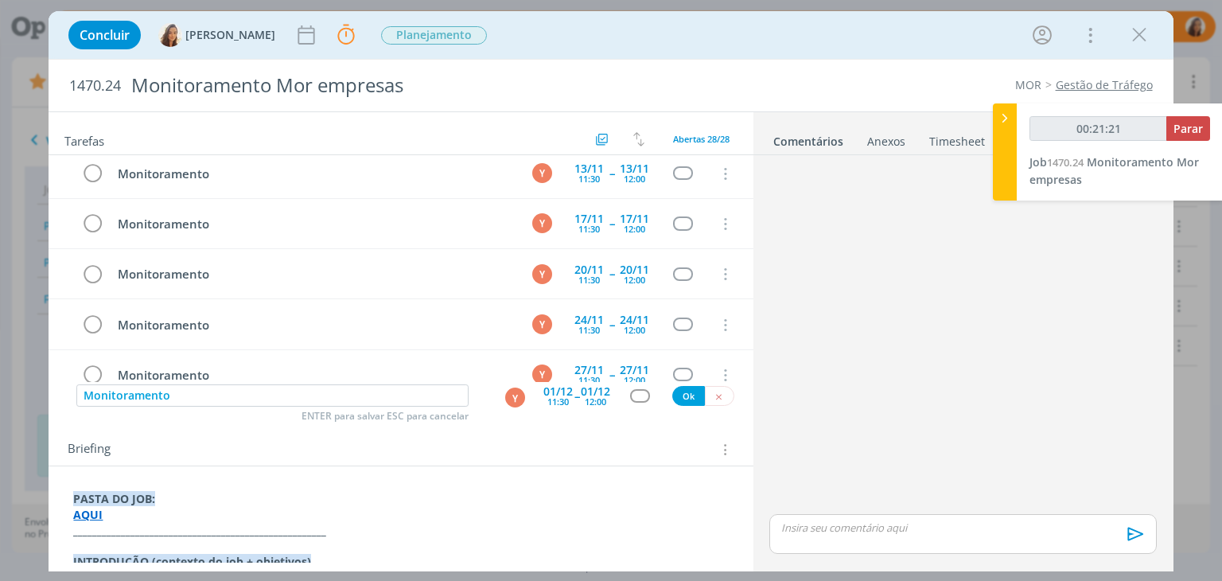
type input "00:21:22"
click at [678, 400] on button "Ok" at bounding box center [688, 396] width 33 height 20
type input "00:21:23"
paste input "Monitoramento"
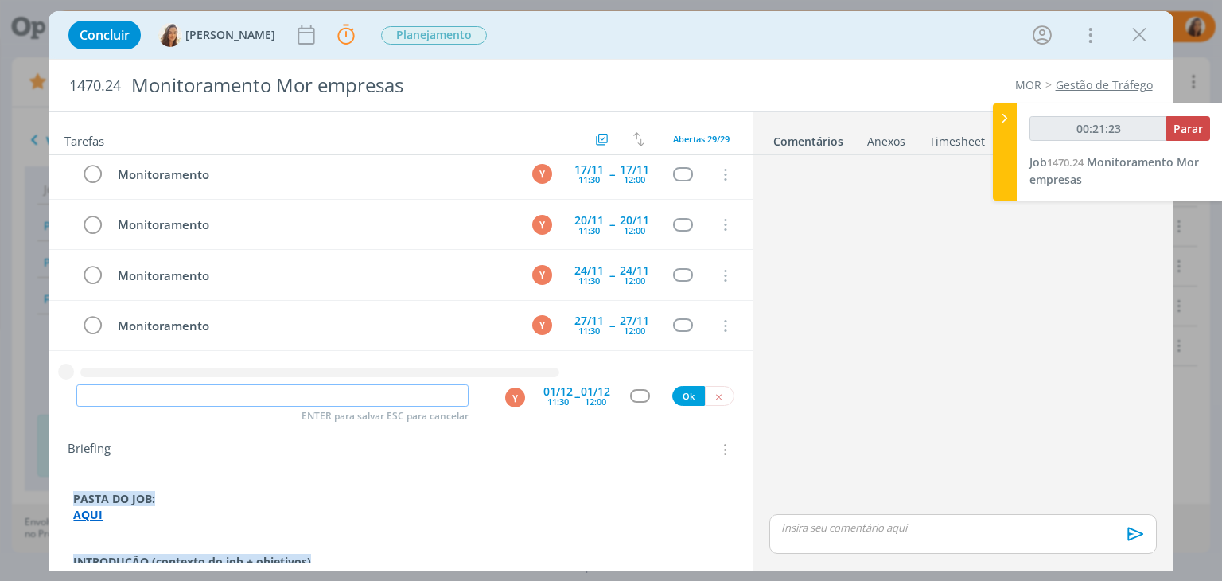
type input "Monitoramento"
type input "00:21:25"
type input "Monitoramento"
click at [566, 387] on div "01/12" at bounding box center [557, 391] width 29 height 11
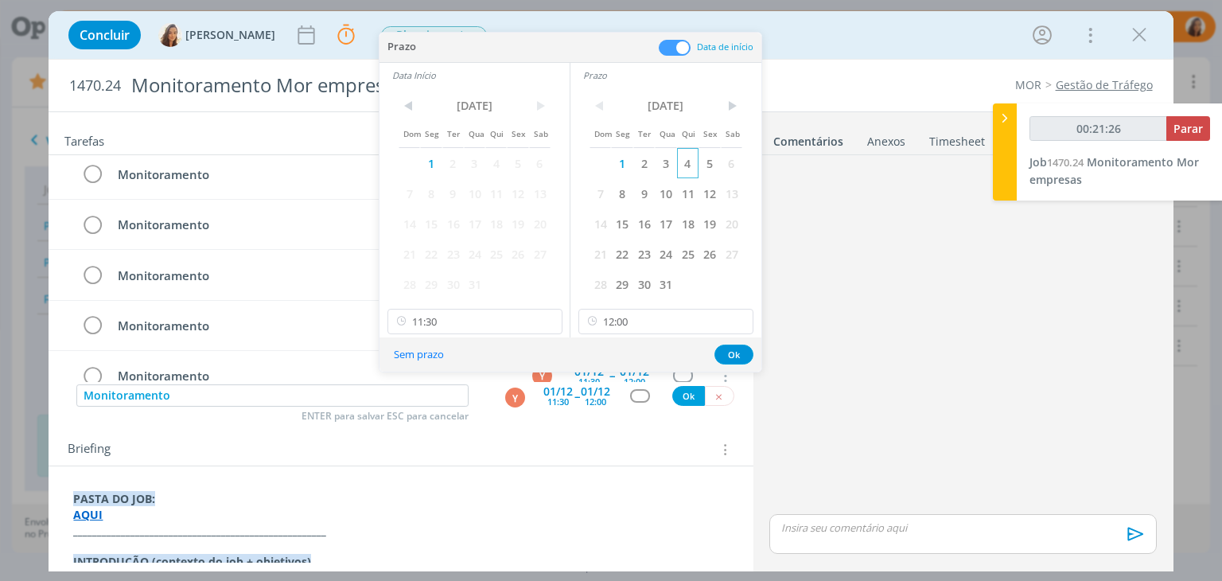
click at [689, 160] on span "4" at bounding box center [687, 163] width 21 height 30
click at [493, 157] on span "4" at bounding box center [495, 163] width 21 height 30
click at [744, 358] on button "Ok" at bounding box center [733, 354] width 39 height 20
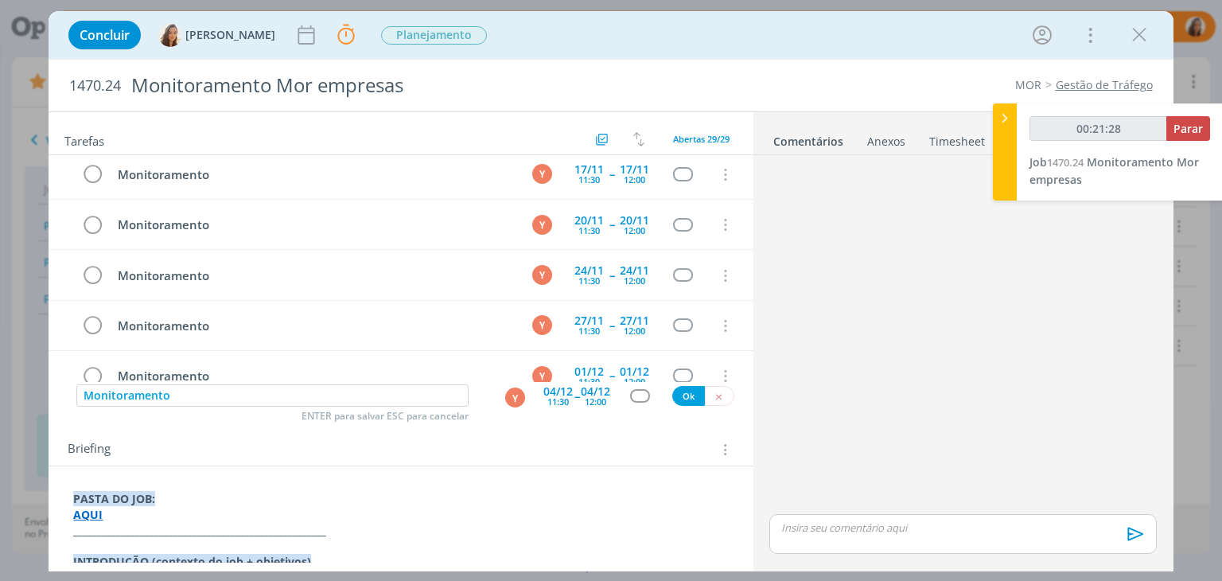
type input "00:21:29"
click at [672, 394] on button "Ok" at bounding box center [688, 396] width 33 height 20
type input "00:21:30"
paste input "Monitoramento"
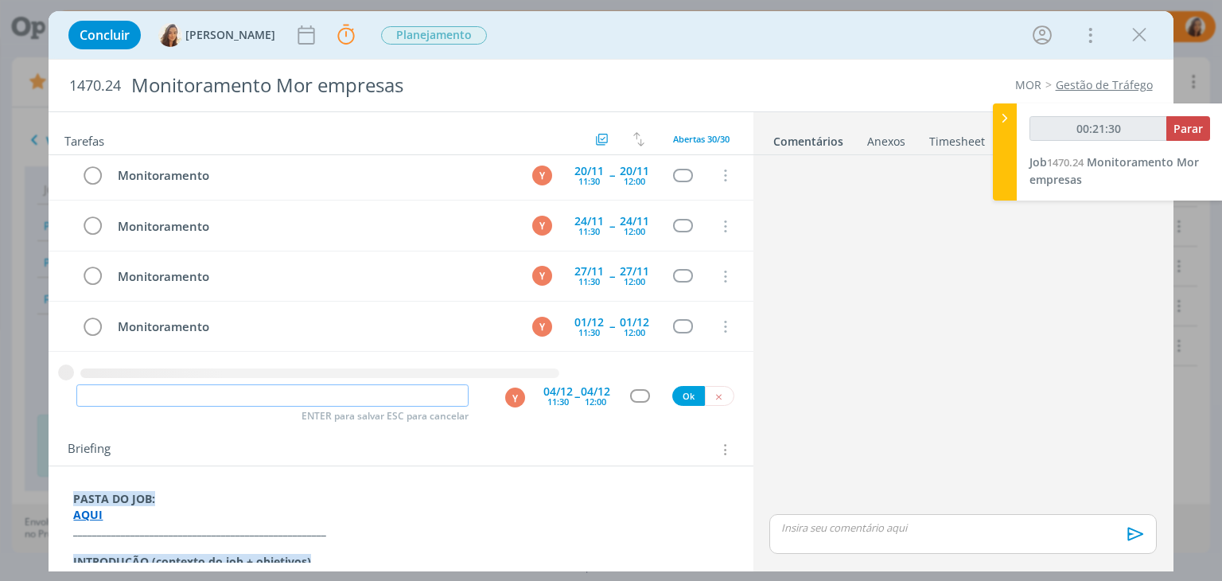
type input "Monitoramento"
type input "00:21:31"
type input "Monitoramento"
click at [597, 397] on div "12:00" at bounding box center [595, 401] width 21 height 9
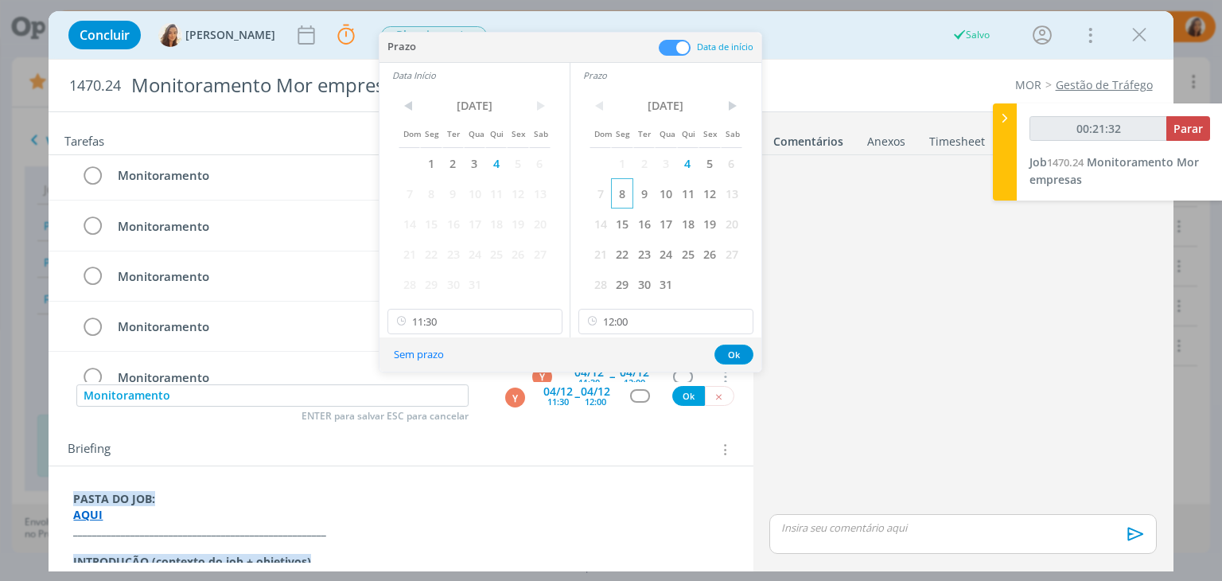
click at [614, 194] on span "8" at bounding box center [621, 193] width 21 height 30
click at [426, 195] on span "8" at bounding box center [430, 193] width 21 height 30
click at [750, 348] on button "Ok" at bounding box center [733, 354] width 39 height 20
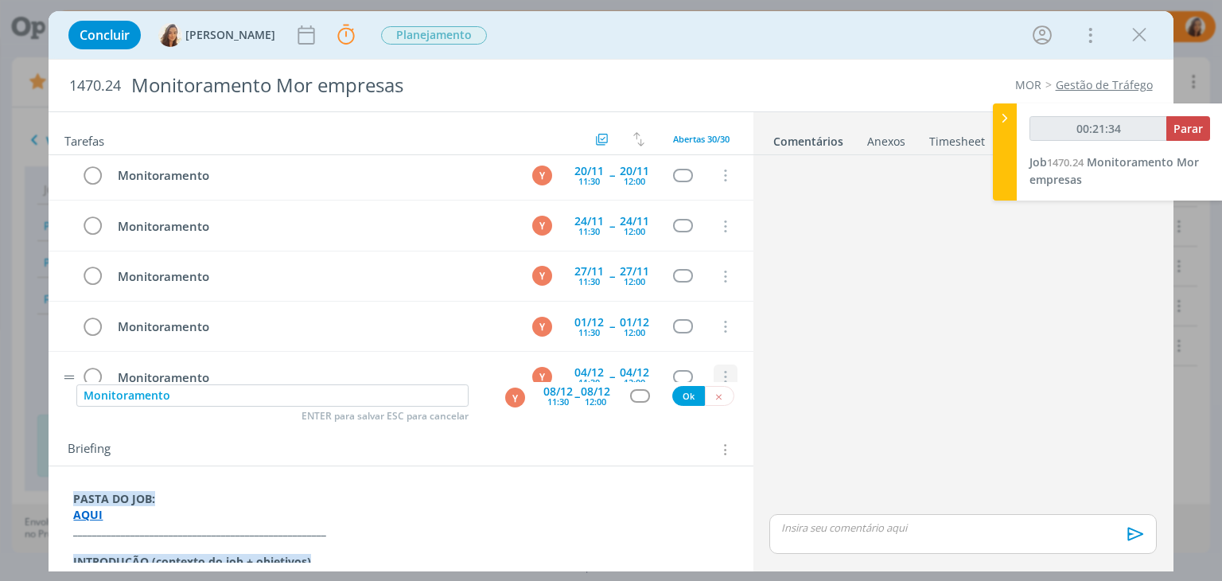
type input "00:21:35"
click at [678, 387] on button "Ok" at bounding box center [688, 396] width 33 height 20
click at [385, 390] on input "dialog" at bounding box center [272, 395] width 392 height 22
type input "00:21:39"
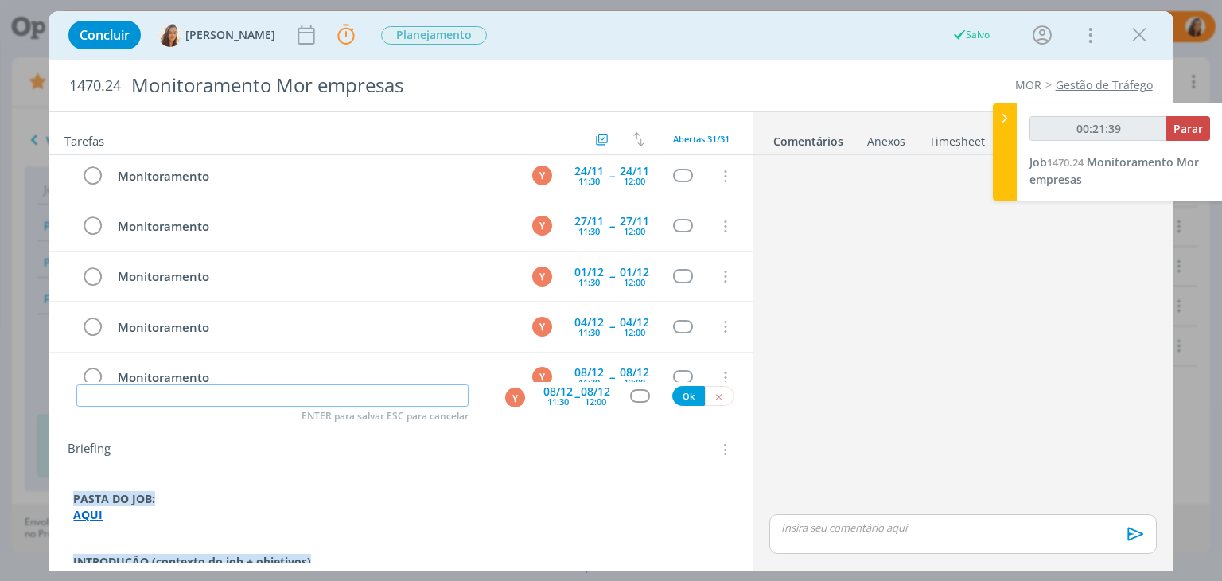
paste input "Monitoramento"
type input "Monitoramento"
click at [559, 393] on div "08/12" at bounding box center [557, 391] width 29 height 11
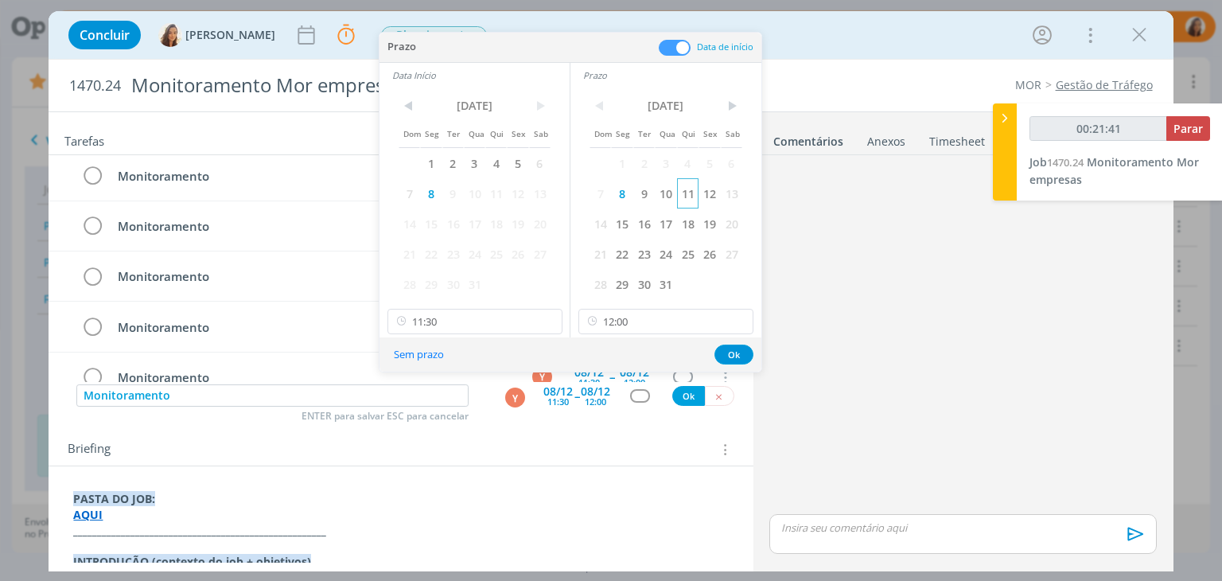
click at [693, 192] on span "11" at bounding box center [687, 193] width 21 height 30
click at [499, 191] on span "11" at bounding box center [495, 193] width 21 height 30
click at [726, 350] on button "Ok" at bounding box center [733, 354] width 39 height 20
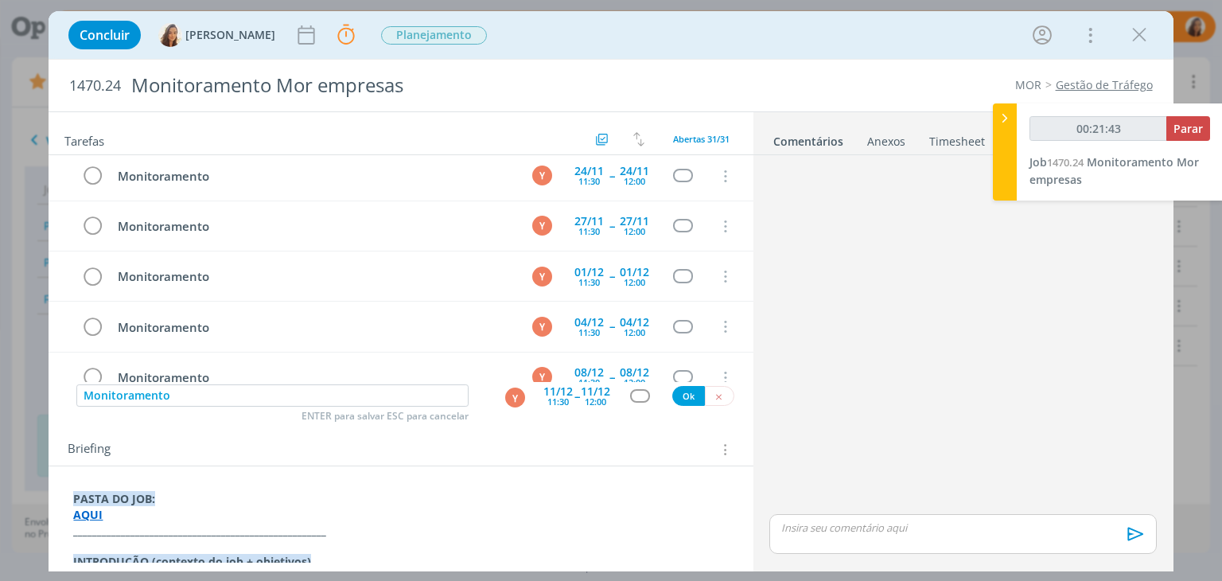
type input "00:21:44"
click at [684, 395] on button "Ok" at bounding box center [688, 396] width 33 height 20
type input "00:21:47"
click at [424, 393] on input "dialog" at bounding box center [272, 395] width 392 height 22
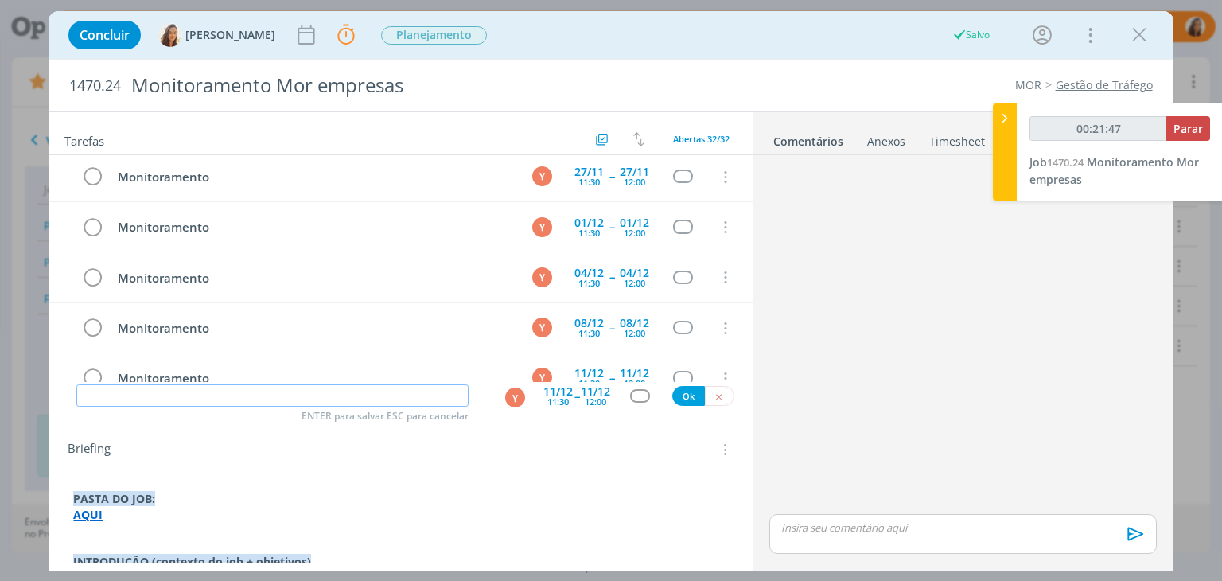
paste input "Monitoramento"
type input "Monitoramento"
type input "00:21:48"
type input "Monitoramento"
click at [554, 397] on div "11:30" at bounding box center [557, 401] width 21 height 9
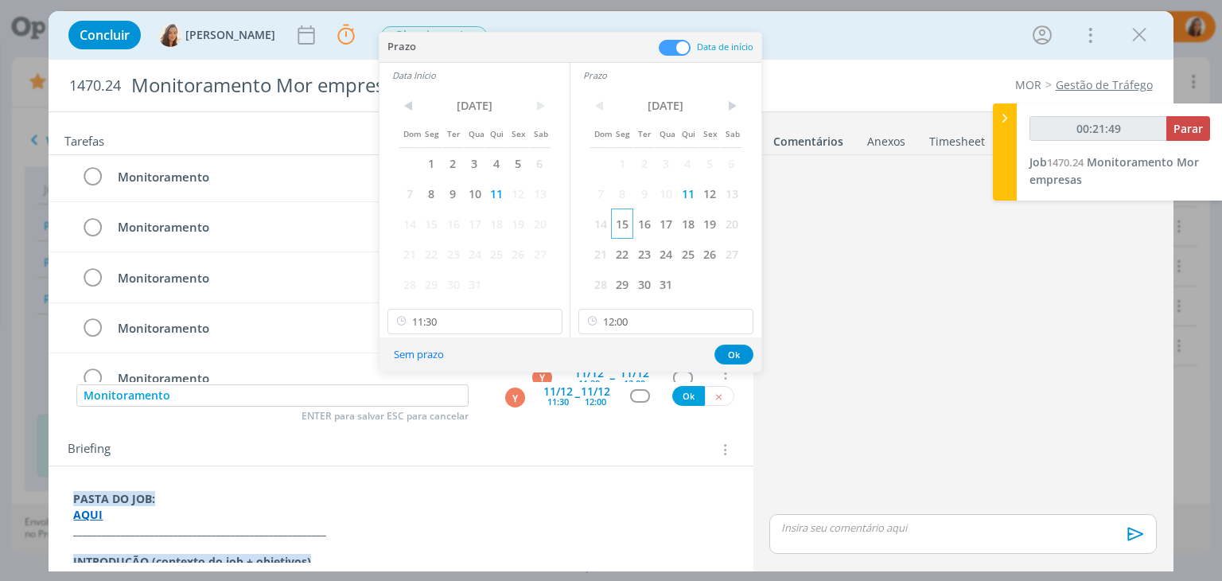
click at [612, 230] on span "15" at bounding box center [621, 223] width 21 height 30
click at [433, 227] on span "15" at bounding box center [430, 223] width 21 height 30
click at [744, 347] on button "Ok" at bounding box center [733, 354] width 39 height 20
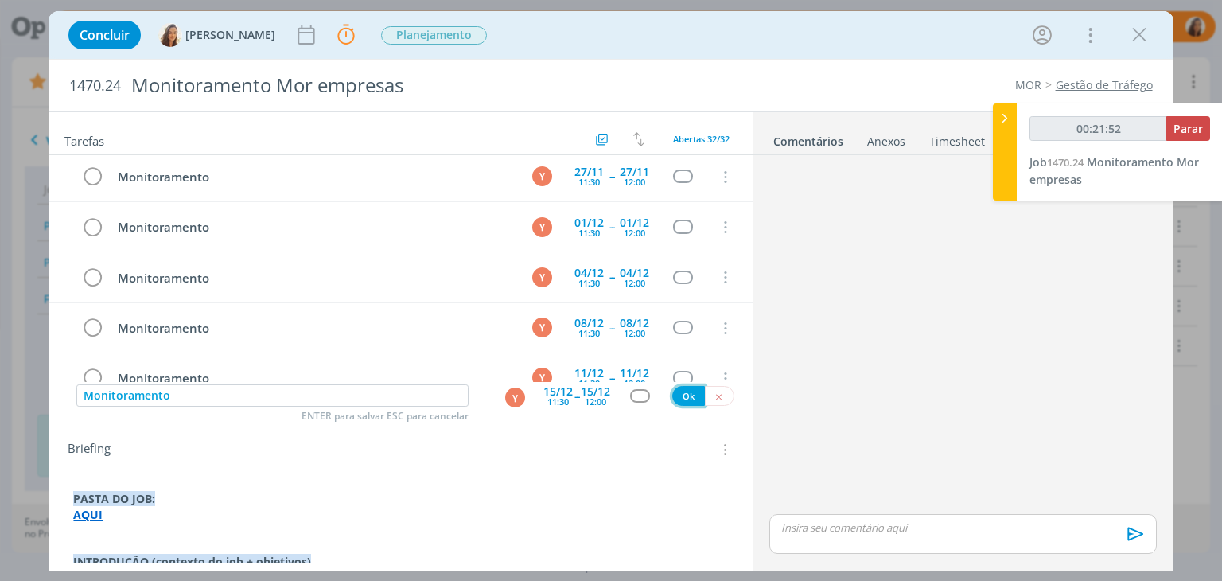
click at [691, 397] on button "Ok" at bounding box center [688, 396] width 33 height 20
type input "00:21:53"
click at [307, 392] on input "dialog" at bounding box center [272, 395] width 392 height 22
type input "00:21:56"
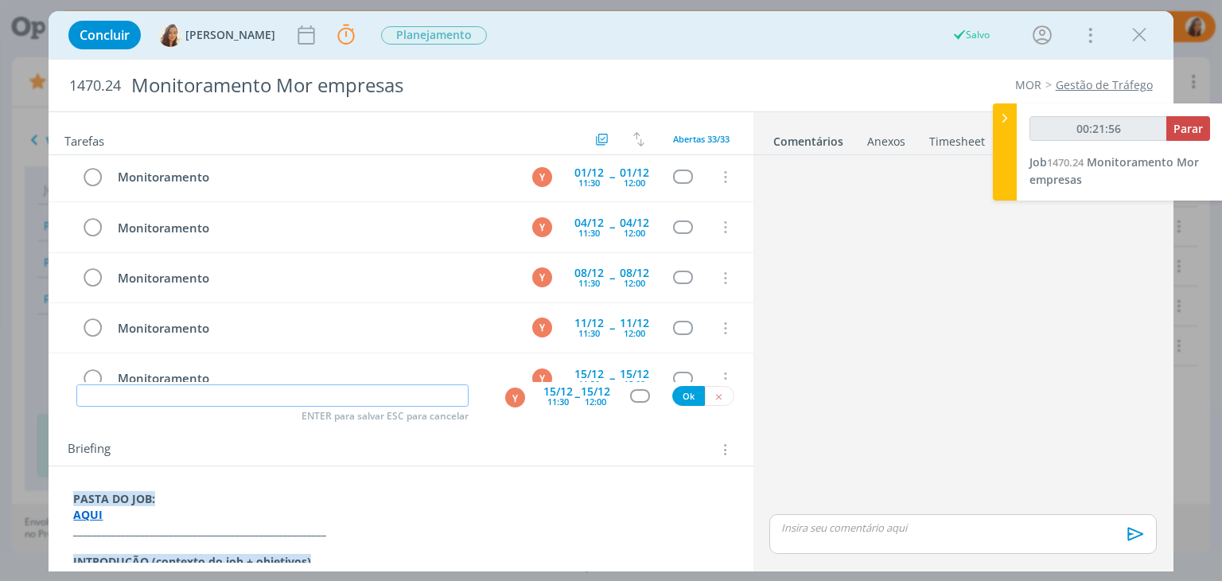
paste input "Monitoramento"
click at [544, 393] on div "15/12" at bounding box center [557, 391] width 29 height 11
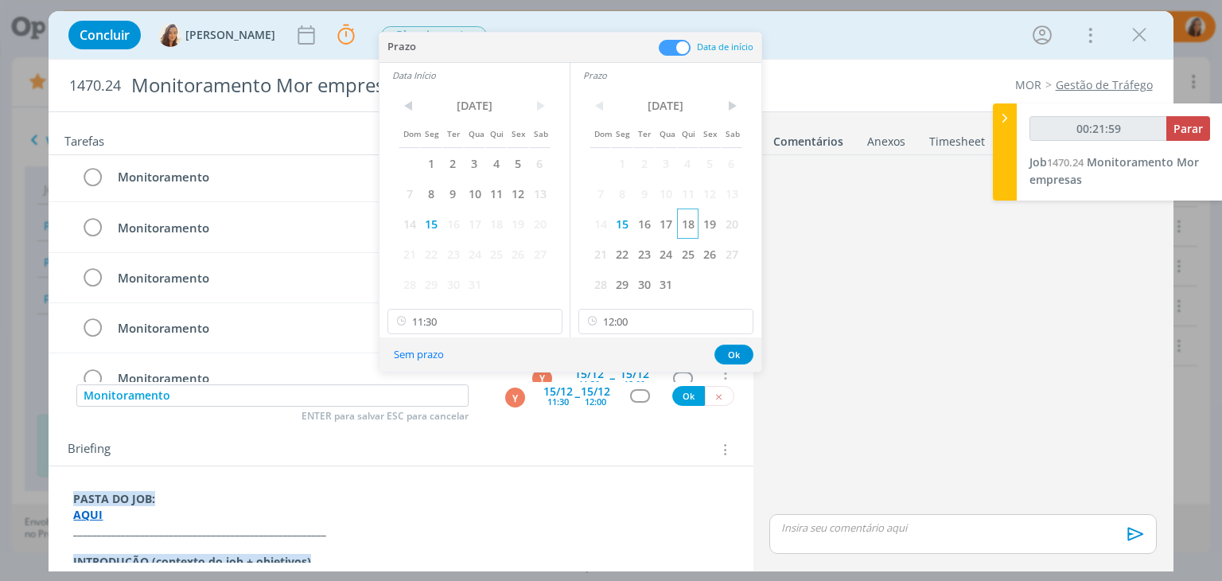
click at [688, 227] on span "18" at bounding box center [687, 223] width 21 height 30
click at [499, 217] on span "18" at bounding box center [495, 223] width 21 height 30
click at [725, 351] on button "Ok" at bounding box center [733, 354] width 39 height 20
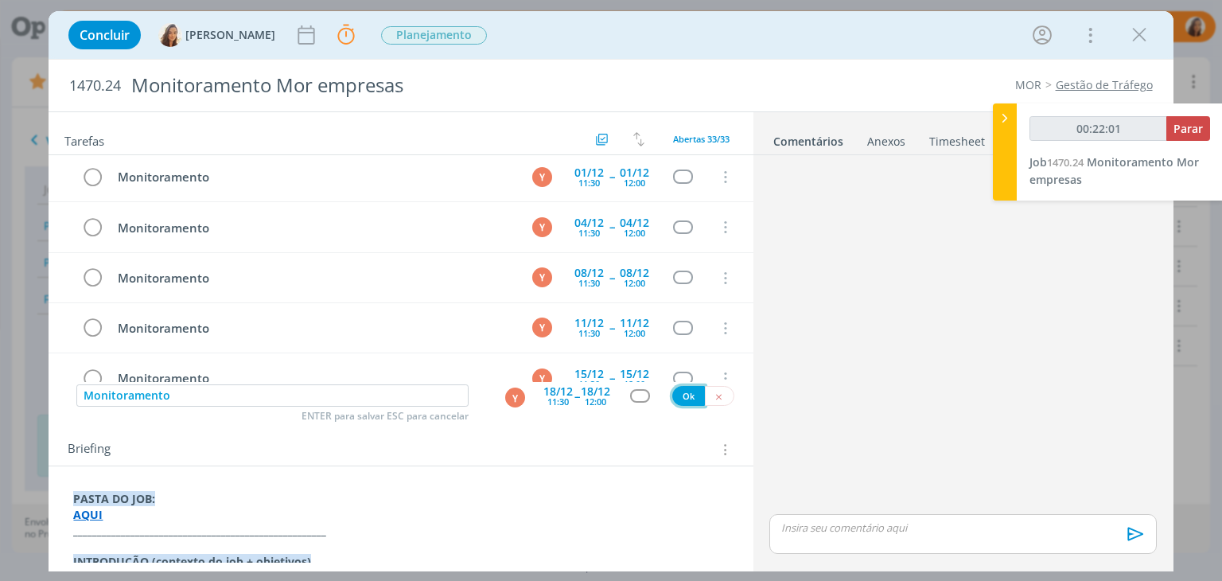
click at [672, 397] on button "Ok" at bounding box center [688, 396] width 33 height 20
paste input "Monitoramento"
click at [550, 391] on div "18/12" at bounding box center [557, 391] width 29 height 11
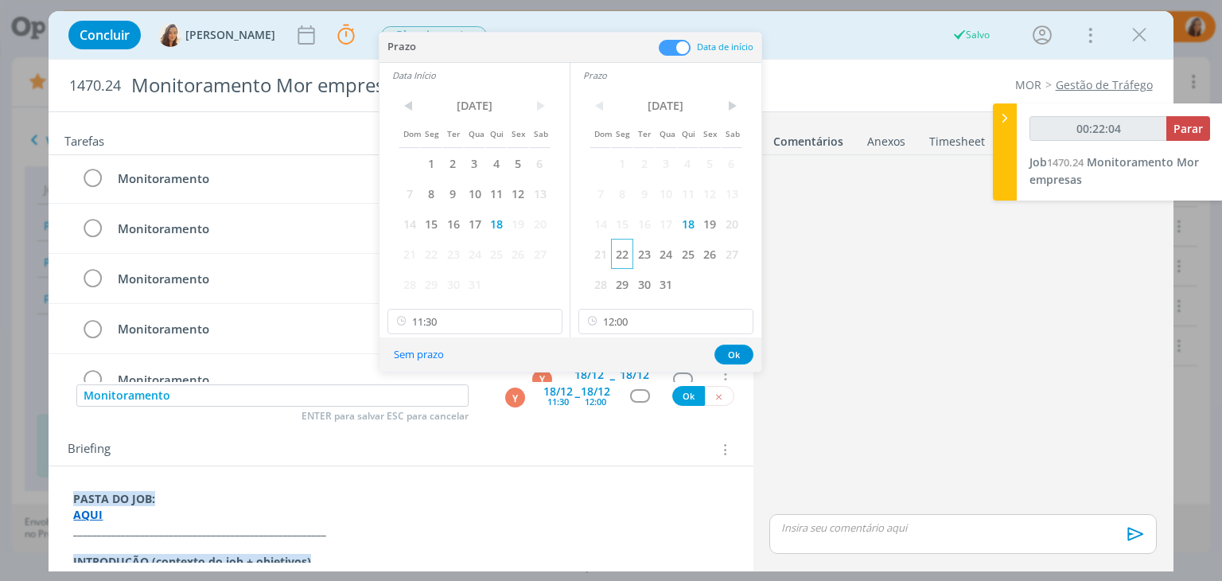
click at [625, 252] on span "22" at bounding box center [621, 254] width 21 height 30
click at [418, 247] on span "21" at bounding box center [408, 254] width 21 height 30
click at [429, 245] on span "22" at bounding box center [430, 254] width 21 height 30
click at [738, 355] on button "Ok" at bounding box center [733, 354] width 39 height 20
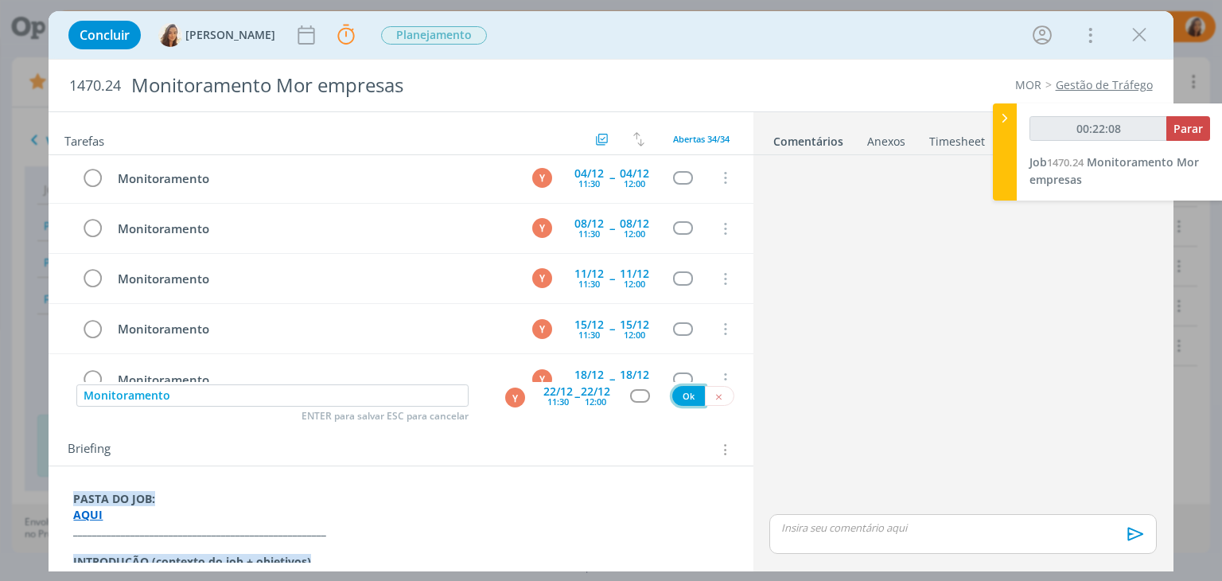
click at [680, 398] on button "Ok" at bounding box center [688, 396] width 33 height 20
paste input "Monitoramento"
click at [562, 397] on div "11:30" at bounding box center [557, 401] width 21 height 9
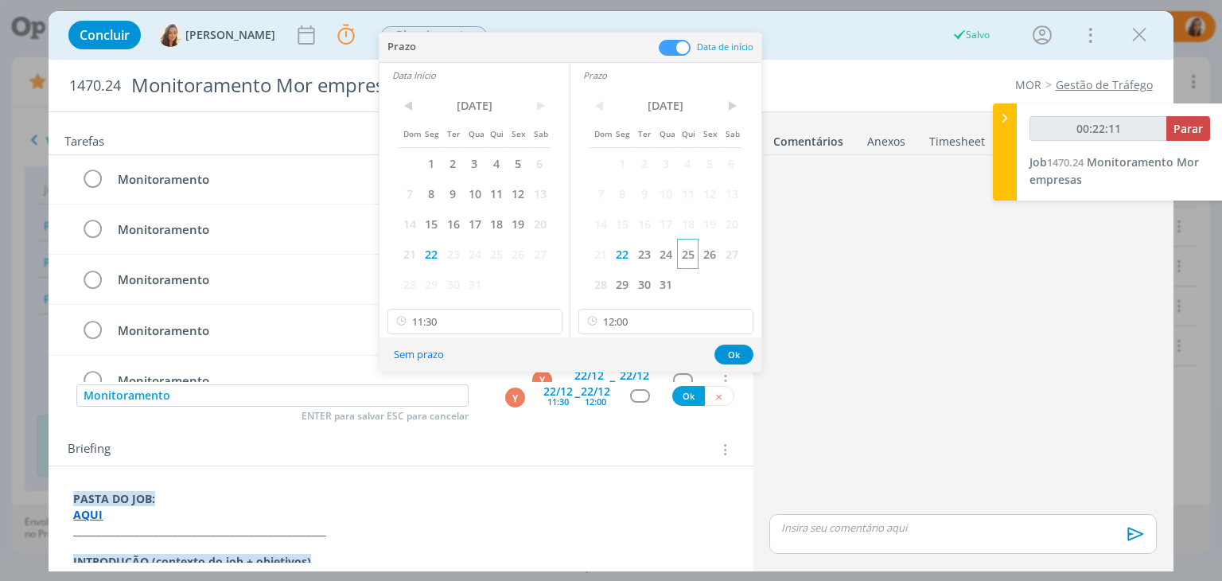
click at [690, 258] on span "25" at bounding box center [687, 254] width 21 height 30
click at [498, 257] on span "25" at bounding box center [495, 254] width 21 height 30
click at [735, 355] on button "Ok" at bounding box center [733, 354] width 39 height 20
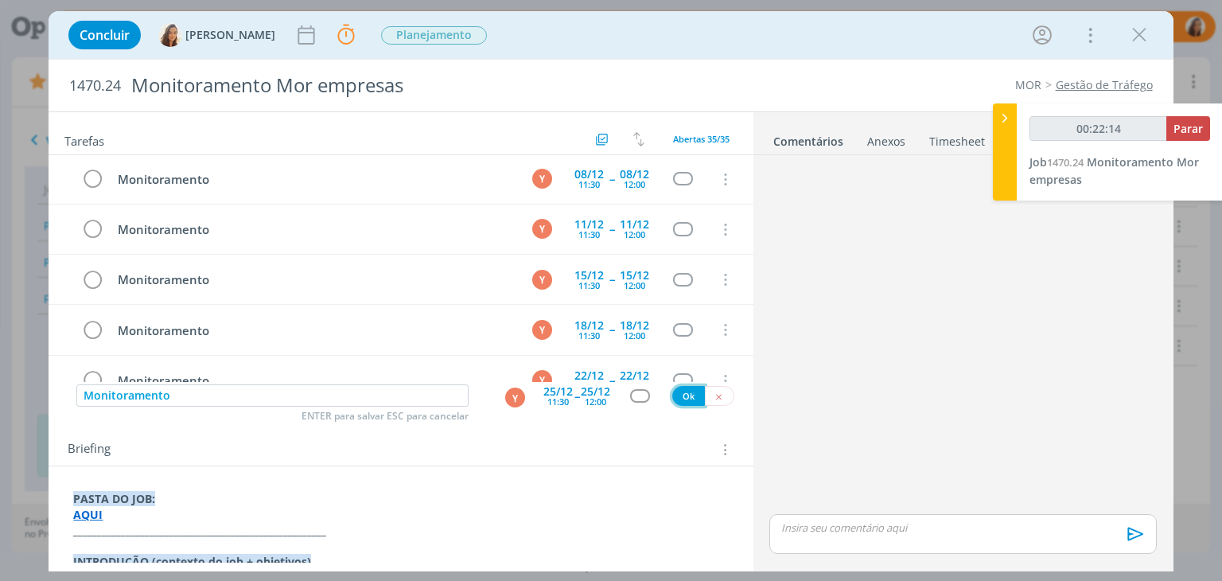
click at [678, 396] on button "Ok" at bounding box center [688, 396] width 33 height 20
click at [555, 397] on div "11:30" at bounding box center [557, 401] width 21 height 9
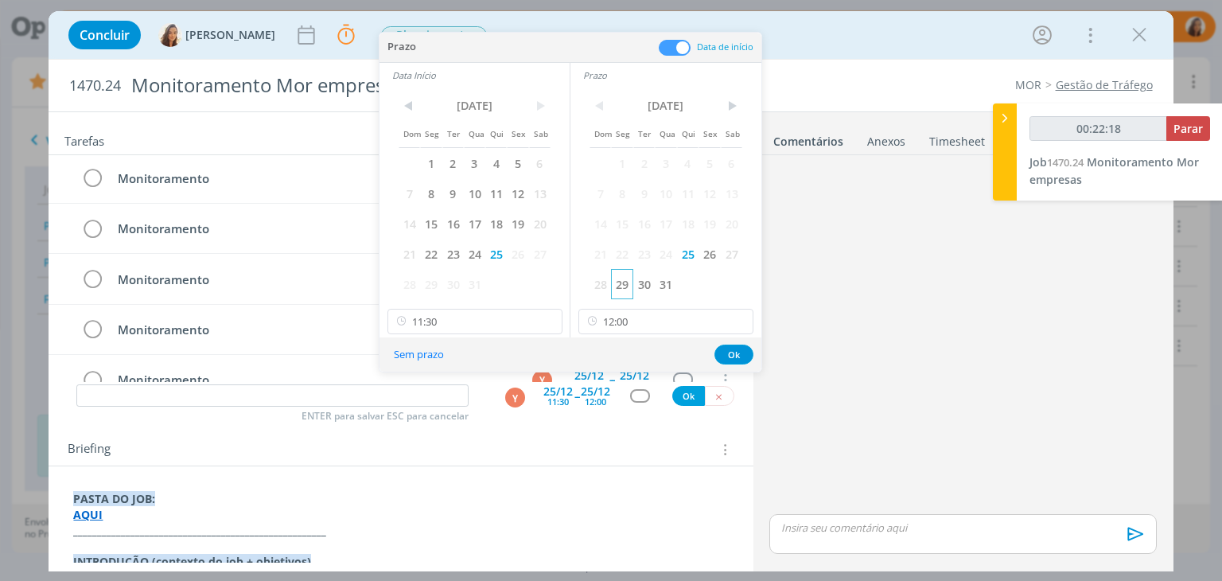
click at [627, 282] on span "29" at bounding box center [621, 284] width 21 height 30
click at [436, 284] on span "29" at bounding box center [430, 284] width 21 height 30
click at [734, 347] on button "Ok" at bounding box center [733, 354] width 39 height 20
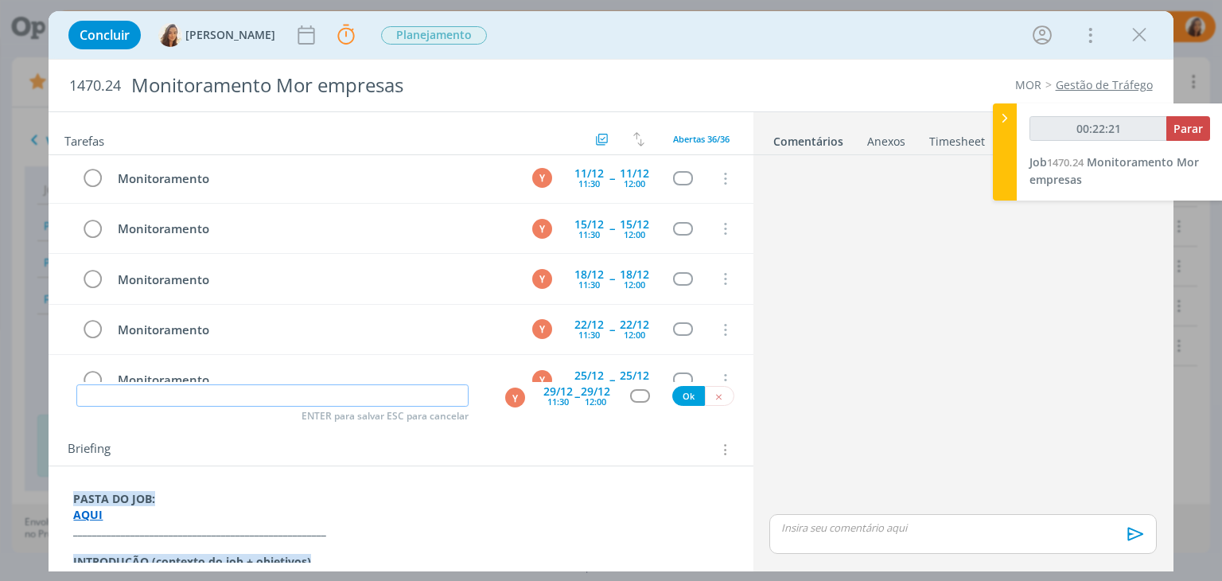
click at [251, 393] on input "dialog" at bounding box center [272, 395] width 392 height 22
paste input "Monitoramento"
click at [674, 390] on button "Ok" at bounding box center [688, 396] width 33 height 20
click at [294, 36] on icon "dialog" at bounding box center [306, 35] width 24 height 24
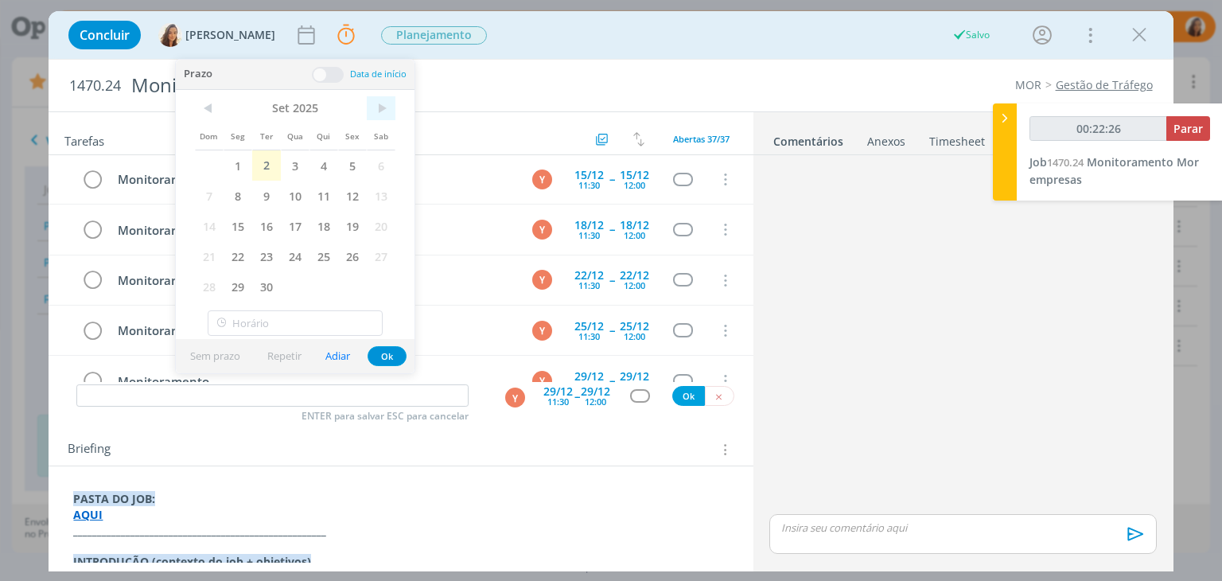
click at [390, 107] on span ">" at bounding box center [381, 108] width 29 height 24
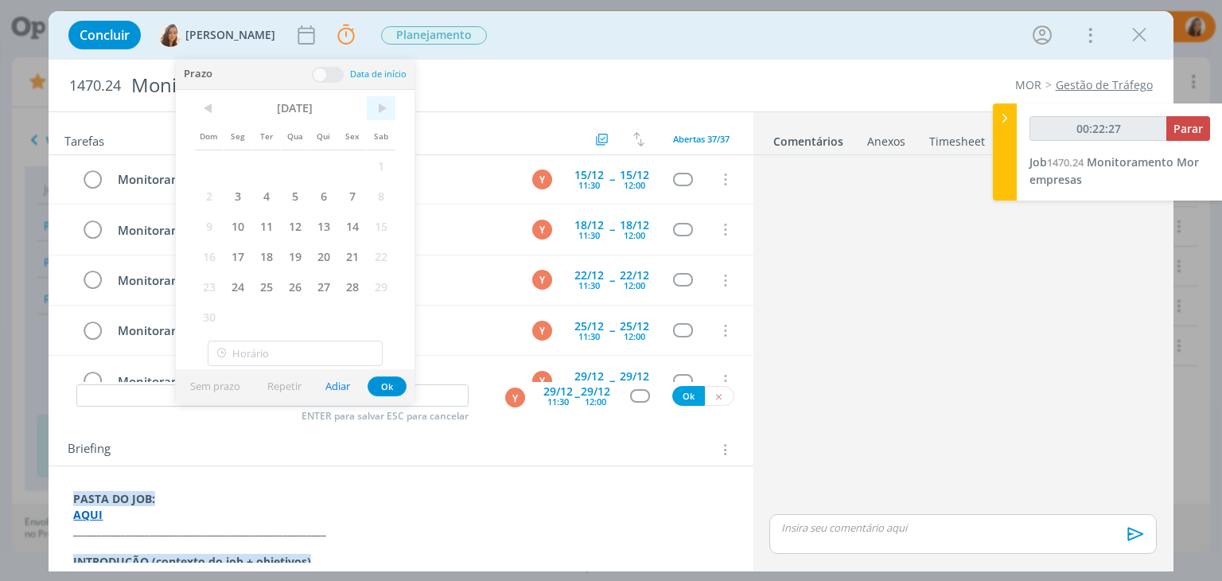
click at [390, 107] on span ">" at bounding box center [381, 108] width 29 height 24
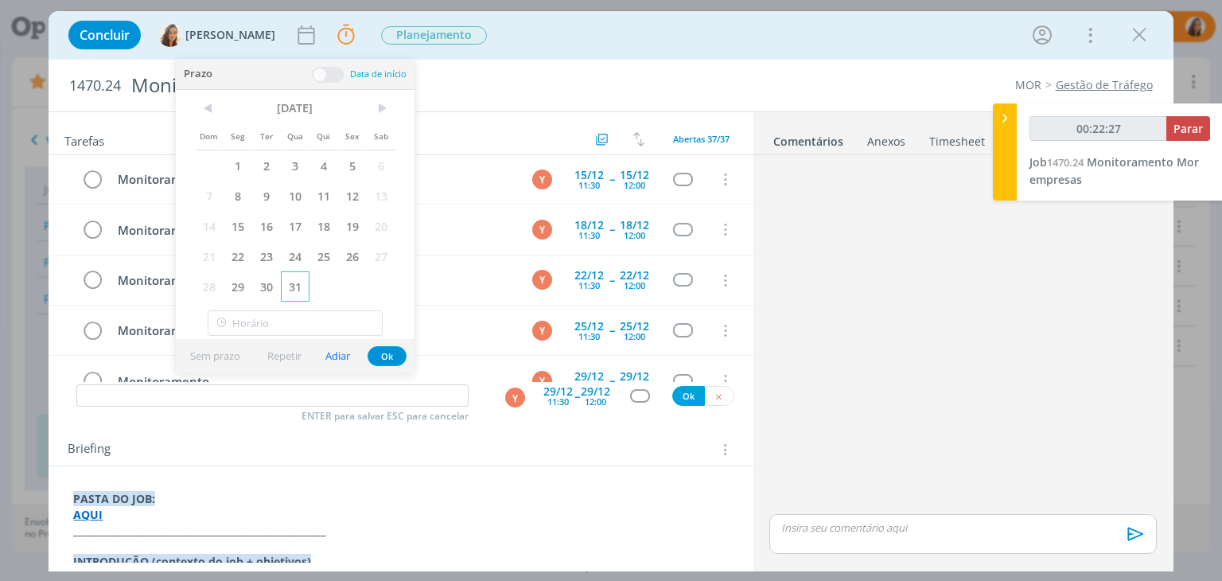
click at [307, 287] on span "31" at bounding box center [295, 286] width 29 height 30
click at [553, 39] on div "Concluir Vanessa Feron 31/12 Parar Apontar Data * 02/09/2025 Horas * 00:00 Tare…" at bounding box center [610, 35] width 1100 height 38
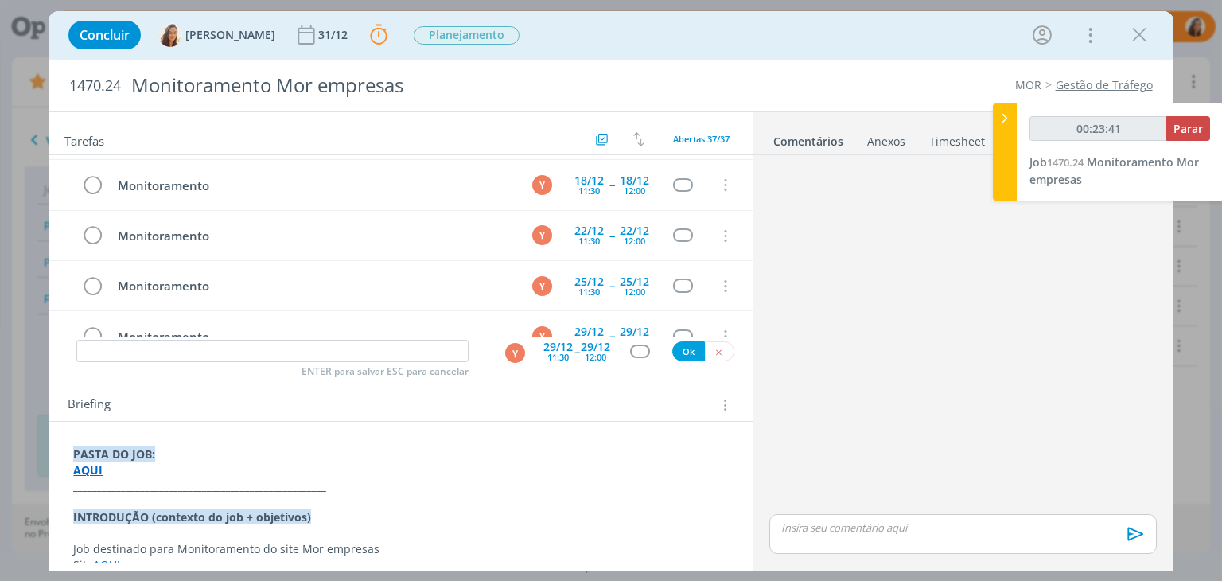
scroll to position [82, 0]
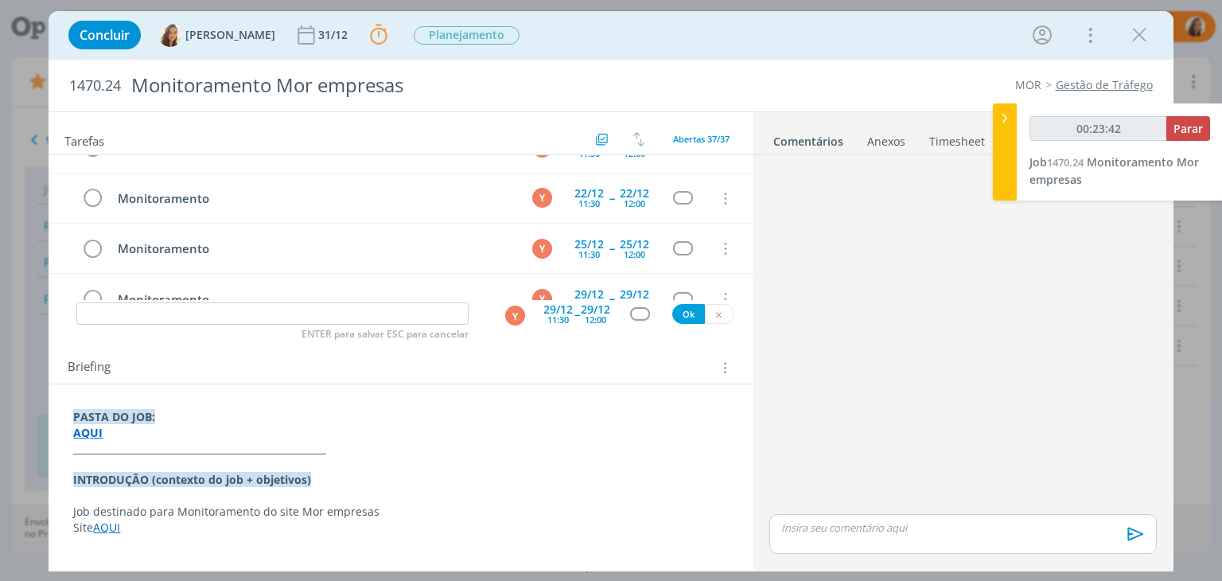
click at [246, 514] on p "Job destinado para Monitoramento do site Mor empresas" at bounding box center [400, 511] width 655 height 16
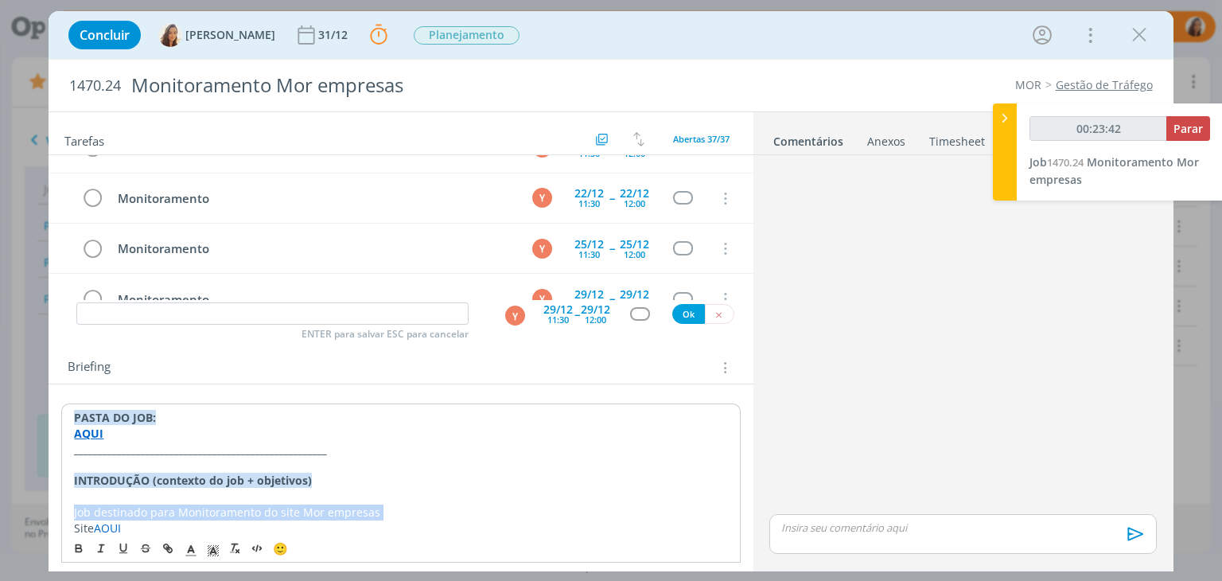
click at [246, 514] on p "Job destinado para Monitoramento do site Mor empresas" at bounding box center [400, 512] width 653 height 16
copy p "Job destinado para Monitoramento do site Mor empresas"
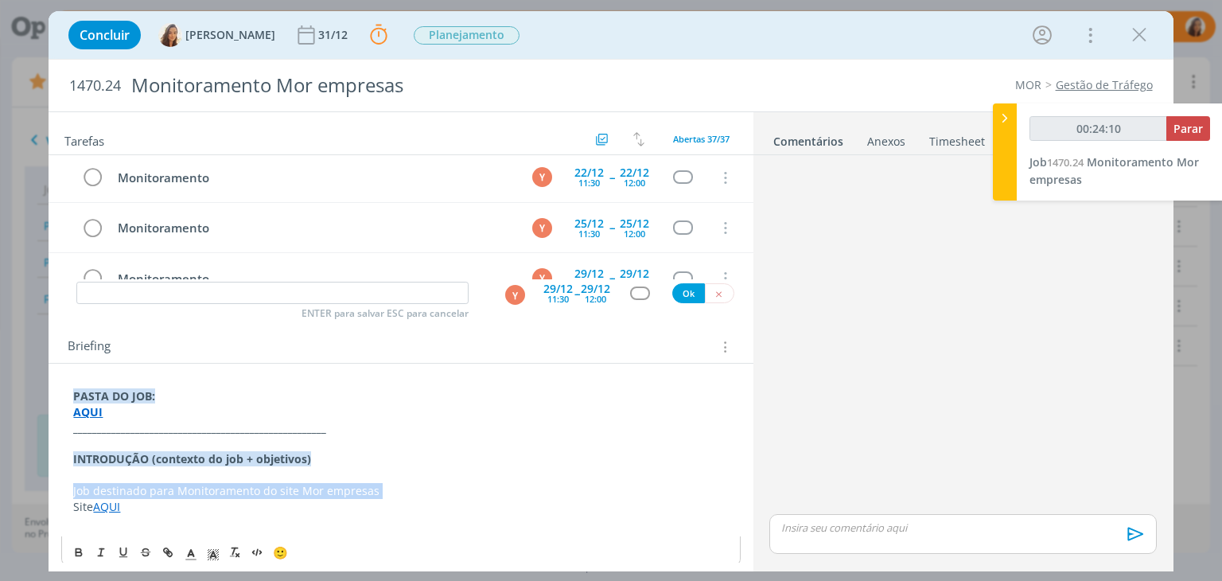
scroll to position [111, 0]
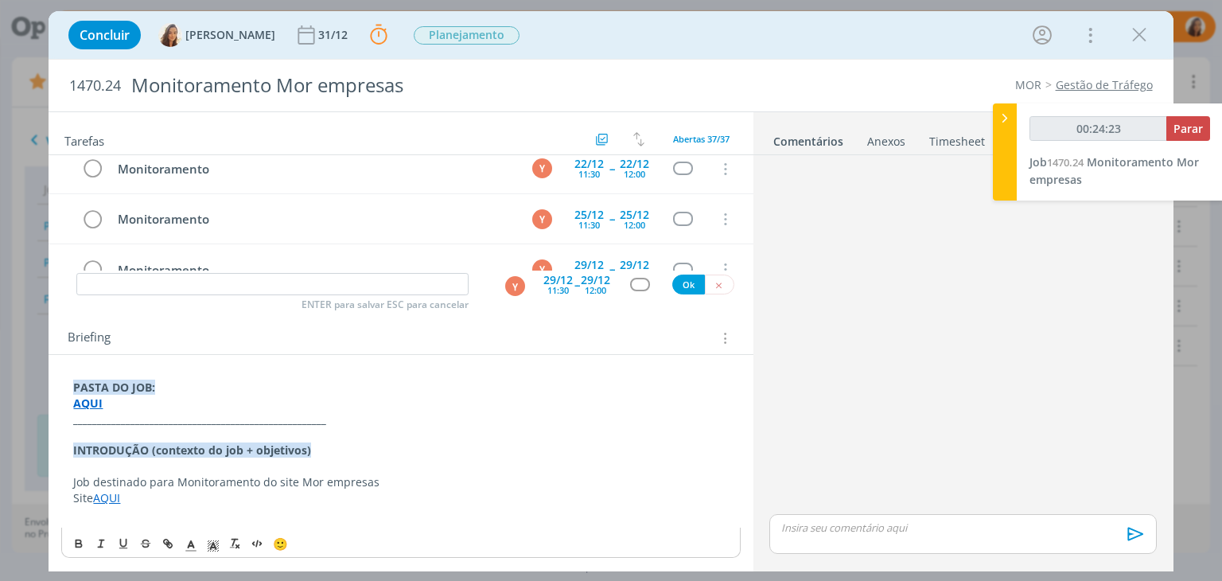
click at [328, 513] on p "dialog" at bounding box center [400, 514] width 655 height 16
click at [157, 484] on p "Job destinado para Monitoramento do site Mor empresas" at bounding box center [400, 482] width 655 height 16
click at [399, 492] on p "Site AQUI" at bounding box center [400, 498] width 655 height 16
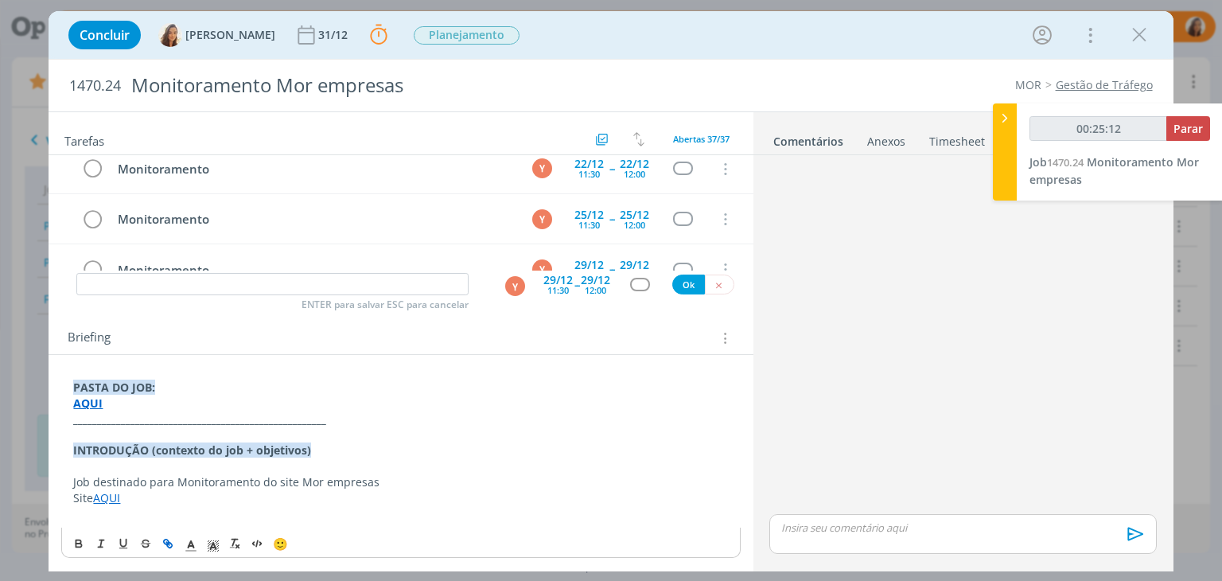
click at [401, 484] on p "Job destinado para Monitoramento do site Mor empresas" at bounding box center [400, 482] width 655 height 16
click at [407, 479] on p "Job destinado para Monitoramento do site Mor empresas" at bounding box center [400, 482] width 655 height 16
drag, startPoint x: 445, startPoint y: 485, endPoint x: 165, endPoint y: 478, distance: 280.0
click at [165, 478] on p "Job destinado para Monitoramento do site Mor empresas, otimização" at bounding box center [400, 482] width 655 height 16
click at [524, 478] on p "Job destinado para Monitoramento do site Mor empresas, otimização" at bounding box center [400, 482] width 655 height 16
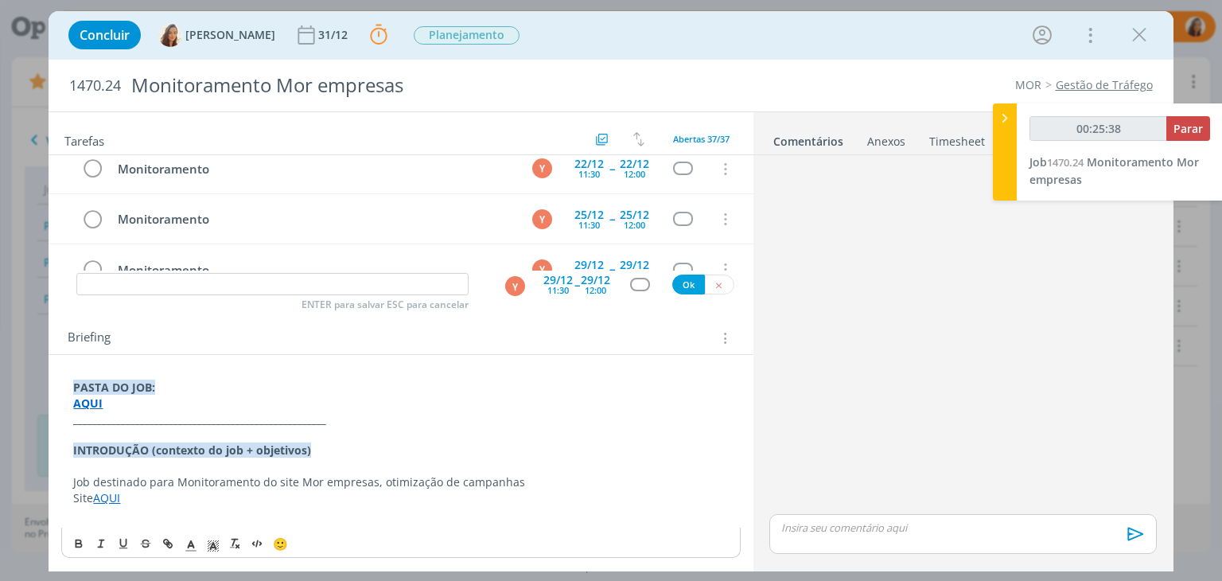
click at [492, 480] on p "Job destinado para Monitoramento do site Mor empresas, otimização de campanhas" at bounding box center [400, 482] width 655 height 16
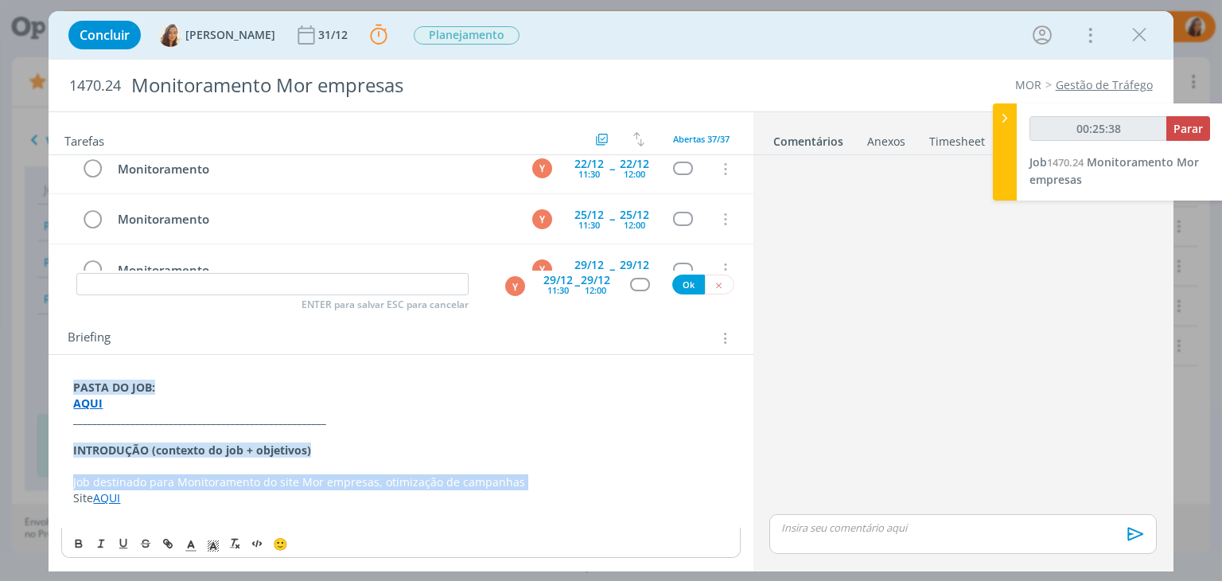
click at [492, 480] on p "Job destinado para Monitoramento do site Mor empresas, otimização de campanhas" at bounding box center [400, 482] width 655 height 16
copy p "Job destinado para Monitoramento do site Mor empresas, otimização de campanhas"
click at [420, 480] on p "Job destinado para Monitoramento do site Mor empresas, otimização de campanhas" at bounding box center [400, 482] width 655 height 16
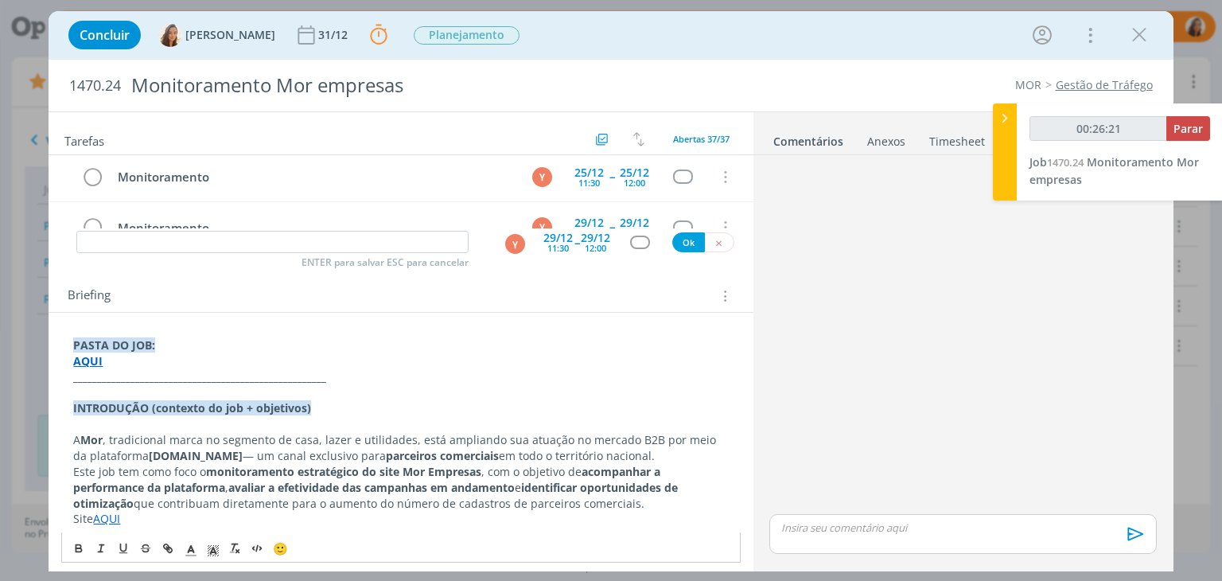
scroll to position [175, 0]
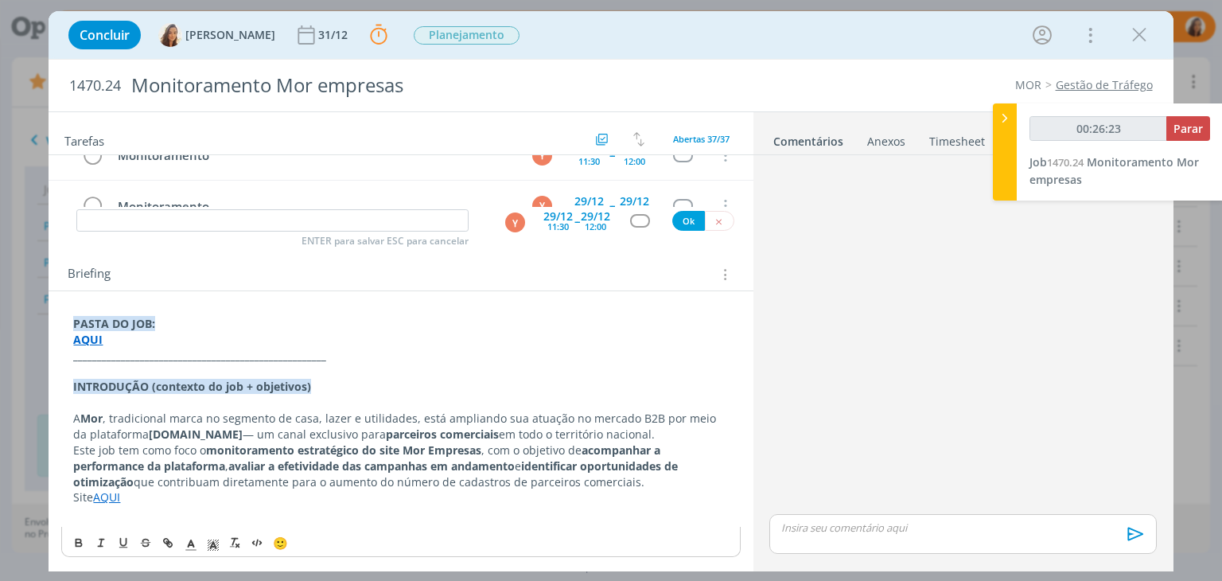
click at [76, 497] on p "Site AQUI" at bounding box center [400, 497] width 655 height 16
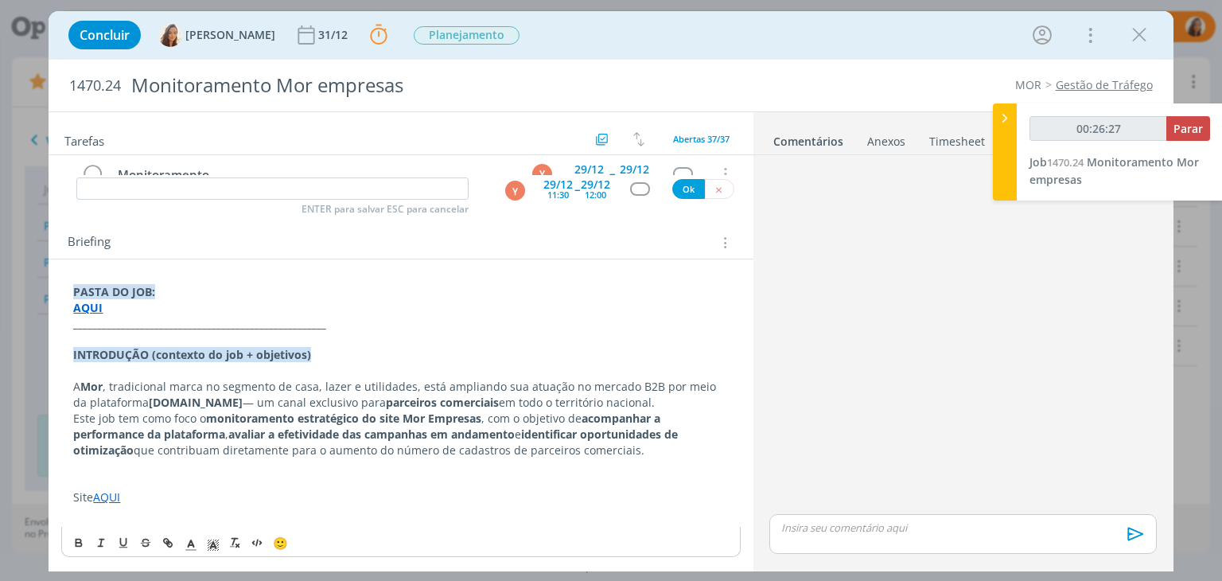
click at [105, 497] on link "AQUI" at bounding box center [106, 496] width 27 height 15
click at [220, 466] on link "https://empresas.mor.com.br/" at bounding box center [177, 467] width 120 height 21
click at [167, 541] on line "dialog" at bounding box center [168, 542] width 3 height 3
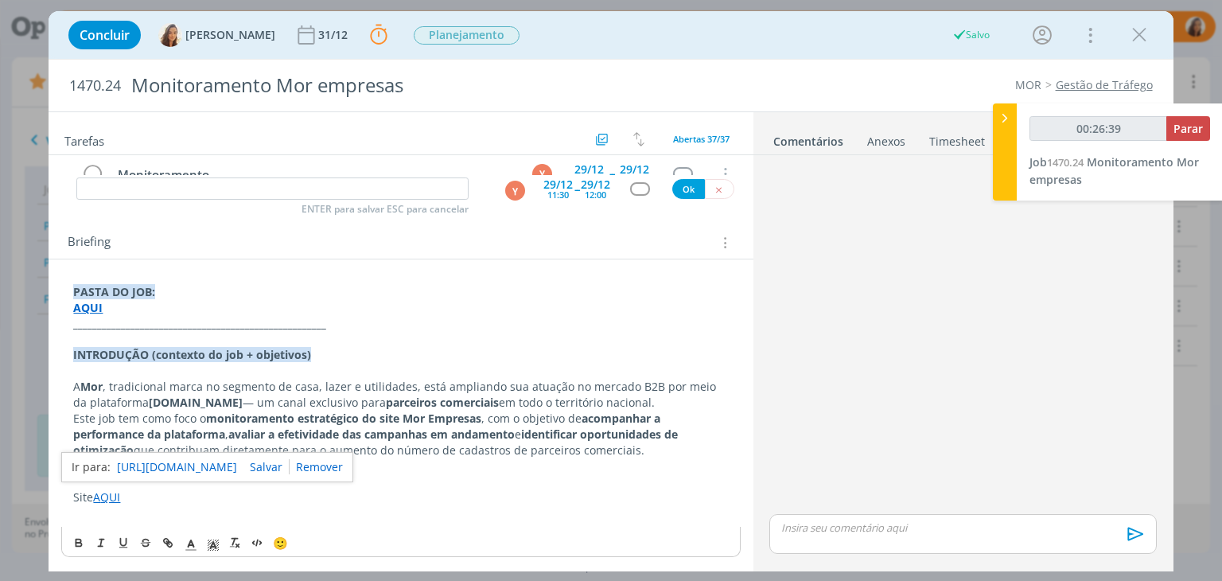
click at [194, 467] on link "https://empresas.mor.com.br/" at bounding box center [177, 467] width 120 height 21
click at [255, 491] on p "Site A ﻿ QUI" at bounding box center [400, 497] width 655 height 16
drag, startPoint x: 131, startPoint y: 500, endPoint x: 71, endPoint y: 476, distance: 65.3
click at [71, 476] on div "PASTA DO JOB: AQUI _____________________________________________________ INTROD…" at bounding box center [400, 402] width 678 height 248
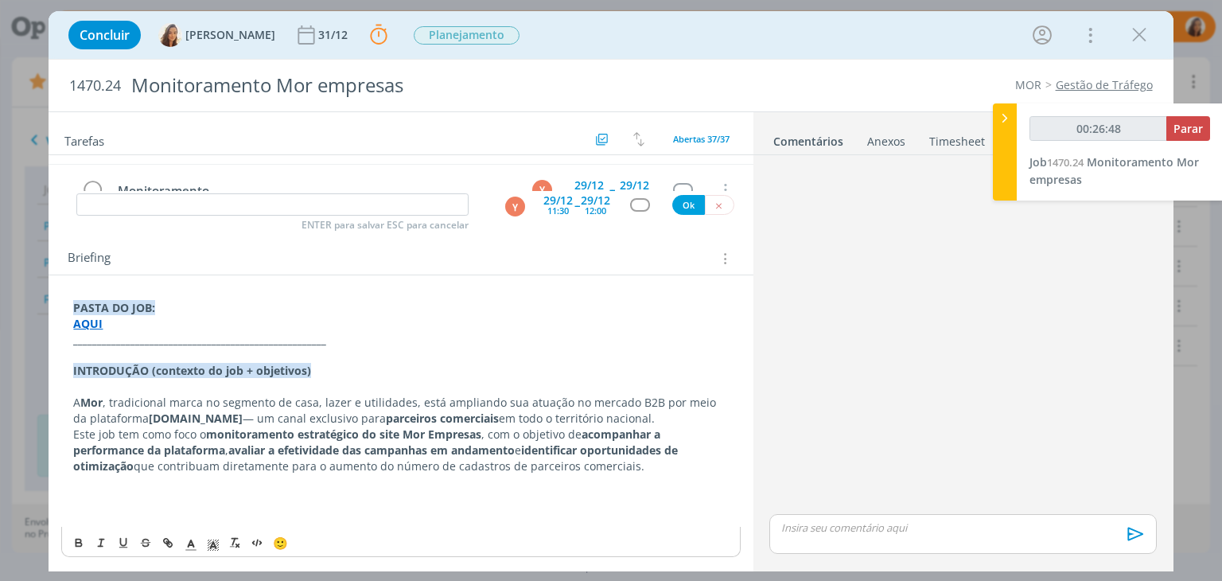
click at [193, 411] on strong "empresas.mor.com.br" at bounding box center [196, 417] width 94 height 15
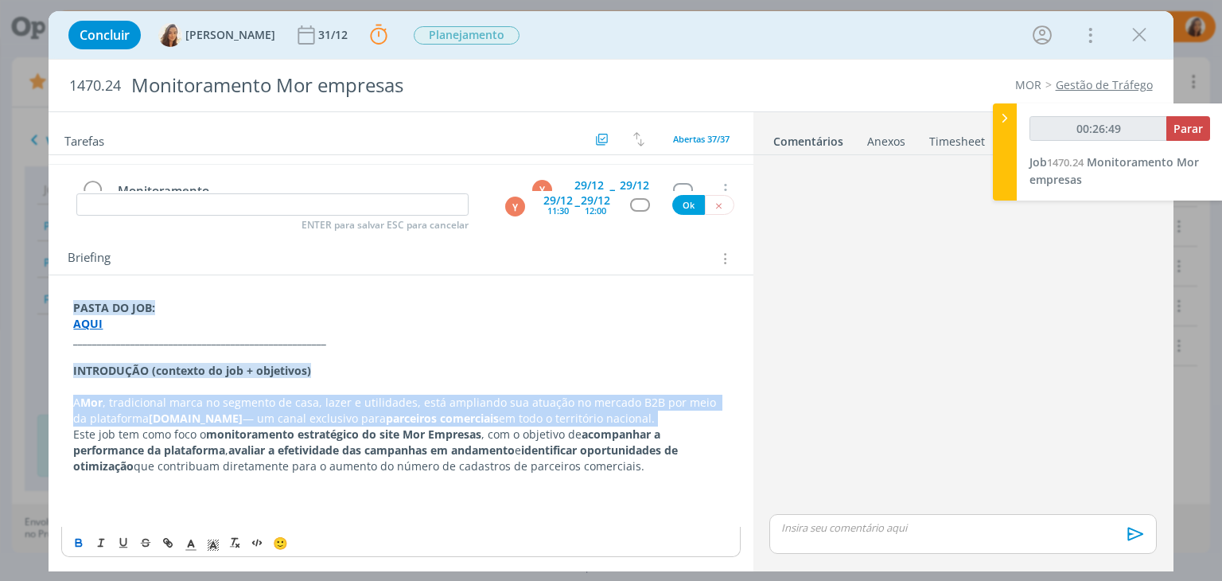
click at [193, 411] on strong "empresas.mor.com.br" at bounding box center [196, 417] width 94 height 15
click at [243, 412] on strong "empresas.mor.com.br" at bounding box center [196, 417] width 94 height 15
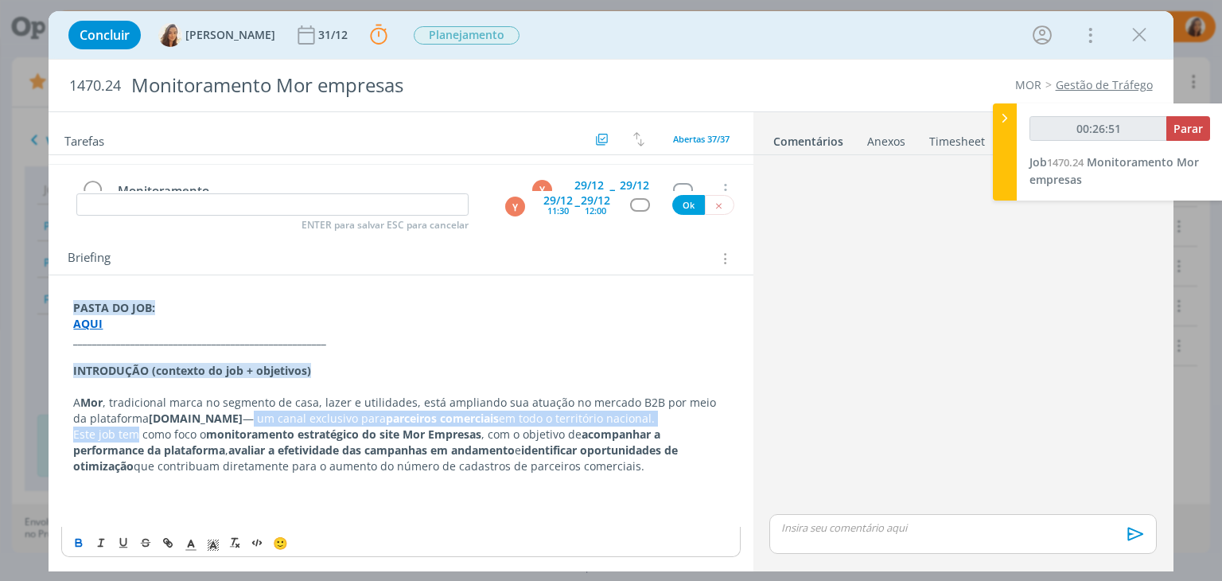
drag, startPoint x: 258, startPoint y: 418, endPoint x: 134, endPoint y: 425, distance: 123.4
click at [134, 425] on div "PASTA DO JOB: AQUI _____________________________________________________ INTROD…" at bounding box center [400, 410] width 678 height 232
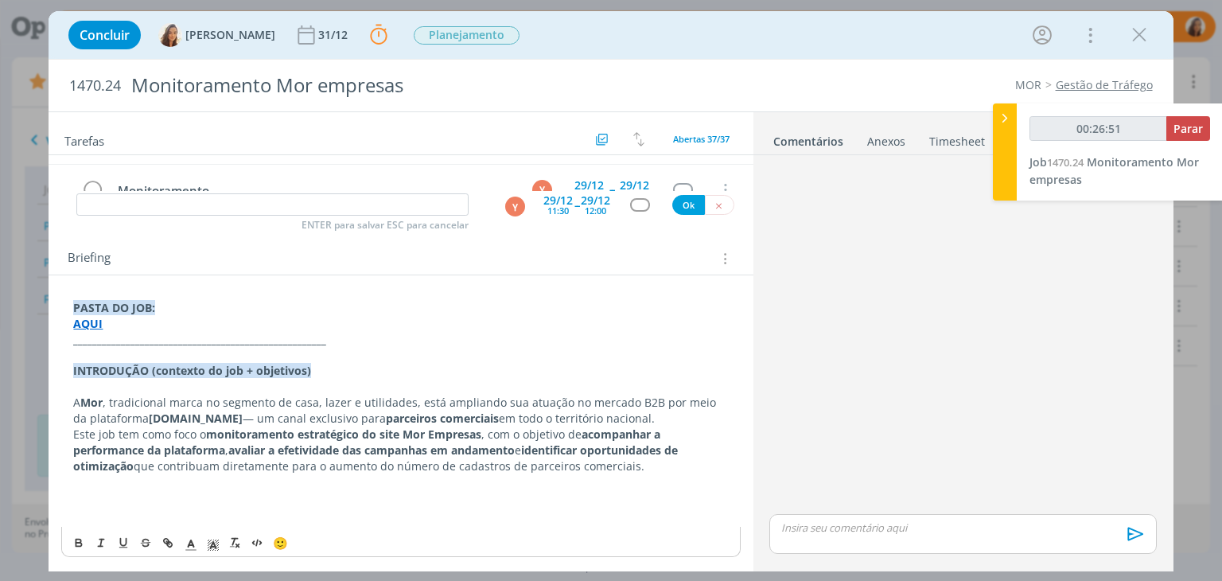
click at [150, 418] on strong "empresas.mor.com.br" at bounding box center [196, 417] width 94 height 15
drag, startPoint x: 134, startPoint y: 418, endPoint x: 256, endPoint y: 419, distance: 121.7
click at [256, 419] on p "A Mor , tradicional marca no segmento de casa, lazer e utilidades, está amplian…" at bounding box center [400, 410] width 655 height 32
click at [161, 538] on button "dialog" at bounding box center [168, 542] width 22 height 19
paste input "https://empresas.mor.com.br/"
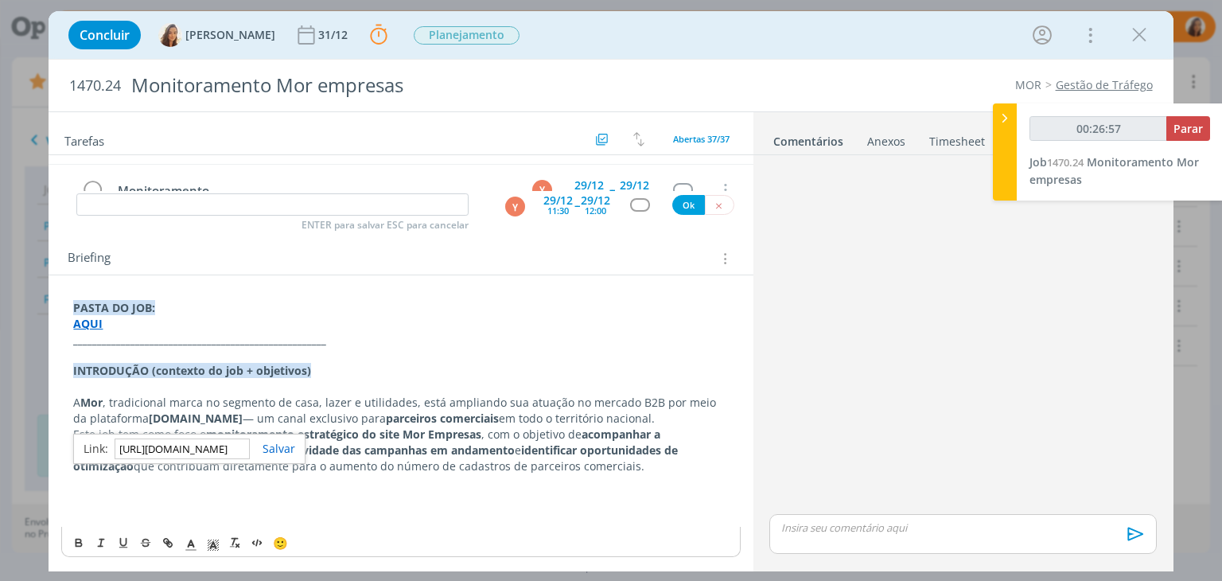
scroll to position [0, 19]
click at [277, 445] on link "dialog" at bounding box center [272, 448] width 45 height 15
click at [273, 421] on p "A Mor , tradicional marca no segmento de casa, lazer e utilidades, está amplian…" at bounding box center [400, 410] width 655 height 32
click at [474, 40] on span "Planejamento" at bounding box center [467, 35] width 106 height 18
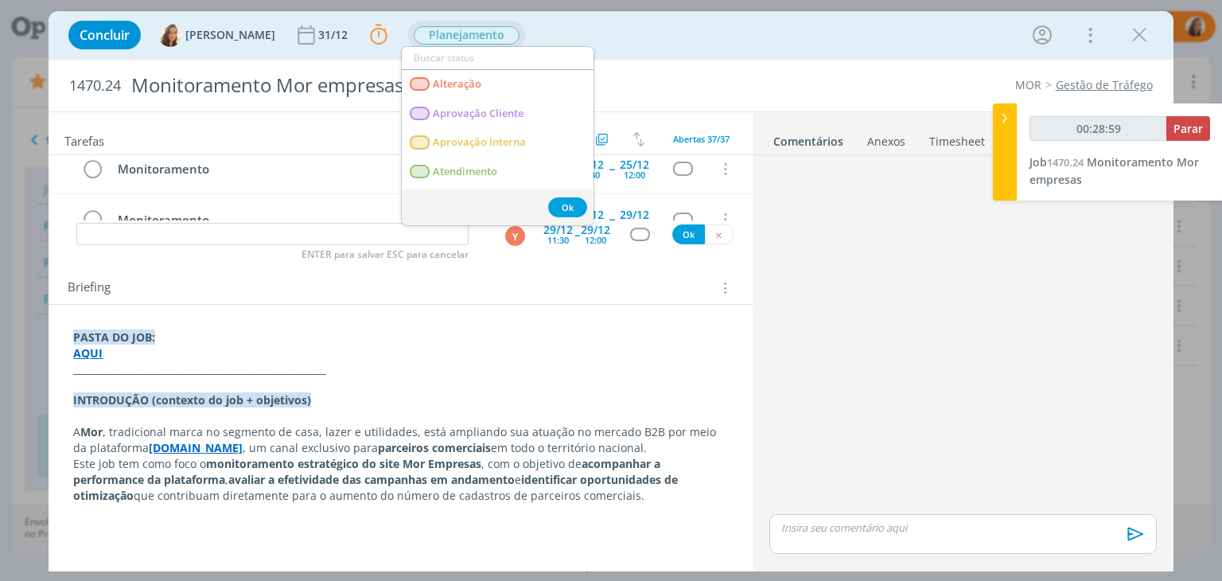
scroll to position [161, 0]
click at [682, 30] on div "Concluir Vanessa Feron 31/12 Parar Apontar Data * 02/09/2025 Horas * 00:00 Tare…" at bounding box center [610, 35] width 1100 height 38
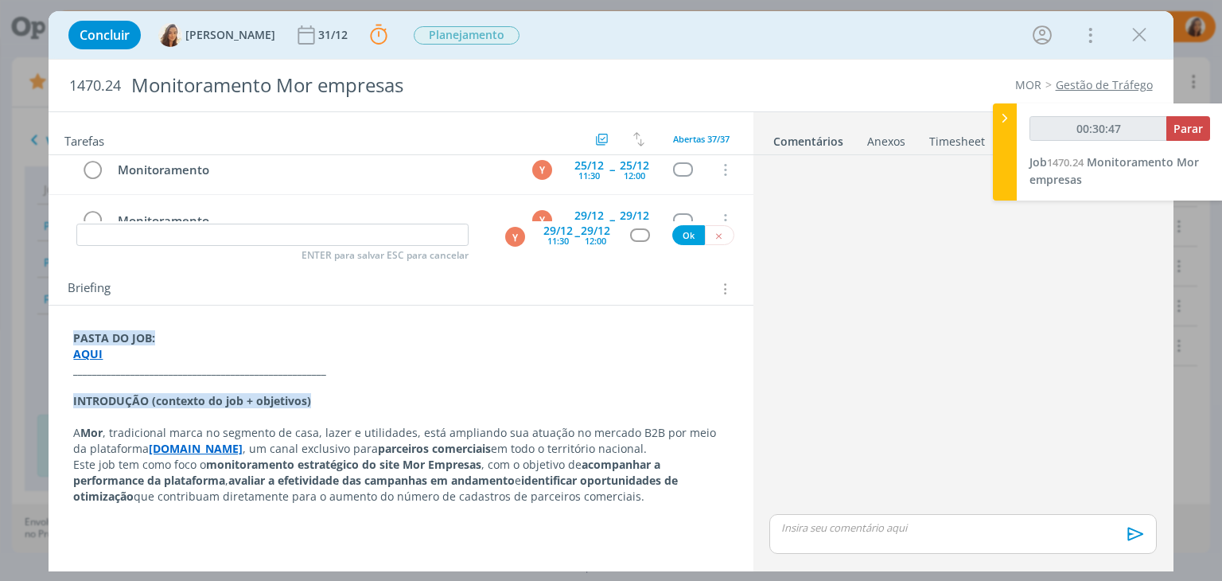
drag, startPoint x: 603, startPoint y: 494, endPoint x: 95, endPoint y: 500, distance: 507.5
click at [95, 500] on p "Este job tem como foco o monitoramento estratégico do site Mor Empresas , com o…" at bounding box center [400, 481] width 655 height 48
click at [693, 507] on p "dialog" at bounding box center [400, 511] width 655 height 16
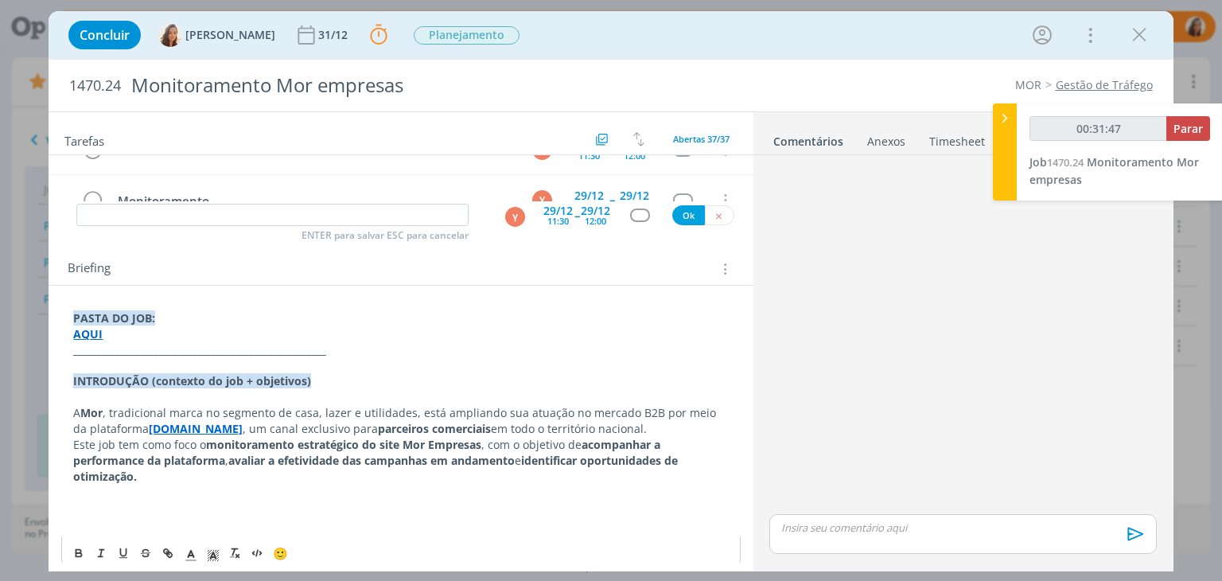
scroll to position [191, 0]
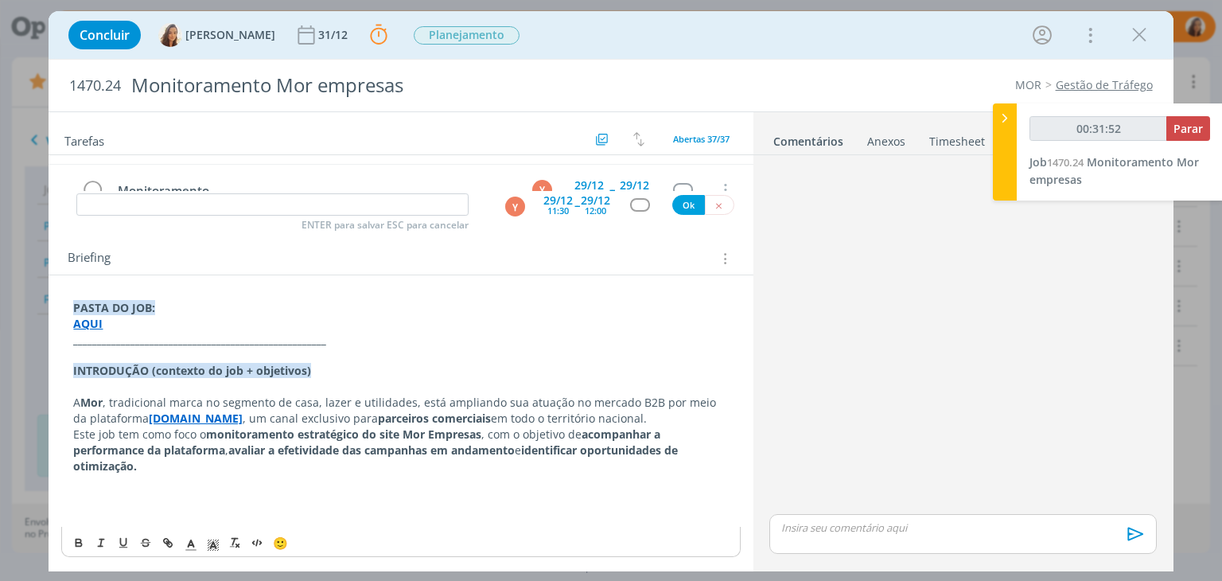
click at [109, 401] on p "A Mor , tradicional marca no segmento de casa, lazer e utilidades, está amplian…" at bounding box center [400, 410] width 655 height 32
click at [255, 471] on p "Este job tem como foco o monitoramento estratégico do site Mor Empresas , com o…" at bounding box center [400, 450] width 655 height 48
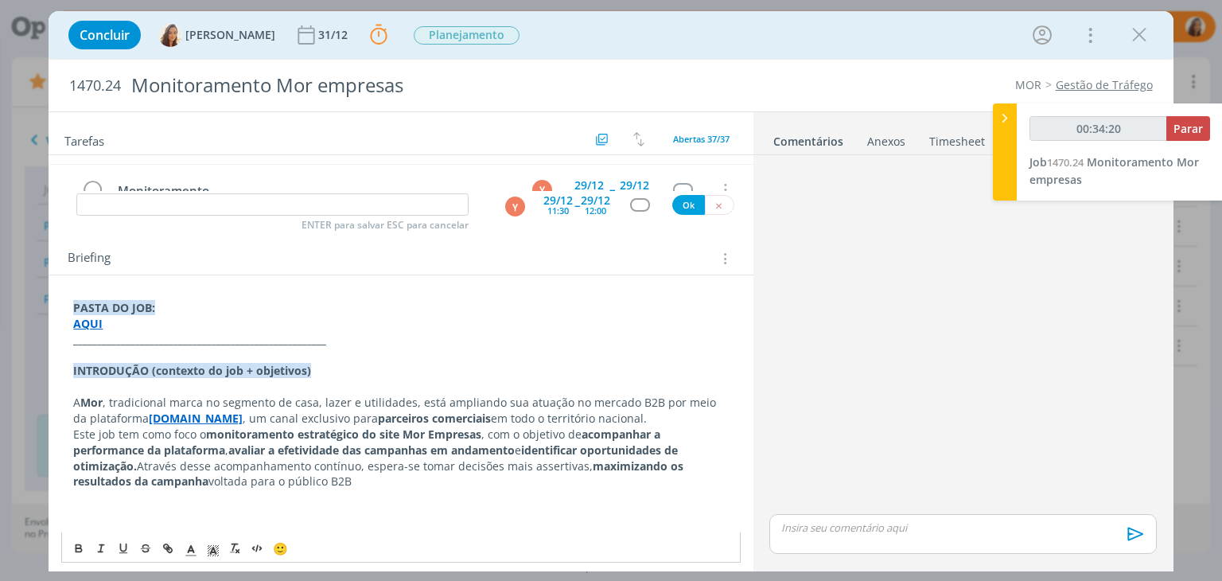
scroll to position [207, 0]
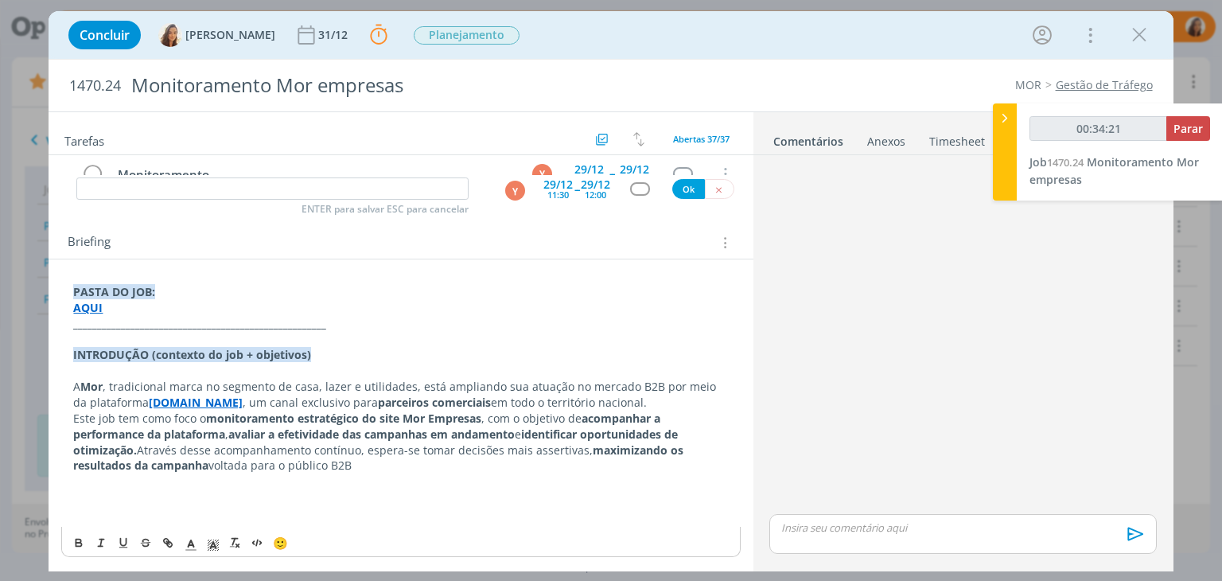
click at [382, 503] on p "dialog" at bounding box center [400, 497] width 655 height 16
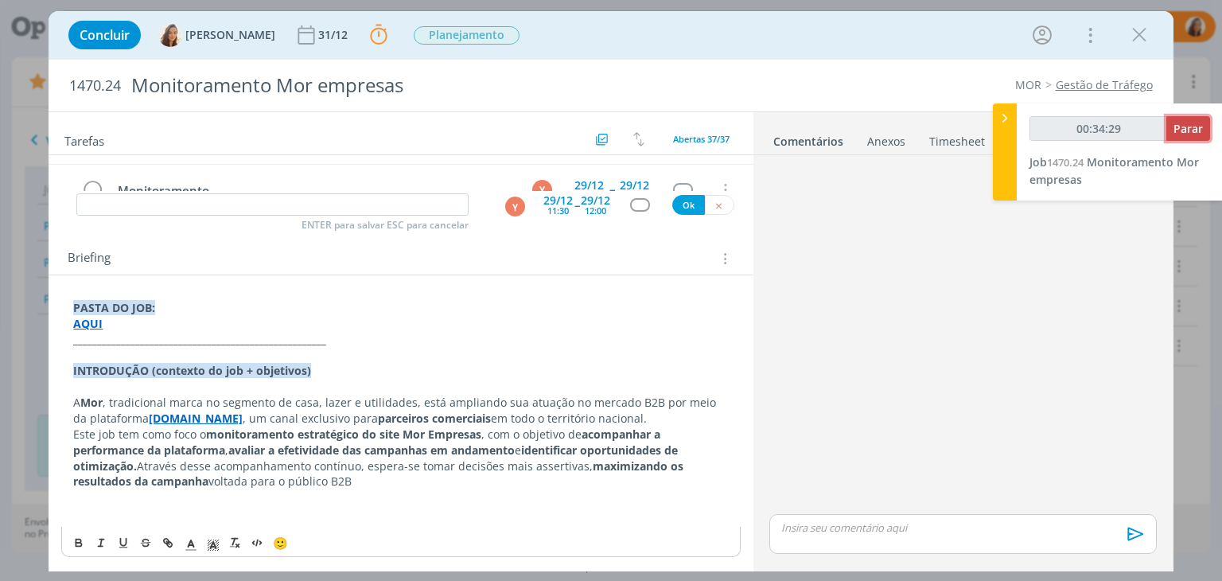
click at [1194, 128] on span "Parar" at bounding box center [1187, 128] width 29 height 15
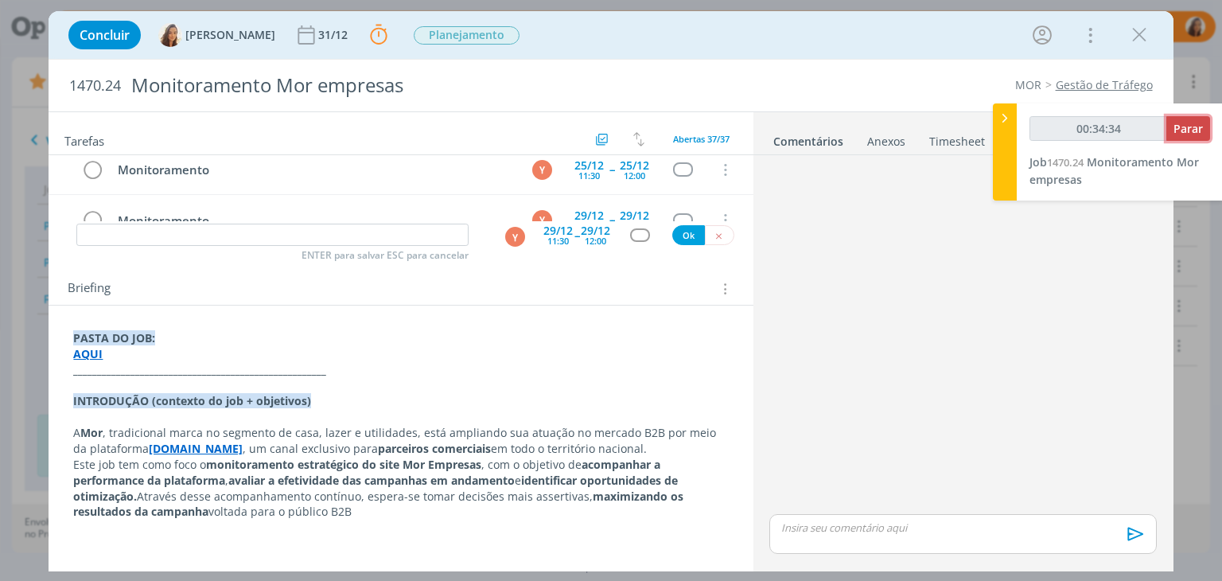
click at [1199, 122] on span "Parar" at bounding box center [1187, 128] width 29 height 15
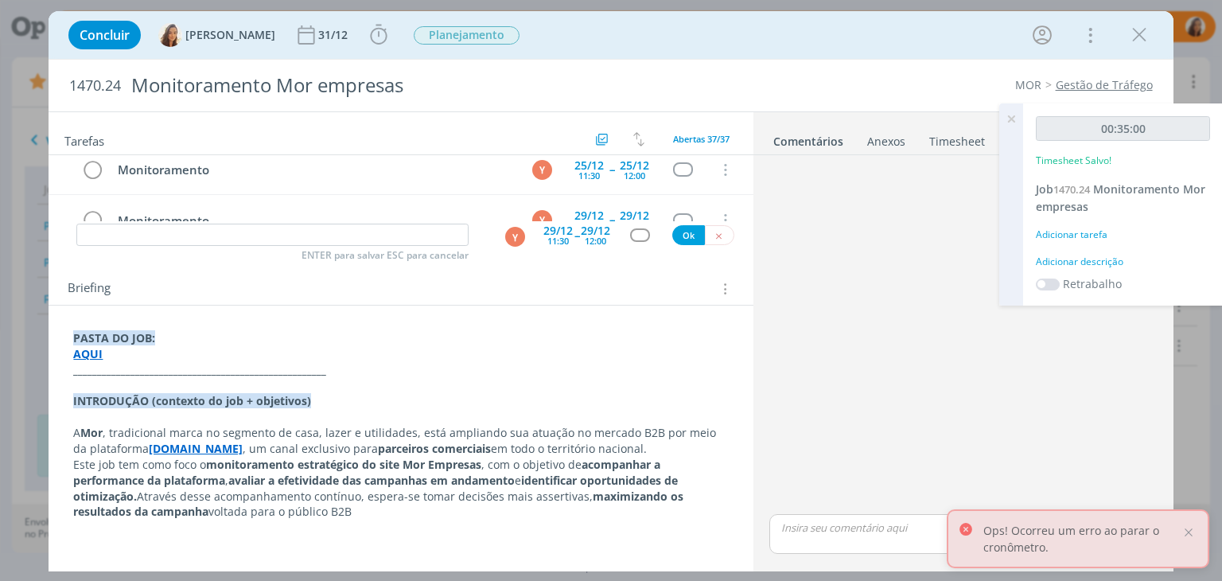
click at [1116, 263] on div "Adicionar descrição" at bounding box center [1123, 262] width 174 height 14
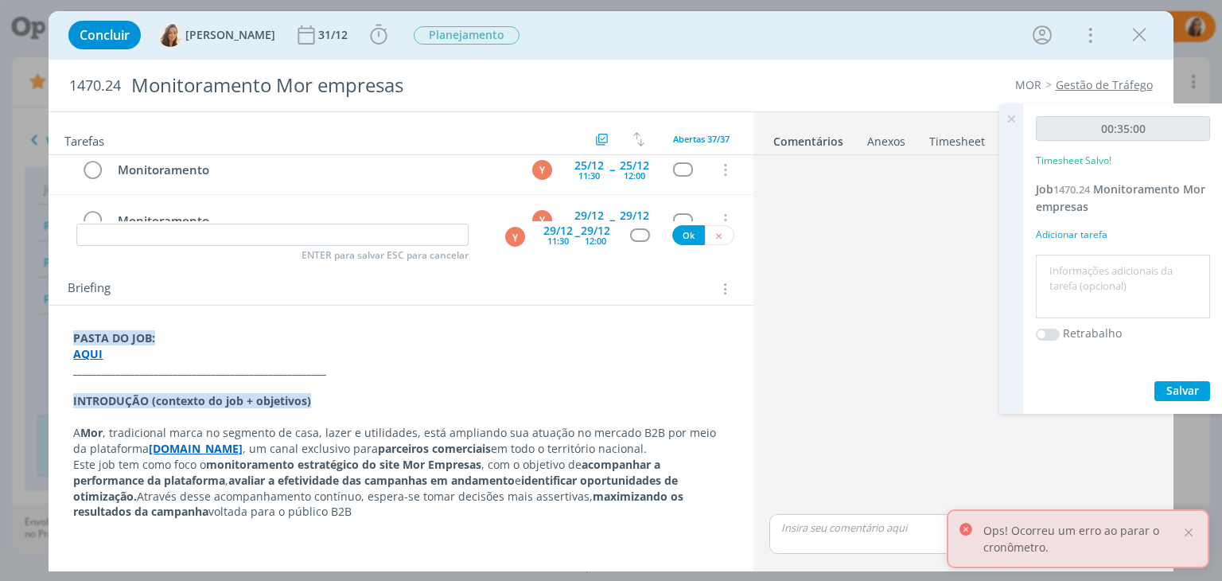
click at [1116, 263] on textarea at bounding box center [1123, 286] width 166 height 56
click at [1191, 395] on span "Salvar" at bounding box center [1182, 390] width 33 height 15
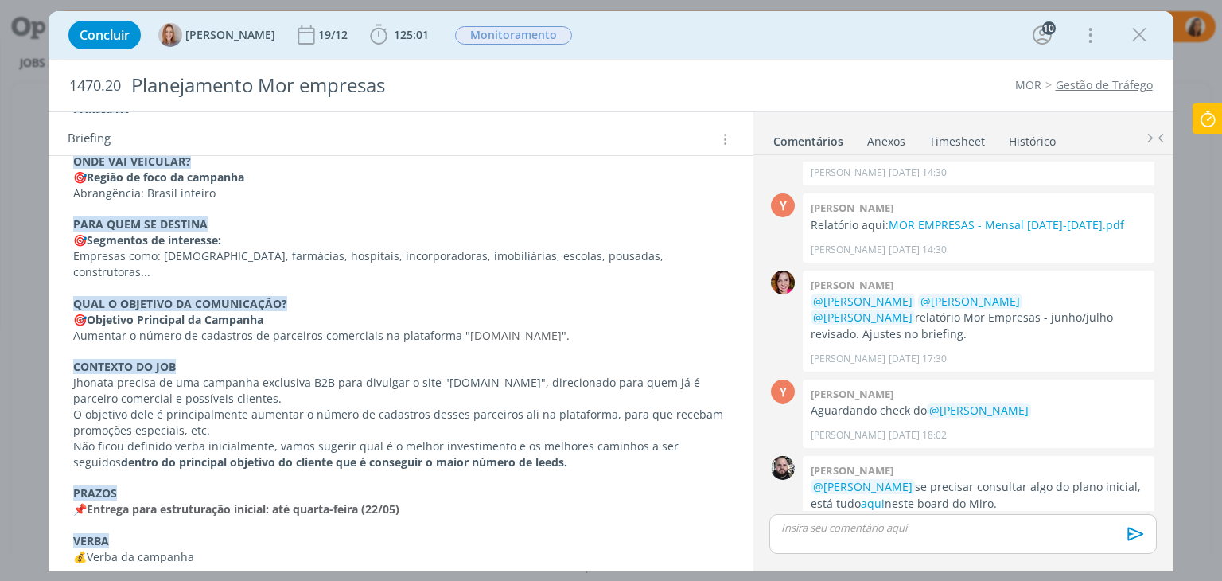
scroll to position [2147, 0]
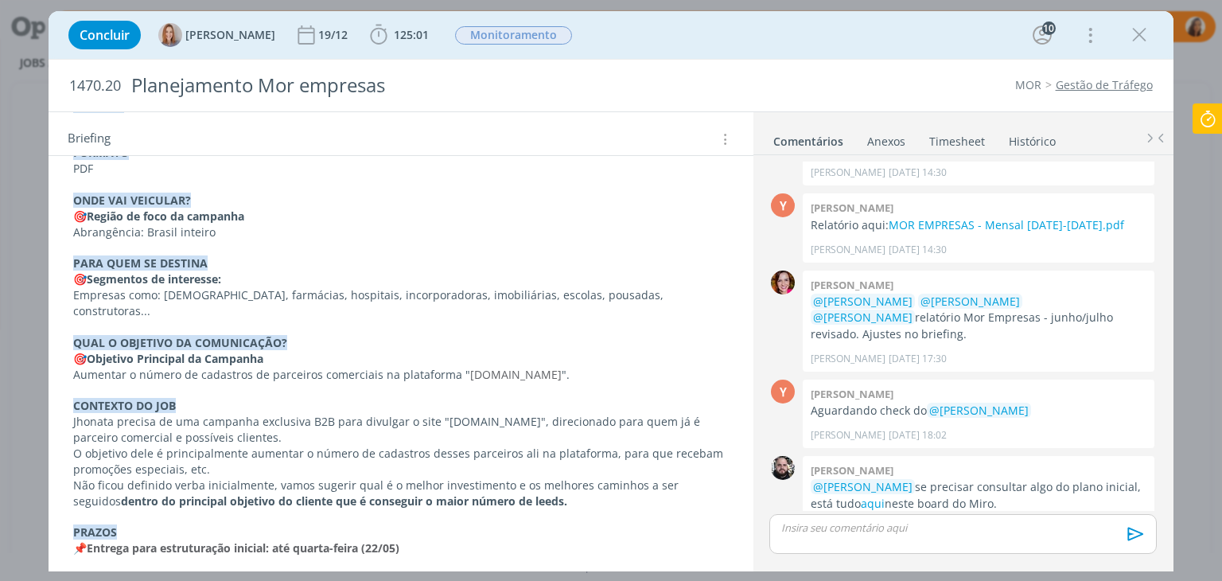
drag, startPoint x: 532, startPoint y: 407, endPoint x: 72, endPoint y: 195, distance: 507.1
copy div "ONDE VAI VEICULAR? 🎯 Região de foco da campanha Abrangência: Brasil inteiro PAR…"
click at [696, 508] on p "dialog" at bounding box center [400, 516] width 655 height 16
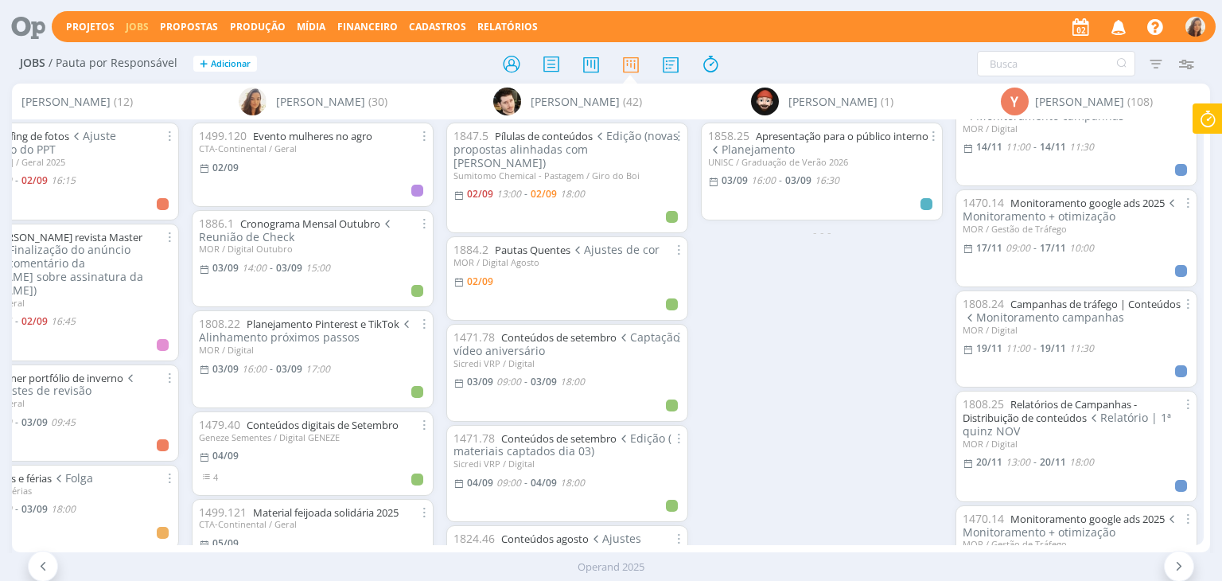
scroll to position [7677, 0]
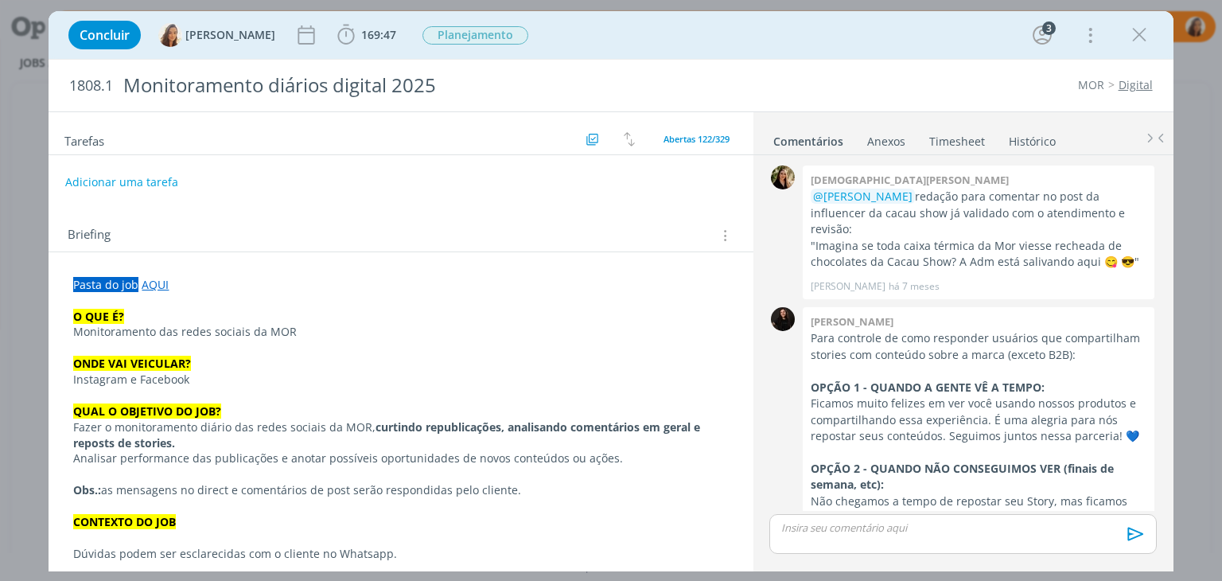
scroll to position [1739, 0]
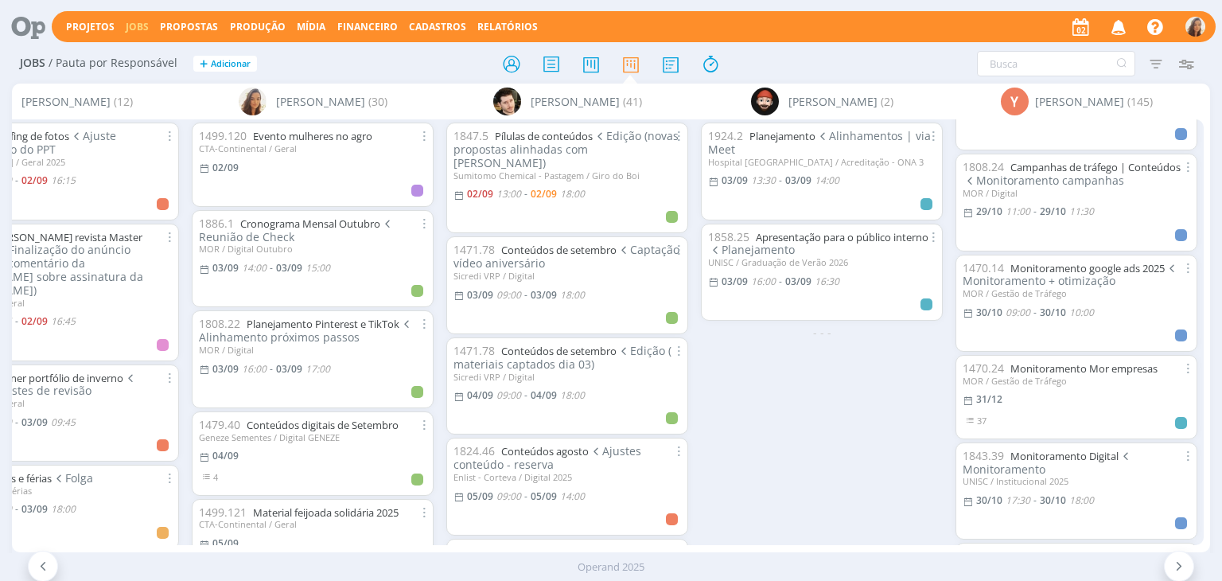
scroll to position [7797, 0]
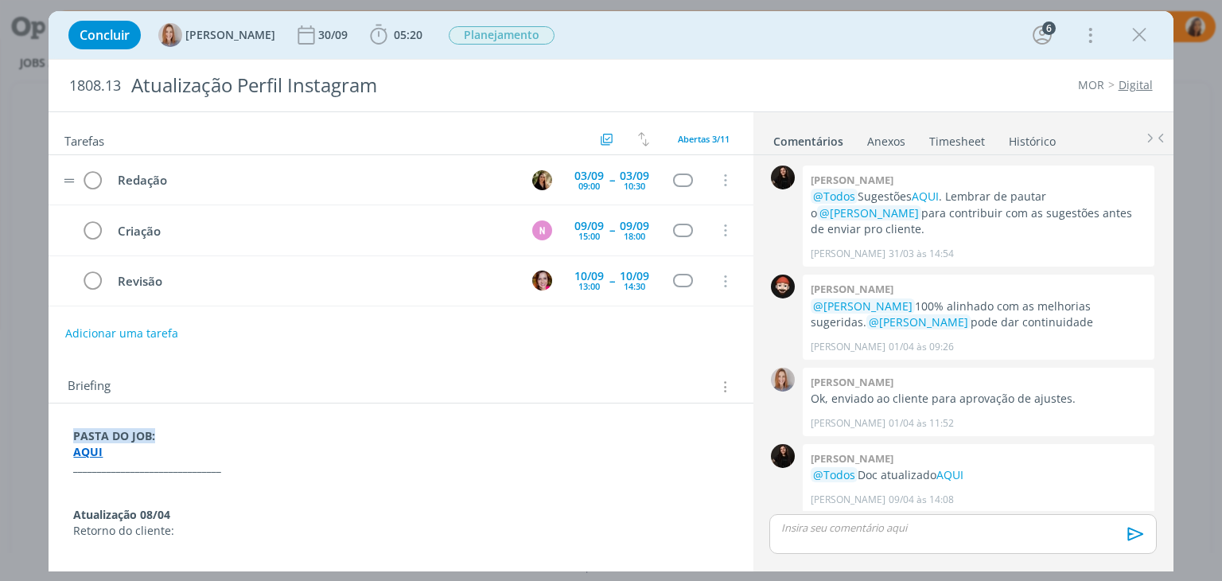
scroll to position [585, 0]
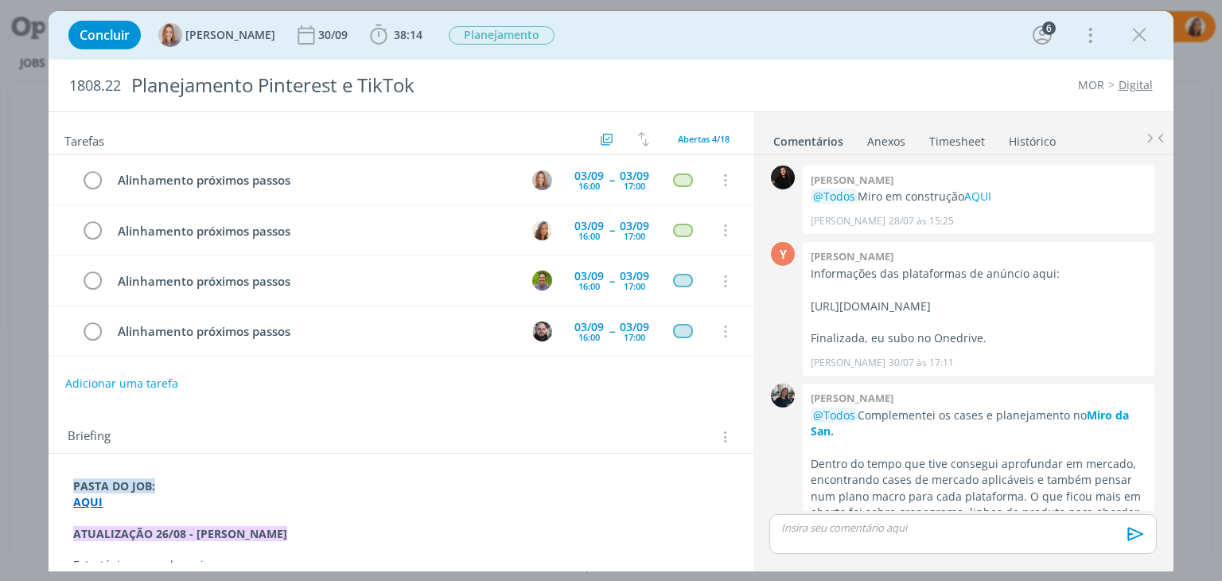
scroll to position [696, 0]
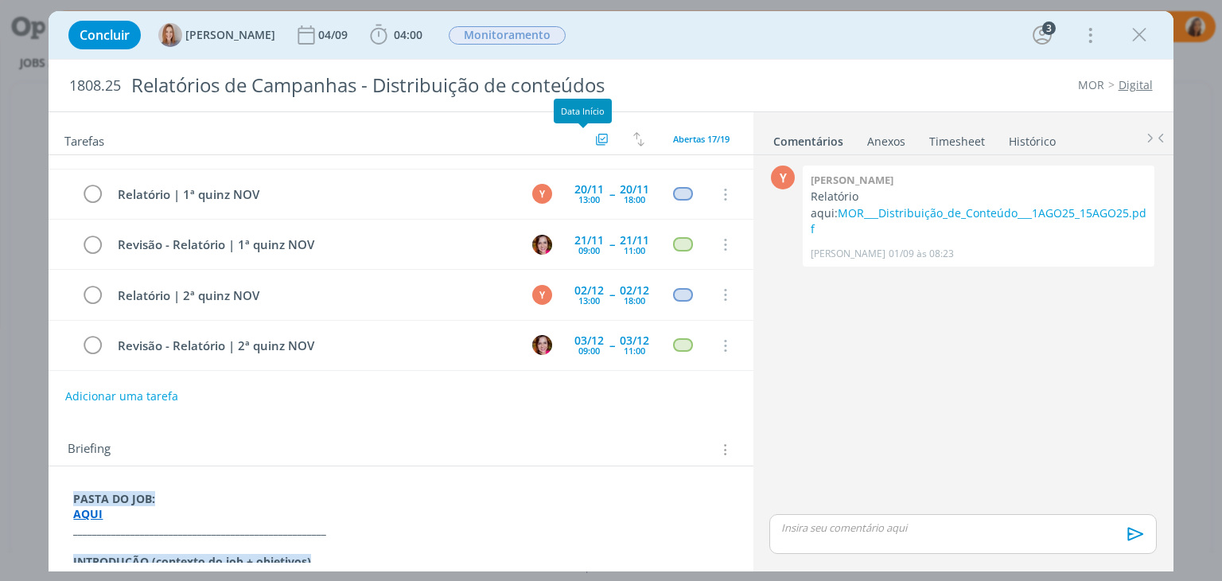
scroll to position [649, 0]
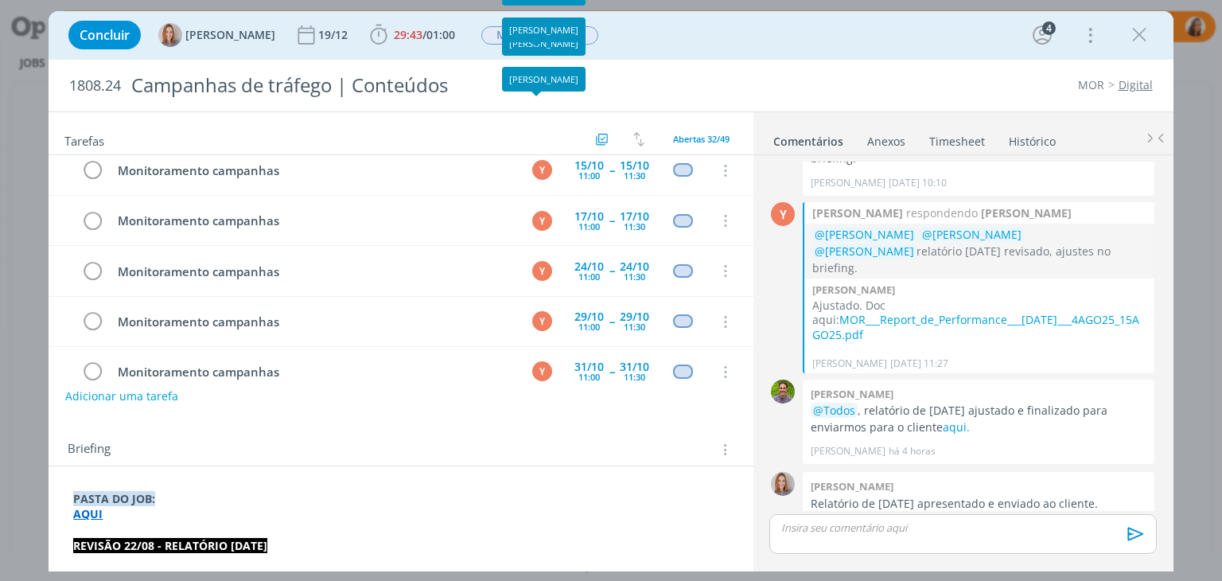
scroll to position [716, 0]
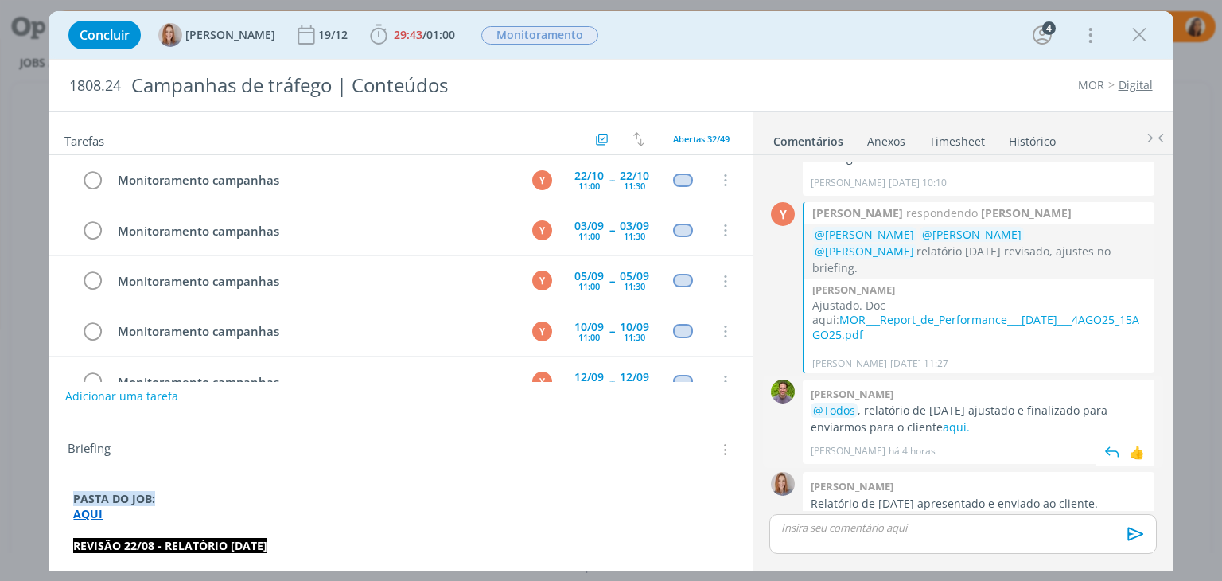
scroll to position [725, 0]
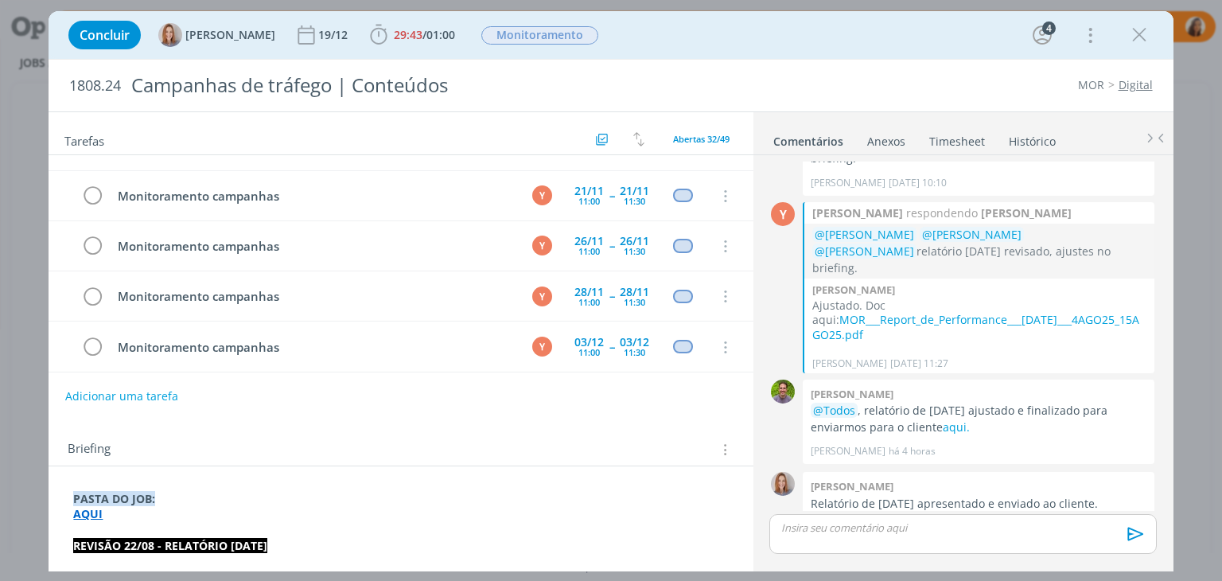
scroll to position [1377, 0]
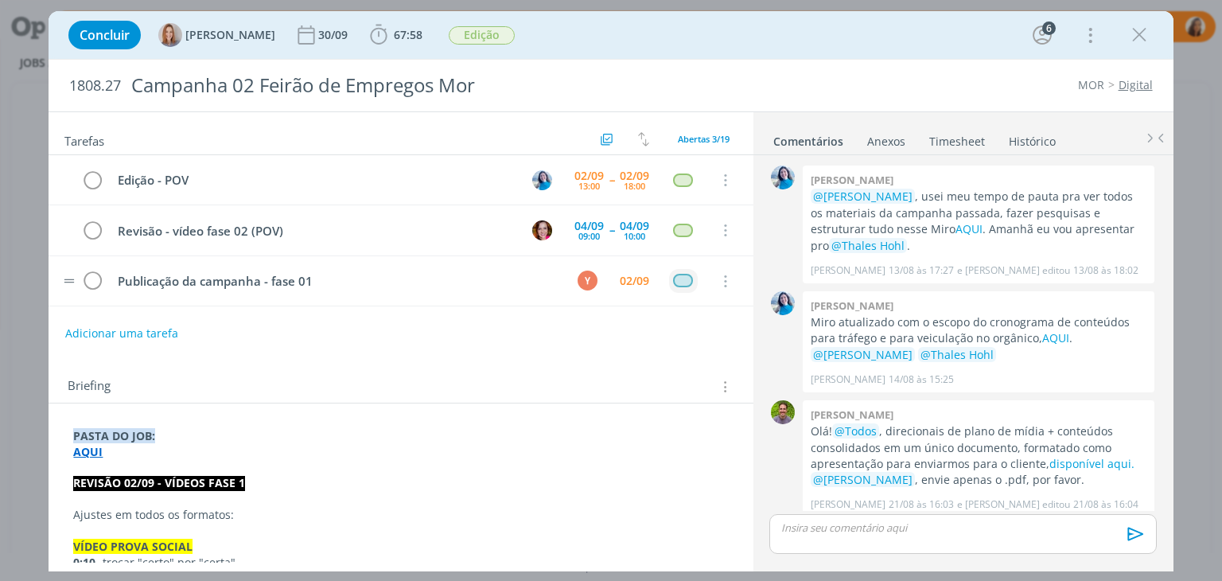
scroll to position [1083, 0]
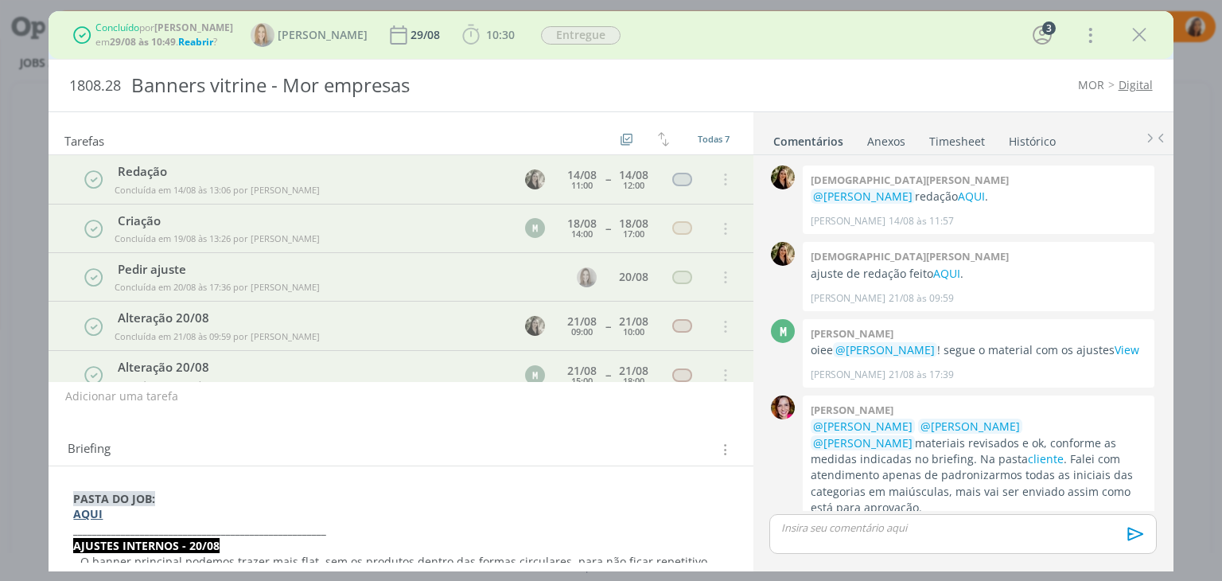
scroll to position [98, 0]
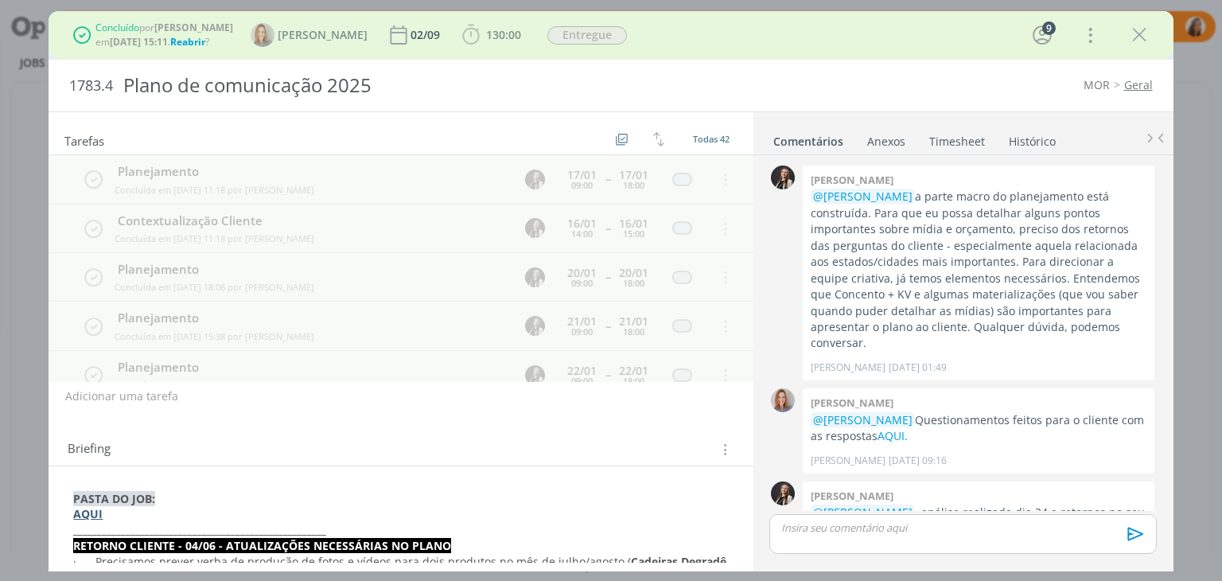
scroll to position [550, 0]
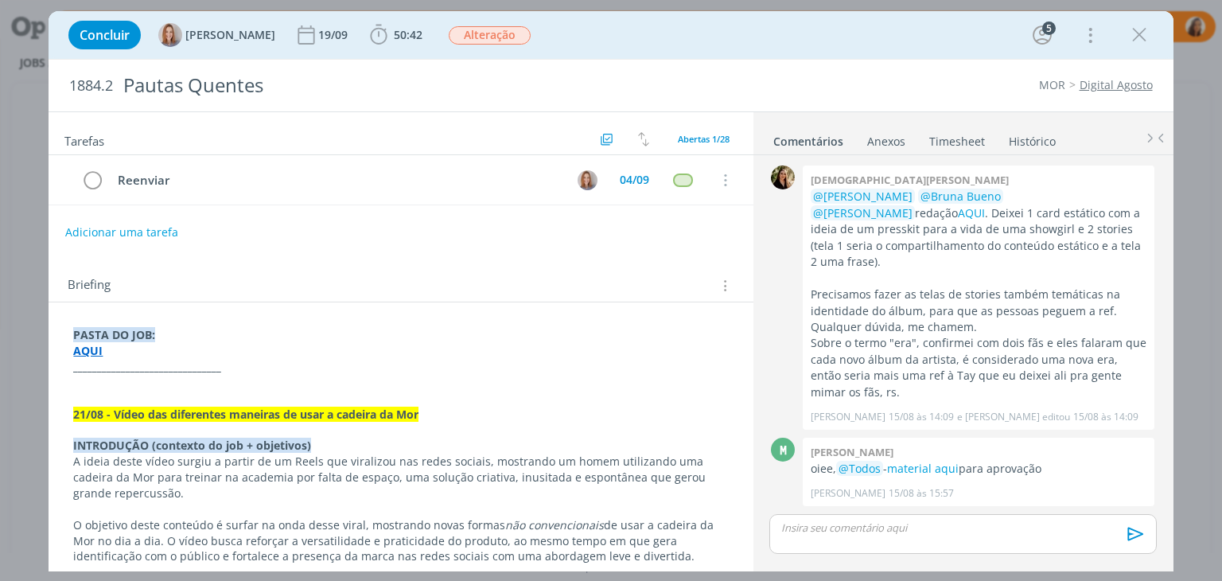
scroll to position [1076, 0]
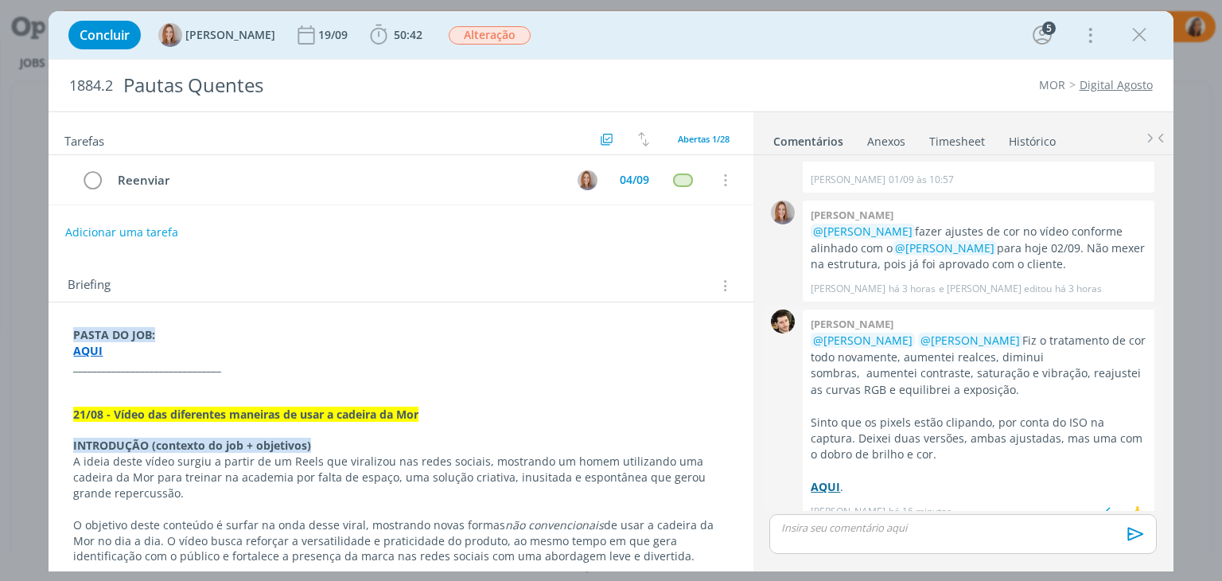
click at [830, 479] on strong "AQUI" at bounding box center [824, 486] width 29 height 15
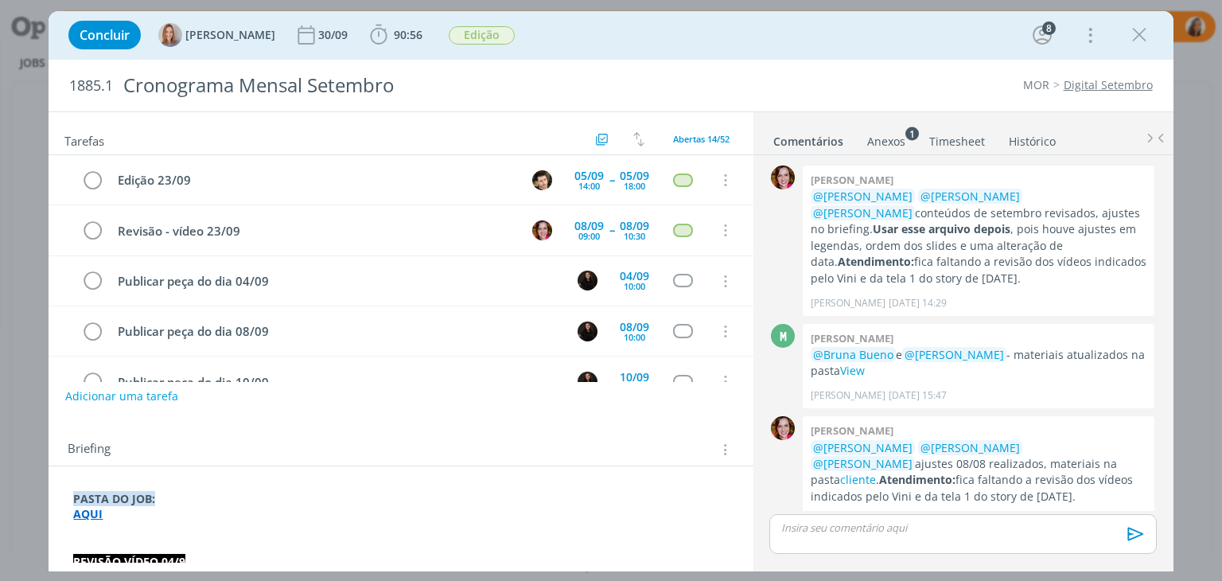
scroll to position [2366, 0]
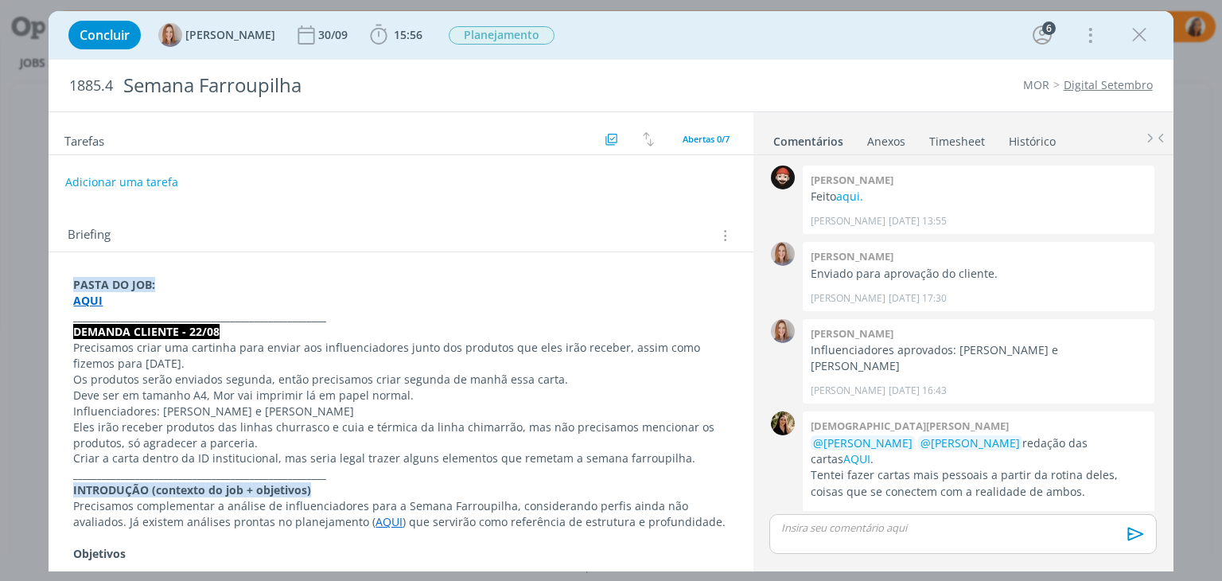
scroll to position [375, 0]
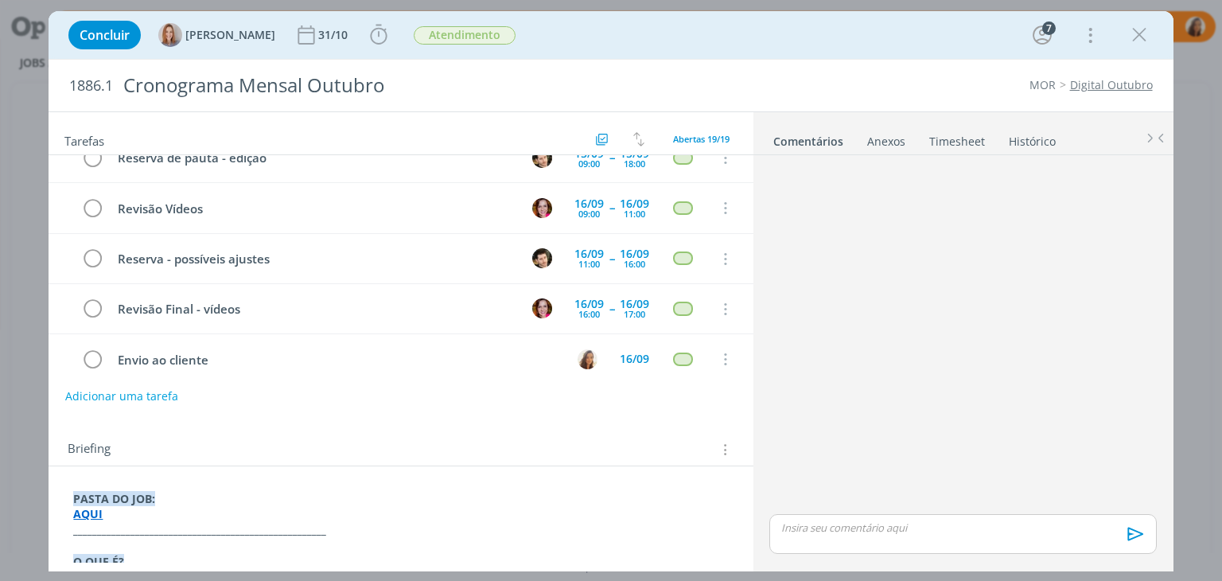
scroll to position [730, 0]
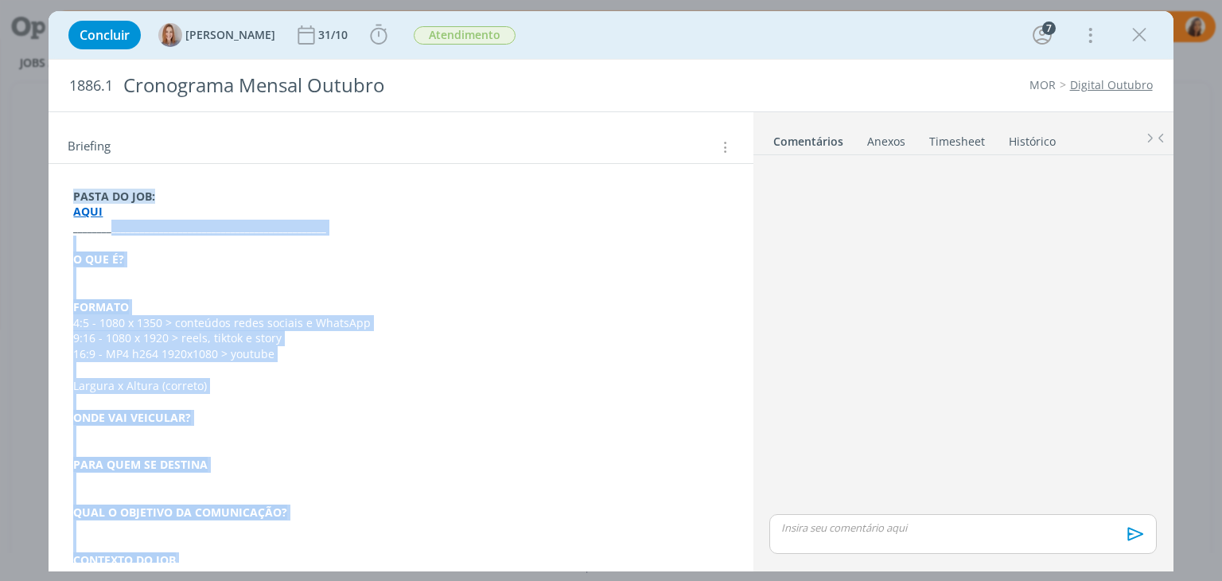
scroll to position [301, 0]
drag, startPoint x: 250, startPoint y: 544, endPoint x: 86, endPoint y: 243, distance: 342.4
click at [86, 243] on div "PASTA DO JOB: AQUI _____________________________________________________ O QUE …" at bounding box center [400, 450] width 678 height 533
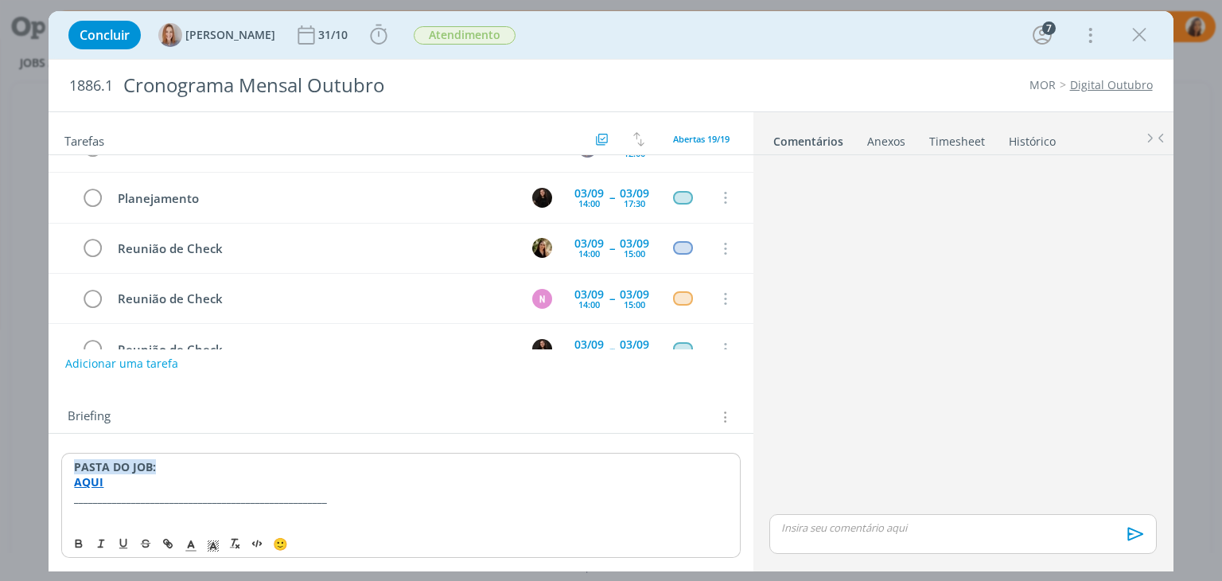
scroll to position [385, 0]
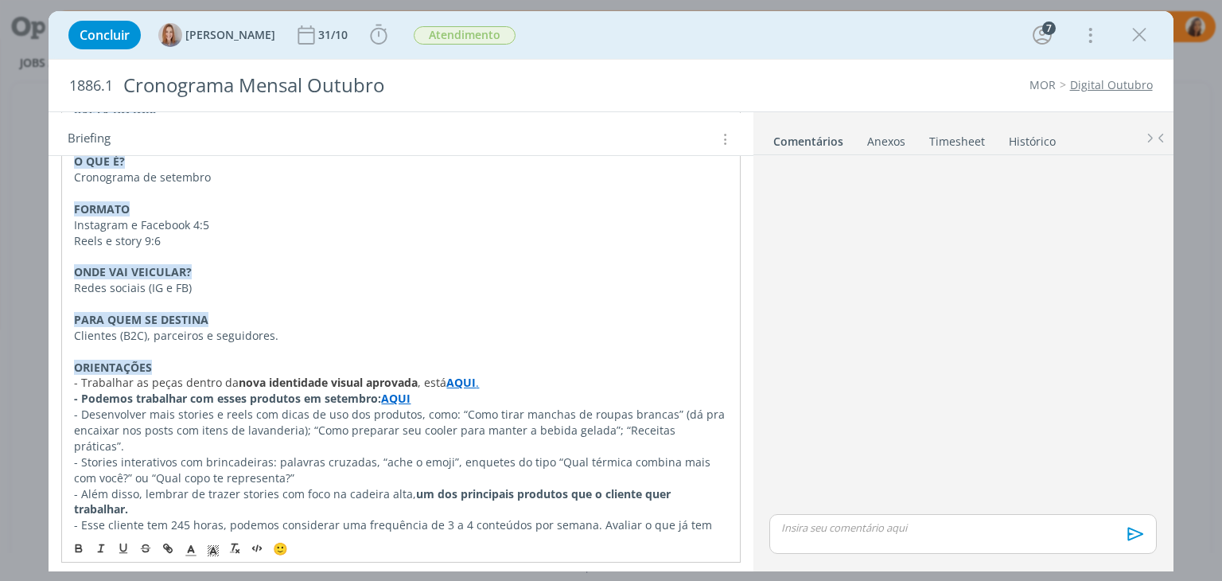
click at [423, 398] on p "- Podemos trabalhar com esses produtos em setembro: AQUI" at bounding box center [400, 399] width 653 height 16
drag, startPoint x: 426, startPoint y: 397, endPoint x: 383, endPoint y: 399, distance: 43.0
click at [383, 399] on p "- Podemos trabalhar com esses produtos em setembro: AQUI" at bounding box center [400, 399] width 653 height 16
click at [216, 179] on p "Cronograma de setembro" at bounding box center [400, 177] width 653 height 16
drag, startPoint x: 362, startPoint y: 397, endPoint x: 60, endPoint y: 395, distance: 302.2
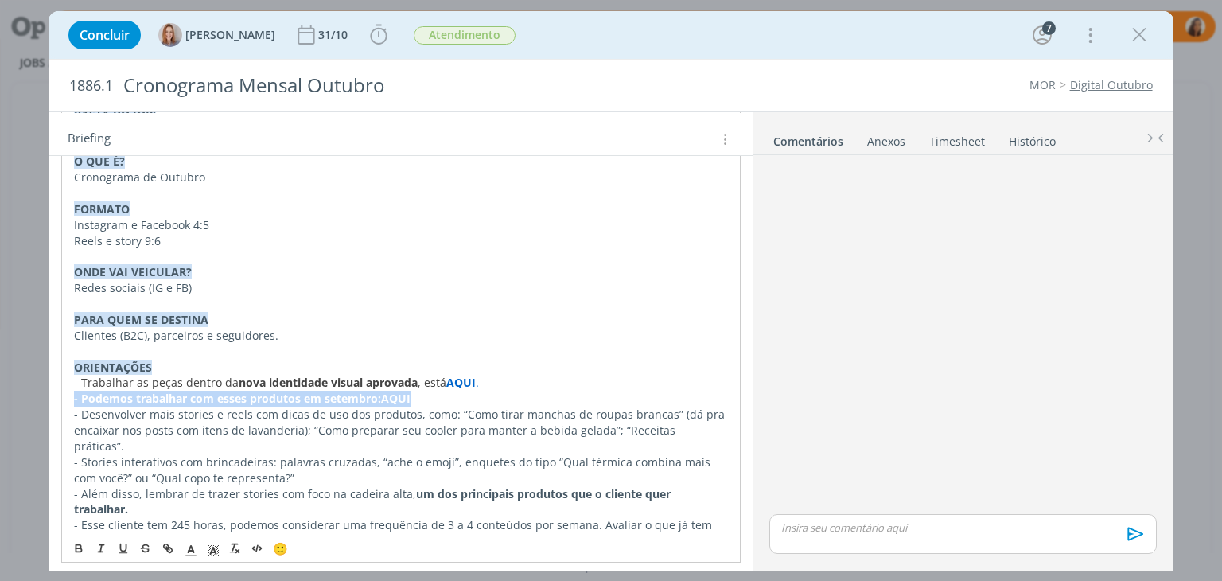
click at [60, 395] on div "PASTA DO JOB: AQUI _____________________________________________________ O QUE …" at bounding box center [401, 344] width 704 height 526
copy p "- Podemos trabalhar com esses produtos em setembro: AQUI"
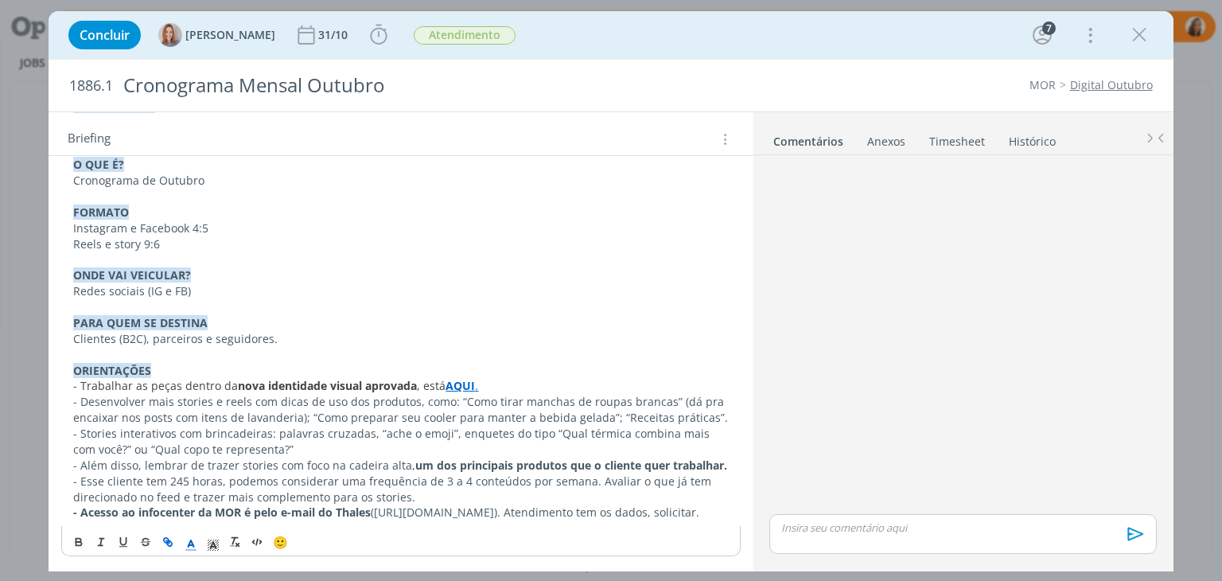
scroll to position [395, 0]
click at [251, 515] on p "- Acesso ao infocenter da MOR é pelo e-mail do Thales ([URL][DOMAIN_NAME]). Ate…" at bounding box center [400, 512] width 655 height 16
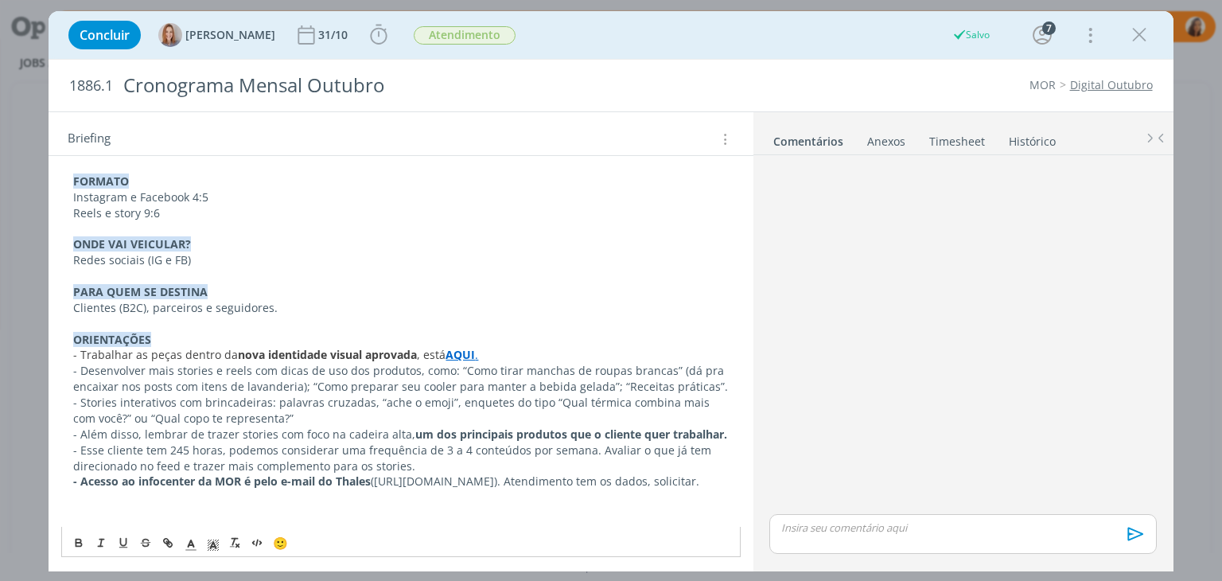
scroll to position [427, 0]
drag, startPoint x: 80, startPoint y: 515, endPoint x: 51, endPoint y: 516, distance: 28.7
click at [51, 516] on div "PASTA DO JOB: AQUI _____________________________________________________ O QUE …" at bounding box center [401, 308] width 704 height 510
click at [72, 515] on div "PASTA DO JOB: AQUI _____________________________________________________ O QUE …" at bounding box center [400, 299] width 678 height 454
click at [276, 541] on span "🙂" at bounding box center [280, 542] width 15 height 16
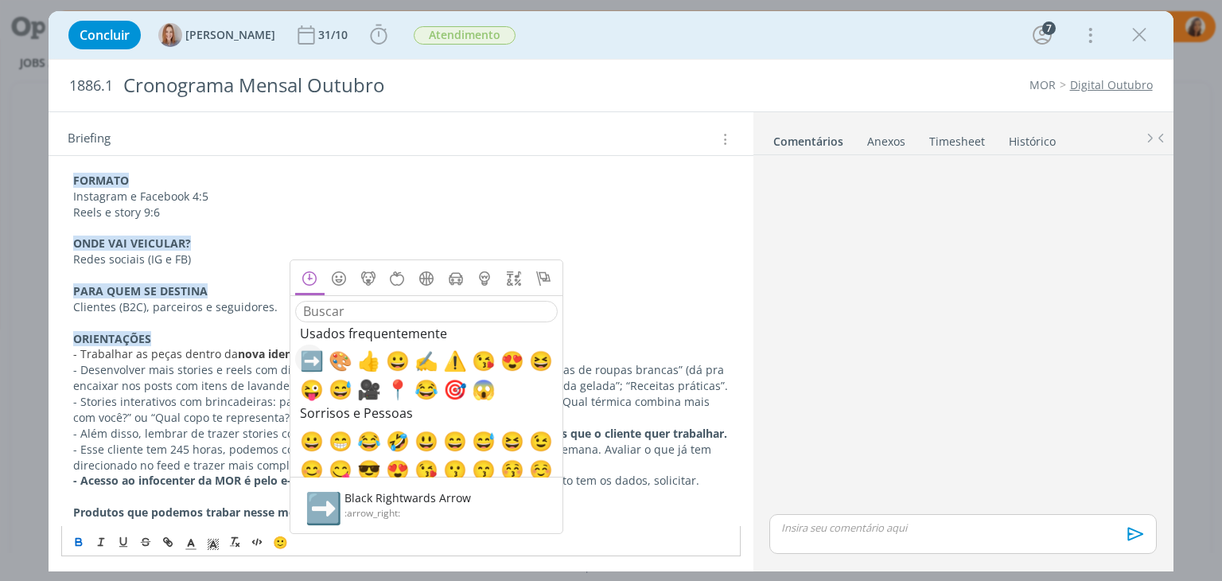
click at [310, 354] on span "➡️" at bounding box center [309, 358] width 19 height 19
click at [174, 491] on p "dialog" at bounding box center [400, 496] width 655 height 16
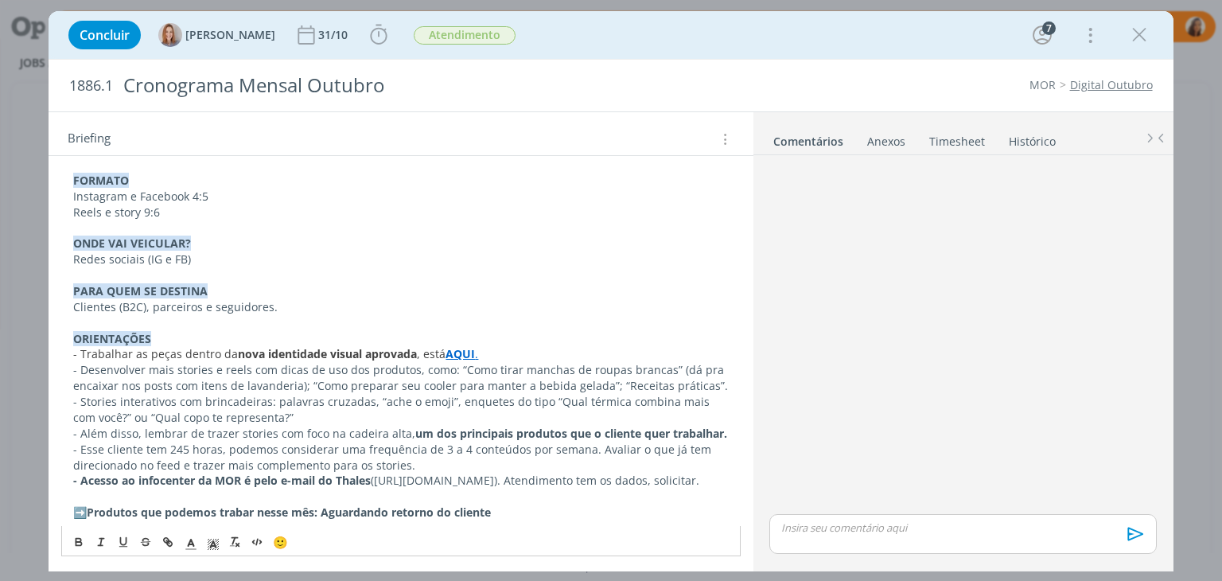
click at [518, 512] on p "﻿ ➡️ ﻿ Produtos que podemos trabar nesse mês: Aguardando retorno do cliente" at bounding box center [400, 512] width 655 height 16
drag, startPoint x: 322, startPoint y: 515, endPoint x: 686, endPoint y: 513, distance: 363.5
click at [686, 513] on p "﻿ ➡️ ﻿ Produtos que podemos trabar nesse mês: Aguardando retorno do cliente e d…" at bounding box center [400, 512] width 655 height 16
click at [83, 539] on icon "dialog" at bounding box center [78, 541] width 13 height 13
click at [191, 538] on span "dialog" at bounding box center [191, 541] width 22 height 19
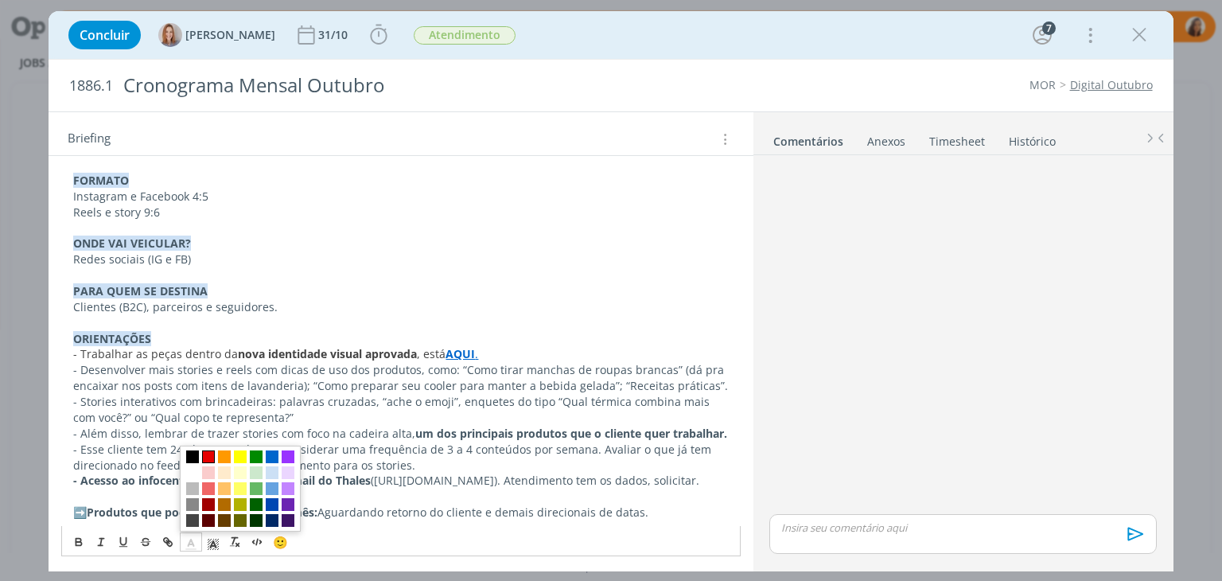
click at [208, 456] on span "dialog" at bounding box center [208, 456] width 13 height 13
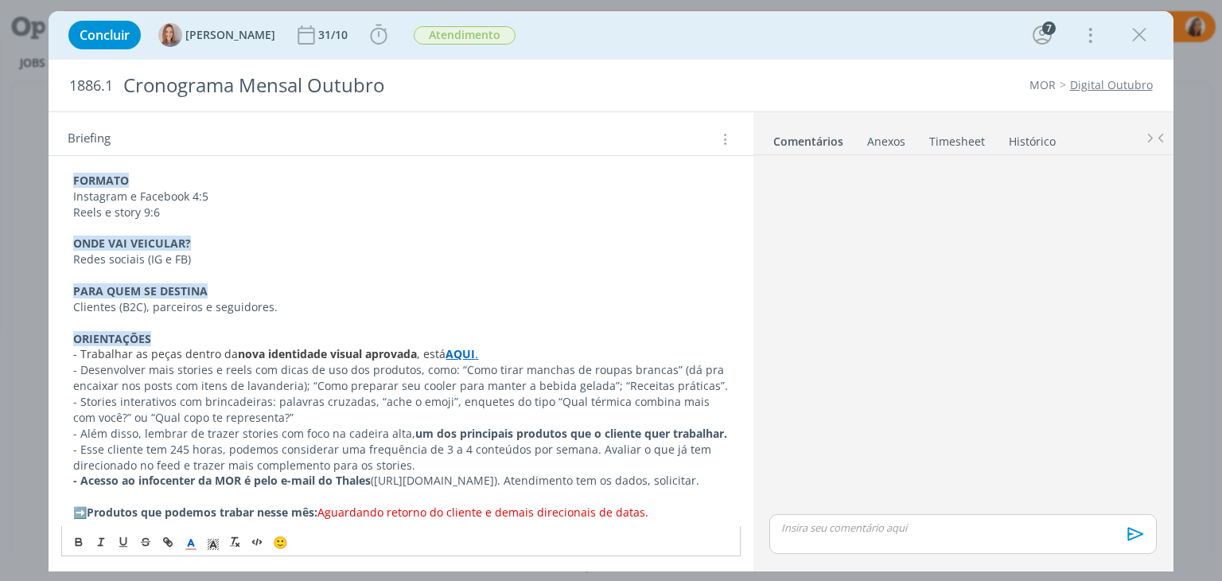
click at [662, 515] on p "﻿ ➡️ ﻿ Produtos que podemos trabar nesse mês: Aguardando retorno do cliente e d…" at bounding box center [400, 512] width 655 height 16
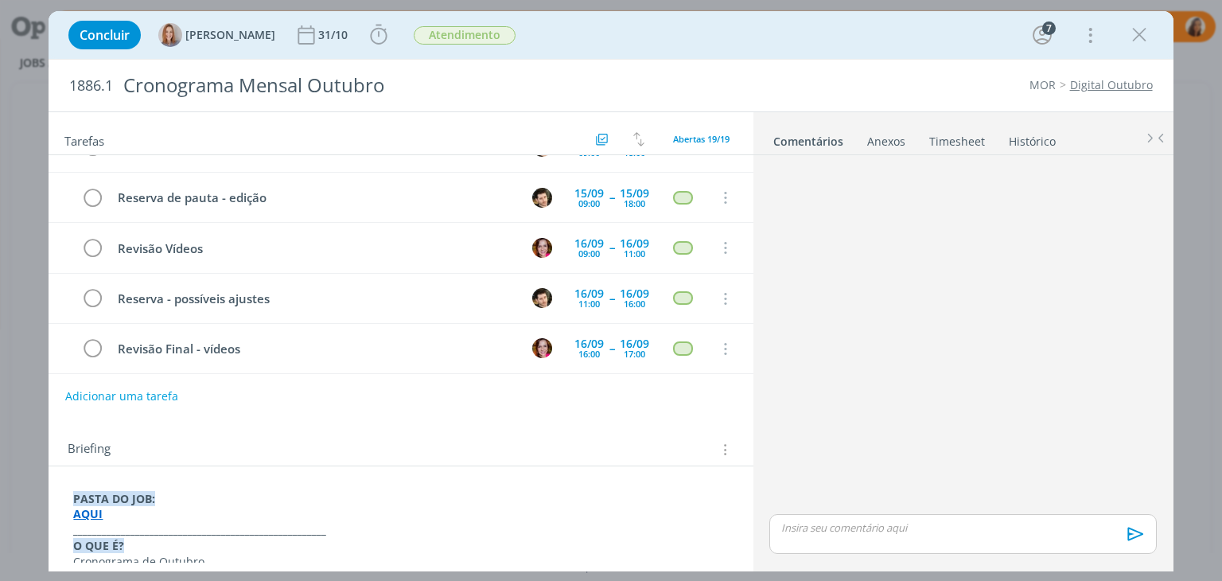
scroll to position [730, 0]
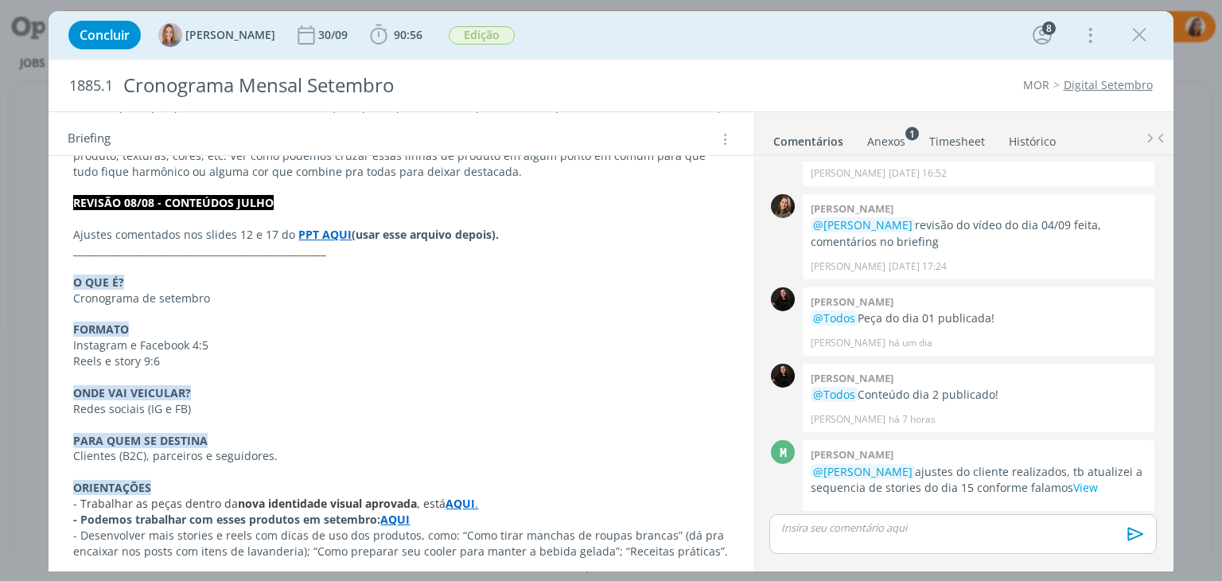
scroll to position [1346, 0]
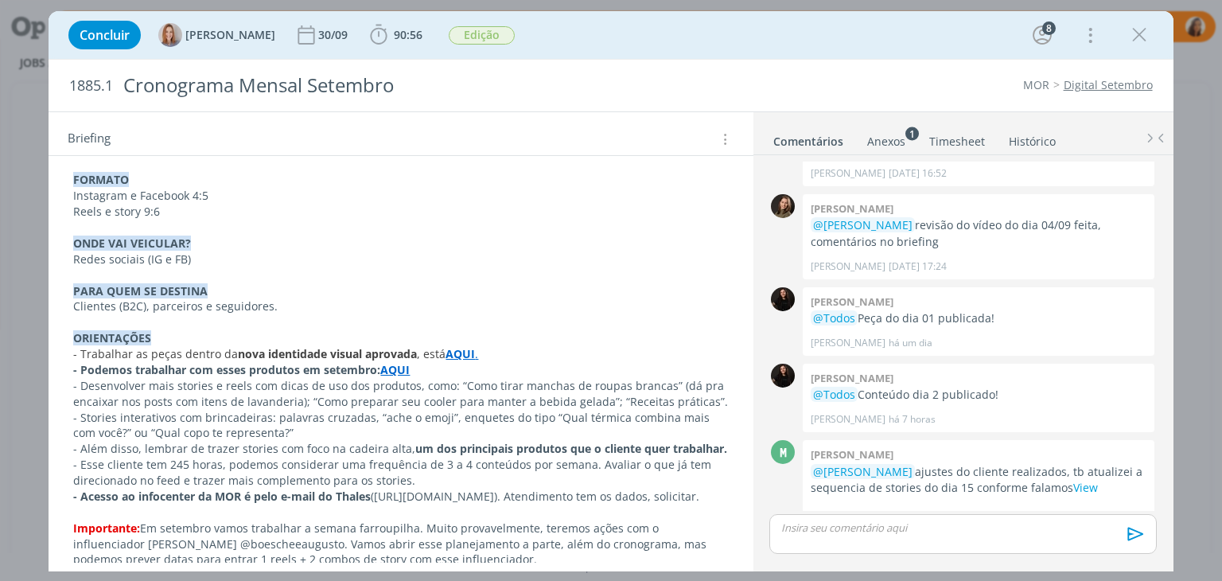
drag, startPoint x: 454, startPoint y: 548, endPoint x: 394, endPoint y: 535, distance: 61.0
click at [394, 535] on p "Importante: Em setembro vamos trabalhar a semana farroupilha. Muito provavelmen…" at bounding box center [400, 544] width 655 height 48
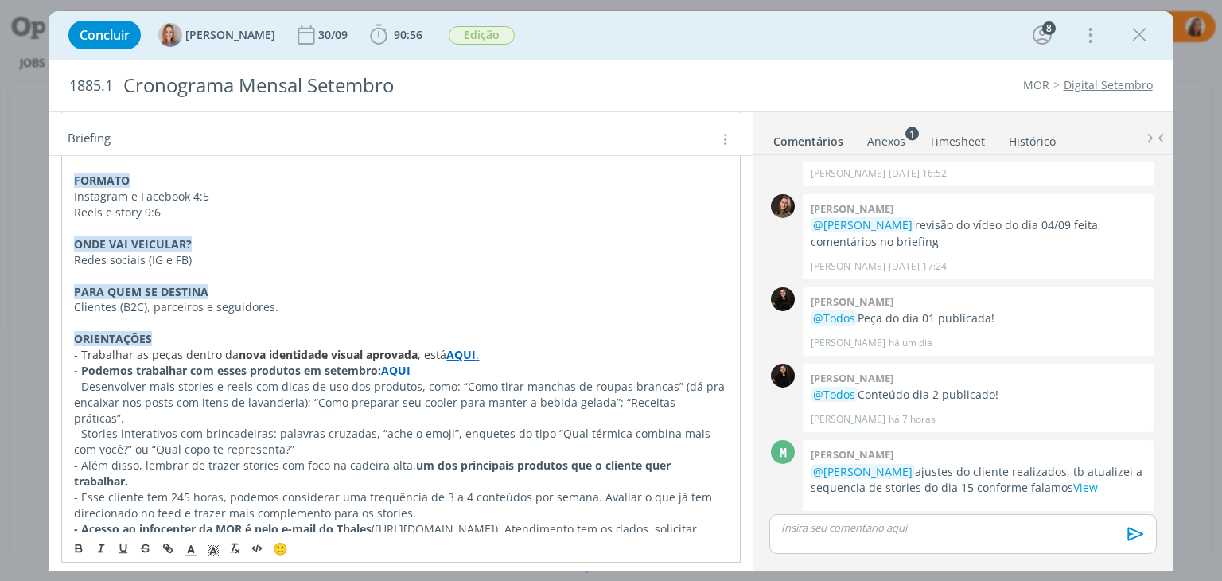
click at [270, 521] on strong "- Acesso ao infocenter da MOR é pelo e-mail do Thales" at bounding box center [222, 528] width 297 height 15
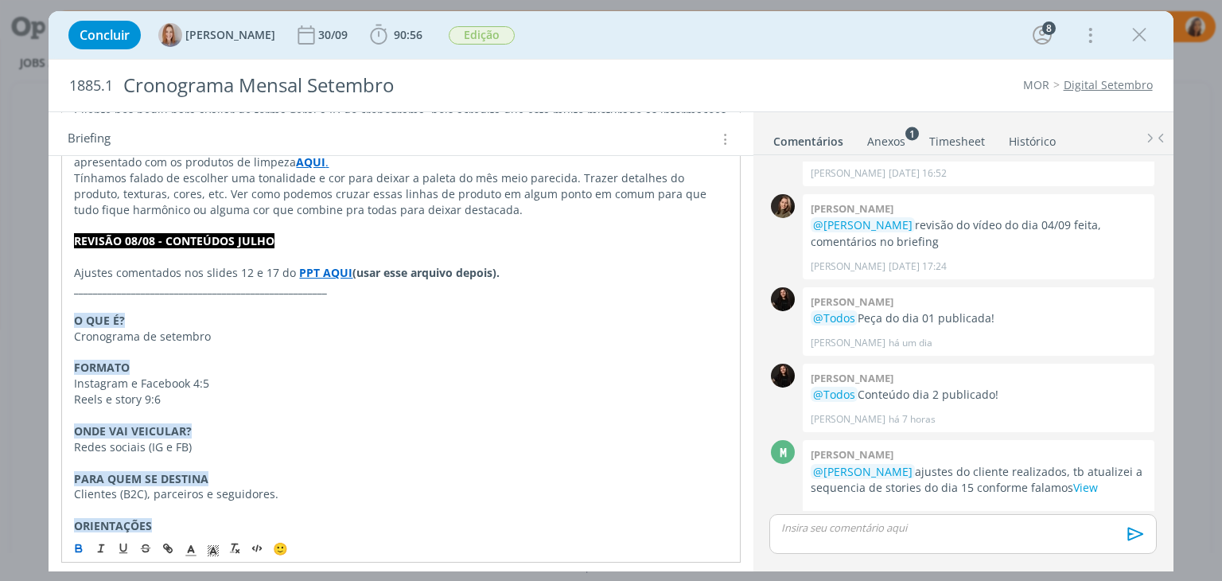
scroll to position [1154, 0]
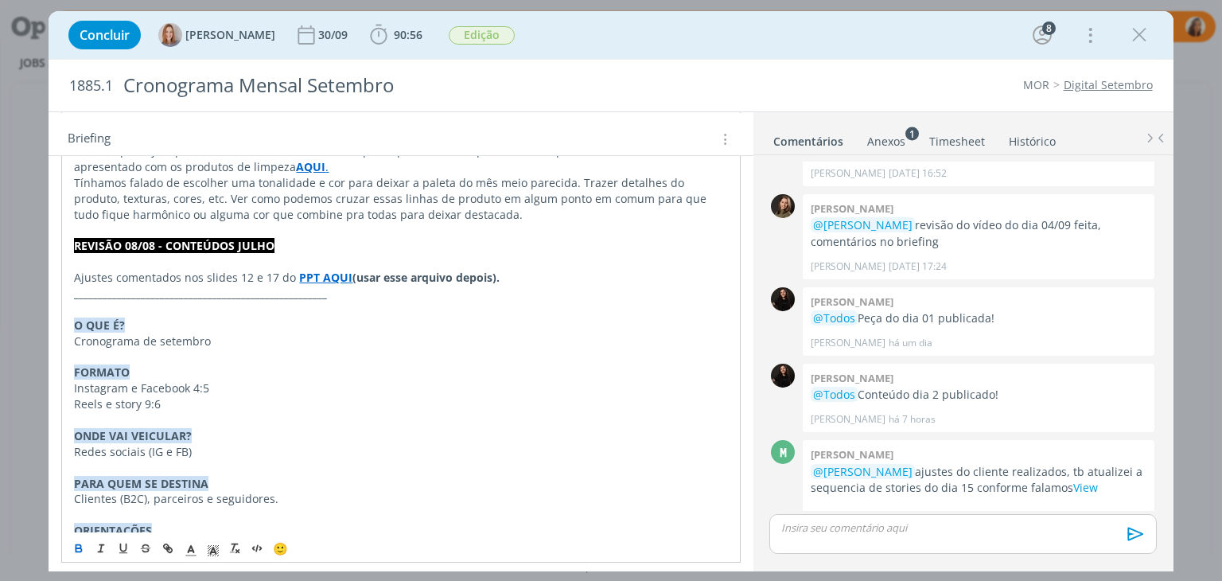
drag, startPoint x: 136, startPoint y: 449, endPoint x: 51, endPoint y: 290, distance: 180.4
click at [51, 290] on div "PASTA DO JOB: AQUI REVISÃO VÍDEO 04/9 Tem um pequeno ajuste para fazermos - 0:0…" at bounding box center [401, 73] width 704 height 1522
copy div "L IPS D? Sitametcon ad elitsedd EIUSMOD Temporinc u Laboreet 6:4 Dolor m aliqu …"
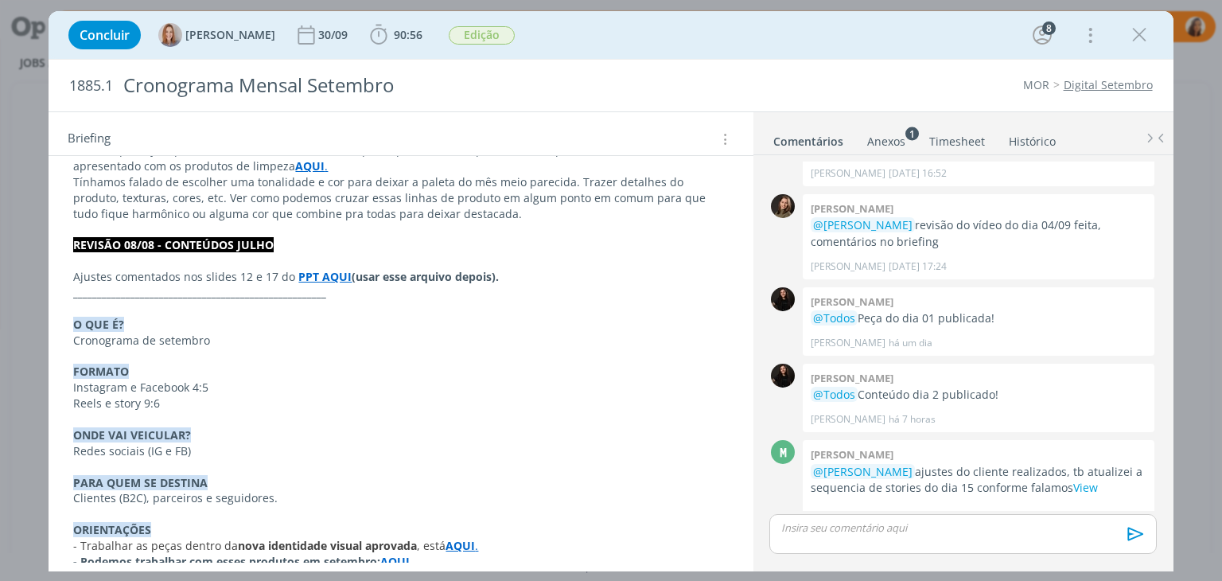
click at [441, 506] on p "dialog" at bounding box center [400, 514] width 655 height 16
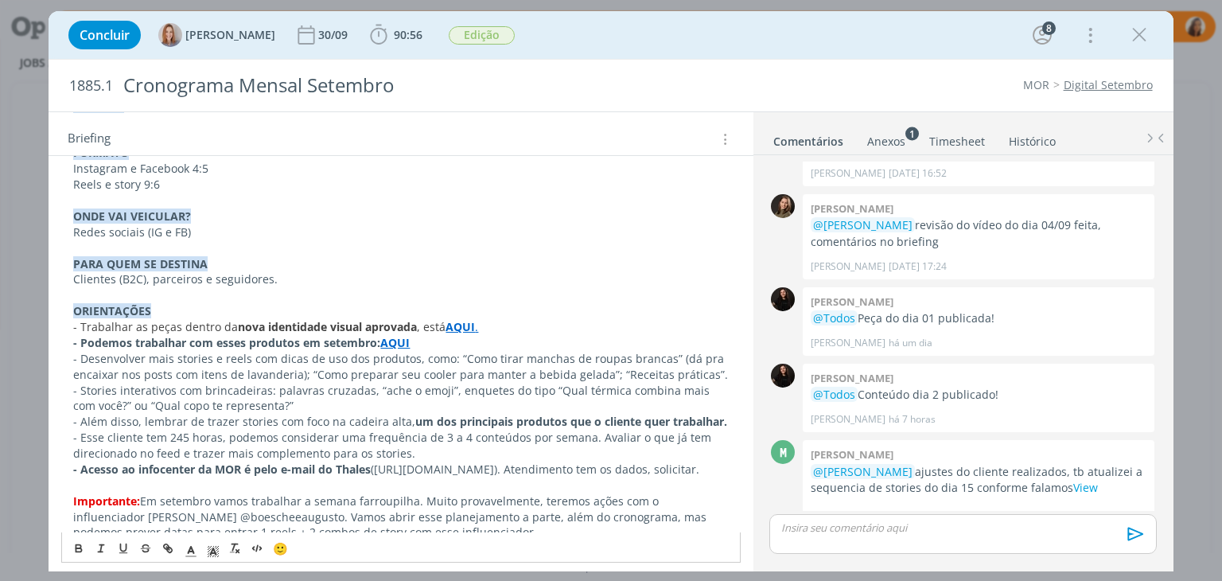
scroll to position [1376, 0]
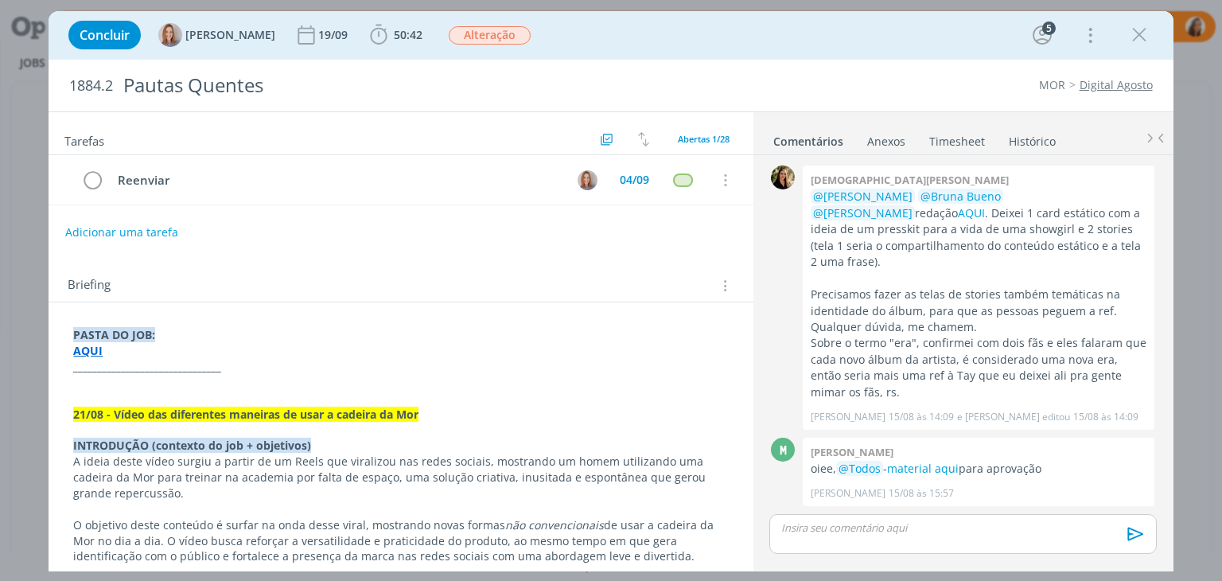
scroll to position [1076, 0]
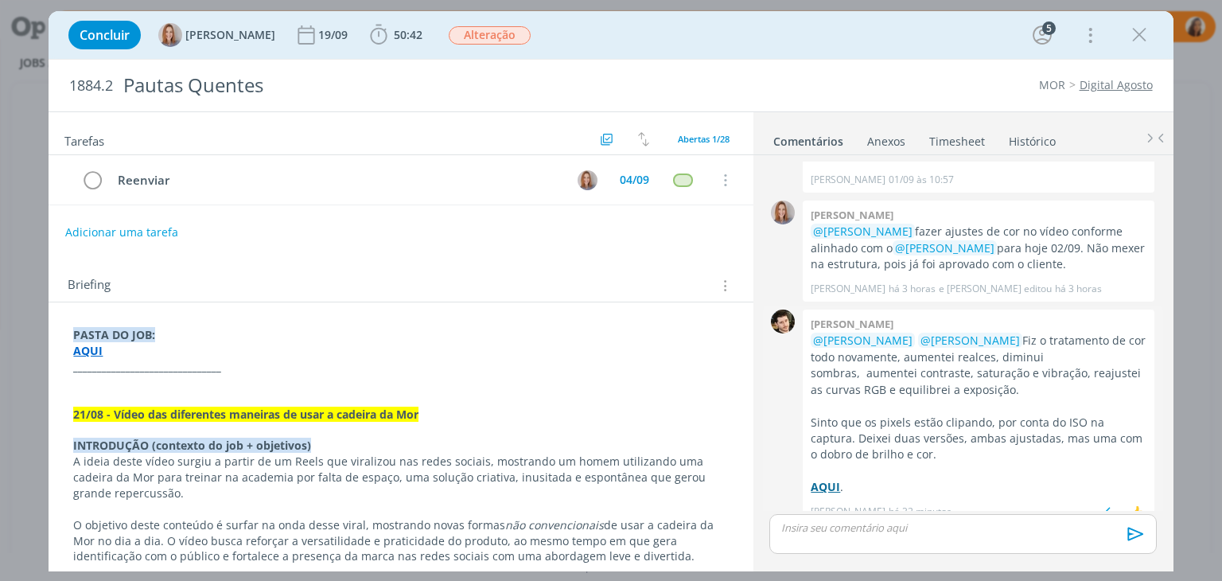
click at [821, 479] on strong "AQUI" at bounding box center [824, 486] width 29 height 15
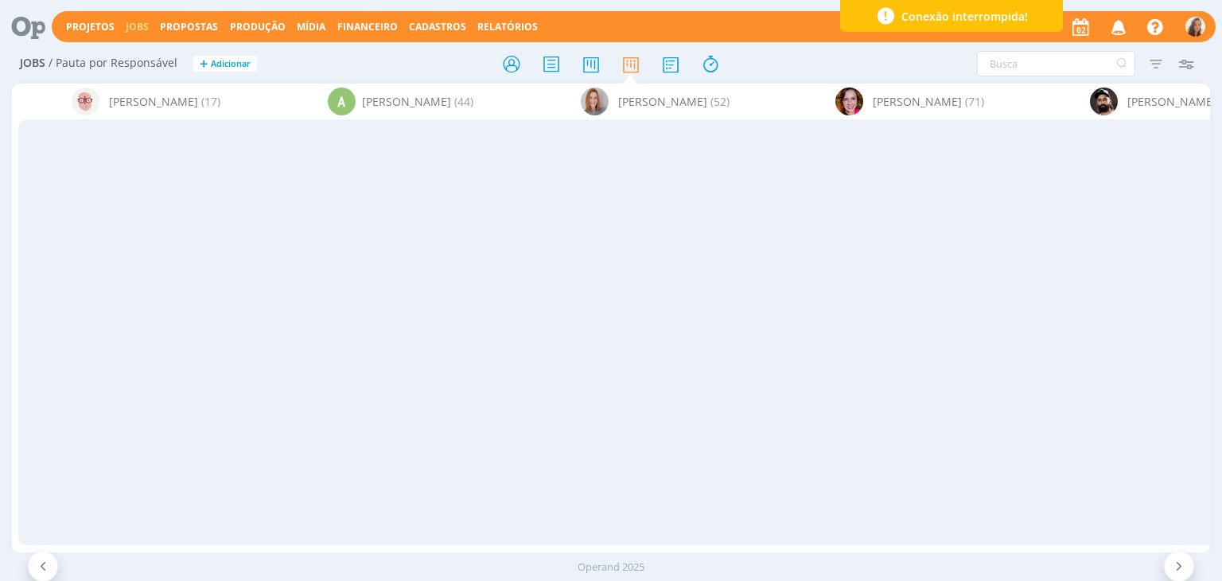
scroll to position [7797, 0]
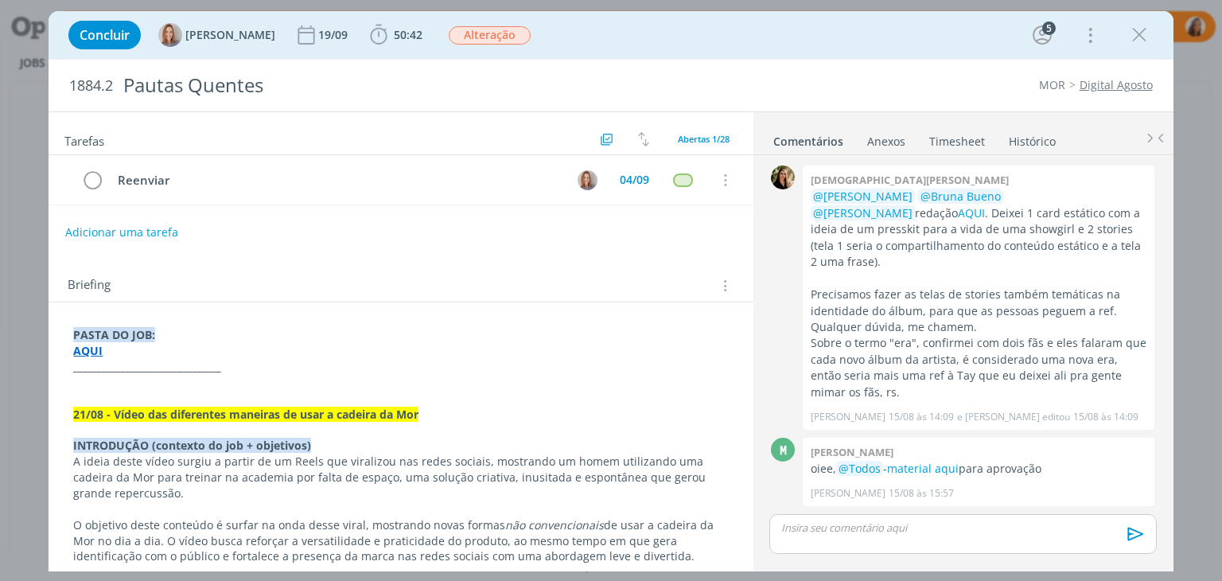
scroll to position [1076, 0]
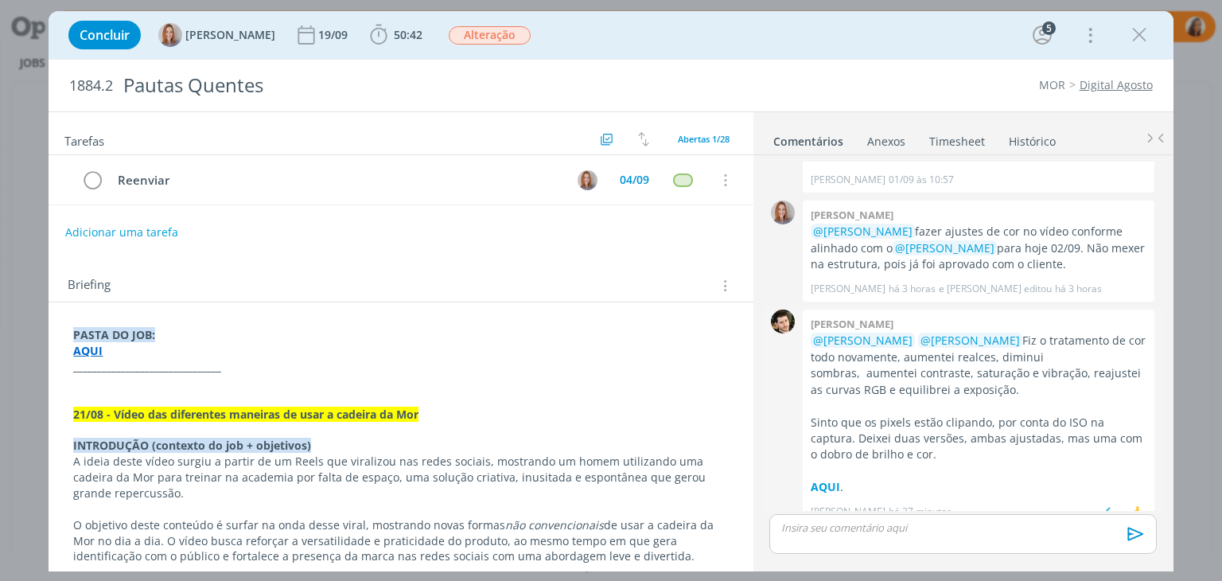
click at [806, 468] on div "[PERSON_NAME] @[PERSON_NAME] @[PERSON_NAME] Fiz o tratamento de cor todo novame…" at bounding box center [978, 416] width 352 height 215
click at [822, 479] on strong "AQUI" at bounding box center [824, 486] width 29 height 15
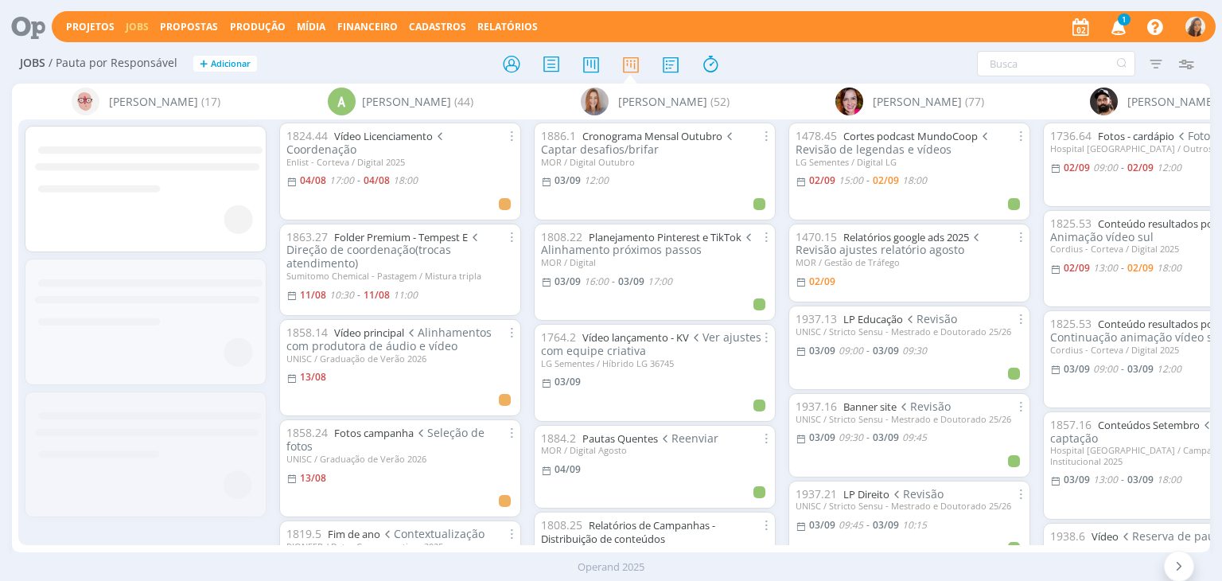
click at [1123, 25] on span "1" at bounding box center [1123, 20] width 13 height 12
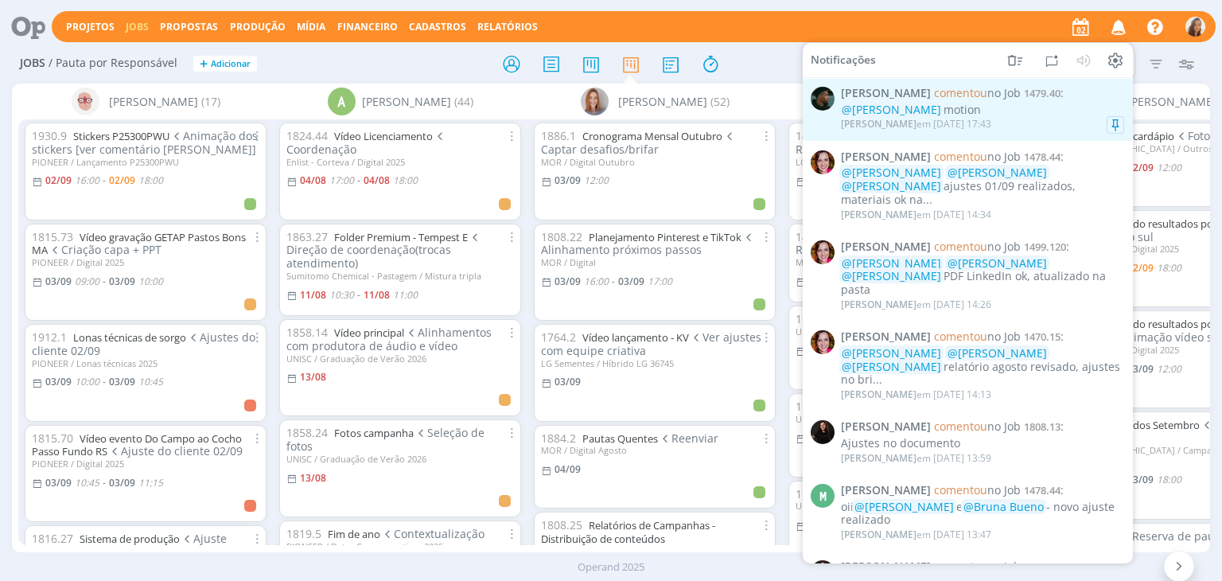
click at [966, 109] on div "@[PERSON_NAME] motion" at bounding box center [982, 110] width 283 height 14
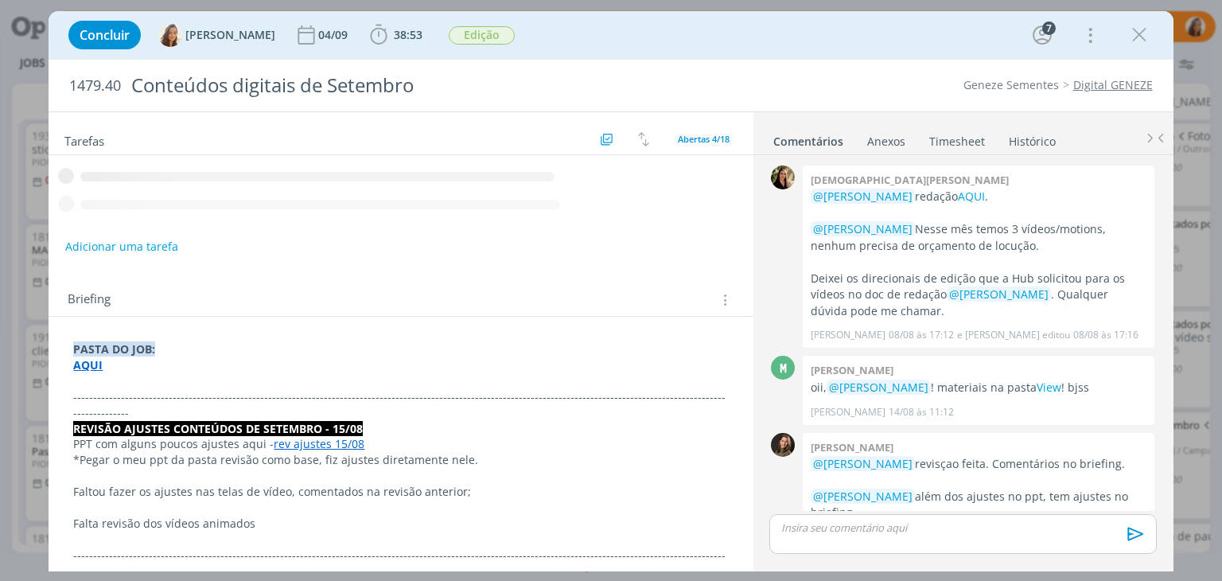
scroll to position [936, 0]
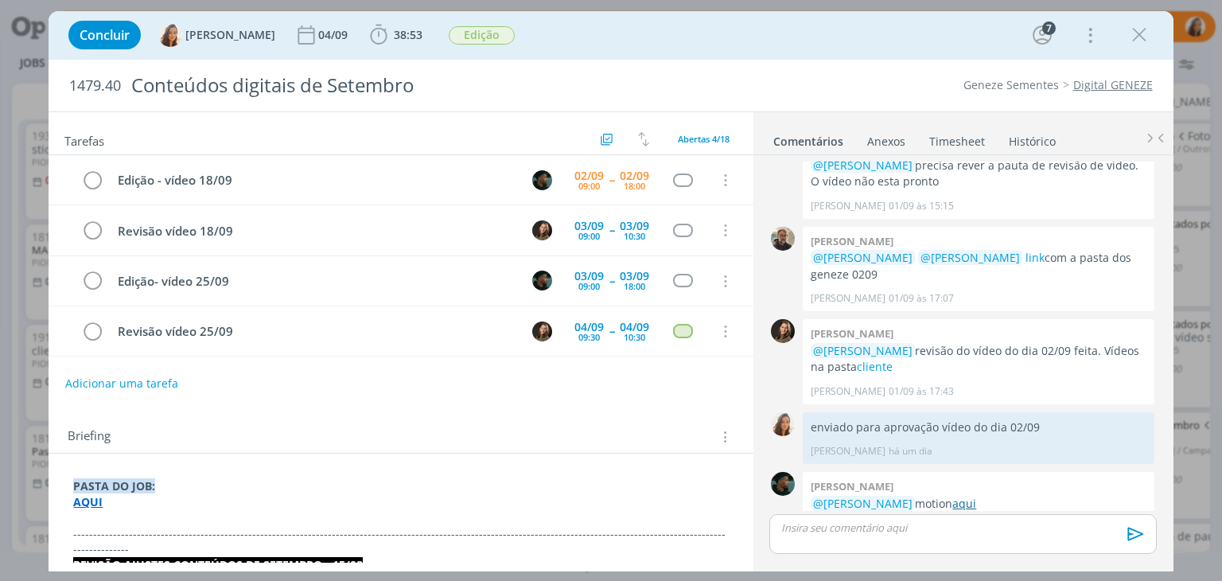
click at [952, 495] on link "aqui" at bounding box center [964, 502] width 24 height 15
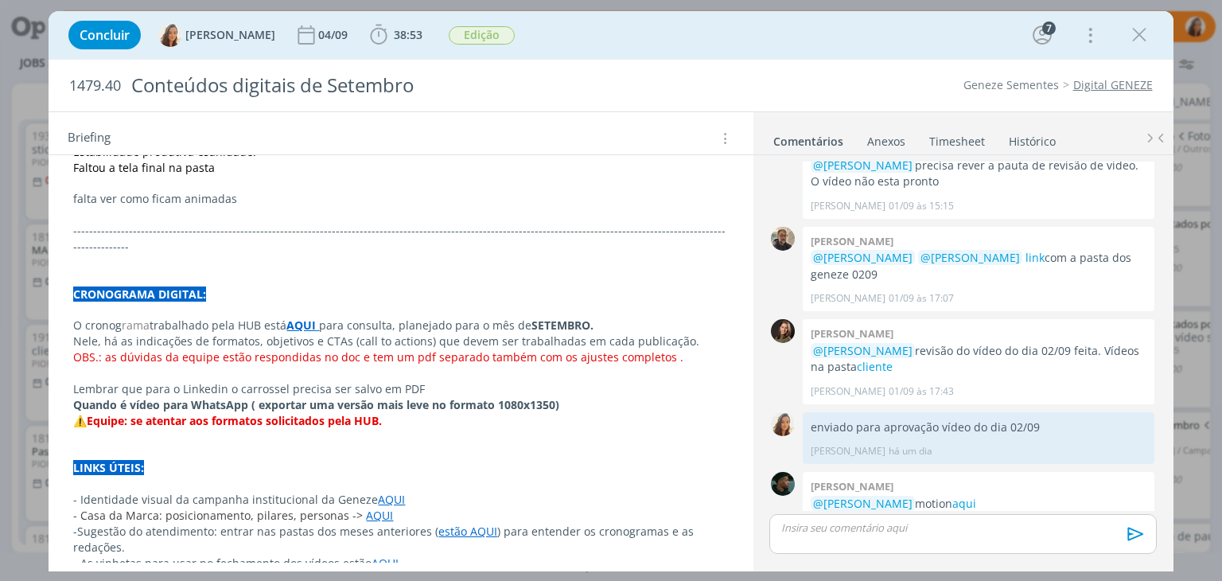
scroll to position [1034, 0]
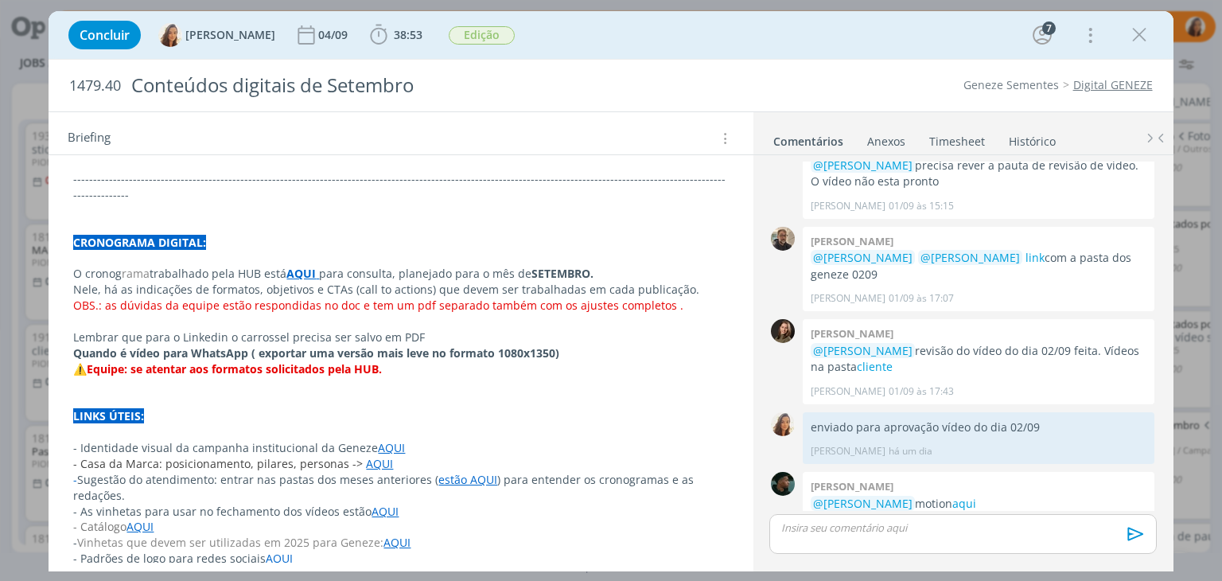
click at [397, 534] on link "AQUI" at bounding box center [396, 541] width 27 height 15
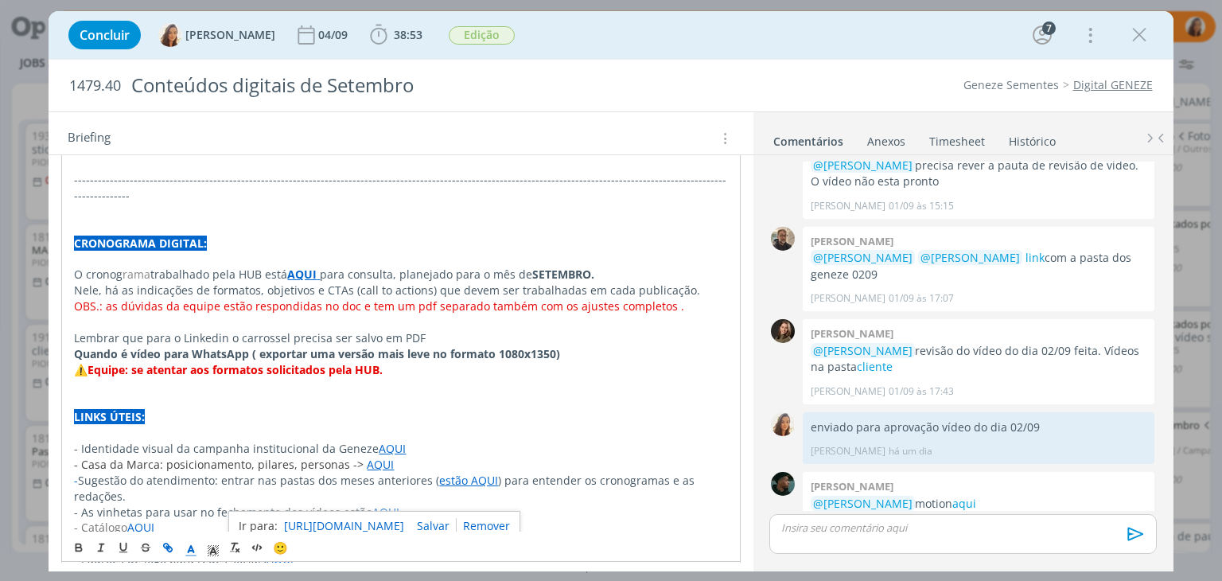
click at [401, 519] on link "[URL][DOMAIN_NAME]" at bounding box center [344, 525] width 120 height 21
click at [1143, 30] on icon "dialog" at bounding box center [1139, 35] width 24 height 24
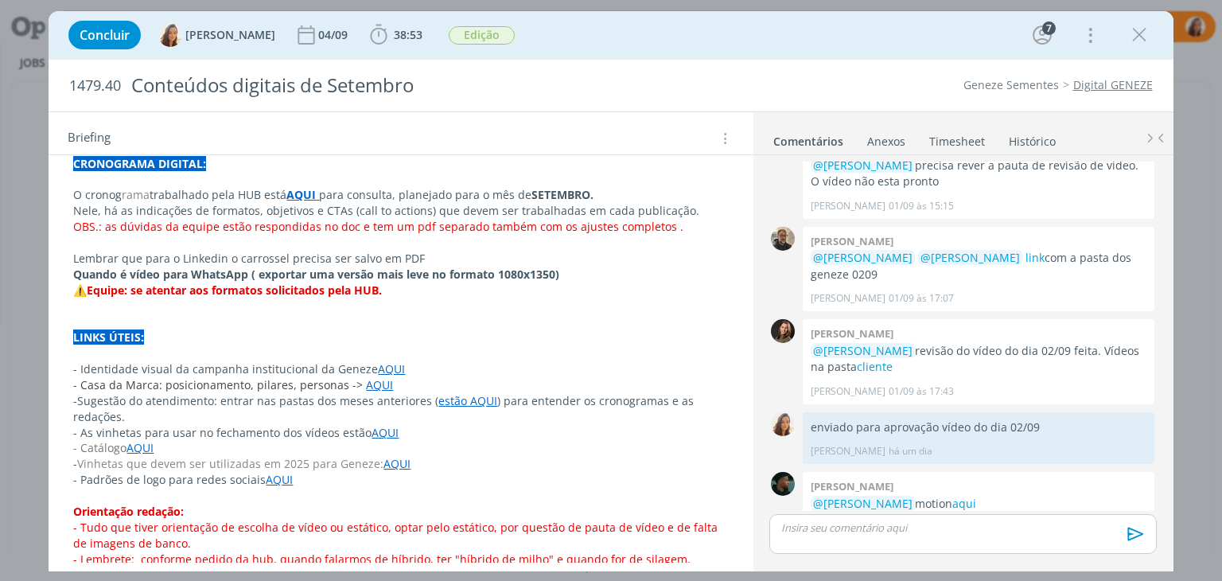
scroll to position [1113, 0]
click at [394, 455] on link "AQUI" at bounding box center [396, 462] width 27 height 15
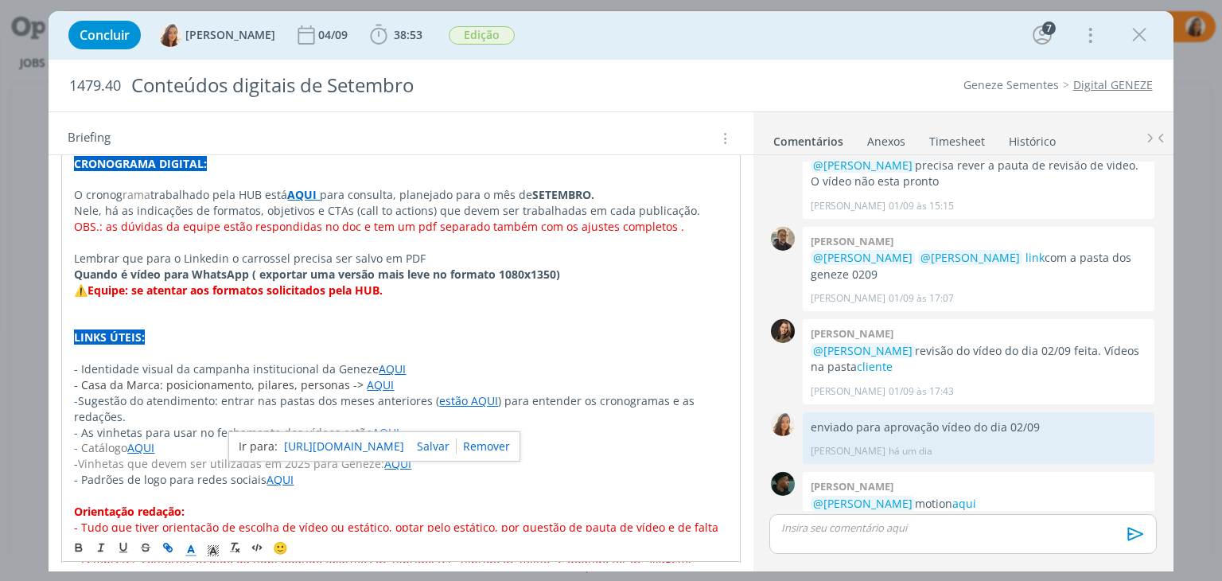
click at [404, 440] on link "[URL][DOMAIN_NAME]" at bounding box center [344, 446] width 120 height 21
click at [523, 440] on p "- Catálogo AQUI" at bounding box center [400, 448] width 653 height 16
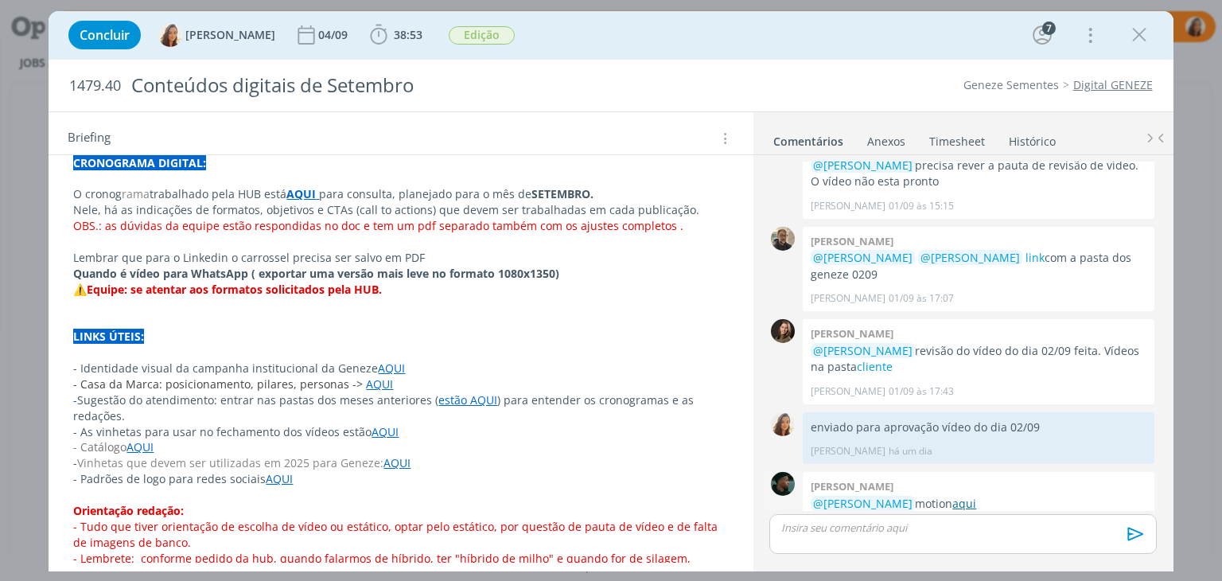
click at [962, 495] on link "aqui" at bounding box center [964, 502] width 24 height 15
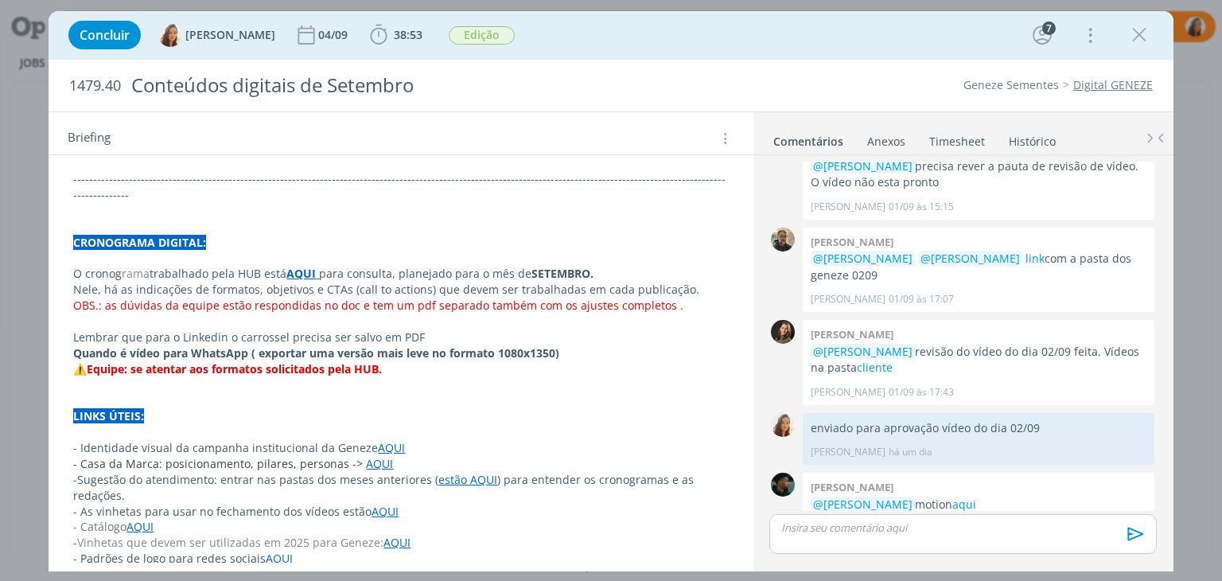
scroll to position [1188, 0]
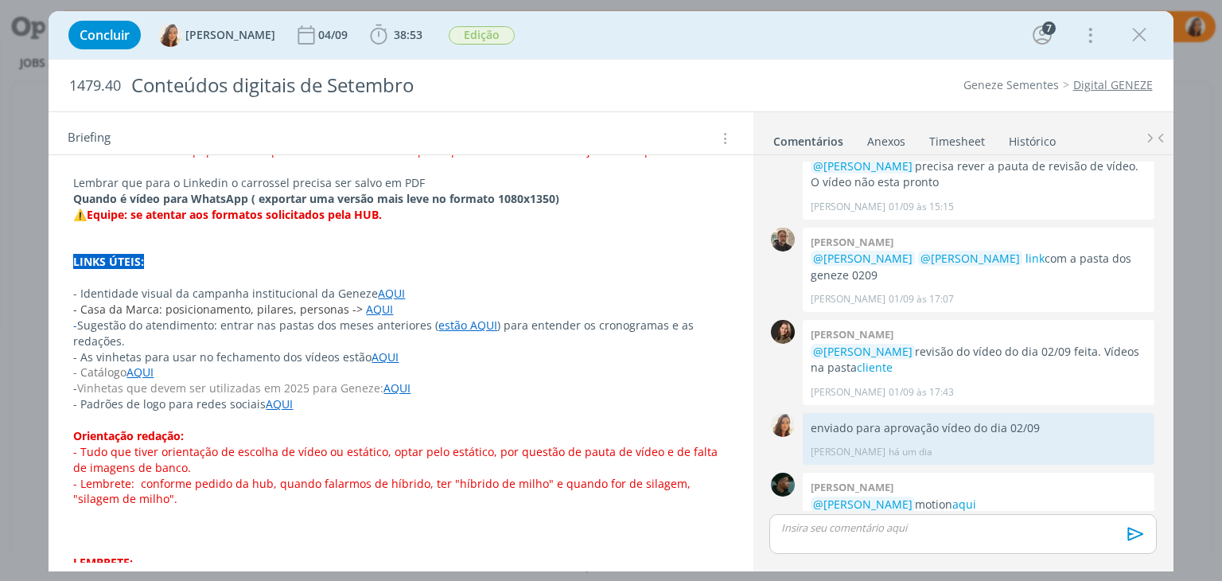
click at [391, 380] on link "AQUI" at bounding box center [396, 387] width 27 height 15
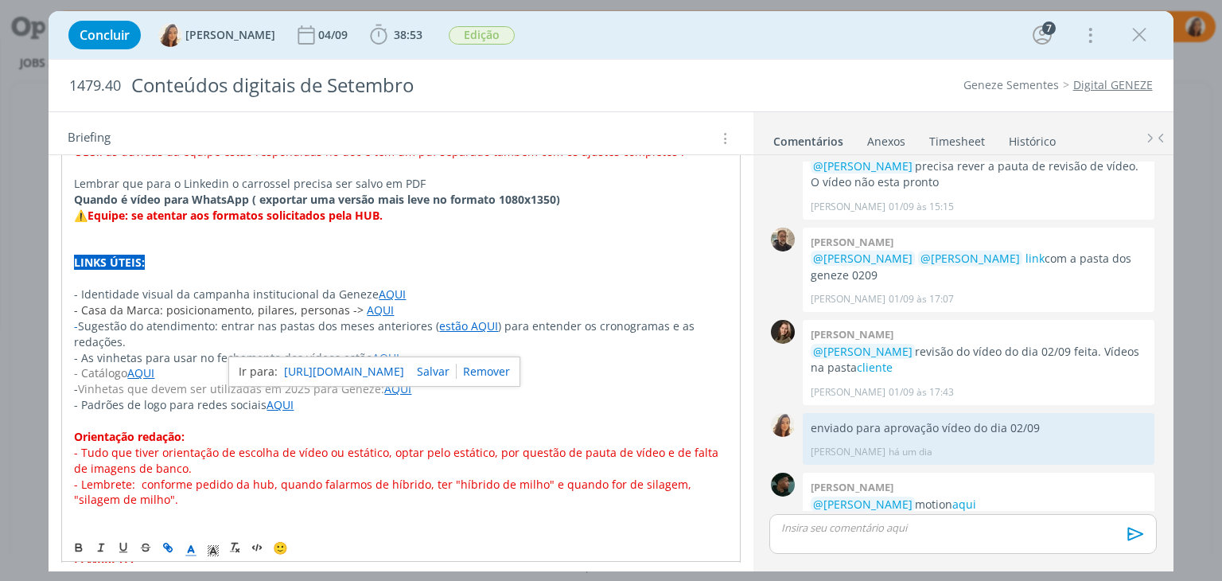
click at [404, 364] on link "[URL][DOMAIN_NAME]" at bounding box center [344, 371] width 120 height 21
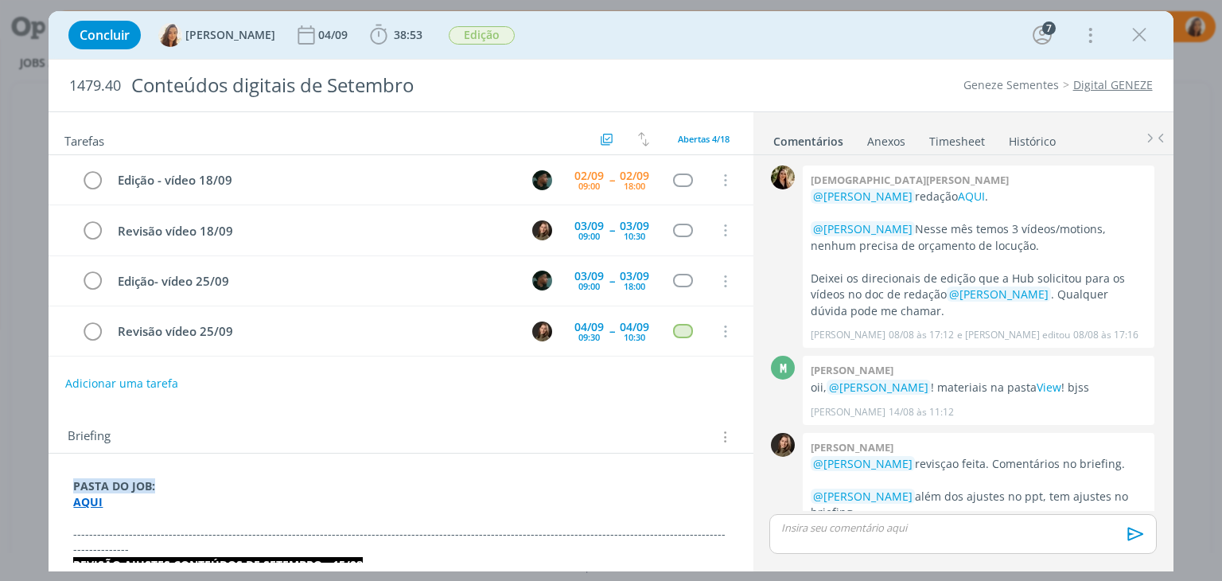
scroll to position [936, 0]
